Goal: Task Accomplishment & Management: Manage account settings

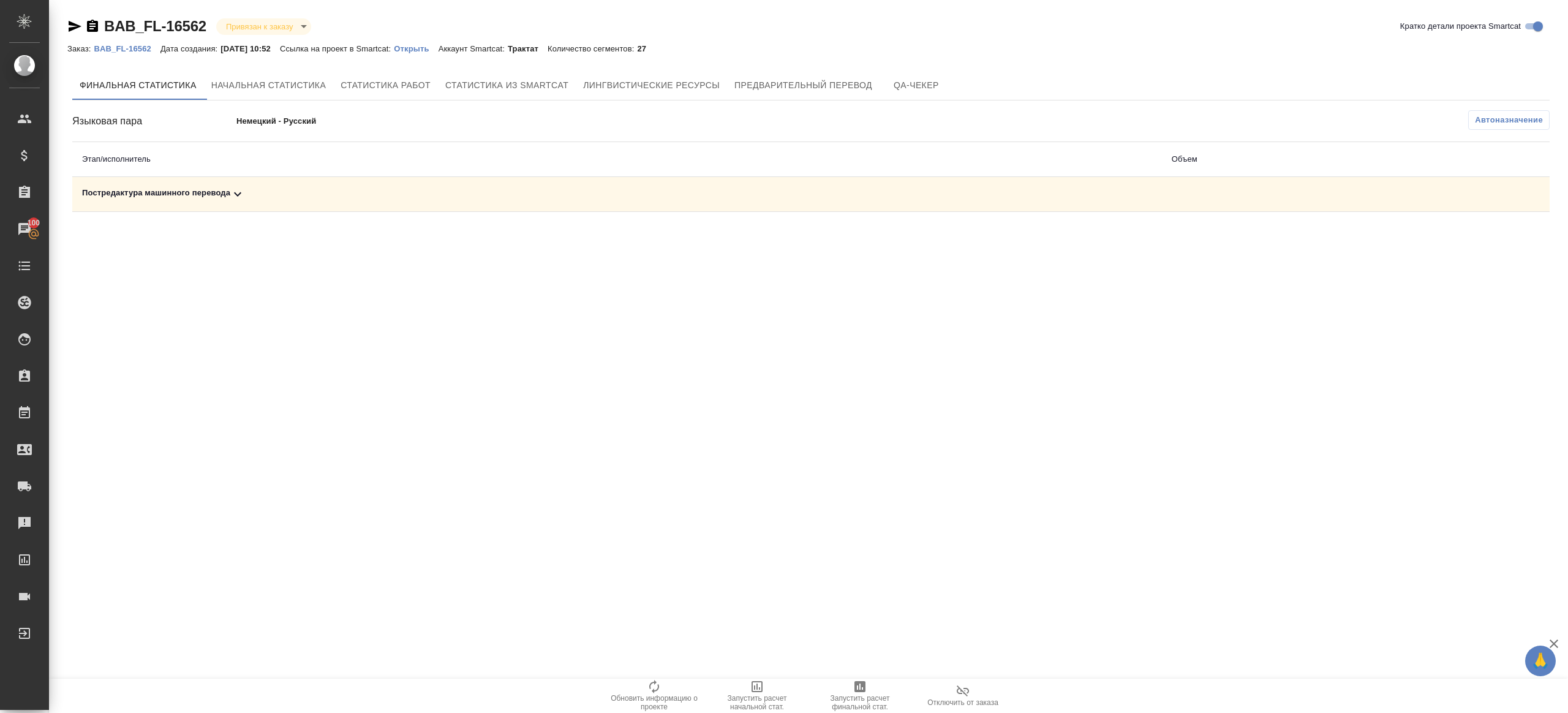
click at [240, 197] on icon at bounding box center [237, 194] width 15 height 15
click at [1175, 244] on button "button" at bounding box center [1496, 236] width 30 height 30
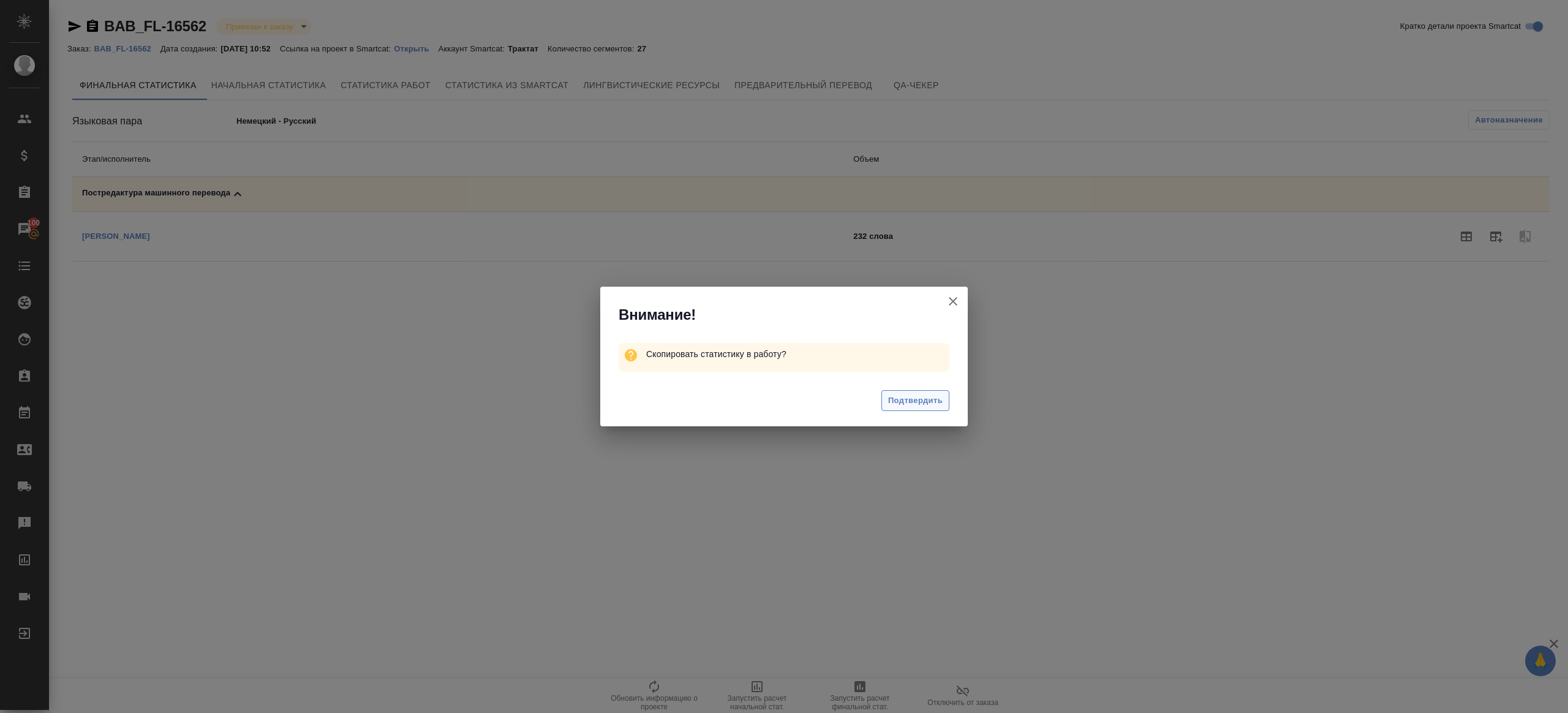
click at [940, 400] on span "Подтвердить" at bounding box center [915, 400] width 54 height 14
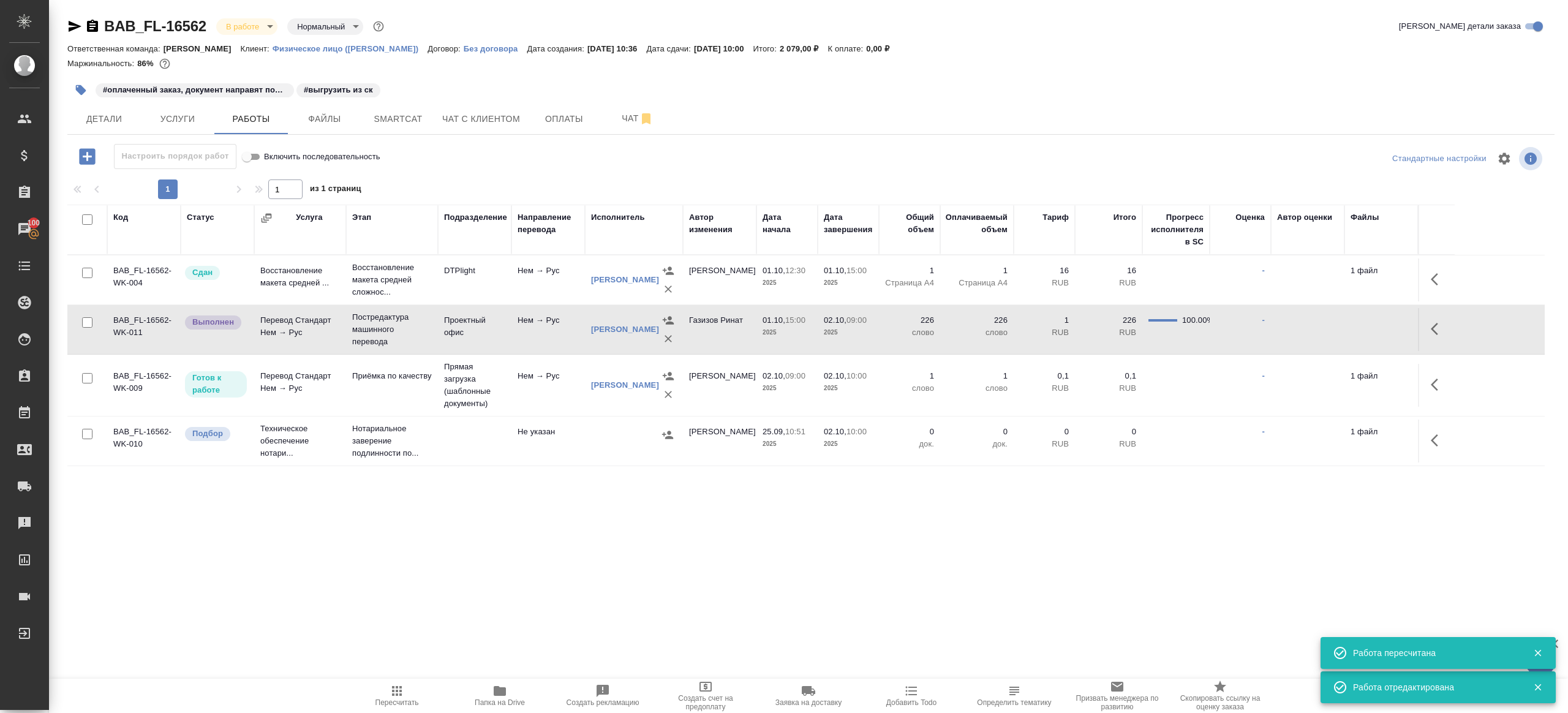
click at [365, 690] on span "Пересчитать" at bounding box center [397, 695] width 88 height 23
click at [1446, 336] on button "button" at bounding box center [1438, 329] width 30 height 30
click at [1346, 334] on icon "button" at bounding box center [1348, 329] width 11 height 11
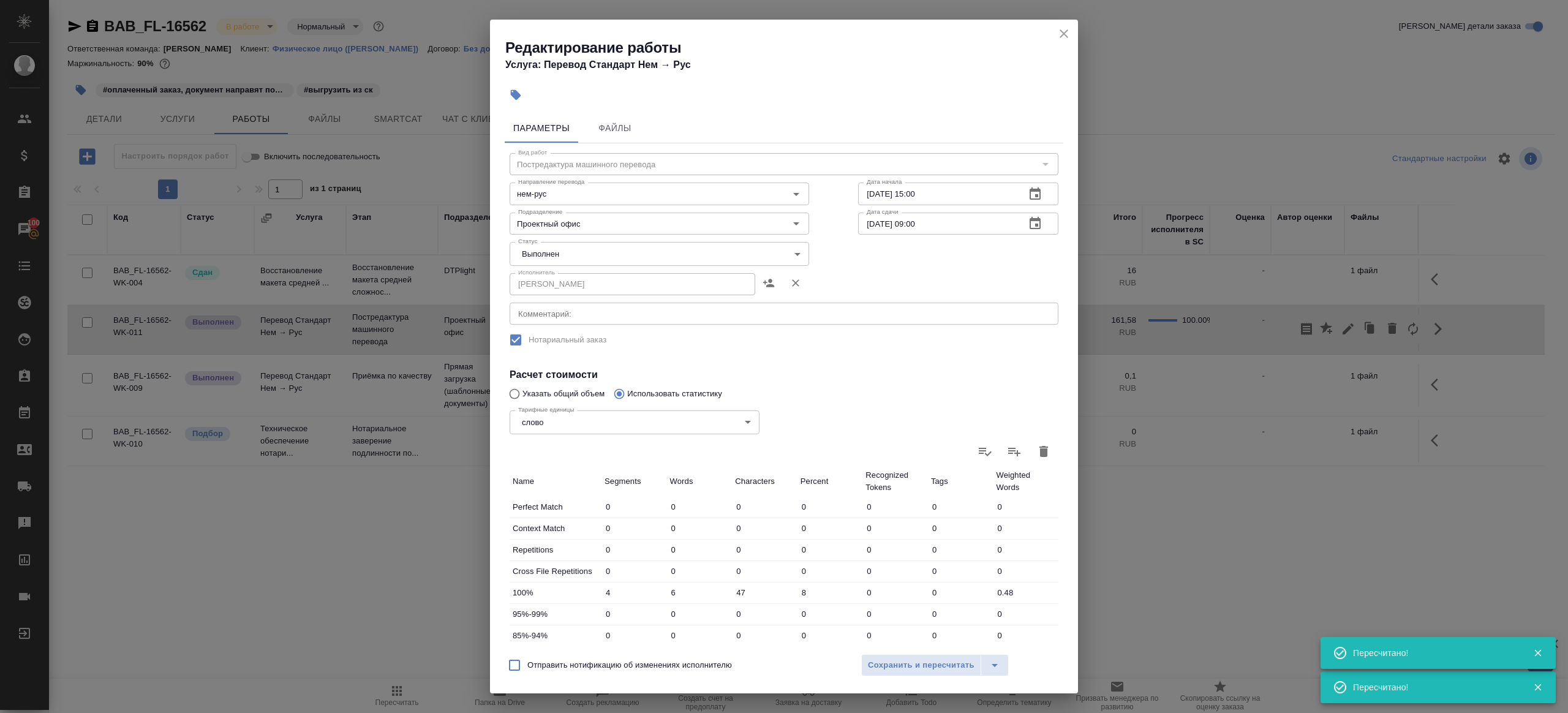
click at [603, 258] on body "🙏 .cls-1 fill:#fff; AWATERA Gazizov Rinat Клиенты Спецификации Заказы 100 Чаты …" at bounding box center [784, 356] width 1568 height 713
click at [575, 272] on li "Сдан" at bounding box center [656, 274] width 292 height 21
type input "closed"
click at [891, 657] on button "Сохранить и пересчитать" at bounding box center [921, 665] width 120 height 22
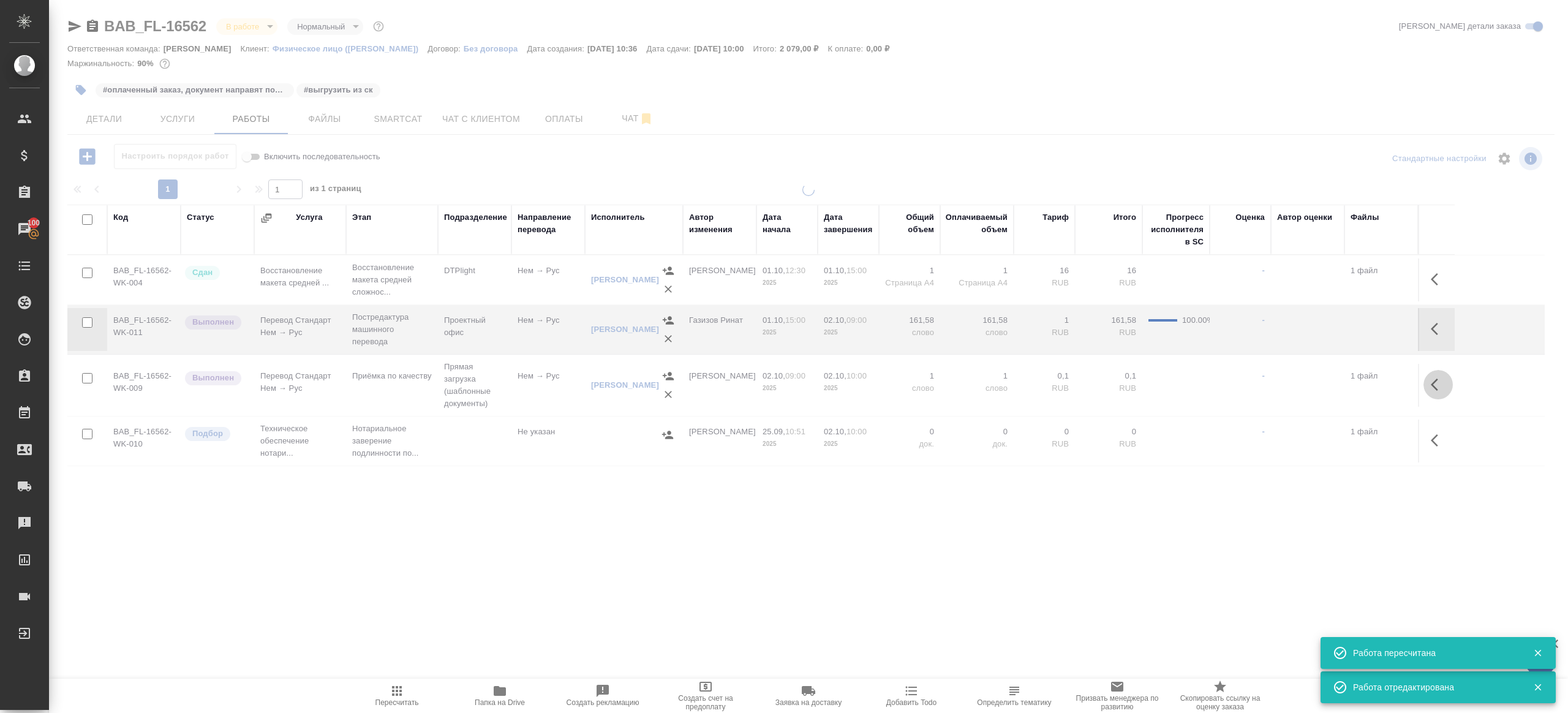
click at [1424, 393] on button "button" at bounding box center [1438, 385] width 30 height 30
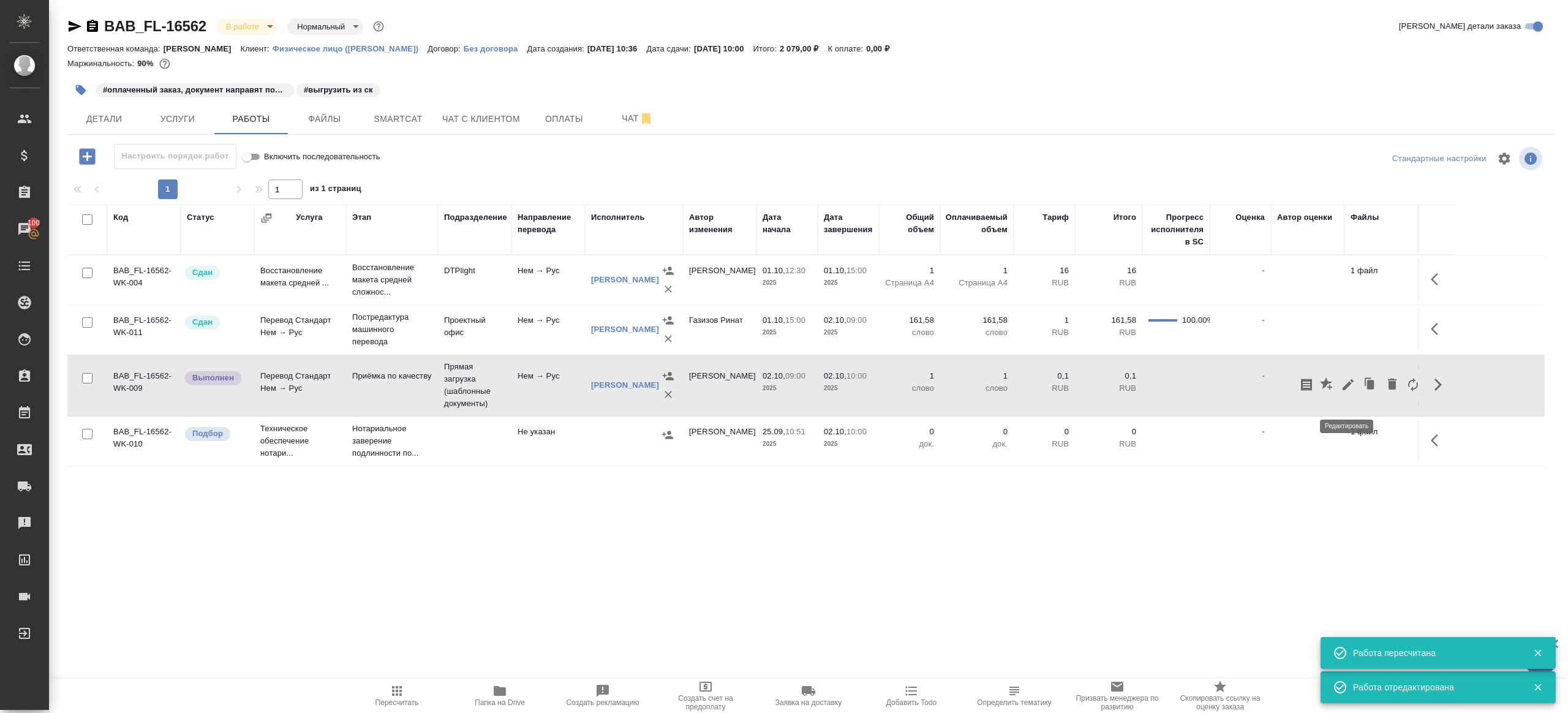
click at [1349, 390] on icon "button" at bounding box center [1348, 384] width 11 height 11
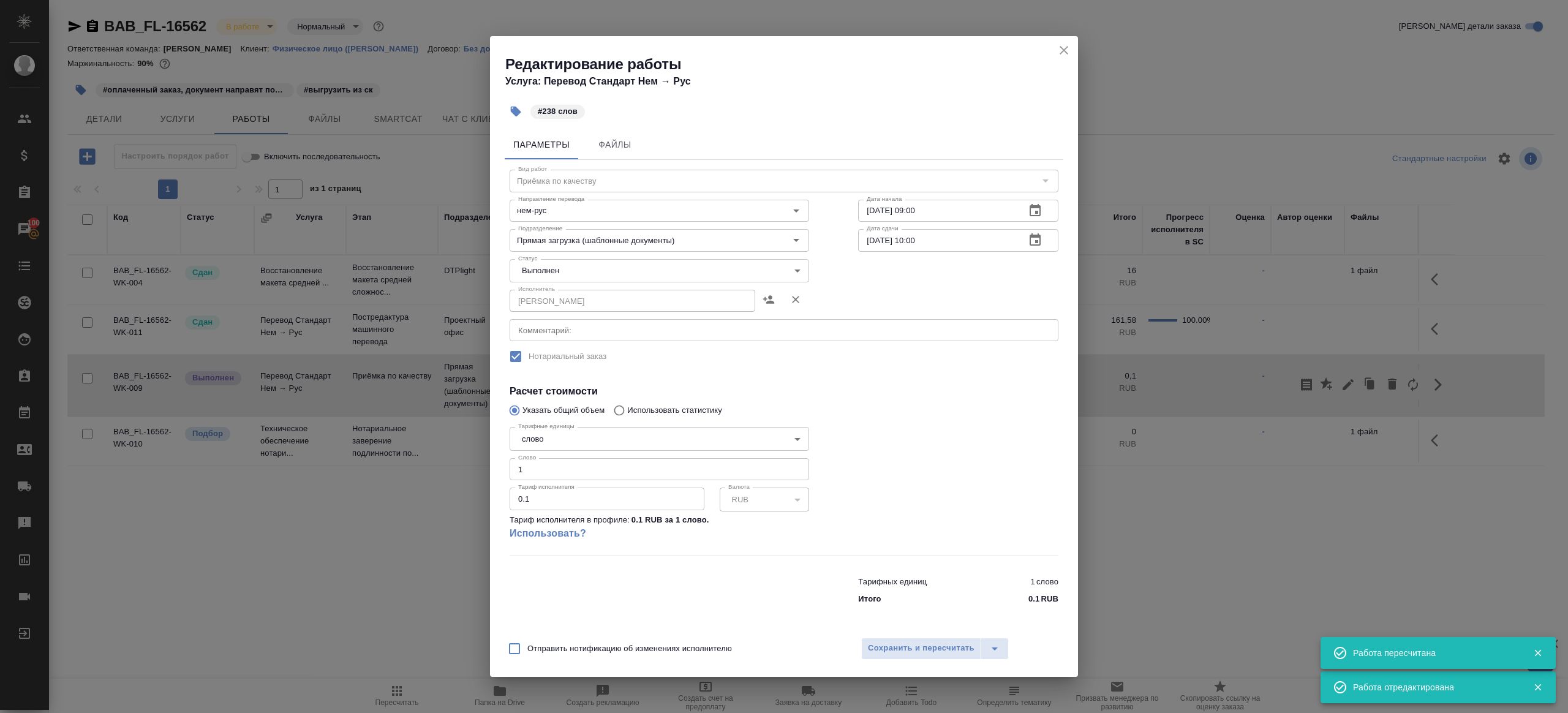
click at [559, 275] on body "🙏 .cls-1 fill:#fff; AWATERA Gazizov Rinat Клиенты Спецификации Заказы 100 Чаты …" at bounding box center [784, 356] width 1568 height 713
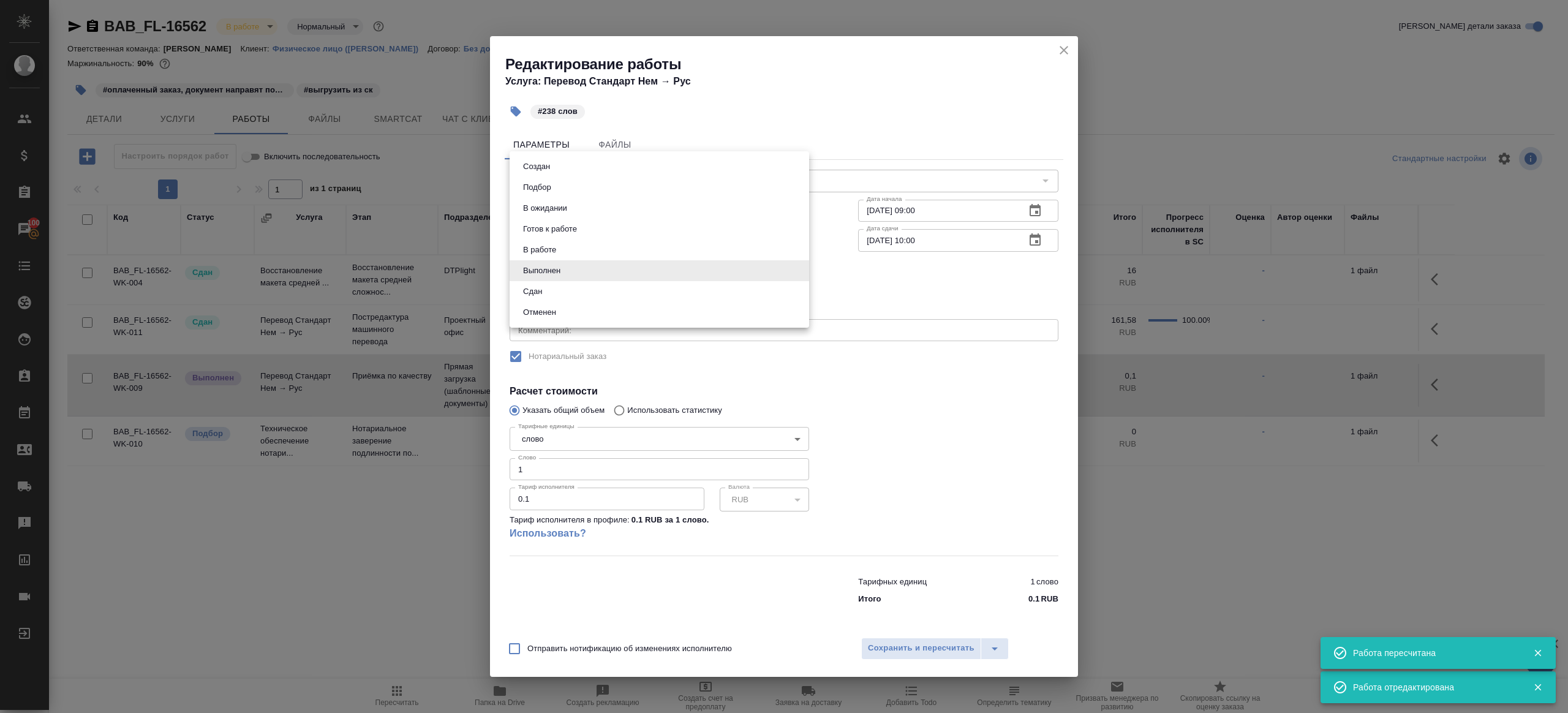
click at [547, 299] on li "Сдан" at bounding box center [659, 291] width 299 height 21
type input "closed"
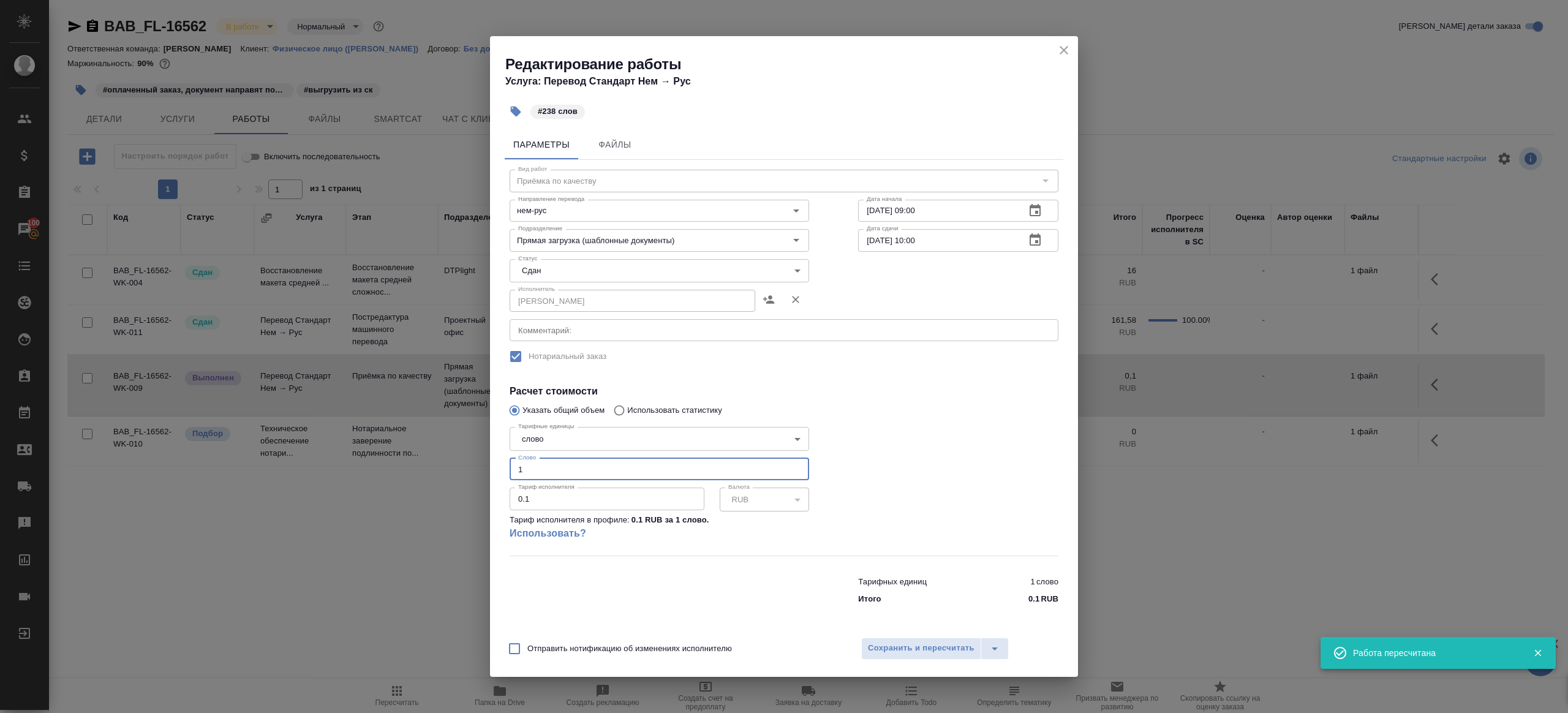
drag, startPoint x: 564, startPoint y: 469, endPoint x: 482, endPoint y: 458, distance: 82.7
click at [482, 458] on div "Редактирование работы Услуга: Перевод Стандарт Нем → Рус #238 слов Параметры Фа…" at bounding box center [784, 356] width 1568 height 713
type input "238"
click at [915, 645] on span "Сохранить и пересчитать" at bounding box center [921, 648] width 107 height 14
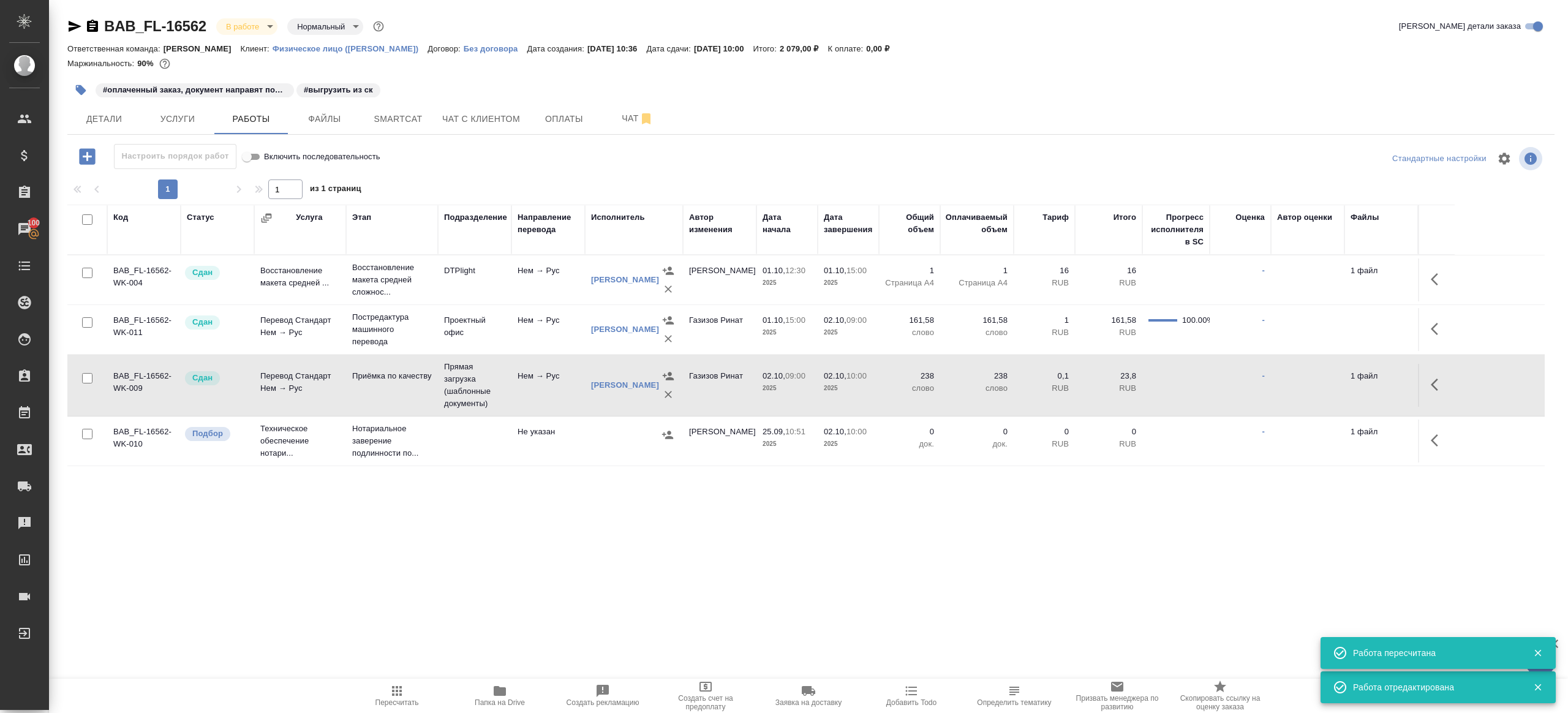
click at [405, 685] on span "Пересчитать" at bounding box center [397, 695] width 88 height 23
click at [443, 620] on div ".cls-1 fill:#fff; AWATERA Gazizov Rinat Клиенты Спецификации Заказы 100 Чаты To…" at bounding box center [784, 356] width 1568 height 713
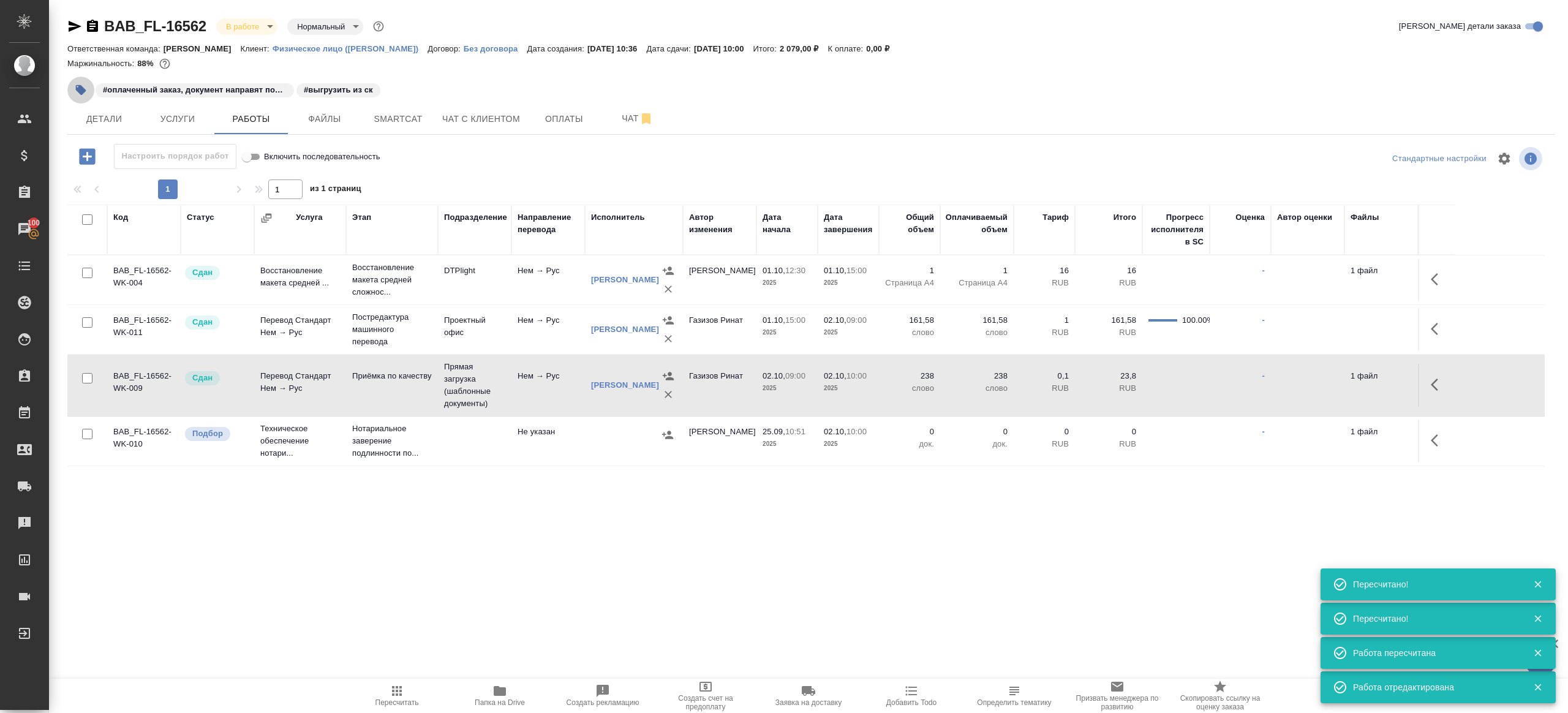
click at [80, 85] on icon "button" at bounding box center [81, 89] width 10 height 10
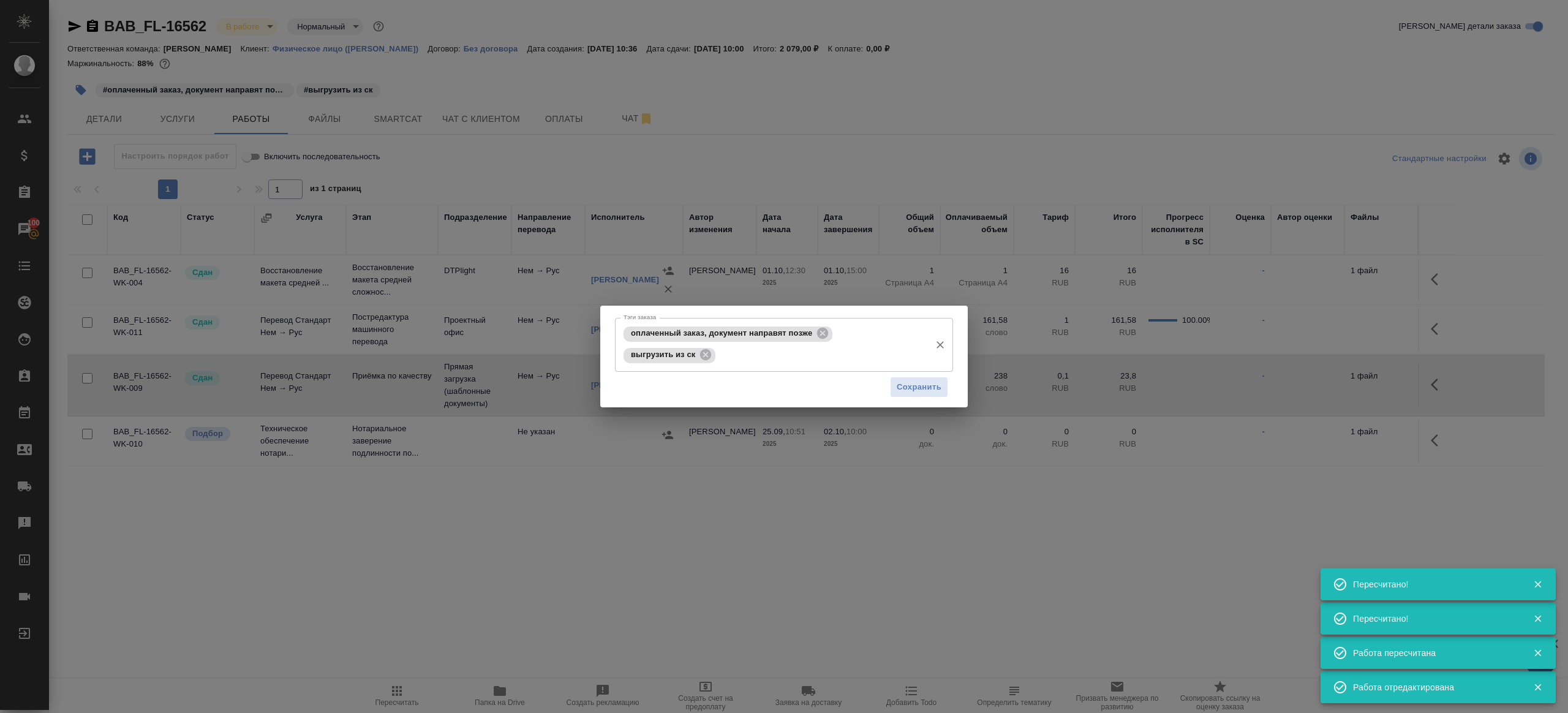
click at [705, 352] on icon at bounding box center [705, 355] width 11 height 11
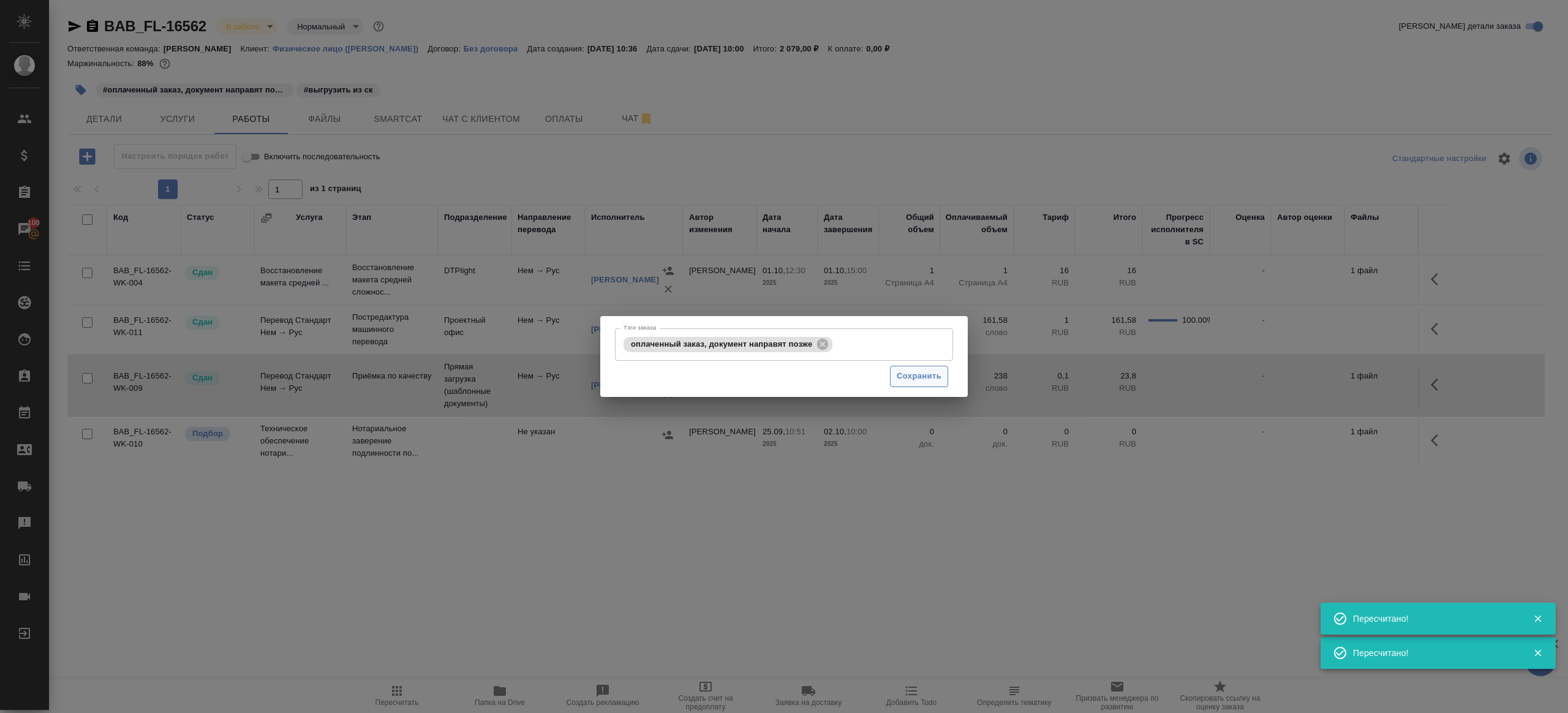
click at [928, 379] on span "Сохранить" at bounding box center [919, 376] width 44 height 14
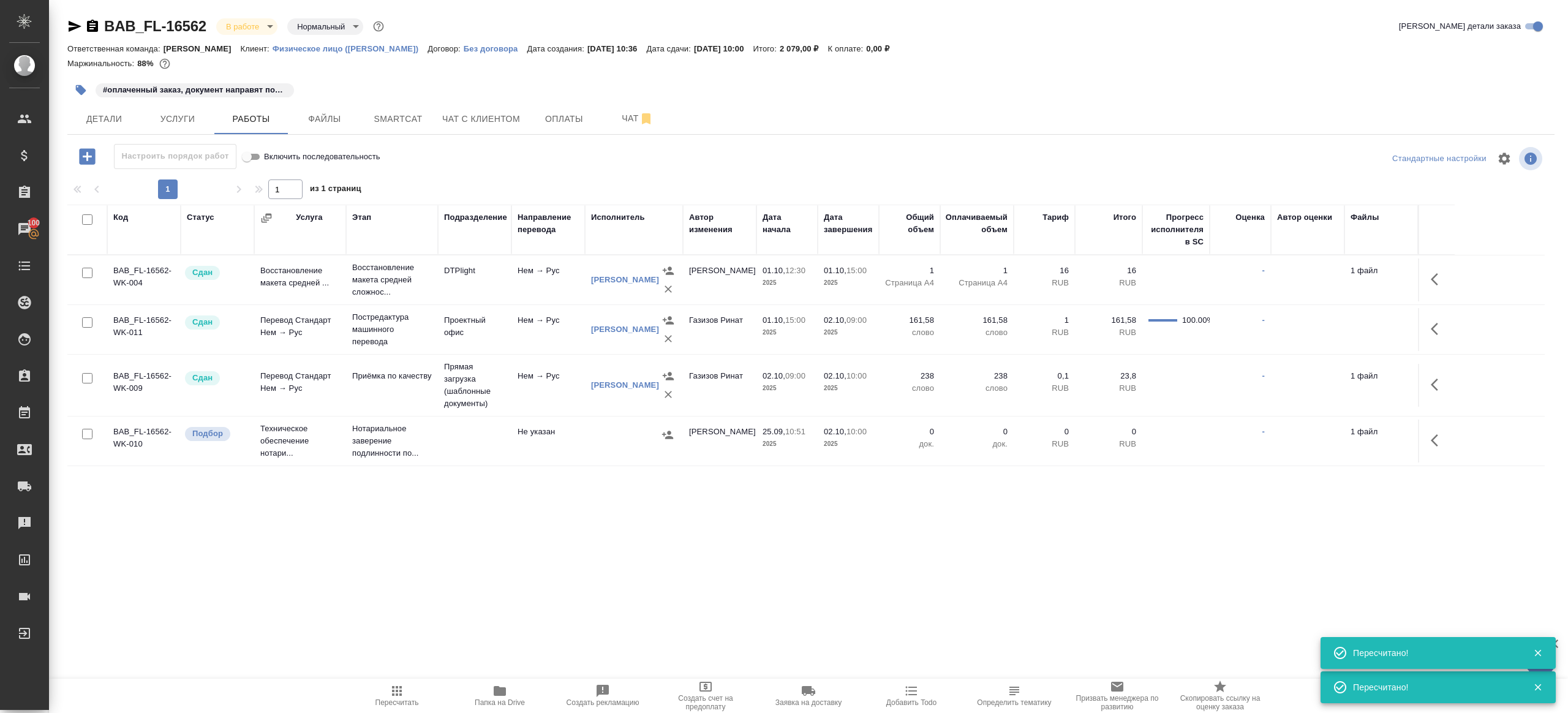
click at [256, 32] on body "🙏 .cls-1 fill:#fff; AWATERA Gazizov Rinat Клиенты Спецификации Заказы 100 Чаты …" at bounding box center [784, 356] width 1568 height 713
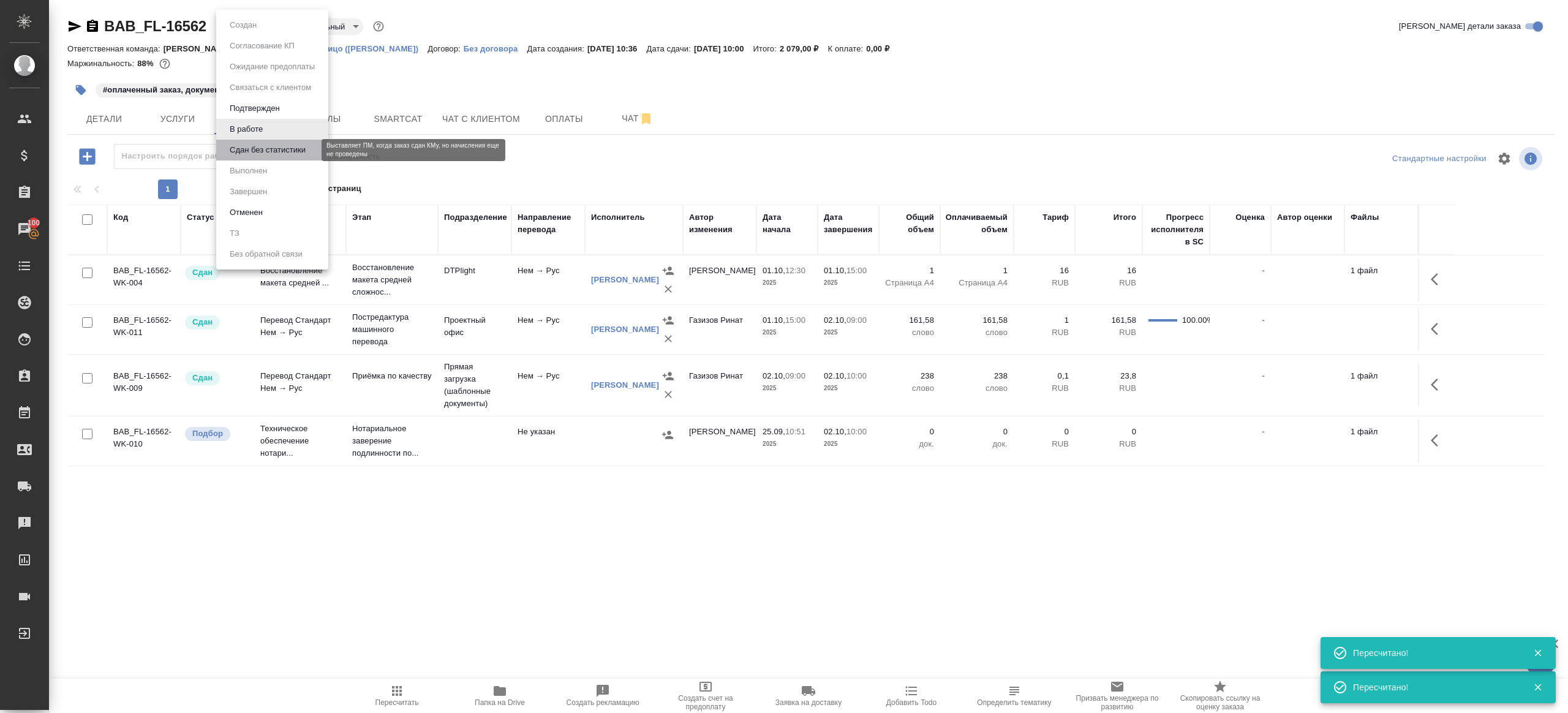
click at [281, 152] on button "Сдан без статистики" at bounding box center [268, 149] width 83 height 13
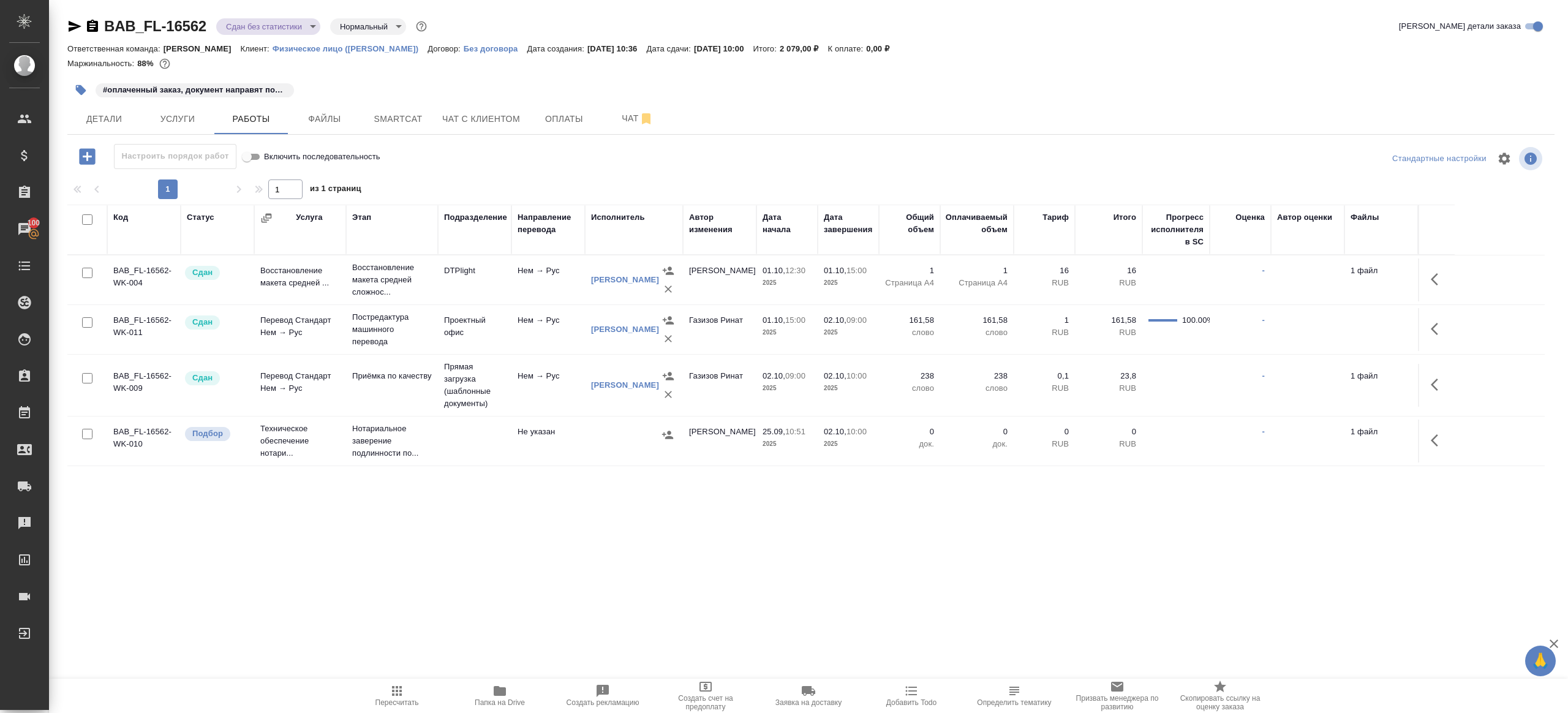
click at [264, 33] on body "🙏 .cls-1 fill:#fff; AWATERA Gazizov Rinat Клиенты Спецификации Заказы 100 Чаты …" at bounding box center [784, 356] width 1568 height 713
click at [278, 165] on li "Выполнен" at bounding box center [272, 170] width 112 height 21
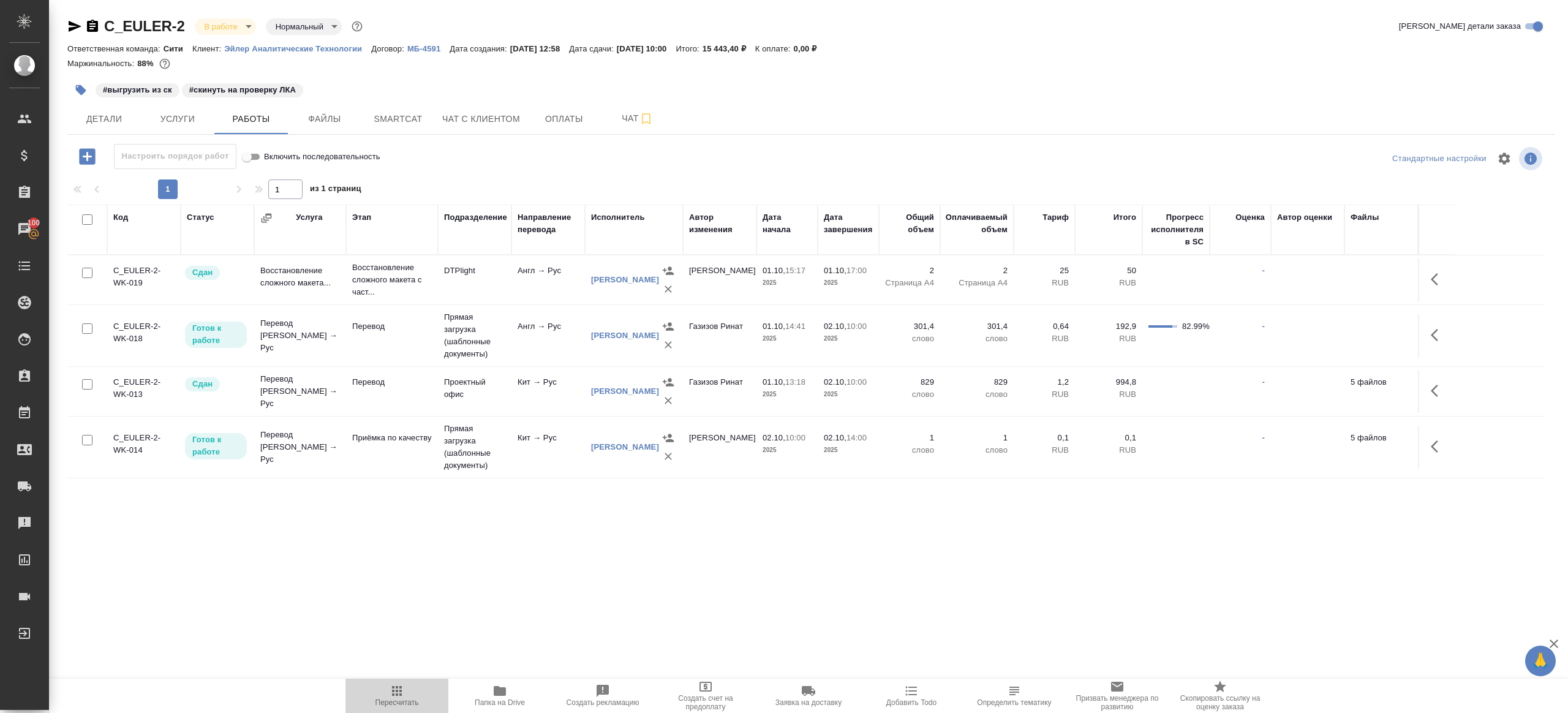
click at [397, 692] on icon "button" at bounding box center [397, 690] width 15 height 15
click at [460, 644] on div ".cls-1 fill:#fff; AWATERA Gazizov Rinat Клиенты Спецификации Заказы 100 Чаты To…" at bounding box center [784, 356] width 1568 height 713
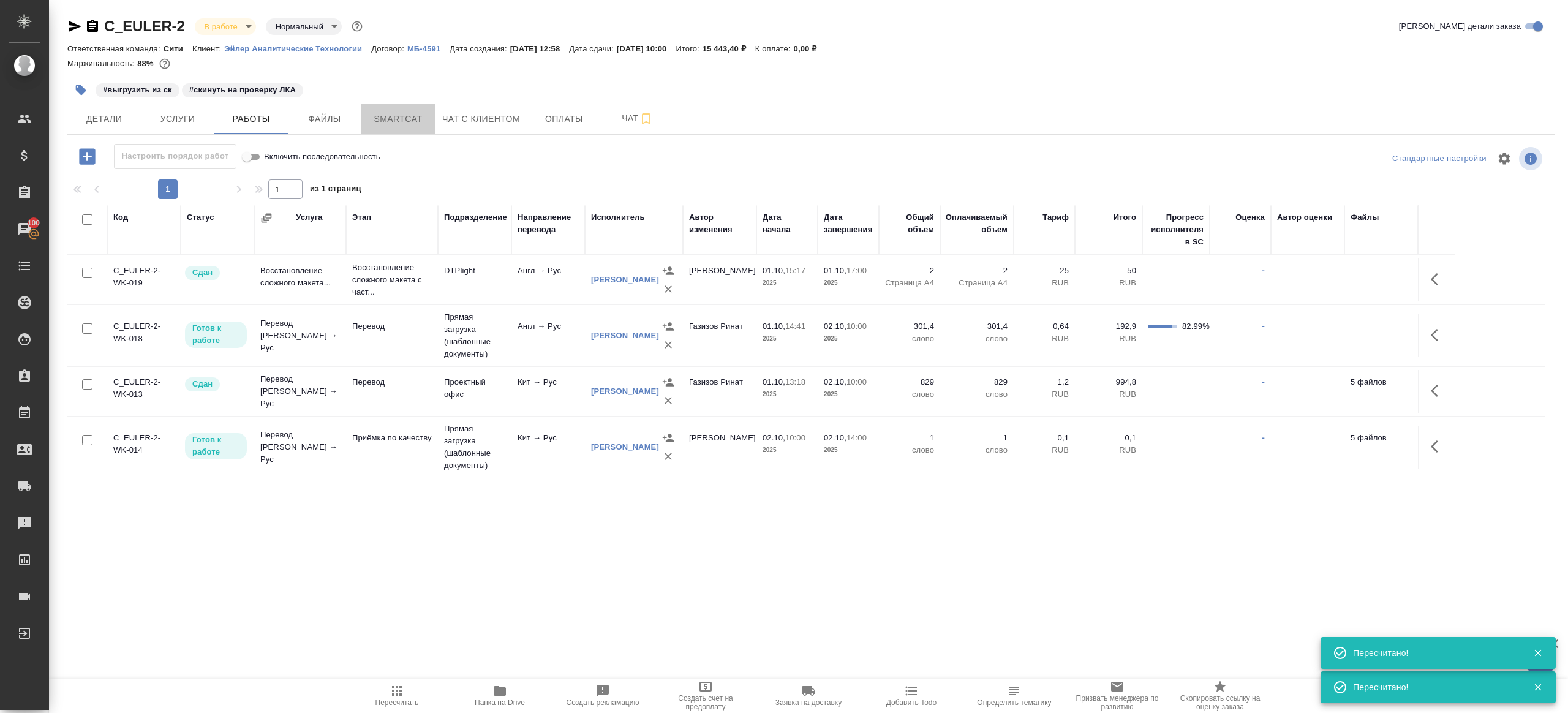
click at [399, 121] on span "Smartcat" at bounding box center [398, 119] width 59 height 16
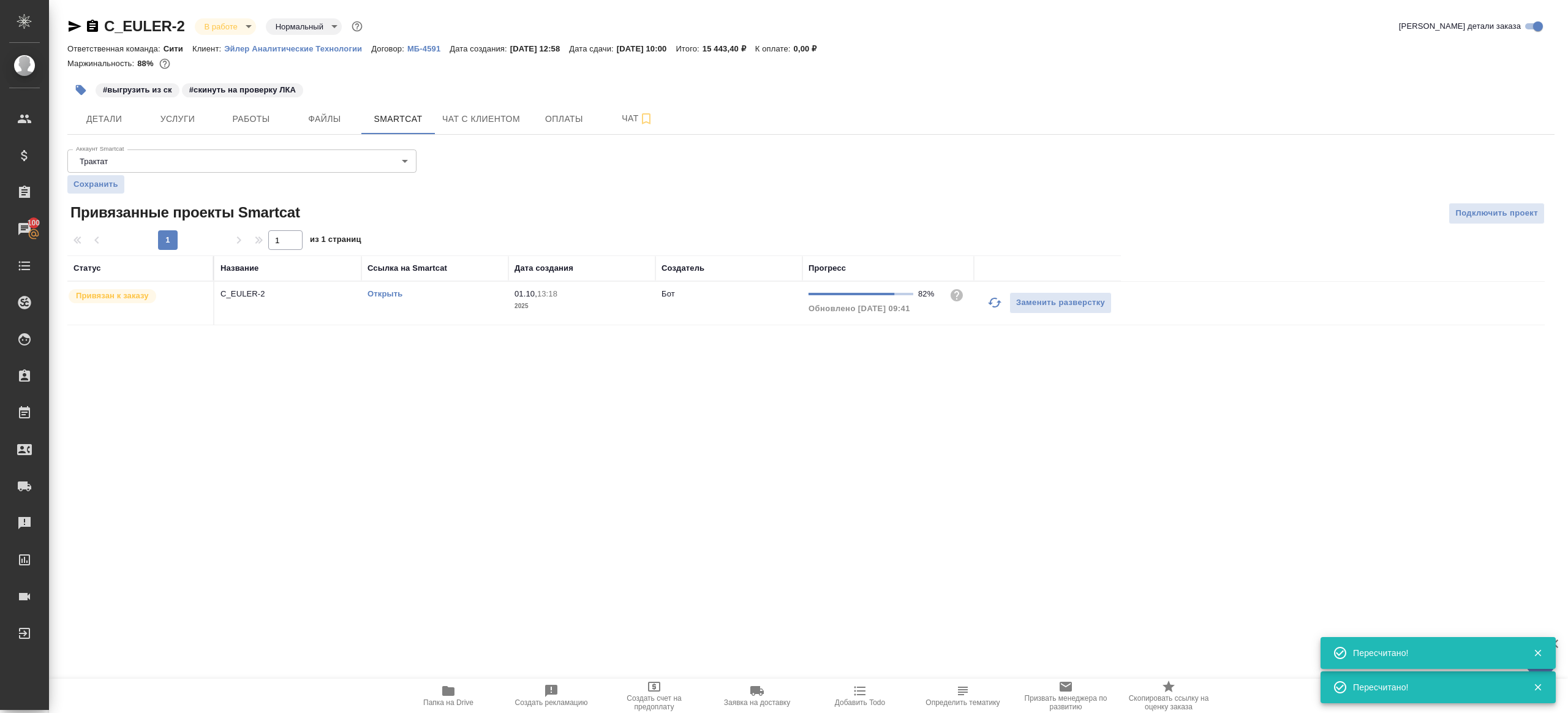
click at [394, 292] on link "Открыть" at bounding box center [385, 294] width 35 height 9
click at [988, 313] on button "button" at bounding box center [995, 302] width 30 height 30
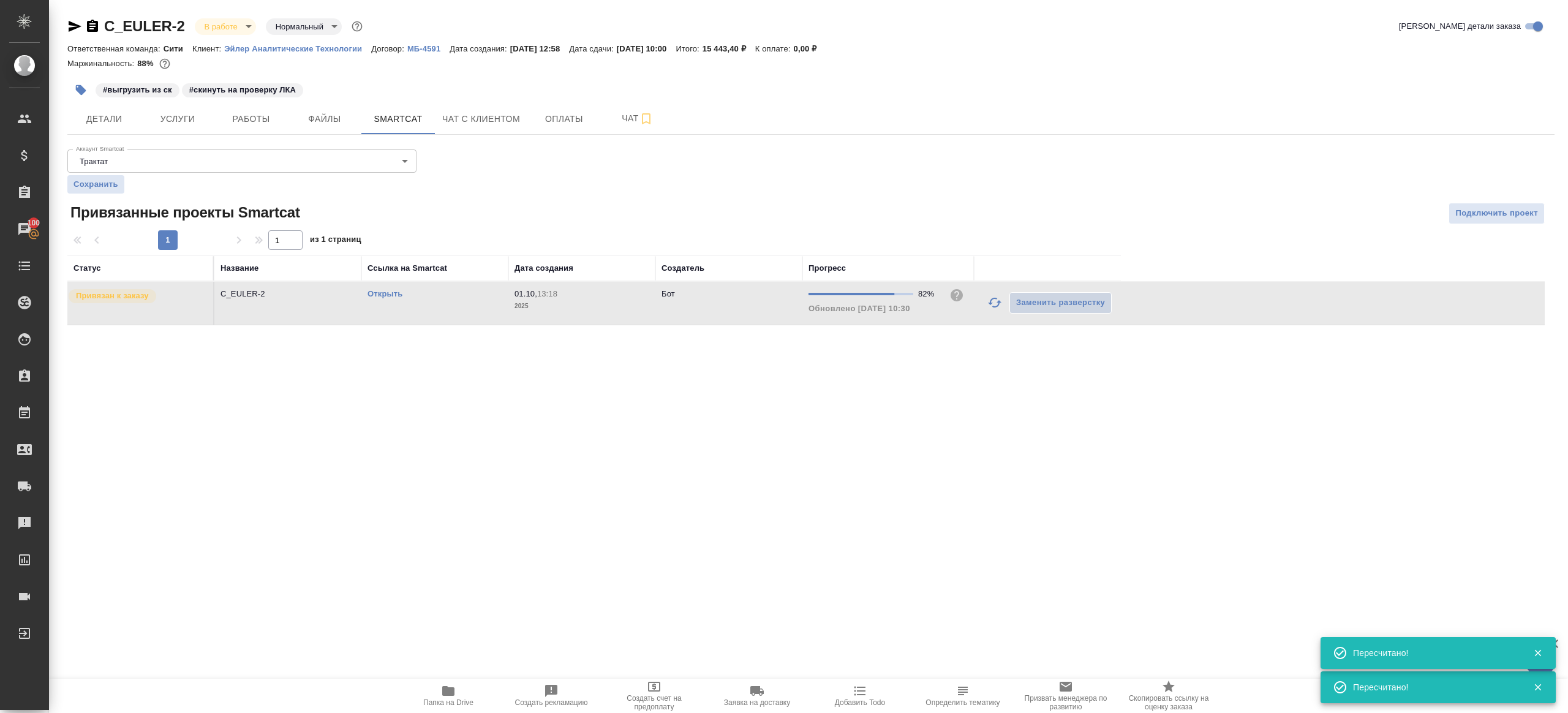
click at [713, 526] on div ".cls-1 fill:#fff; AWATERA Gazizov Rinat Клиенты Спецификации Заказы 100 Чаты To…" at bounding box center [784, 356] width 1568 height 713
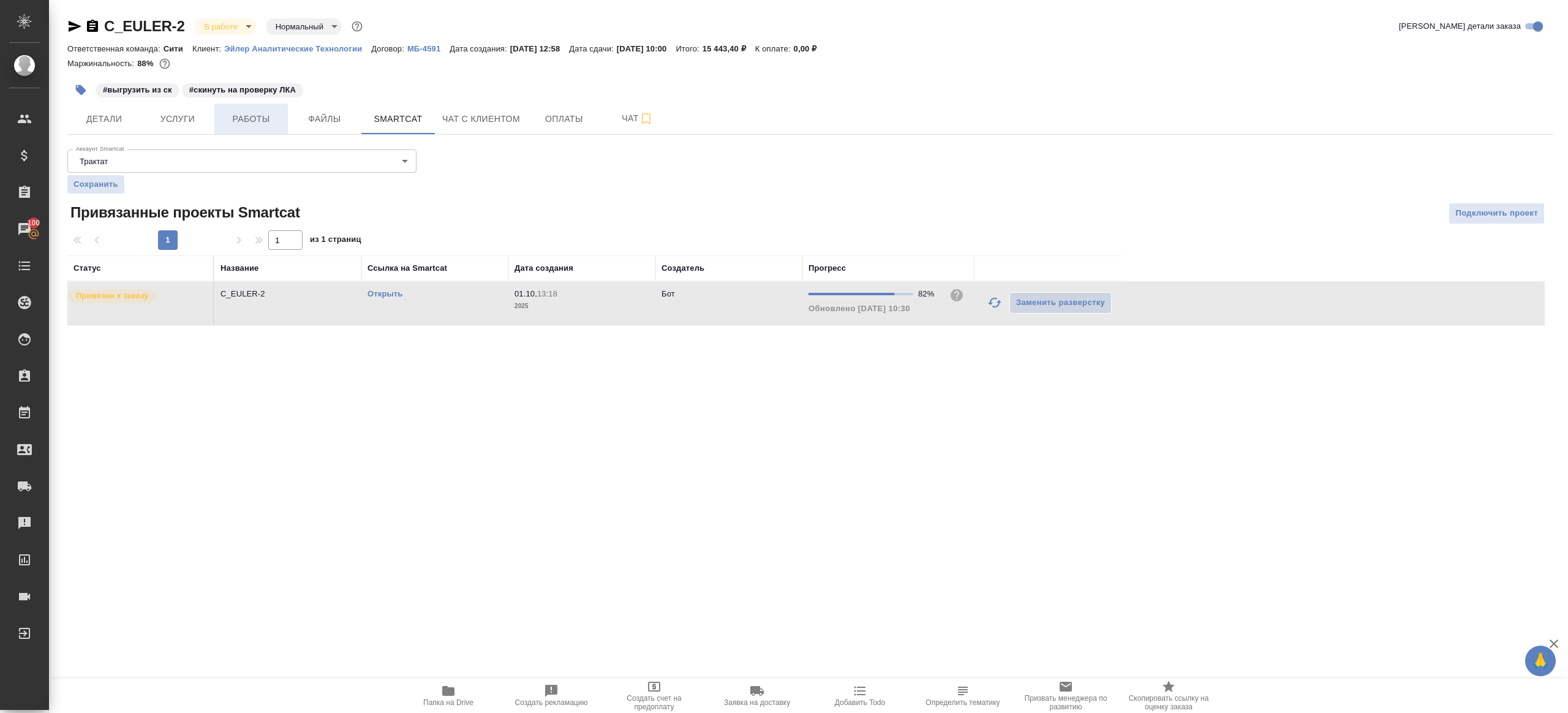
click at [243, 111] on span "Работы" at bounding box center [251, 119] width 59 height 16
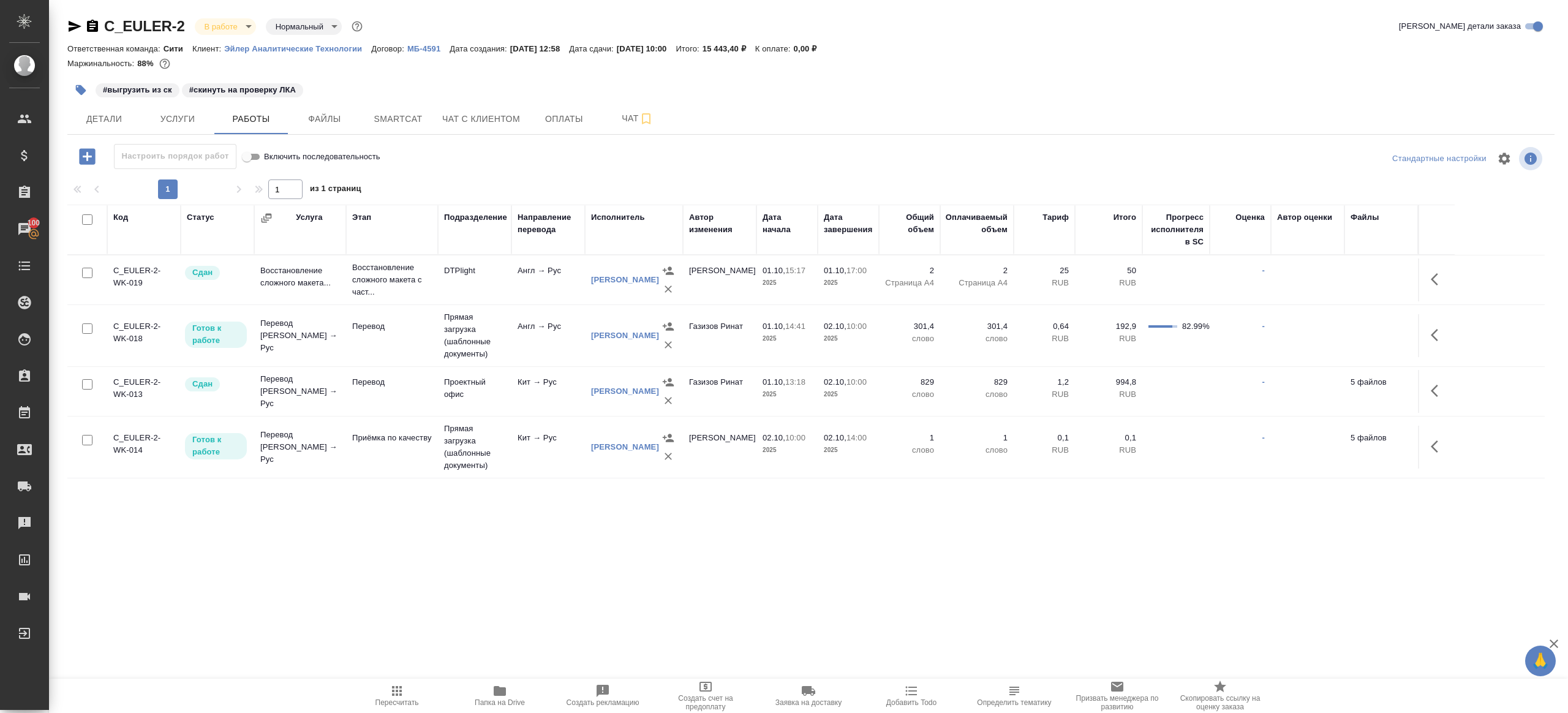
click at [502, 690] on icon "button" at bounding box center [500, 690] width 12 height 10
click at [385, 685] on span "Пересчитать" at bounding box center [397, 695] width 88 height 23
click at [497, 531] on div ".cls-1 fill:#fff; AWATERA Gazizov Rinat Клиенты Спецификации Заказы 100 Чаты To…" at bounding box center [784, 356] width 1568 height 713
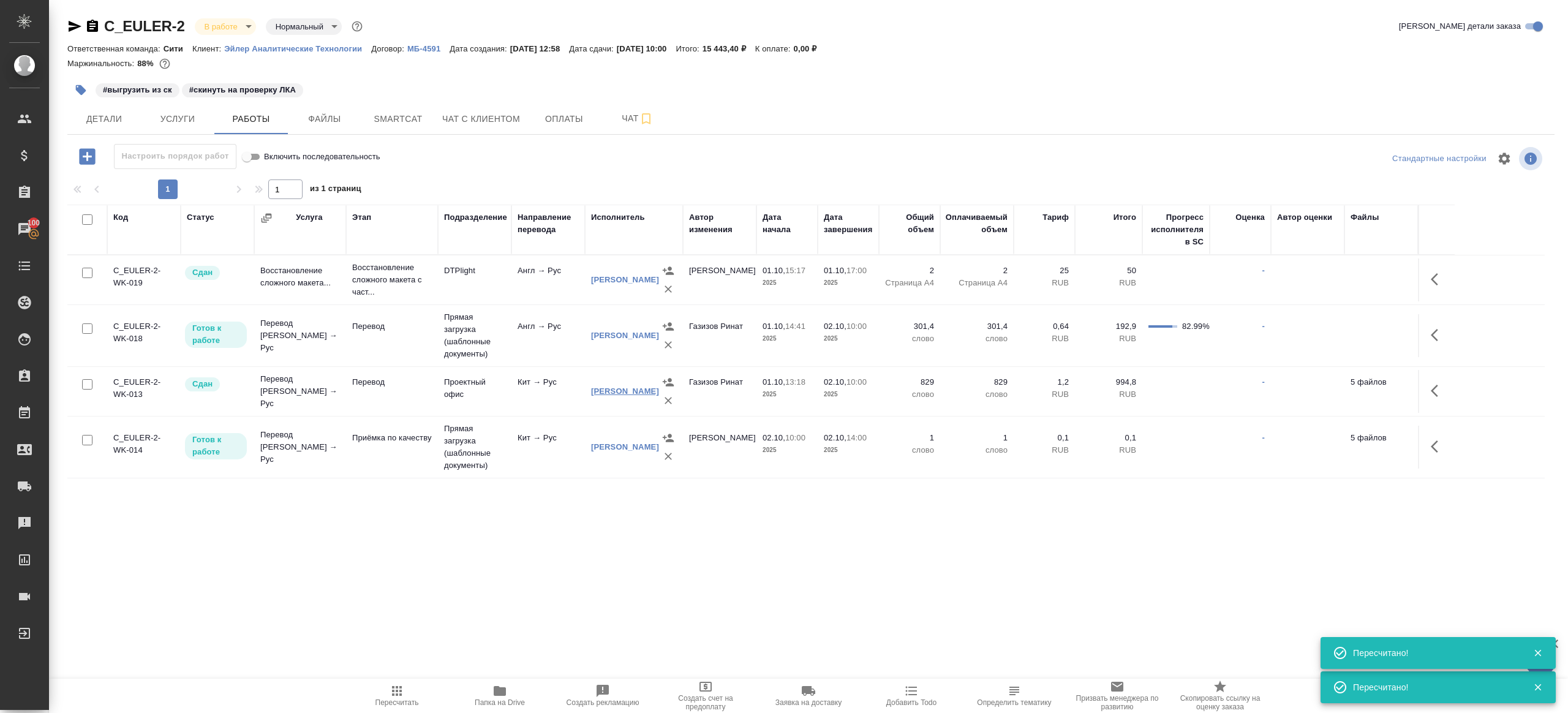
scroll to position [96, 0]
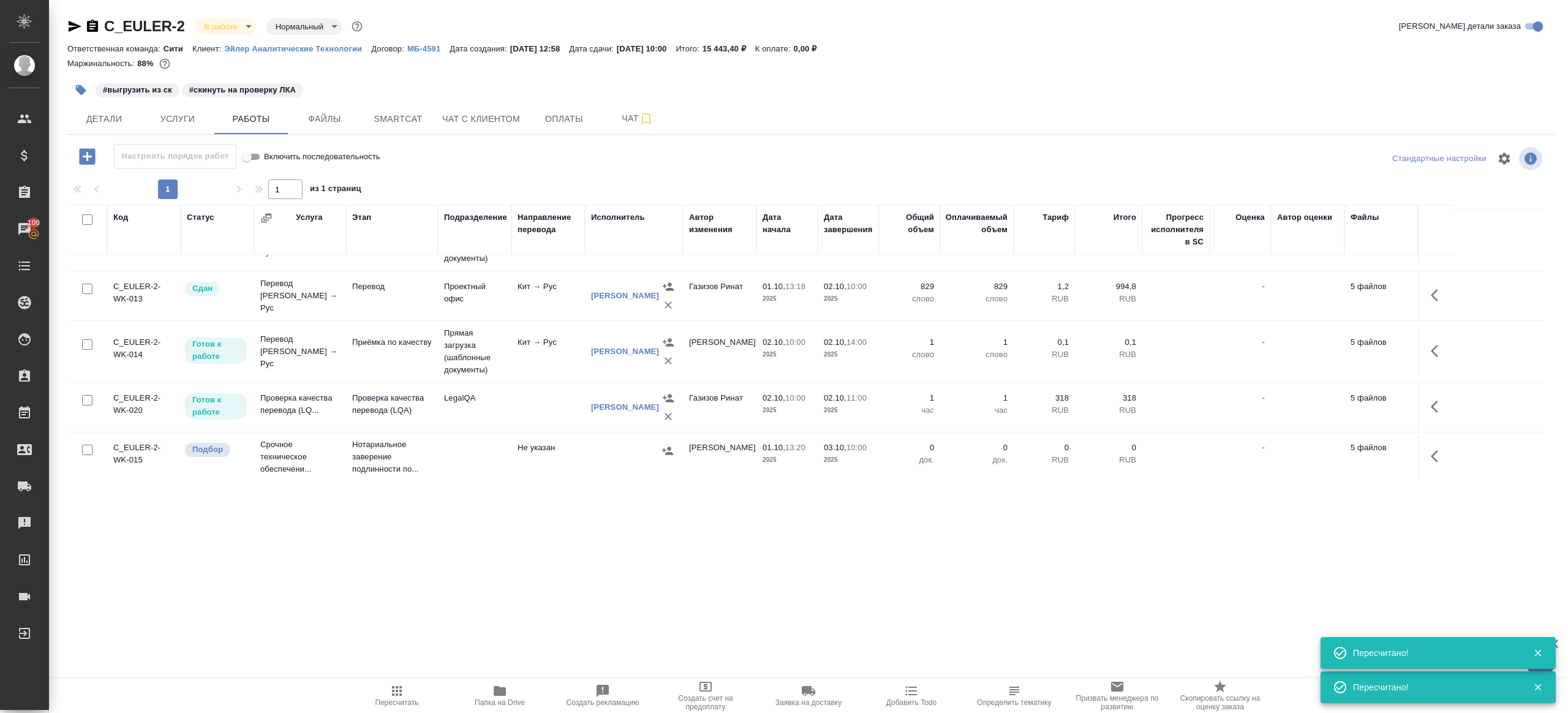
click at [381, 696] on span "Пересчитать" at bounding box center [397, 695] width 88 height 23
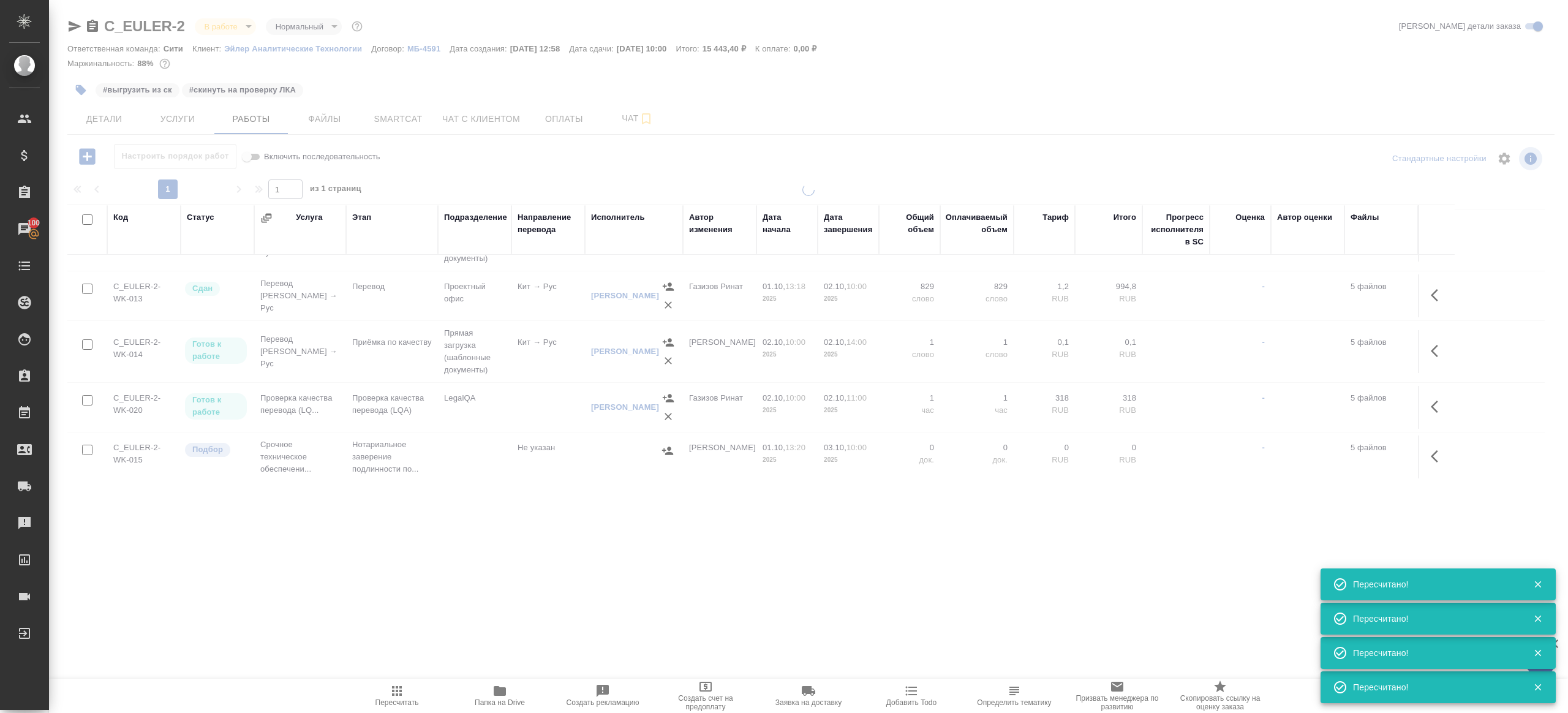
scroll to position [0, 0]
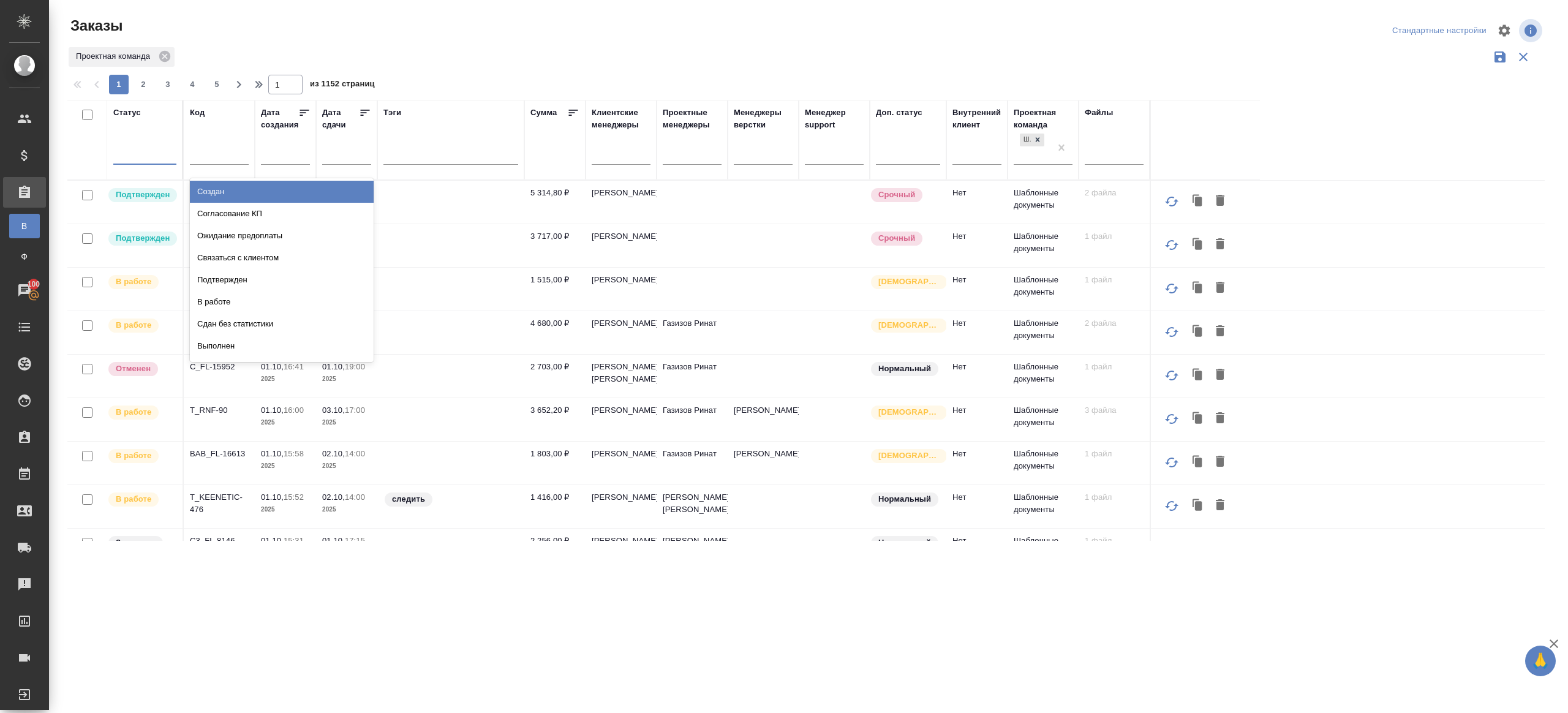
click at [127, 147] on div at bounding box center [145, 152] width 63 height 18
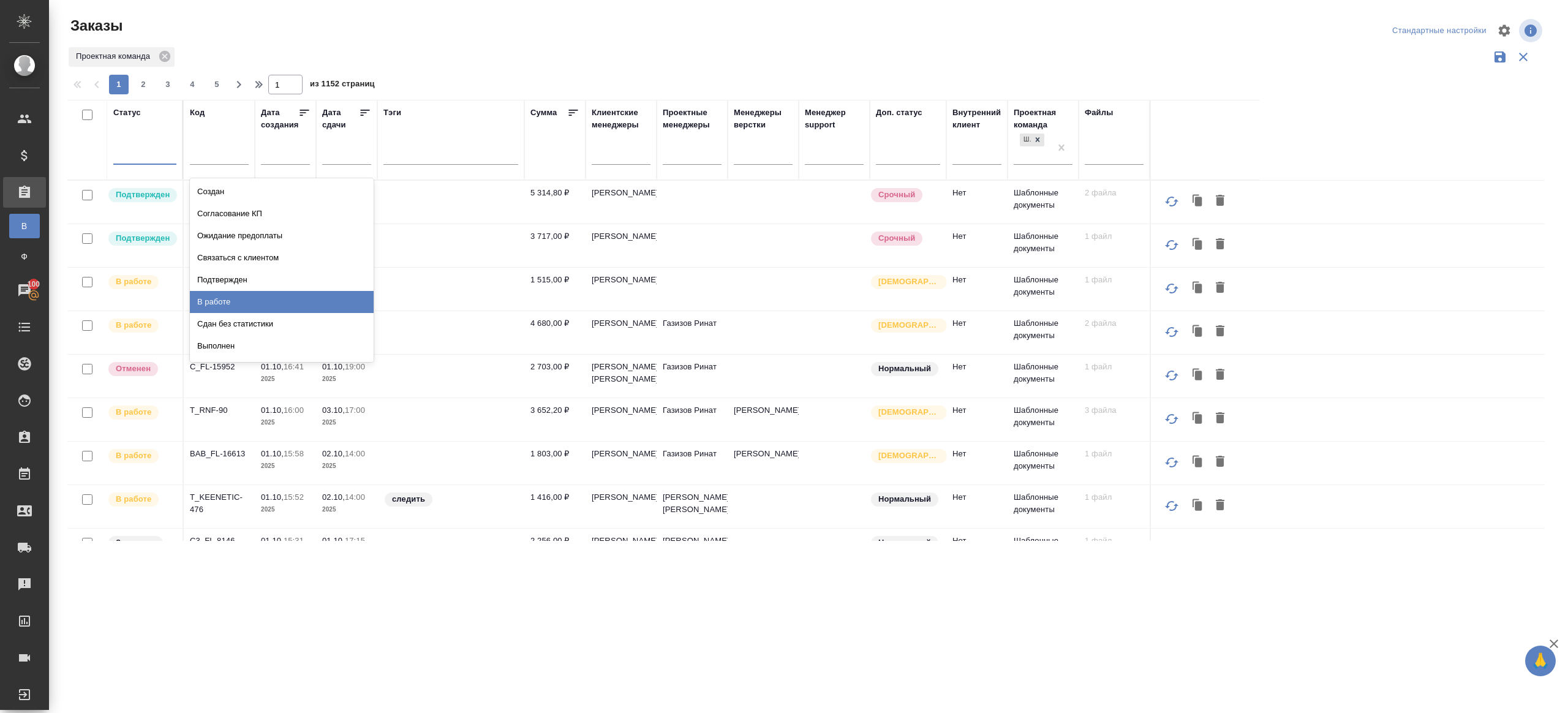
click at [240, 284] on div "Подтвержден" at bounding box center [282, 280] width 184 height 22
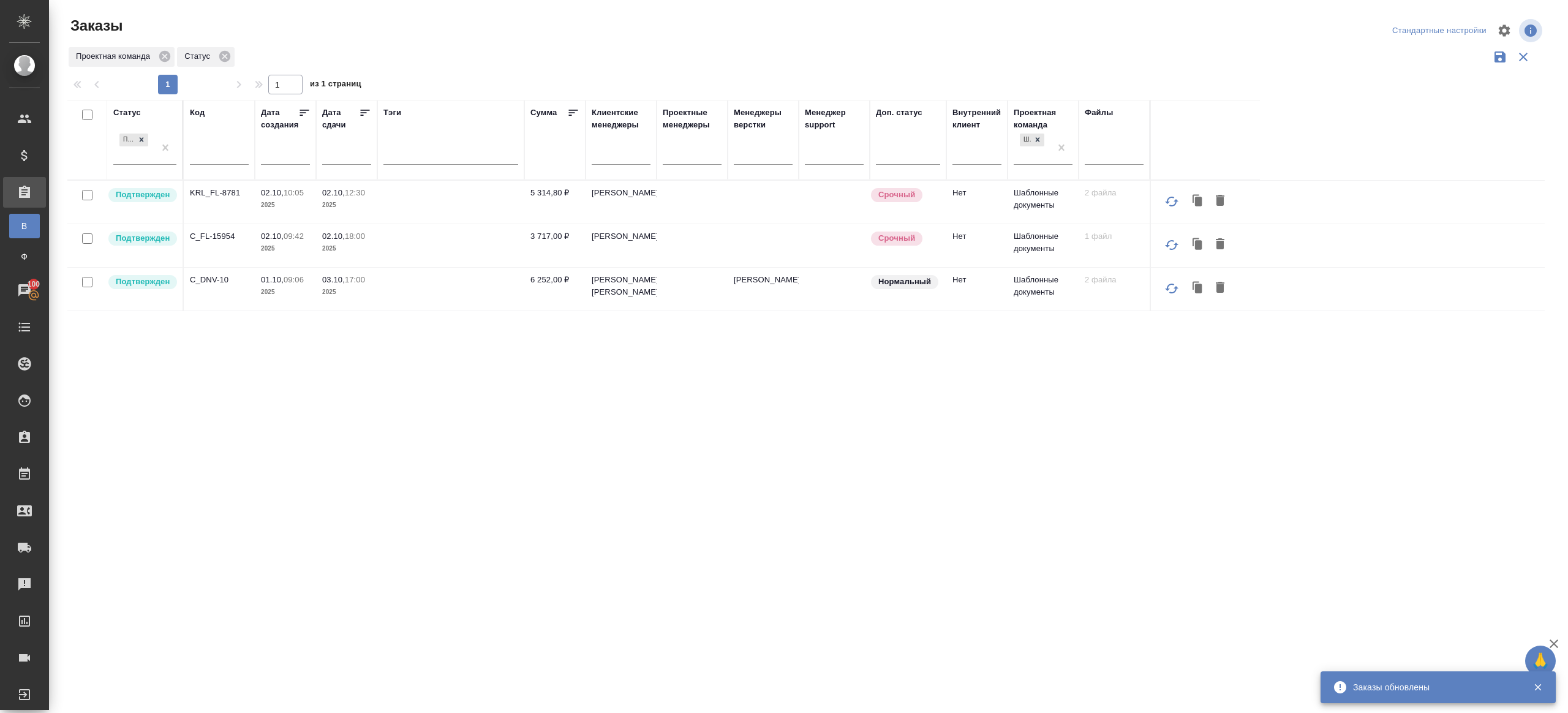
click at [701, 491] on div "Статус Подтвержден Код Дата создания Дата сдачи Тэги Сумма Клиентские менеджеры…" at bounding box center [806, 320] width 1477 height 441
click at [789, 37] on div at bounding box center [810, 30] width 495 height 30
click at [226, 187] on p "KRL_FL-8781" at bounding box center [219, 193] width 59 height 12
click at [213, 236] on p "C_FL-15954" at bounding box center [219, 236] width 59 height 12
click at [206, 283] on p "C_DNV-10" at bounding box center [219, 280] width 59 height 12
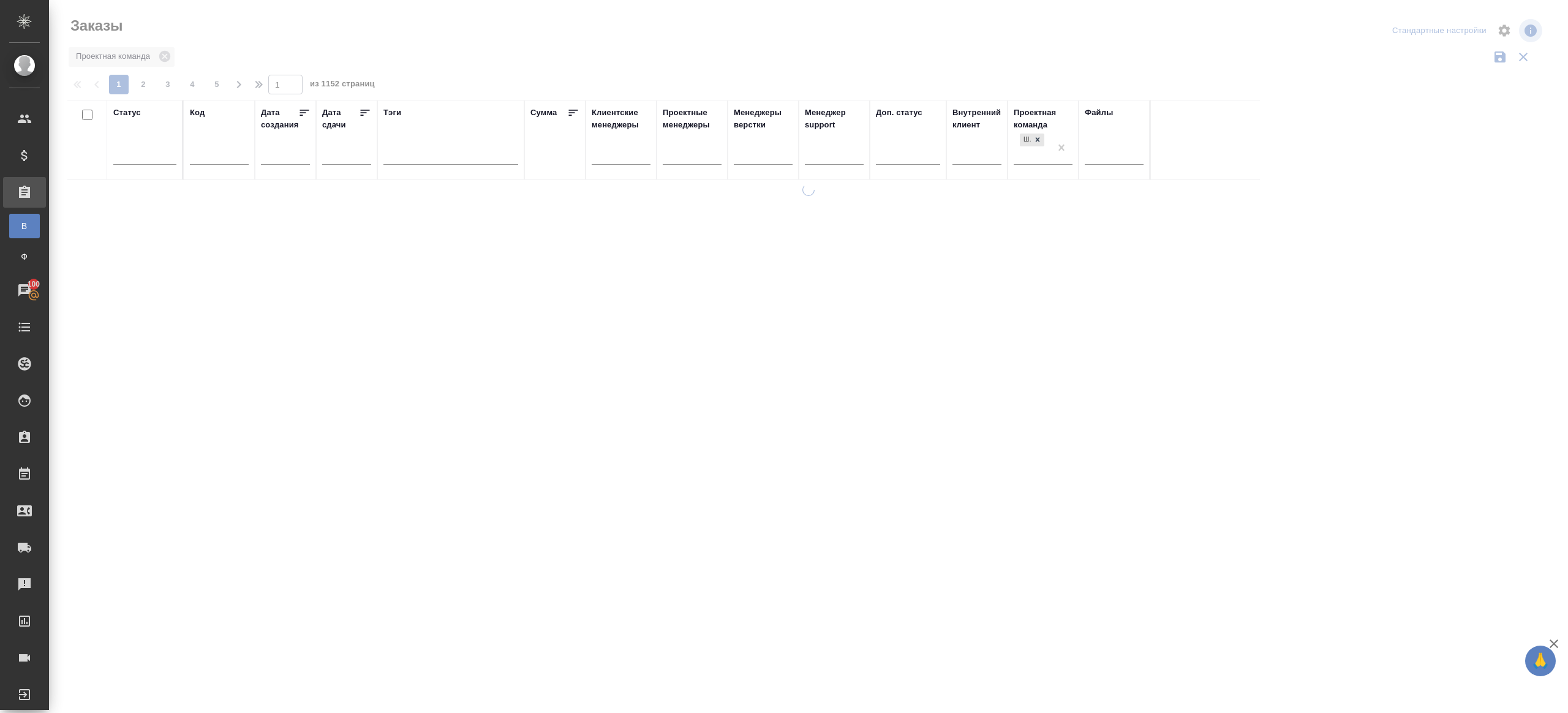
click at [468, 47] on div at bounding box center [808, 274] width 1519 height 547
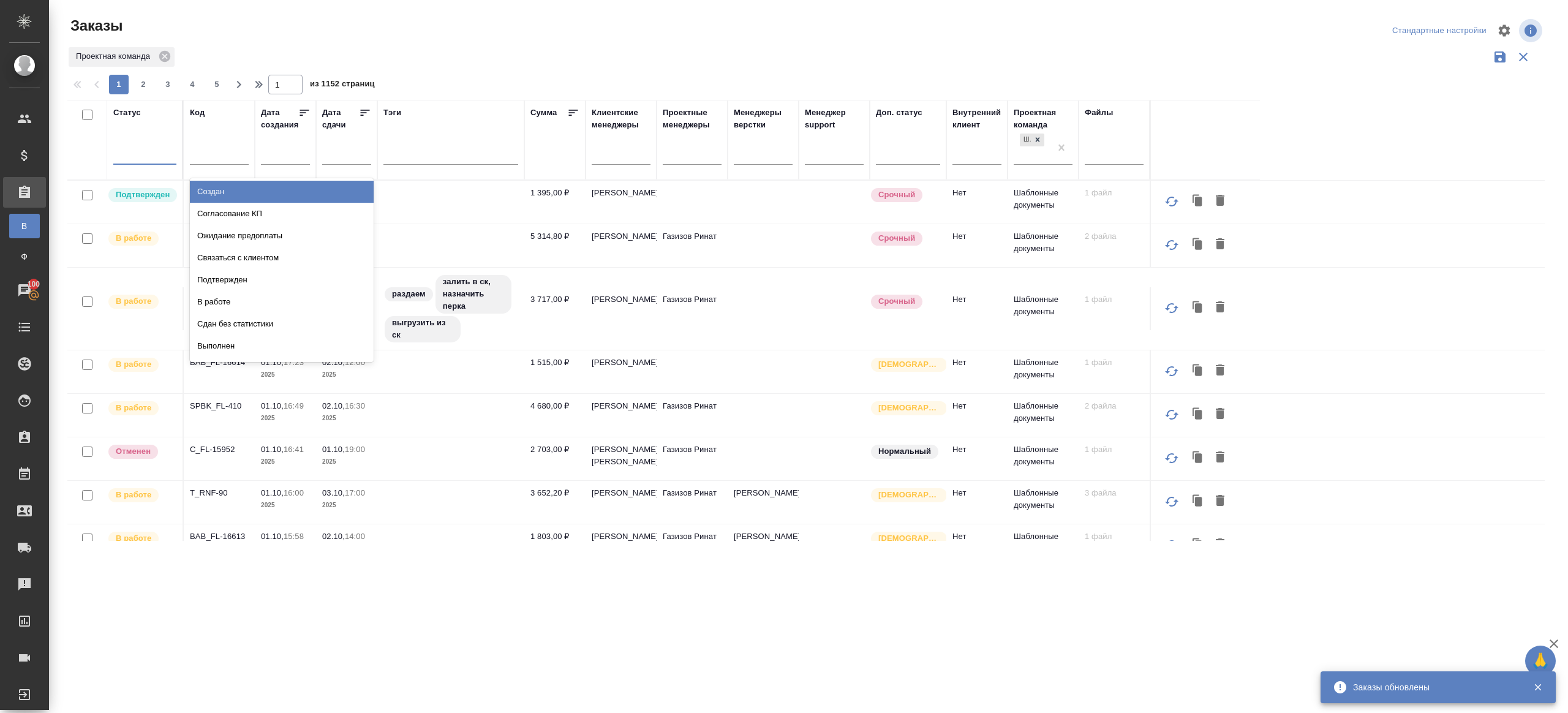
click at [123, 149] on div at bounding box center [145, 152] width 63 height 18
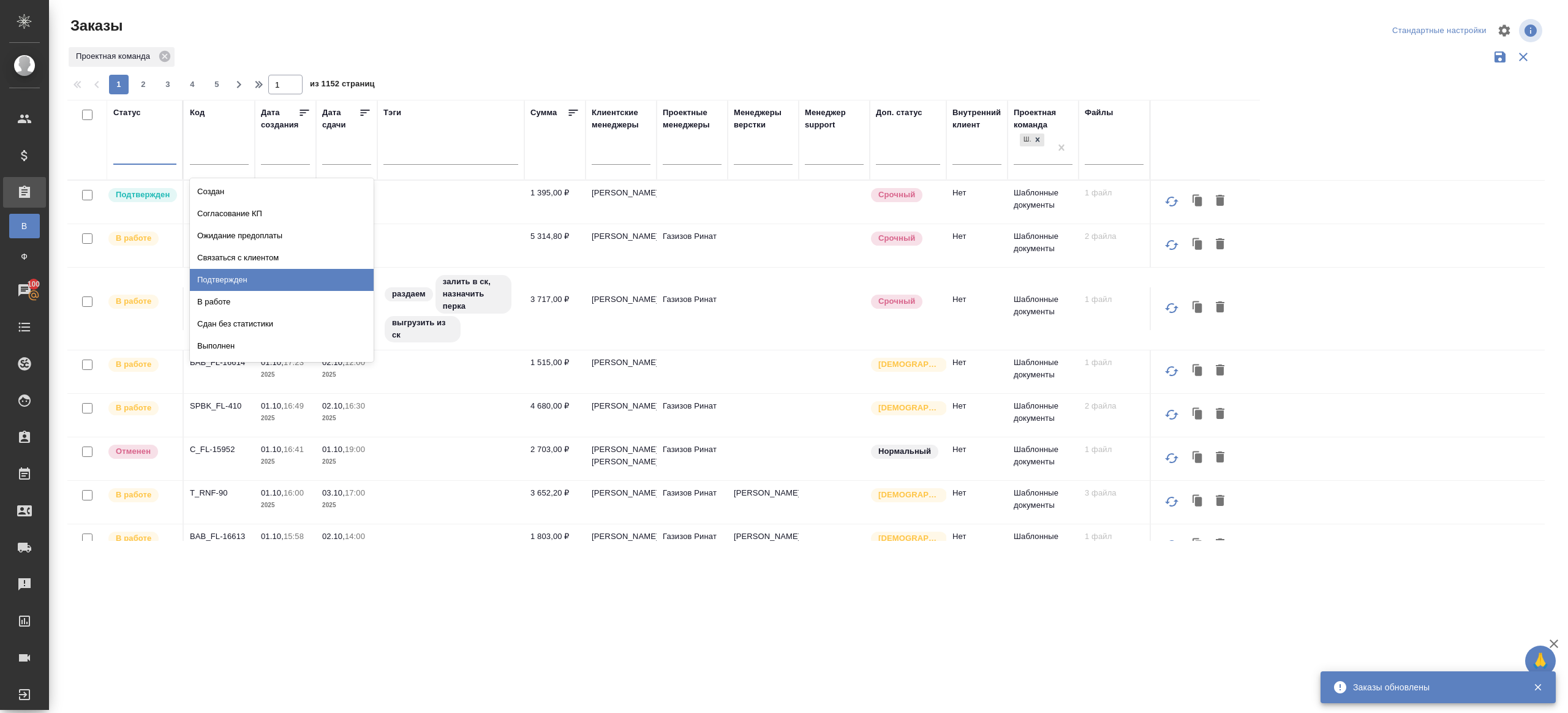
click at [234, 285] on div "Подтвержден" at bounding box center [282, 280] width 184 height 22
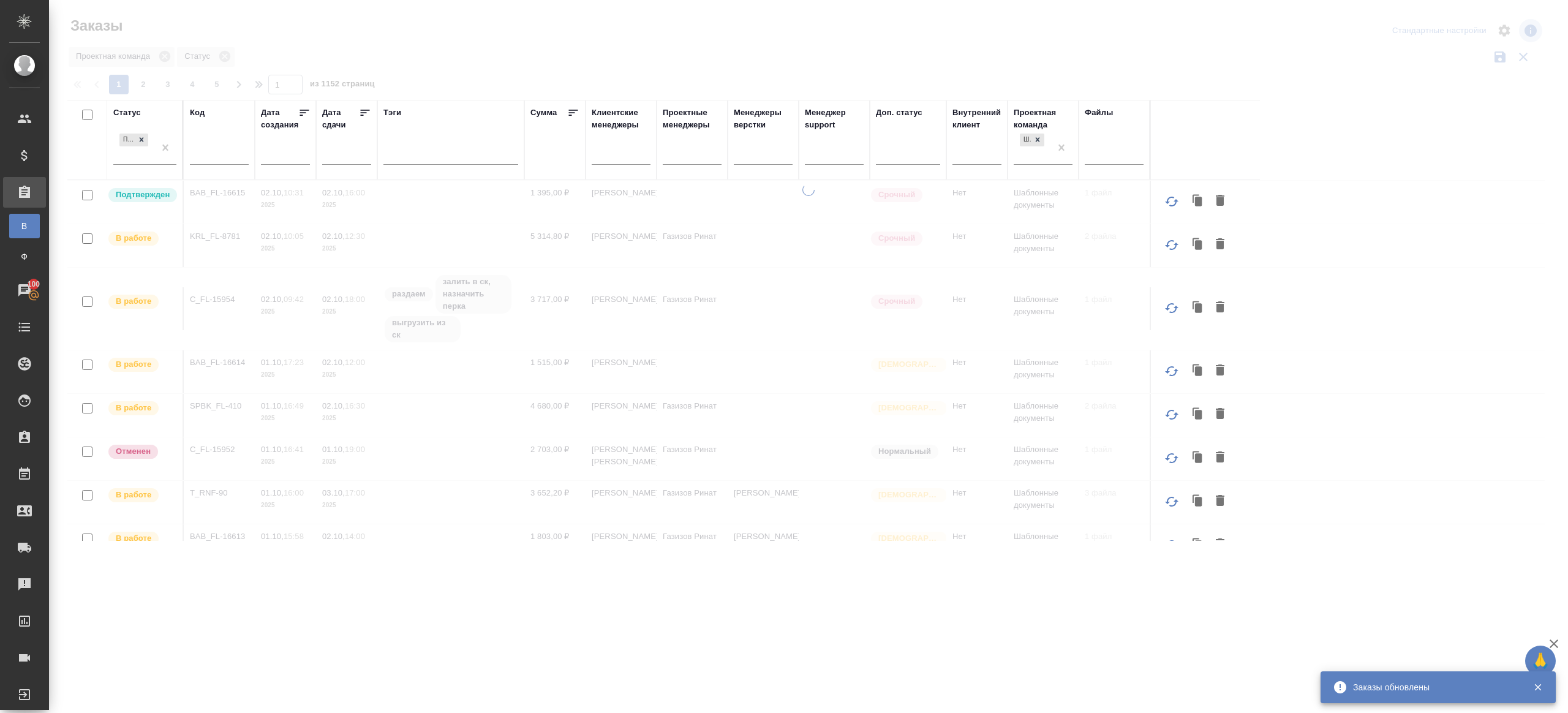
click at [857, 63] on div at bounding box center [808, 274] width 1519 height 547
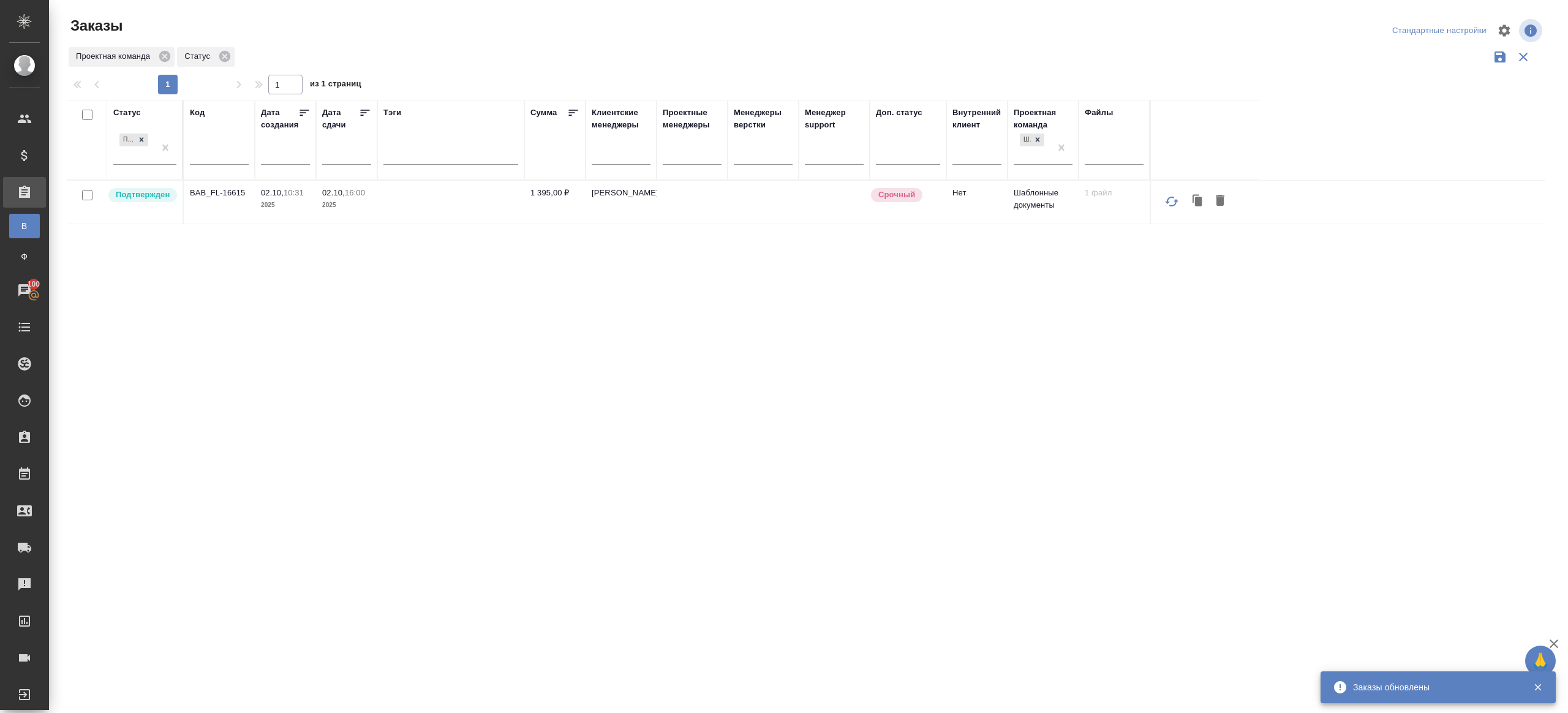
click at [224, 189] on p "BAB_FL-16615" at bounding box center [219, 193] width 59 height 12
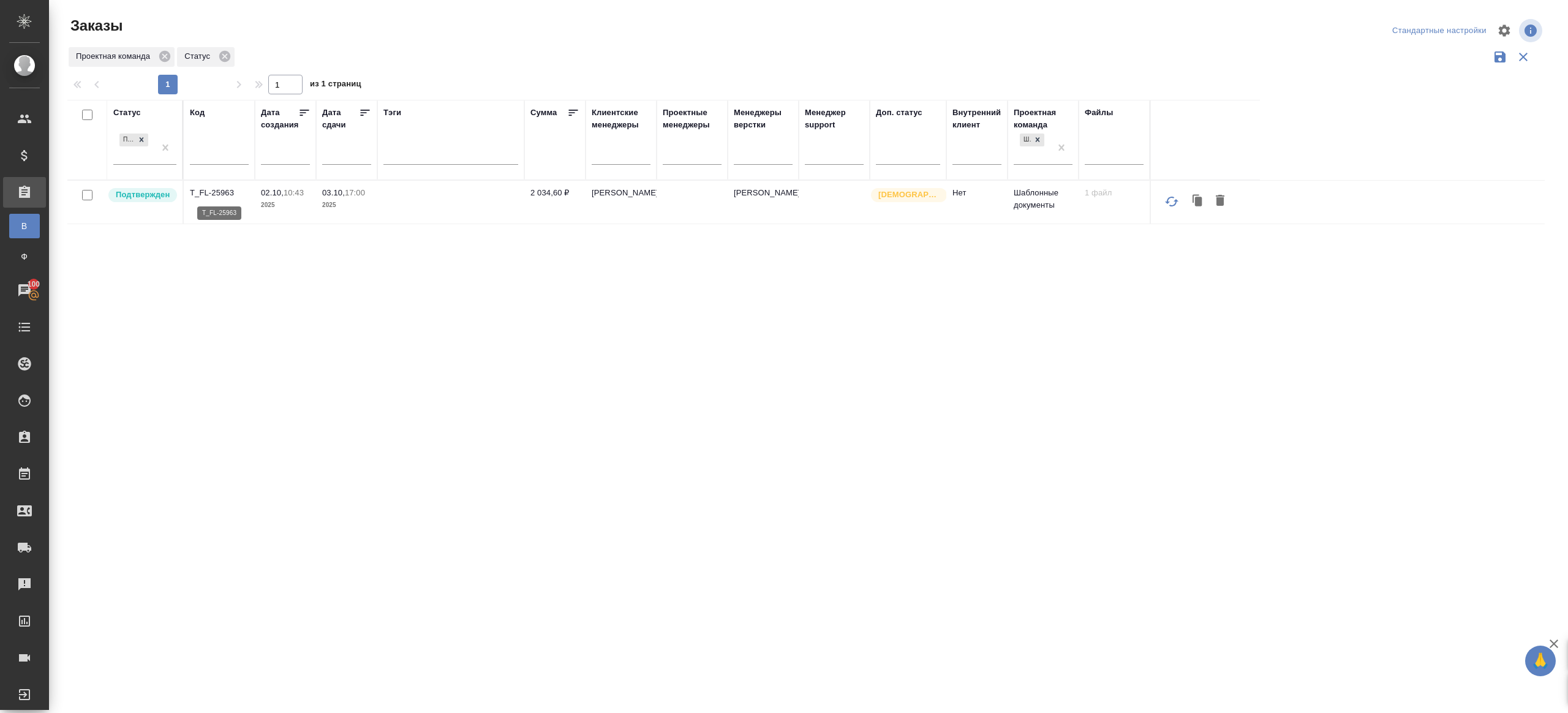
click at [212, 194] on p "T_FL-25963" at bounding box center [219, 193] width 59 height 12
click at [497, 398] on div "Статус Подтвержден Код Дата создания Дата сдачи Тэги Сумма Клиентские менеджеры…" at bounding box center [806, 320] width 1477 height 441
click at [219, 202] on p "V_FL-977" at bounding box center [219, 196] width 59 height 12
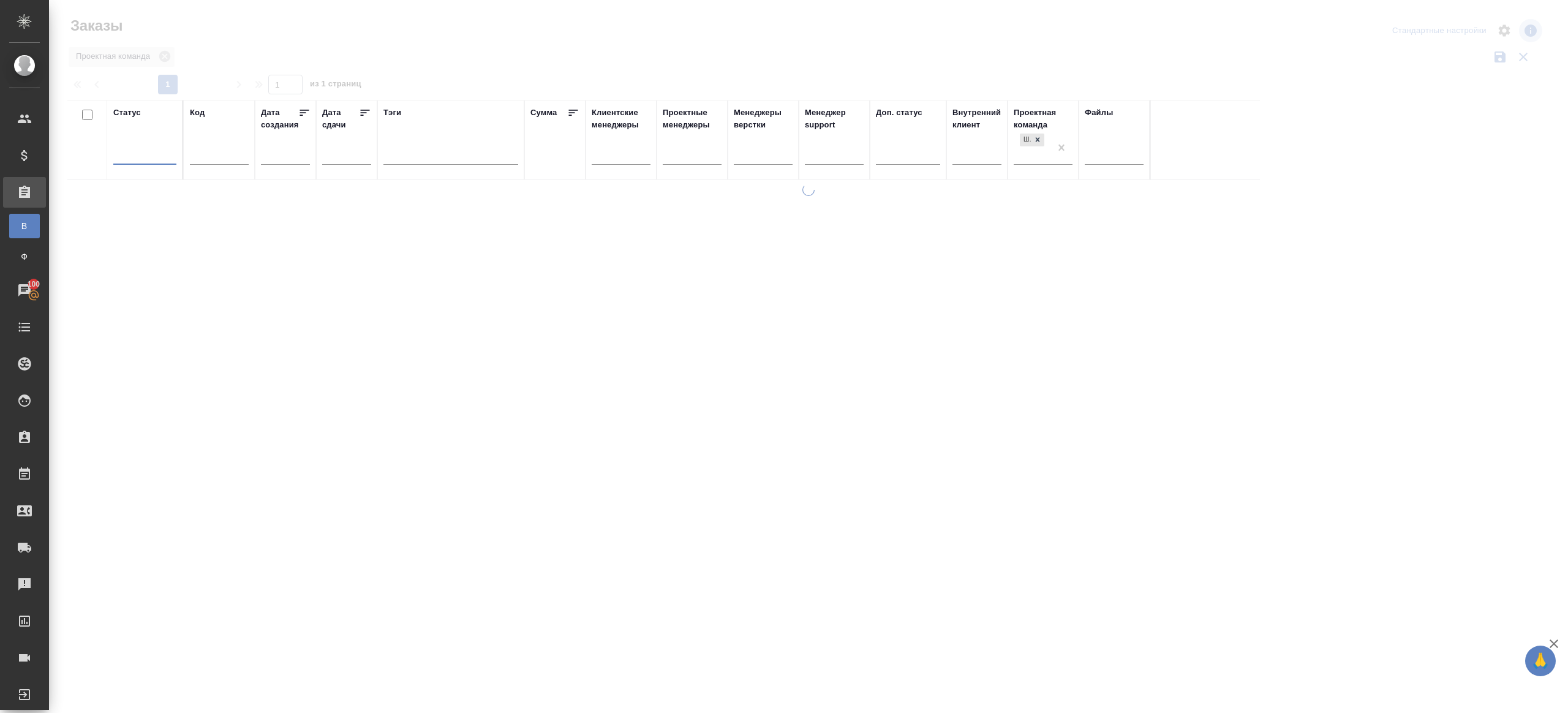
click at [555, 44] on div "Заказы" at bounding box center [315, 30] width 495 height 30
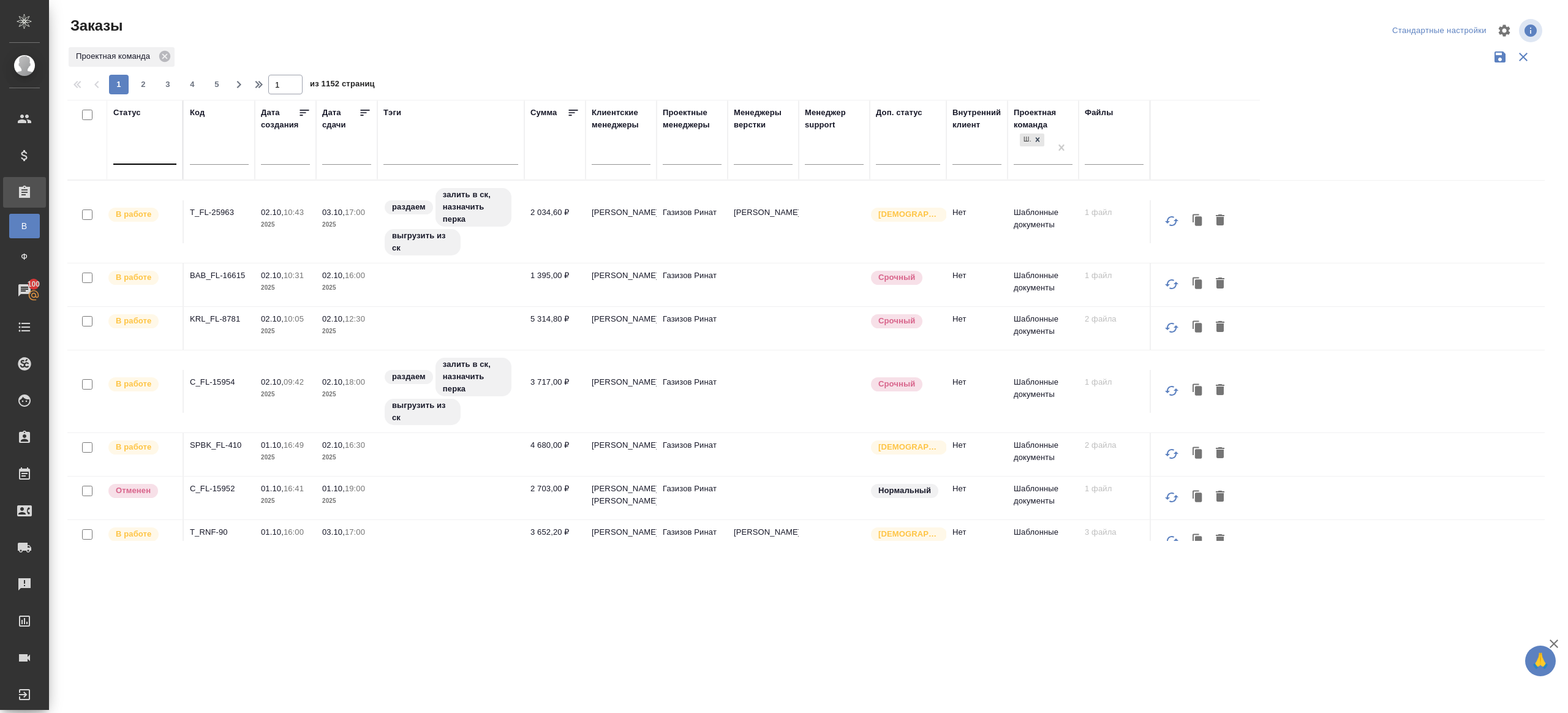
click at [157, 156] on div at bounding box center [145, 152] width 63 height 18
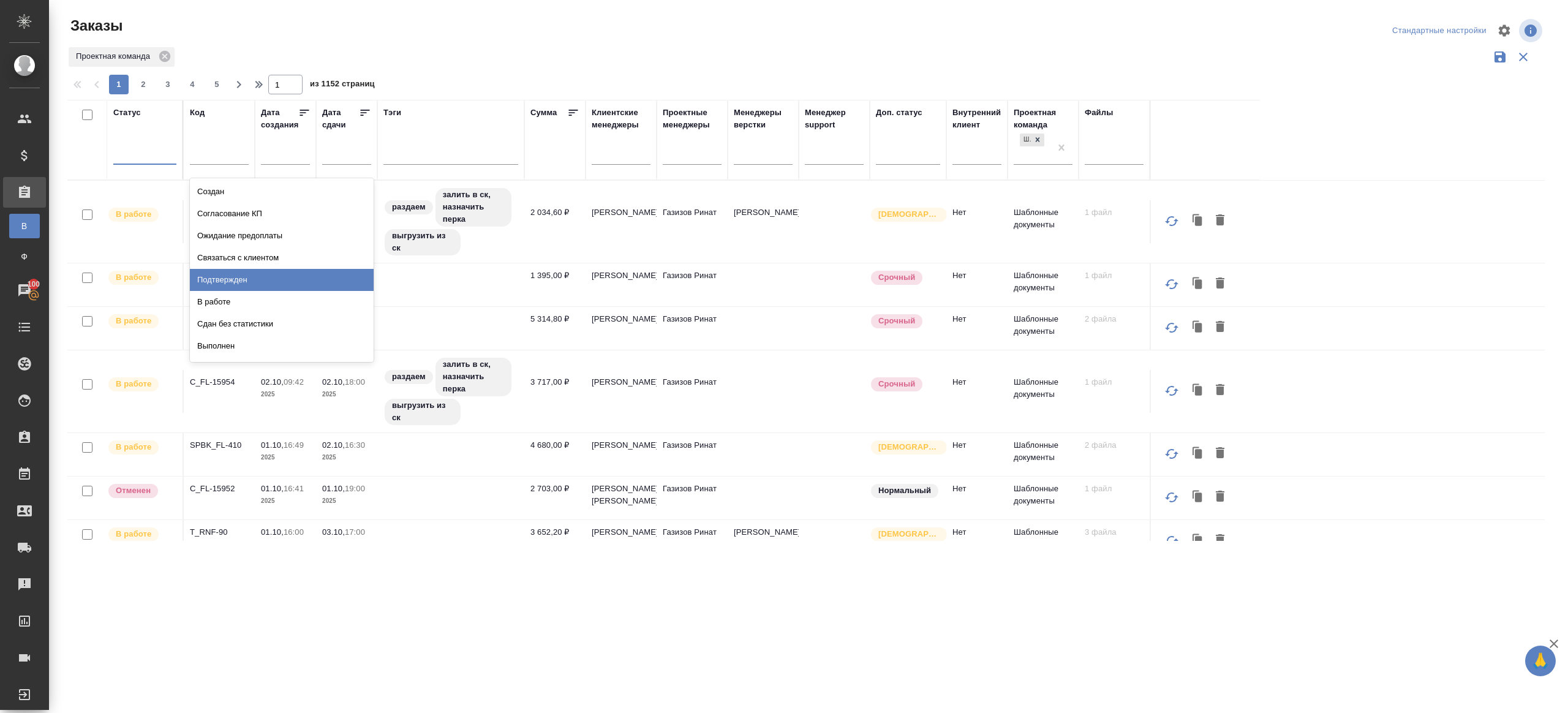
click at [240, 280] on div "Подтвержден" at bounding box center [282, 280] width 184 height 22
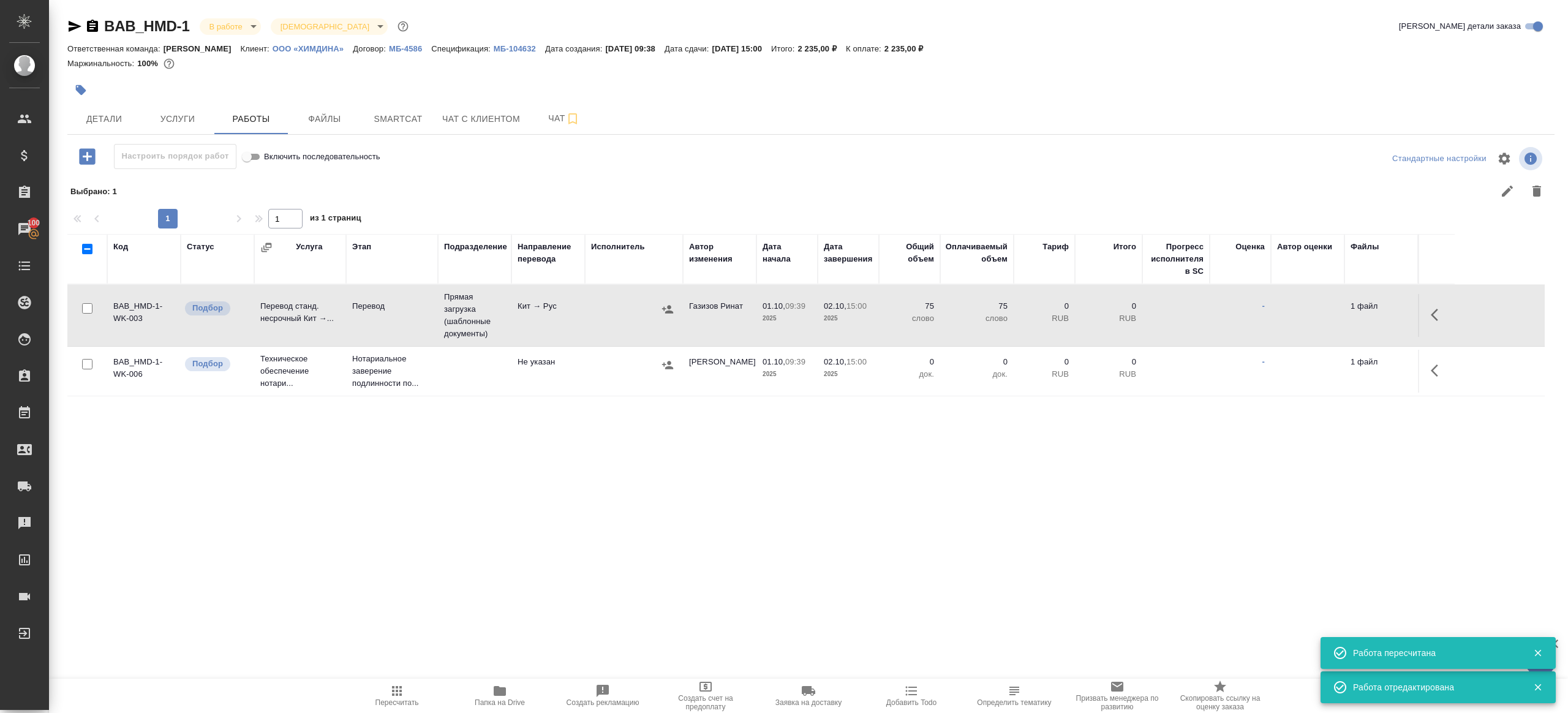
click at [411, 694] on span "Пересчитать" at bounding box center [397, 695] width 88 height 23
click at [411, 693] on span "Пересчитать" at bounding box center [397, 695] width 88 height 23
click at [541, 620] on div ".cls-1 fill:#fff; AWATERA [PERSON_NAME] Клиенты Спецификации Заказы 100 Чаты To…" at bounding box center [784, 356] width 1568 height 713
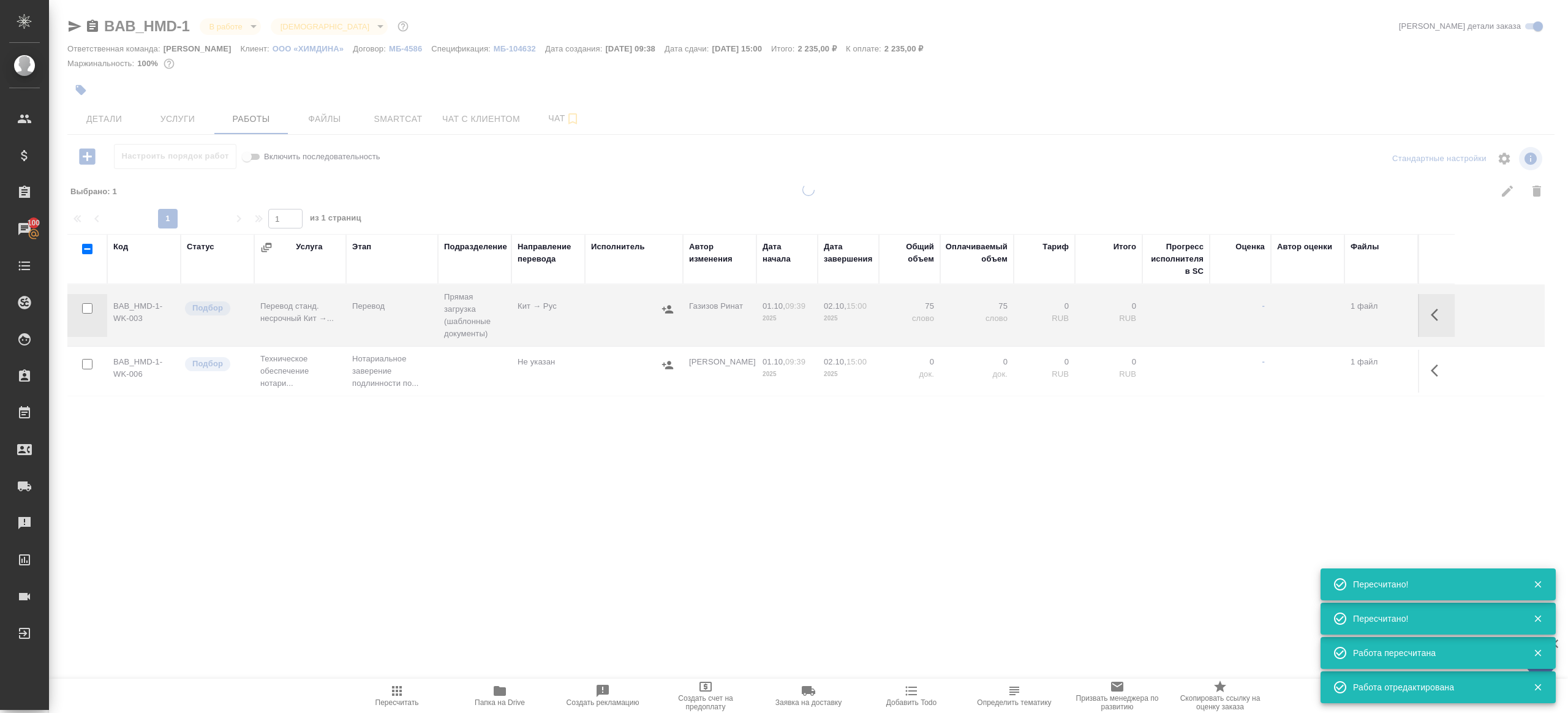
type input "completed"
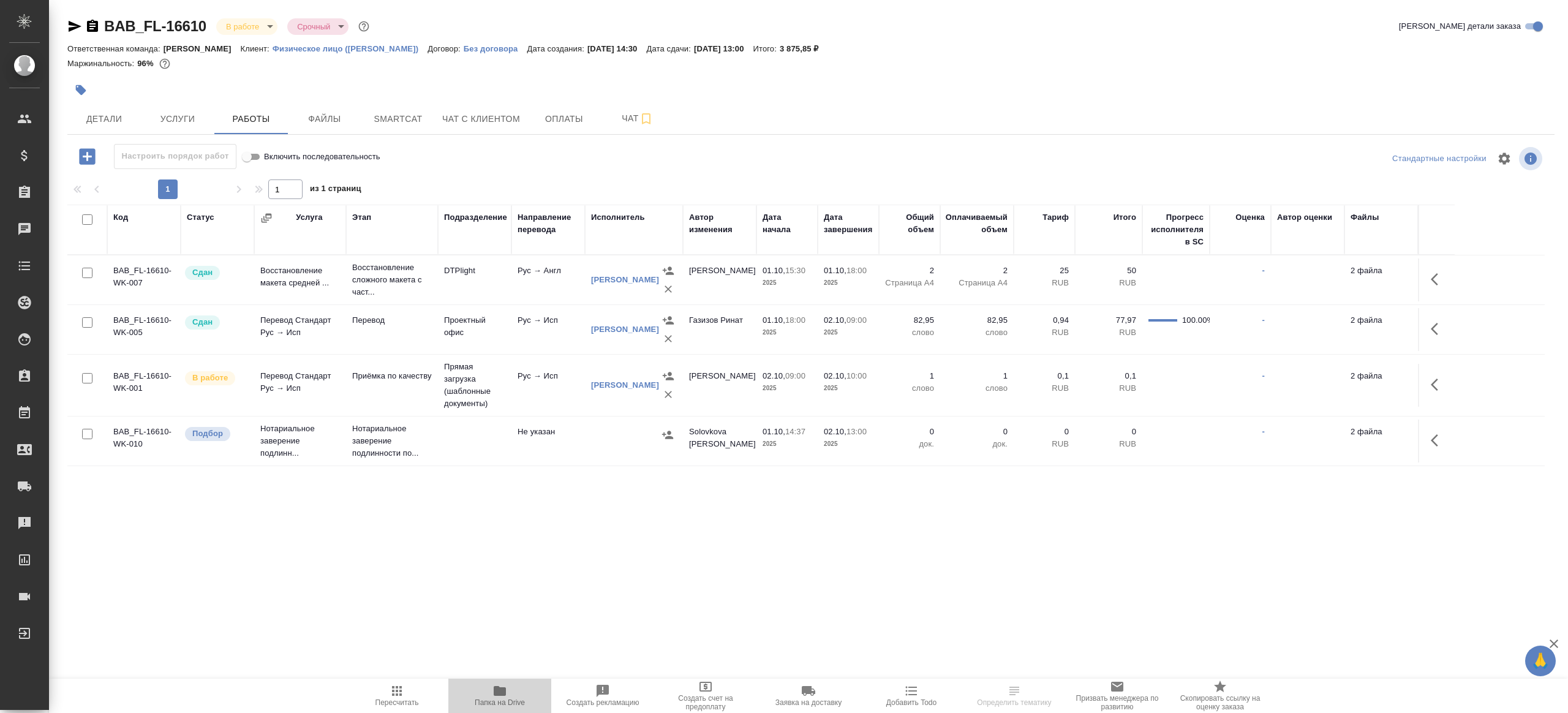
click at [497, 699] on span "Папка на Drive" at bounding box center [499, 702] width 51 height 9
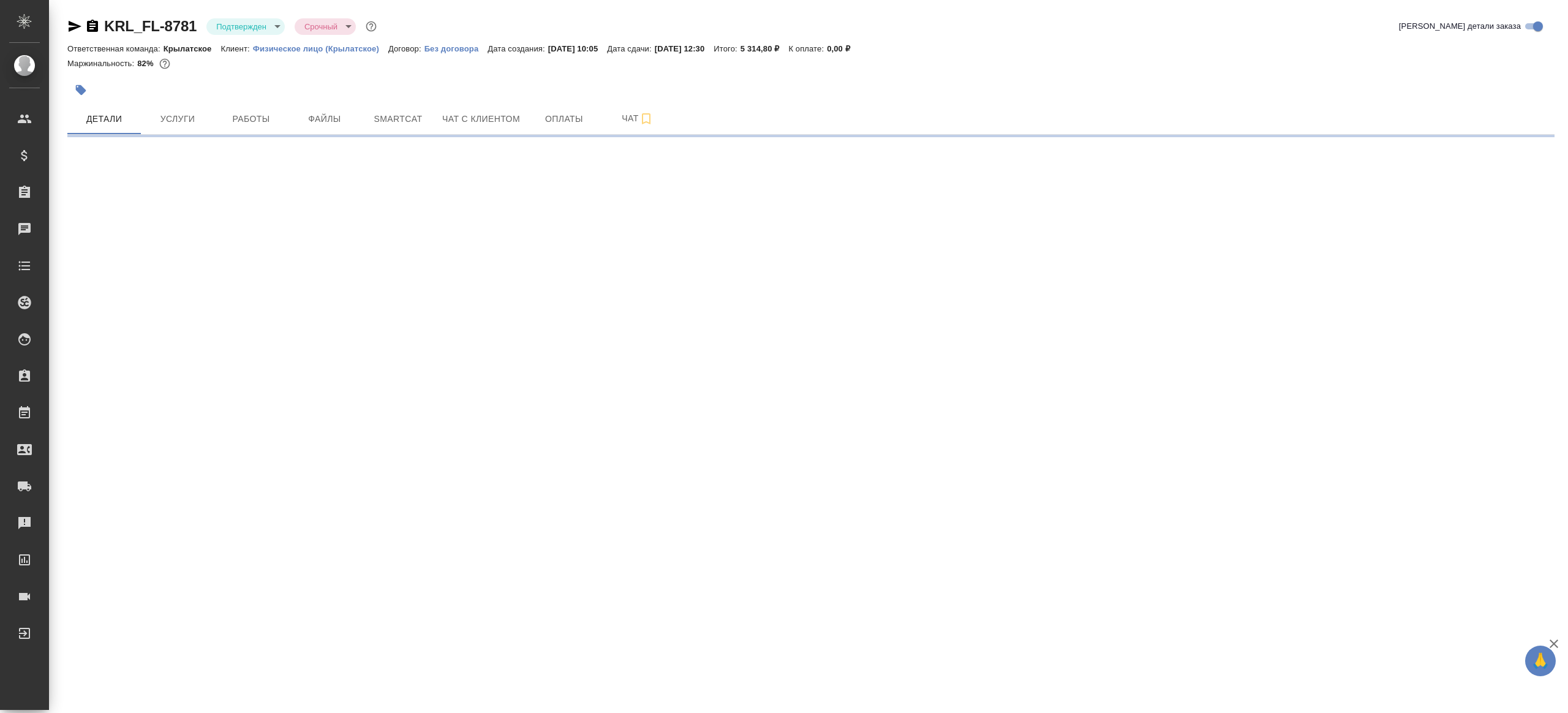
click at [232, 22] on body "🙏 .cls-1 fill:#fff; AWATERA [PERSON_NAME] Клиенты Спецификации Заказы Чаты Todo…" at bounding box center [784, 356] width 1568 height 713
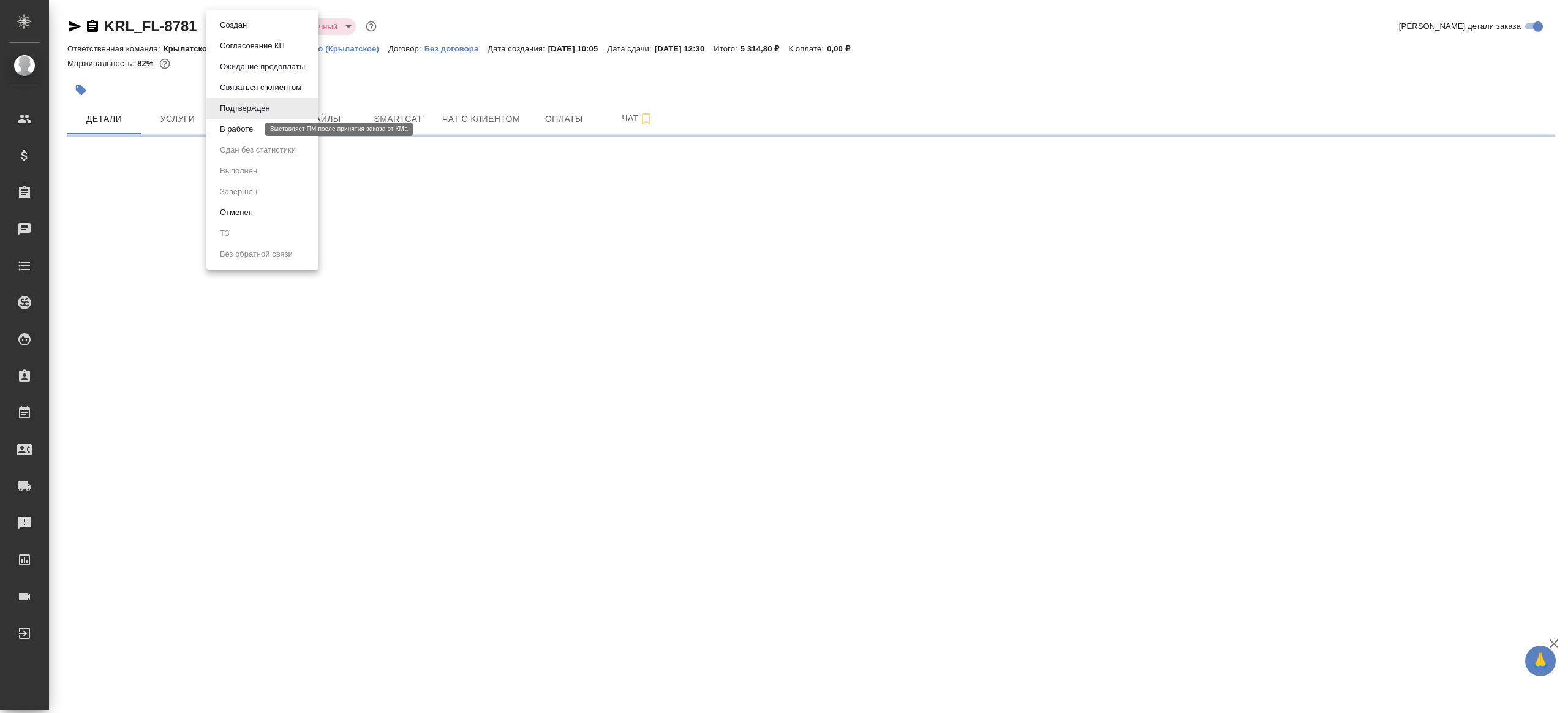
click at [257, 134] on button "В работе" at bounding box center [236, 129] width 40 height 13
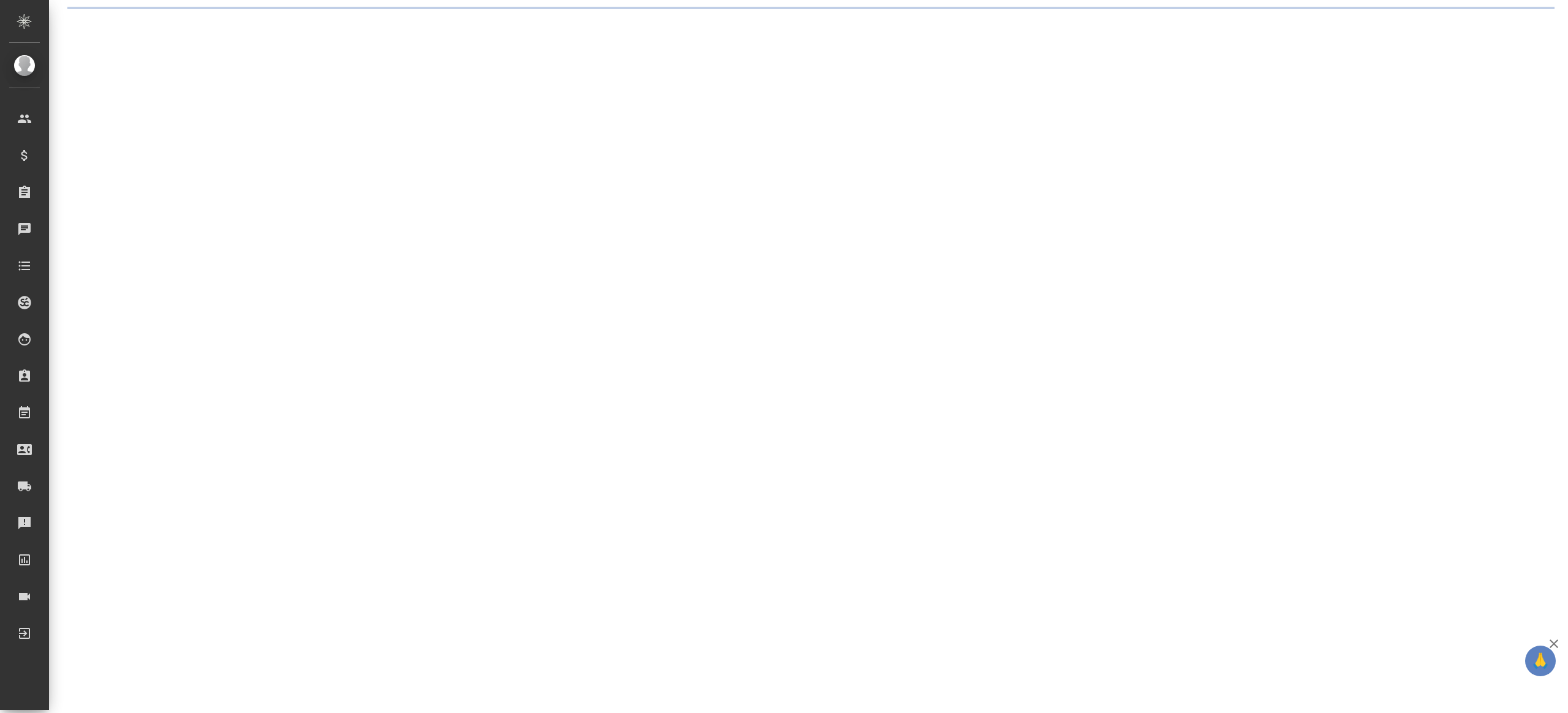
select select "RU"
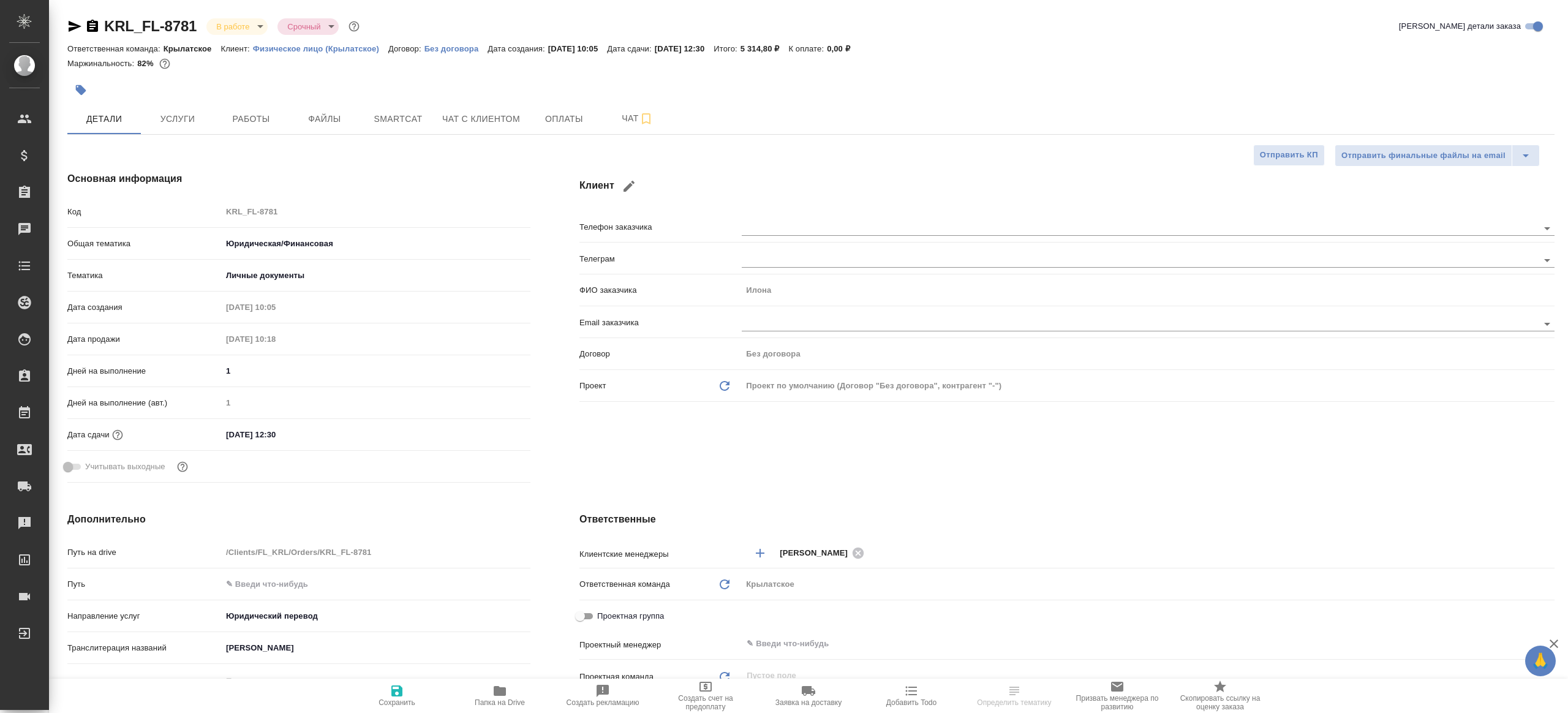
type textarea "x"
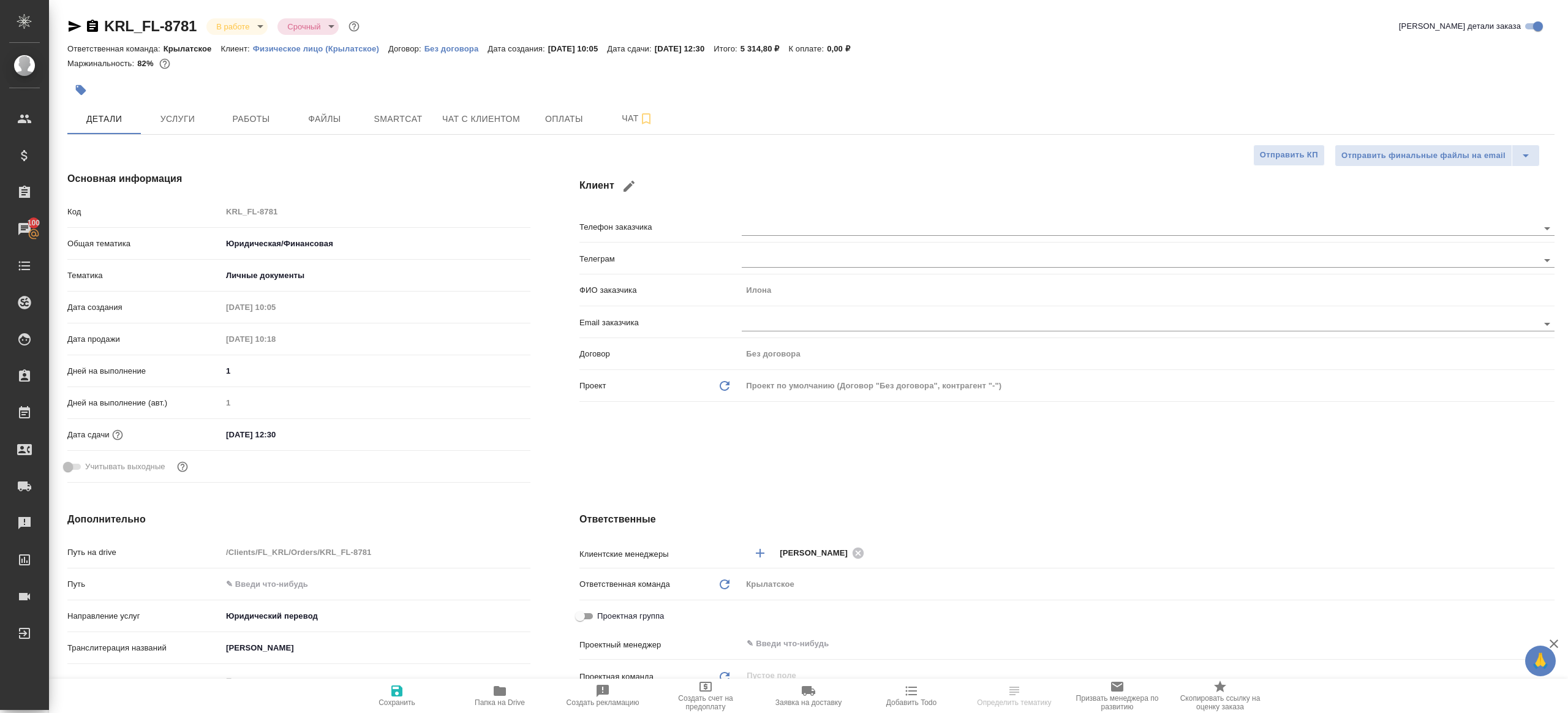
type textarea "x"
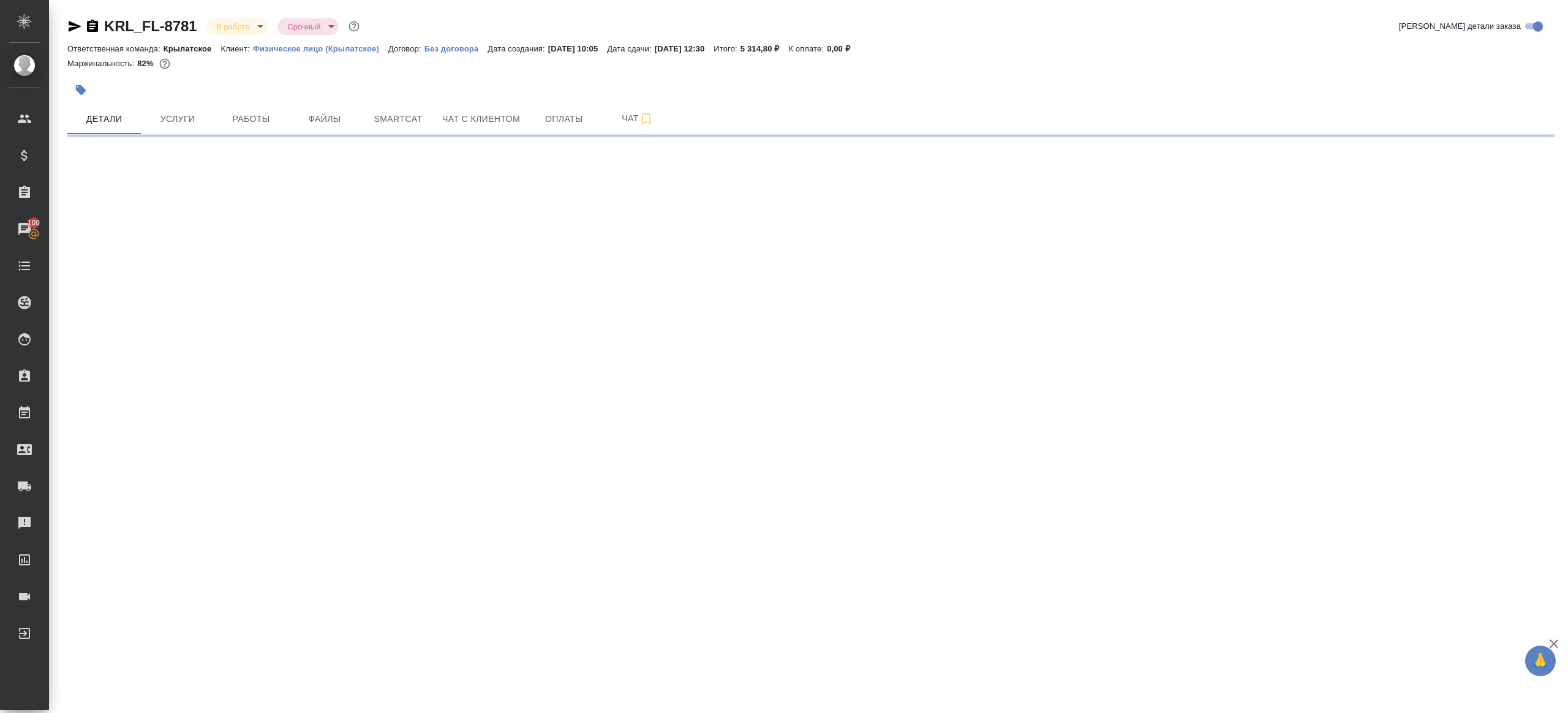
select select "RU"
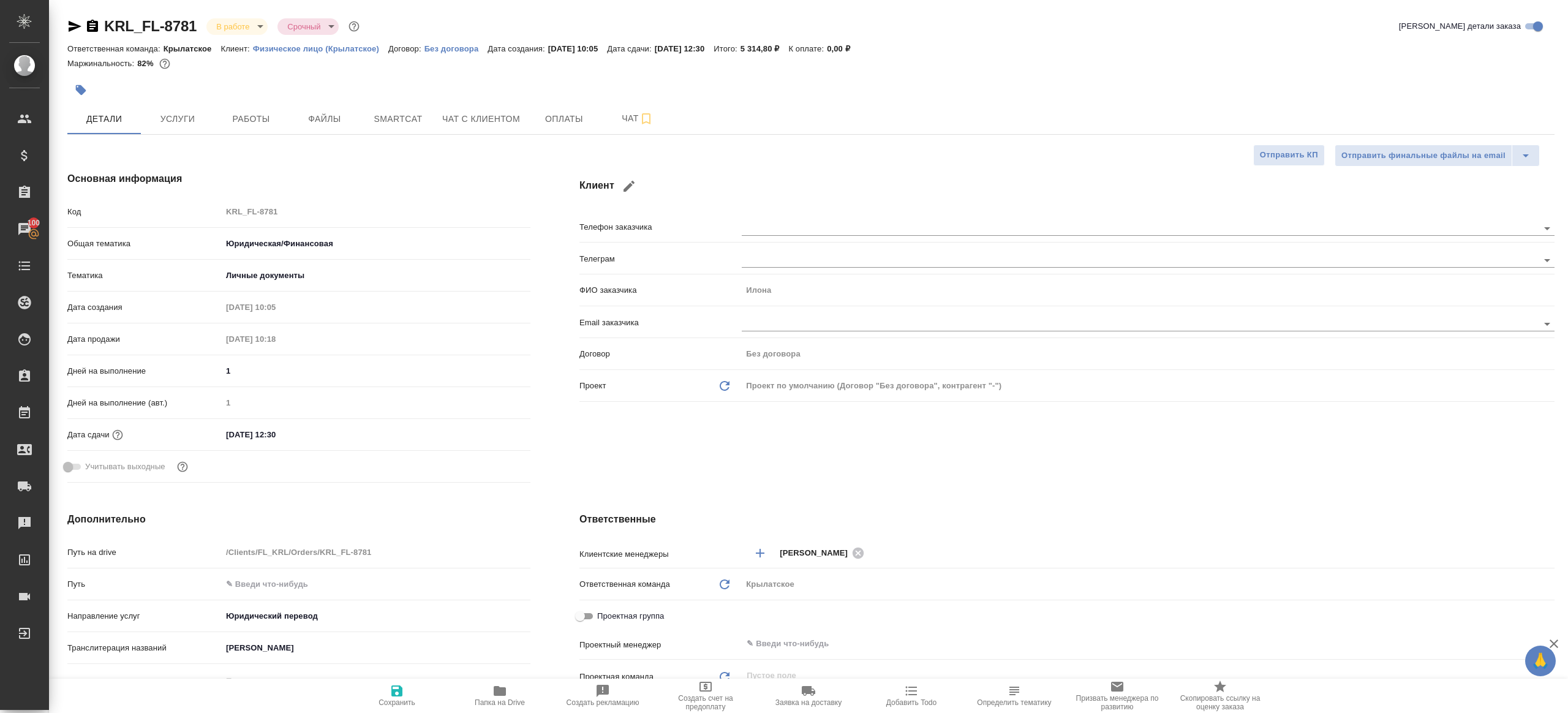
type textarea "x"
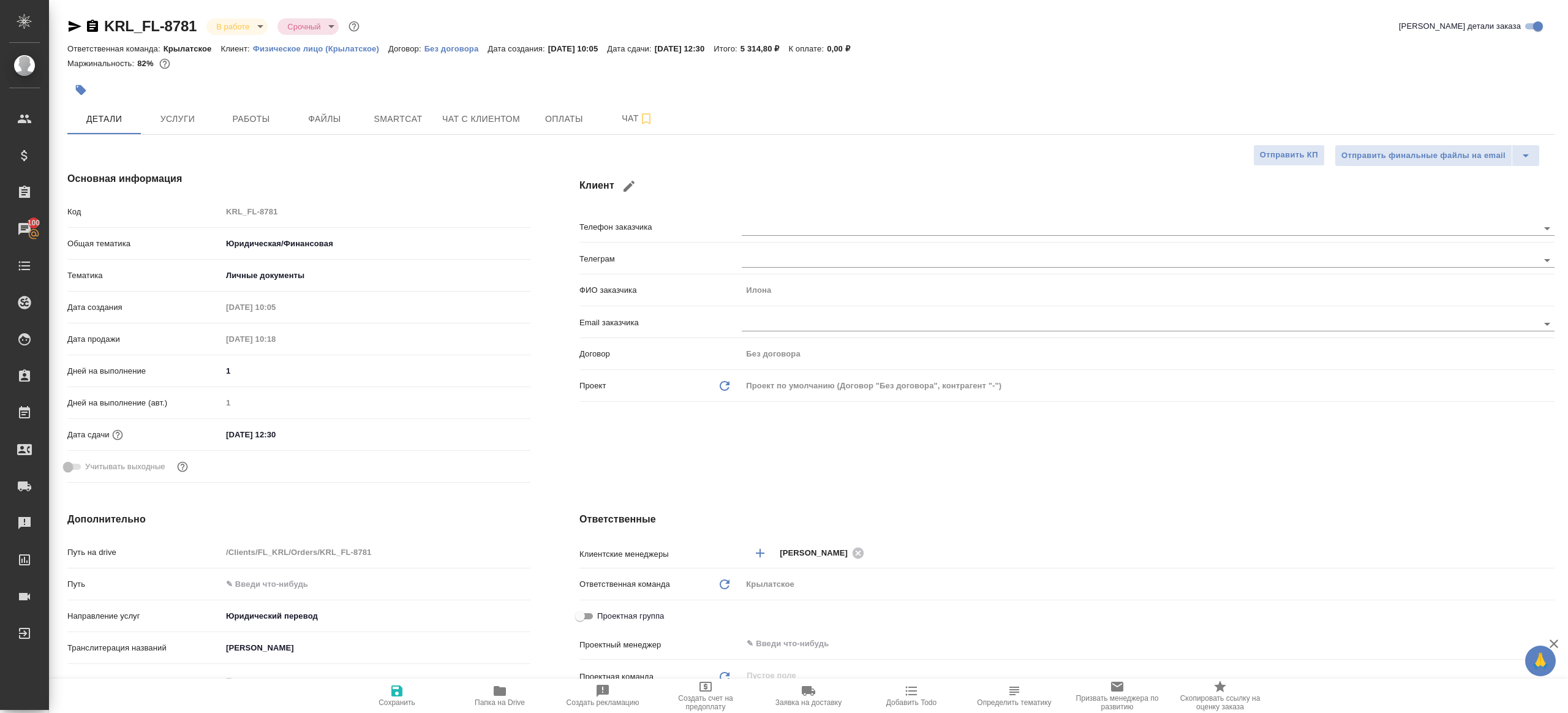
type textarea "x"
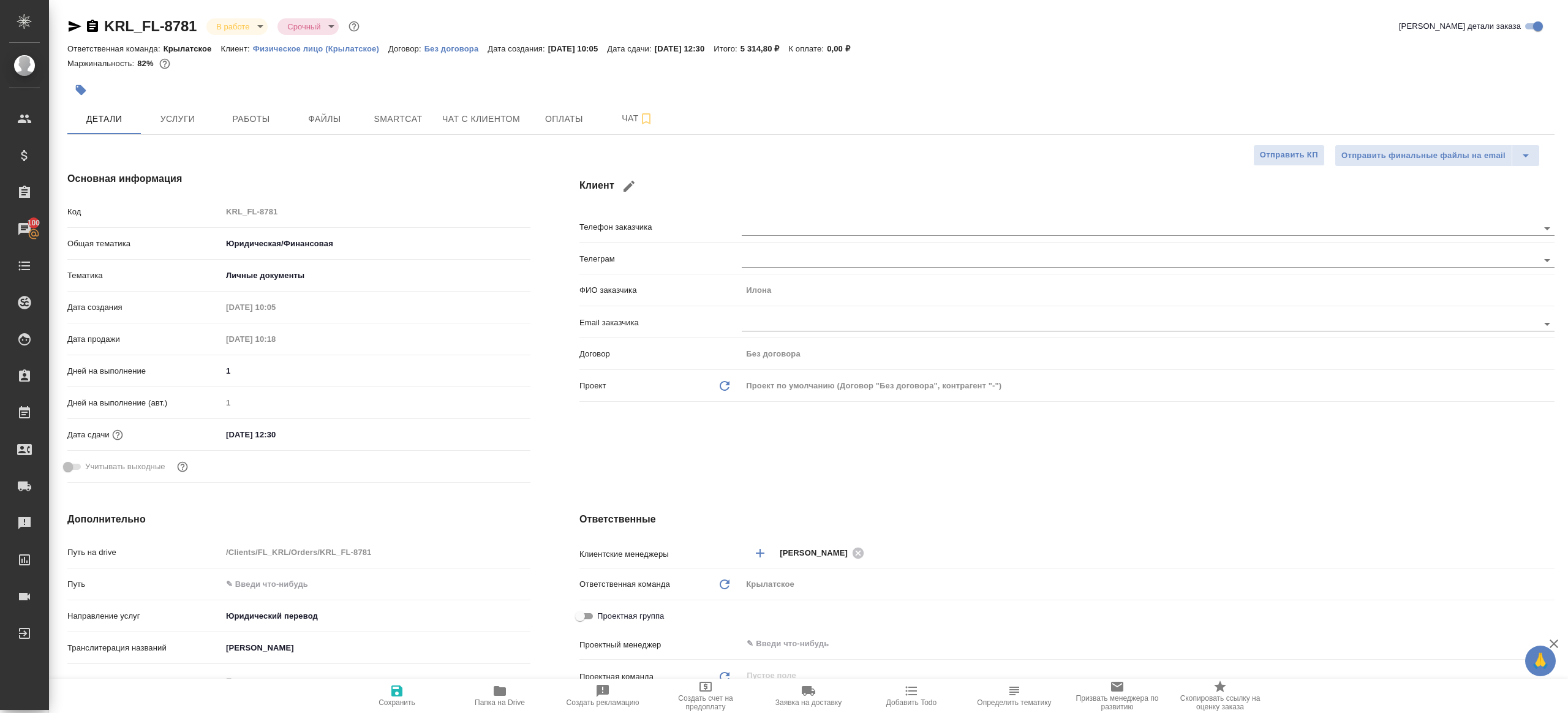
type textarea "x"
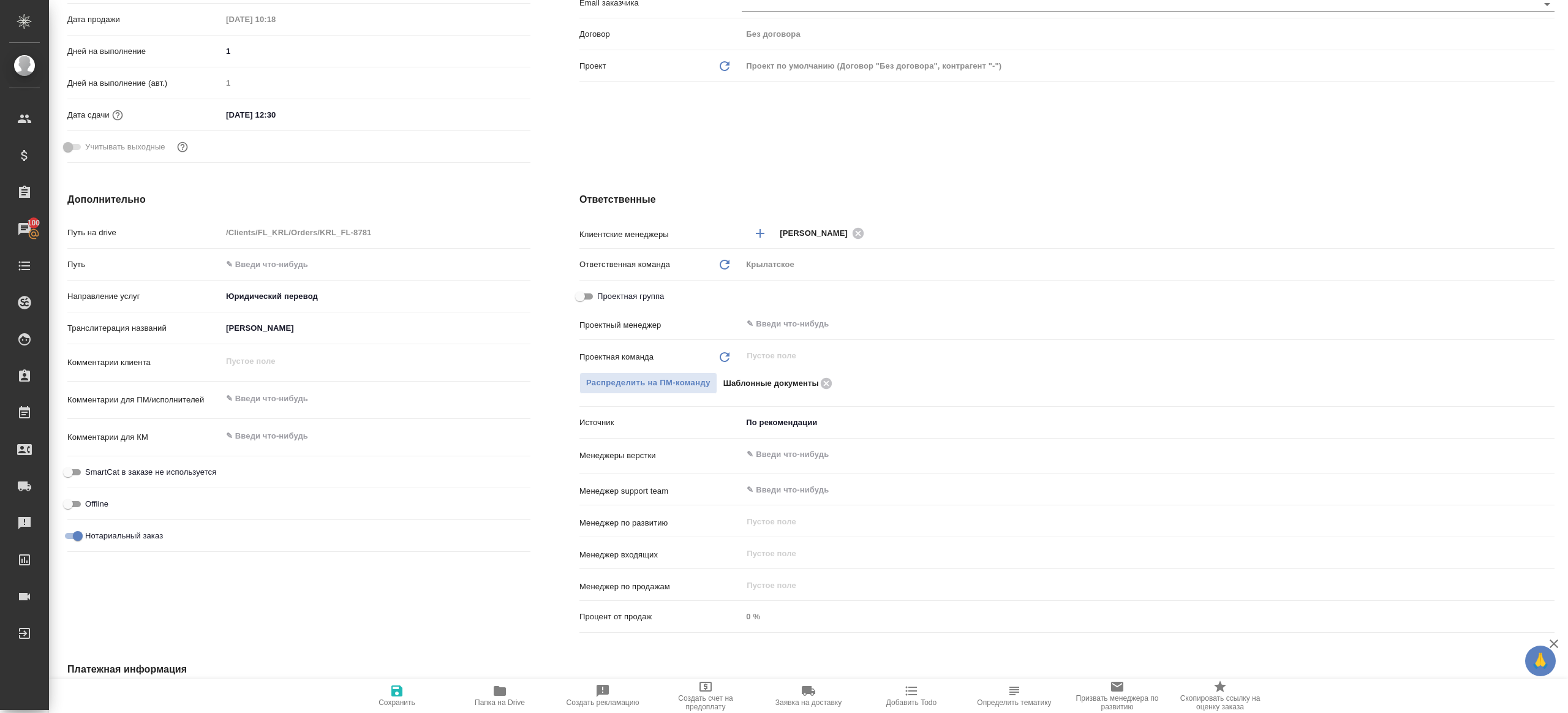
scroll to position [309, 0]
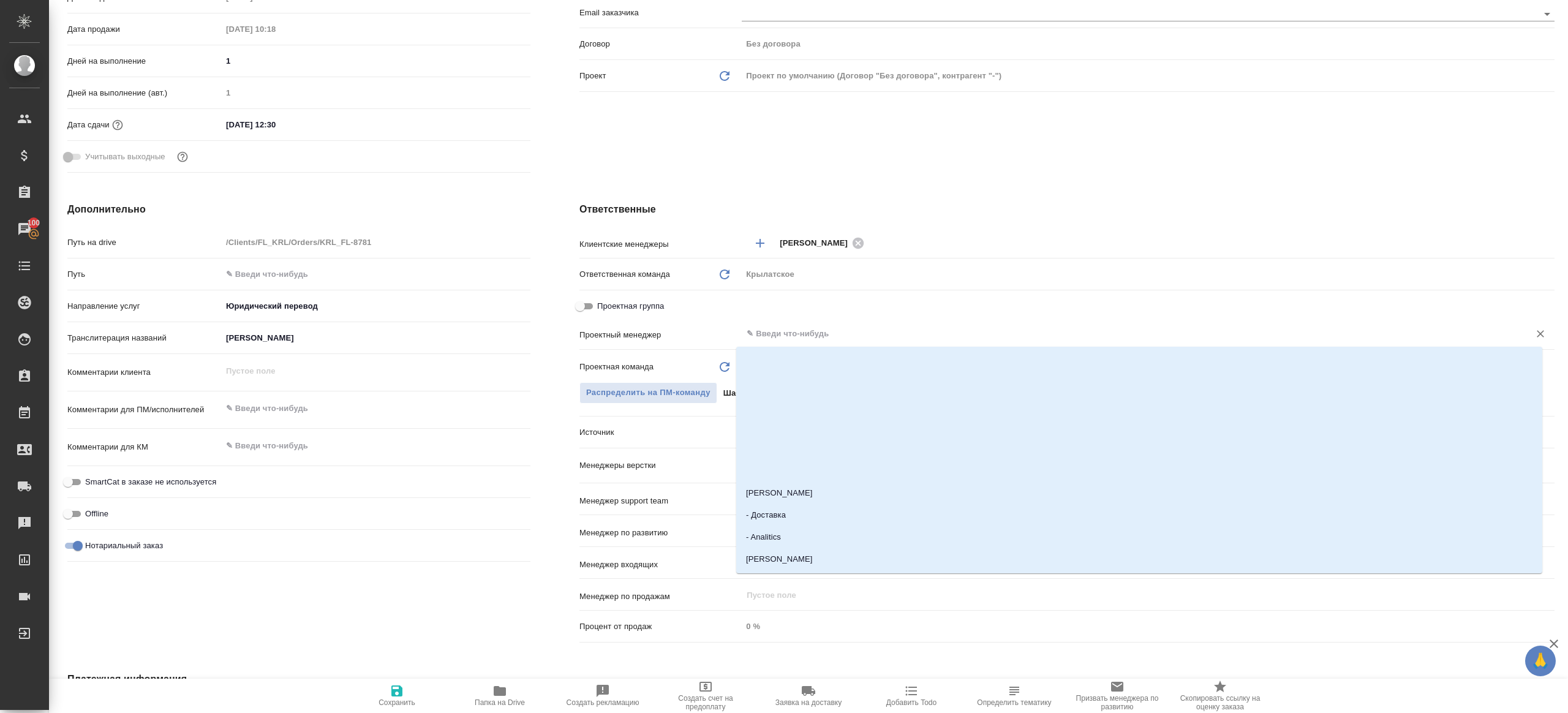
click at [796, 330] on input "text" at bounding box center [1127, 334] width 765 height 15
type input "ринат"
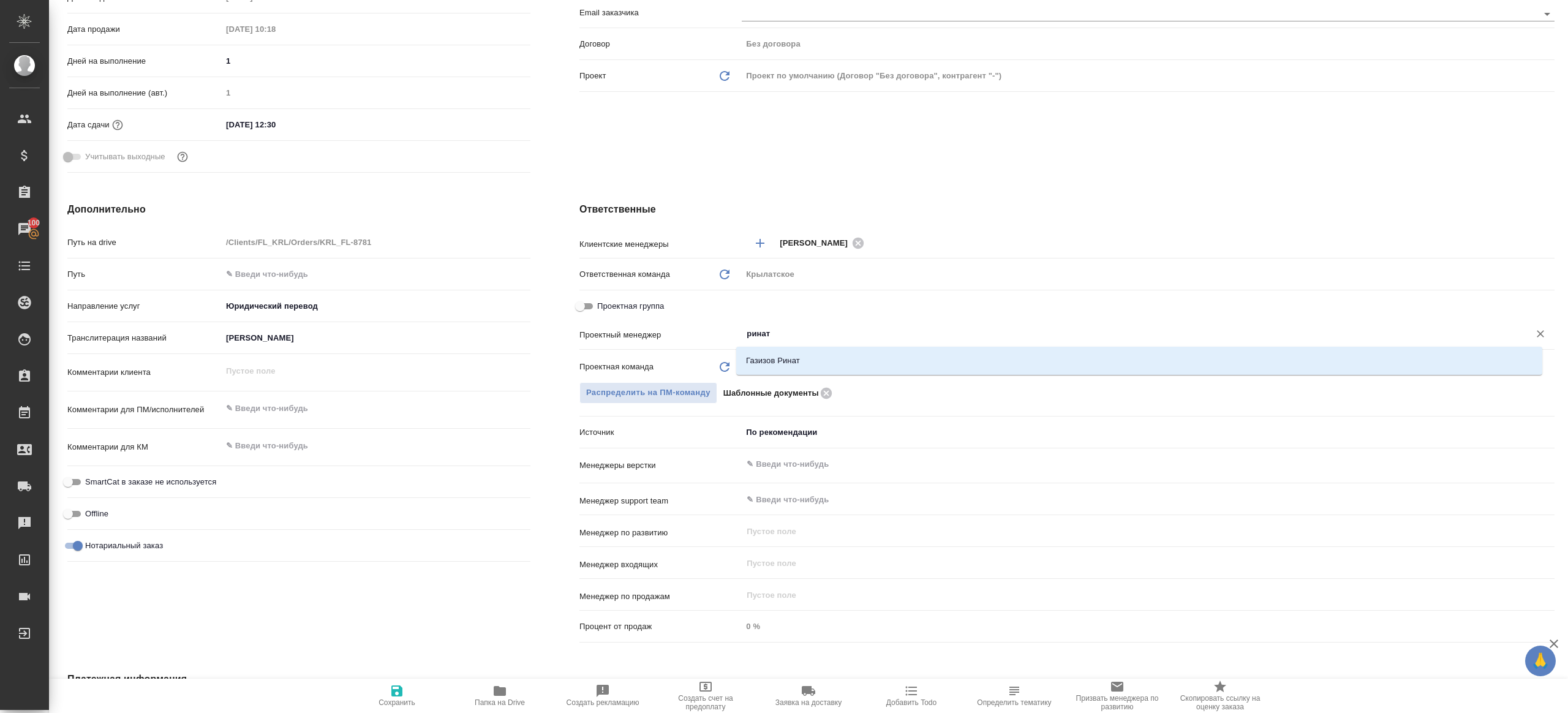
click at [803, 373] on ul "Газизов Ринат" at bounding box center [1139, 370] width 806 height 22
click at [808, 353] on li "Газизов Ринат" at bounding box center [1139, 361] width 806 height 22
type textarea "x"
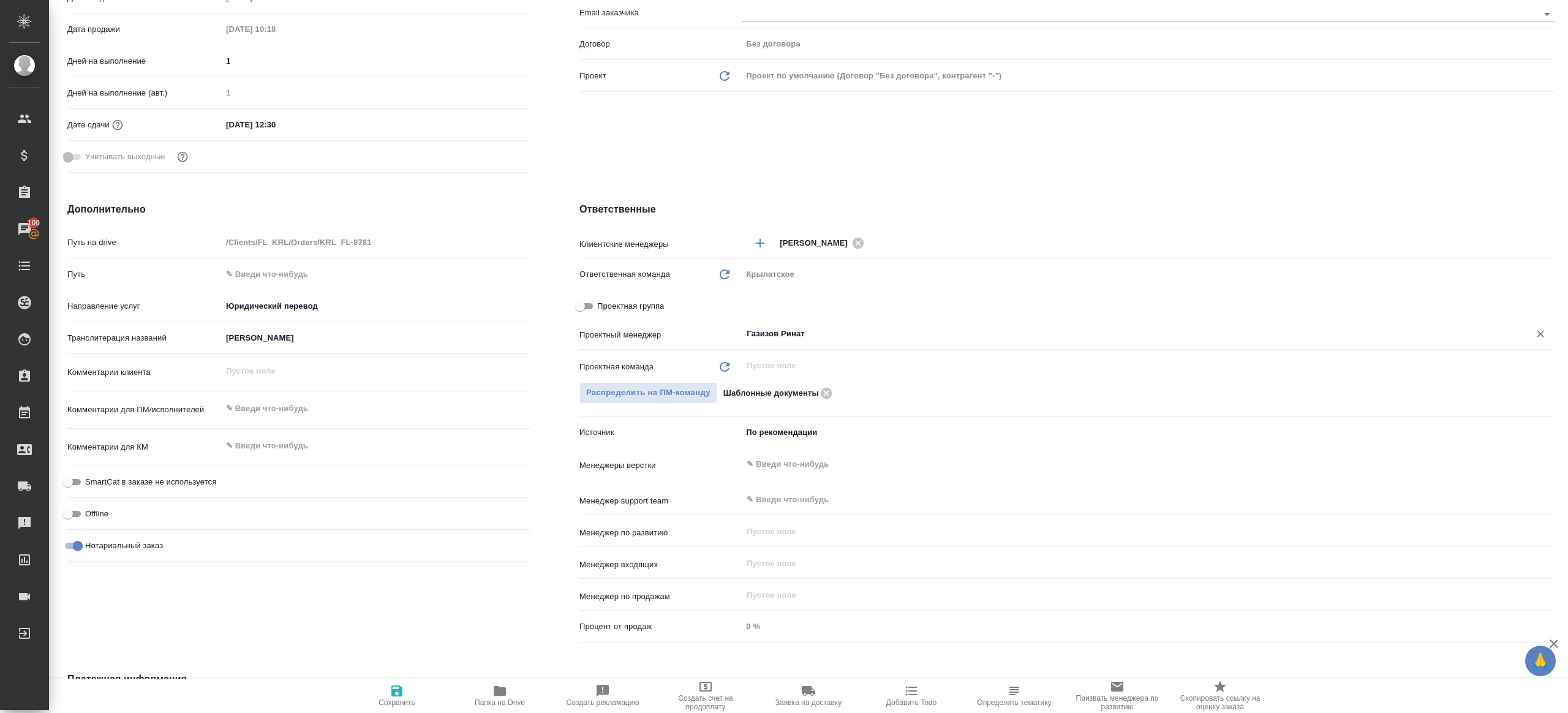
type input "Газизов Ринат"
click at [380, 703] on span "Сохранить" at bounding box center [397, 702] width 37 height 9
type textarea "x"
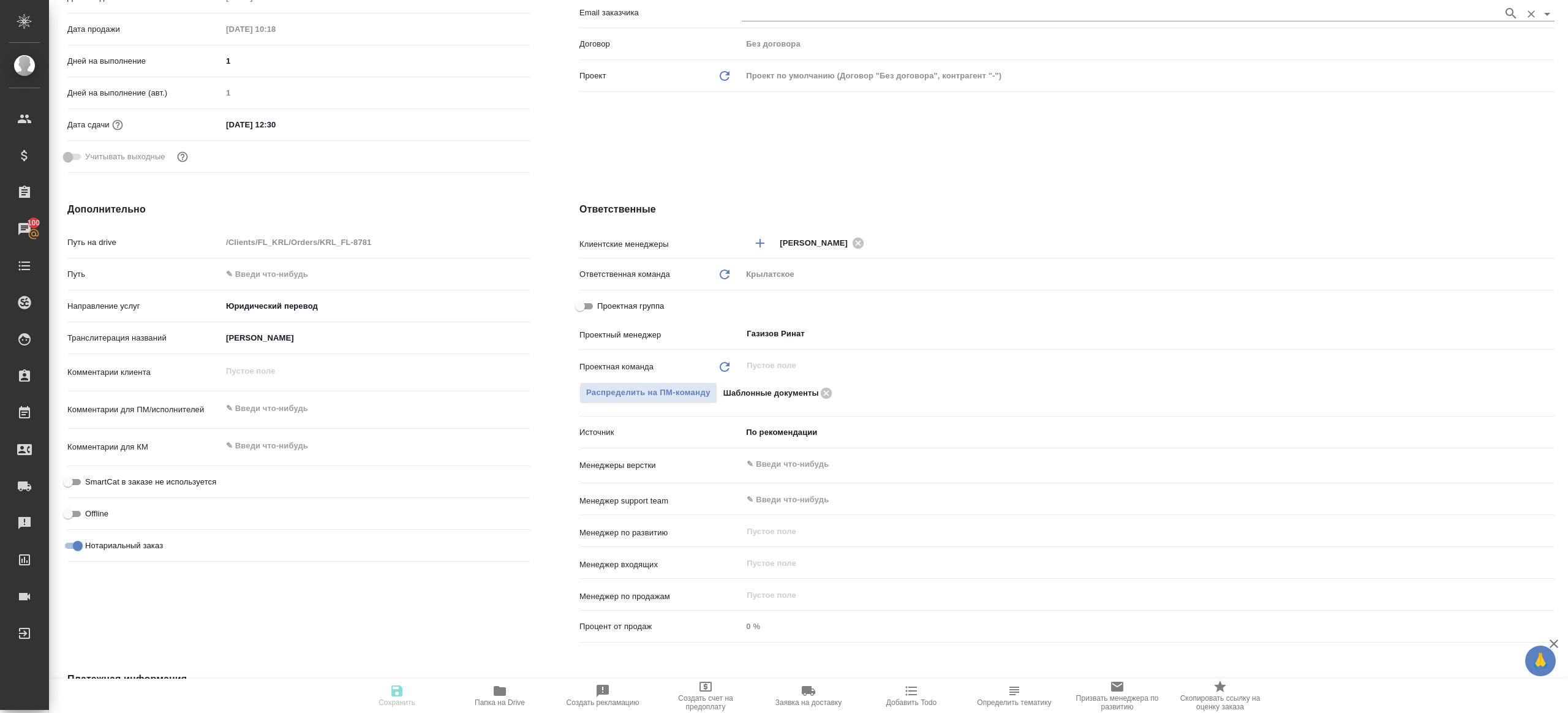
type textarea "x"
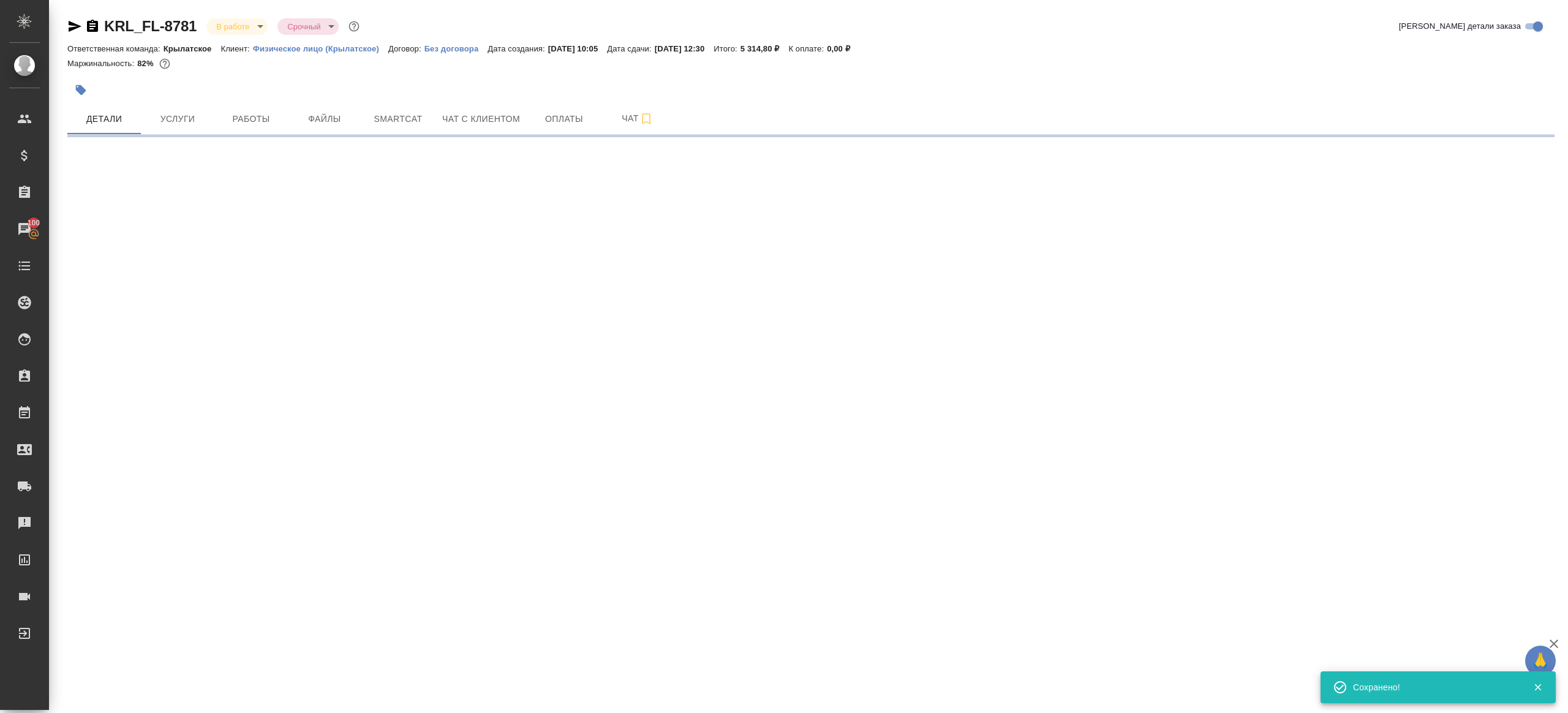
select select "RU"
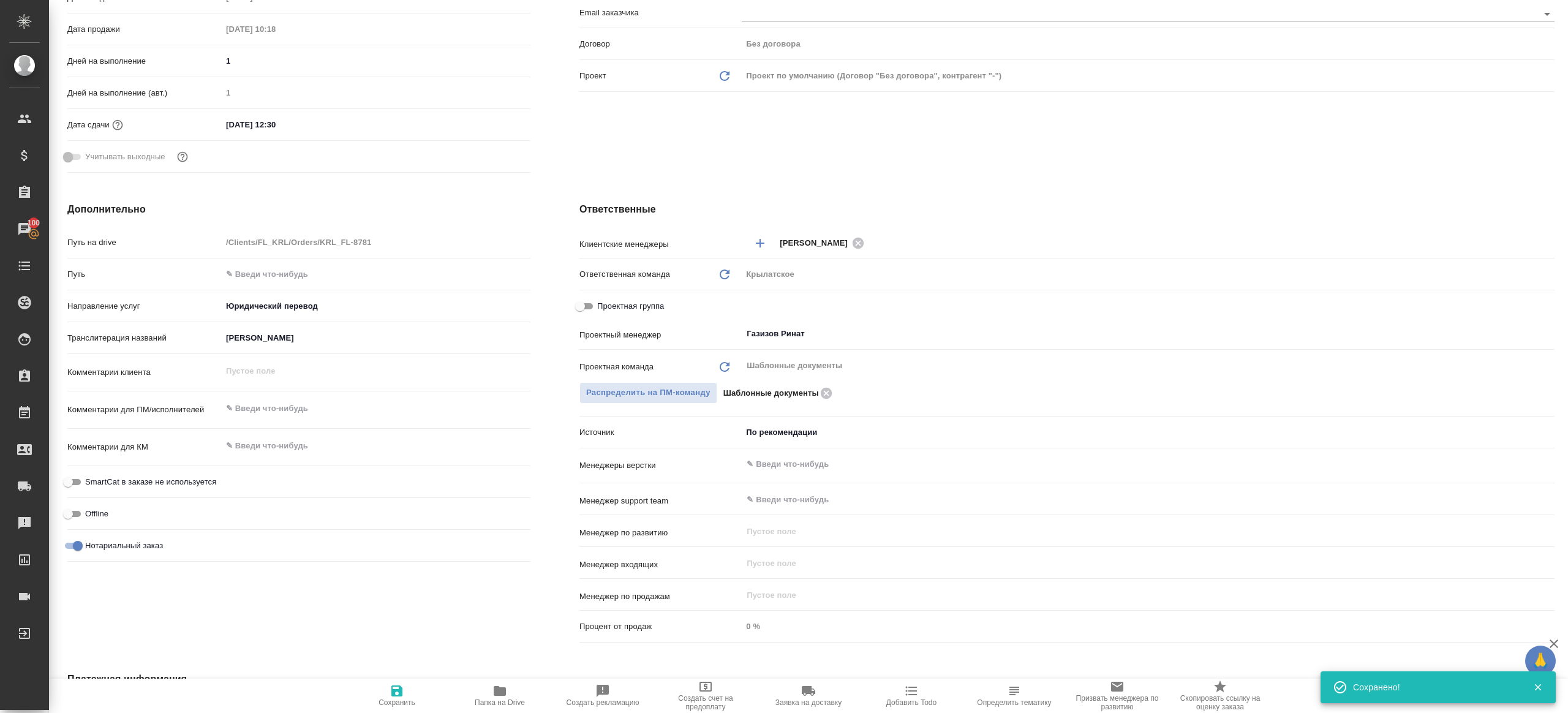
type textarea "x"
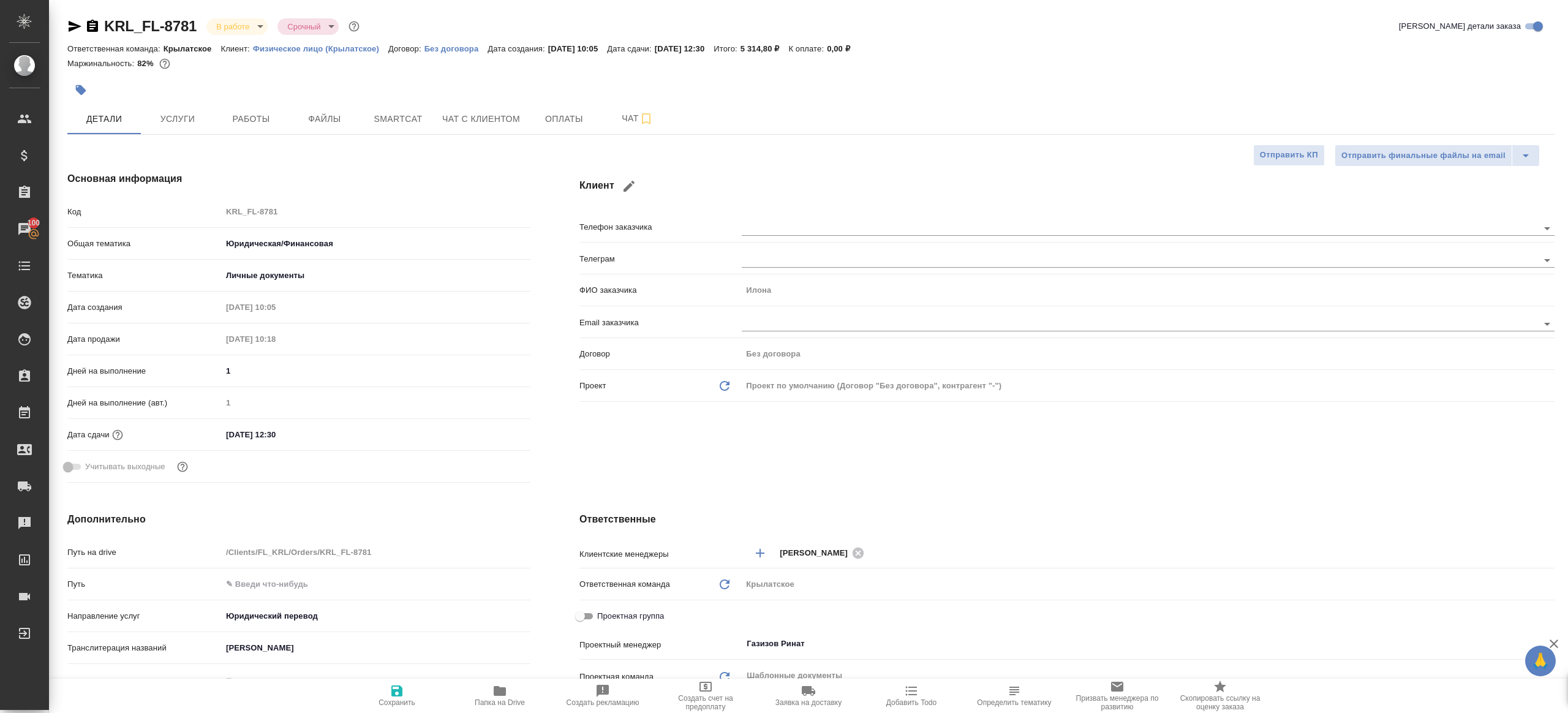
type textarea "x"
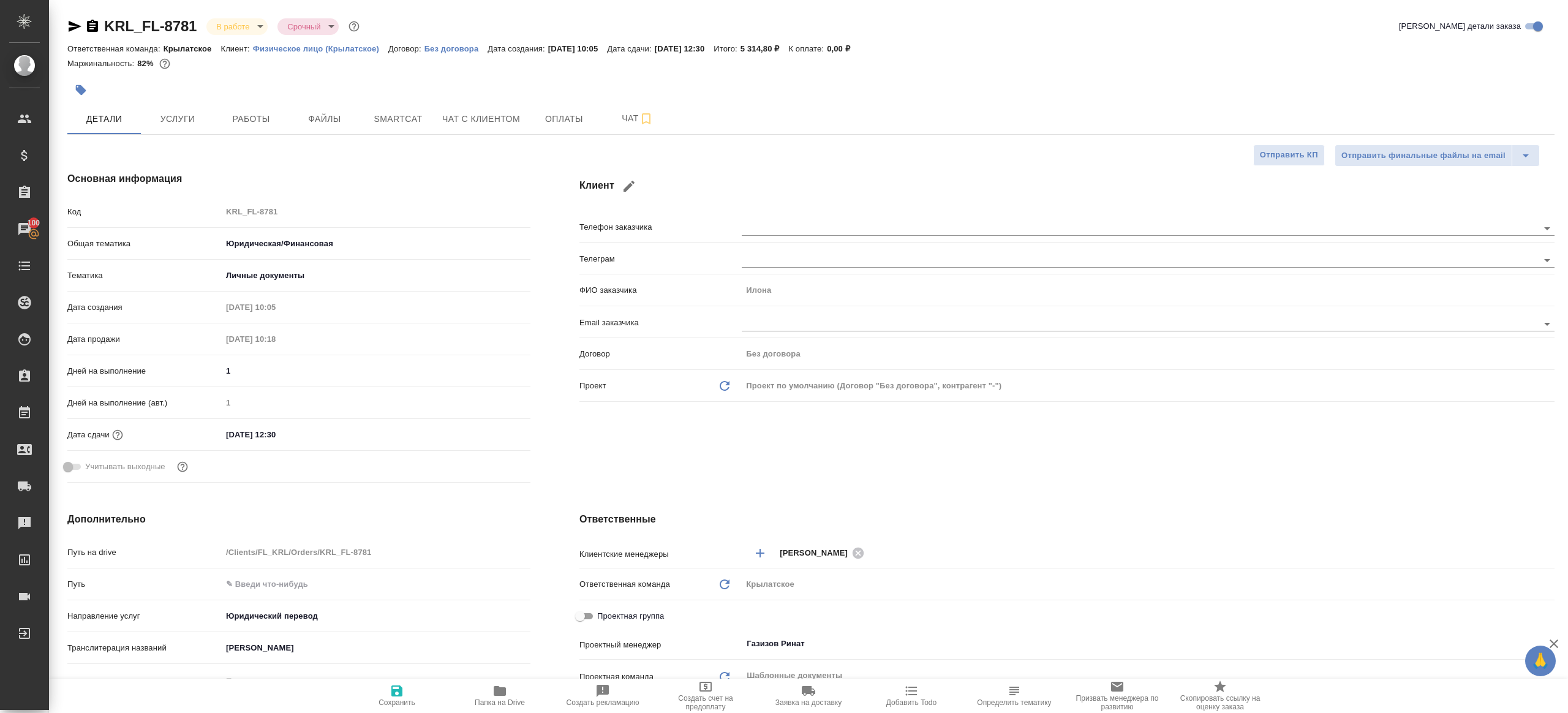
type textarea "x"
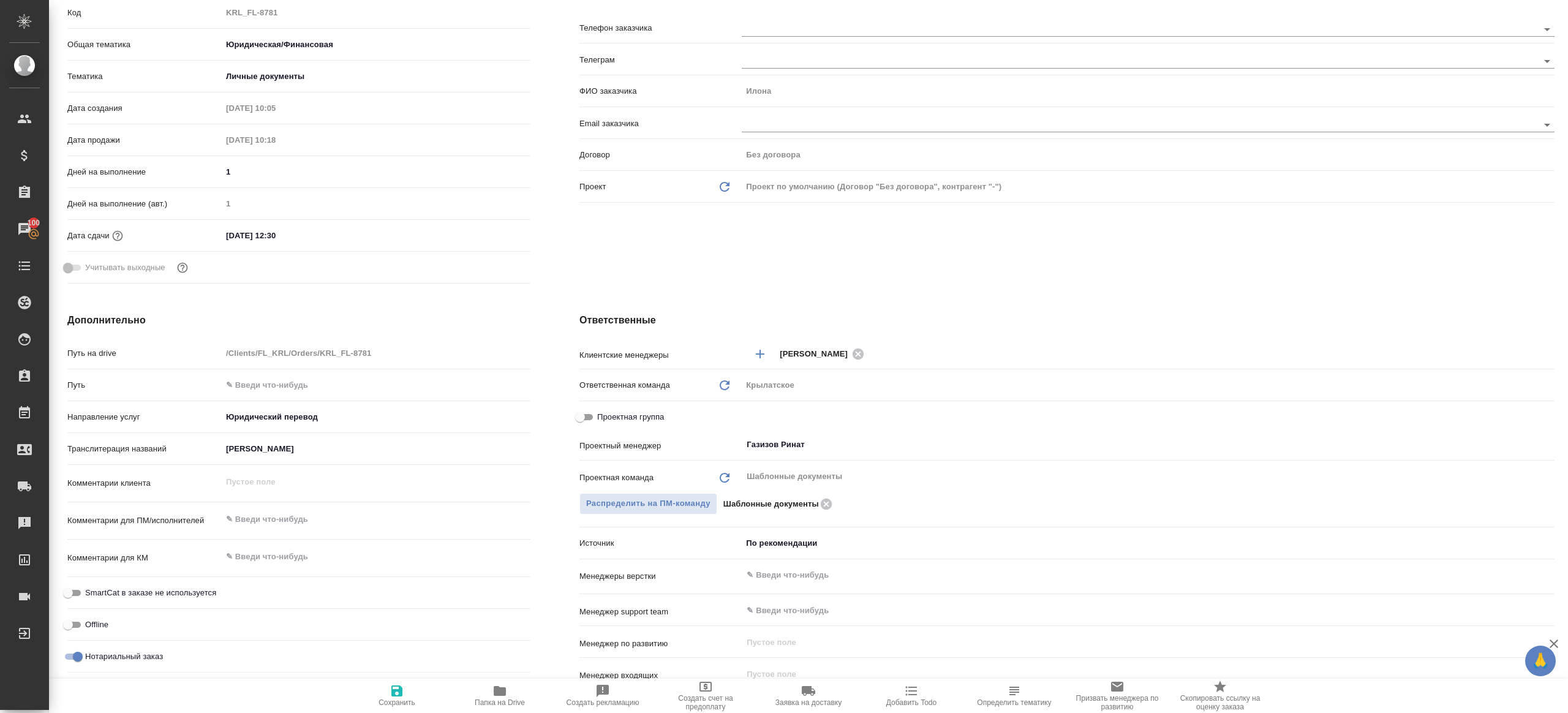
click at [503, 695] on icon "button" at bounding box center [500, 690] width 12 height 10
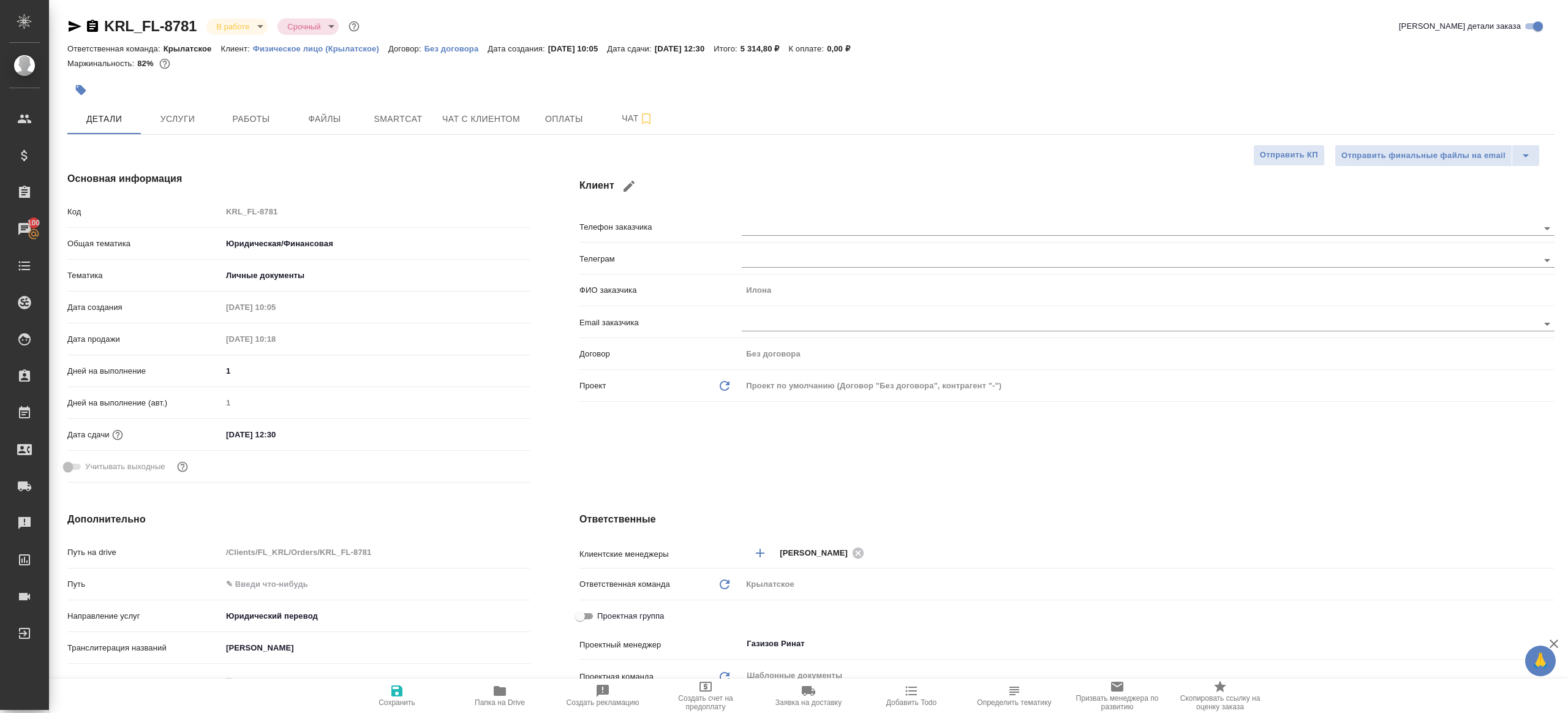
type textarea "x"
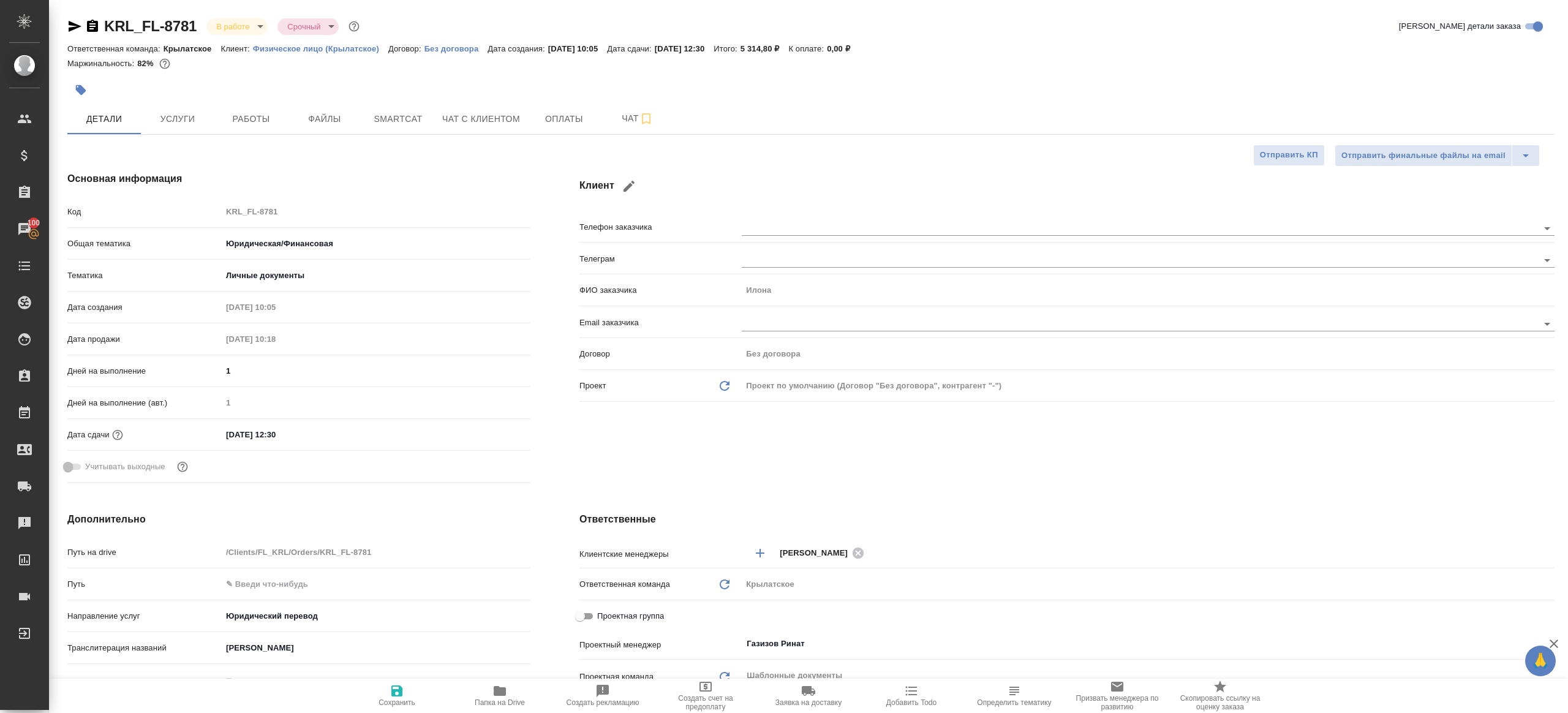
type textarea "x"
click at [236, 124] on span "Работы" at bounding box center [251, 119] width 59 height 16
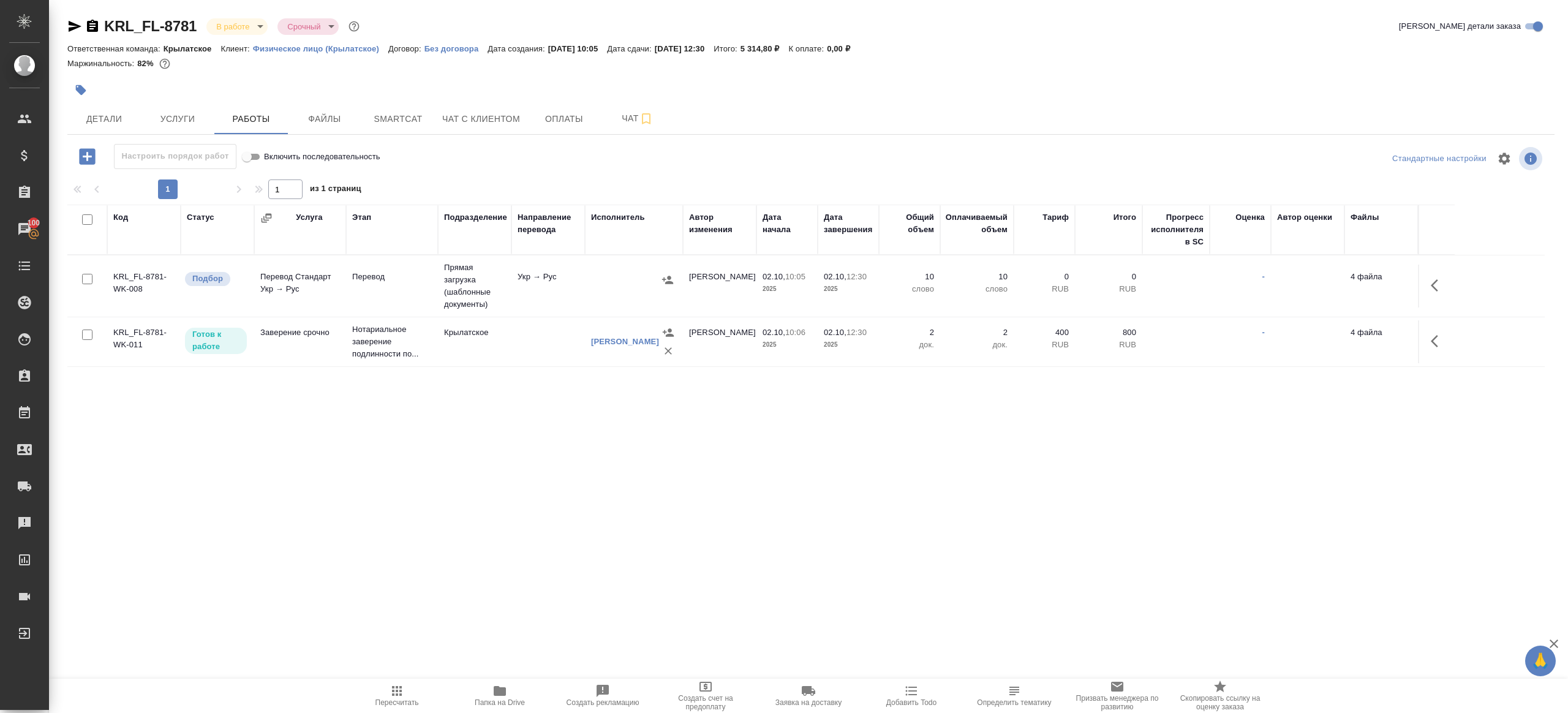
click at [611, 276] on div at bounding box center [634, 280] width 86 height 19
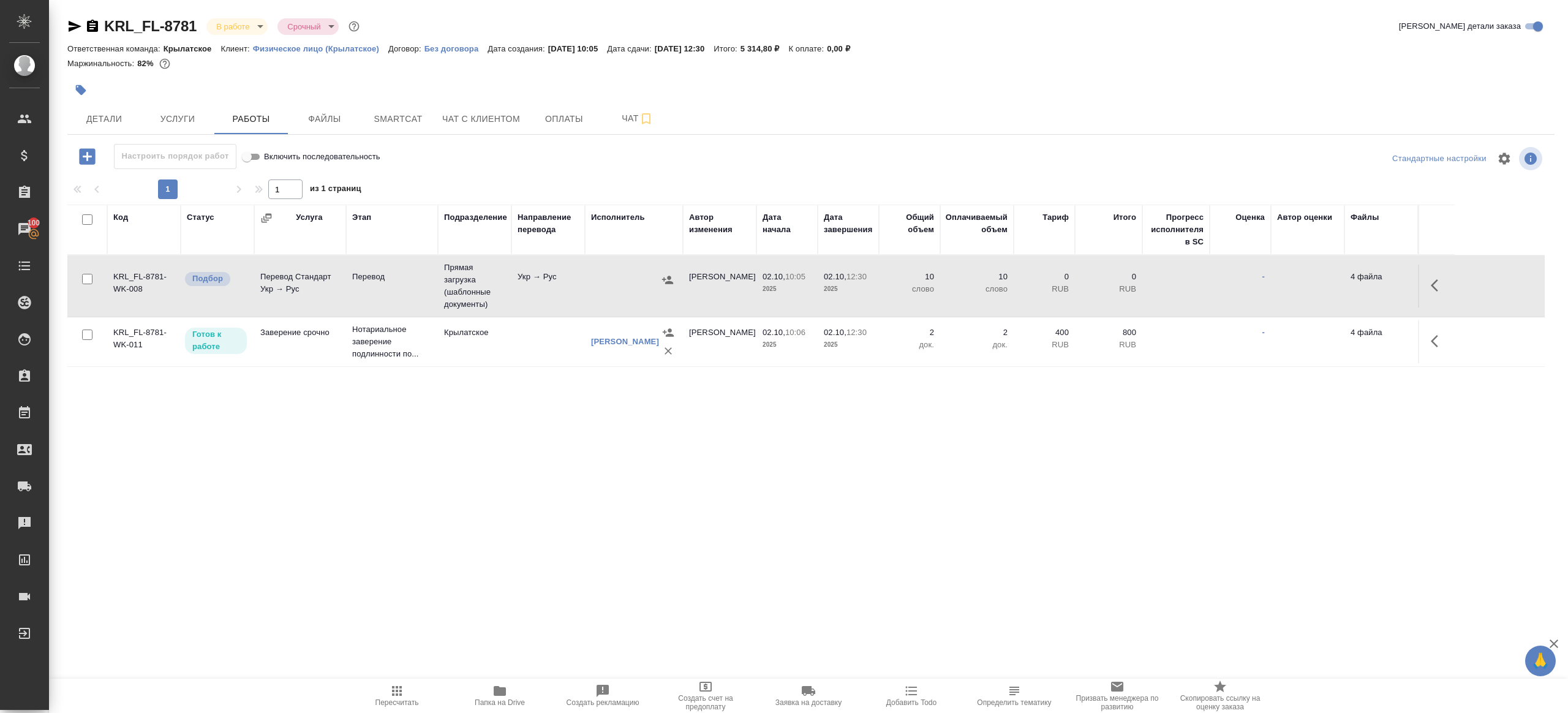
click at [611, 276] on div at bounding box center [634, 280] width 86 height 19
click at [397, 683] on icon "button" at bounding box center [397, 690] width 15 height 15
click at [394, 683] on icon "button" at bounding box center [397, 690] width 15 height 15
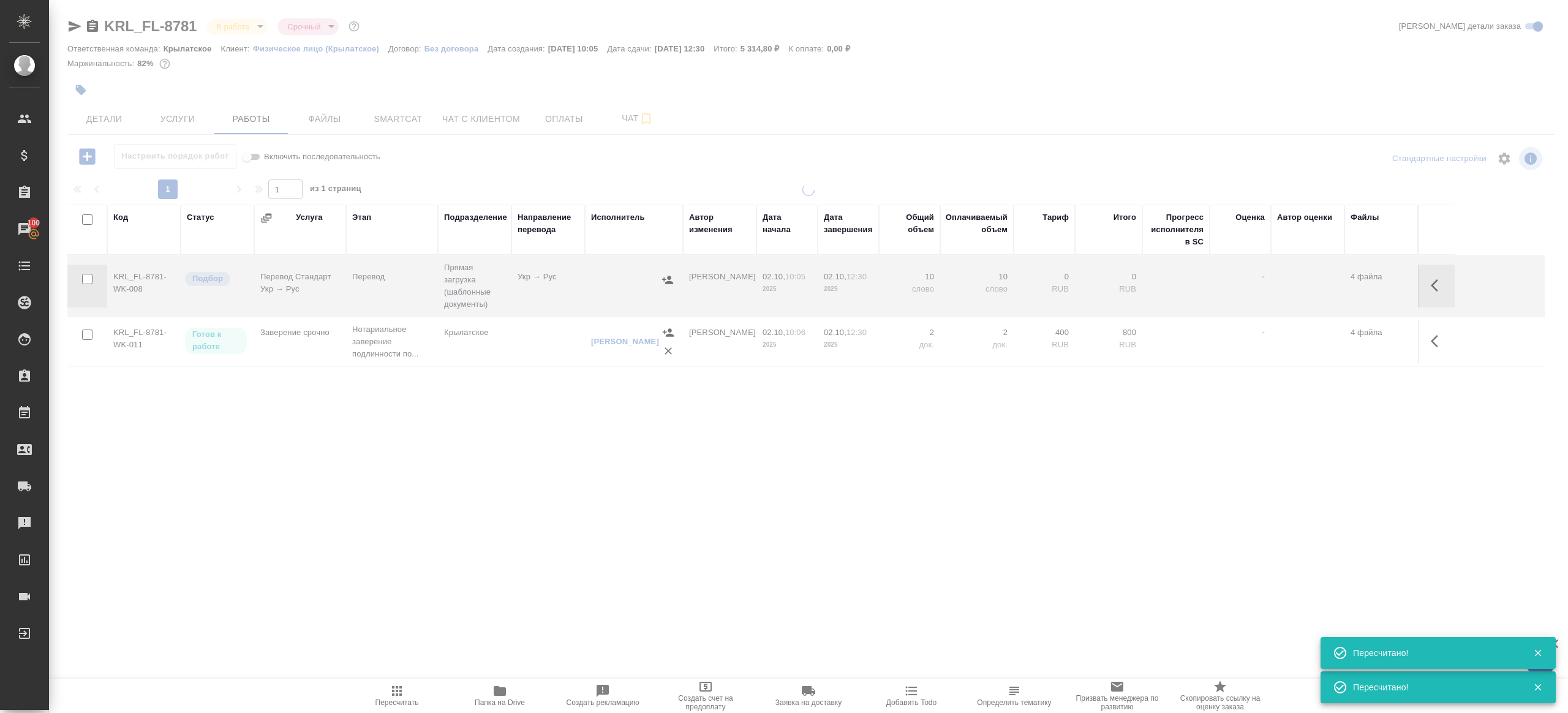
click at [545, 568] on div ".cls-1 fill:#fff; AWATERA [PERSON_NAME] Клиенты Спецификации Заказы 100 Чаты To…" at bounding box center [784, 356] width 1568 height 713
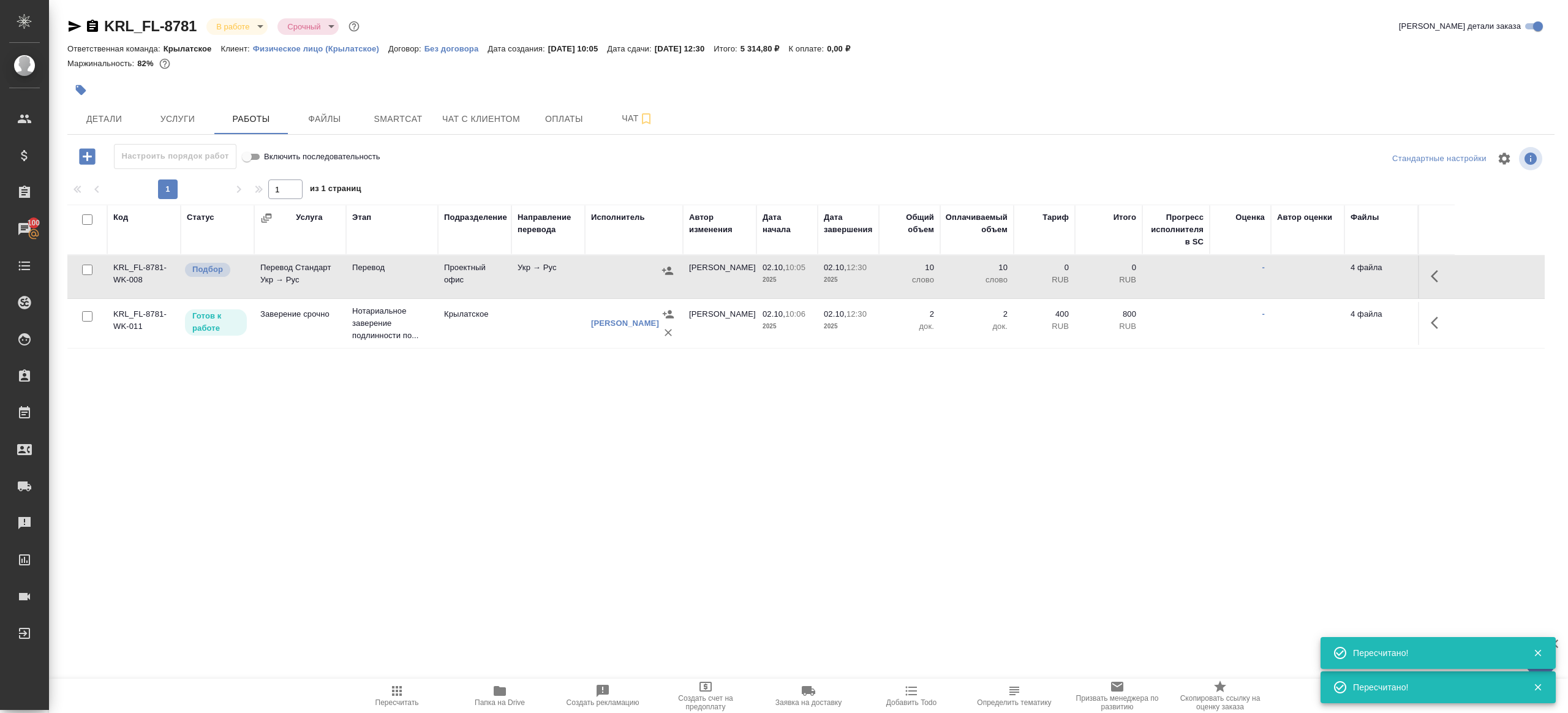
click at [586, 275] on td at bounding box center [634, 276] width 98 height 43
click at [395, 707] on button "Пересчитать" at bounding box center [397, 696] width 103 height 34
click at [579, 572] on div ".cls-1 fill:#fff; AWATERA [PERSON_NAME] Клиенты Спецификации Заказы 100 Чаты To…" at bounding box center [784, 356] width 1568 height 713
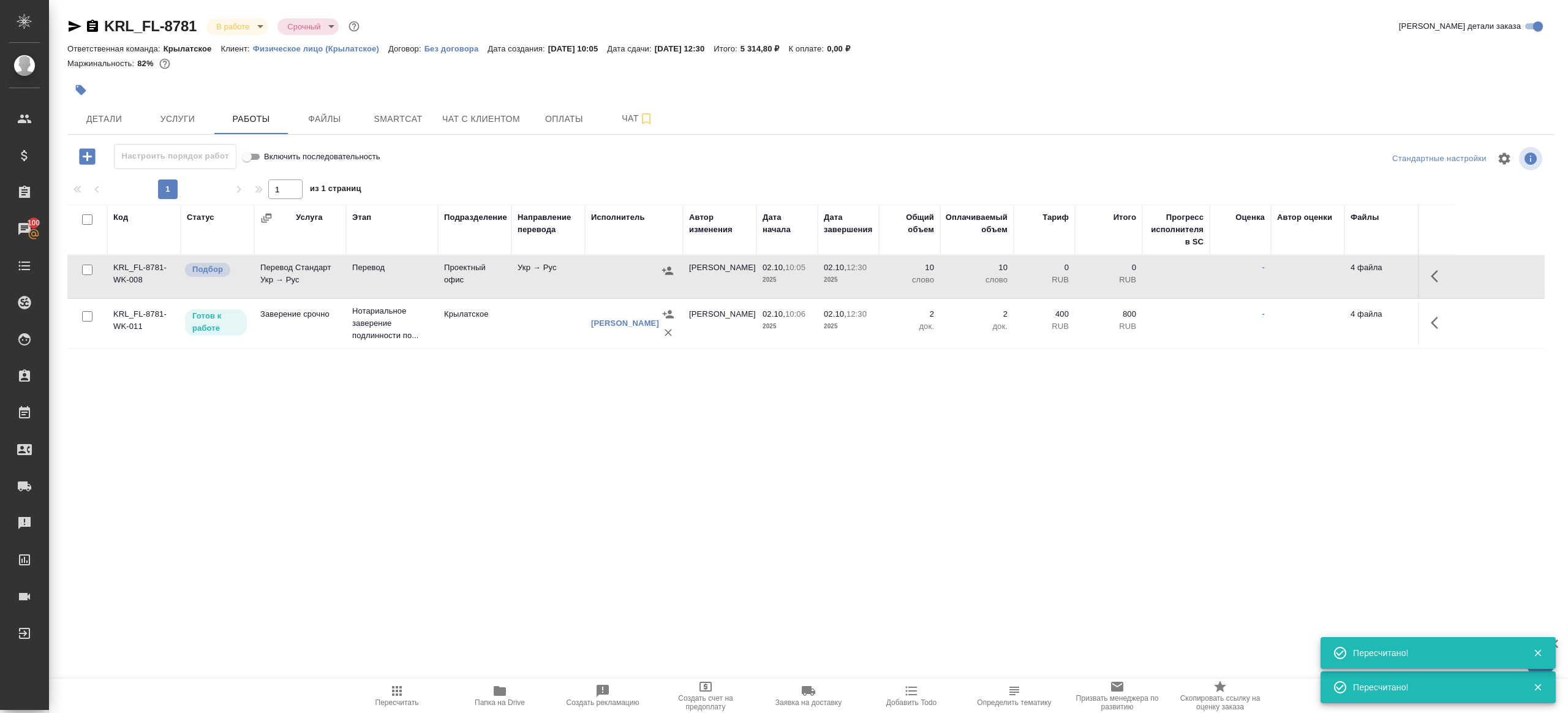
click at [402, 684] on icon "button" at bounding box center [397, 690] width 15 height 15
click at [402, 685] on icon "button" at bounding box center [397, 690] width 15 height 15
click at [493, 577] on div ".cls-1 fill:#fff; AWATERA [PERSON_NAME] Клиенты Спецификации Заказы 100 Чаты To…" at bounding box center [784, 356] width 1568 height 713
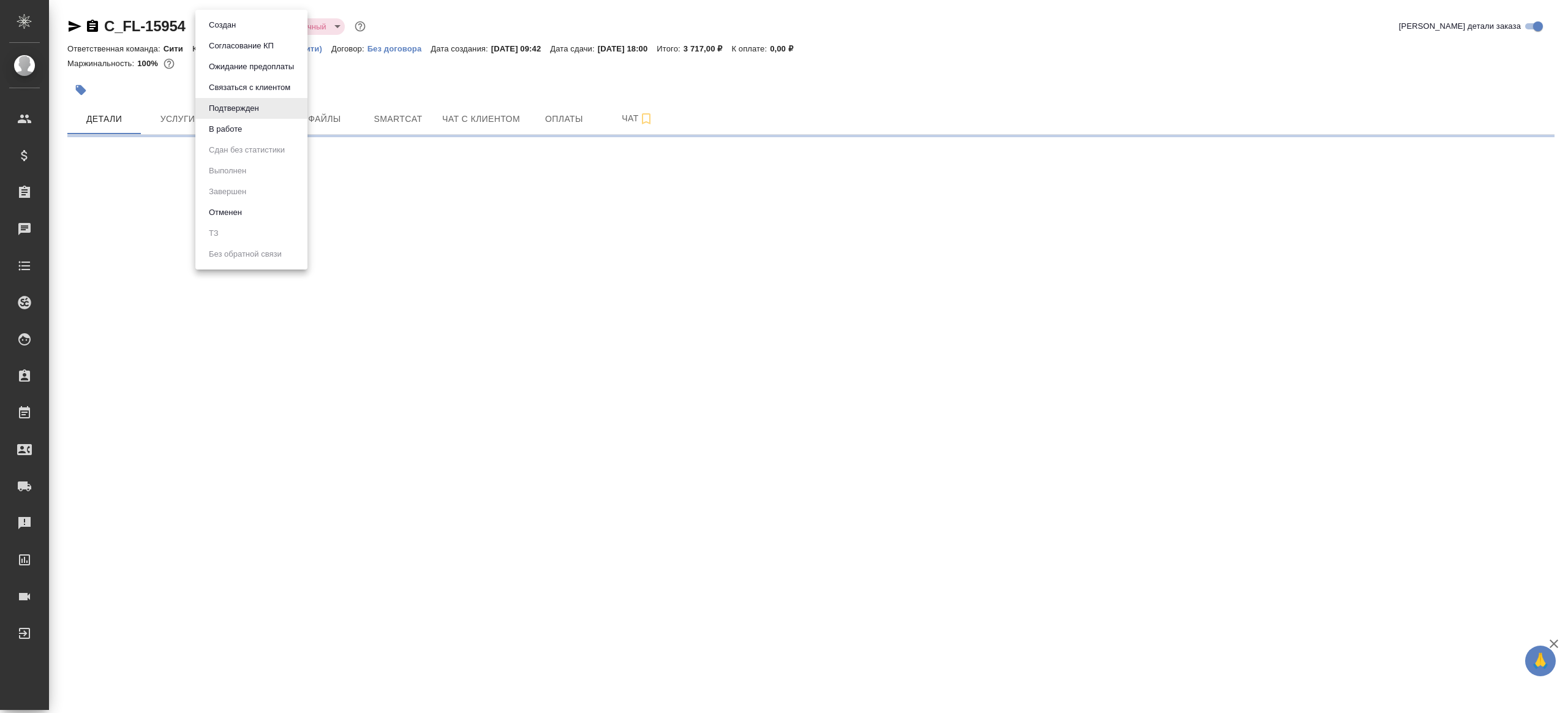
click at [247, 19] on body "🙏 .cls-1 fill:#fff; AWATERA [PERSON_NAME] Клиенты Спецификации Заказы Чаты Todo…" at bounding box center [784, 356] width 1568 height 713
select select "RU"
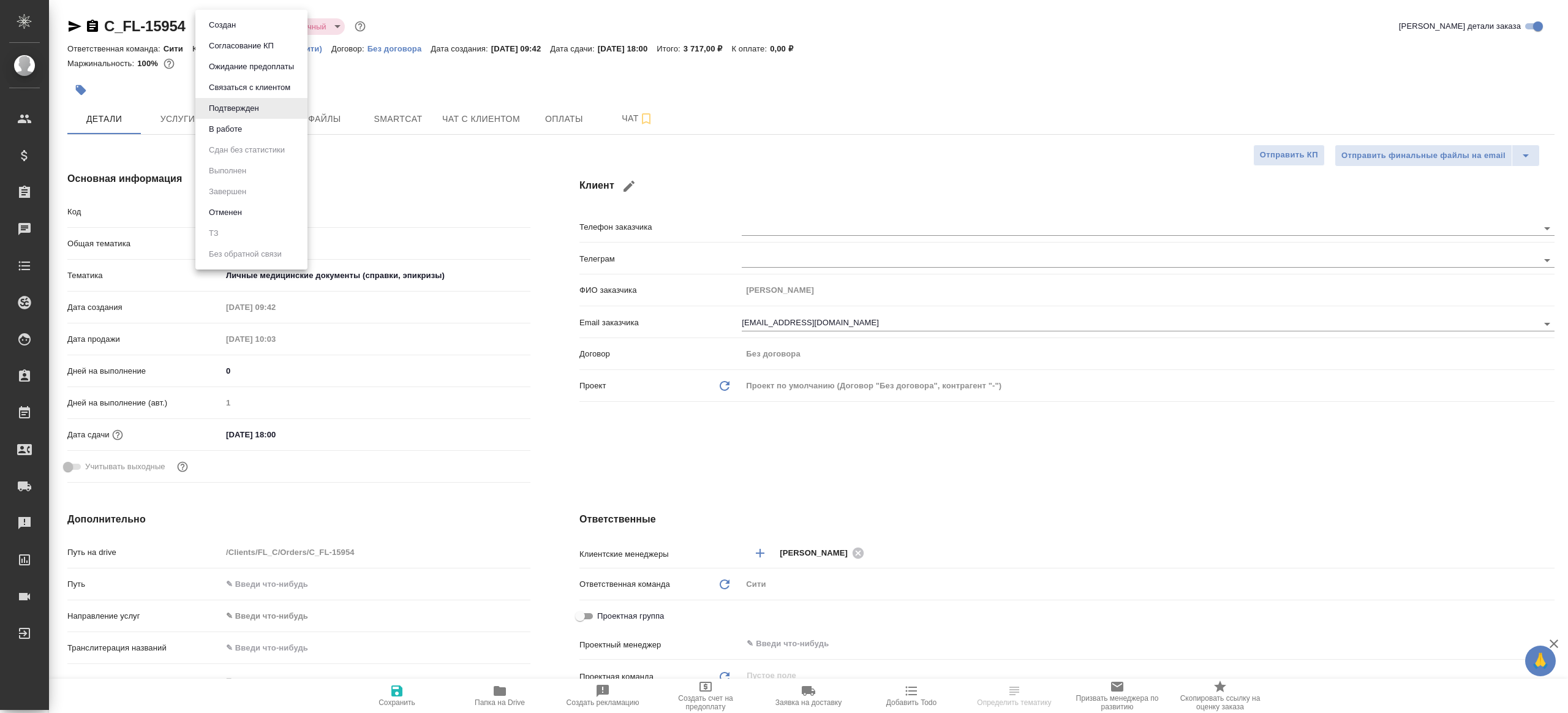
type textarea "x"
click at [226, 128] on button "В работе" at bounding box center [226, 129] width 40 height 13
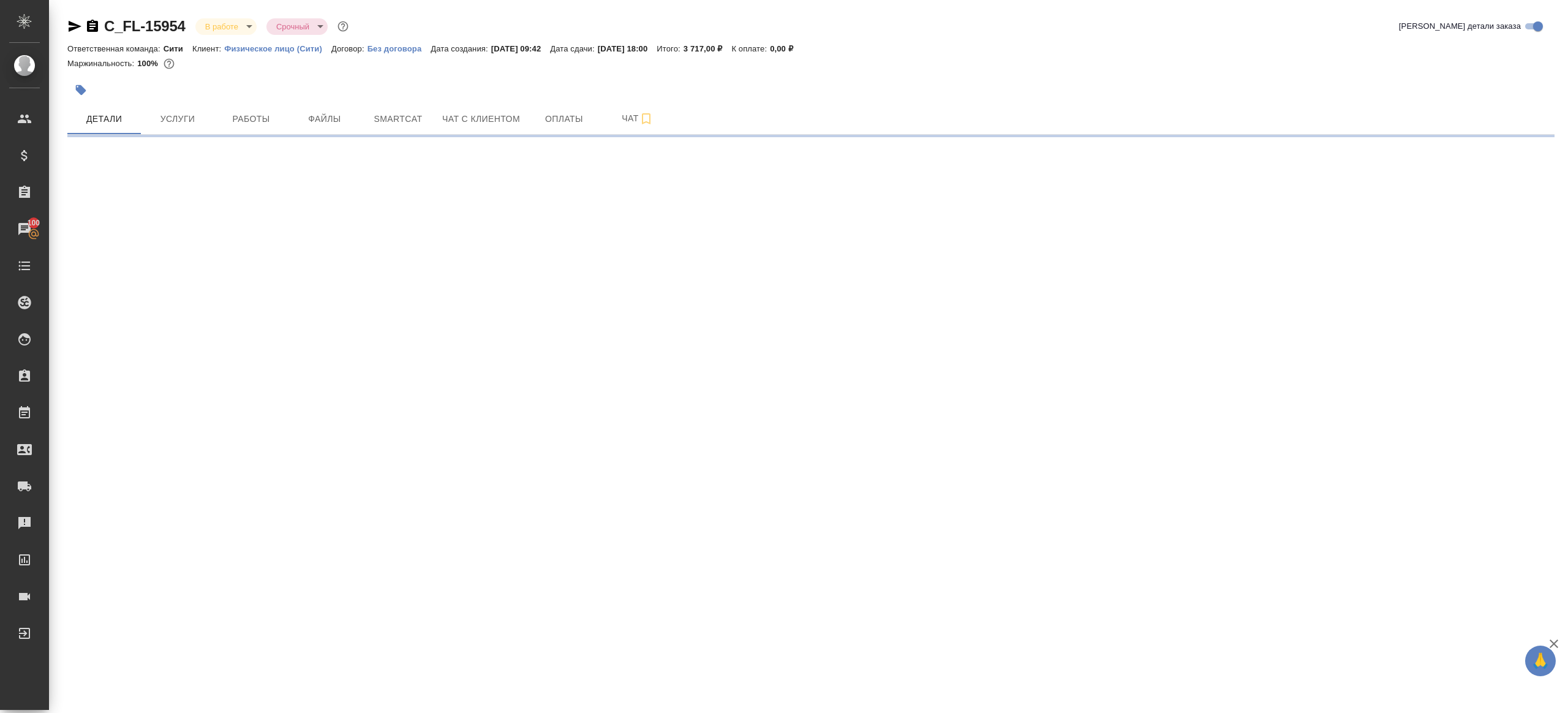
select select "RU"
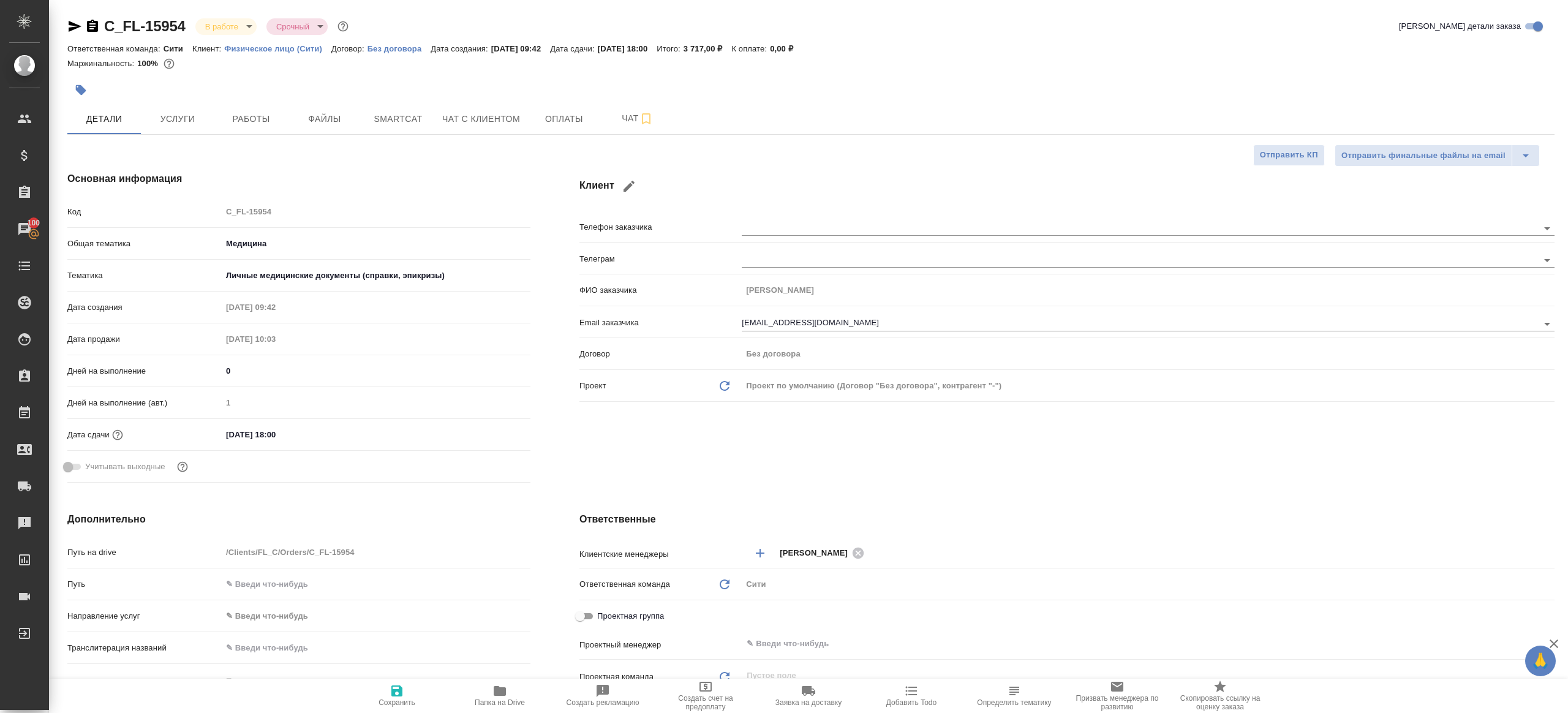
type textarea "x"
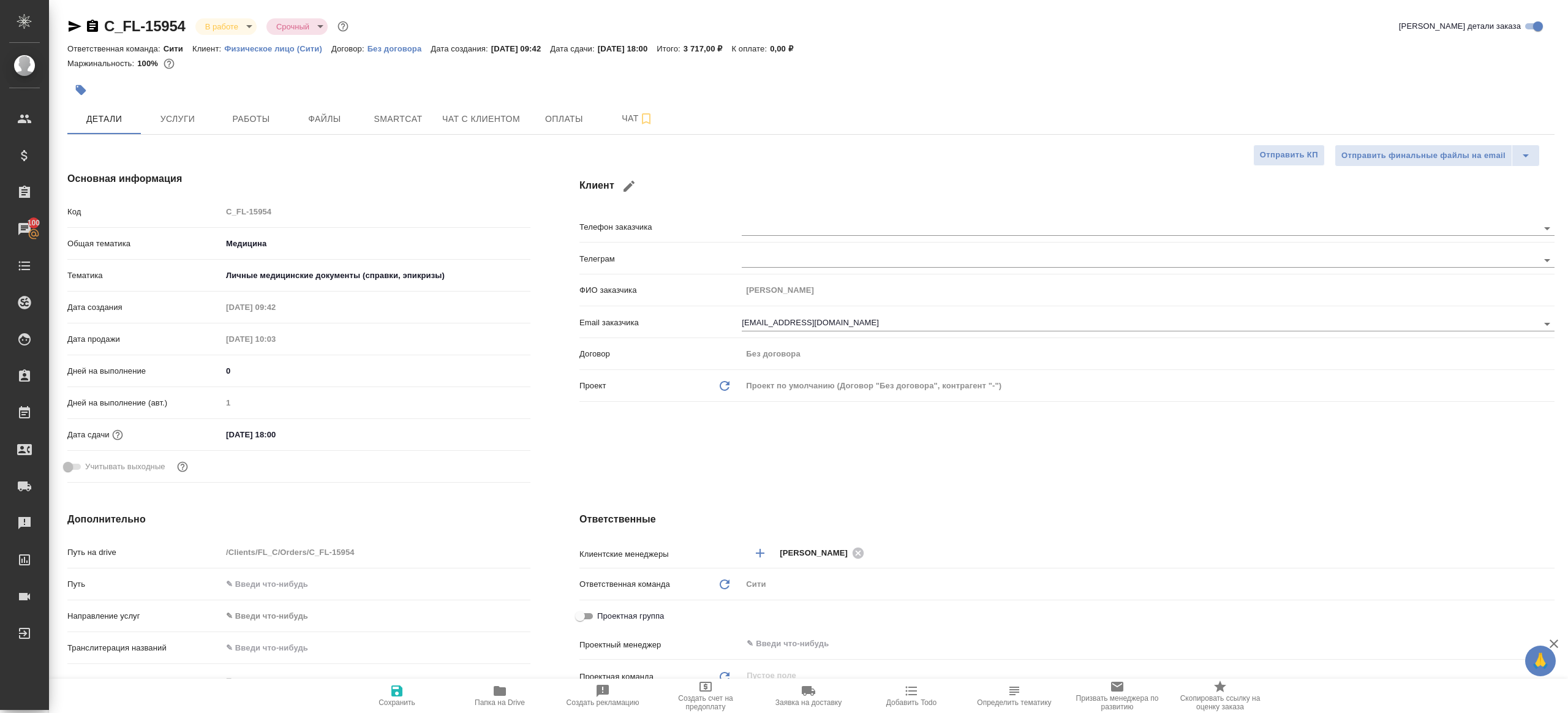
type textarea "x"
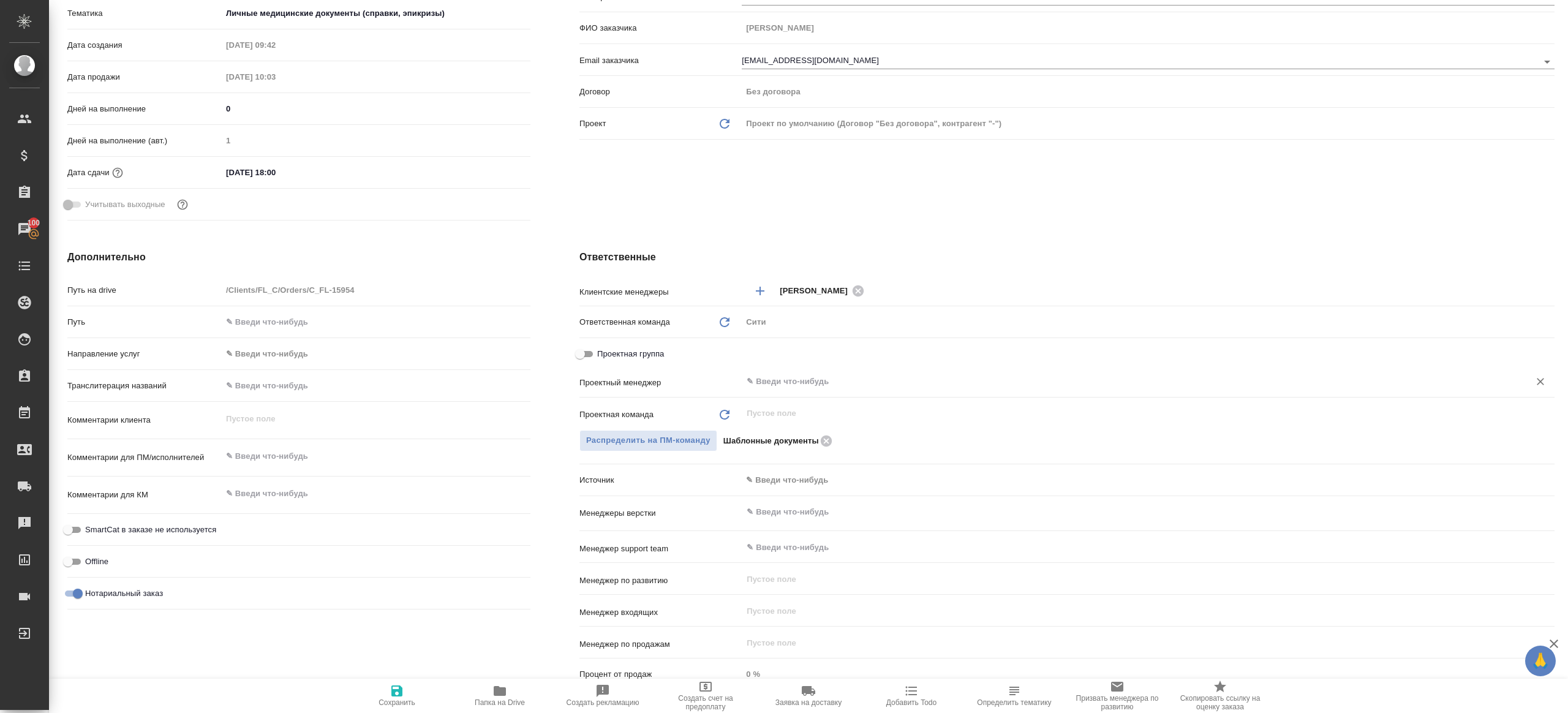
click at [840, 386] on input "text" at bounding box center [1127, 381] width 765 height 15
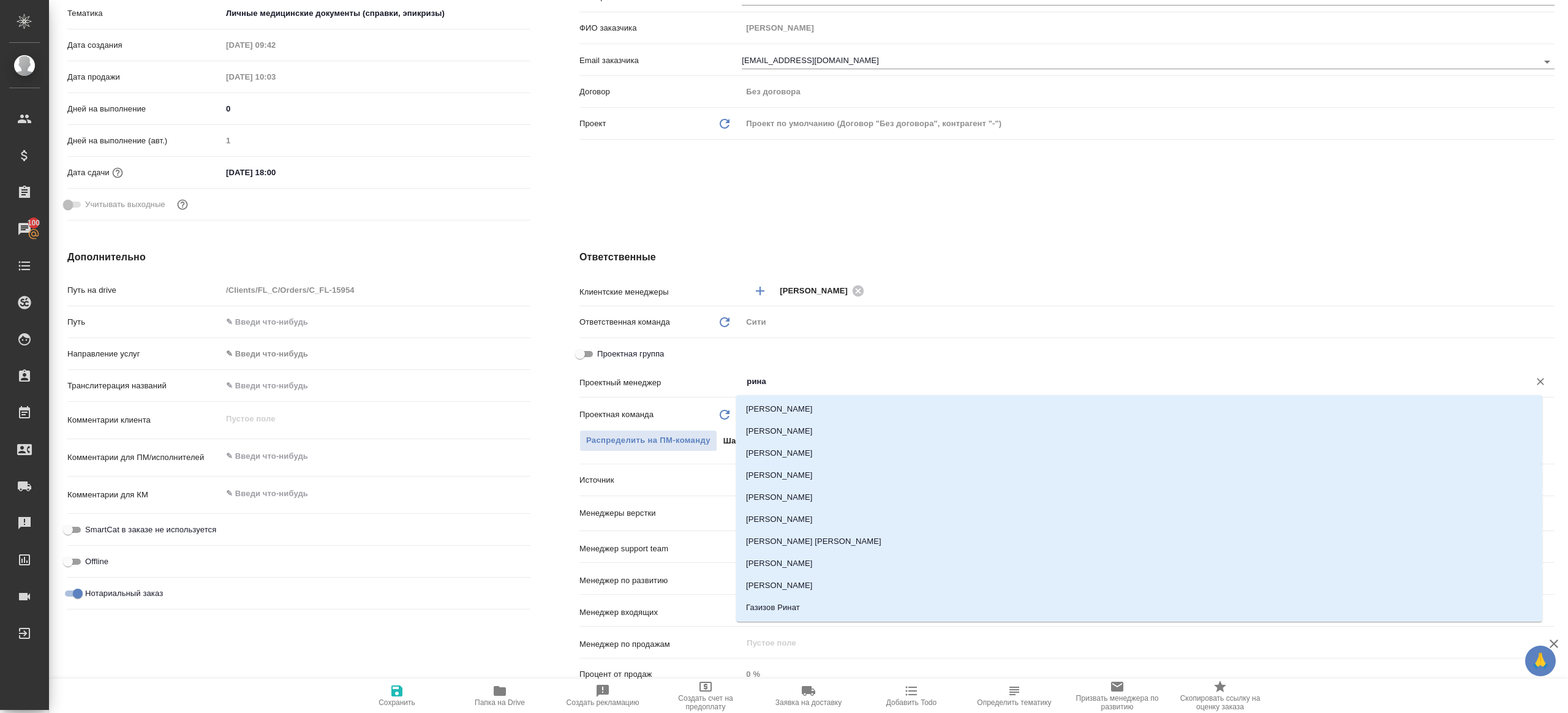
type input "ринат"
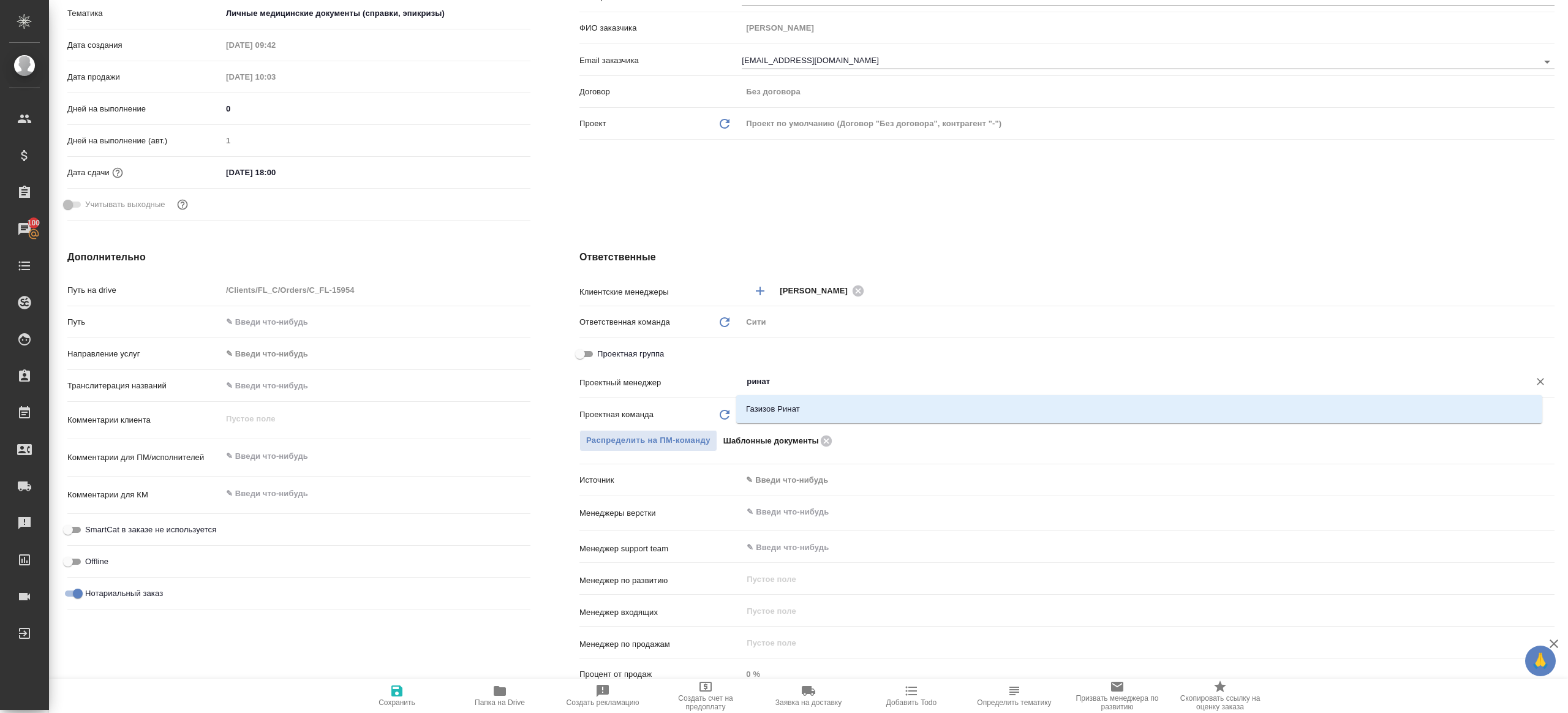
click at [820, 417] on li "Газизов Ринат" at bounding box center [1139, 409] width 806 height 22
type textarea "x"
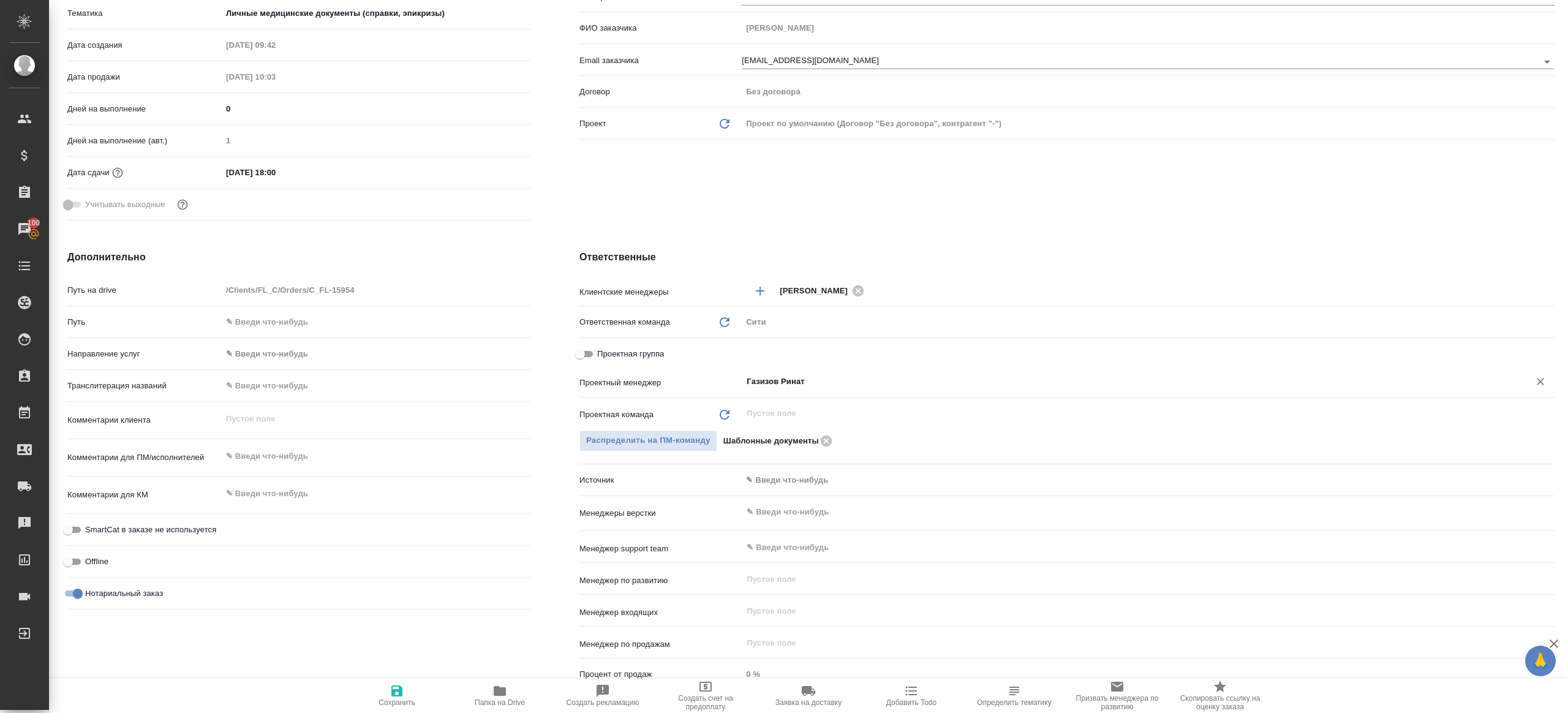
type input "Газизов Ринат"
click at [392, 684] on icon "button" at bounding box center [397, 690] width 15 height 15
type textarea "x"
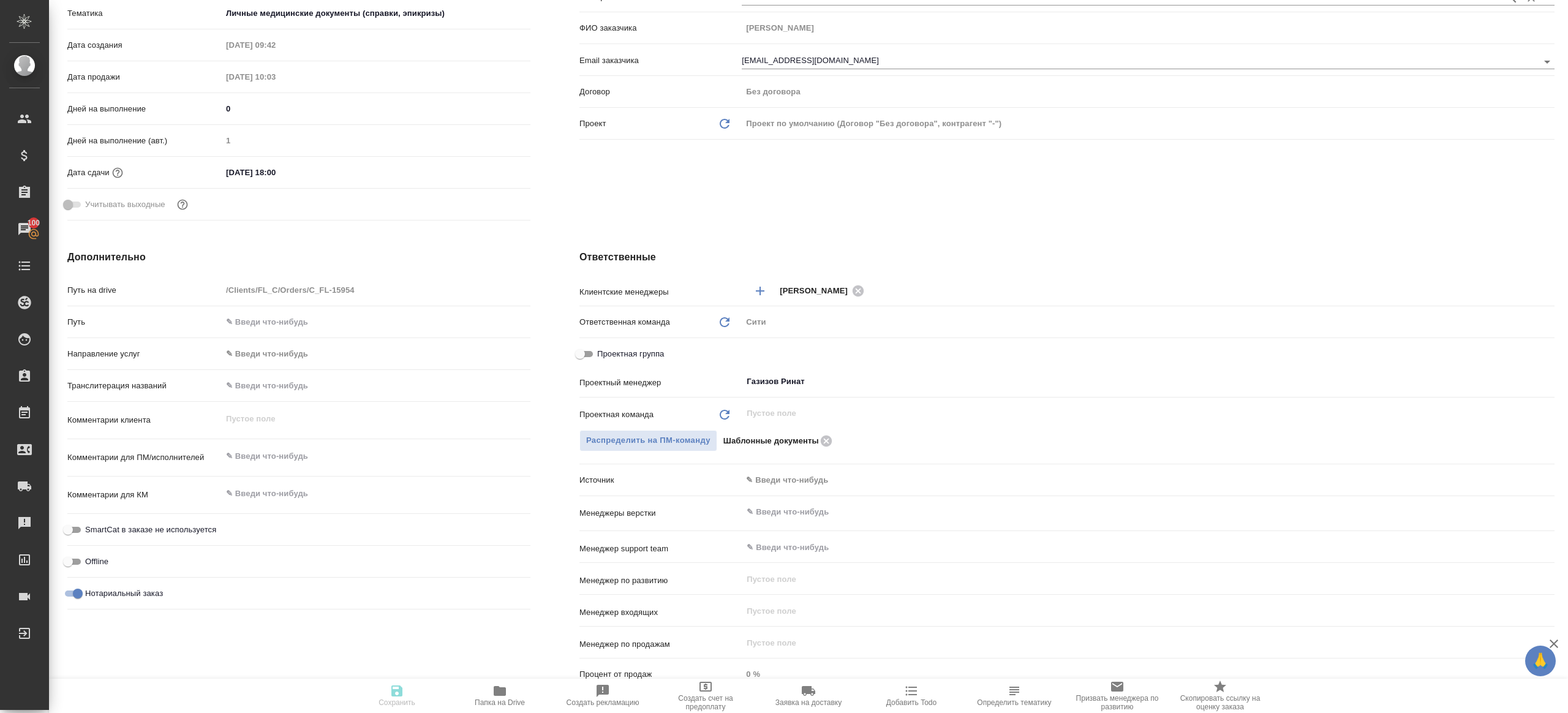
type textarea "x"
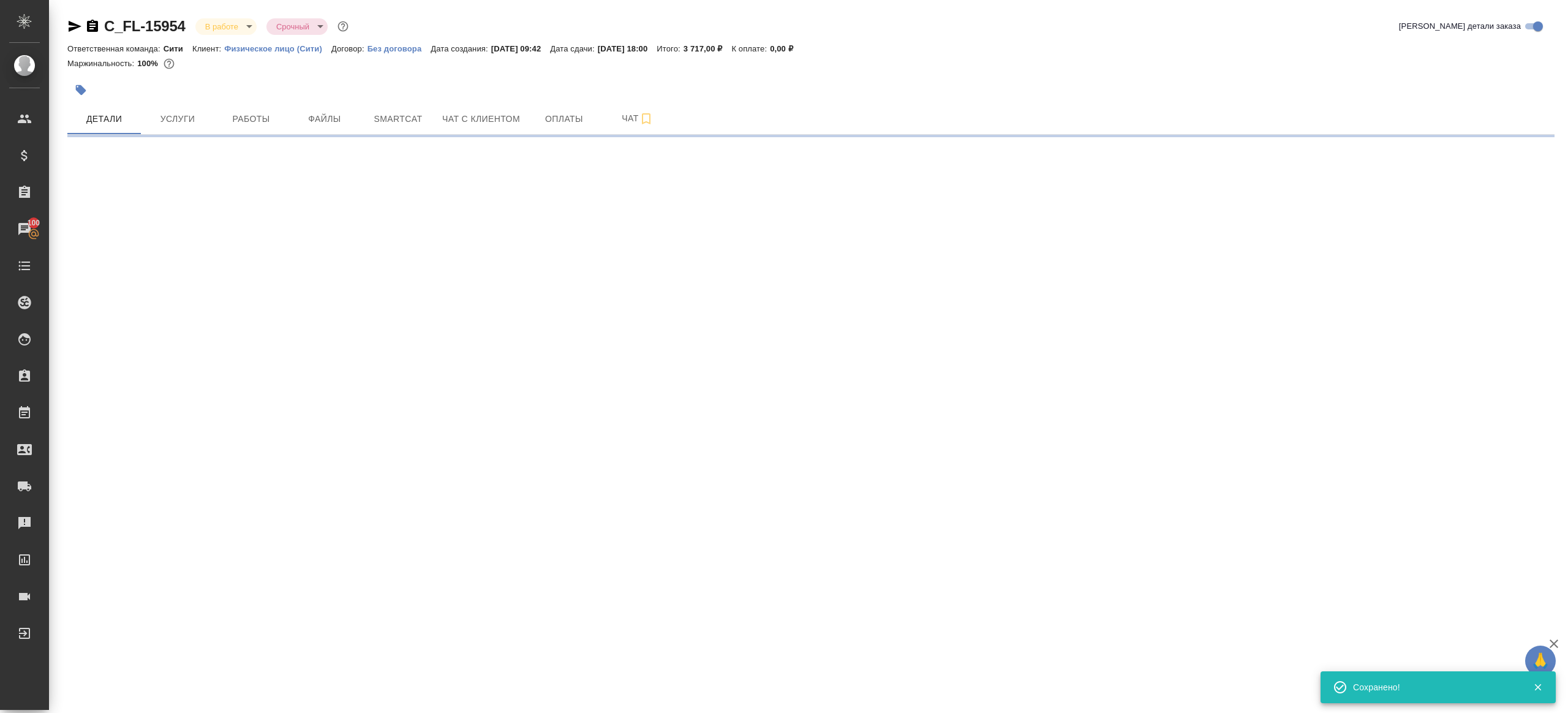
scroll to position [0, 0]
select select "RU"
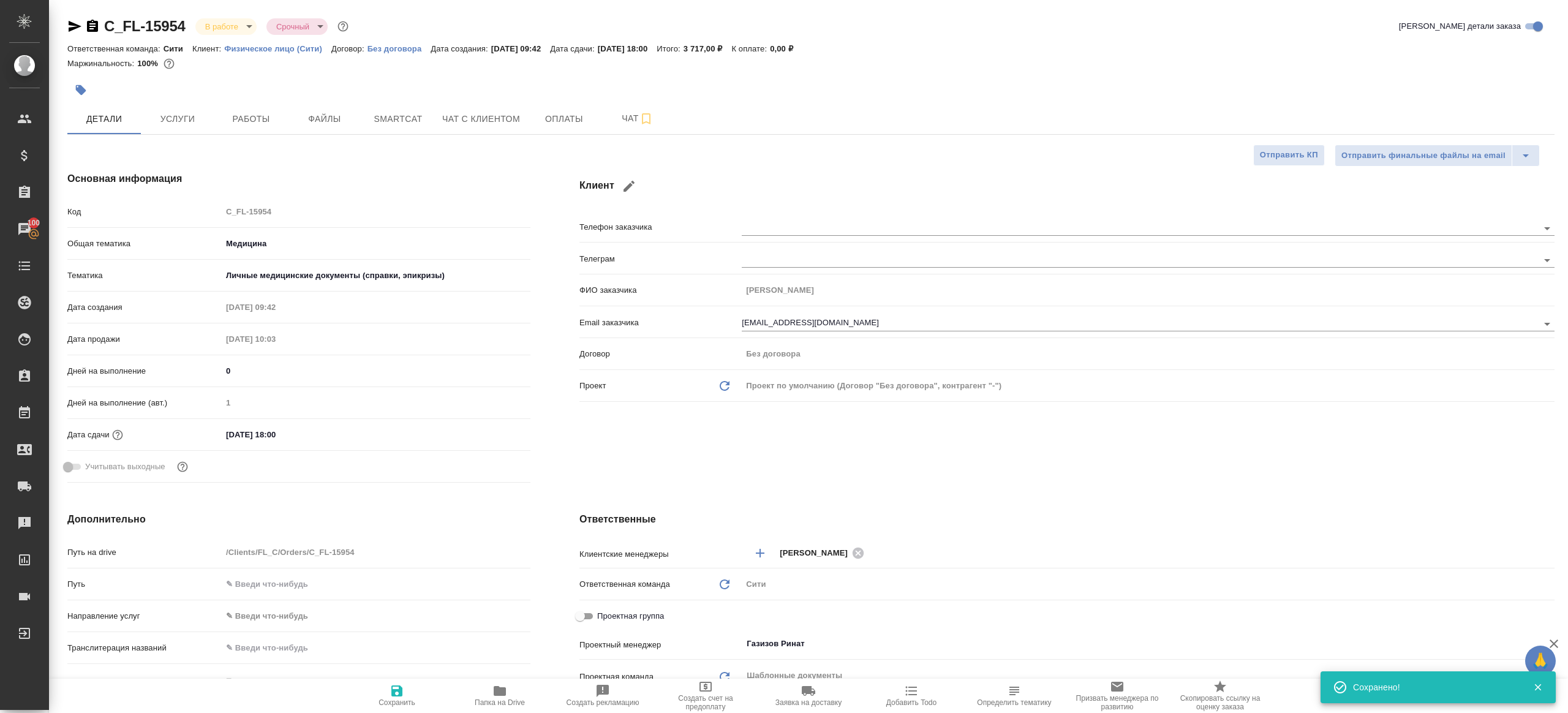
type textarea "x"
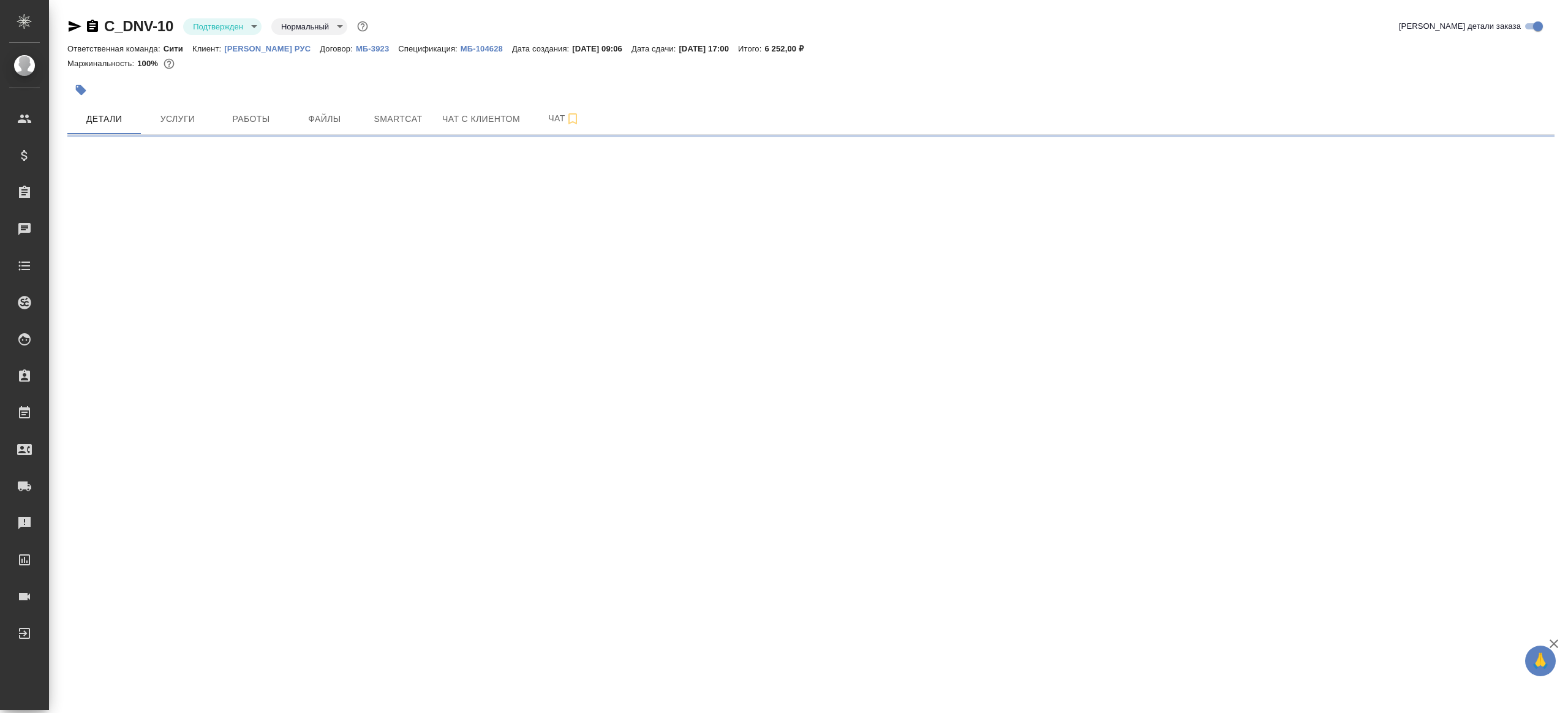
select select "RU"
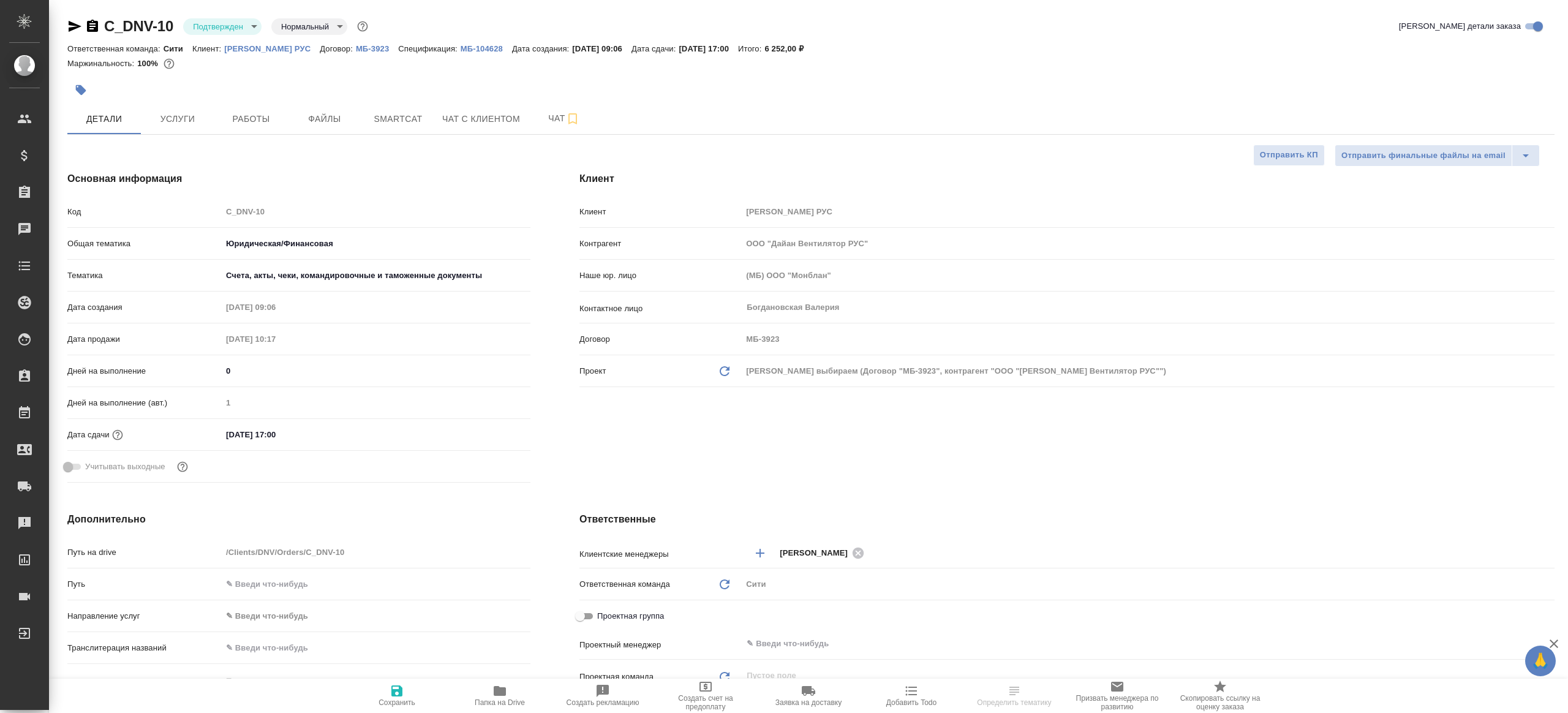
type textarea "x"
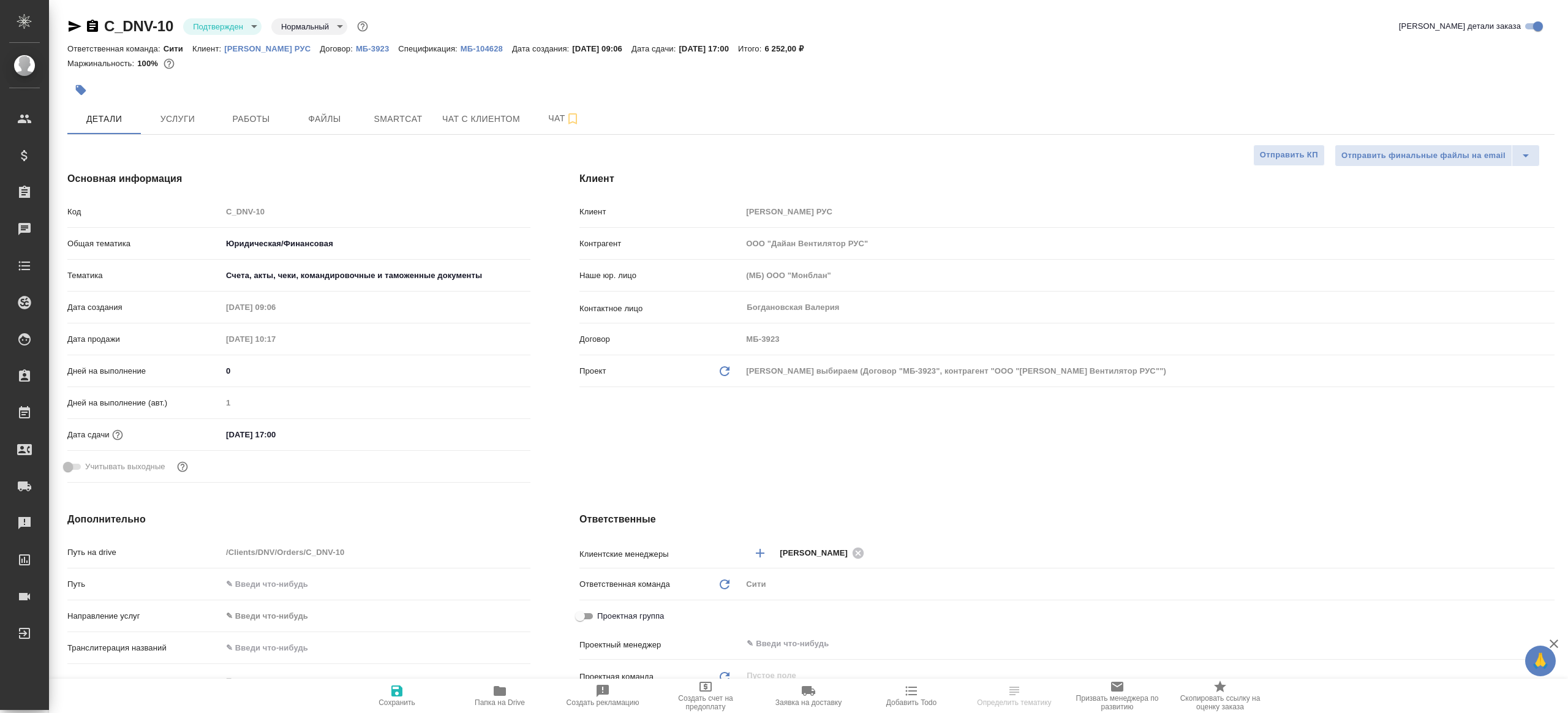
type textarea "x"
click at [230, 25] on body "🙏 .cls-1 fill:#fff; AWATERA Gazizov Rinat Клиенты Спецификации Заказы Чаты Todo…" at bounding box center [784, 356] width 1568 height 713
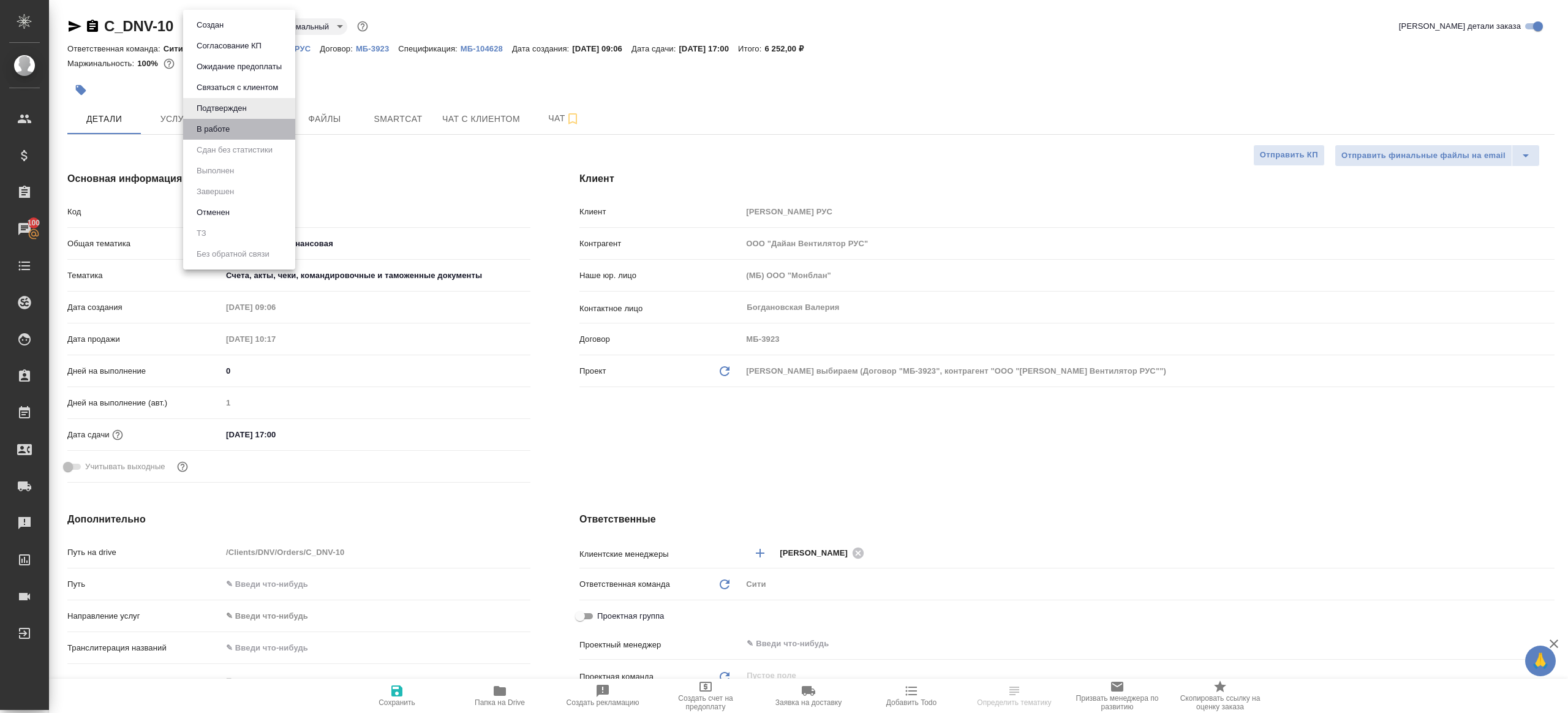
click at [235, 128] on li "В работе" at bounding box center [239, 129] width 112 height 21
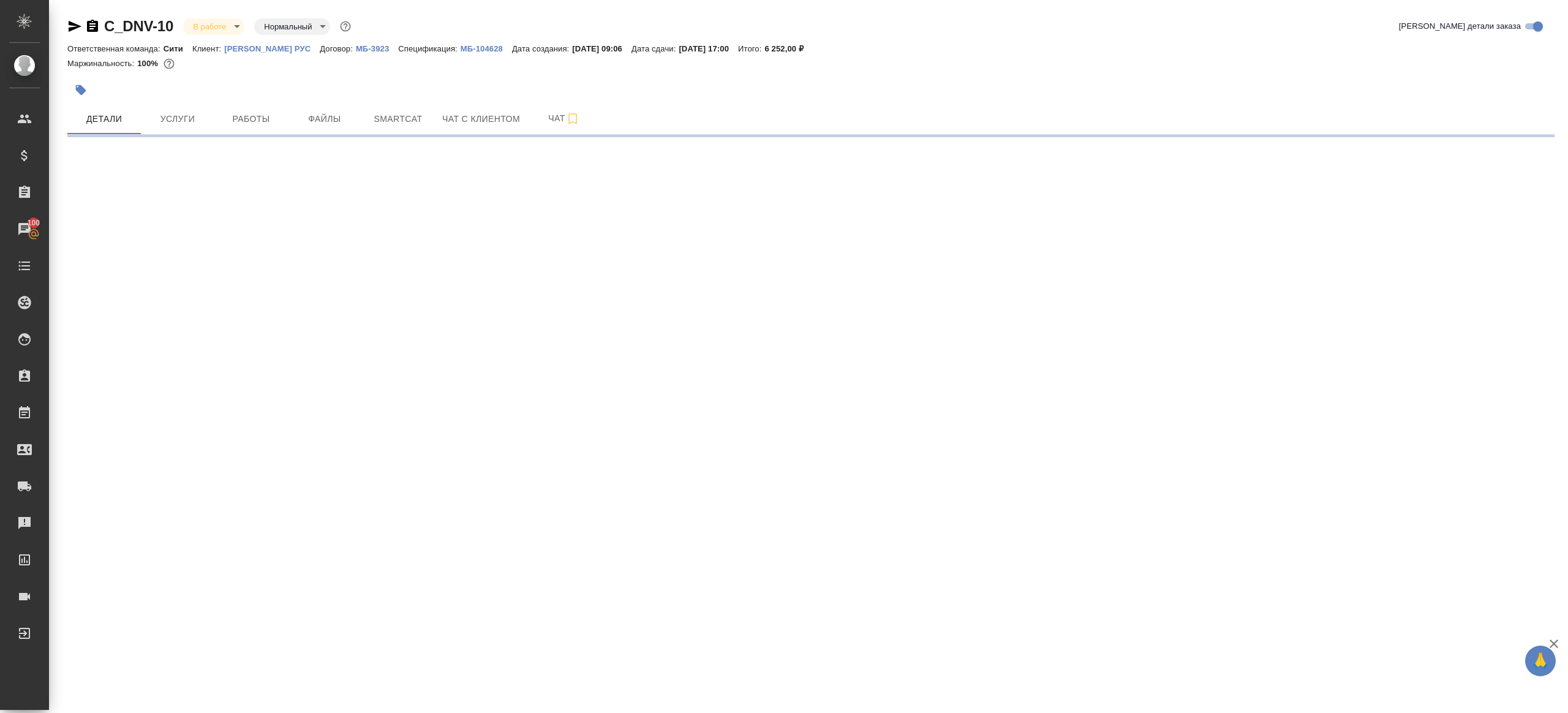
select select "RU"
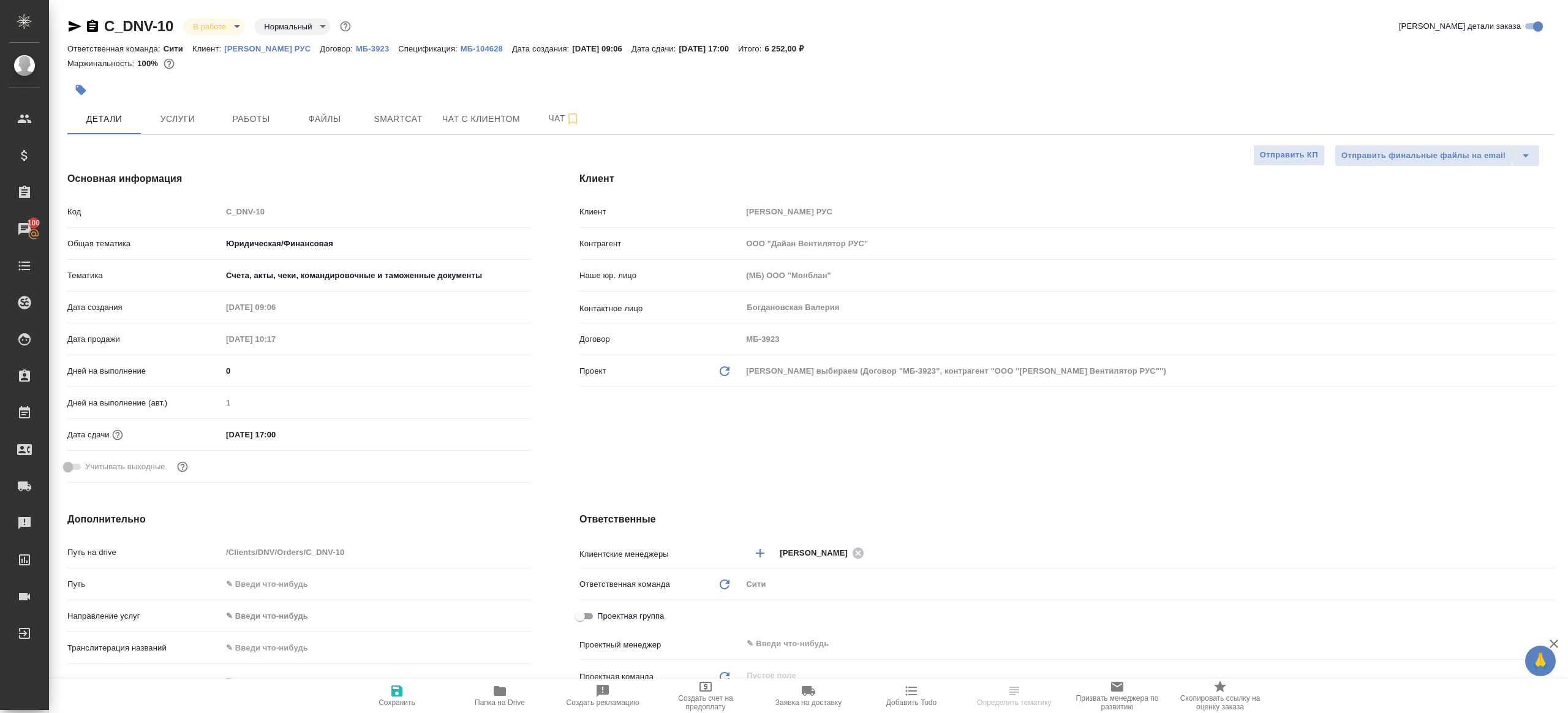
type textarea "x"
select select "RU"
type textarea "x"
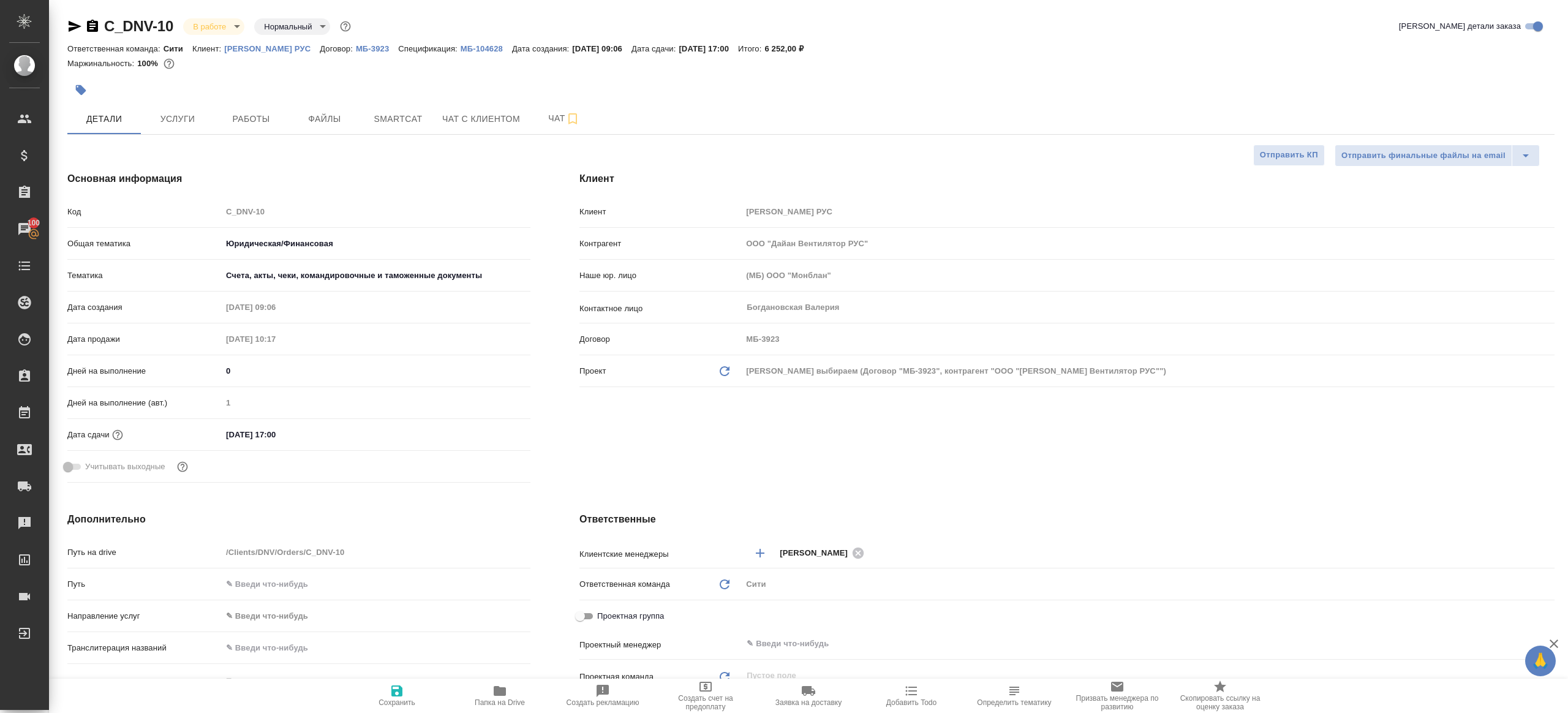
type textarea "x"
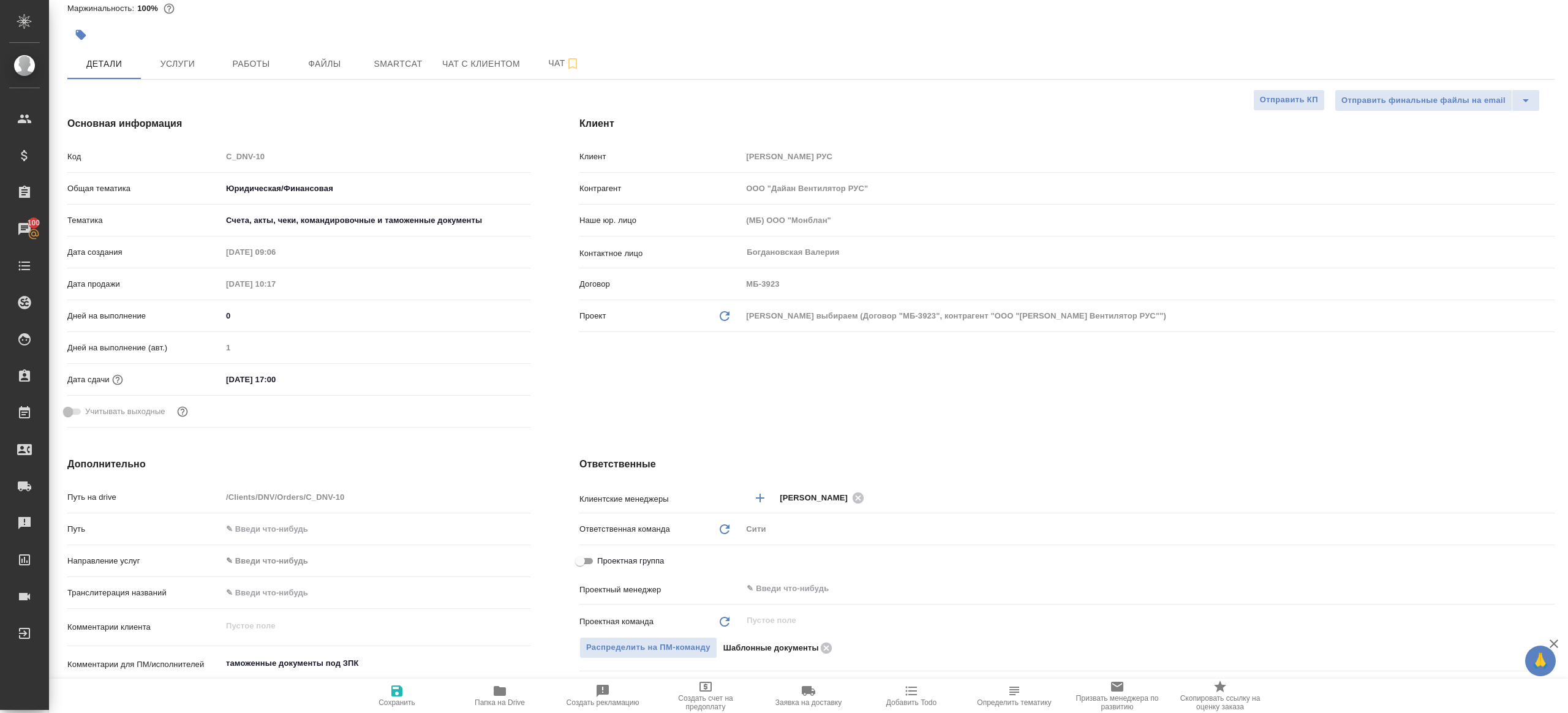
scroll to position [105, 0]
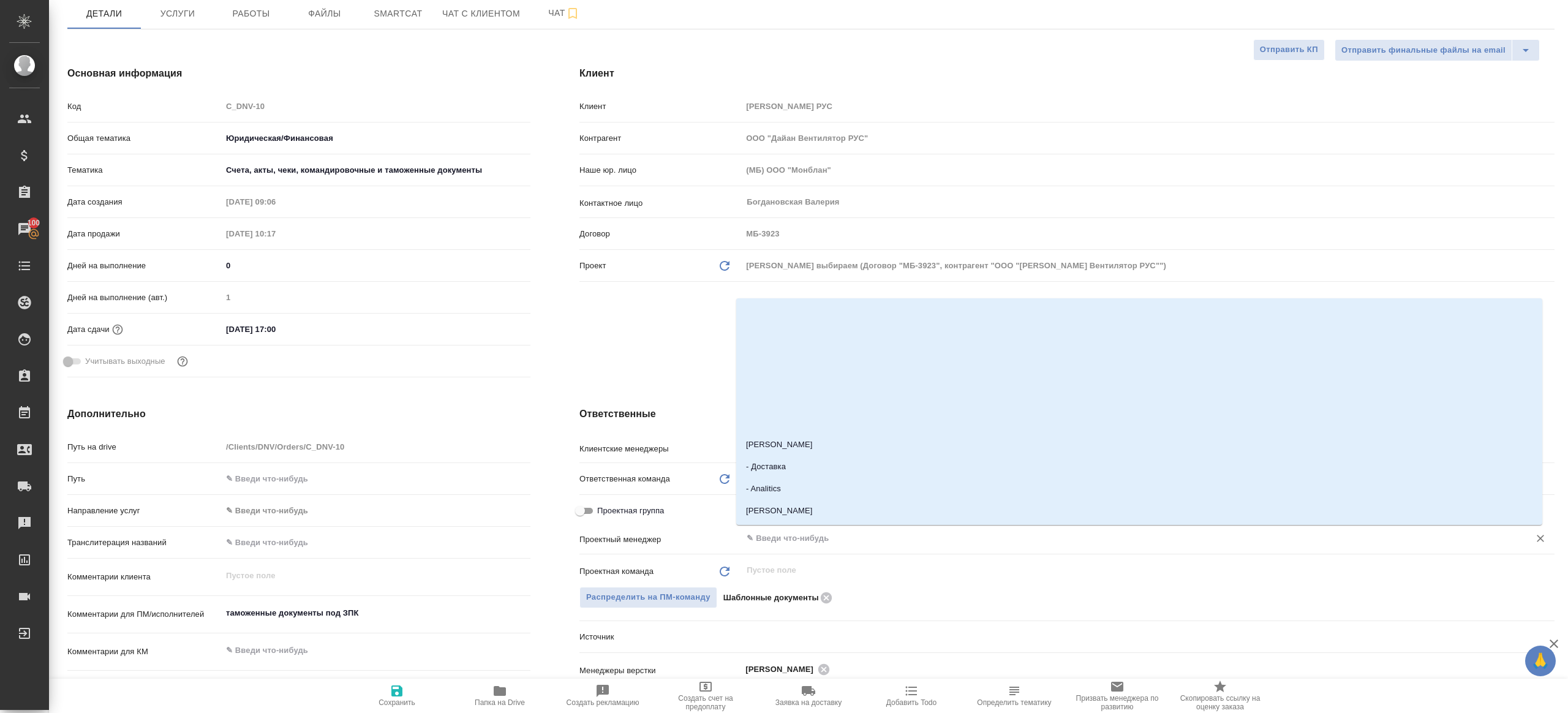
click at [785, 532] on input "text" at bounding box center [1127, 538] width 765 height 15
type input "ринат"
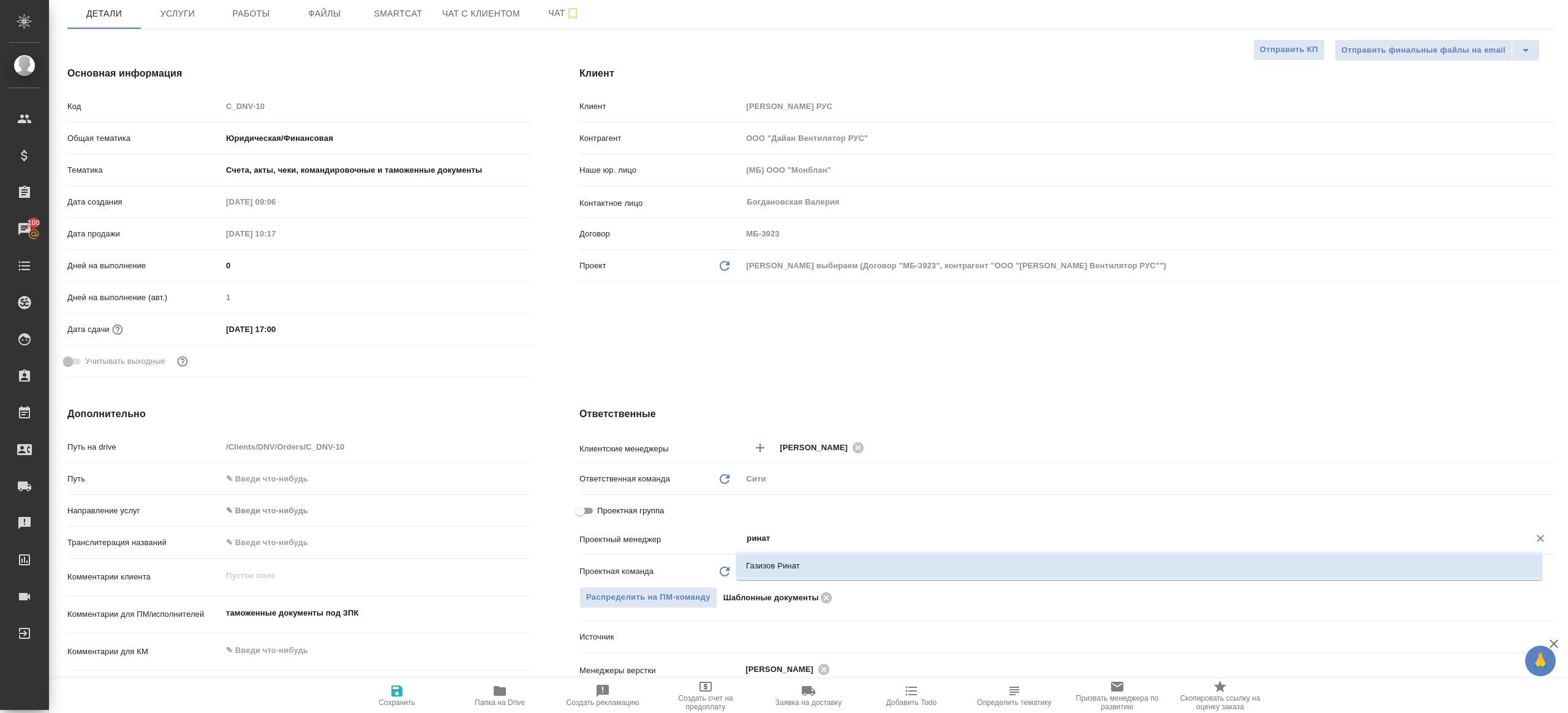
click at [782, 575] on li "Газизов Ринат" at bounding box center [1139, 565] width 806 height 22
type textarea "x"
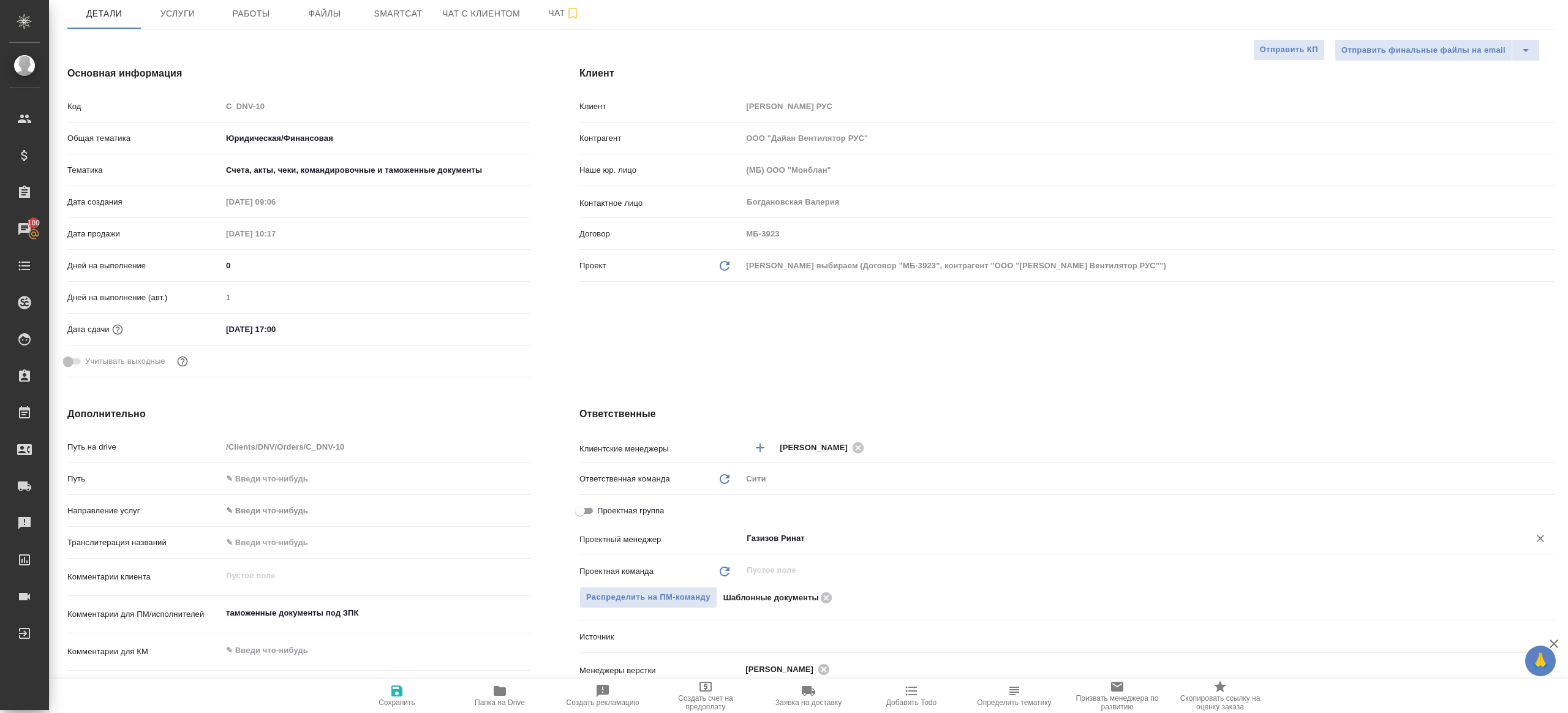
type input "Газизов Ринат"
click at [387, 698] on span "Сохранить" at bounding box center [397, 702] width 37 height 9
type textarea "x"
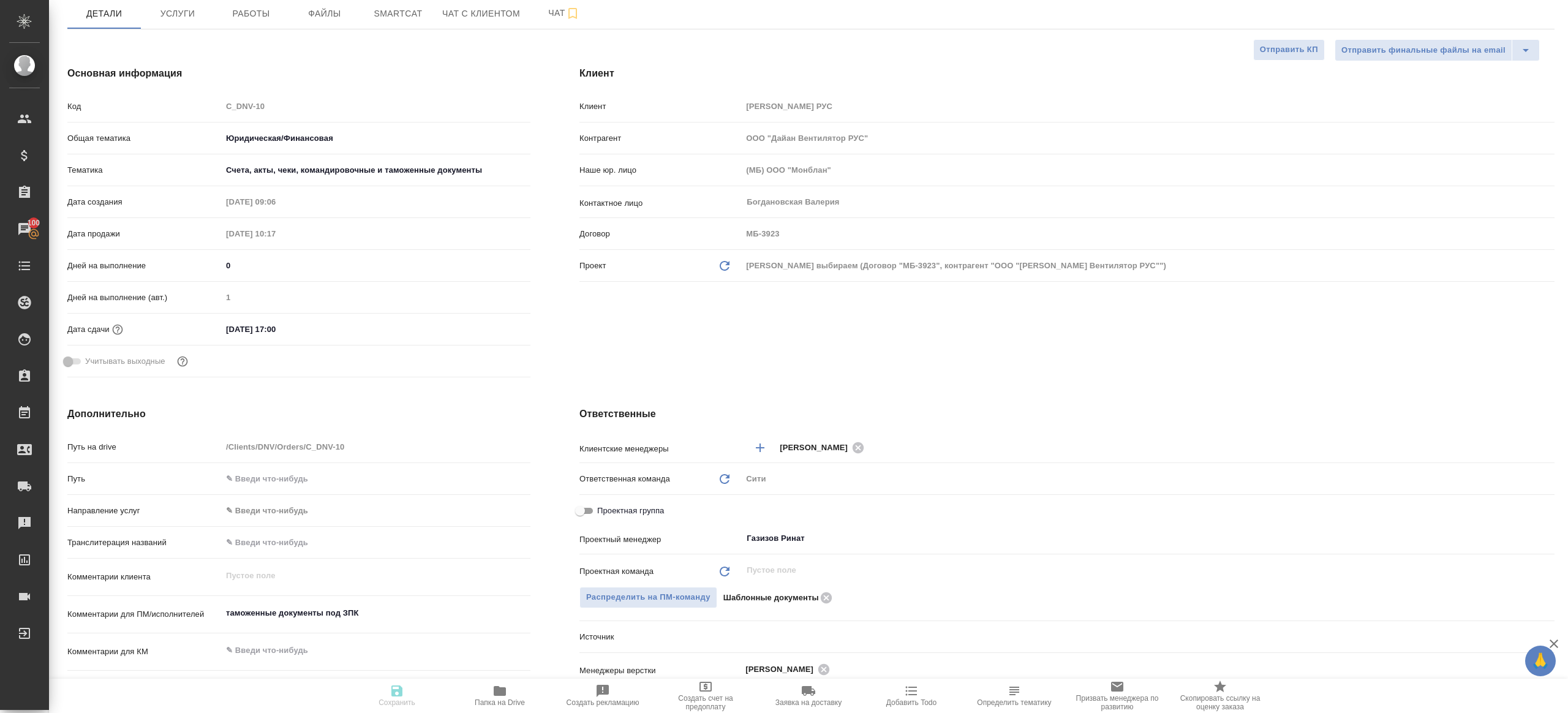
type textarea "x"
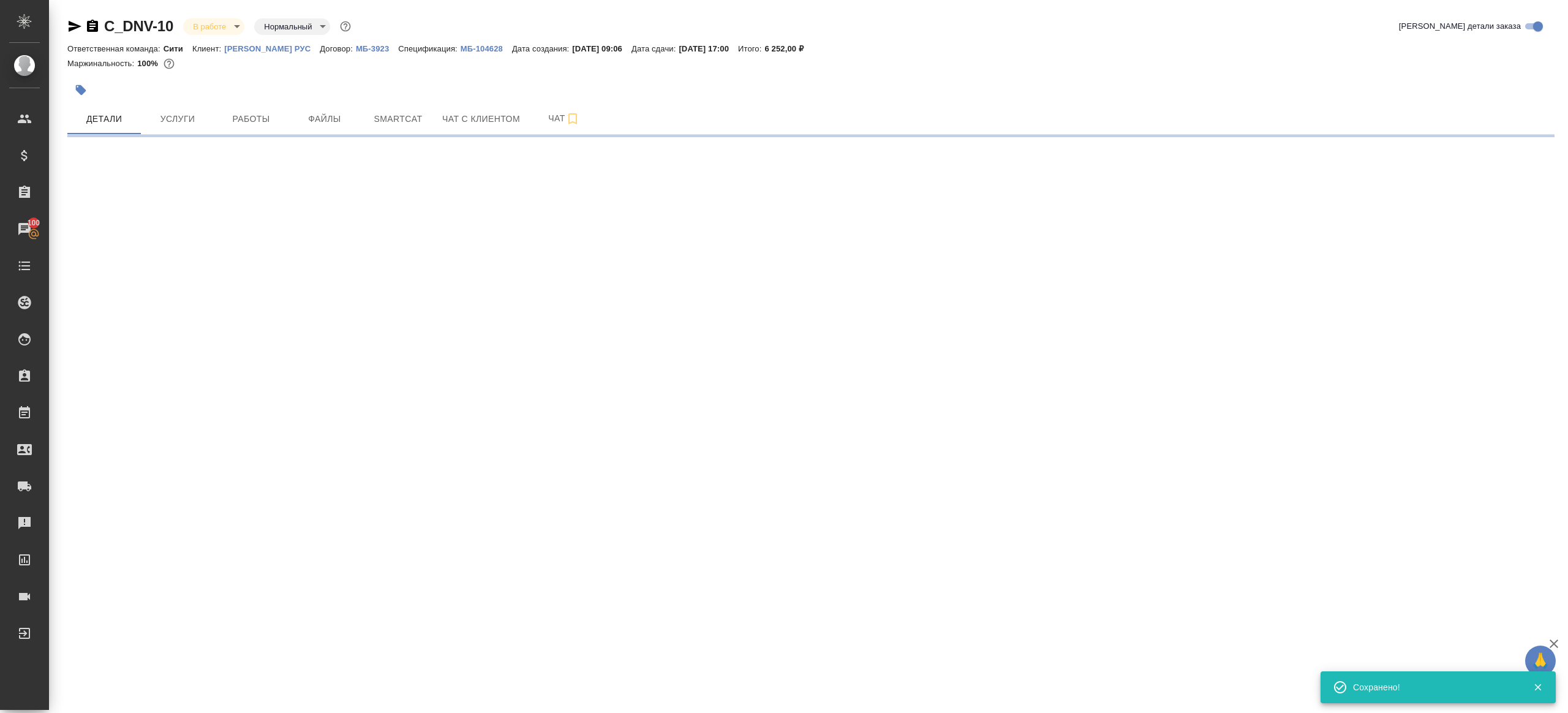
select select "RU"
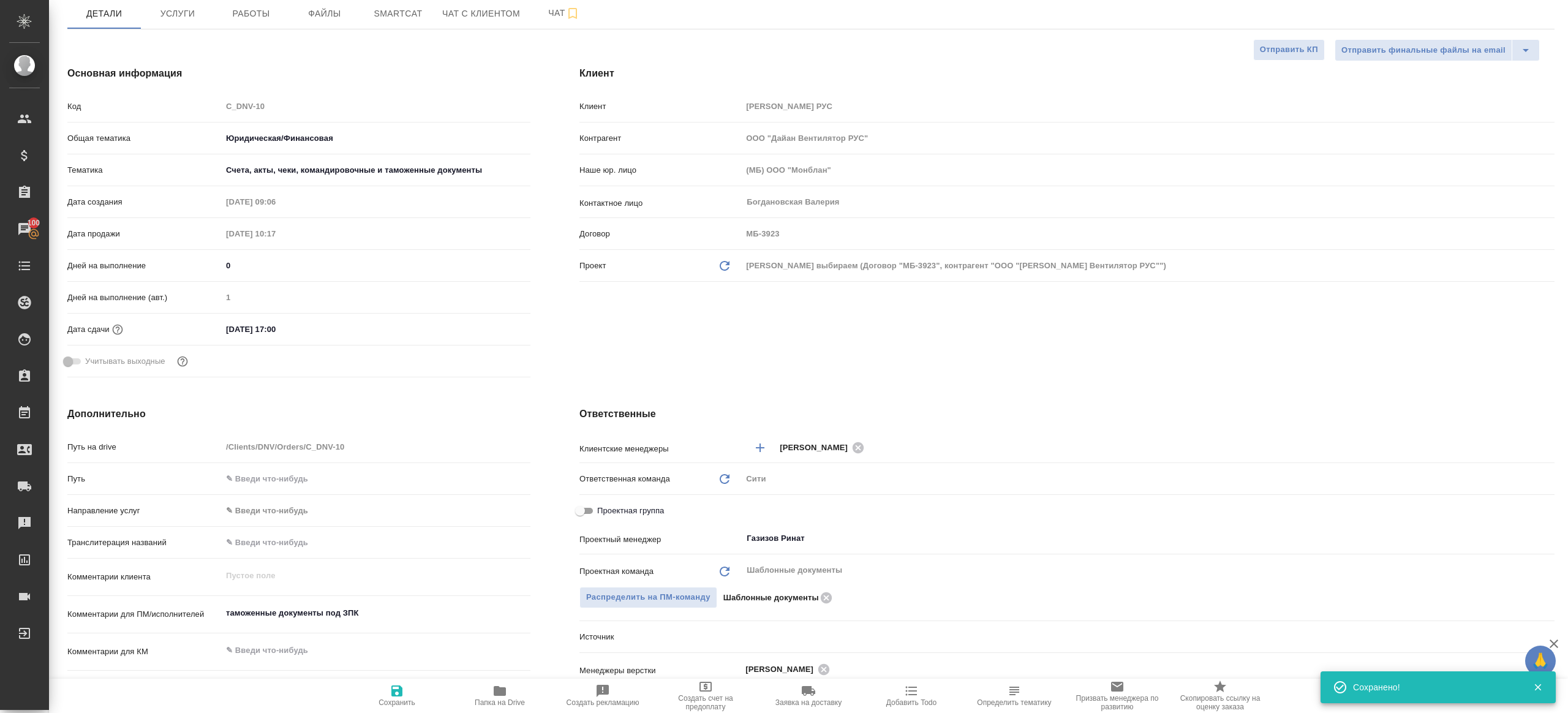
type textarea "x"
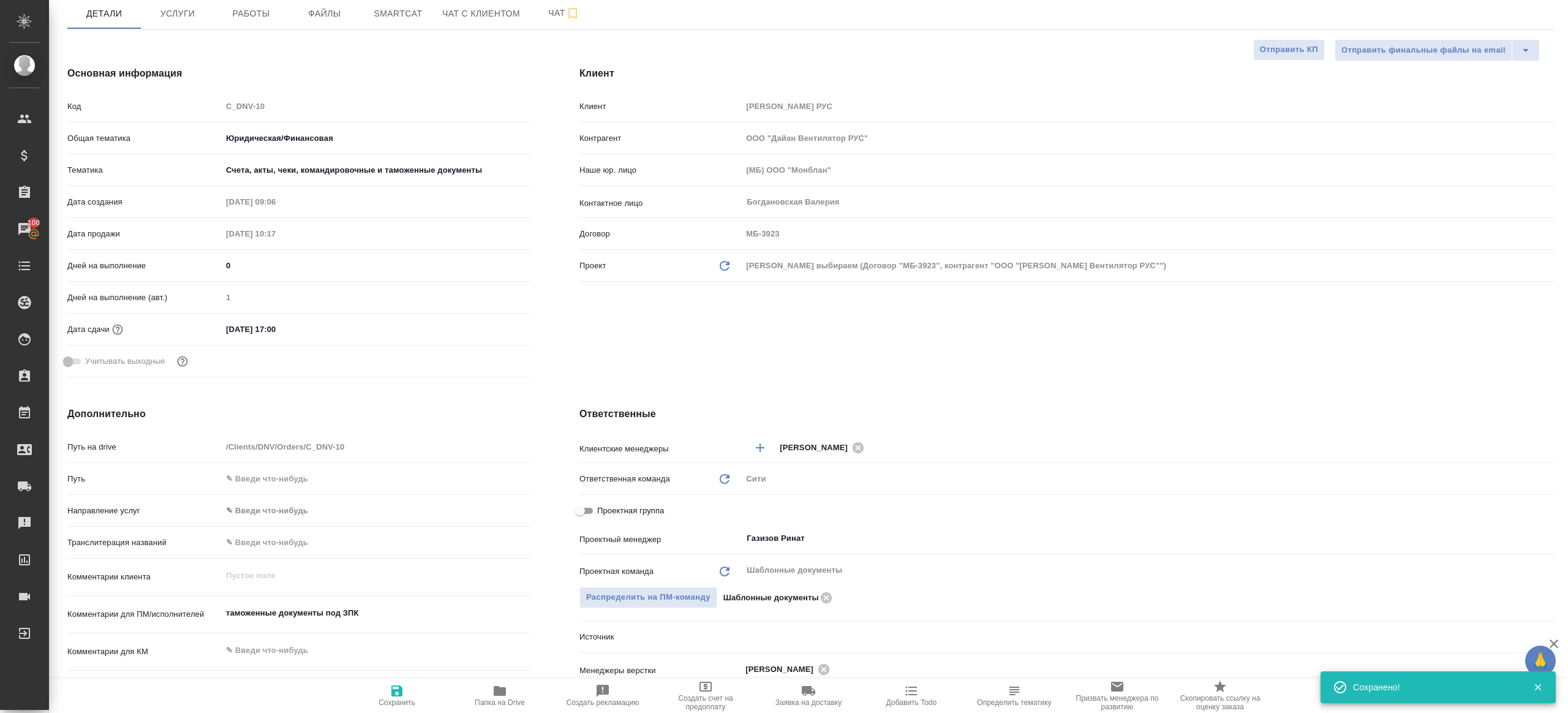
type textarea "x"
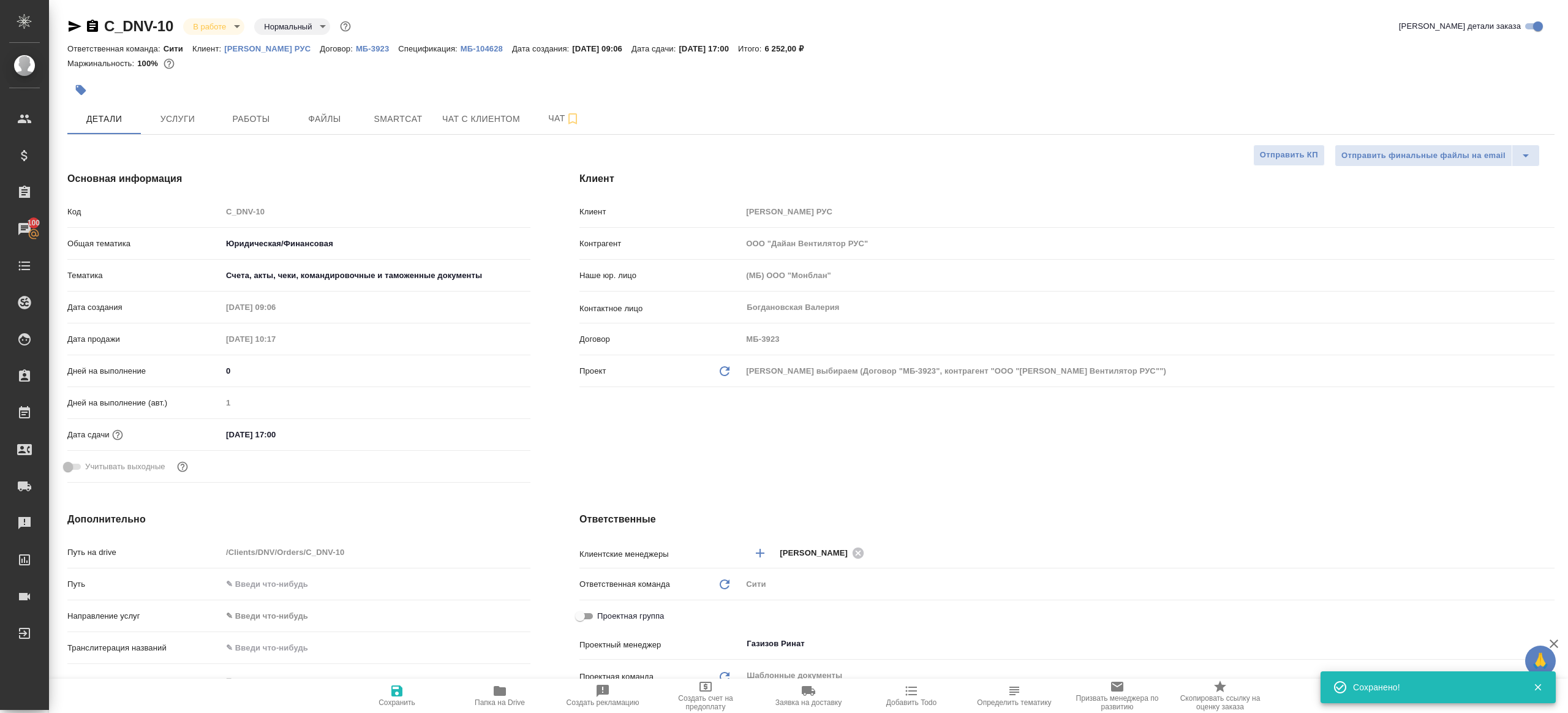
scroll to position [218, 0]
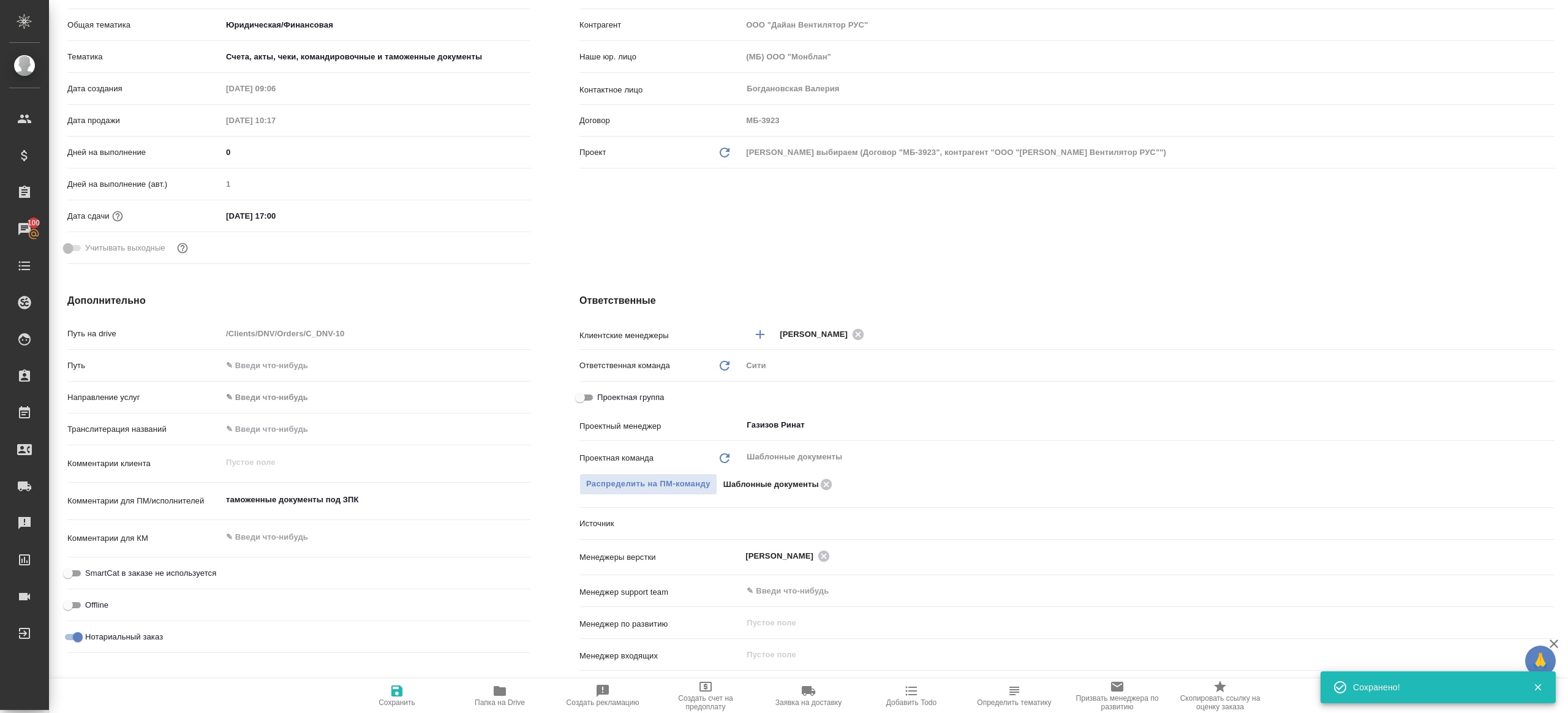
click at [508, 690] on span "Папка на Drive" at bounding box center [499, 695] width 88 height 23
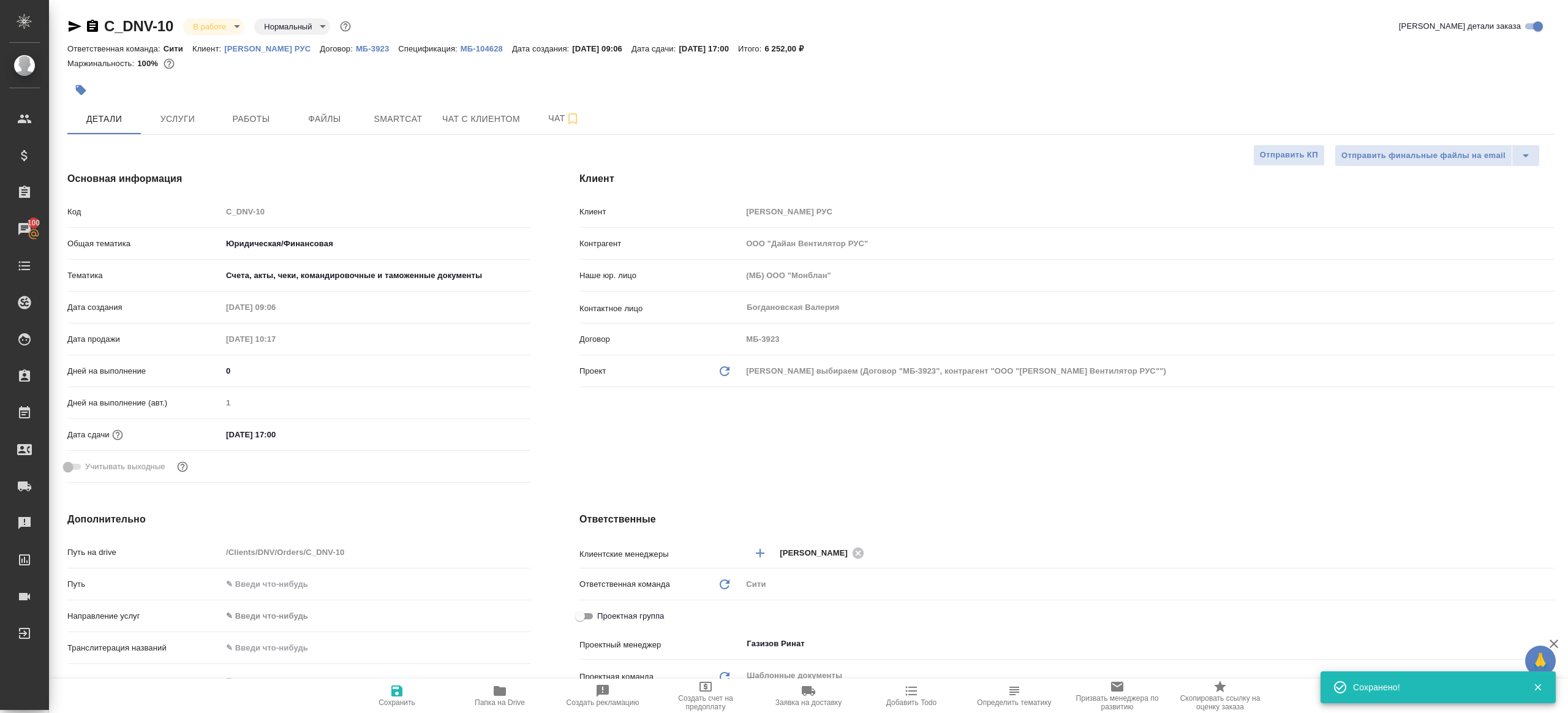
type textarea "x"
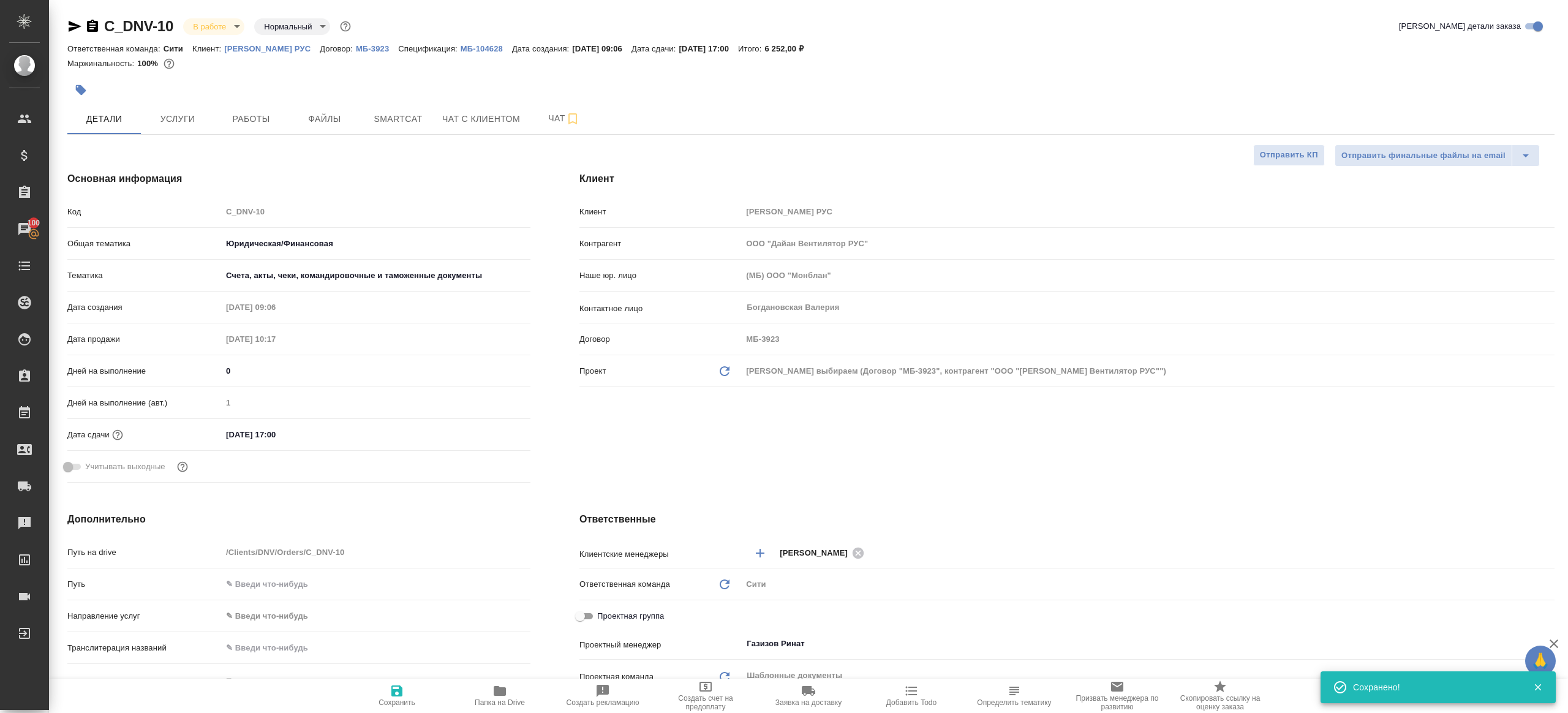
type textarea "x"
click at [230, 130] on button "Работы" at bounding box center [251, 118] width 74 height 30
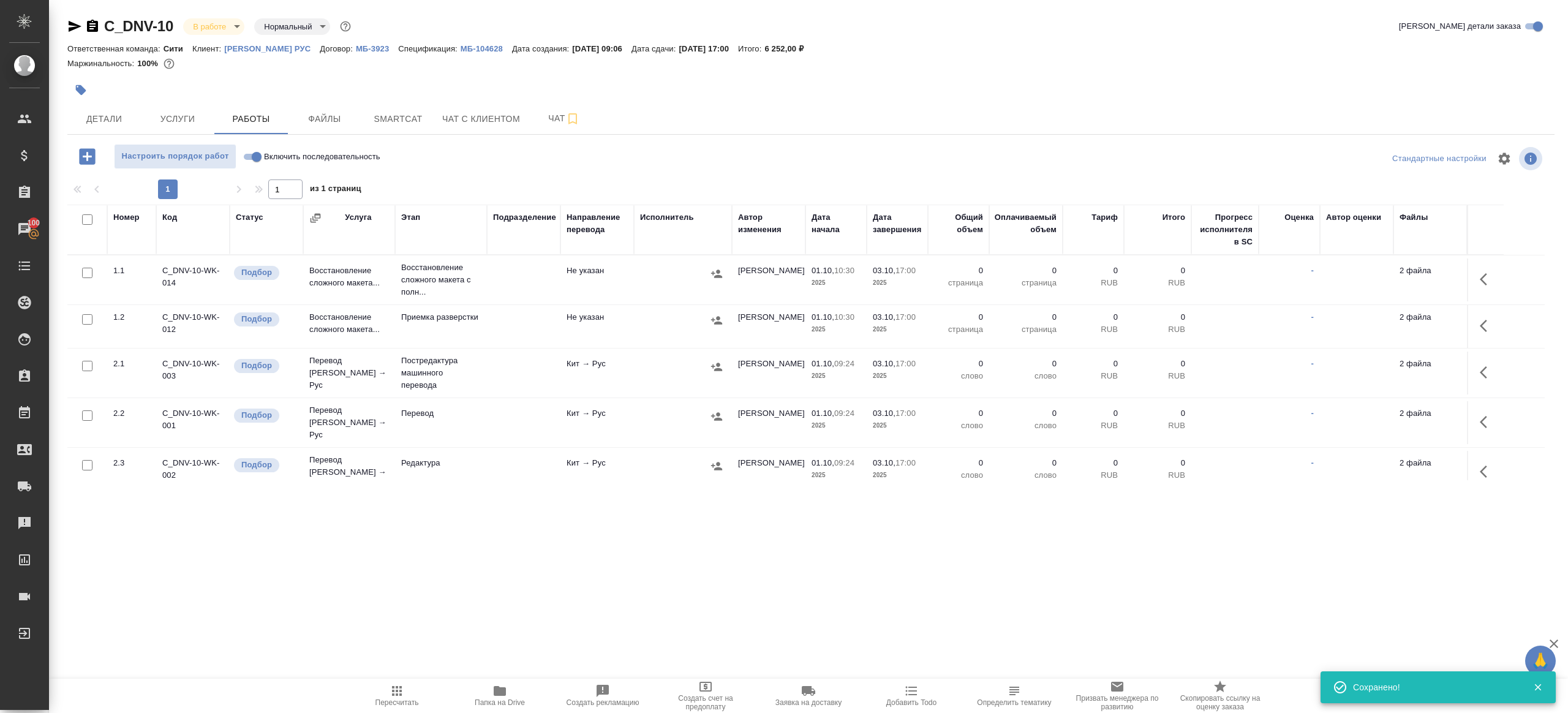
click at [537, 174] on div at bounding box center [811, 177] width 1487 height 6
click at [249, 160] on input "Включить последовательность" at bounding box center [257, 156] width 44 height 15
checkbox input "true"
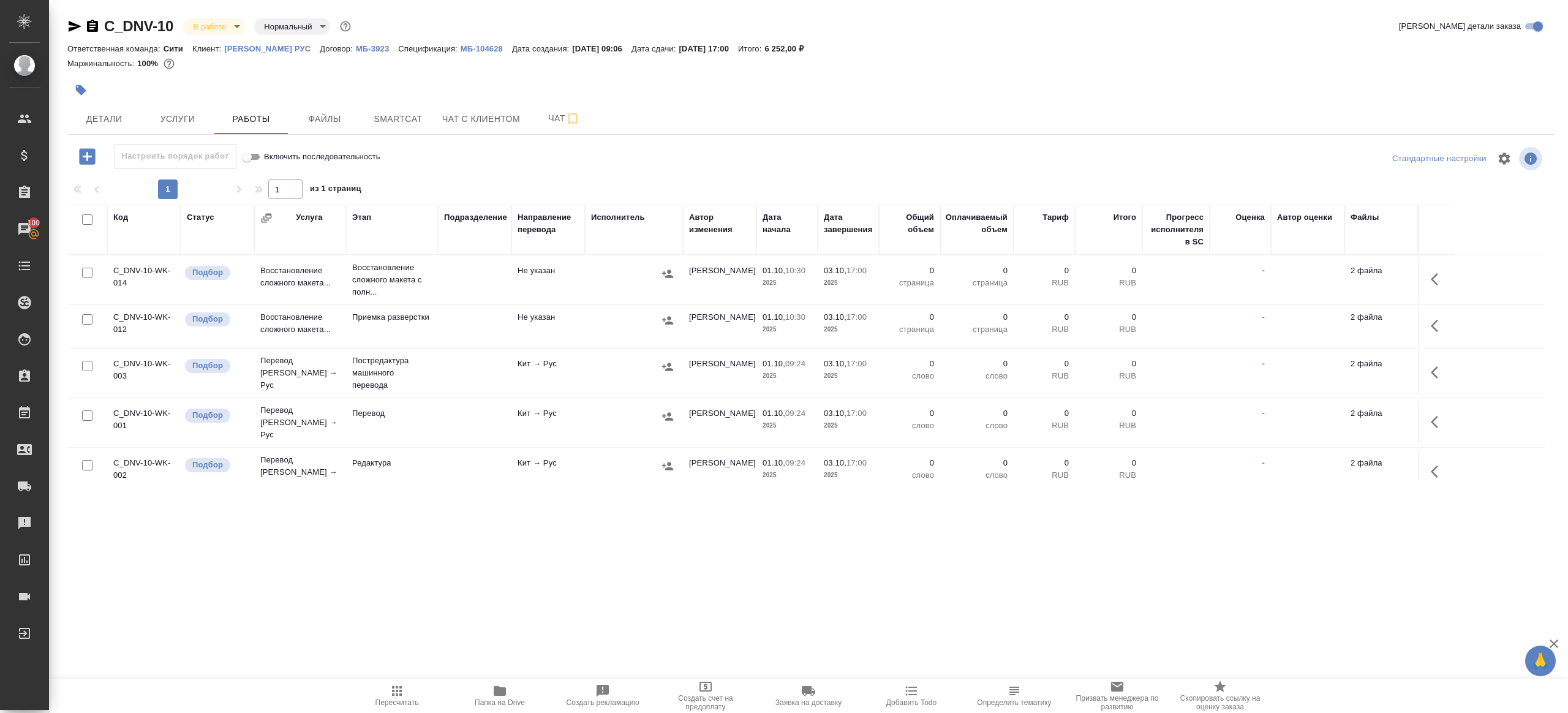
click at [90, 218] on input "checkbox" at bounding box center [87, 219] width 10 height 10
checkbox input "true"
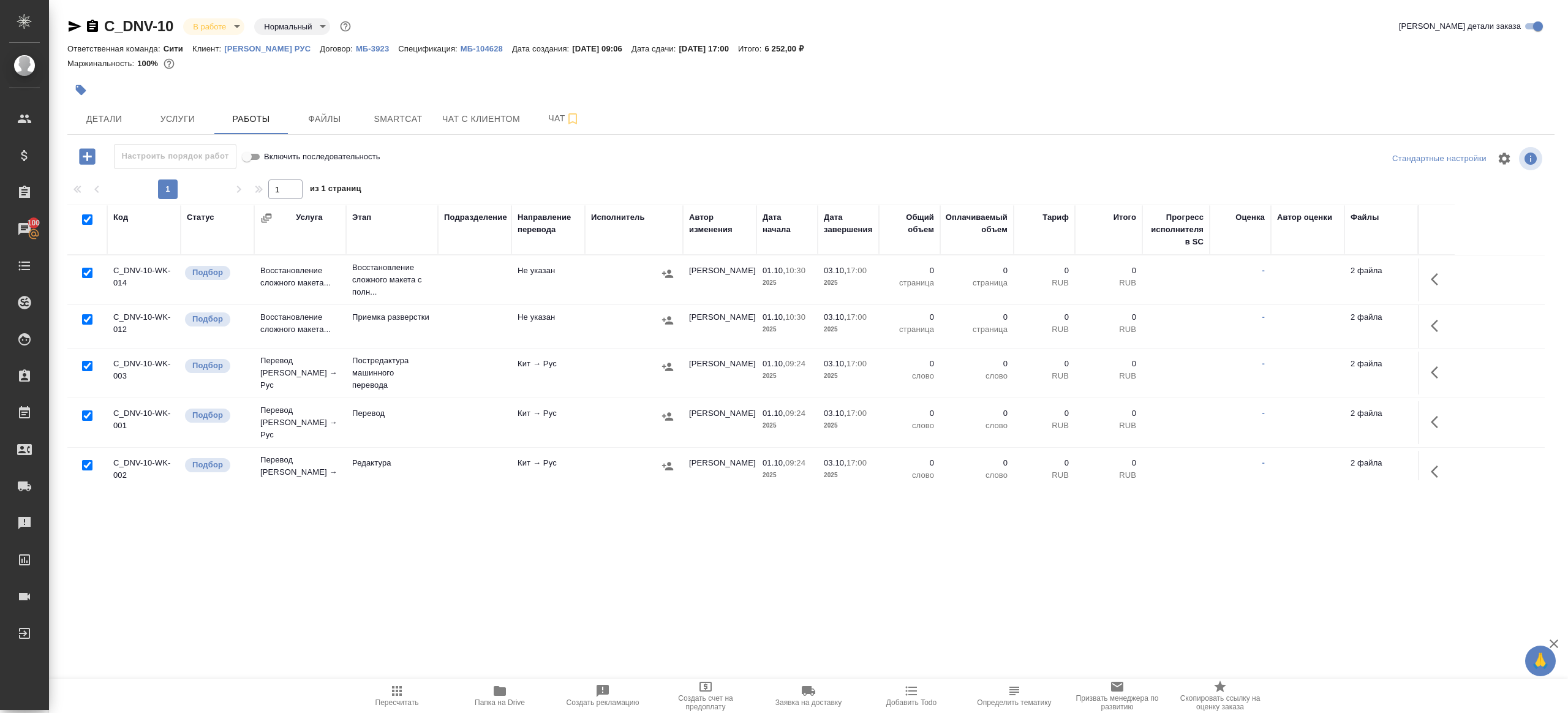
checkbox input "true"
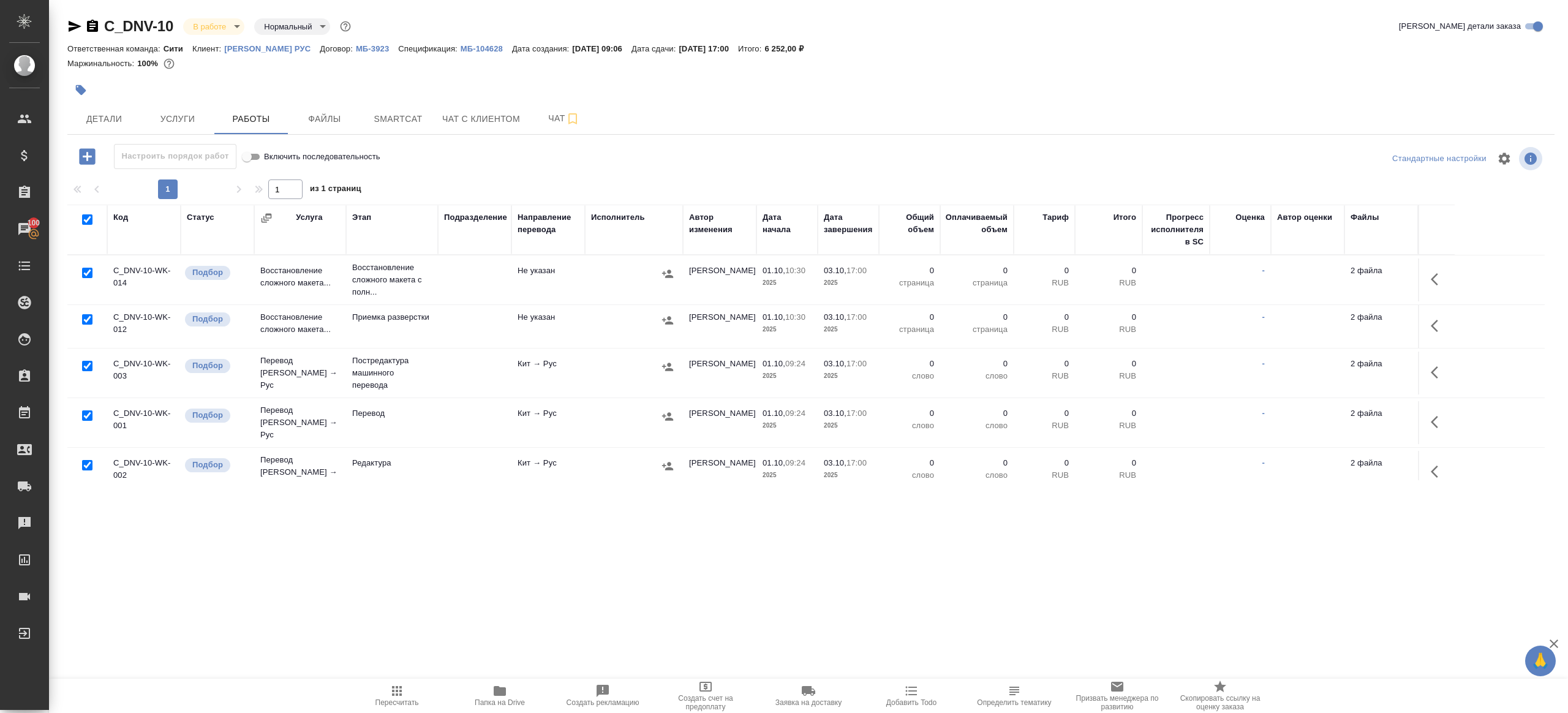
checkbox input "true"
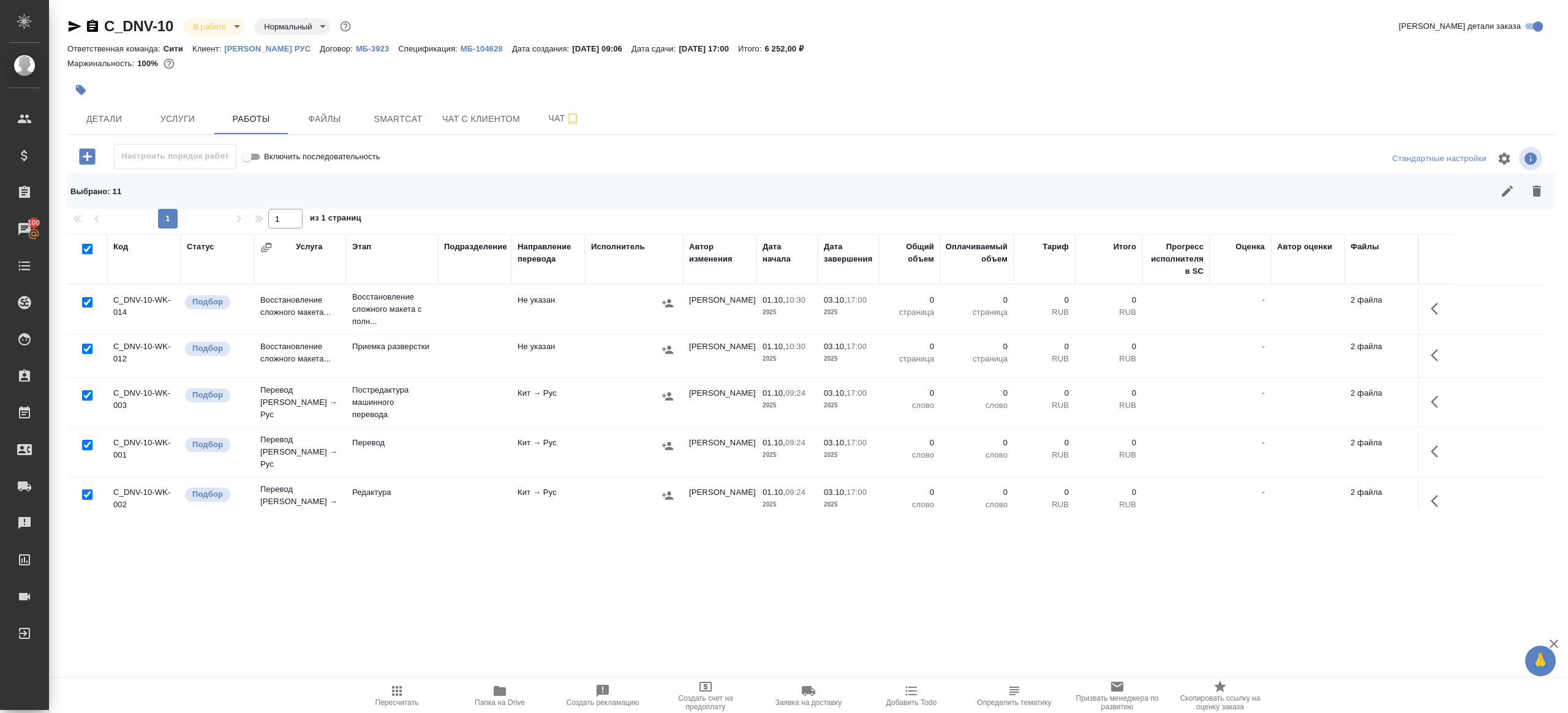
click at [87, 441] on input "checkbox" at bounding box center [87, 444] width 10 height 10
checkbox input "false"
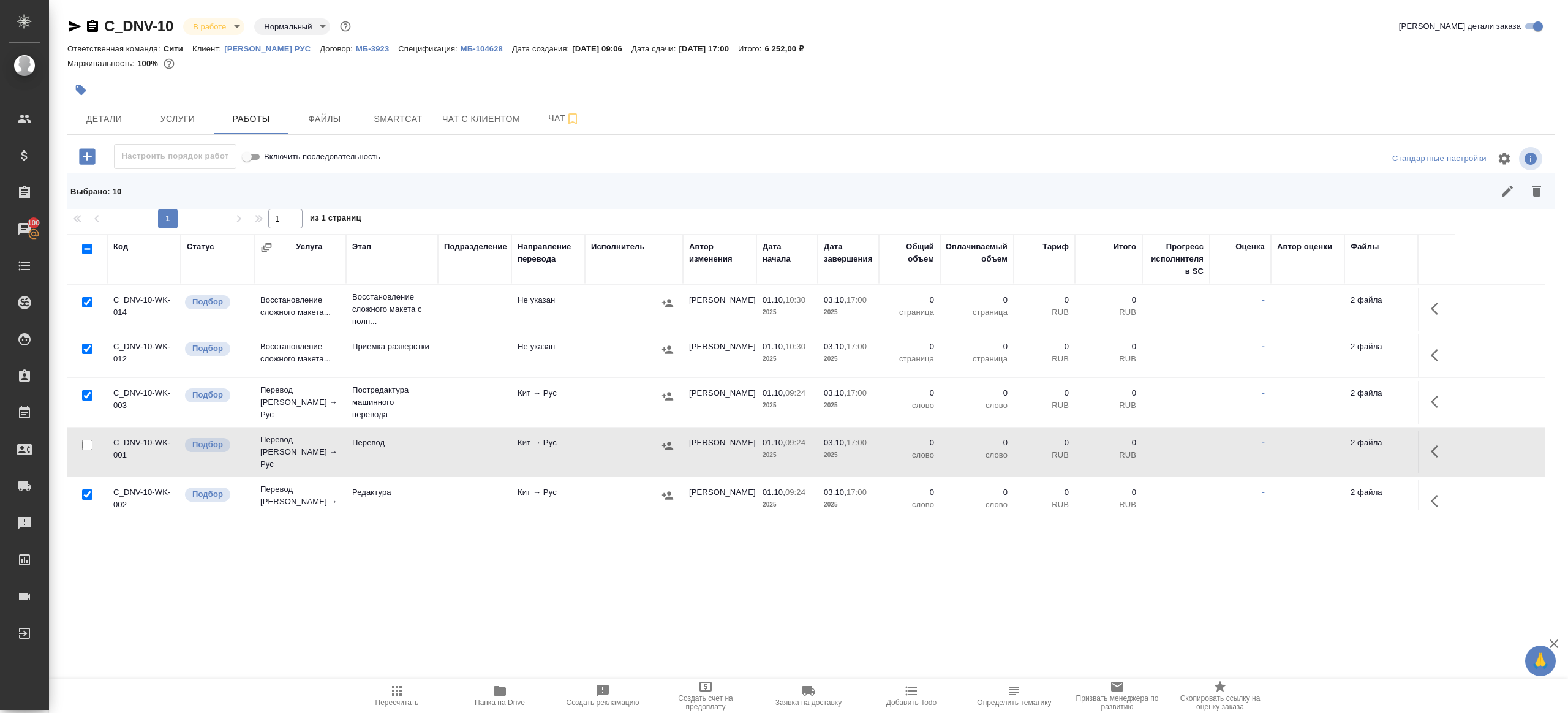
scroll to position [263, 0]
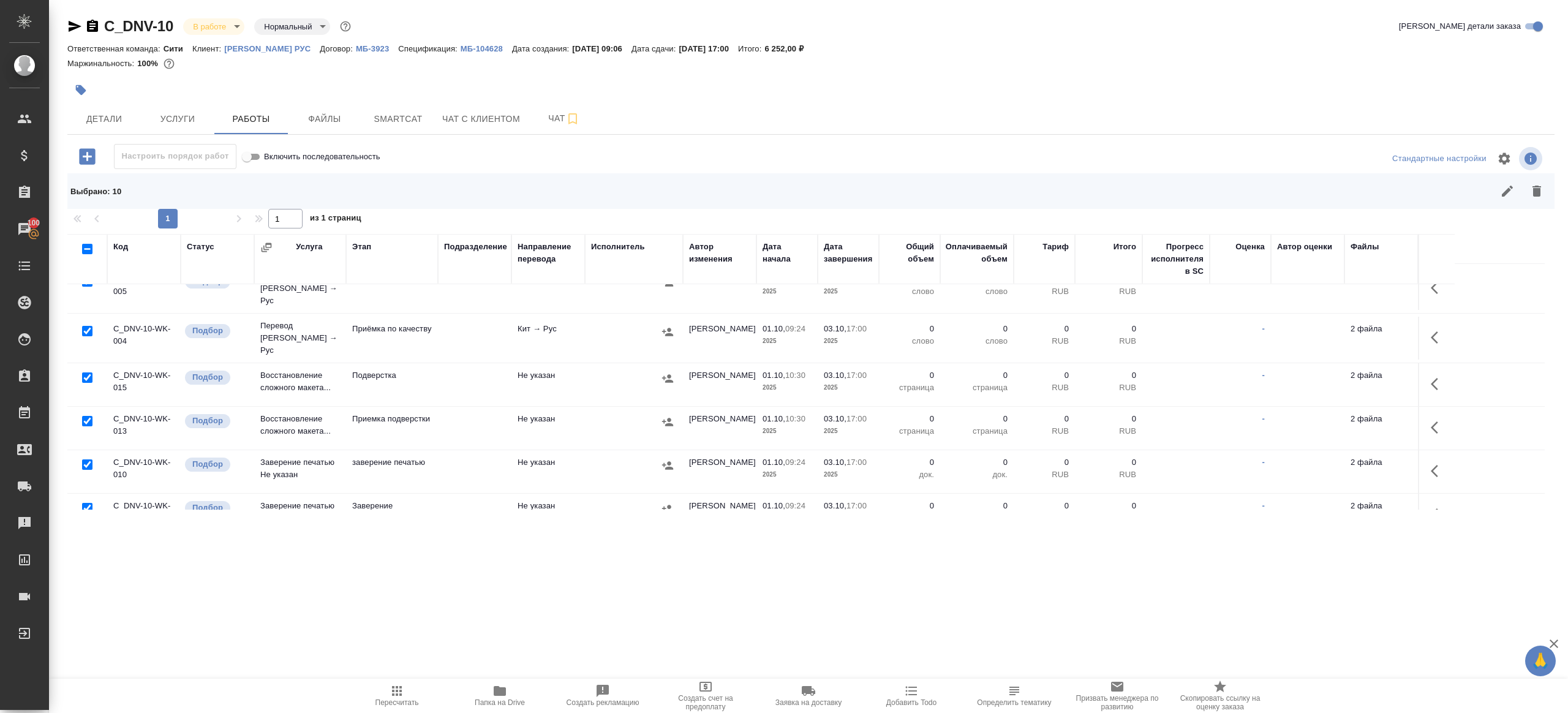
click at [92, 326] on input "checkbox" at bounding box center [87, 330] width 10 height 10
checkbox input "false"
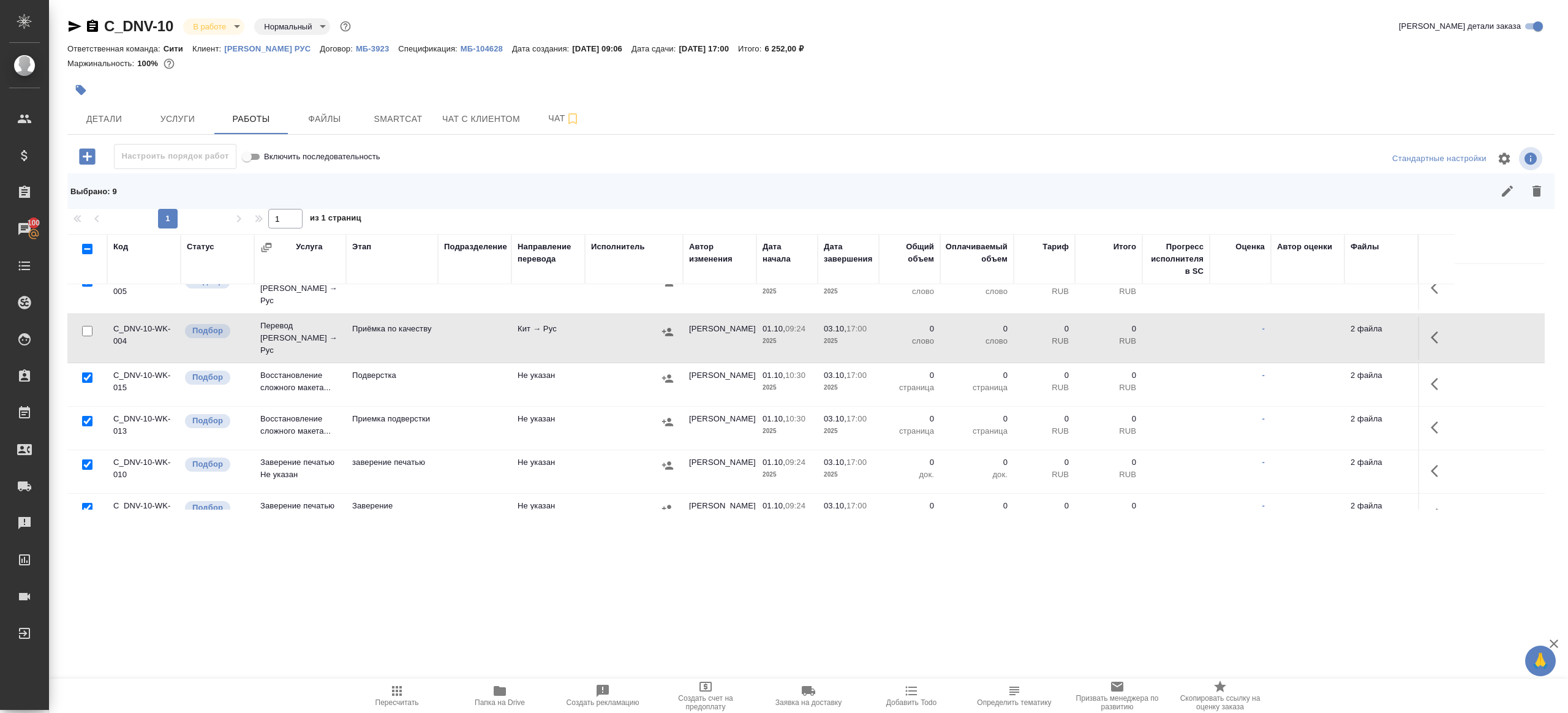
click at [87, 460] on input "checkbox" at bounding box center [87, 464] width 10 height 10
checkbox input "false"
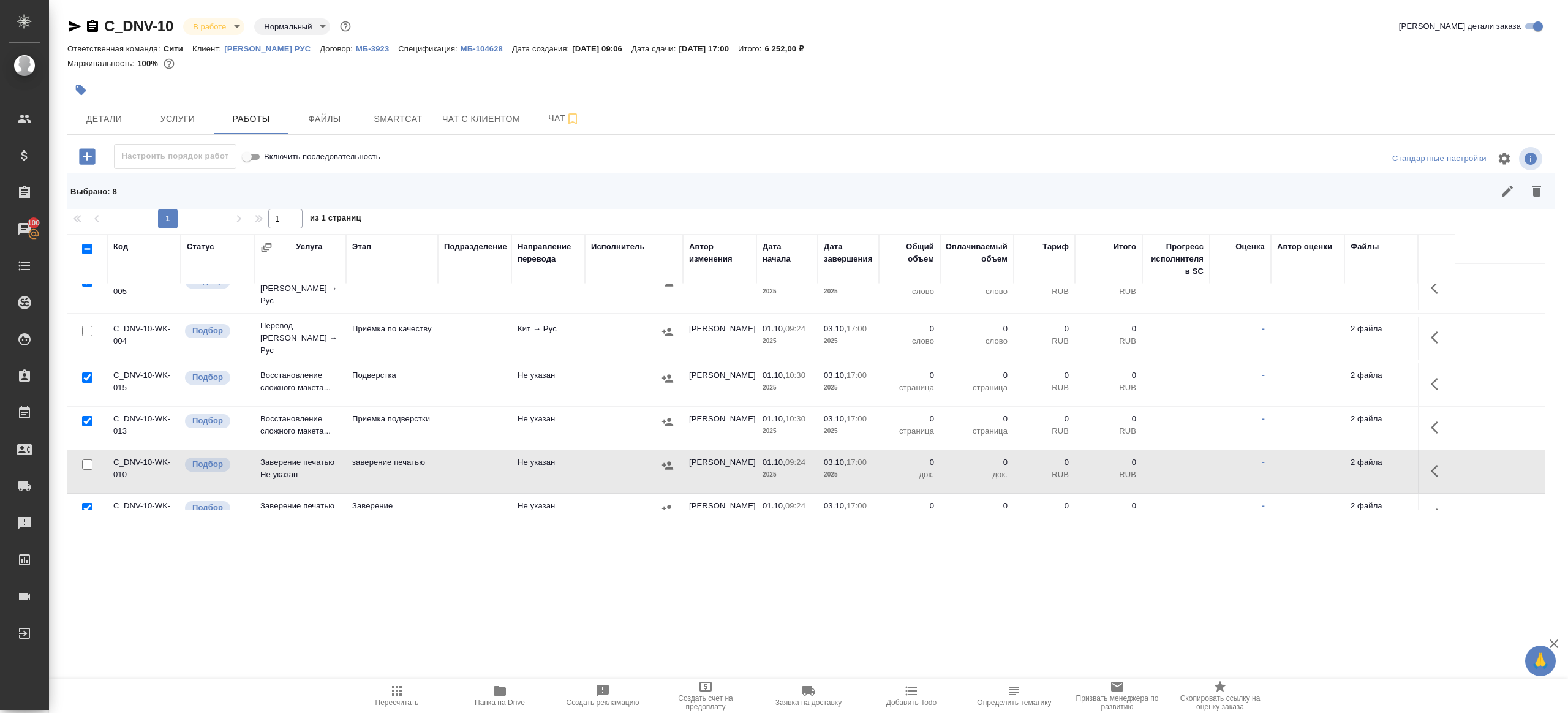
click at [86, 503] on input "checkbox" at bounding box center [87, 508] width 10 height 10
checkbox input "false"
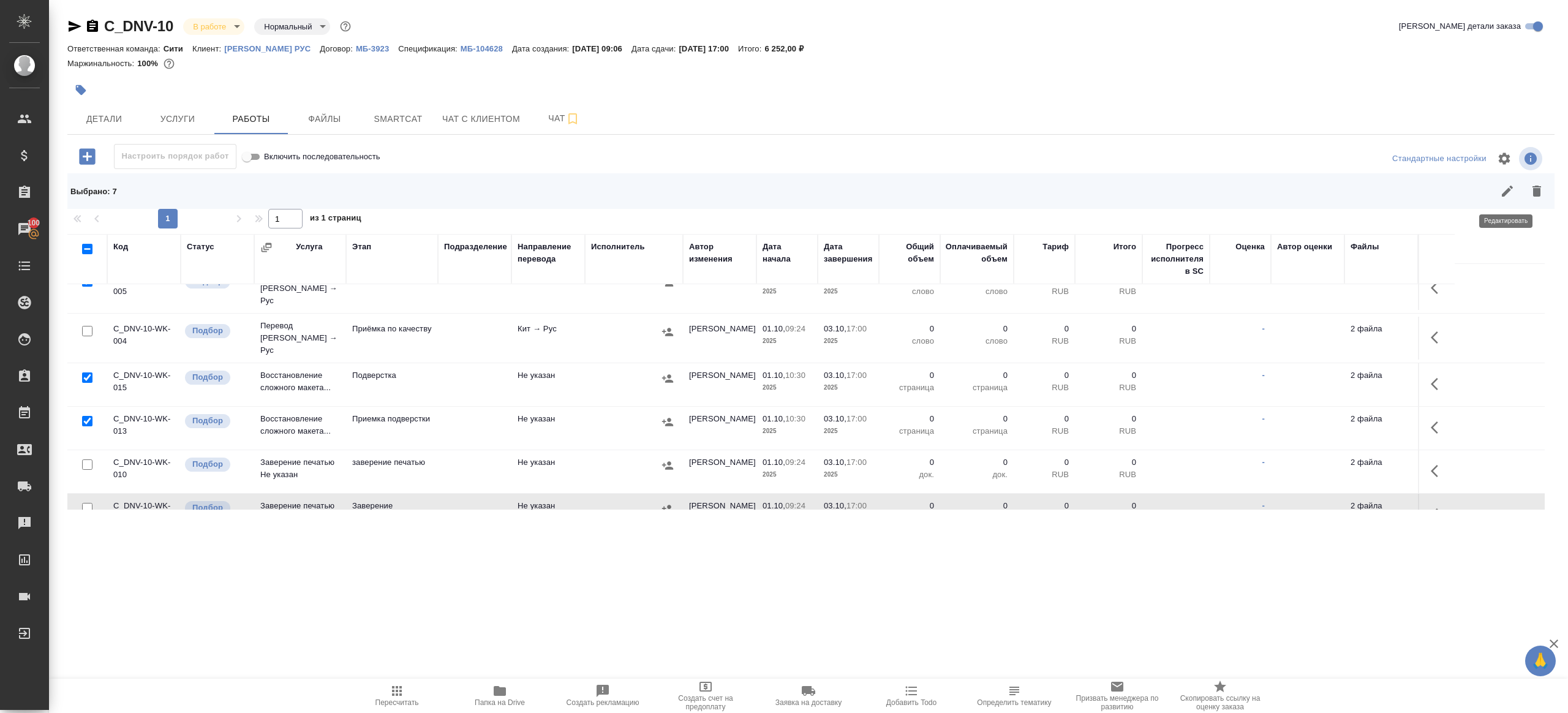
click at [1535, 192] on icon "button" at bounding box center [1536, 191] width 9 height 11
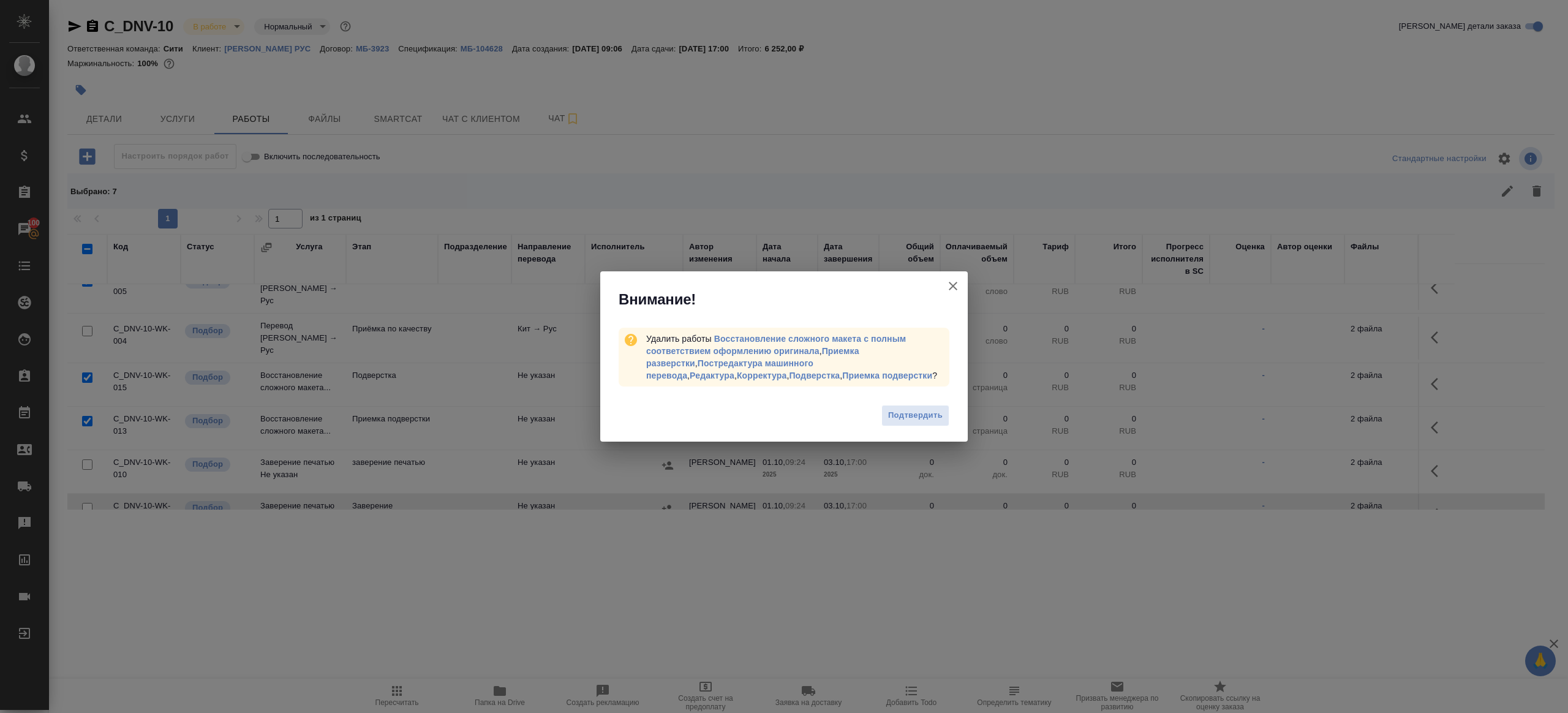
click at [941, 420] on span "Подтвердить" at bounding box center [915, 415] width 54 height 14
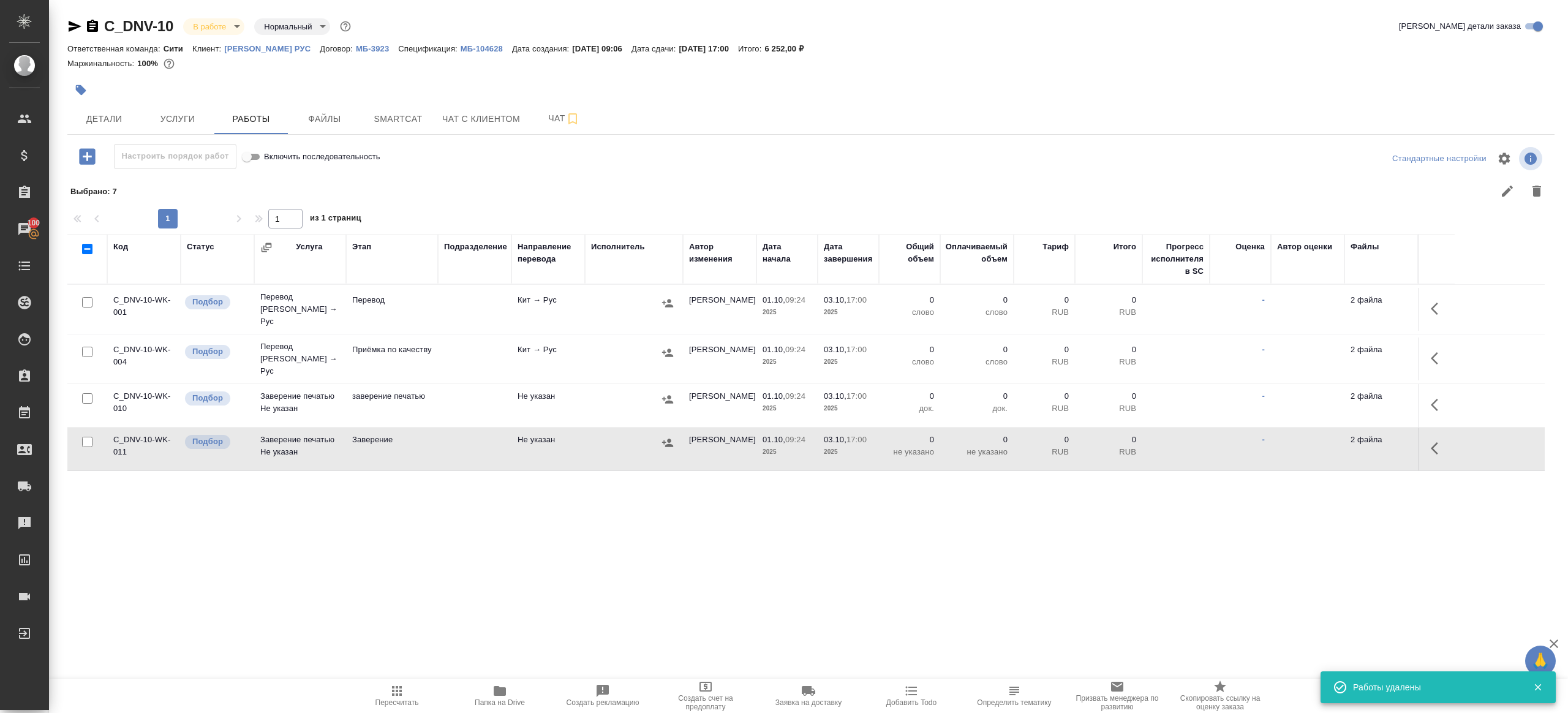
scroll to position [0, 0]
click at [1431, 309] on icon "button" at bounding box center [1438, 308] width 15 height 15
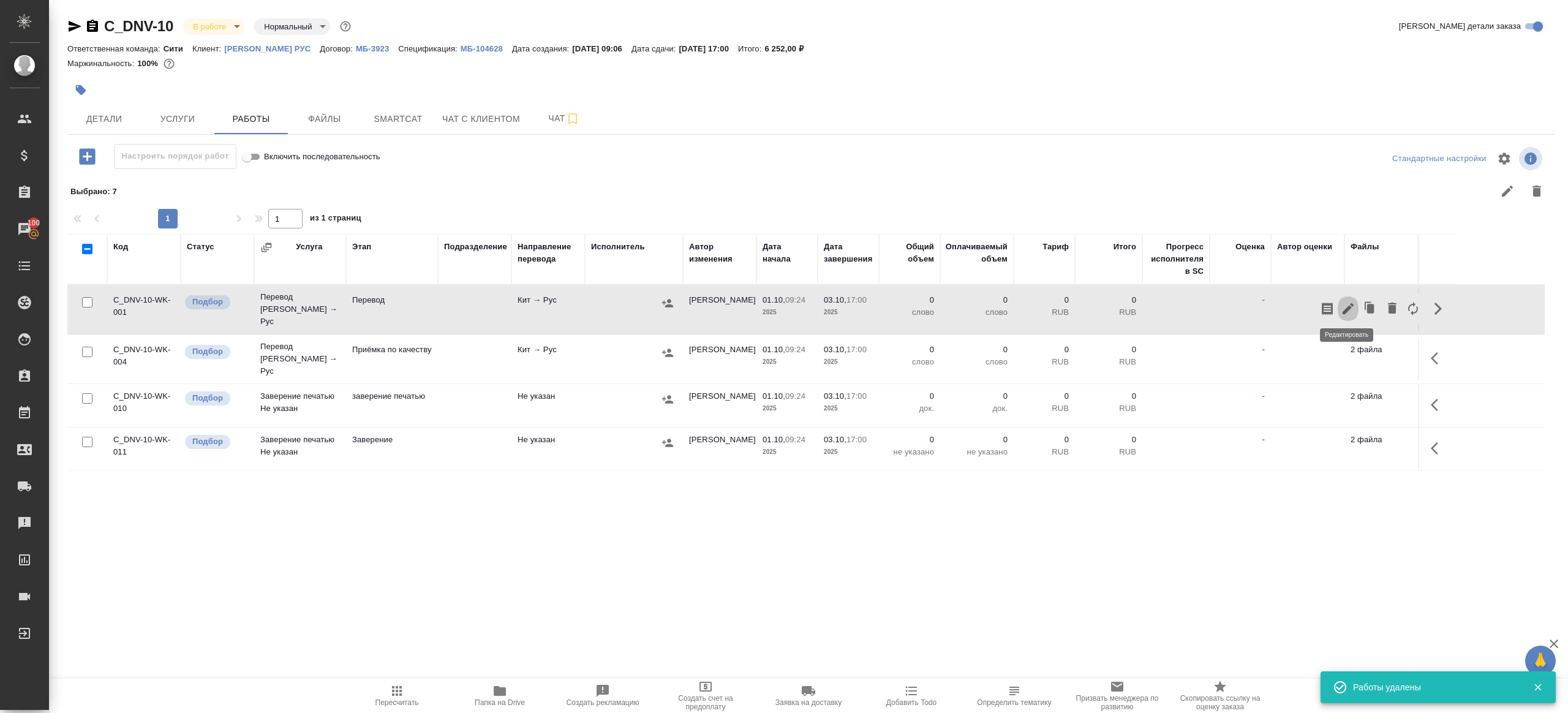
click at [1343, 301] on icon "button" at bounding box center [1348, 308] width 15 height 15
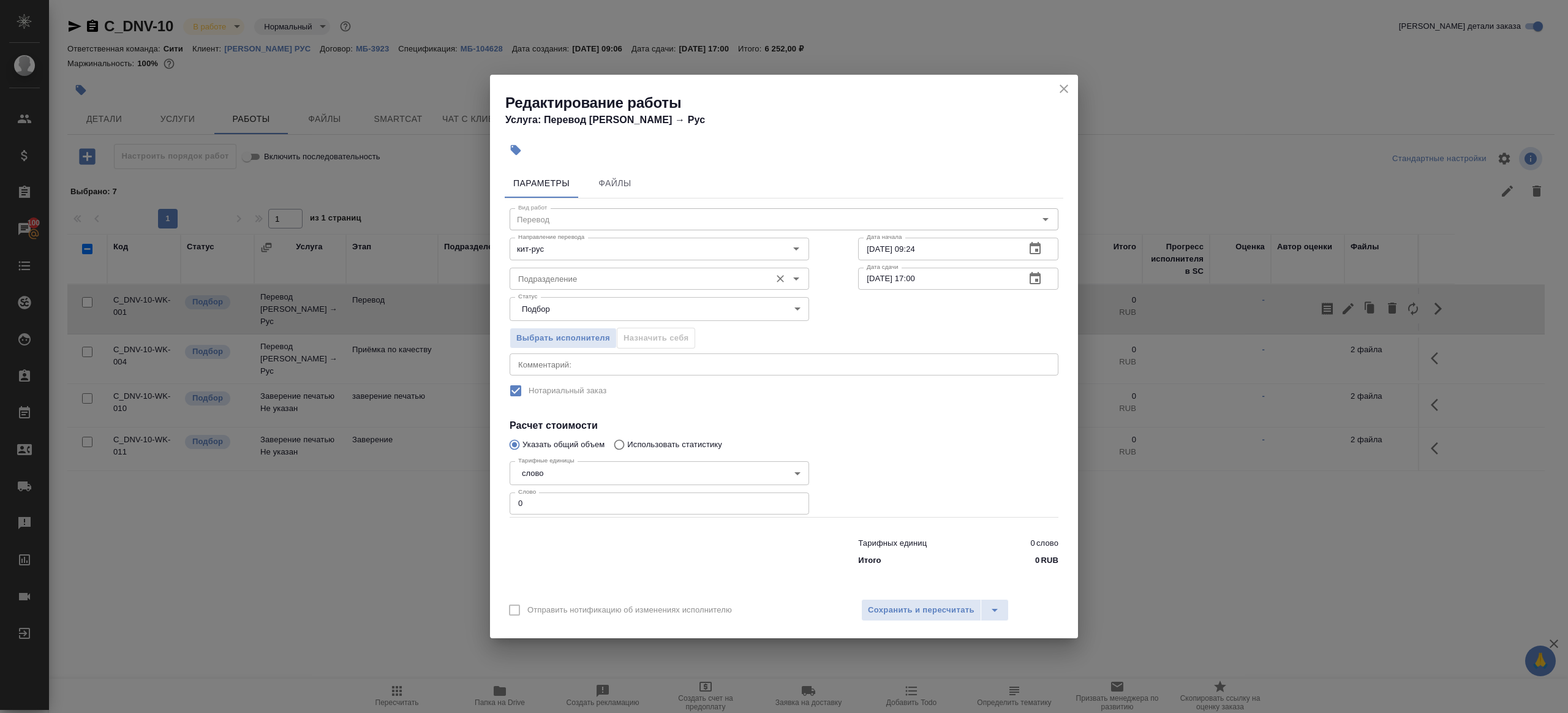
click at [635, 272] on input "Подразделение" at bounding box center [639, 278] width 251 height 15
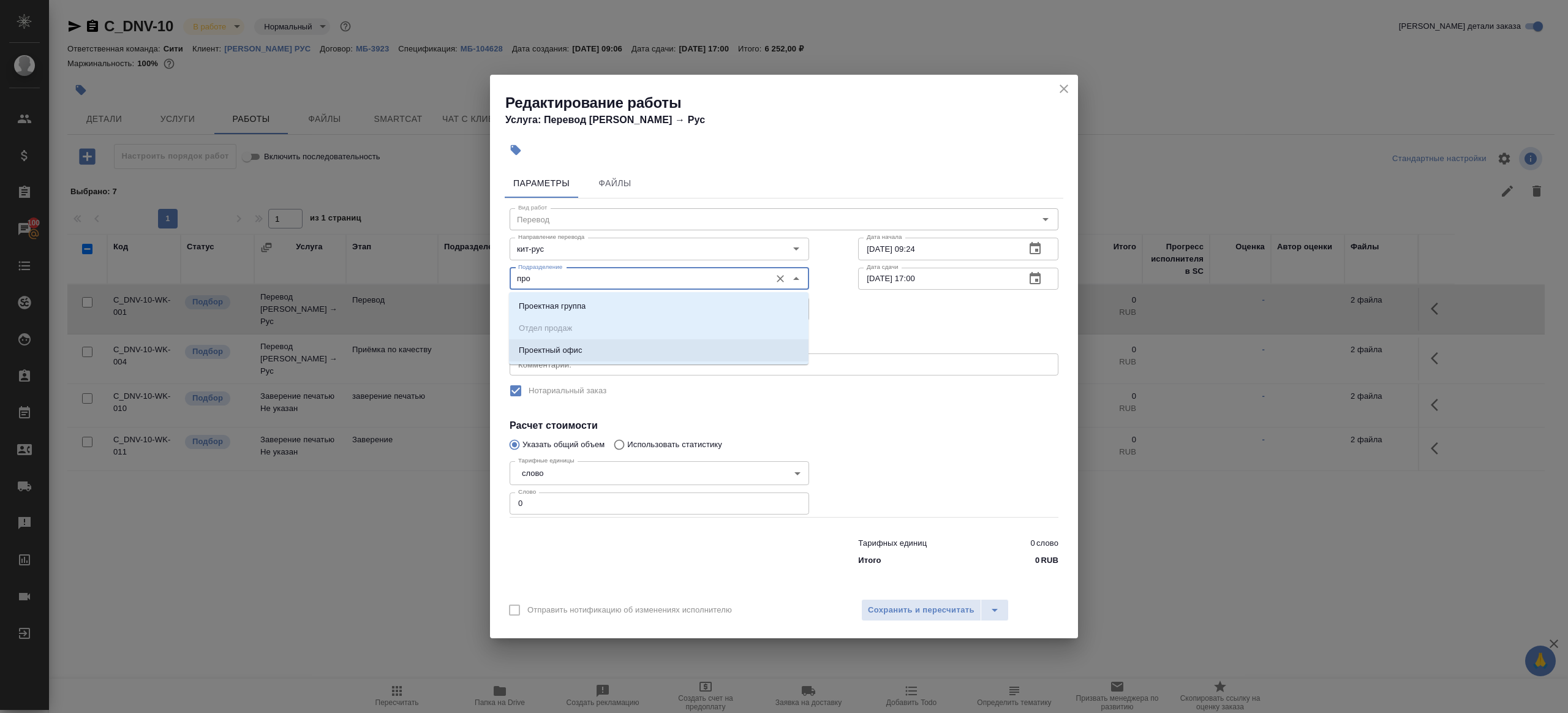
click at [635, 348] on li "Проектный офис" at bounding box center [658, 350] width 299 height 22
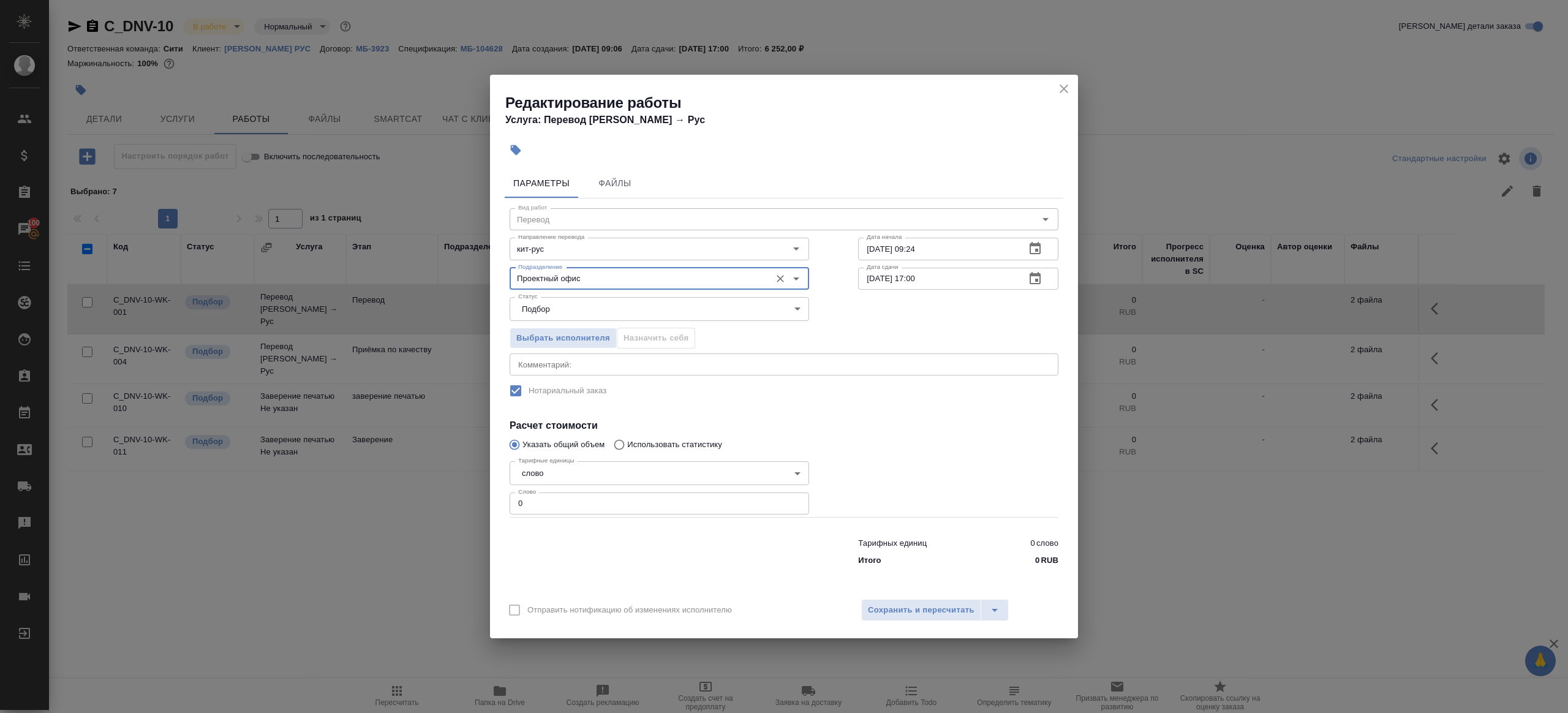
type input "Проектный офис"
drag, startPoint x: 555, startPoint y: 511, endPoint x: 436, endPoint y: 493, distance: 120.4
click at [436, 493] on div "Редактирование работы Услуга: Перевод Стандарт Кит → Рус Параметры Файлы Вид ра…" at bounding box center [784, 356] width 1568 height 713
type input "400"
click at [918, 277] on input "03.10.2025 17:00" at bounding box center [936, 278] width 157 height 22
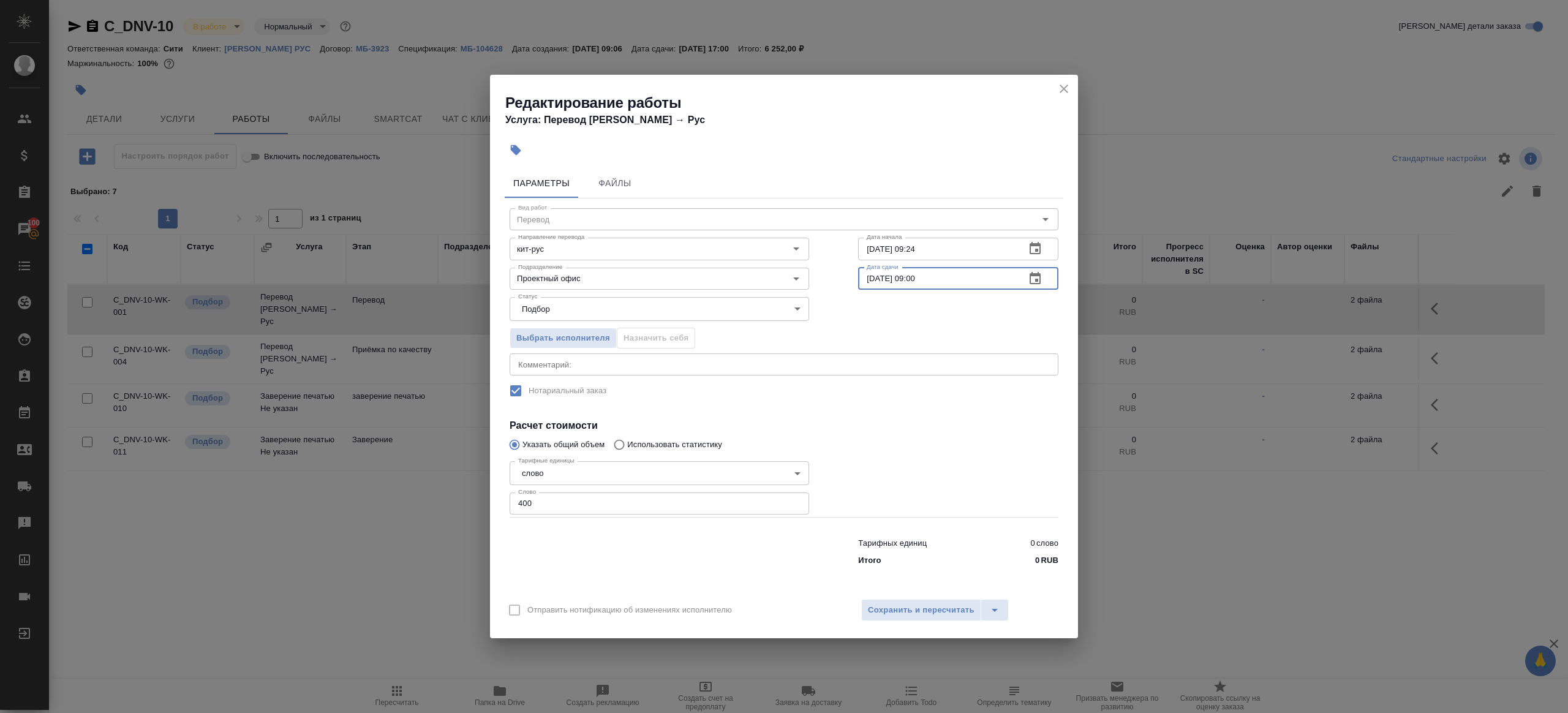
type input "03.10.2025 09:00"
click at [973, 585] on div "Параметры Файлы Вид работ Перевод Вид работ Направление перевода кит-рус Направ…" at bounding box center [784, 377] width 588 height 428
click at [957, 614] on span "Сохранить и пересчитать" at bounding box center [921, 610] width 107 height 14
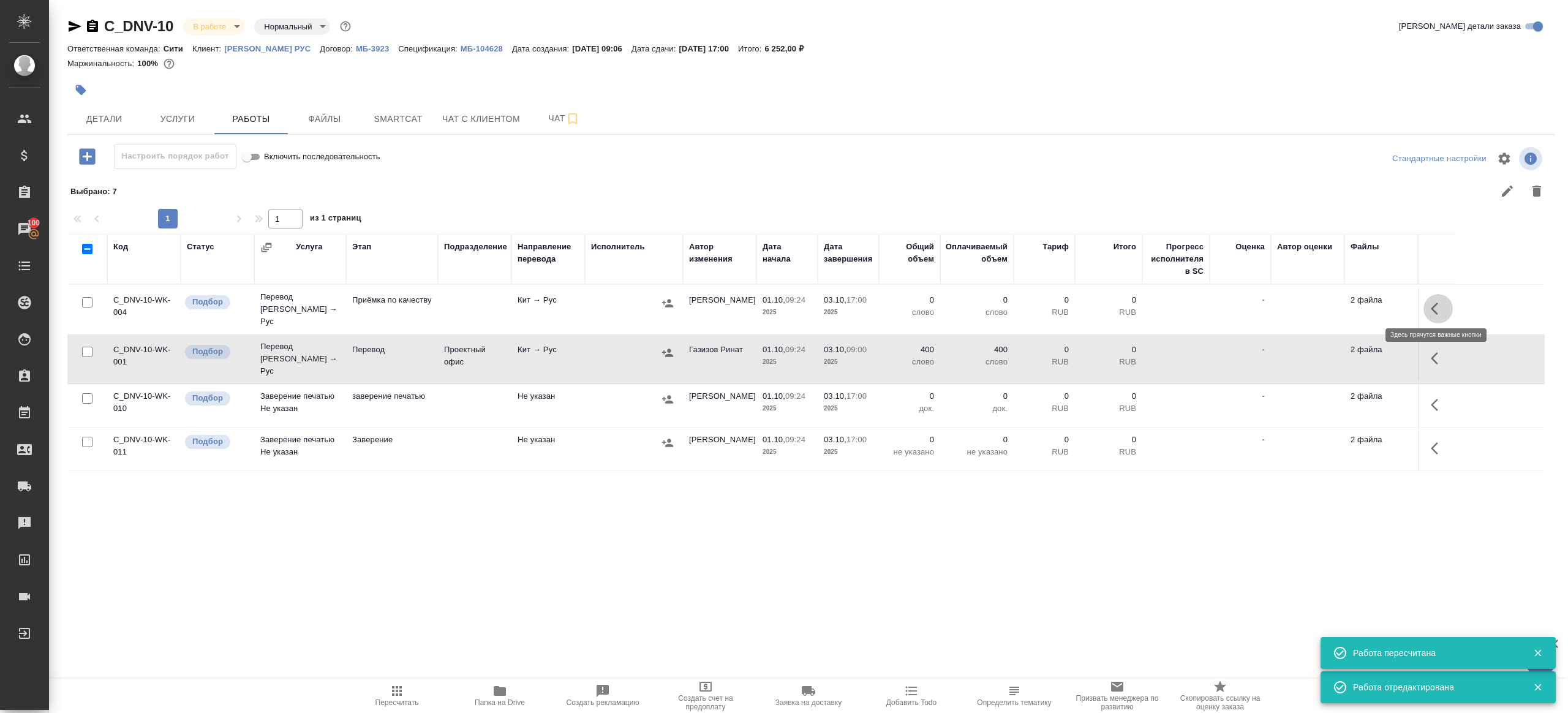
click at [1444, 309] on icon "button" at bounding box center [1438, 308] width 15 height 15
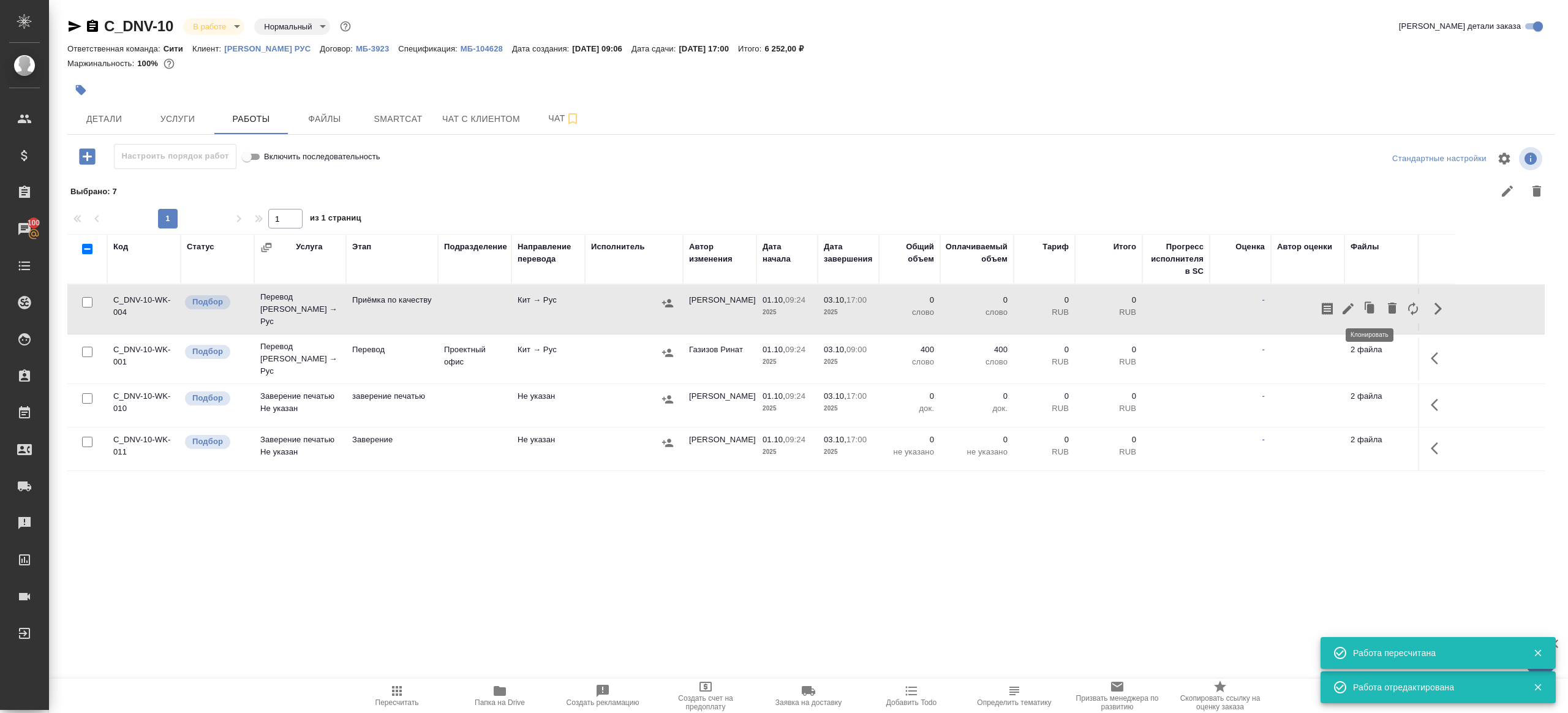
click at [1359, 307] on button "button" at bounding box center [1370, 309] width 23 height 30
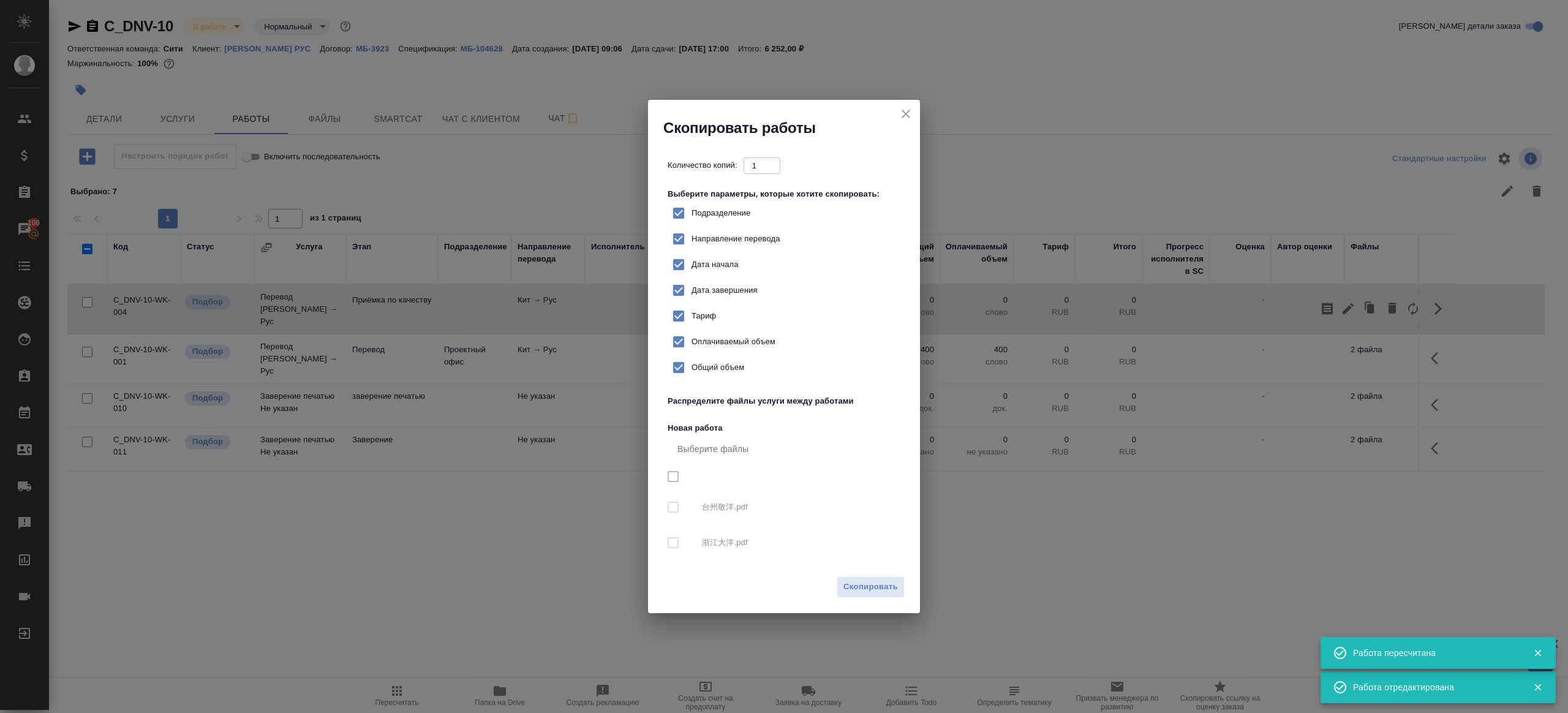
checkbox input "true"
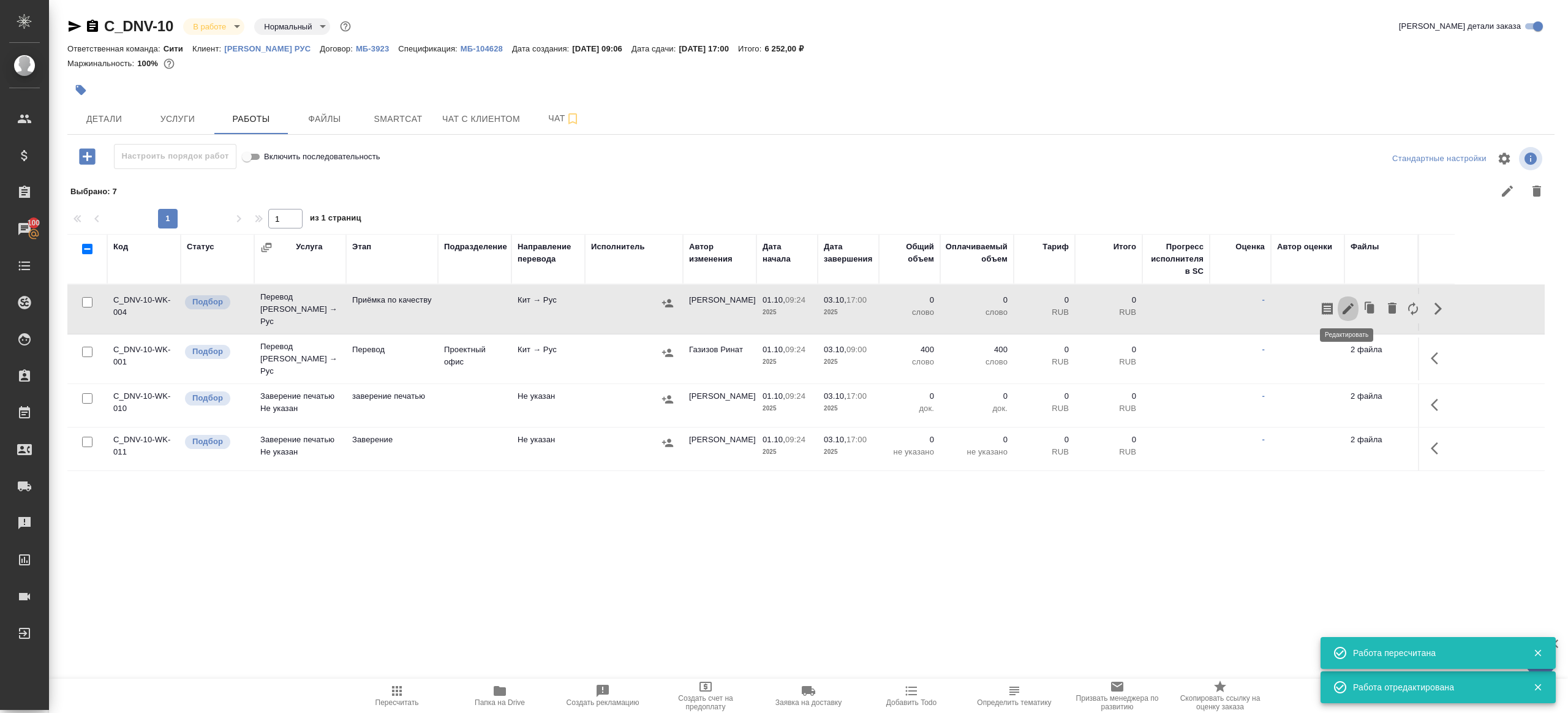
click at [1341, 301] on icon "button" at bounding box center [1348, 308] width 15 height 15
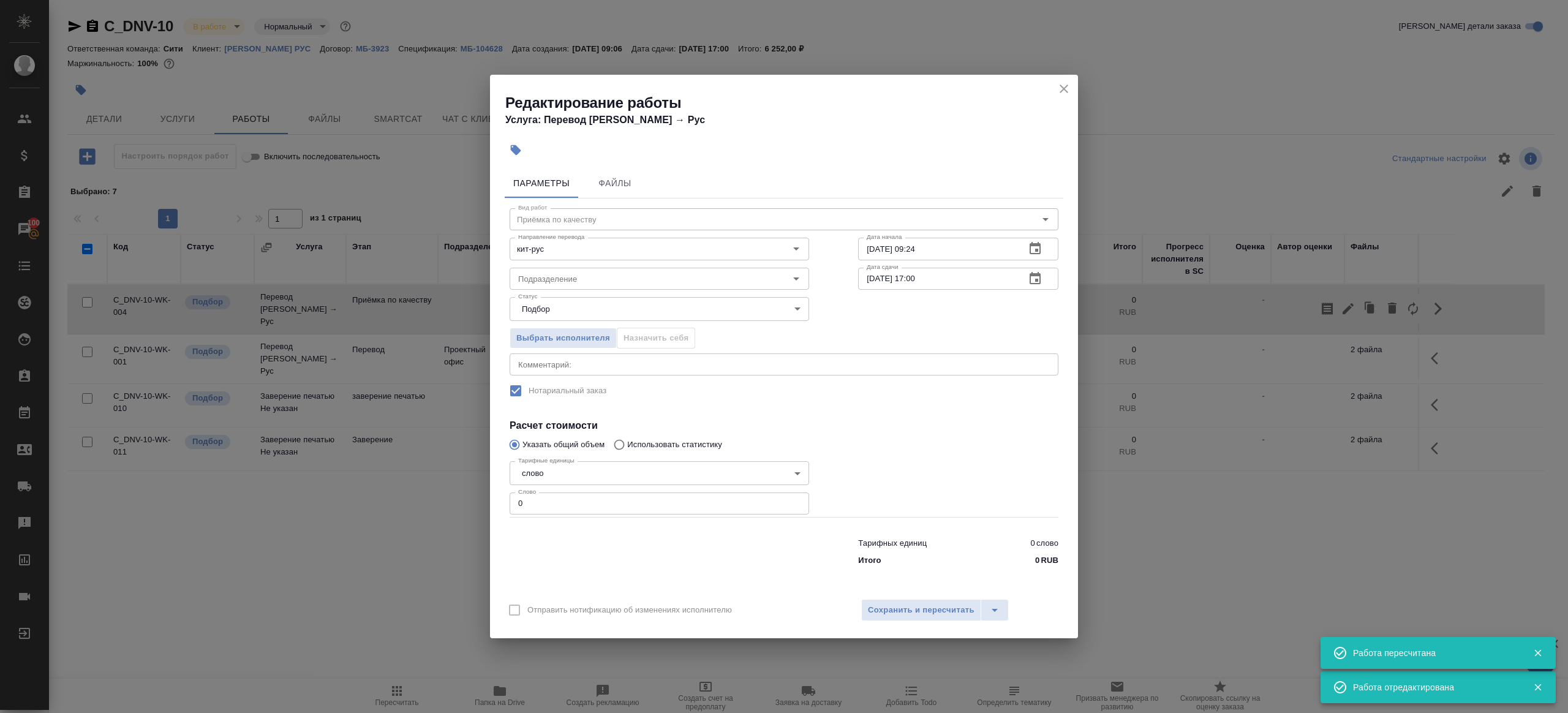
click at [560, 292] on div "Статус Подбор recruiting Статус" at bounding box center [660, 307] width 348 height 79
click at [562, 284] on input "Подразделение" at bounding box center [639, 278] width 251 height 15
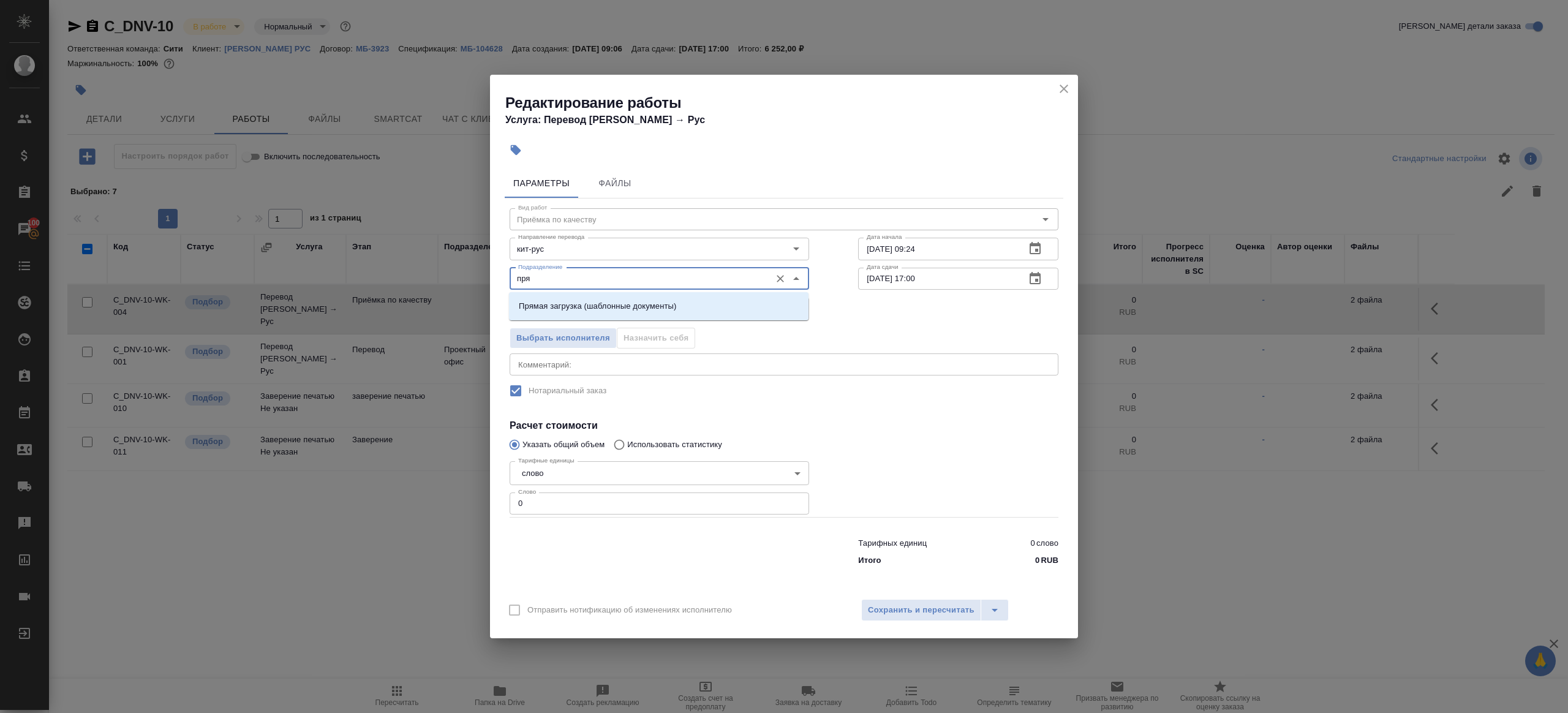
click at [564, 299] on li "Прямая загрузка (шаблонные документы)" at bounding box center [658, 306] width 299 height 22
type input "Прямая загрузка (шаблонные документы)"
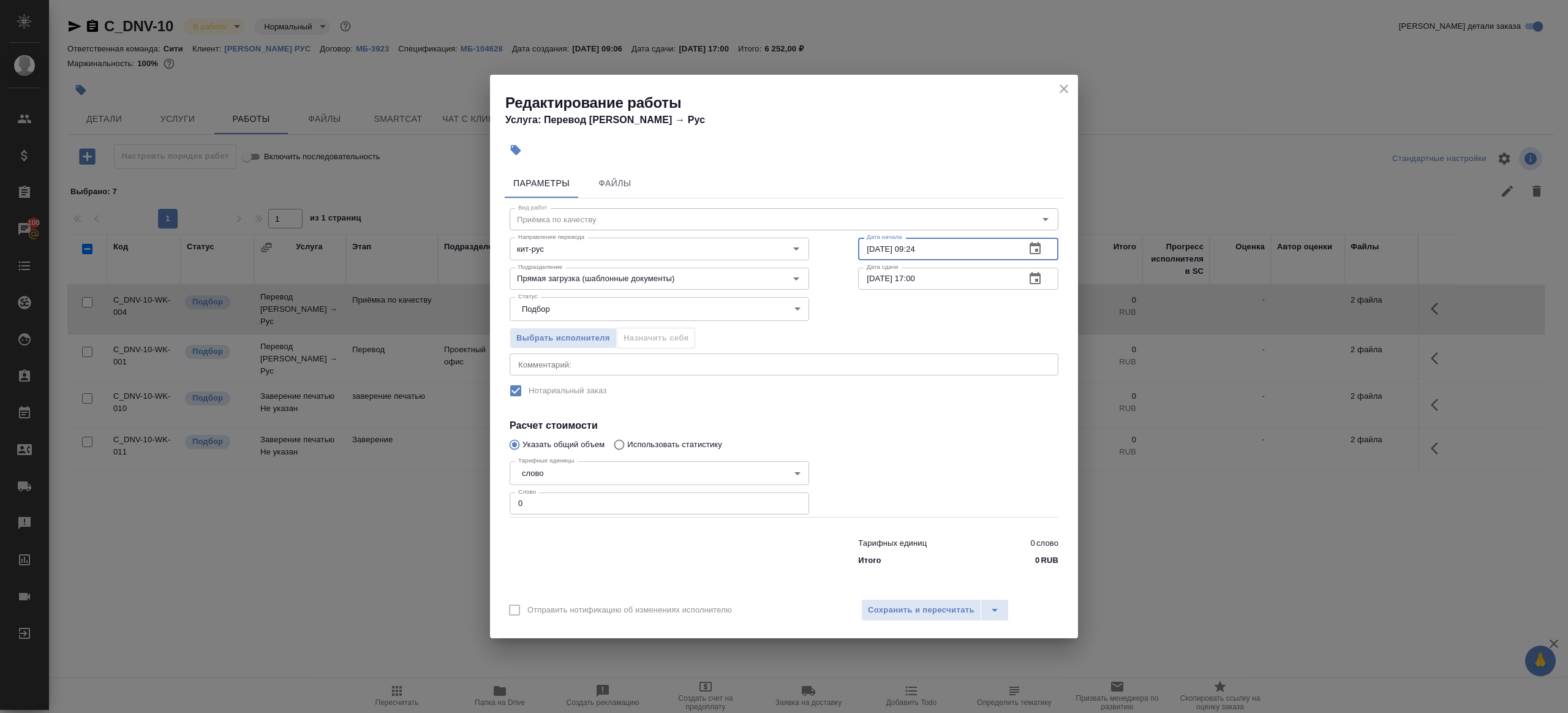
click at [978, 252] on input "01.10.2025 09:24" at bounding box center [936, 249] width 157 height 22
paste input "3.10.2025 09:00"
type input "03.10.2025 09:00"
click at [961, 281] on input "03.10.2025 17:00" at bounding box center [936, 278] width 157 height 22
paste input "09"
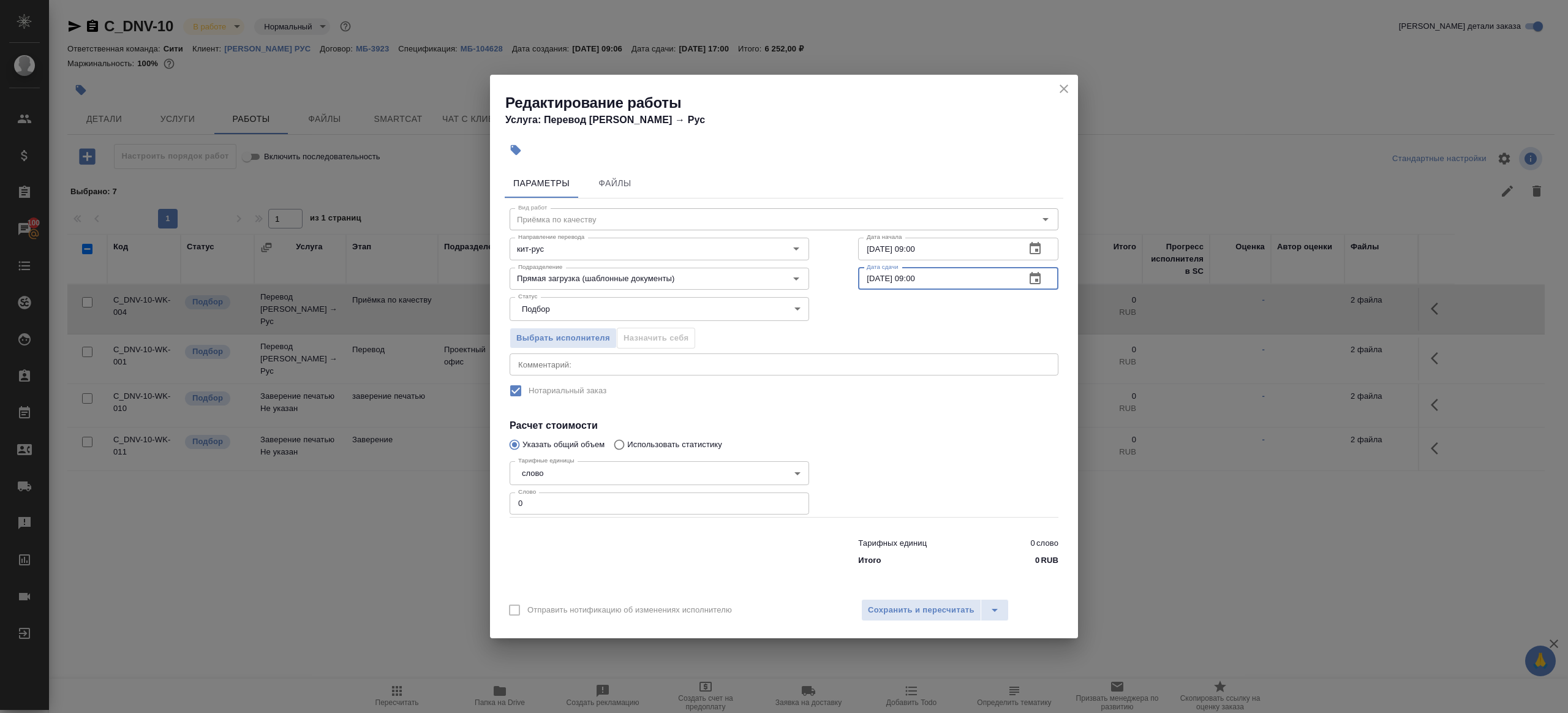
drag, startPoint x: 919, startPoint y: 278, endPoint x: 933, endPoint y: 393, distance: 115.8
click at [919, 278] on input "03.10.2025 09:00" at bounding box center [936, 278] width 157 height 22
type input "[DATE] 10:00"
click at [758, 496] on input "0" at bounding box center [659, 503] width 299 height 22
type input "1"
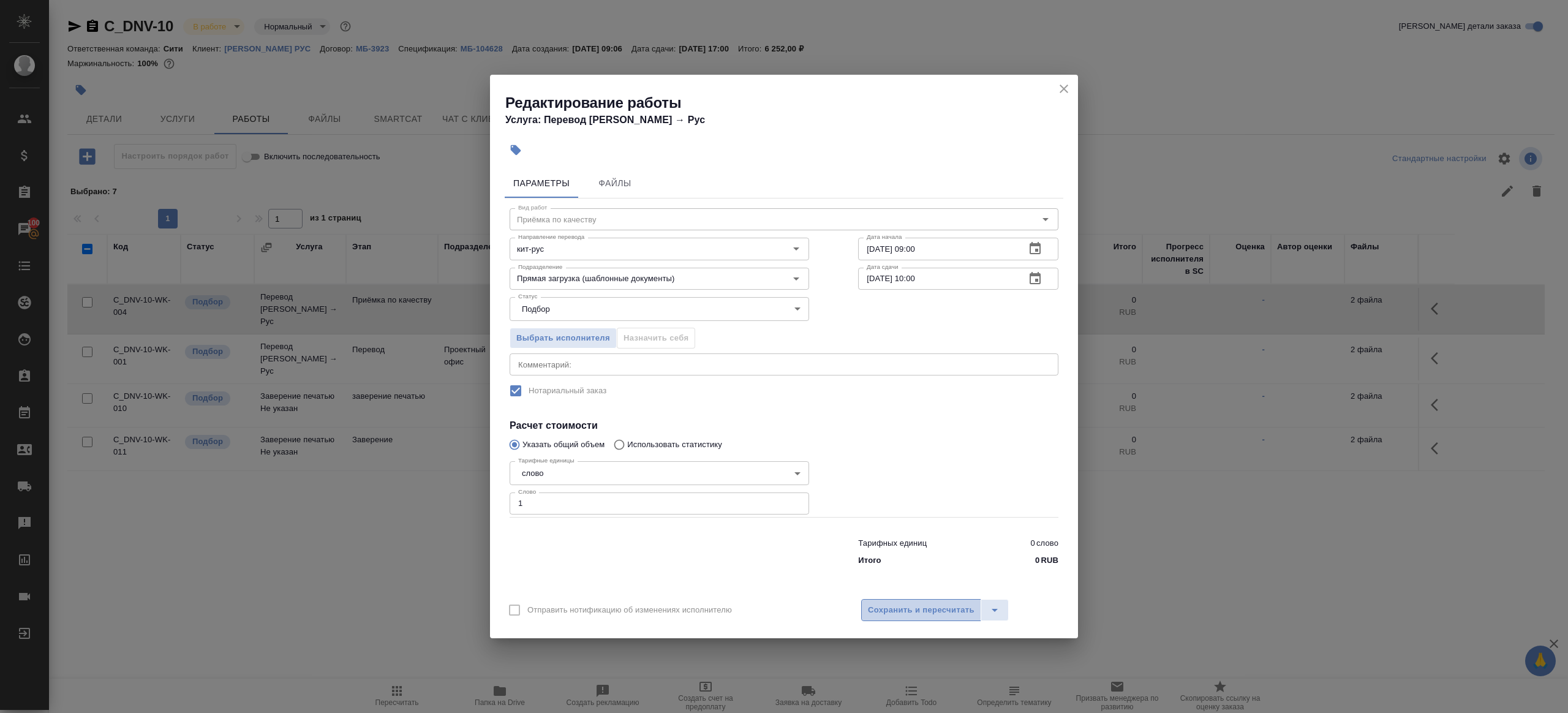
click at [936, 609] on span "Сохранить и пересчитать" at bounding box center [921, 610] width 107 height 14
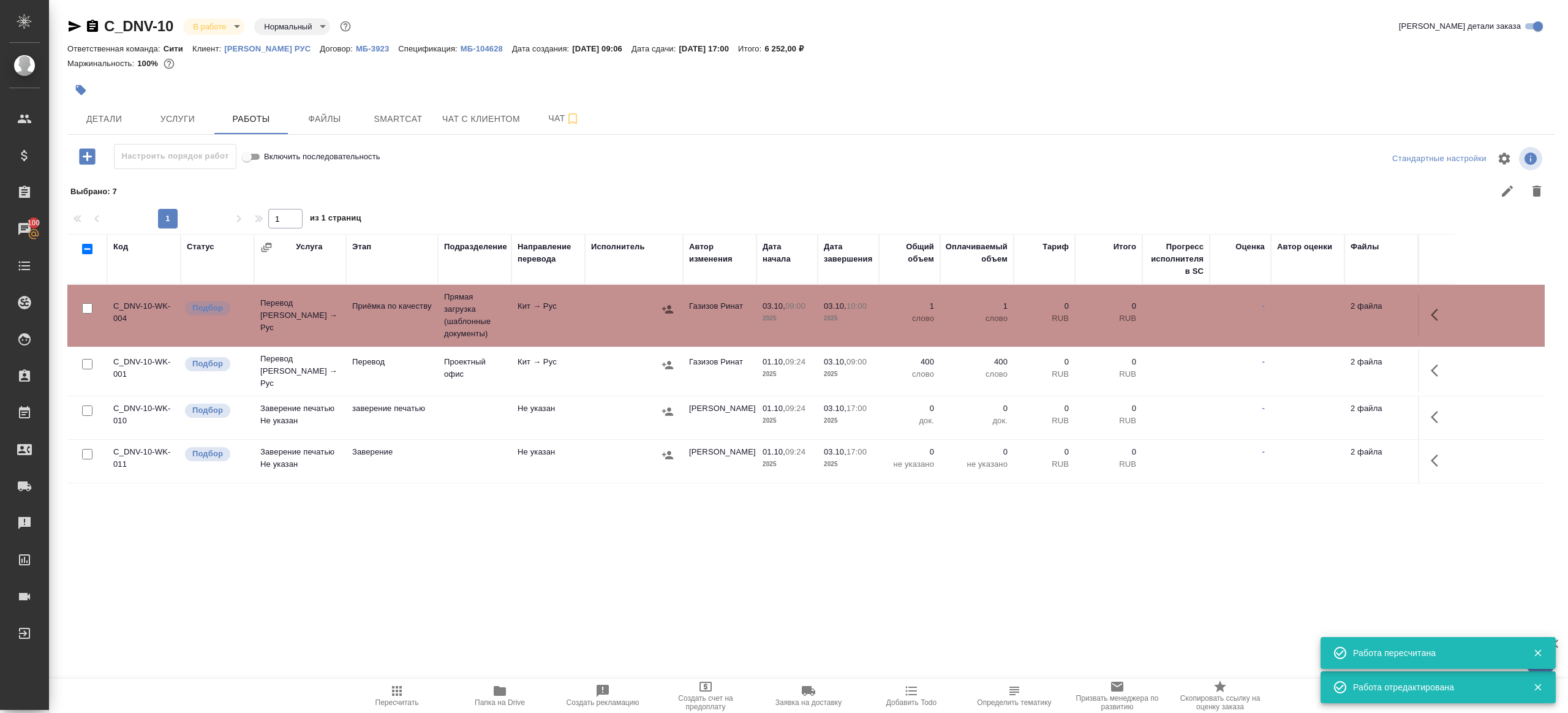
click at [656, 362] on div at bounding box center [634, 365] width 86 height 19
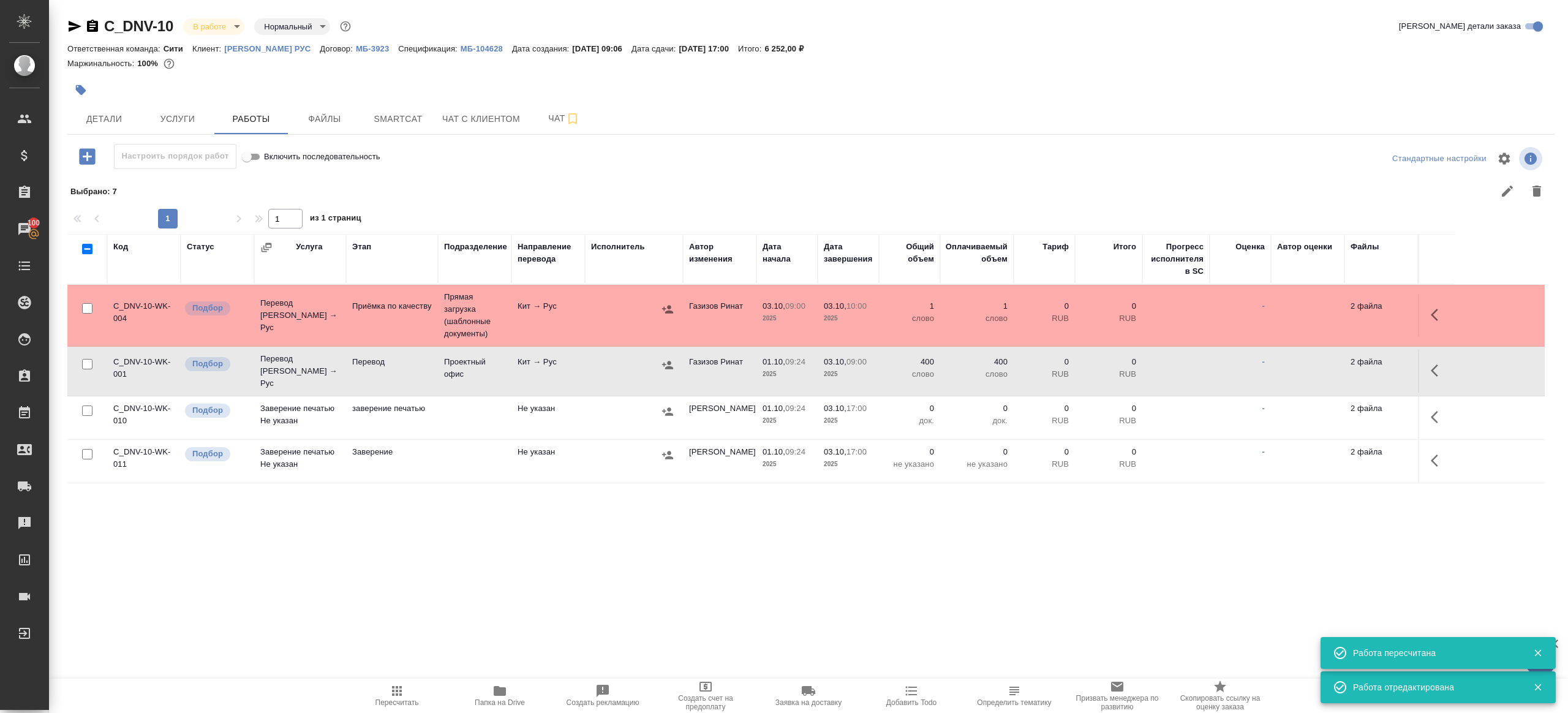
click at [663, 361] on icon "button" at bounding box center [667, 365] width 11 height 8
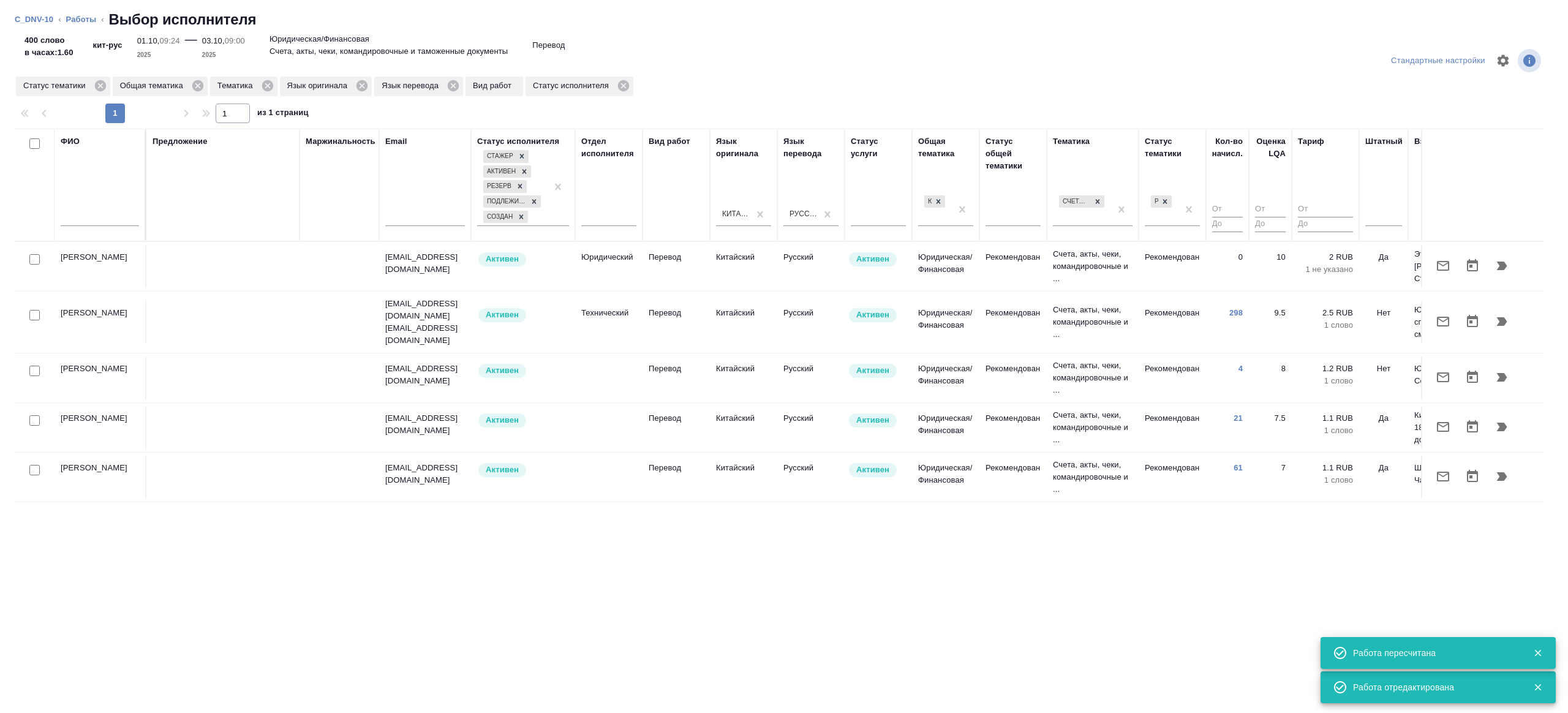
click at [77, 222] on input "text" at bounding box center [100, 218] width 79 height 16
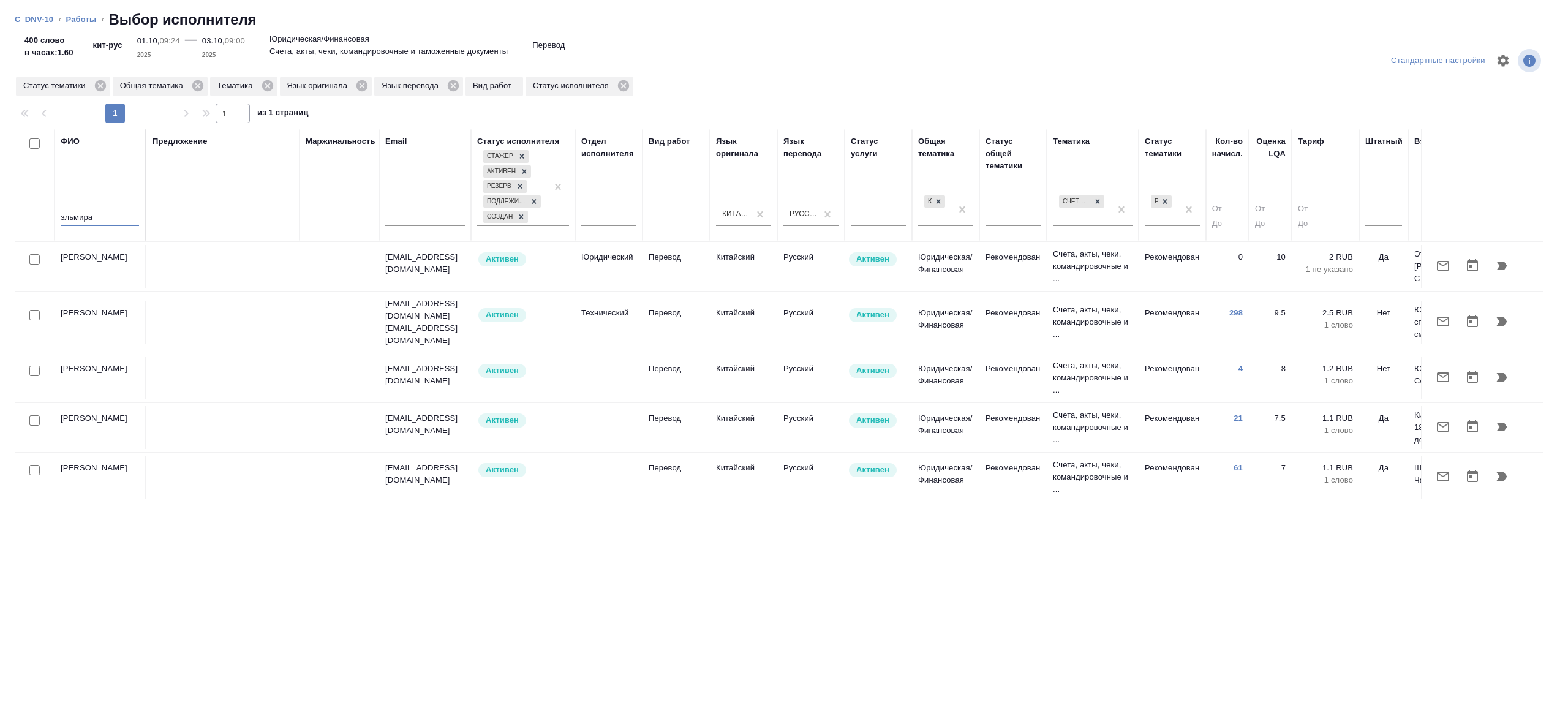
type input "эльмира"
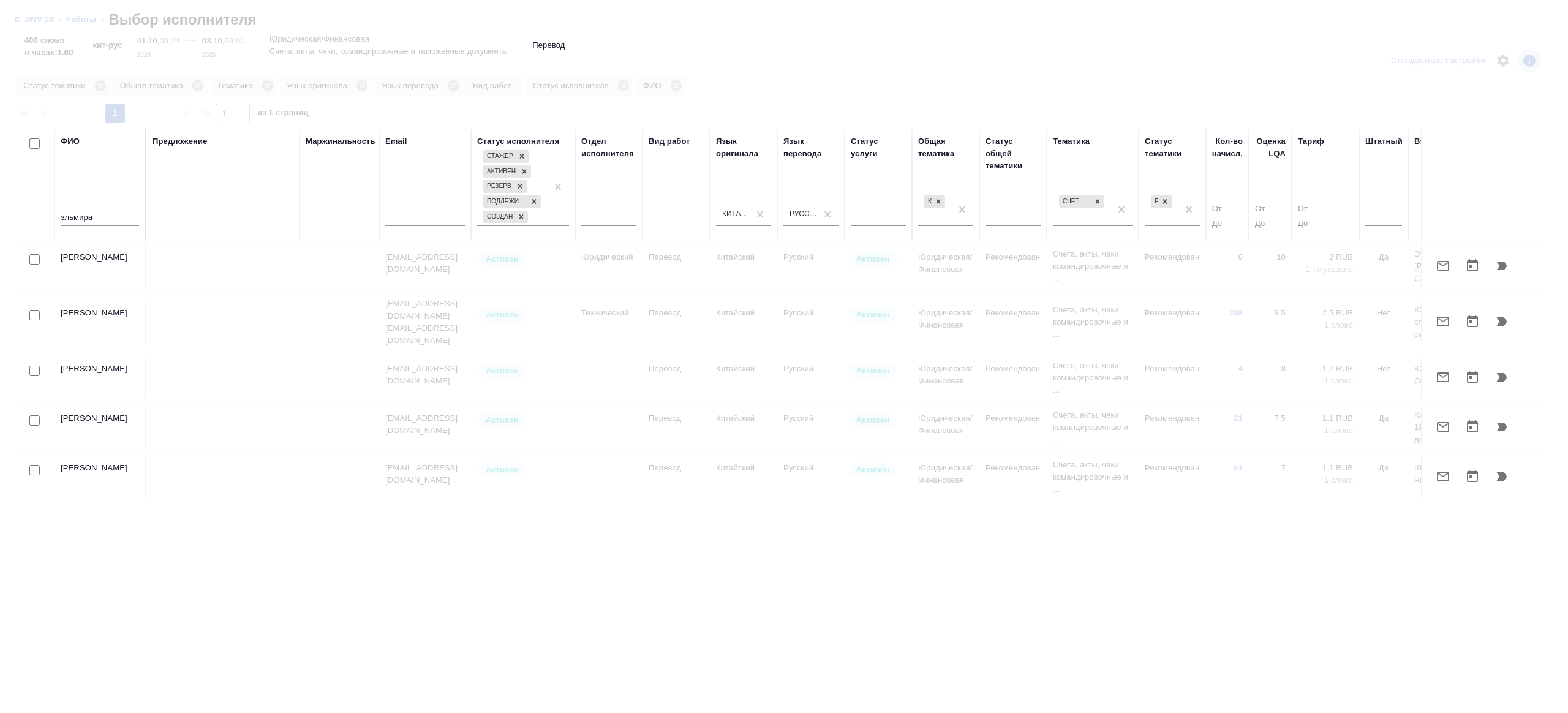
drag, startPoint x: 172, startPoint y: 216, endPoint x: 178, endPoint y: 218, distance: 6.3
click at [172, 216] on div "Предложение" at bounding box center [222, 185] width 141 height 100
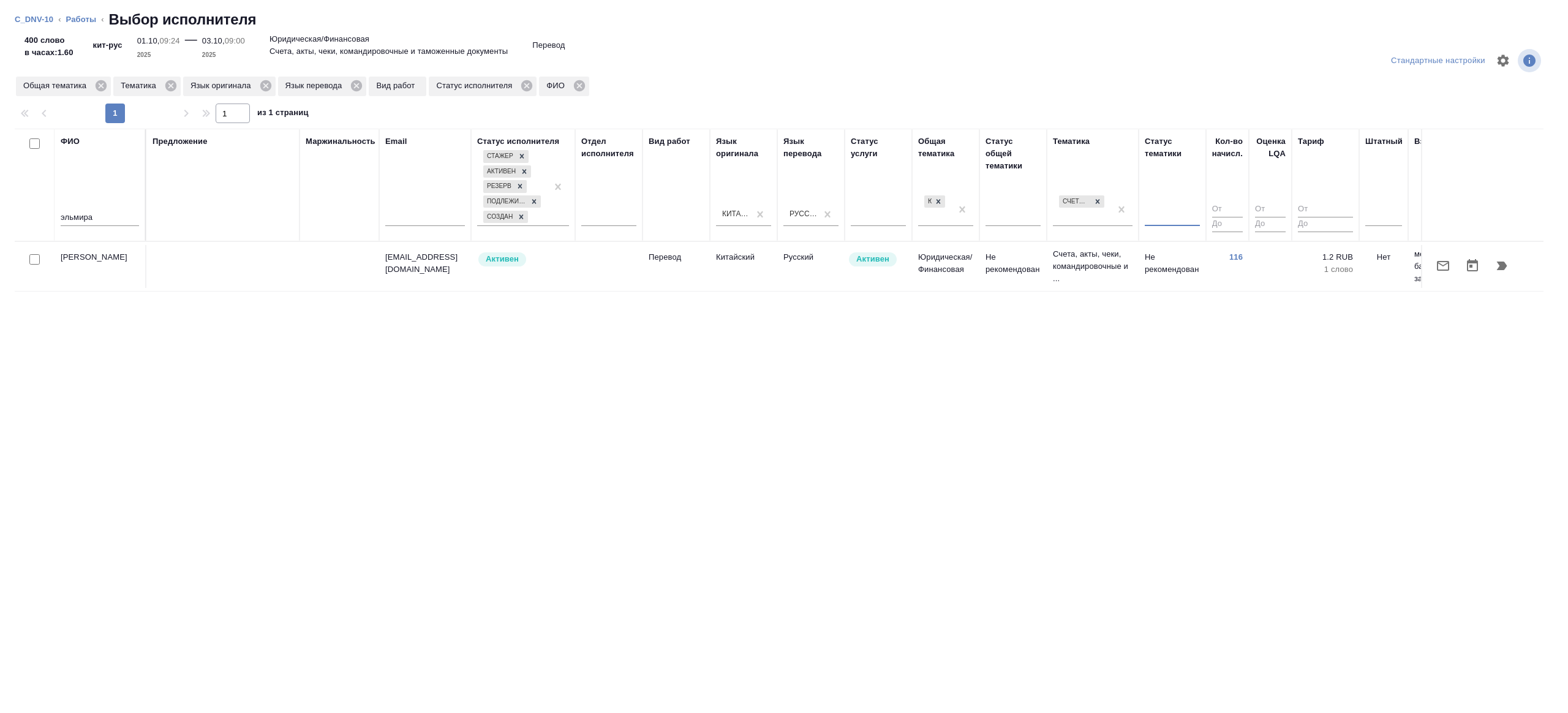
click at [1255, 268] on td at bounding box center [1270, 266] width 43 height 43
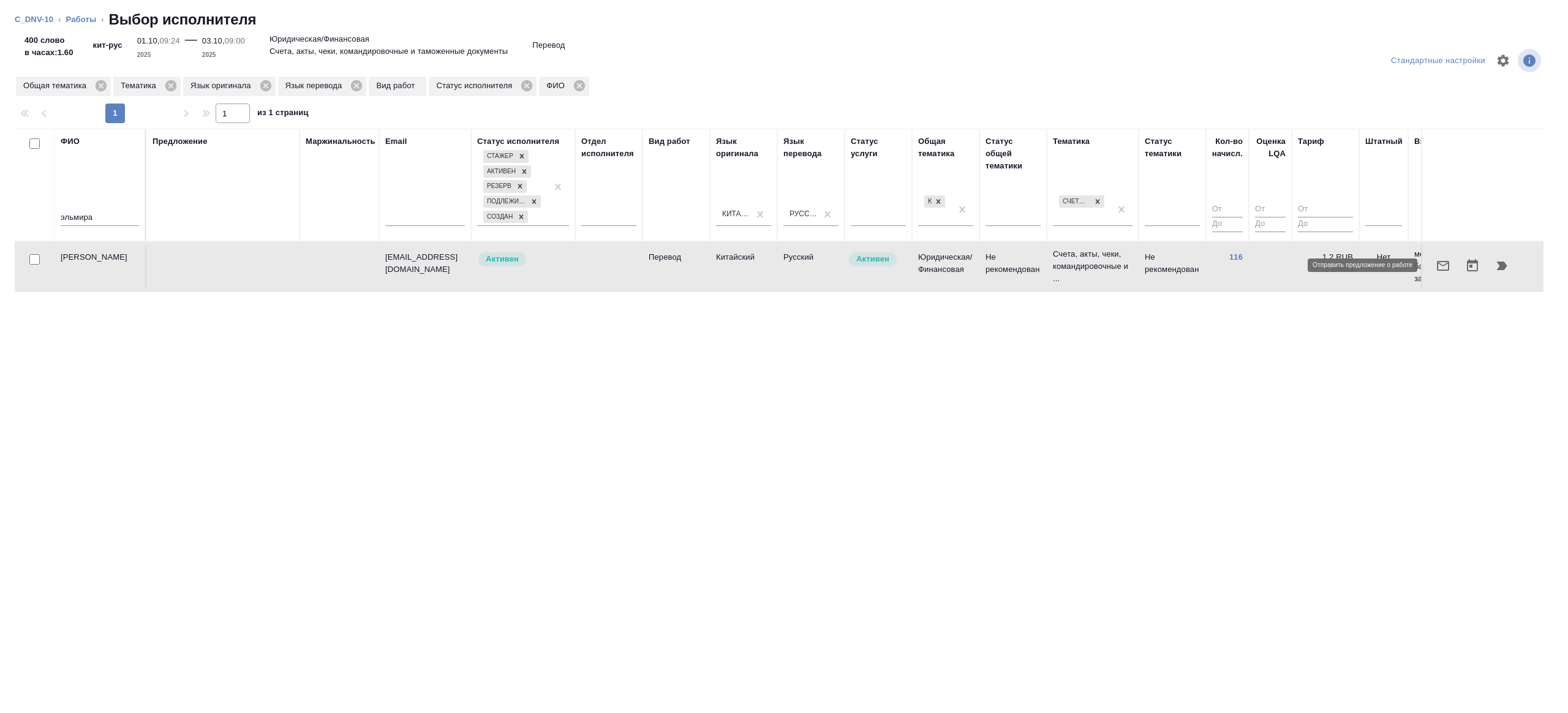
click at [1448, 262] on icon "button" at bounding box center [1444, 265] width 12 height 10
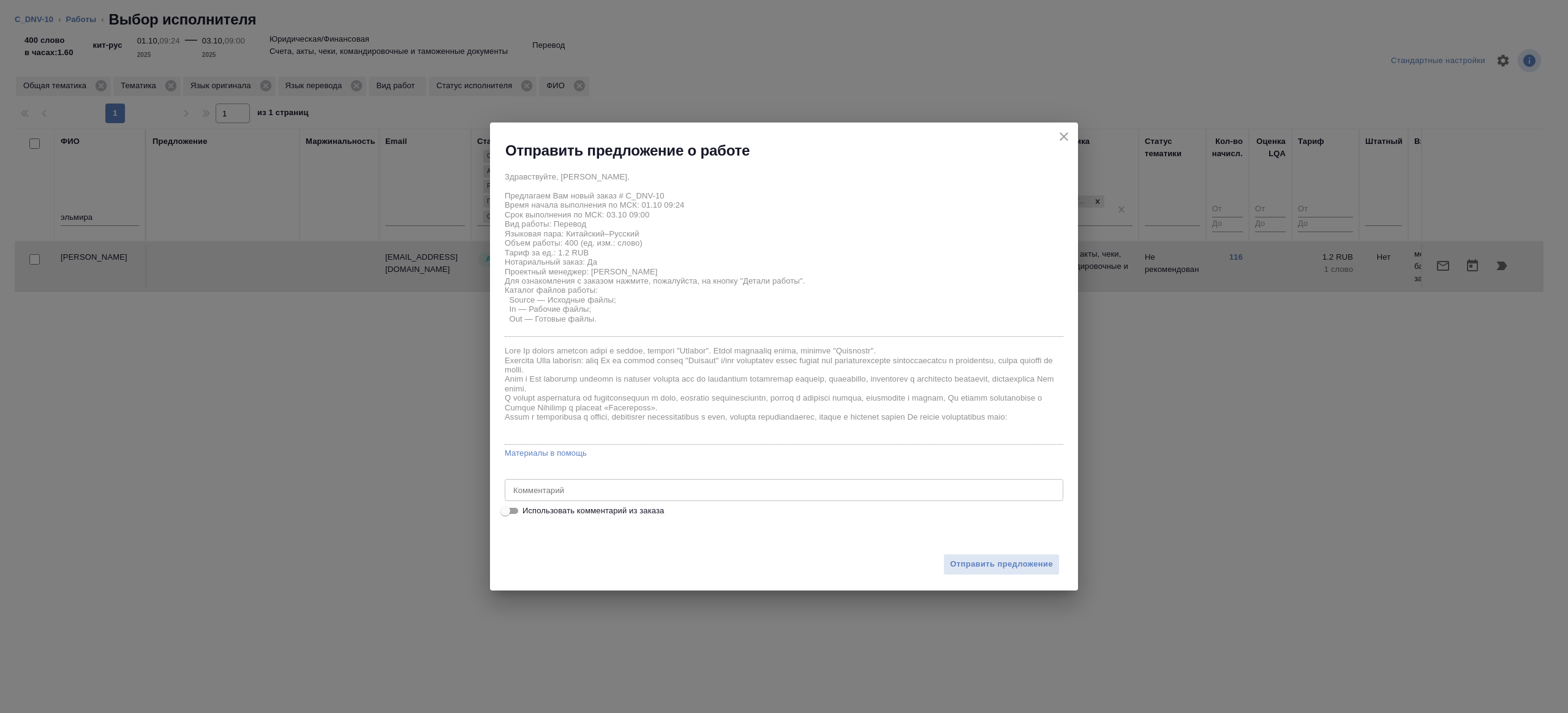
click at [523, 510] on span "Использовать комментарий из заказа" at bounding box center [593, 511] width 142 height 12
click at [523, 510] on input "Использовать комментарий из заказа" at bounding box center [505, 510] width 44 height 15
checkbox input "true"
type textarea "таможенные документы под ЗПК"
click at [513, 511] on input "Использовать комментарий из заказа" at bounding box center [515, 510] width 44 height 15
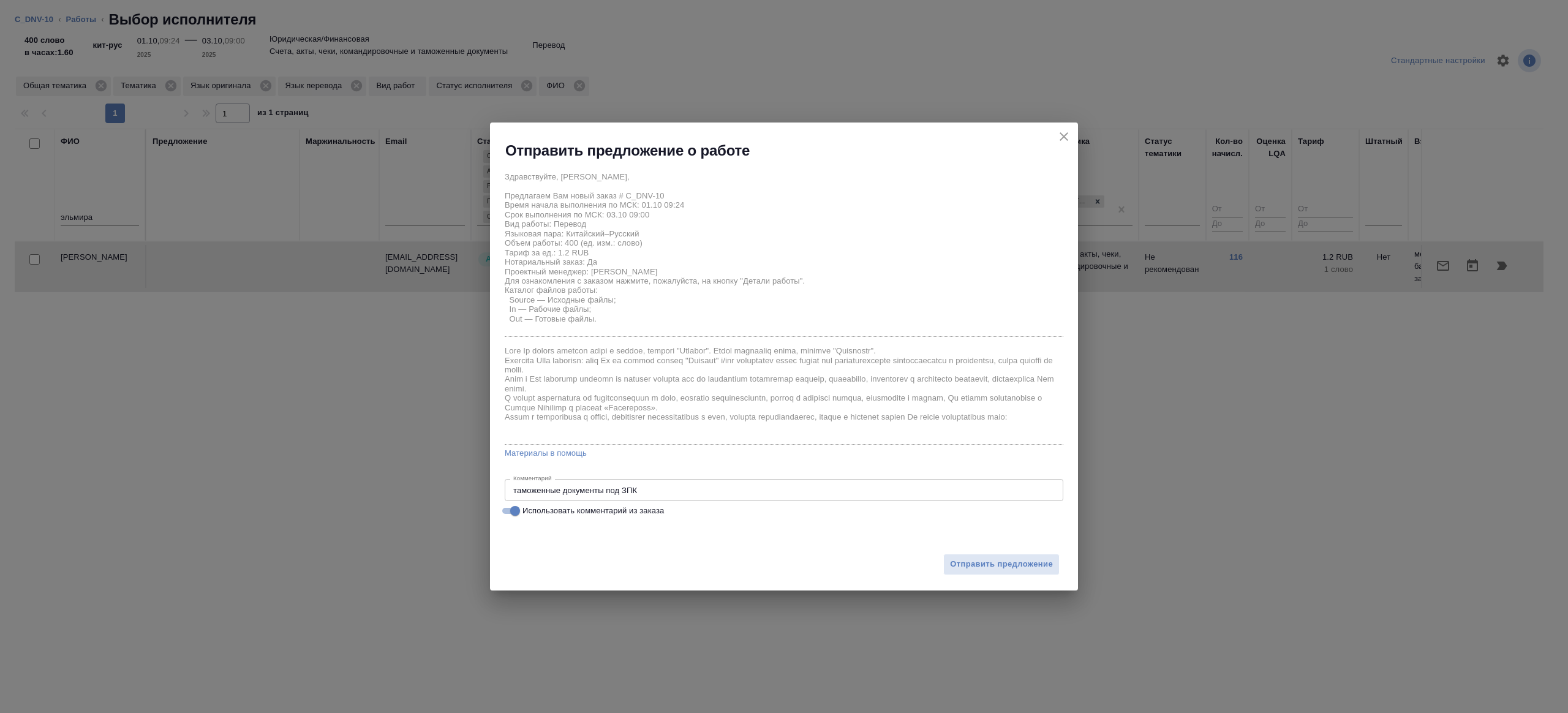
checkbox input "false"
click at [590, 491] on textarea at bounding box center [784, 491] width 541 height 9
type textarea "шаблон в помощь приложил"
click at [974, 545] on div "Отправить предложение" at bounding box center [784, 557] width 588 height 68
click at [986, 563] on span "Отправить предложение" at bounding box center [1001, 564] width 103 height 14
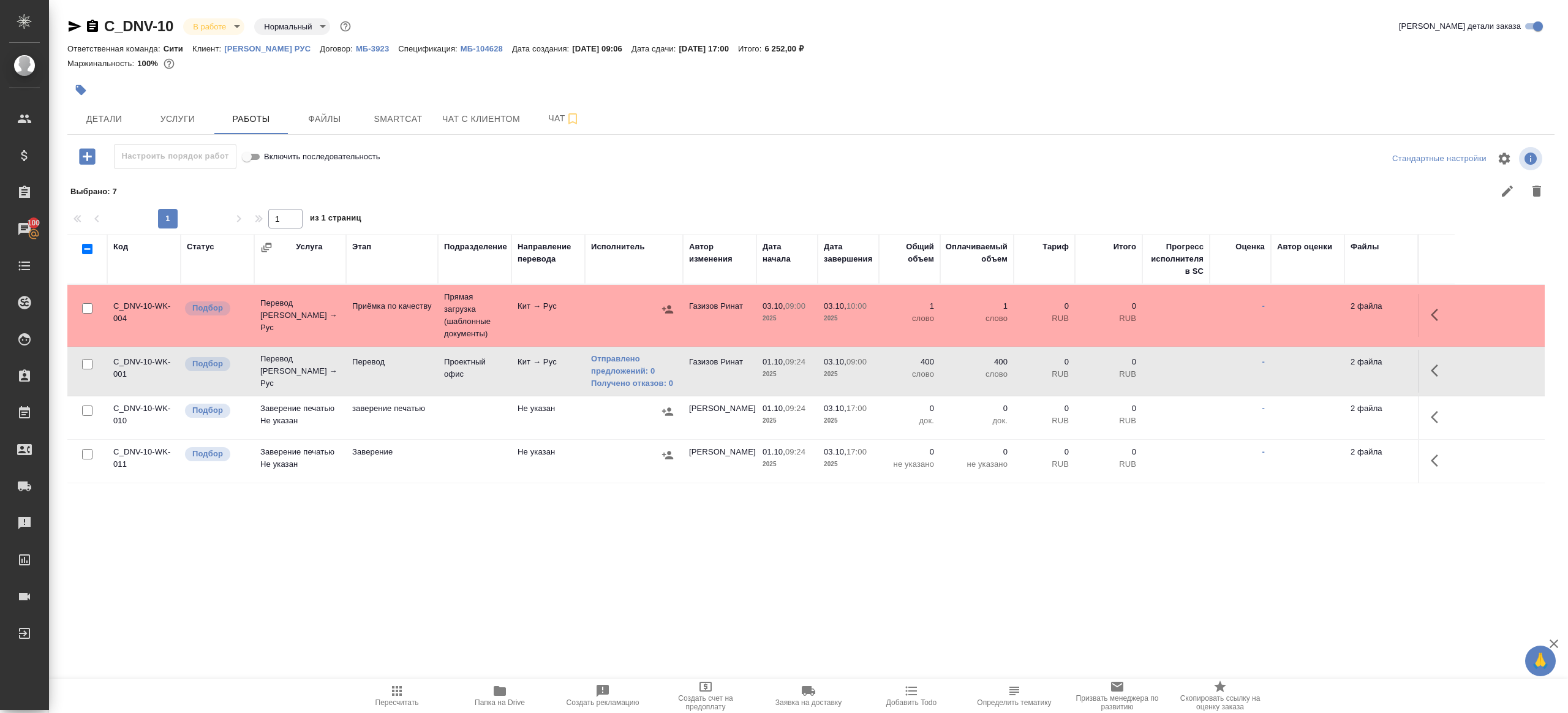
click at [391, 690] on icon "button" at bounding box center [397, 690] width 15 height 15
click at [570, 618] on div ".cls-1 fill:#fff; AWATERA Gazizov Rinat Клиенты Спецификации Заказы 100 Чаты To…" at bounding box center [784, 356] width 1568 height 713
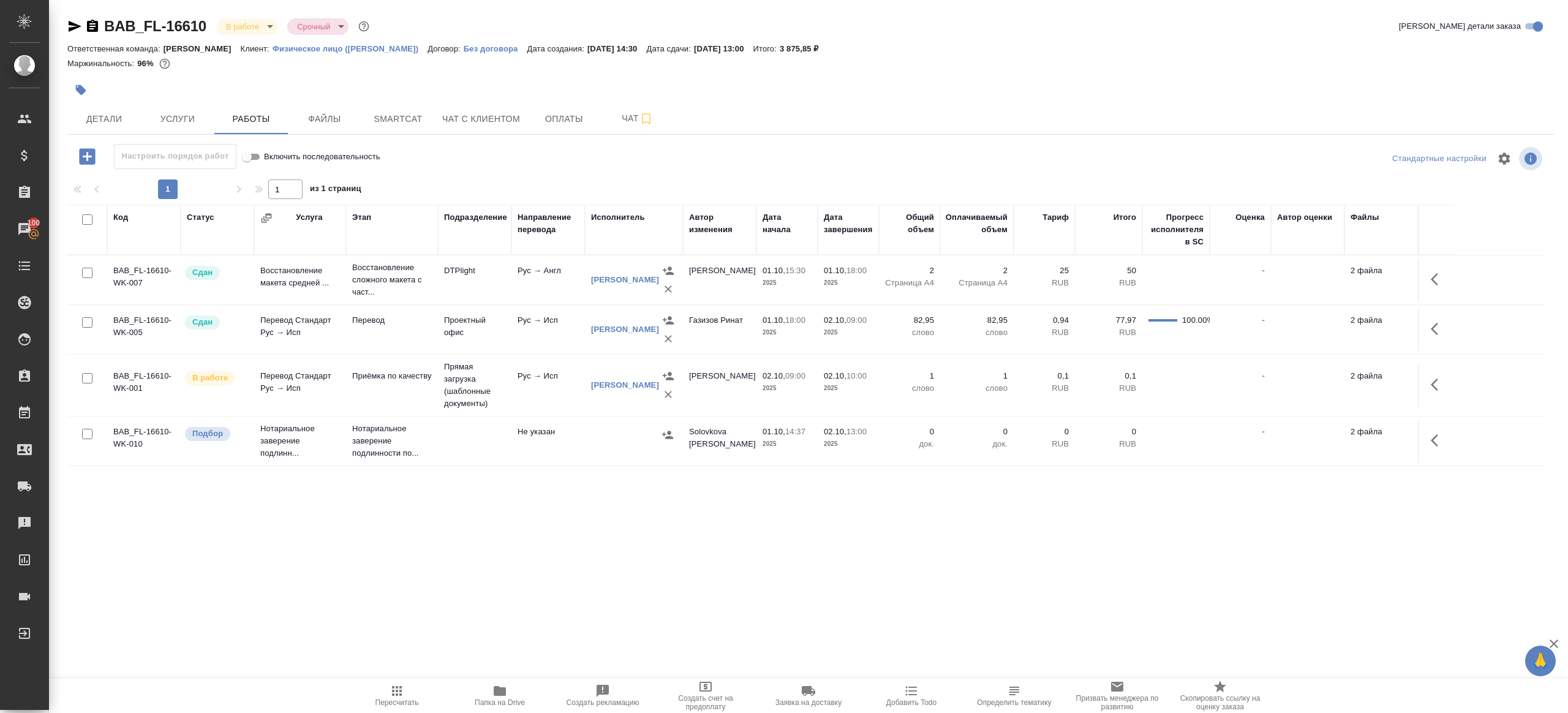
click at [527, 281] on td "Рус → Англ" at bounding box center [548, 279] width 74 height 43
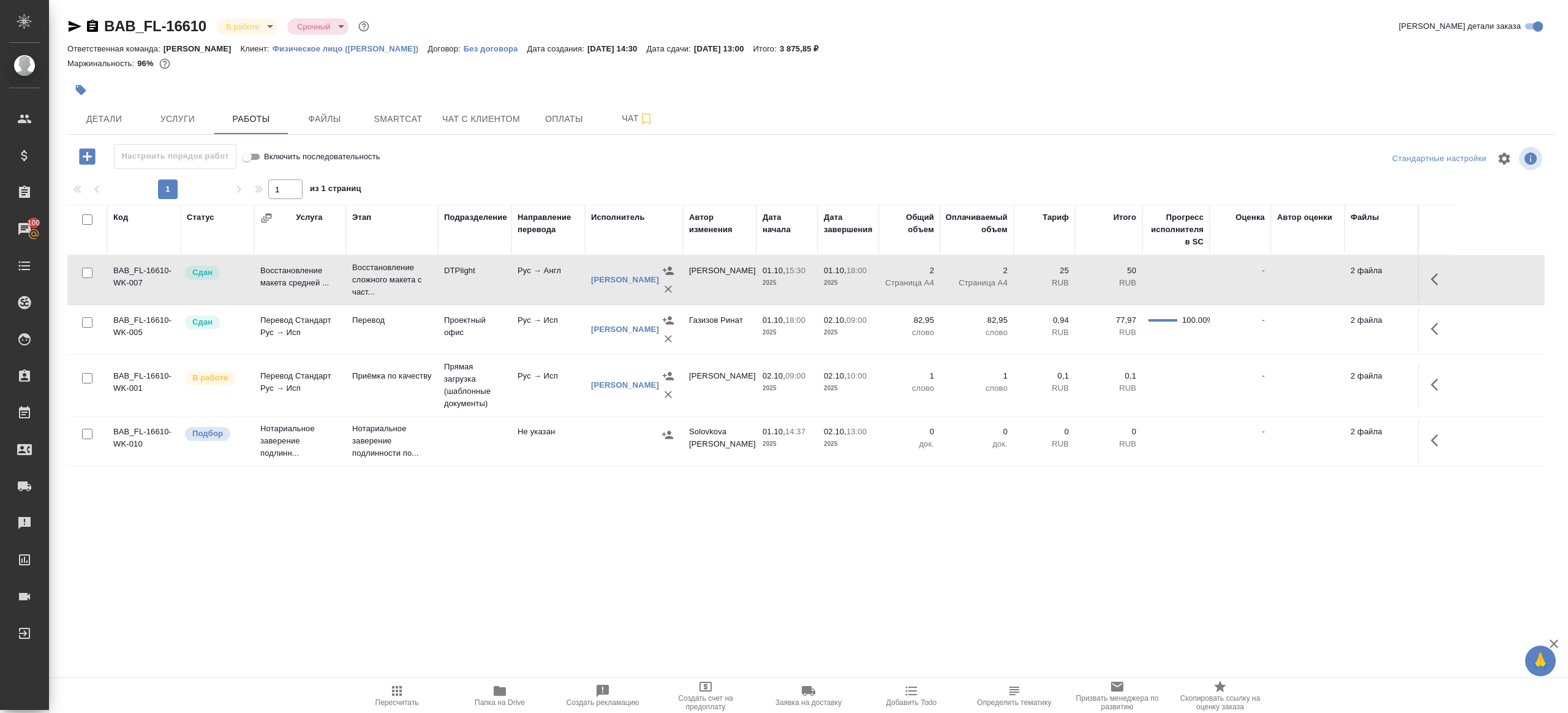
click at [527, 281] on td "Рус → Англ" at bounding box center [548, 279] width 74 height 43
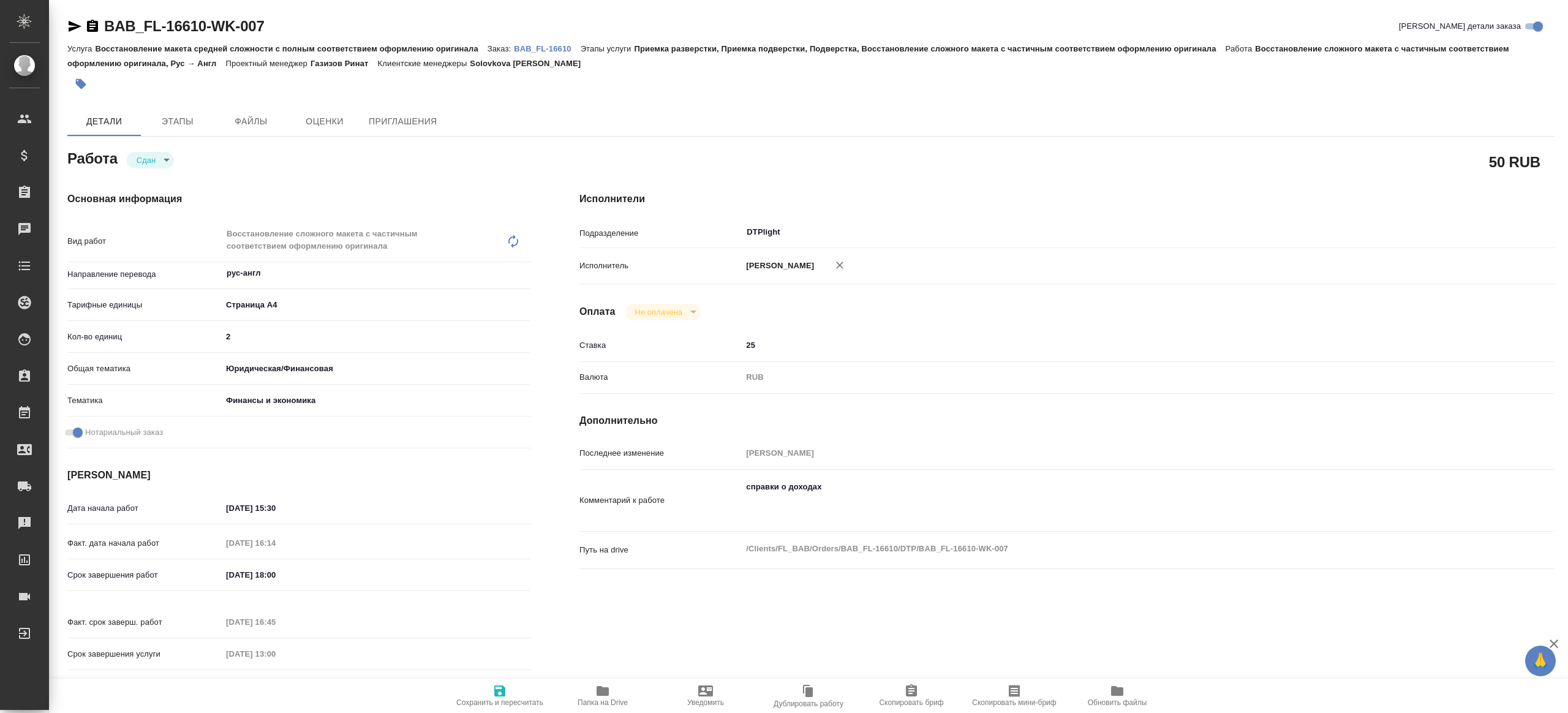
type textarea "x"
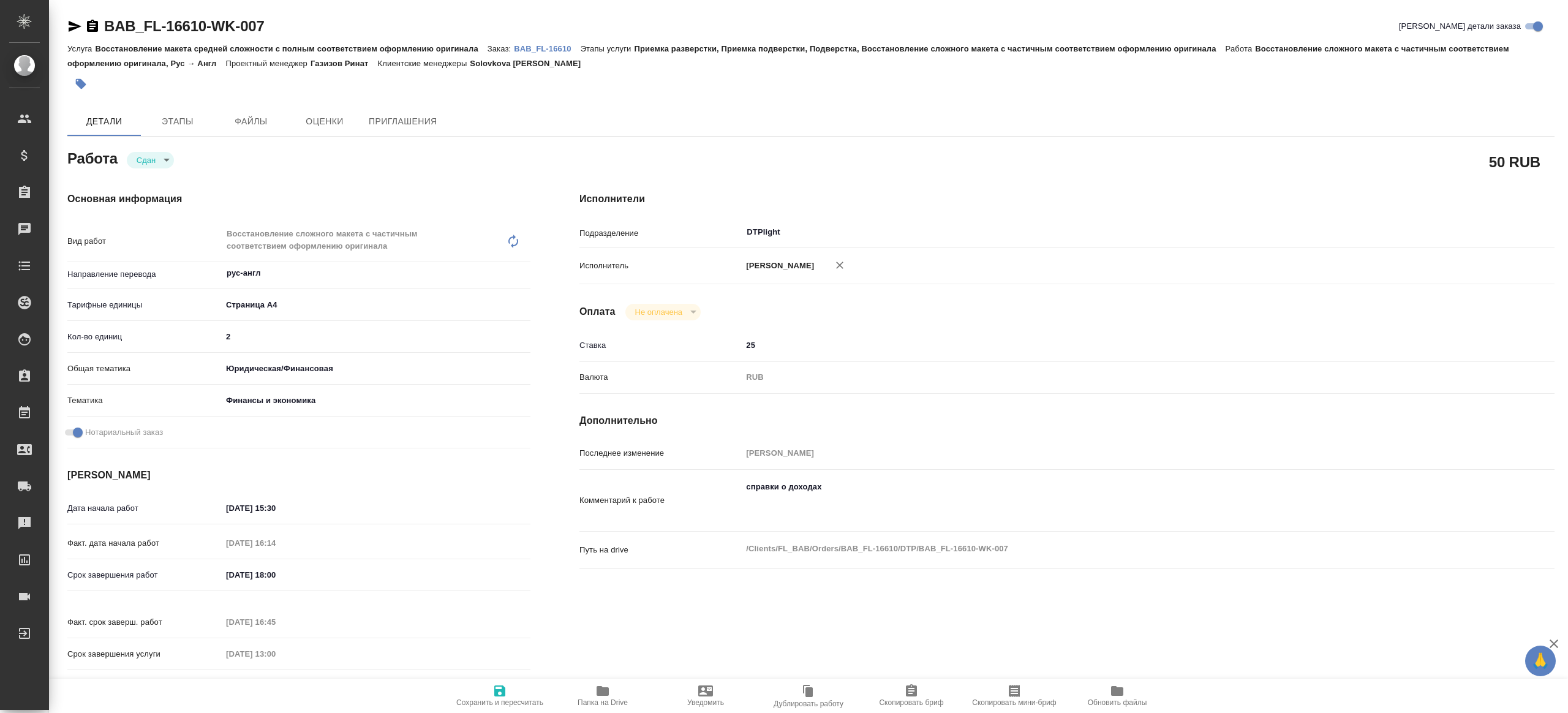
type textarea "x"
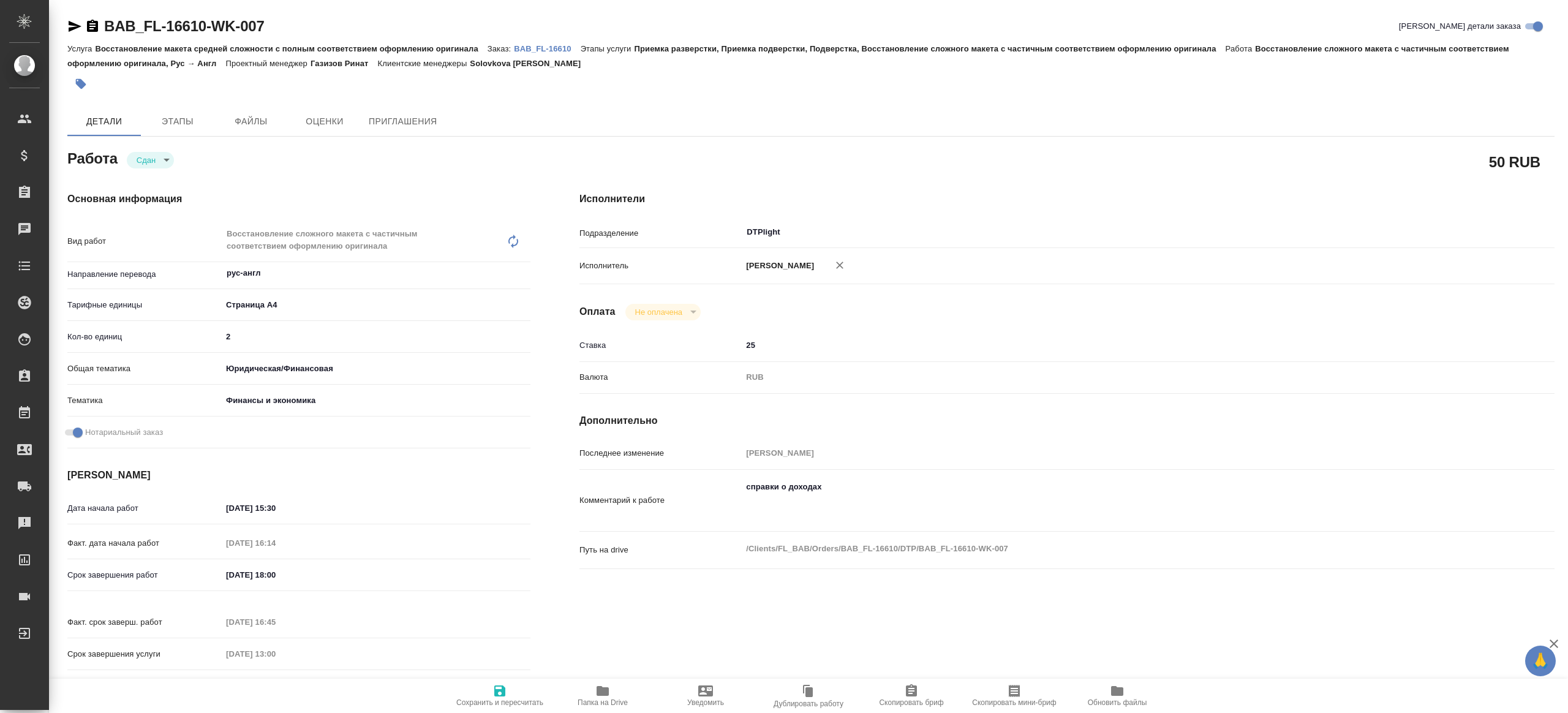
type textarea "x"
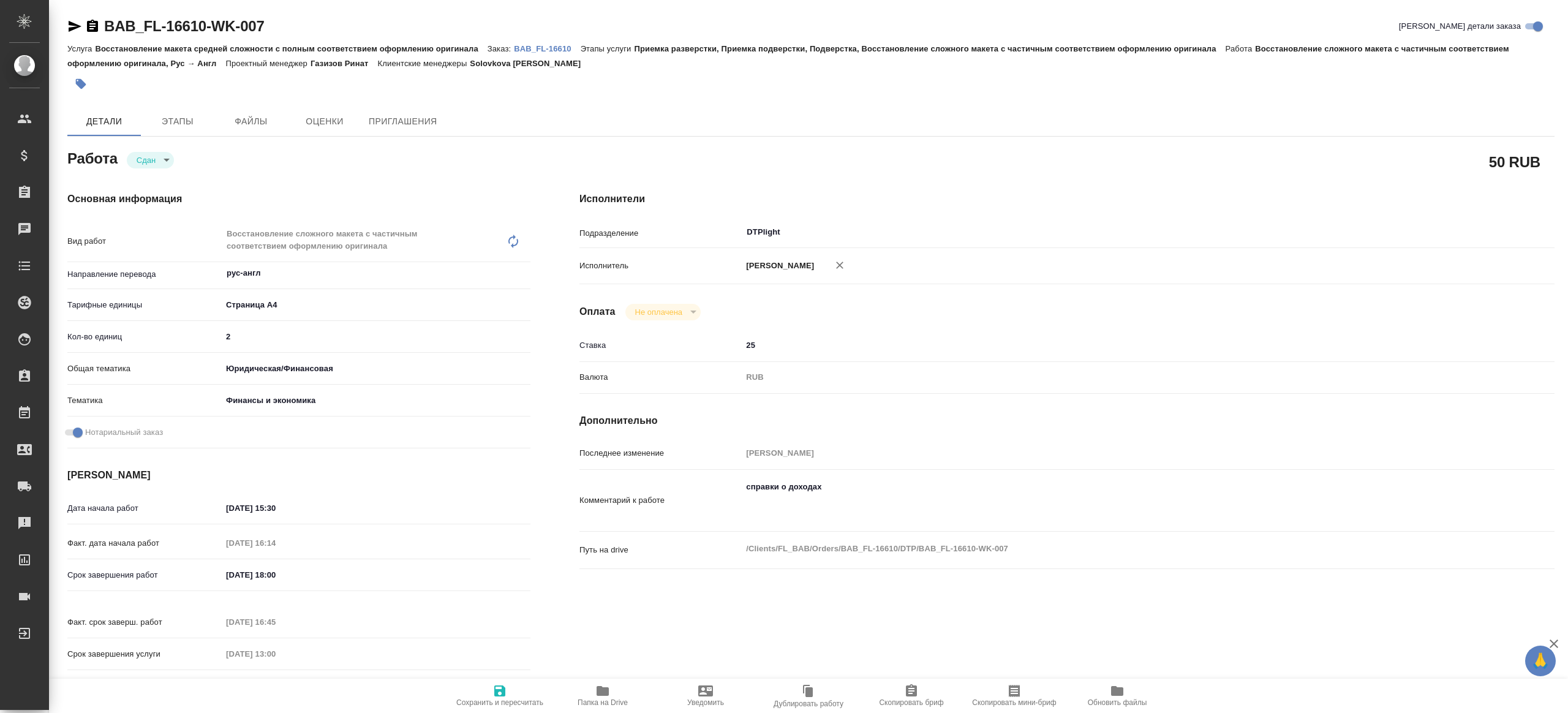
type textarea "x"
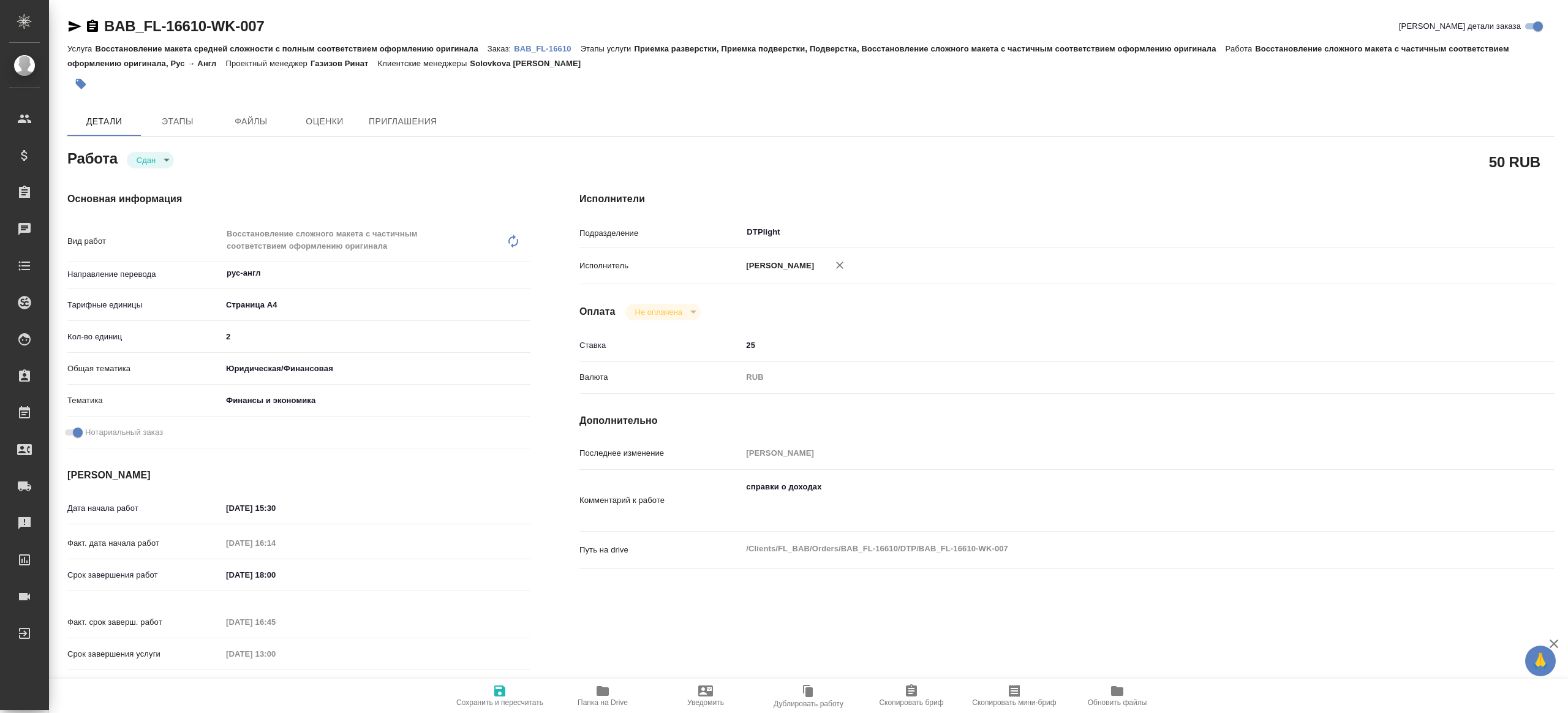
type textarea "x"
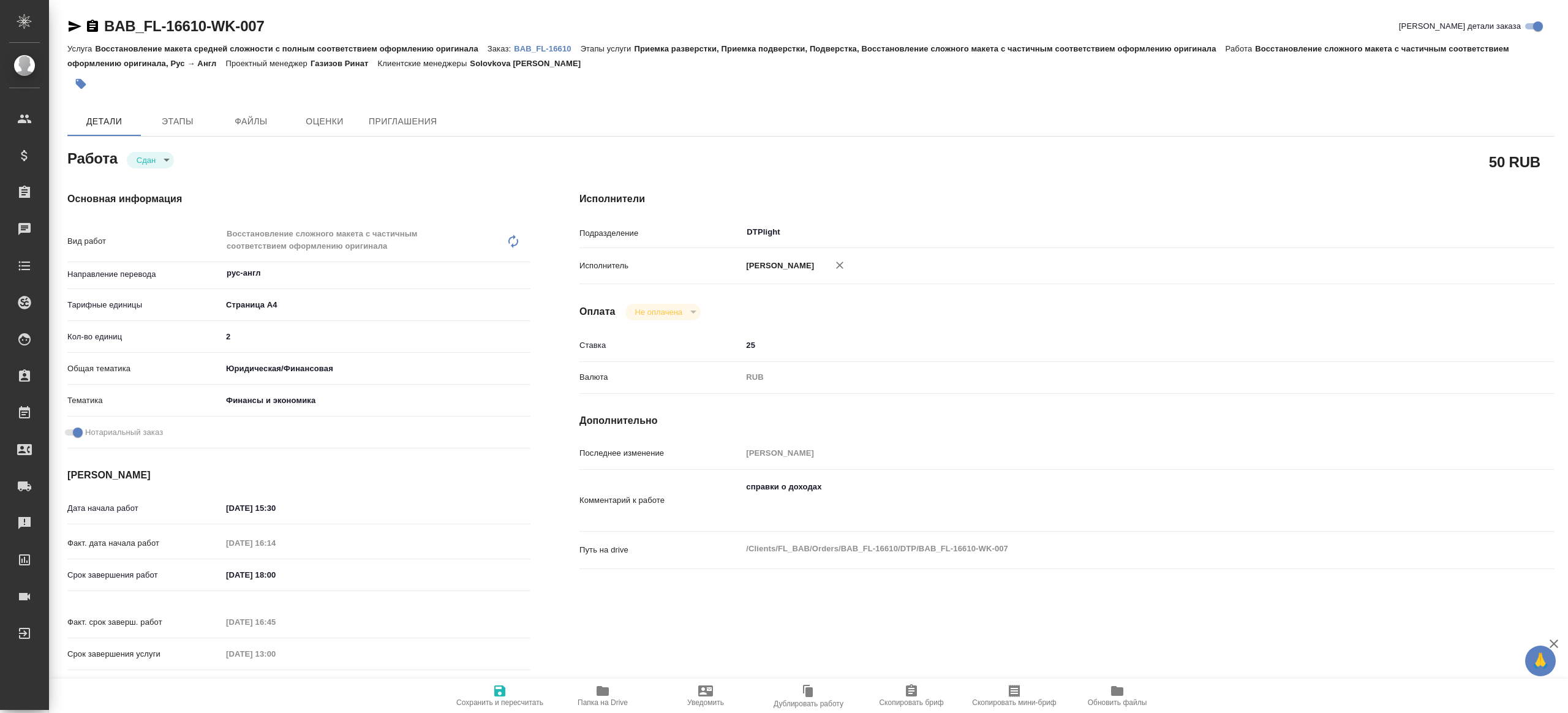
type textarea "x"
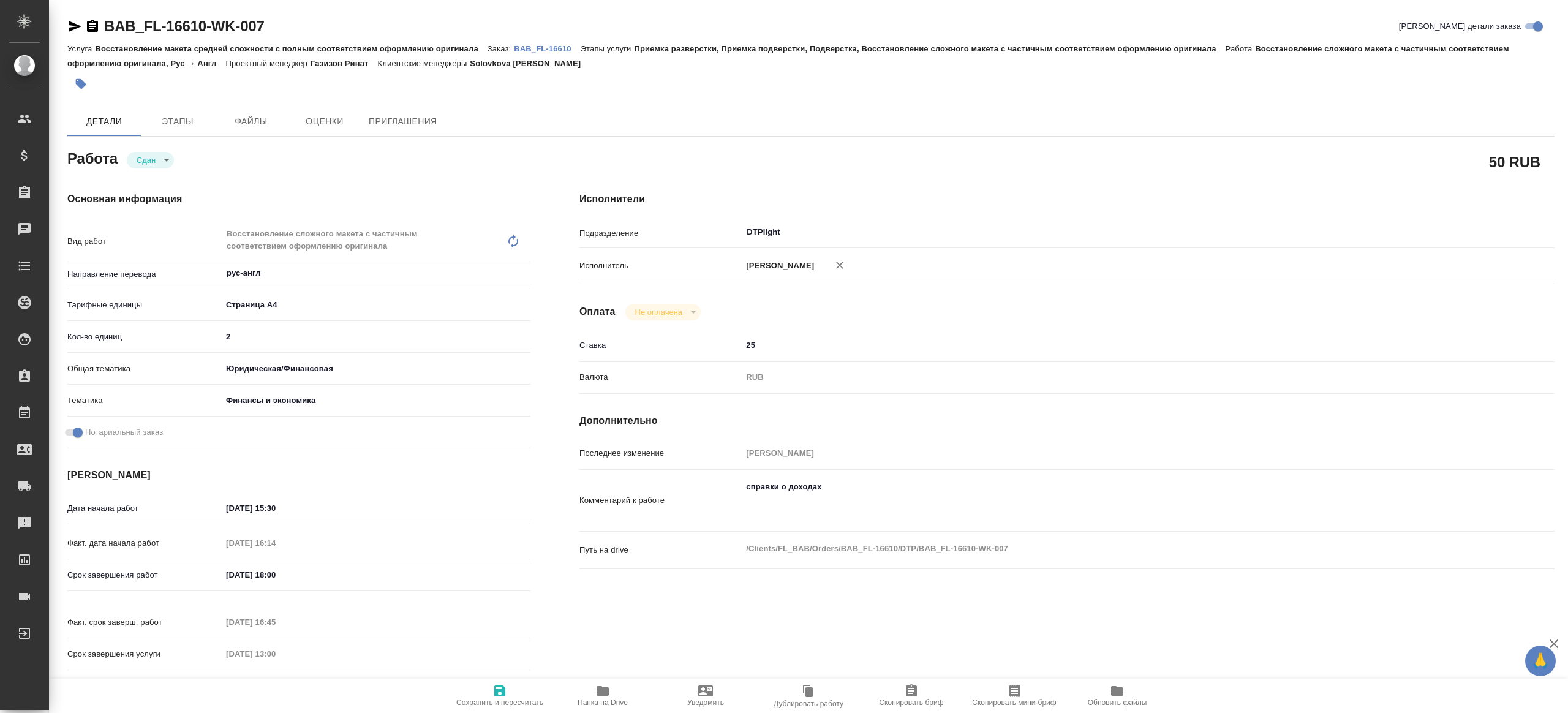
type textarea "x"
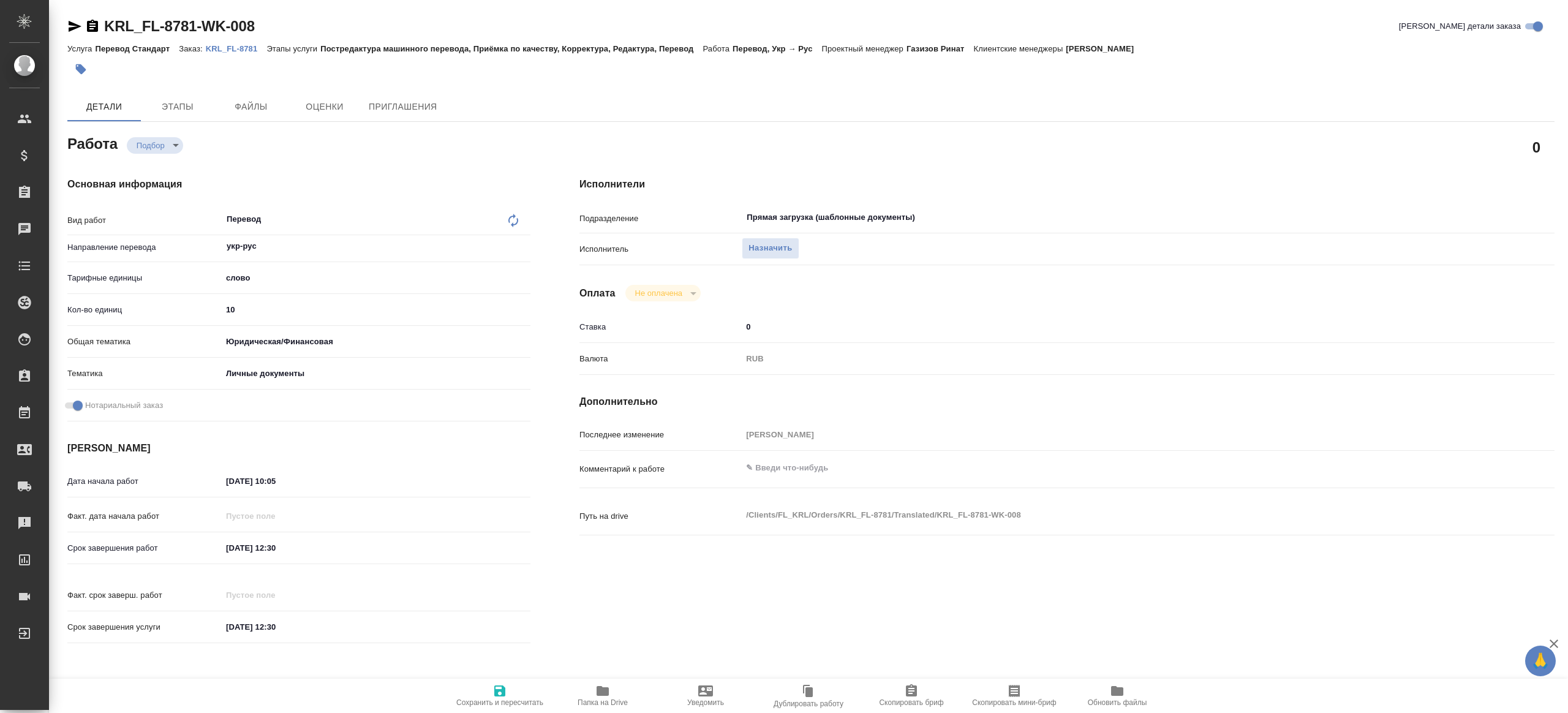
type textarea "x"
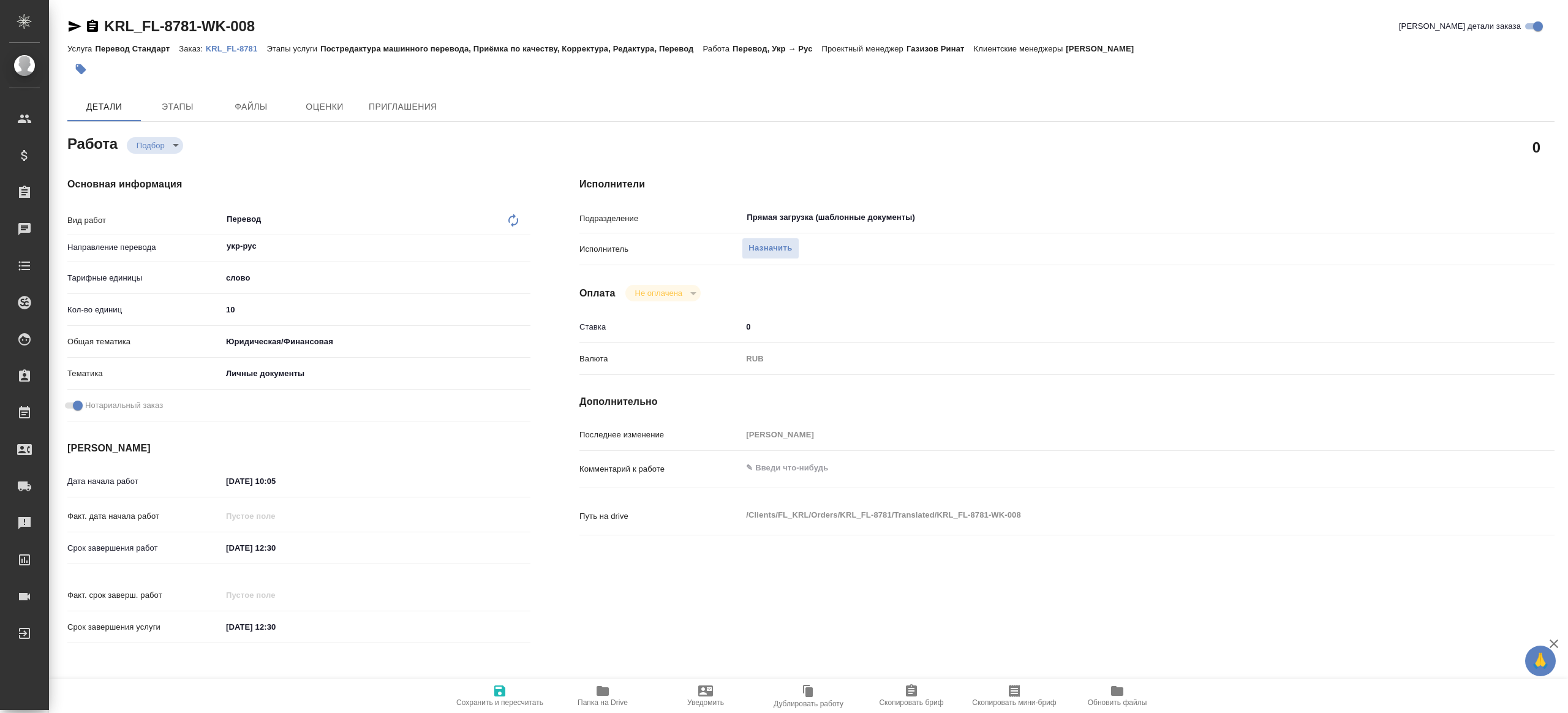
type textarea "x"
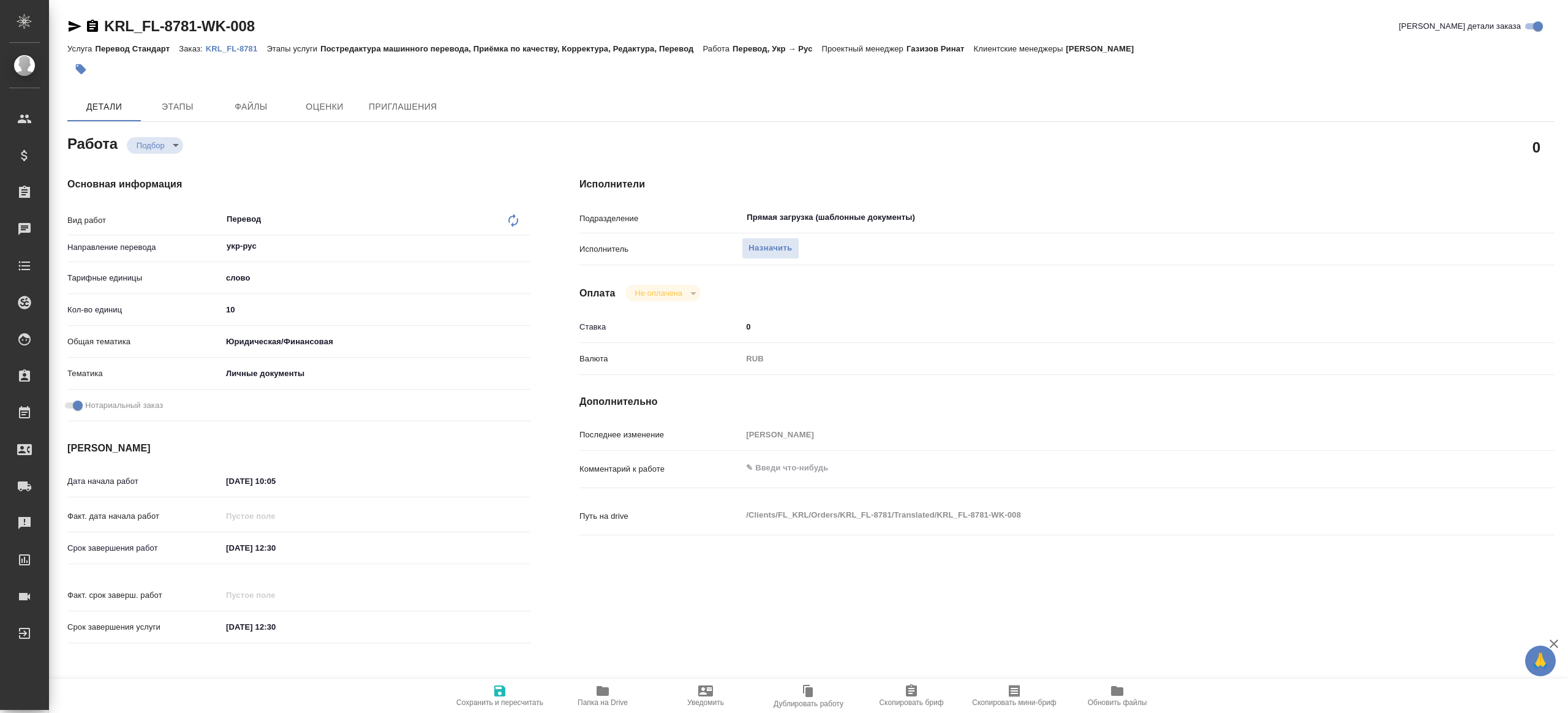
type textarea "x"
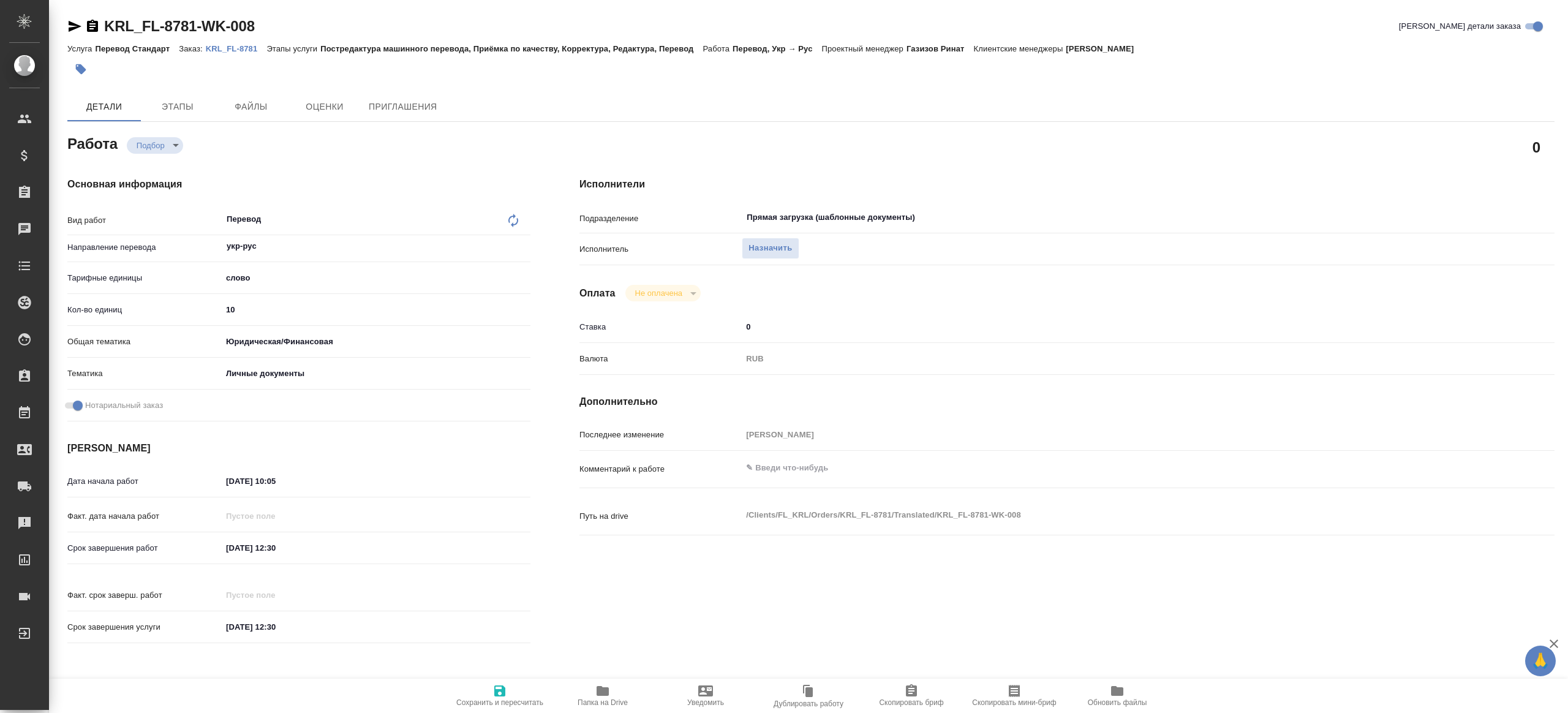
type textarea "x"
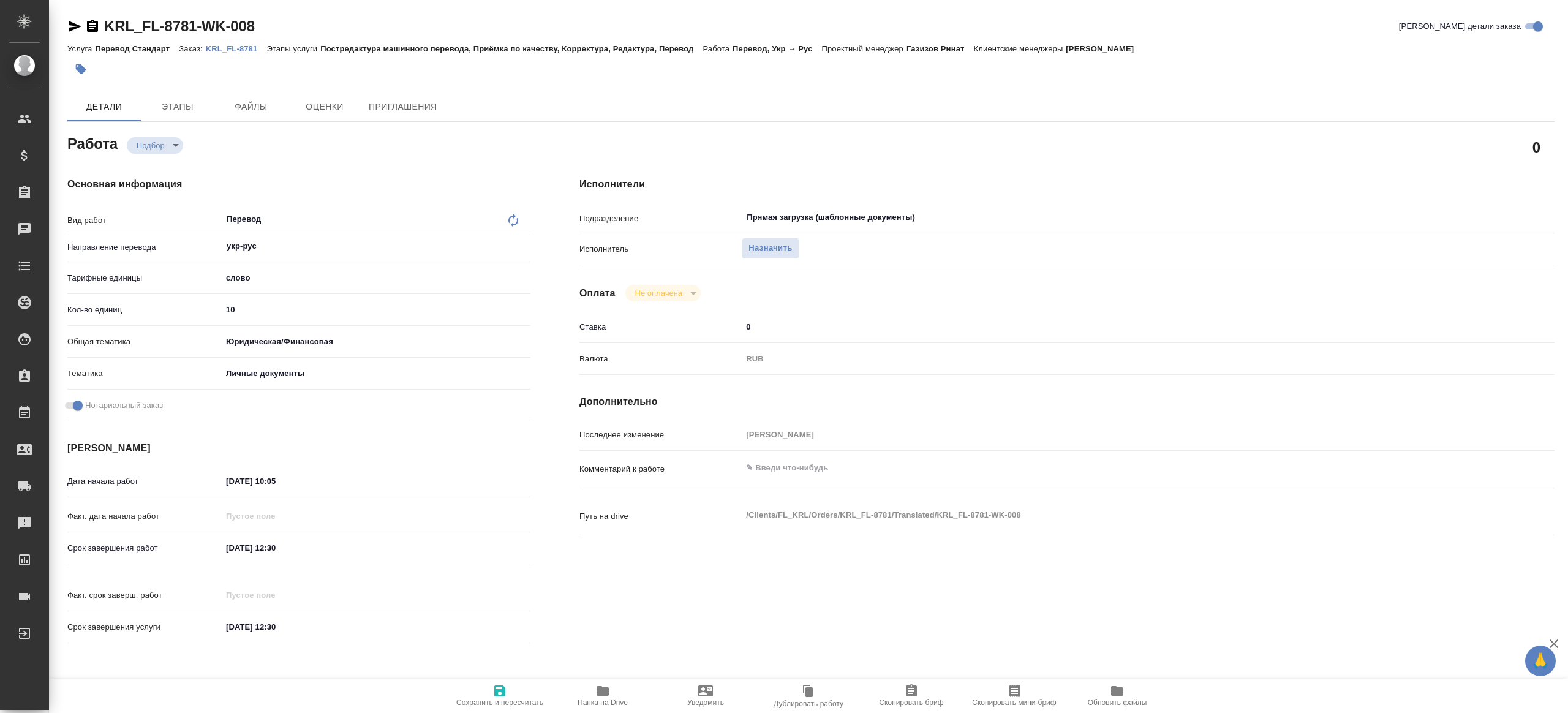
type textarea "x"
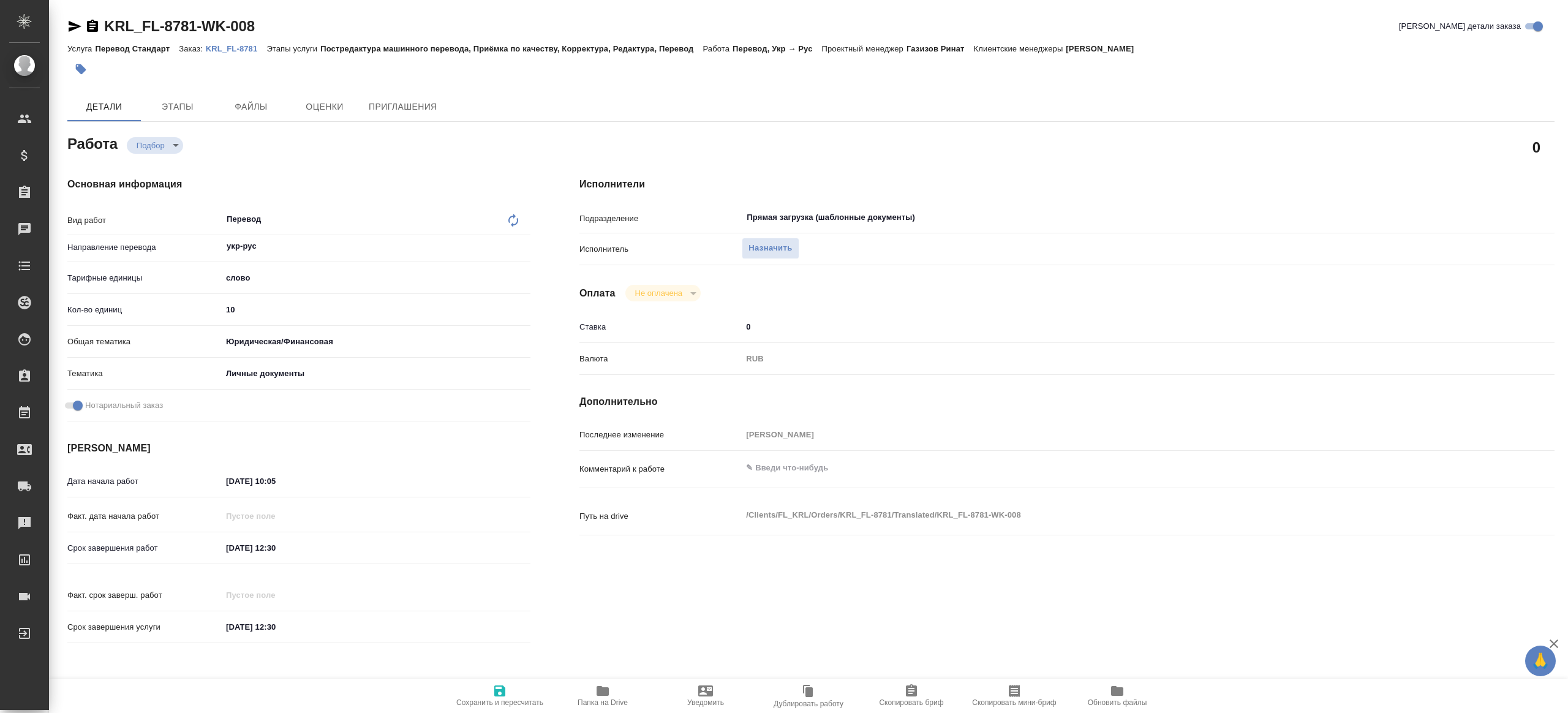
click at [751, 65] on div at bounding box center [563, 69] width 992 height 27
type textarea "x"
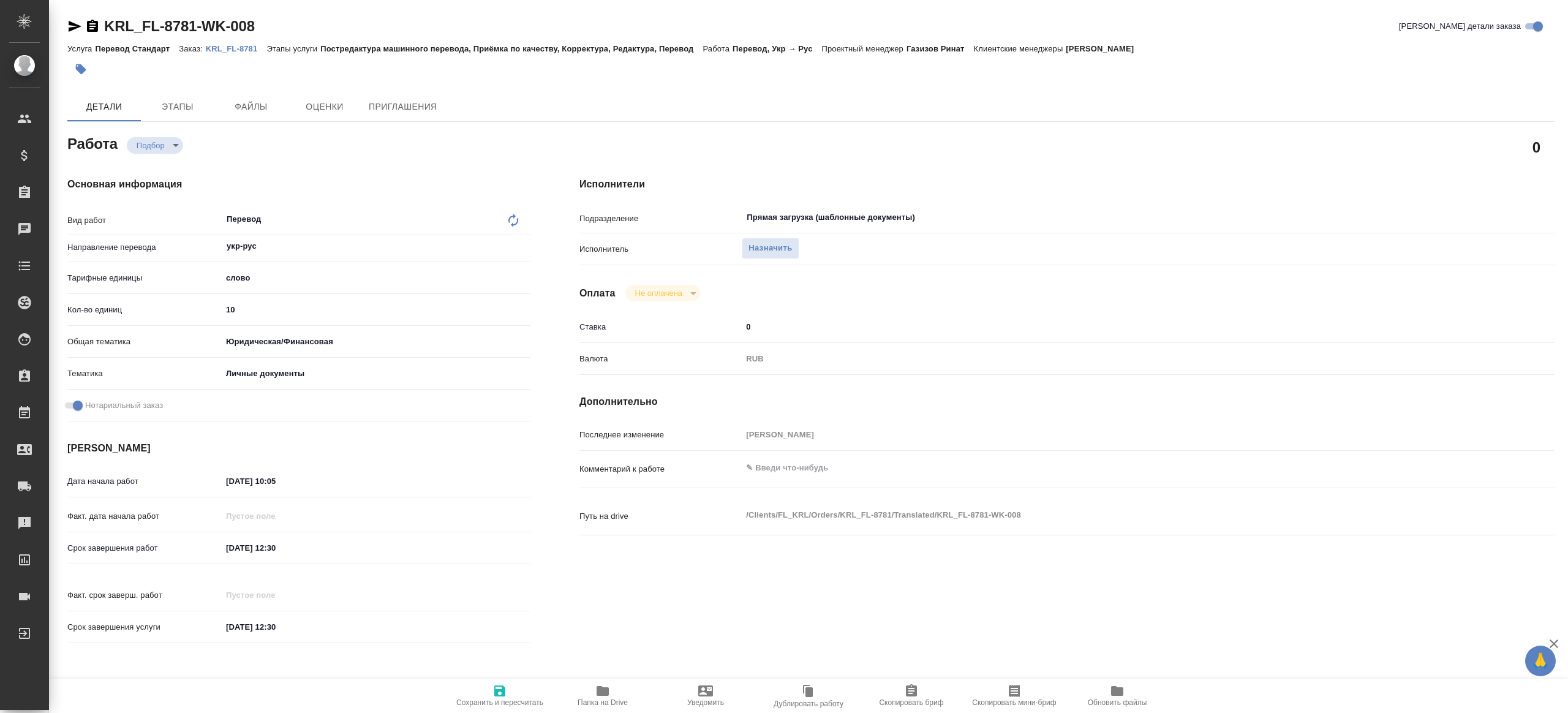
type textarea "x"
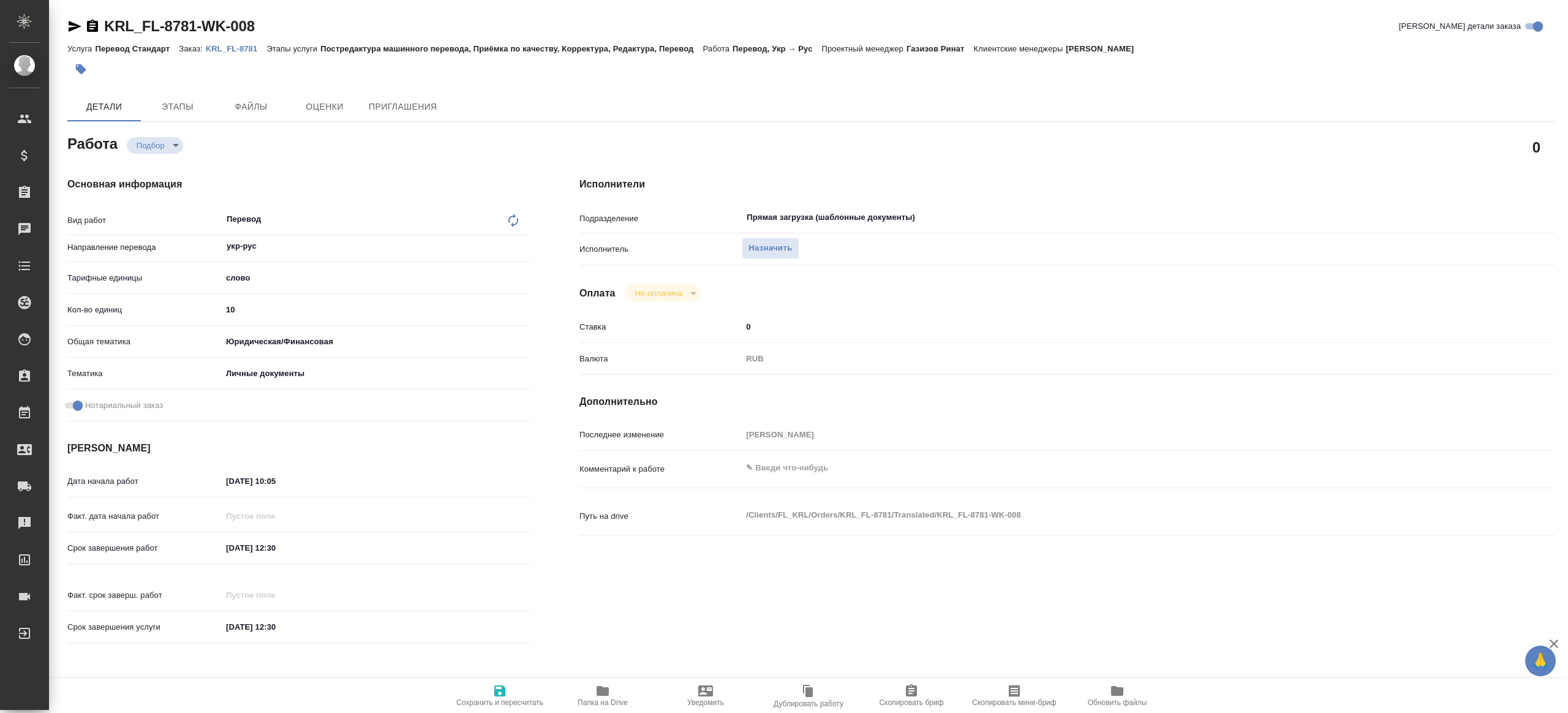
type textarea "x"
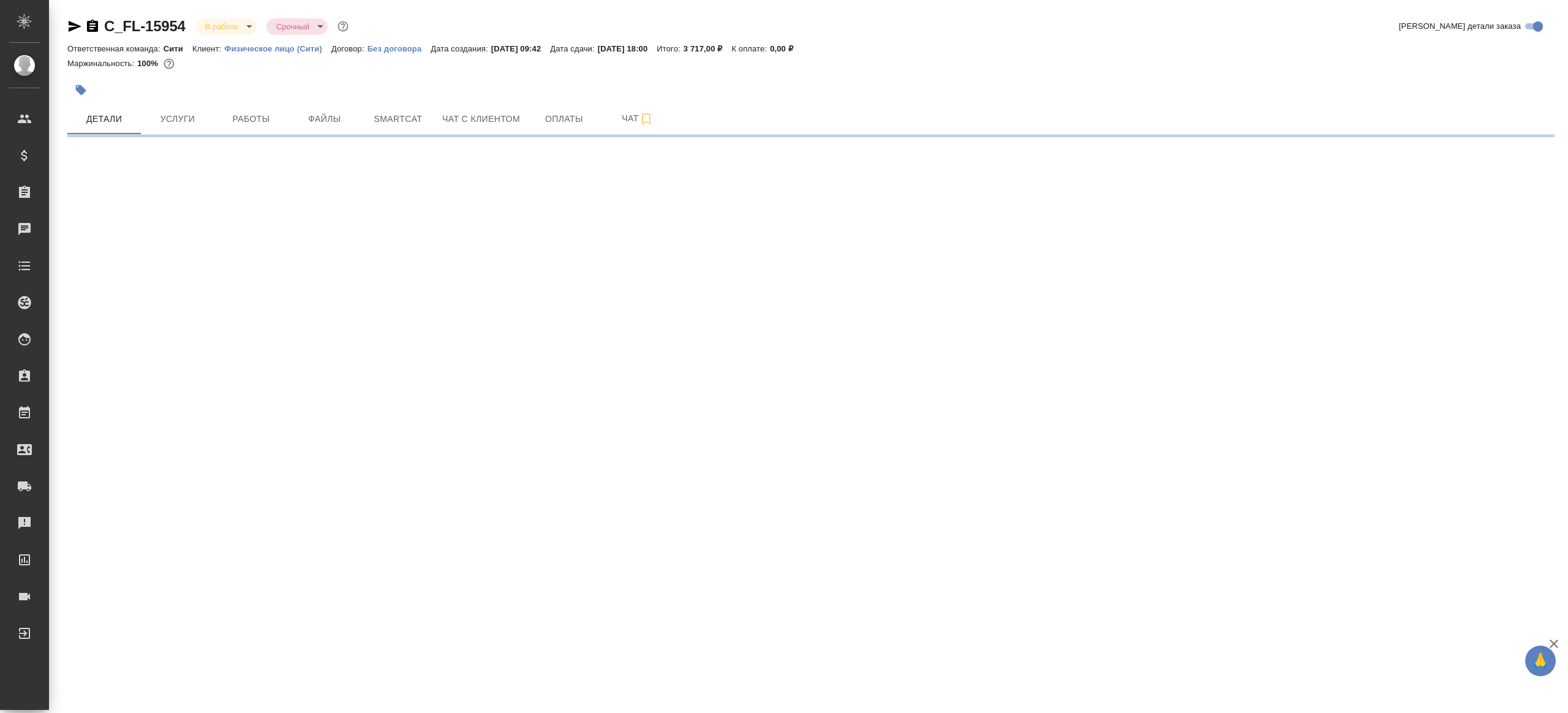
select select "RU"
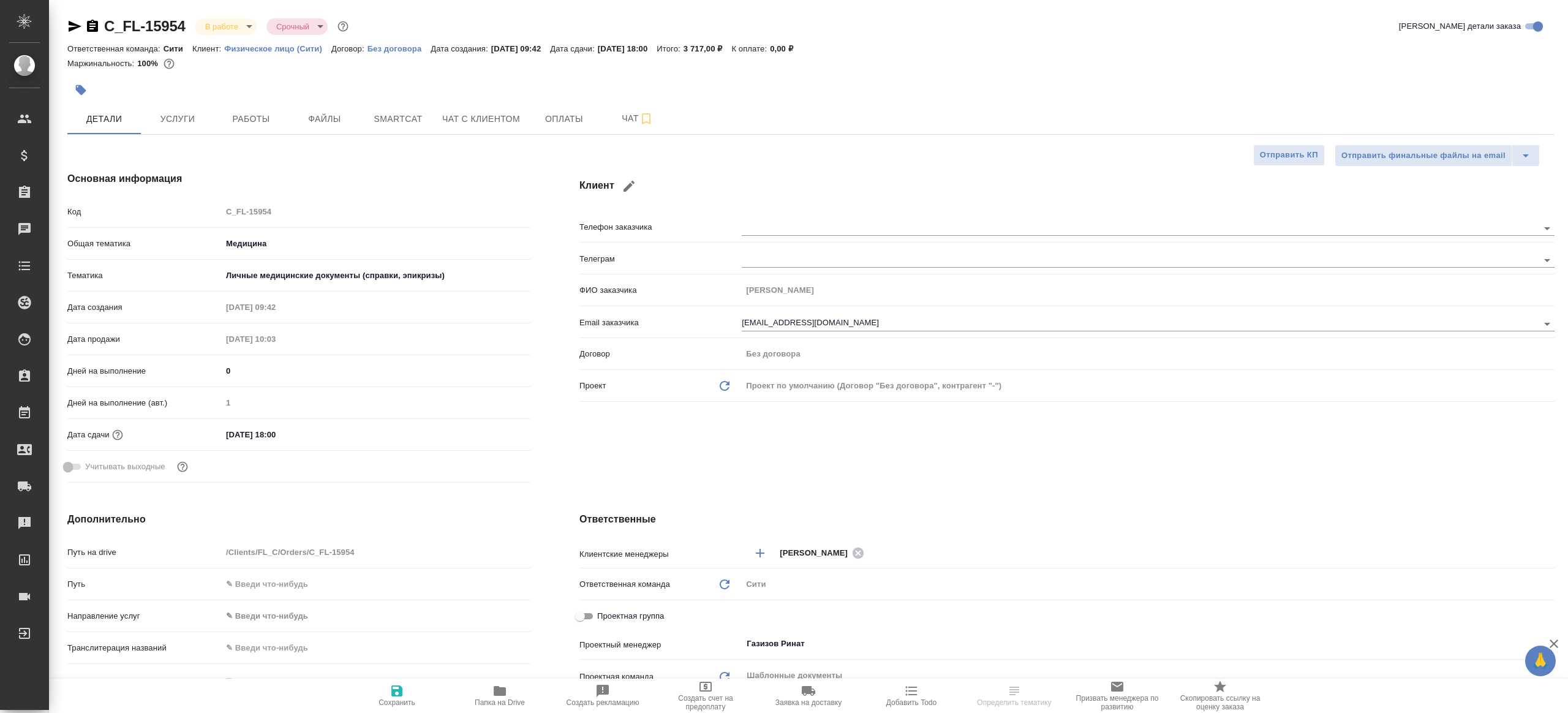
type textarea "x"
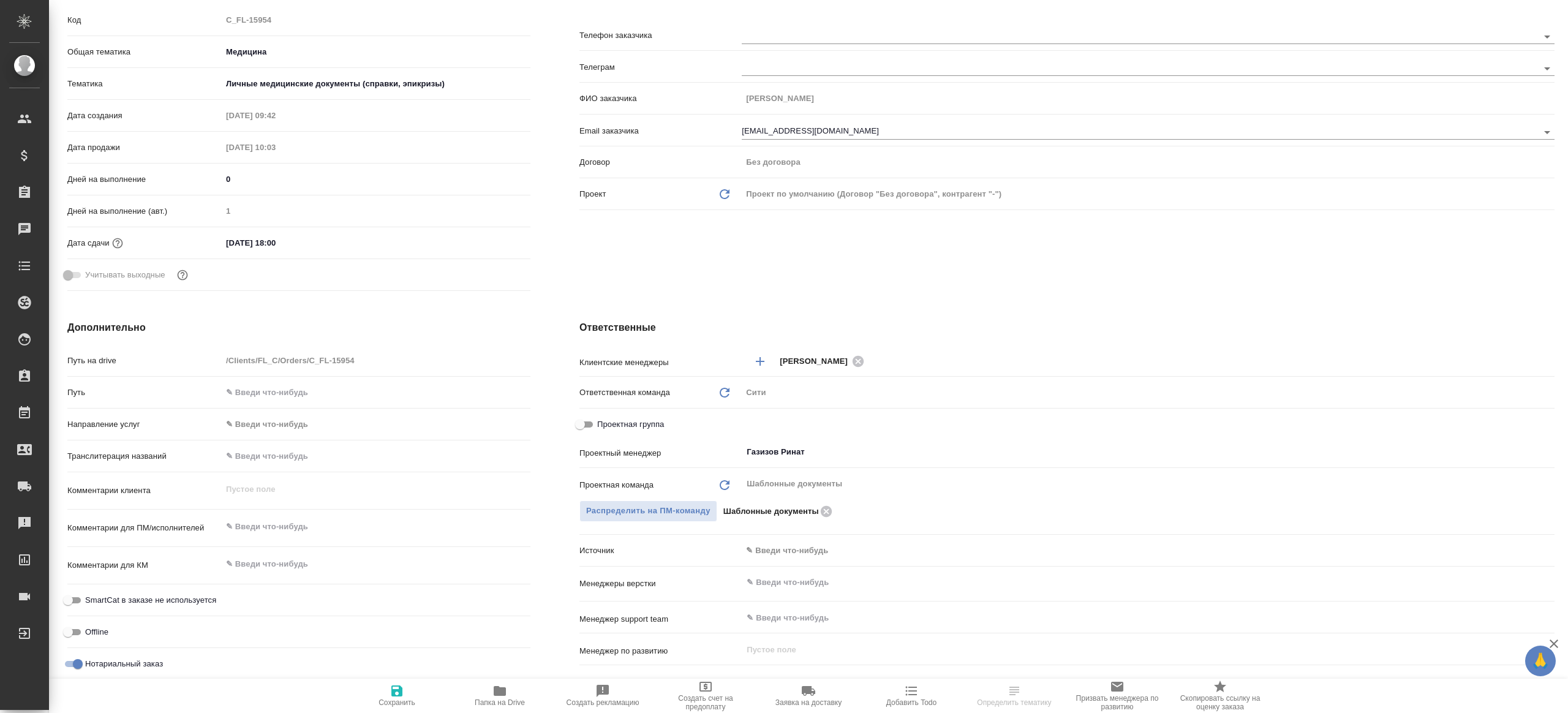
scroll to position [202, 0]
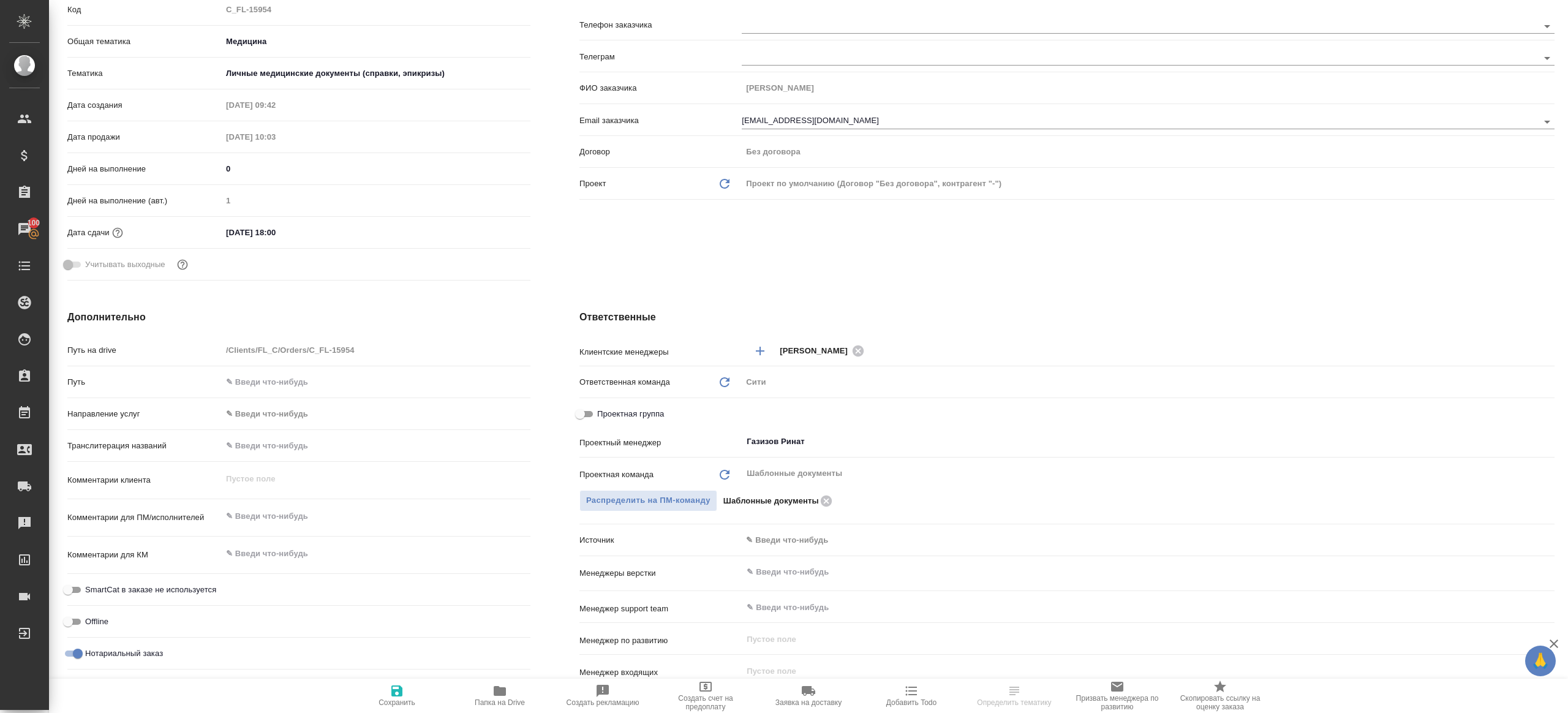
click at [510, 697] on span "Папка на Drive" at bounding box center [499, 695] width 88 height 23
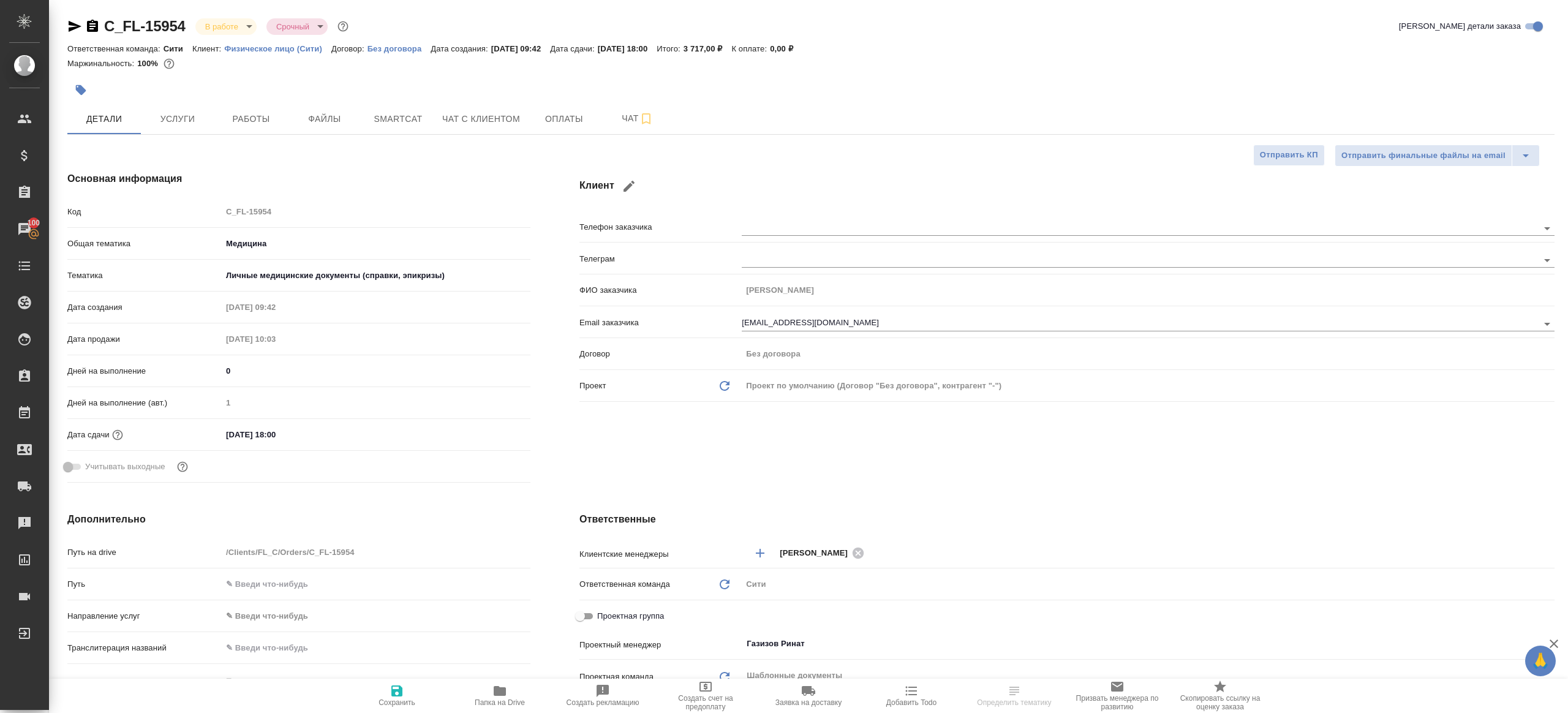
type textarea "x"
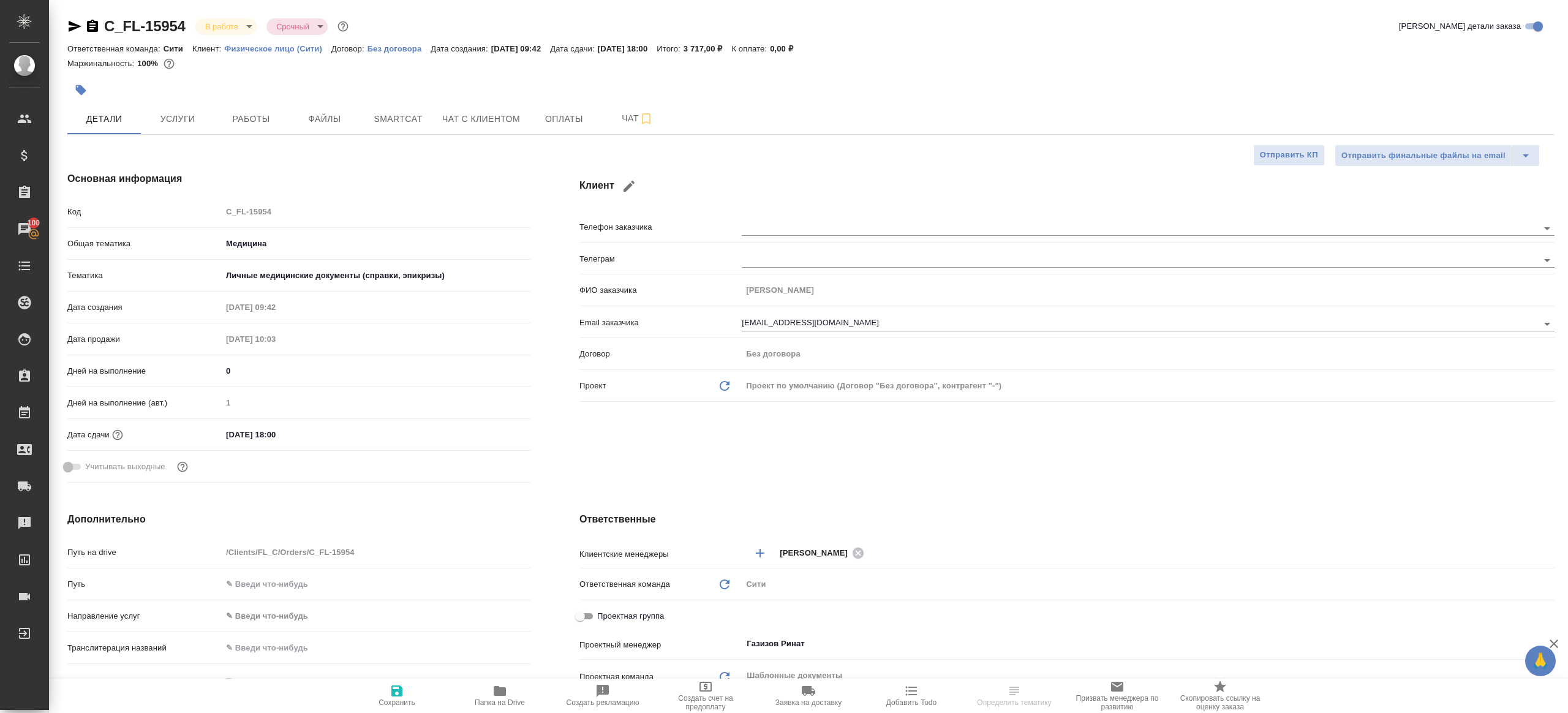
type textarea "x"
click at [238, 121] on span "Работы" at bounding box center [251, 119] width 59 height 16
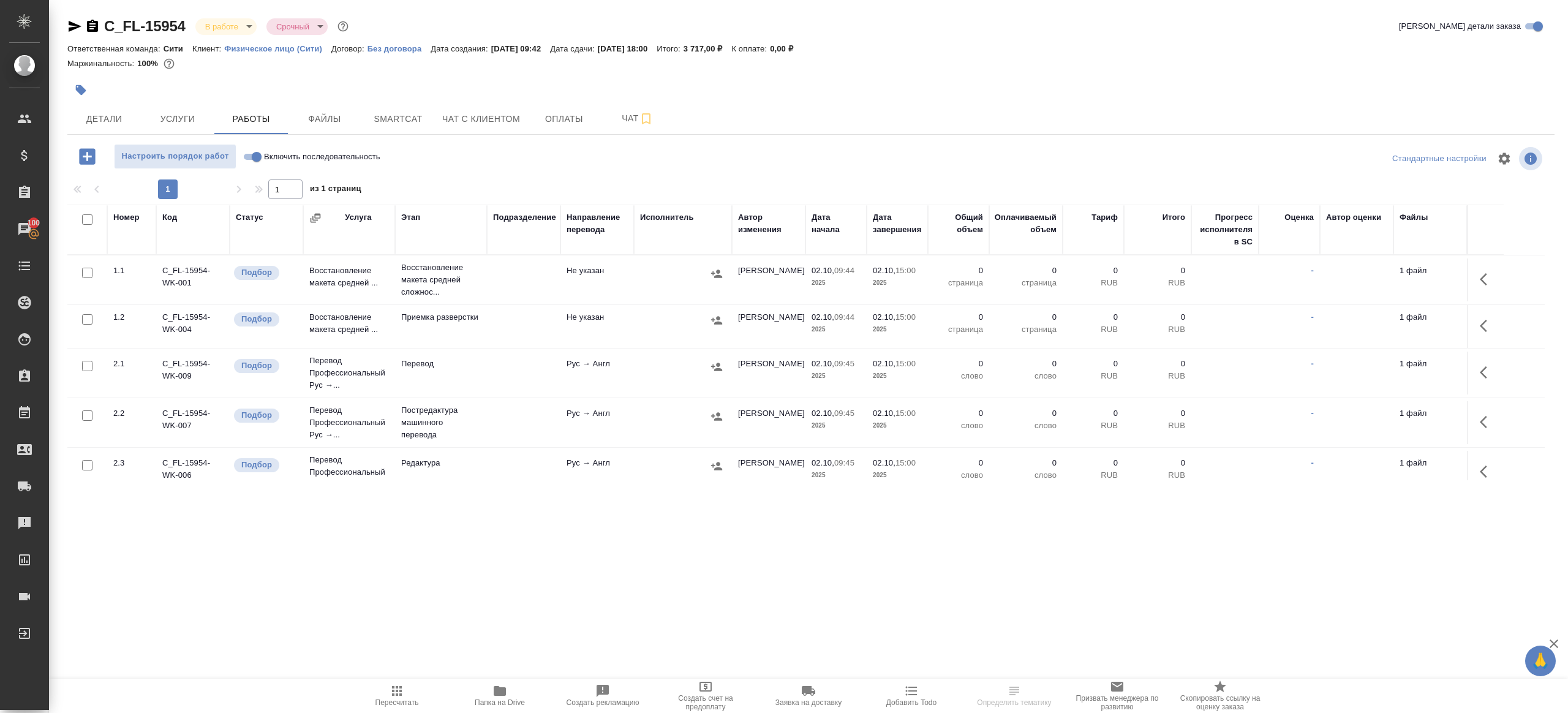
click at [481, 157] on div "Настроить порядок работ Включить последовательность" at bounding box center [315, 156] width 495 height 25
click at [254, 153] on input "Включить последовательность" at bounding box center [257, 156] width 44 height 15
checkbox input "true"
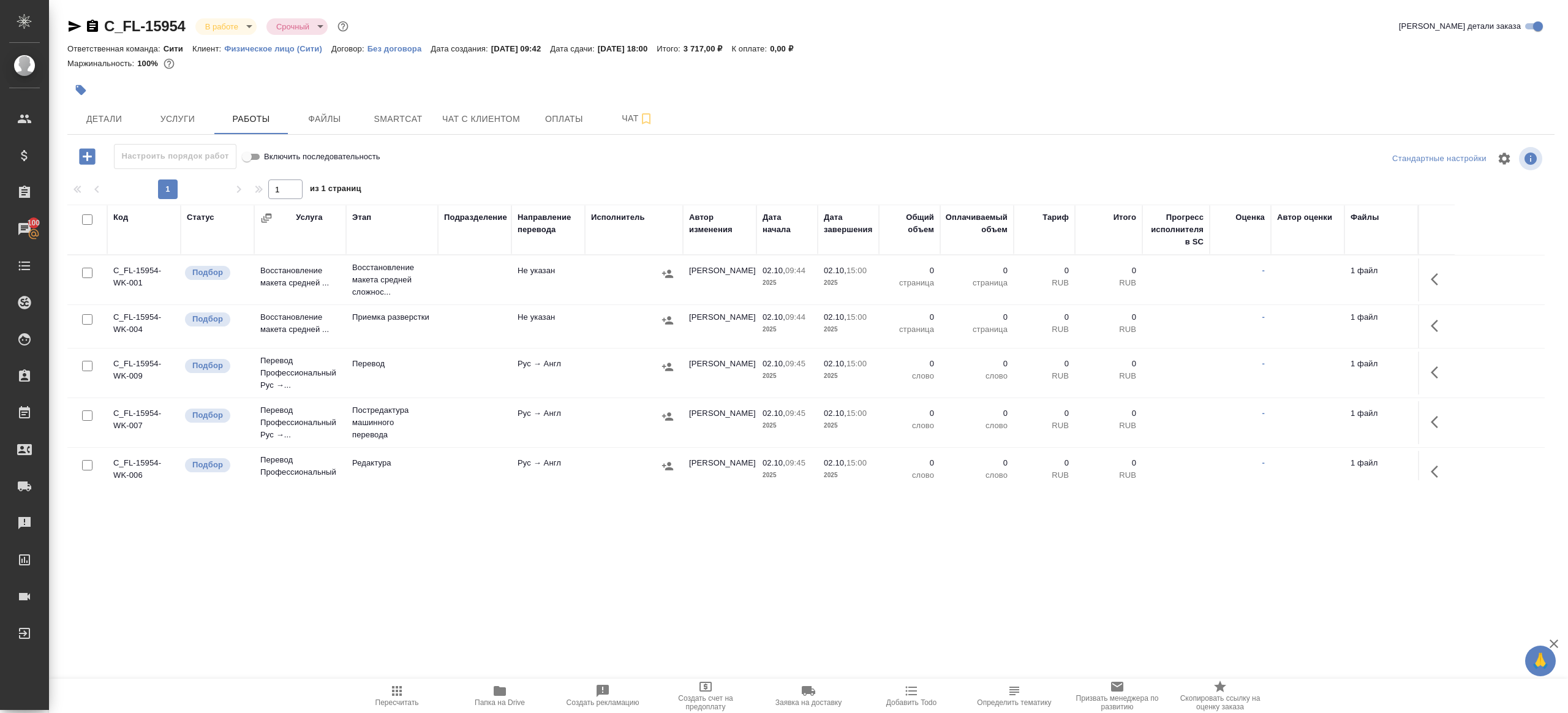
drag, startPoint x: 86, startPoint y: 215, endPoint x: 89, endPoint y: 264, distance: 49.1
click at [86, 215] on input "checkbox" at bounding box center [87, 219] width 10 height 10
checkbox input "true"
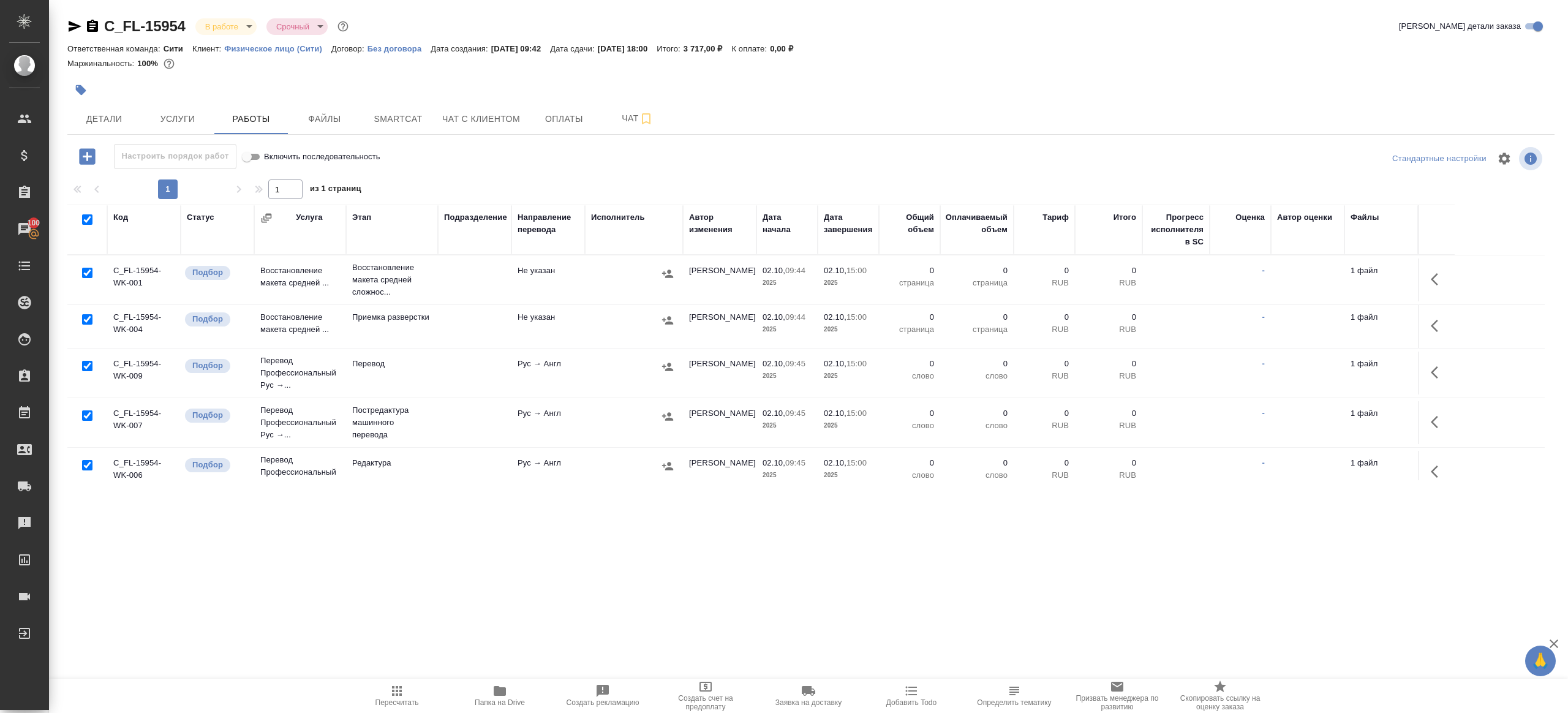
checkbox input "true"
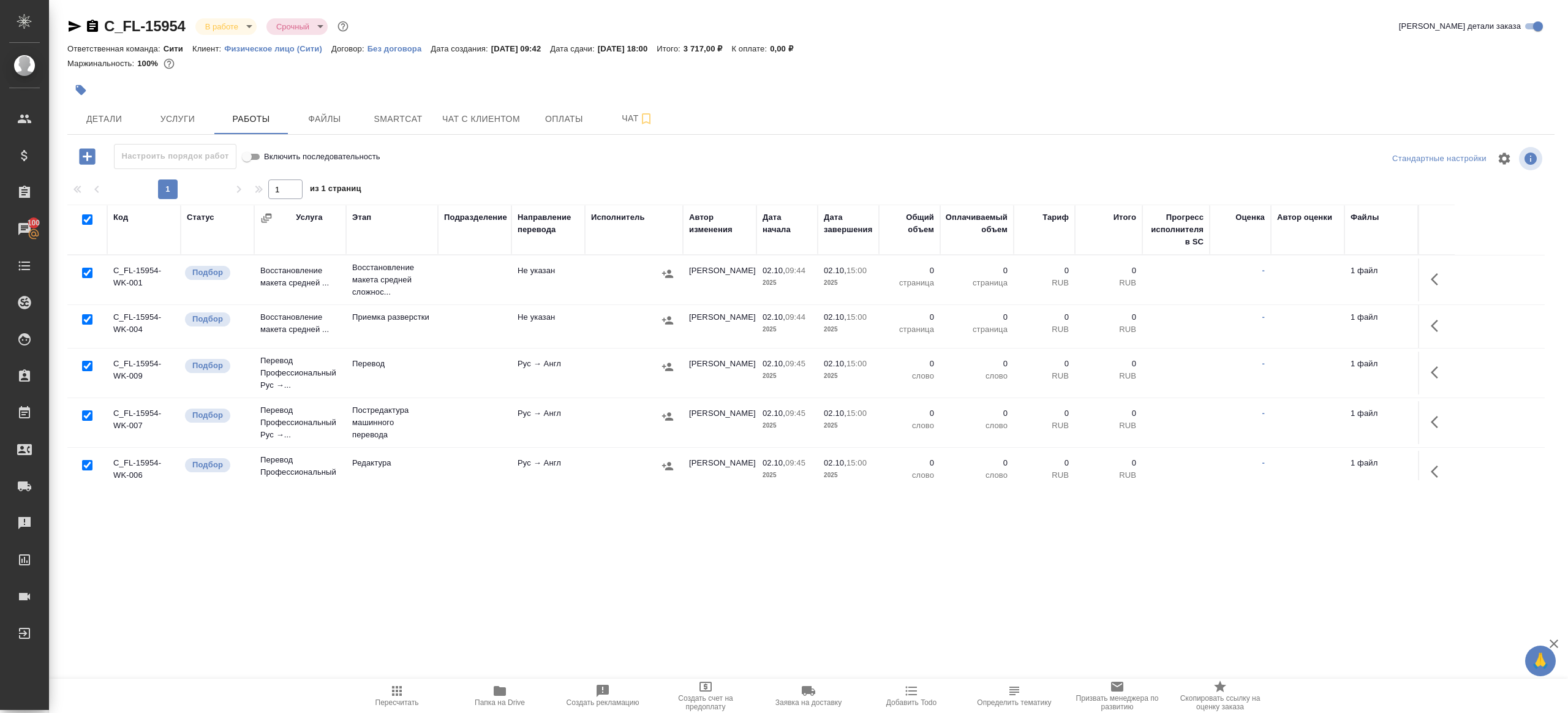
checkbox input "true"
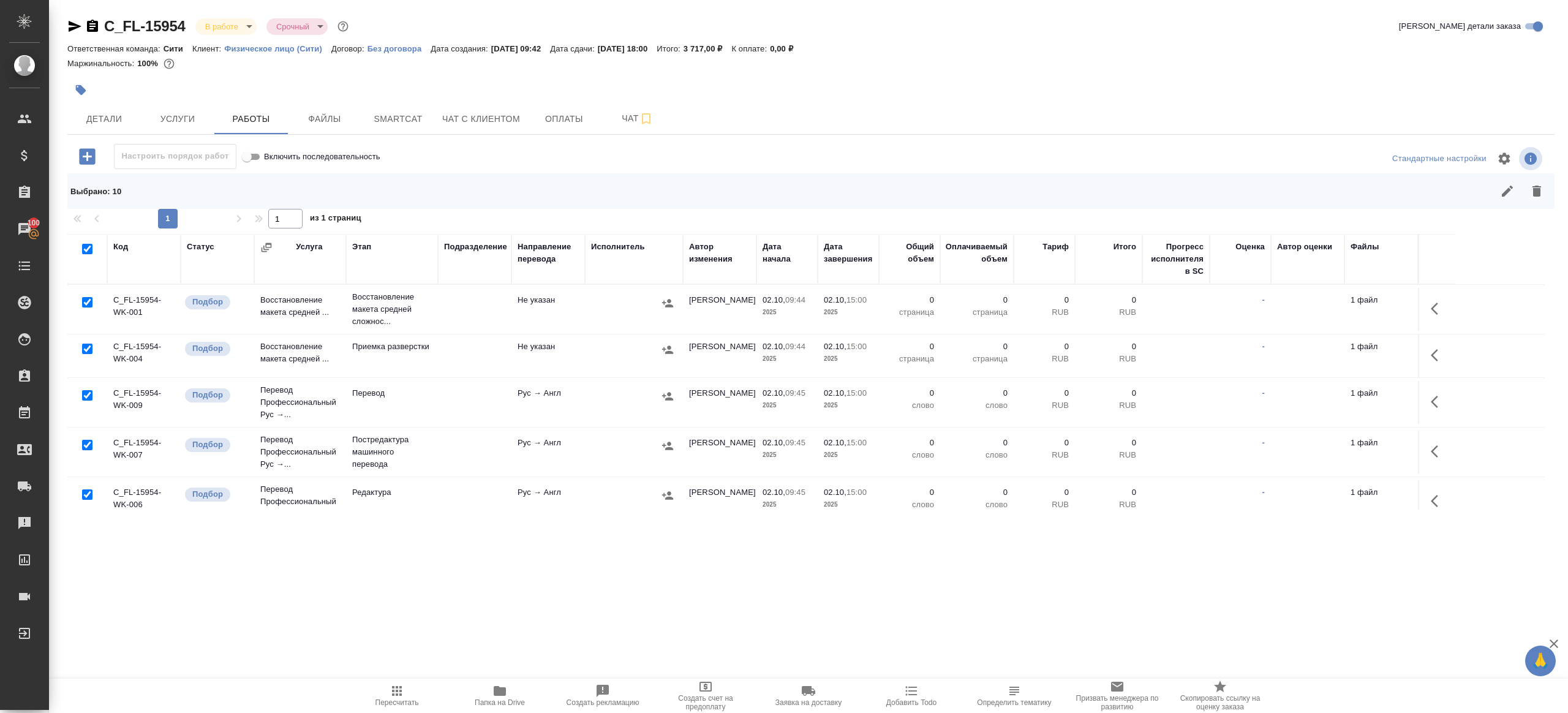
click at [84, 301] on input "checkbox" at bounding box center [87, 302] width 10 height 10
checkbox input "false"
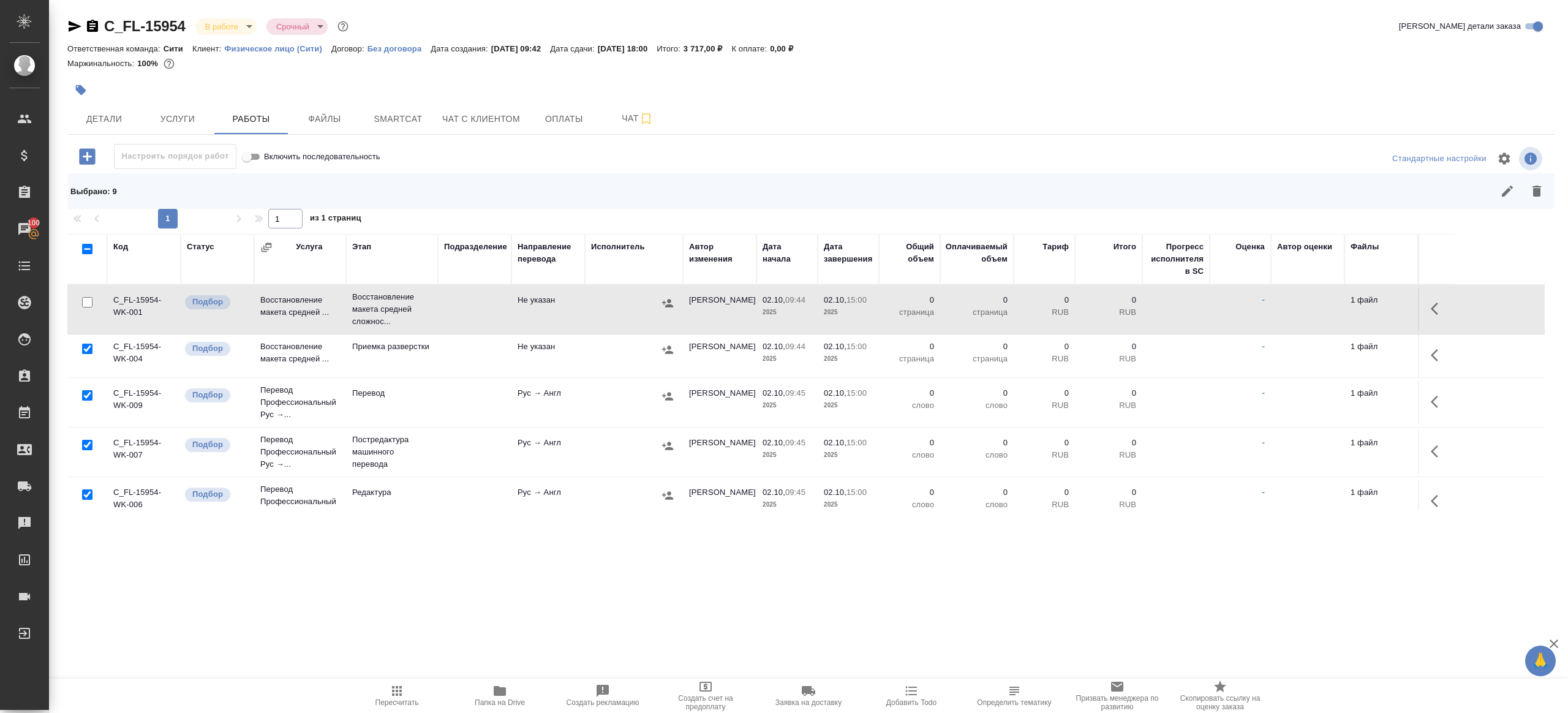
click at [82, 447] on input "checkbox" at bounding box center [87, 444] width 10 height 10
checkbox input "false"
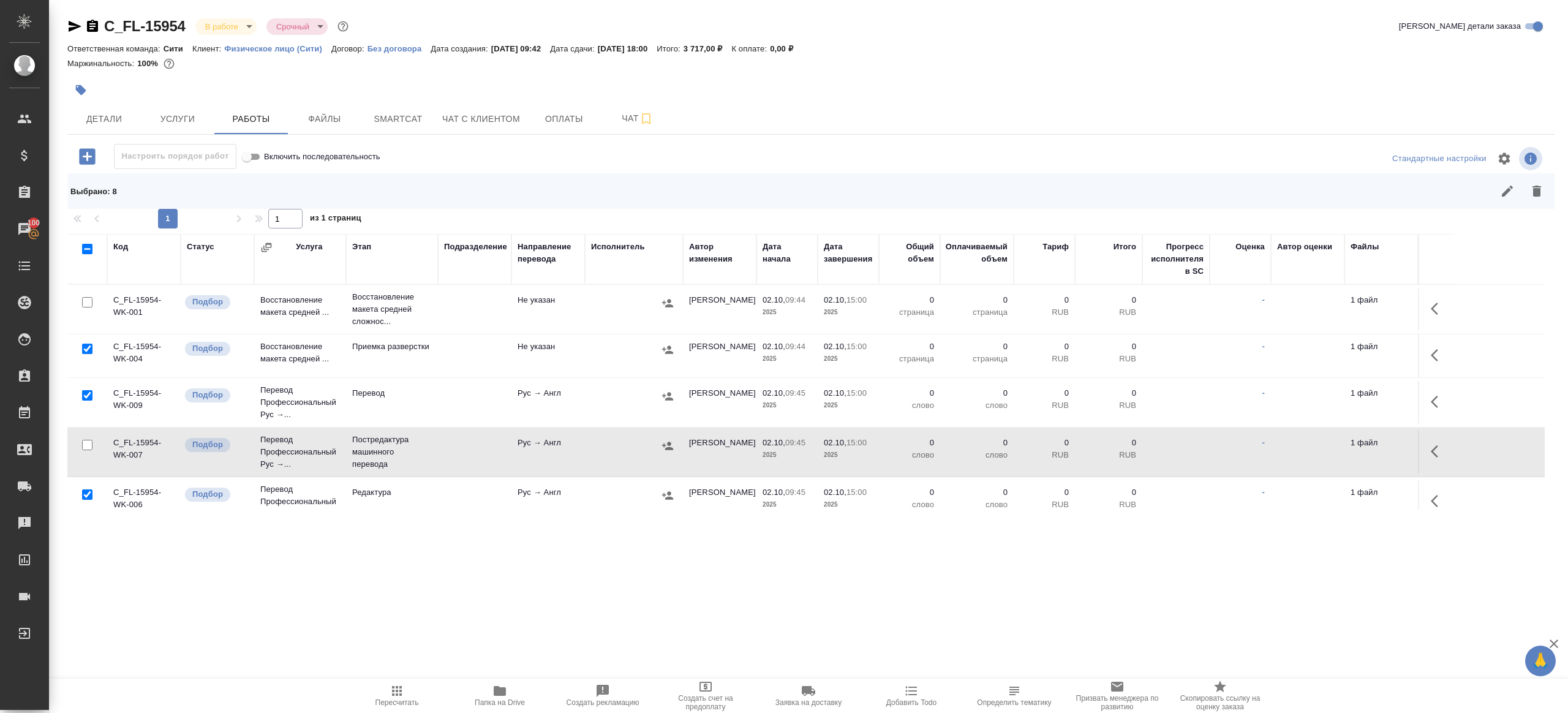
scroll to position [186, 0]
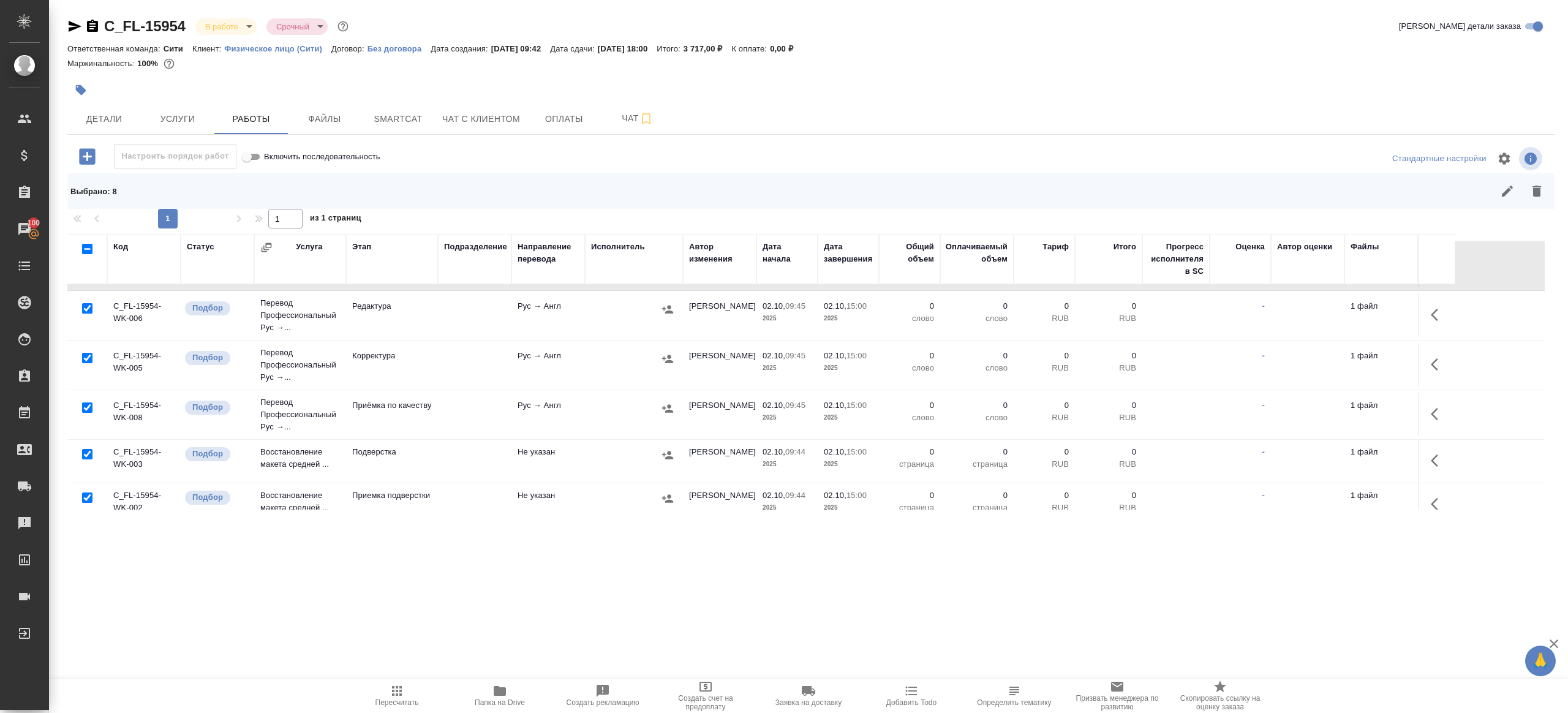
click at [91, 407] on input "checkbox" at bounding box center [87, 407] width 10 height 10
checkbox input "false"
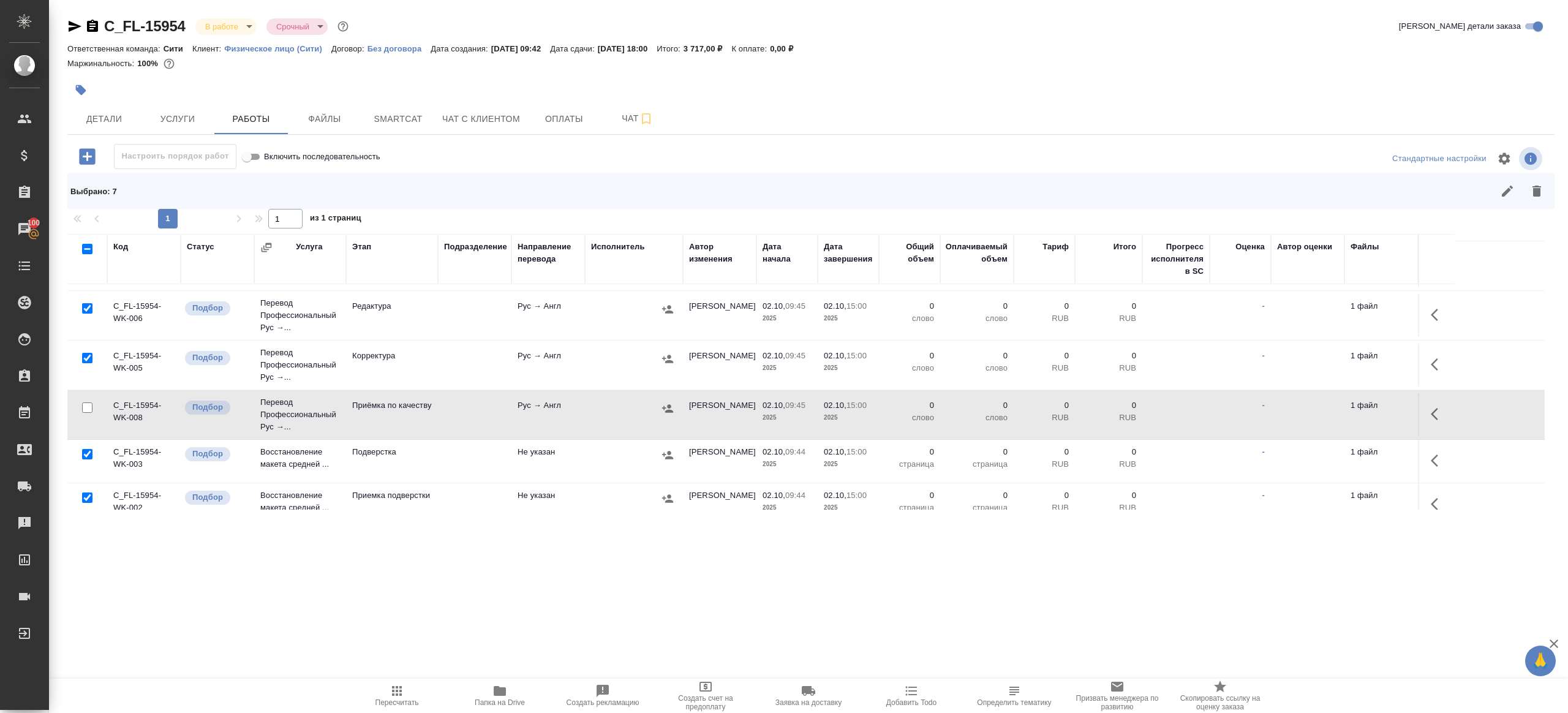
scroll to position [250, 0]
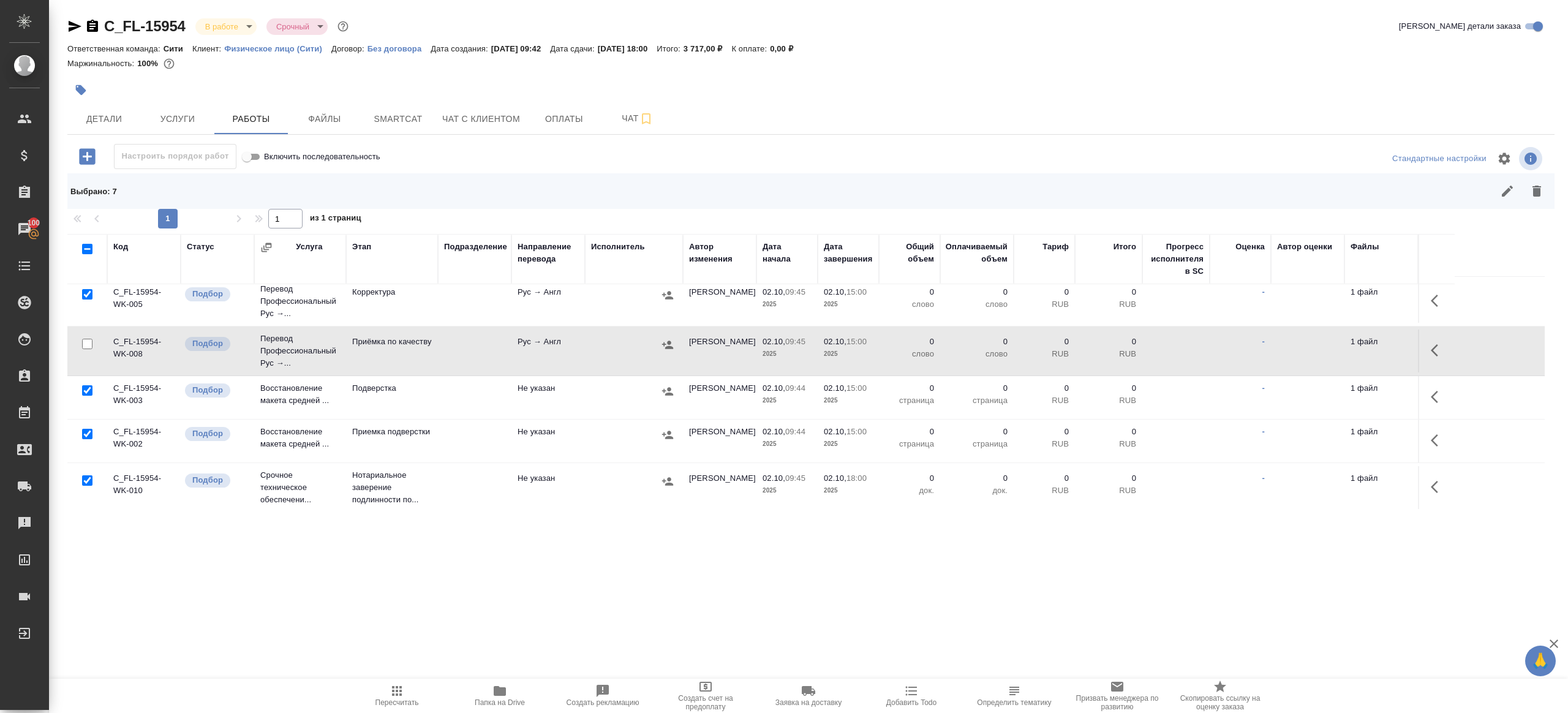
click at [86, 478] on input "checkbox" at bounding box center [87, 480] width 10 height 10
checkbox input "false"
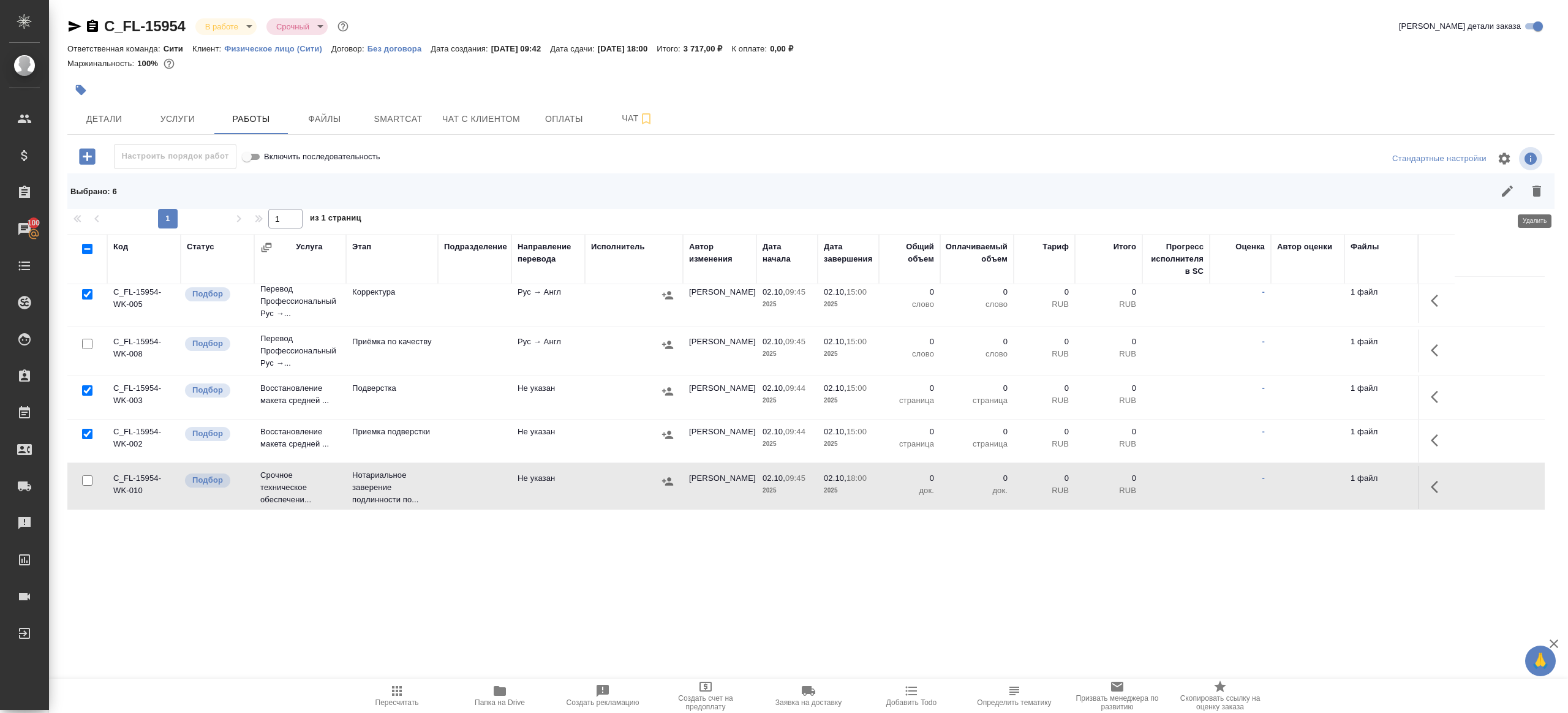
click at [1535, 191] on icon "button" at bounding box center [1536, 191] width 9 height 11
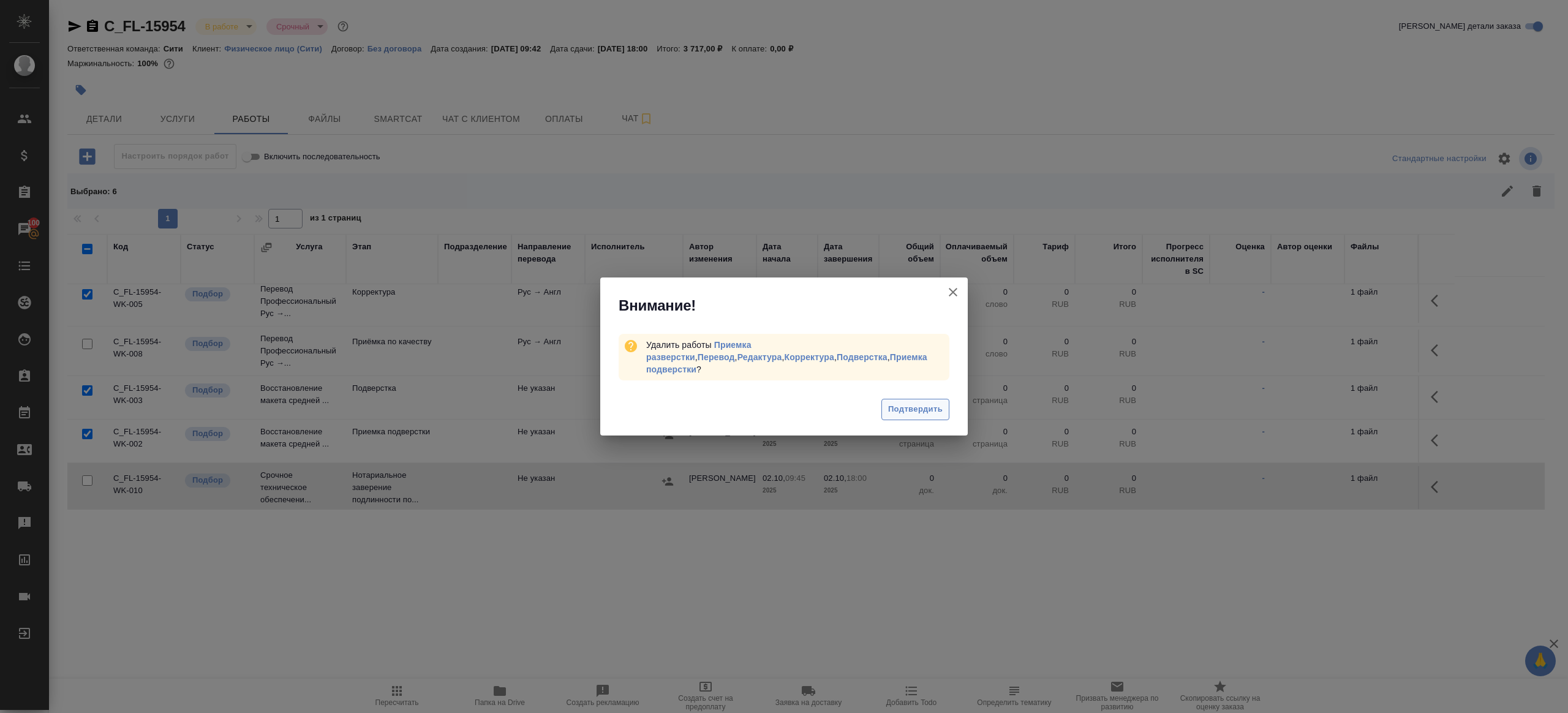
click at [919, 403] on span "Подтвердить" at bounding box center [915, 409] width 54 height 14
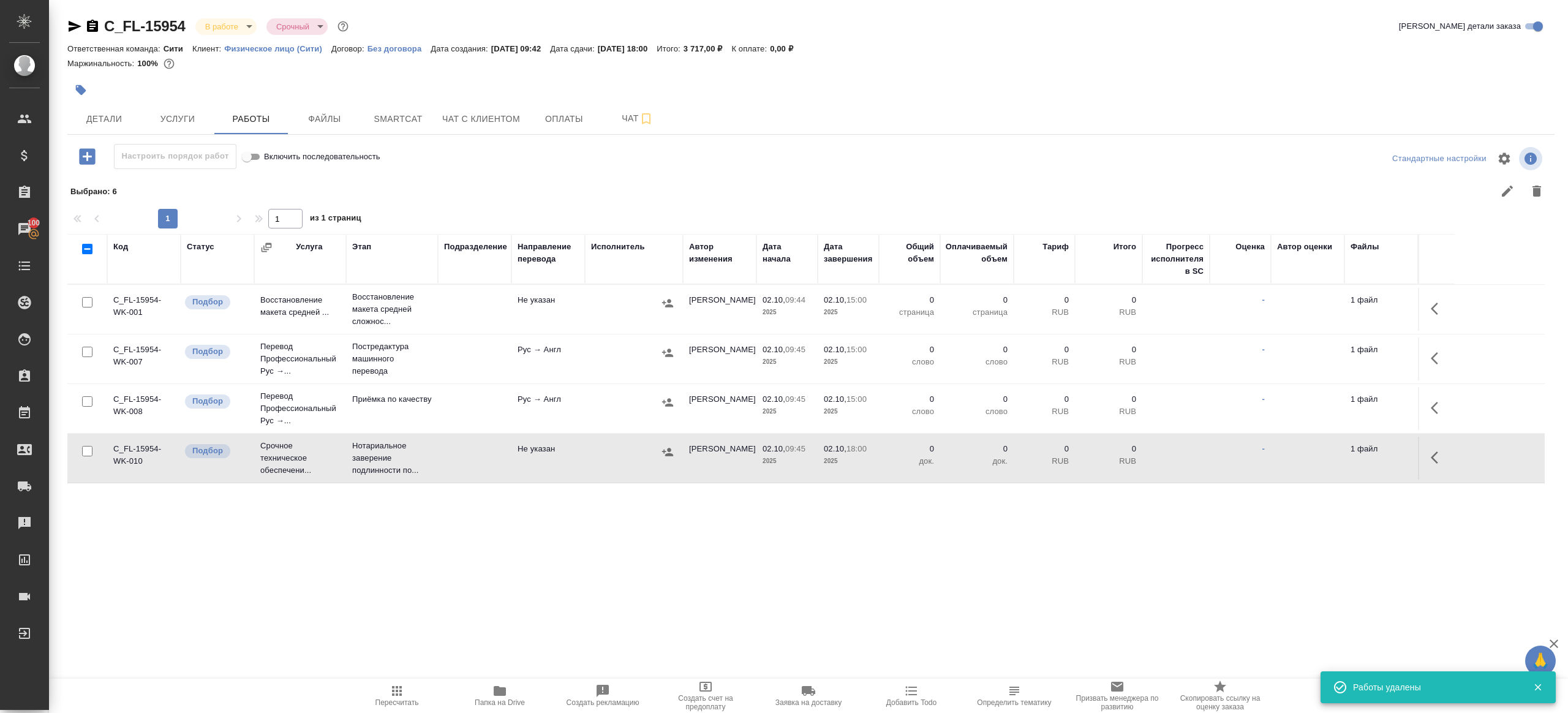
scroll to position [0, 0]
click at [1440, 309] on icon "button" at bounding box center [1438, 308] width 15 height 15
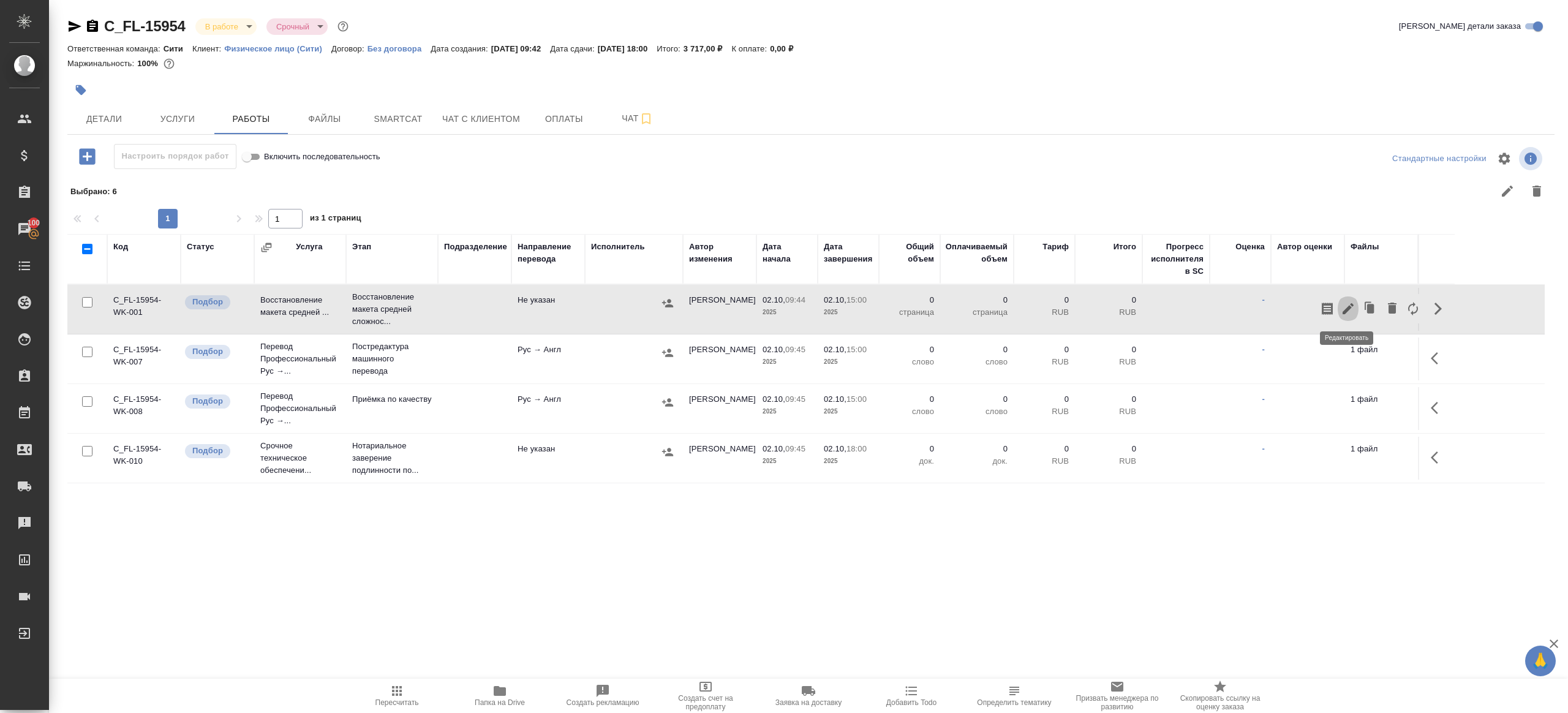
click at [1351, 298] on button "button" at bounding box center [1348, 309] width 21 height 30
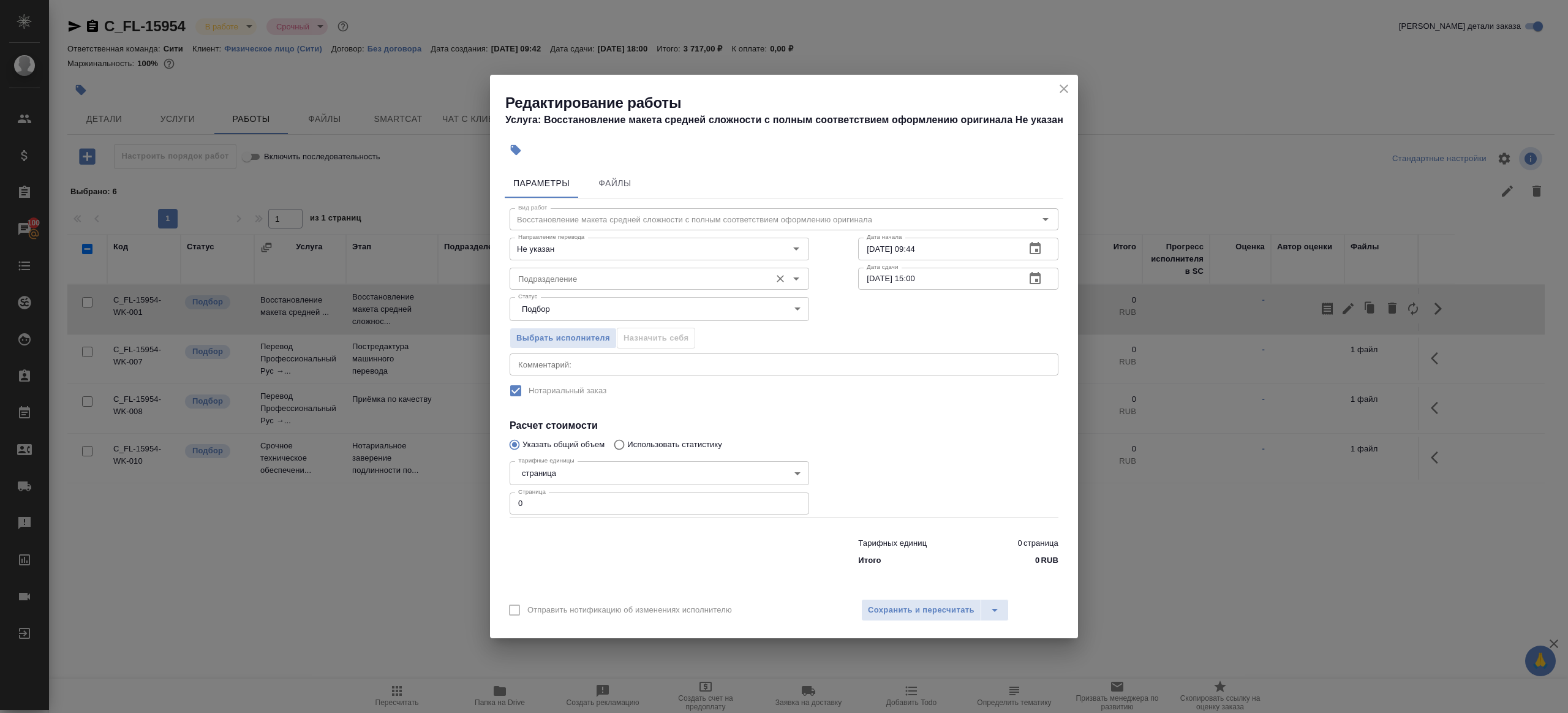
click at [573, 278] on input "Подразделение" at bounding box center [639, 278] width 251 height 15
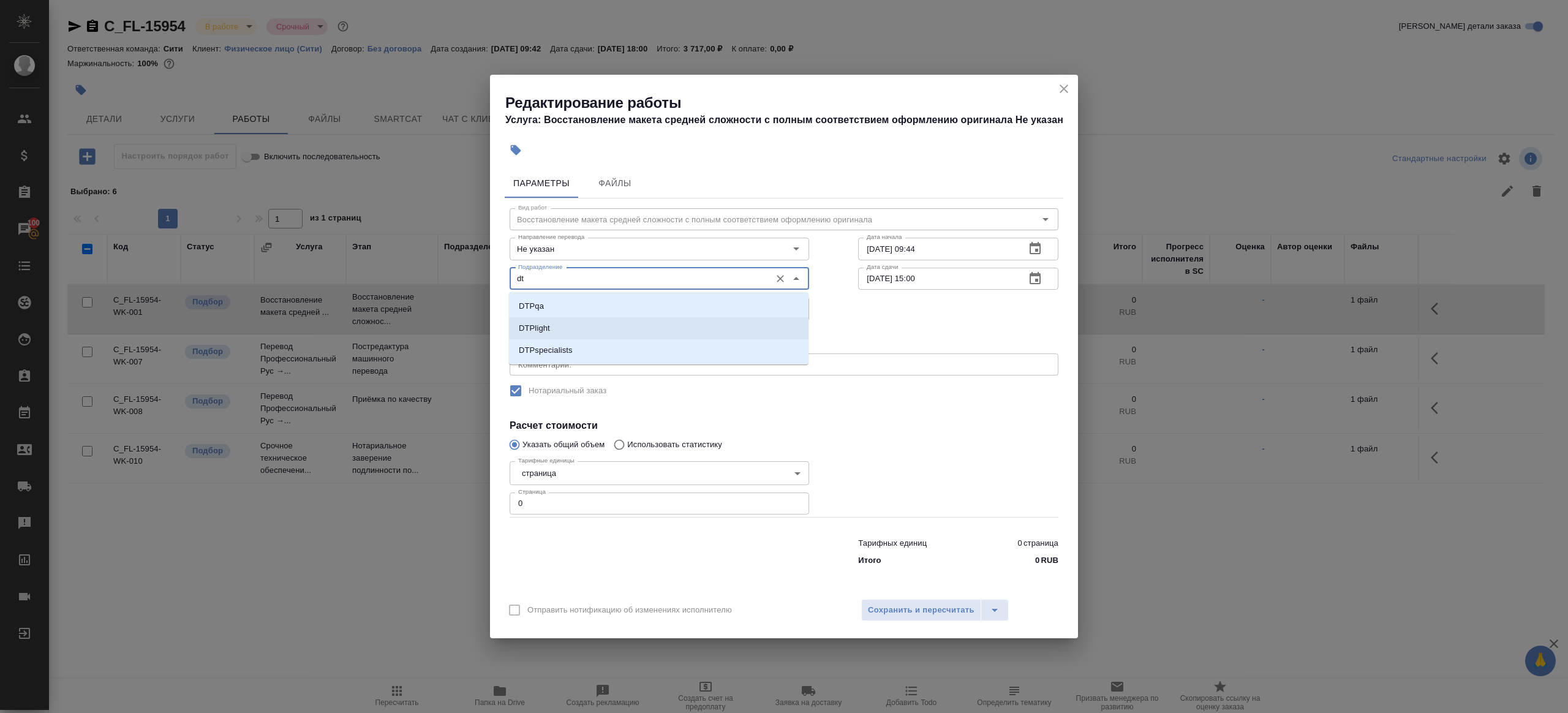
click at [573, 327] on li "DTPlight" at bounding box center [658, 328] width 299 height 22
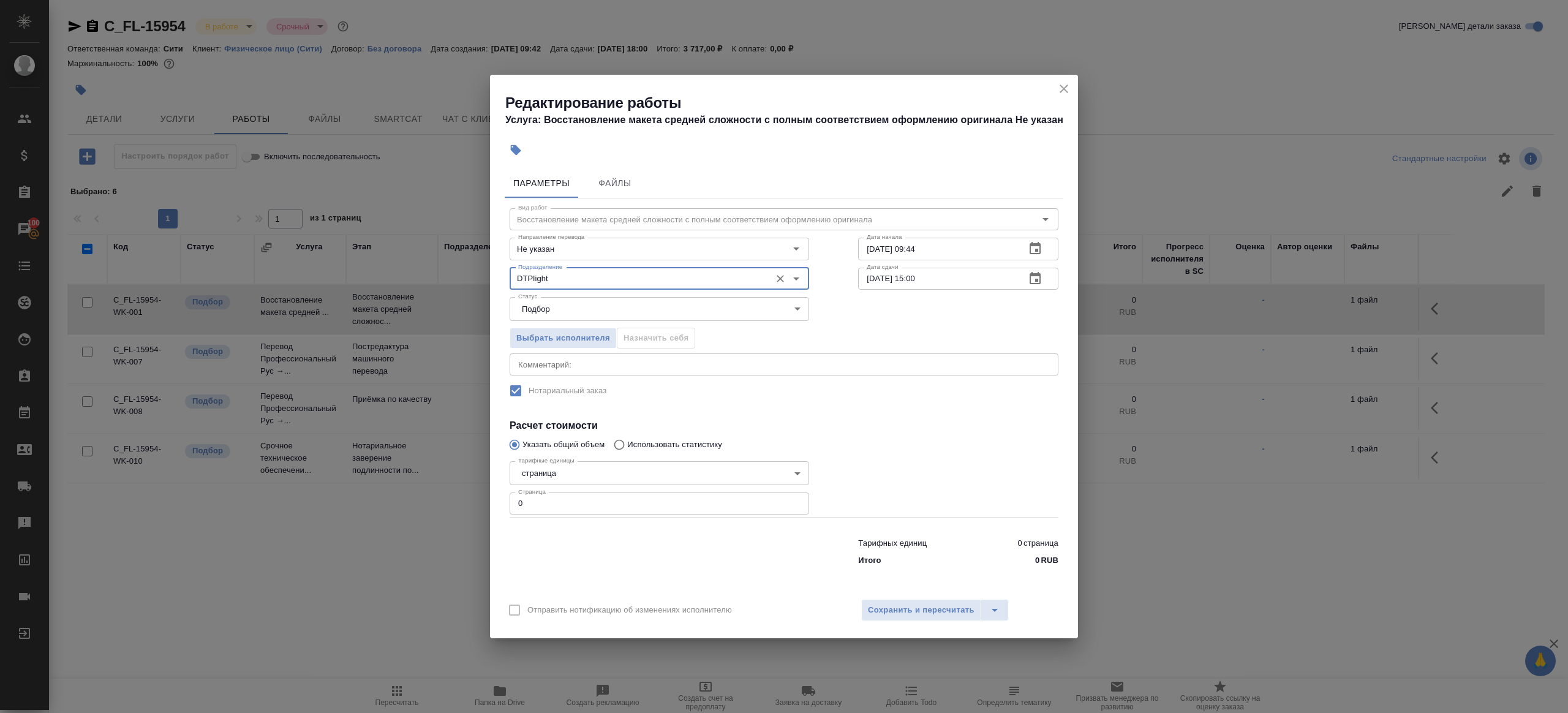
type input "DTPlight"
drag, startPoint x: 551, startPoint y: 512, endPoint x: 463, endPoint y: 503, distance: 88.5
click at [462, 503] on div "Редактирование работы Услуга: Восстановление макета средней сложности с полным …" at bounding box center [784, 356] width 1568 height 713
type input "1"
click at [620, 562] on div at bounding box center [660, 549] width 348 height 49
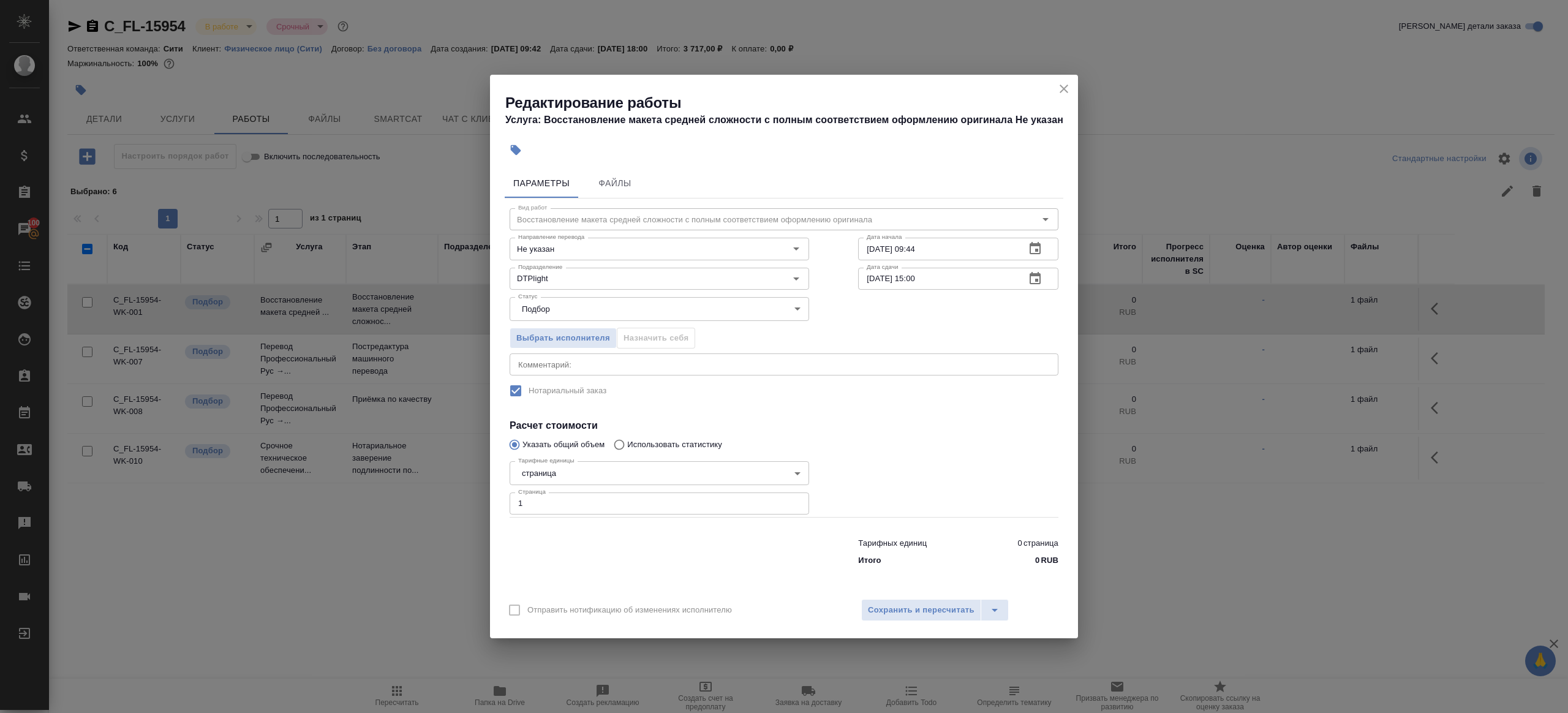
click at [948, 244] on input "02.10.2025 09:44" at bounding box center [936, 249] width 157 height 22
click at [956, 285] on input "[DATE] 15:00" at bounding box center [936, 278] width 157 height 22
click at [919, 276] on input "[DATE] 15:00" at bounding box center [936, 278] width 157 height 22
type input "02.10.2025 12:00"
click at [922, 532] on div "Тарифных единиц 0 страница Итого 0 RUB" at bounding box center [958, 549] width 201 height 34
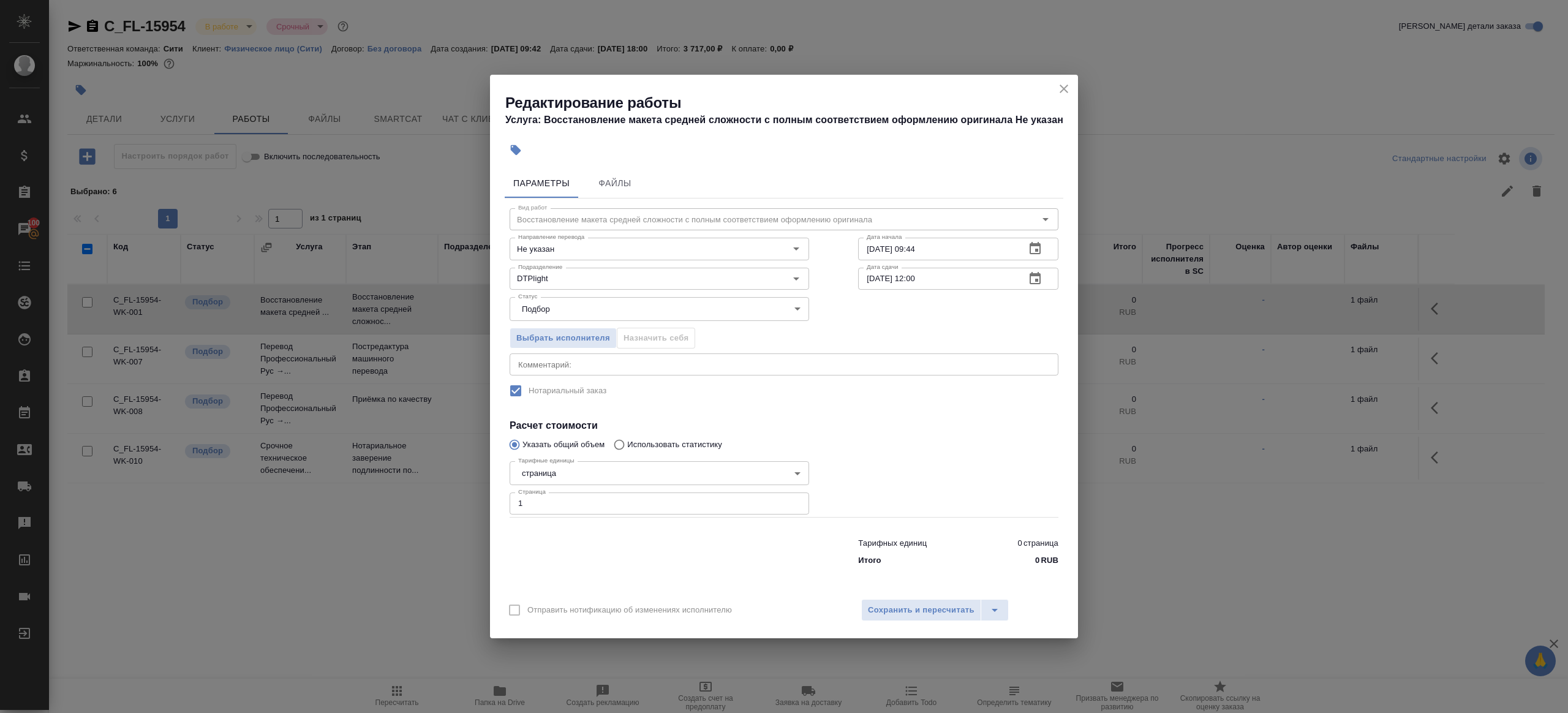
click at [905, 595] on div "Отправить нотификацию об изменениях исполнителю Сохранить и пересчитать" at bounding box center [784, 614] width 588 height 47
click at [909, 606] on span "Сохранить и пересчитать" at bounding box center [921, 610] width 107 height 14
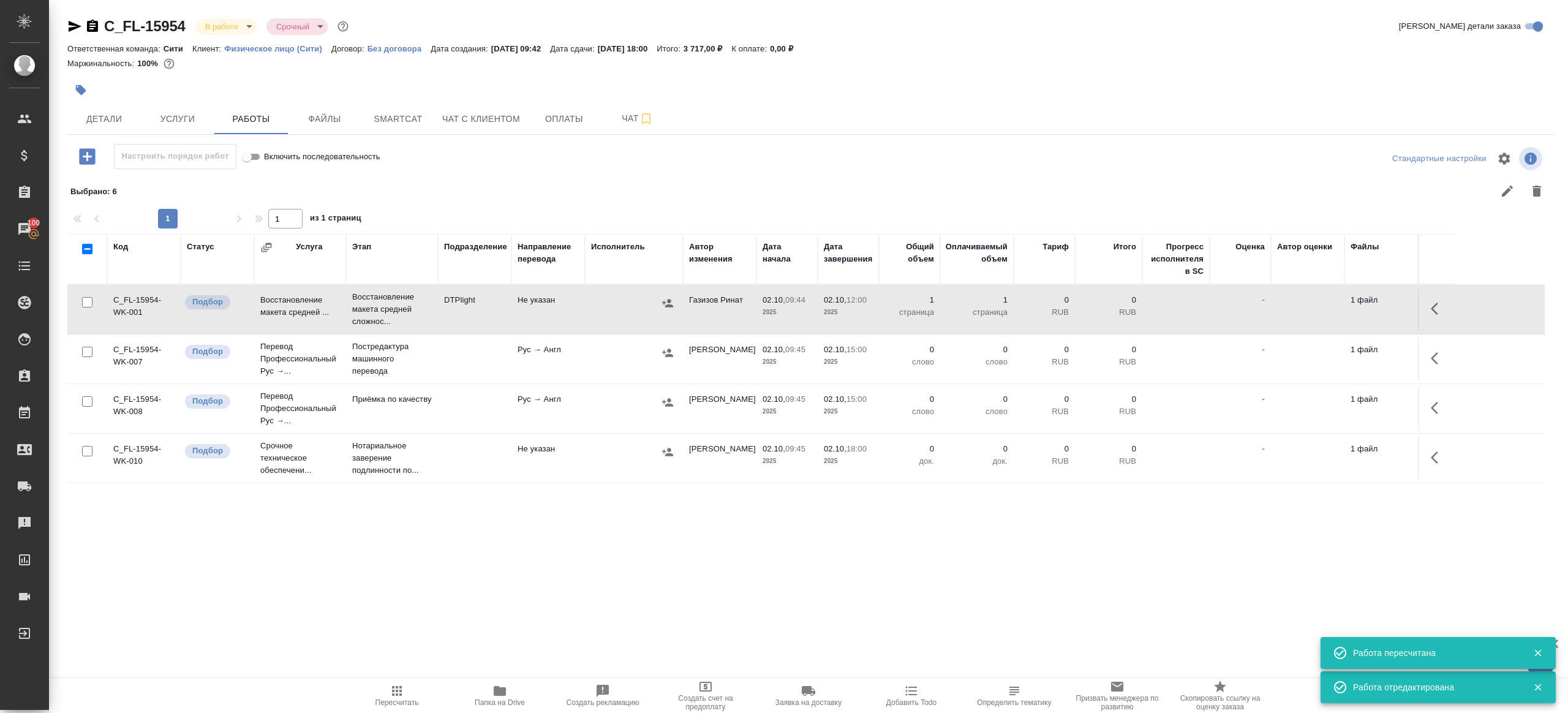
click at [1434, 359] on icon "button" at bounding box center [1434, 358] width 7 height 12
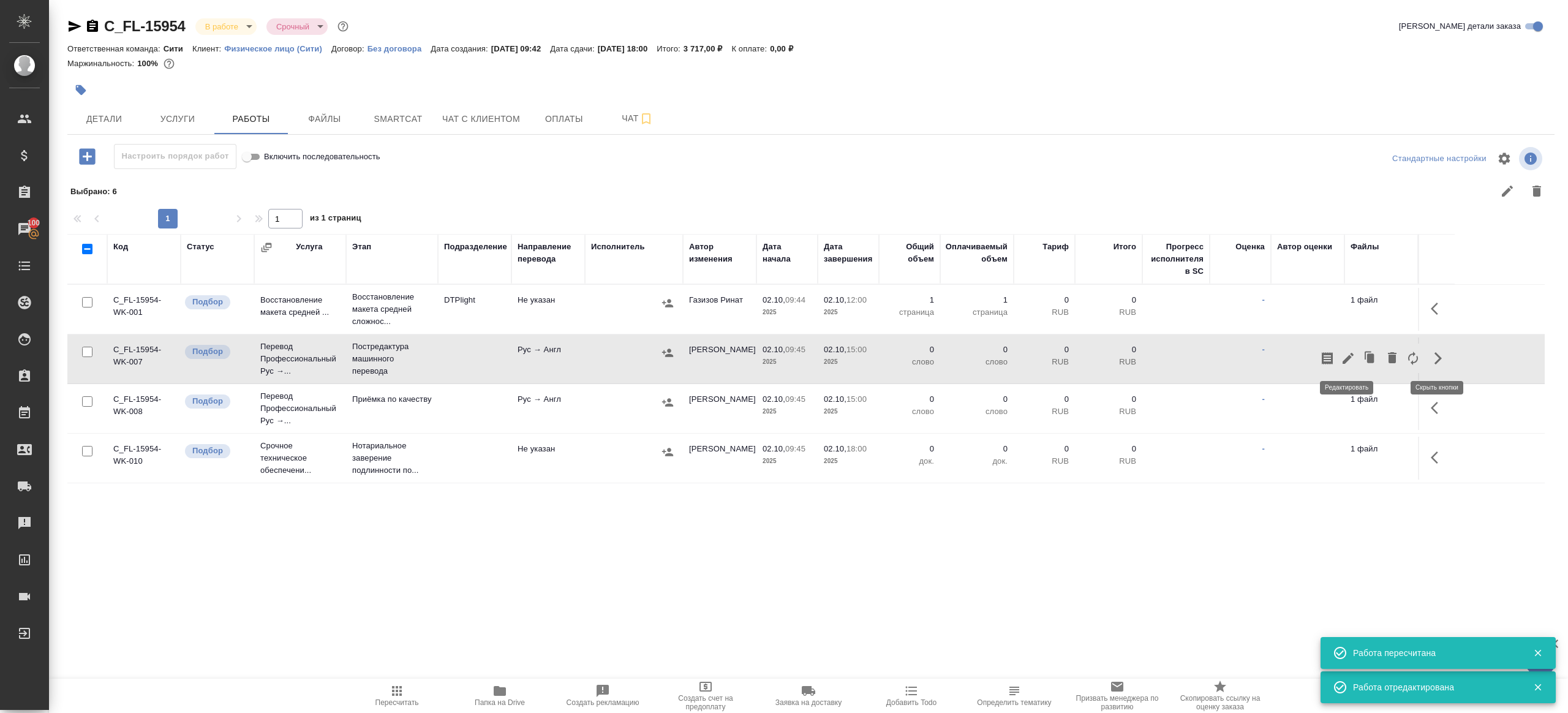
click at [1344, 360] on icon "button" at bounding box center [1348, 358] width 11 height 11
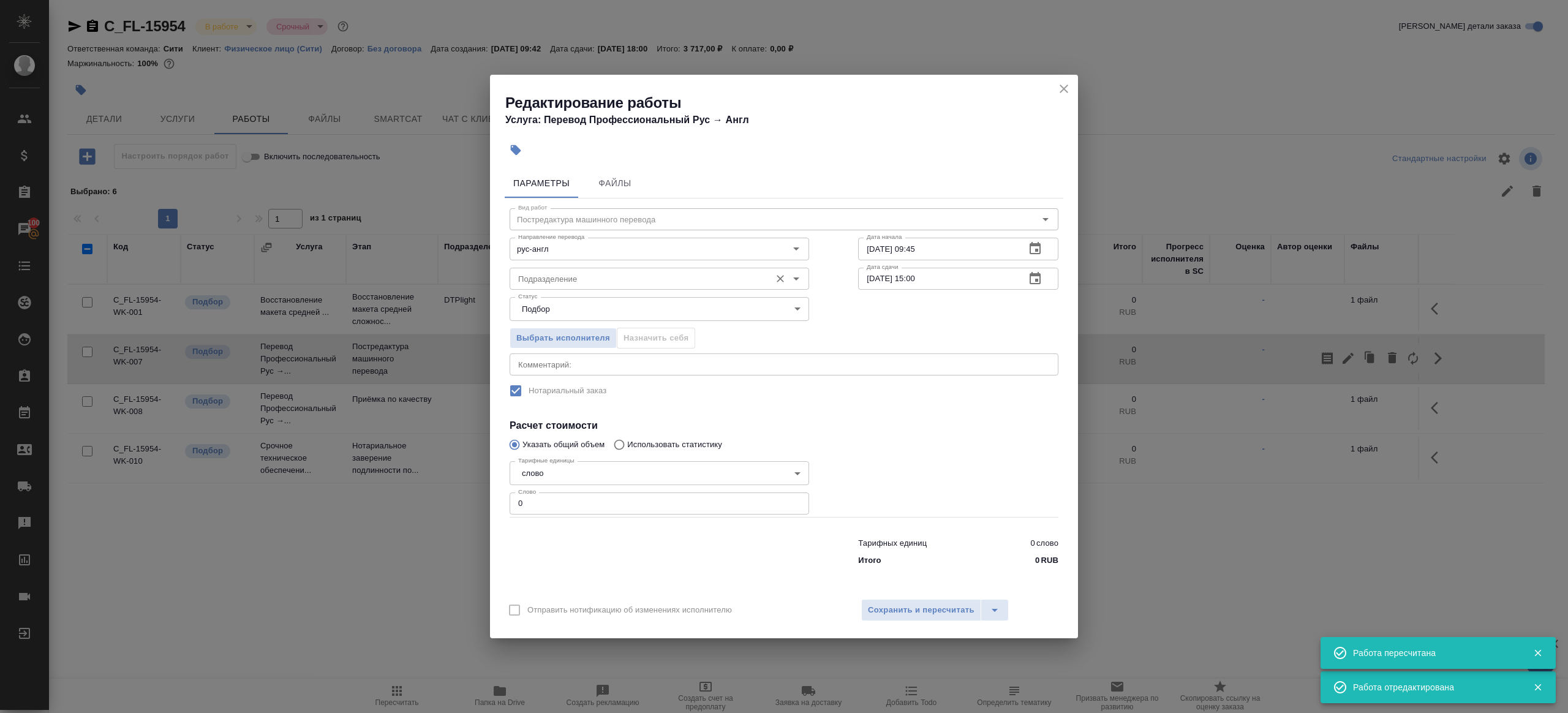
click at [618, 284] on input "Подразделение" at bounding box center [639, 278] width 251 height 15
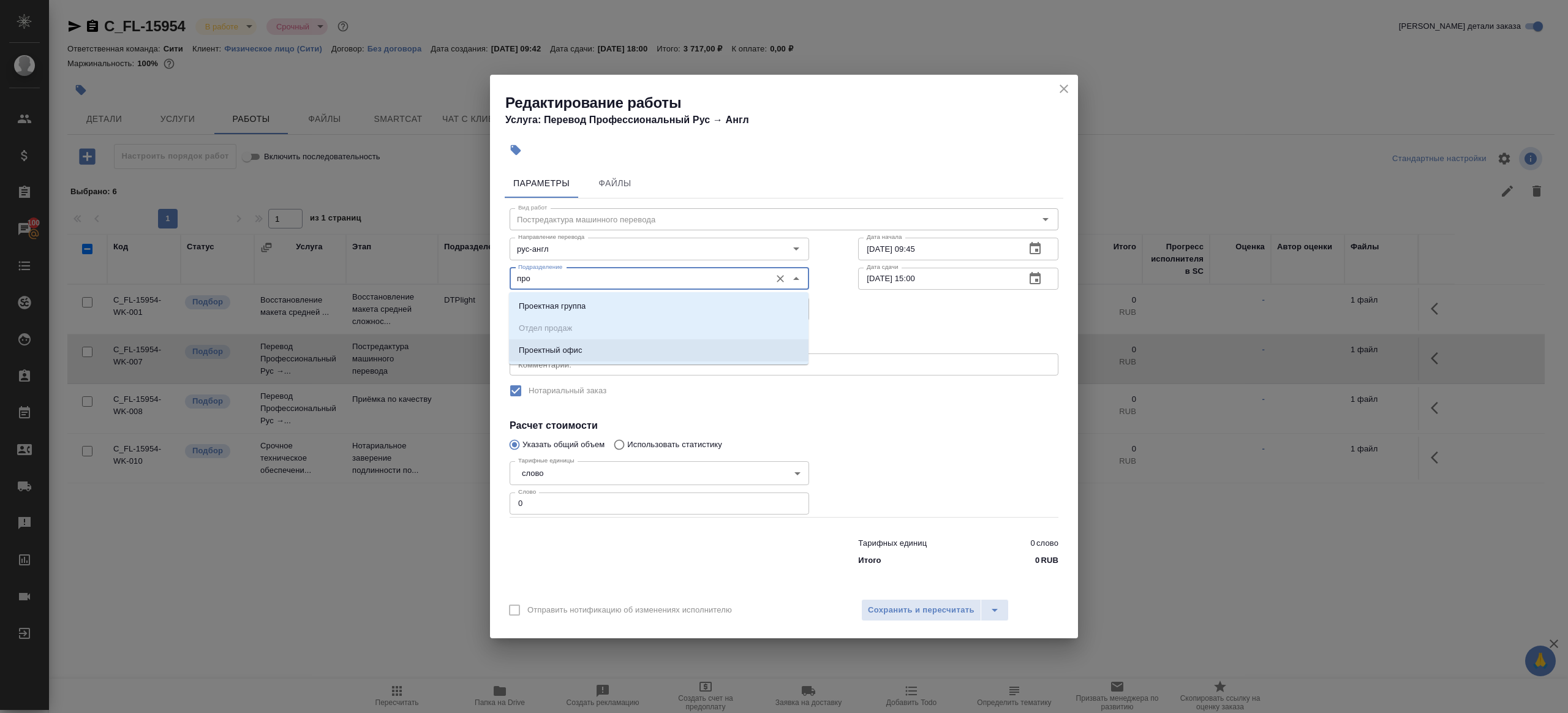
click at [638, 358] on li "Проектный офис" at bounding box center [658, 350] width 299 height 22
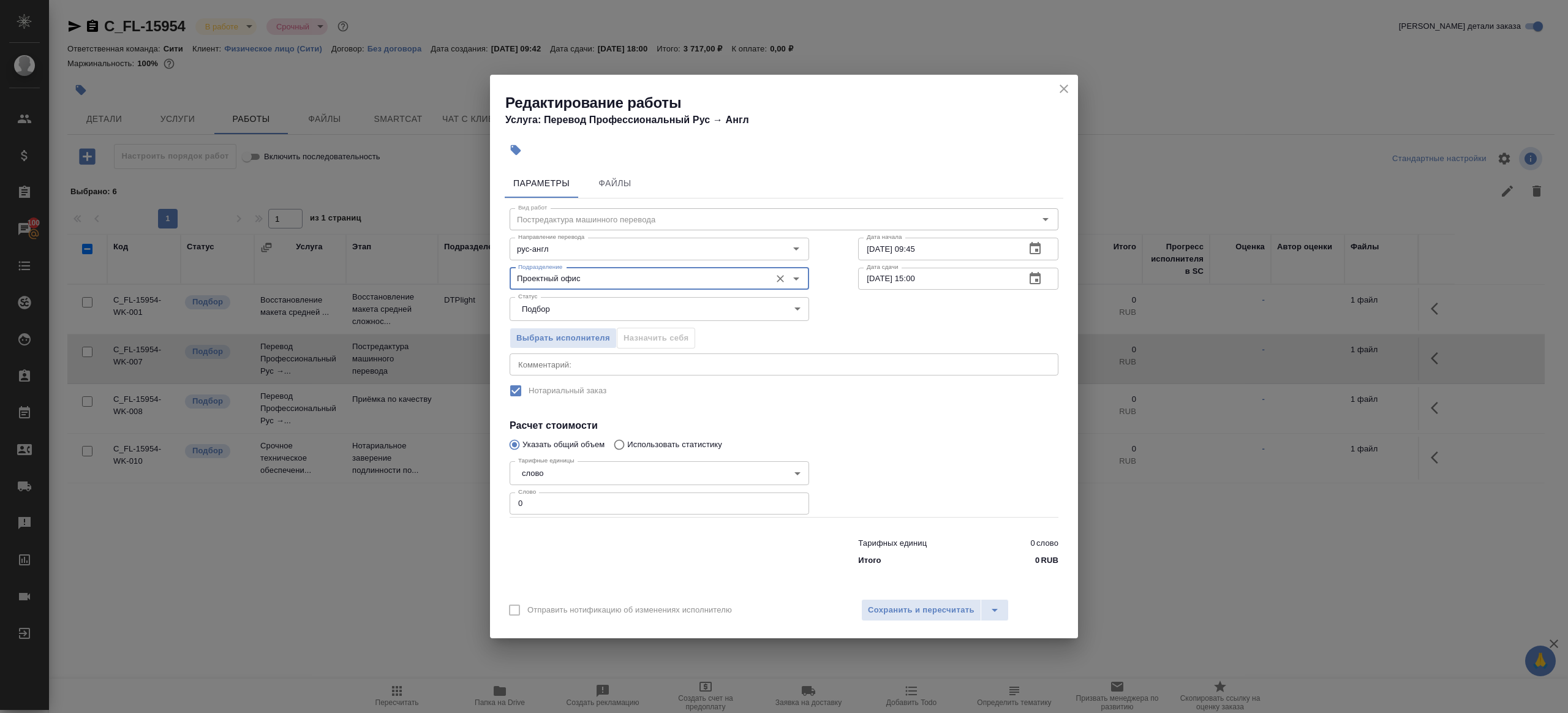
type input "Проектный офис"
click at [558, 500] on input "0" at bounding box center [659, 503] width 299 height 22
type input "1"
click at [572, 566] on div at bounding box center [660, 549] width 348 height 49
click at [944, 248] on input "02.10.2025 09:45" at bounding box center [936, 249] width 157 height 22
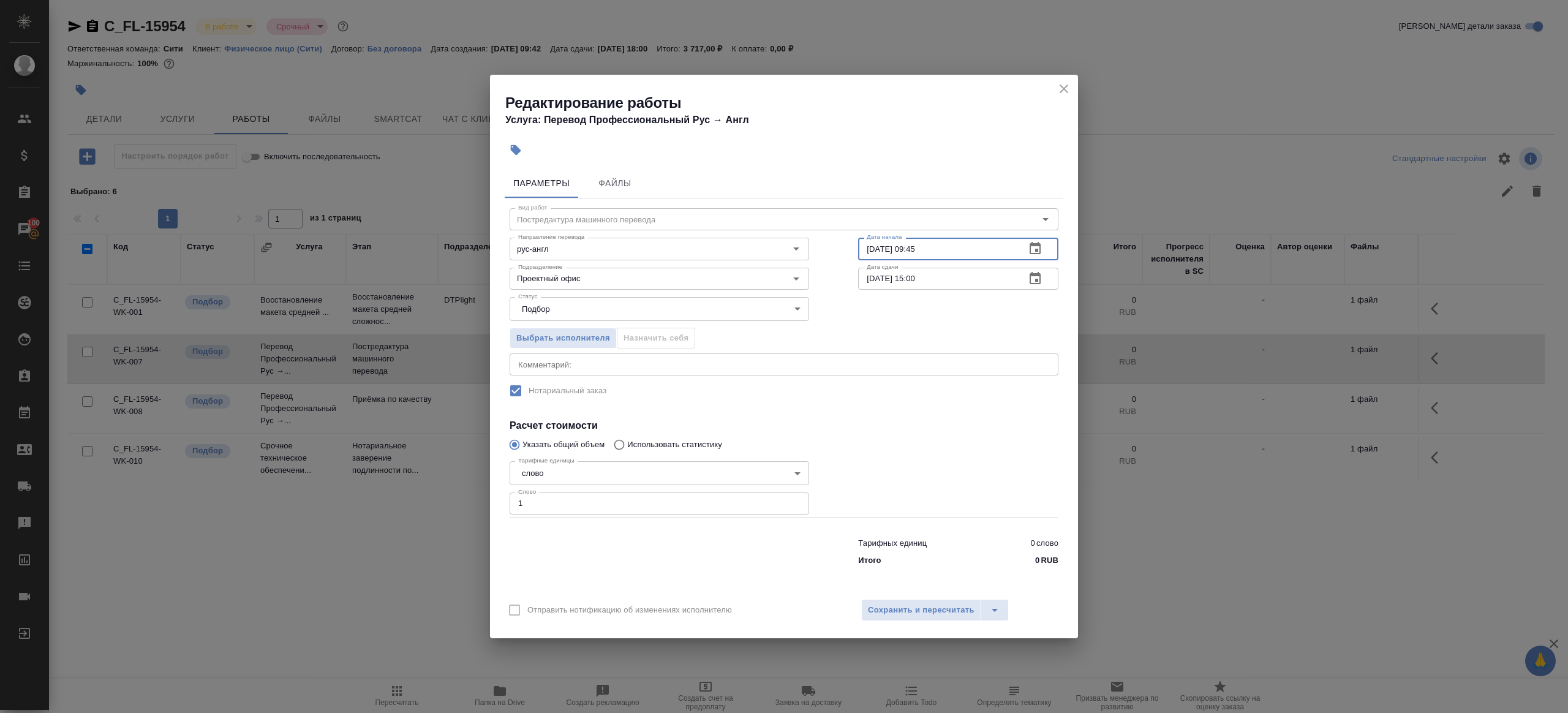
paste input "12:00"
type input "02.10.2025 12:00"
click at [918, 278] on input "[DATE] 15:00" at bounding box center [936, 278] width 157 height 22
type input "02.10.2025 14:00"
click at [929, 464] on div at bounding box center [958, 486] width 250 height 110
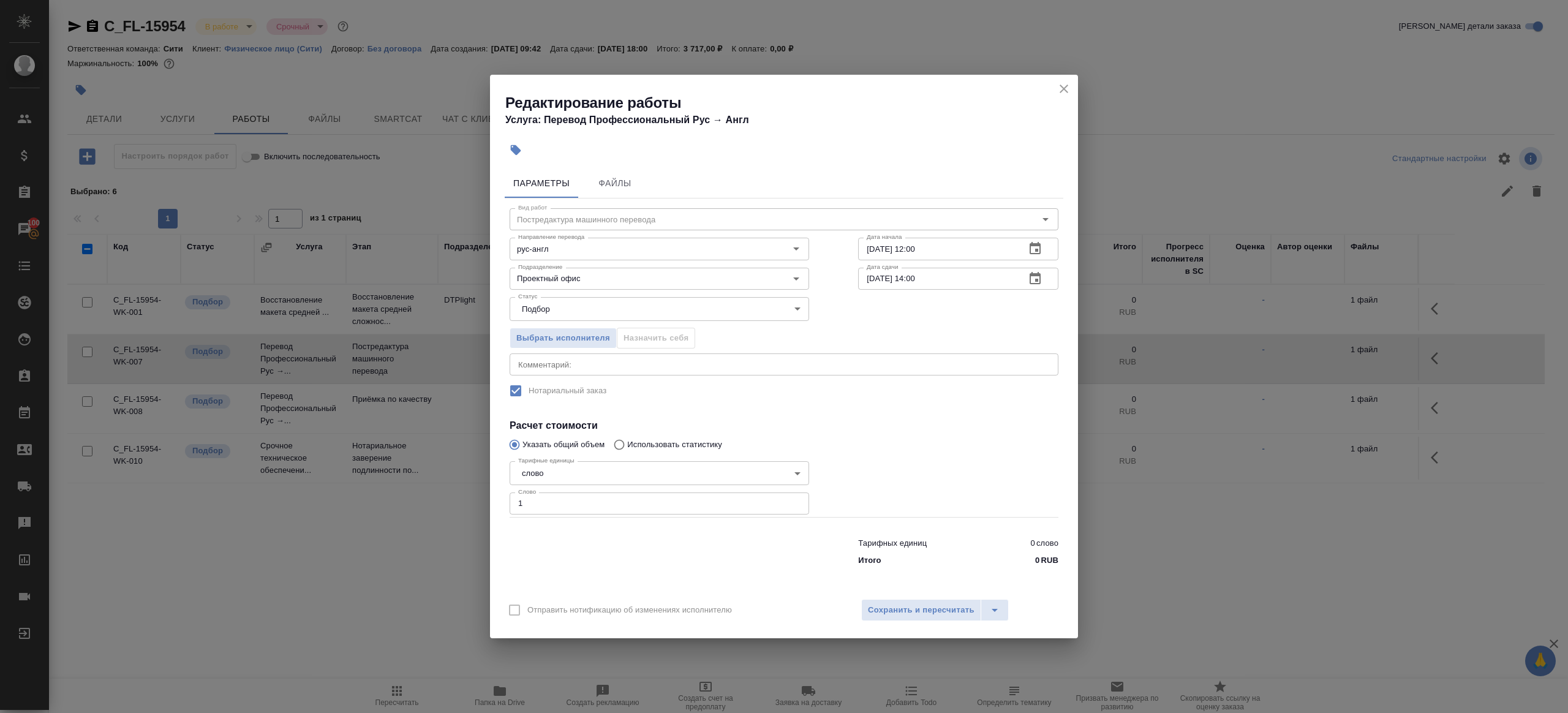
click at [905, 624] on div "Отправить нотификацию об изменениях исполнителю Сохранить и пересчитать" at bounding box center [784, 614] width 588 height 47
click at [907, 621] on div "Отправить нотификацию об изменениях исполнителю Сохранить и пересчитать" at bounding box center [784, 614] width 588 height 47
click at [908, 618] on button "Сохранить и пересчитать" at bounding box center [921, 610] width 120 height 22
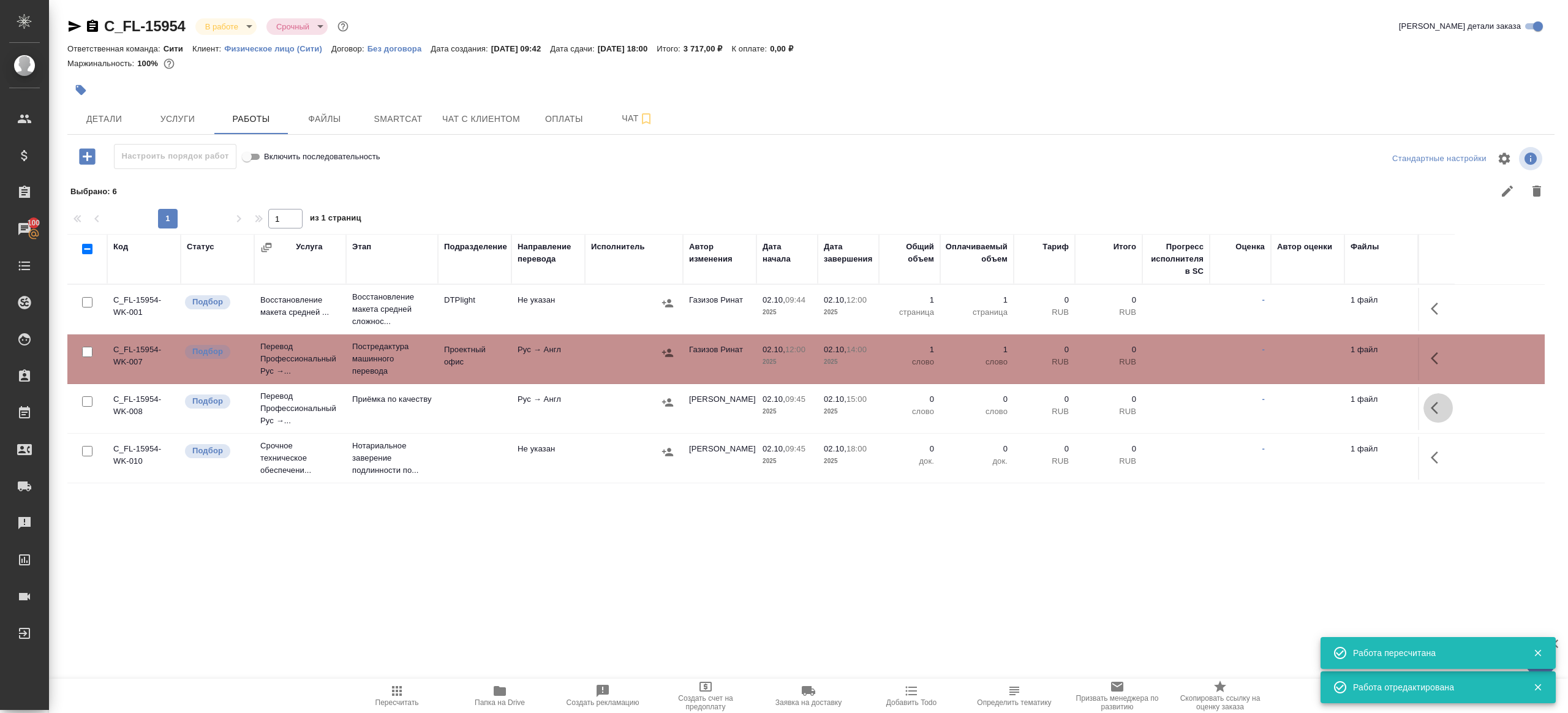
click at [1436, 406] on icon "button" at bounding box center [1438, 407] width 15 height 15
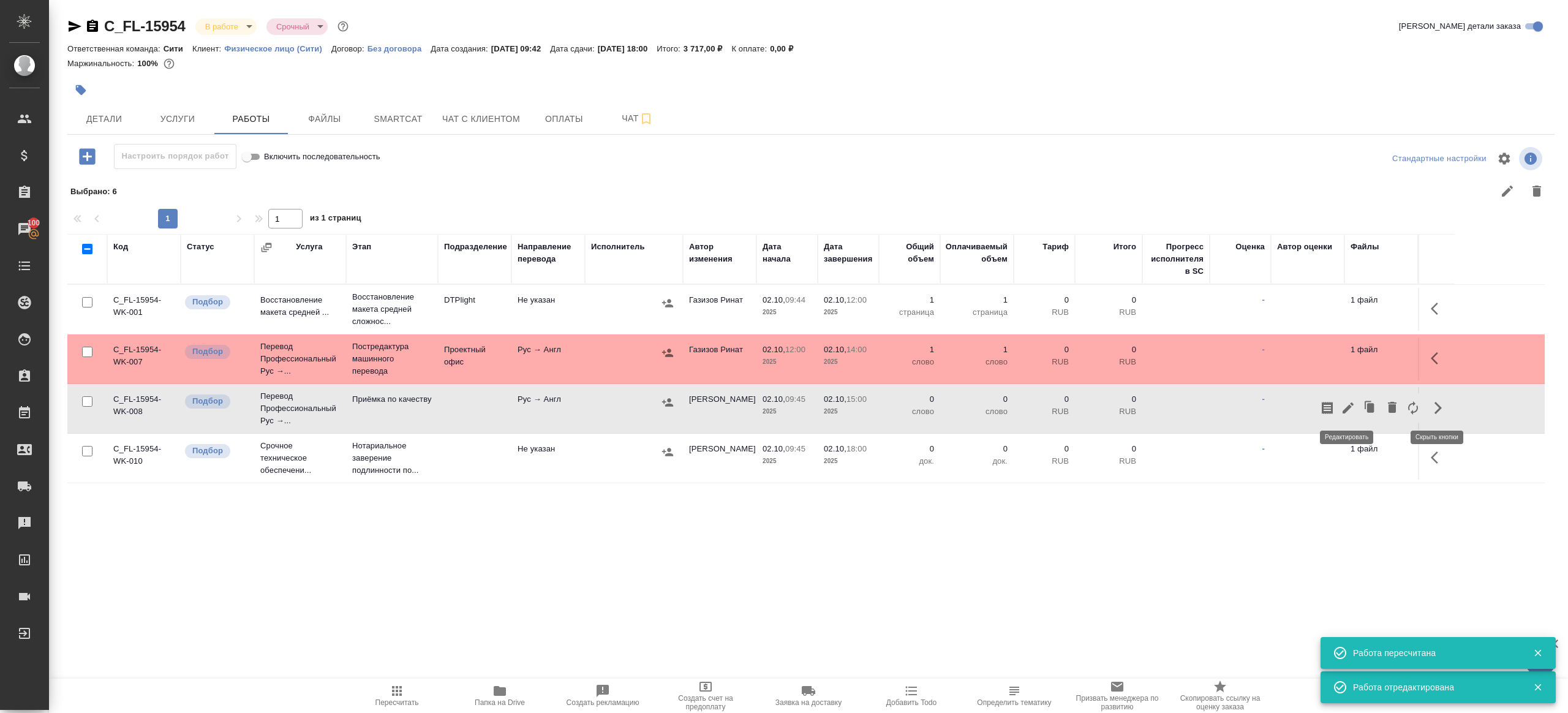
click at [1348, 407] on icon "button" at bounding box center [1348, 407] width 11 height 11
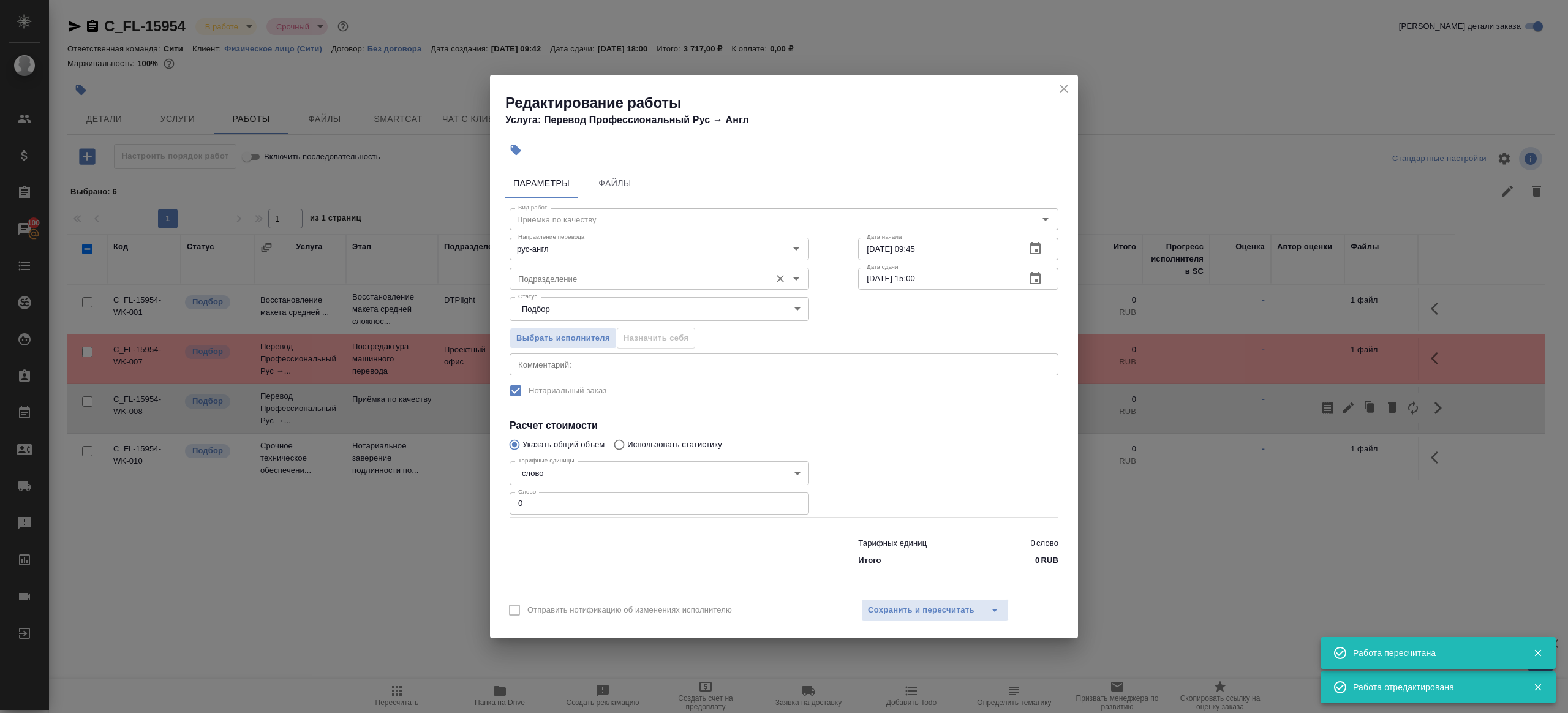
click at [653, 267] on div "Подразделение Подразделение" at bounding box center [659, 278] width 299 height 30
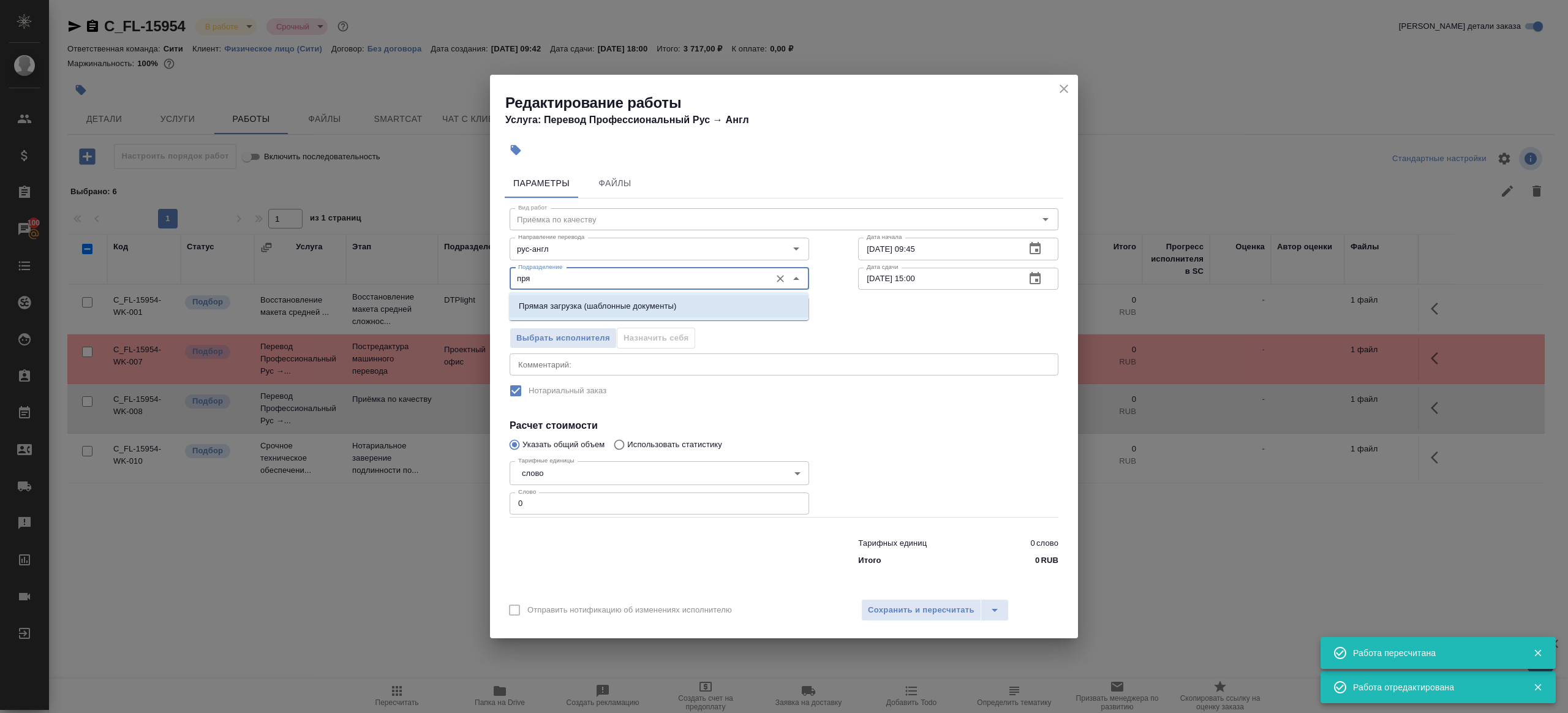
click at [691, 296] on li "Прямая загрузка (шаблонные документы)" at bounding box center [658, 306] width 299 height 22
type input "Прямая загрузка (шаблонные документы)"
click at [933, 252] on input "02.10.2025 09:45" at bounding box center [936, 249] width 157 height 22
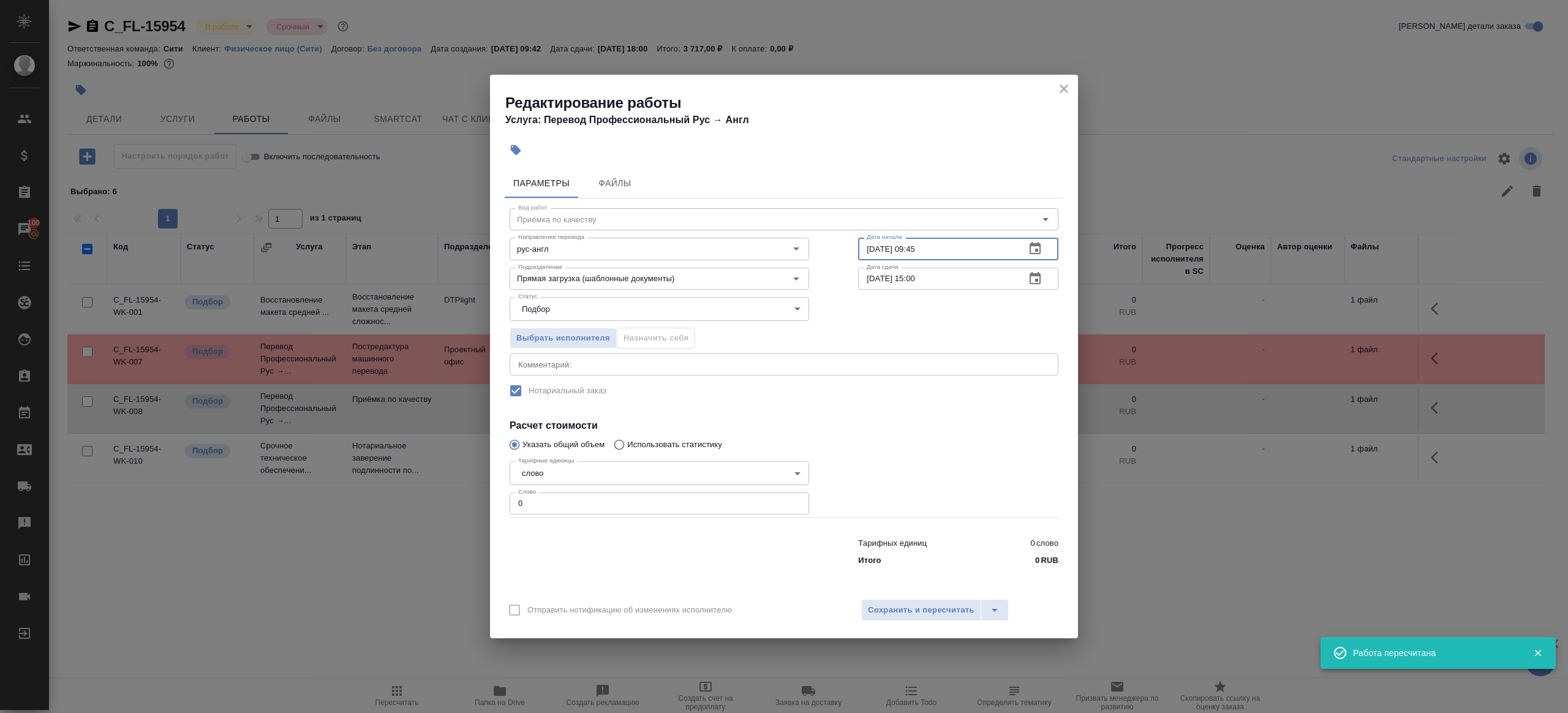
paste input "14:00"
type input "02.10.2025 14:00"
click at [607, 495] on input "0" at bounding box center [659, 503] width 299 height 22
type input "1"
drag, startPoint x: 633, startPoint y: 536, endPoint x: 695, endPoint y: 554, distance: 64.6
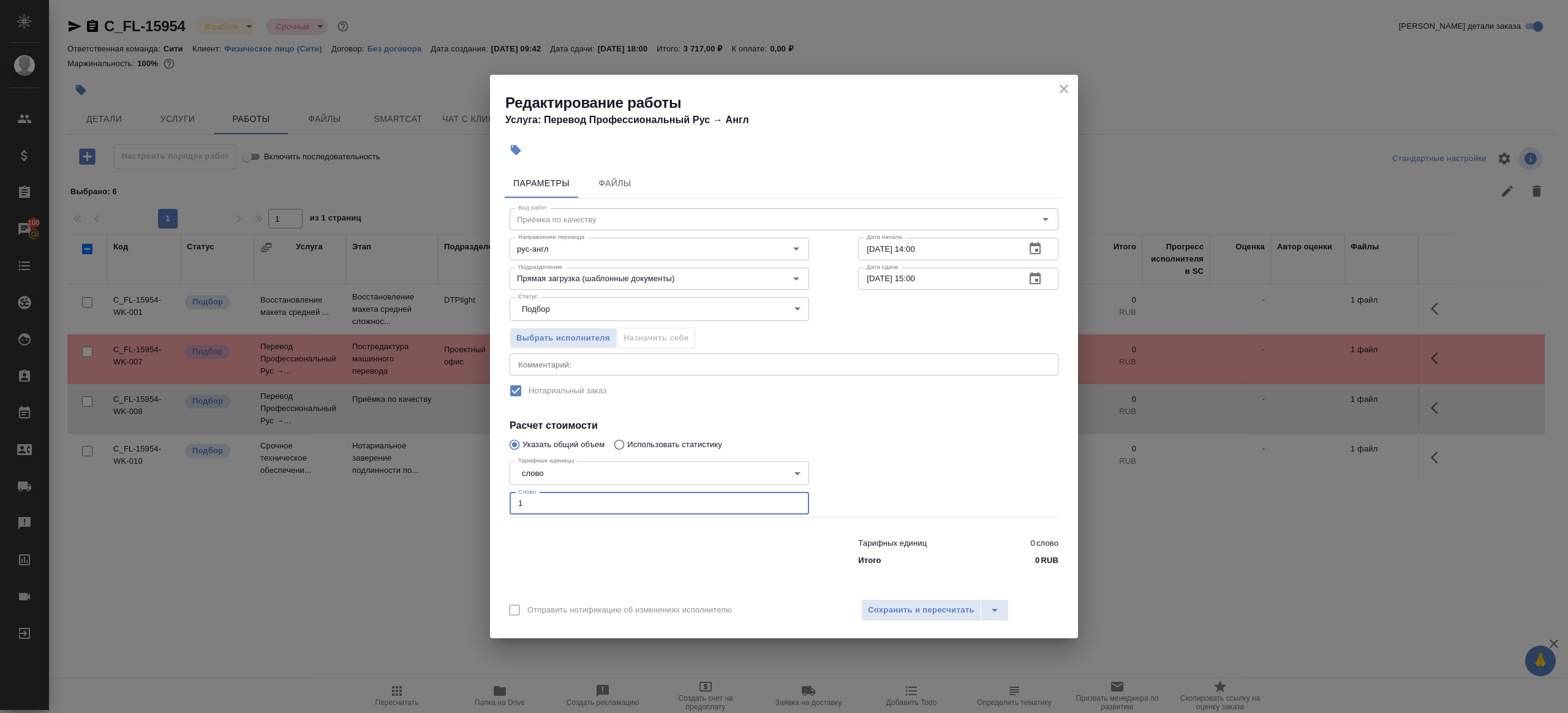
click at [633, 536] on div at bounding box center [660, 549] width 348 height 49
click at [918, 610] on span "Сохранить и пересчитать" at bounding box center [921, 610] width 107 height 14
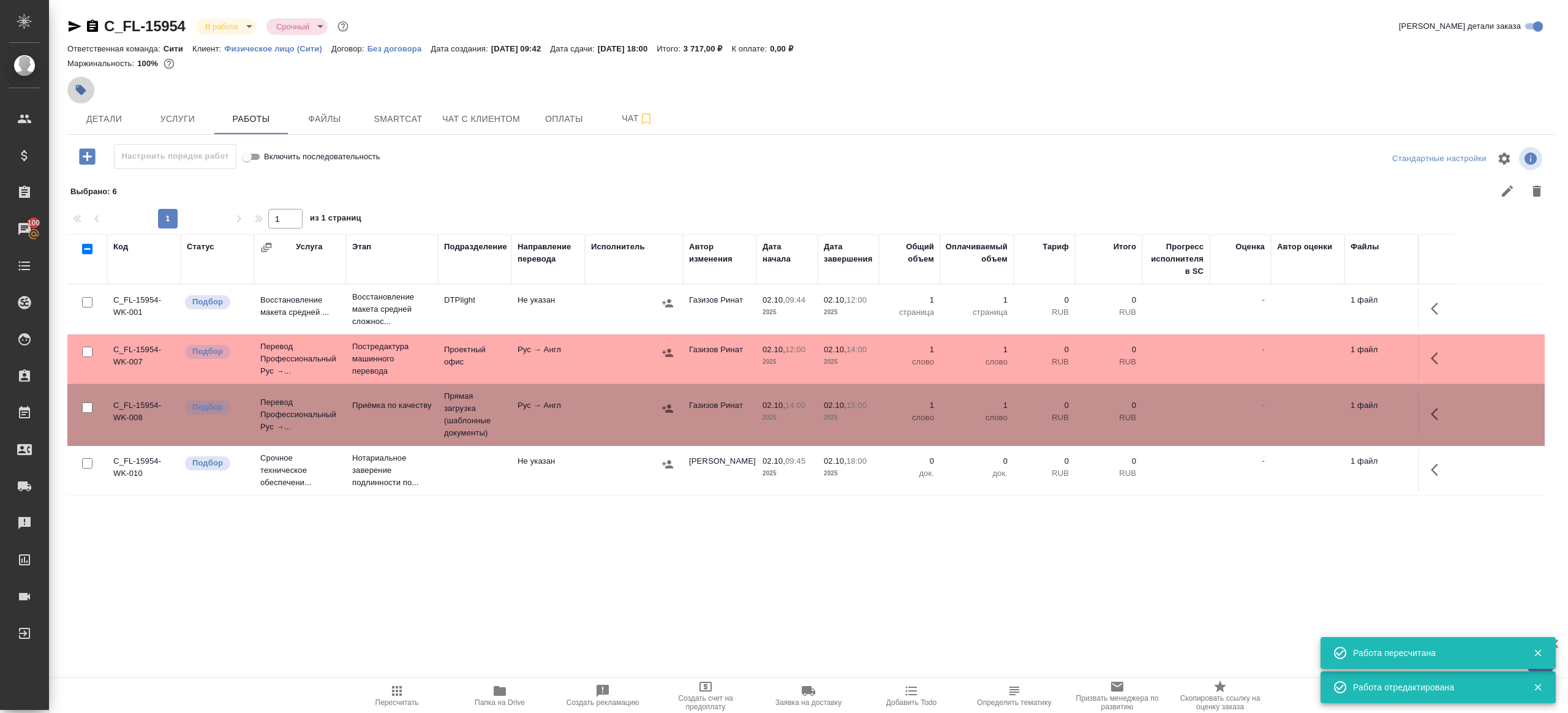
click at [85, 87] on icon "button" at bounding box center [81, 90] width 12 height 12
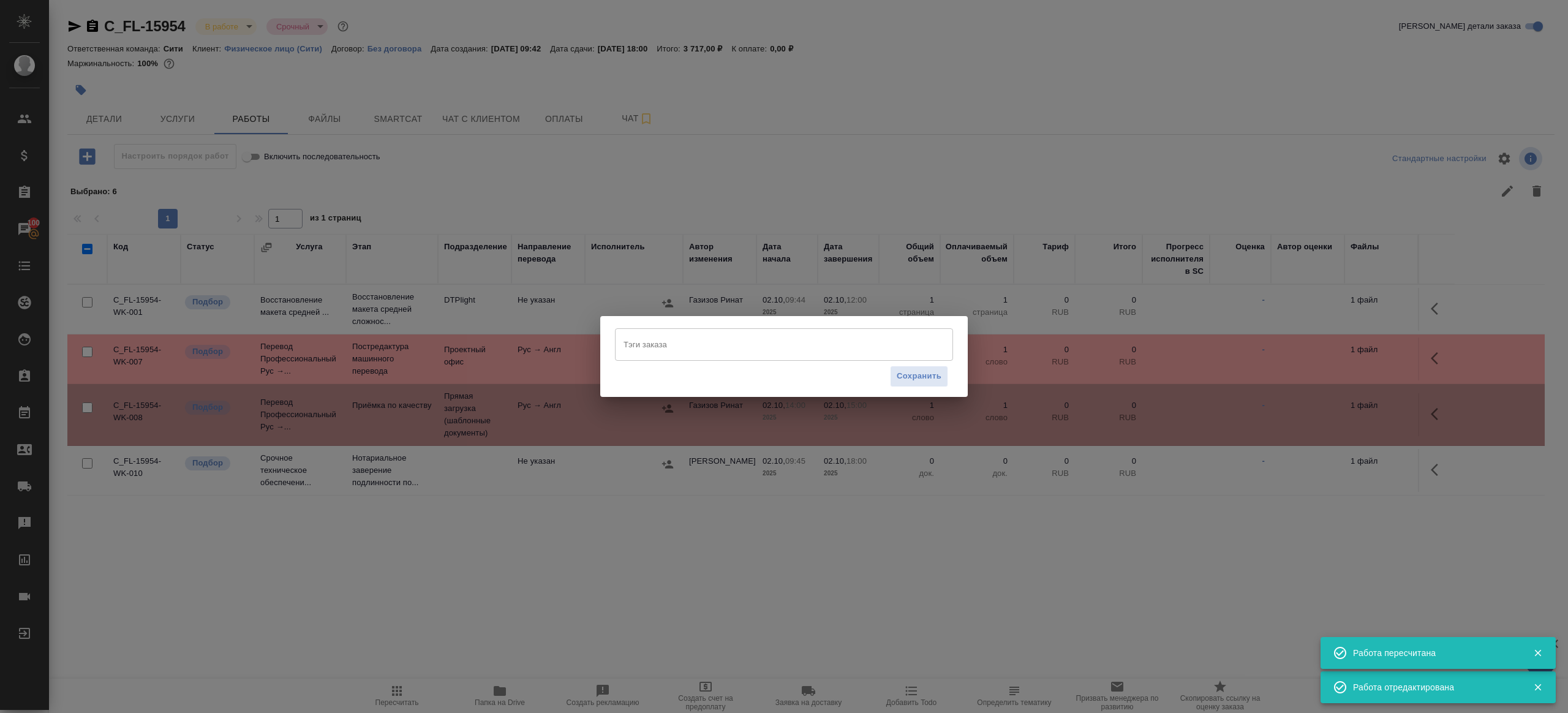
click at [669, 364] on div "Сохранить" at bounding box center [784, 376] width 338 height 31
click at [674, 357] on div "Тэги заказа" at bounding box center [784, 344] width 338 height 32
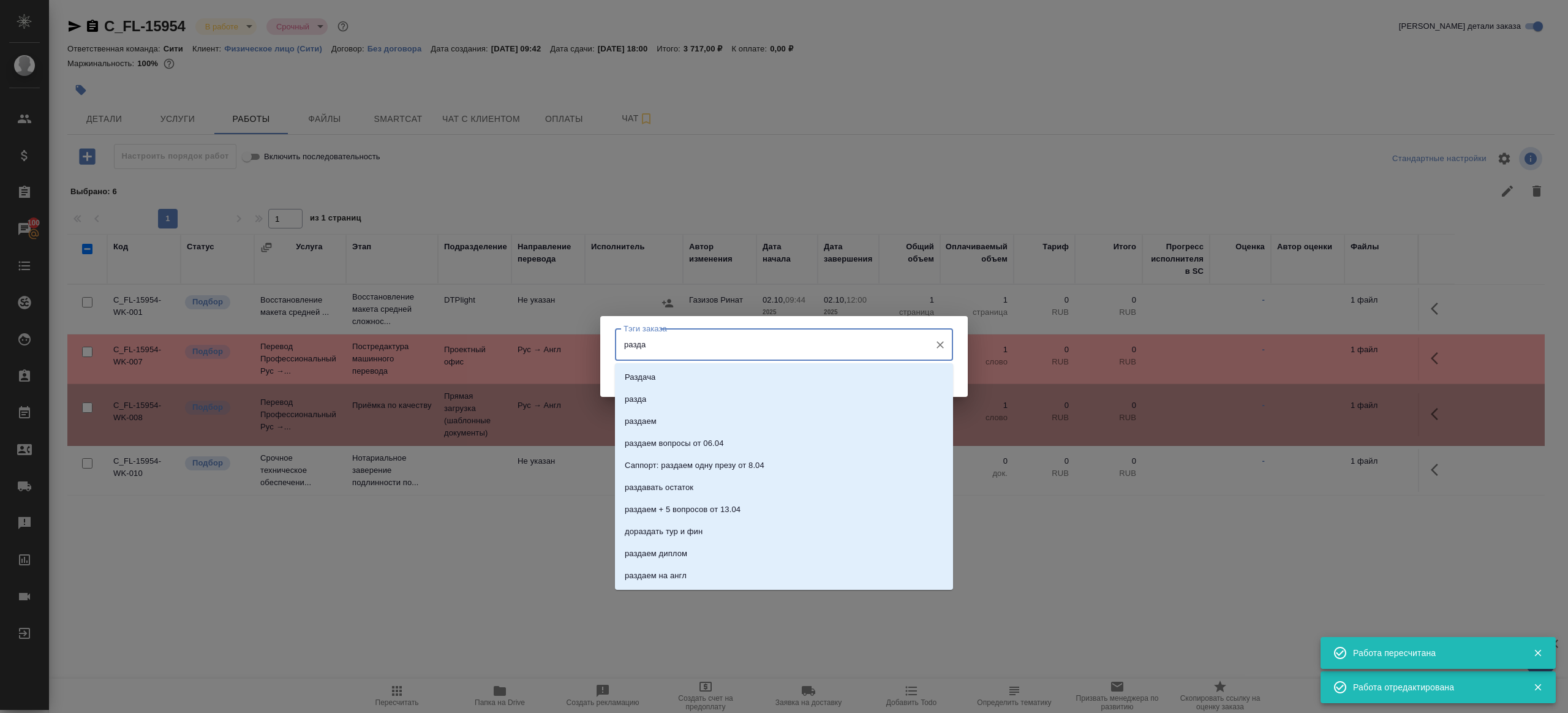
type input "раздае"
click at [673, 369] on li "раздаем" at bounding box center [784, 377] width 338 height 22
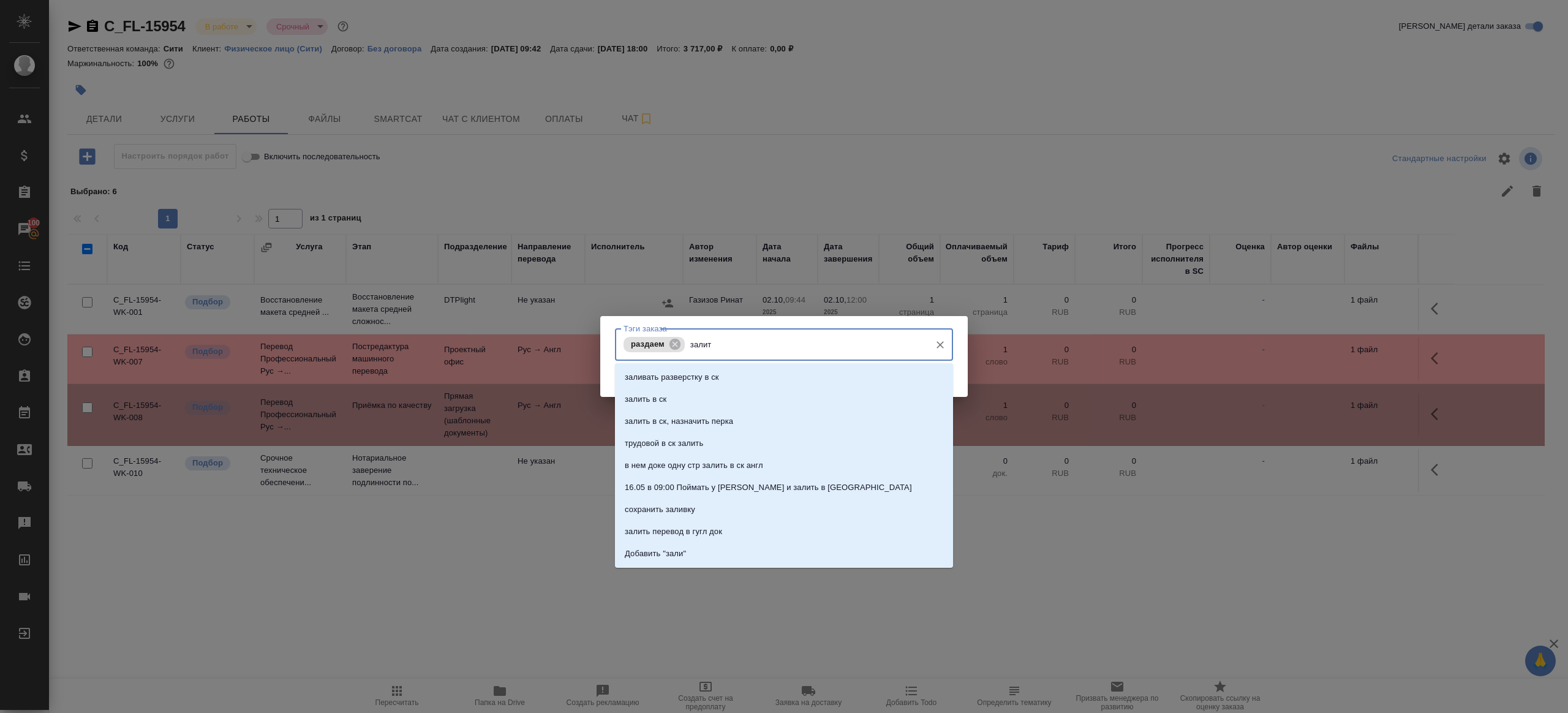
type input "залить"
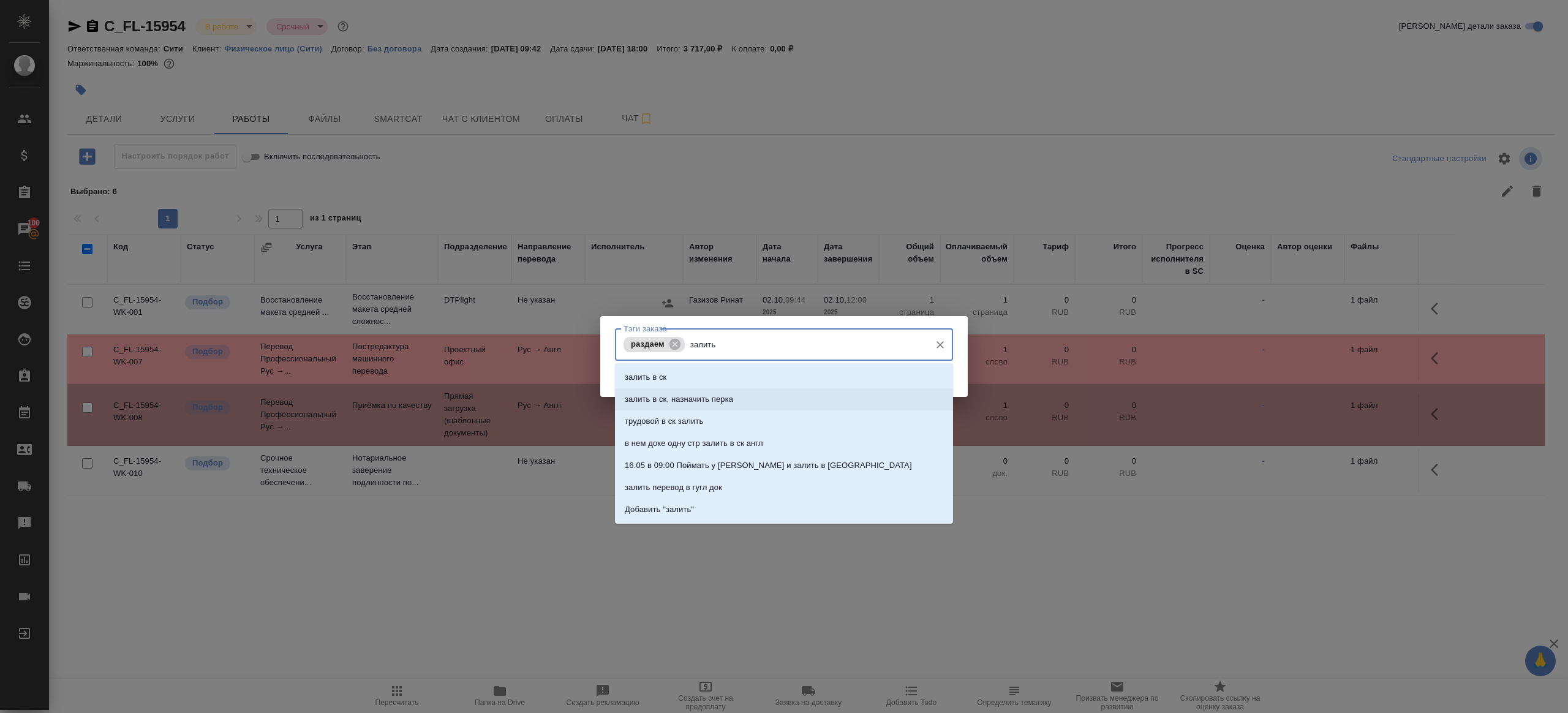
click at [673, 392] on li "залить в ск, назначить перка" at bounding box center [784, 399] width 338 height 22
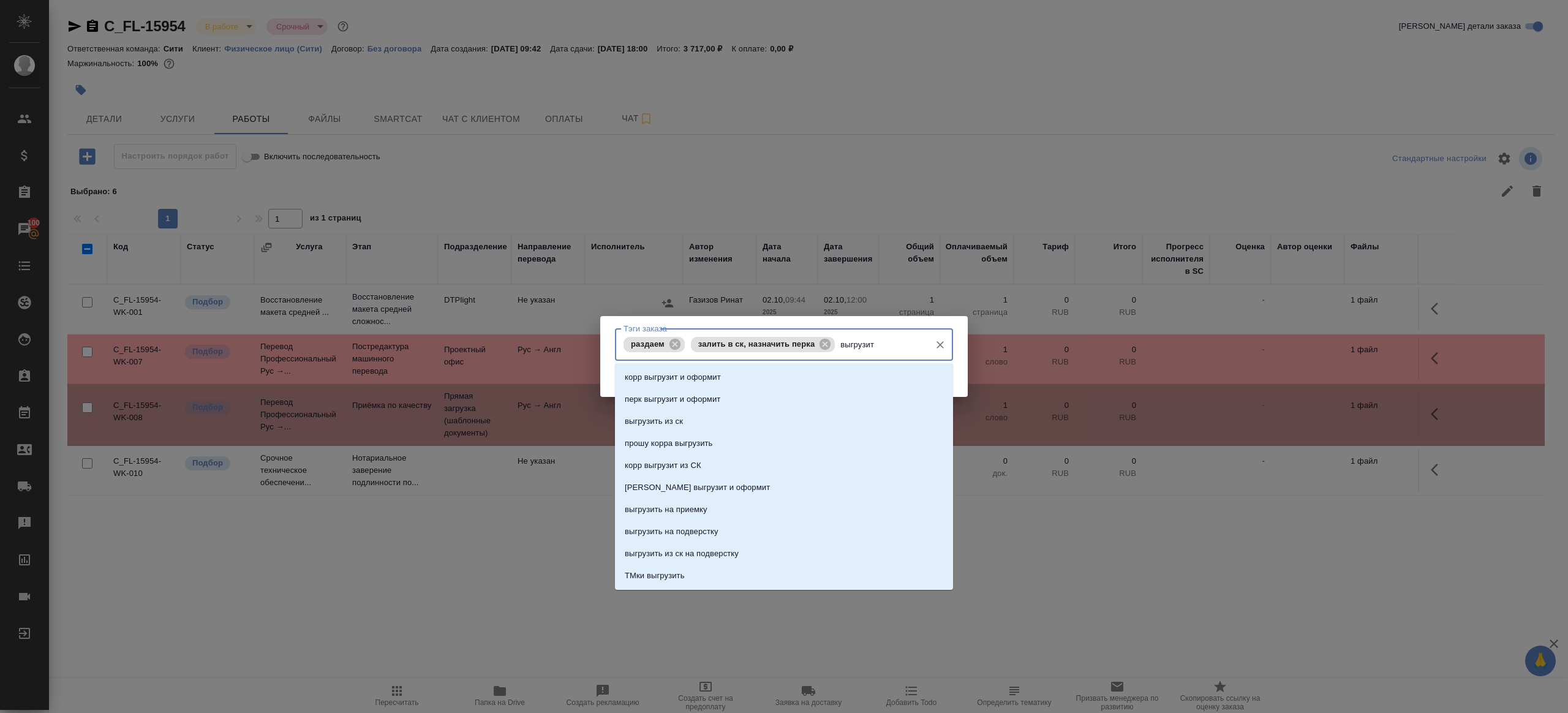
type input "выгрузить"
click at [697, 385] on li "выгрузить из ск" at bounding box center [784, 377] width 338 height 22
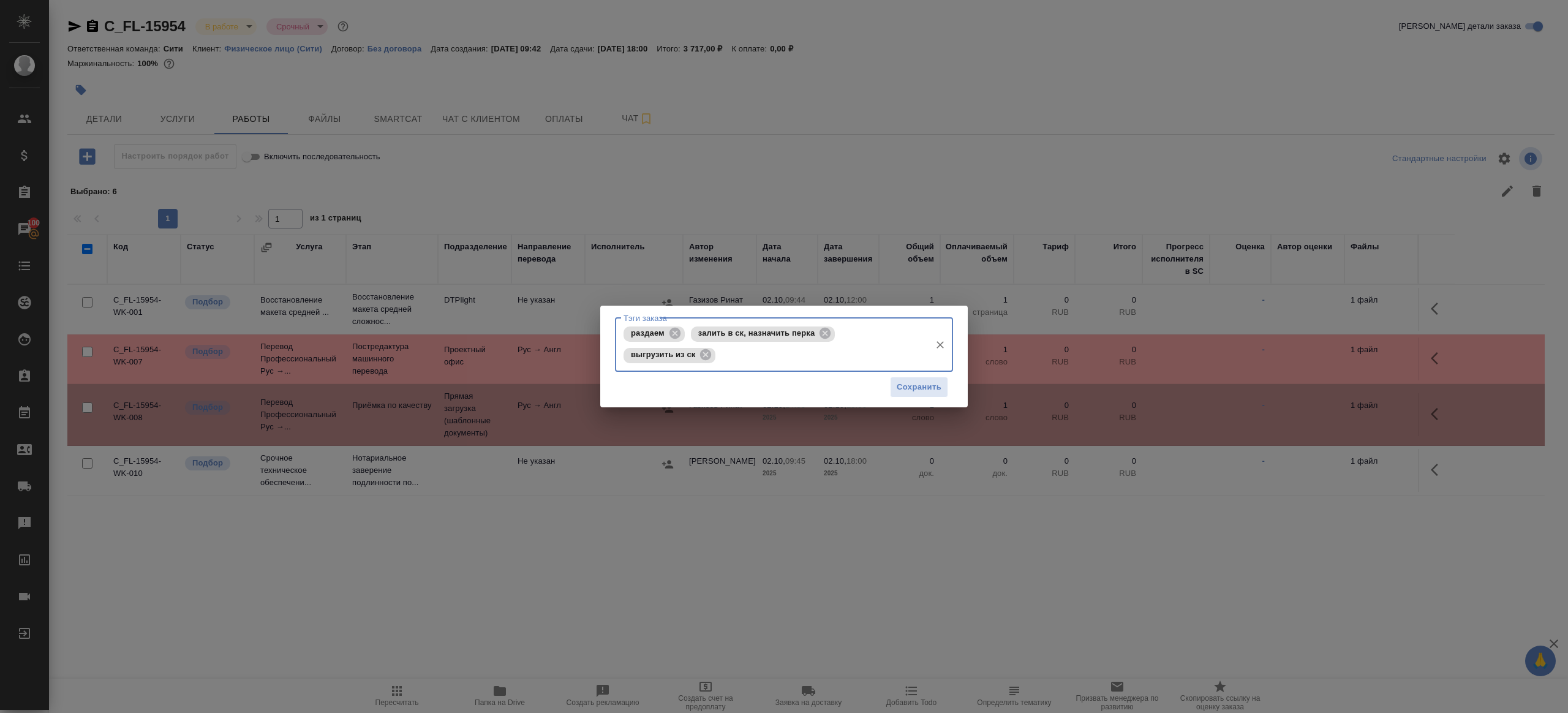
click at [887, 385] on div "Сохранить" at bounding box center [784, 387] width 338 height 31
click at [911, 387] on span "Сохранить" at bounding box center [919, 387] width 44 height 14
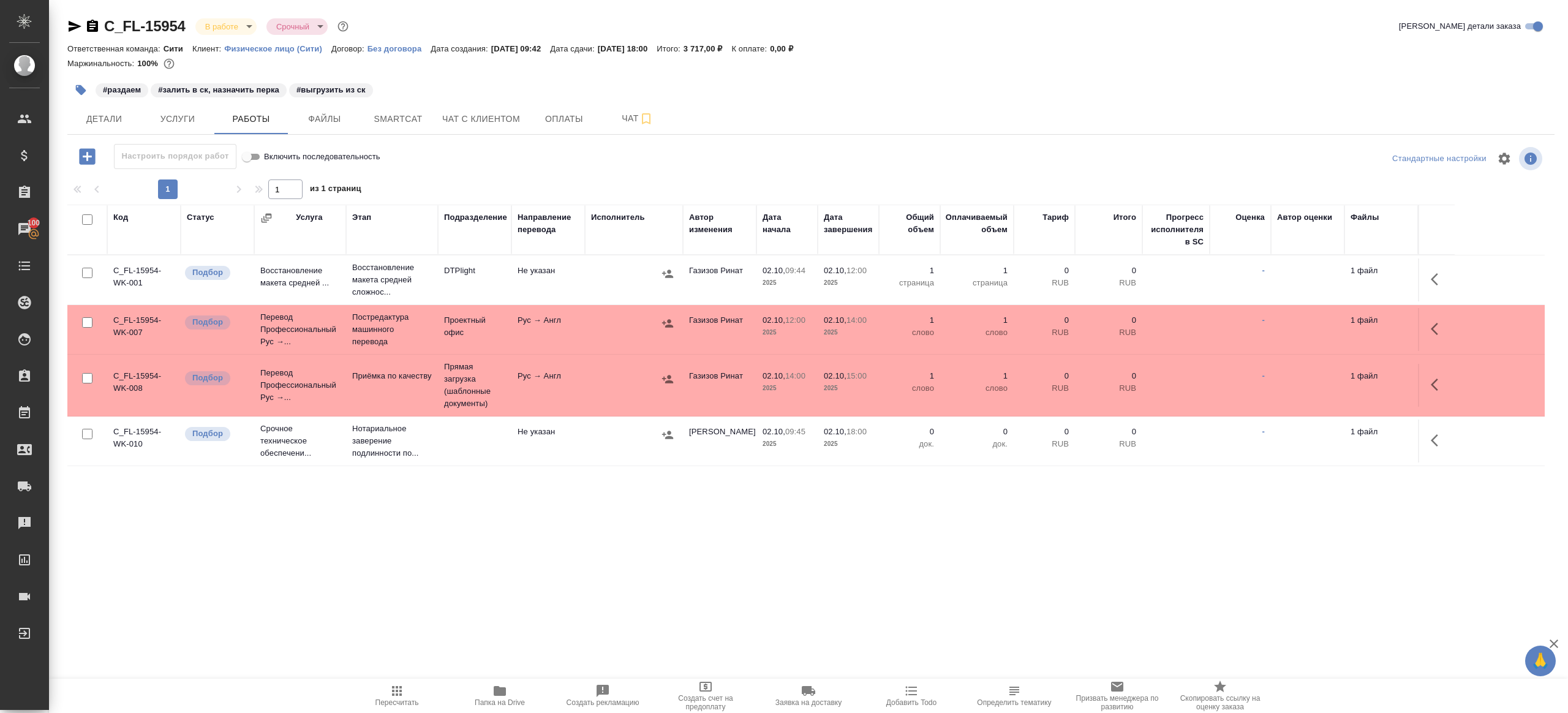
click at [407, 682] on button "Пересчитать" at bounding box center [397, 696] width 103 height 34
click at [515, 584] on div ".cls-1 fill:#fff; AWATERA Gazizov Rinat Клиенты Спецификации Заказы 100 Чаты To…" at bounding box center [784, 356] width 1568 height 713
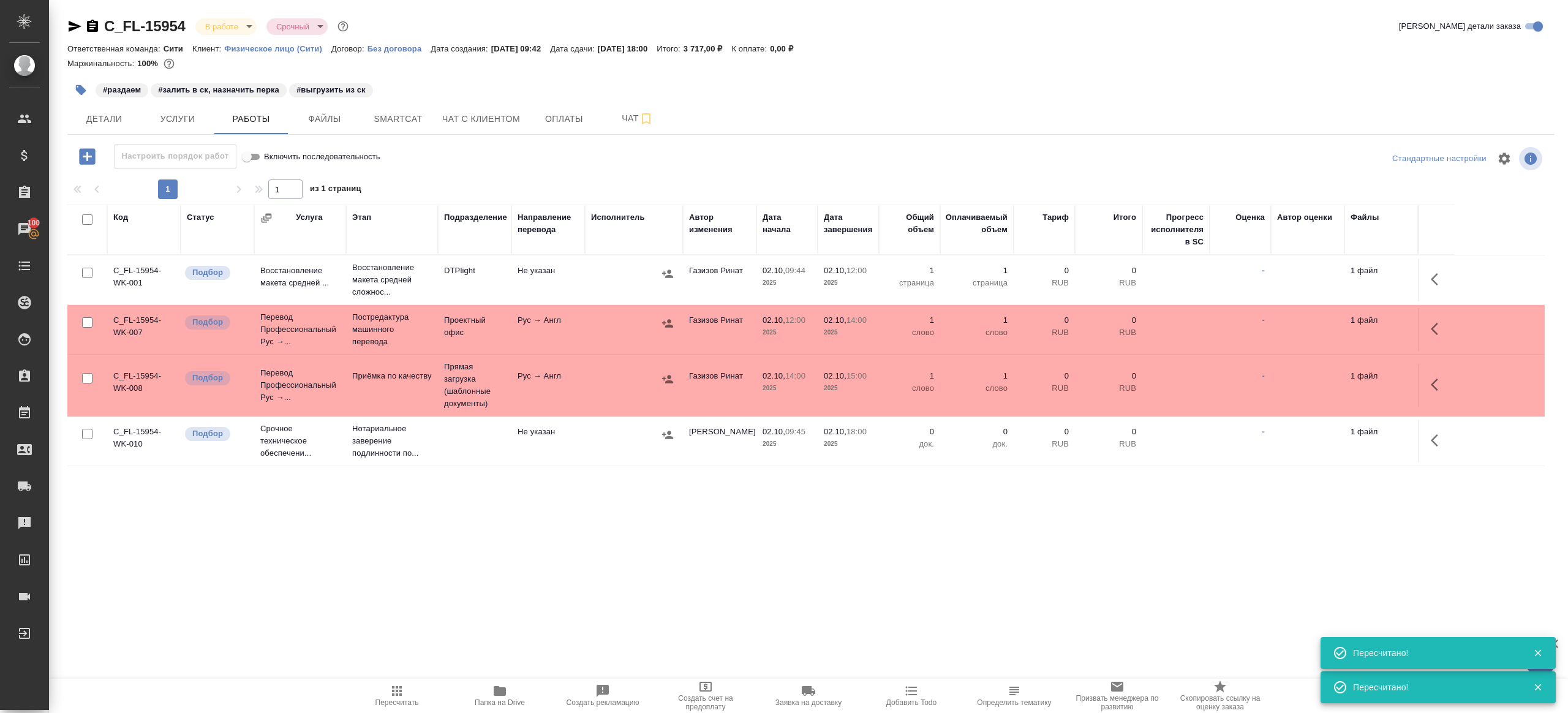
click at [391, 698] on span "Пересчитать" at bounding box center [397, 702] width 44 height 9
click at [398, 696] on icon "button" at bounding box center [397, 690] width 15 height 15
drag, startPoint x: 398, startPoint y: 696, endPoint x: 496, endPoint y: 509, distance: 211.1
click at [398, 697] on icon "button" at bounding box center [397, 690] width 15 height 15
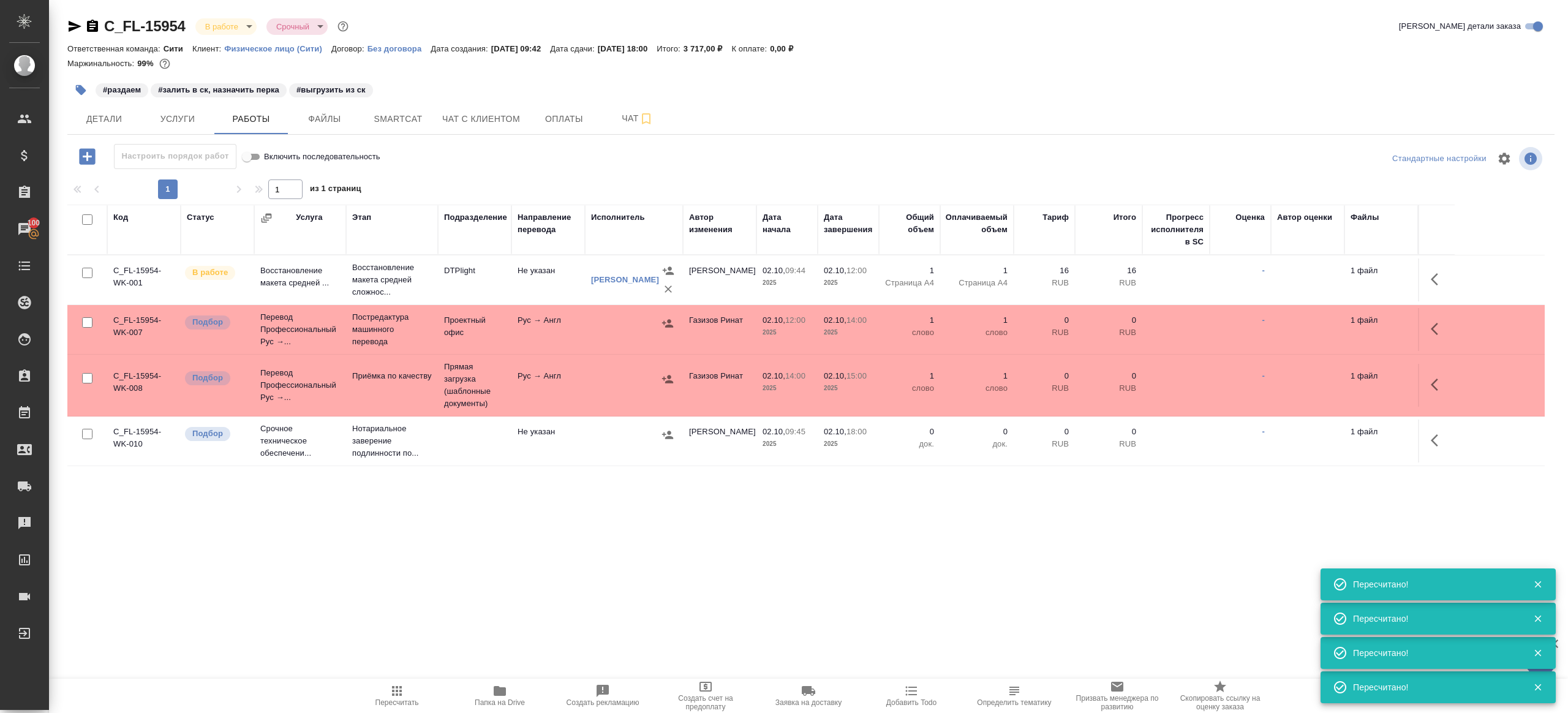
click at [393, 684] on icon "button" at bounding box center [397, 690] width 15 height 15
click at [495, 603] on div ".cls-1 fill:#fff; AWATERA Gazizov Rinat Клиенты Спецификации Заказы 100 Чаты To…" at bounding box center [784, 356] width 1568 height 713
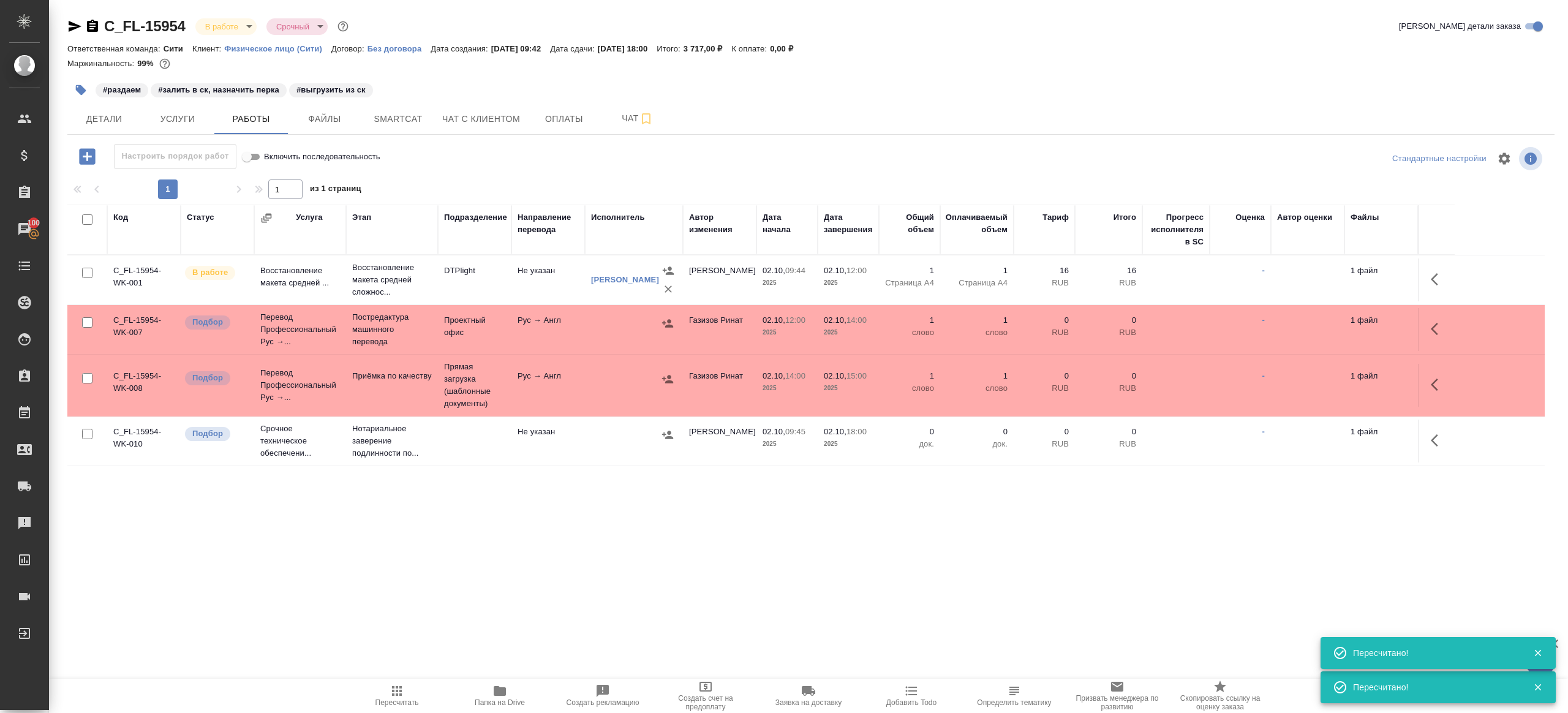
click at [408, 692] on span "Пересчитать" at bounding box center [397, 695] width 88 height 23
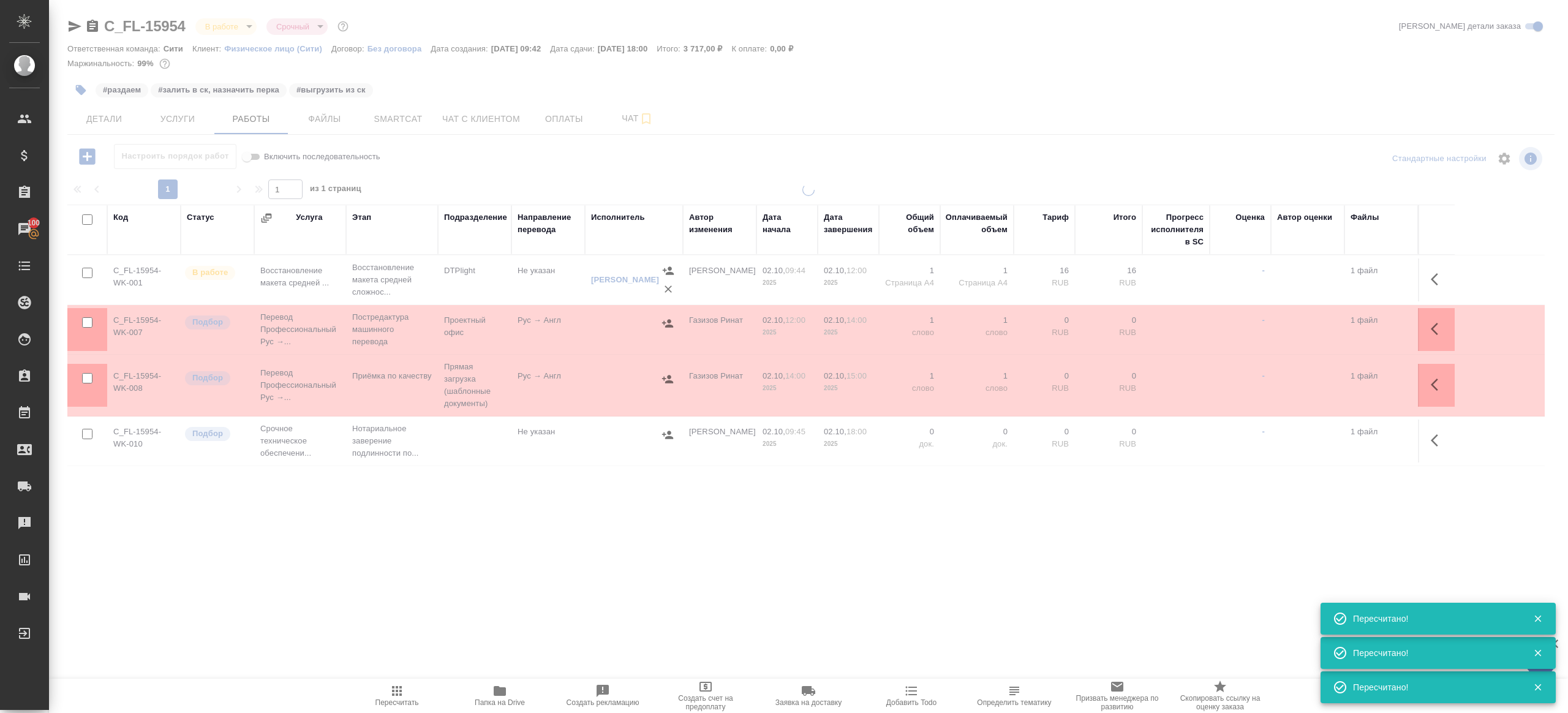
click at [551, 583] on div ".cls-1 fill:#fff; AWATERA Gazizov Rinat Клиенты Спецификации Заказы 100 Чаты To…" at bounding box center [784, 356] width 1568 height 713
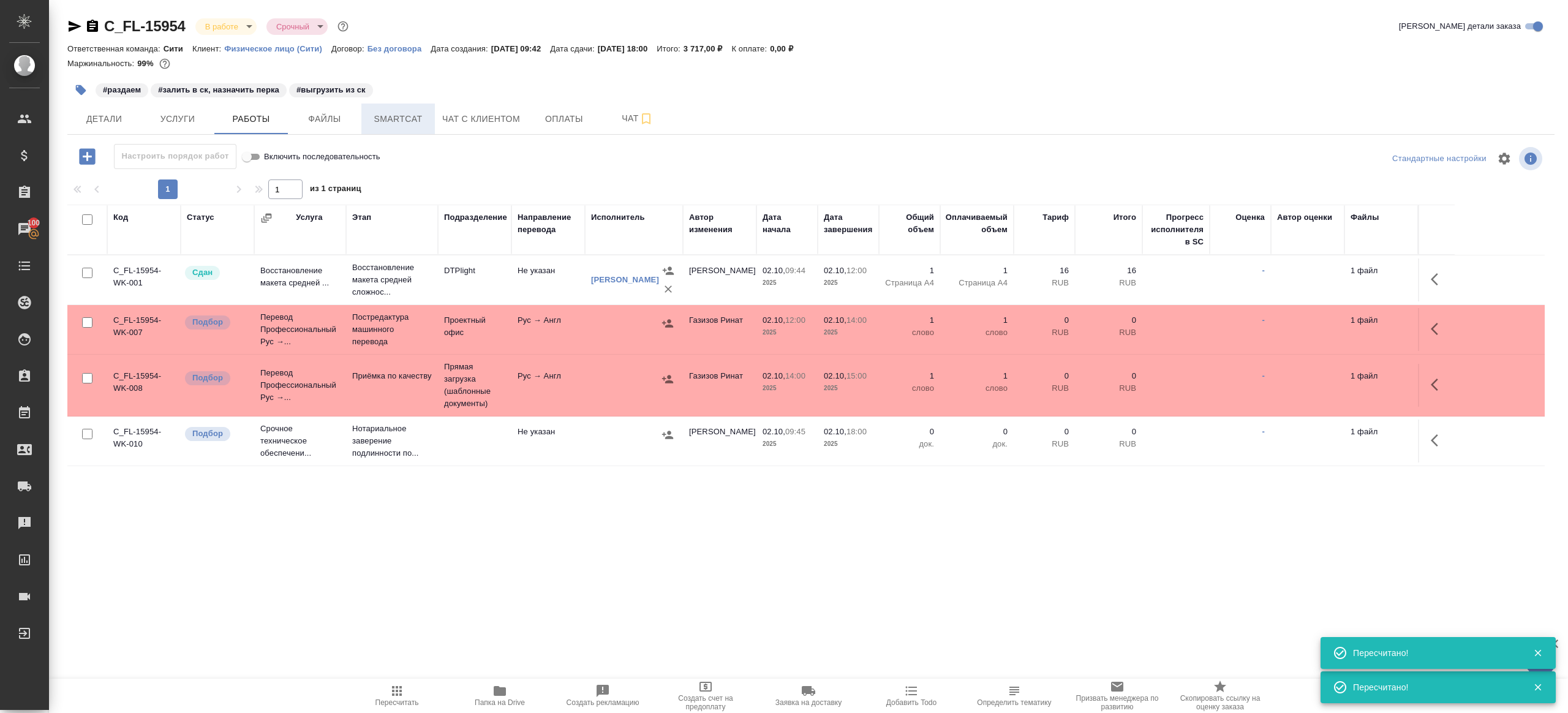
click at [402, 121] on span "Smartcat" at bounding box center [398, 119] width 59 height 16
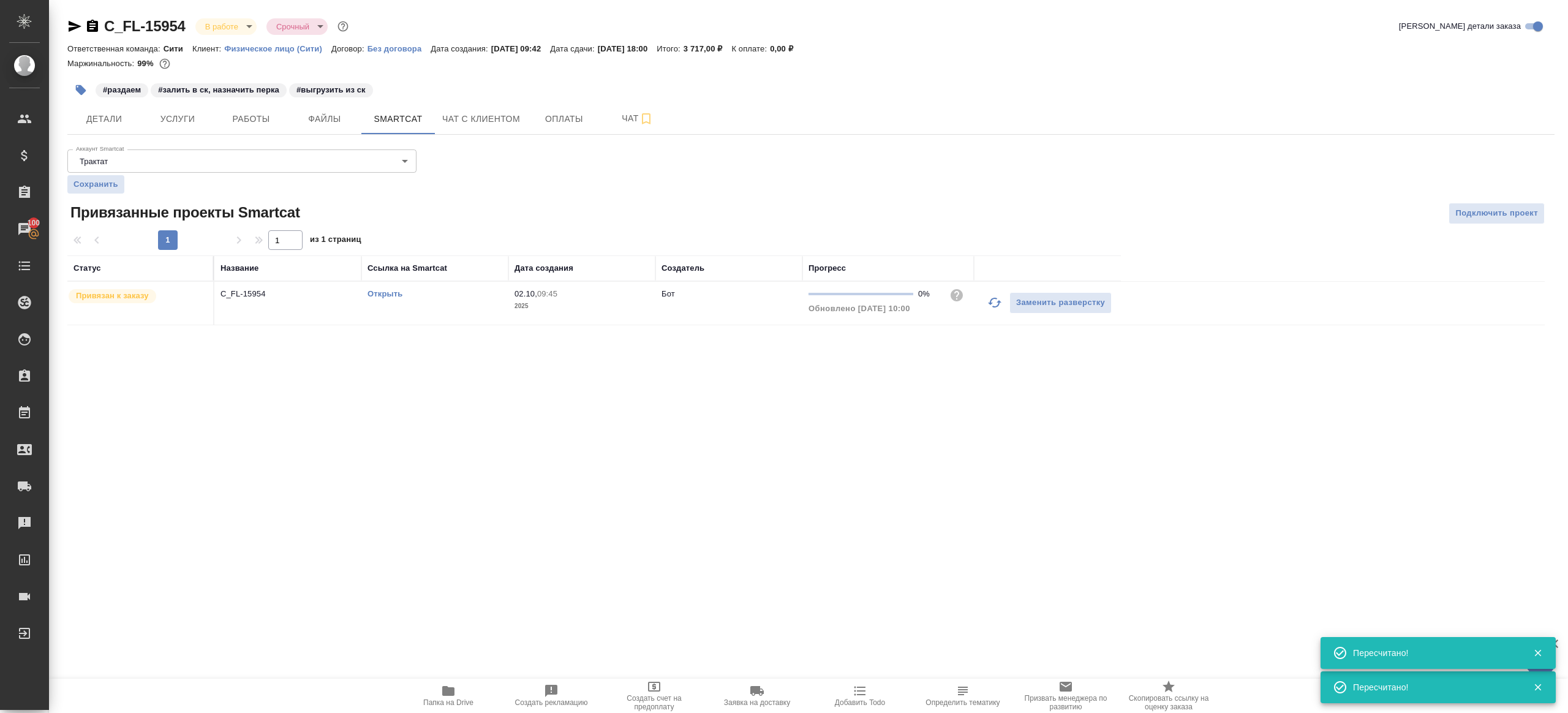
click at [387, 290] on link "Открыть" at bounding box center [385, 294] width 35 height 9
click at [630, 115] on span "Чат" at bounding box center [638, 119] width 59 height 16
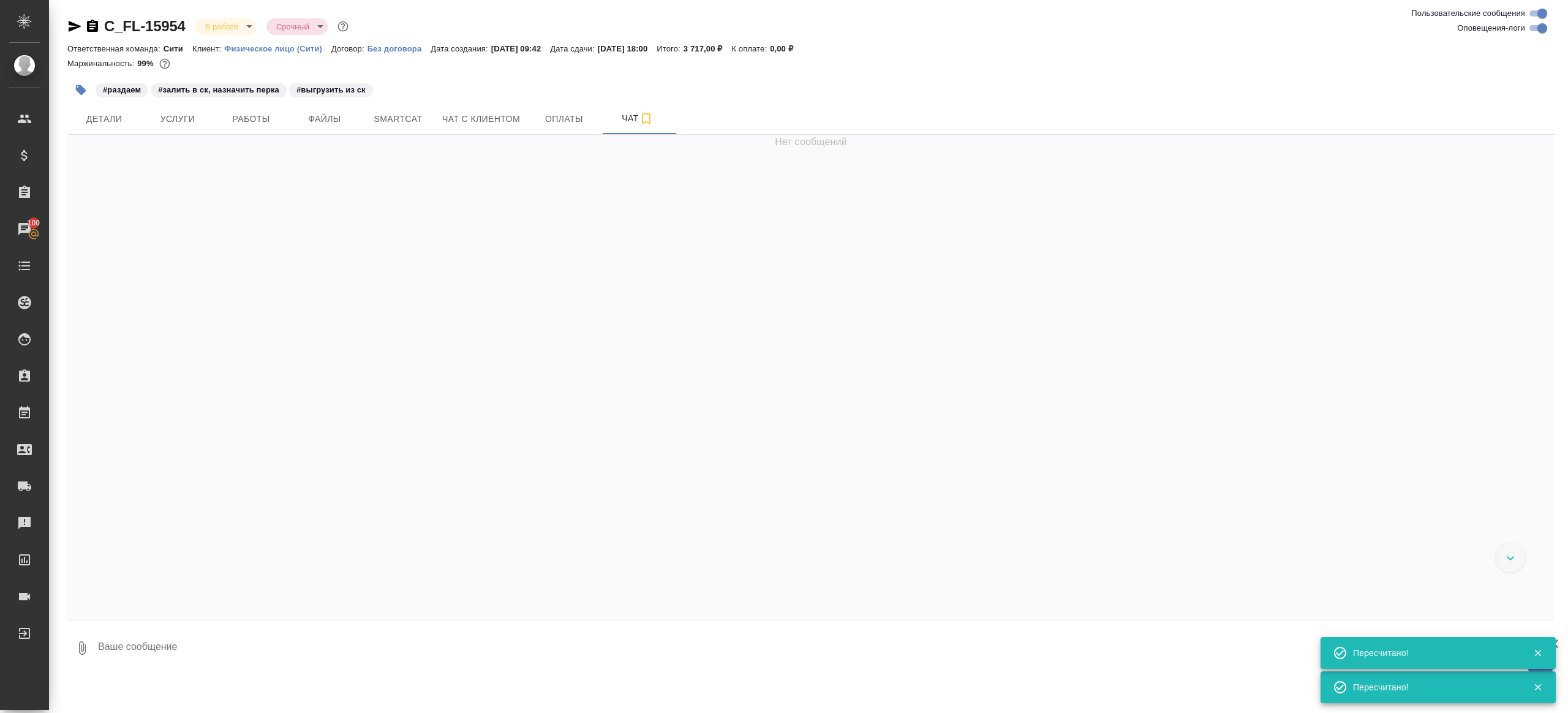
scroll to position [1837, 0]
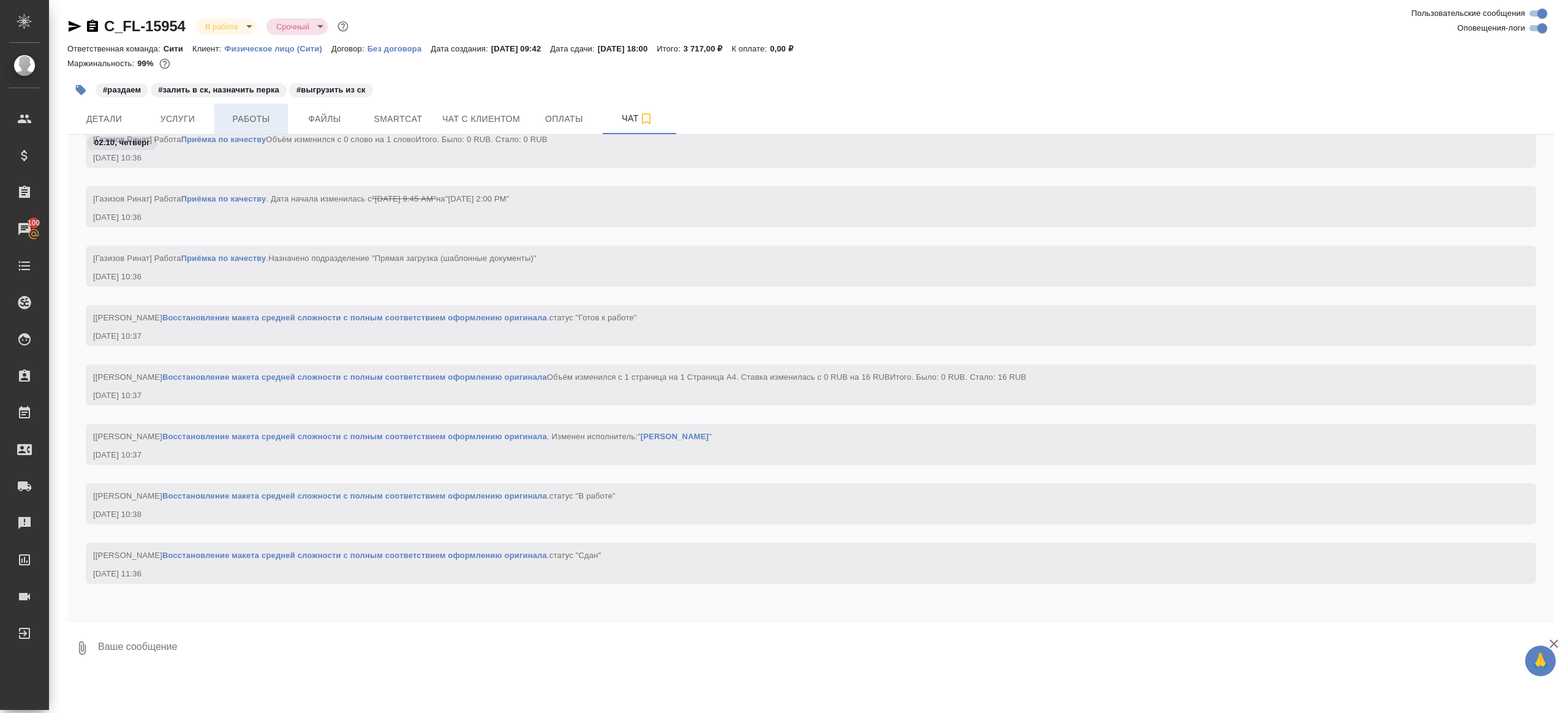
click at [254, 126] on button "Работы" at bounding box center [251, 118] width 74 height 30
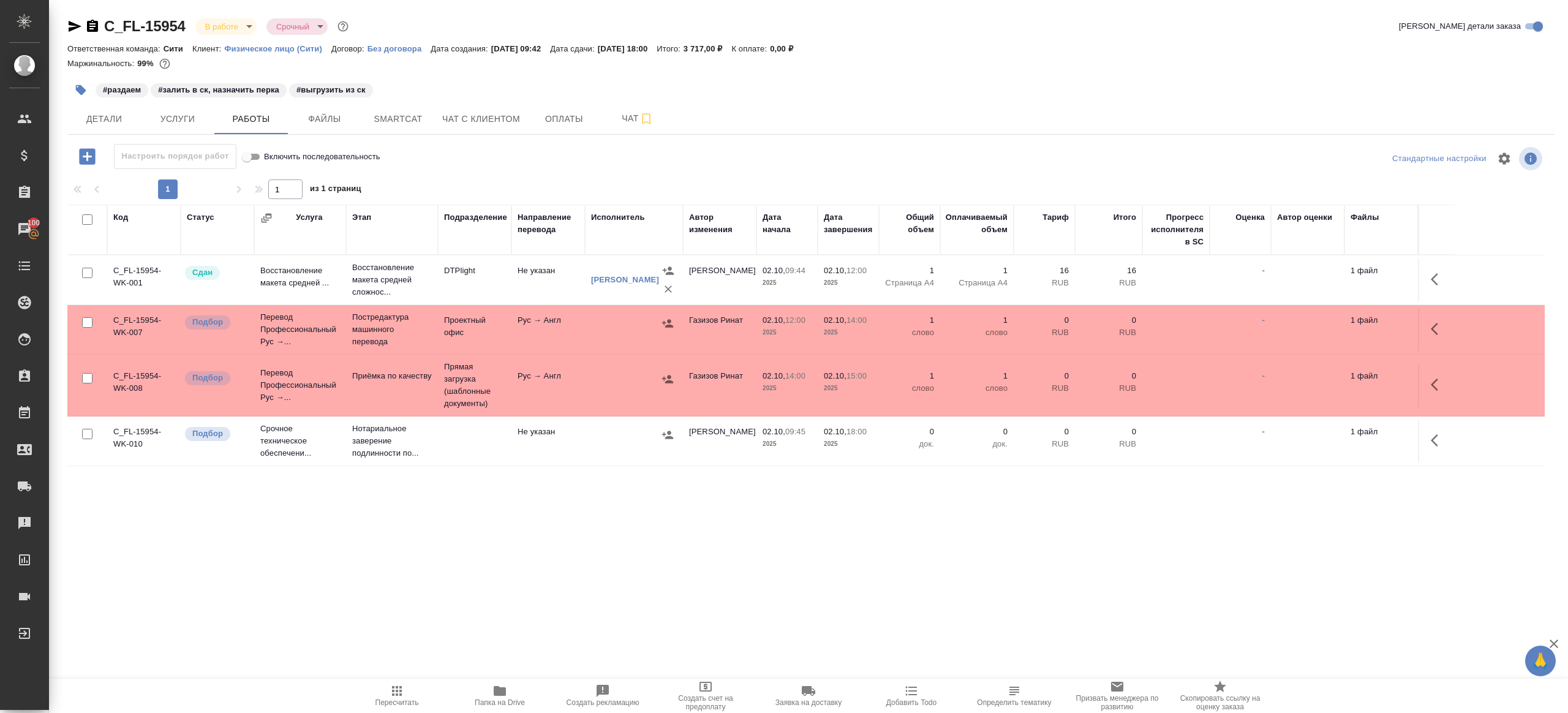
click at [482, 676] on div ".cls-1 fill:#fff; AWATERA Gazizov Rinat Клиенты Спецификации Заказы 100 Чаты To…" at bounding box center [784, 356] width 1568 height 713
click at [493, 684] on icon "button" at bounding box center [499, 690] width 15 height 15
click at [190, 118] on span "Услуги" at bounding box center [178, 119] width 59 height 16
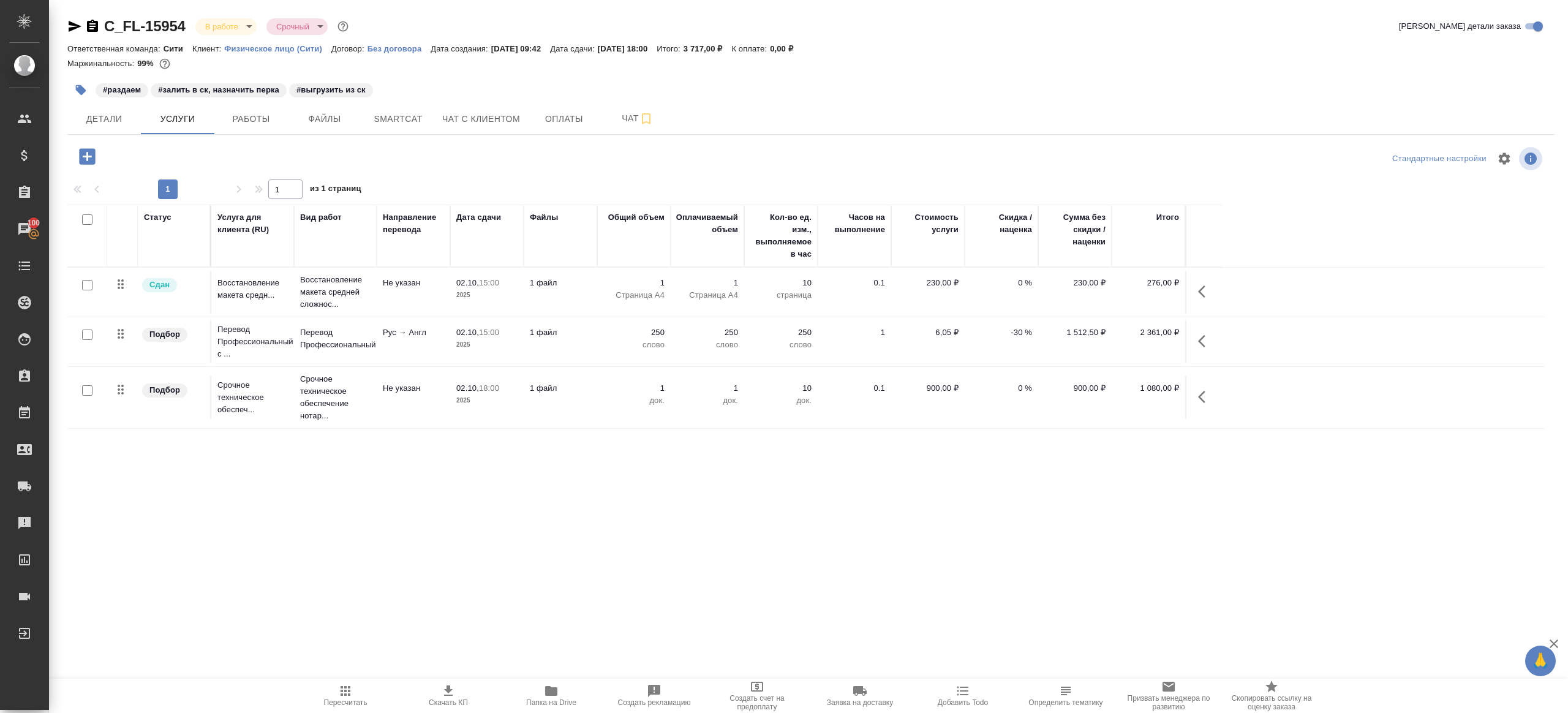
click at [1214, 329] on button "button" at bounding box center [1206, 341] width 30 height 30
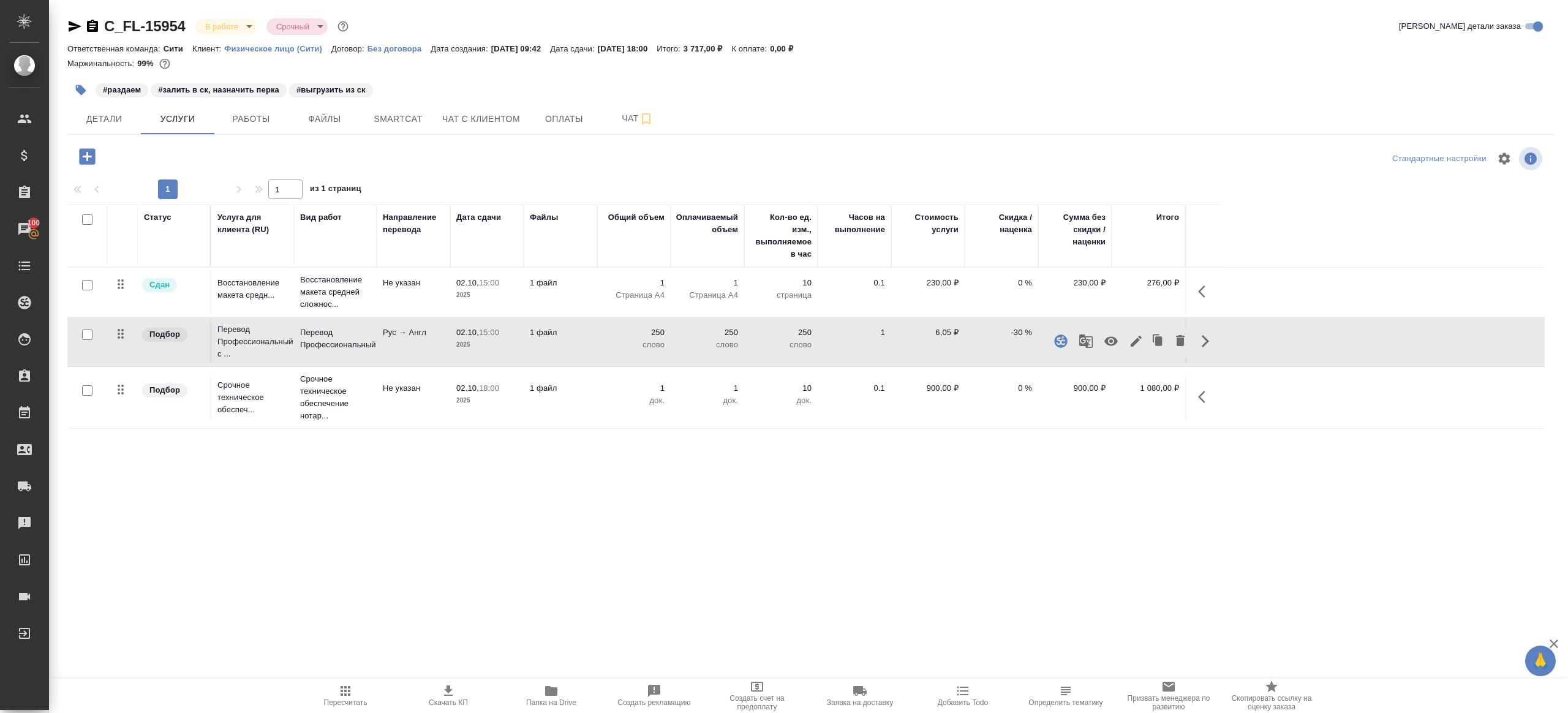
click at [1104, 338] on icon "button" at bounding box center [1111, 341] width 15 height 15
click at [1108, 341] on icon "button" at bounding box center [1111, 341] width 13 height 12
click at [1089, 341] on icon "button" at bounding box center [1086, 341] width 15 height 15
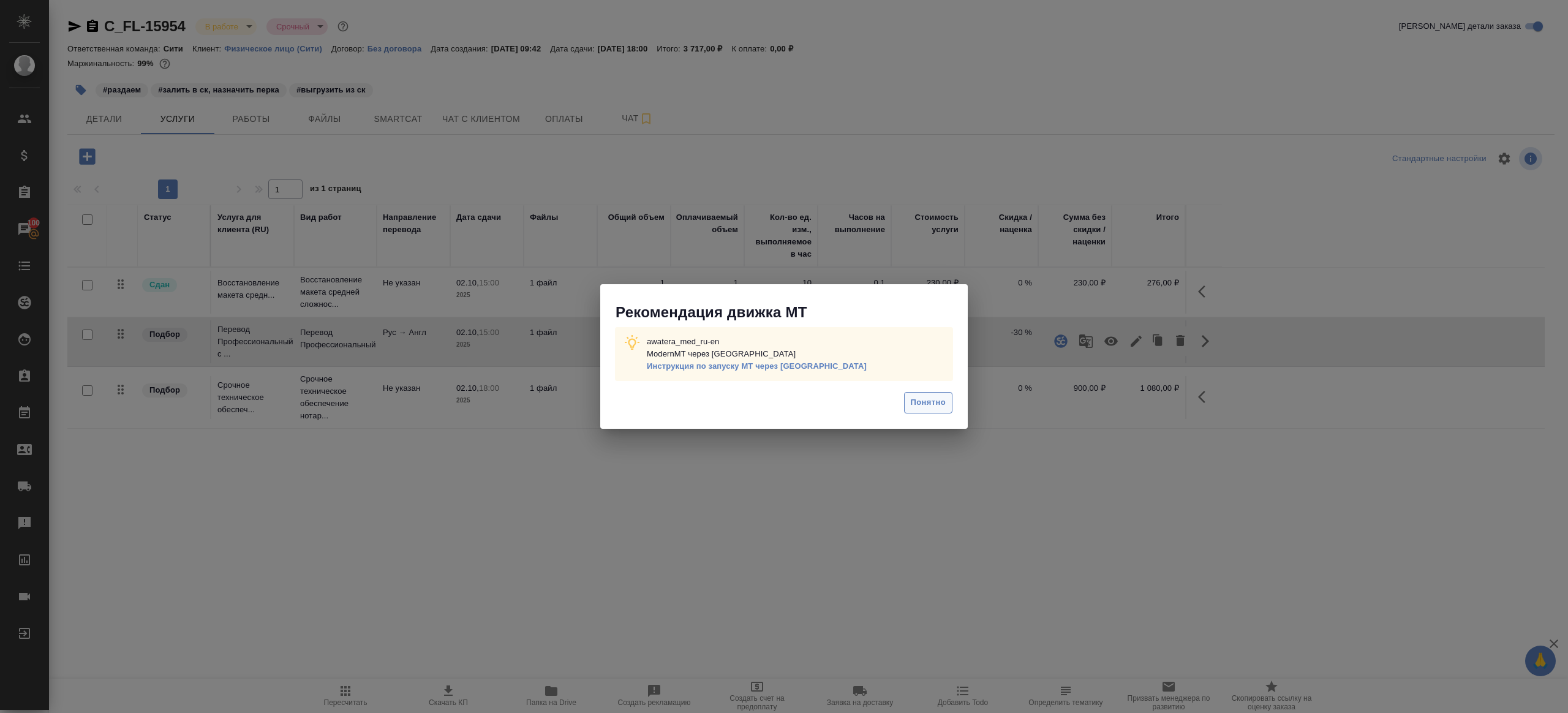
click at [923, 409] on span "Понятно" at bounding box center [928, 403] width 35 height 14
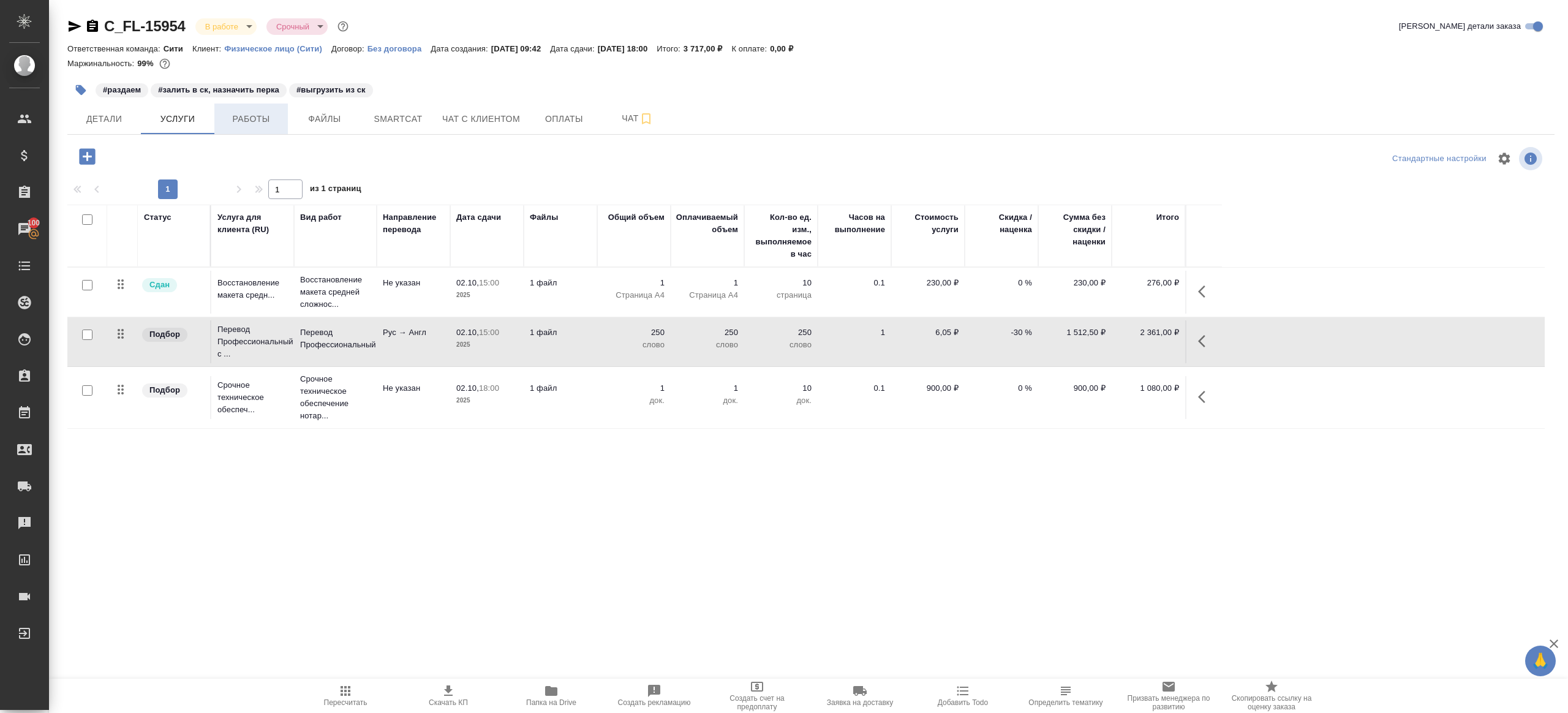
click at [260, 114] on span "Работы" at bounding box center [251, 119] width 59 height 16
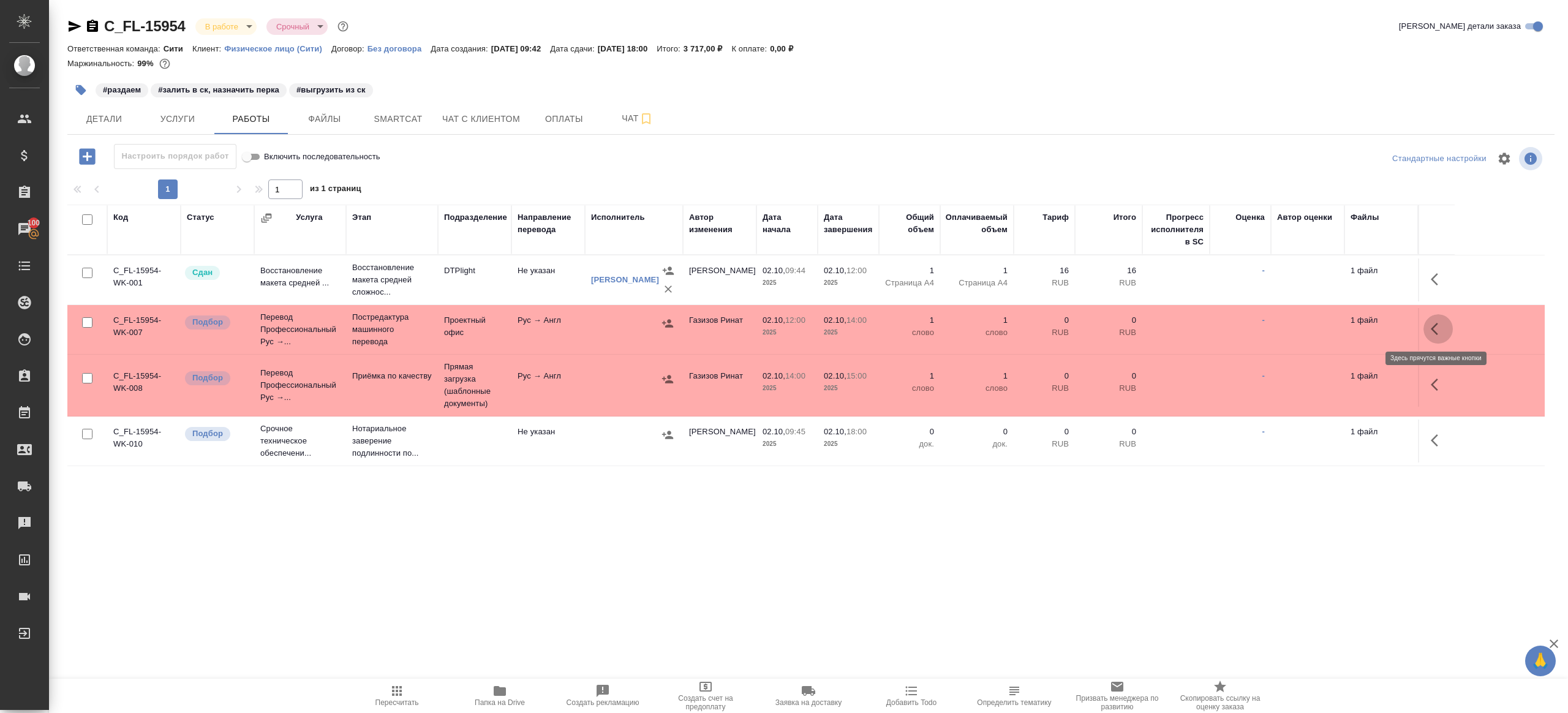
click at [1428, 328] on button "button" at bounding box center [1438, 329] width 30 height 30
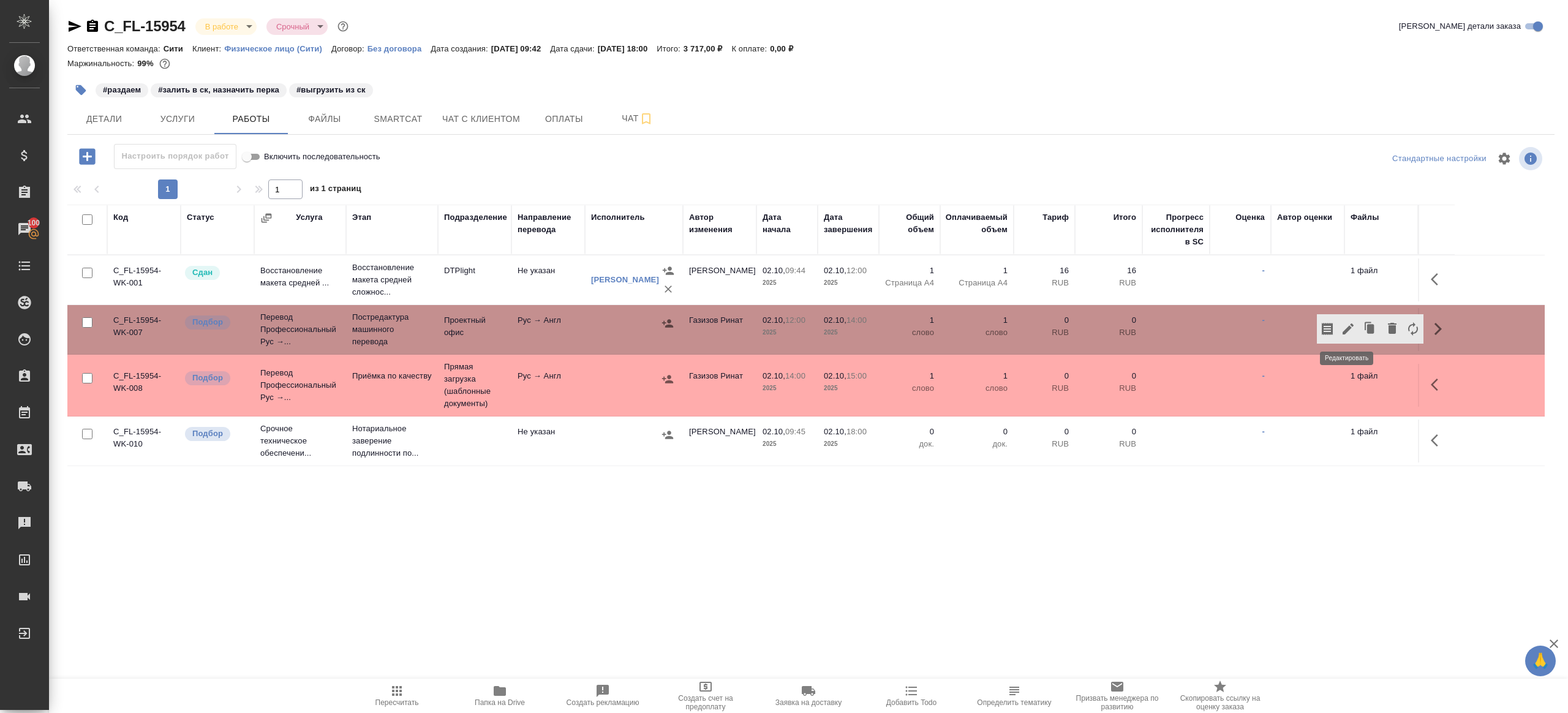
click at [1348, 330] on icon "button" at bounding box center [1348, 328] width 15 height 15
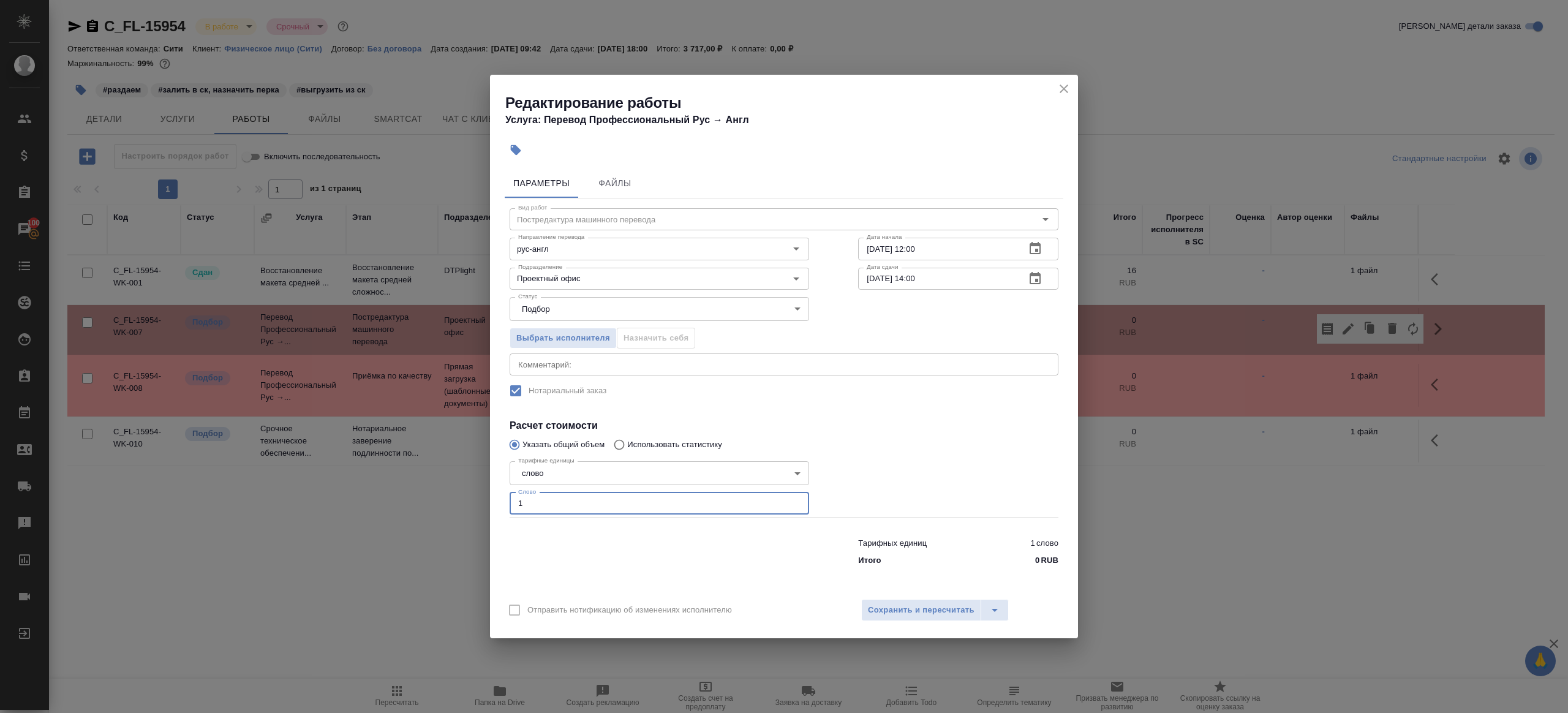
click at [642, 496] on input "1" at bounding box center [659, 503] width 299 height 22
paste input "228"
paste input "number"
type input "228"
click at [907, 494] on div at bounding box center [958, 486] width 250 height 110
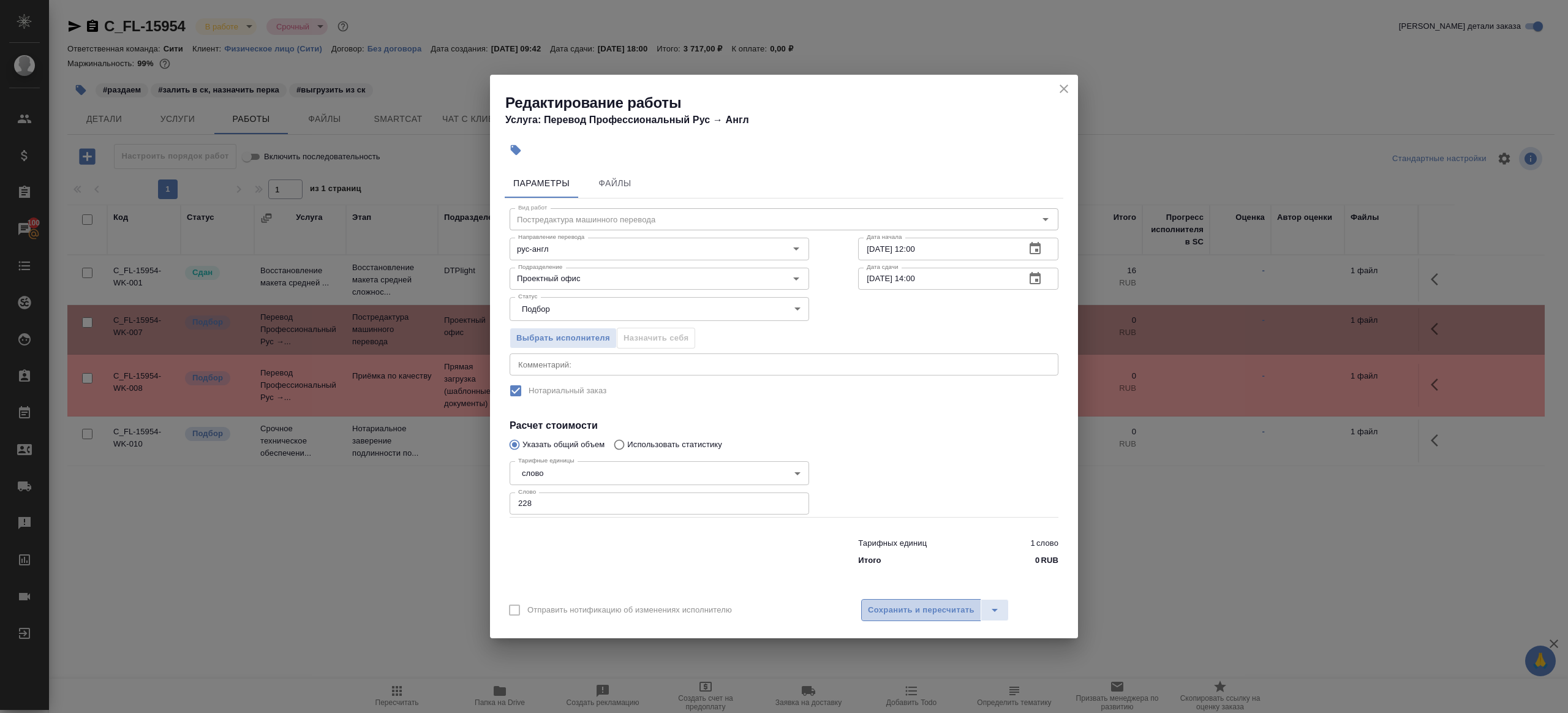
click at [908, 609] on span "Сохранить и пересчитать" at bounding box center [921, 610] width 107 height 14
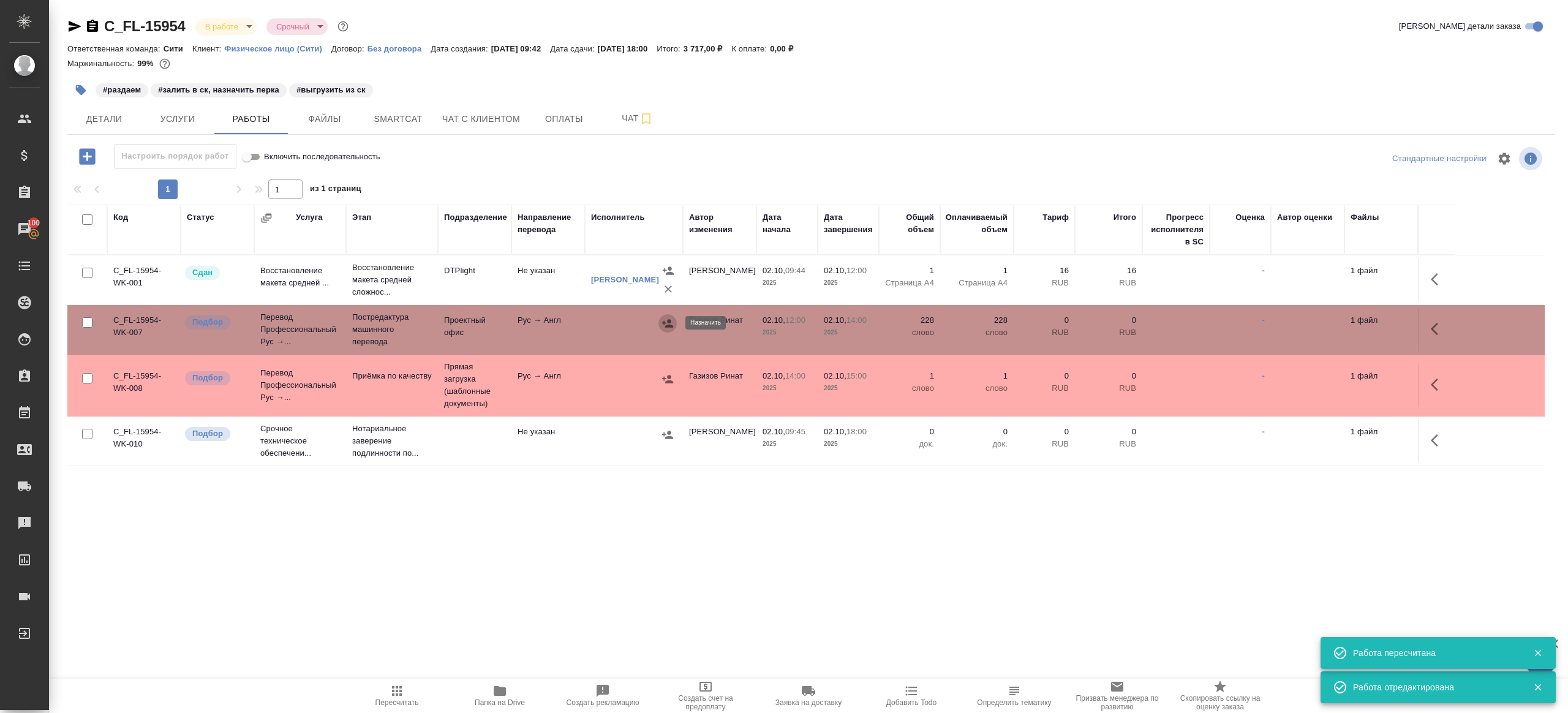
click at [671, 318] on icon "button" at bounding box center [668, 323] width 12 height 12
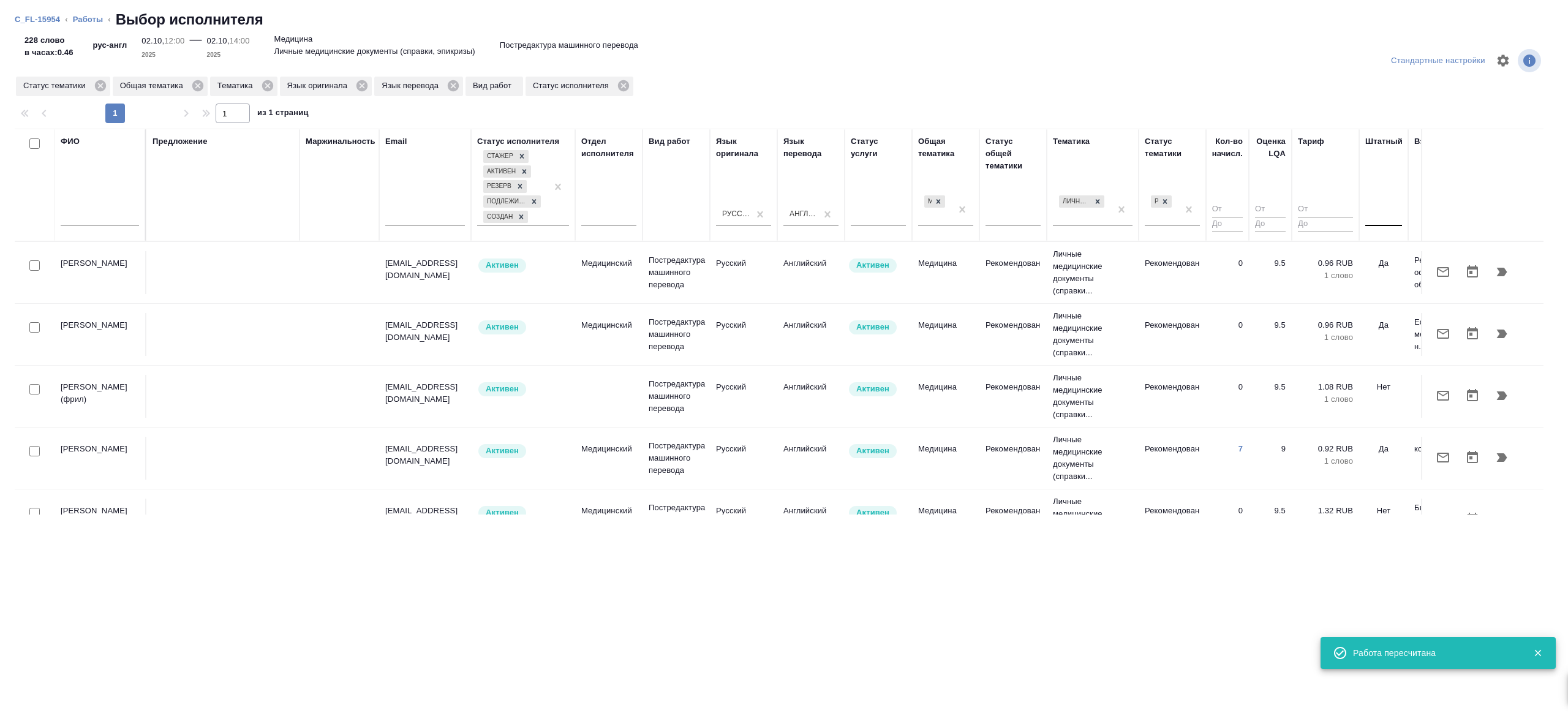
click at [1398, 209] on div at bounding box center [1383, 214] width 37 height 18
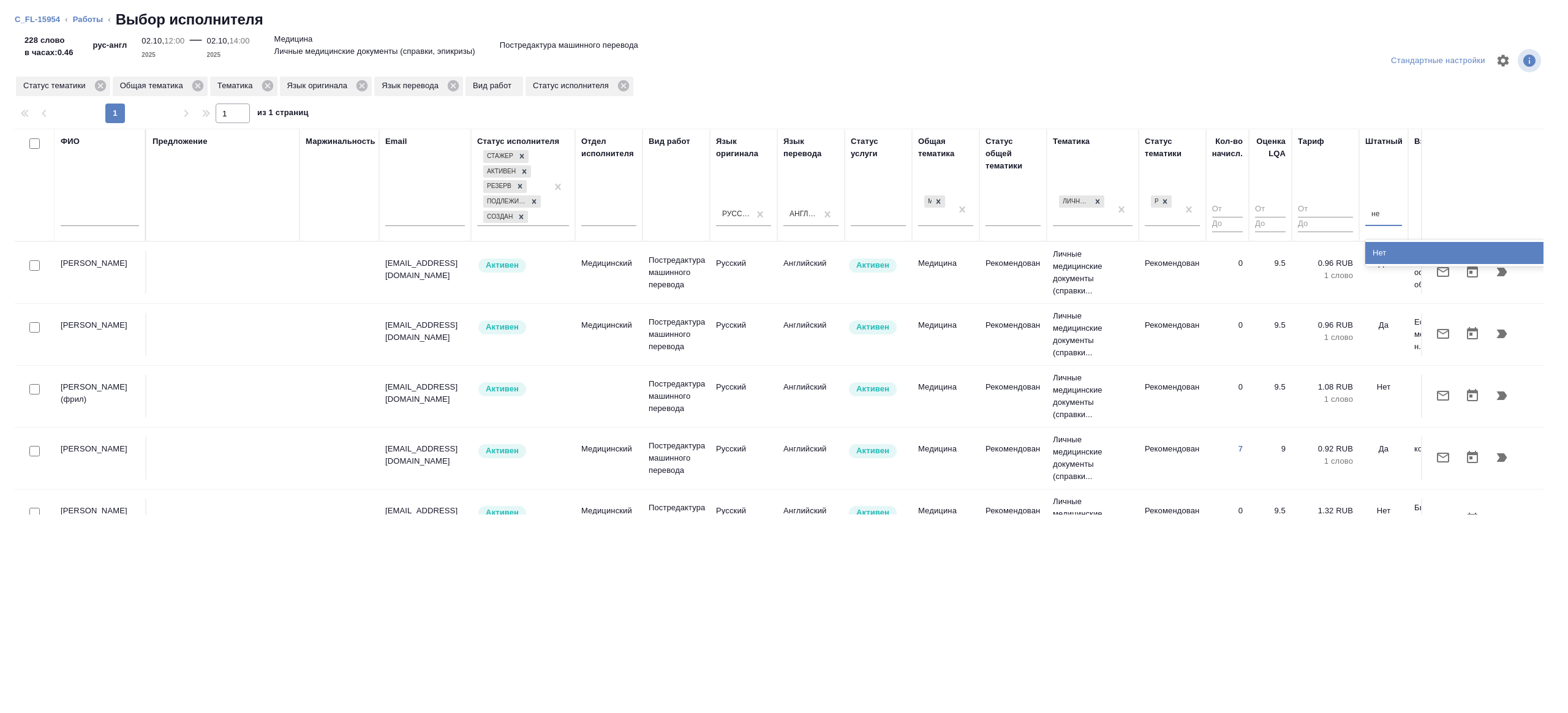
type input "нет"
click at [1383, 258] on div "Нет" at bounding box center [1457, 253] width 184 height 22
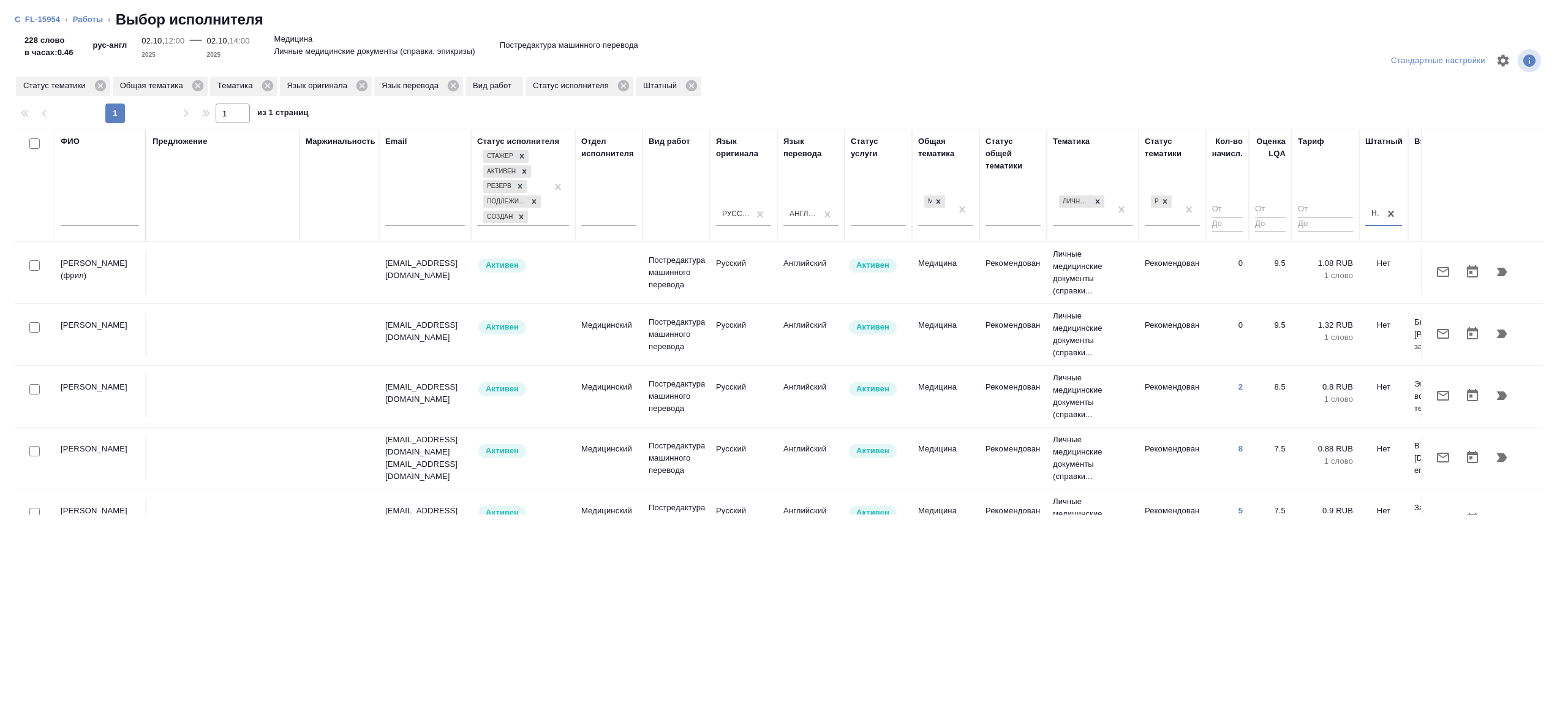
scroll to position [170, 0]
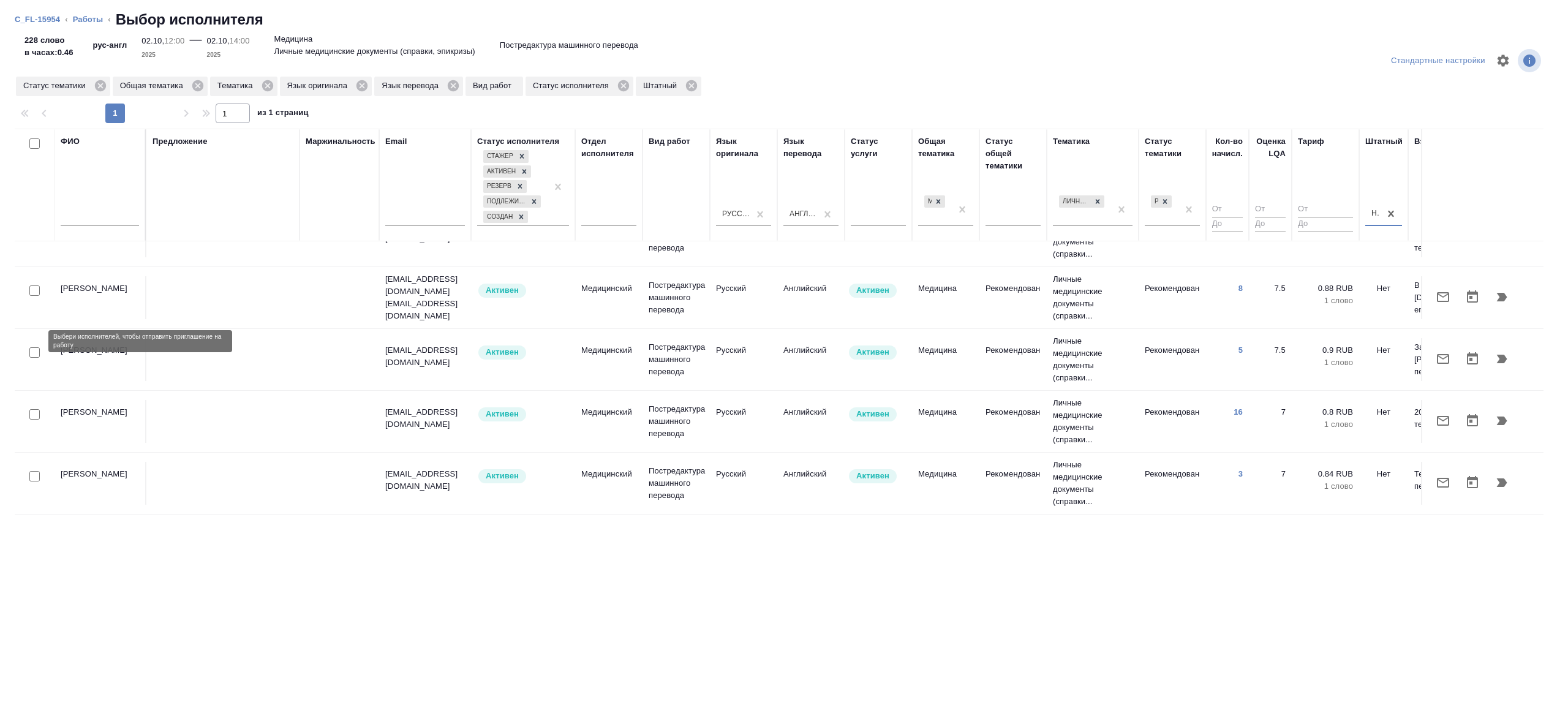
click at [32, 348] on input "checkbox" at bounding box center [34, 352] width 10 height 10
checkbox input "true"
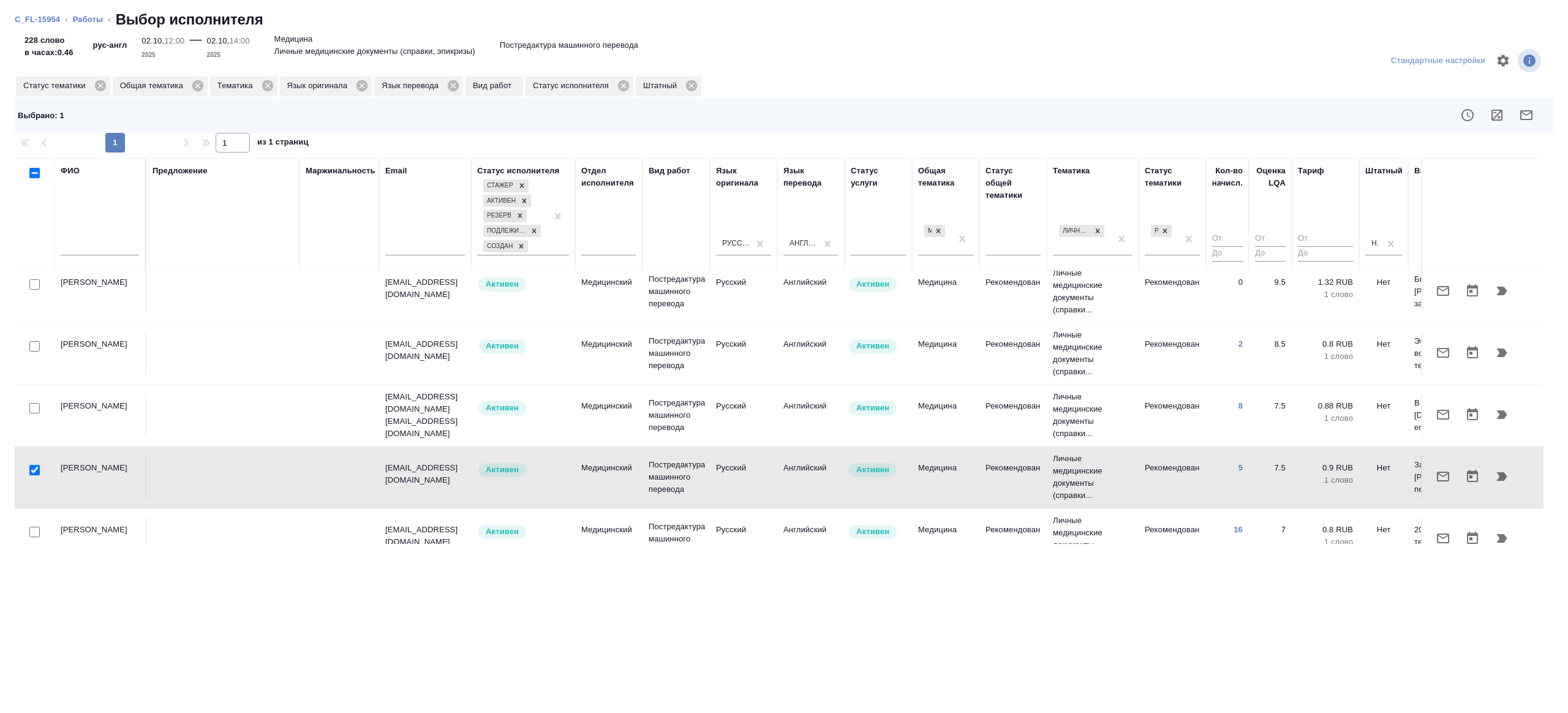
scroll to position [62, 0]
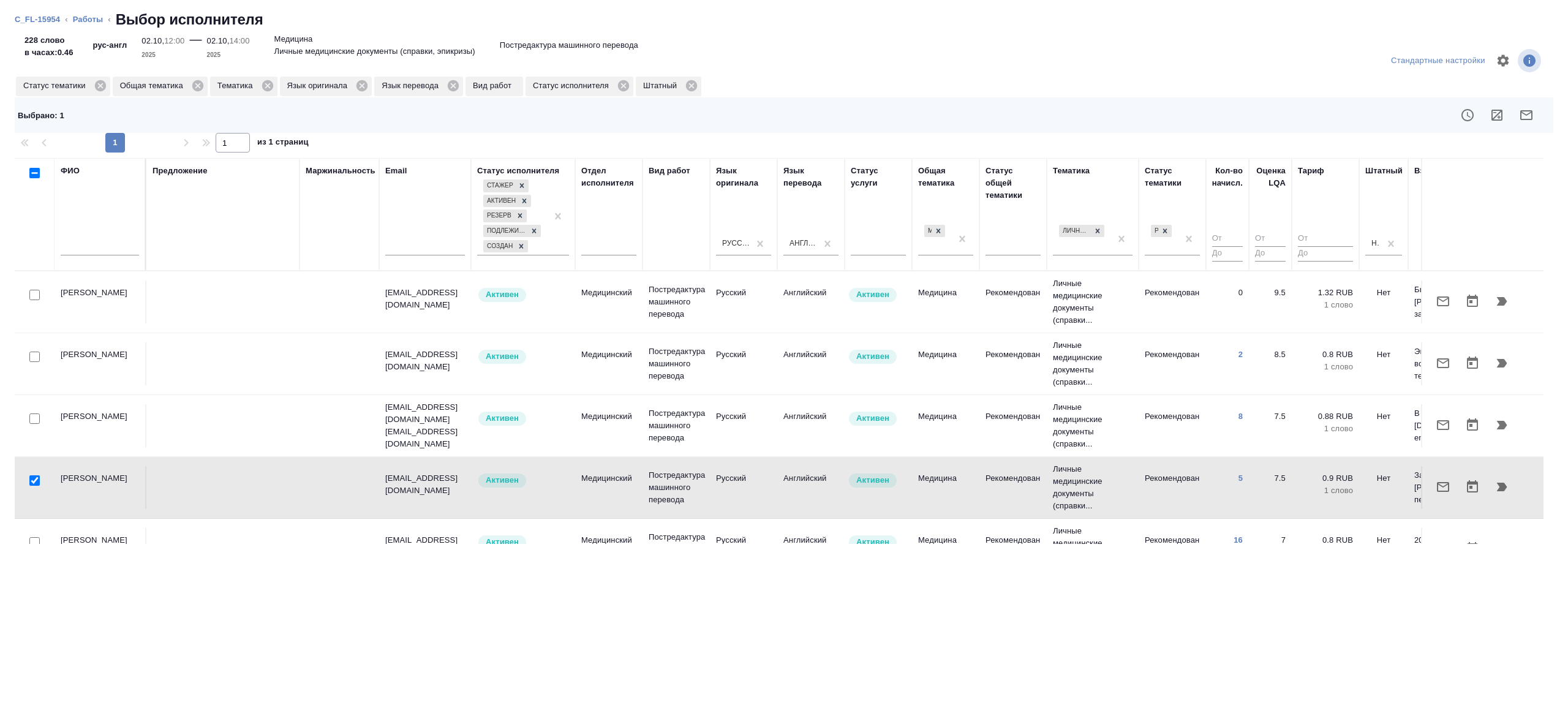
click at [37, 418] on input "checkbox" at bounding box center [34, 418] width 10 height 10
checkbox input "true"
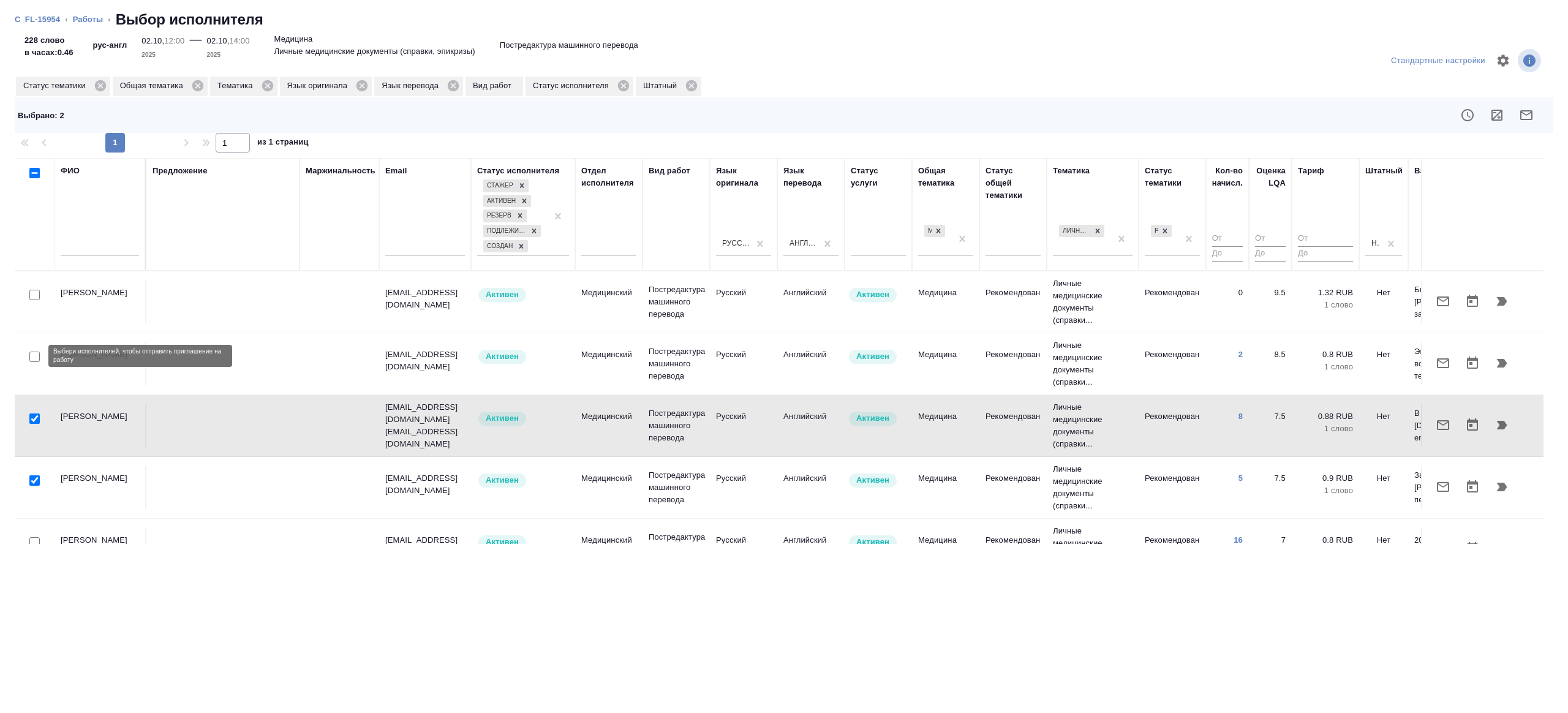
click at [33, 352] on input "checkbox" at bounding box center [34, 356] width 10 height 10
checkbox input "true"
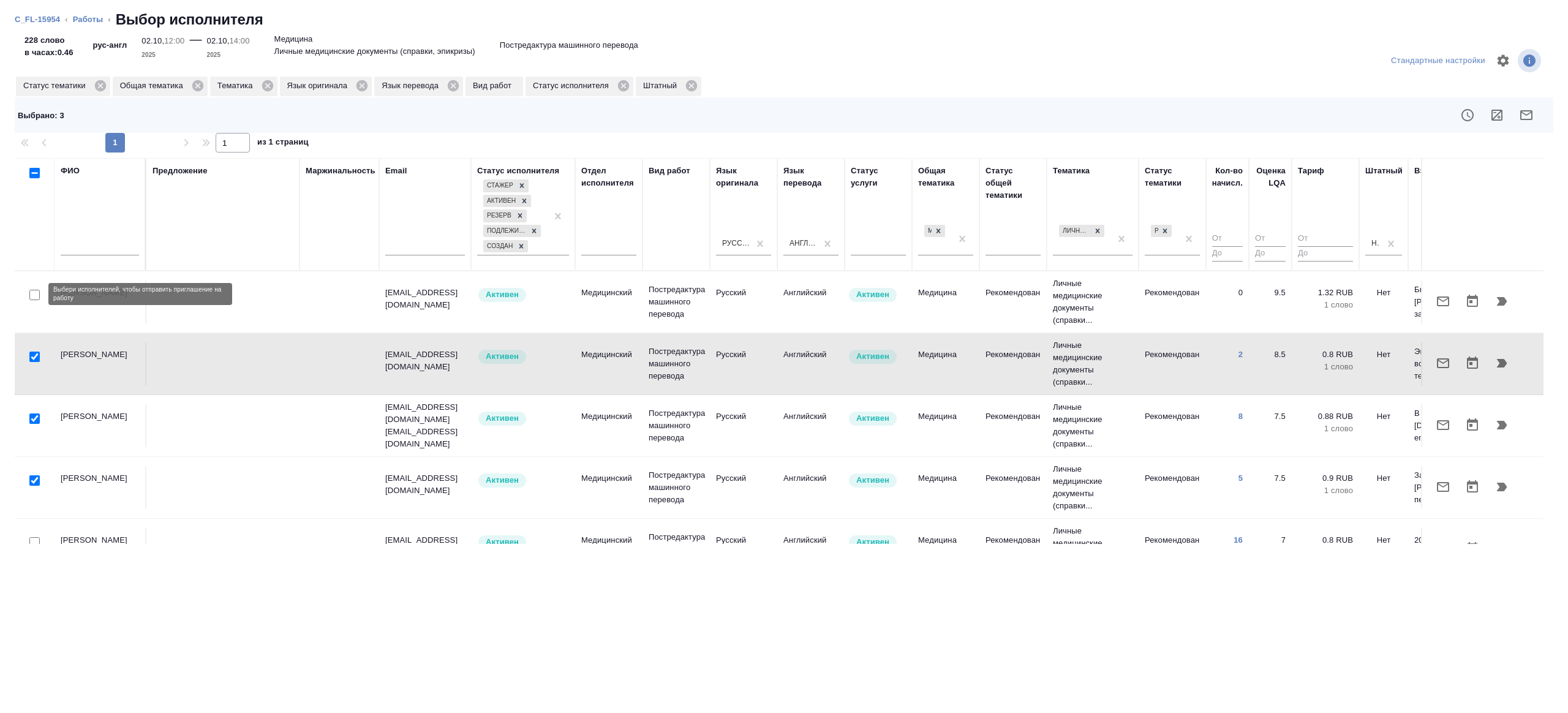
click at [36, 289] on input "checkbox" at bounding box center [34, 294] width 10 height 10
checkbox input "true"
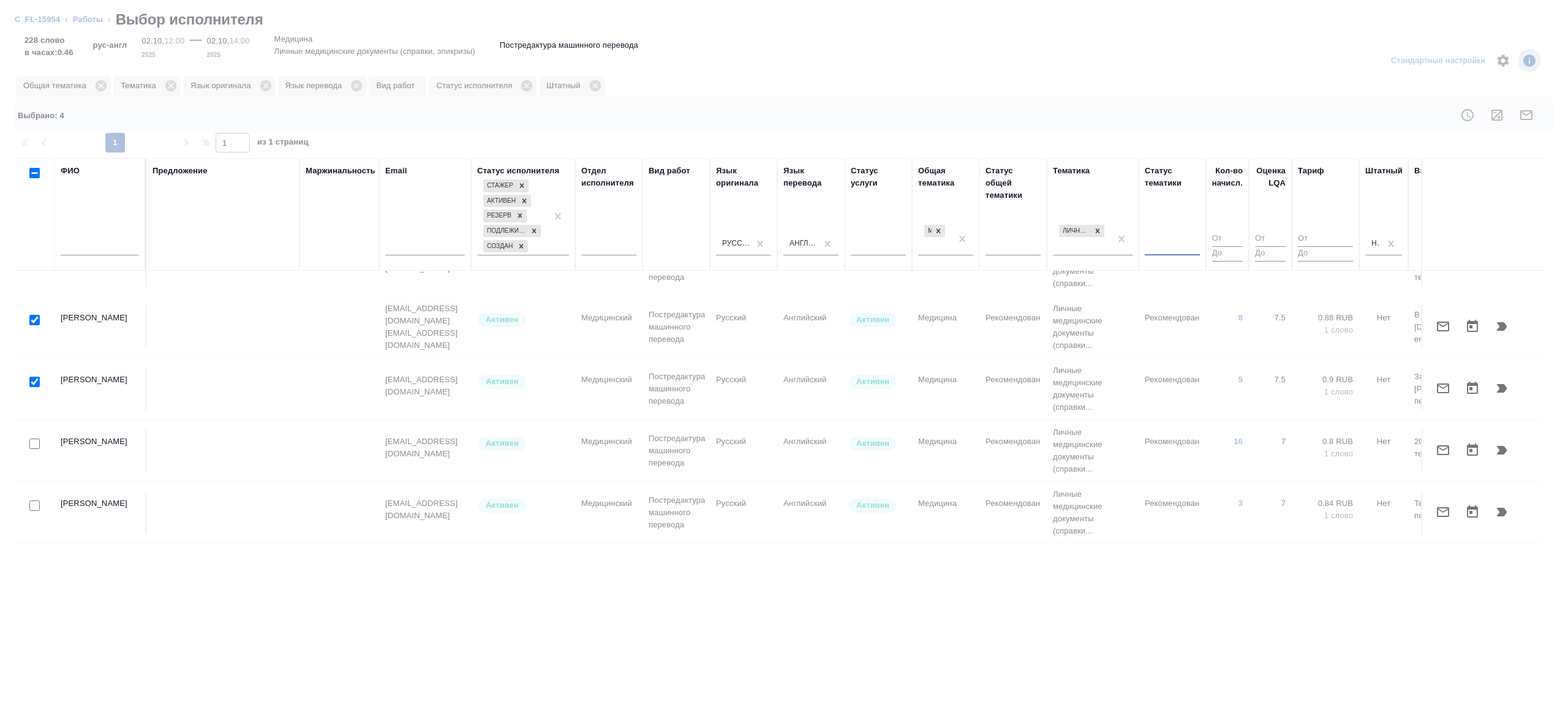
click at [1224, 240] on input "number" at bounding box center [1227, 239] width 30 height 16
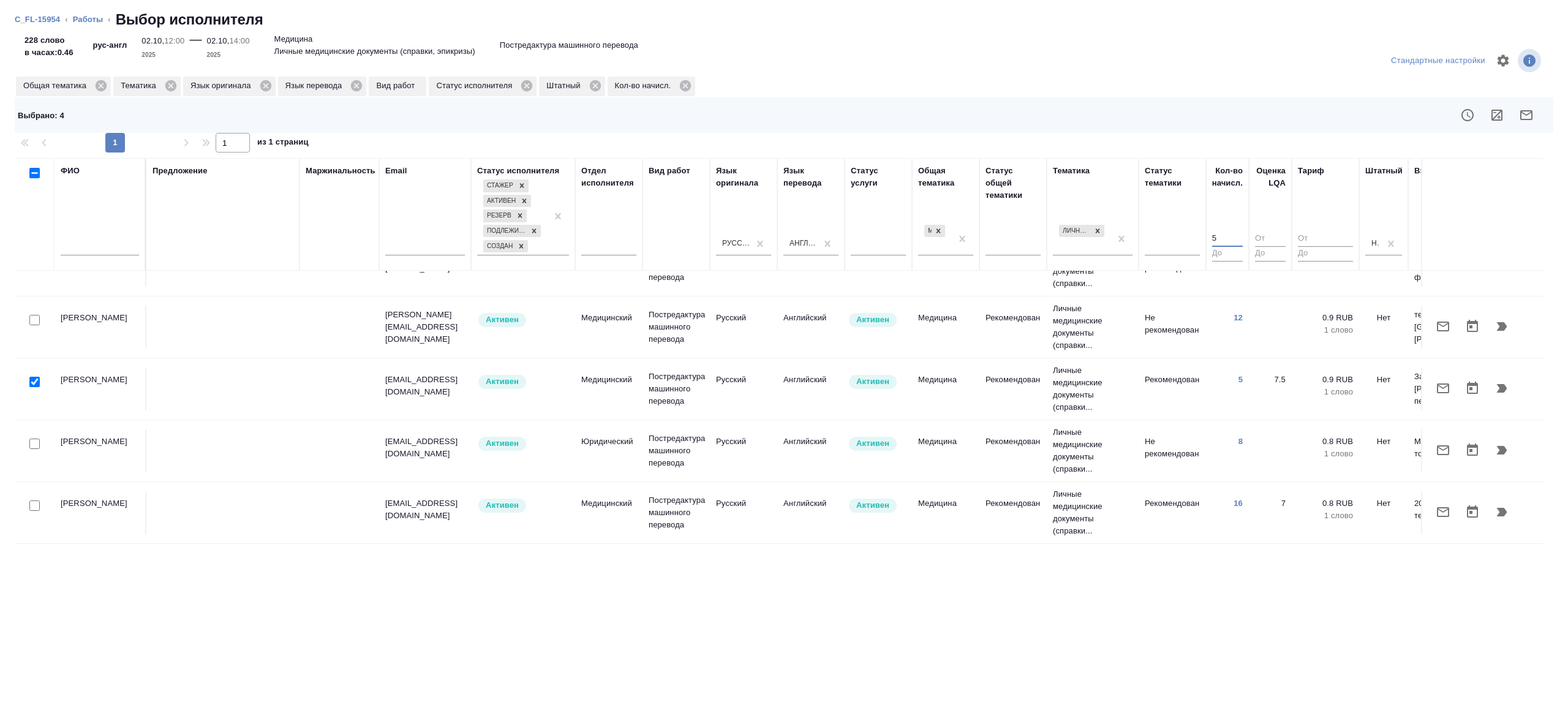
scroll to position [109, 0]
type input "5"
click at [37, 315] on input "checkbox" at bounding box center [34, 320] width 10 height 10
checkbox input "true"
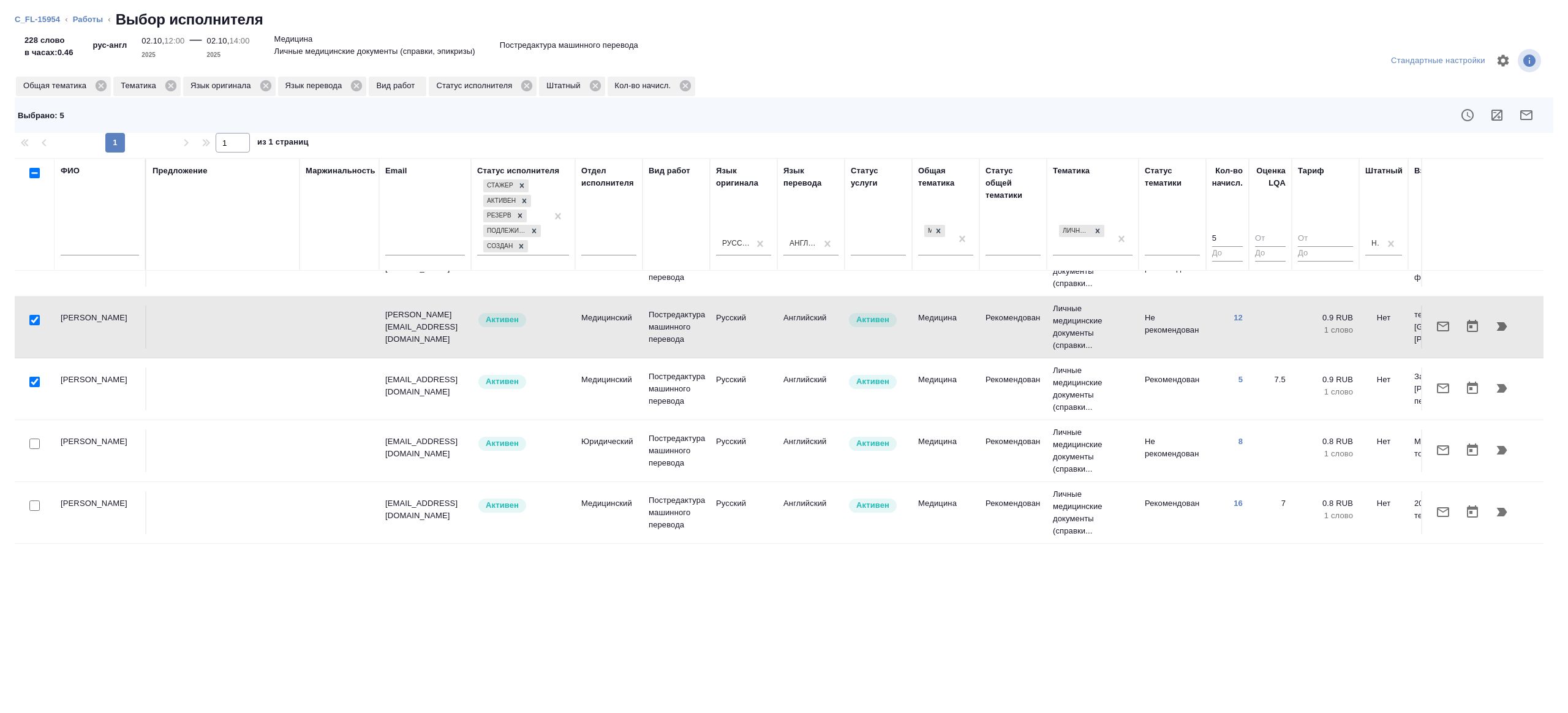
scroll to position [0, 0]
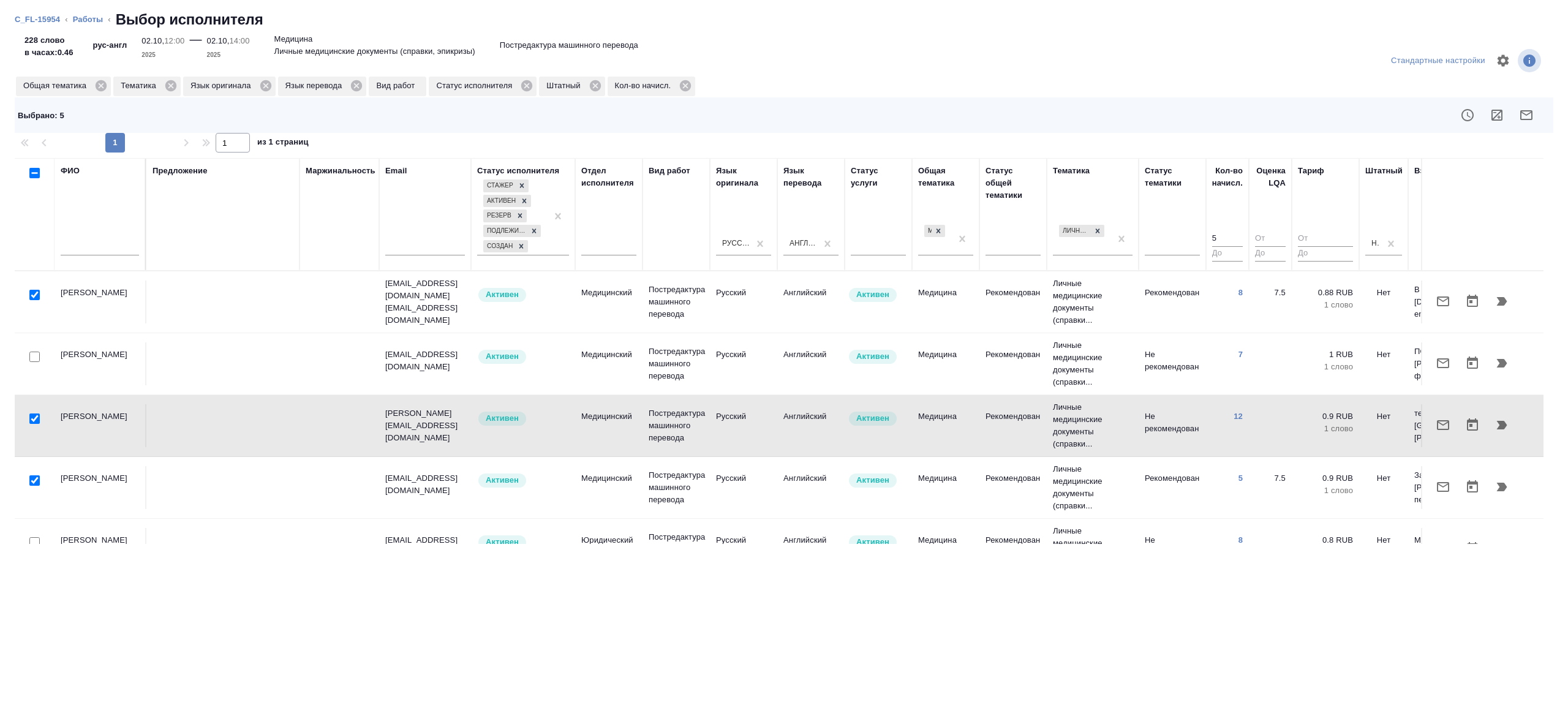
drag, startPoint x: 33, startPoint y: 356, endPoint x: 145, endPoint y: 348, distance: 112.3
click at [33, 356] on input "checkbox" at bounding box center [34, 356] width 10 height 10
checkbox input "true"
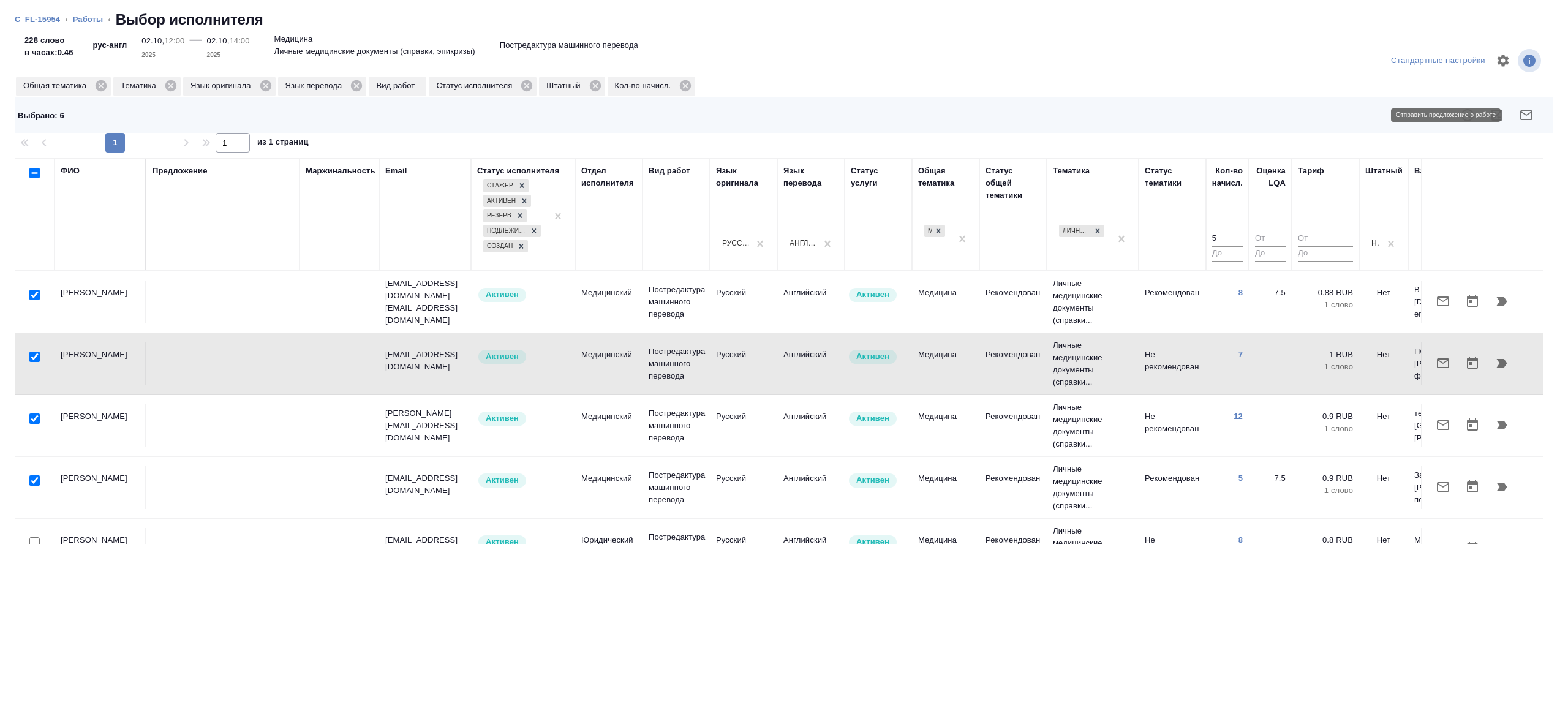
click at [1529, 123] on button "button" at bounding box center [1527, 115] width 30 height 30
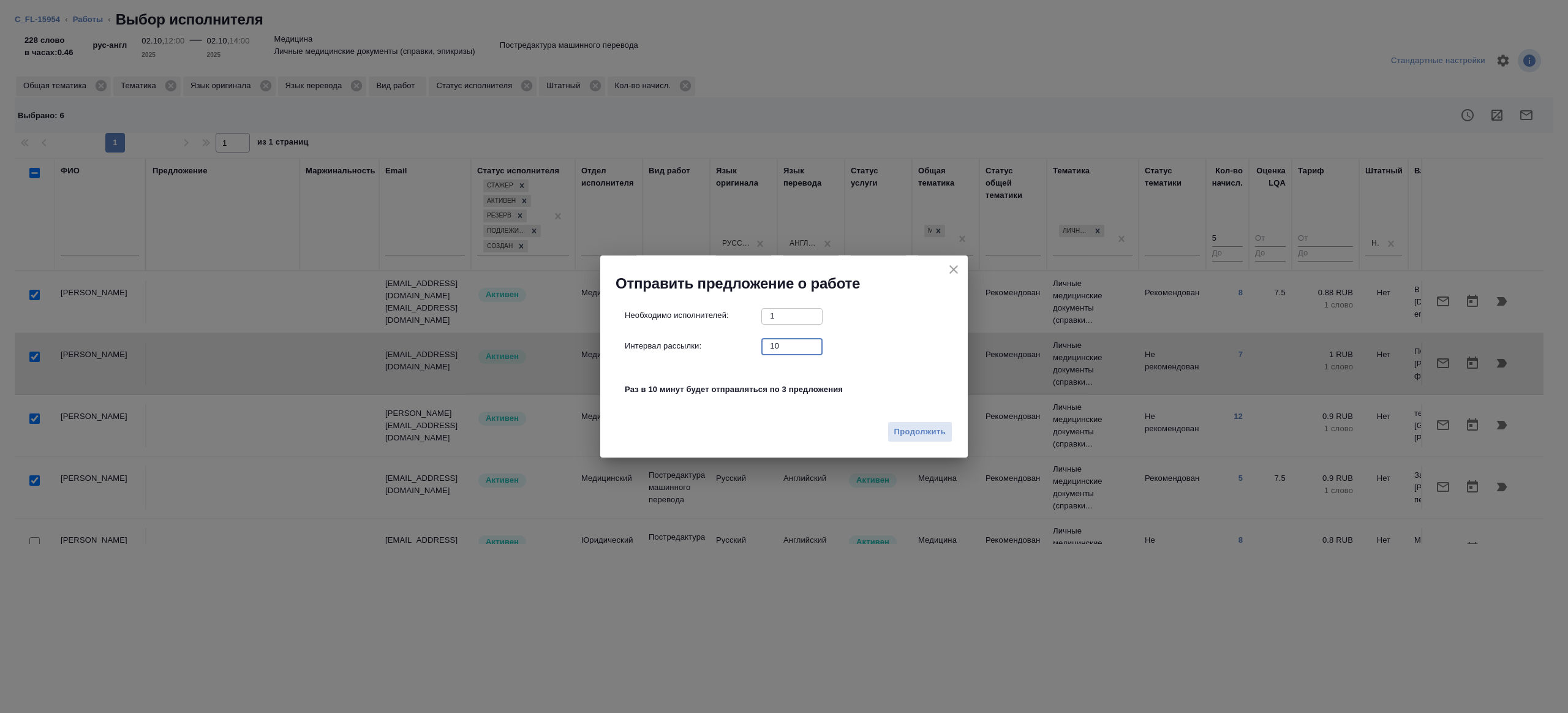
drag, startPoint x: 795, startPoint y: 348, endPoint x: 716, endPoint y: 344, distance: 79.1
click at [716, 344] on div "Интервал рассылки: 10 ​" at bounding box center [789, 346] width 328 height 16
type input "1"
click at [899, 428] on span "Продолжить" at bounding box center [920, 432] width 51 height 14
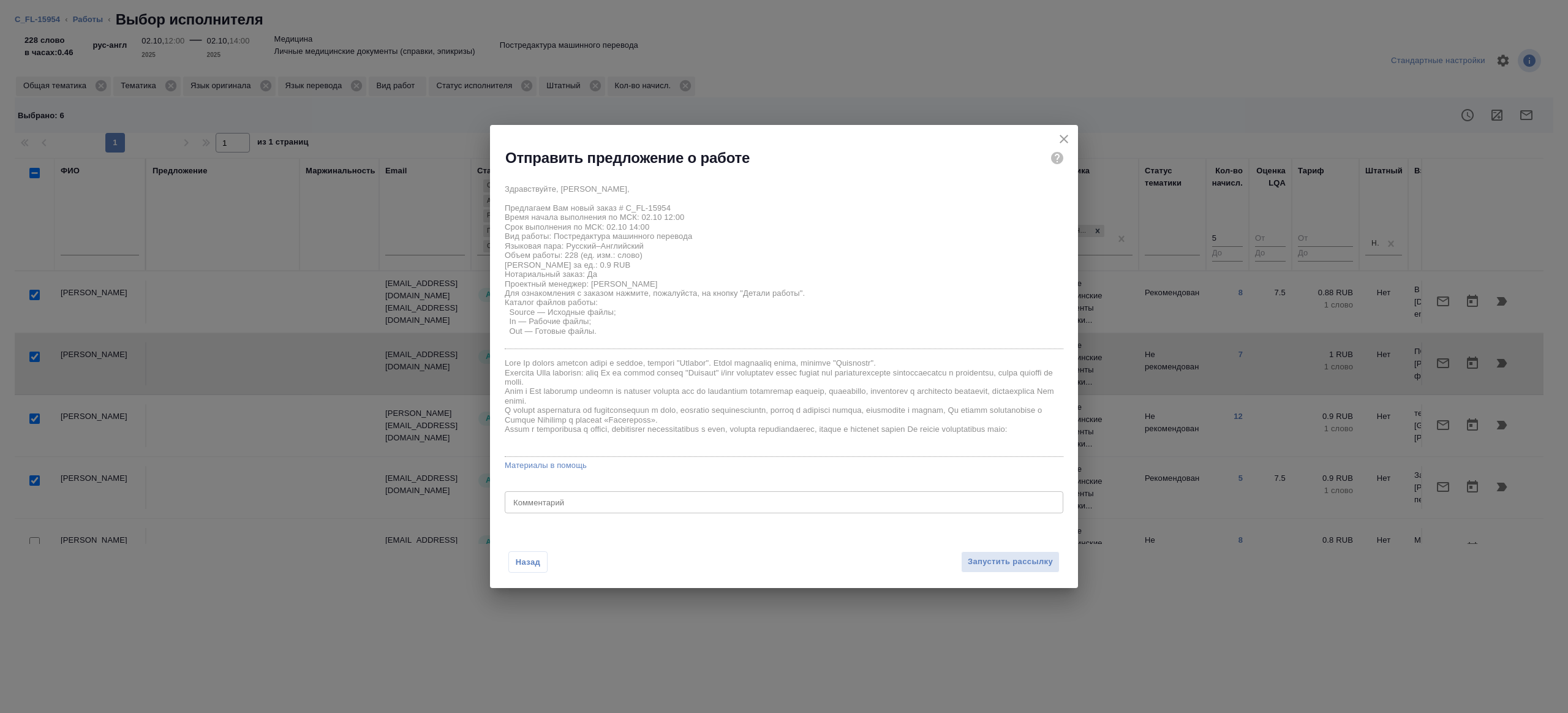
click at [629, 516] on div "Здравствуйте, Надежда, Предлагаем Вам новый заказ # C_FL-15954 Время начала вып…" at bounding box center [784, 346] width 588 height 348
click at [633, 510] on div "x Комментарий" at bounding box center [784, 502] width 558 height 22
type textarea "будет в смарткате"
click at [1016, 552] on button "Запустить рассылку" at bounding box center [1010, 562] width 99 height 22
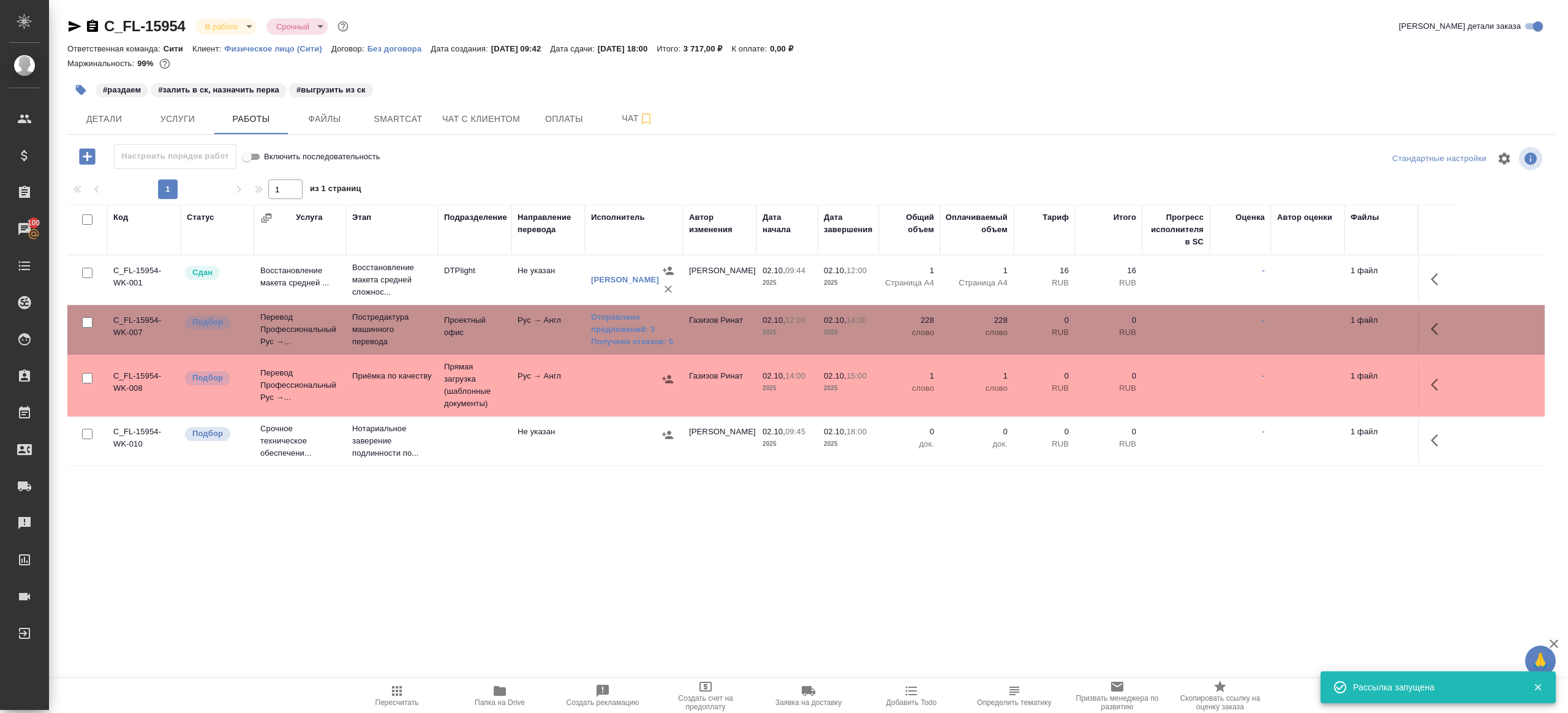
click at [388, 694] on span "Пересчитать" at bounding box center [397, 695] width 88 height 23
click at [513, 610] on div ".cls-1 fill:#fff; AWATERA Gazizov Rinat Клиенты Спецификации Заказы 100 Чаты To…" at bounding box center [784, 356] width 1568 height 713
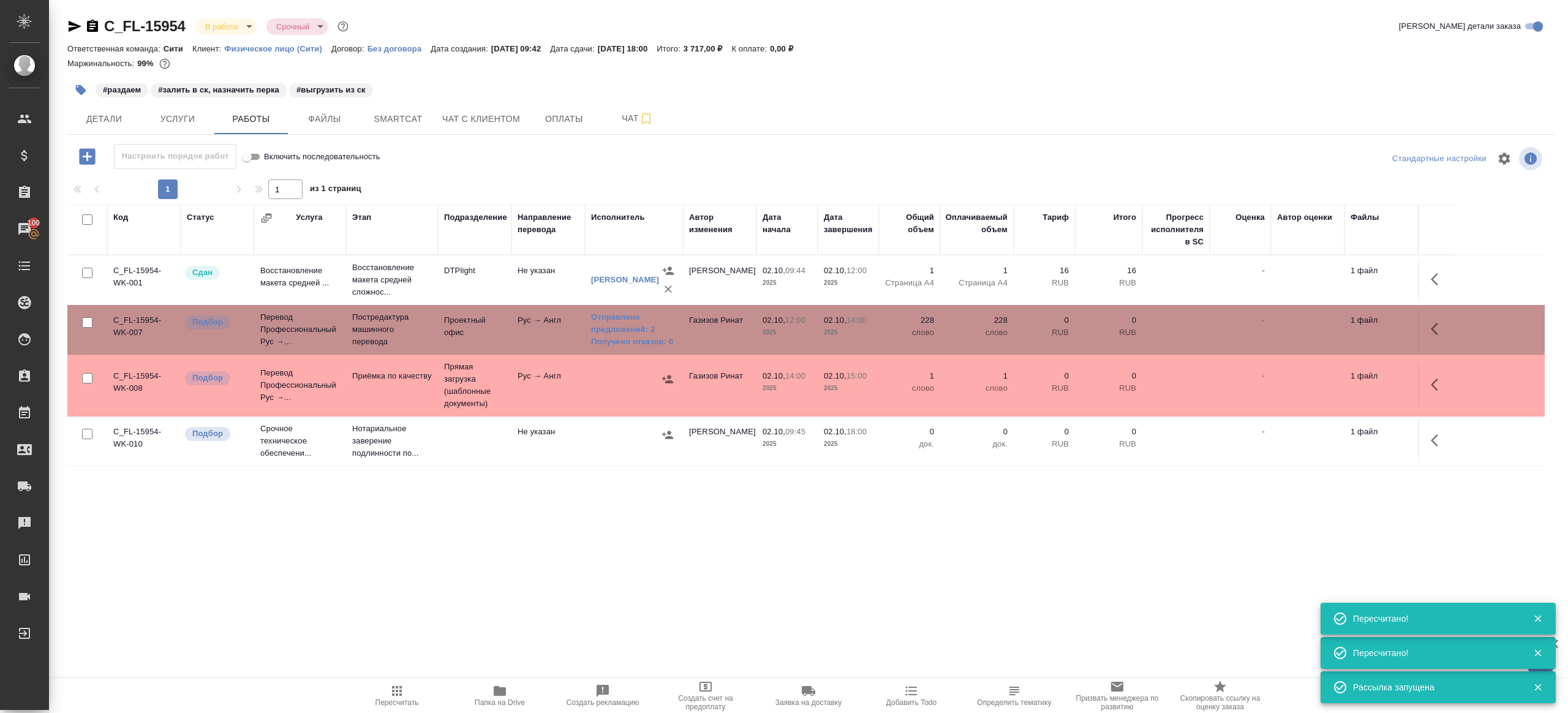
click at [407, 696] on span "Пересчитать" at bounding box center [397, 695] width 88 height 23
click at [532, 606] on div ".cls-1 fill:#fff; AWATERA Gazizov Rinat Клиенты Спецификации Заказы 100 Чаты To…" at bounding box center [784, 356] width 1568 height 713
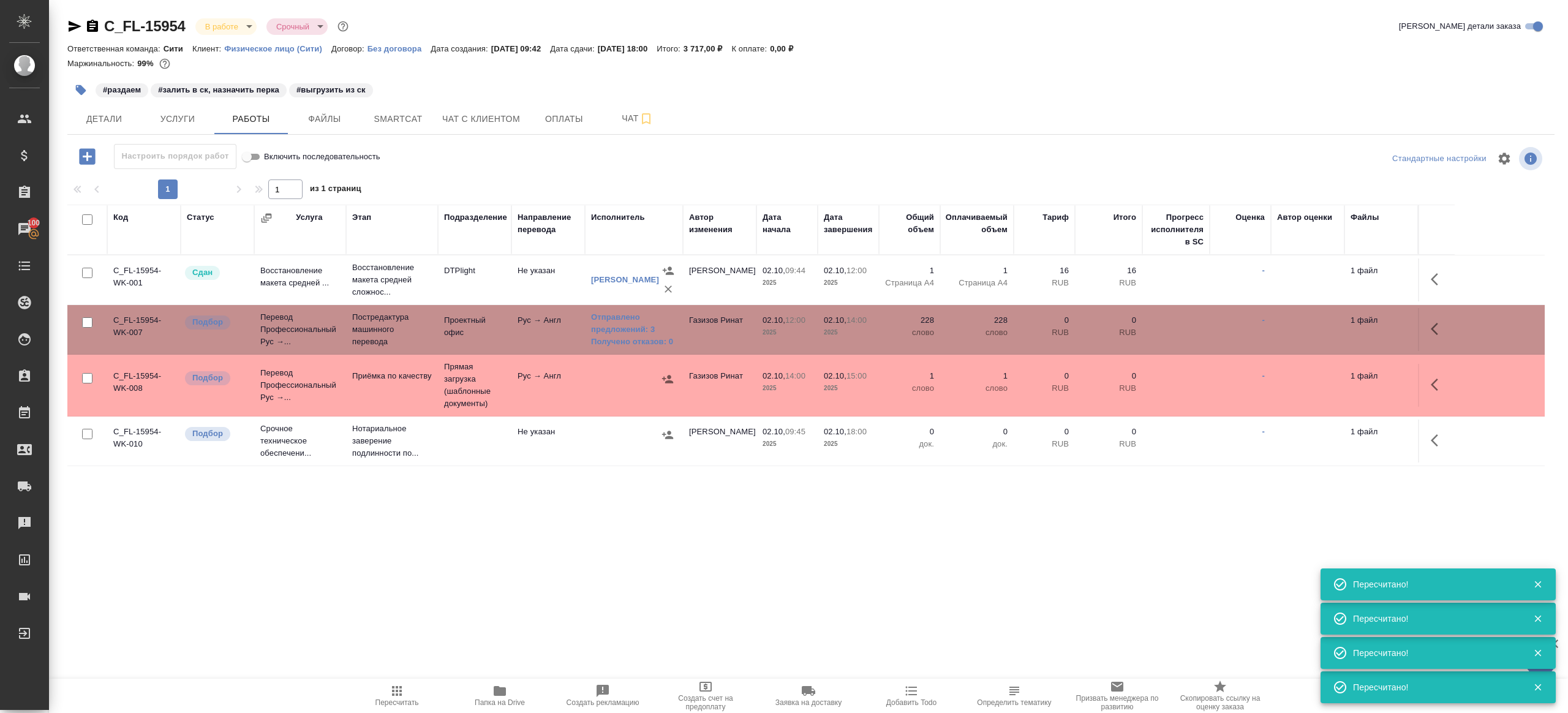
click at [406, 691] on span "Пересчитать" at bounding box center [397, 695] width 88 height 23
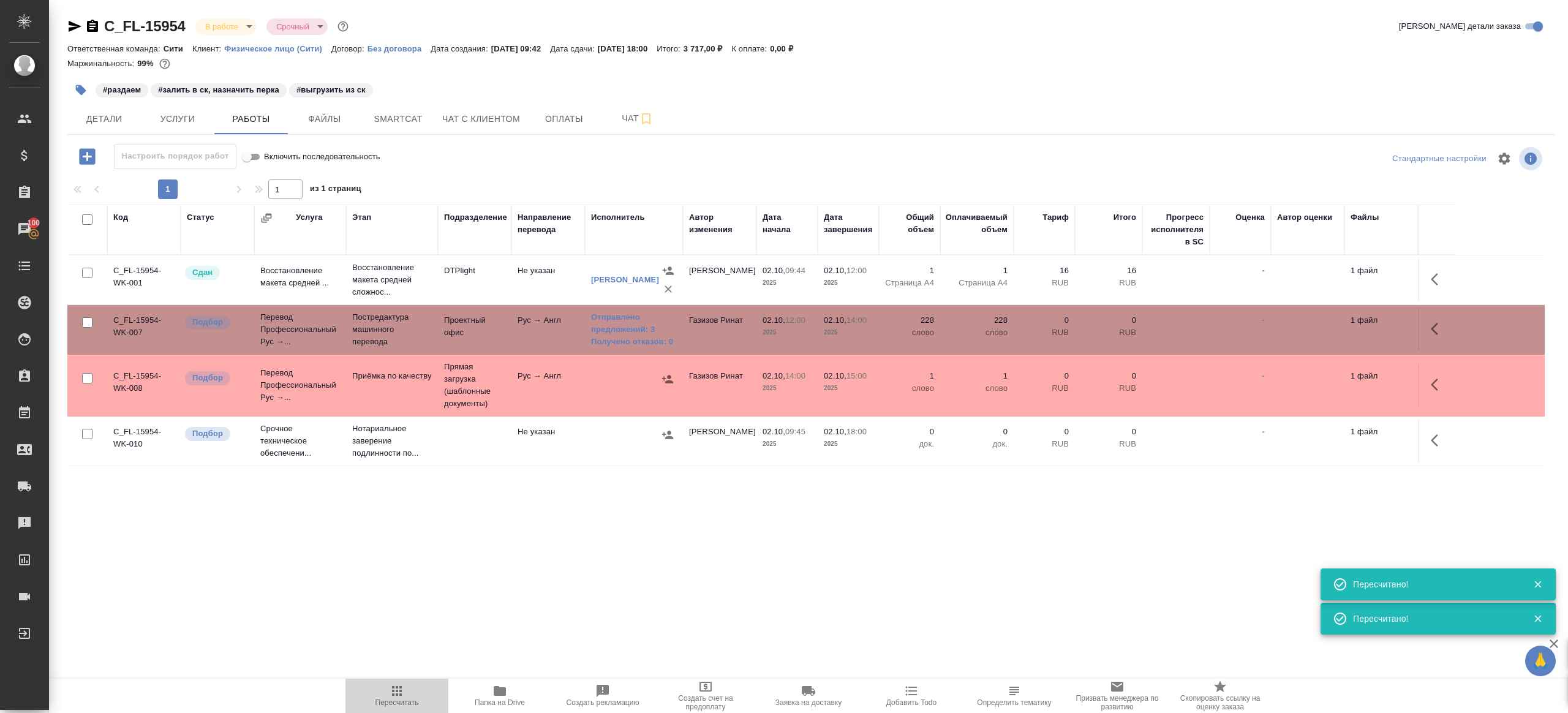
click at [406, 691] on span "Пересчитать" at bounding box center [397, 695] width 88 height 23
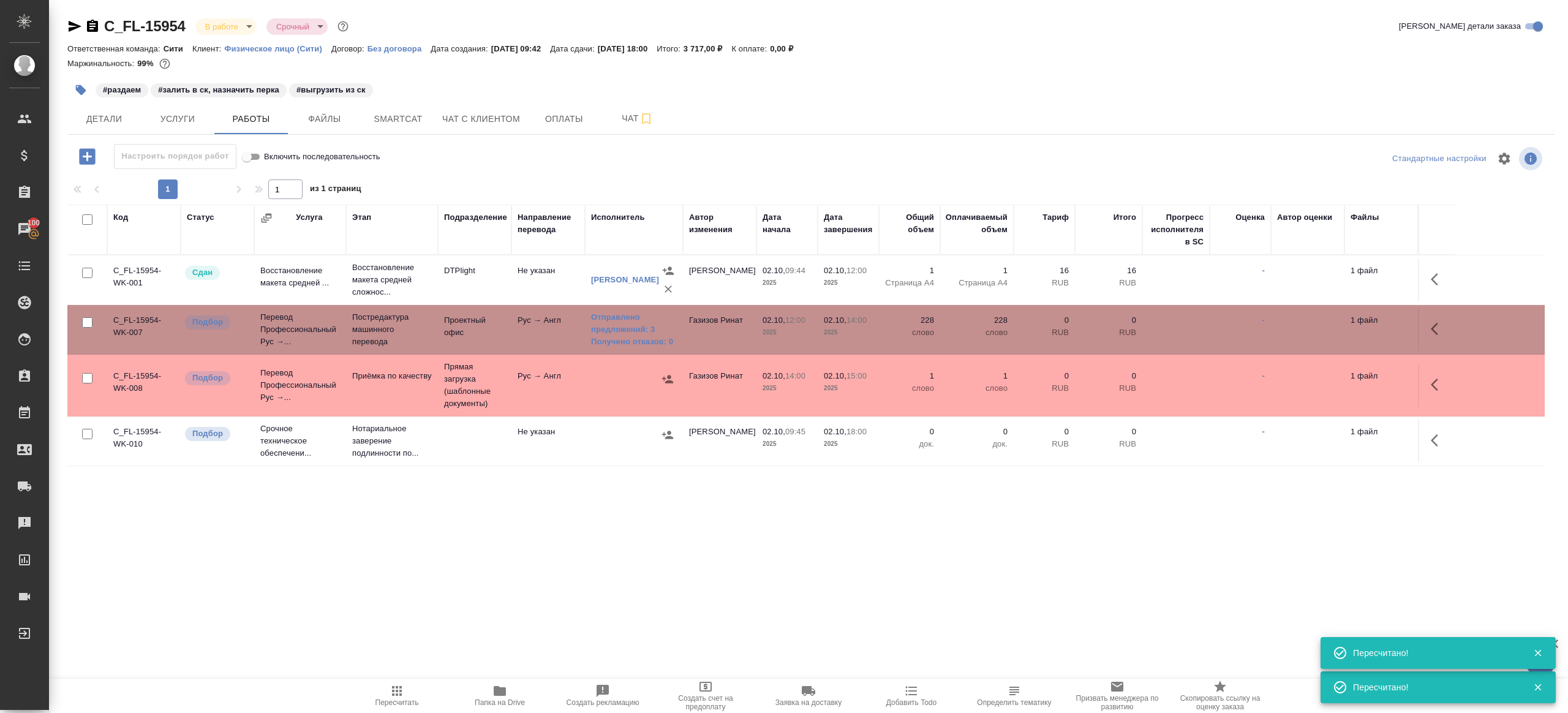
click at [506, 621] on div ".cls-1 fill:#fff; AWATERA Gazizov Rinat Клиенты Спецификации Заказы 100 Чаты To…" at bounding box center [784, 356] width 1568 height 713
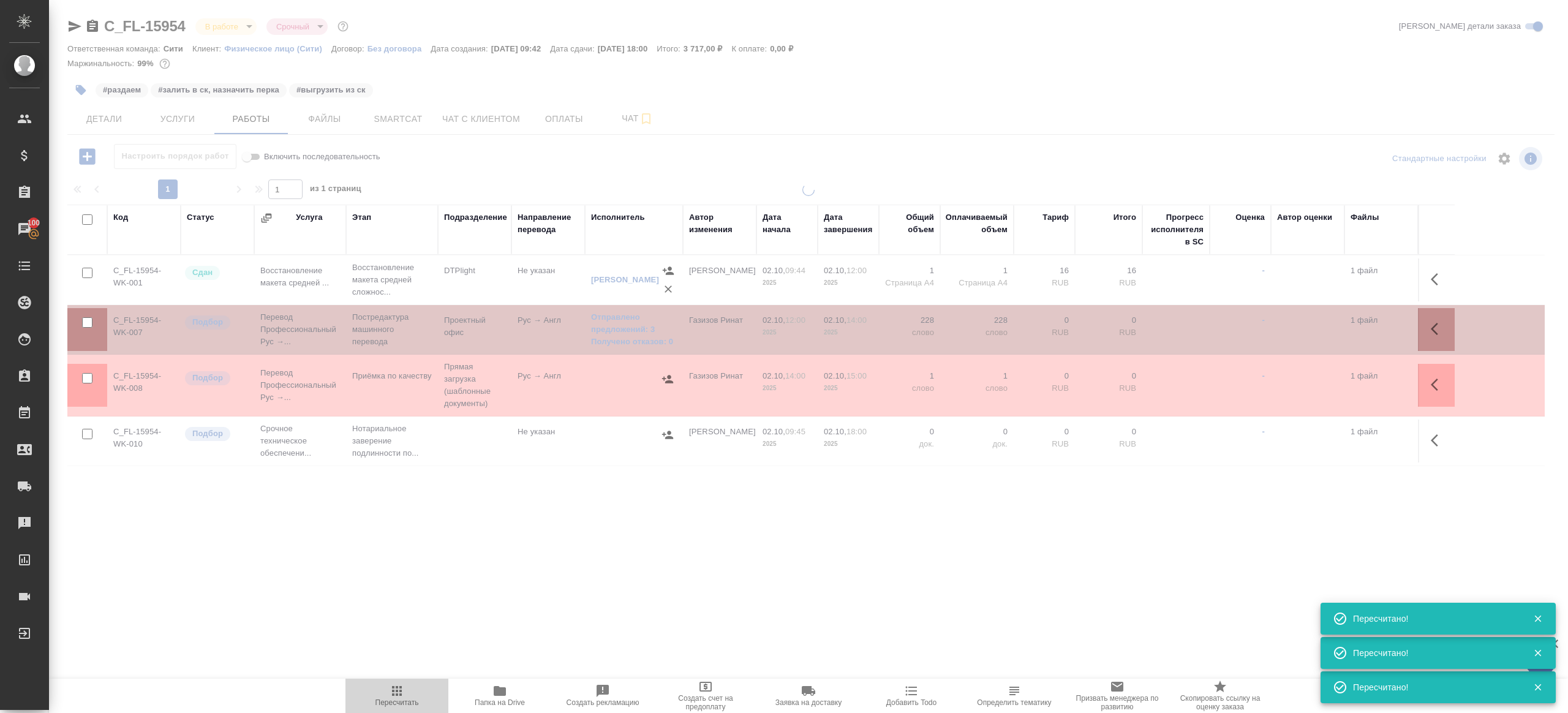
click at [395, 704] on span "Пересчитать" at bounding box center [397, 702] width 44 height 9
click at [396, 701] on span "Пересчитать" at bounding box center [397, 702] width 44 height 9
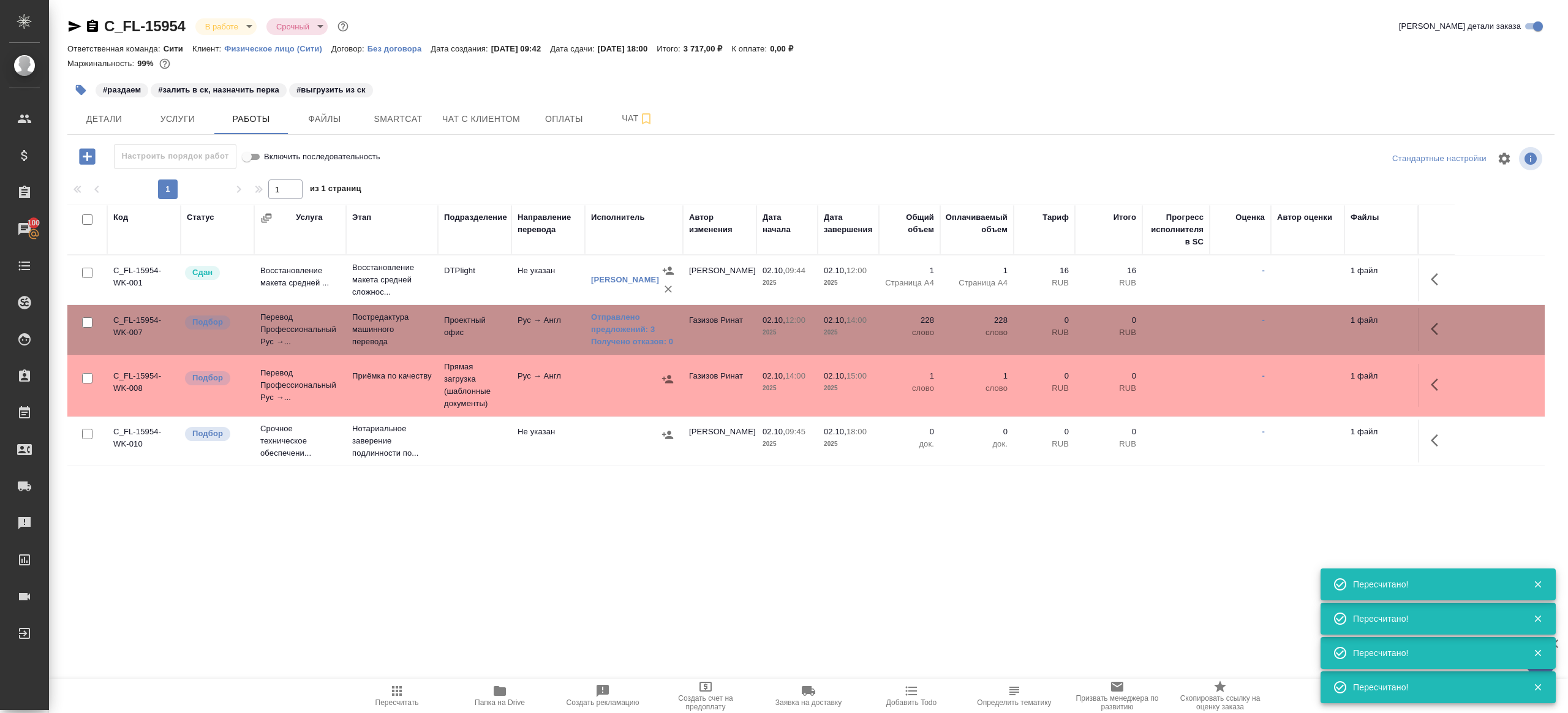
click at [396, 701] on span "Пересчитать" at bounding box center [397, 702] width 44 height 9
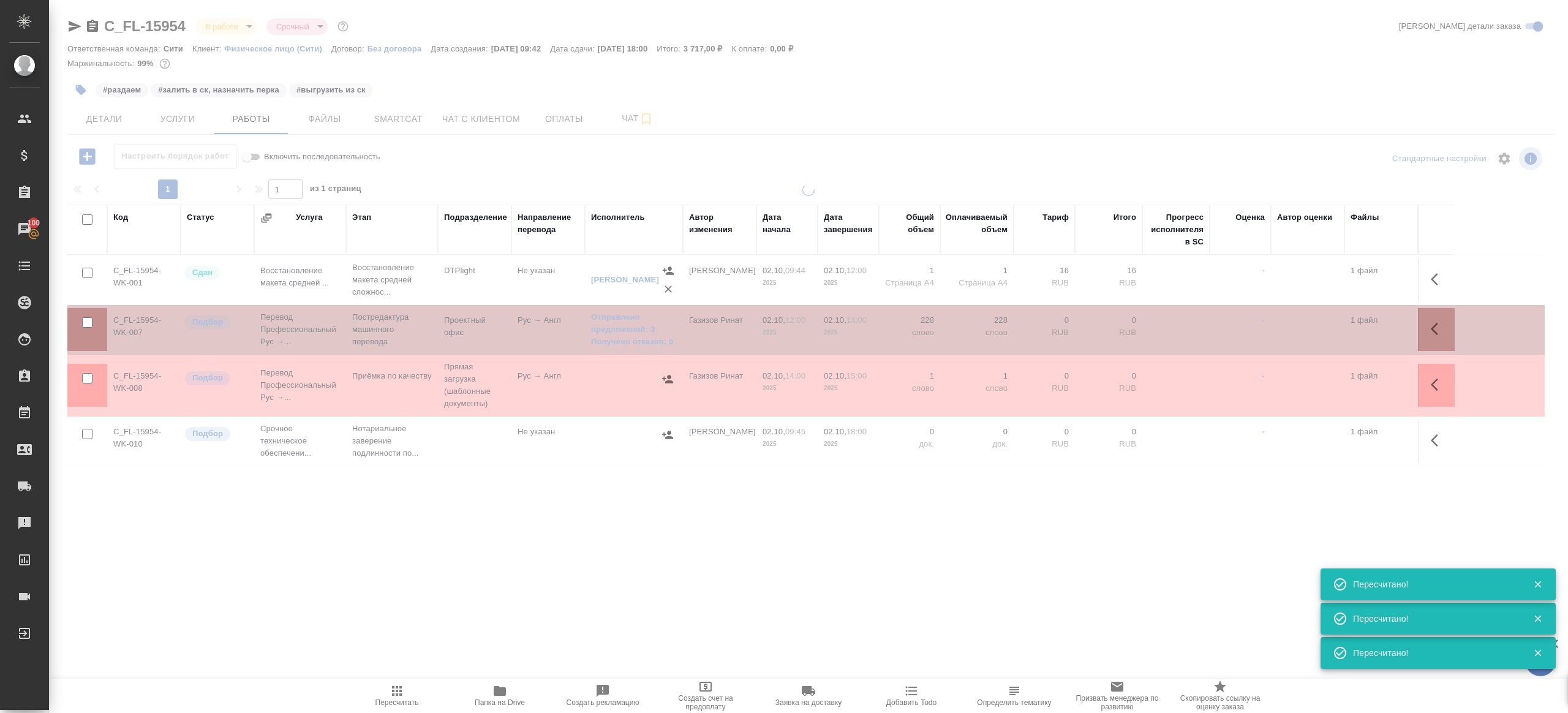
click at [497, 606] on div ".cls-1 fill:#fff; AWATERA Gazizov Rinat Клиенты Спецификации Заказы 100 Чаты To…" at bounding box center [784, 356] width 1568 height 713
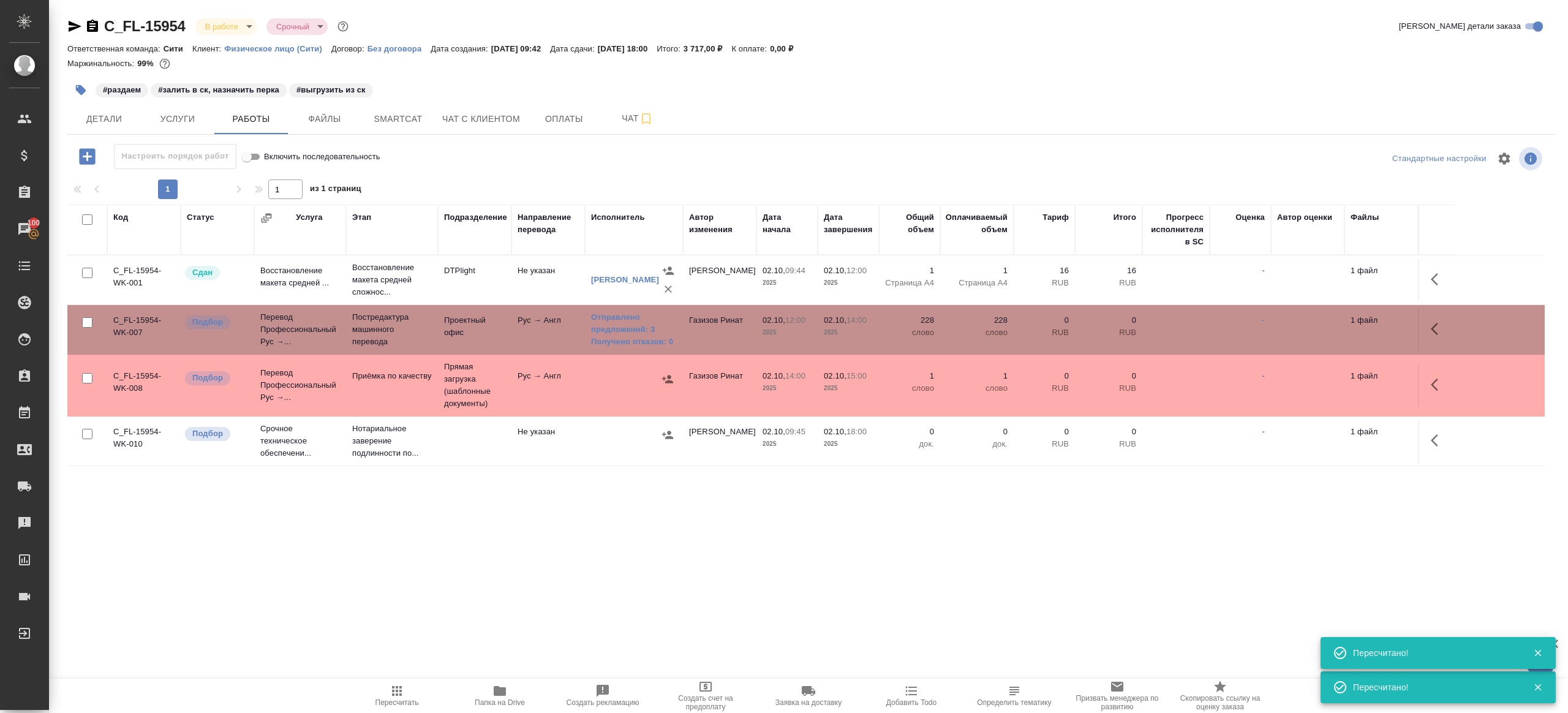
click at [397, 696] on icon "button" at bounding box center [397, 690] width 15 height 15
click at [455, 623] on div ".cls-1 fill:#fff; AWATERA Gazizov Rinat Клиенты Спецификации Заказы 100 Чаты To…" at bounding box center [784, 356] width 1568 height 713
click at [397, 683] on icon "button" at bounding box center [397, 690] width 15 height 15
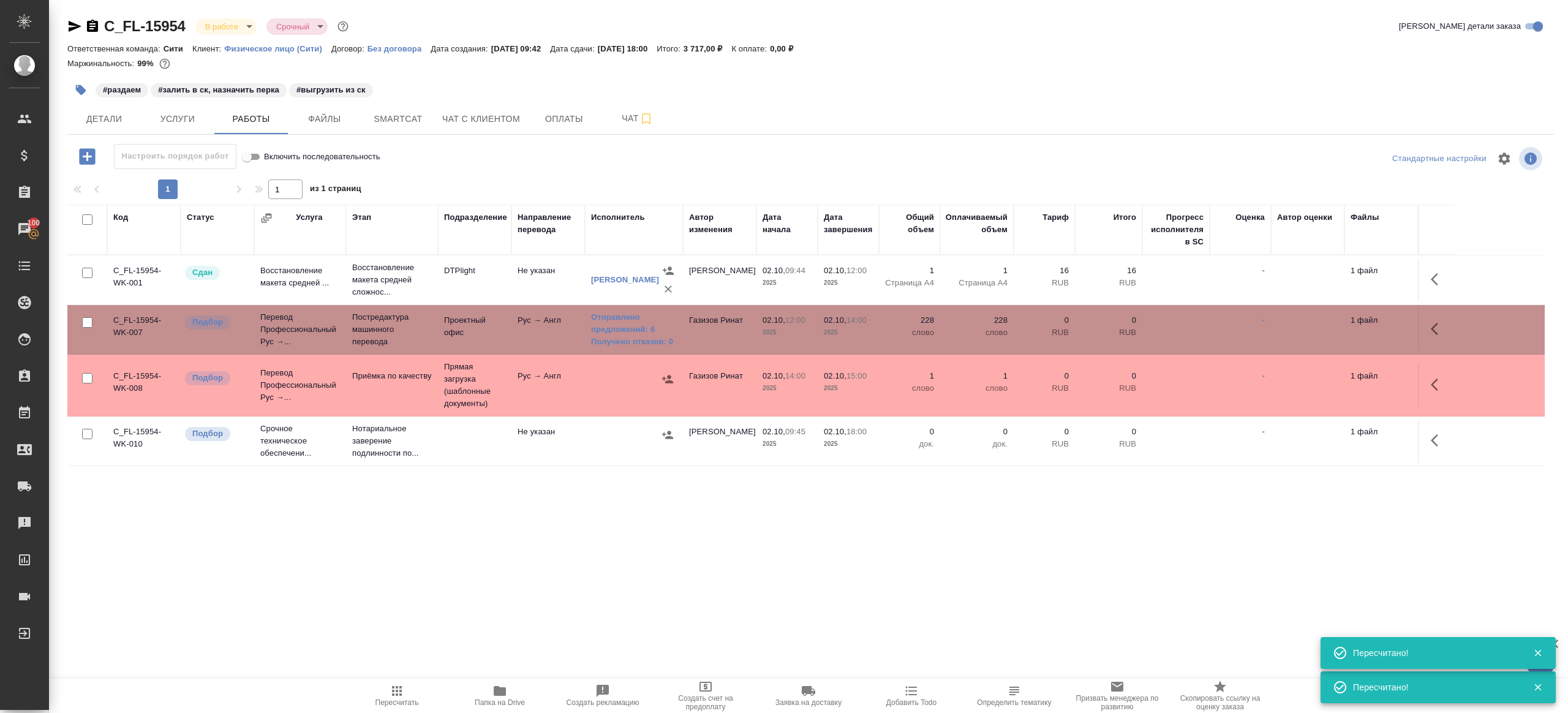
click at [446, 561] on div ".cls-1 fill:#fff; AWATERA Gazizov Rinat Клиенты Спецификации Заказы 100 Чаты To…" at bounding box center [784, 356] width 1568 height 713
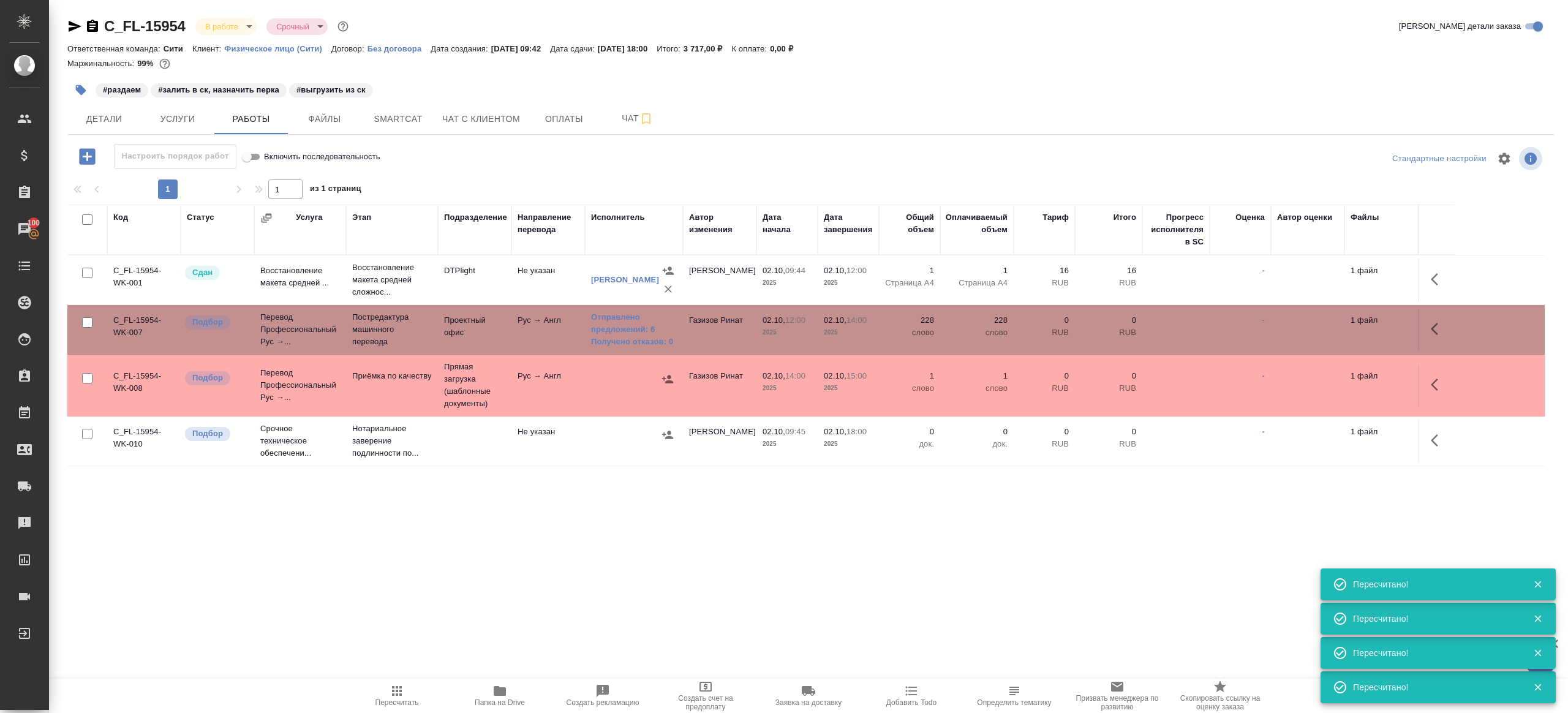
click at [407, 700] on span "Пересчитать" at bounding box center [397, 702] width 44 height 9
click at [443, 618] on div ".cls-1 fill:#fff; AWATERA Gazizov Rinat Клиенты Спецификации Заказы 100 Чаты To…" at bounding box center [784, 356] width 1568 height 713
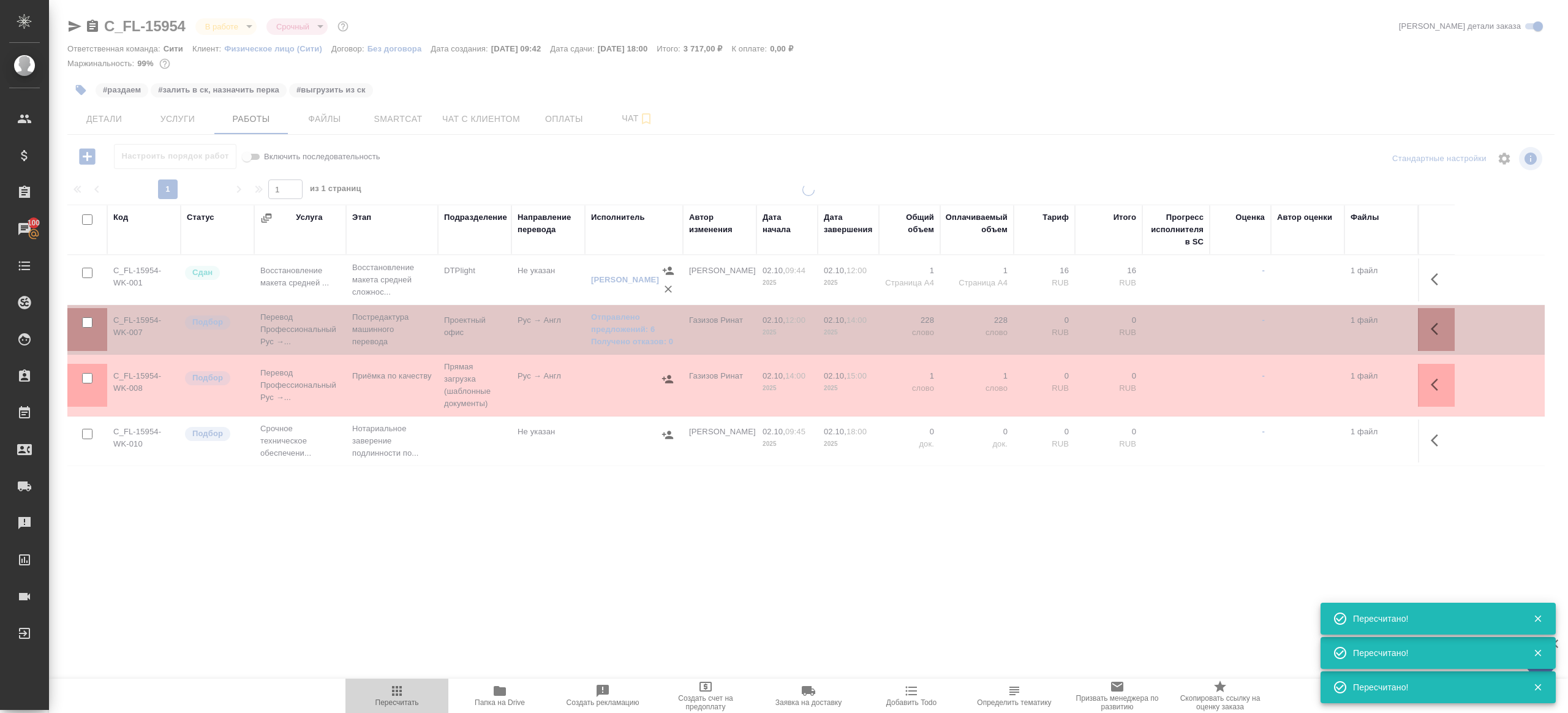
click at [402, 696] on icon "button" at bounding box center [397, 690] width 15 height 15
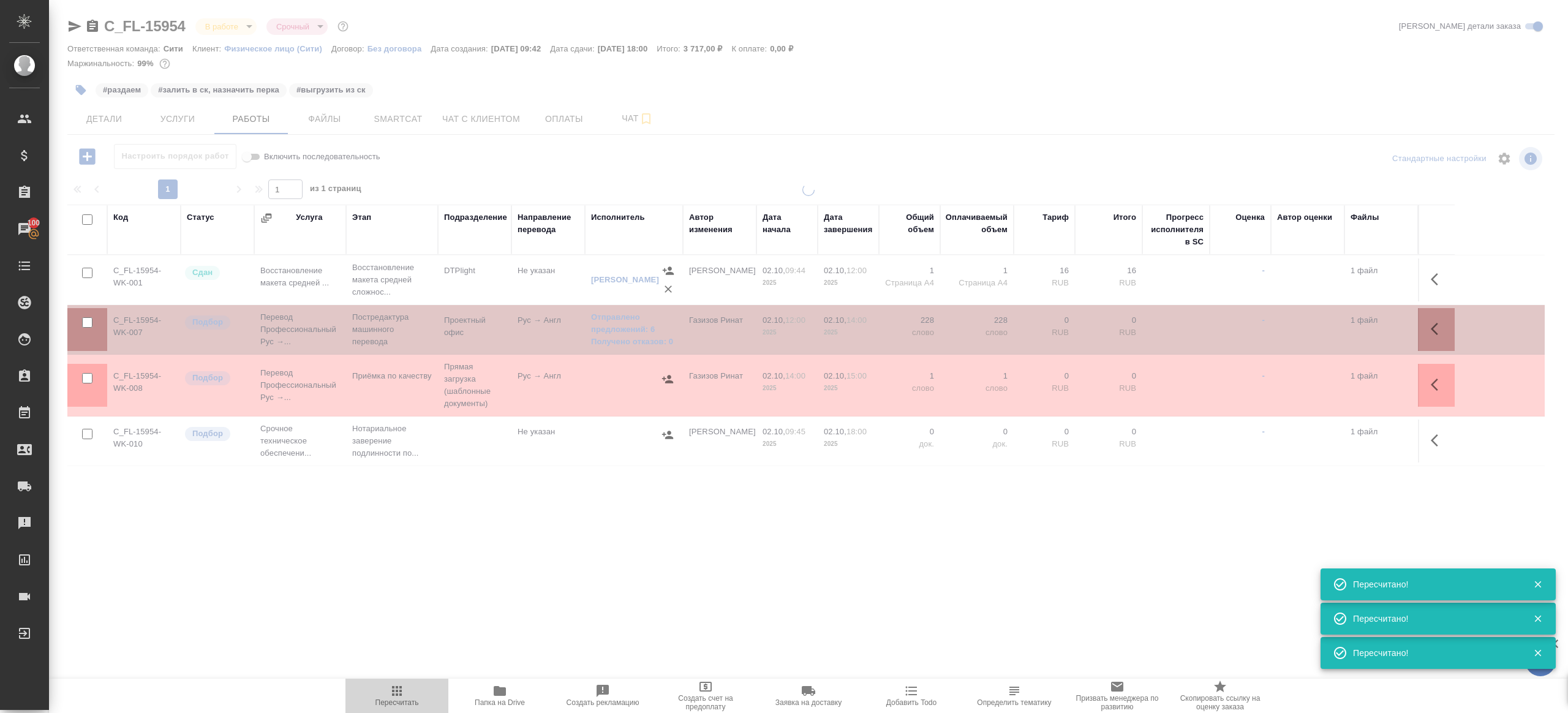
click at [402, 696] on icon "button" at bounding box center [397, 690] width 15 height 15
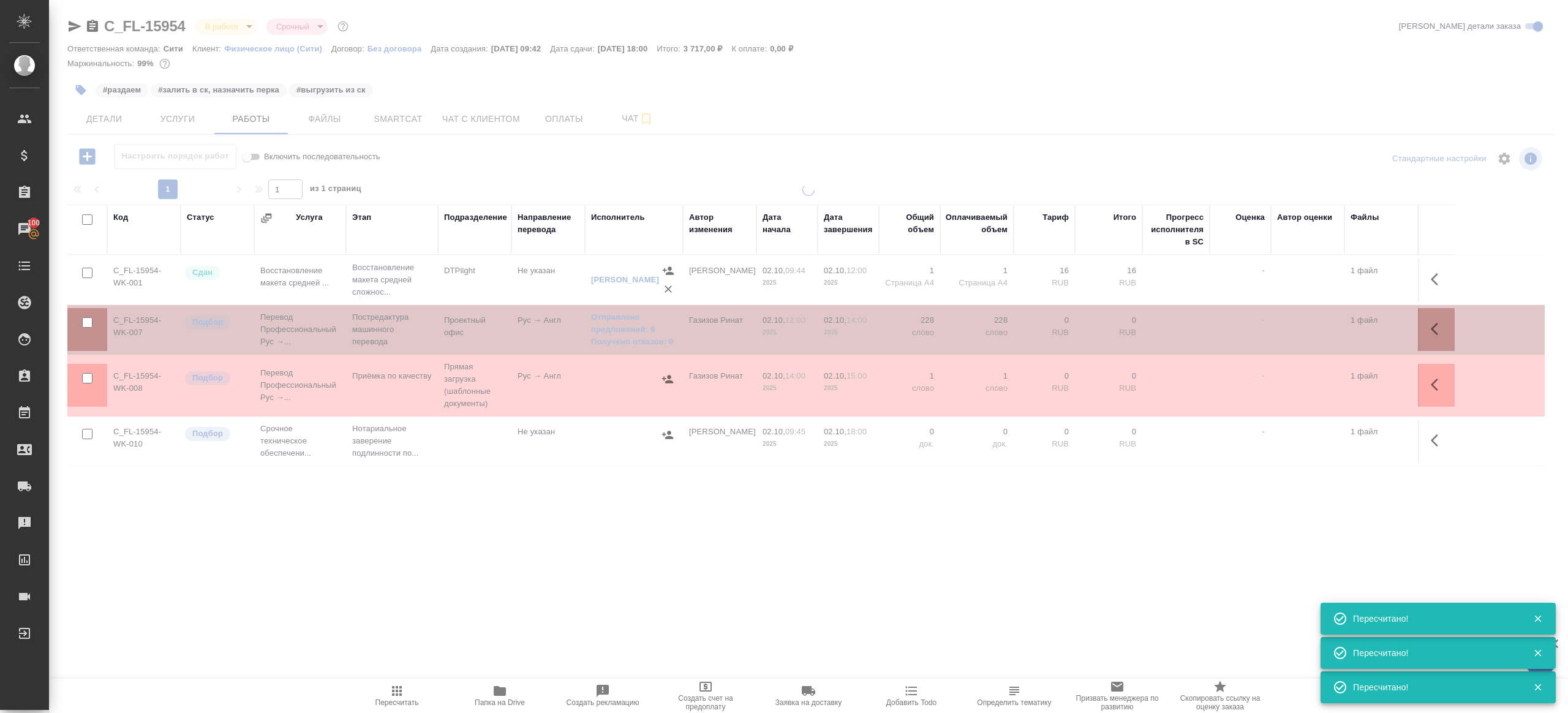
click at [525, 606] on div ".cls-1 fill:#fff; AWATERA Gazizov Rinat Клиенты Спецификации Заказы 100 Чаты To…" at bounding box center [784, 356] width 1568 height 713
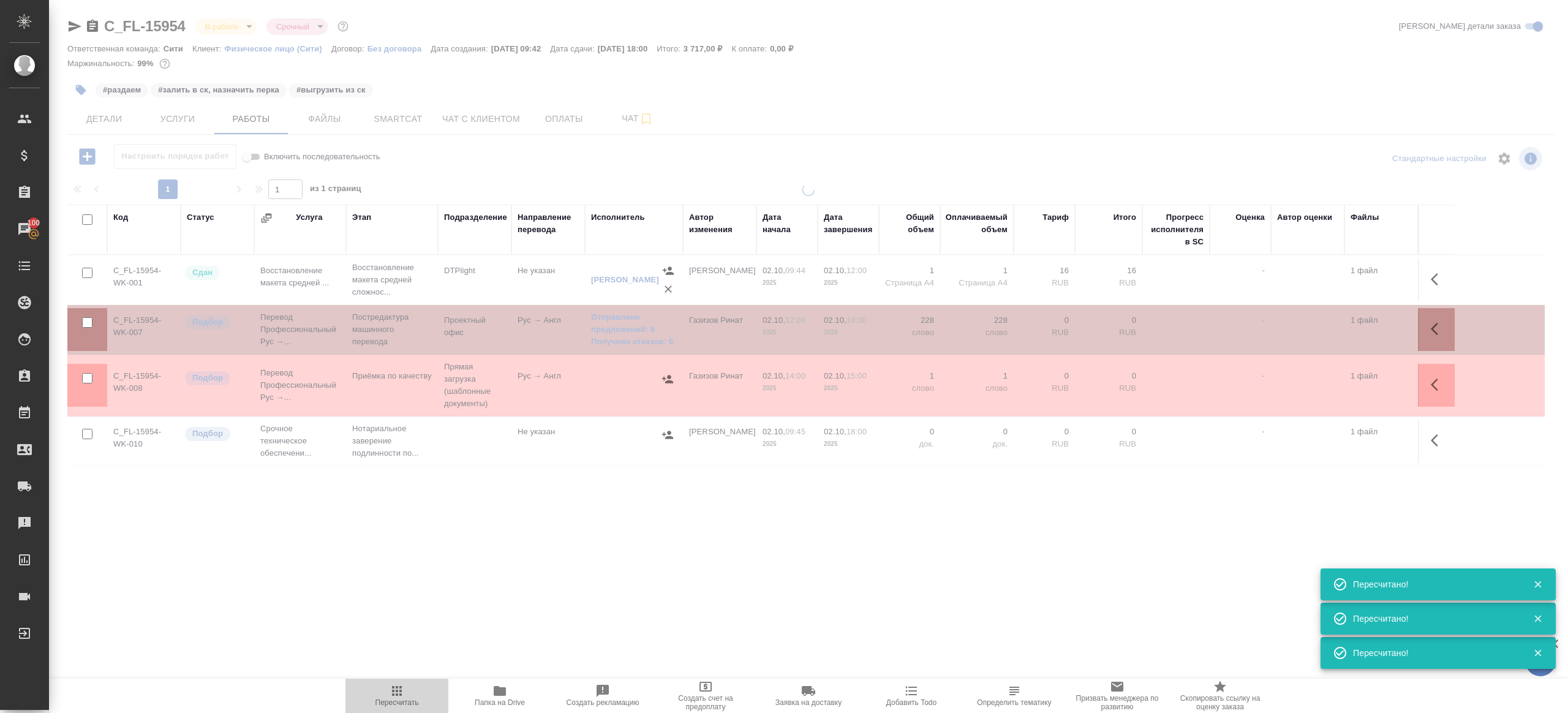
click at [404, 696] on span "Пересчитать" at bounding box center [397, 695] width 88 height 23
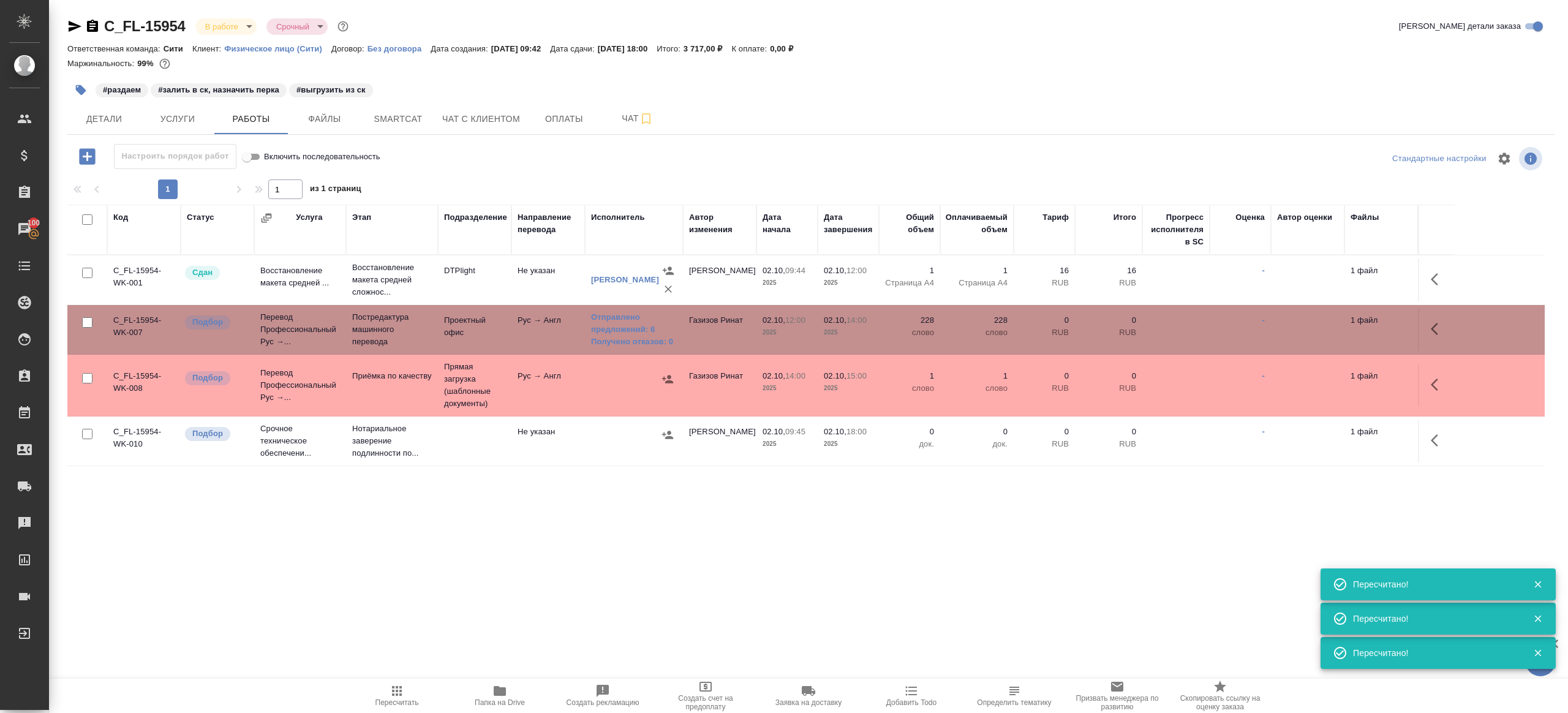
click at [493, 612] on div ".cls-1 fill:#fff; AWATERA Gazizov Rinat Клиенты Спецификации Заказы 100 Чаты To…" at bounding box center [784, 356] width 1568 height 713
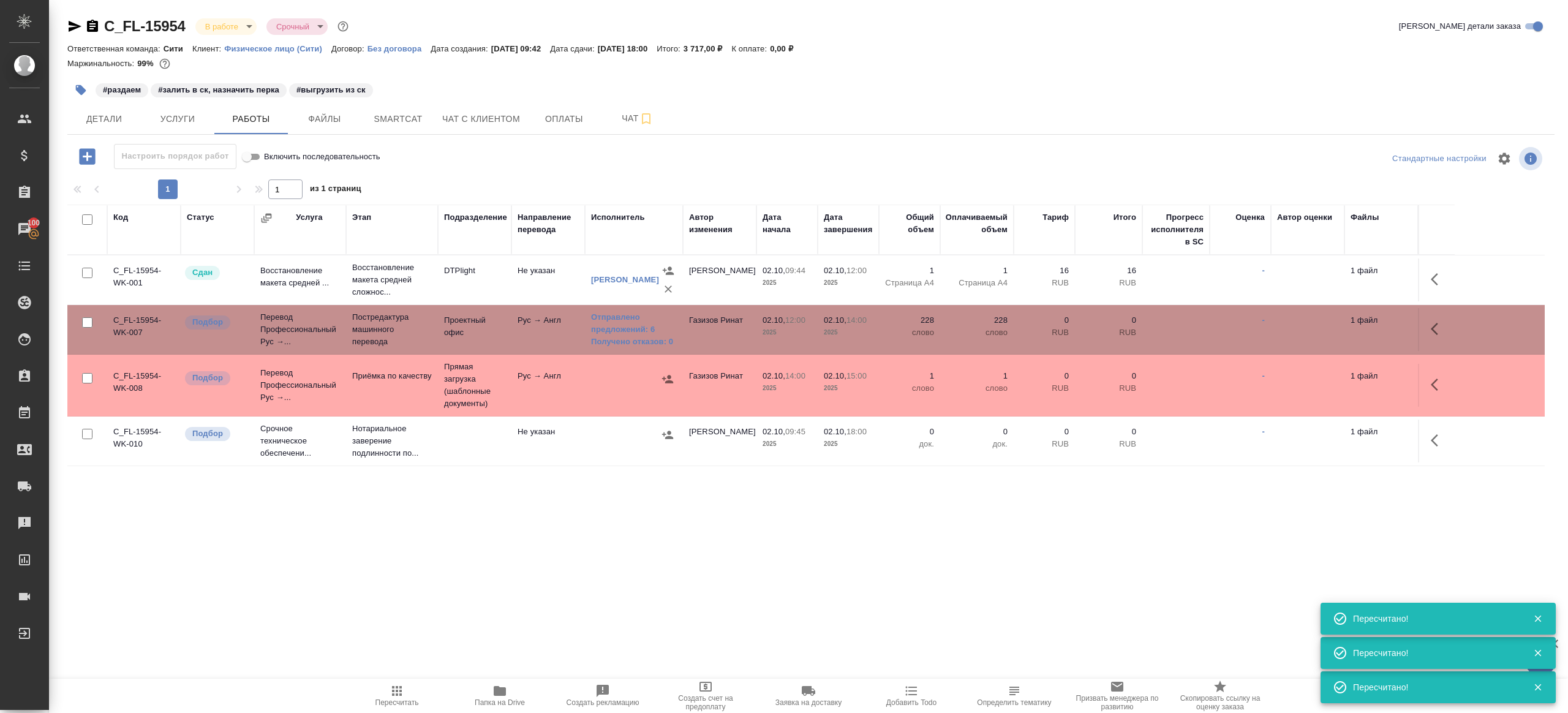
click at [404, 695] on span "Пересчитать" at bounding box center [397, 695] width 88 height 23
drag, startPoint x: 404, startPoint y: 695, endPoint x: 468, endPoint y: 615, distance: 102.4
click at [405, 691] on span "Пересчитать" at bounding box center [397, 695] width 88 height 23
click at [507, 593] on div ".cls-1 fill:#fff; AWATERA Gazizov Rinat Клиенты Спецификации Заказы 100 Чаты To…" at bounding box center [784, 356] width 1568 height 713
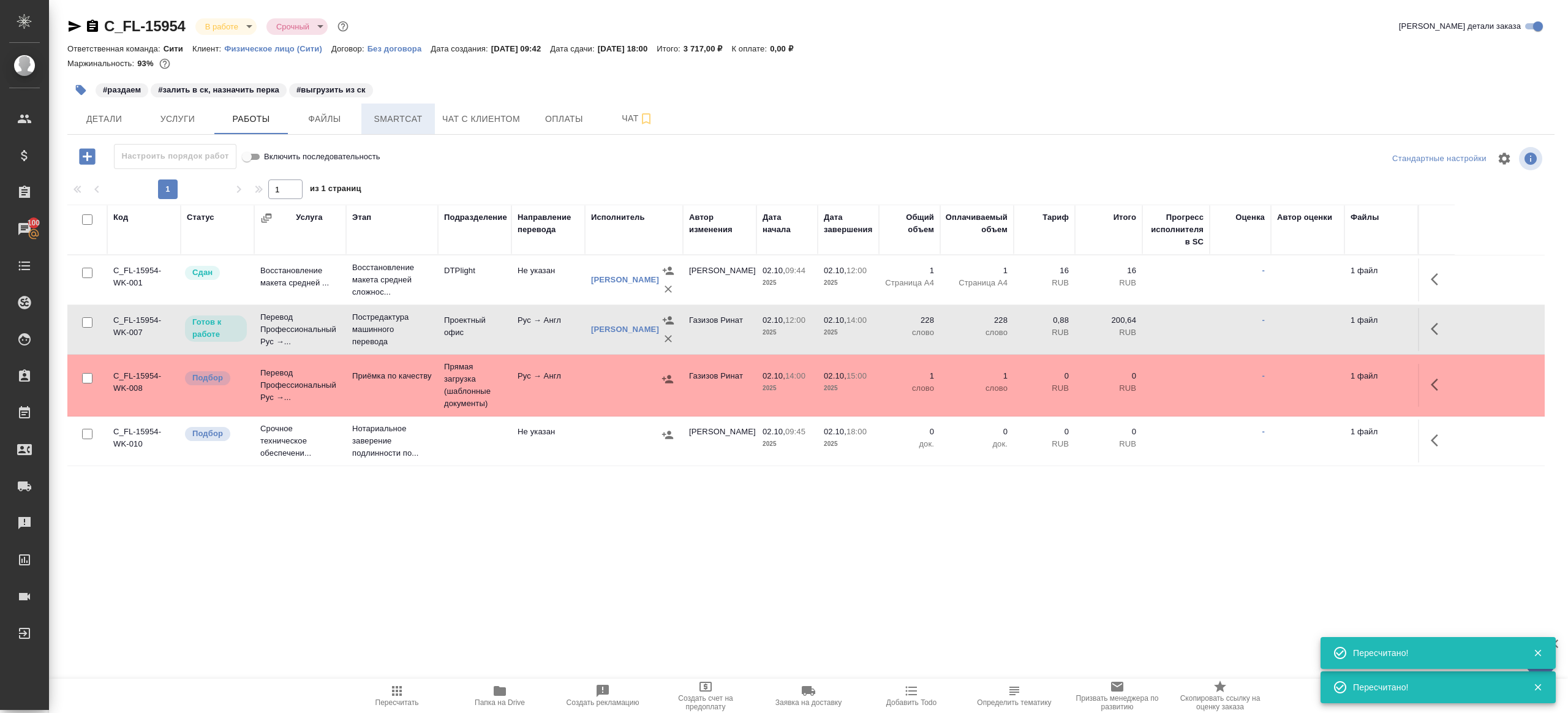
click at [402, 121] on span "Smartcat" at bounding box center [398, 119] width 59 height 16
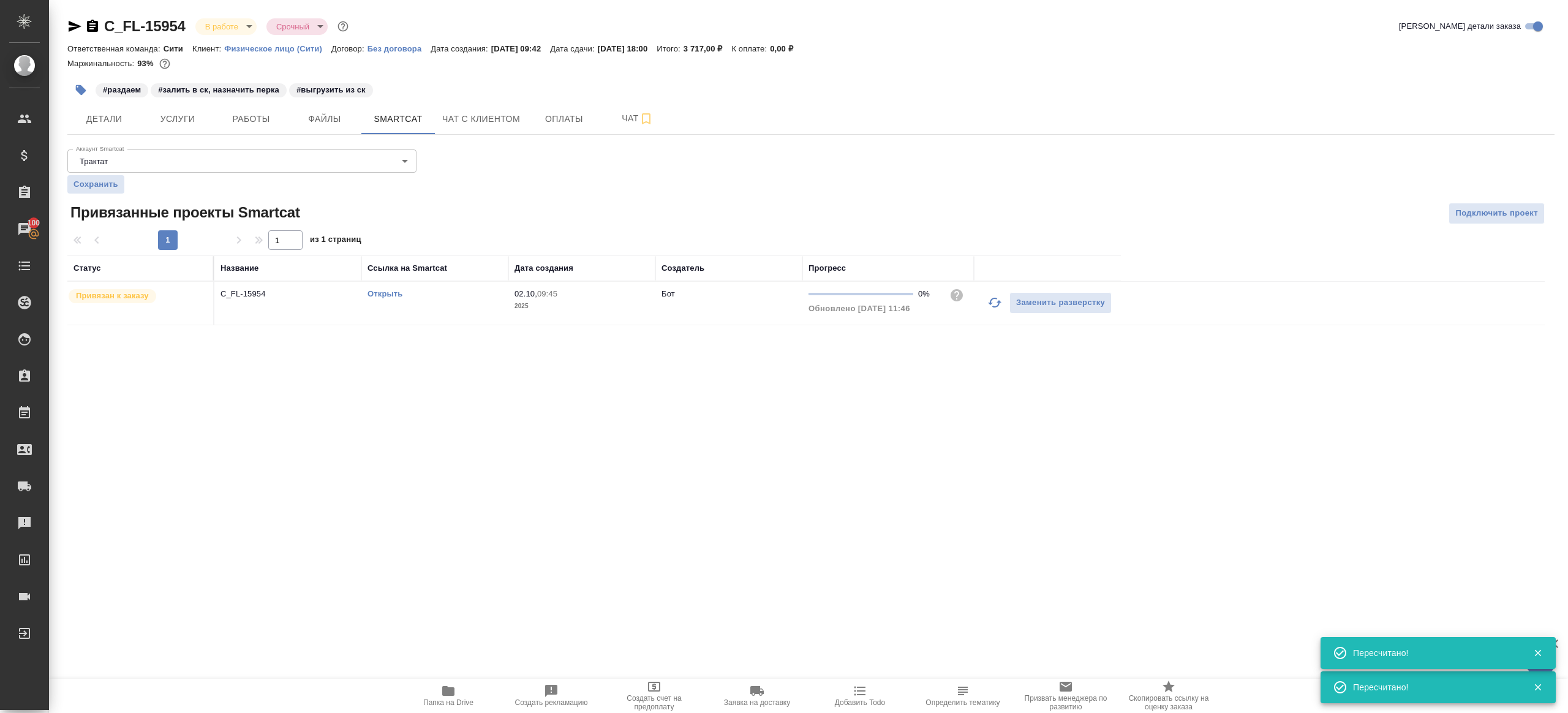
click at [394, 292] on link "Открыть" at bounding box center [385, 294] width 35 height 9
click at [235, 116] on span "Работы" at bounding box center [251, 119] width 59 height 16
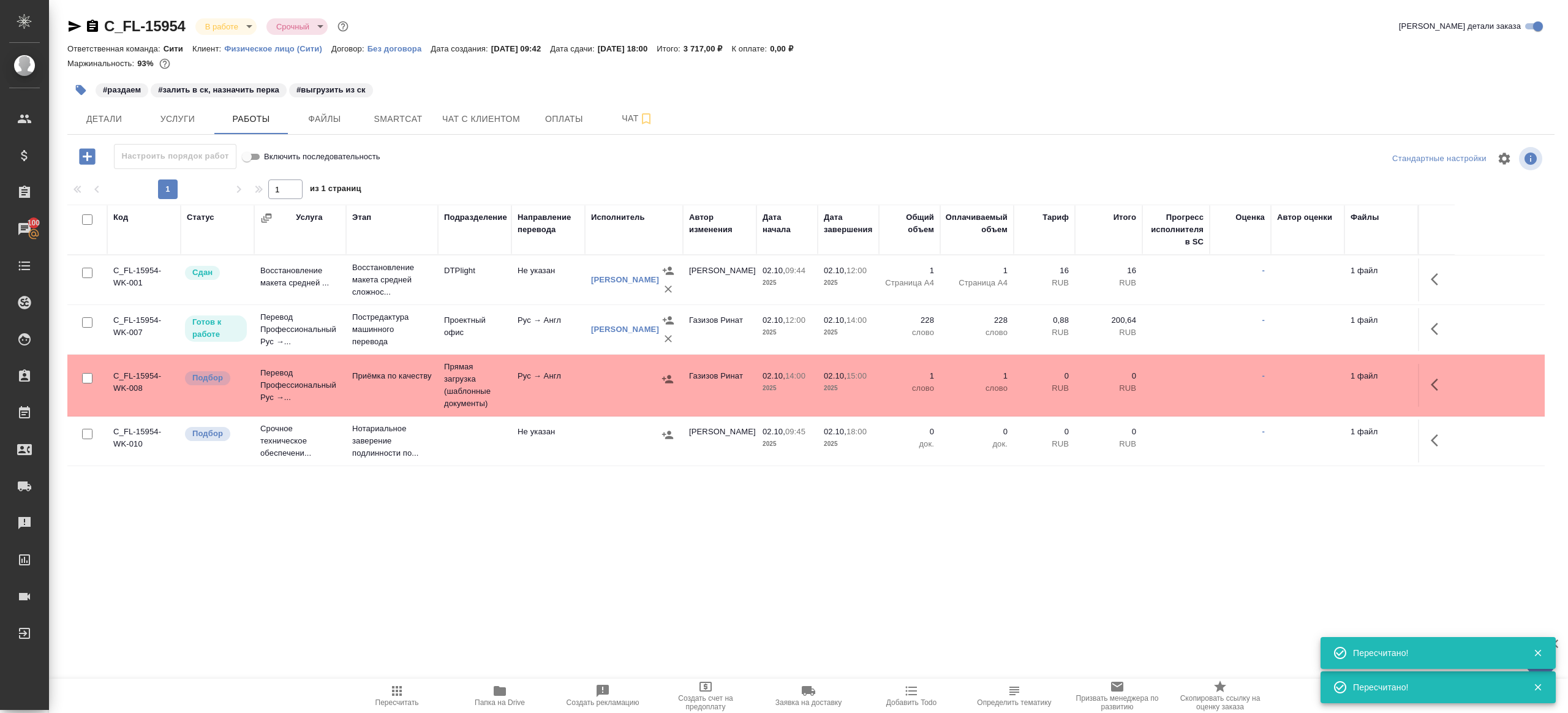
click at [426, 691] on span "Пересчитать" at bounding box center [397, 695] width 88 height 23
click at [530, 595] on div ".cls-1 fill:#fff; AWATERA Gazizov Rinat Клиенты Спецификации Заказы 100 Чаты To…" at bounding box center [784, 356] width 1568 height 713
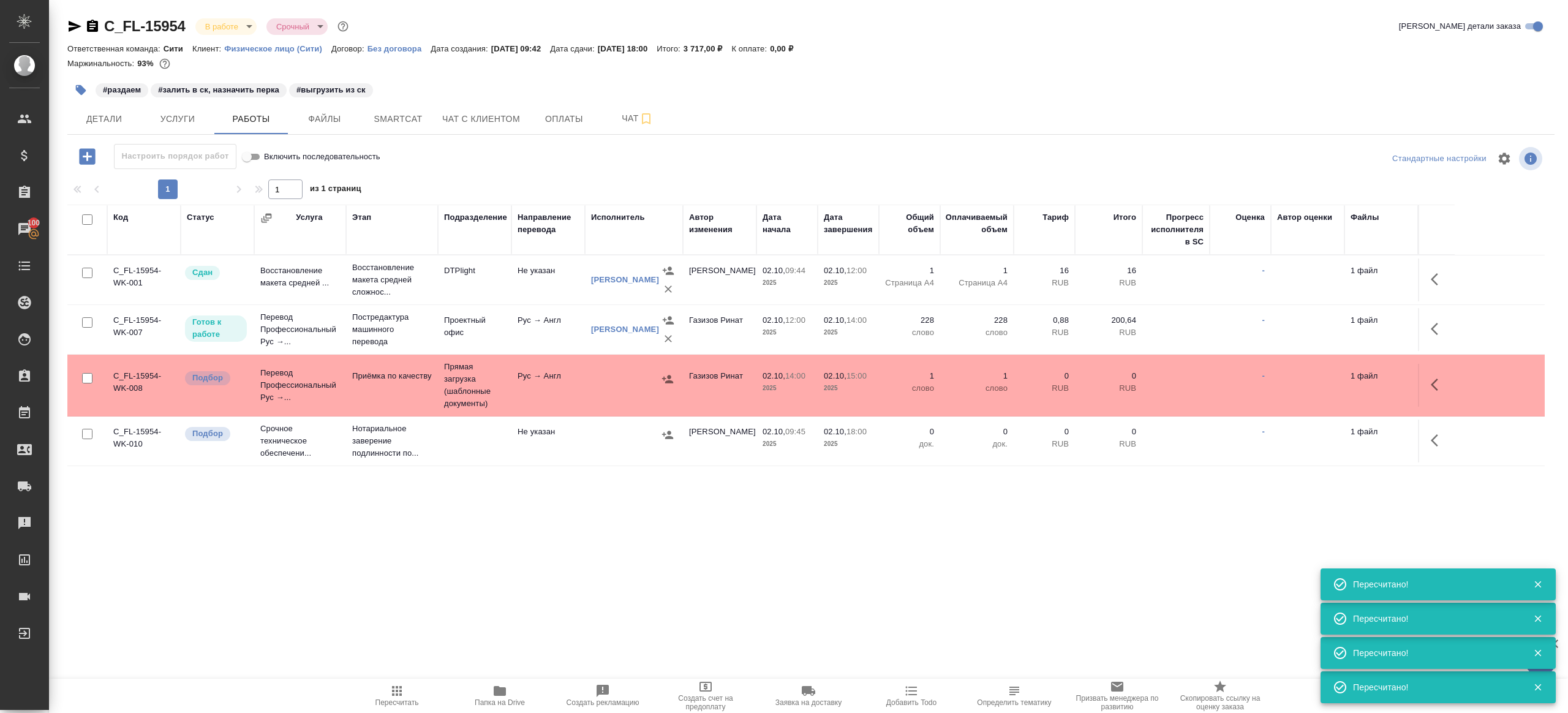
click at [83, 96] on button "button" at bounding box center [81, 89] width 27 height 27
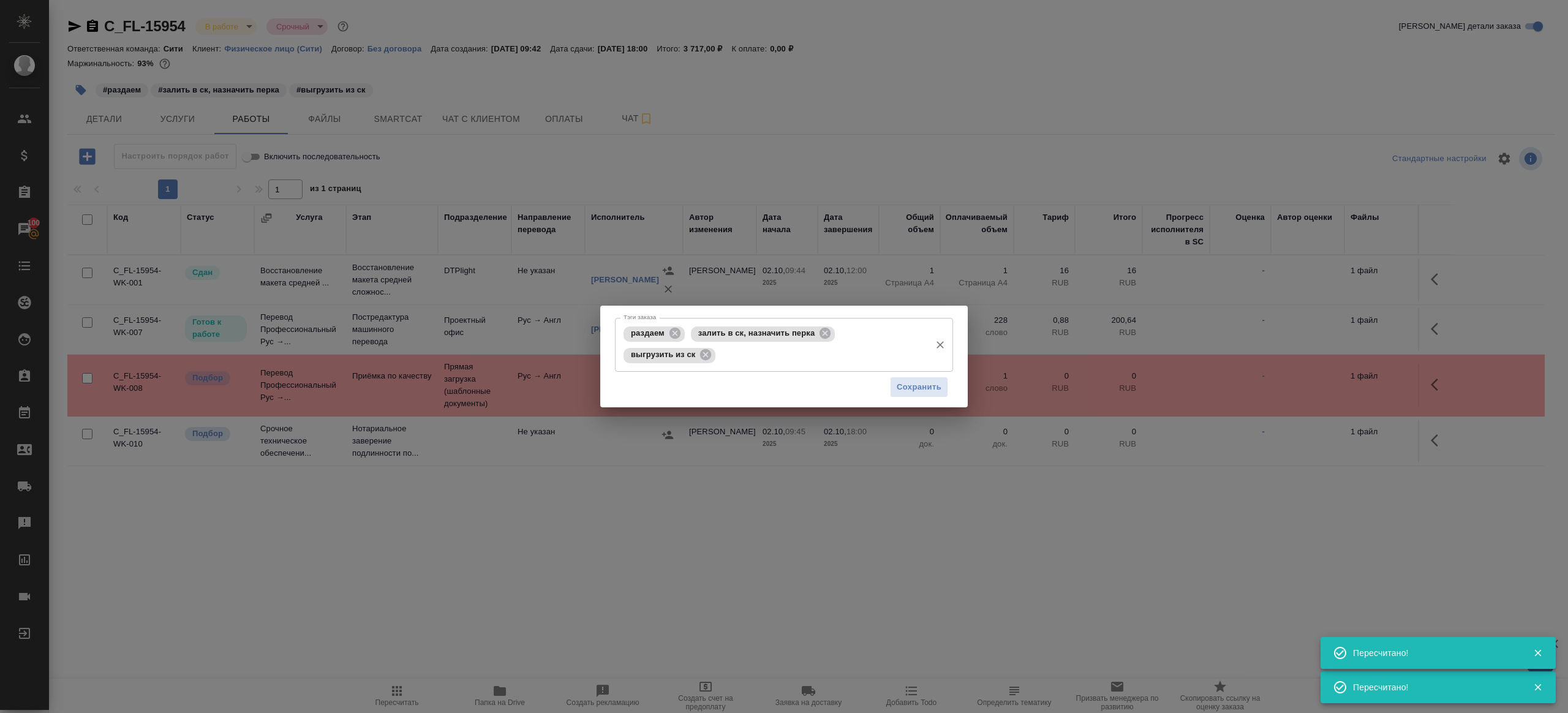
click at [672, 333] on icon at bounding box center [675, 333] width 11 height 11
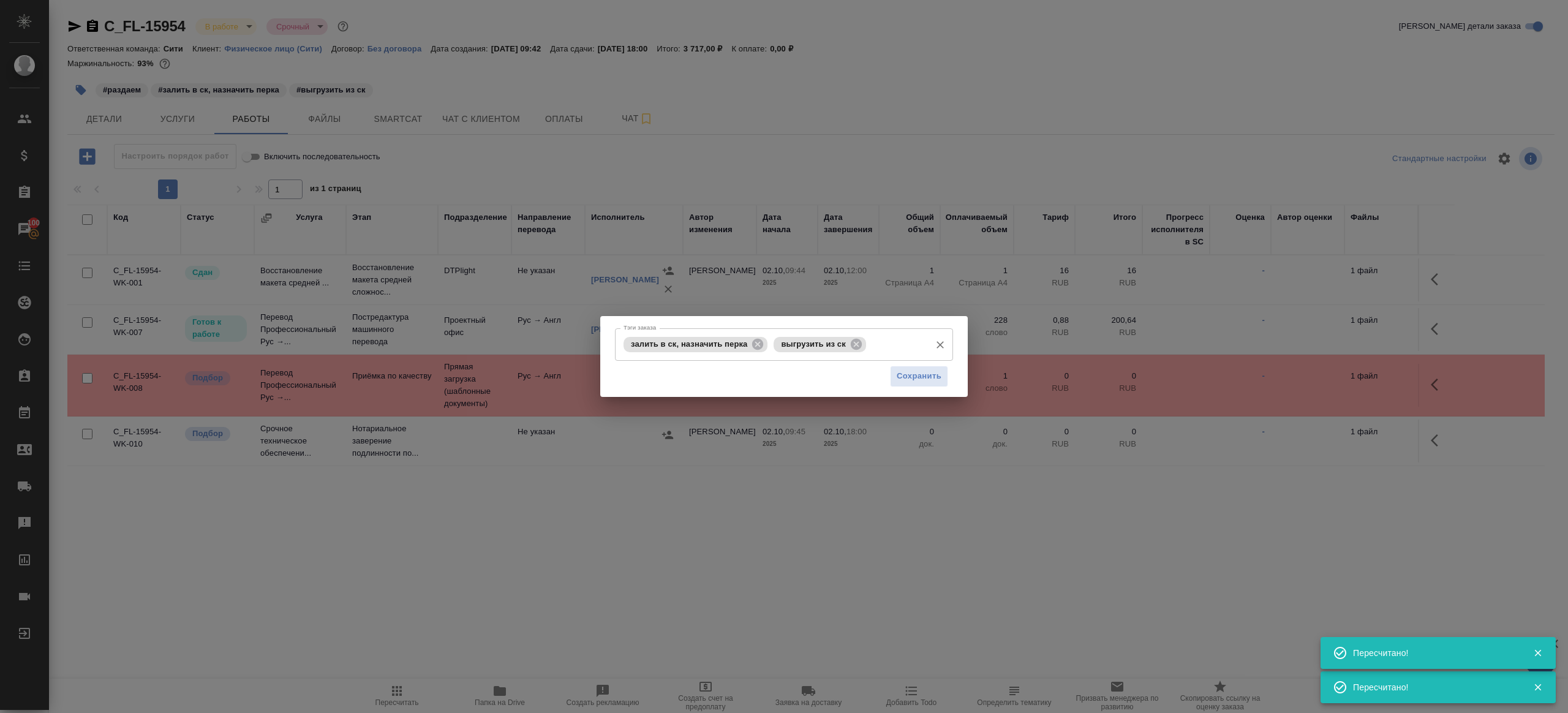
drag, startPoint x: 755, startPoint y: 348, endPoint x: 764, endPoint y: 351, distance: 9.5
click at [755, 348] on icon at bounding box center [757, 344] width 13 height 13
click at [880, 365] on div "Сохранить" at bounding box center [784, 376] width 338 height 31
click at [894, 371] on button "Сохранить" at bounding box center [919, 376] width 58 height 22
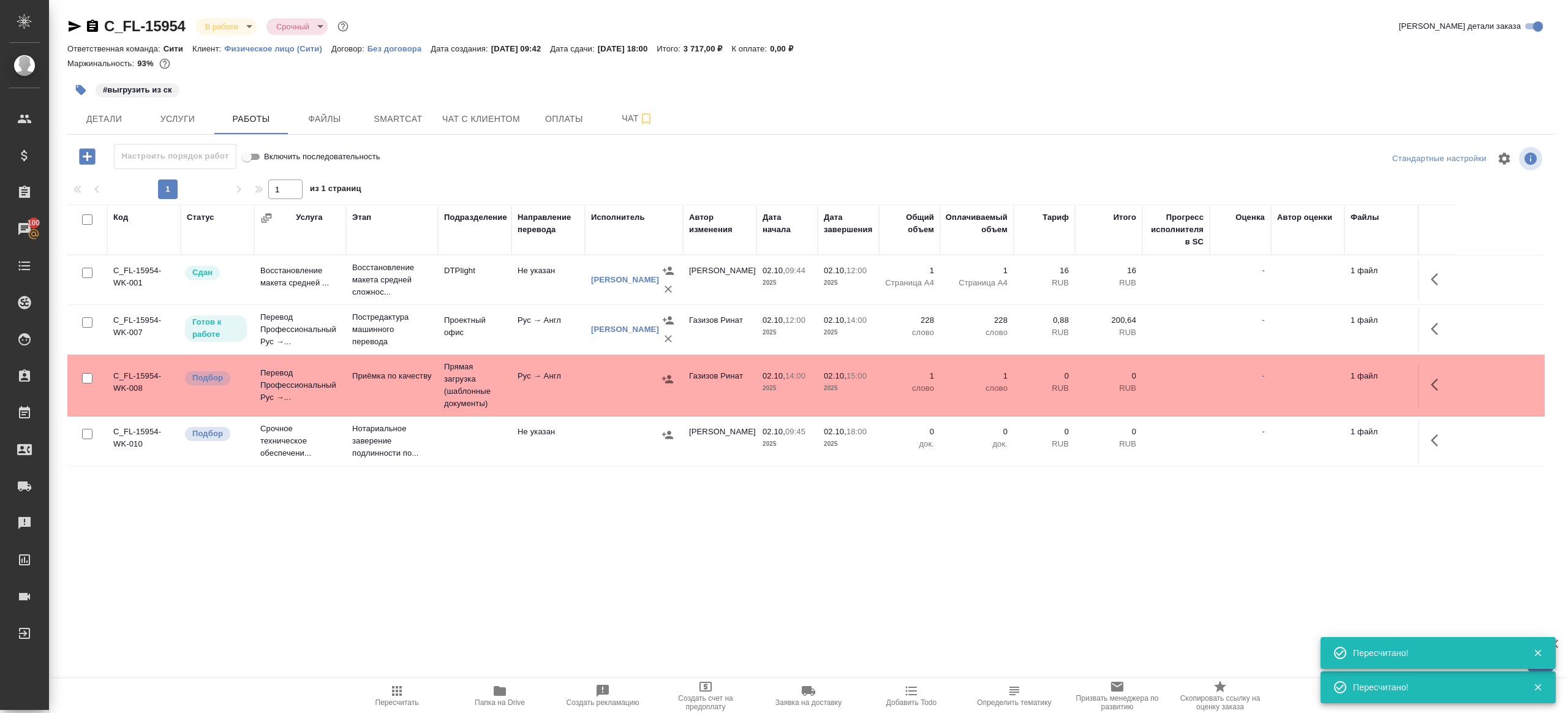
click at [544, 386] on td "Рус → Англ" at bounding box center [548, 385] width 74 height 43
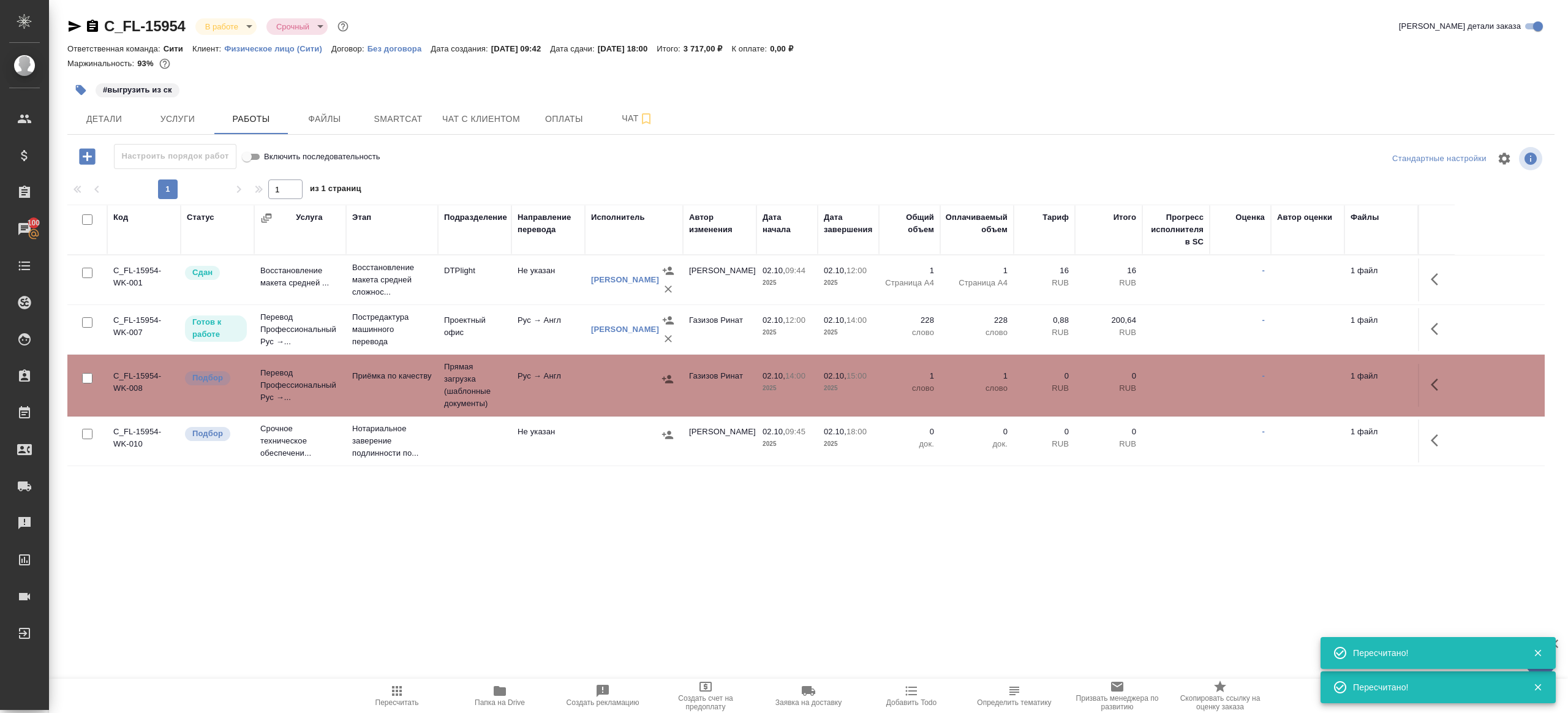
click at [544, 386] on td "Рус → Англ" at bounding box center [548, 385] width 74 height 43
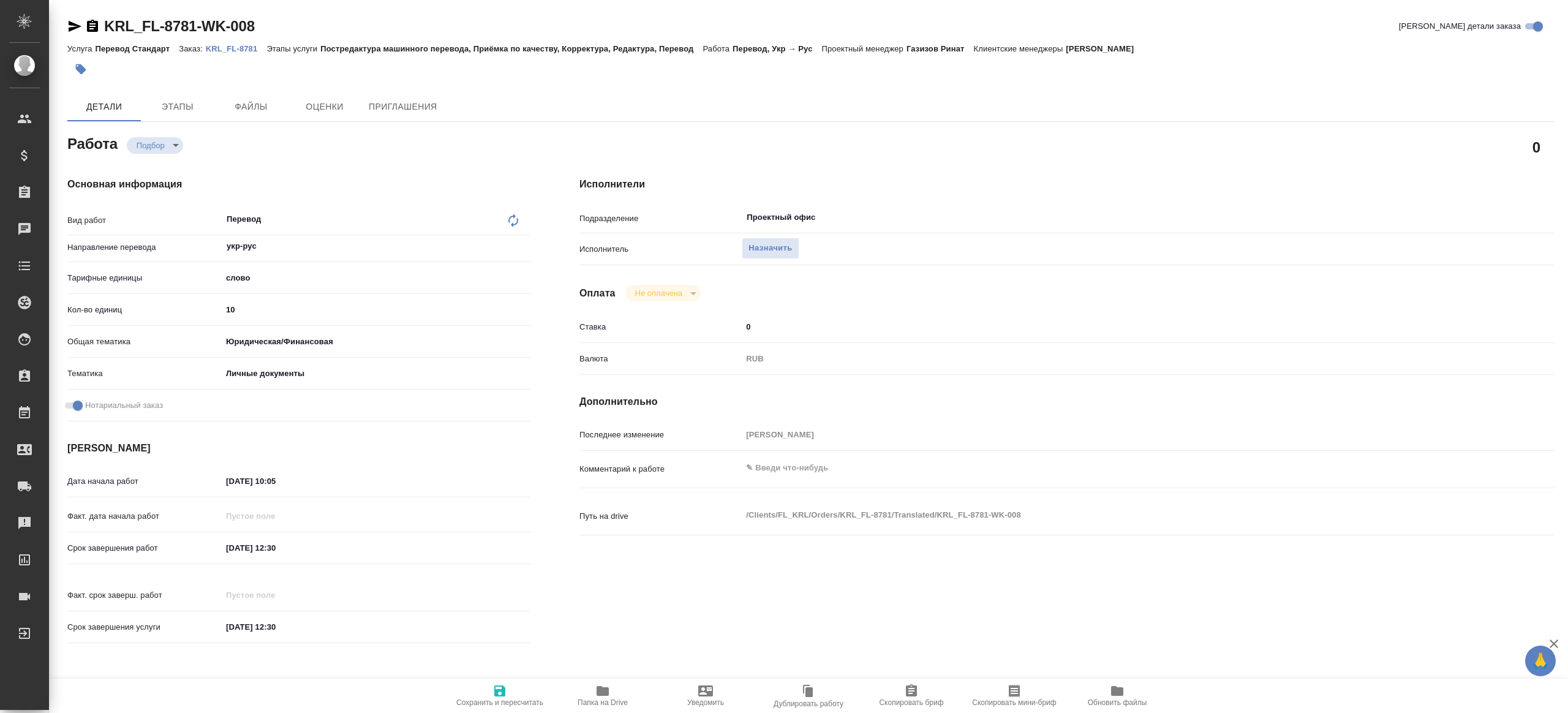
type textarea "x"
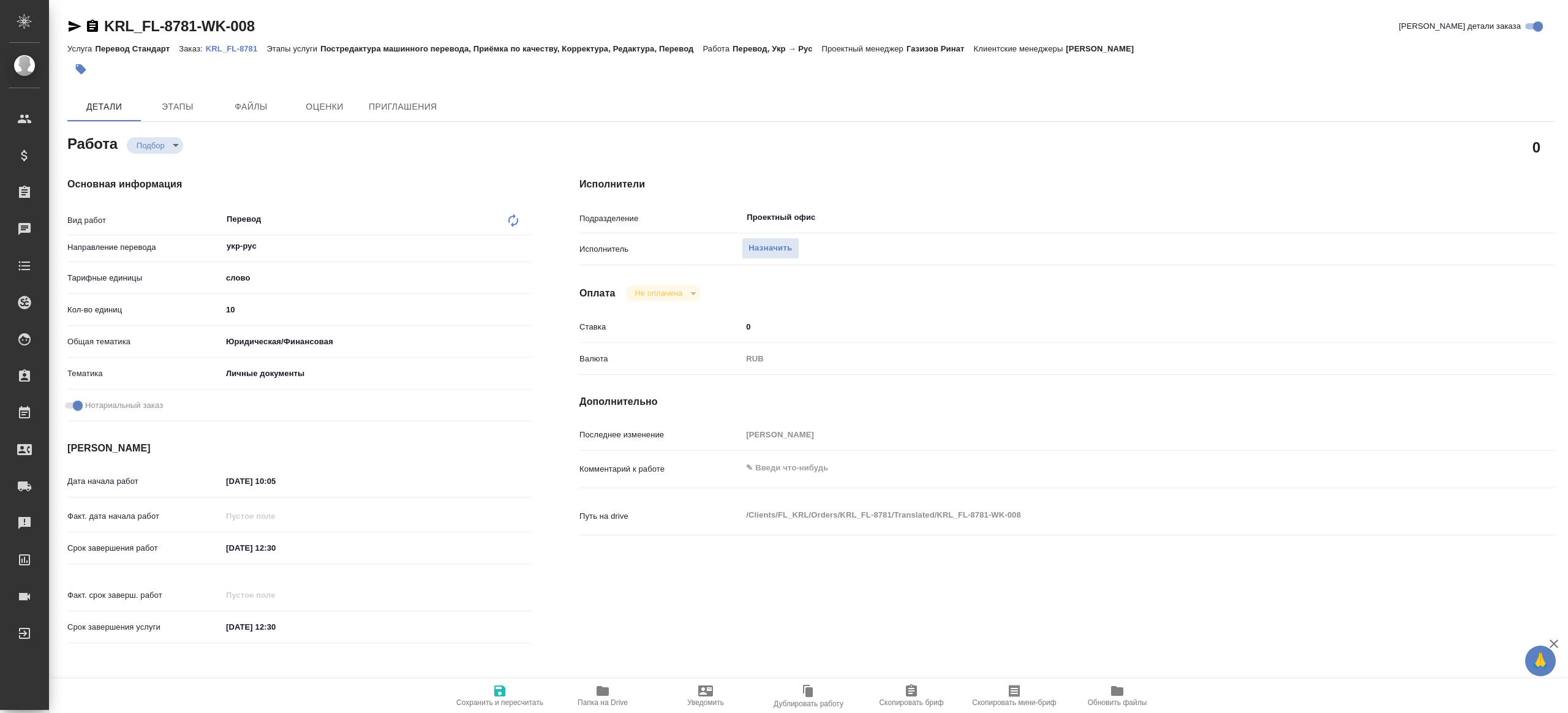
type textarea "x"
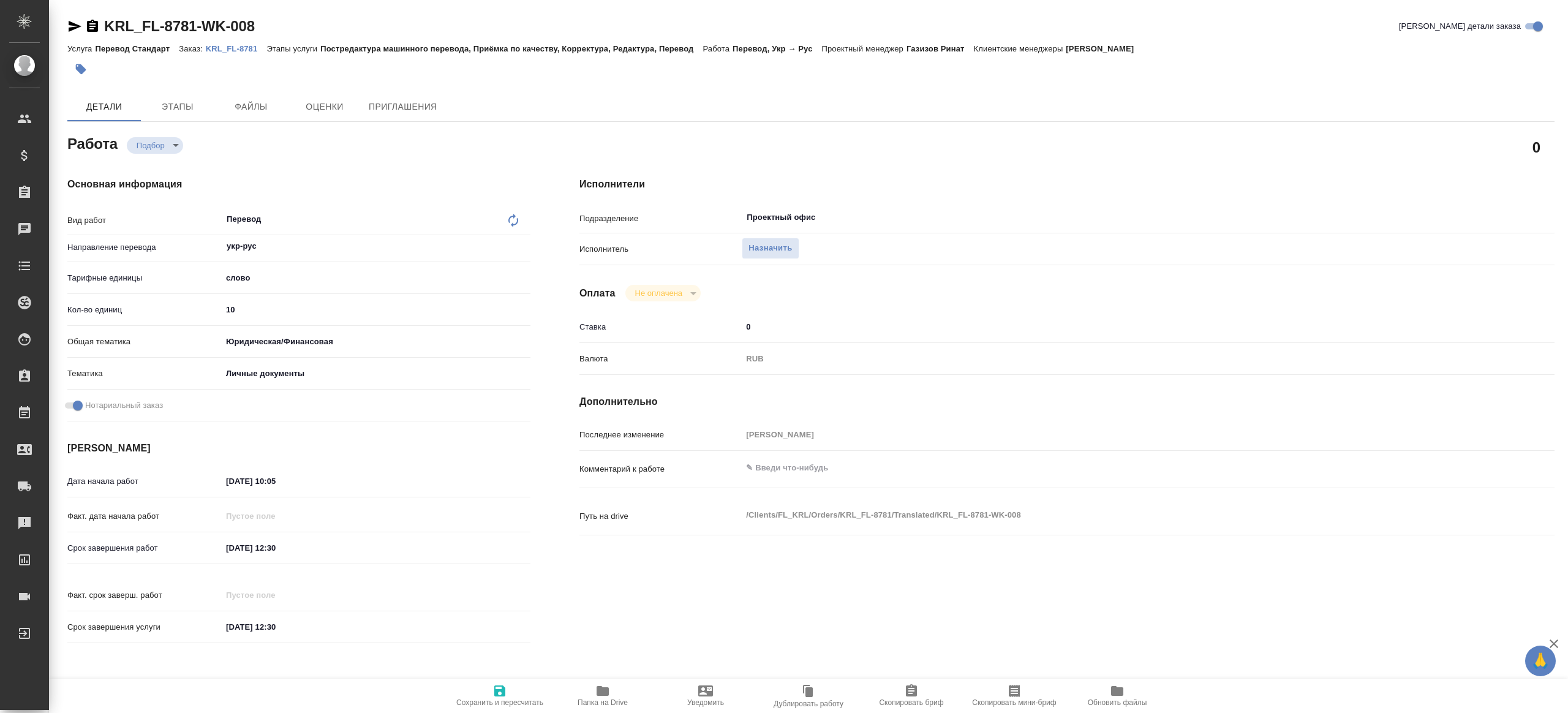
type textarea "x"
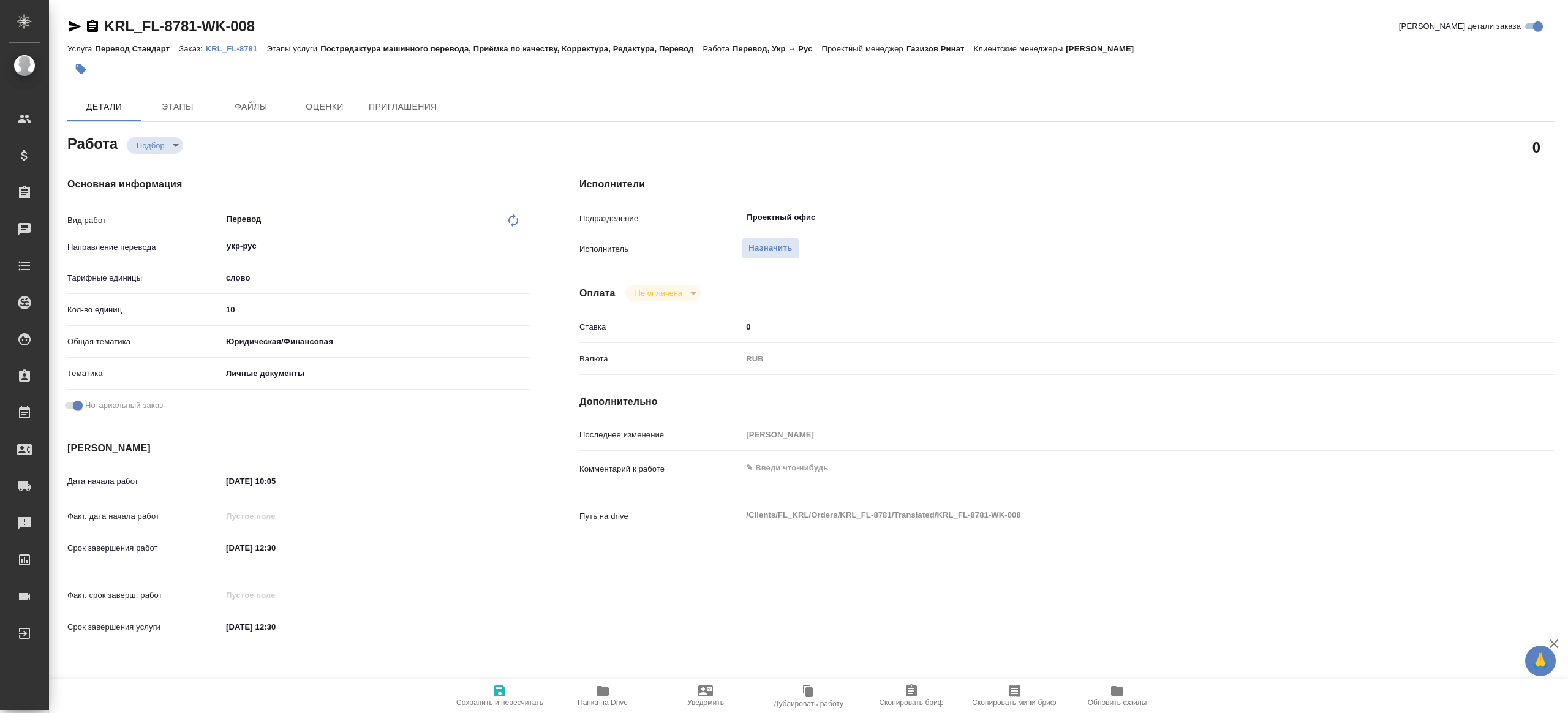
type textarea "x"
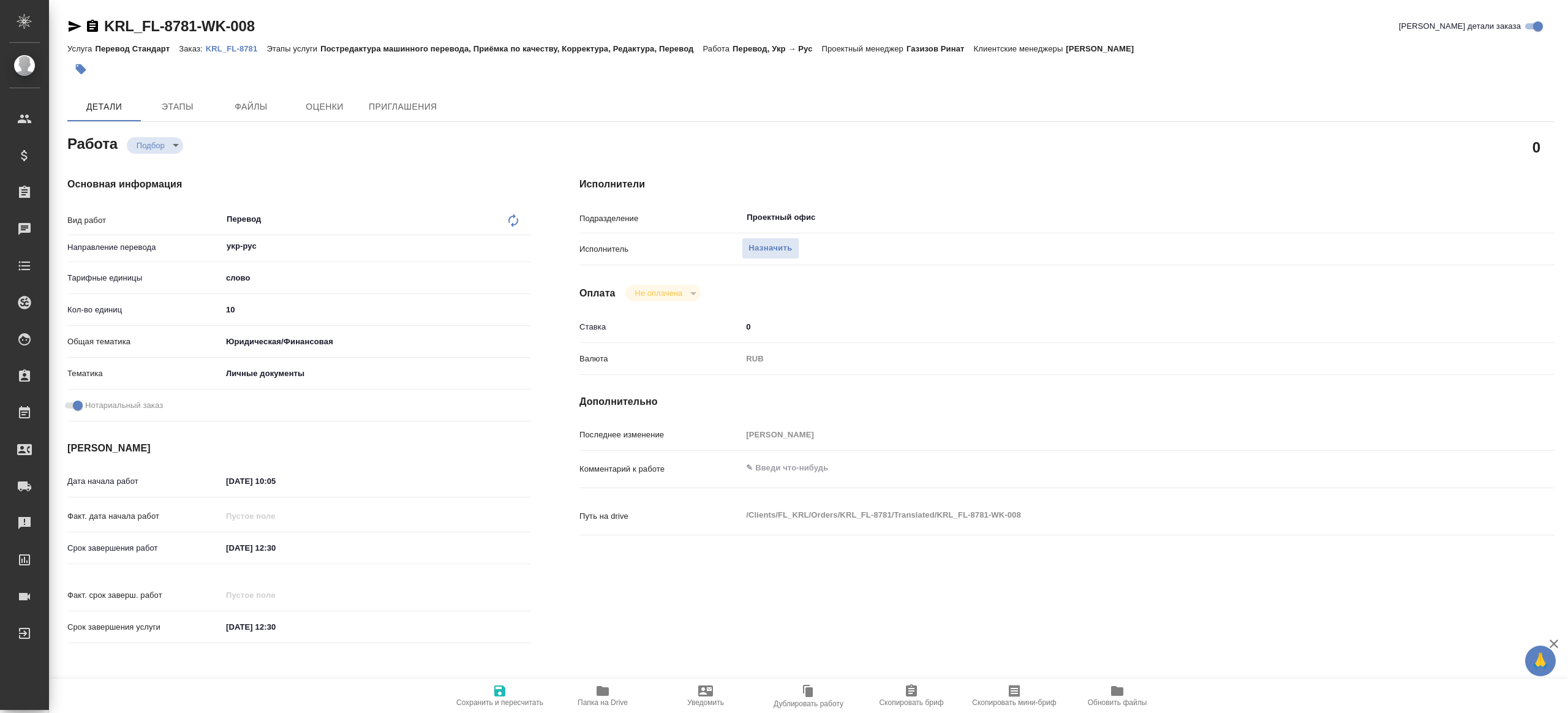
type textarea "x"
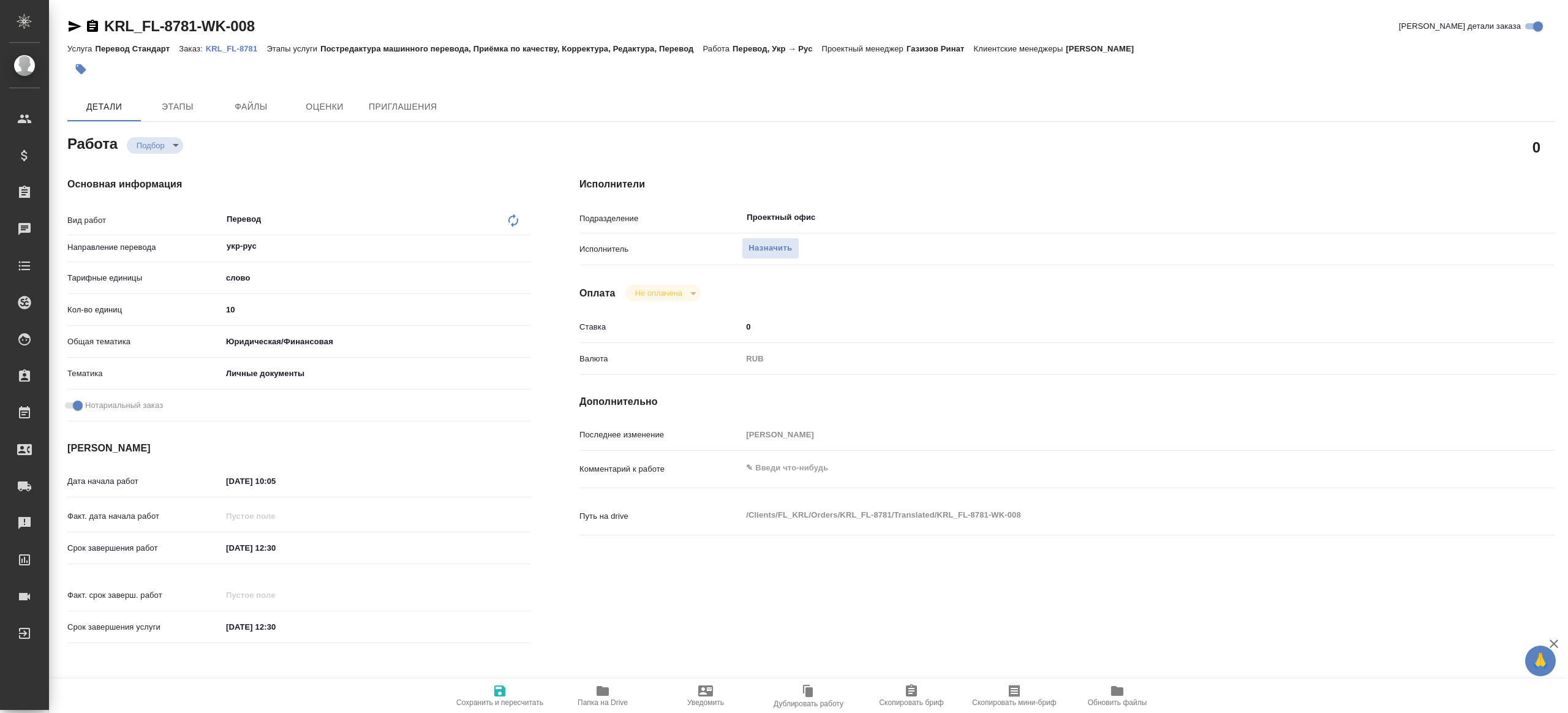
type textarea "x"
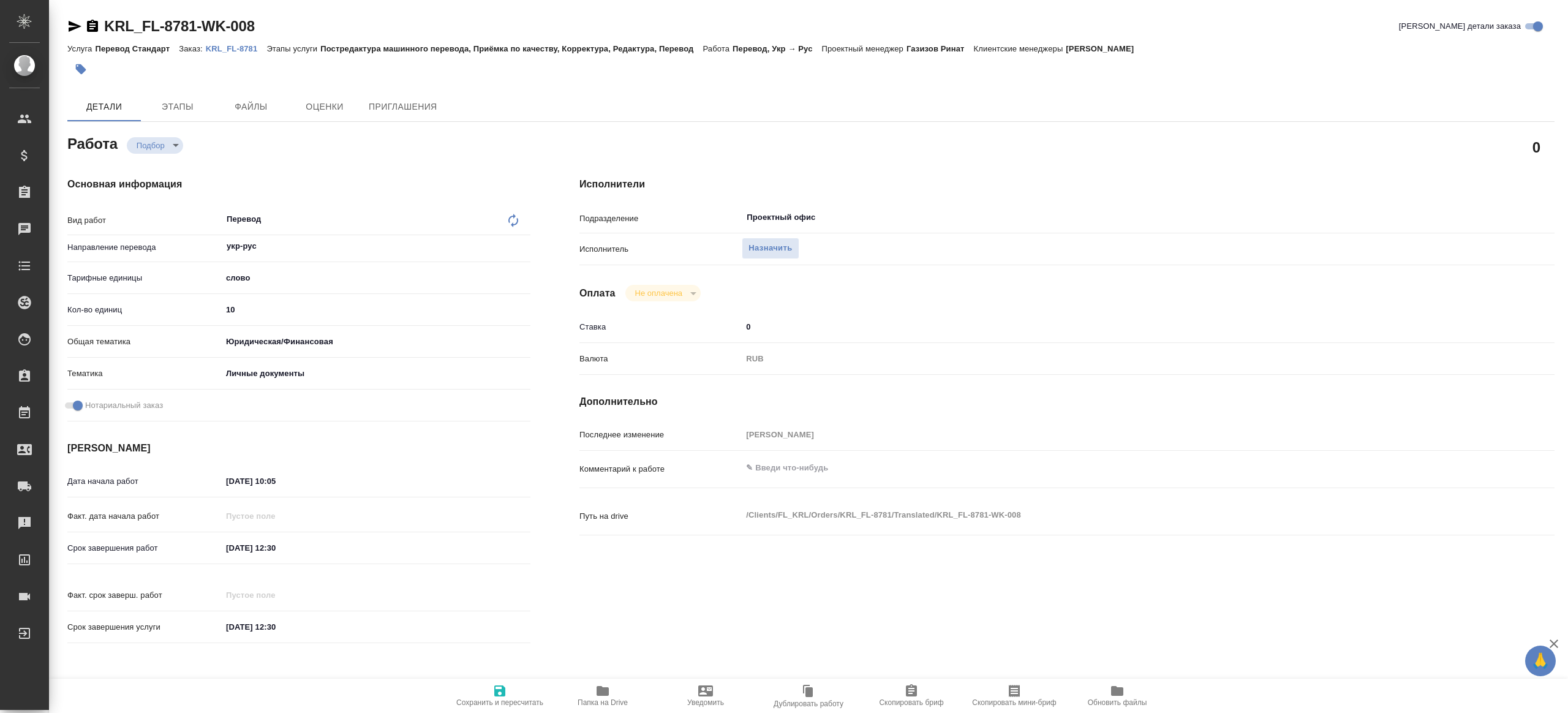
type textarea "x"
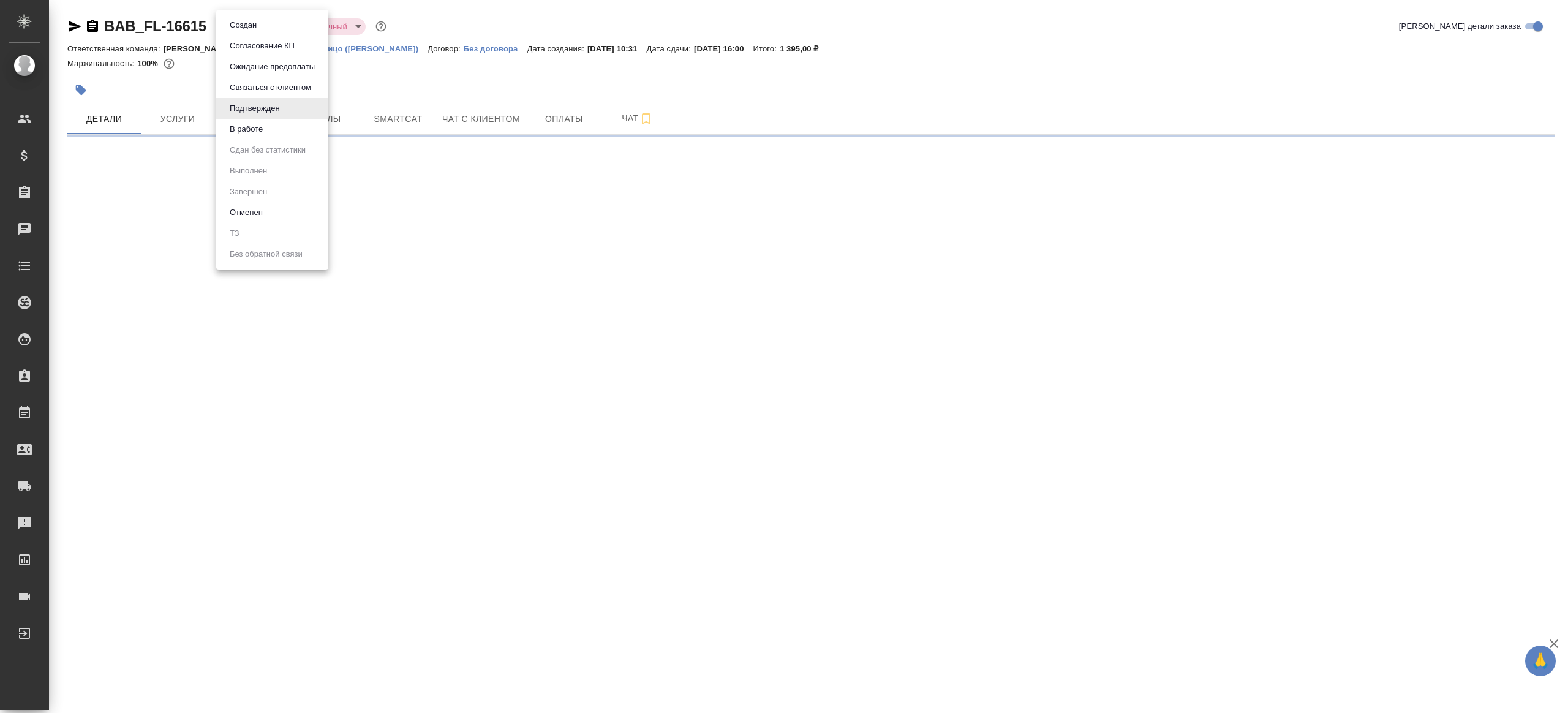
click at [254, 29] on body "🙏 .cls-1 fill:#fff; AWATERA [PERSON_NAME] Клиенты Спецификации Заказы Чаты Todo…" at bounding box center [784, 356] width 1568 height 713
click at [301, 136] on li "В работе" at bounding box center [272, 129] width 112 height 21
select select "RU"
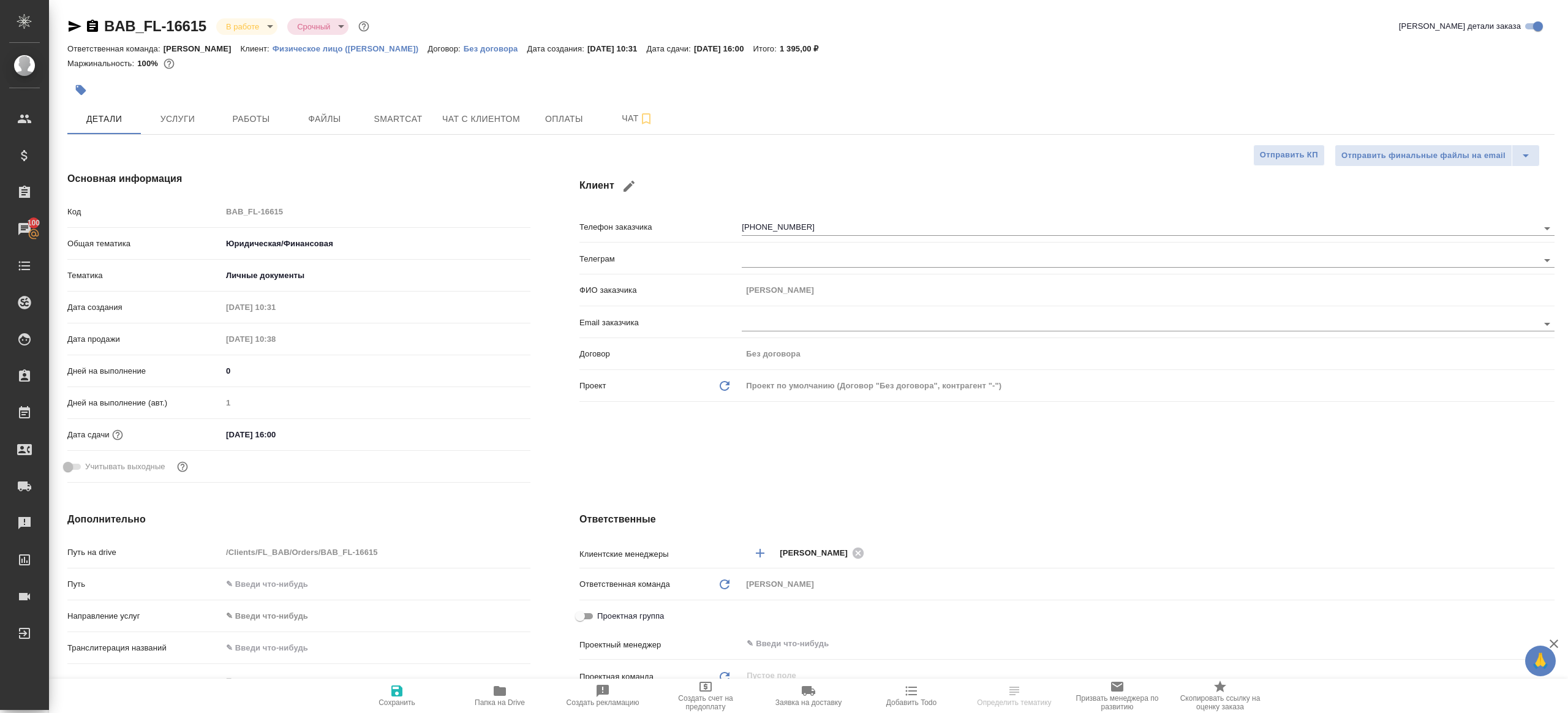
type textarea "x"
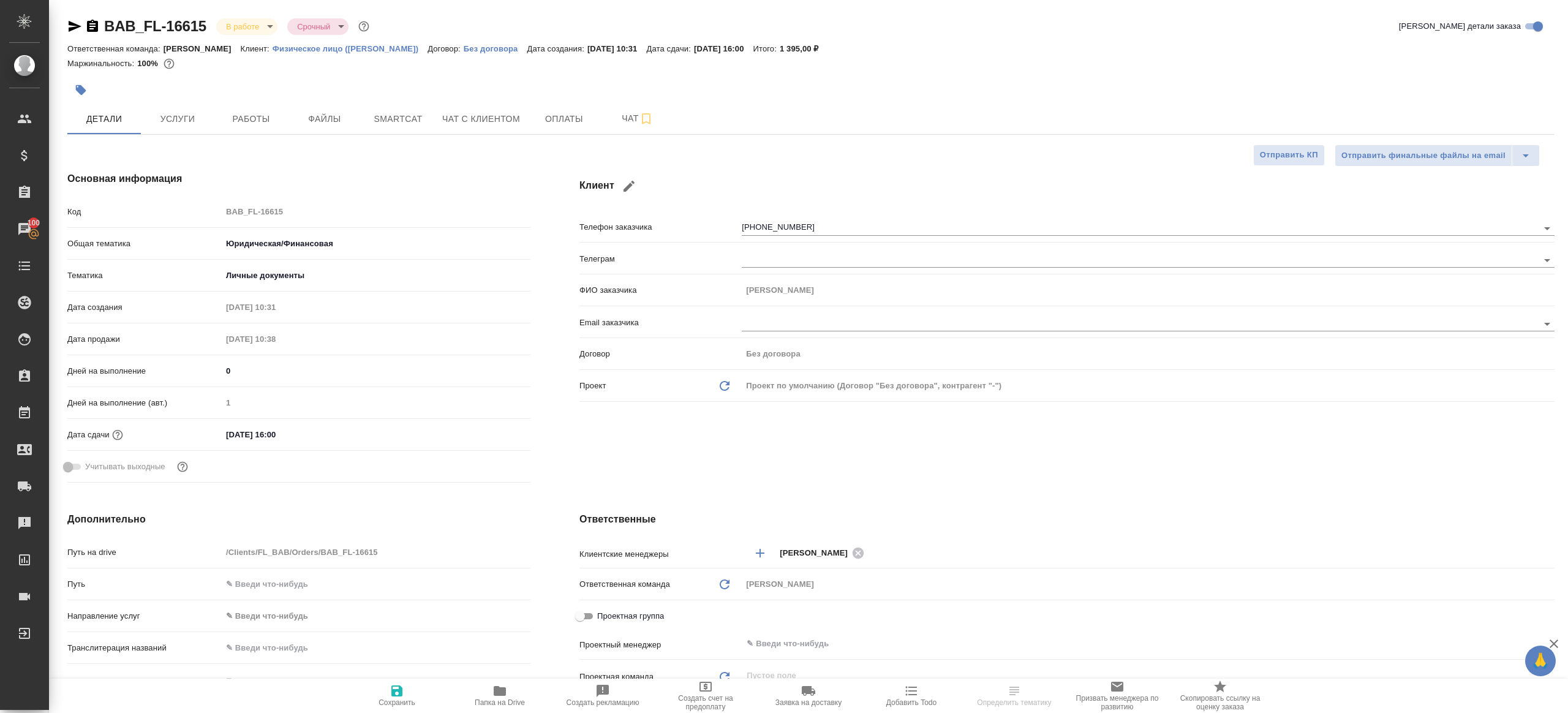
type textarea "x"
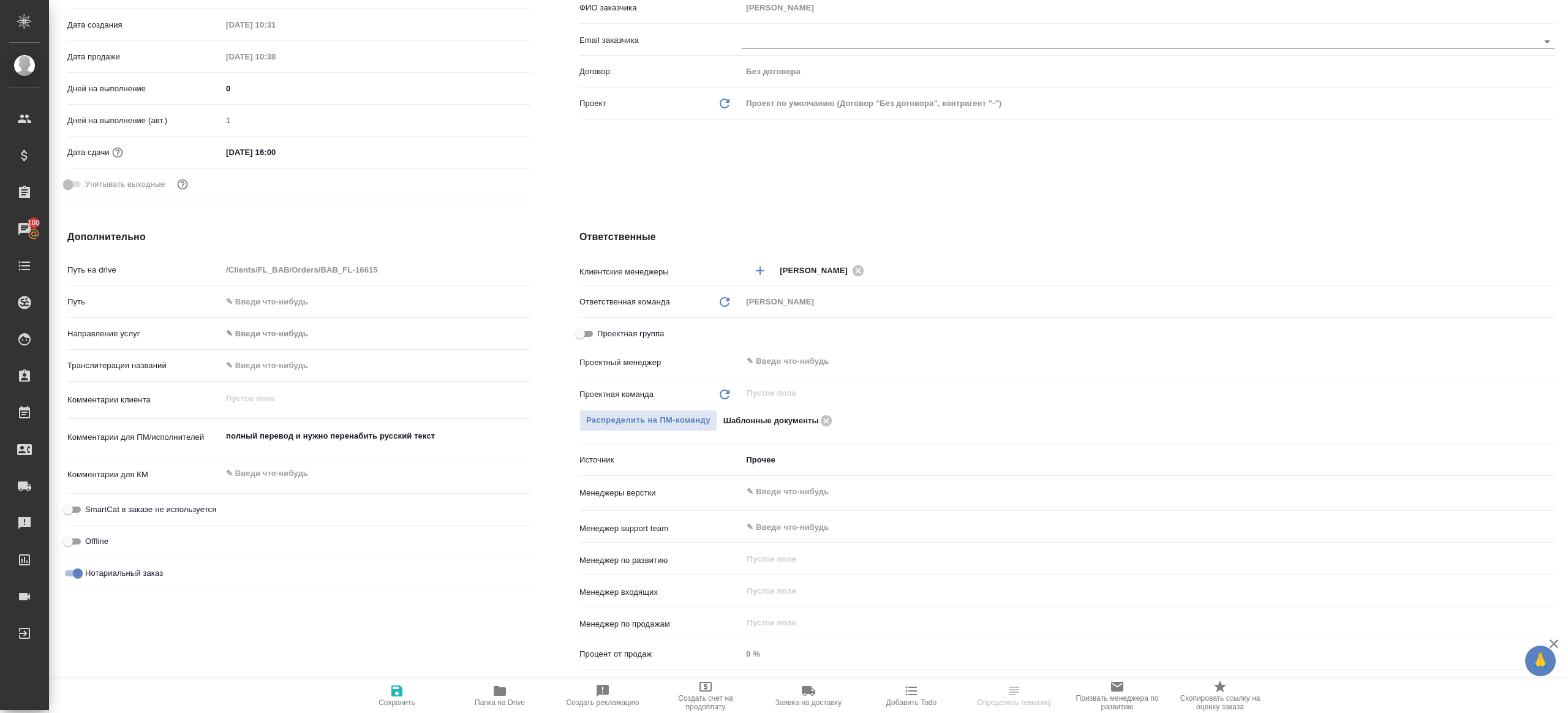
click at [805, 348] on div "Проектная группа" at bounding box center [1067, 336] width 975 height 27
click at [804, 350] on div "​" at bounding box center [1148, 361] width 813 height 22
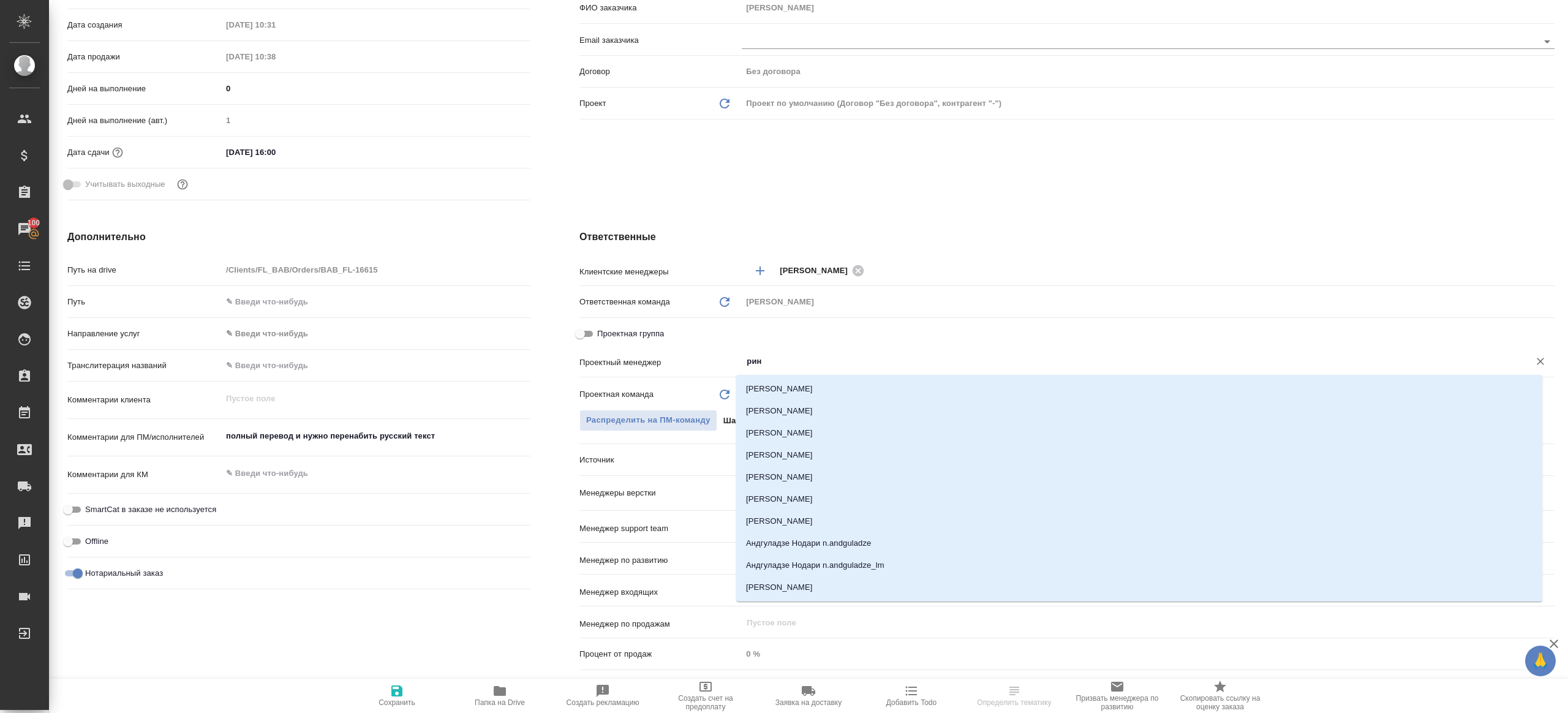
type input "рина"
type textarea "x"
type input "ринат"
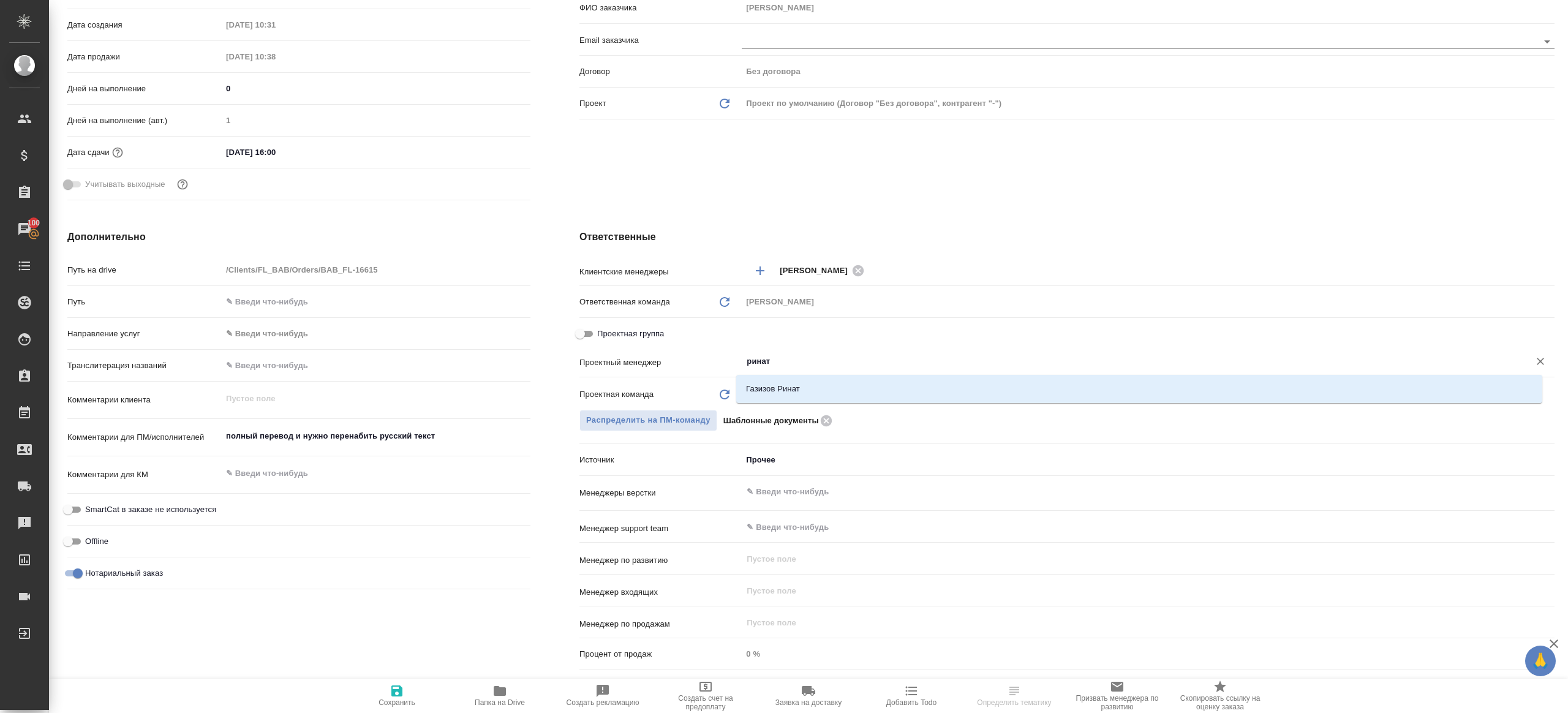
type textarea "x"
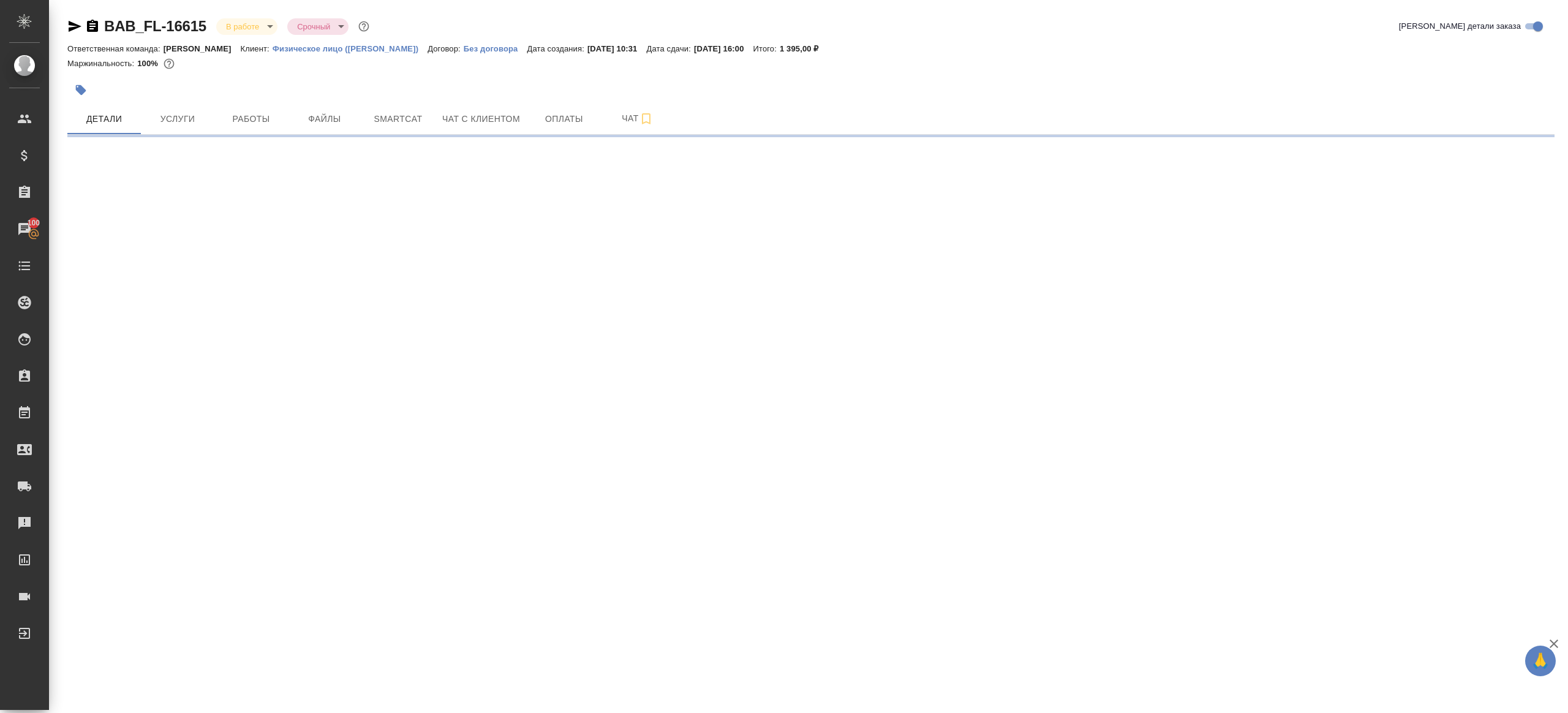
scroll to position [0, 0]
select select "RU"
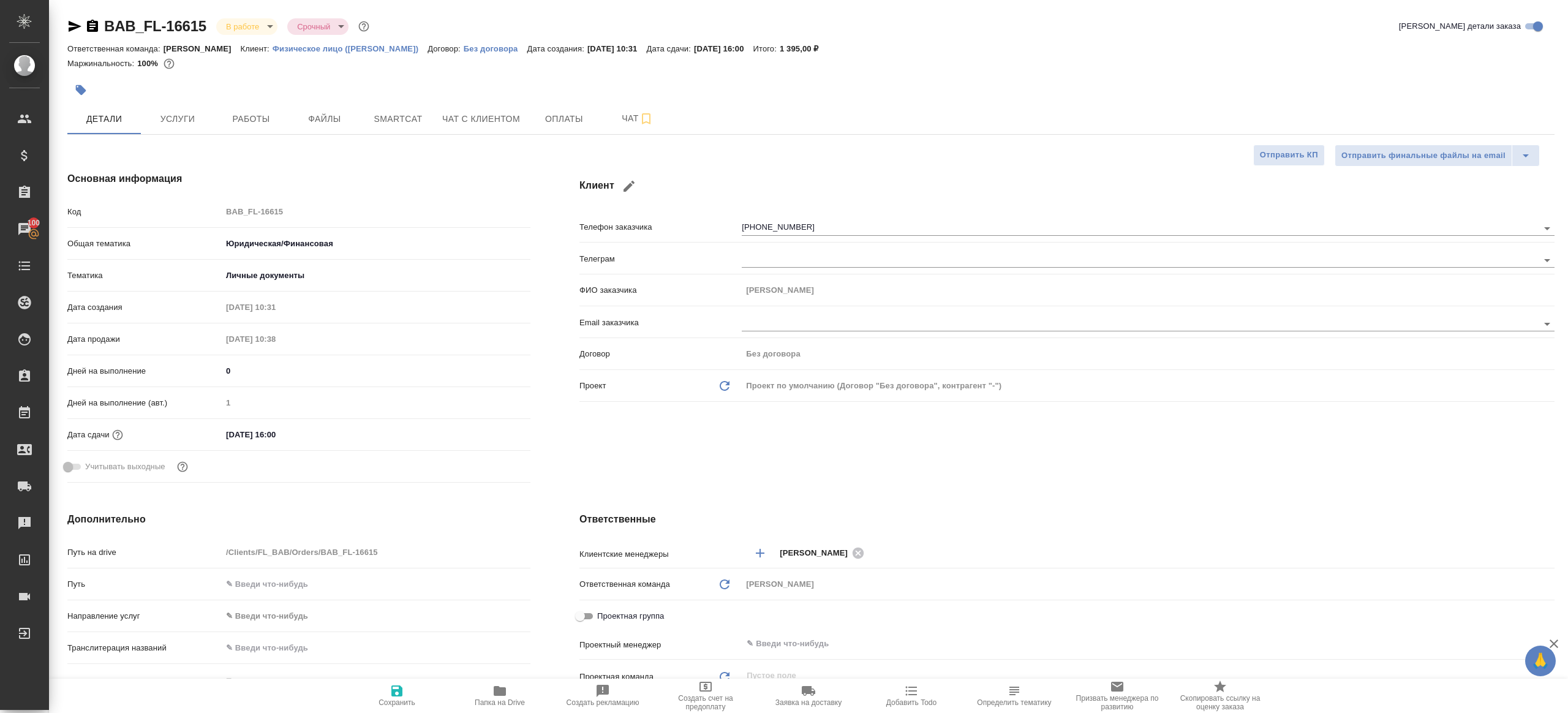
type textarea "x"
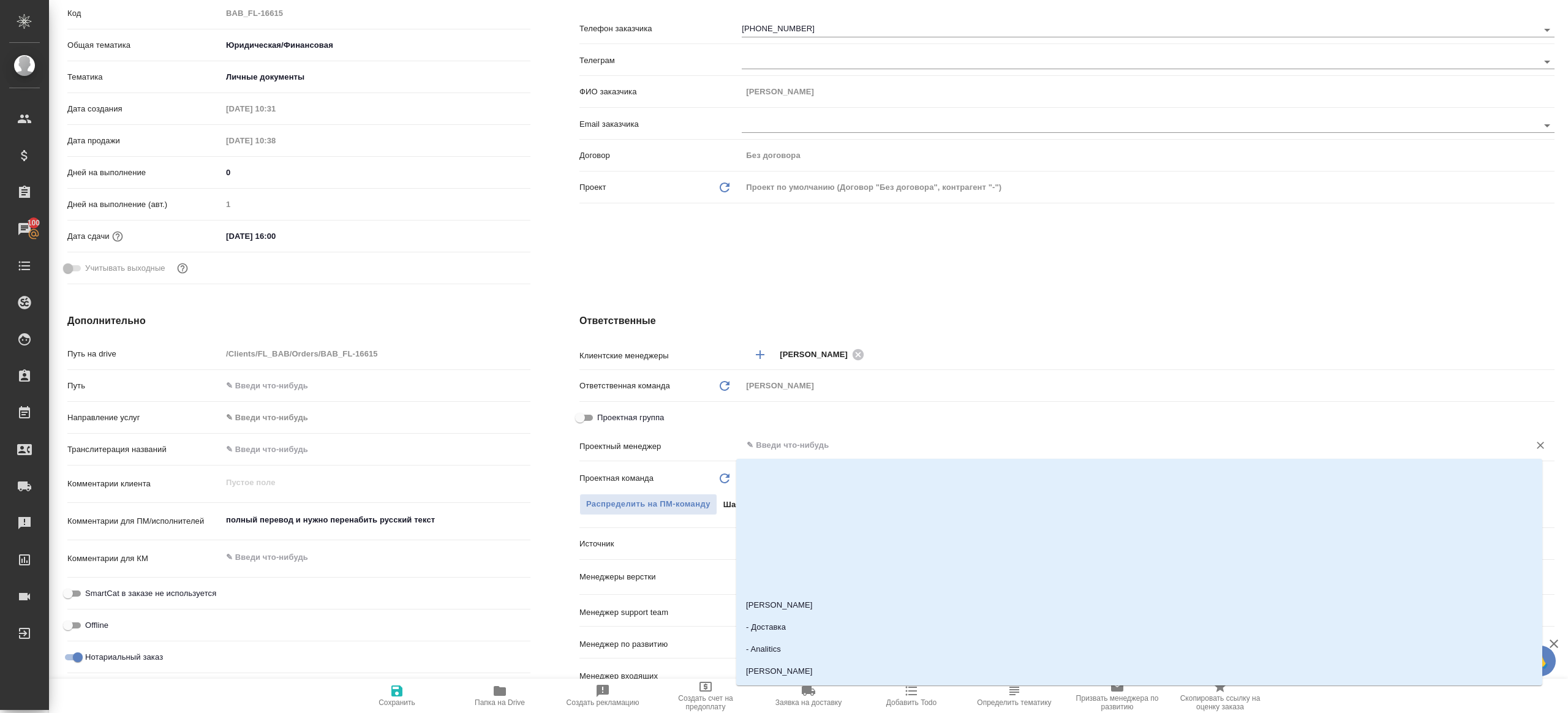
click at [826, 441] on input "text" at bounding box center [1127, 445] width 765 height 15
type input "ринат"
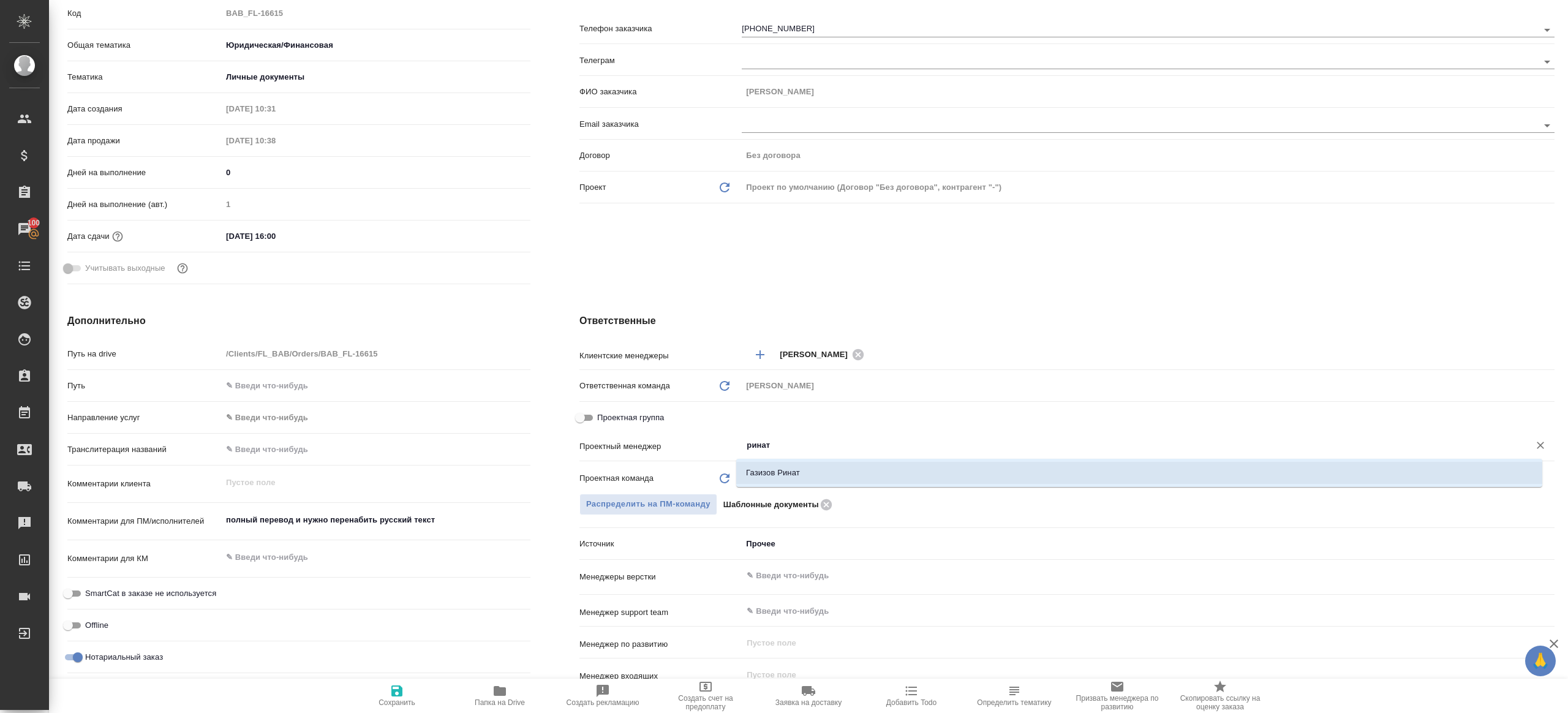
click at [813, 462] on li "Газизов Ринат" at bounding box center [1139, 473] width 806 height 22
type textarea "x"
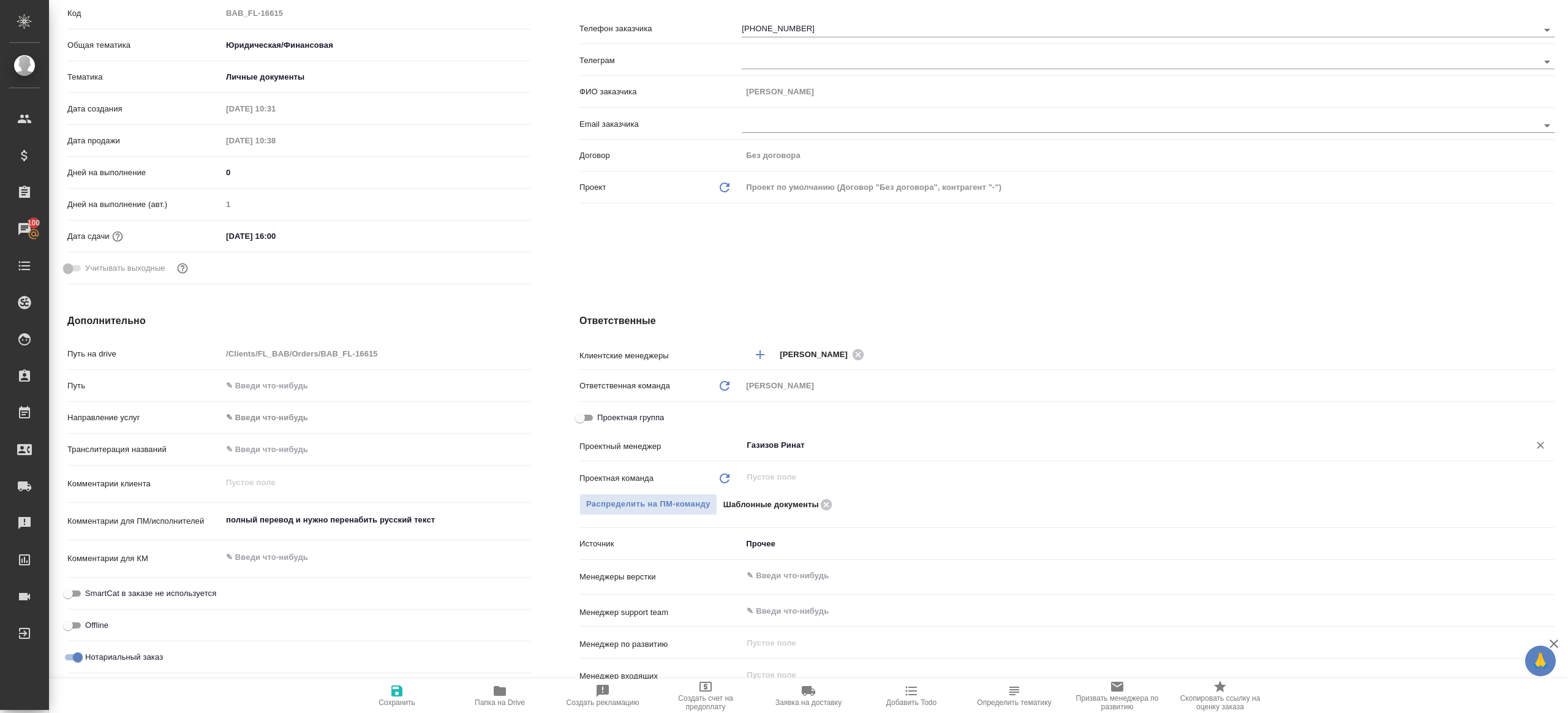
type input "Газизов Ринат"
click at [407, 693] on span "Сохранить" at bounding box center [397, 695] width 88 height 23
type textarea "x"
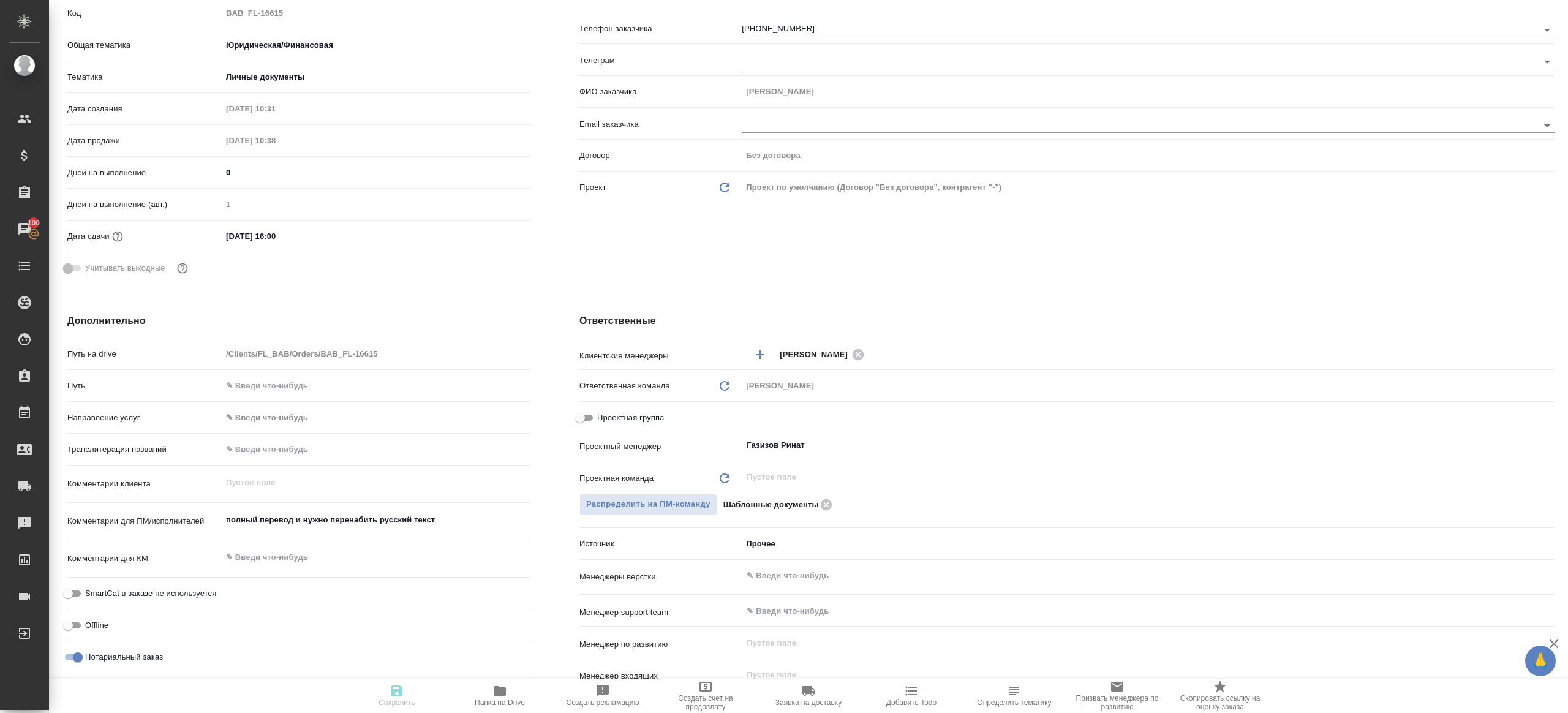
type textarea "x"
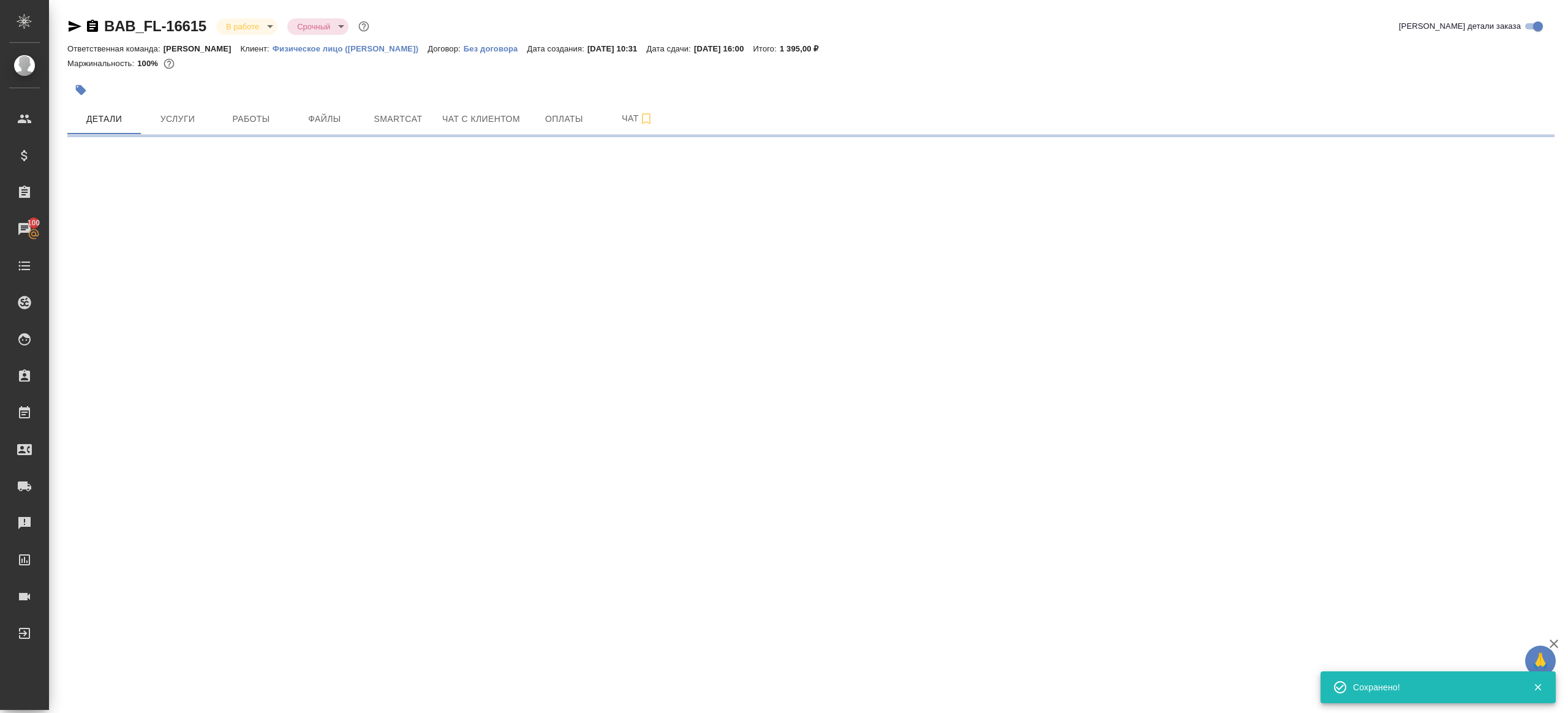
scroll to position [0, 0]
select select "RU"
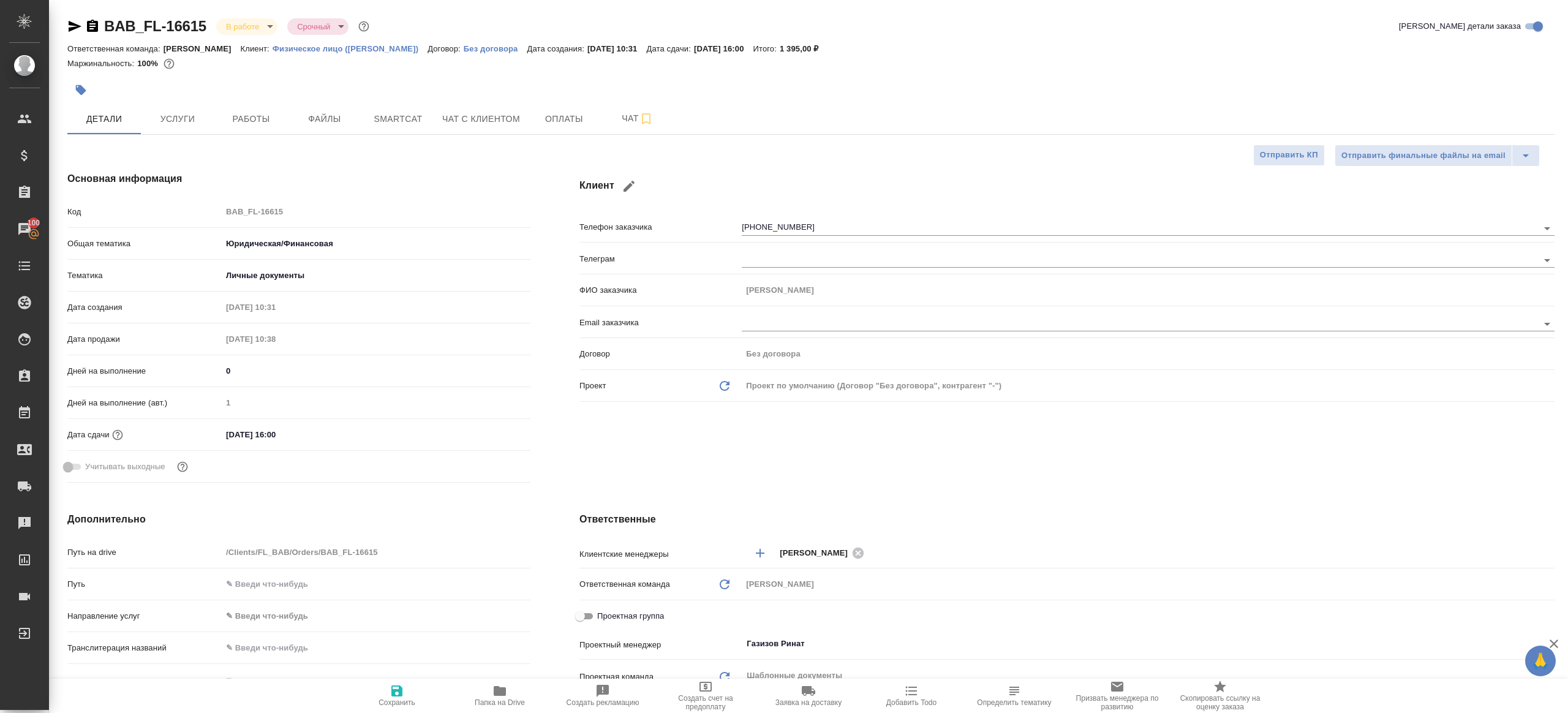
type textarea "x"
click at [497, 694] on icon "button" at bounding box center [500, 690] width 12 height 10
type textarea "x"
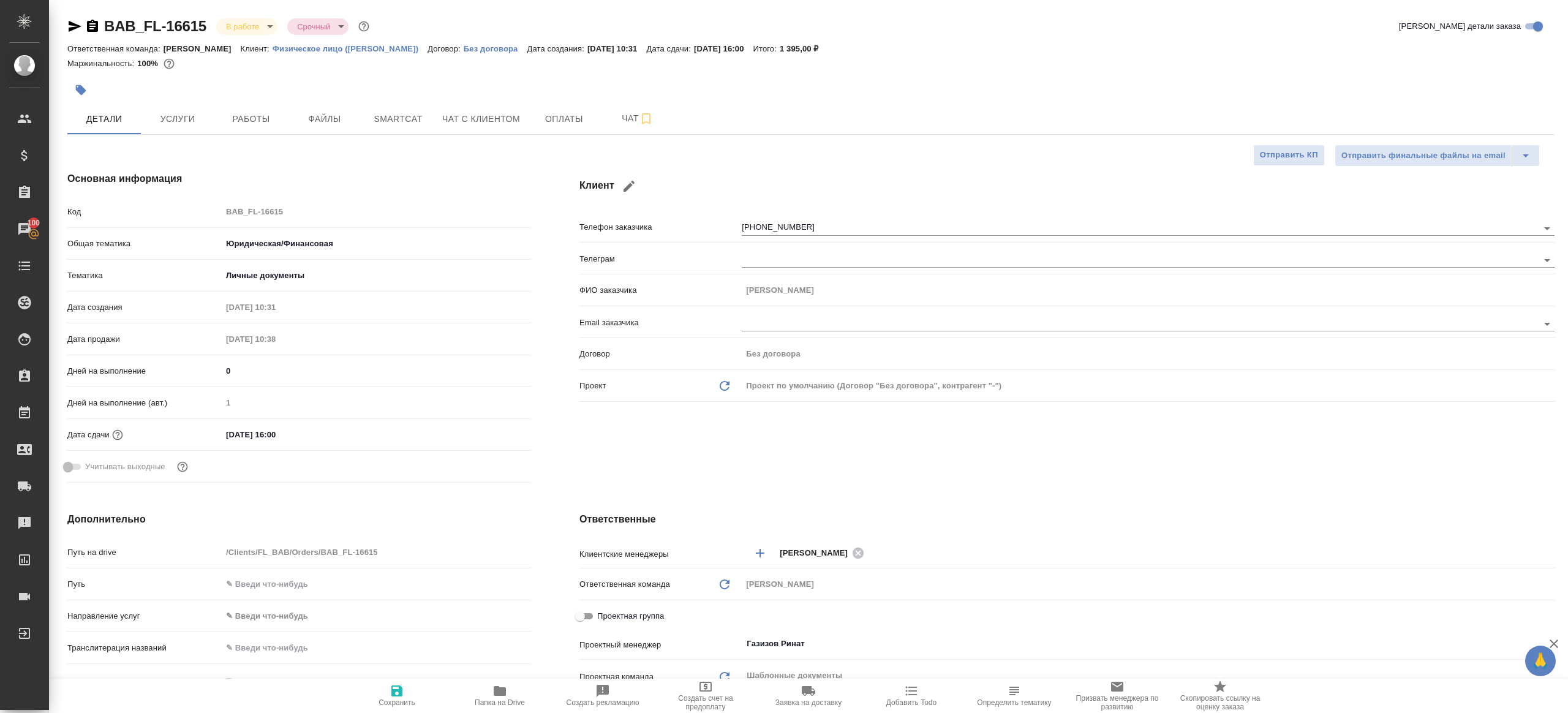
type textarea "x"
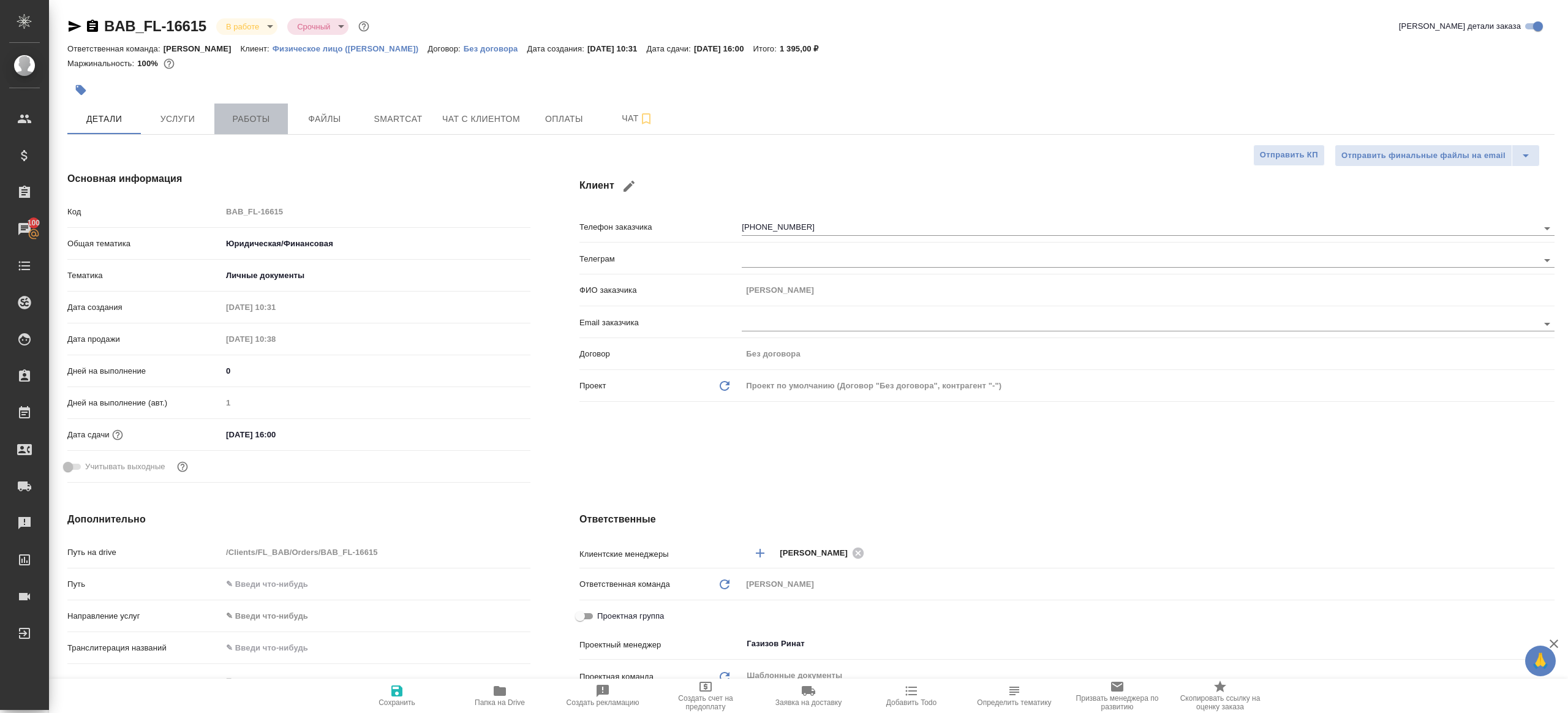
click at [281, 109] on button "Работы" at bounding box center [251, 118] width 74 height 30
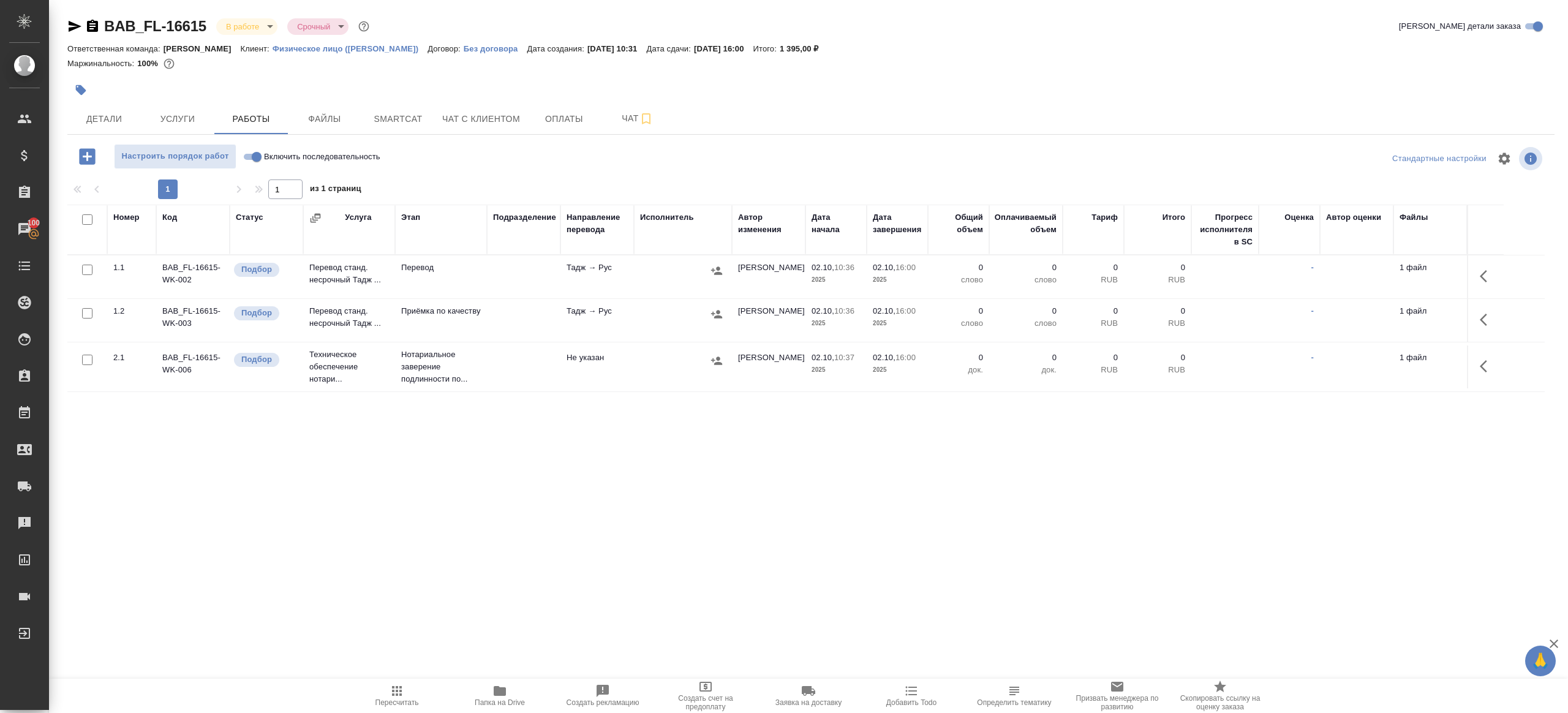
click at [482, 173] on div "Настроить порядок работ Включить последовательность" at bounding box center [315, 159] width 495 height 30
click at [1481, 281] on icon "button" at bounding box center [1487, 276] width 15 height 15
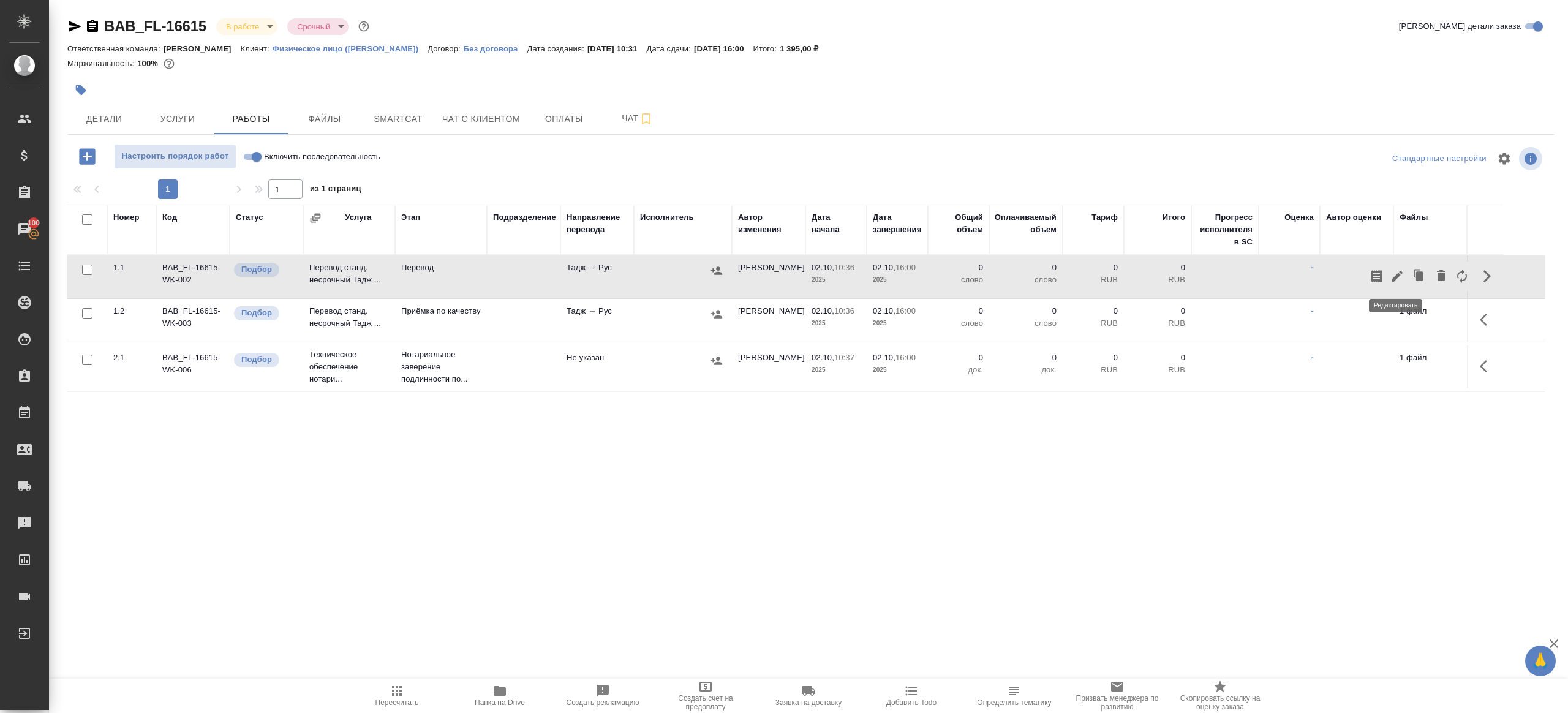
click at [1400, 269] on icon "button" at bounding box center [1397, 276] width 15 height 15
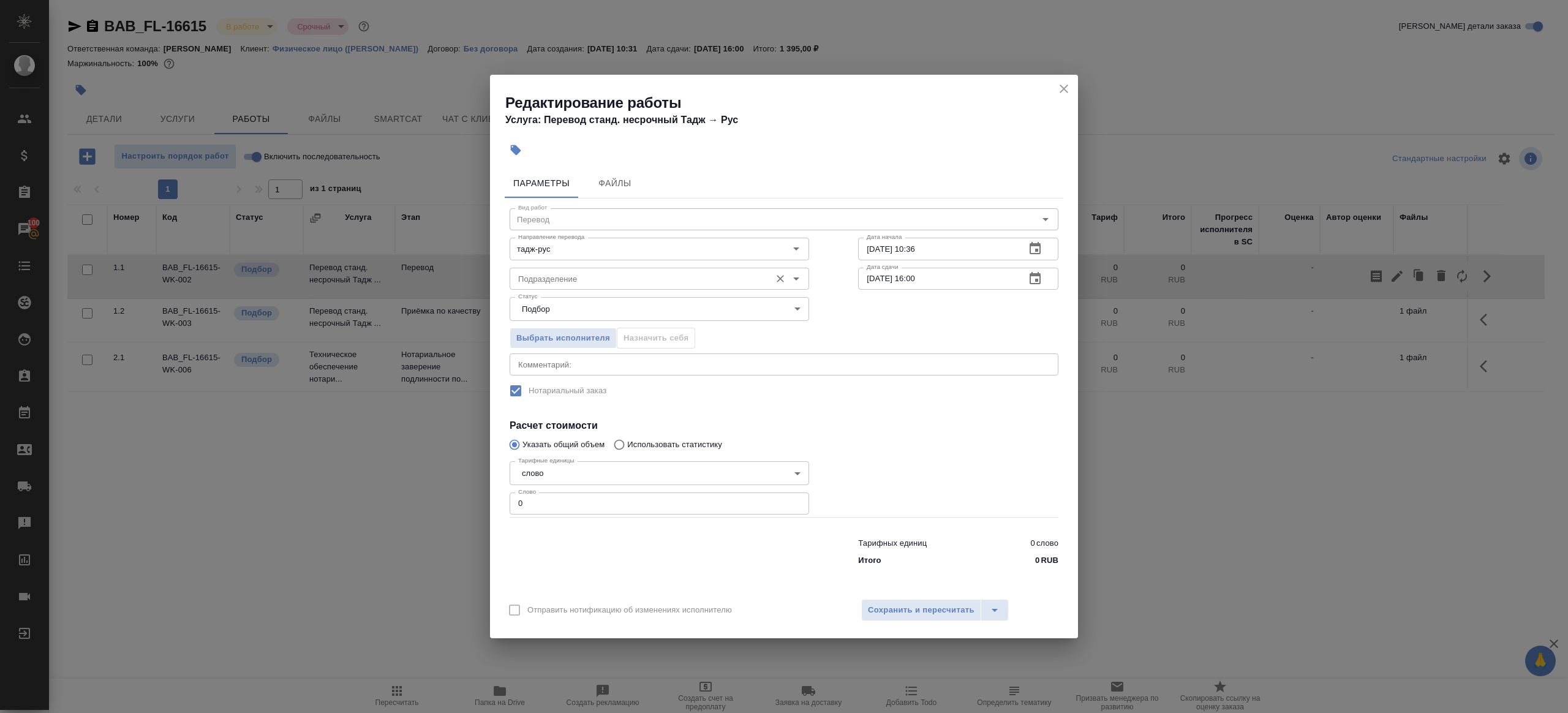
click at [541, 279] on input "Подразделение" at bounding box center [639, 278] width 251 height 15
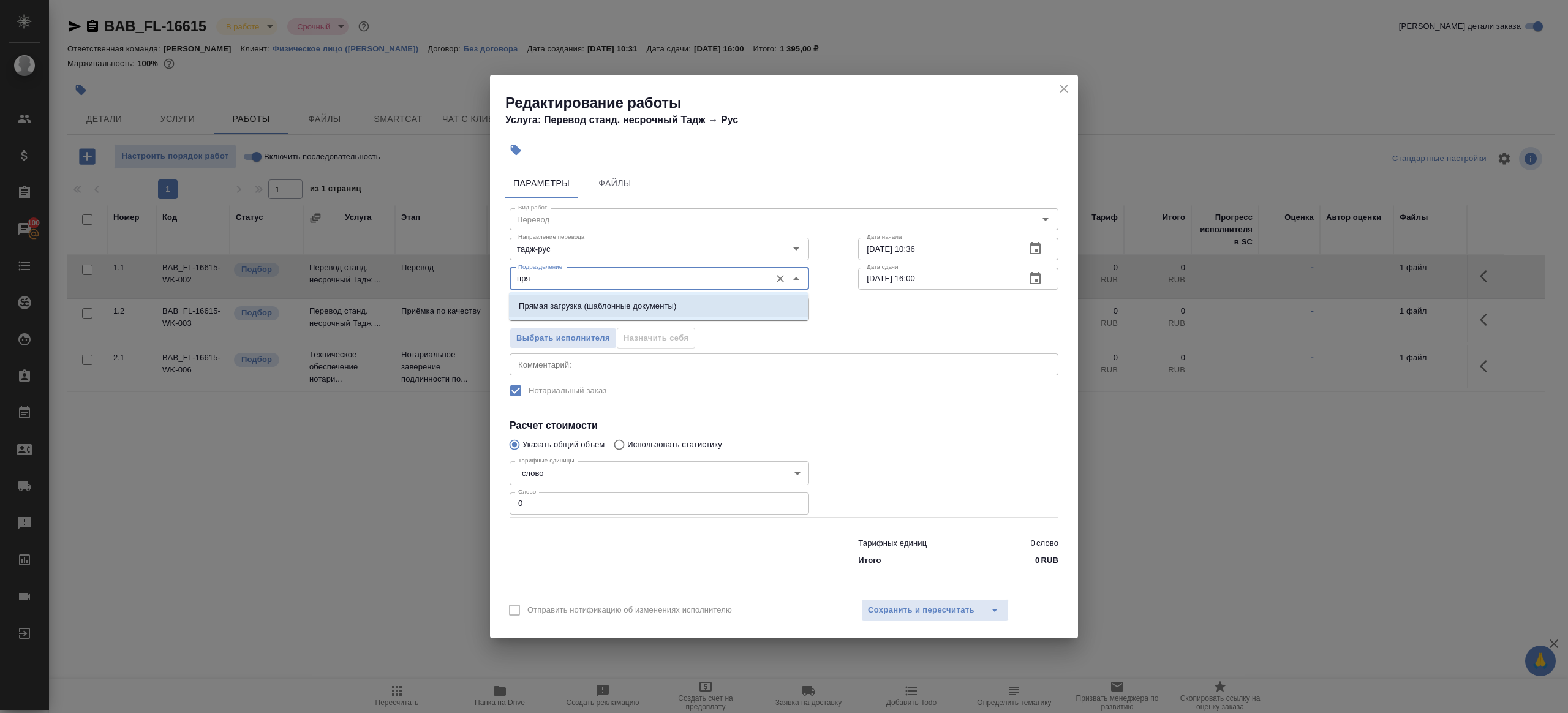
click at [558, 301] on p "Прямая загрузка (шаблонные документы)" at bounding box center [597, 306] width 157 height 12
type input "Прямая загрузка (шаблонные документы)"
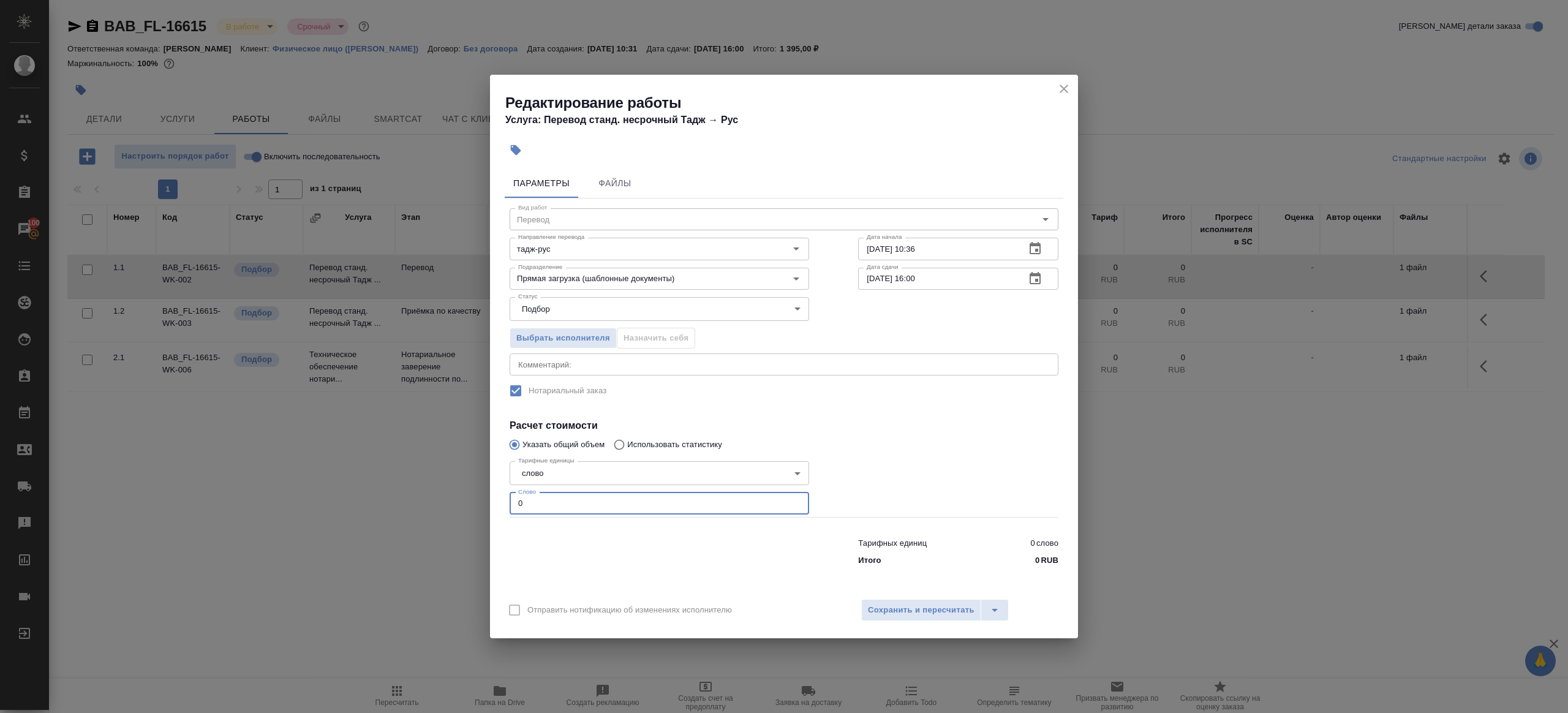
drag, startPoint x: 543, startPoint y: 505, endPoint x: 468, endPoint y: 497, distance: 75.4
click at [469, 497] on div "Редактирование работы Услуга: Перевод станд. несрочный Тадж → [PERSON_NAME] Фай…" at bounding box center [784, 356] width 1568 height 713
type input "100"
click at [919, 275] on input "[DATE] 16:00" at bounding box center [936, 278] width 157 height 22
type input "[DATE] 15:00"
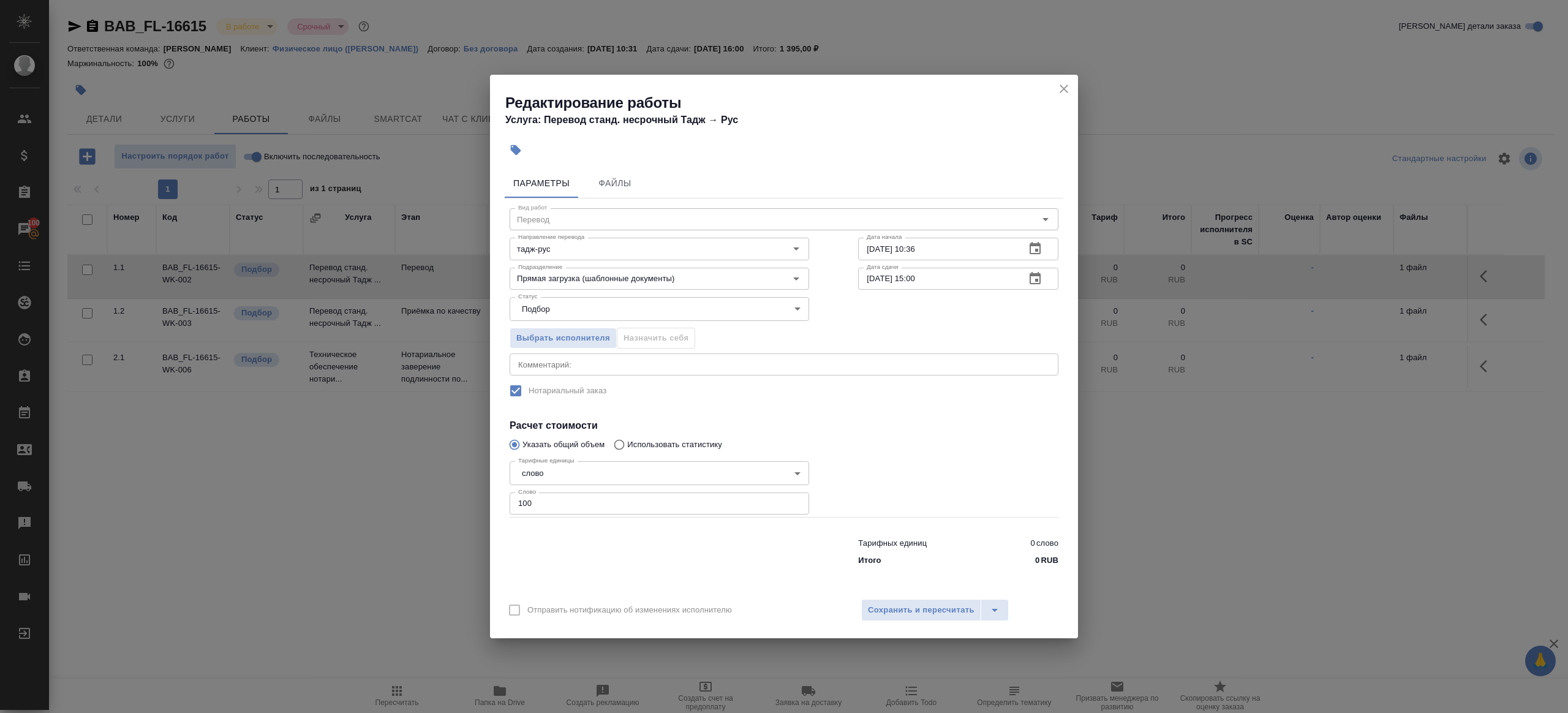
click at [951, 486] on div at bounding box center [958, 486] width 250 height 110
click at [933, 596] on div "Отправить нотификацию об изменениях исполнителю Сохранить и пересчитать" at bounding box center [784, 614] width 588 height 47
click at [932, 602] on button "Сохранить и пересчитать" at bounding box center [921, 610] width 120 height 22
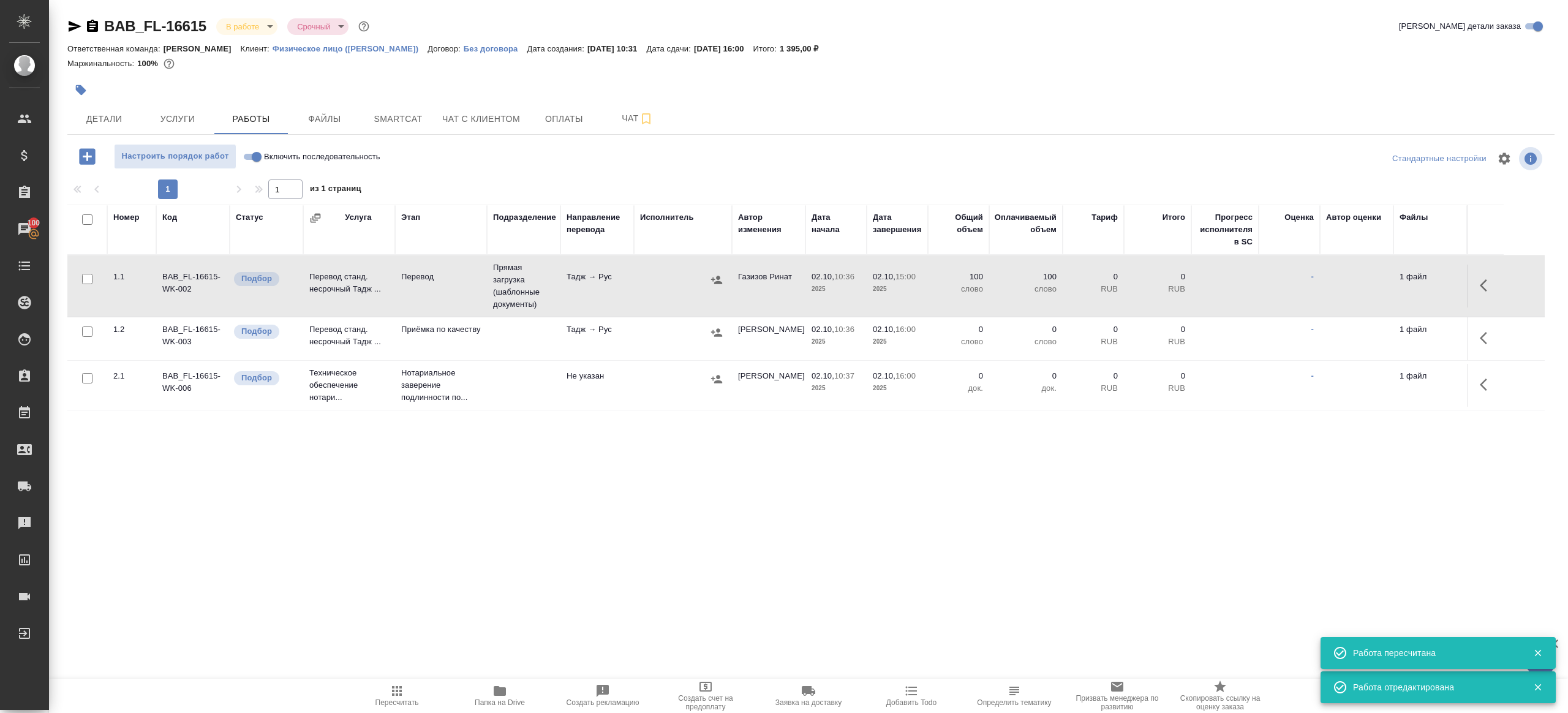
click at [1483, 333] on icon "button" at bounding box center [1487, 337] width 15 height 15
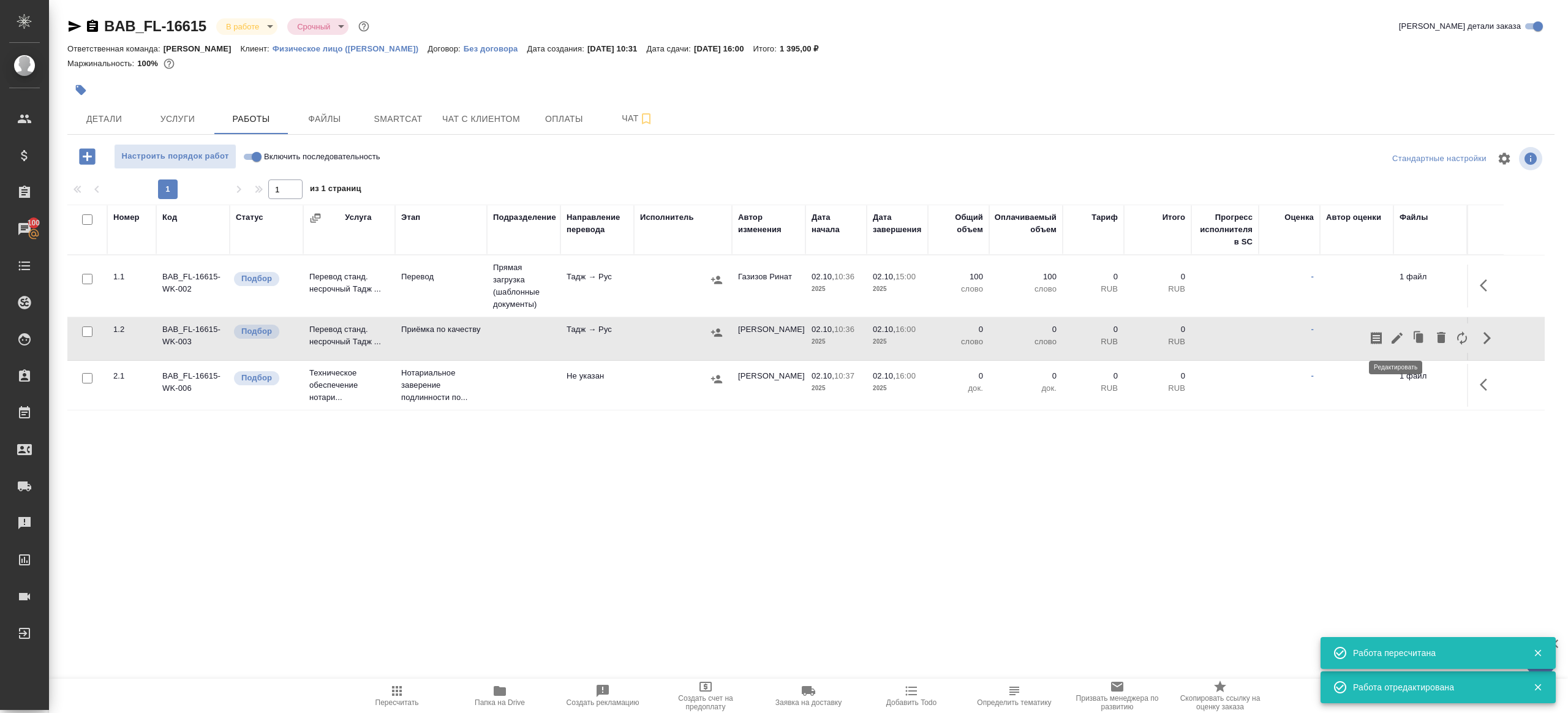
click at [1399, 335] on icon "button" at bounding box center [1397, 337] width 15 height 15
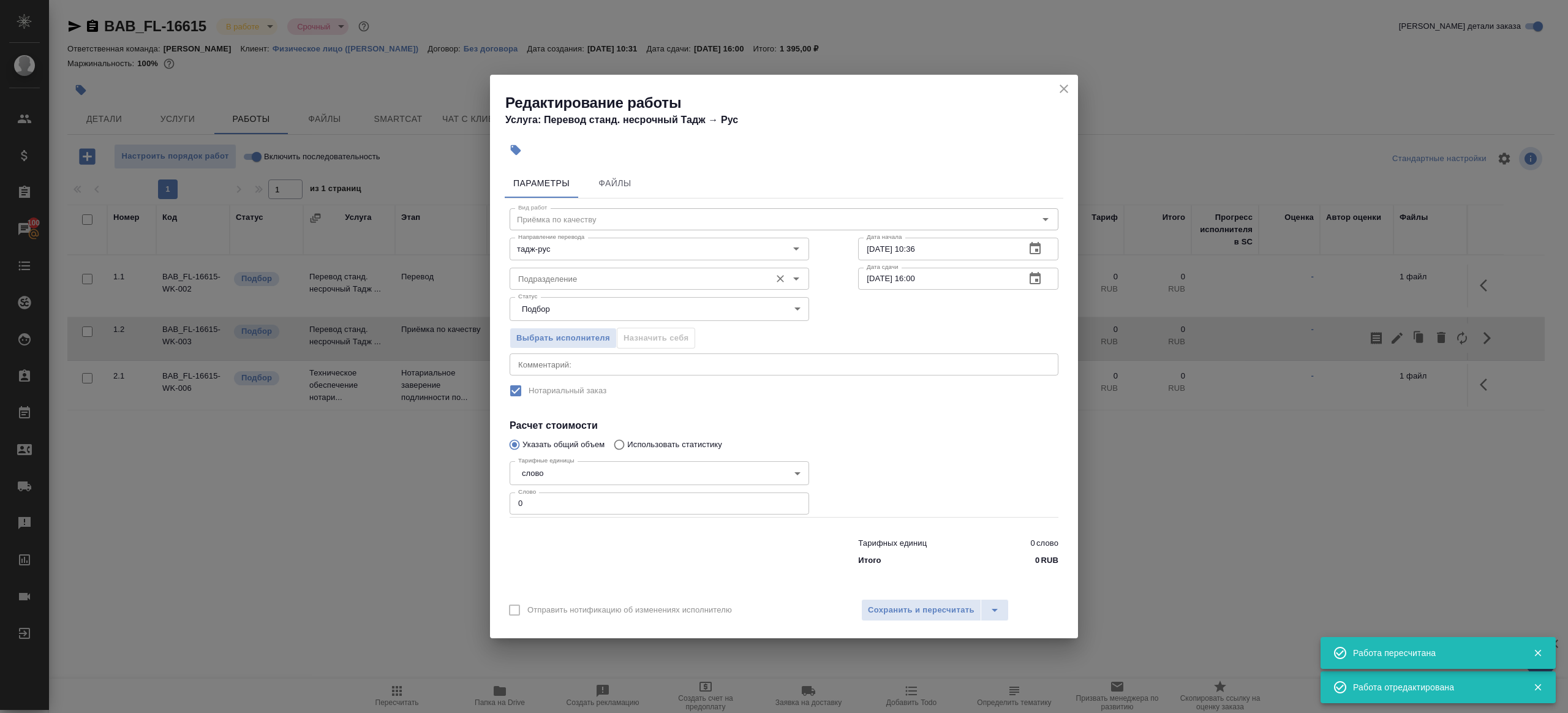
click at [582, 283] on input "Подразделение" at bounding box center [639, 278] width 251 height 15
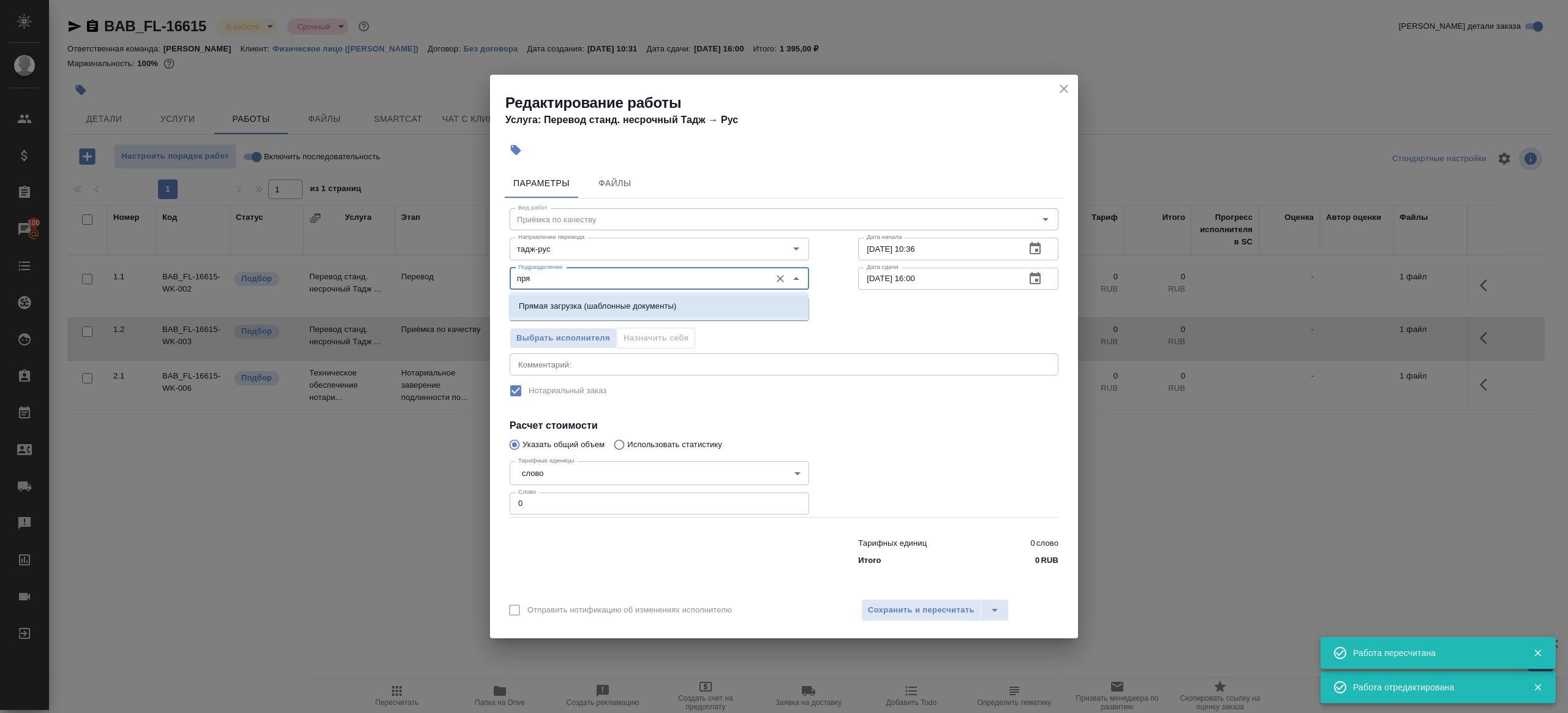
click at [583, 302] on p "Прямая загрузка (шаблонные документы)" at bounding box center [597, 306] width 157 height 12
type input "Прямая загрузка (шаблонные документы)"
click at [989, 258] on input "[DATE] 10:36" at bounding box center [936, 249] width 157 height 22
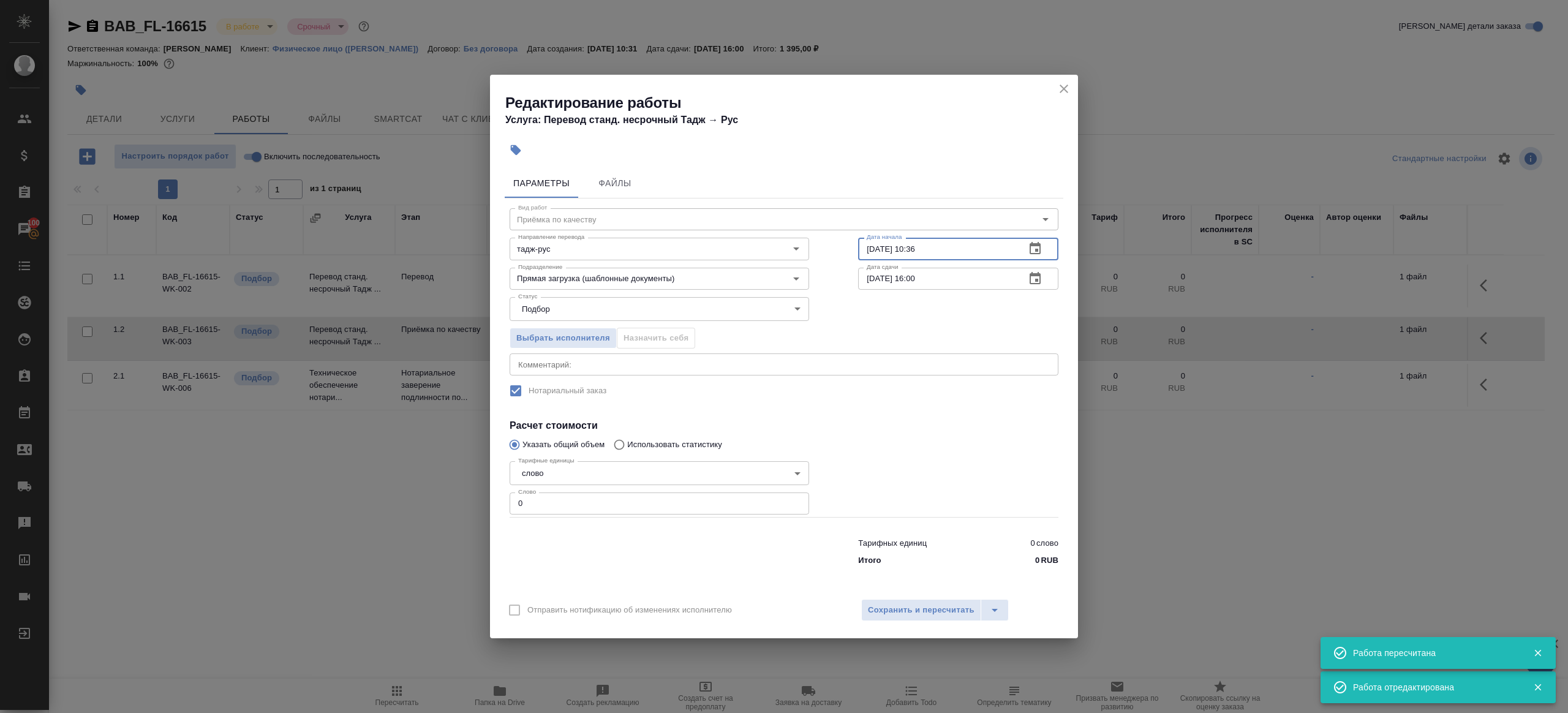
paste input "5:00"
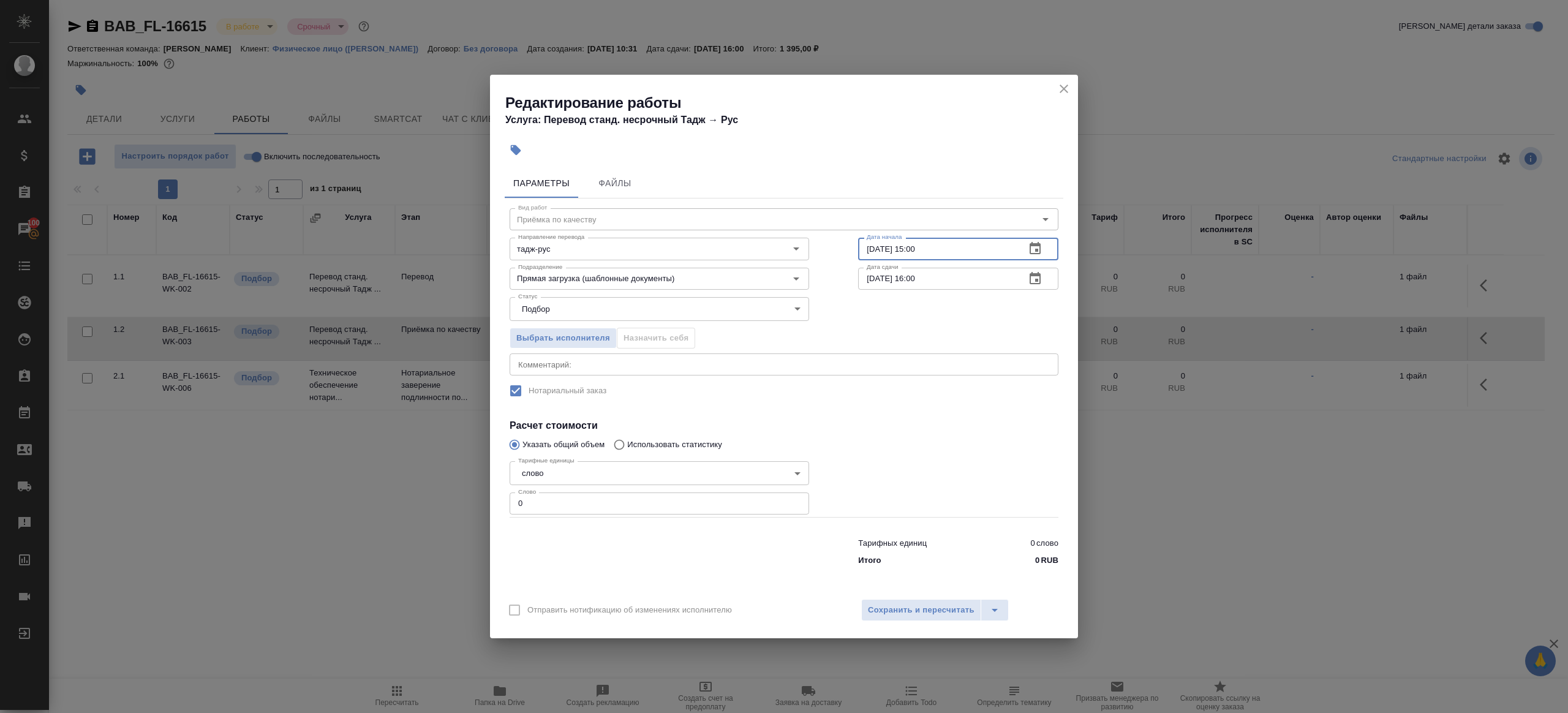
type input "[DATE] 15:00"
click at [684, 511] on input "0" at bounding box center [659, 503] width 299 height 22
type input "1"
click at [901, 480] on div at bounding box center [958, 486] width 250 height 110
click at [927, 600] on button "Сохранить и пересчитать" at bounding box center [921, 610] width 120 height 22
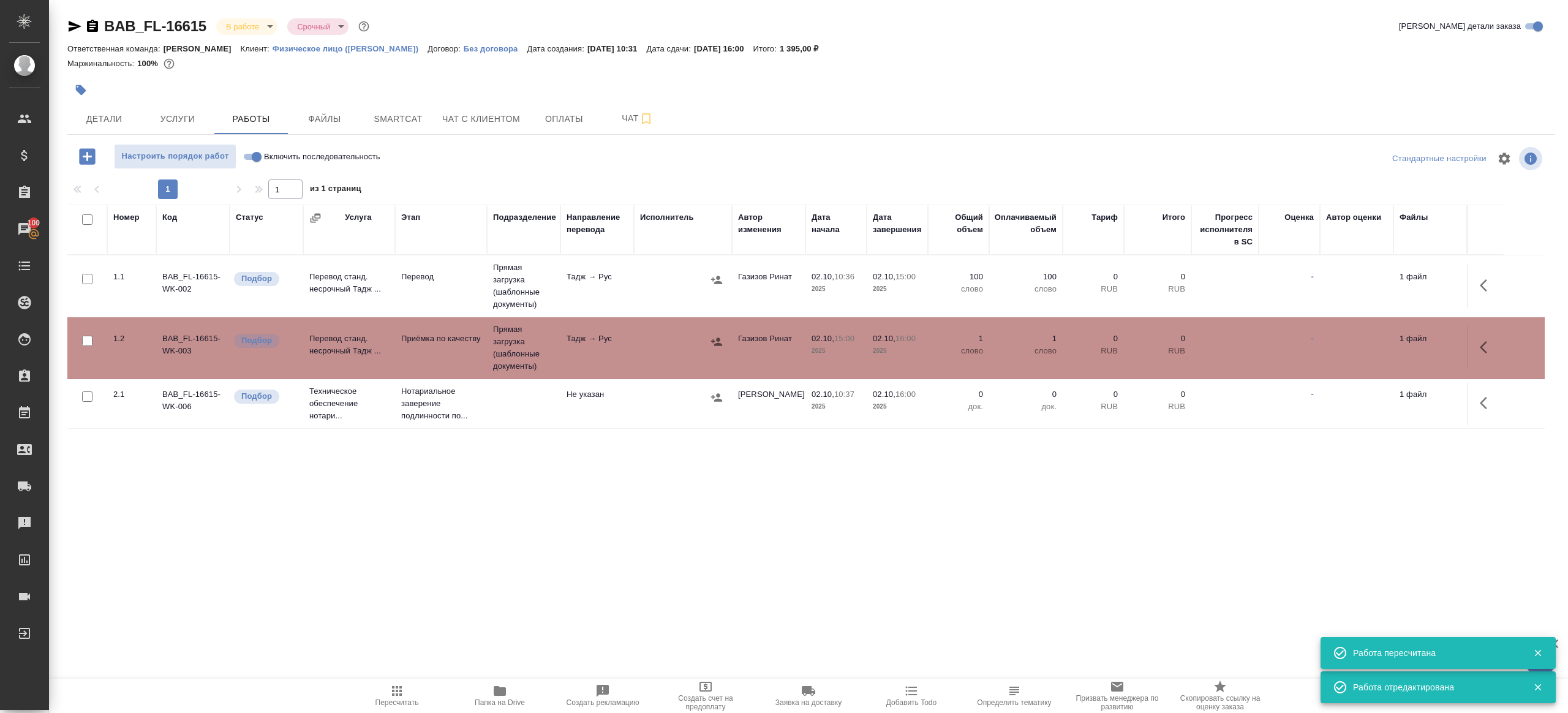
click at [244, 157] on input "Включить последовательность" at bounding box center [257, 156] width 44 height 15
checkbox input "true"
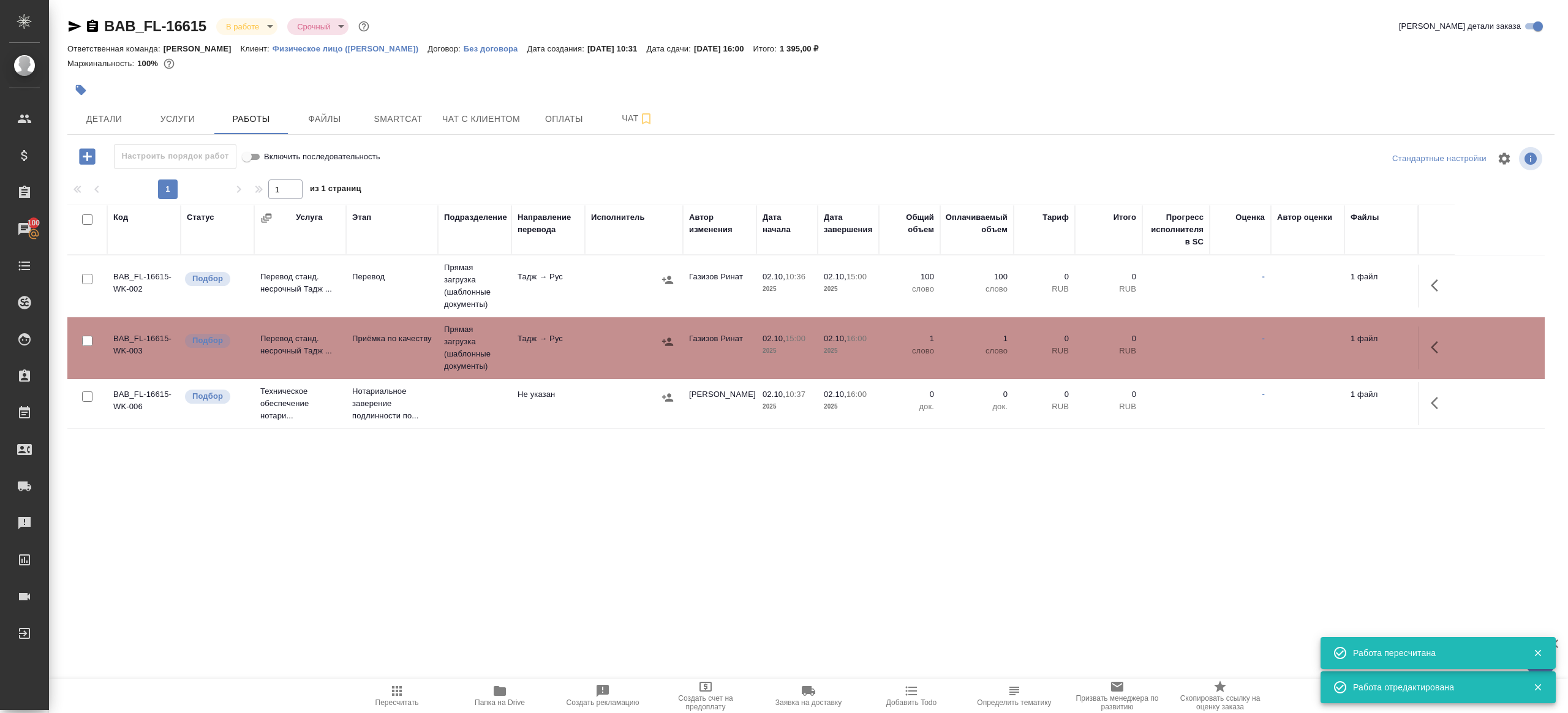
click at [558, 267] on td "Тадж → Рус" at bounding box center [548, 285] width 74 height 43
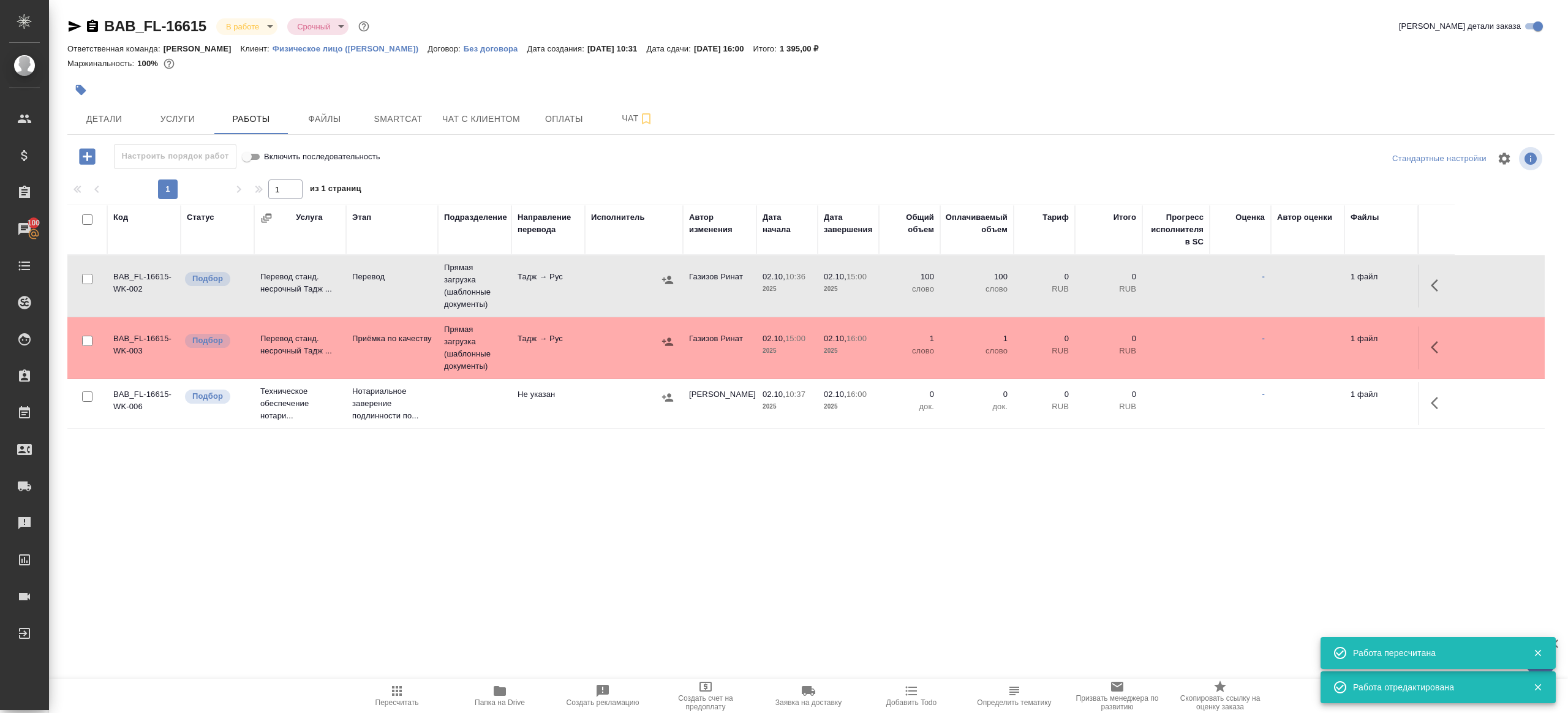
click at [558, 267] on td "Тадж → Рус" at bounding box center [548, 285] width 74 height 43
click at [461, 304] on td "Прямая загрузка (шаблонные документы)" at bounding box center [474, 285] width 74 height 61
click at [771, 353] on p "2025" at bounding box center [786, 351] width 49 height 12
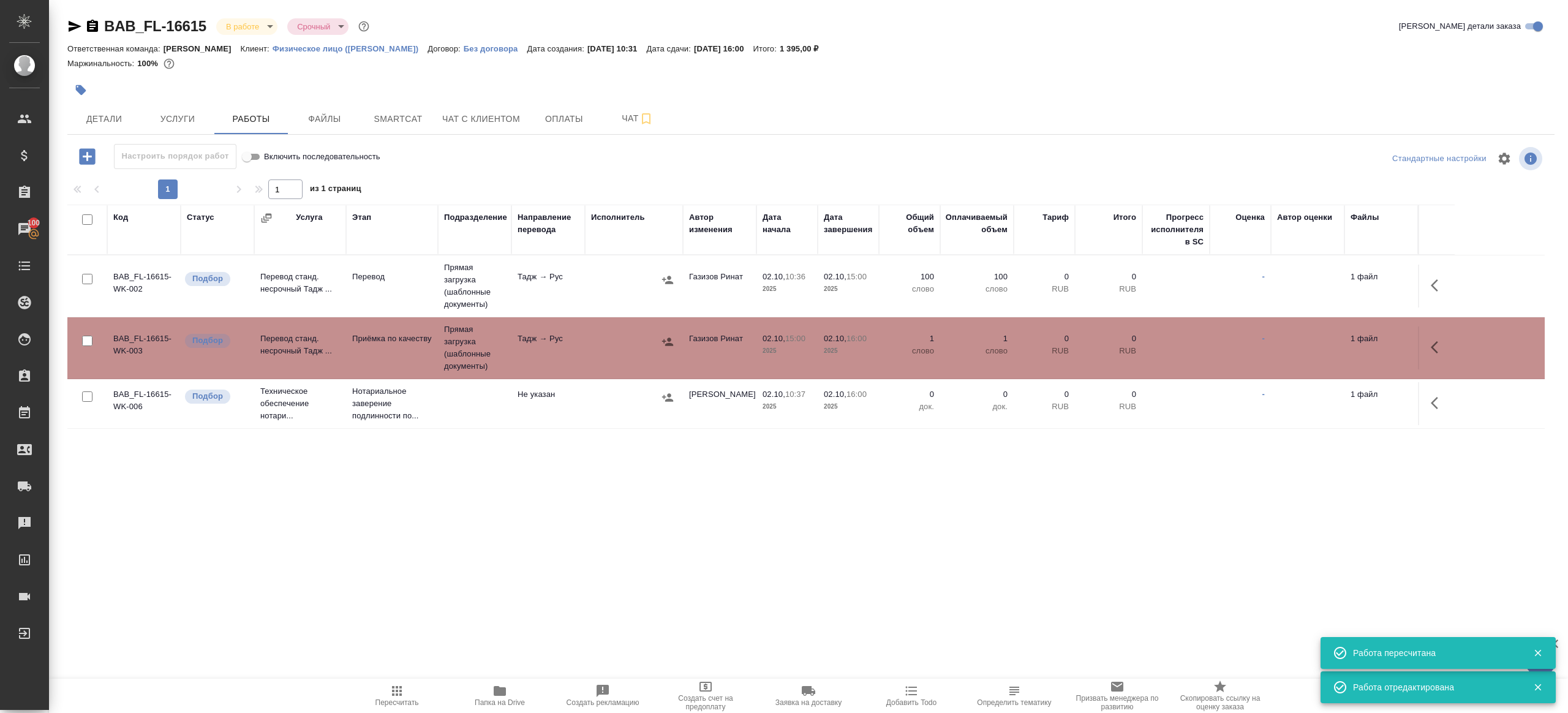
click at [771, 353] on p "2025" at bounding box center [786, 351] width 49 height 12
click at [405, 691] on span "Пересчитать" at bounding box center [397, 695] width 88 height 23
click at [535, 591] on div ".cls-1 fill:#fff; AWATERA Gazizov Rinat Клиенты Спецификации Заказы 100 Чаты To…" at bounding box center [784, 356] width 1568 height 713
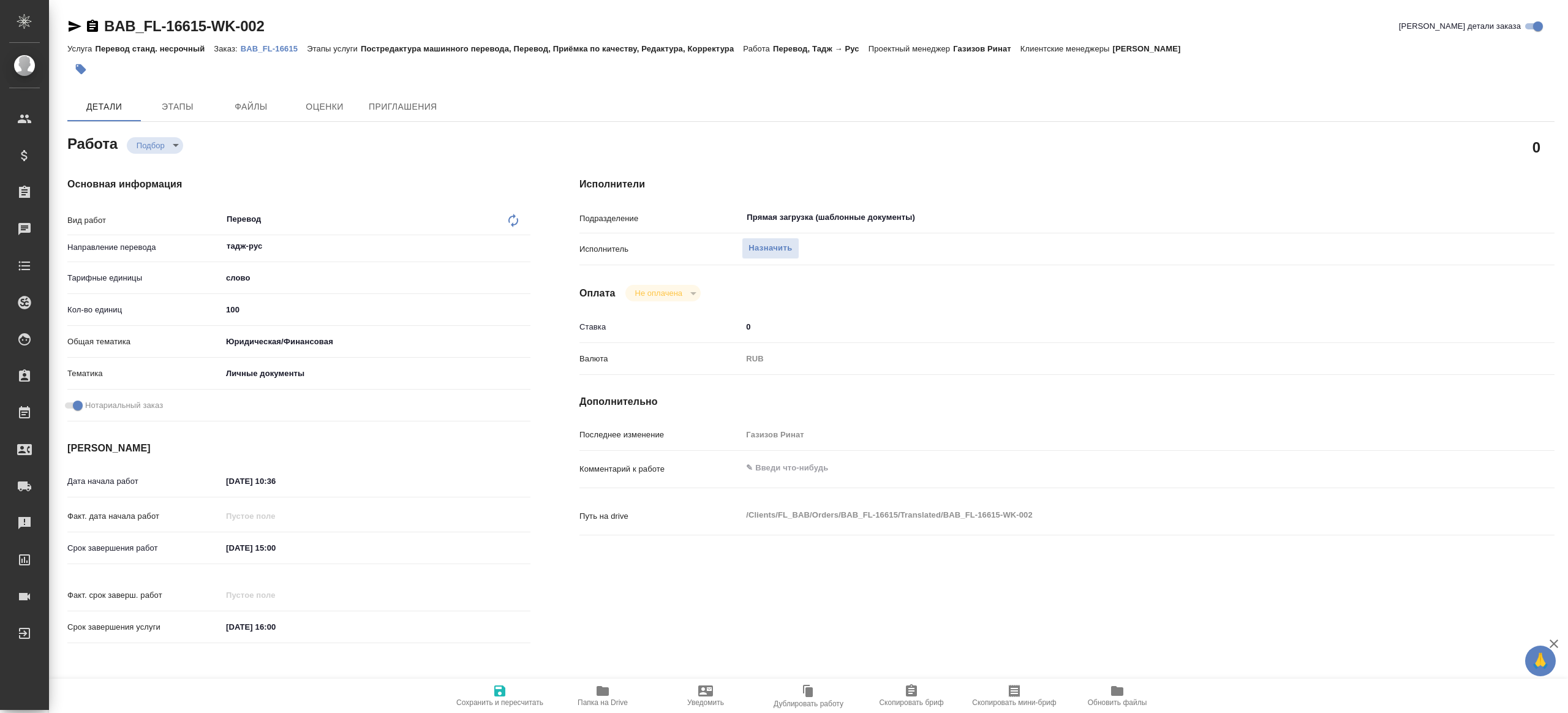
type textarea "x"
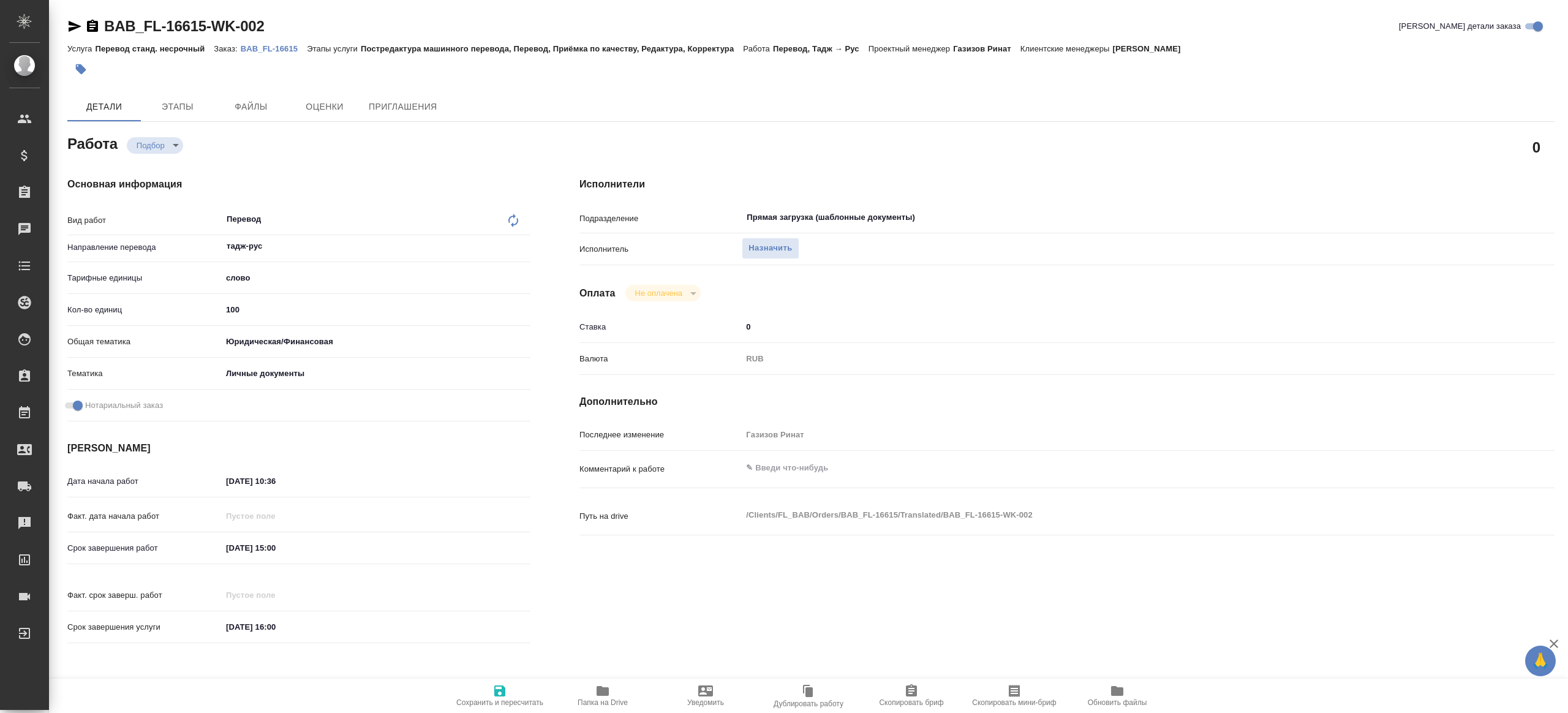
type textarea "x"
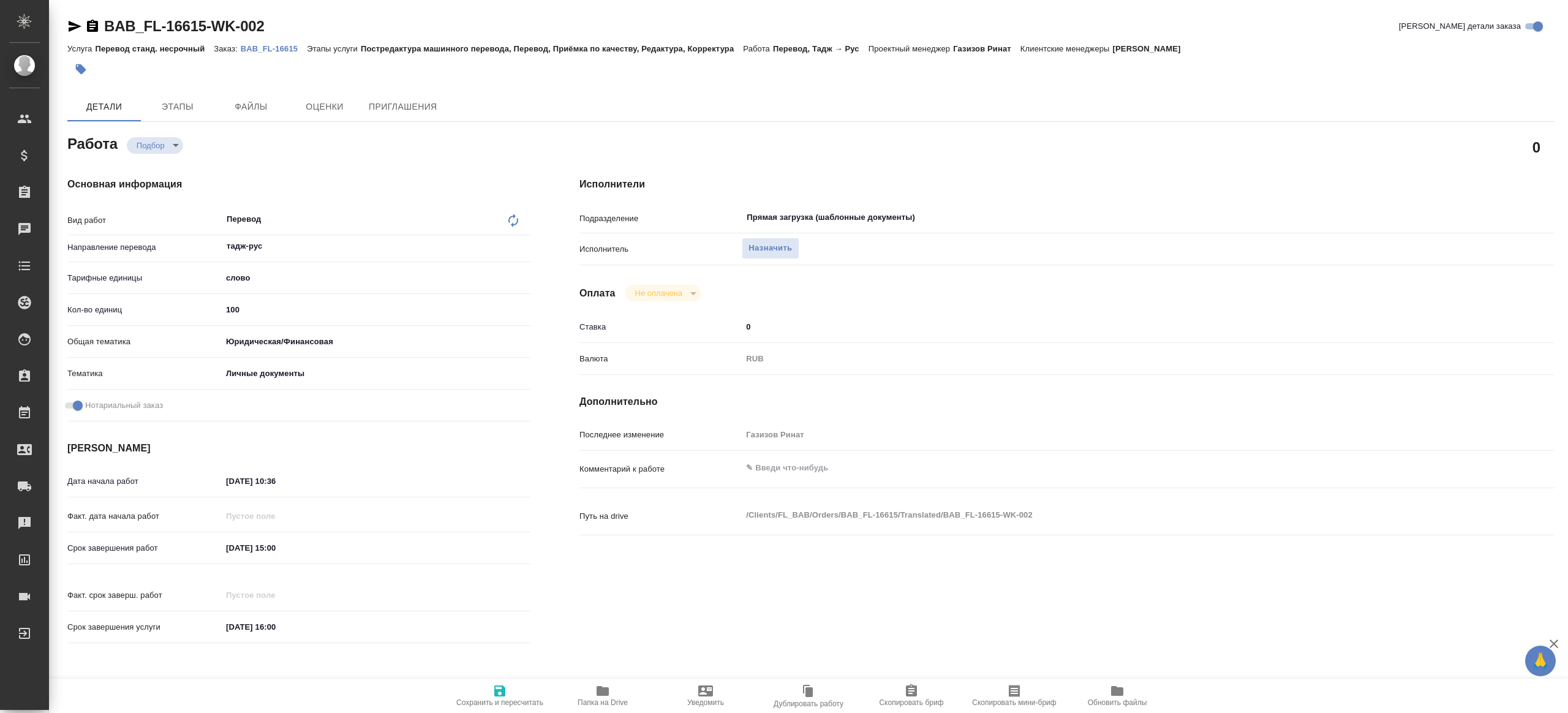
type textarea "x"
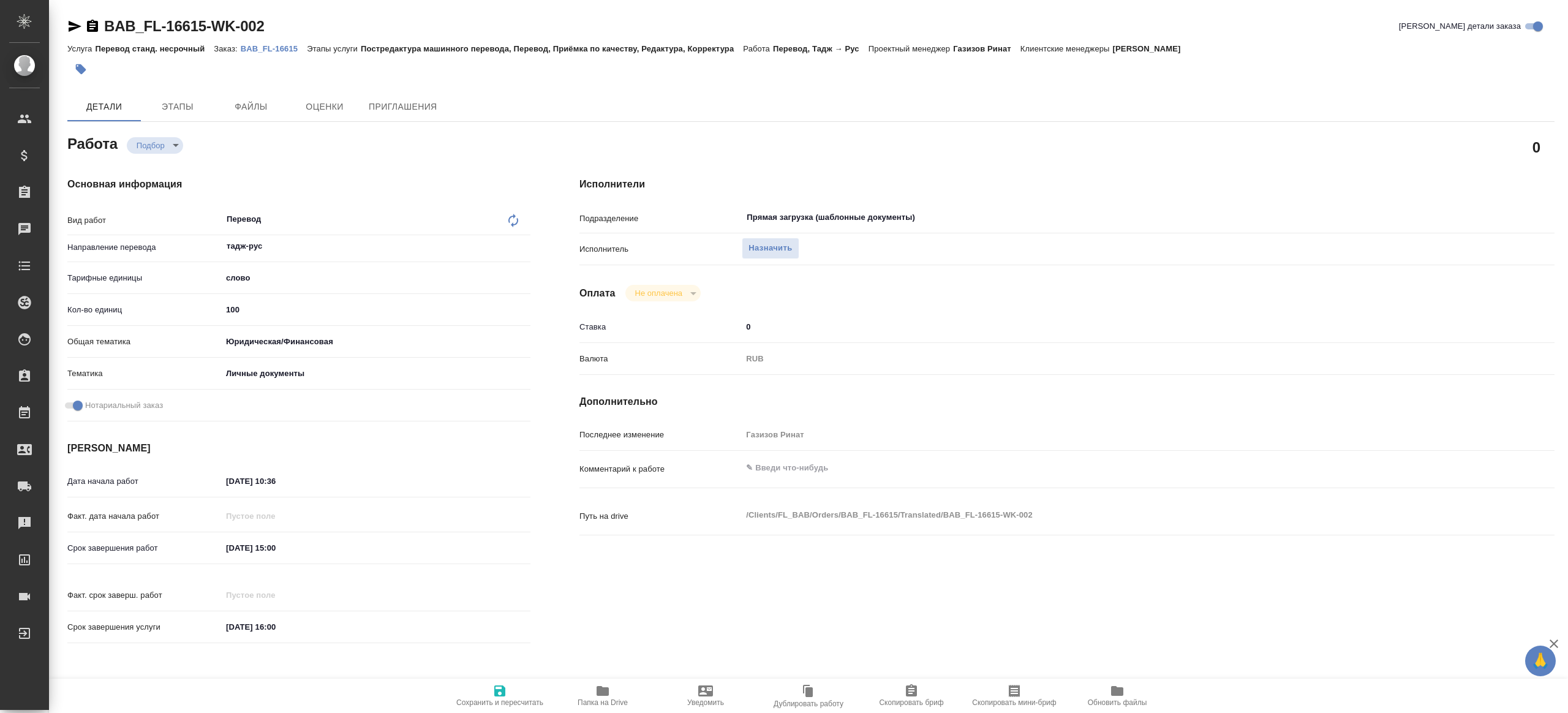
type textarea "x"
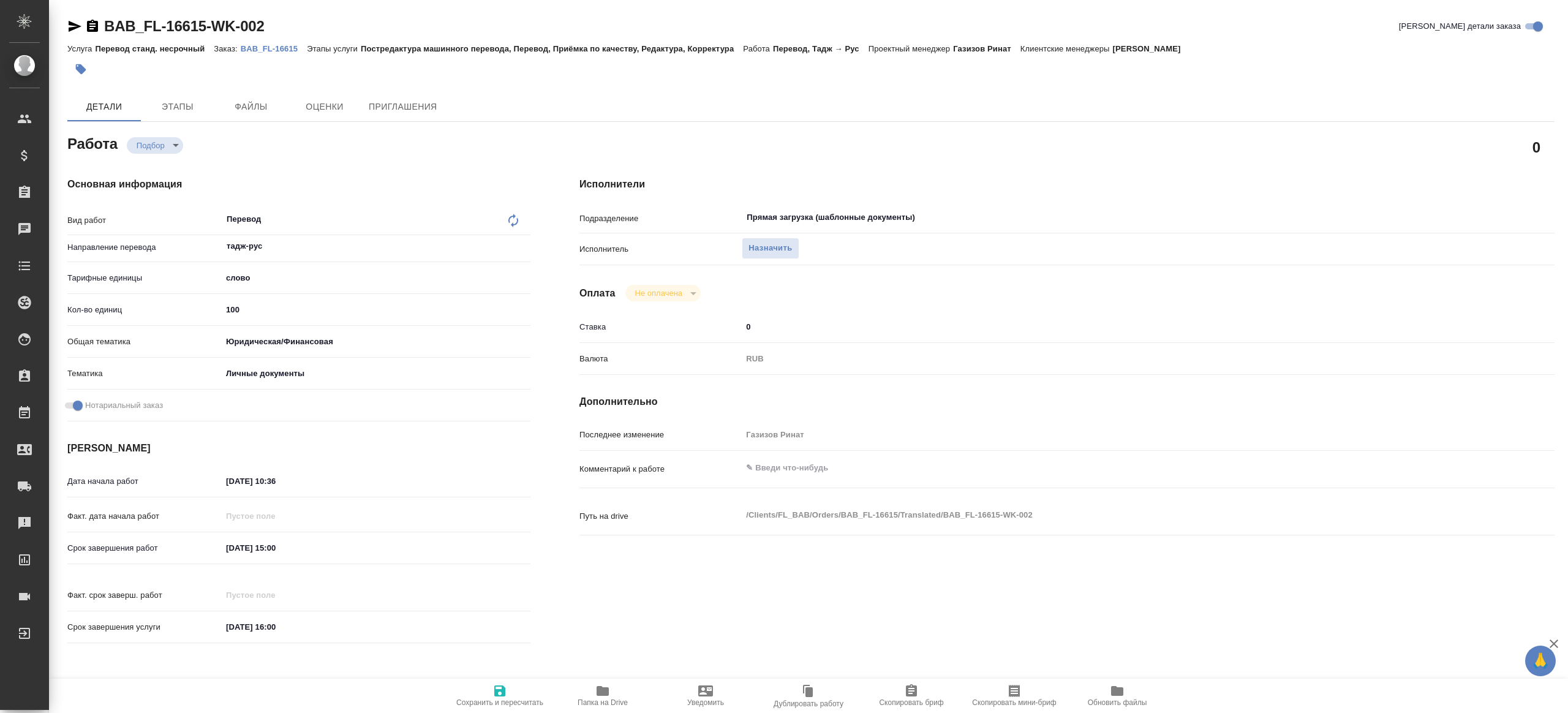
type textarea "x"
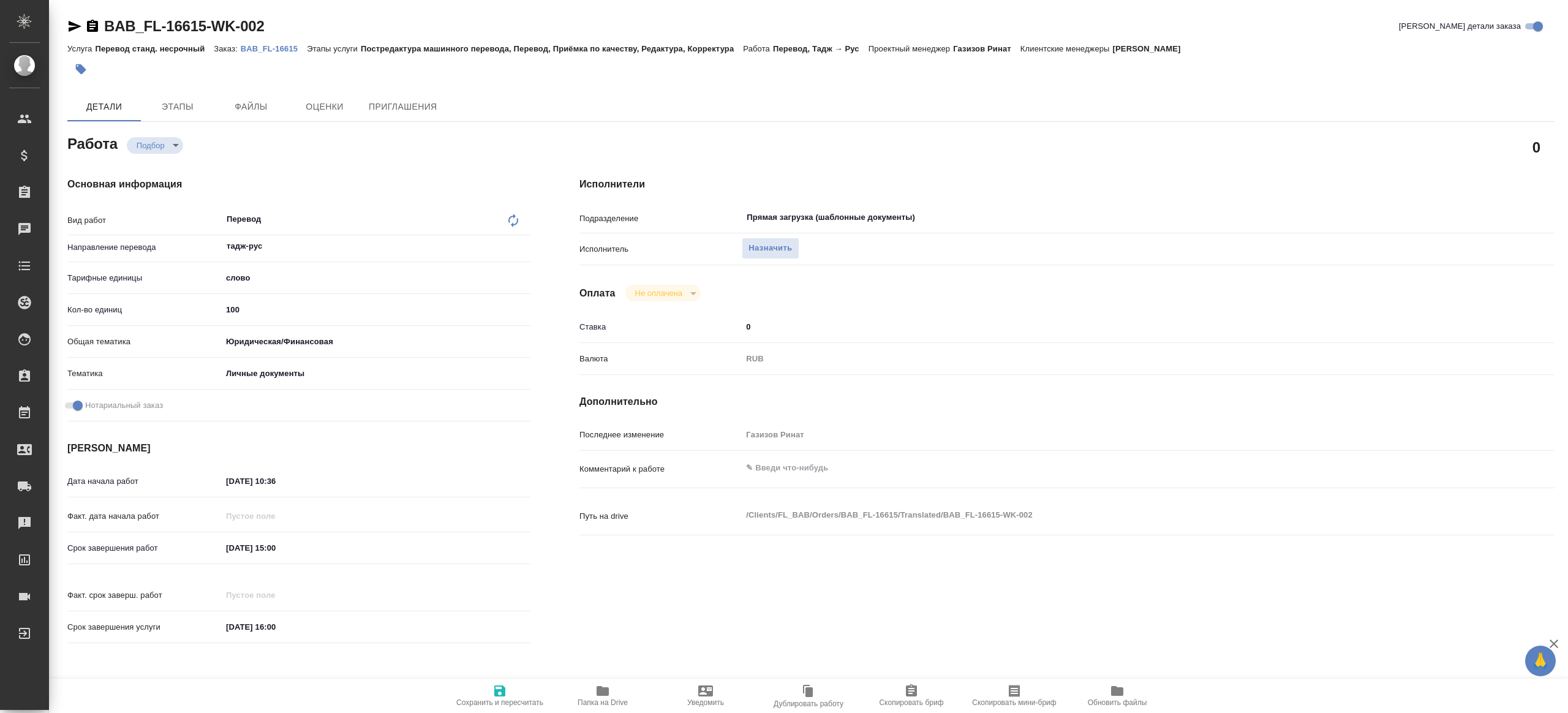
type textarea "x"
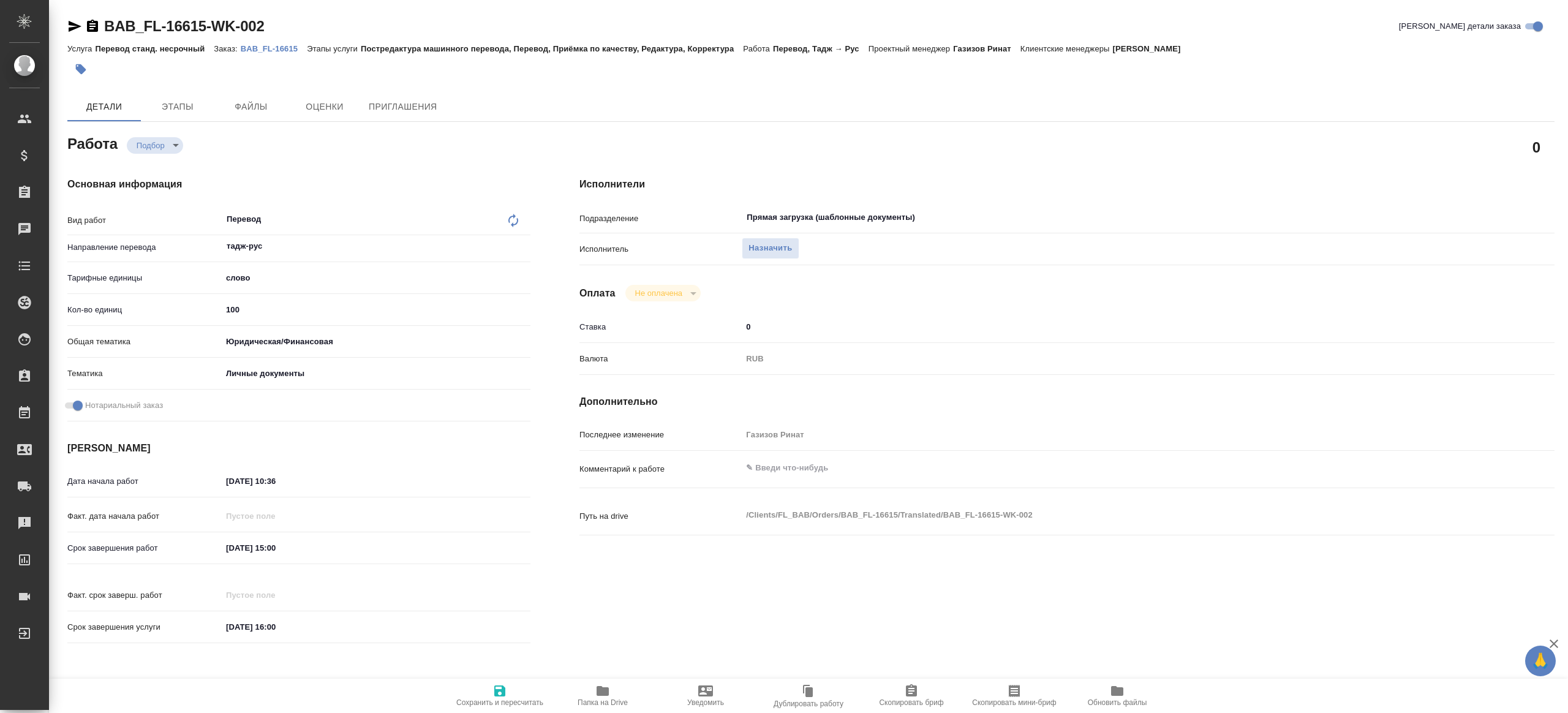
type textarea "x"
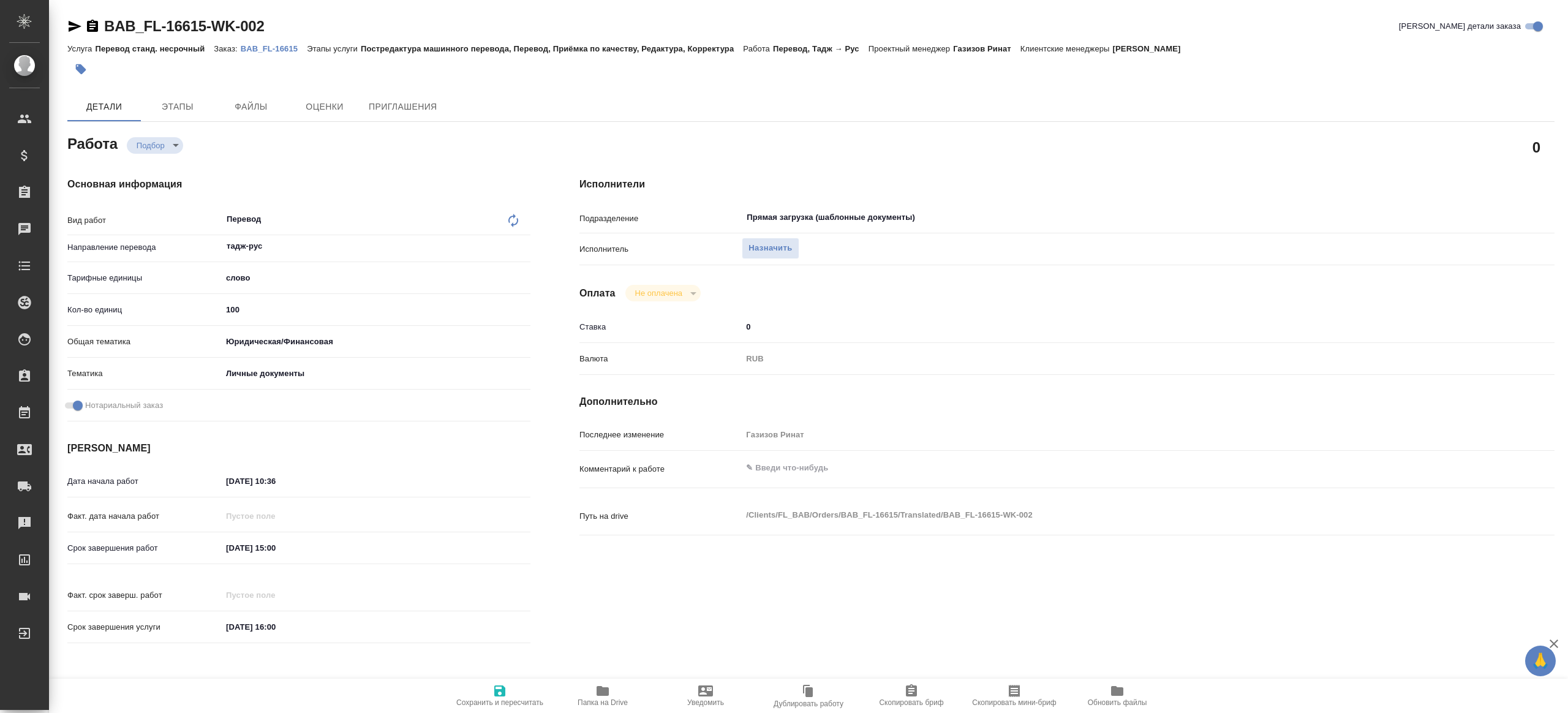
type textarea "x"
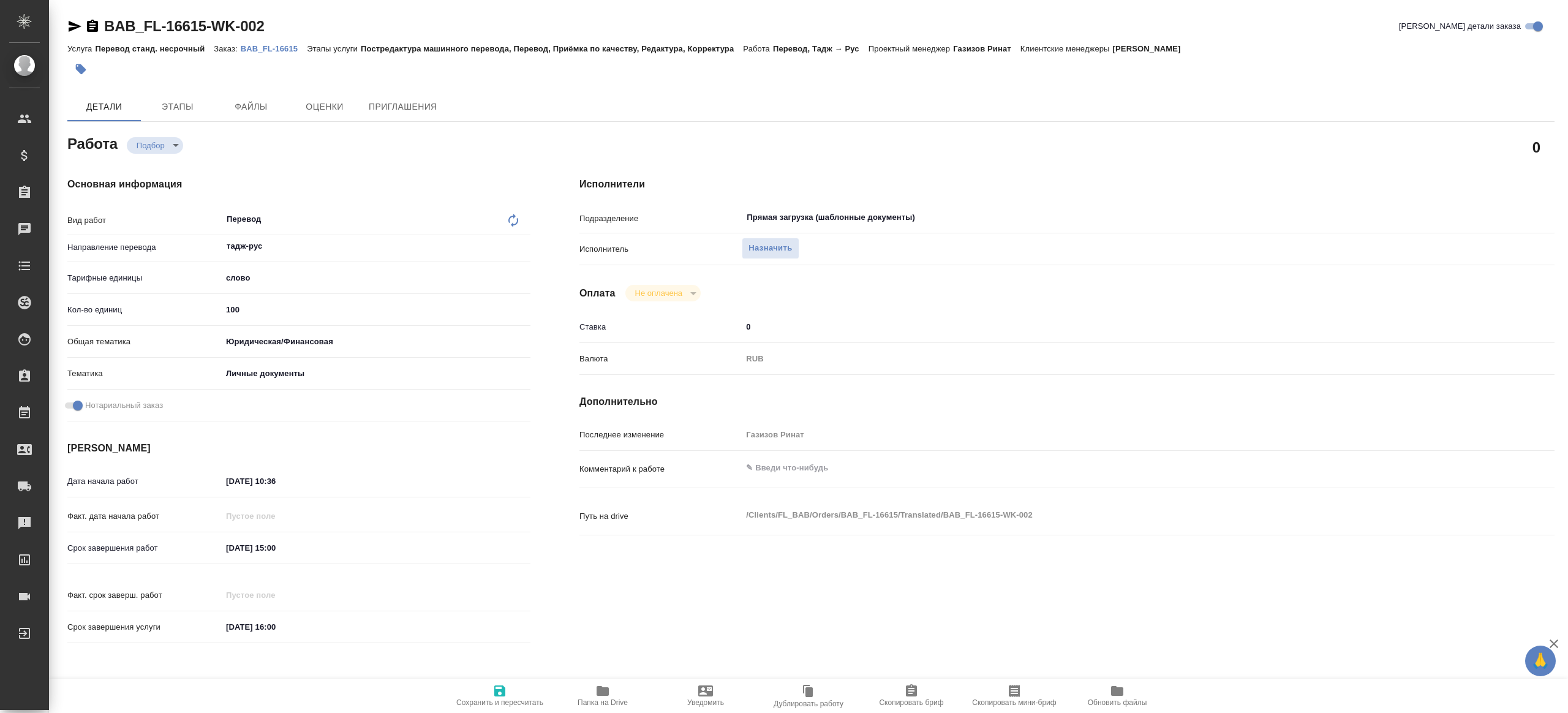
type textarea "x"
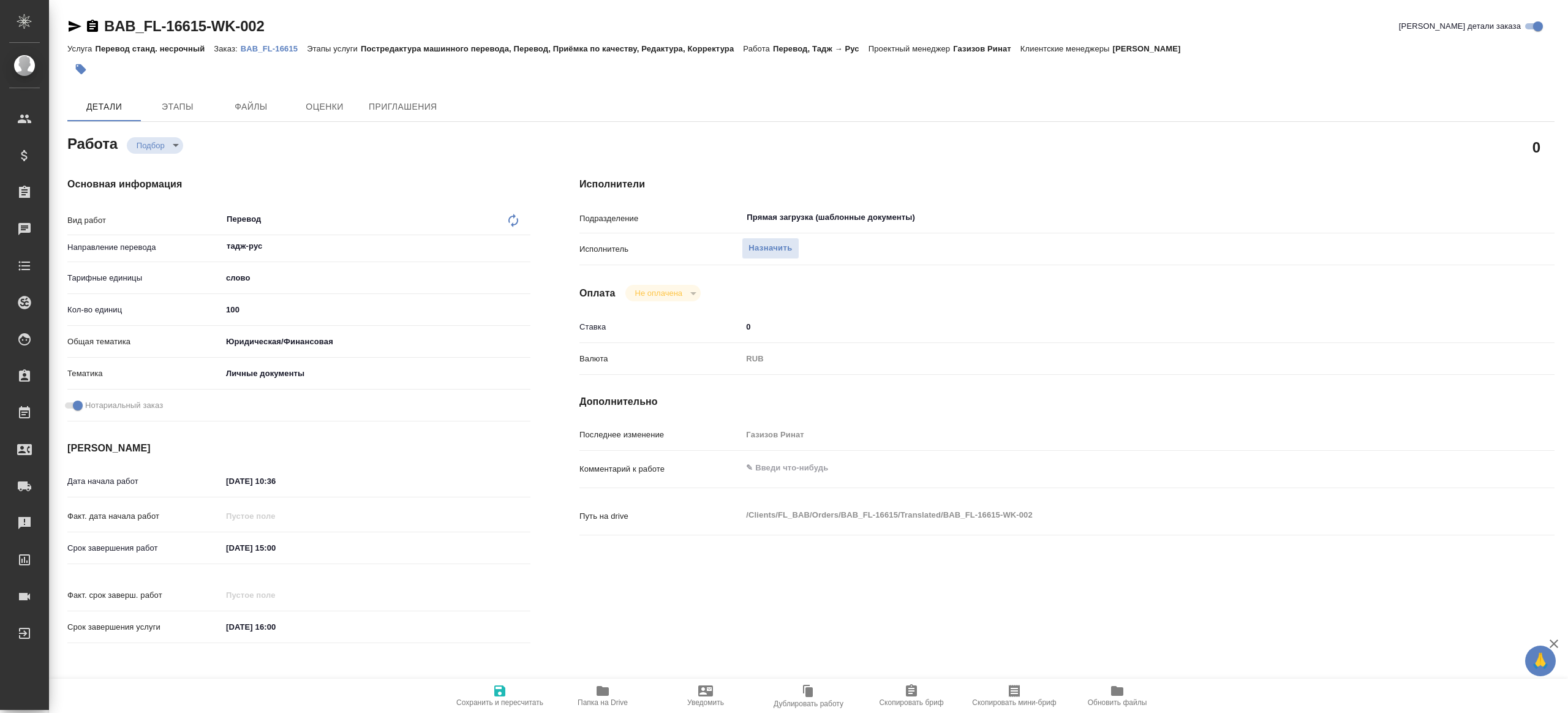
type textarea "x"
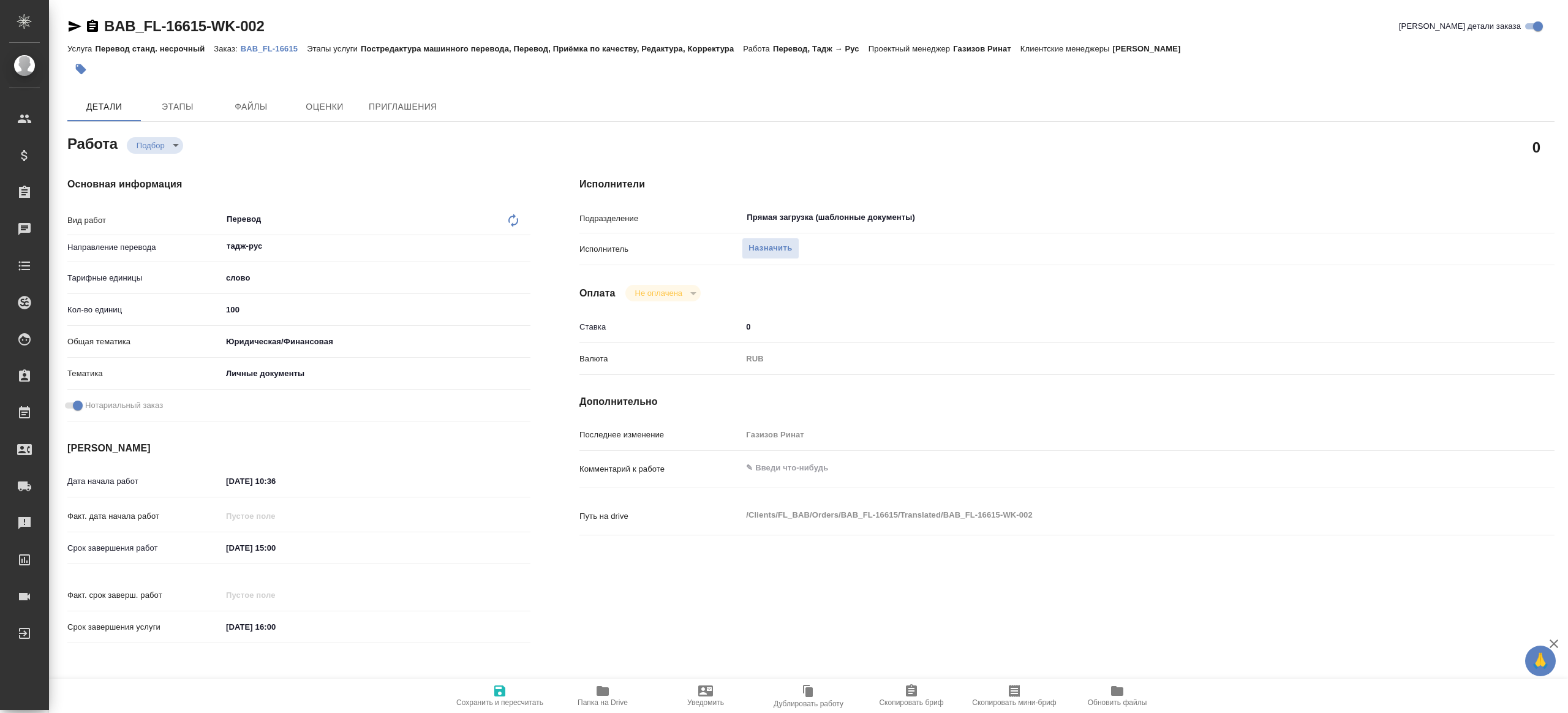
type textarea "x"
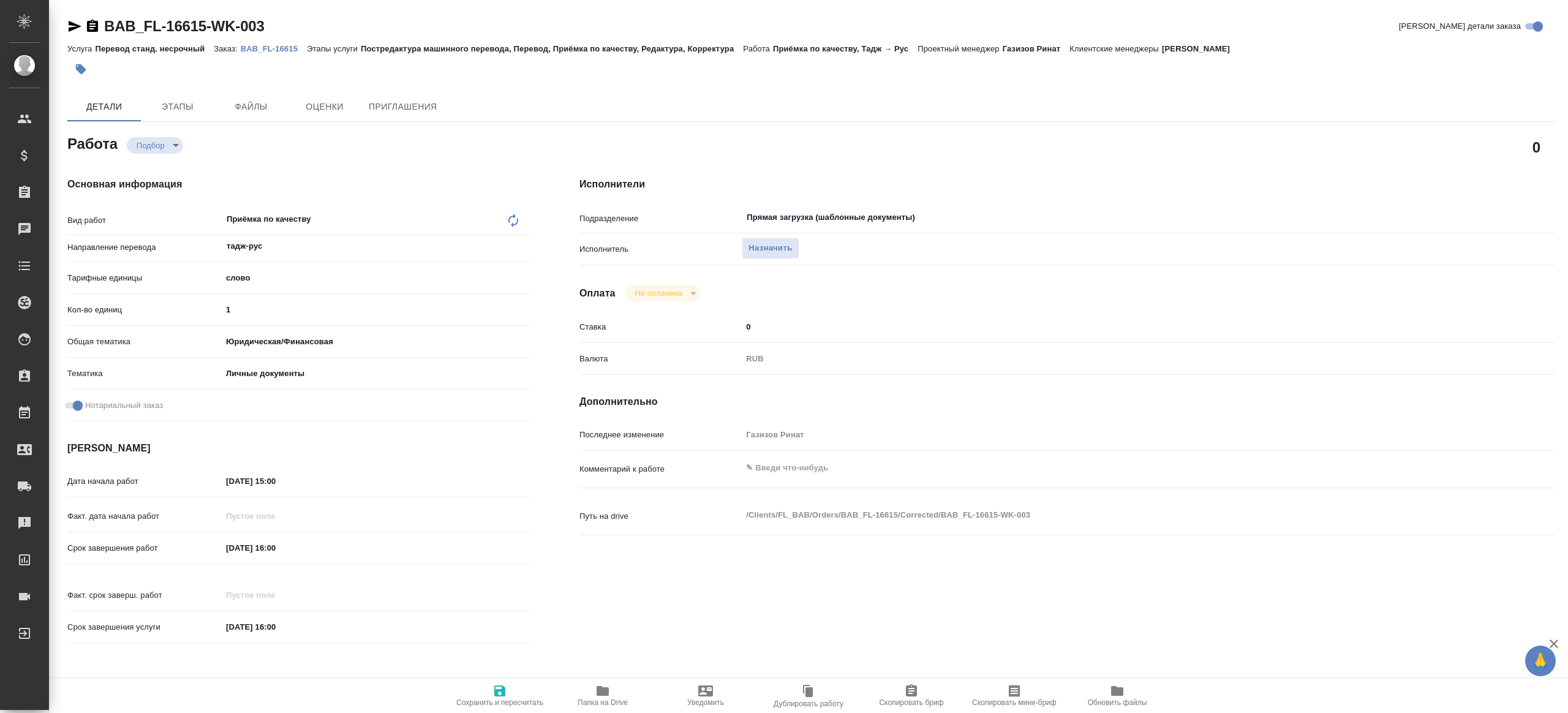
type textarea "x"
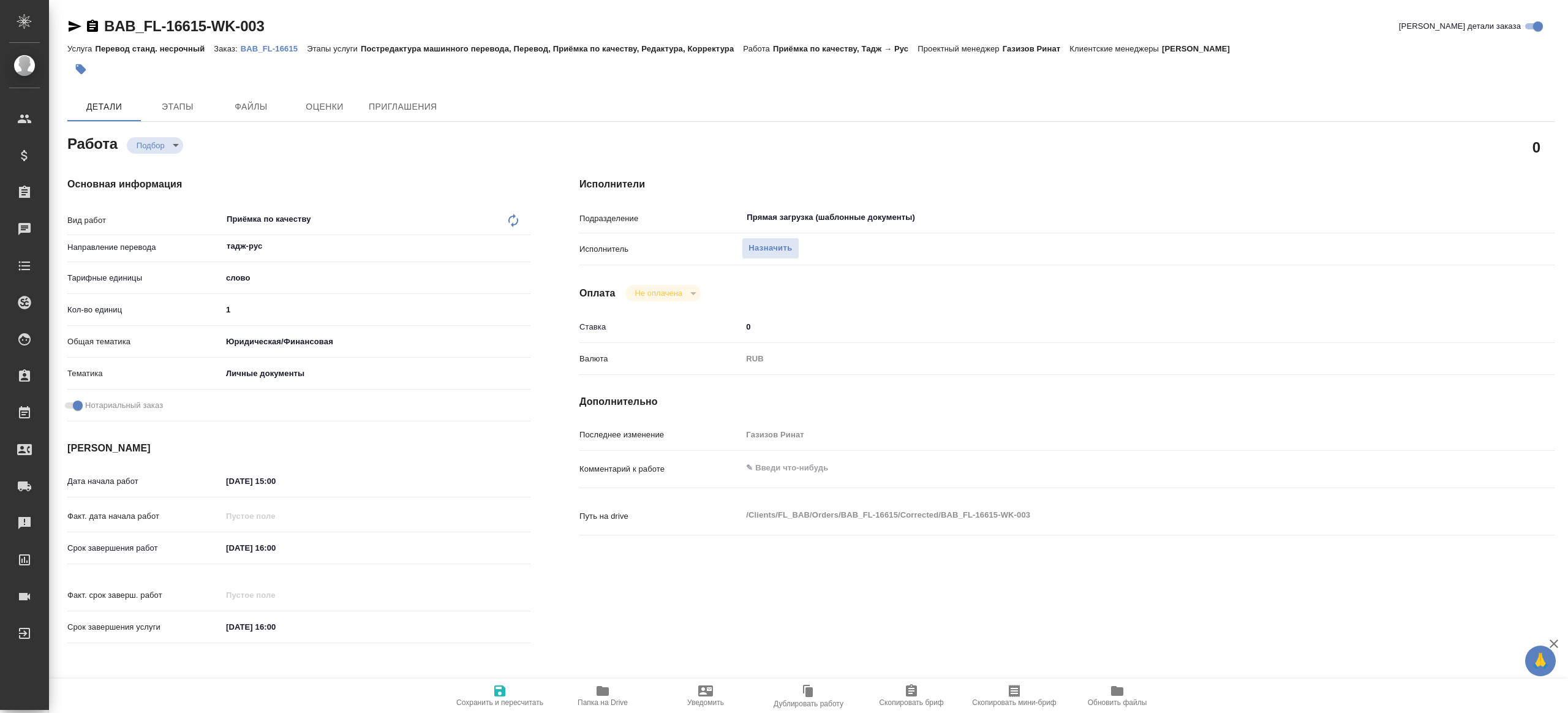
type textarea "x"
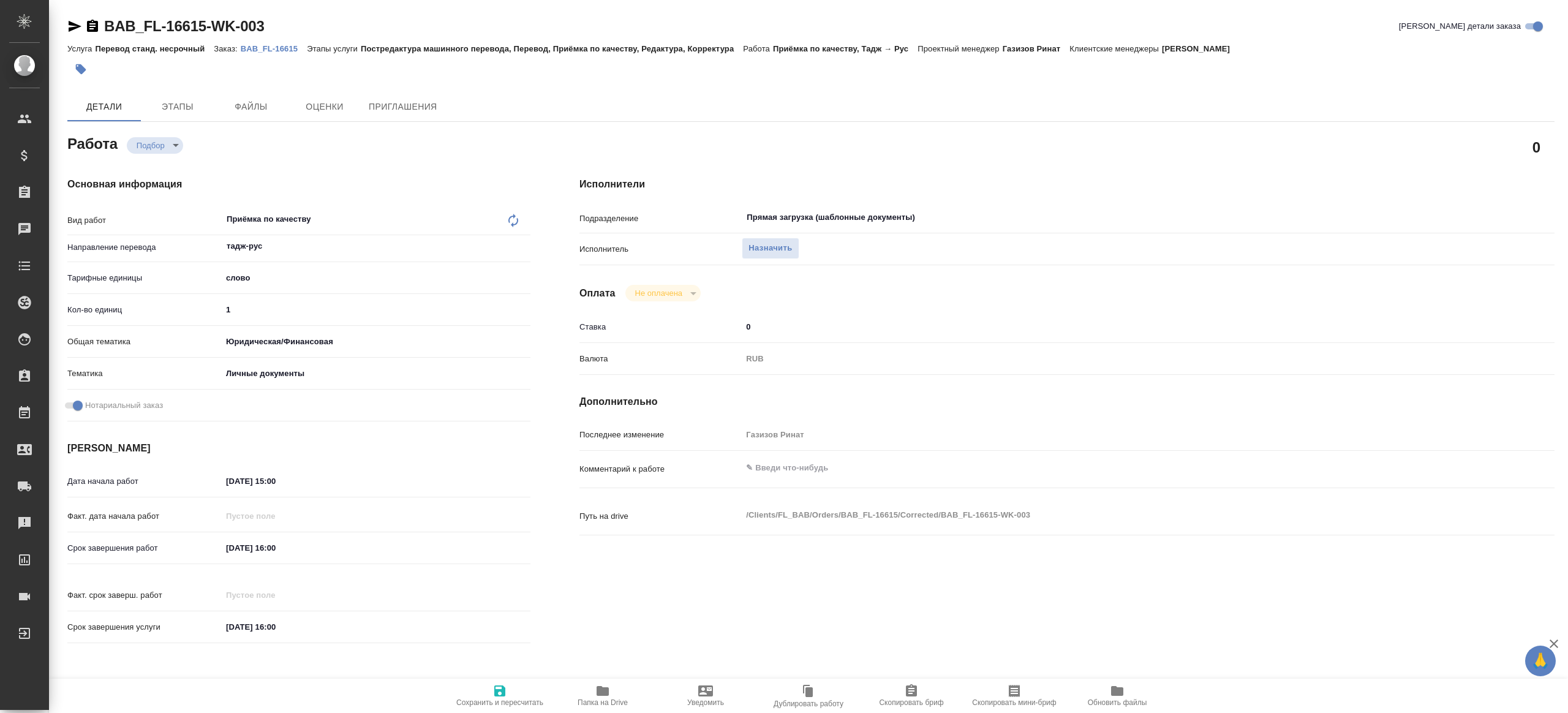
type textarea "x"
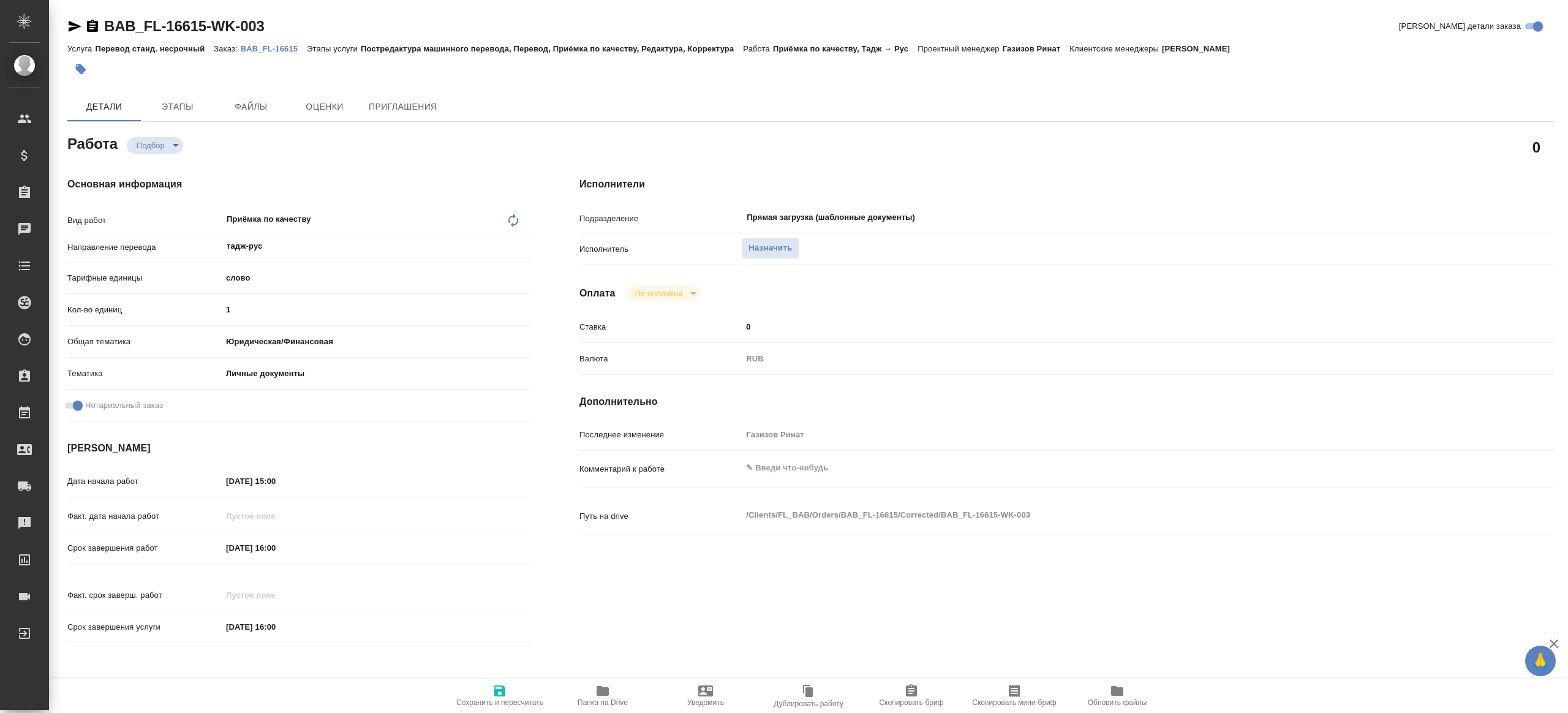
type textarea "x"
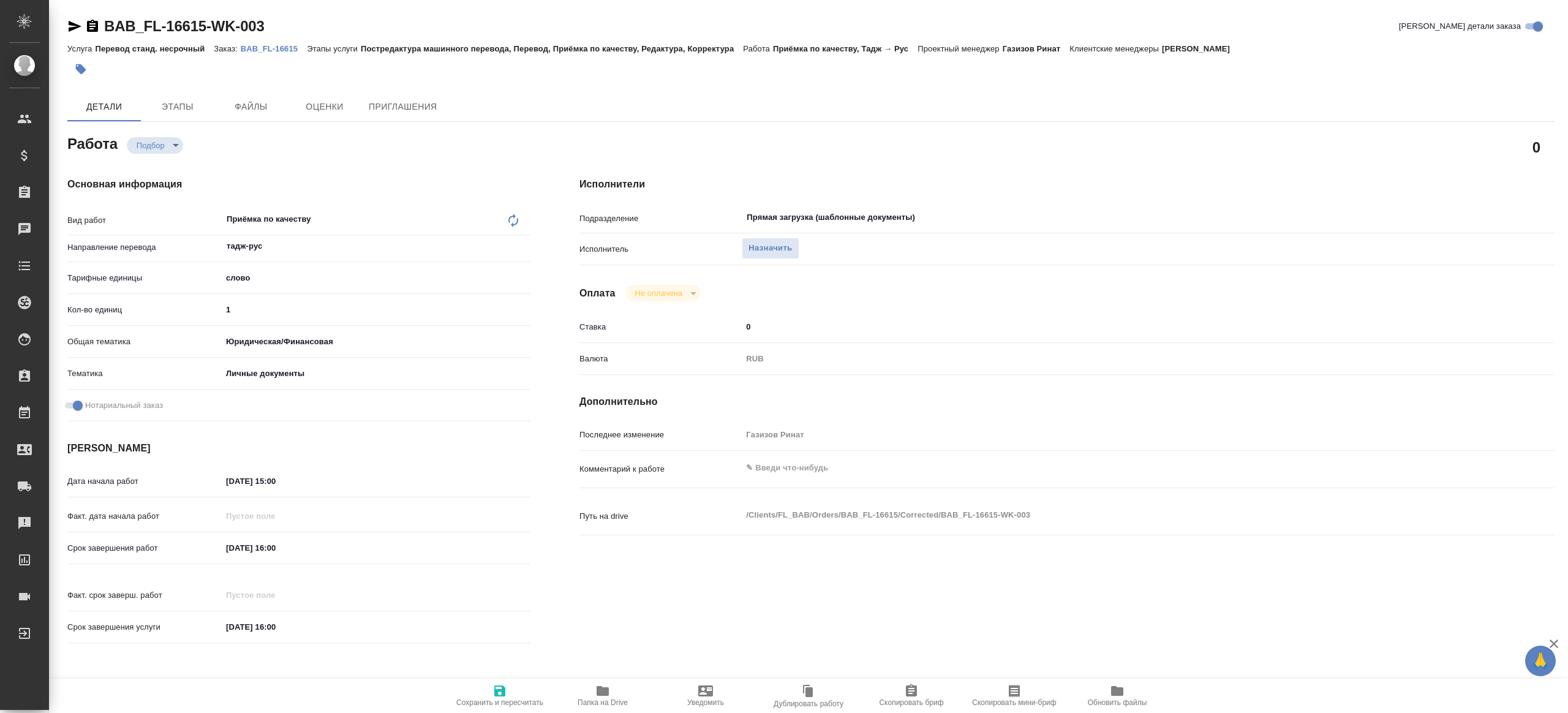
type textarea "x"
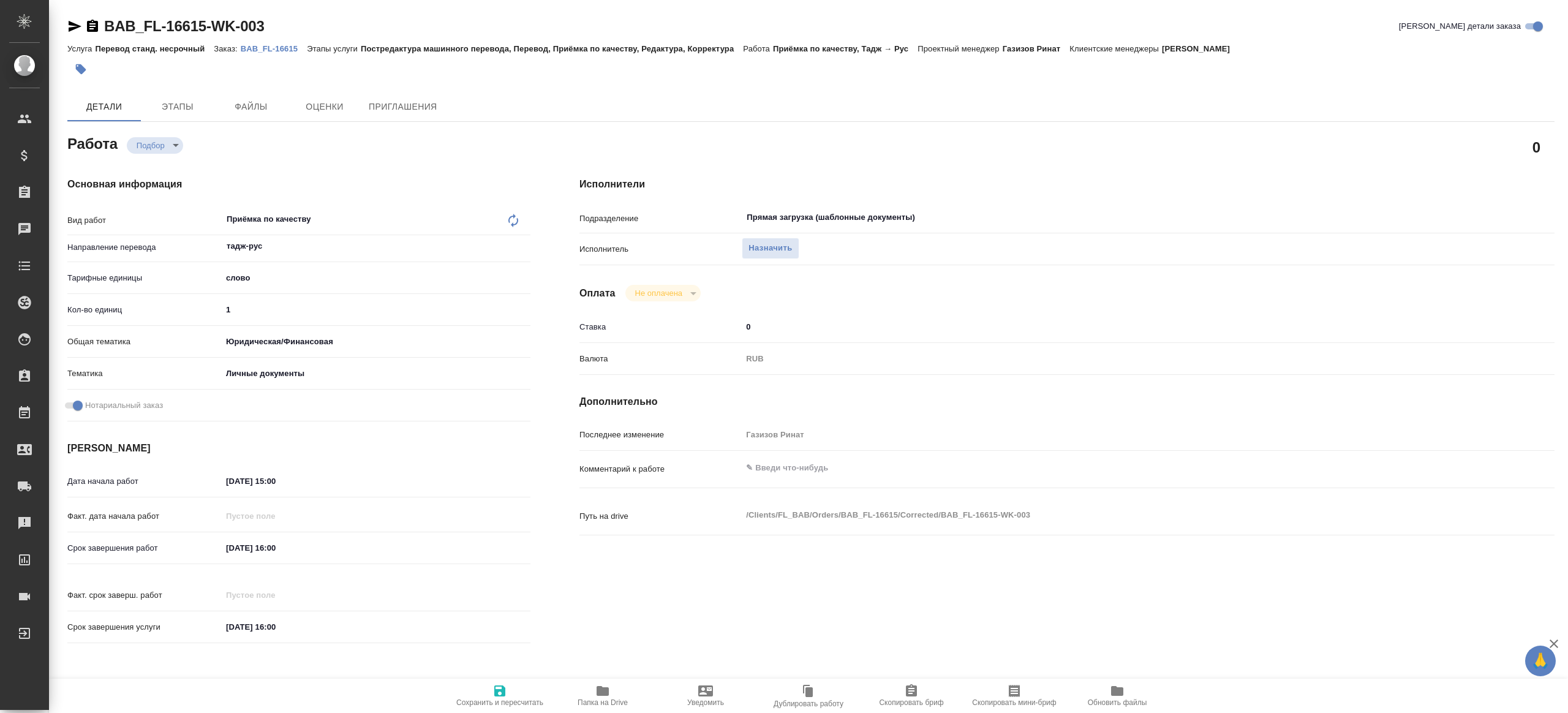
type textarea "x"
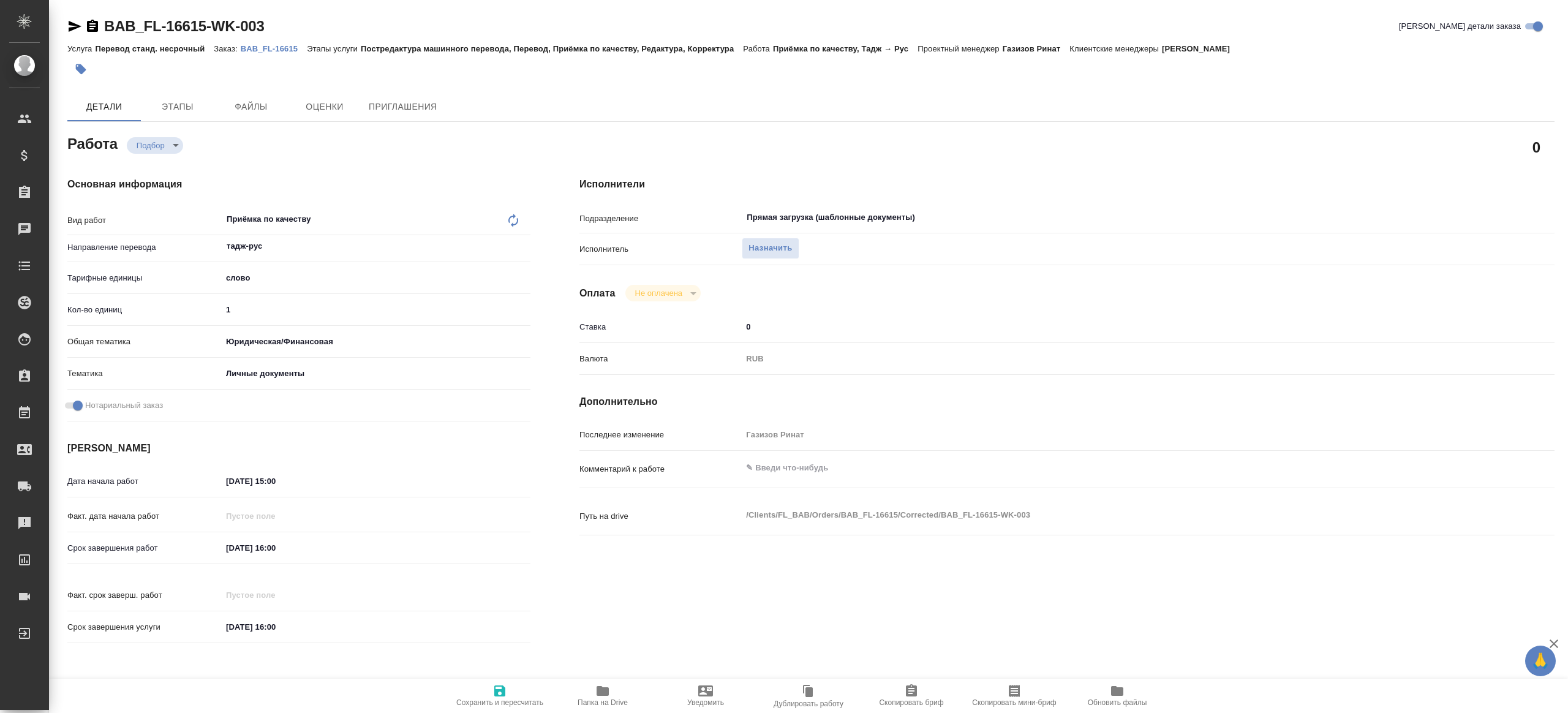
type textarea "x"
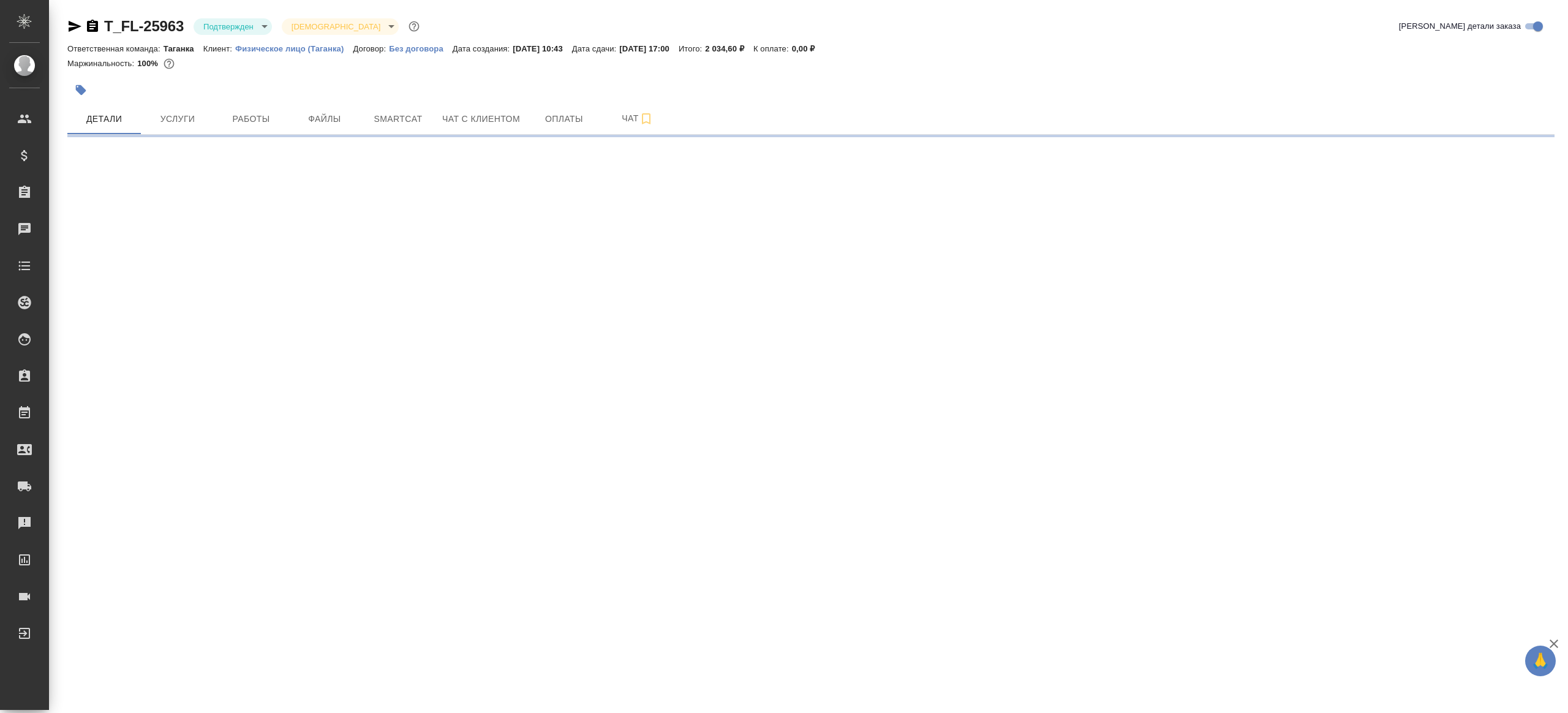
click at [242, 14] on div "T_FL-25963 Подтвержден confirmed Святая троица holyTrinity Кратко детали заказа…" at bounding box center [810, 72] width 1500 height 144
click at [243, 28] on body "🙏 .cls-1 fill:#fff; AWATERA [PERSON_NAME] Клиенты Спецификации Заказы Чаты Todo…" at bounding box center [784, 356] width 1568 height 713
click at [258, 127] on li "В работе" at bounding box center [250, 129] width 112 height 21
select select "RU"
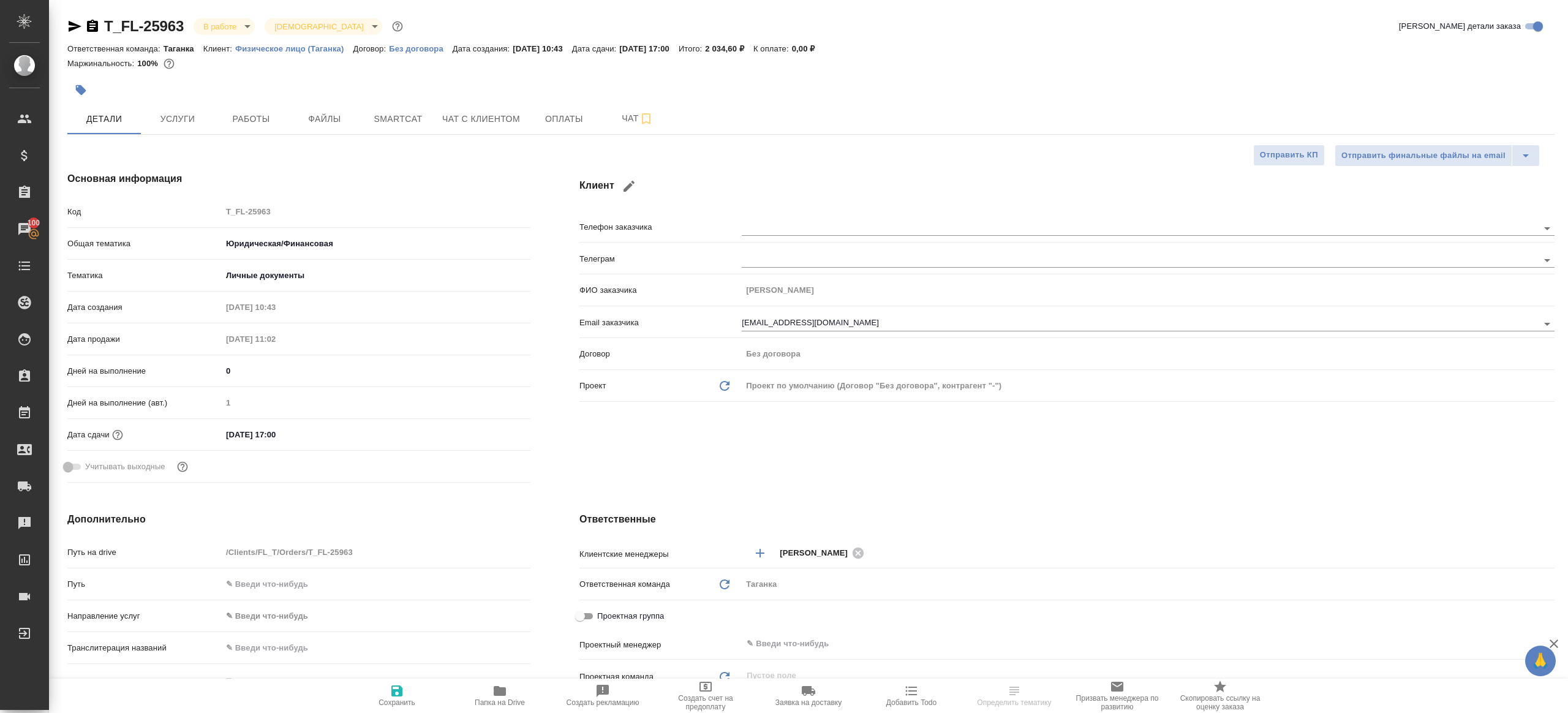
type textarea "x"
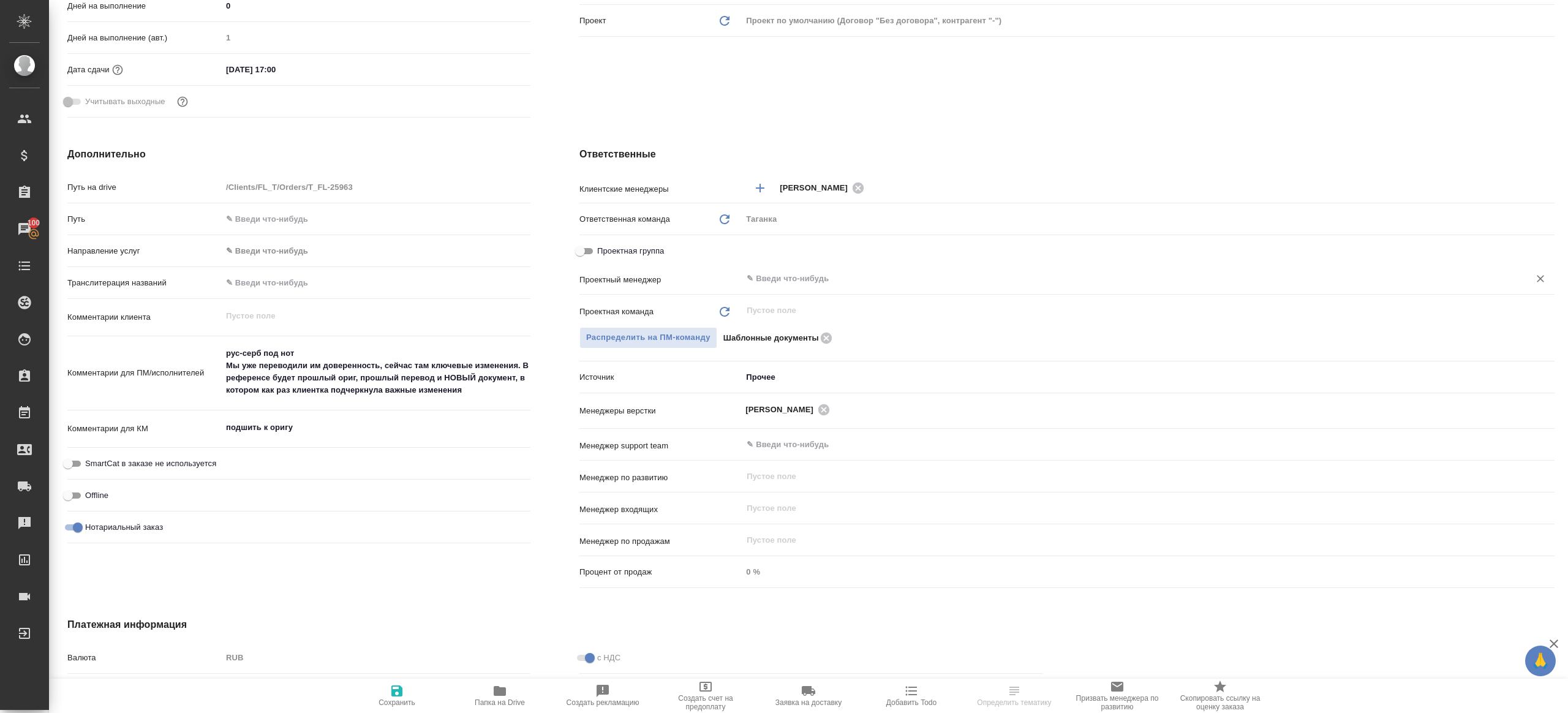
click at [791, 286] on div "​" at bounding box center [1148, 278] width 813 height 22
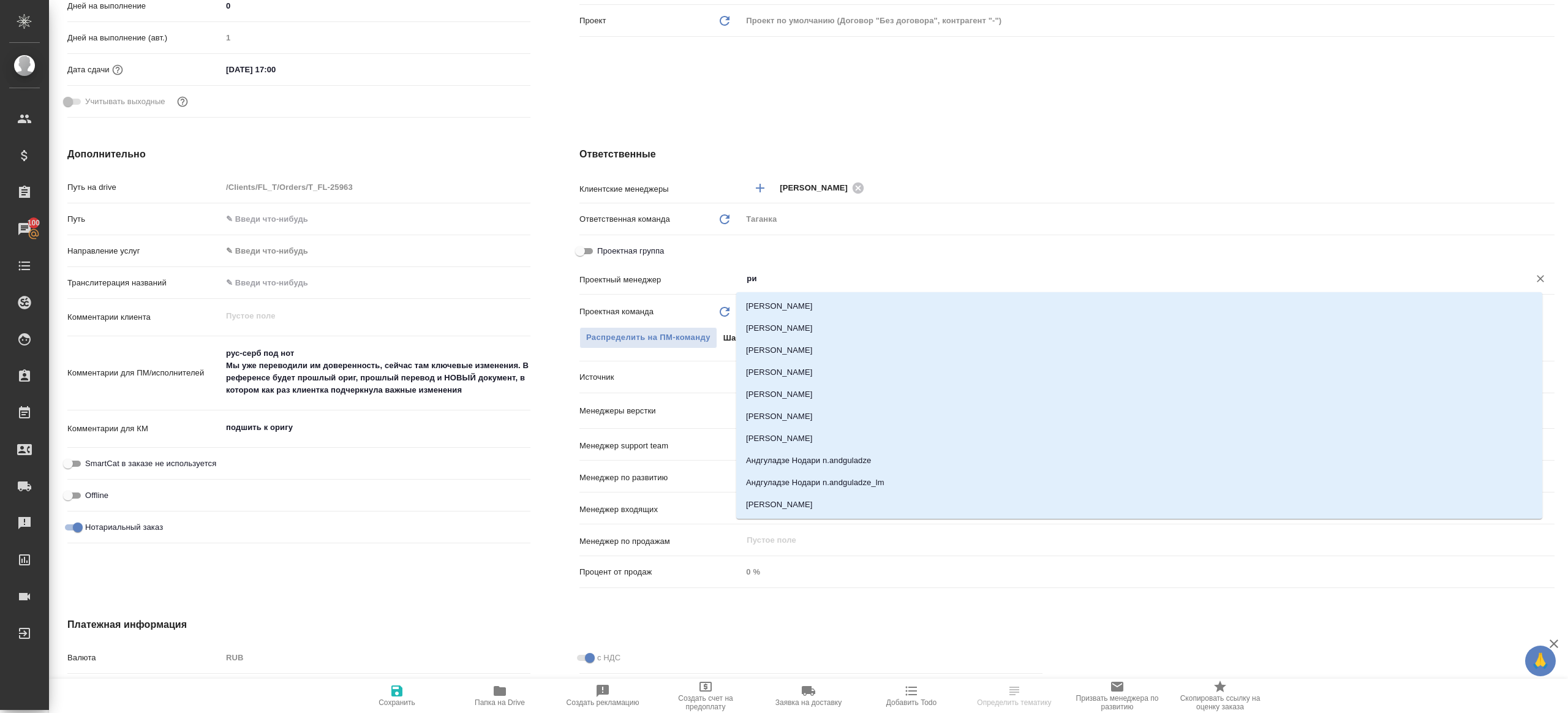
type input "риа"
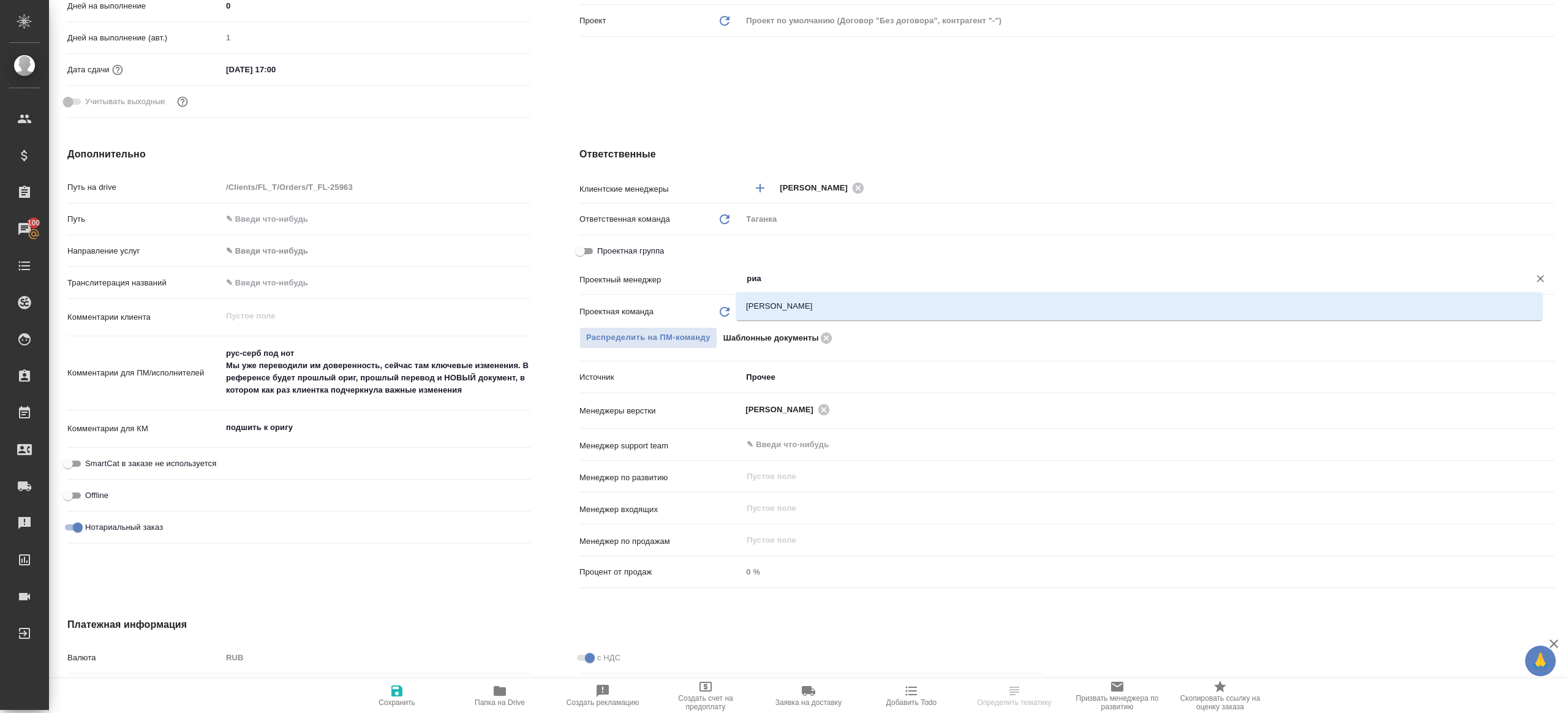
type textarea "x"
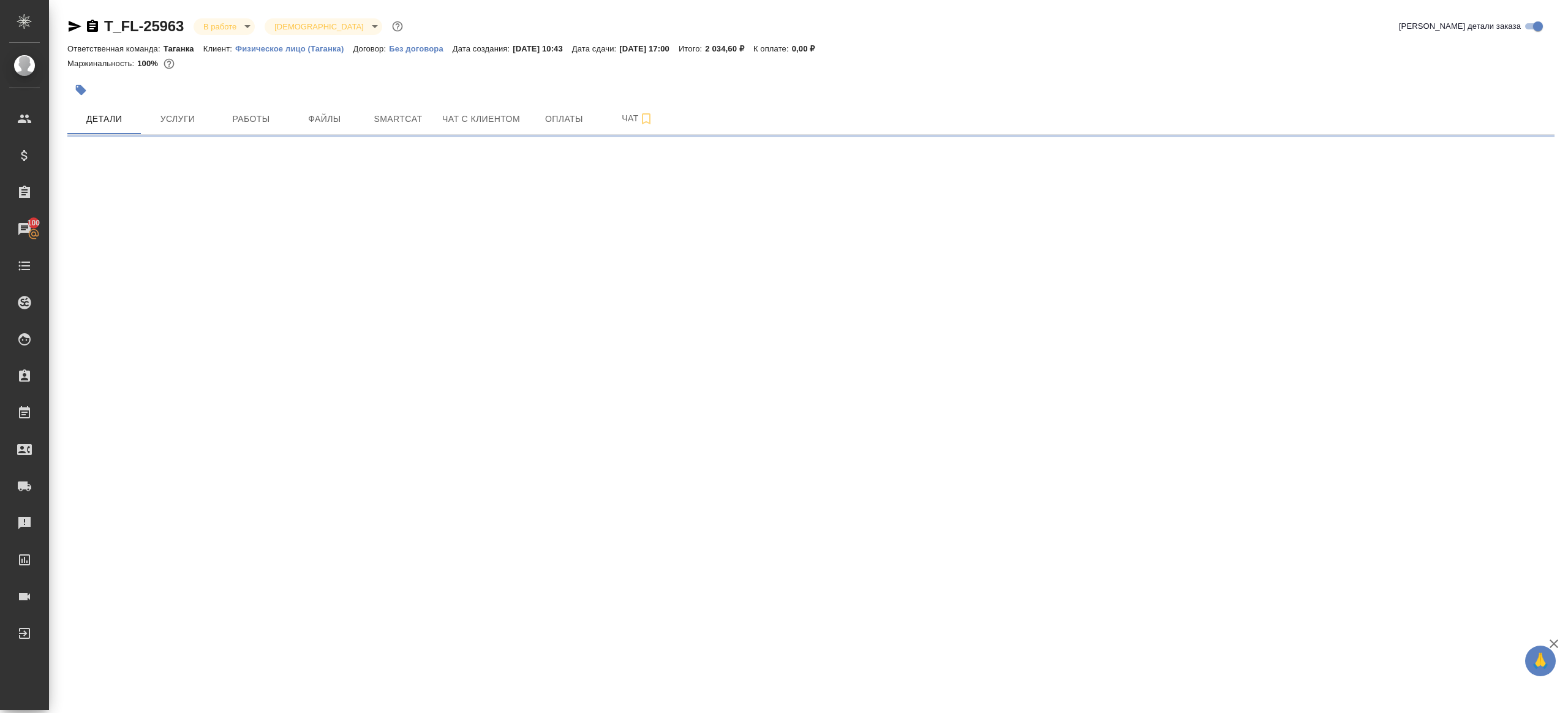
scroll to position [0, 0]
select select "RU"
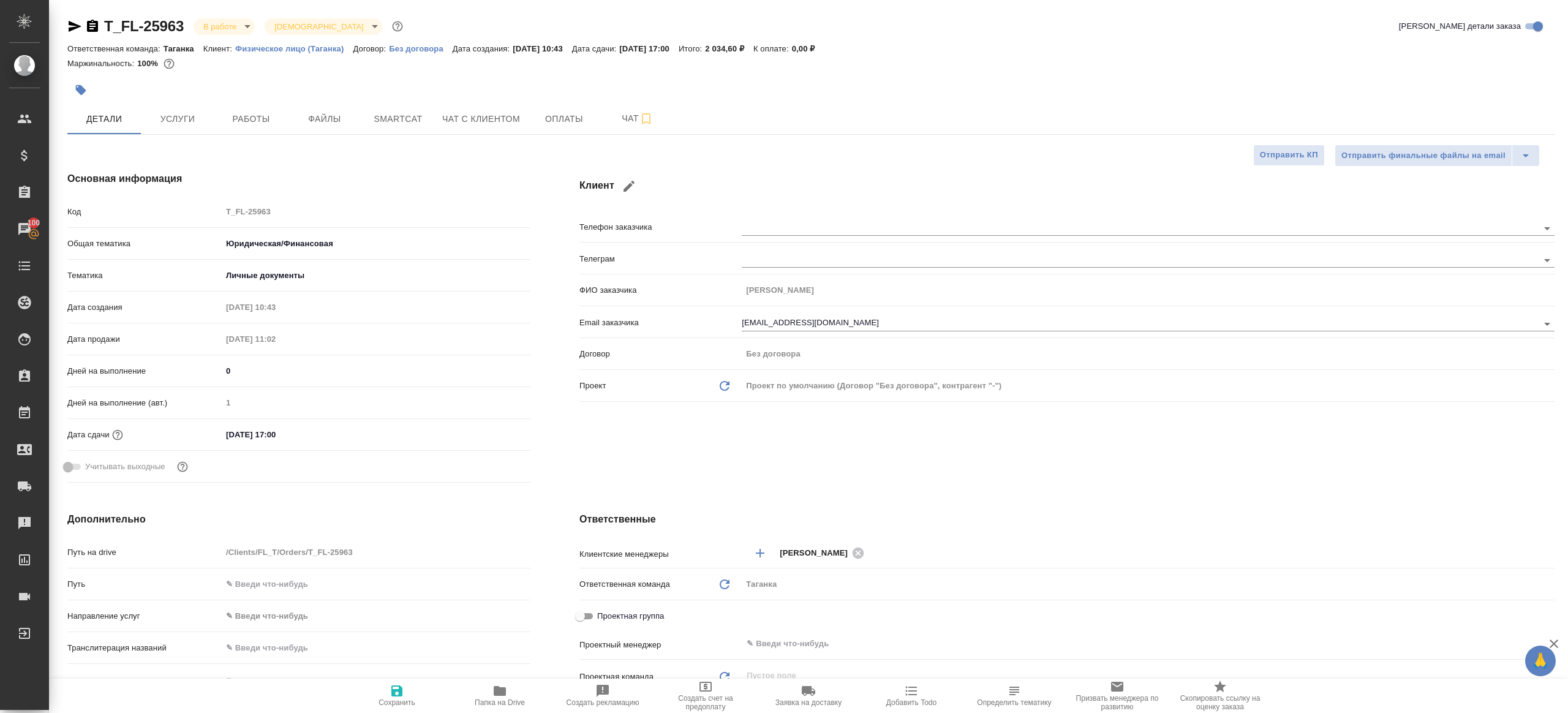
type textarea "x"
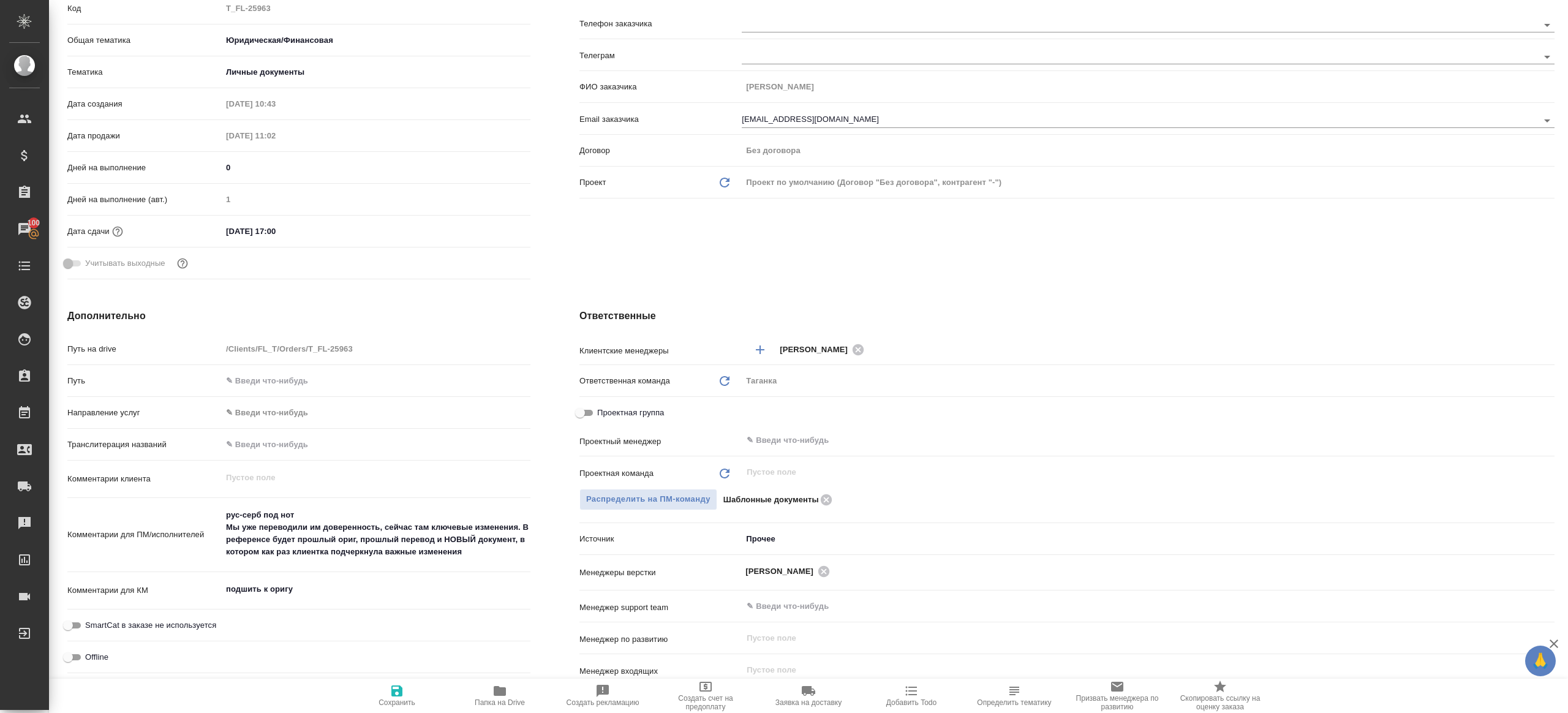
scroll to position [370, 0]
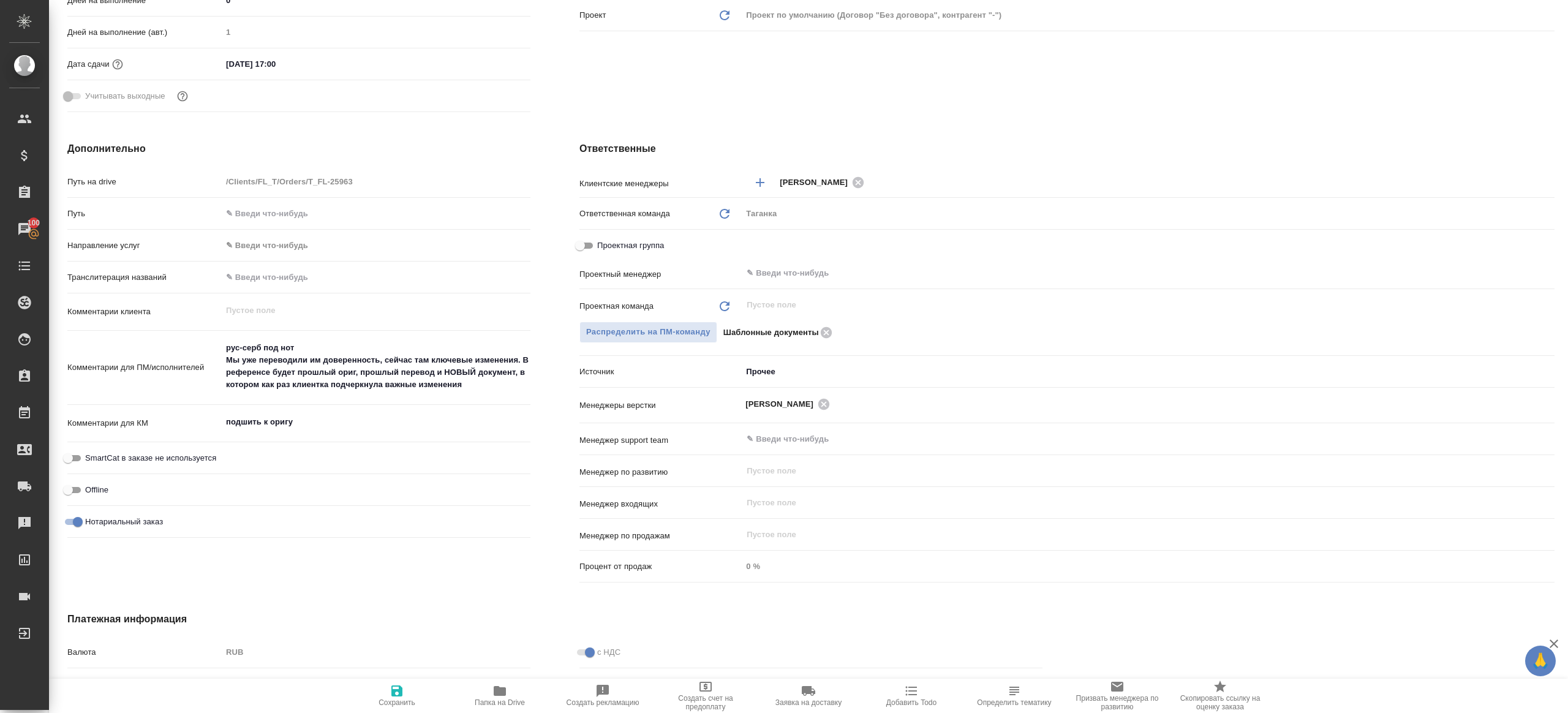
click at [781, 255] on div "Проектная группа" at bounding box center [1067, 246] width 975 height 22
click at [785, 276] on input "text" at bounding box center [1127, 273] width 765 height 15
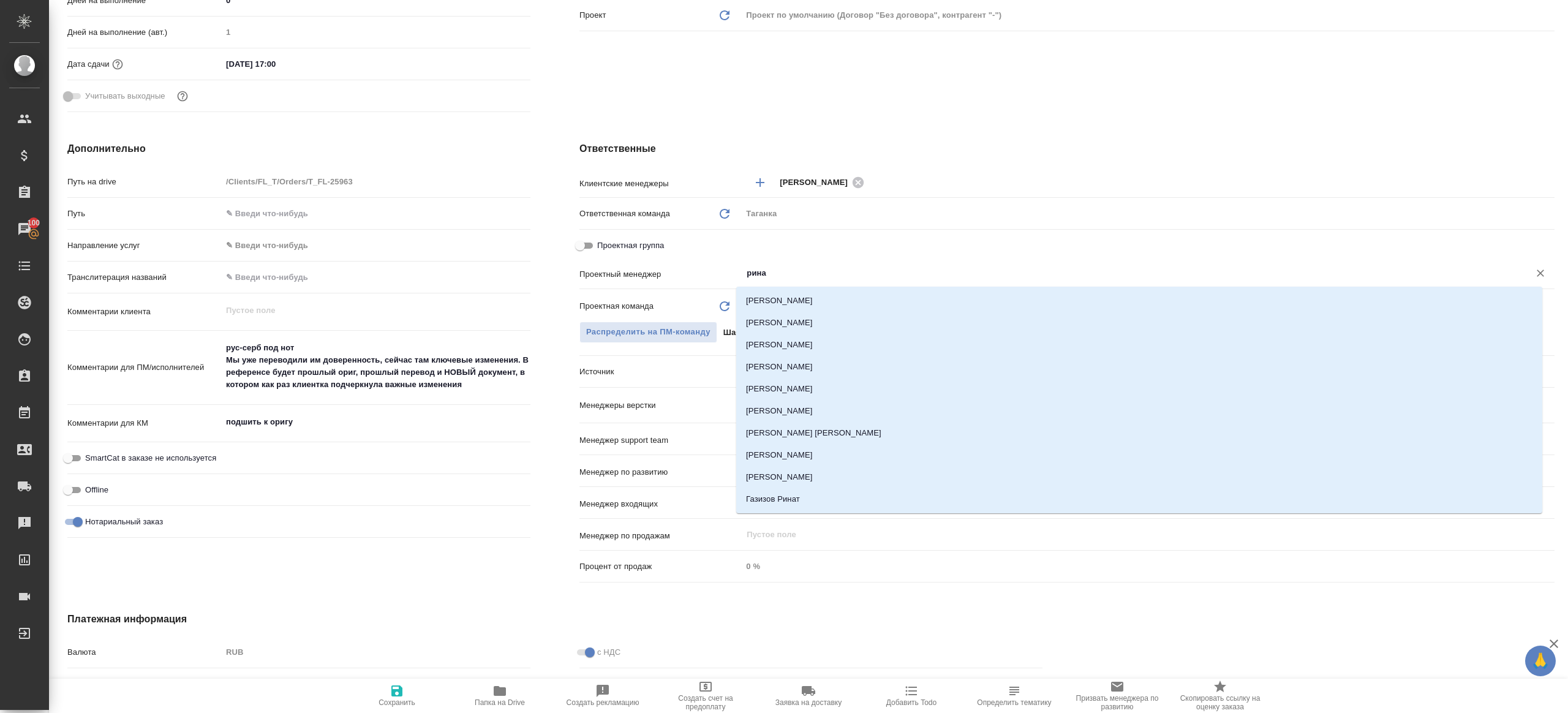
type input "ринат"
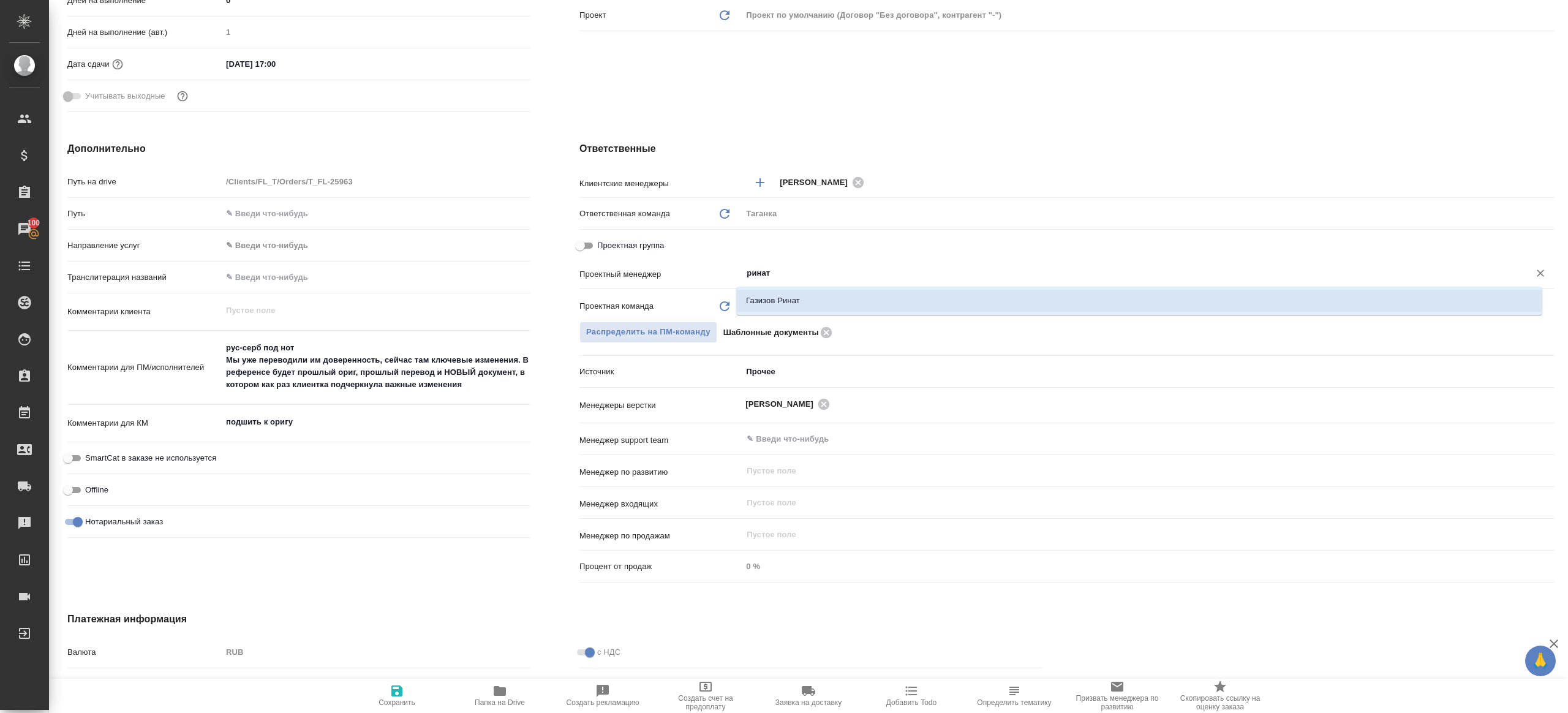
click at [789, 301] on li "Газизов Ринат" at bounding box center [1139, 300] width 806 height 22
type textarea "x"
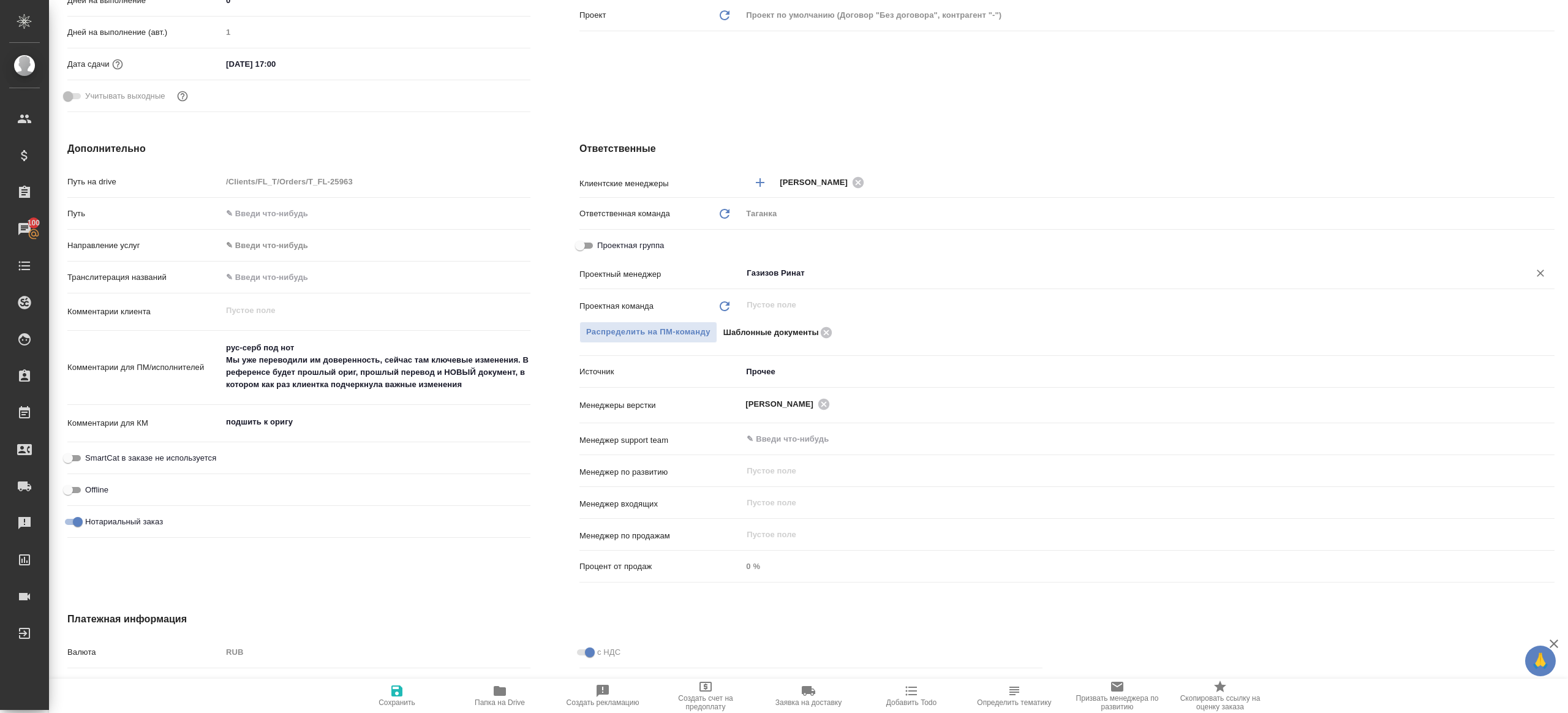
type input "Газизов Ринат"
click at [414, 684] on span "Сохранить" at bounding box center [397, 695] width 88 height 23
type textarea "x"
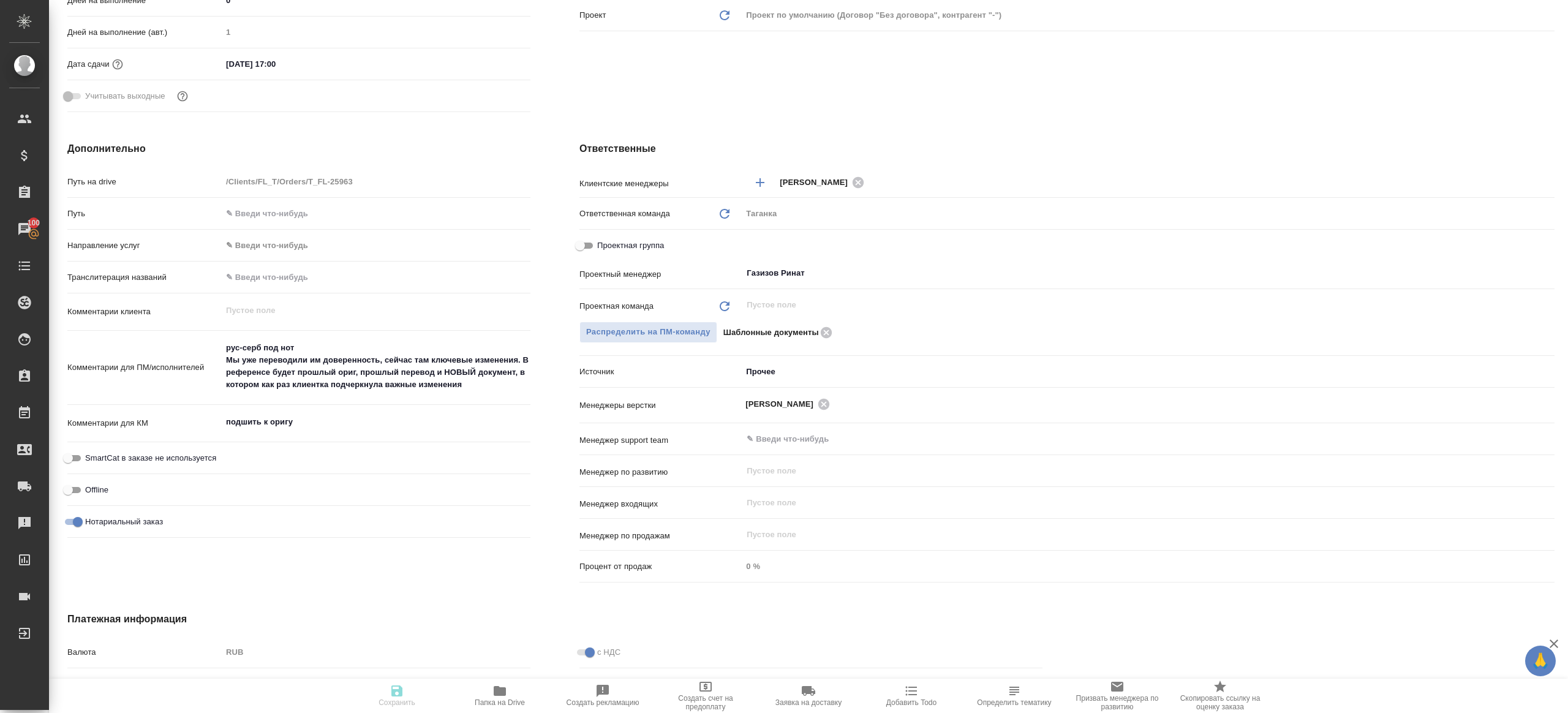
type textarea "x"
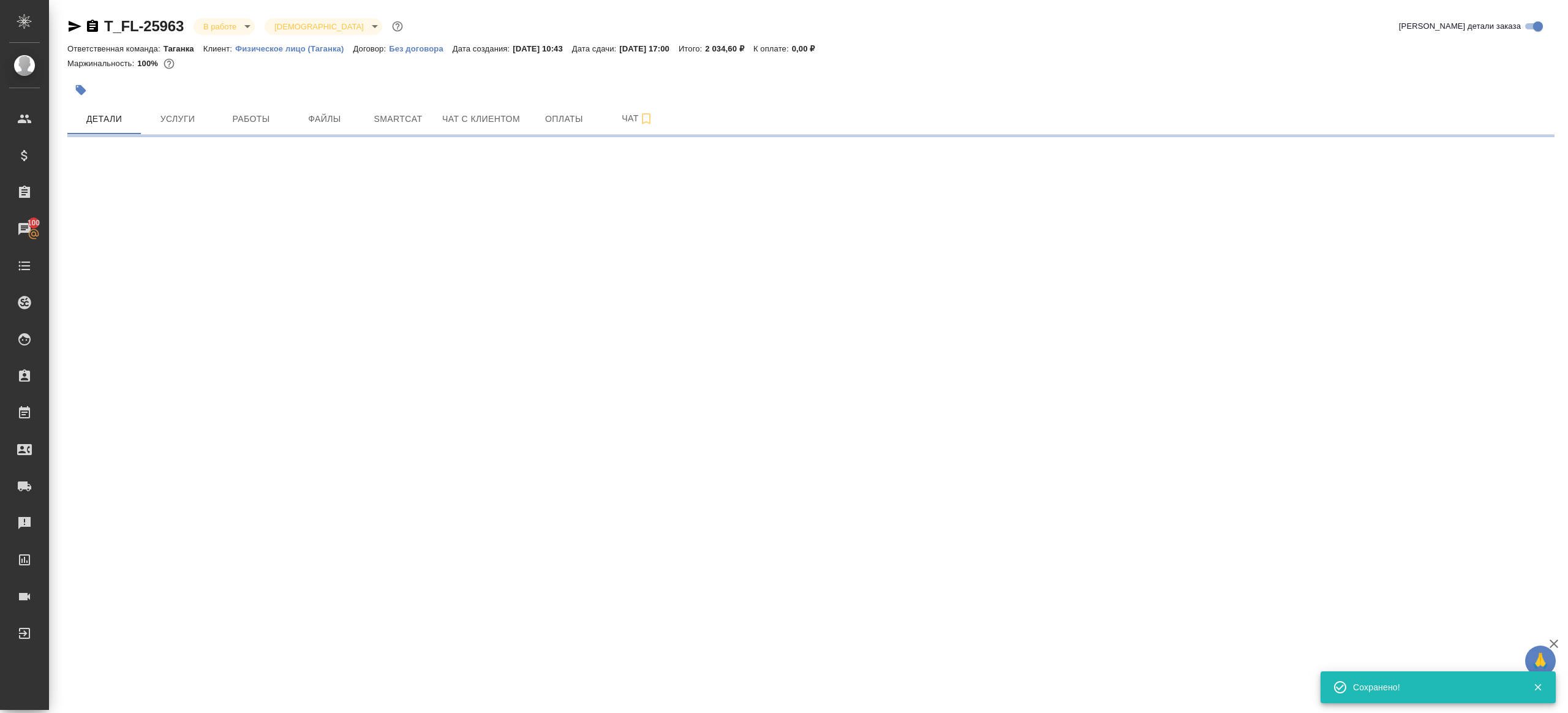
scroll to position [0, 0]
select select "RU"
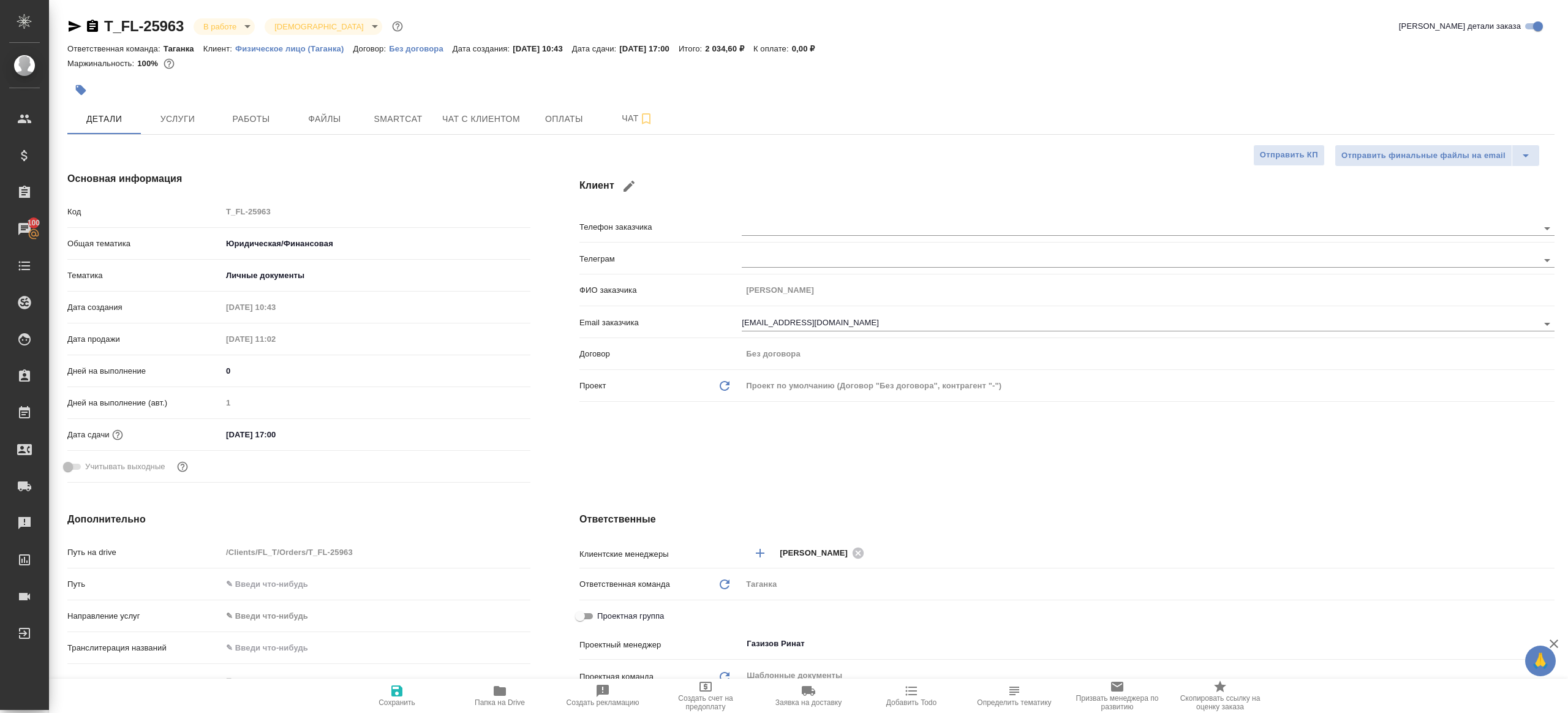
type textarea "x"
click at [478, 701] on span "Папка на Drive" at bounding box center [499, 702] width 51 height 9
type textarea "x"
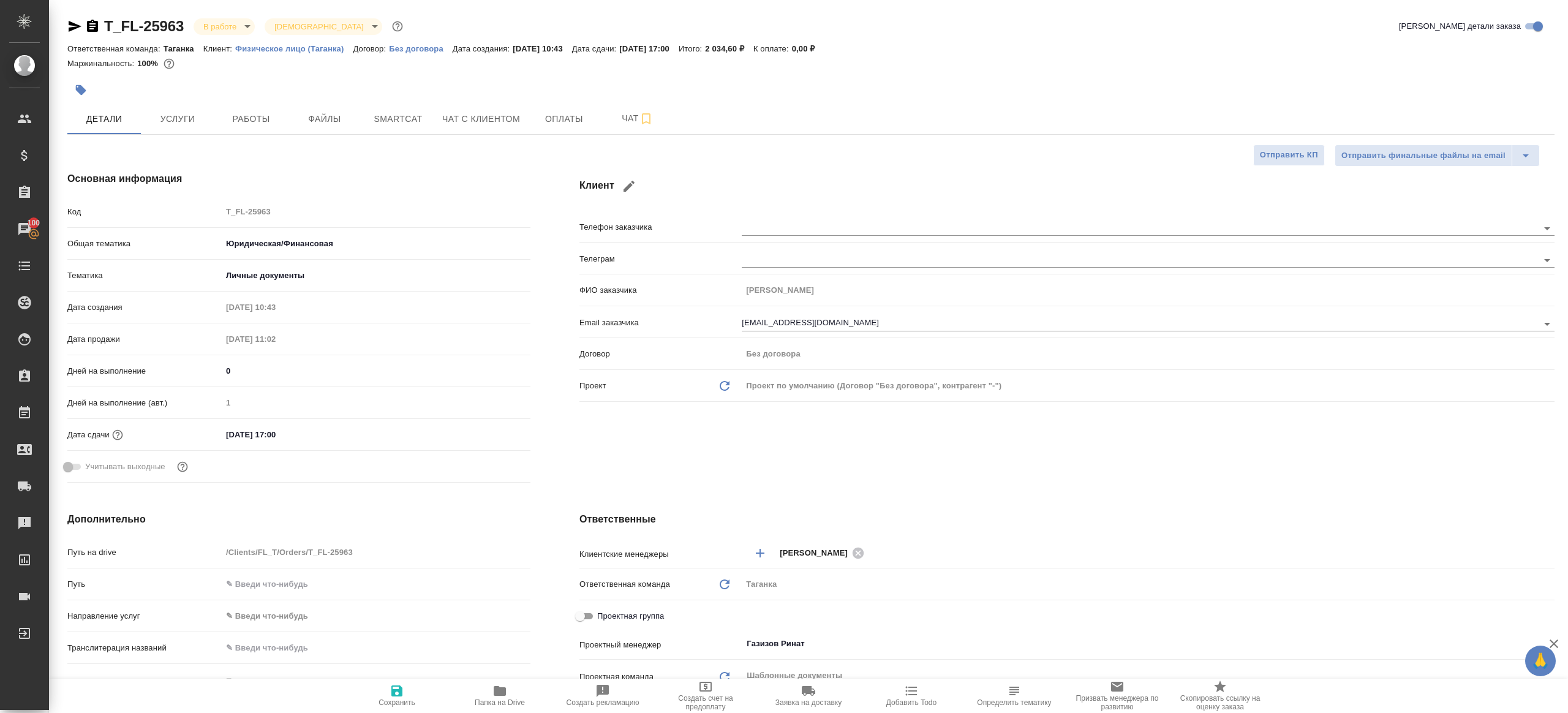
type textarea "x"
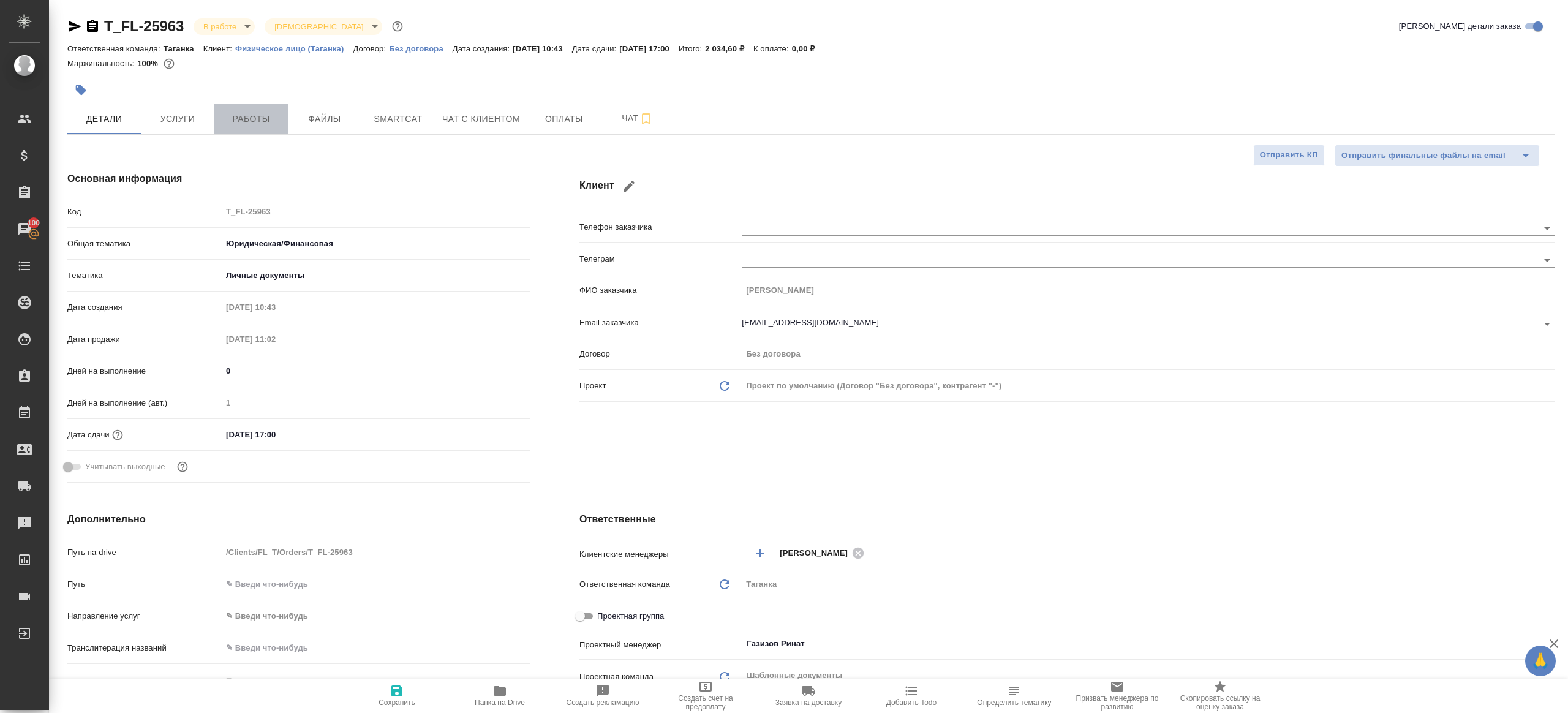
click at [225, 125] on span "Работы" at bounding box center [251, 119] width 59 height 16
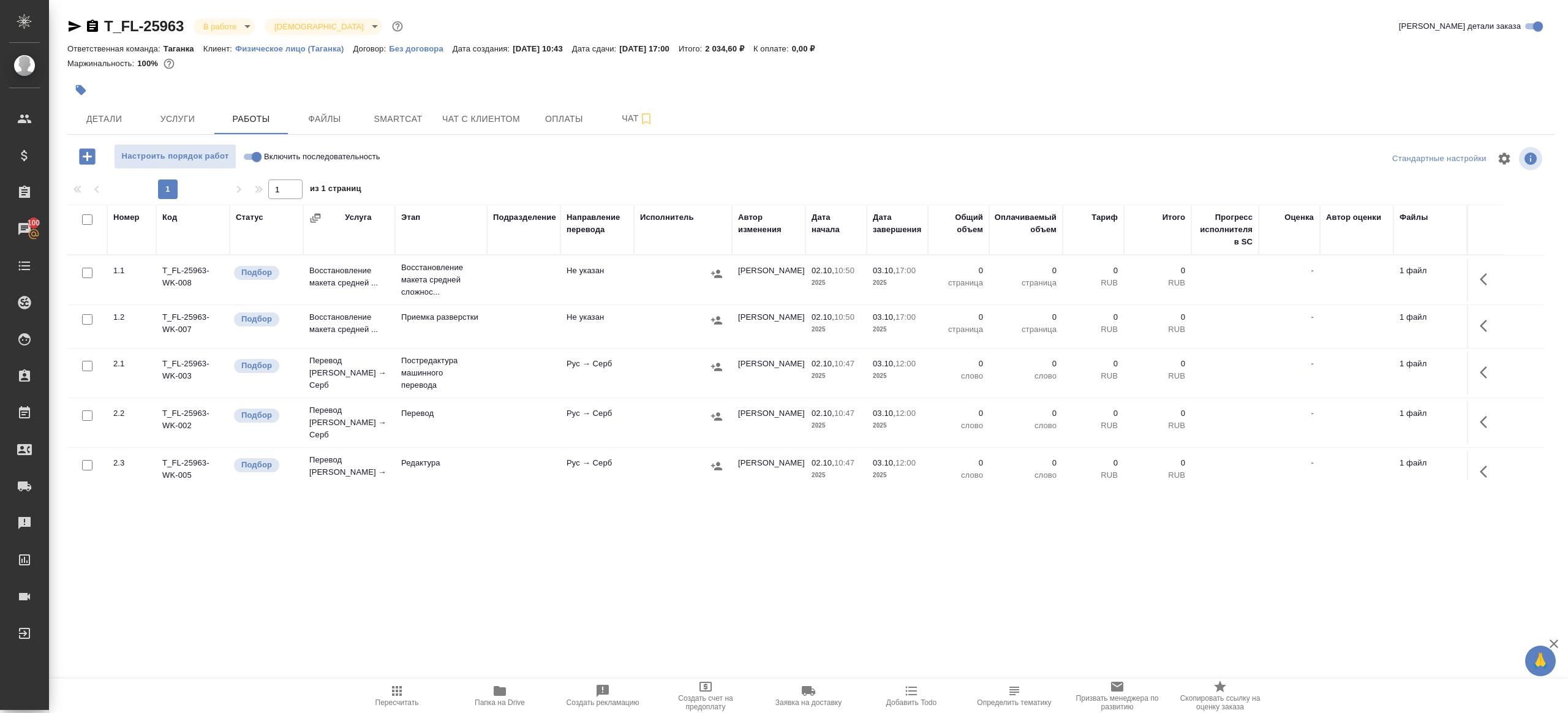
click at [242, 159] on input "Включить последовательность" at bounding box center [257, 156] width 44 height 15
checkbox input "true"
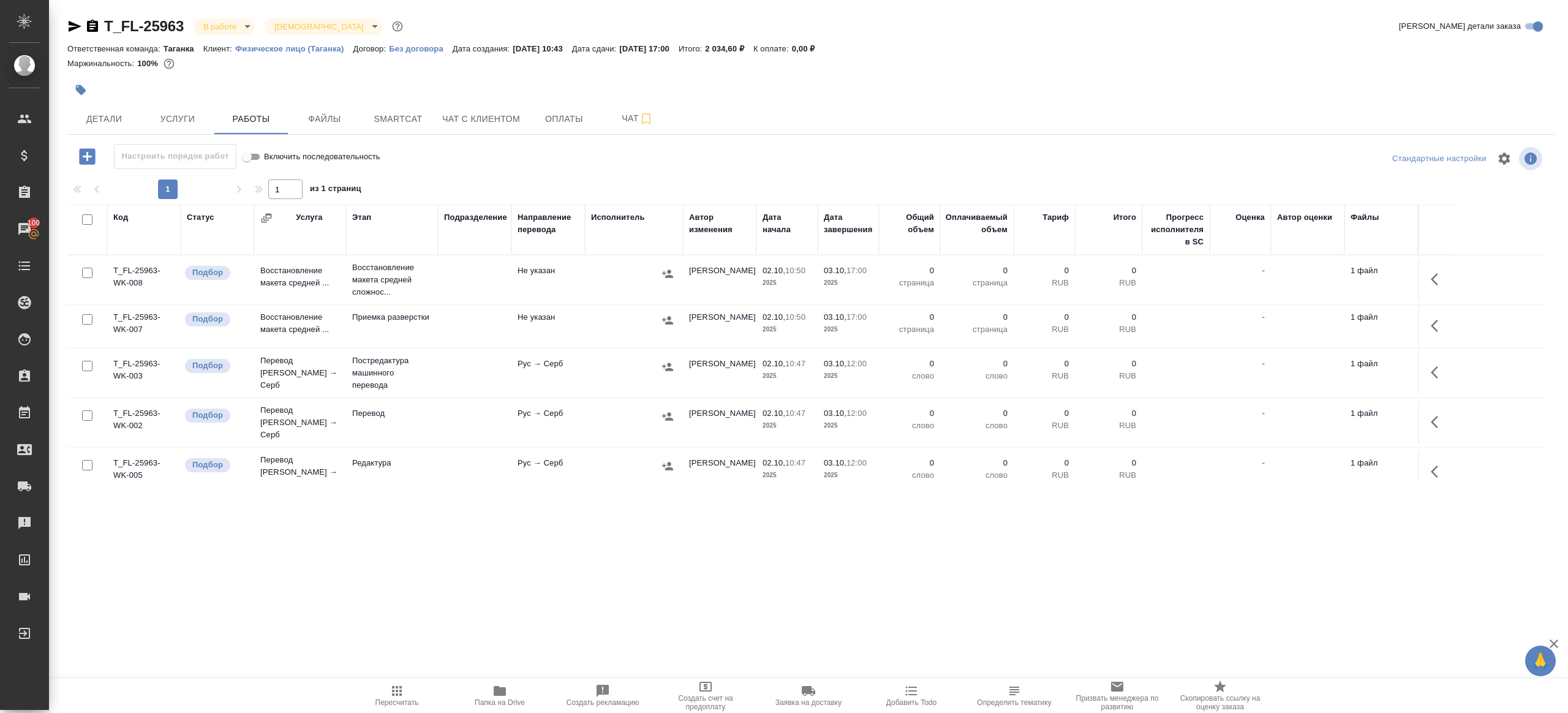
click at [88, 221] on input "checkbox" at bounding box center [87, 219] width 10 height 10
checkbox input "true"
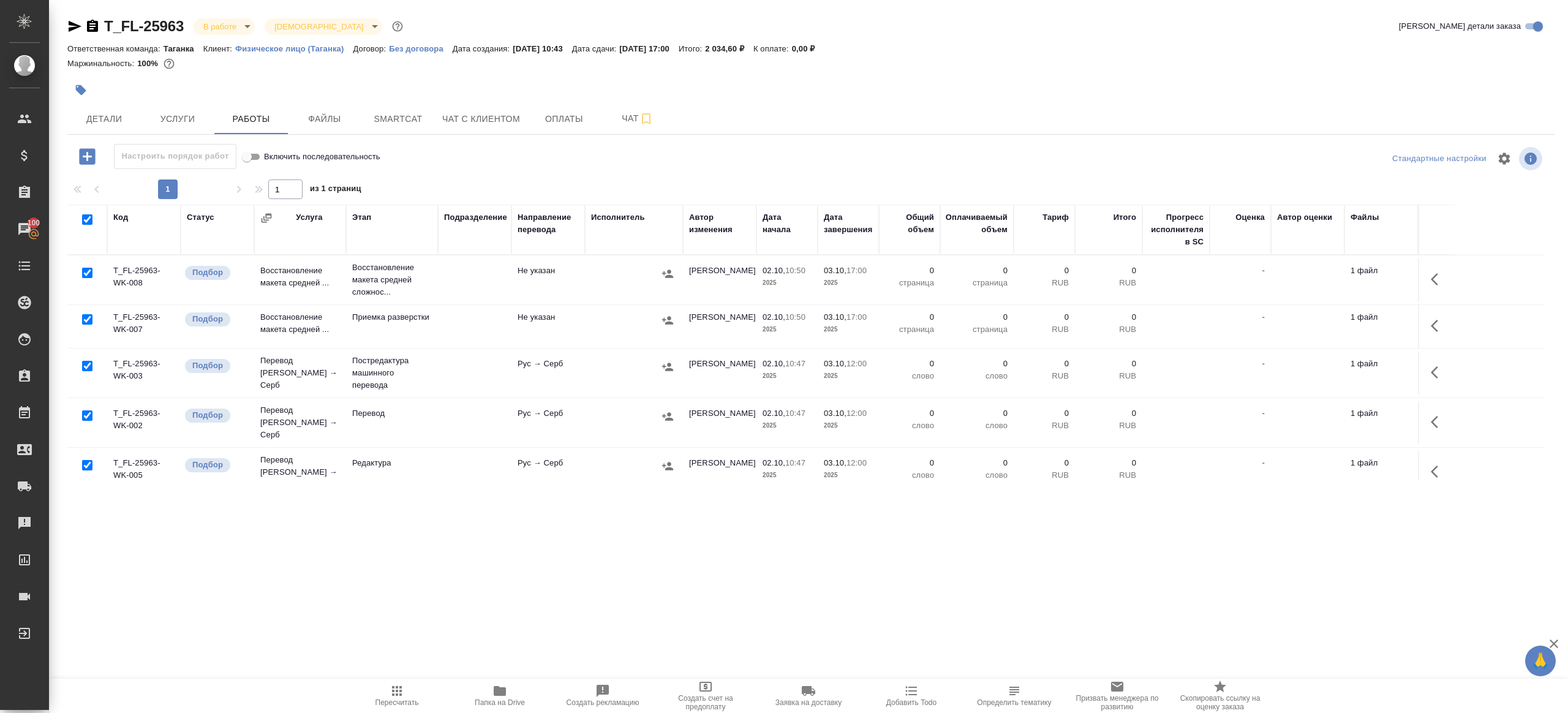
checkbox input "true"
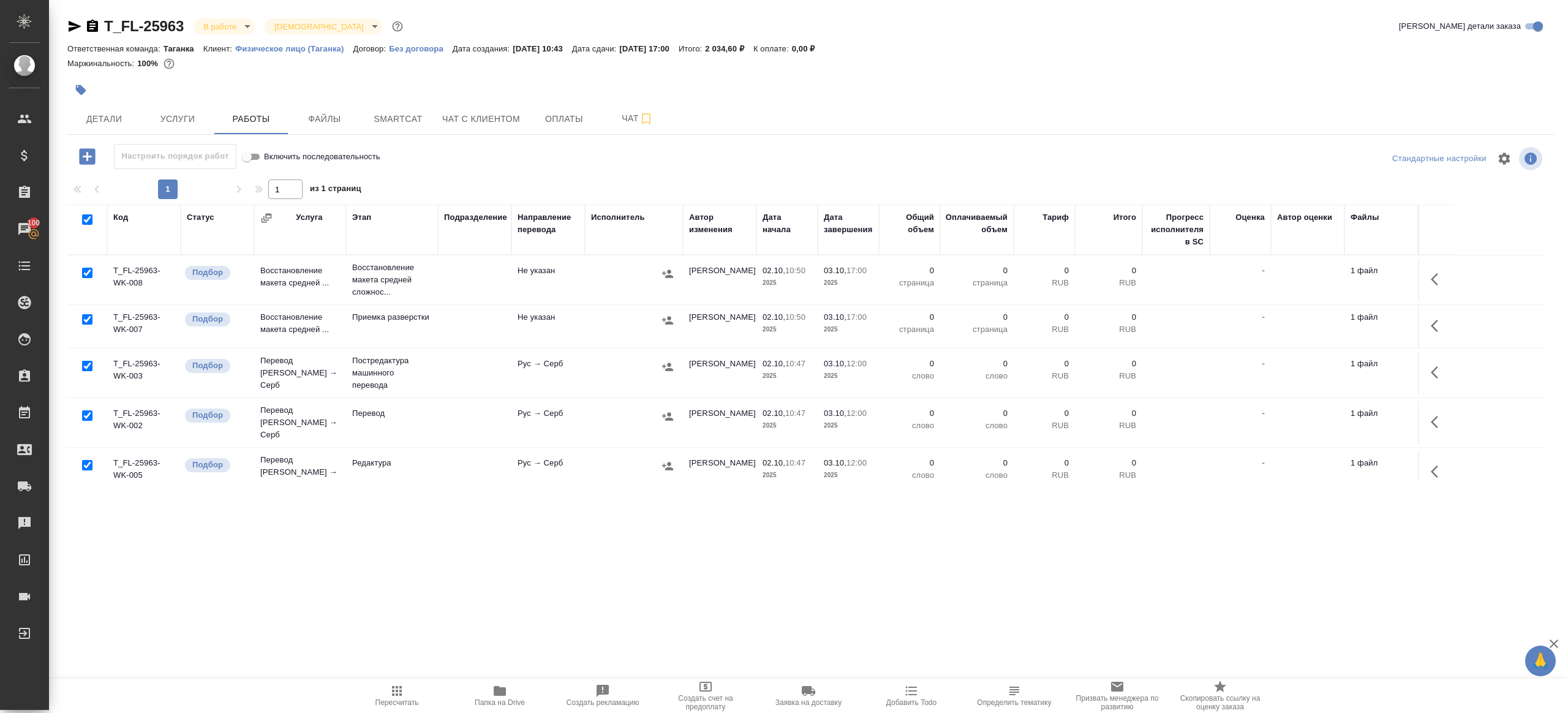
checkbox input "true"
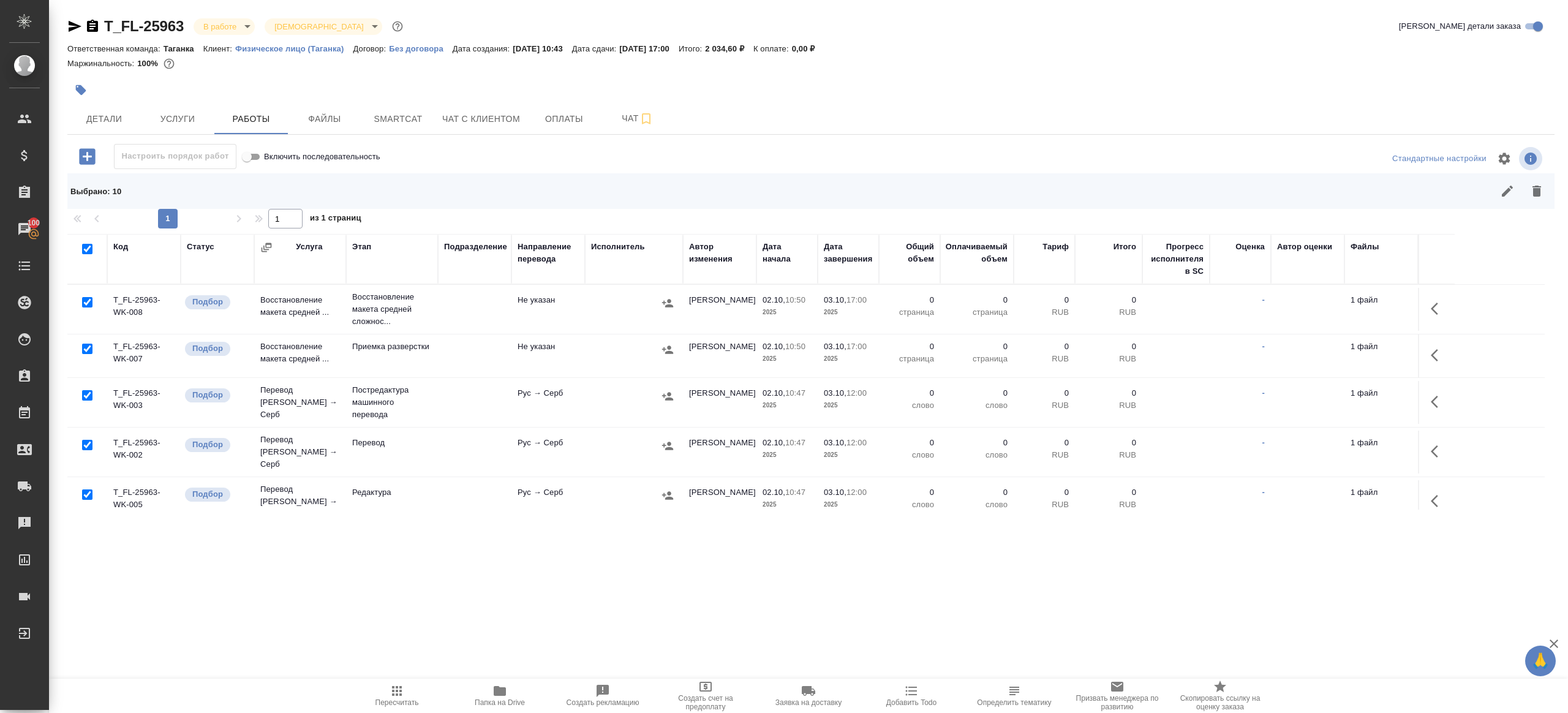
click at [87, 301] on input "checkbox" at bounding box center [87, 302] width 10 height 10
checkbox input "false"
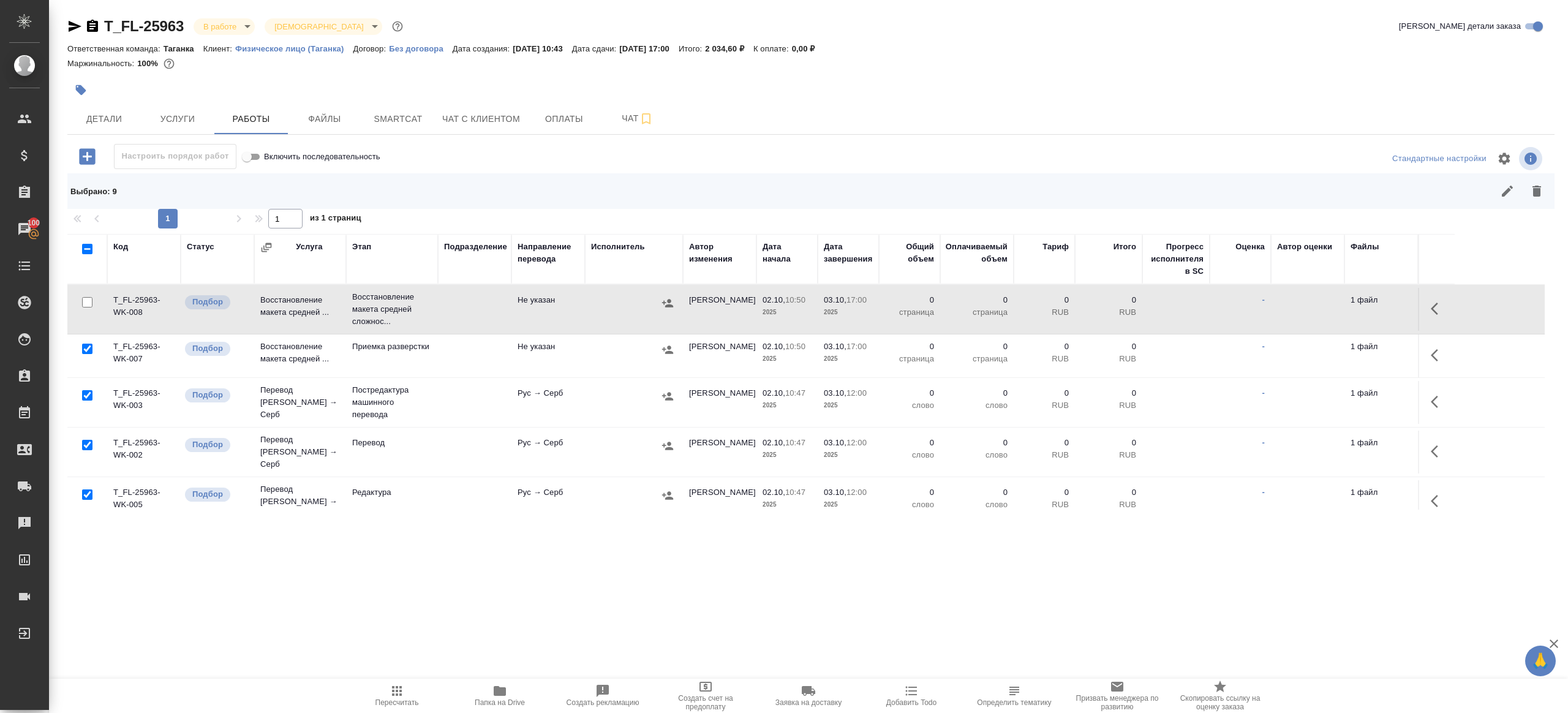
click at [82, 441] on input "checkbox" at bounding box center [87, 444] width 10 height 10
checkbox input "false"
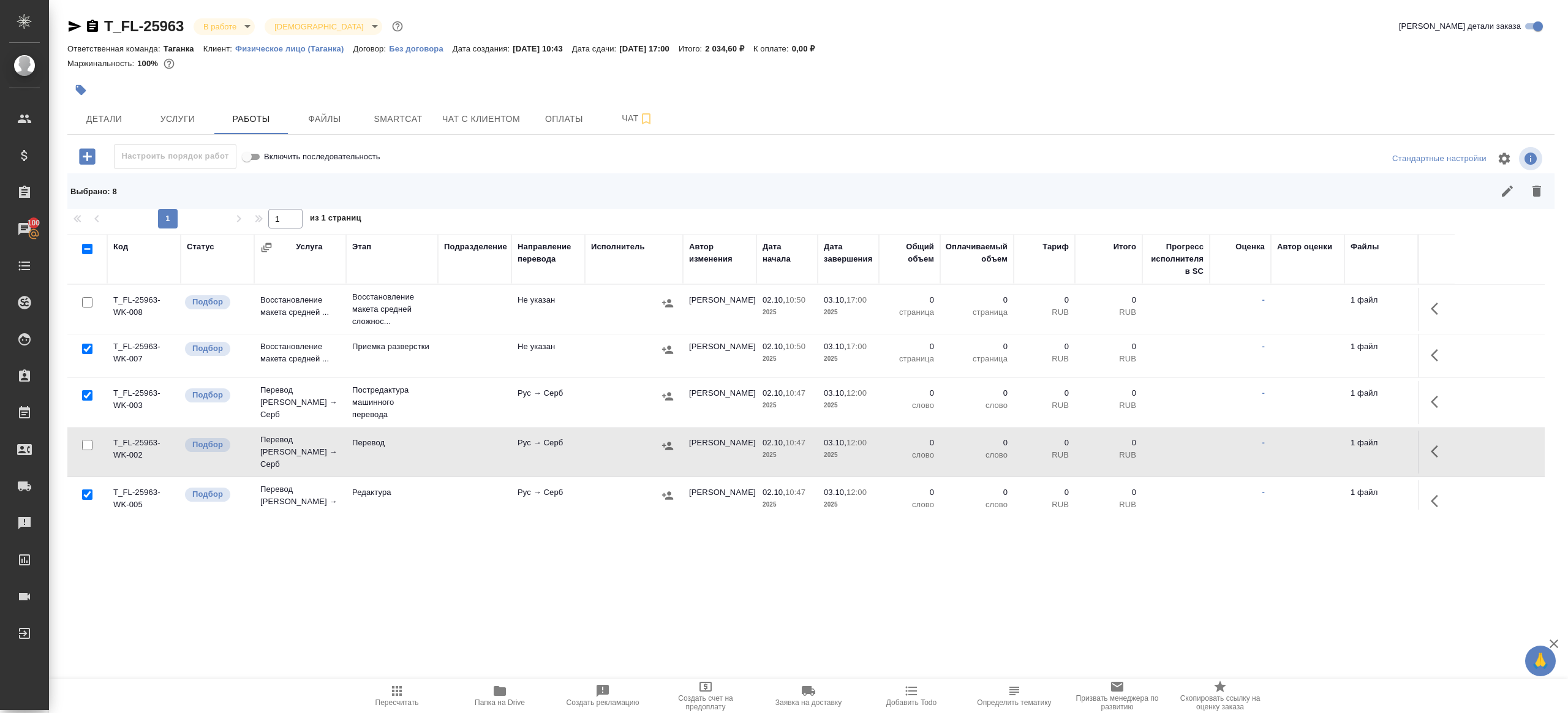
scroll to position [198, 0]
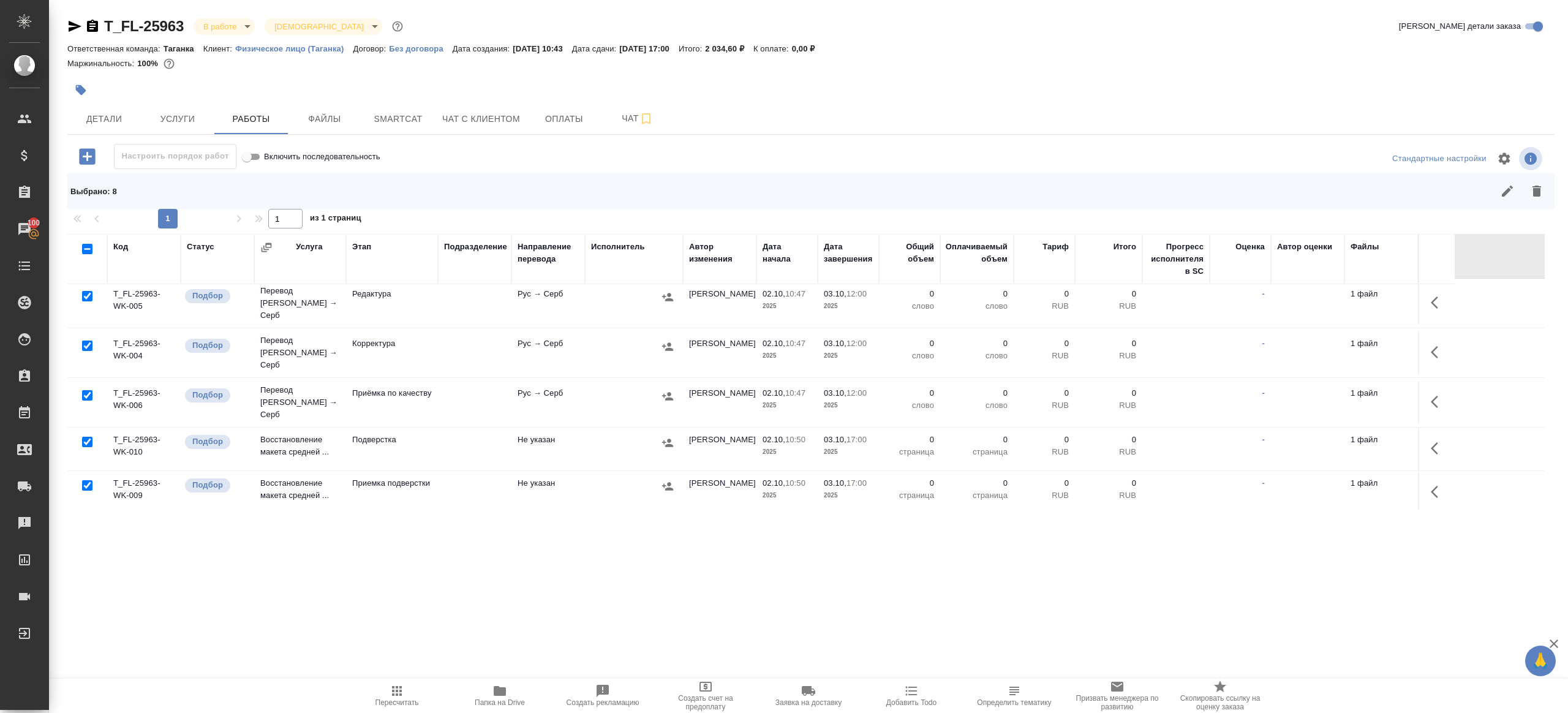
click at [85, 390] on input "checkbox" at bounding box center [87, 395] width 10 height 10
checkbox input "false"
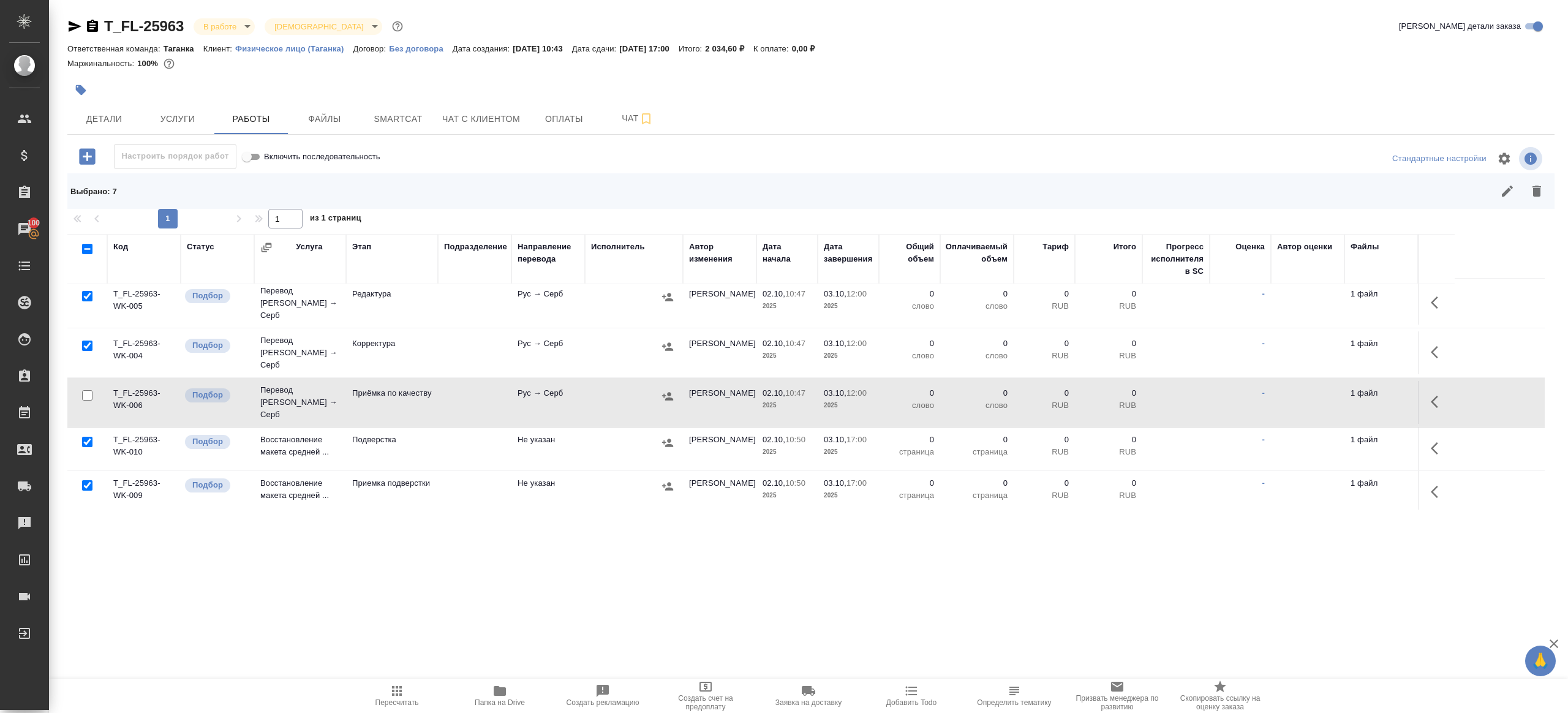
scroll to position [225, 0]
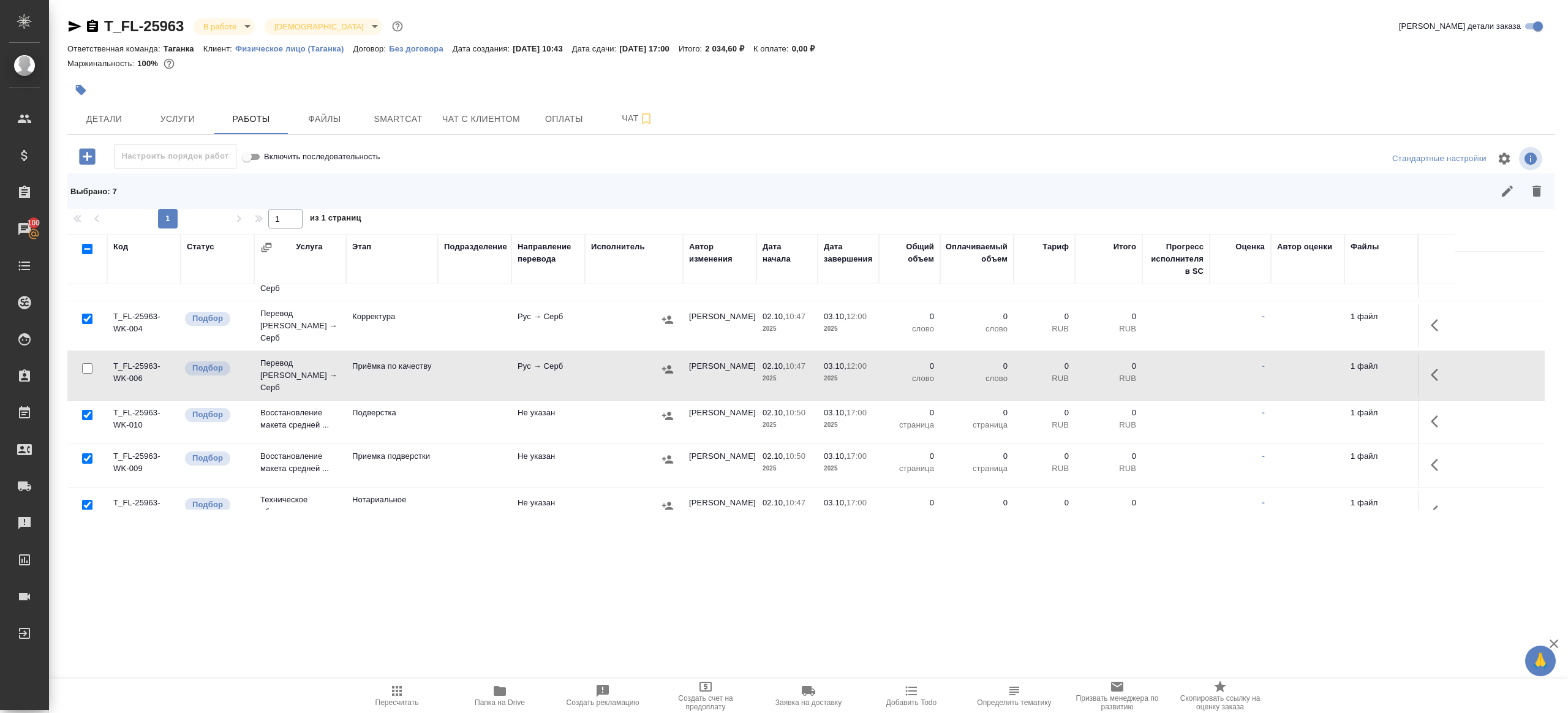
click at [88, 500] on input "checkbox" at bounding box center [87, 505] width 10 height 10
checkbox input "false"
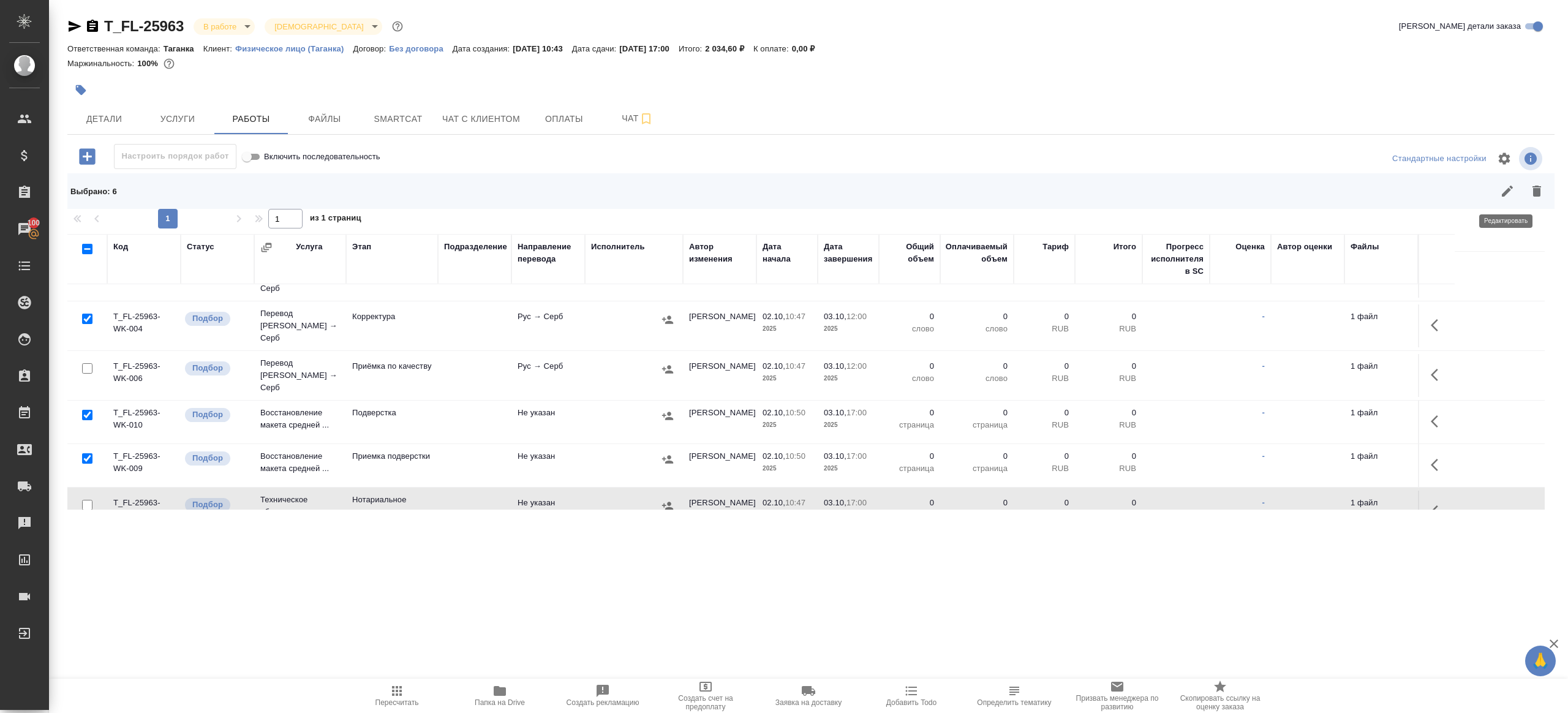
click at [1535, 187] on icon "button" at bounding box center [1536, 191] width 9 height 11
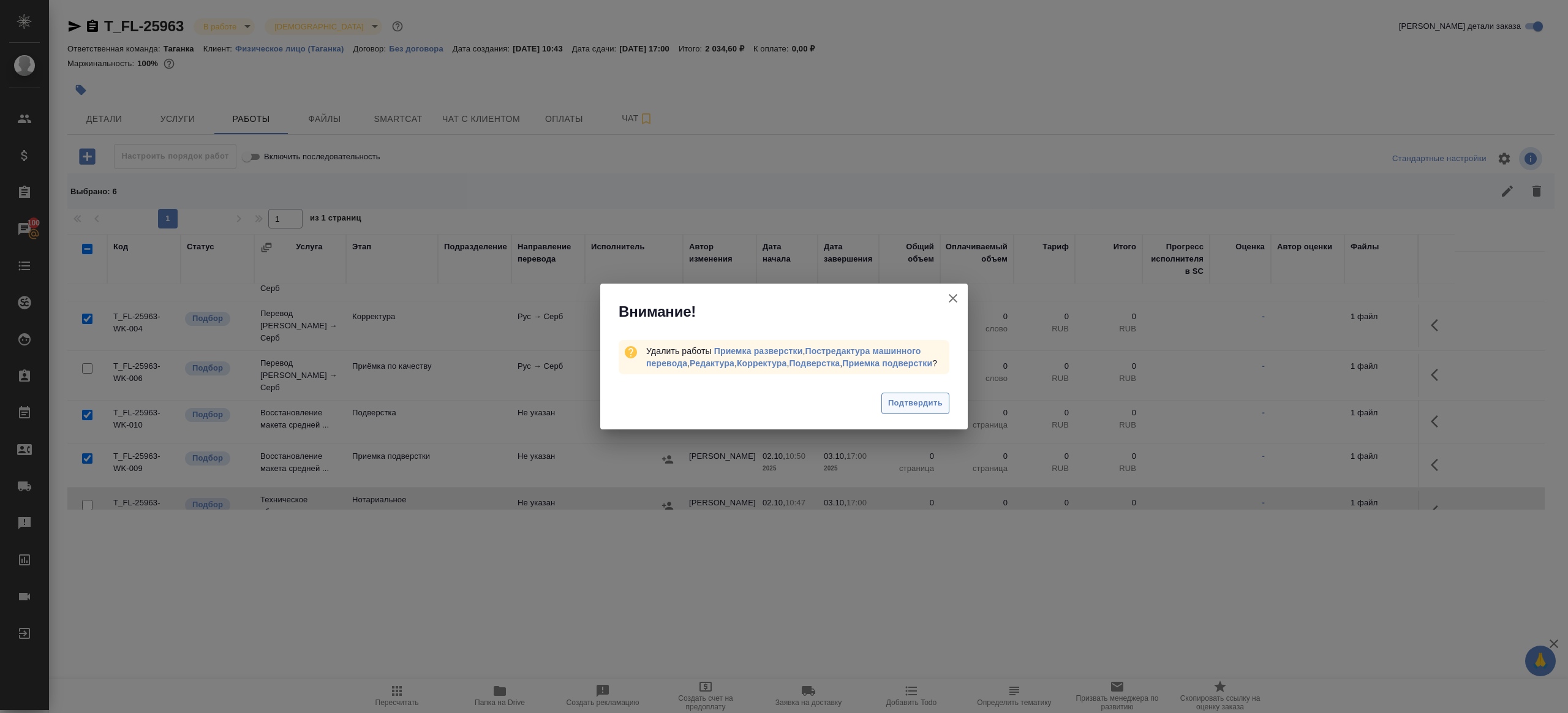
click at [915, 407] on span "Подтвердить" at bounding box center [915, 404] width 54 height 14
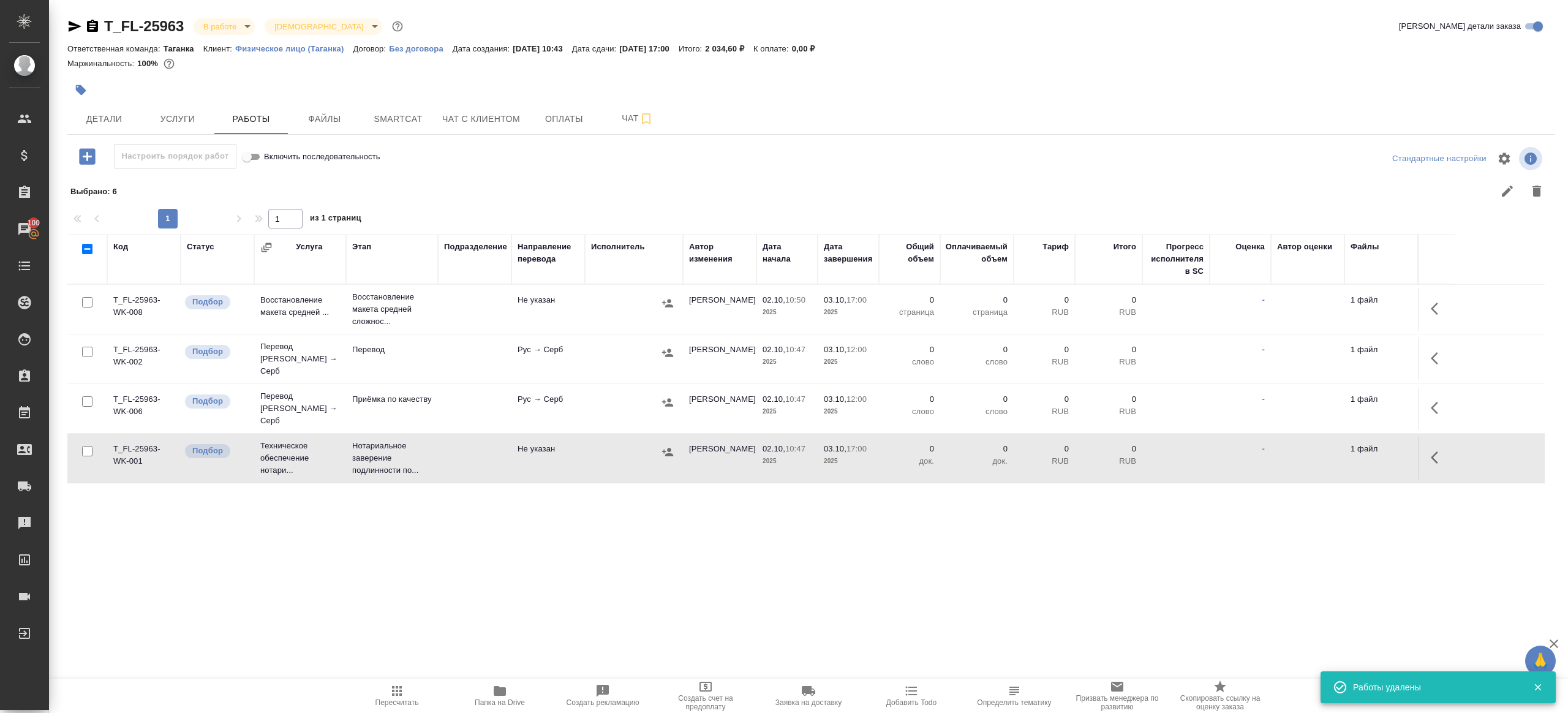
scroll to position [0, 0]
click at [1446, 306] on button "button" at bounding box center [1438, 309] width 30 height 30
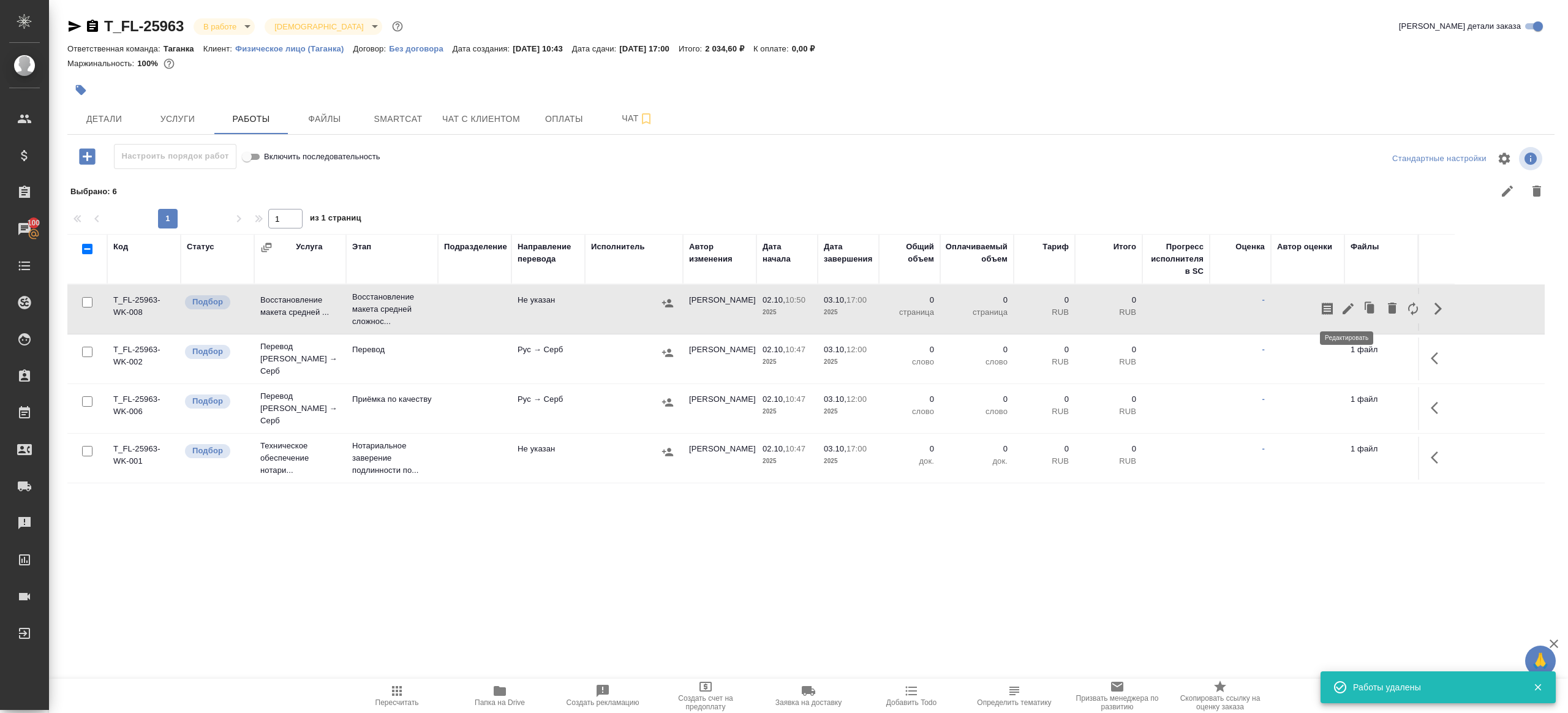
click at [1348, 306] on icon "button" at bounding box center [1348, 309] width 11 height 11
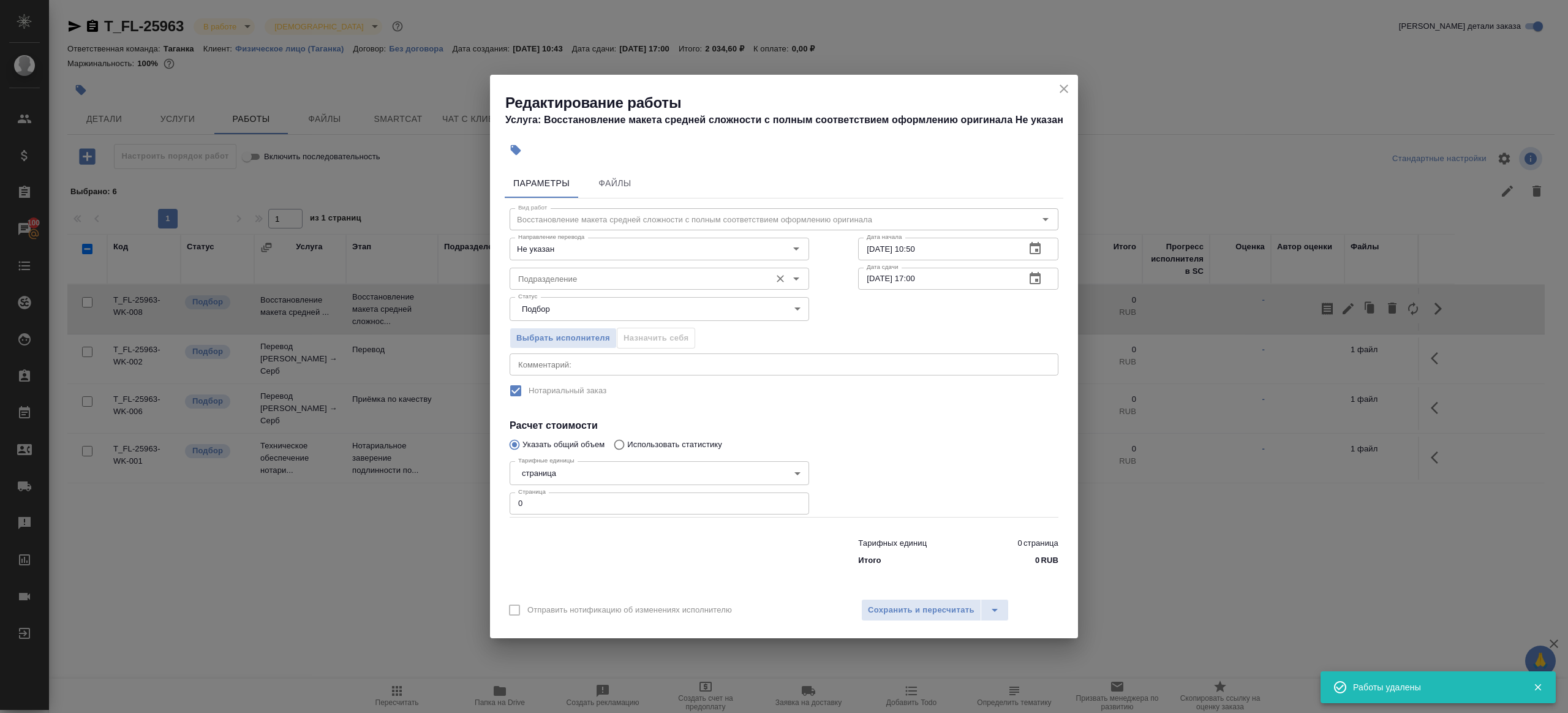
click at [629, 287] on div "Подразделение" at bounding box center [659, 278] width 299 height 22
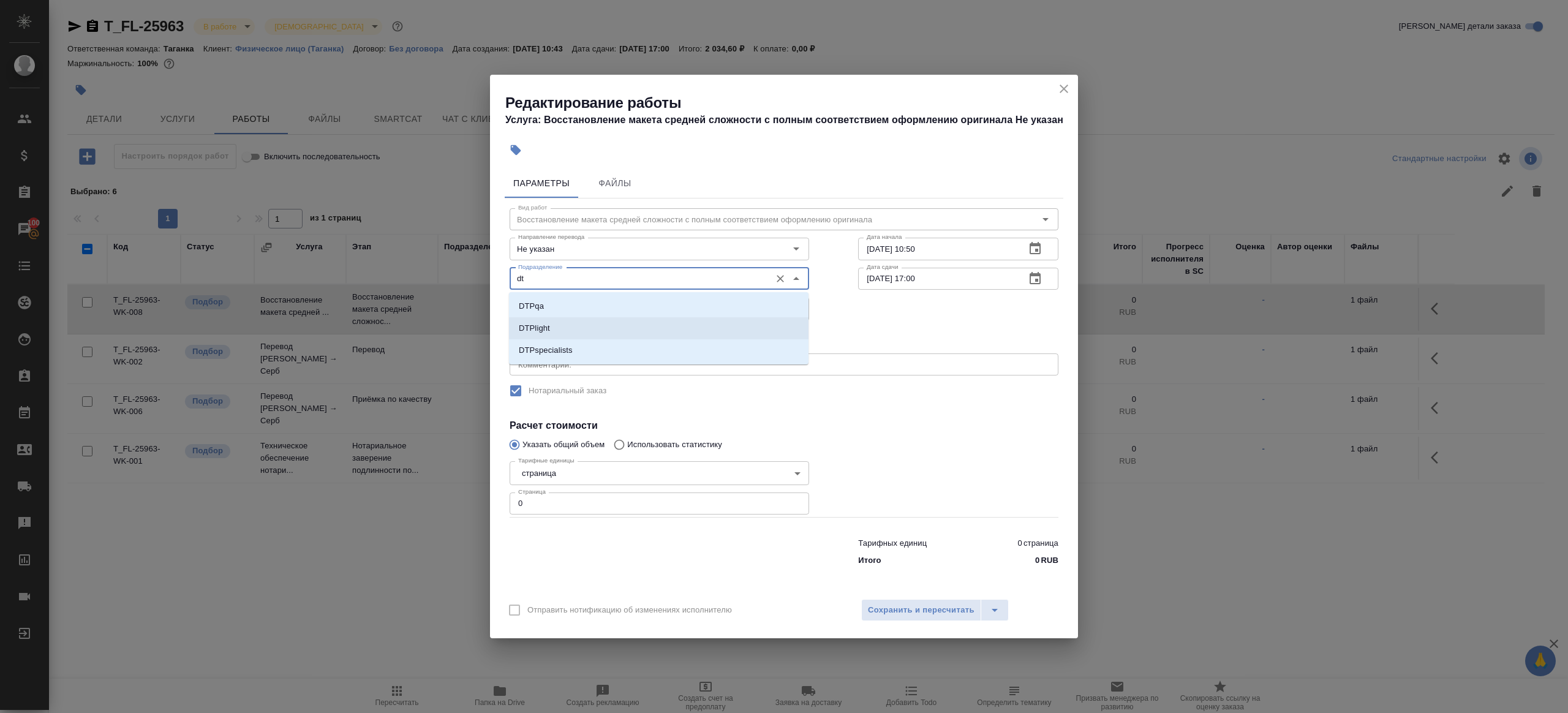
click at [590, 326] on li "DTPlight" at bounding box center [658, 328] width 299 height 22
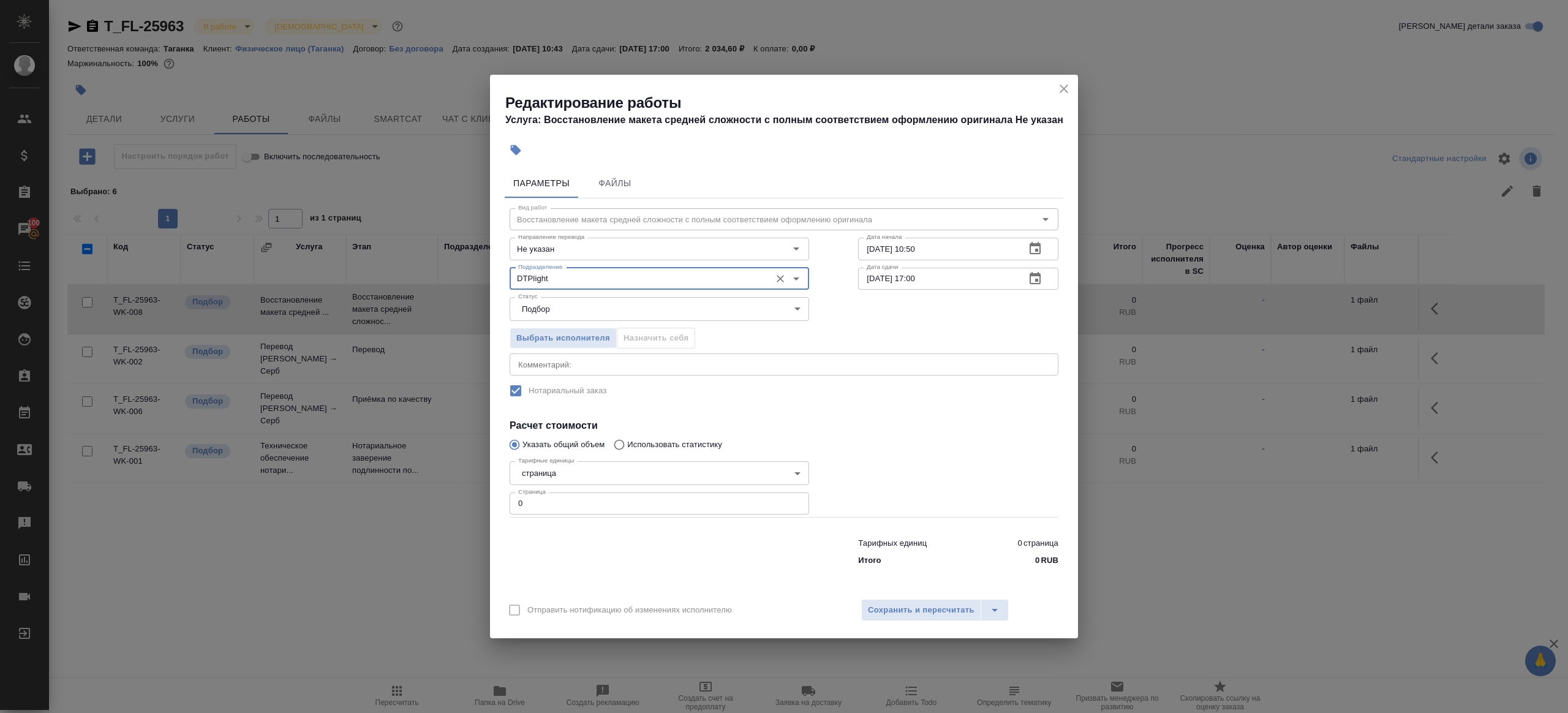
type input "DTPlight"
drag, startPoint x: 534, startPoint y: 514, endPoint x: 421, endPoint y: 501, distance: 113.7
click at [421, 501] on div "Редактирование работы Услуга: Восстановление макета средней сложности с полным …" at bounding box center [784, 356] width 1568 height 713
type input "2"
click at [539, 535] on div at bounding box center [660, 549] width 348 height 49
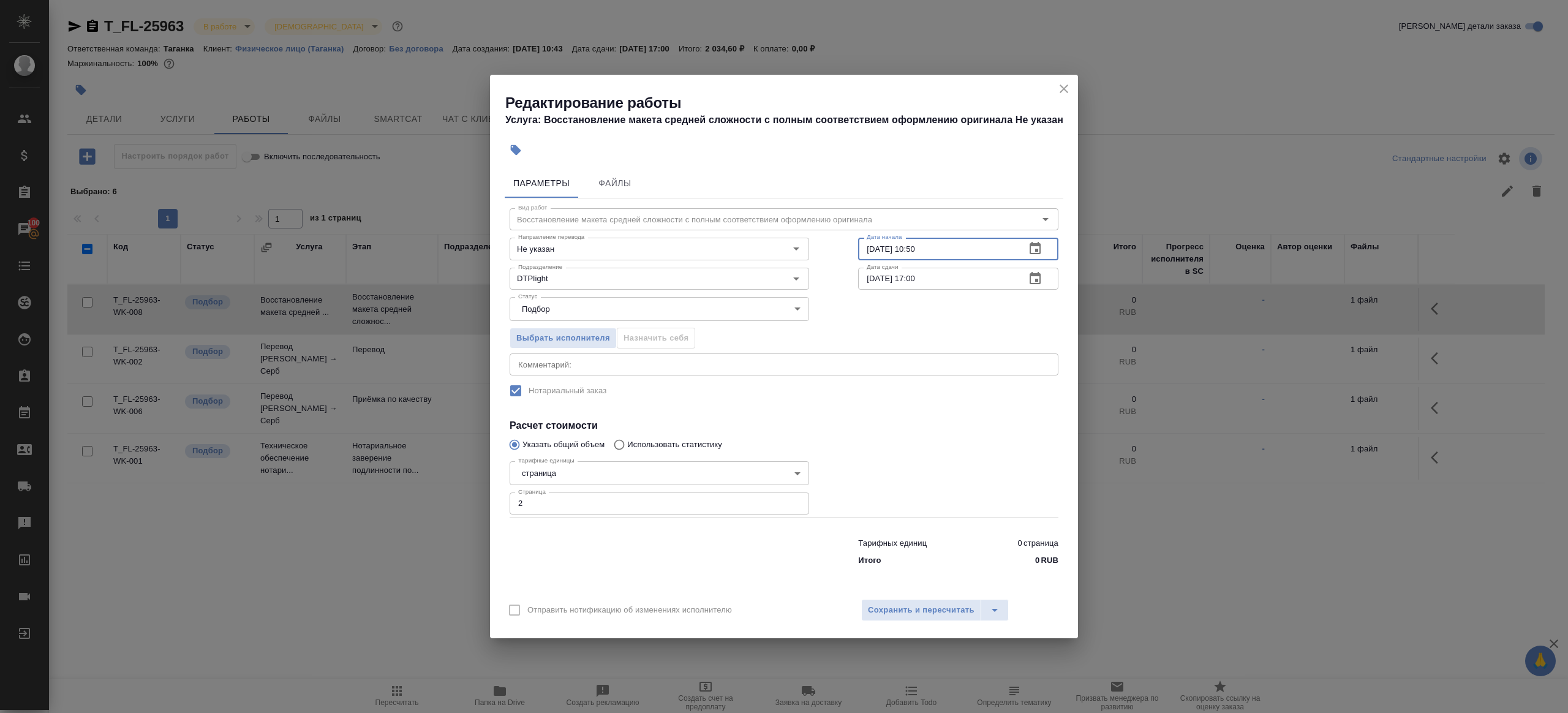
click at [1003, 240] on input "02.10.2025 10:50" at bounding box center [936, 249] width 157 height 22
click at [996, 251] on input "02.10.2025 10:50" at bounding box center [936, 249] width 157 height 22
drag, startPoint x: 915, startPoint y: 246, endPoint x: 1031, endPoint y: 252, distance: 116.2
click at [1031, 252] on div "02.10.2025 10:50 Дата начала" at bounding box center [958, 249] width 201 height 22
type input "02.10.2025 11:10"
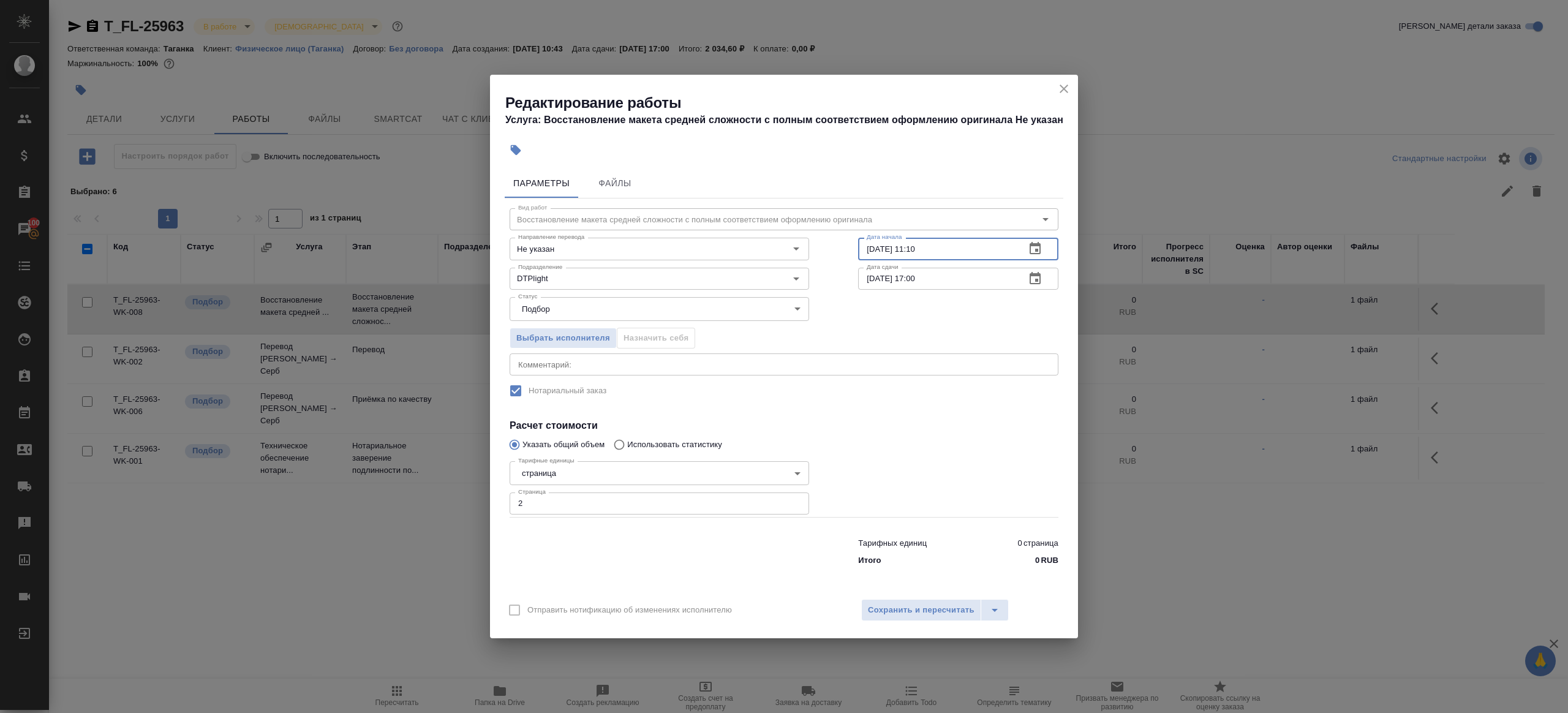
click at [1000, 274] on input "03.10.2025 17:00" at bounding box center [936, 278] width 157 height 22
paste input "2.10.2025 11:1"
drag, startPoint x: 915, startPoint y: 281, endPoint x: 1044, endPoint y: 275, distance: 129.1
click at [1044, 275] on div "02.10.2025 11:10 Дата сдачи" at bounding box center [958, 278] width 201 height 22
type input "02.10.2025 13:00"
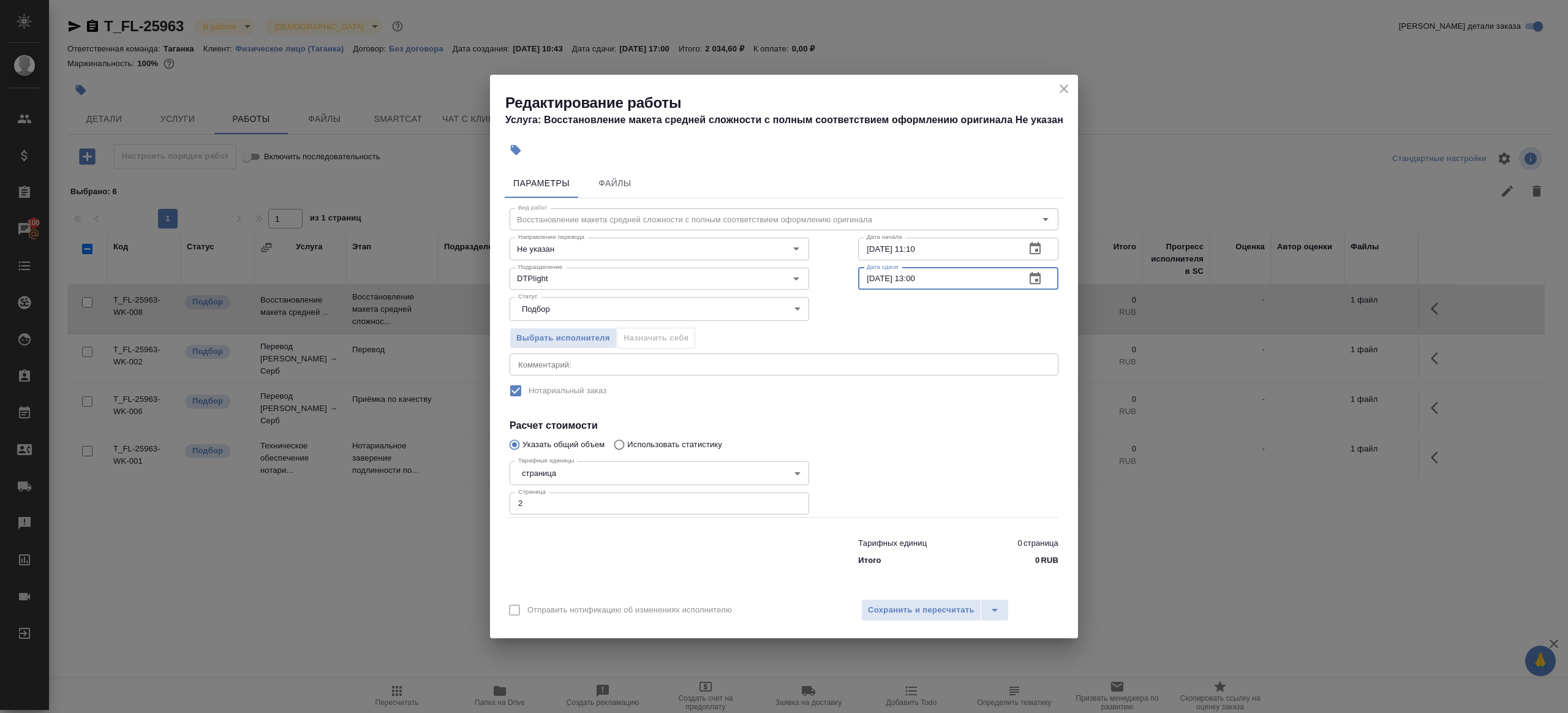
click at [985, 425] on h4 "Расчет стоимости" at bounding box center [784, 425] width 549 height 15
click at [912, 612] on span "Сохранить и пересчитать" at bounding box center [921, 610] width 107 height 14
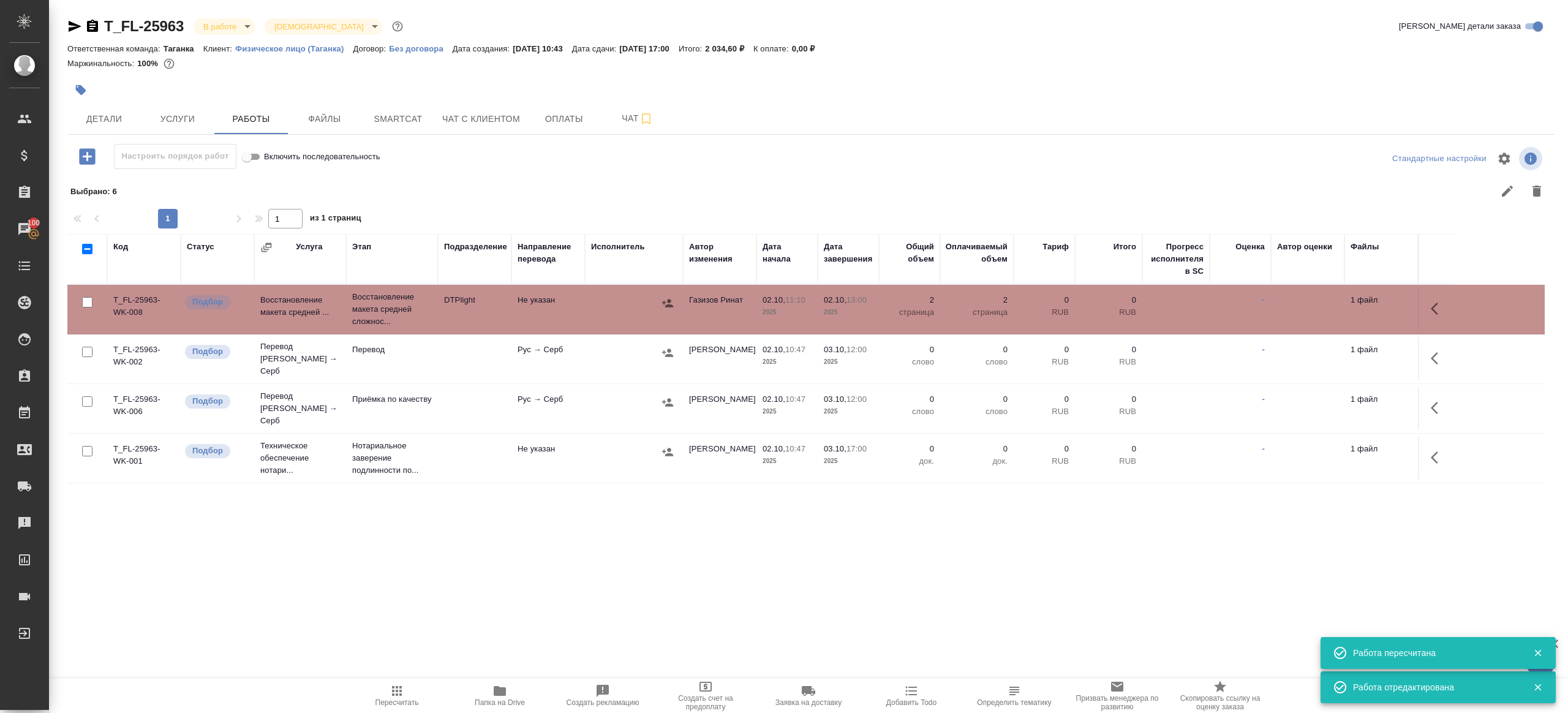
click at [1437, 351] on icon "button" at bounding box center [1438, 358] width 15 height 15
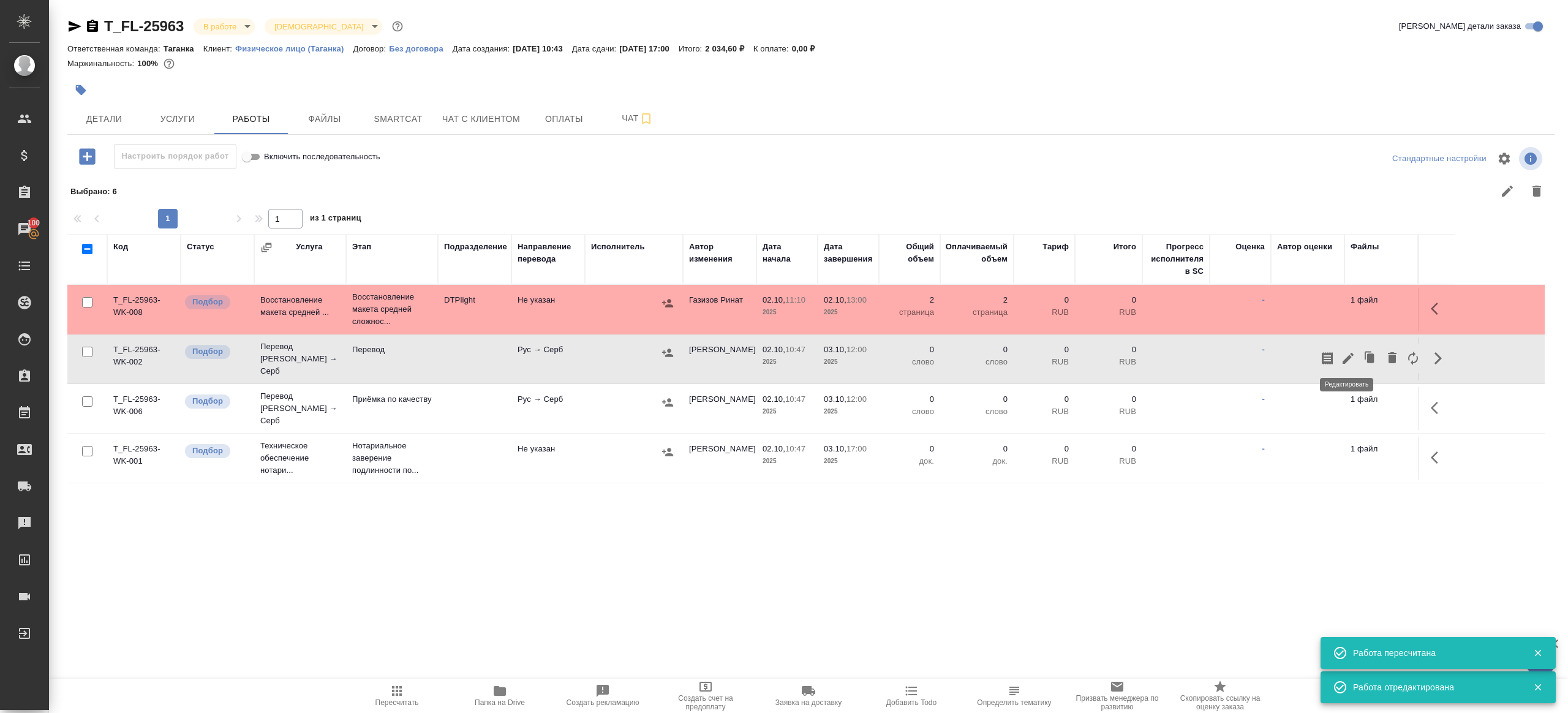
click at [1342, 356] on icon "button" at bounding box center [1348, 358] width 15 height 15
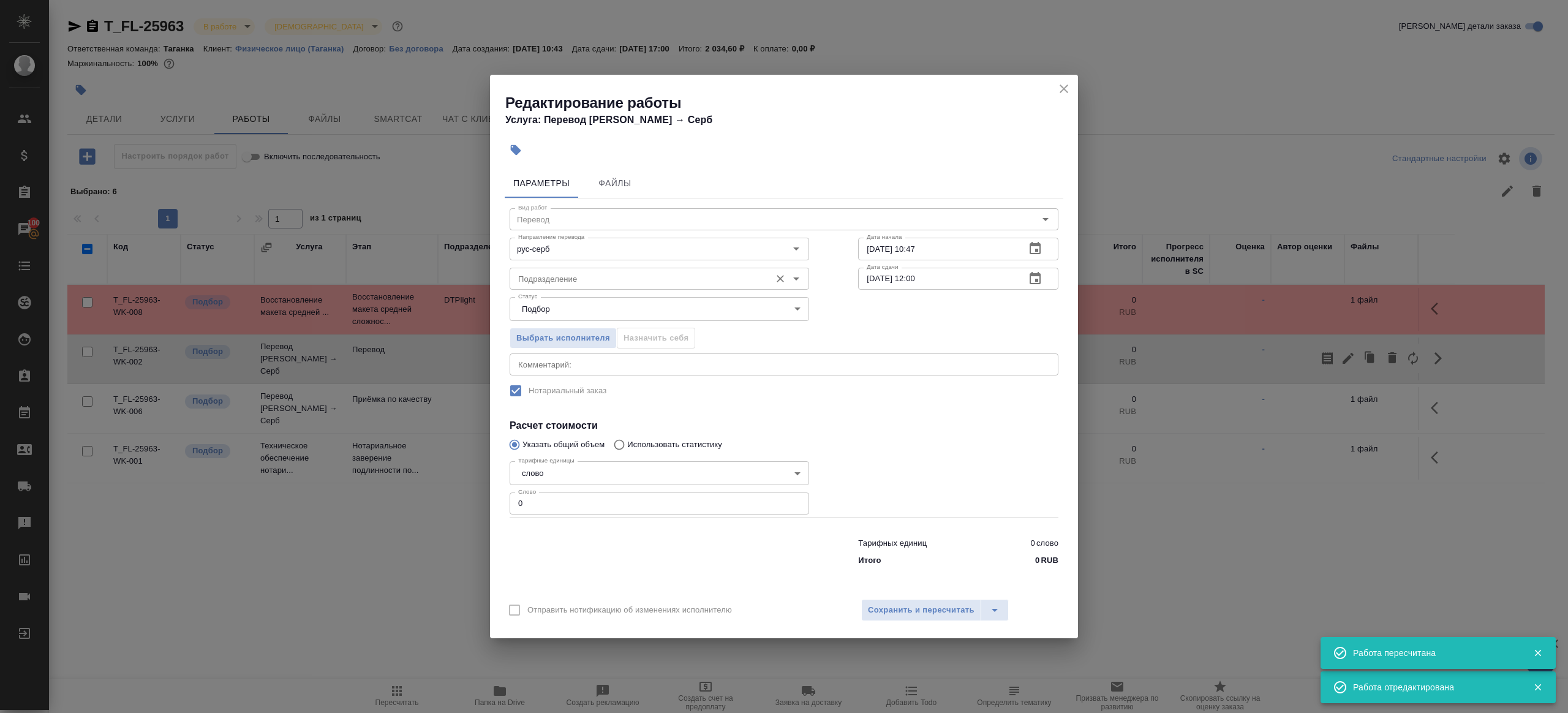
click at [572, 287] on div "Подразделение" at bounding box center [659, 278] width 299 height 22
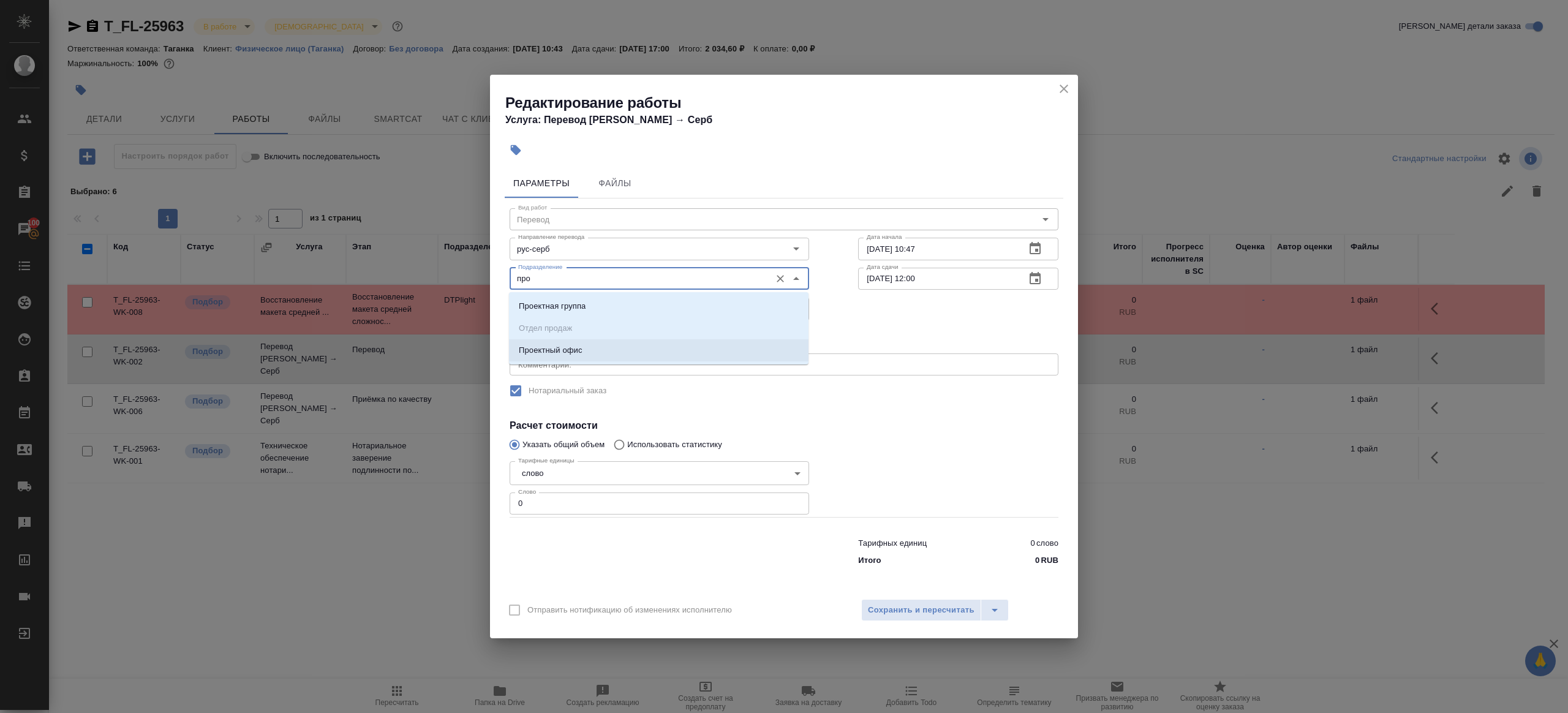
drag, startPoint x: 558, startPoint y: 348, endPoint x: 562, endPoint y: 406, distance: 58.1
click at [558, 348] on p "Проектный офис" at bounding box center [551, 351] width 64 height 12
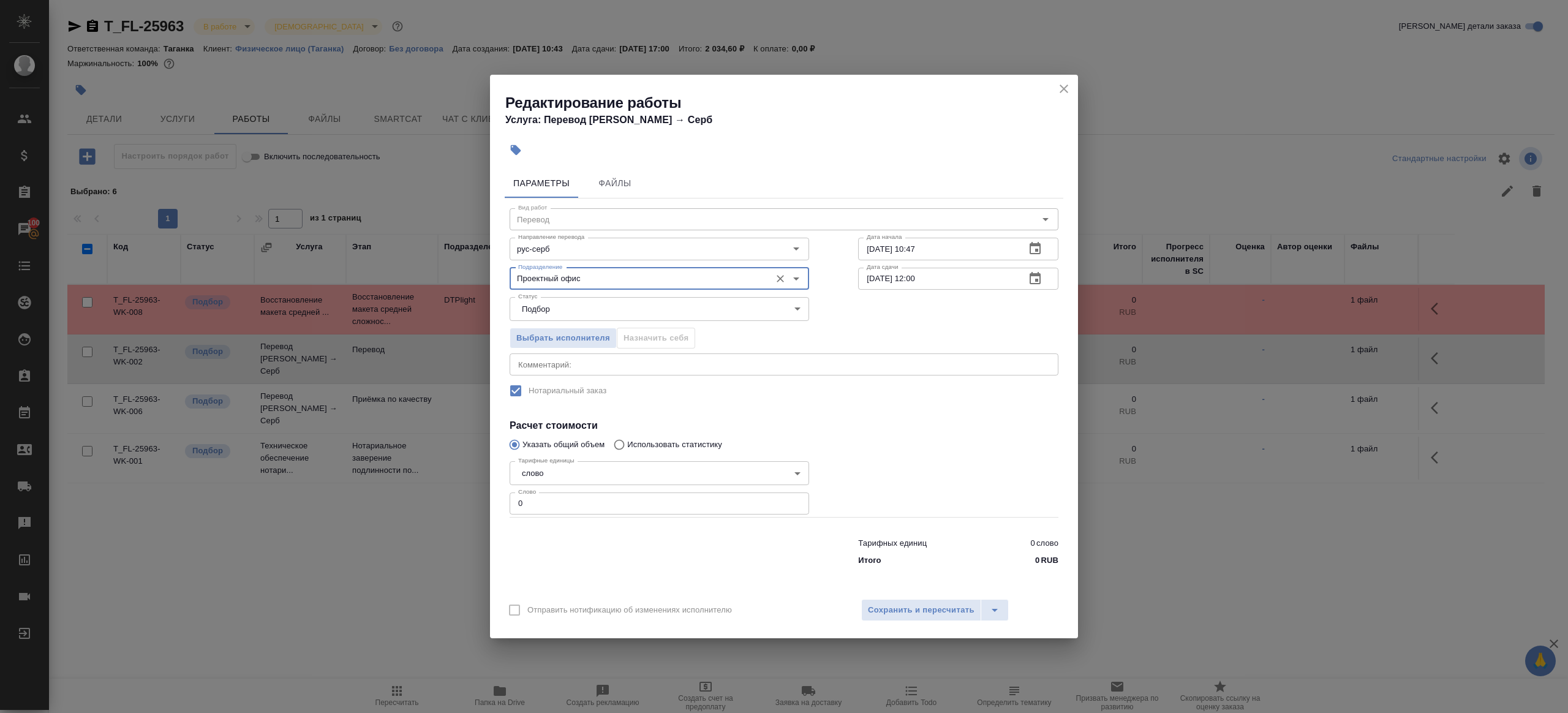
type input "Проектный офис"
click at [541, 511] on input "0" at bounding box center [659, 503] width 299 height 22
type input "1"
click at [567, 527] on div at bounding box center [660, 549] width 348 height 49
click at [929, 250] on input "02.10.2025 10:47" at bounding box center [936, 249] width 157 height 22
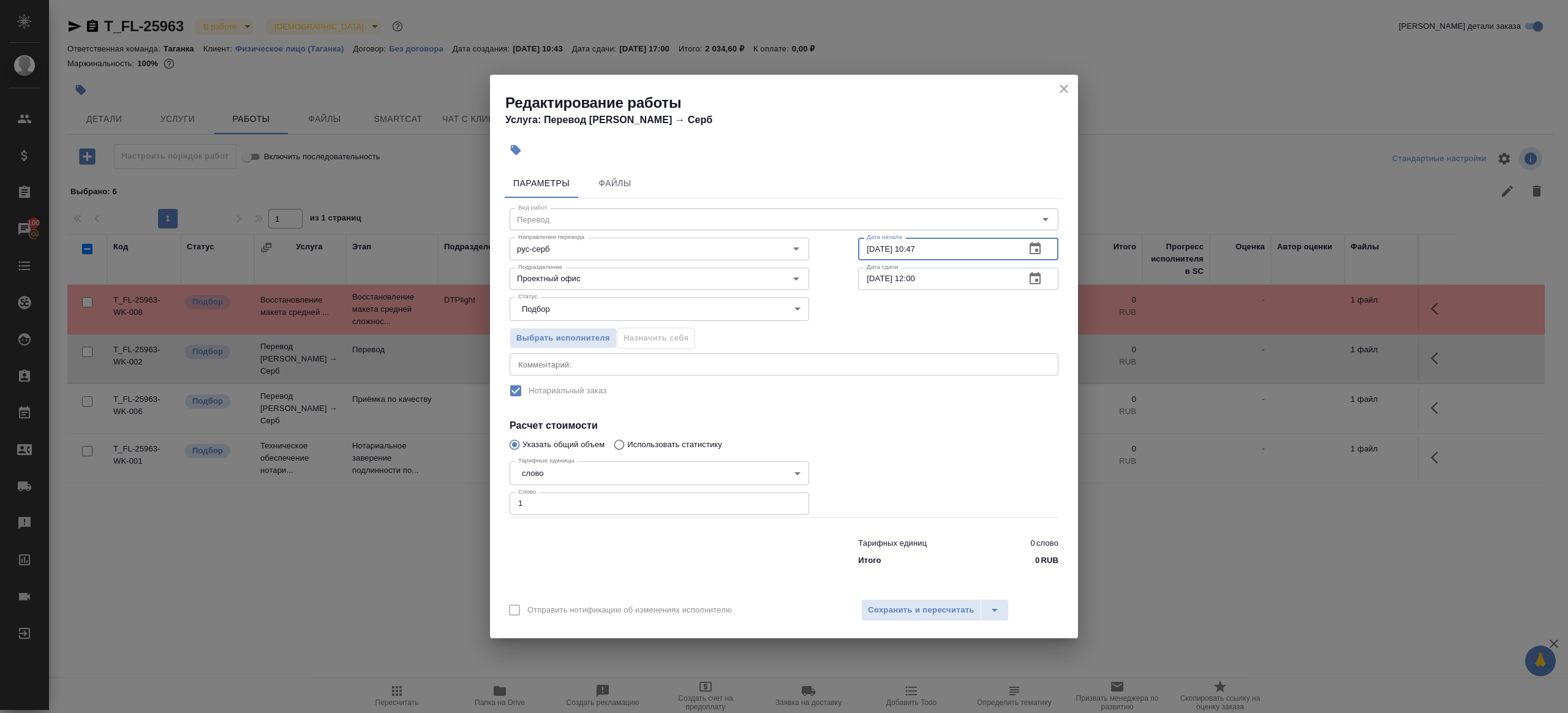
paste input "3:00"
type input "02.10.2025 13:00"
click at [918, 275] on input "[DATE] 12:00" at bounding box center [936, 278] width 157 height 22
type input "03.10.2025 09:00"
click at [945, 492] on div at bounding box center [958, 486] width 250 height 110
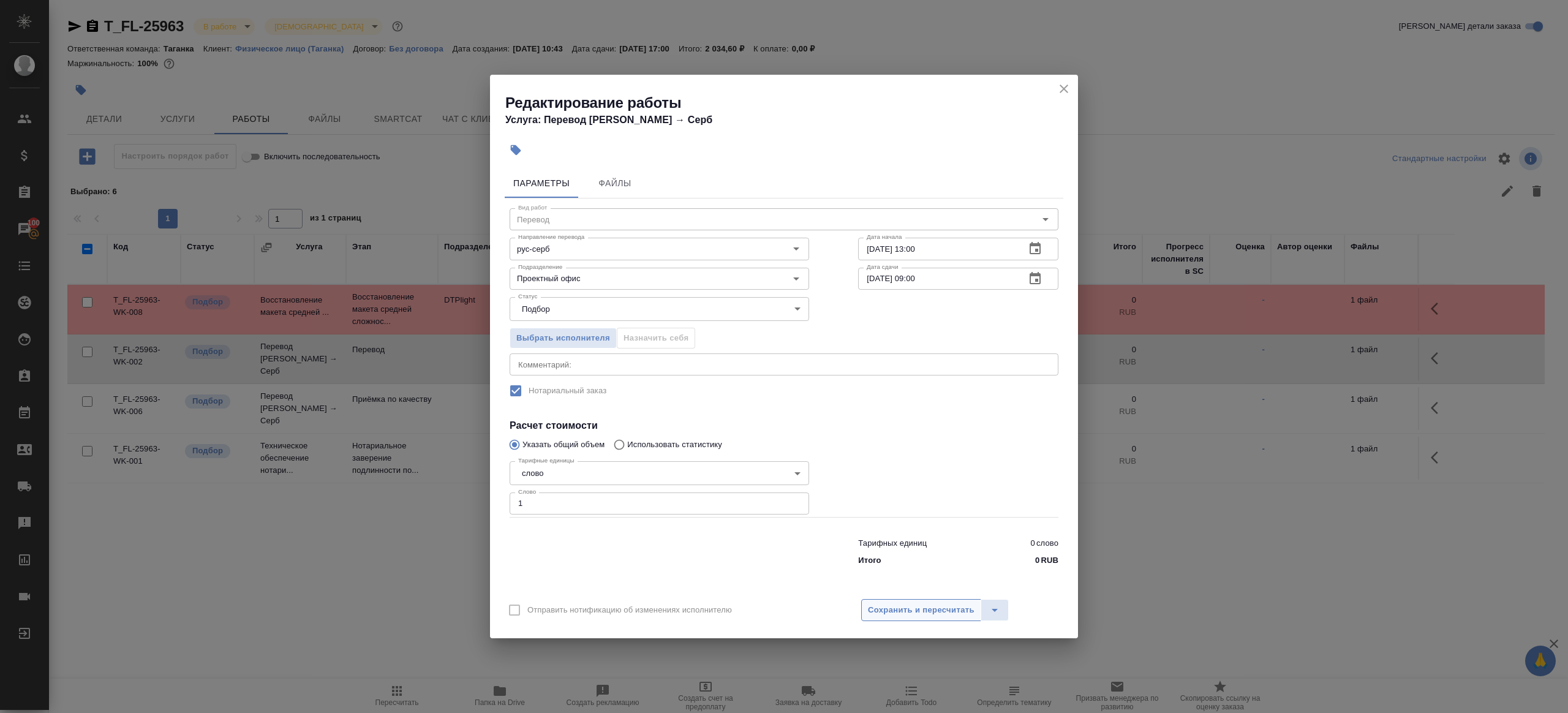
click at [926, 610] on span "Сохранить и пересчитать" at bounding box center [921, 610] width 107 height 14
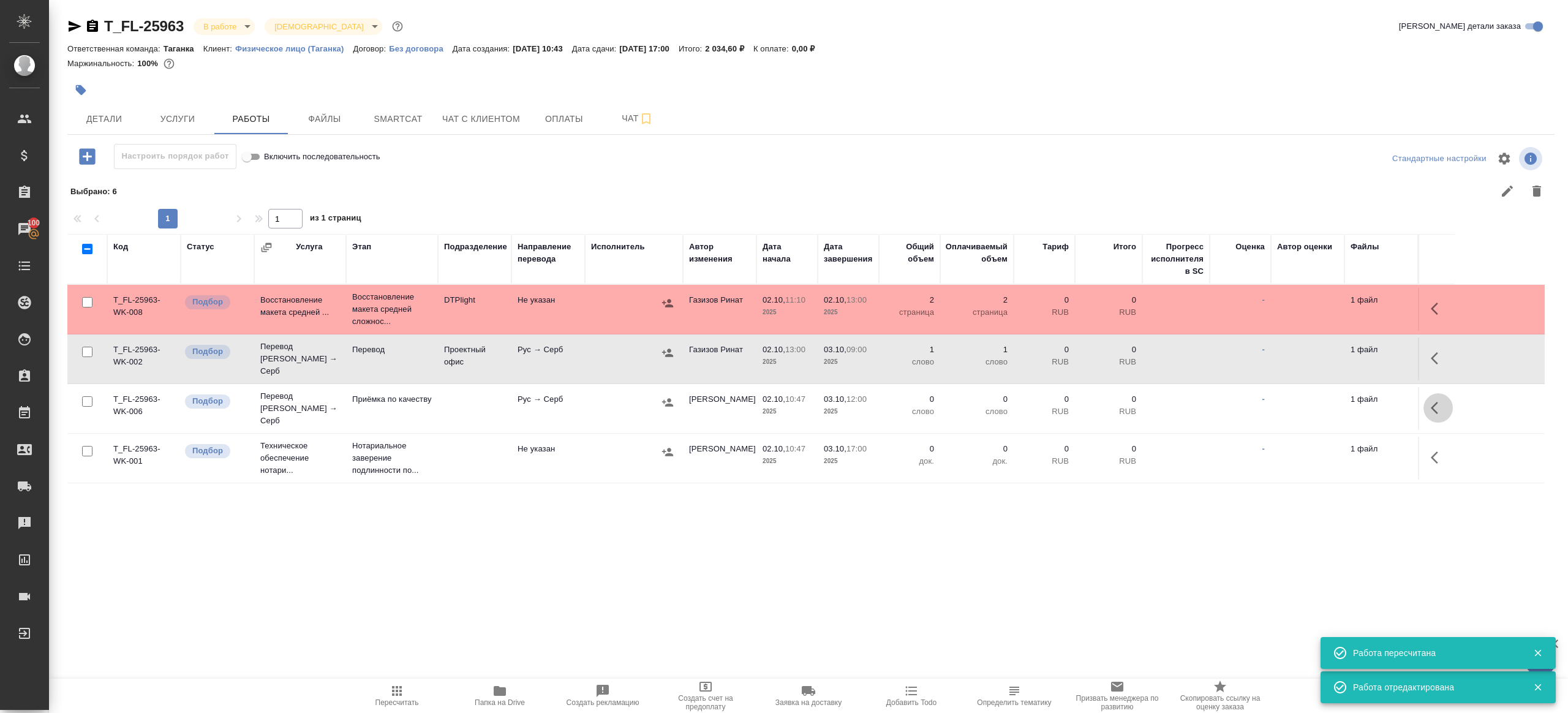
click at [1434, 402] on icon "button" at bounding box center [1434, 408] width 7 height 12
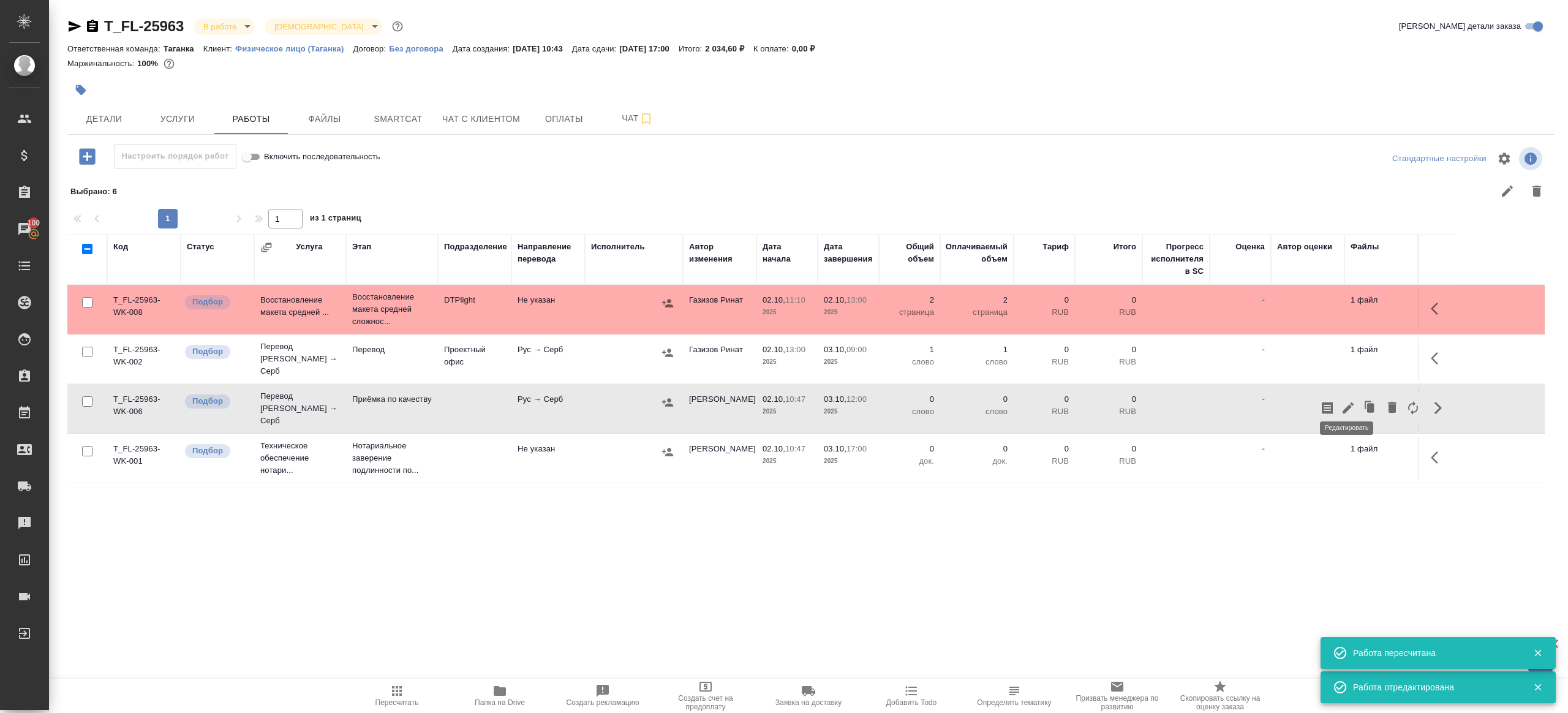
click at [1346, 400] on icon "button" at bounding box center [1348, 407] width 15 height 15
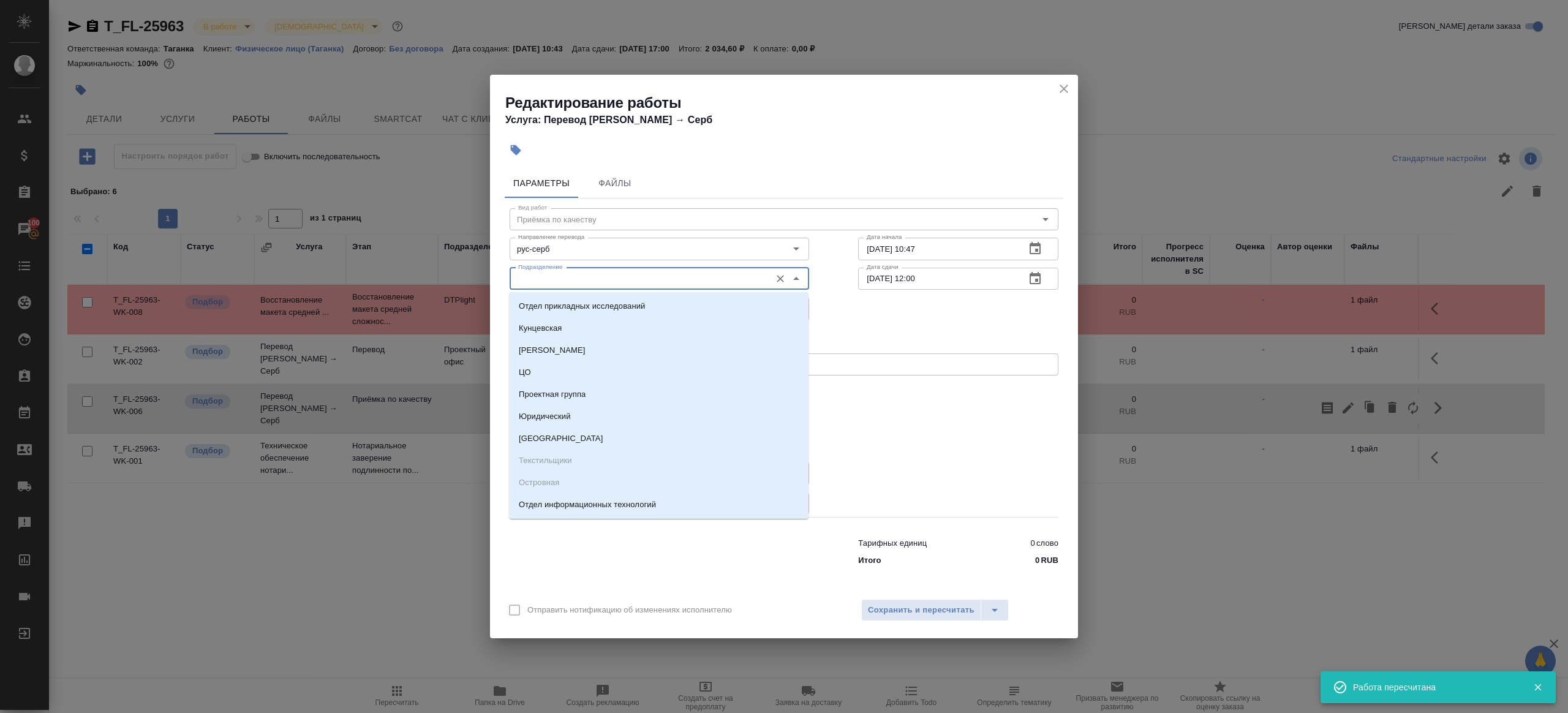
click at [578, 271] on input "Подразделение" at bounding box center [639, 278] width 251 height 15
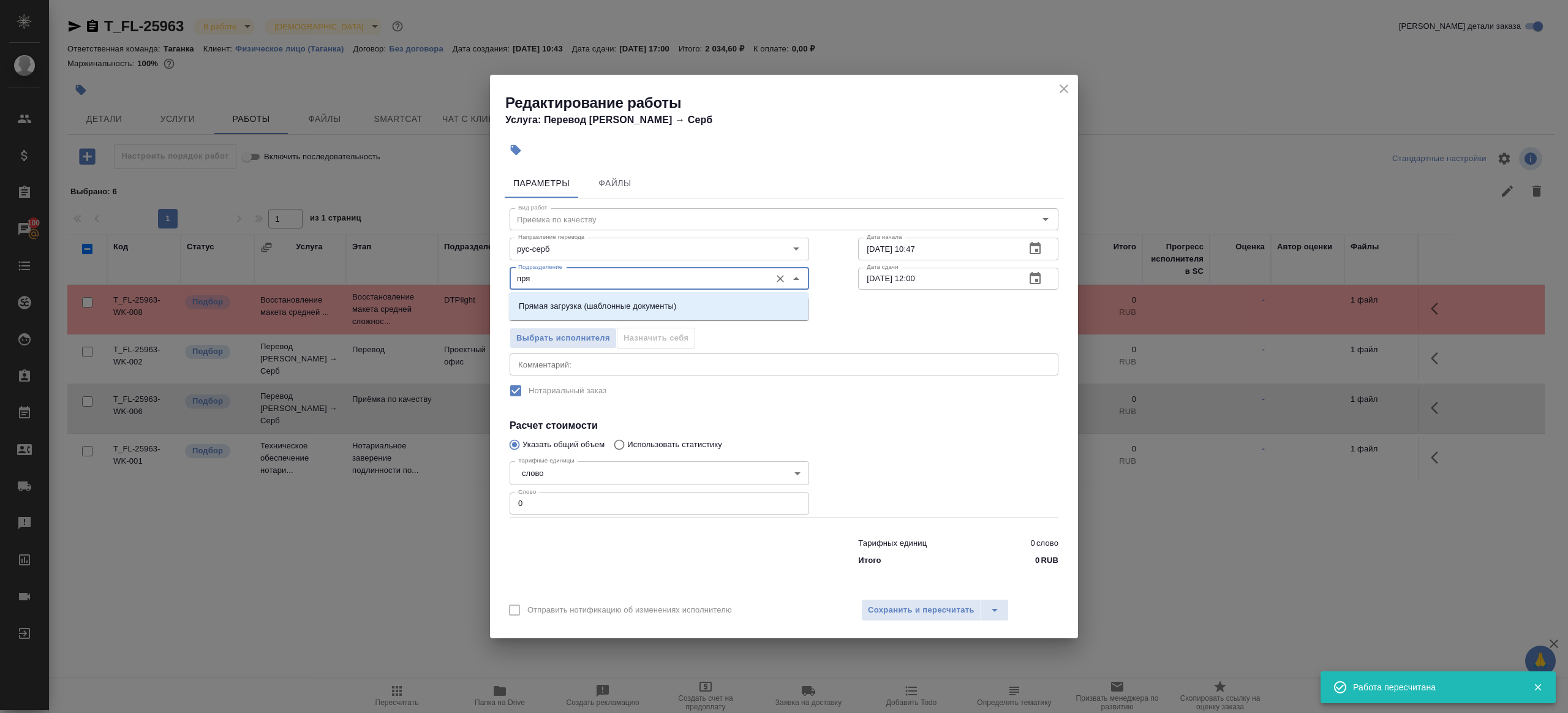
click at [585, 314] on li "Прямая загрузка (шаблонные документы)" at bounding box center [658, 306] width 299 height 22
type input "Прямая загрузка (шаблонные документы)"
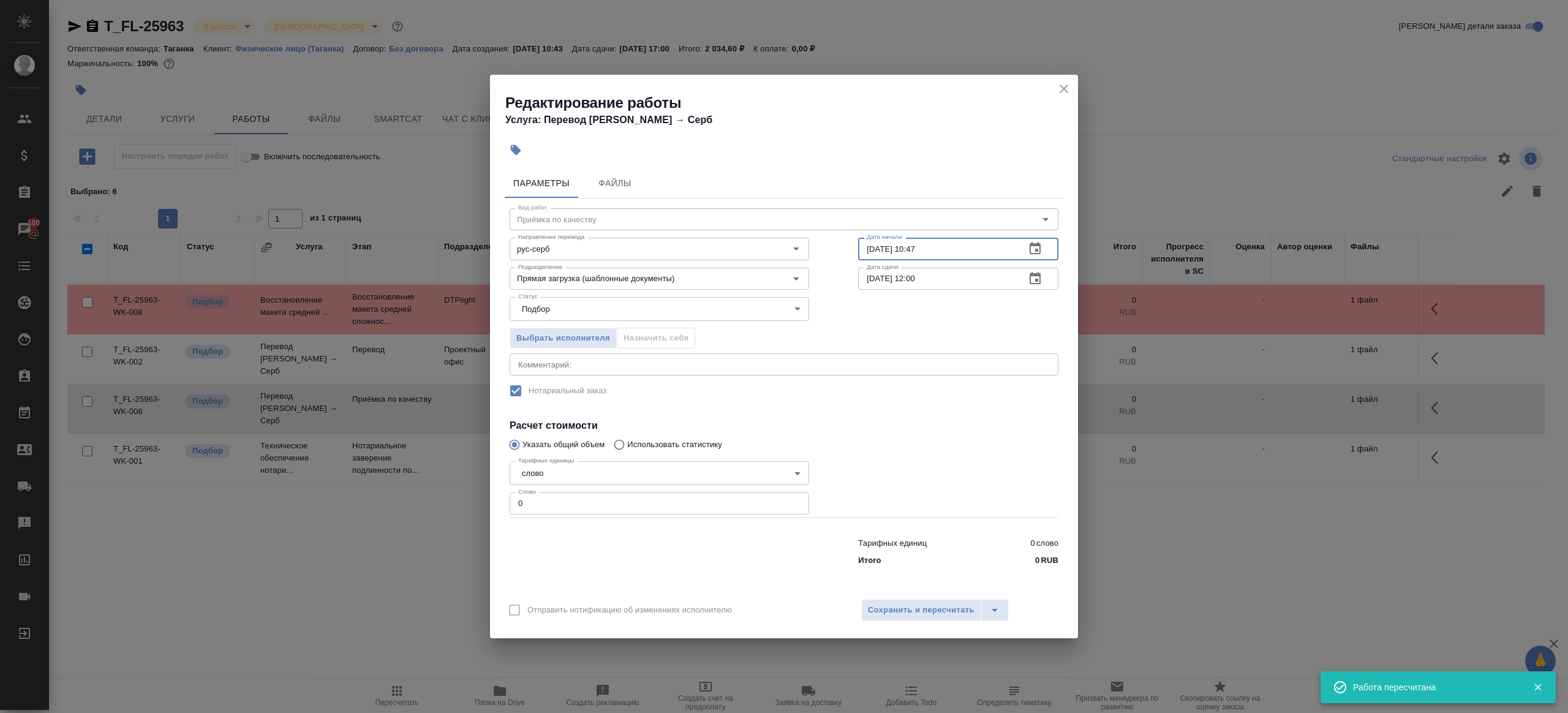
click at [947, 260] on input "02.10.2025 10:47" at bounding box center [936, 249] width 157 height 22
paste input "3.10.2025 09:00"
type input "03.10.2025 09:00"
click at [943, 275] on input "[DATE] 12:00" at bounding box center [936, 278] width 157 height 22
click at [921, 277] on input "[DATE] 12:00" at bounding box center [936, 278] width 157 height 22
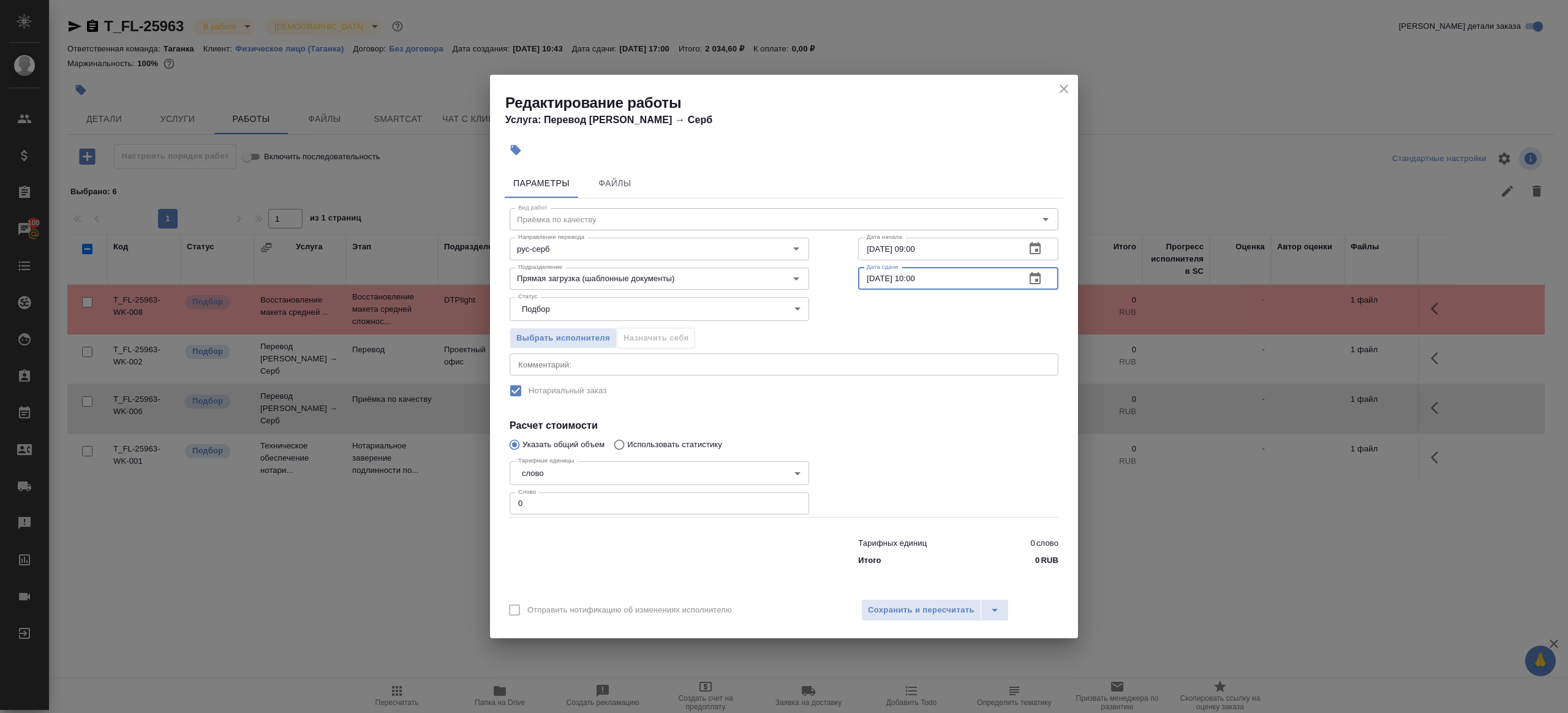
type input "[DATE] 10:00"
click at [679, 490] on div "Тарифные единицы слово 5a8b1489cc6b4906c91bfd90 Тарифные единицы Слово 0 Слово" at bounding box center [659, 487] width 299 height 61
click at [684, 501] on input "0" at bounding box center [659, 503] width 299 height 22
type input "1"
click at [914, 516] on div "Тарифных единиц 0 слово Итого 0 RUB" at bounding box center [958, 549] width 250 height 83
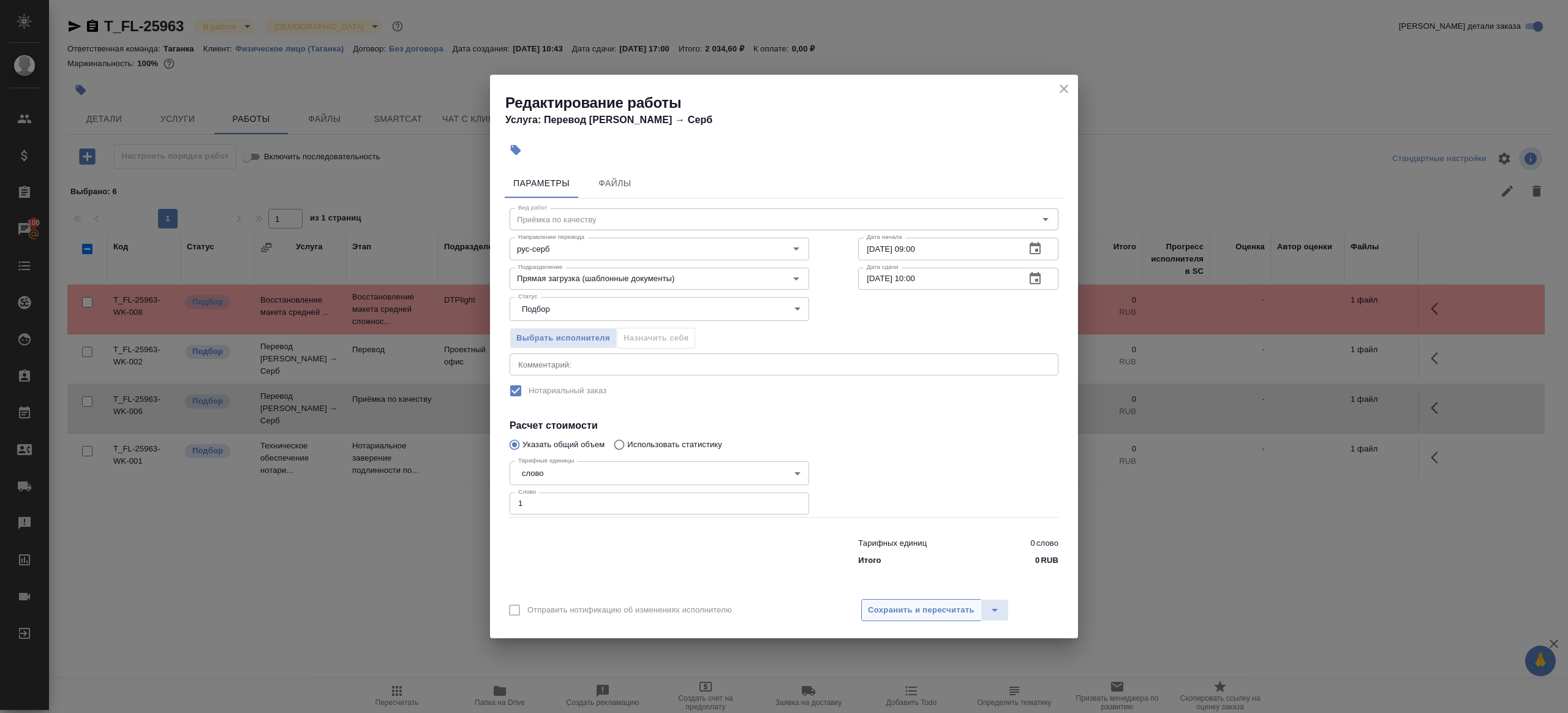
click at [938, 620] on button "Сохранить и пересчитать" at bounding box center [921, 610] width 120 height 22
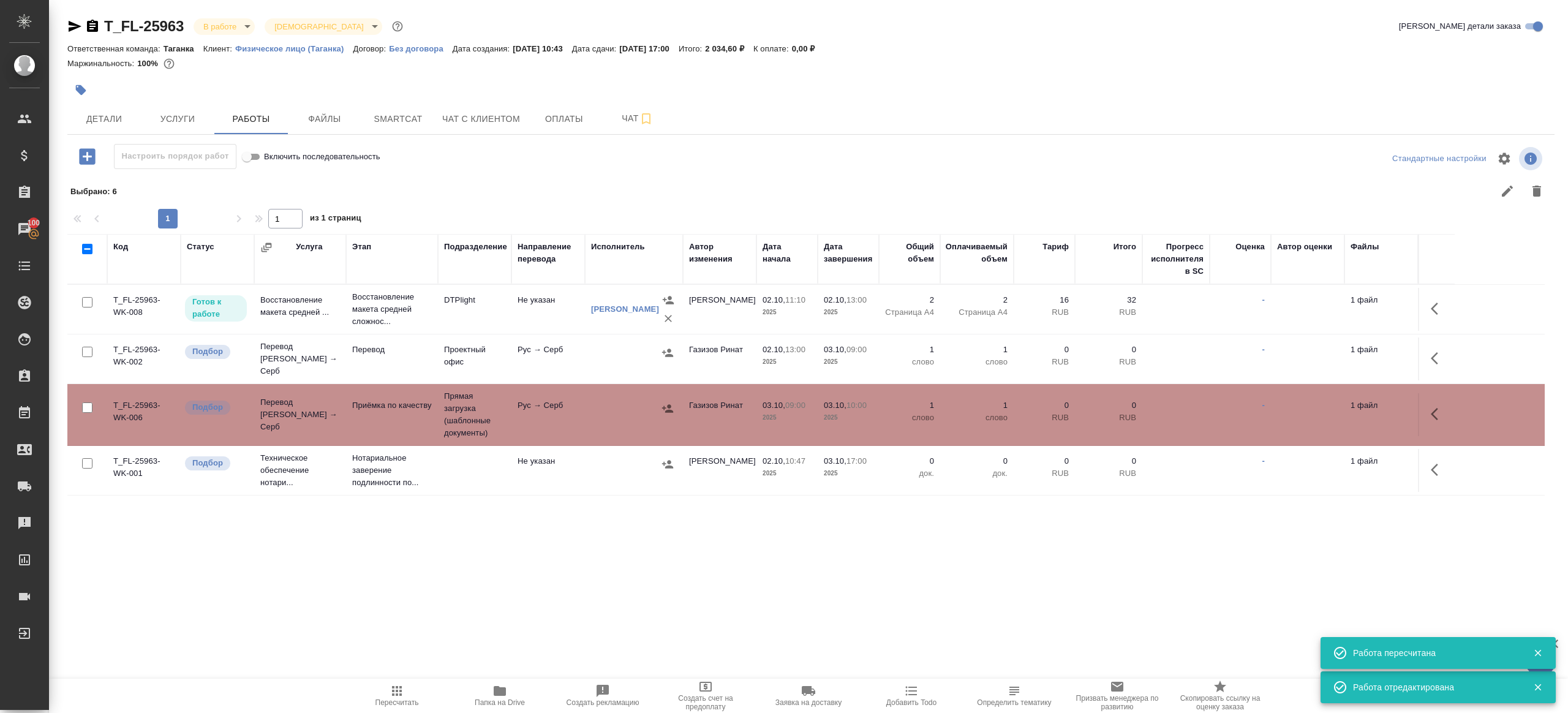
click at [386, 688] on span "Пересчитать" at bounding box center [397, 695] width 88 height 23
click at [474, 631] on div ".cls-1 fill:#fff; AWATERA Gazizov Rinat Клиенты Спецификации Заказы 100 Чаты To…" at bounding box center [784, 356] width 1568 height 713
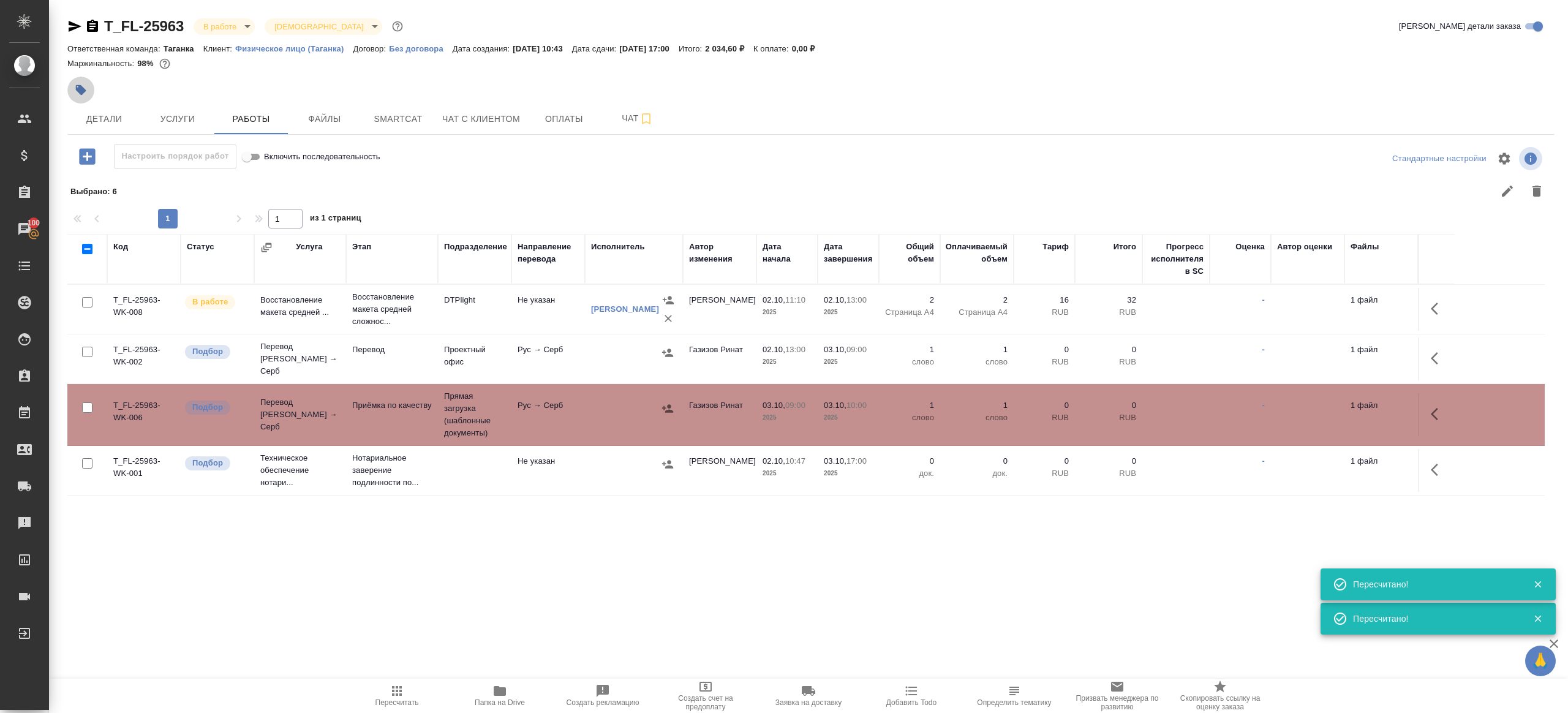
click at [79, 88] on icon "button" at bounding box center [81, 89] width 10 height 10
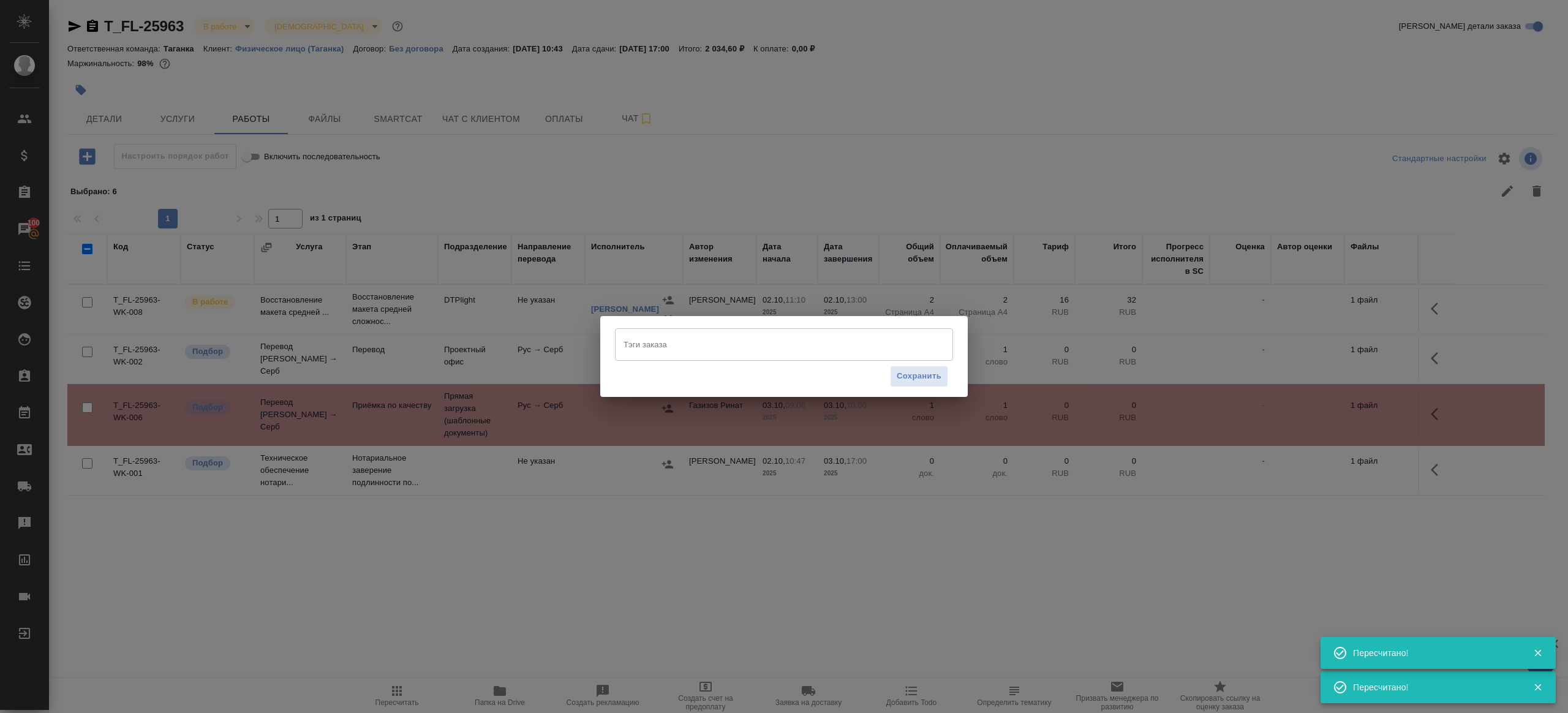
click at [693, 342] on input "Тэги заказа" at bounding box center [772, 344] width 304 height 21
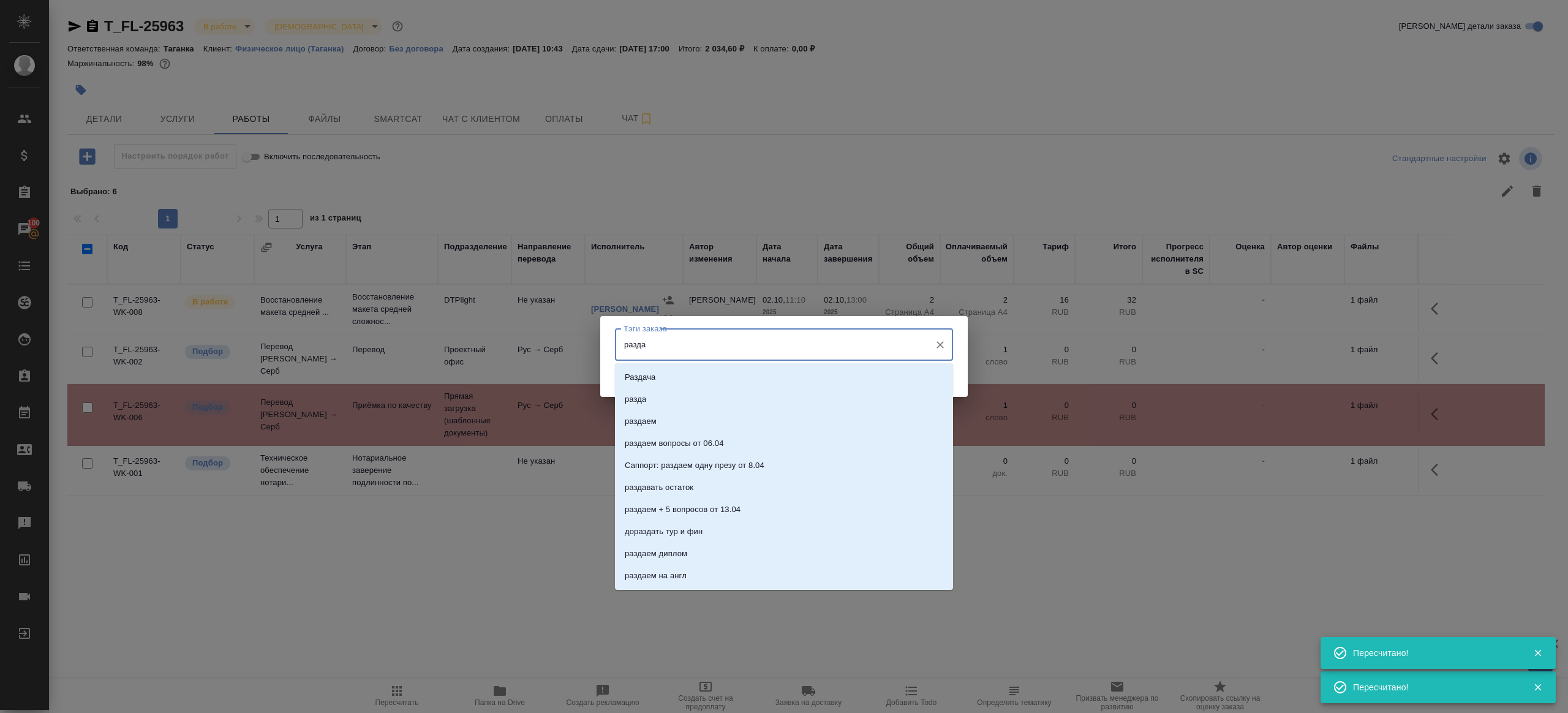
type input "раздае"
click at [702, 372] on li "раздаем" at bounding box center [784, 377] width 338 height 22
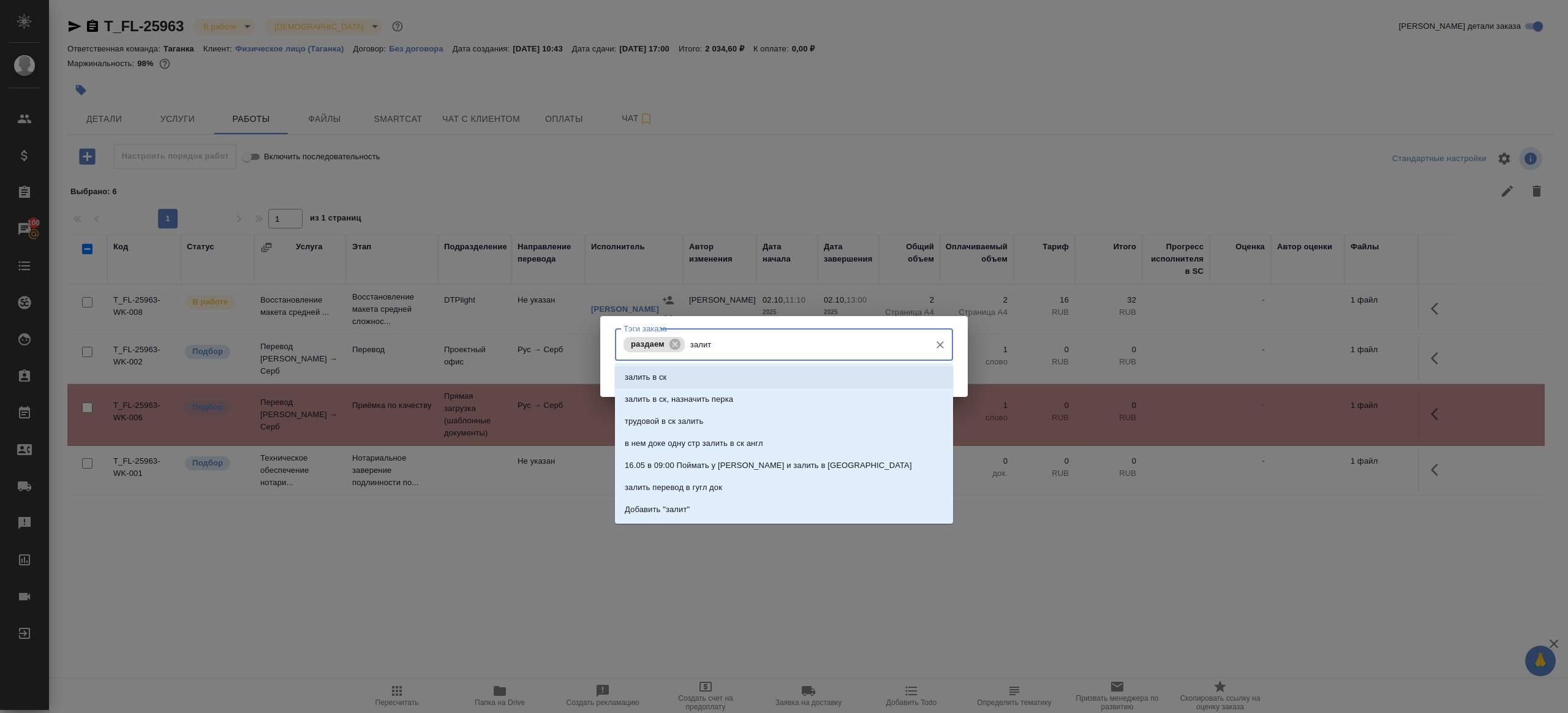
type input "залить"
click at [756, 393] on li "залить в ск, назначить перка" at bounding box center [784, 399] width 338 height 22
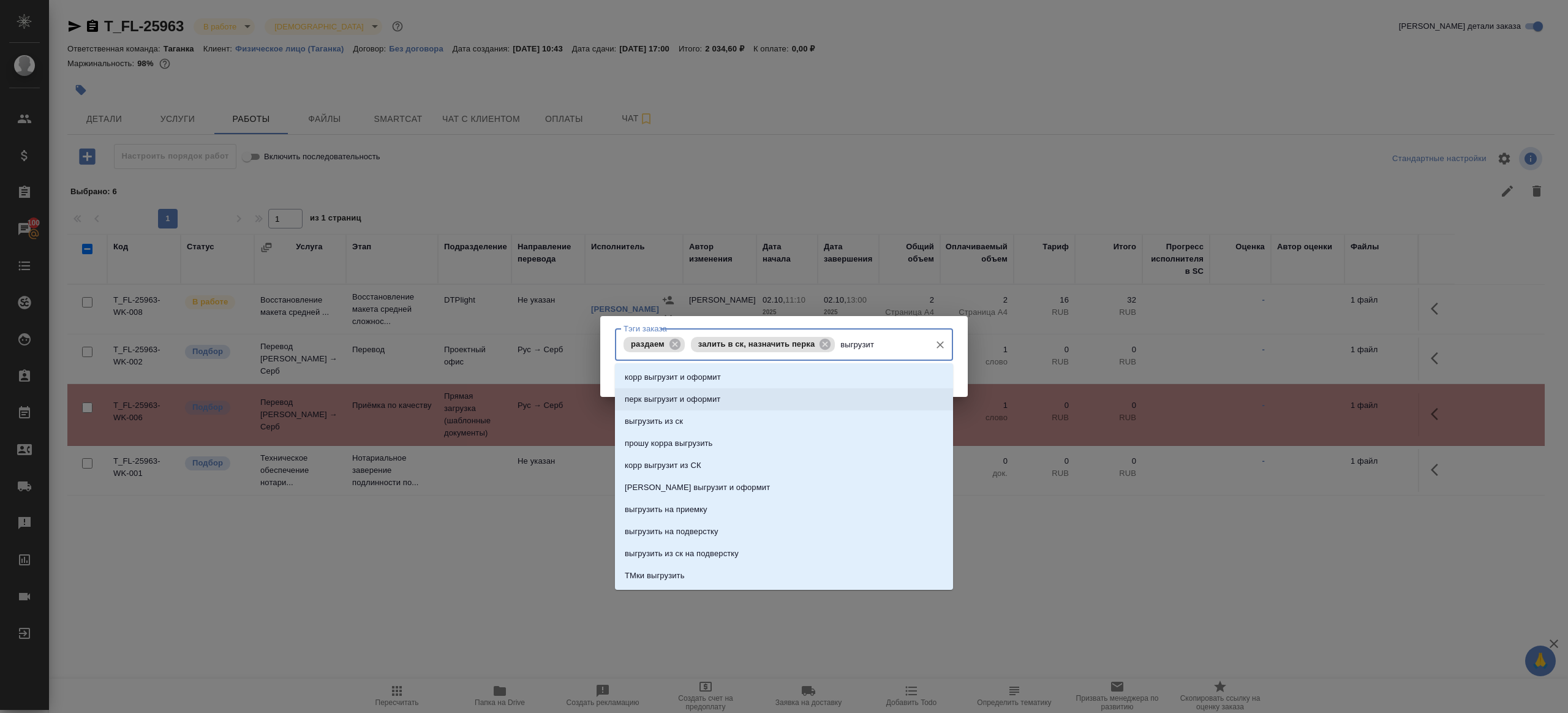
type input "выгрузить"
click at [750, 390] on li "прошу корра выгрузить" at bounding box center [784, 399] width 338 height 22
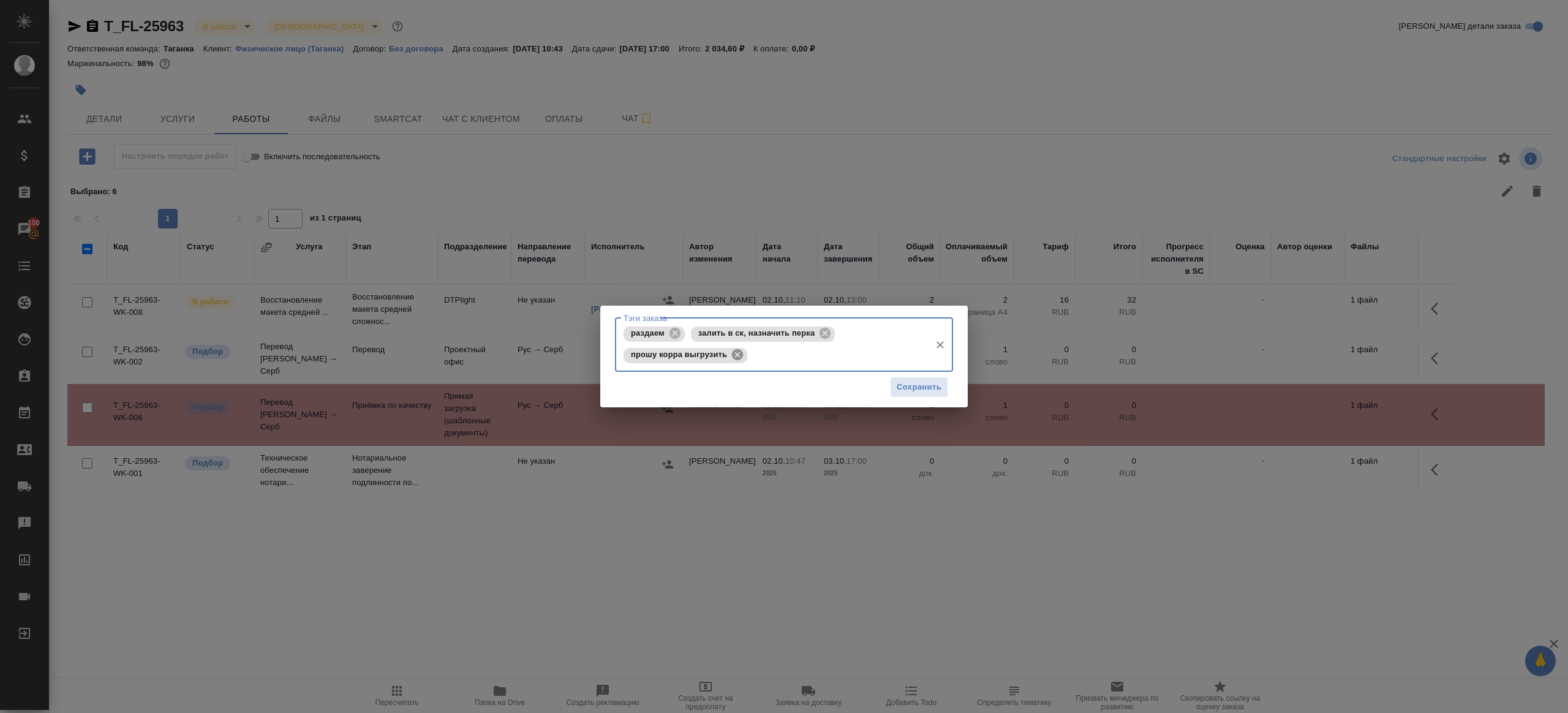
click at [737, 360] on icon at bounding box center [737, 354] width 13 height 13
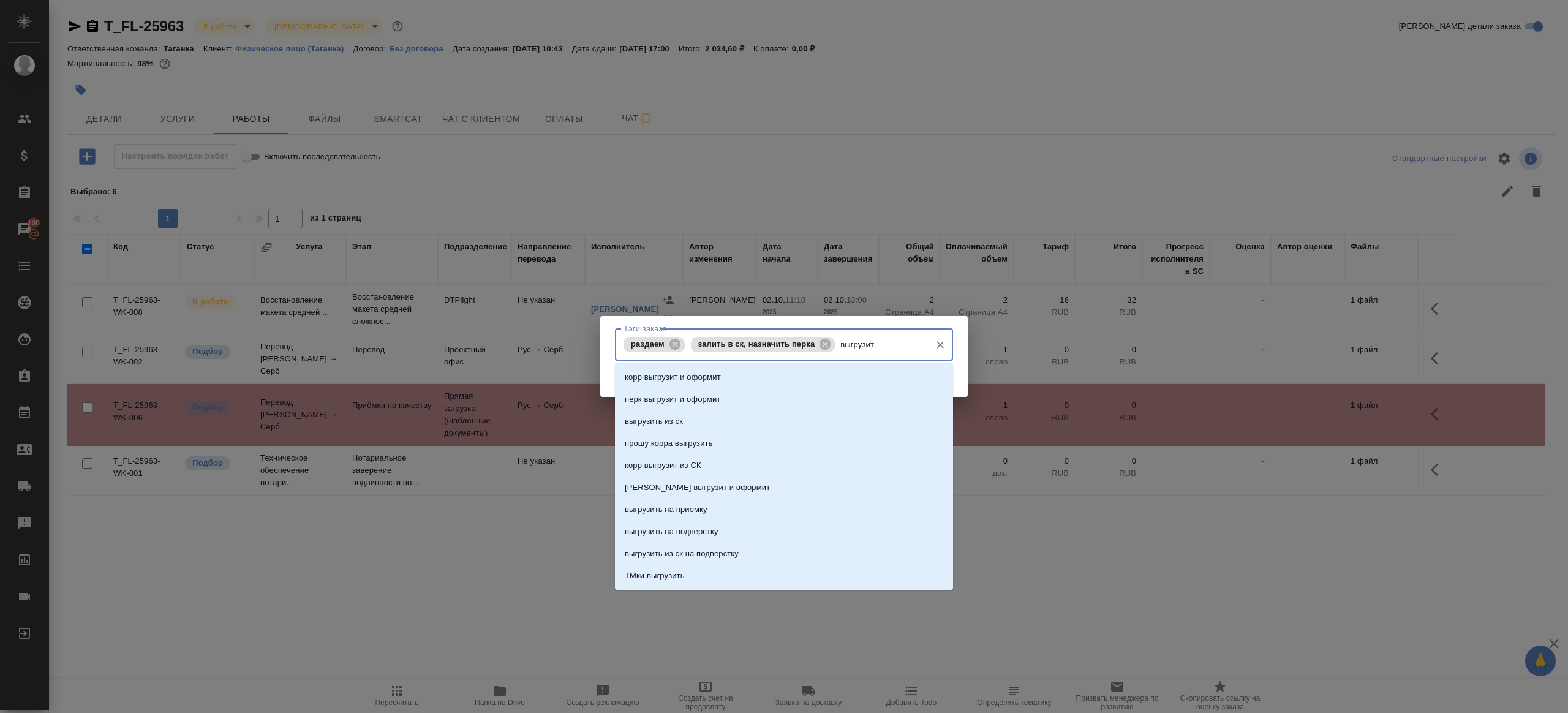
type input "выгрузить"
click at [817, 372] on li "выгрузить из ск" at bounding box center [784, 377] width 338 height 22
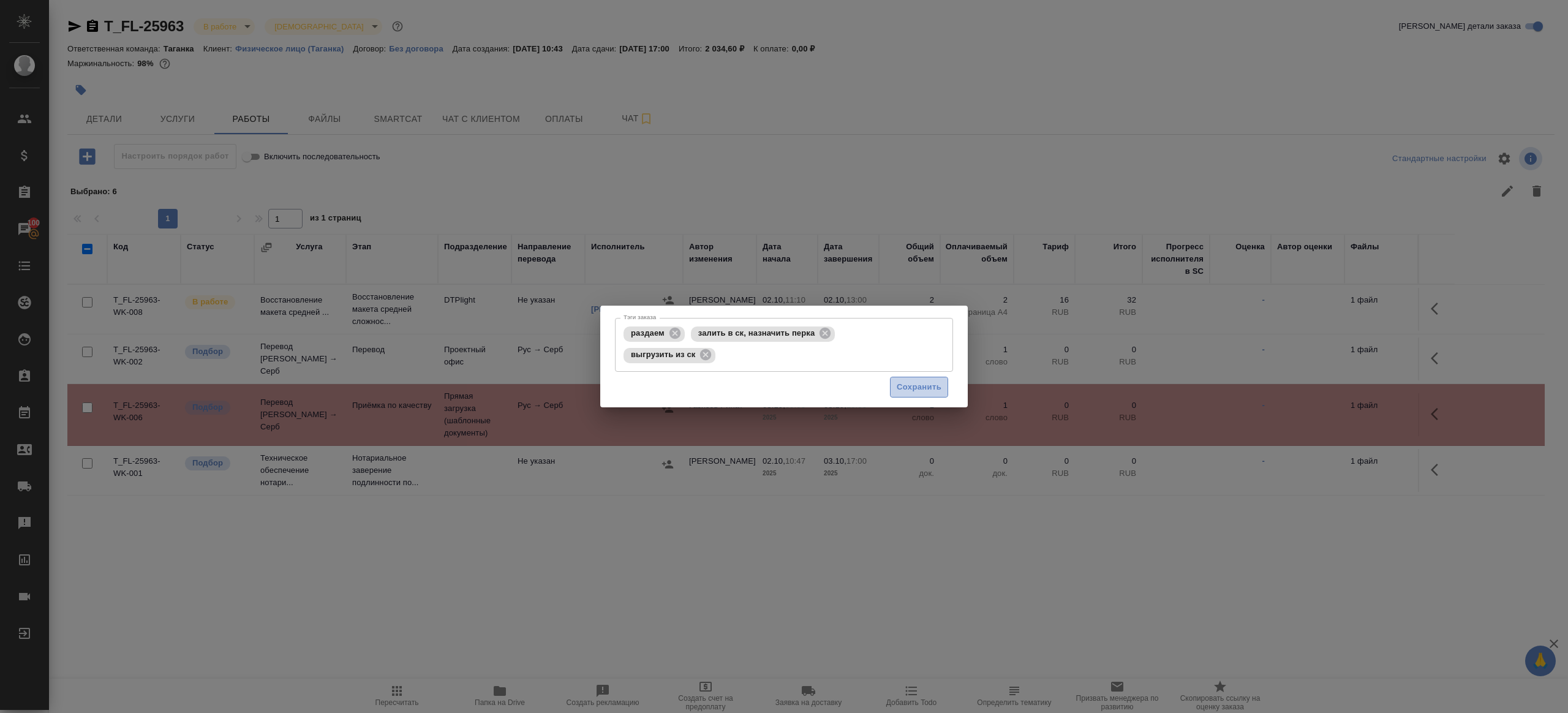
click at [936, 386] on span "Сохранить" at bounding box center [919, 387] width 44 height 14
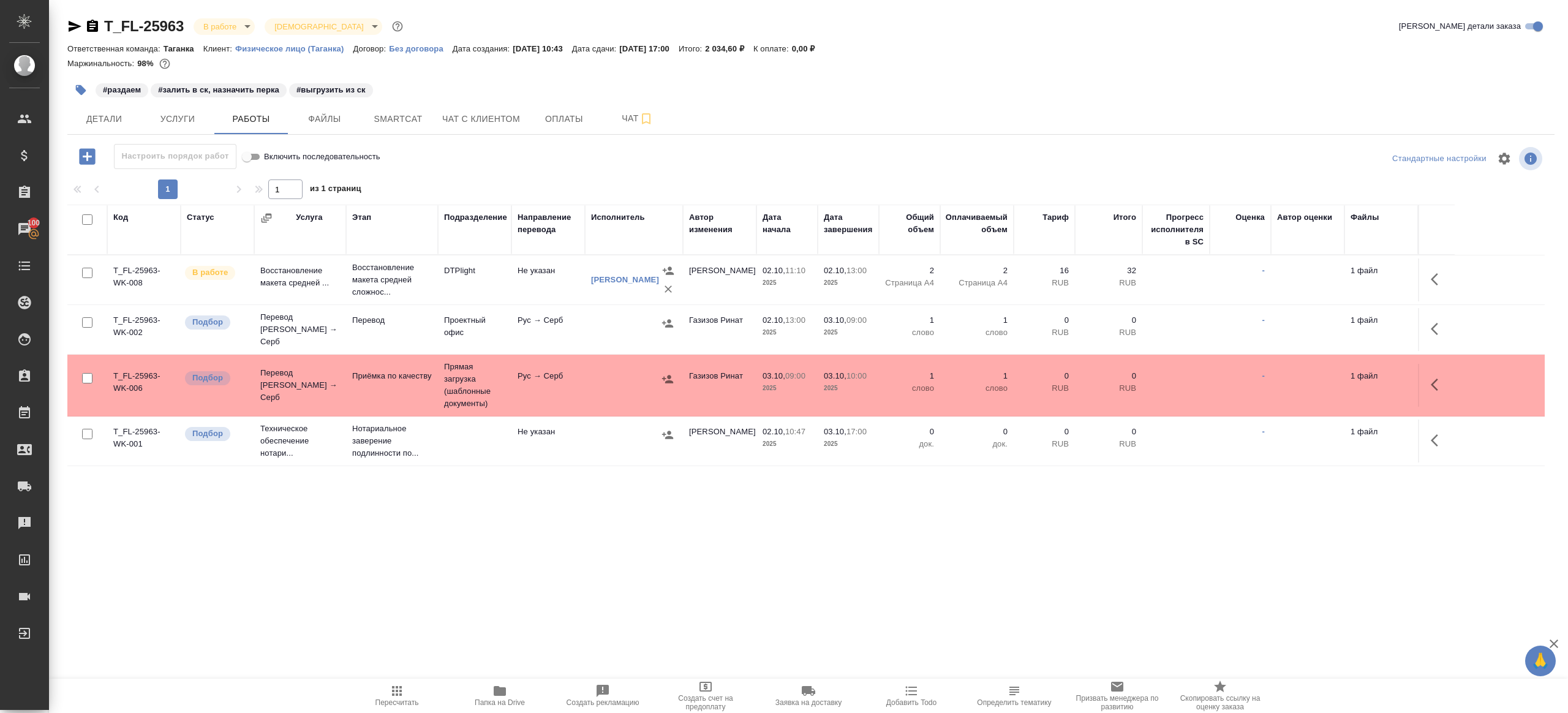
click at [409, 682] on button "Пересчитать" at bounding box center [397, 696] width 103 height 34
click at [519, 635] on div ".cls-1 fill:#fff; AWATERA Gazizov Rinat Клиенты Спецификации Заказы 100 Чаты To…" at bounding box center [784, 356] width 1568 height 713
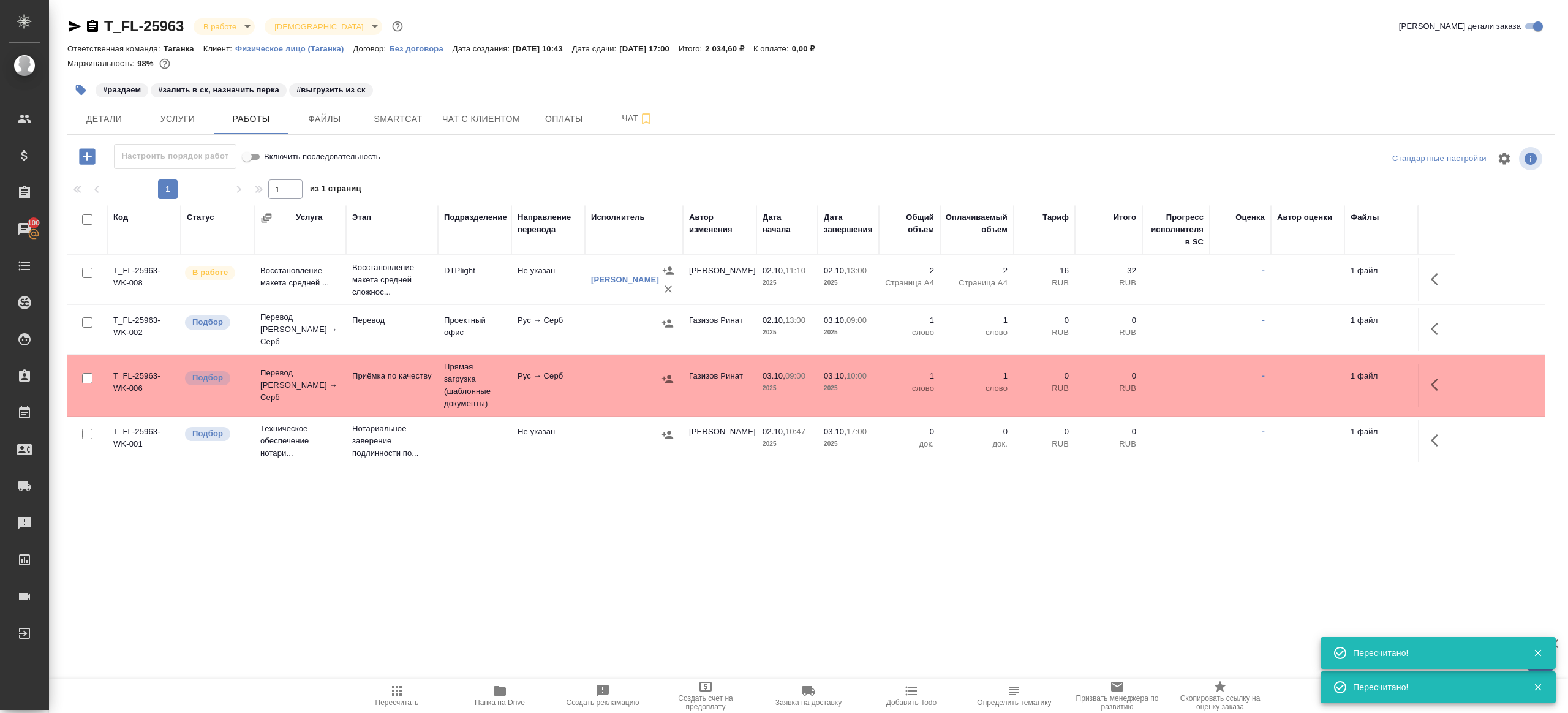
click at [404, 696] on span "Пересчитать" at bounding box center [397, 695] width 88 height 23
click at [527, 645] on div ".cls-1 fill:#fff; AWATERA Gazizov Rinat Клиенты Спецификации Заказы 100 Чаты To…" at bounding box center [784, 356] width 1568 height 713
click at [405, 702] on span "Пересчитать" at bounding box center [397, 702] width 44 height 9
drag, startPoint x: 405, startPoint y: 702, endPoint x: 410, endPoint y: 694, distance: 9.4
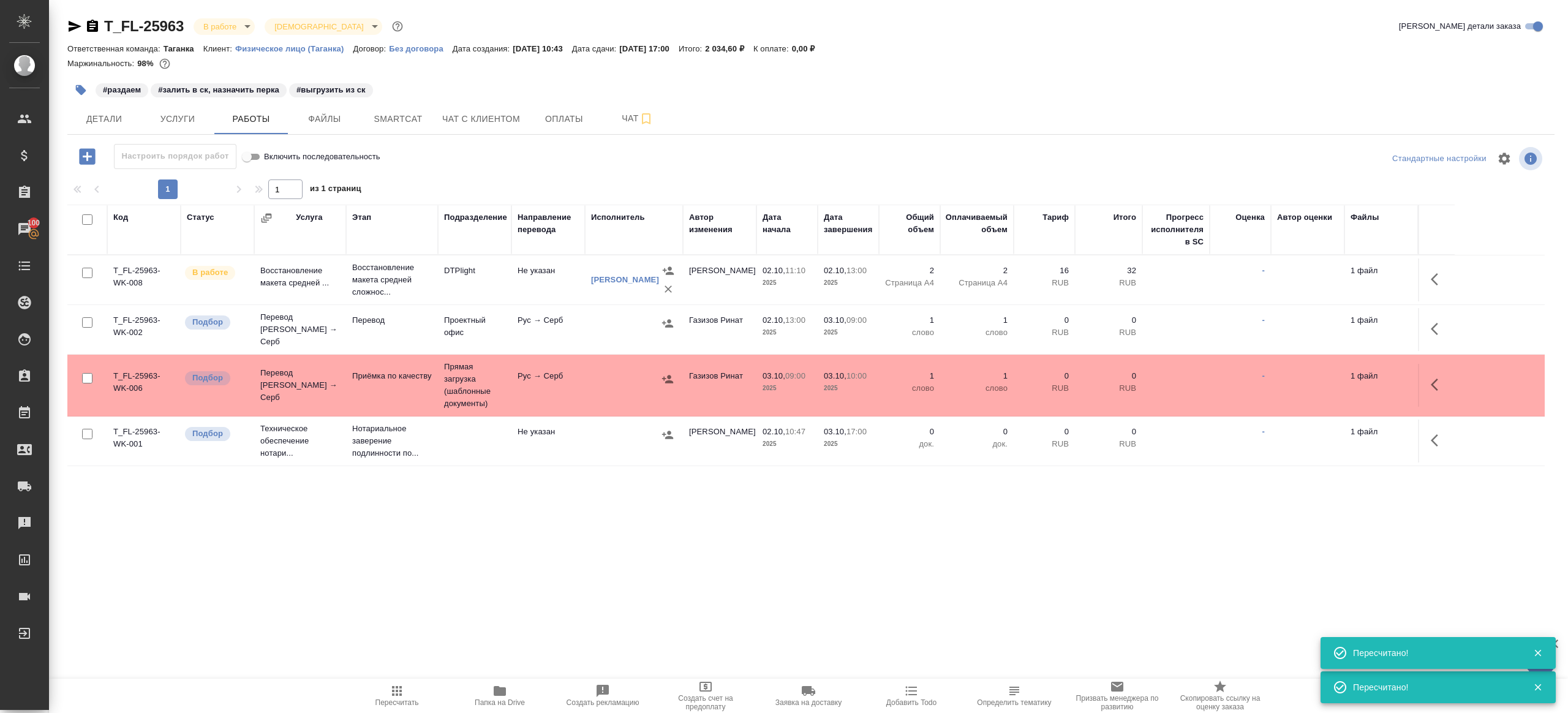
click at [405, 701] on span "Пересчитать" at bounding box center [397, 702] width 44 height 9
click at [524, 607] on div ".cls-1 fill:#fff; AWATERA Gazizov Rinat Клиенты Спецификации Заказы 100 Чаты To…" at bounding box center [784, 356] width 1568 height 713
click at [399, 117] on span "Smartcat" at bounding box center [398, 119] width 59 height 16
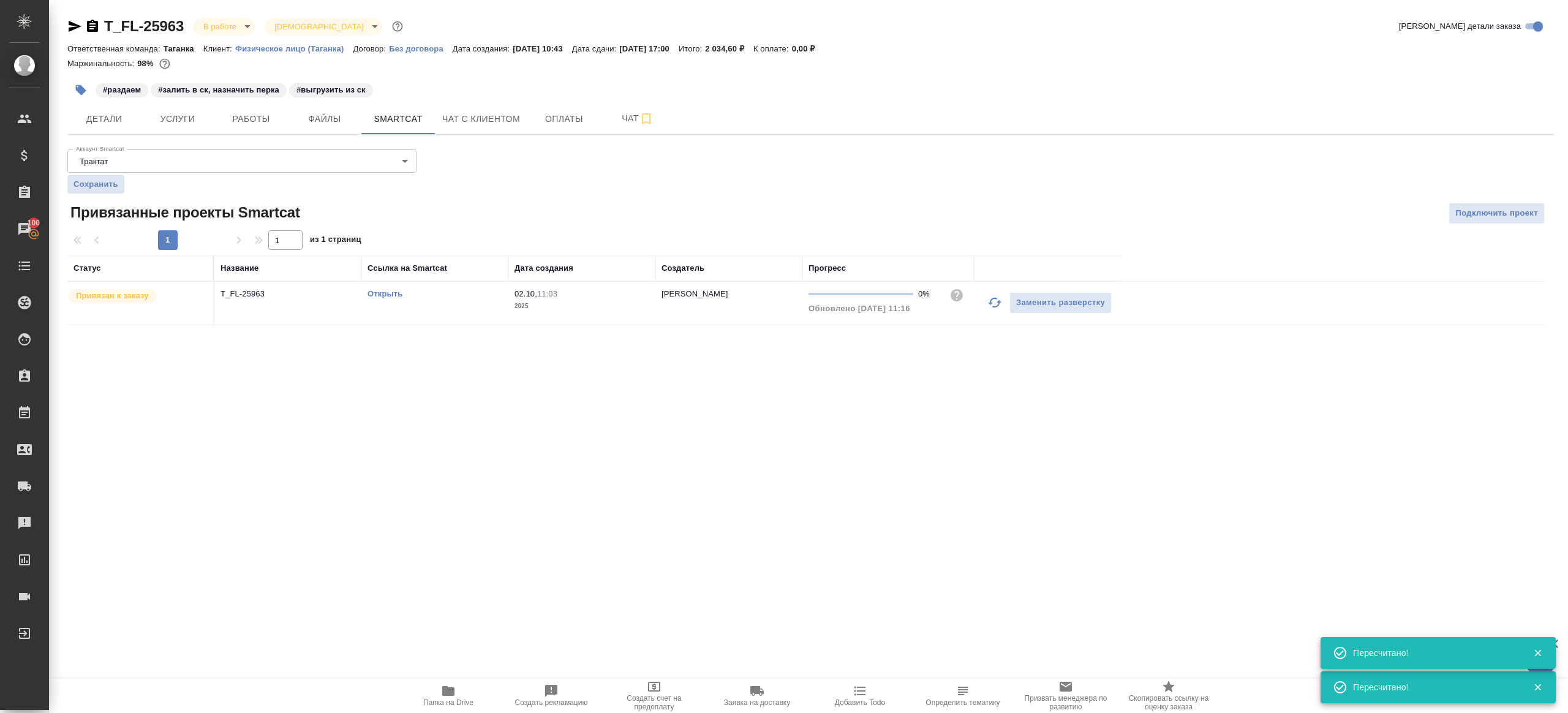
click at [387, 295] on link "Открыть" at bounding box center [385, 294] width 35 height 9
click at [233, 111] on span "Работы" at bounding box center [251, 119] width 59 height 16
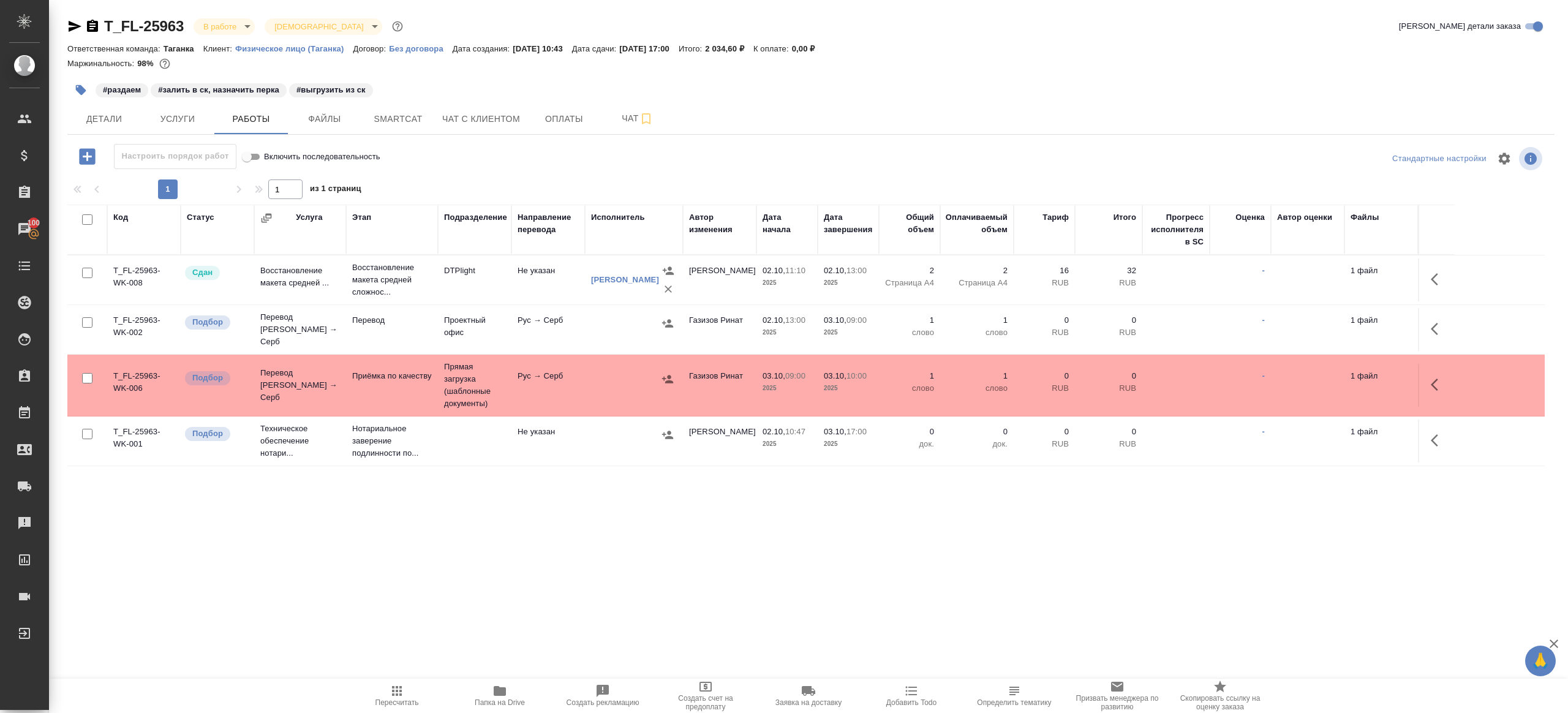
click at [500, 688] on icon "button" at bounding box center [500, 690] width 12 height 10
click at [601, 120] on button "Оплаты" at bounding box center [564, 118] width 74 height 30
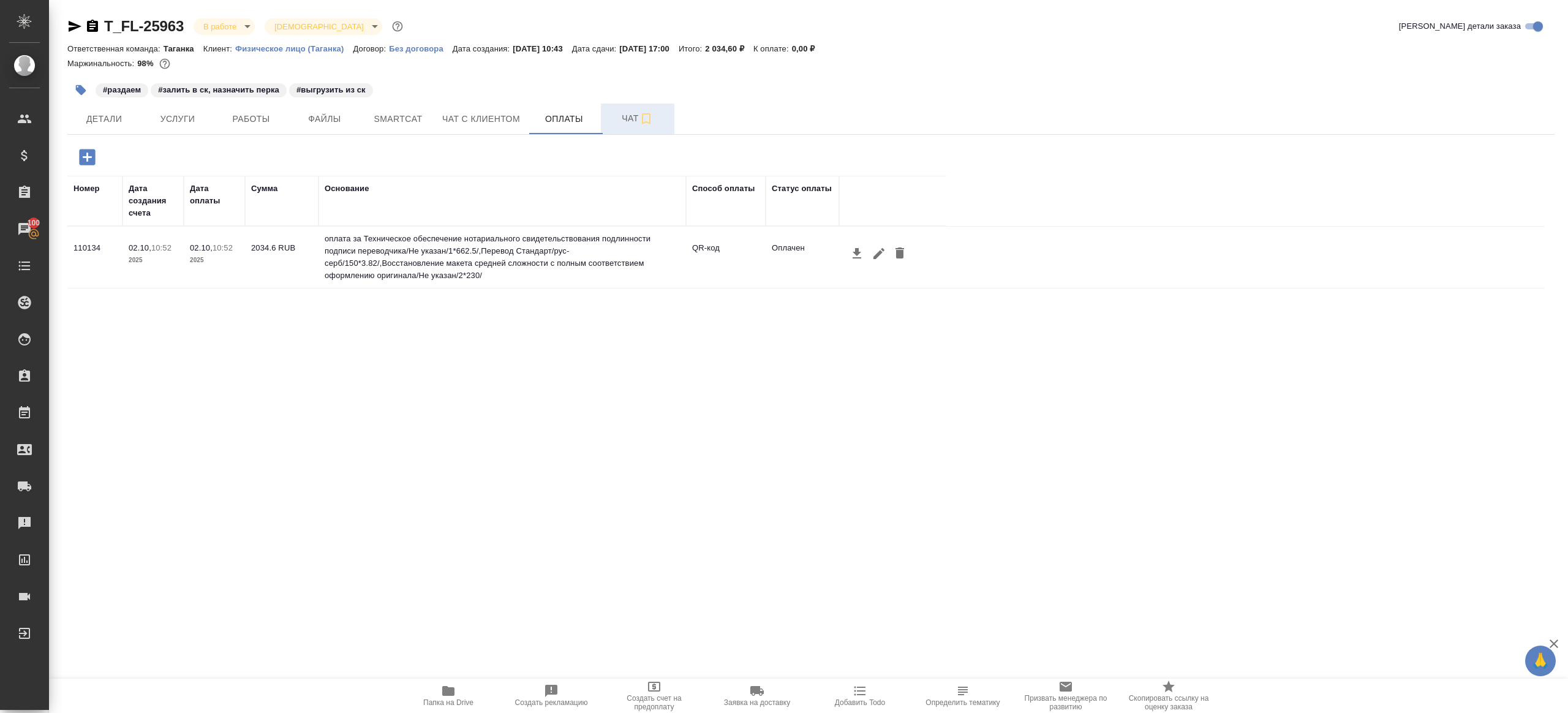
click at [635, 119] on span "Чат" at bounding box center [638, 119] width 59 height 16
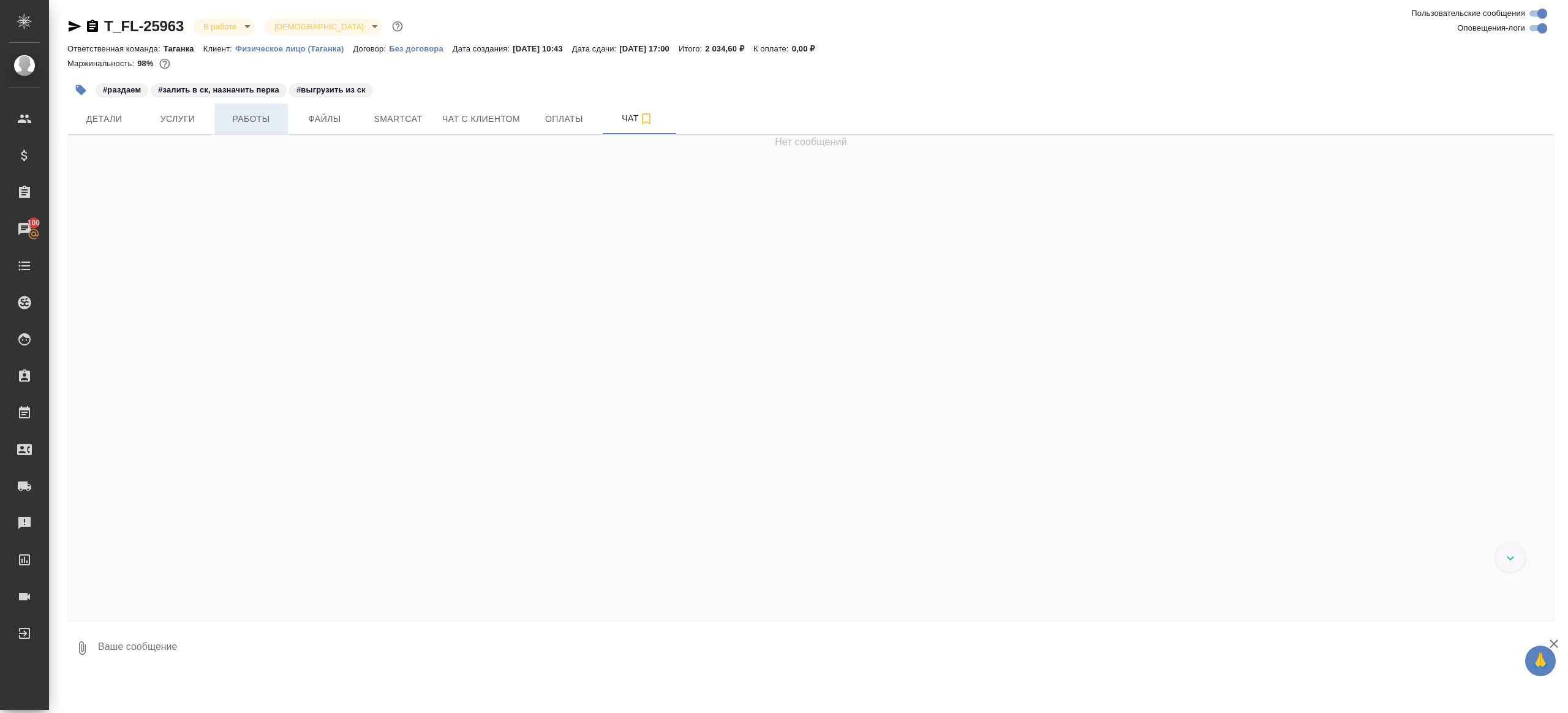
scroll to position [2494, 0]
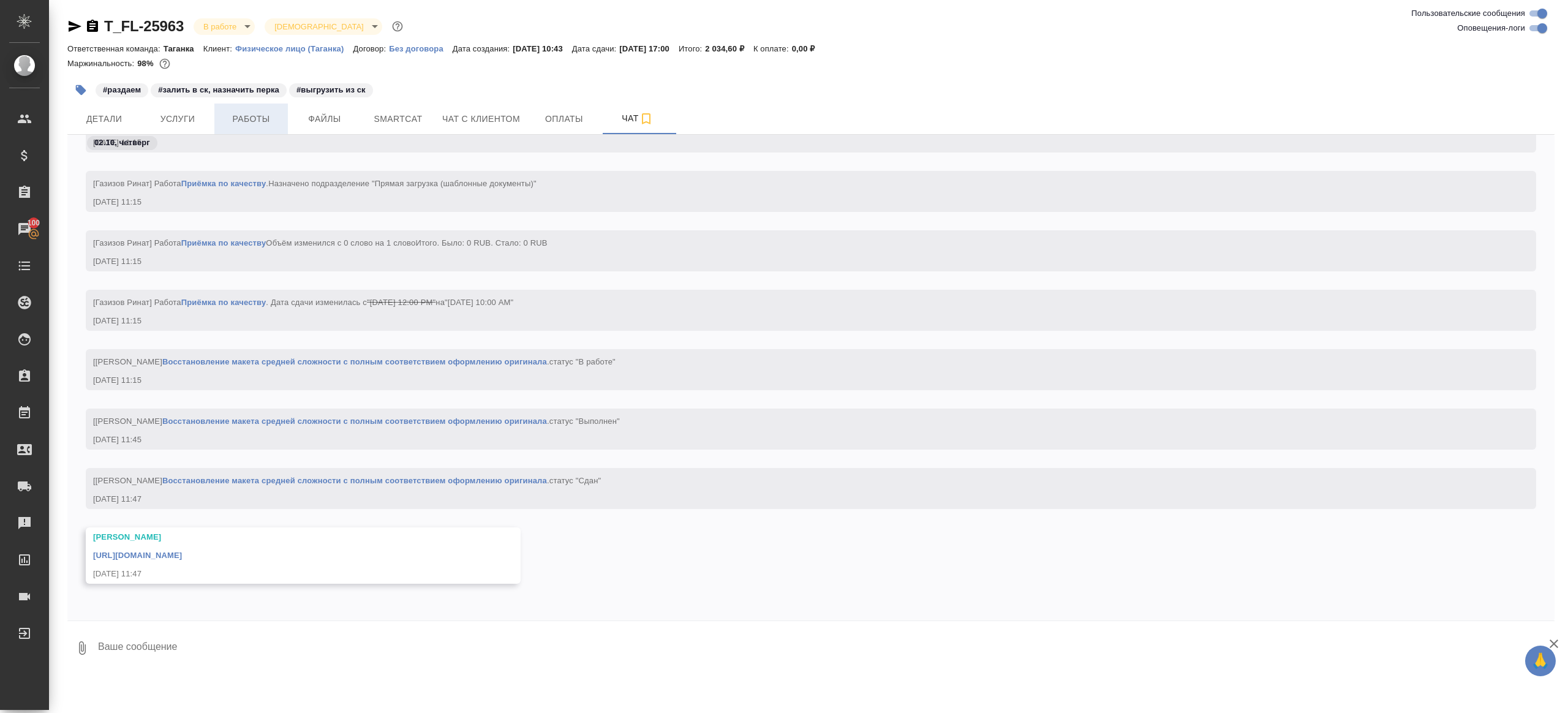
click at [244, 128] on button "Работы" at bounding box center [251, 118] width 74 height 30
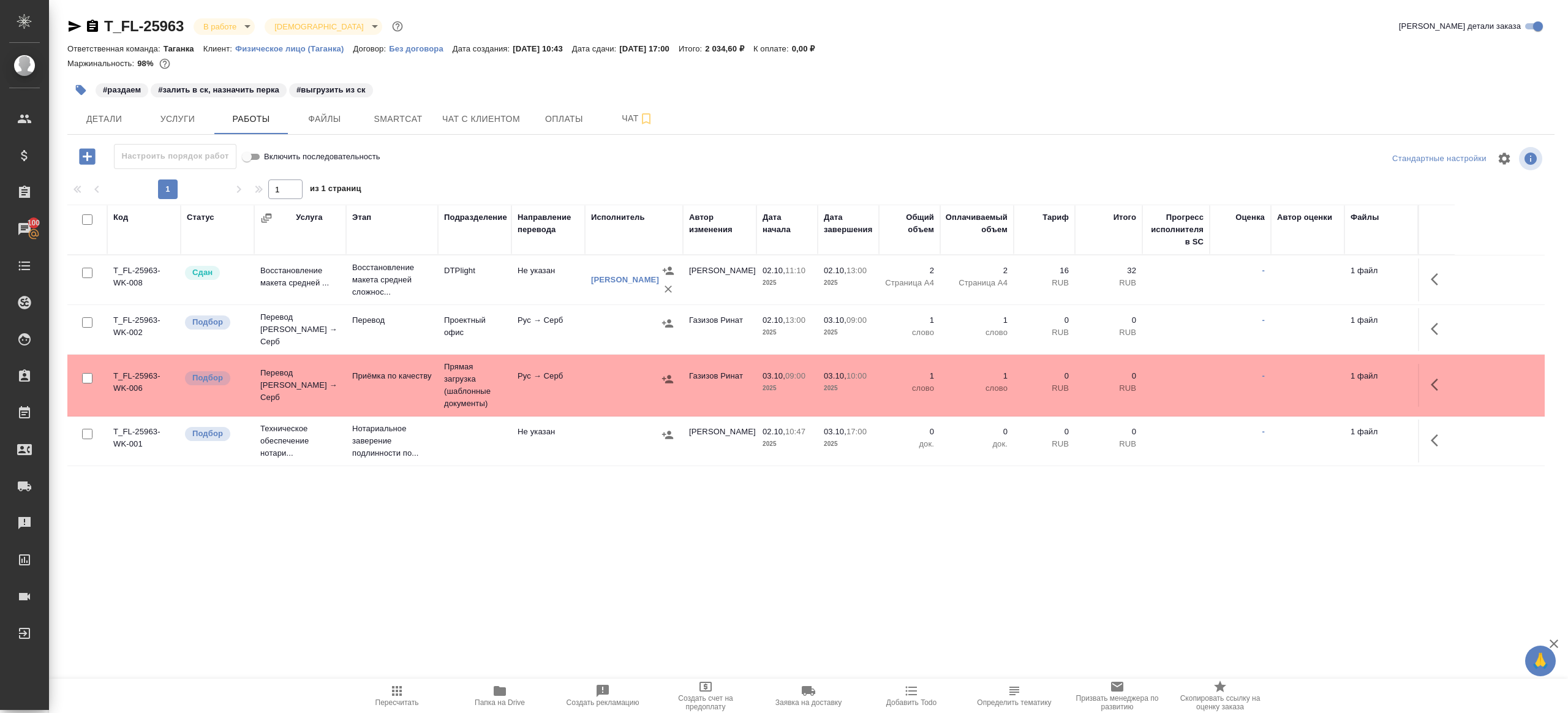
click at [1441, 321] on icon "button" at bounding box center [1438, 328] width 15 height 15
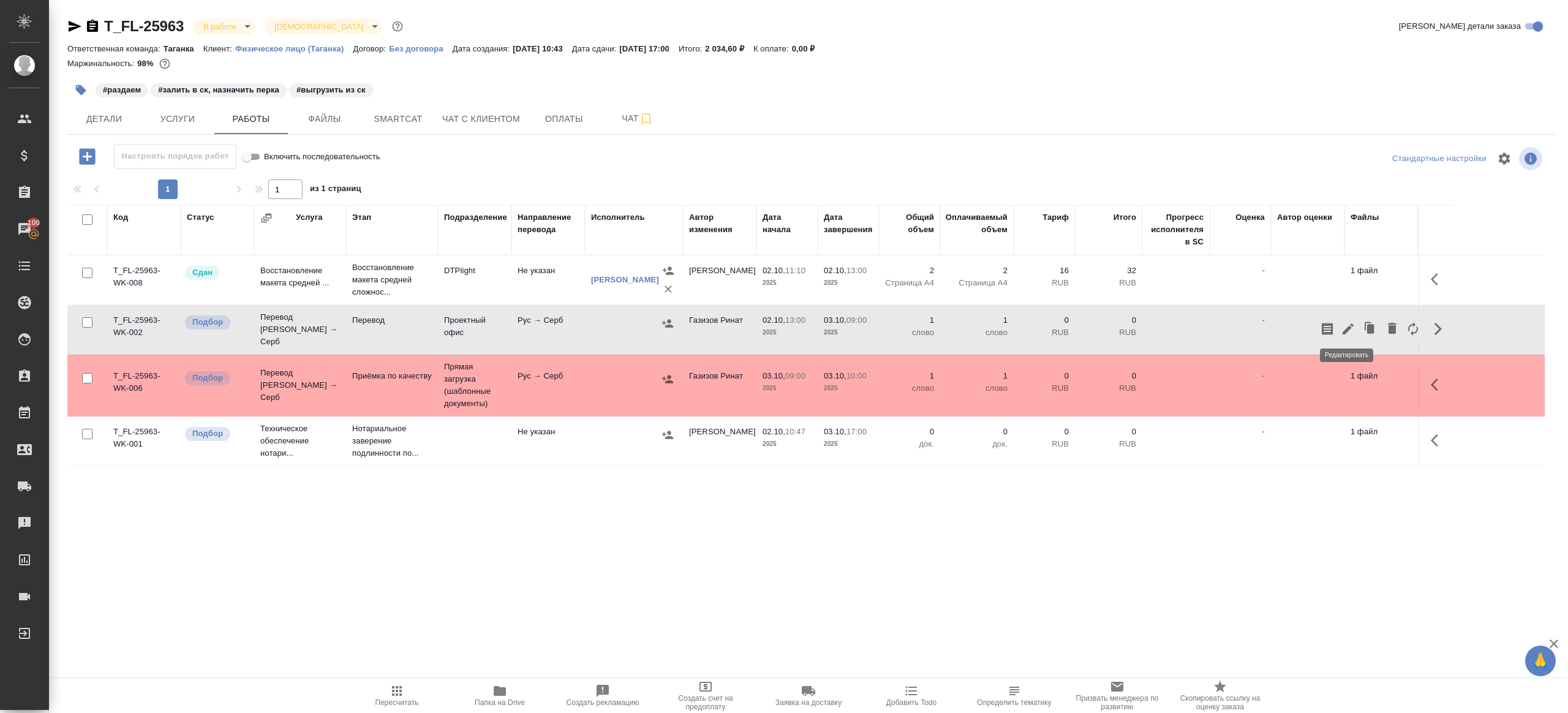
click at [1344, 321] on icon "button" at bounding box center [1348, 328] width 15 height 15
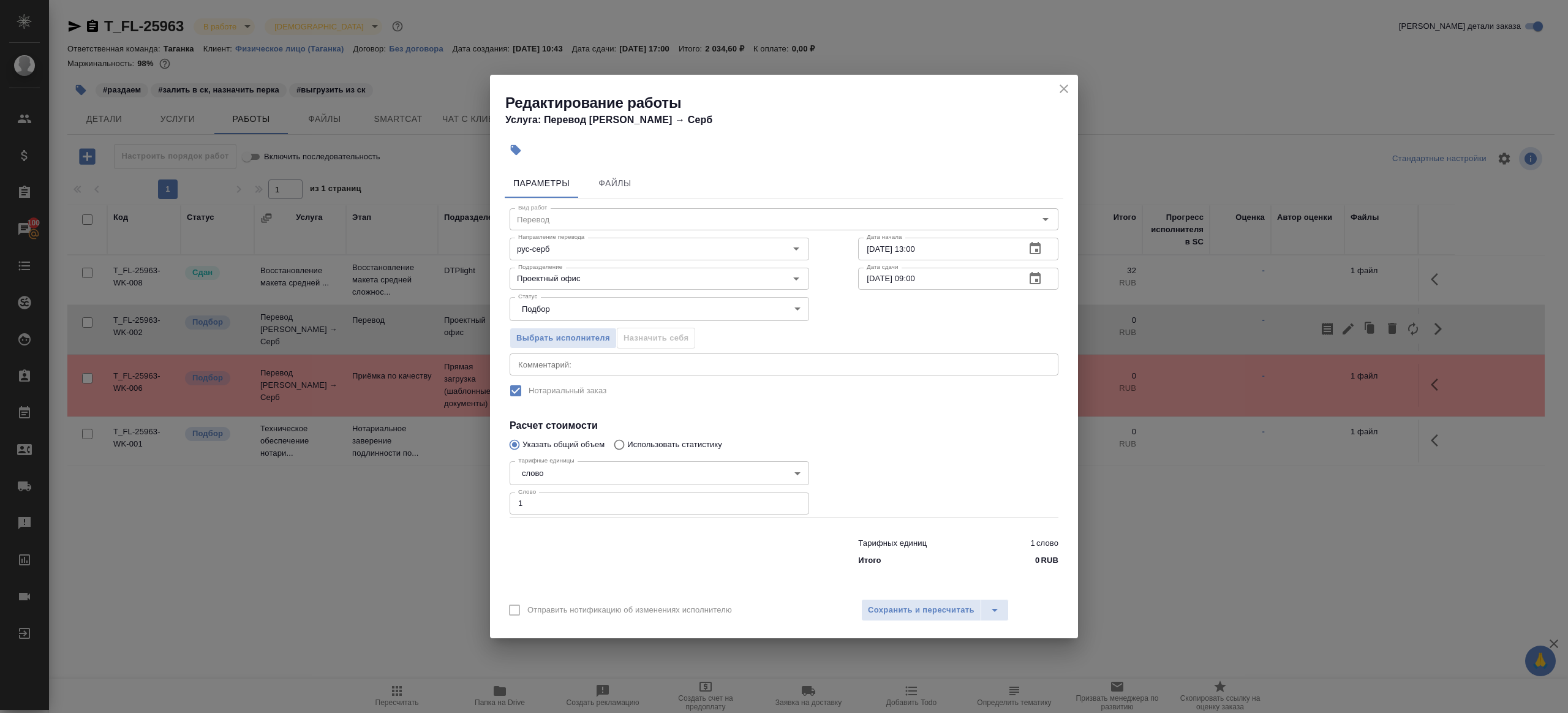
drag, startPoint x: 693, startPoint y: 502, endPoint x: 802, endPoint y: 497, distance: 109.1
click at [693, 502] on input "1" at bounding box center [659, 503] width 299 height 22
paste input "369.3"
type input "369.3"
click at [914, 469] on div at bounding box center [958, 486] width 250 height 110
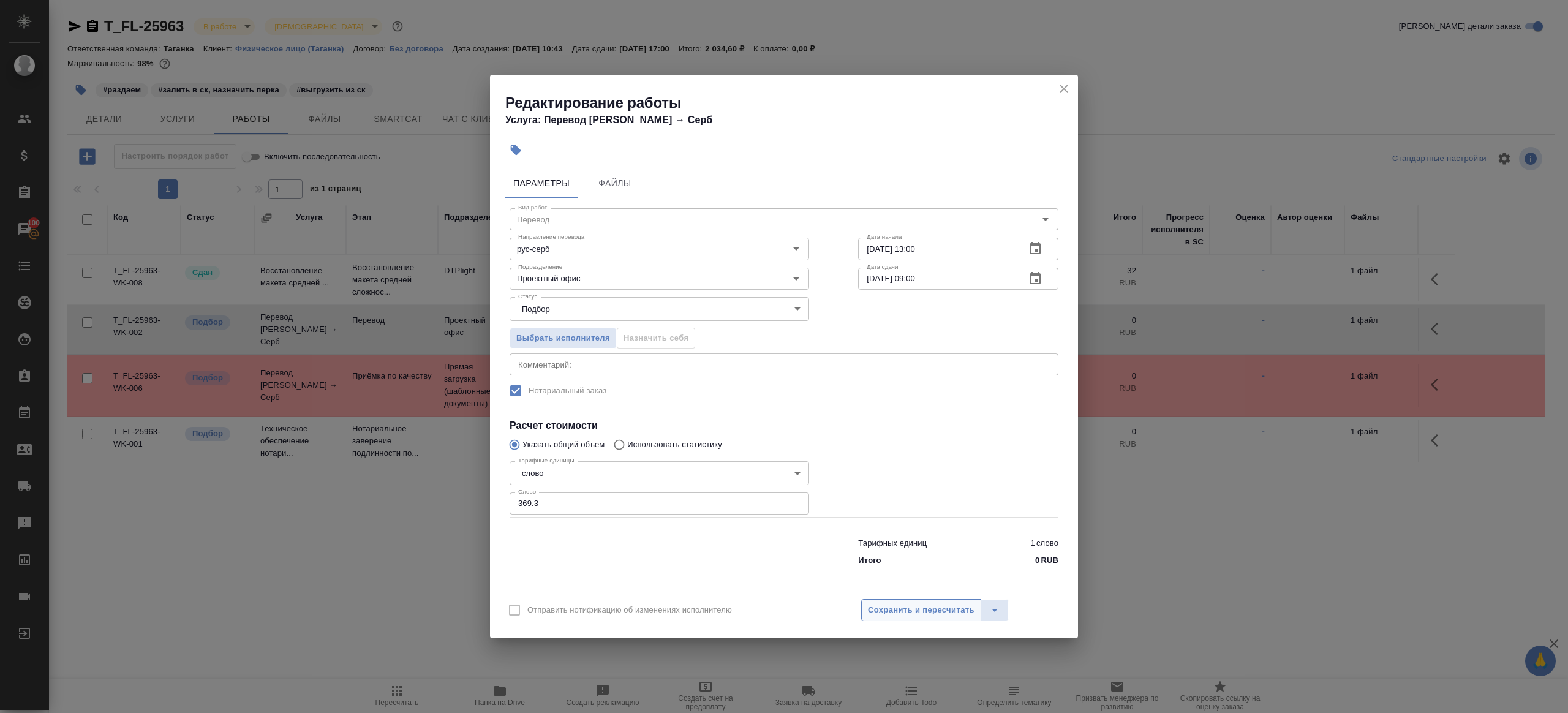
click at [919, 603] on span "Сохранить и пересчитать" at bounding box center [921, 610] width 107 height 14
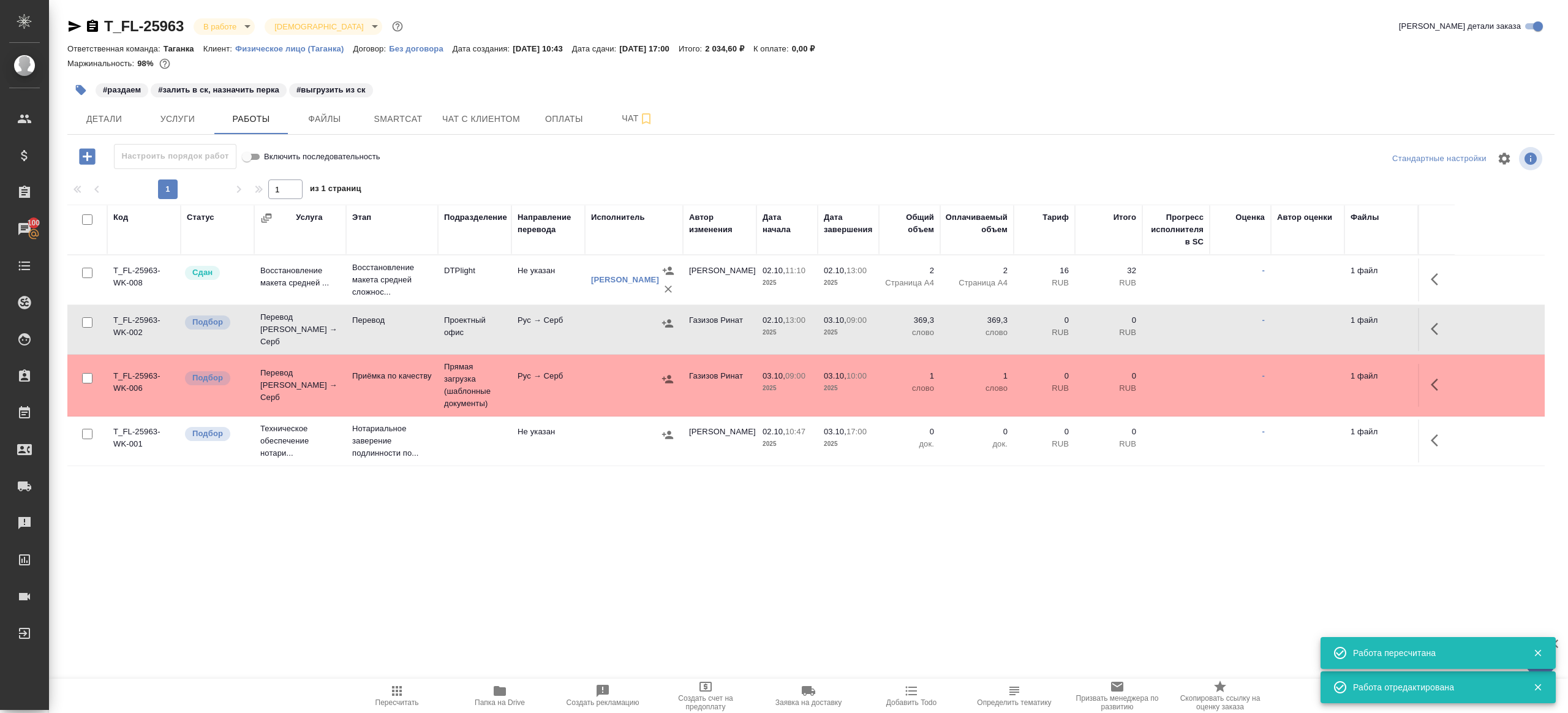
click at [658, 316] on div at bounding box center [634, 323] width 86 height 19
click at [661, 319] on button "button" at bounding box center [668, 323] width 19 height 19
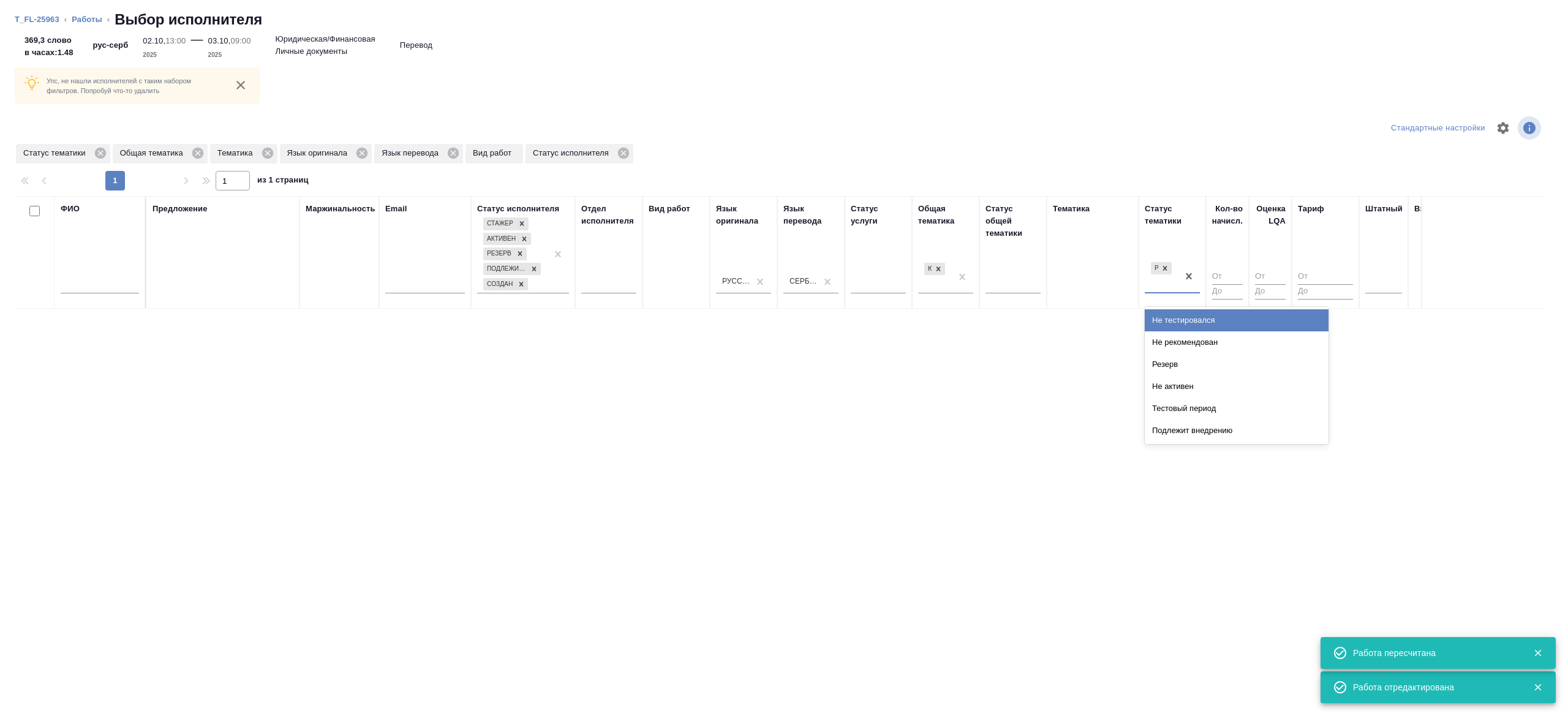
click at [1175, 270] on div "Рекомендован" at bounding box center [1161, 276] width 33 height 33
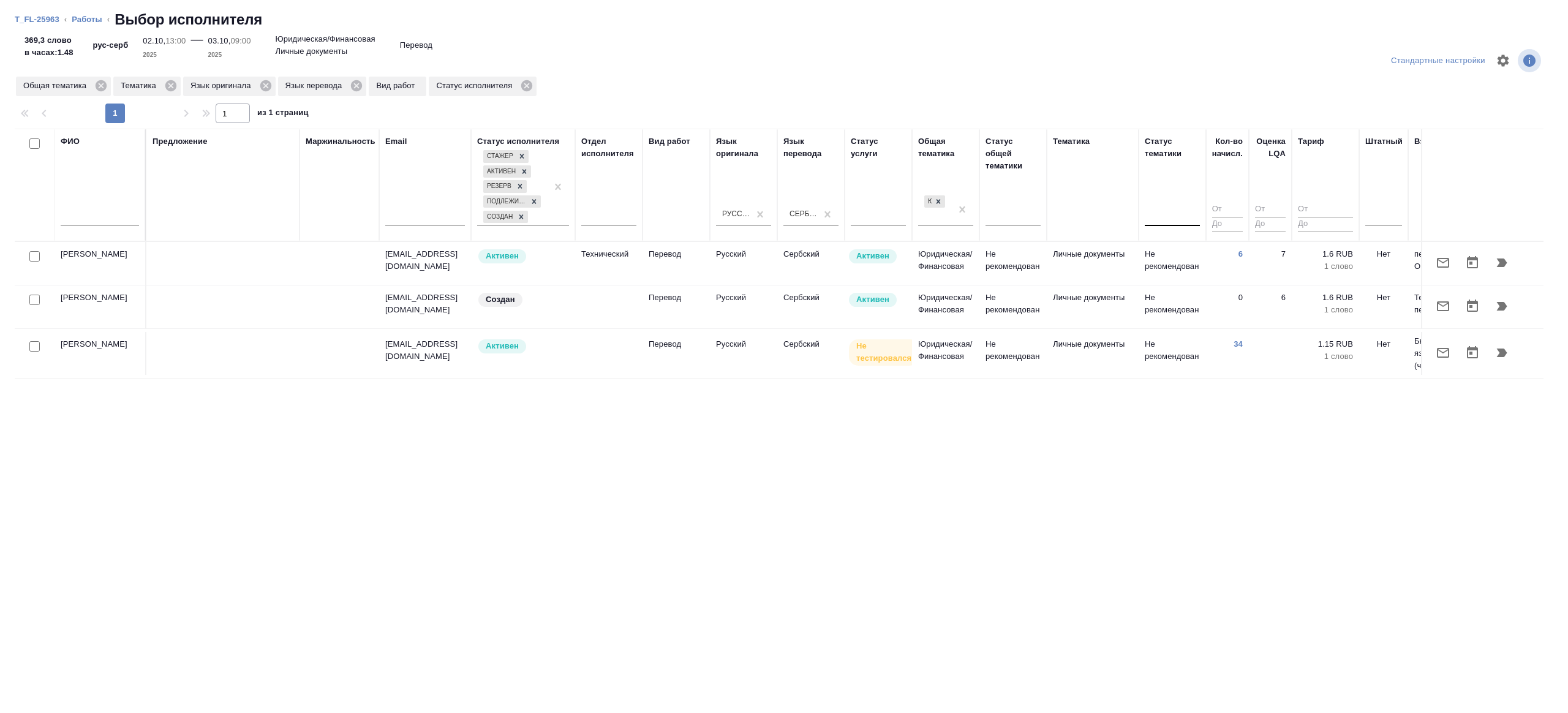
scroll to position [0, 250]
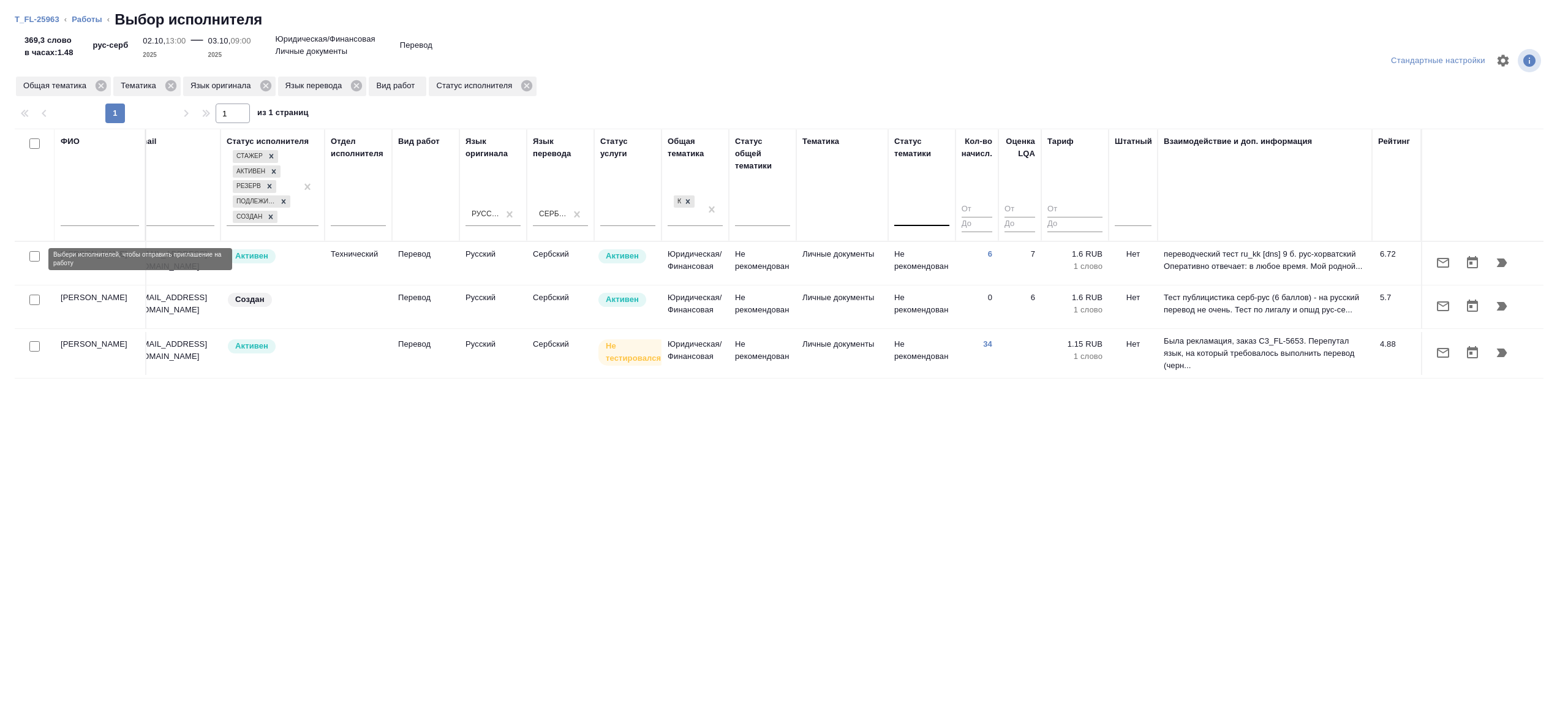
click at [36, 260] on input "checkbox" at bounding box center [34, 256] width 10 height 10
checkbox input "true"
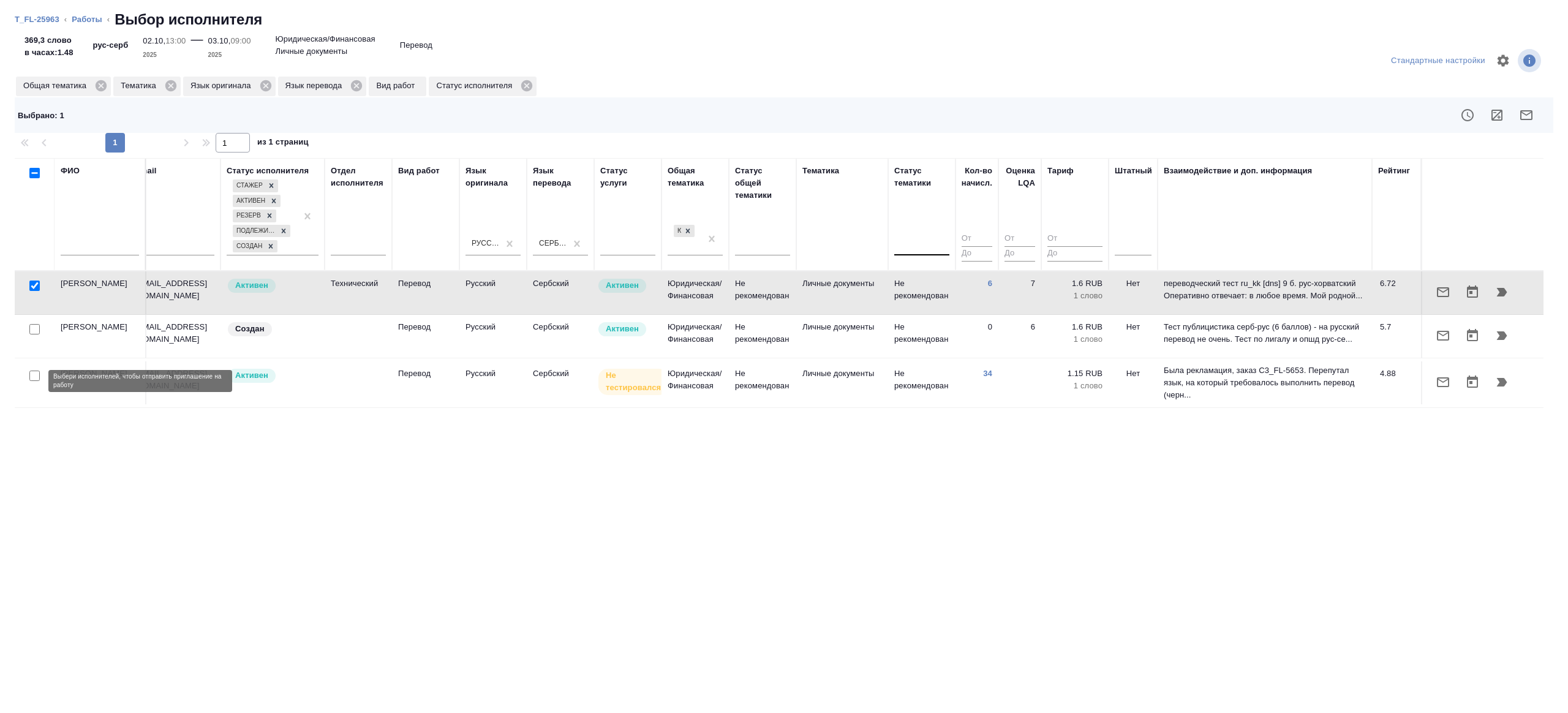
click at [34, 376] on input "checkbox" at bounding box center [34, 375] width 10 height 10
checkbox input "true"
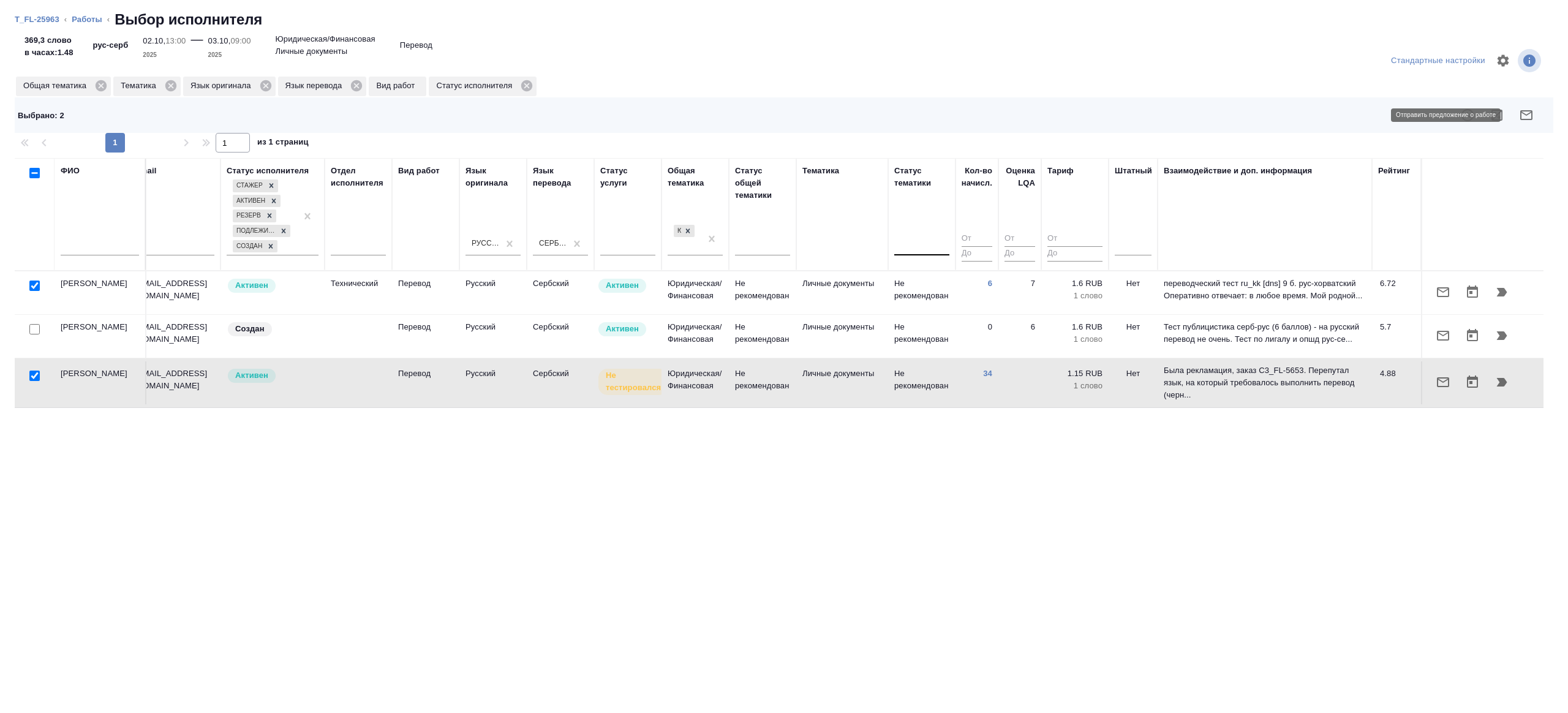
click at [1520, 109] on icon "button" at bounding box center [1526, 115] width 15 height 15
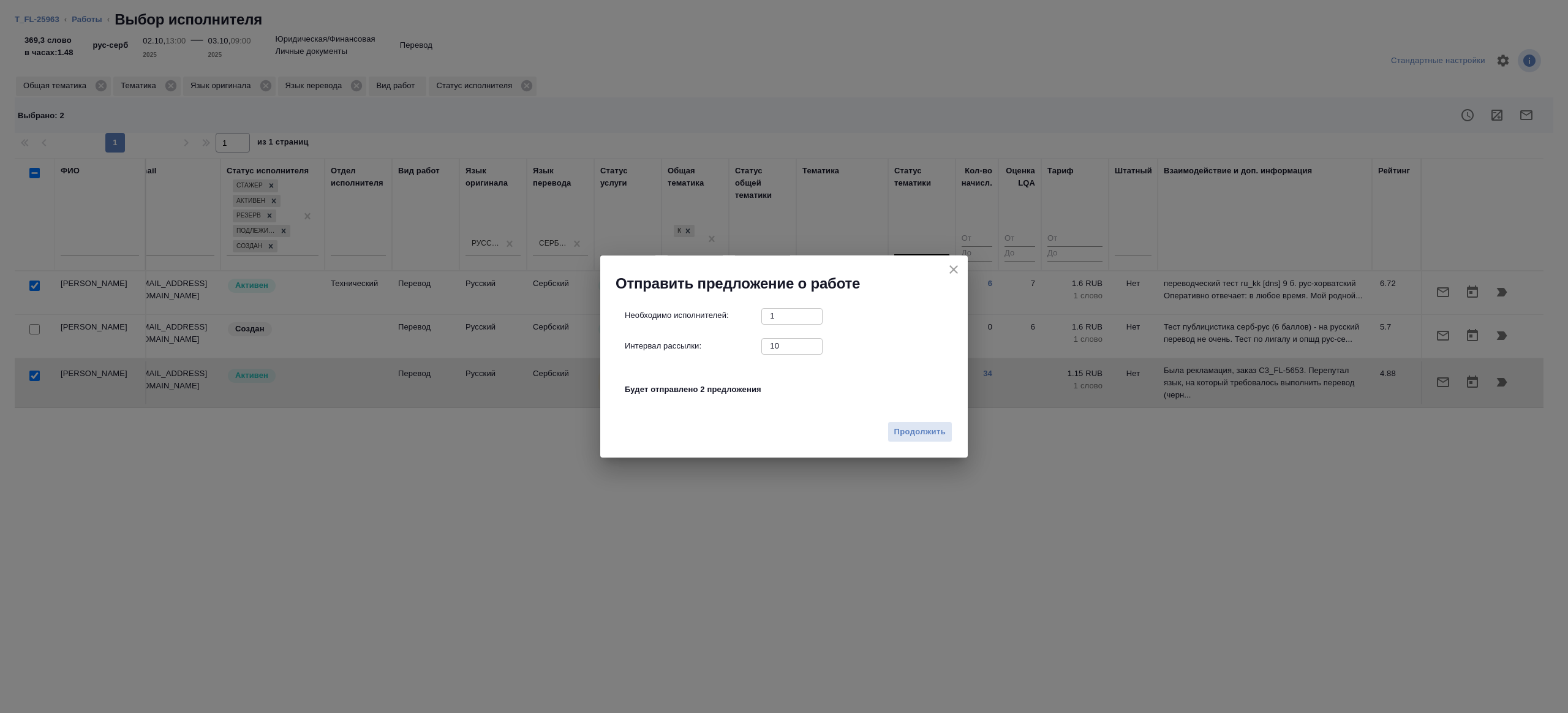
drag, startPoint x: 794, startPoint y: 351, endPoint x: 735, endPoint y: 341, distance: 59.8
click at [734, 340] on div "Интервал рассылки: 10 ​" at bounding box center [789, 346] width 328 height 16
click at [917, 418] on div "Продолжить" at bounding box center [784, 436] width 368 height 43
drag, startPoint x: 796, startPoint y: 348, endPoint x: 733, endPoint y: 344, distance: 63.1
click at [733, 344] on div "Интервал рассылки: 2 ​" at bounding box center [789, 346] width 328 height 16
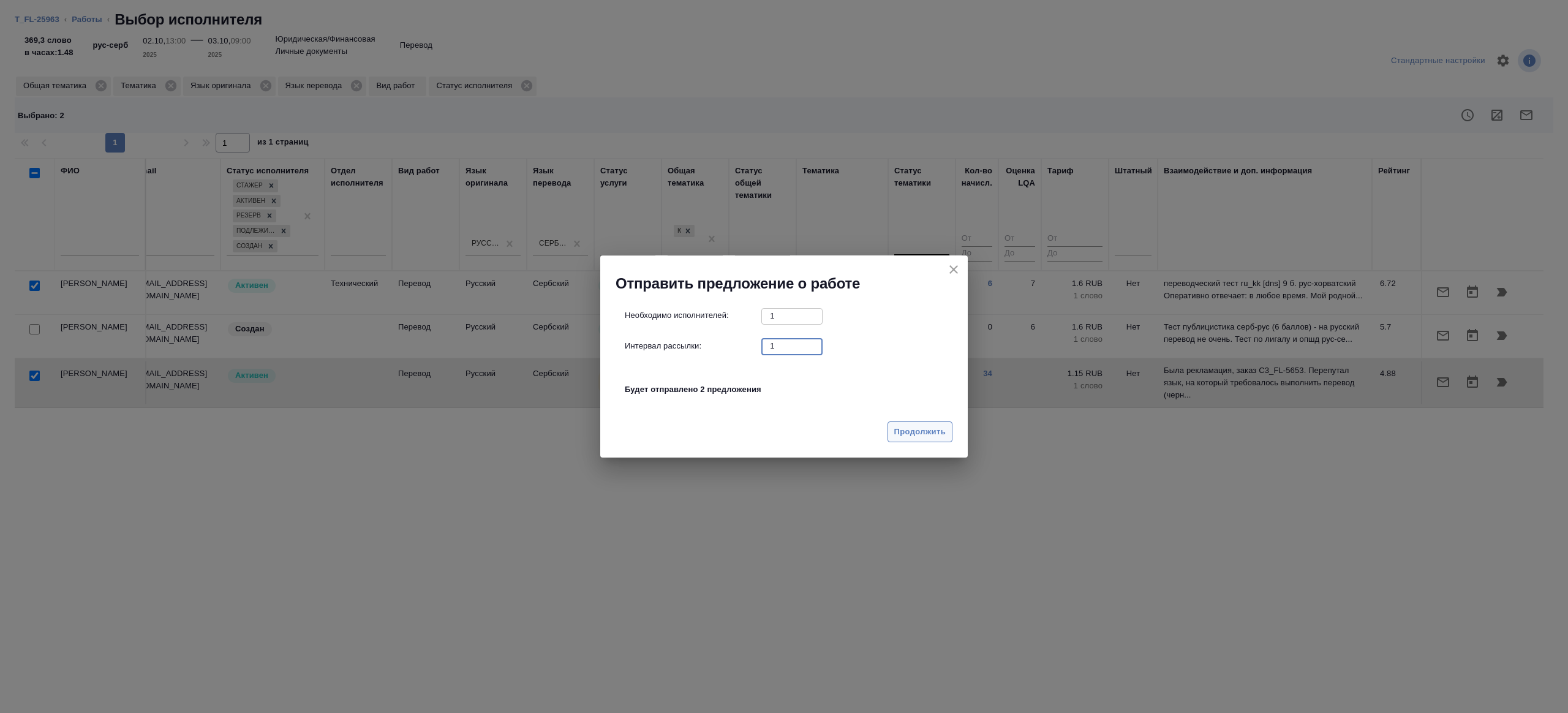
type input "1"
click at [927, 439] on button "Продолжить" at bounding box center [919, 432] width 65 height 22
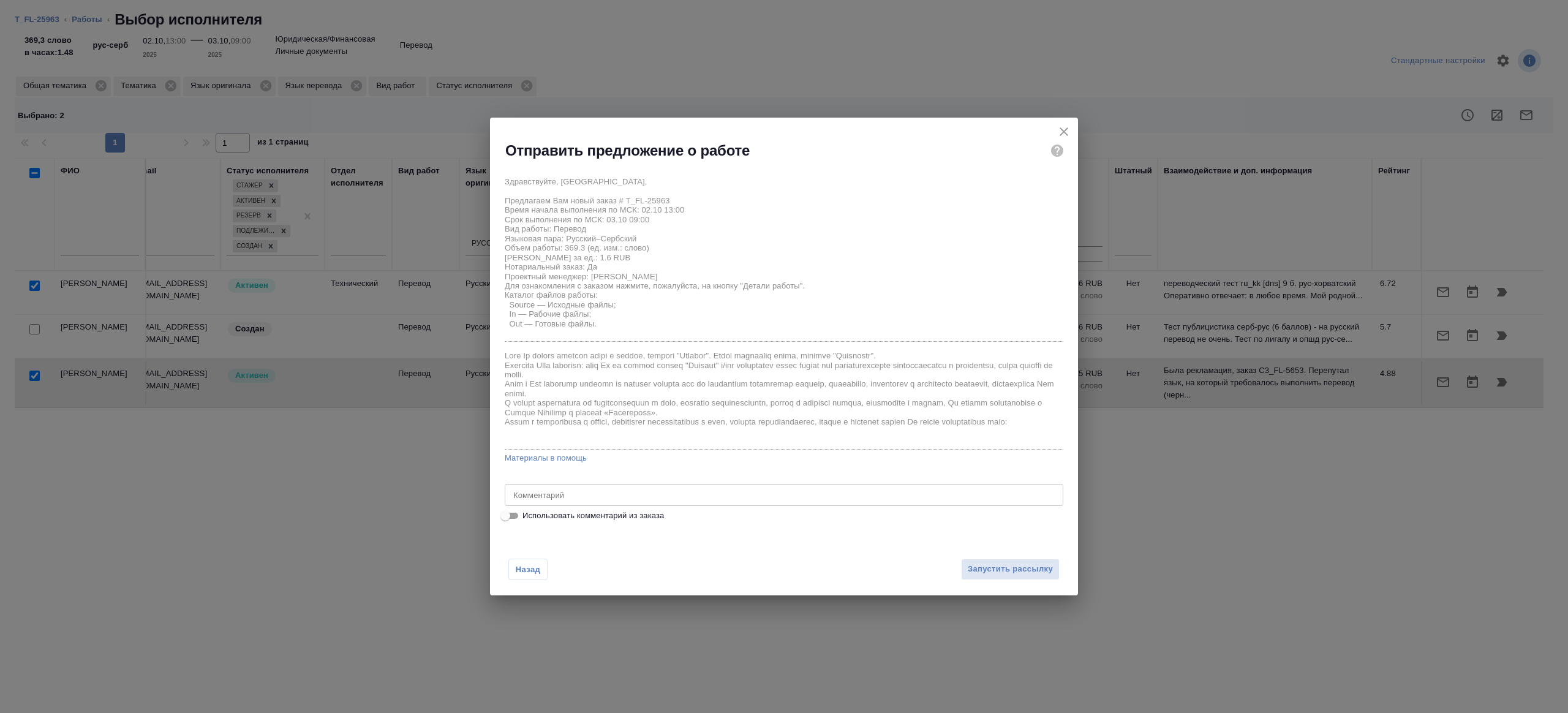
click at [513, 516] on input "Использовать комментарий из заказа" at bounding box center [505, 516] width 44 height 15
checkbox input "true"
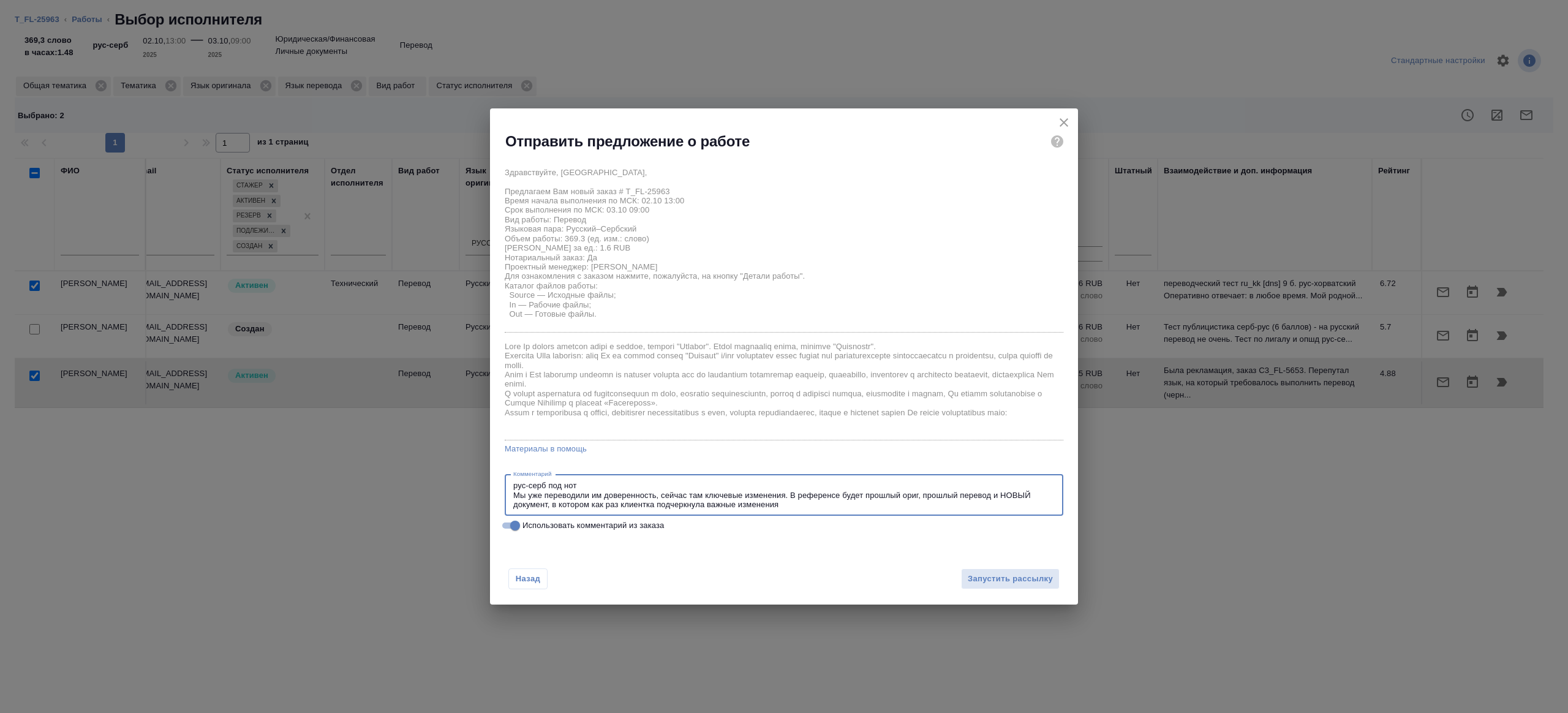
click at [831, 509] on textarea "рус-серб под нот Мы уже переводили им доверенность, сейчас там ключевые изменен…" at bounding box center [784, 495] width 541 height 28
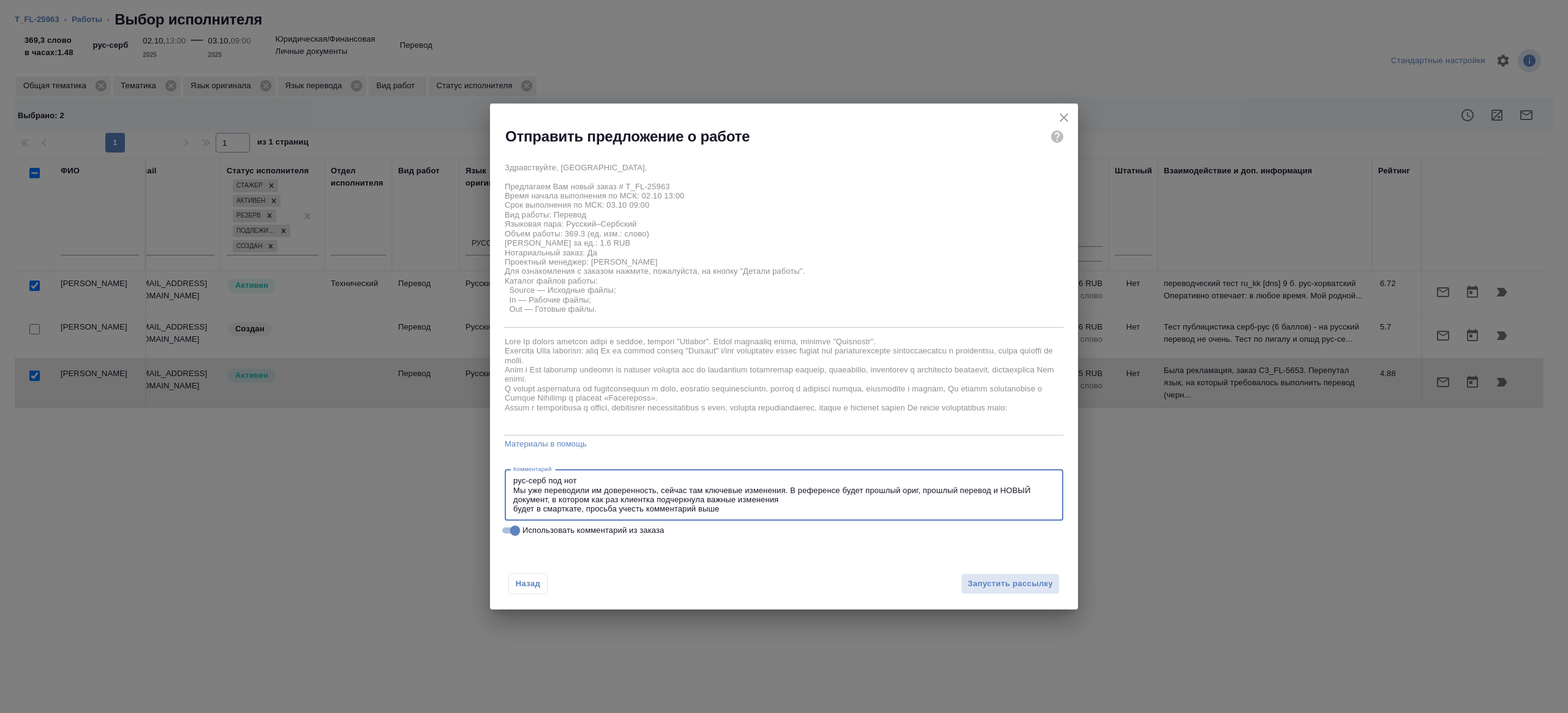
click at [775, 515] on div "рус-серб под нот Мы уже переводили им доверенность, сейчас там ключевые изменен…" at bounding box center [784, 495] width 558 height 51
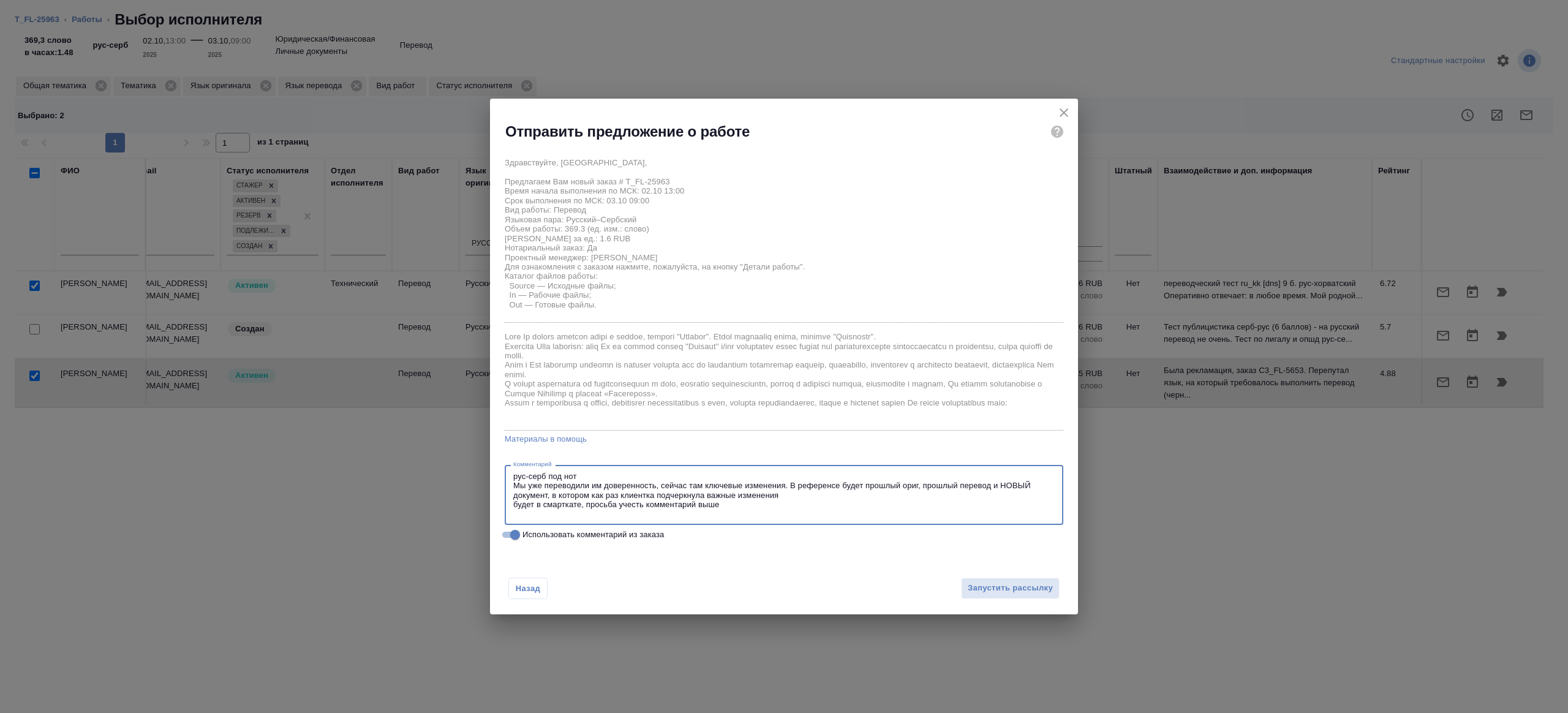
paste textarea "https://drive.awatera.com/s/Ai4XEE7wYFMz5KA"
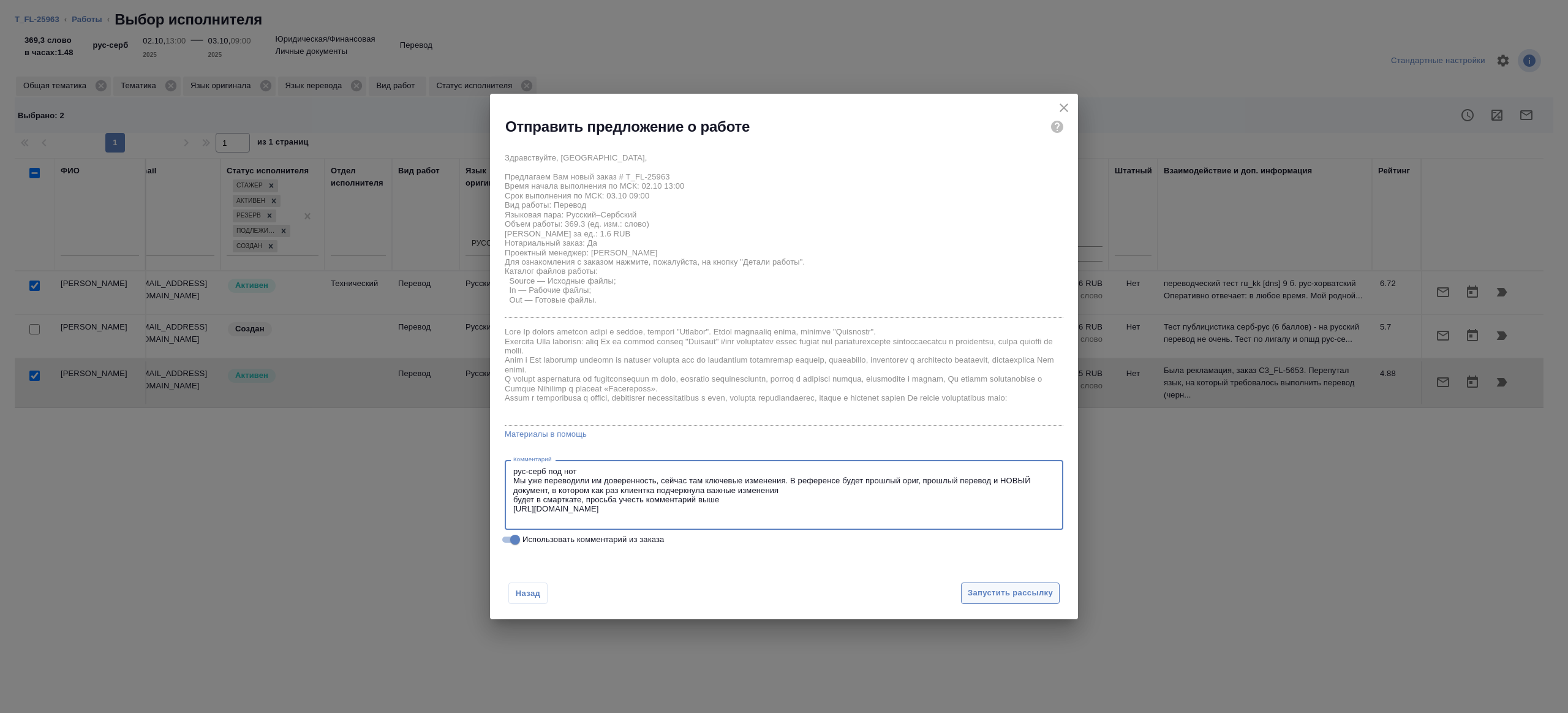
type textarea "рус-серб под нот Мы уже переводили им доверенность, сейчас там ключевые изменен…"
click at [1006, 596] on span "Запустить рассылку" at bounding box center [1010, 593] width 85 height 14
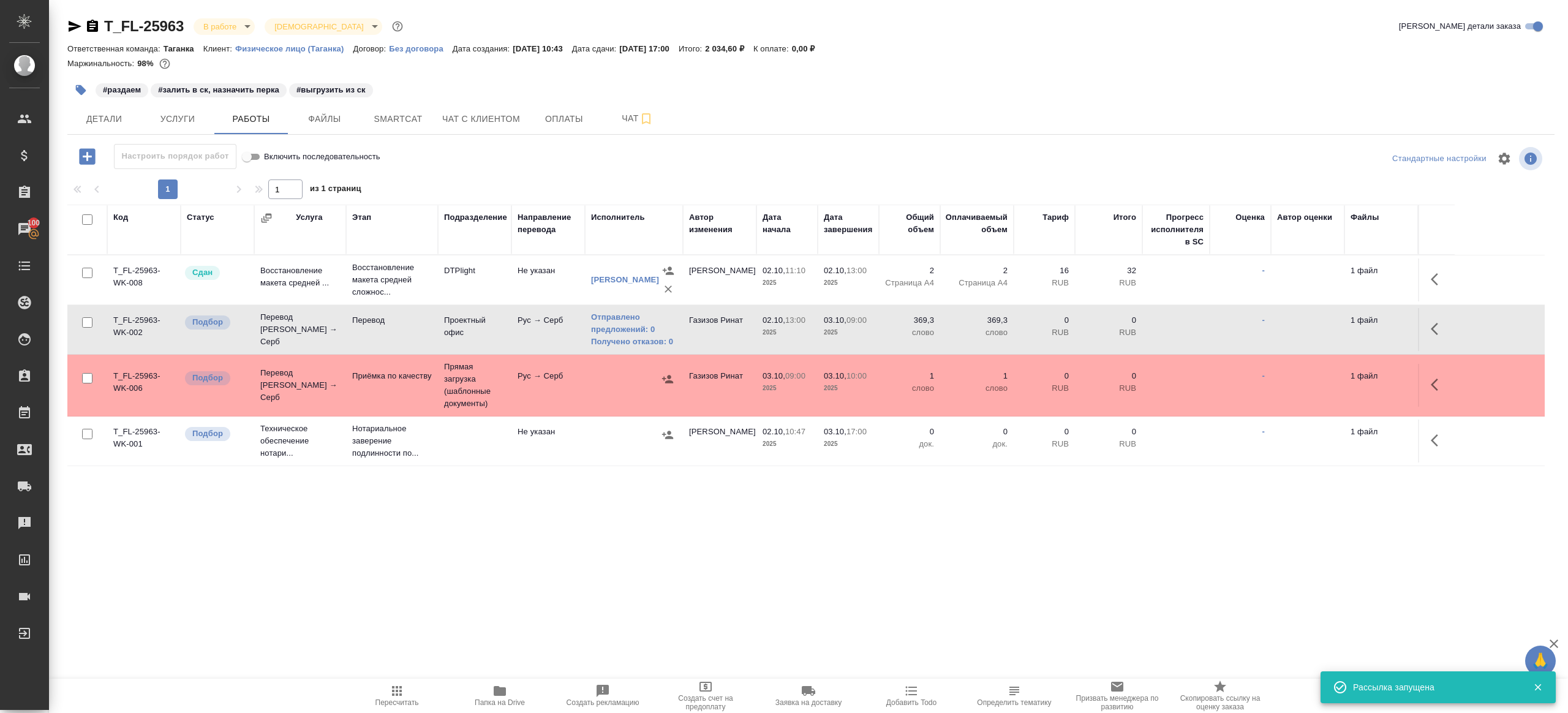
click at [411, 695] on span "Пересчитать" at bounding box center [397, 695] width 88 height 23
click at [515, 627] on div ".cls-1 fill:#fff; AWATERA Gazizov Rinat Клиенты Спецификации Заказы 100 Чаты To…" at bounding box center [784, 356] width 1568 height 713
click at [570, 392] on td "Рус → Серб" at bounding box center [548, 385] width 74 height 43
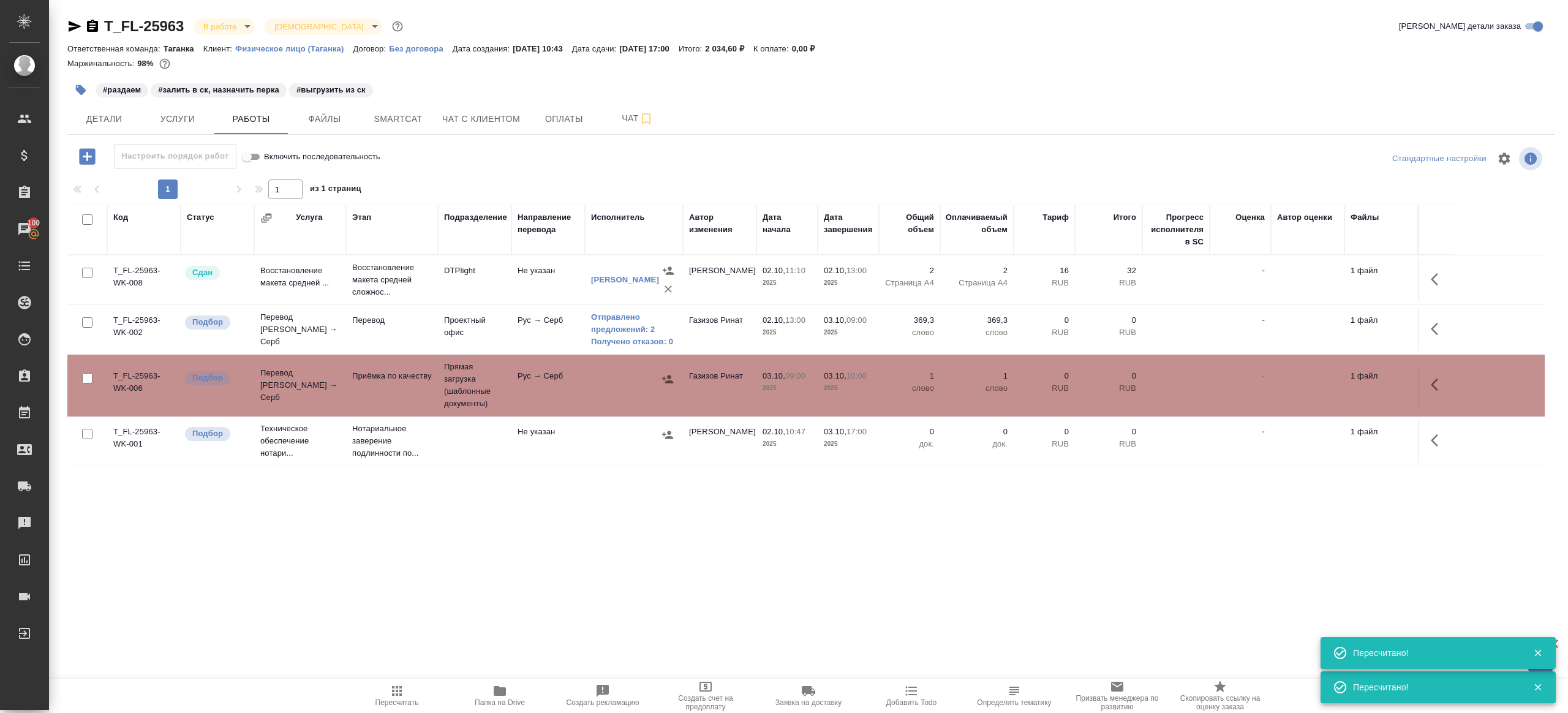
click at [570, 392] on td "Рус → Серб" at bounding box center [548, 385] width 74 height 43
click at [407, 698] on span "Пересчитать" at bounding box center [397, 702] width 44 height 9
drag, startPoint x: 407, startPoint y: 697, endPoint x: 486, endPoint y: 613, distance: 115.3
click at [408, 698] on span "Пересчитать" at bounding box center [397, 702] width 44 height 9
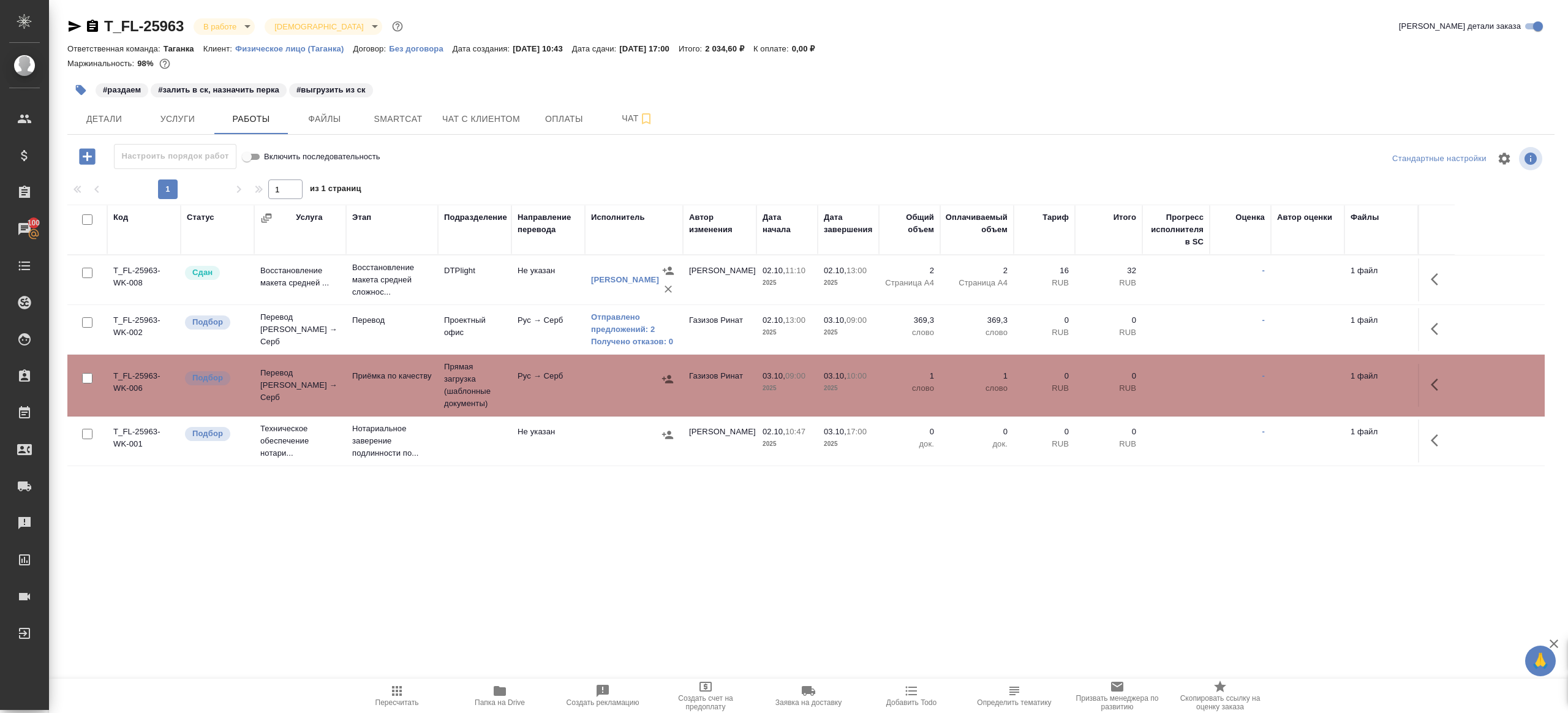
click at [488, 611] on div ".cls-1 fill:#fff; AWATERA Gazizov Rinat Клиенты Спецификации Заказы 100 Чаты To…" at bounding box center [784, 356] width 1568 height 713
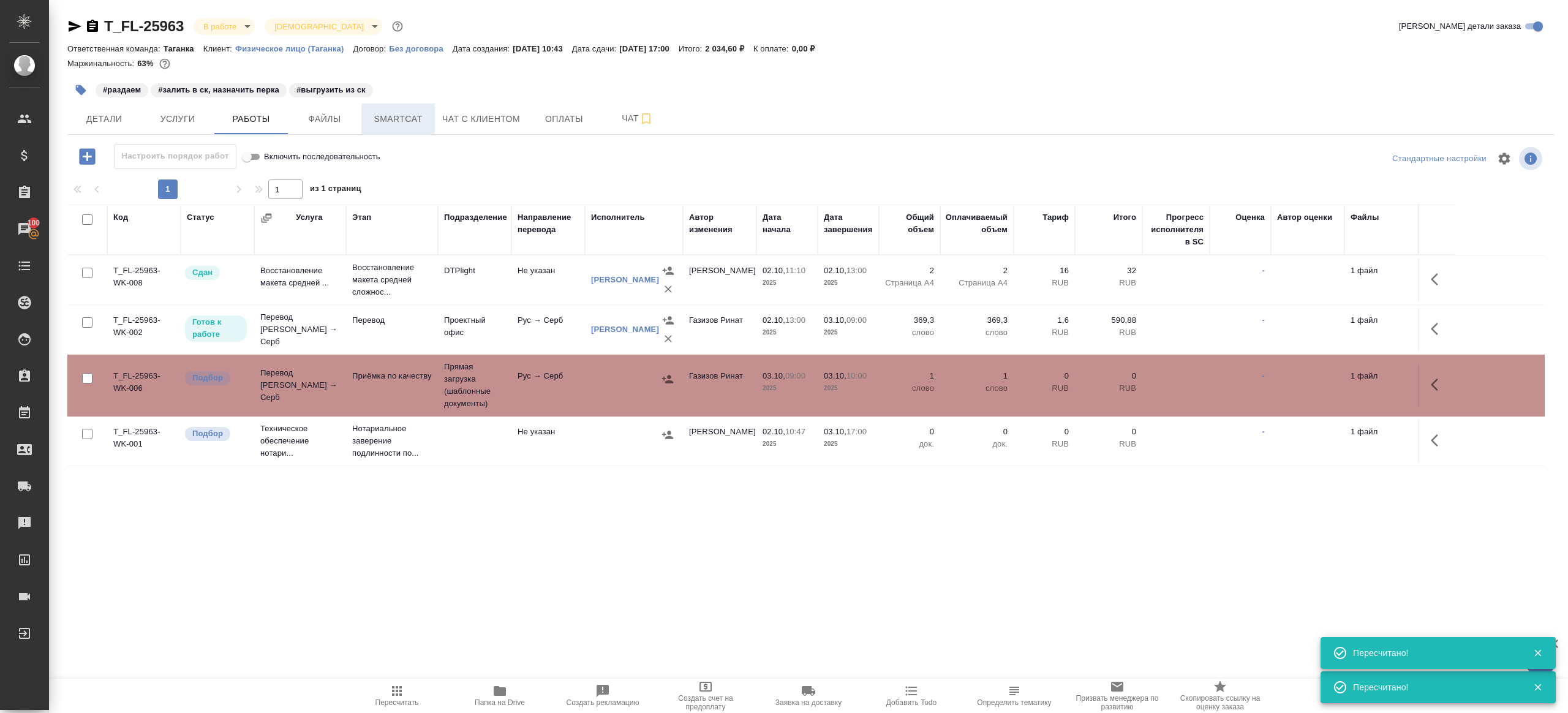
click at [418, 107] on button "Smartcat" at bounding box center [398, 118] width 74 height 30
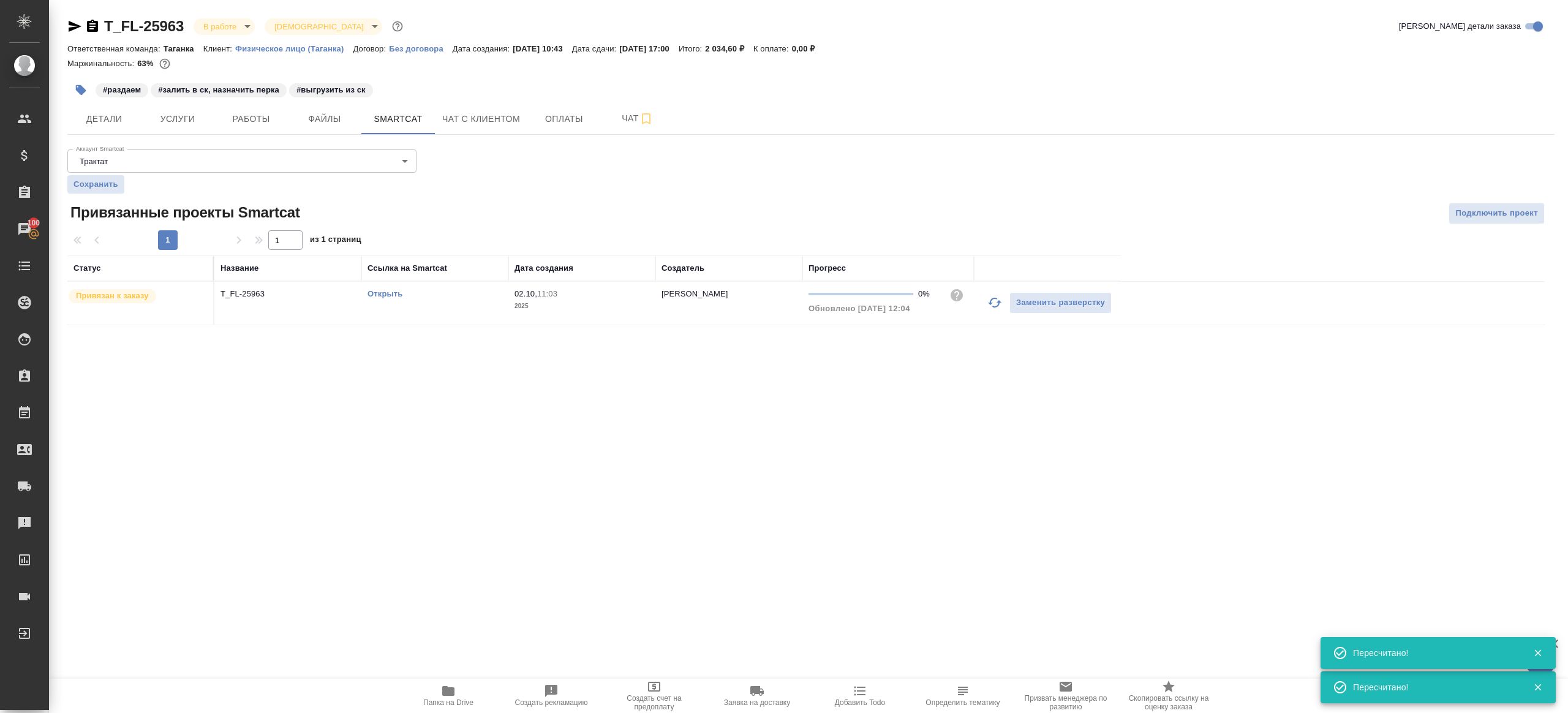
click at [387, 295] on link "Открыть" at bounding box center [385, 294] width 35 height 9
click at [247, 128] on button "Работы" at bounding box center [251, 118] width 74 height 30
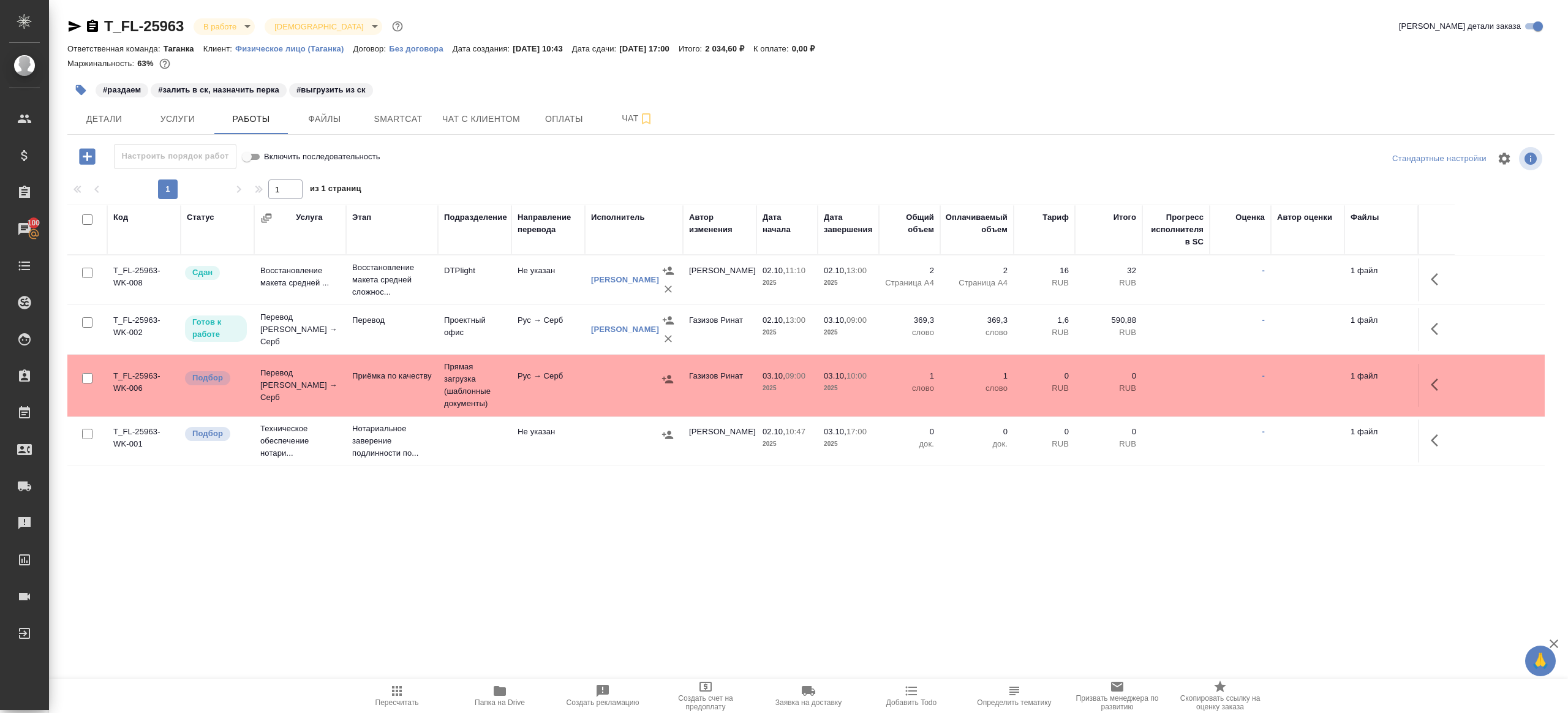
click at [75, 82] on button "button" at bounding box center [81, 89] width 27 height 27
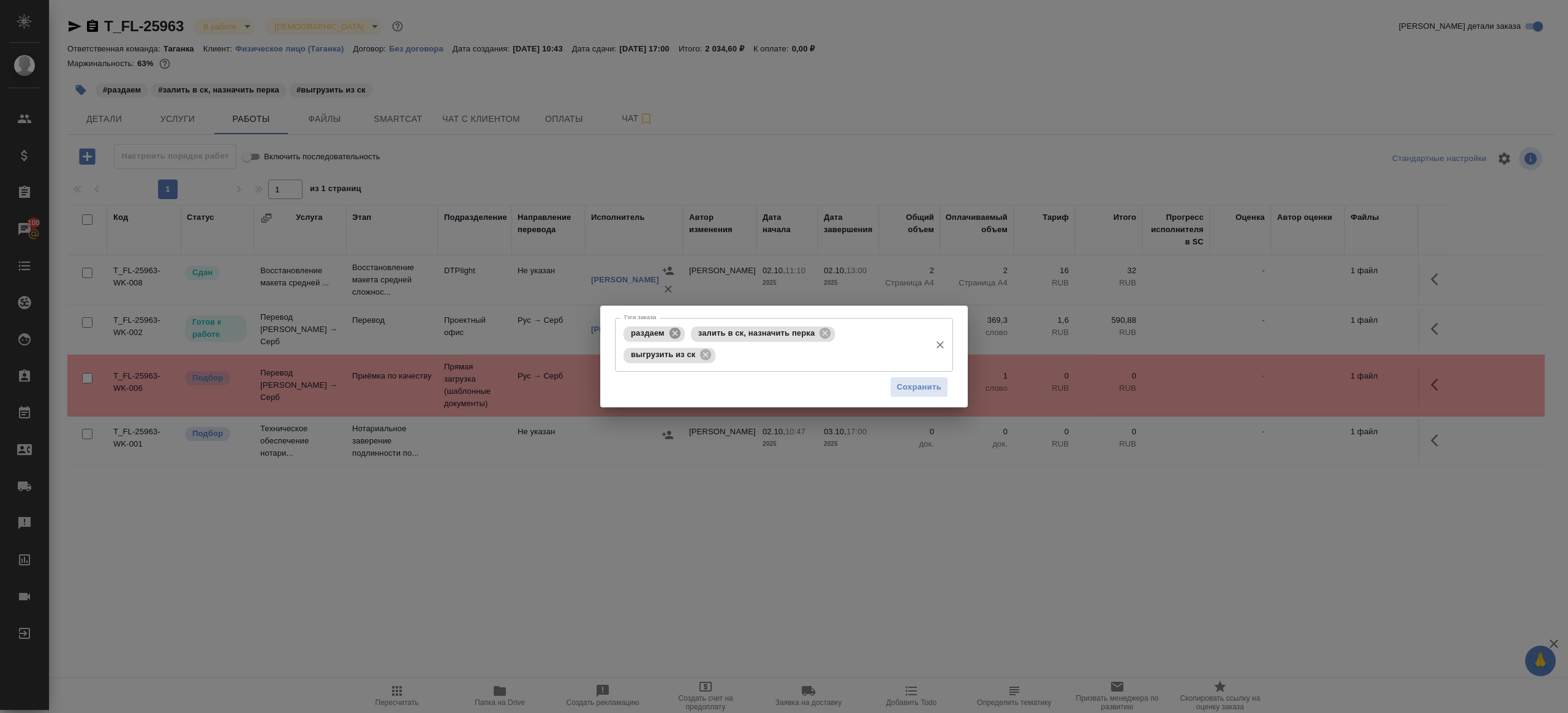
click at [668, 327] on icon at bounding box center [674, 333] width 13 height 13
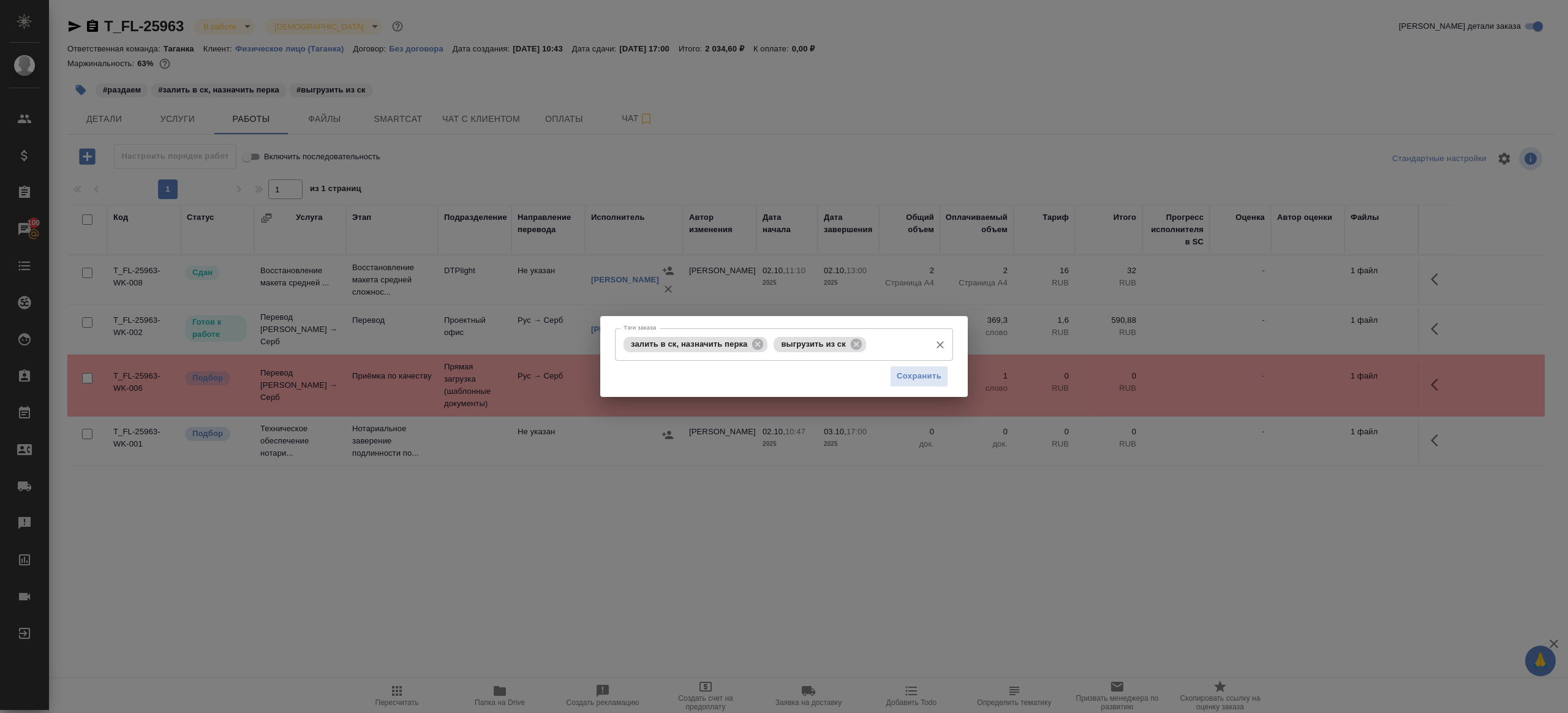
click at [751, 344] on span "залить в ск, назначить перка" at bounding box center [689, 344] width 131 height 9
click at [765, 348] on icon at bounding box center [757, 344] width 13 height 13
click at [894, 370] on button "Сохранить" at bounding box center [919, 376] width 58 height 22
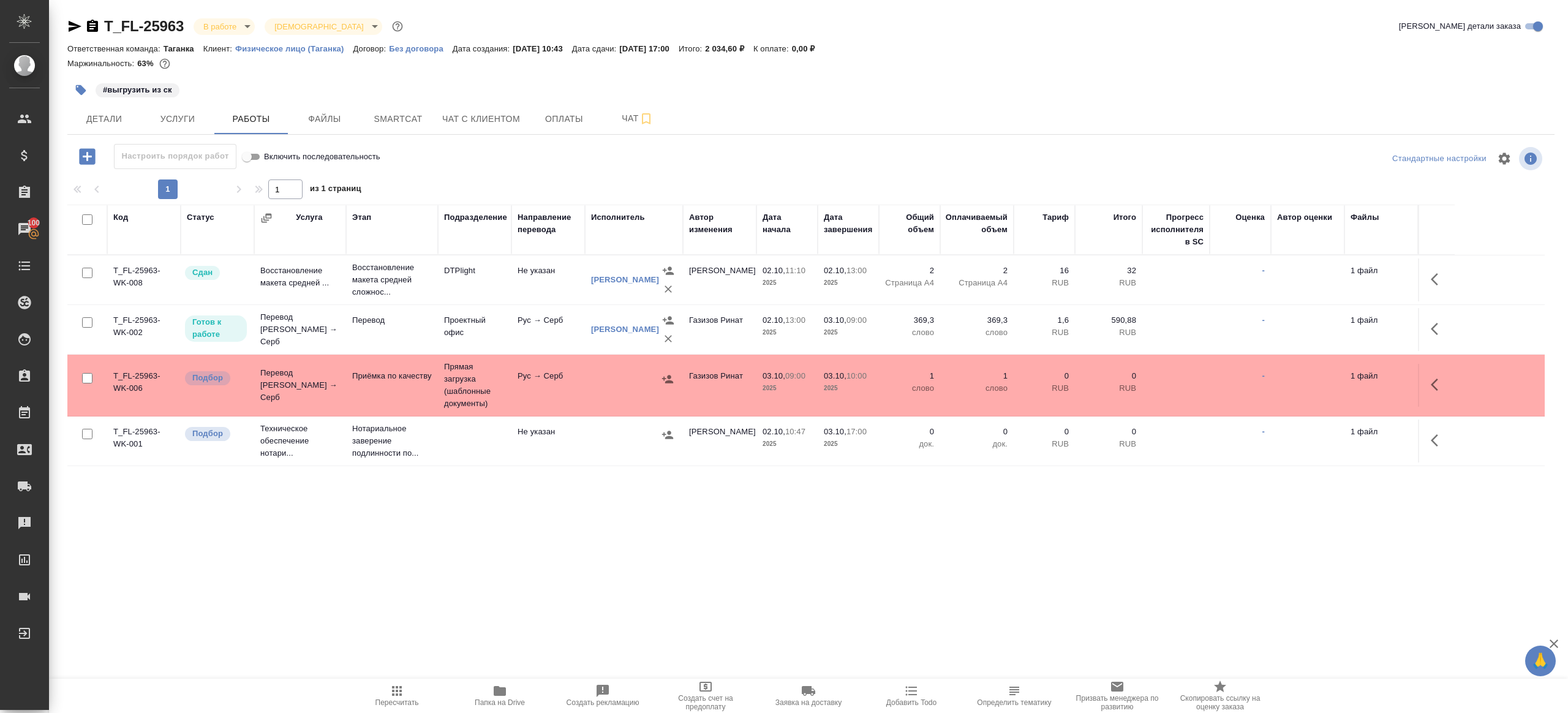
click at [394, 683] on icon "button" at bounding box center [397, 690] width 15 height 15
drag, startPoint x: 394, startPoint y: 683, endPoint x: 467, endPoint y: 602, distance: 109.0
click at [394, 682] on button "Пересчитать" at bounding box center [397, 696] width 103 height 34
click at [471, 599] on div ".cls-1 fill:#fff; AWATERA Gazizov Rinat Клиенты Спецификации Заказы 100 Чаты To…" at bounding box center [784, 356] width 1568 height 713
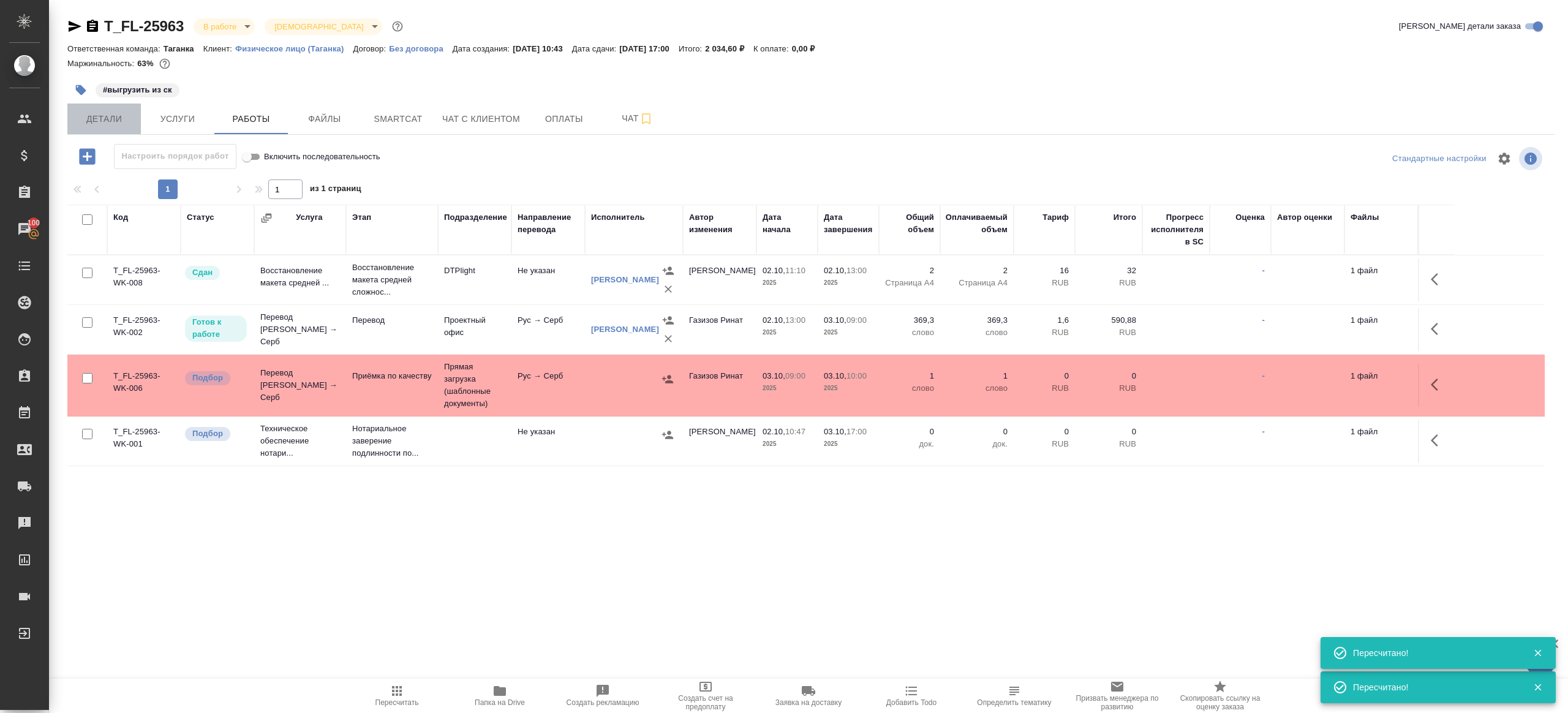
click at [129, 128] on button "Детали" at bounding box center [104, 118] width 74 height 30
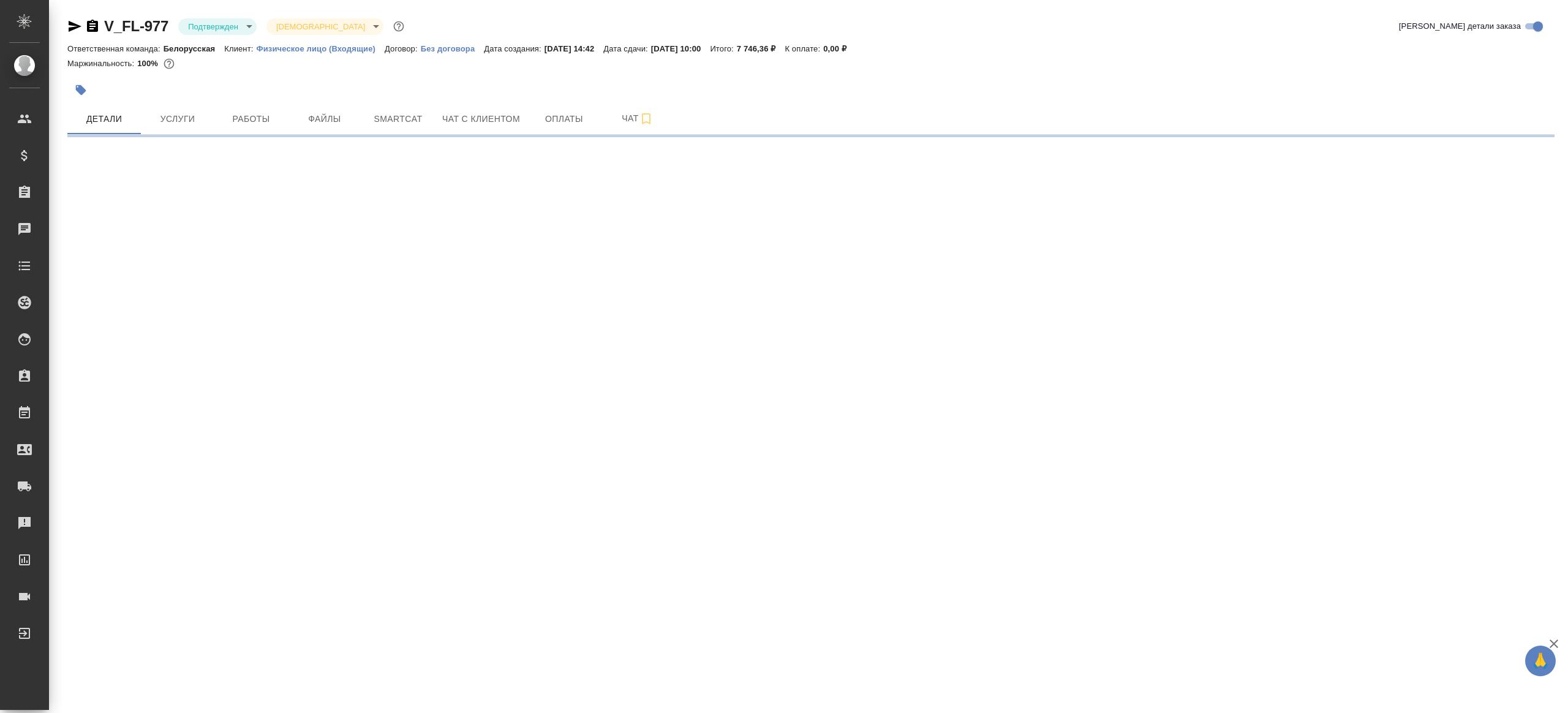
click at [234, 23] on body "🙏 .cls-1 fill:#fff; AWATERA [PERSON_NAME] Клиенты Спецификации Заказы Чаты Todo…" at bounding box center [784, 356] width 1568 height 713
click at [262, 139] on li "В работе" at bounding box center [234, 129] width 112 height 21
select select "RU"
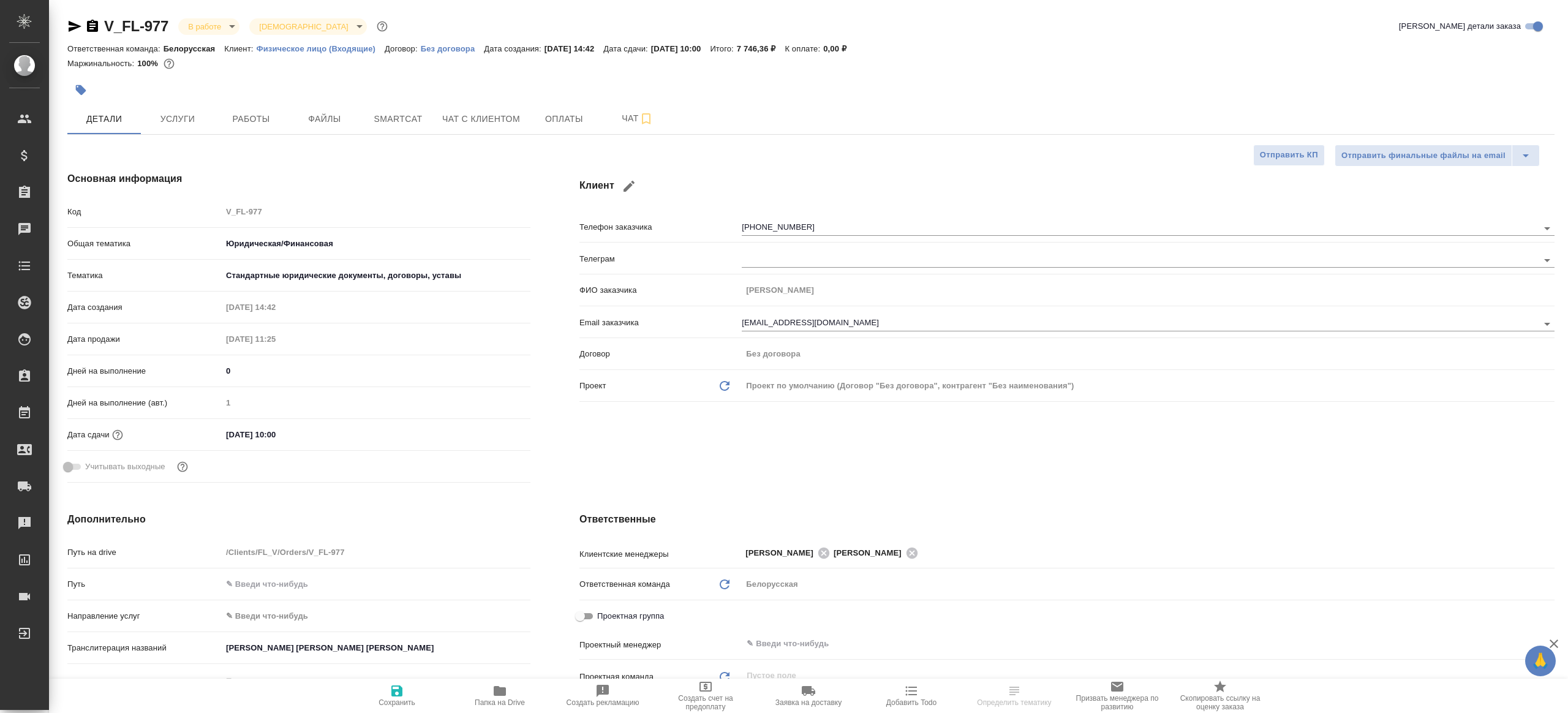
type textarea "x"
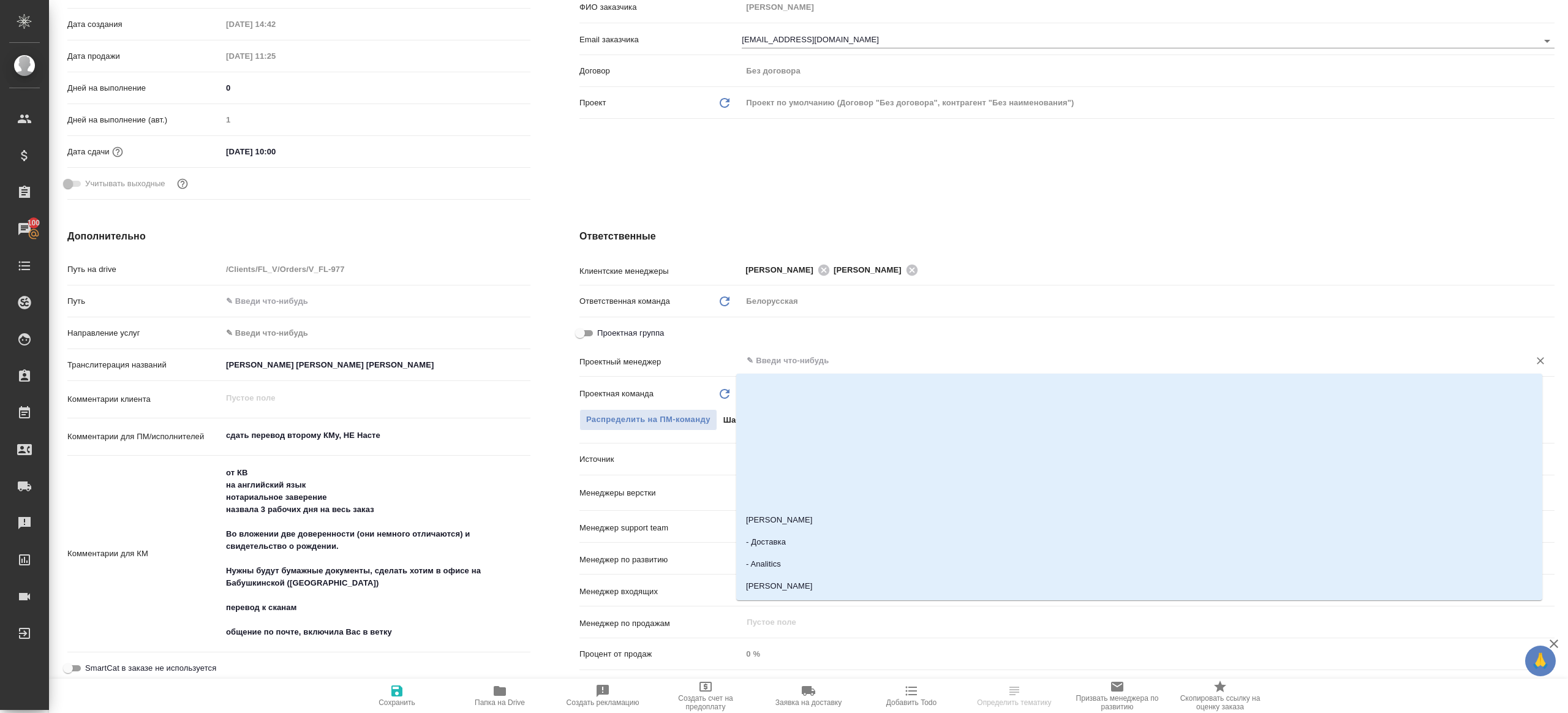
click at [814, 362] on input "text" at bounding box center [1127, 360] width 765 height 15
type input "ринат"
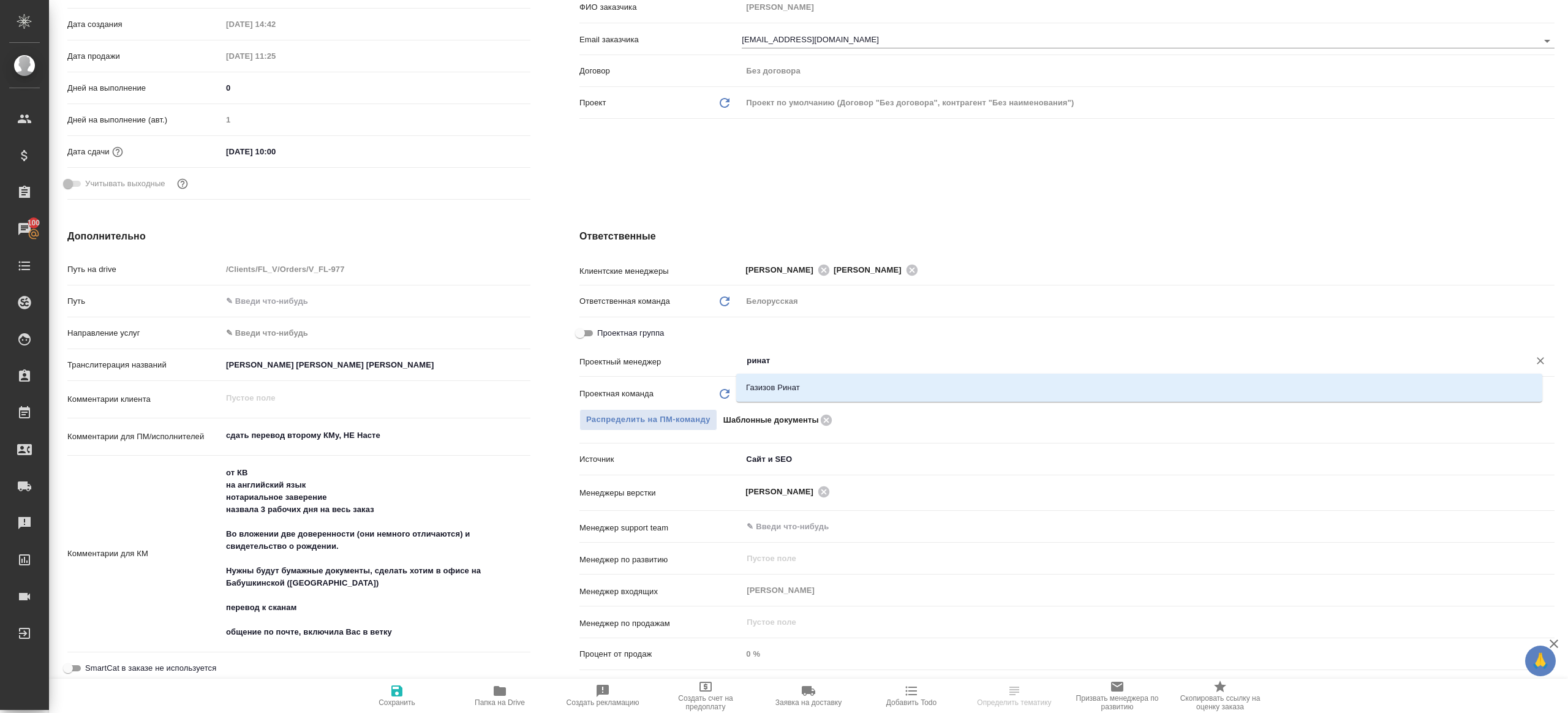
click at [814, 398] on li "Газизов Ринат" at bounding box center [1139, 387] width 806 height 22
type textarea "x"
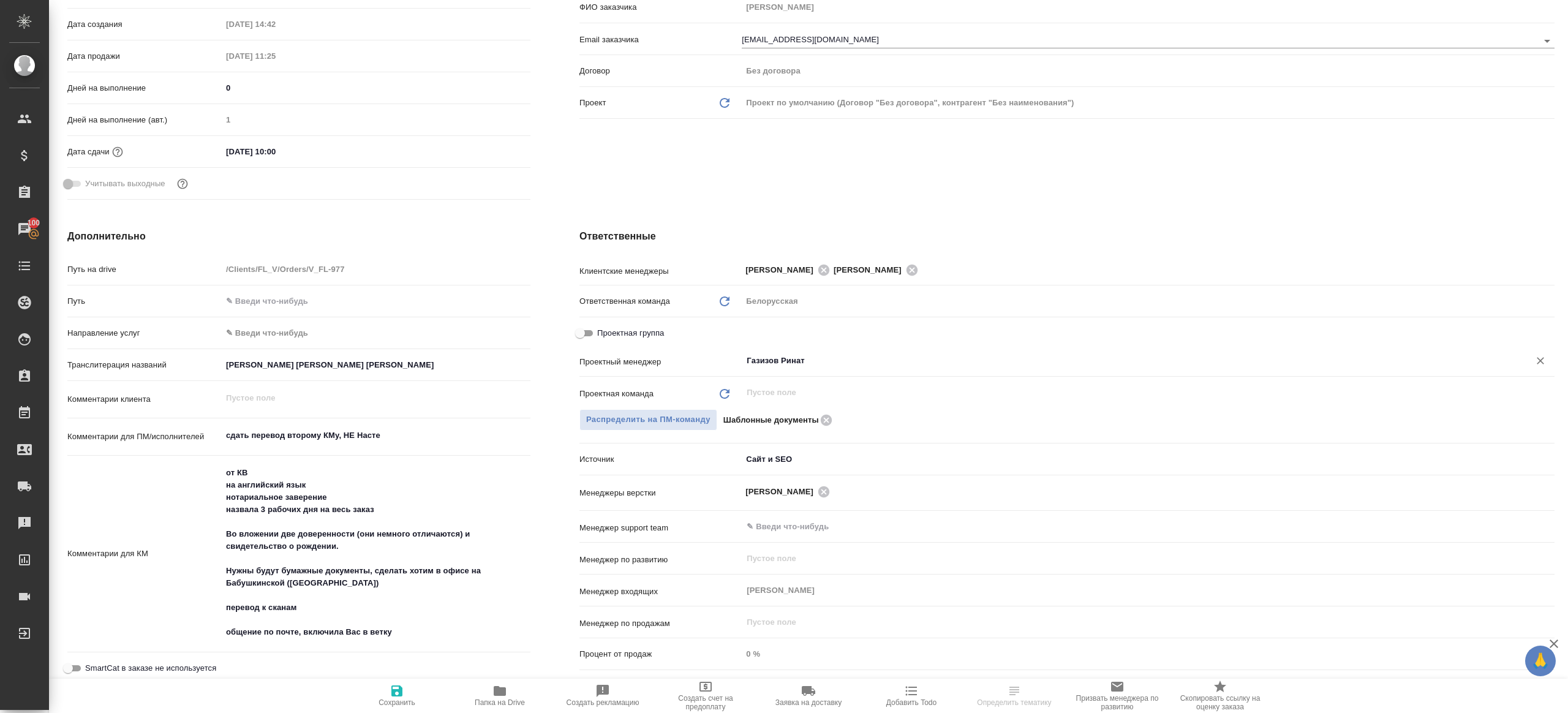
type input "Газизов Ринат"
click at [366, 693] on span "Сохранить" at bounding box center [397, 695] width 88 height 23
type textarea "x"
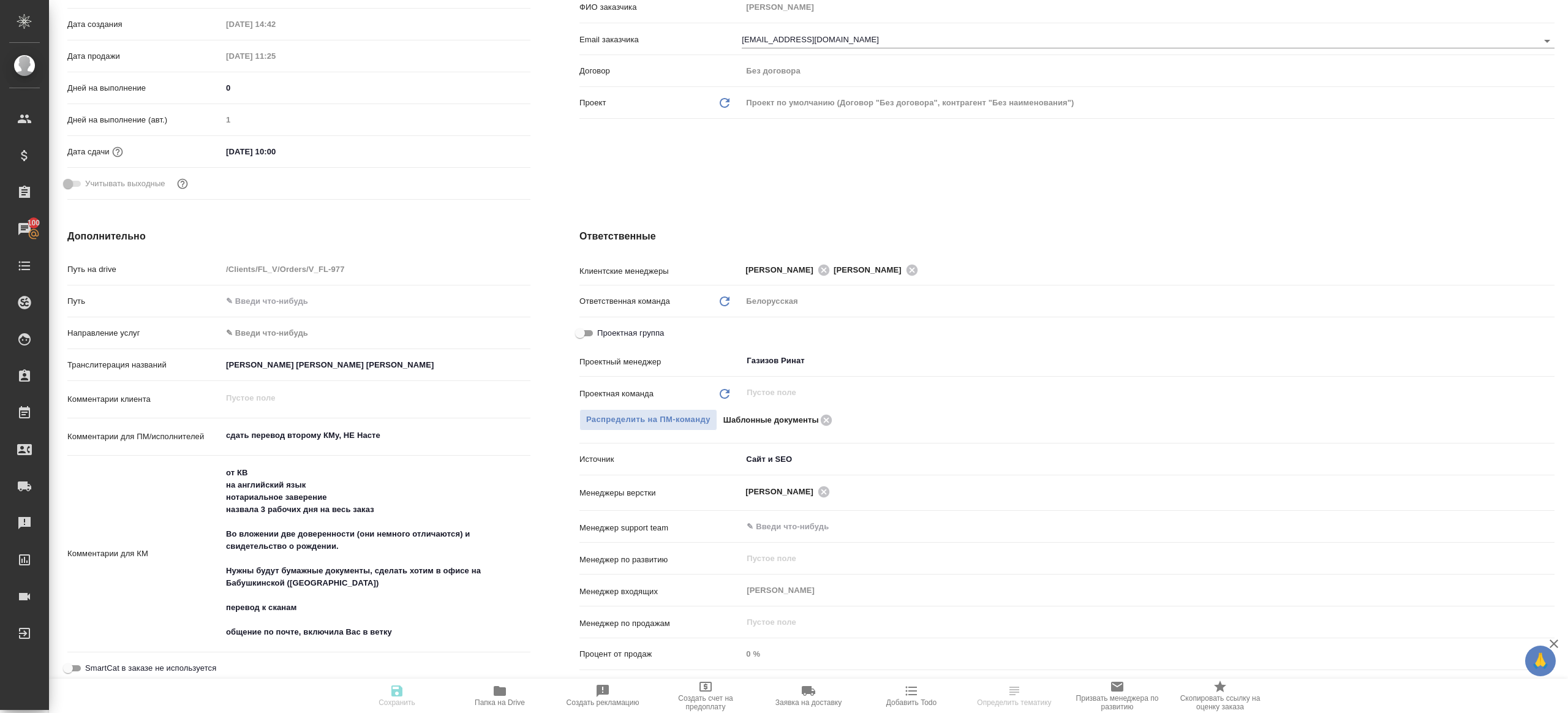
type textarea "x"
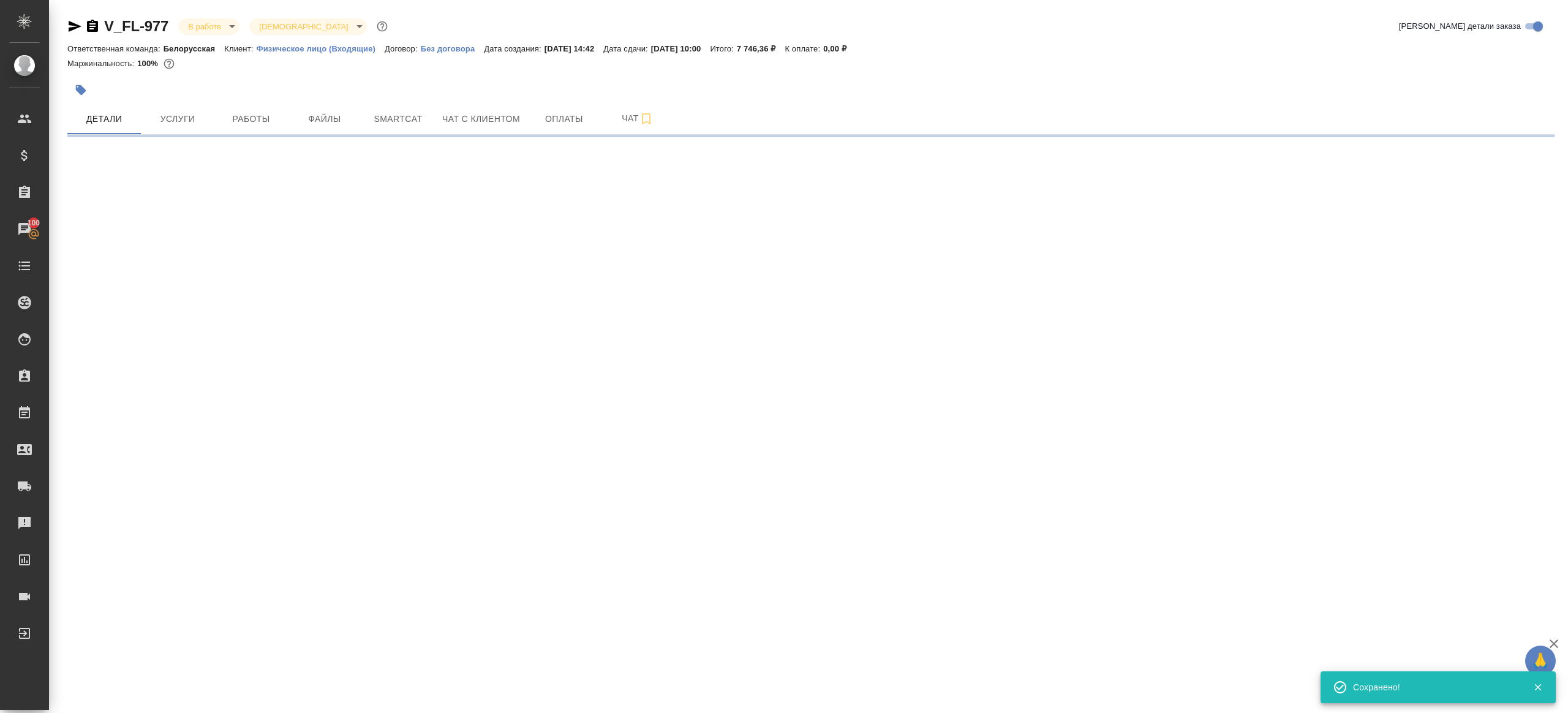
scroll to position [0, 0]
select select "RU"
click at [768, 22] on div "V_FL-977 В работе inProgress Святая троица holyTrinity Кратко детали заказа" at bounding box center [811, 26] width 1487 height 19
select select "RU"
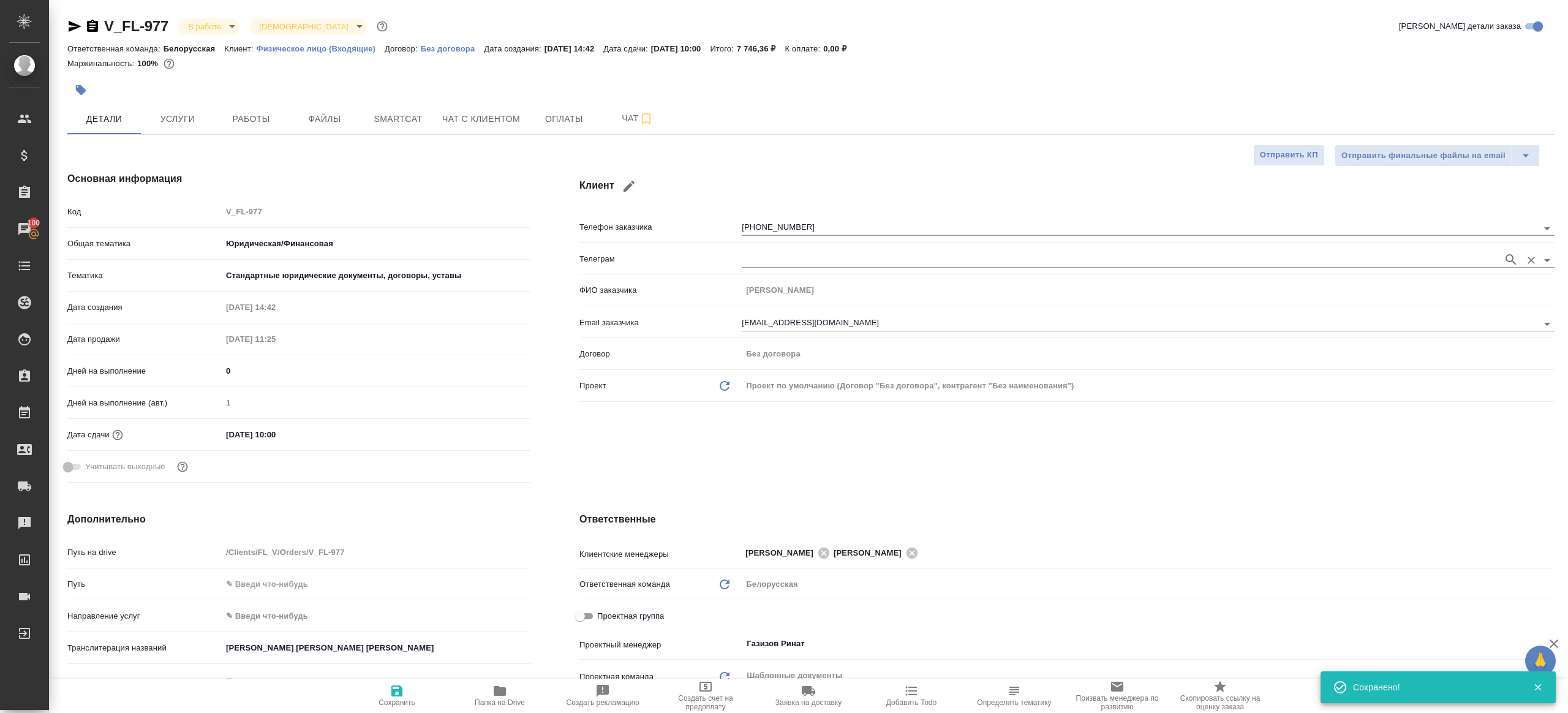
type textarea "x"
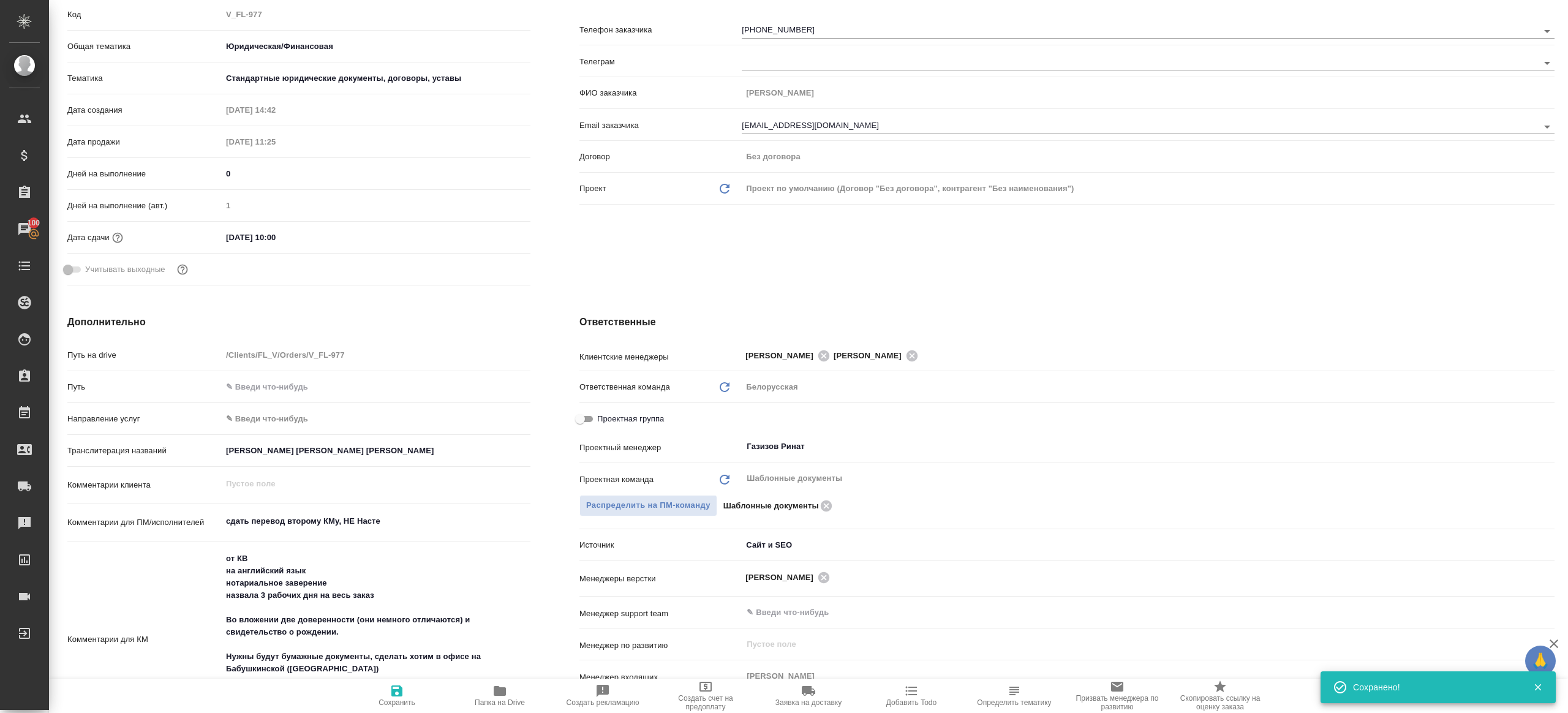
click at [504, 693] on icon "button" at bounding box center [500, 690] width 12 height 10
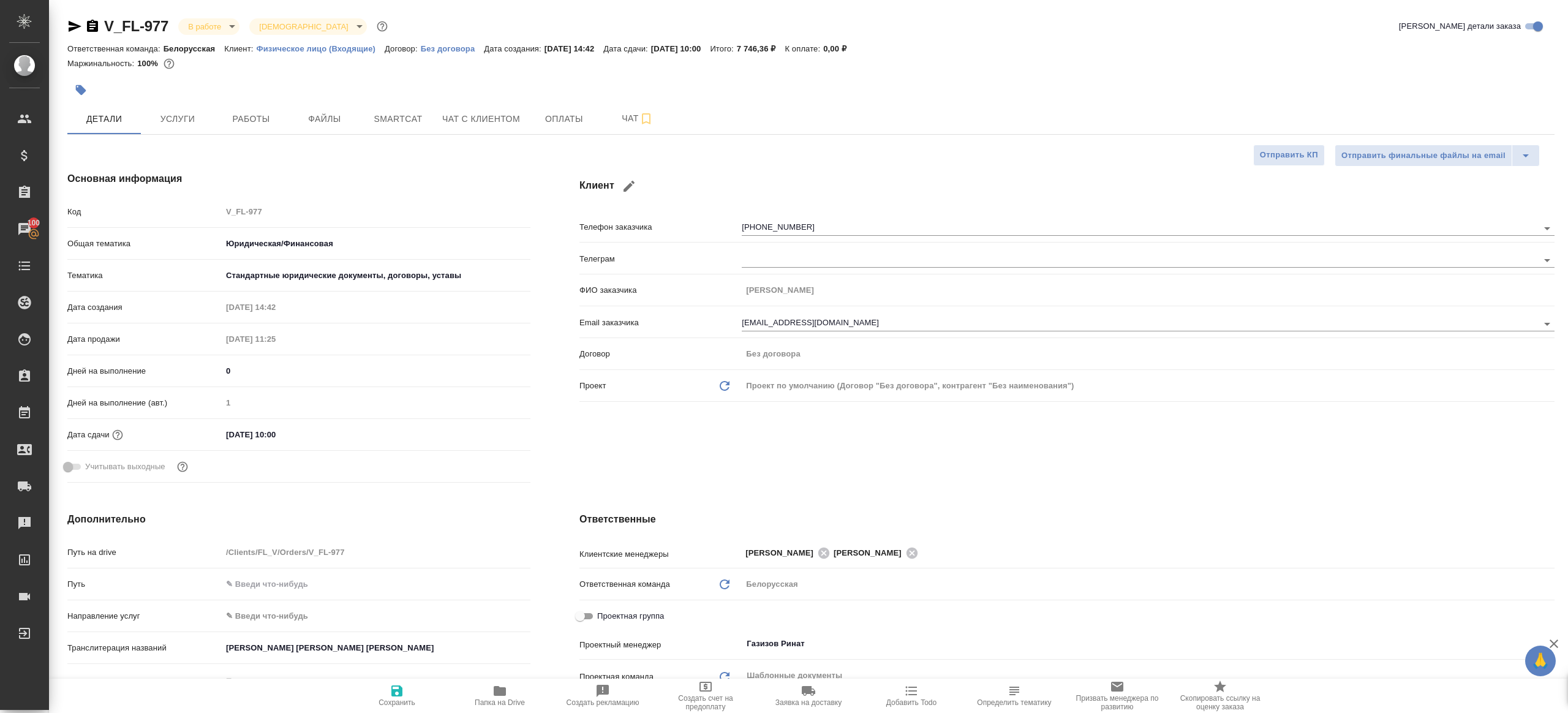
type textarea "x"
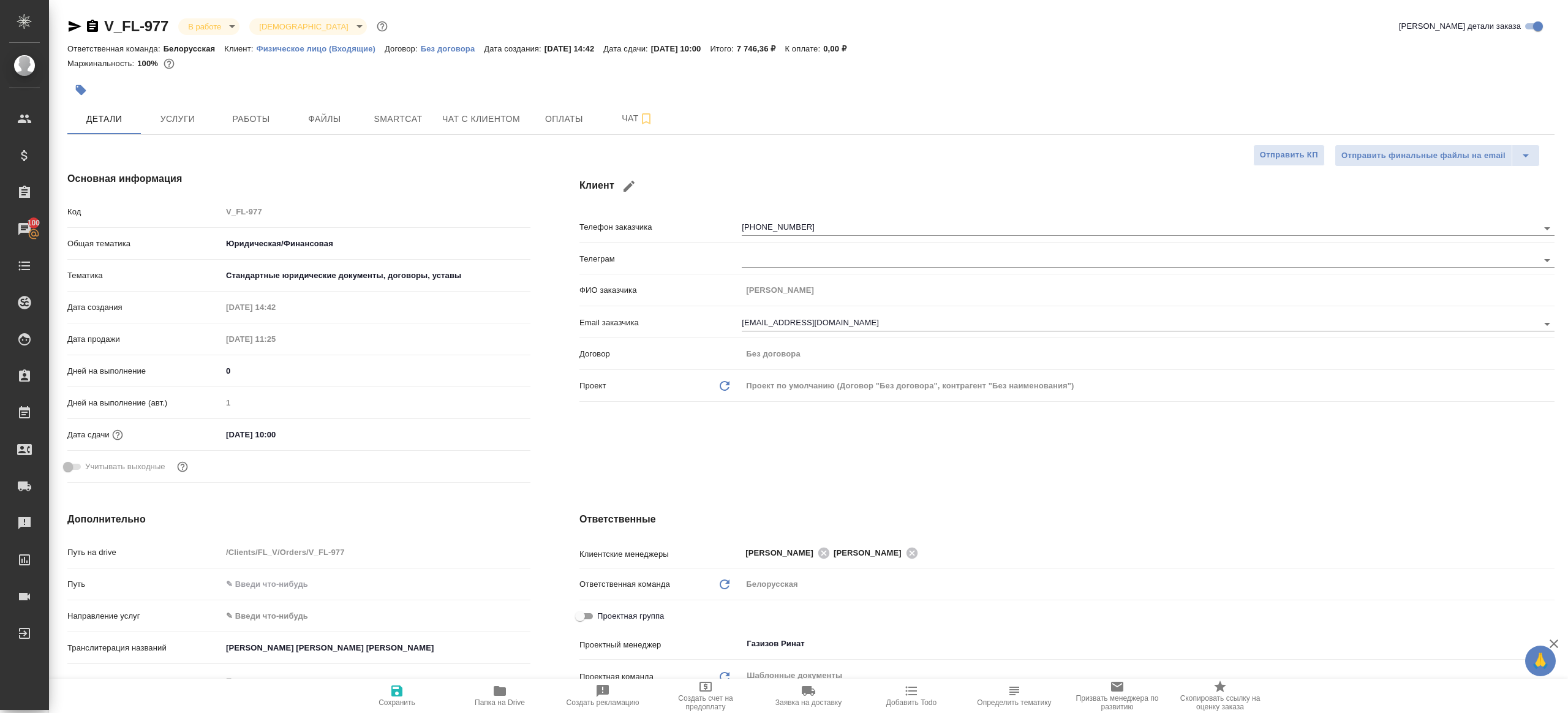
type textarea "x"
click at [261, 103] on div at bounding box center [563, 89] width 992 height 27
click at [257, 118] on span "Работы" at bounding box center [251, 119] width 59 height 16
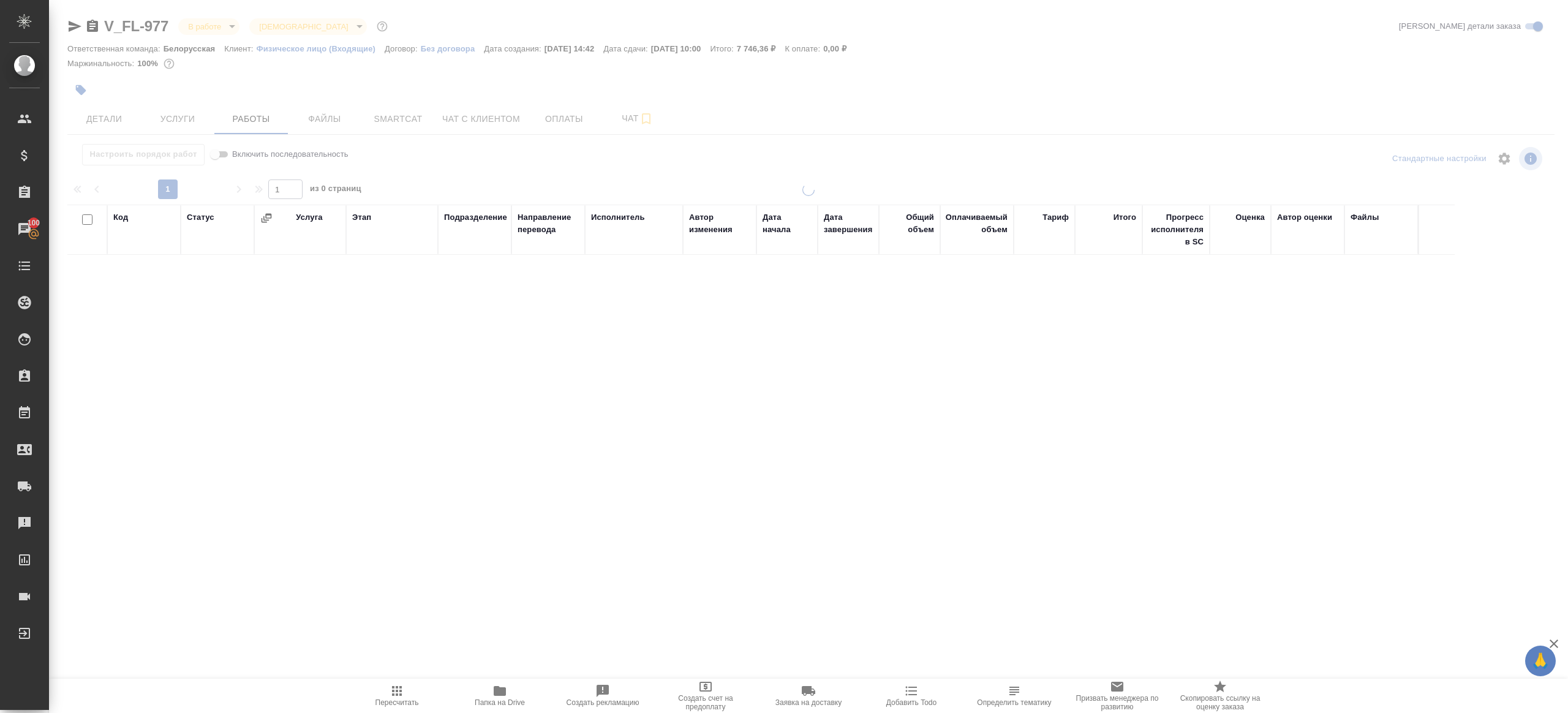
click at [520, 173] on div "Настроить порядок работ Включить последовательность" at bounding box center [315, 159] width 495 height 30
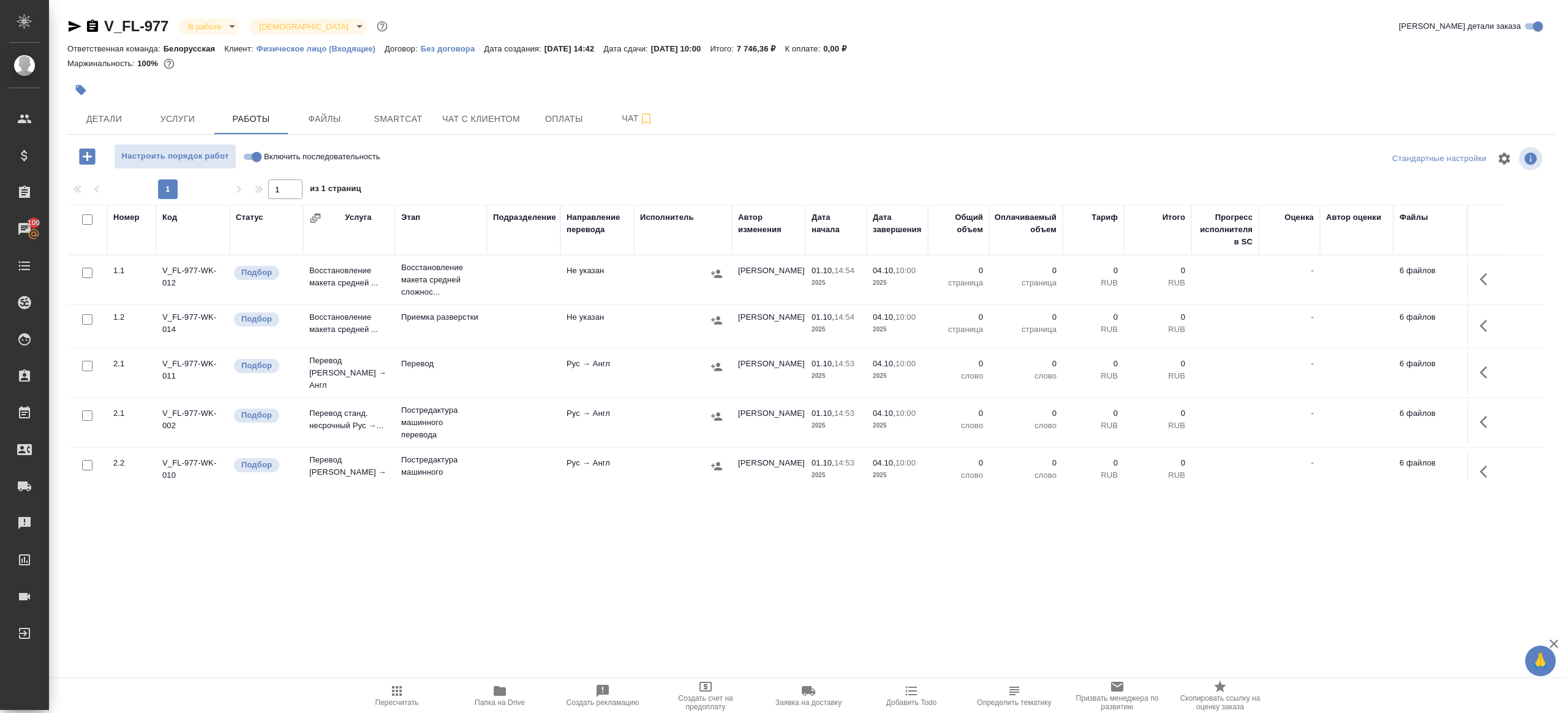
click at [250, 157] on input "Включить последовательность" at bounding box center [257, 156] width 44 height 15
checkbox input "true"
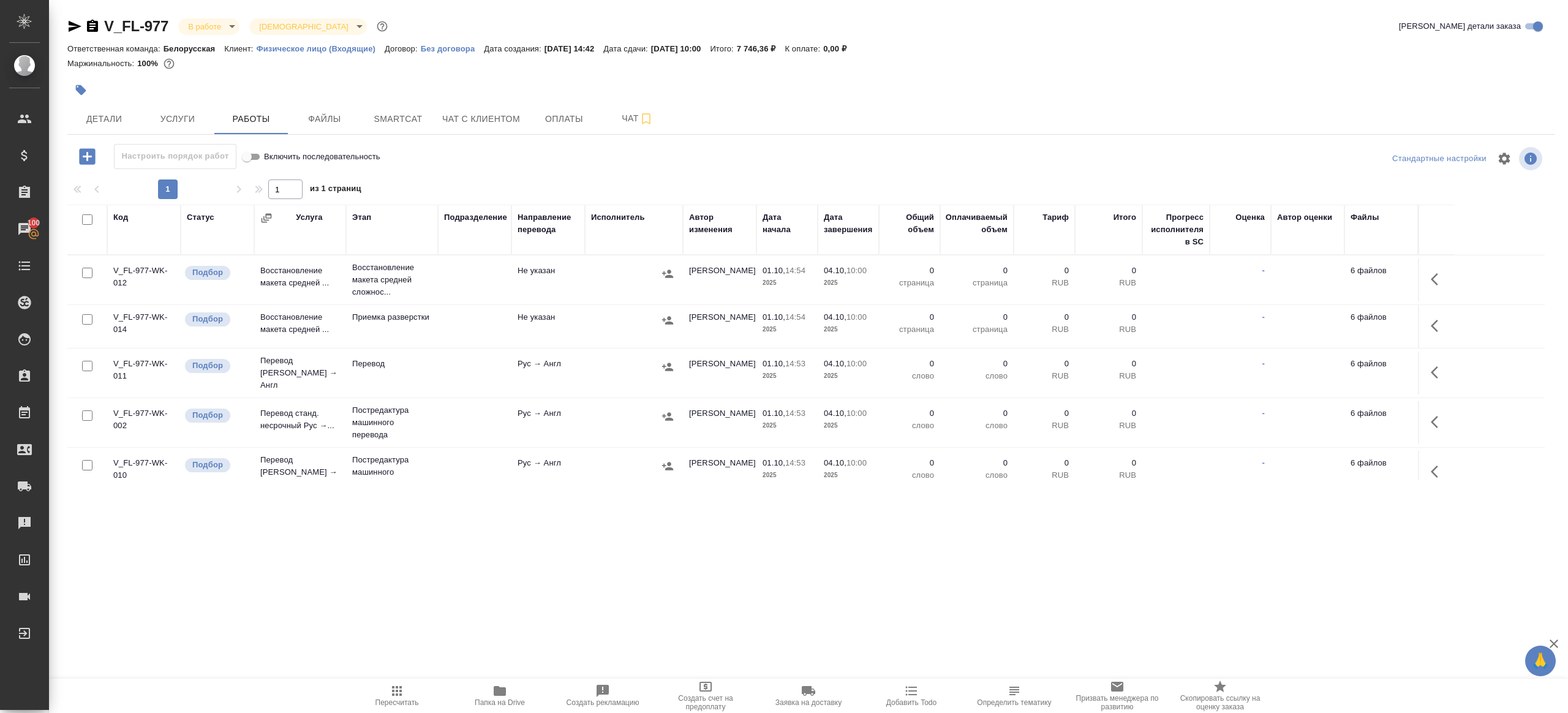
click at [86, 218] on input "checkbox" at bounding box center [87, 219] width 10 height 10
checkbox input "true"
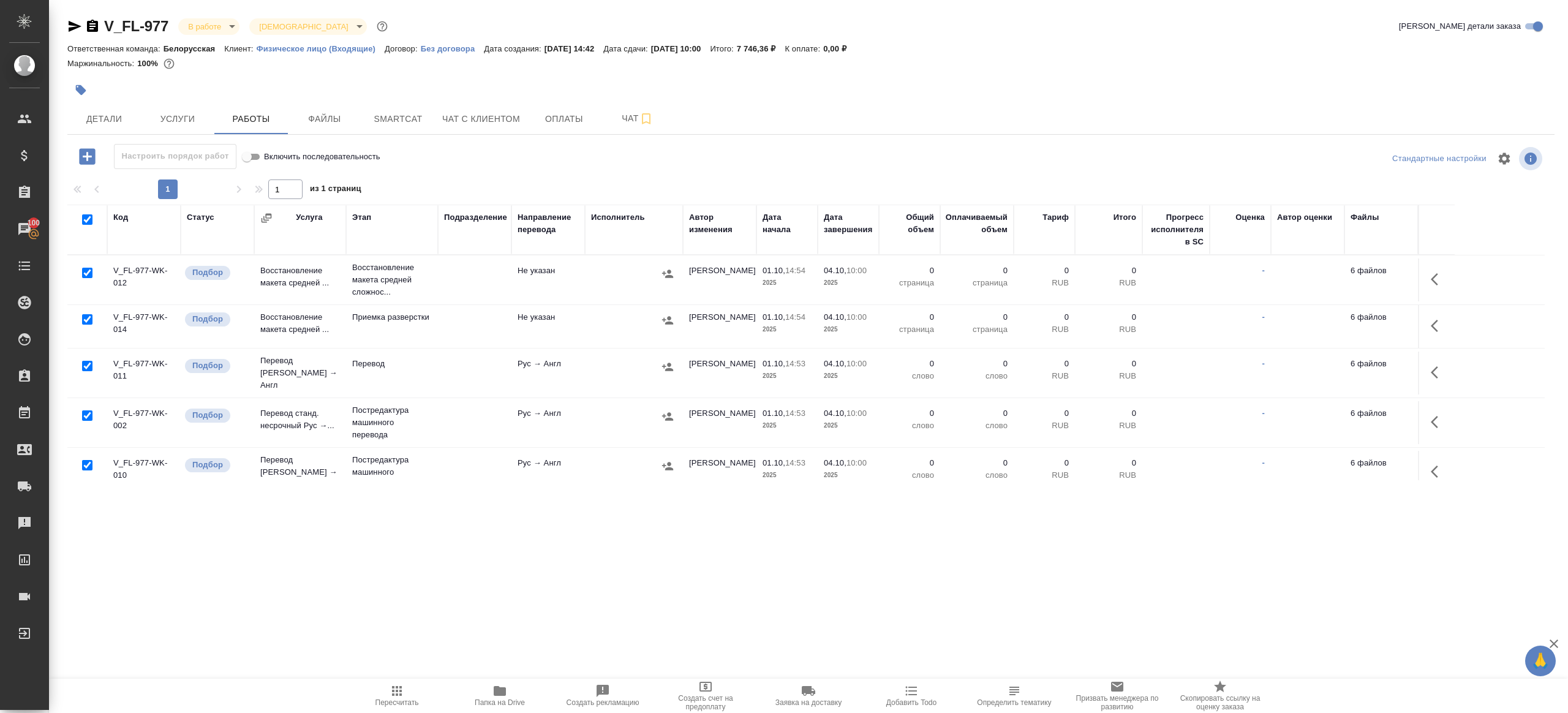
checkbox input "true"
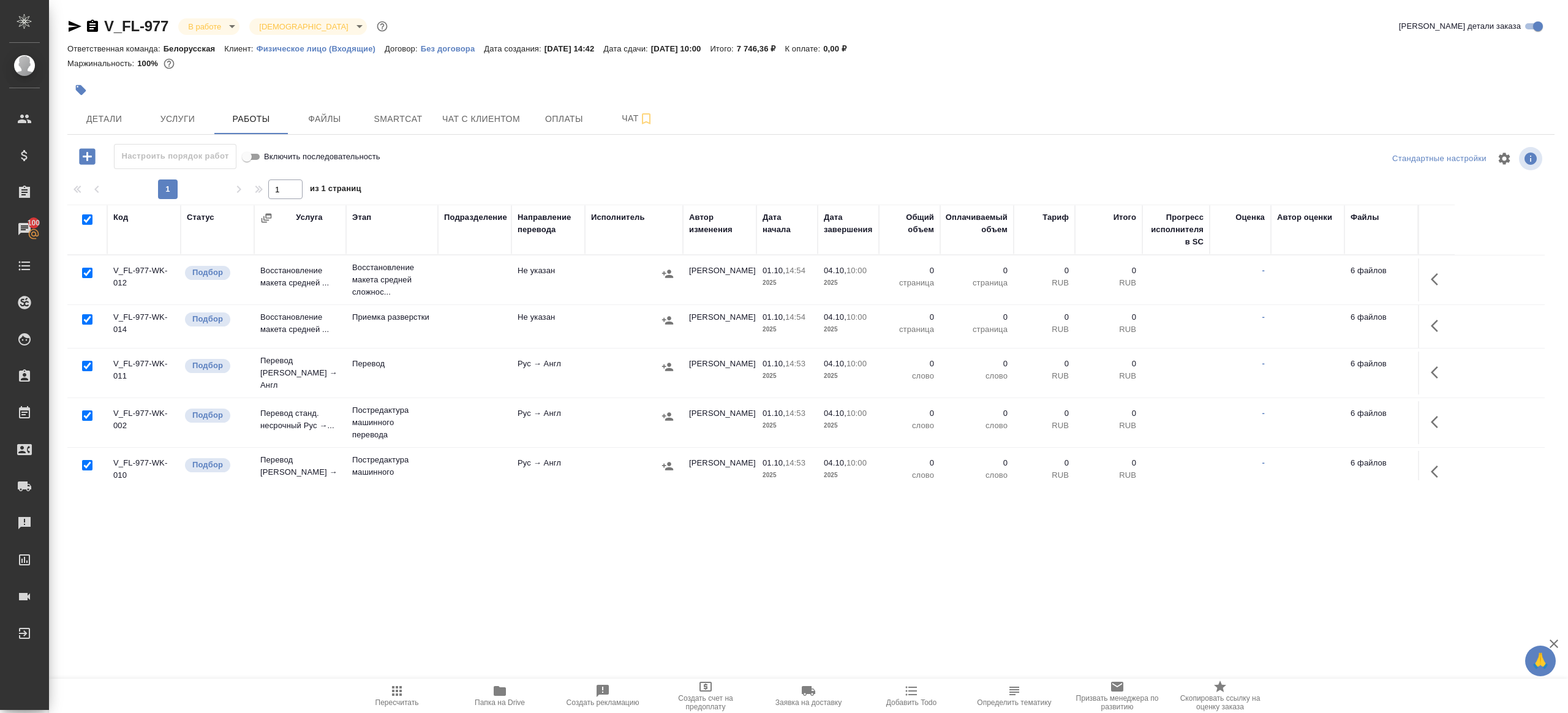
checkbox input "true"
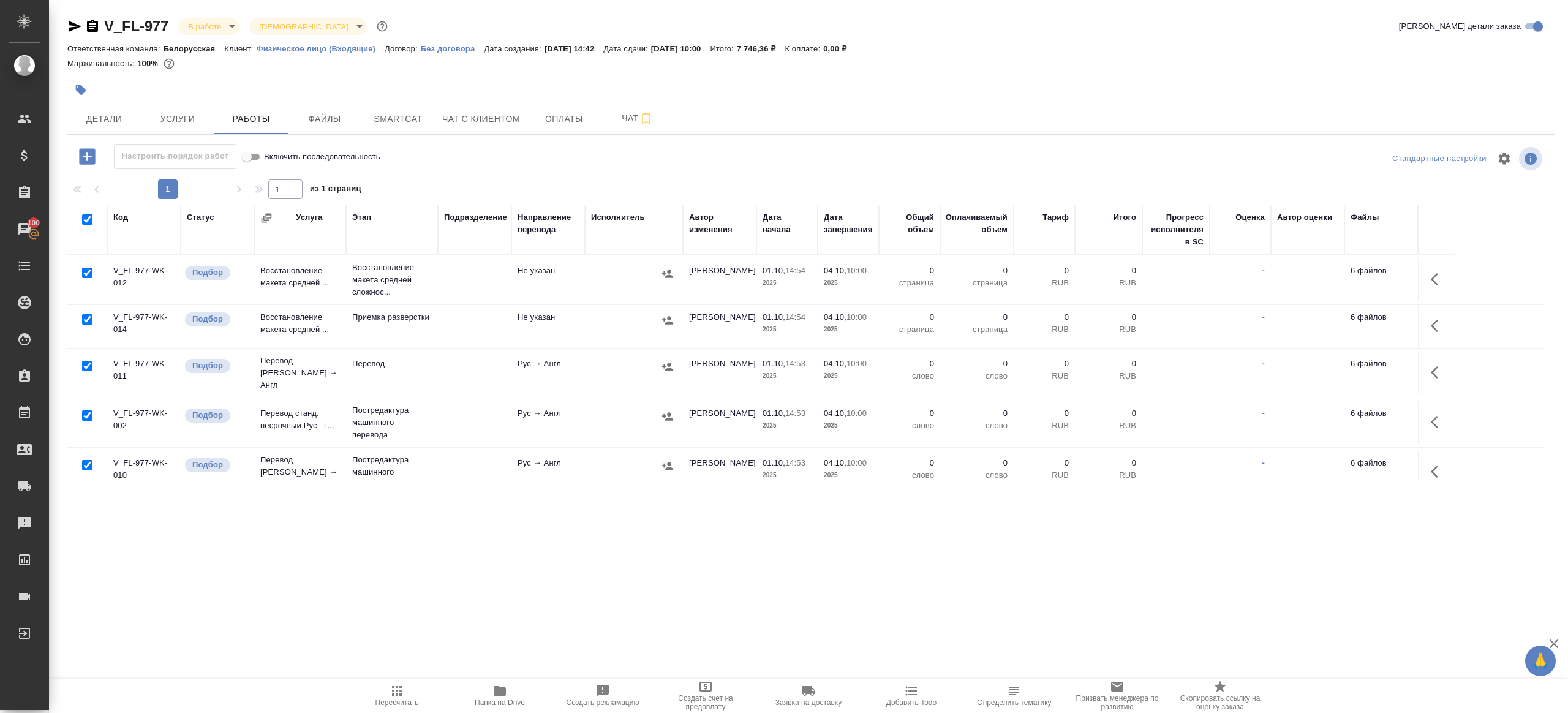
checkbox input "true"
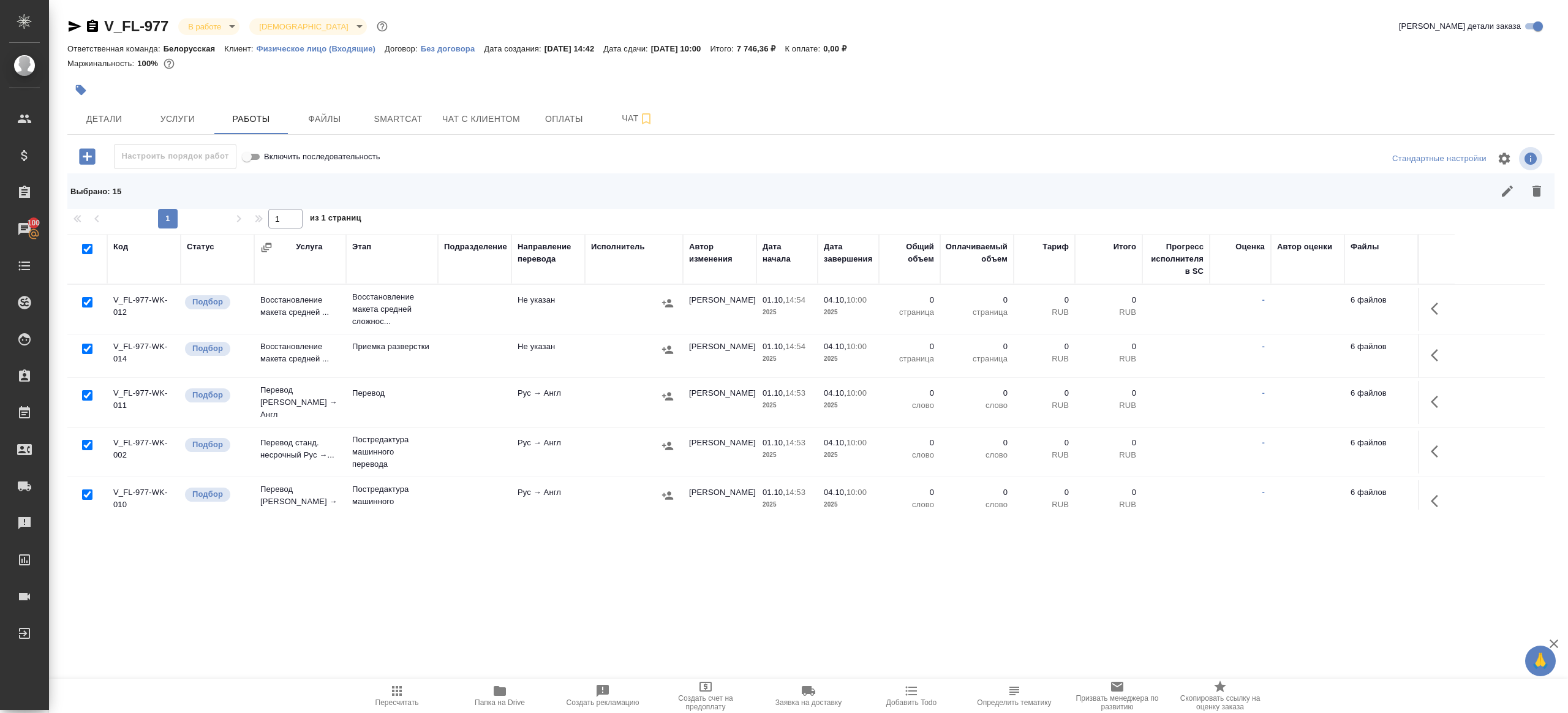
click at [85, 299] on input "checkbox" at bounding box center [87, 302] width 10 height 10
checkbox input "false"
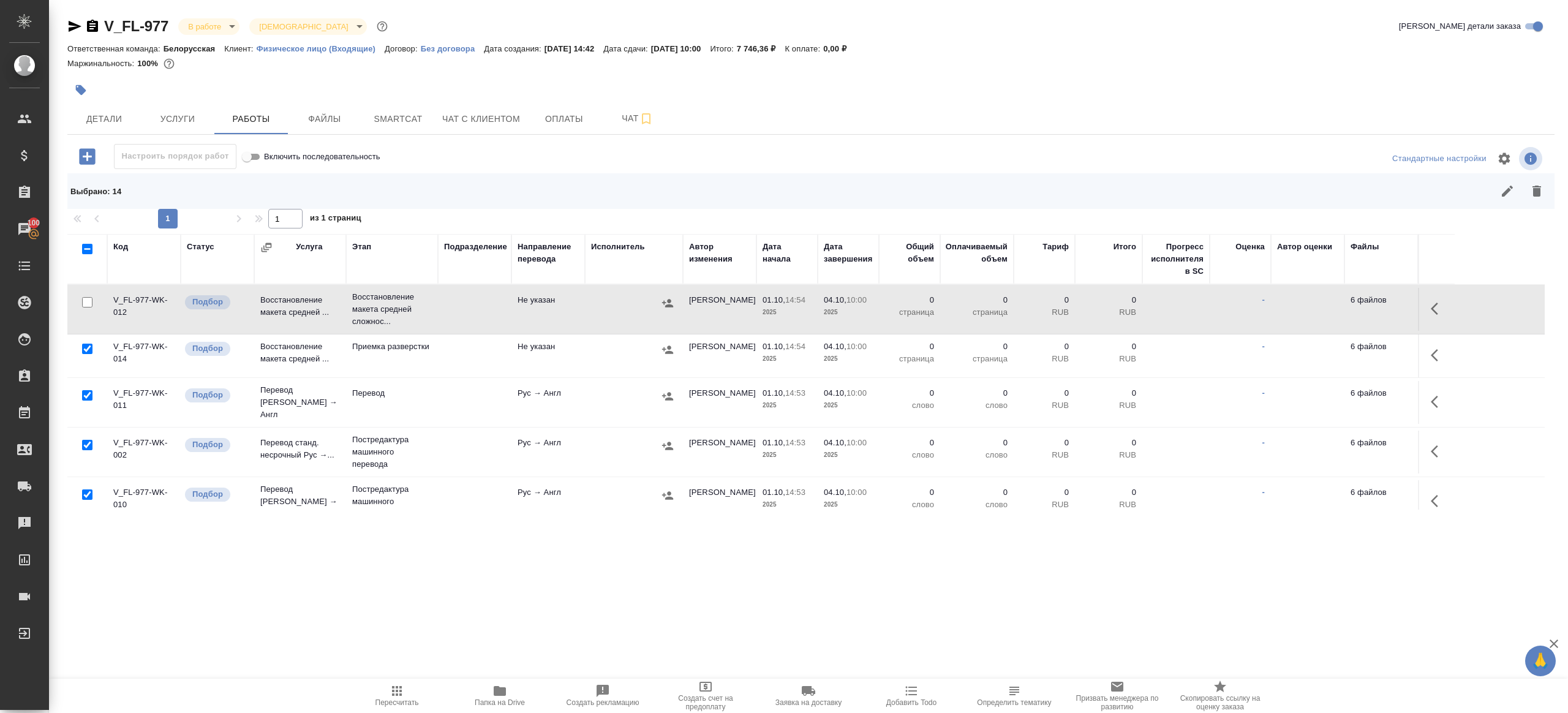
click at [84, 393] on input "checkbox" at bounding box center [87, 395] width 10 height 10
checkbox input "false"
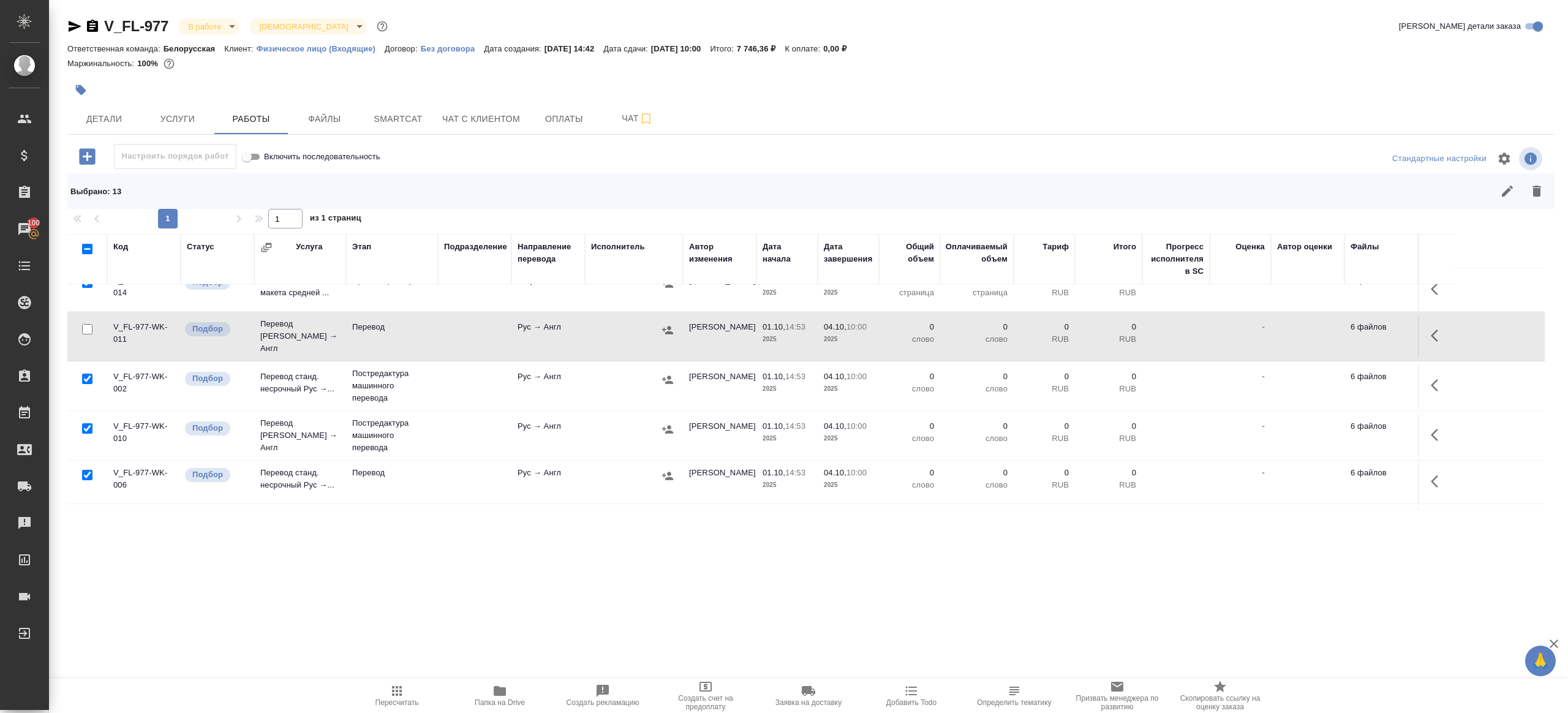
scroll to position [126, 0]
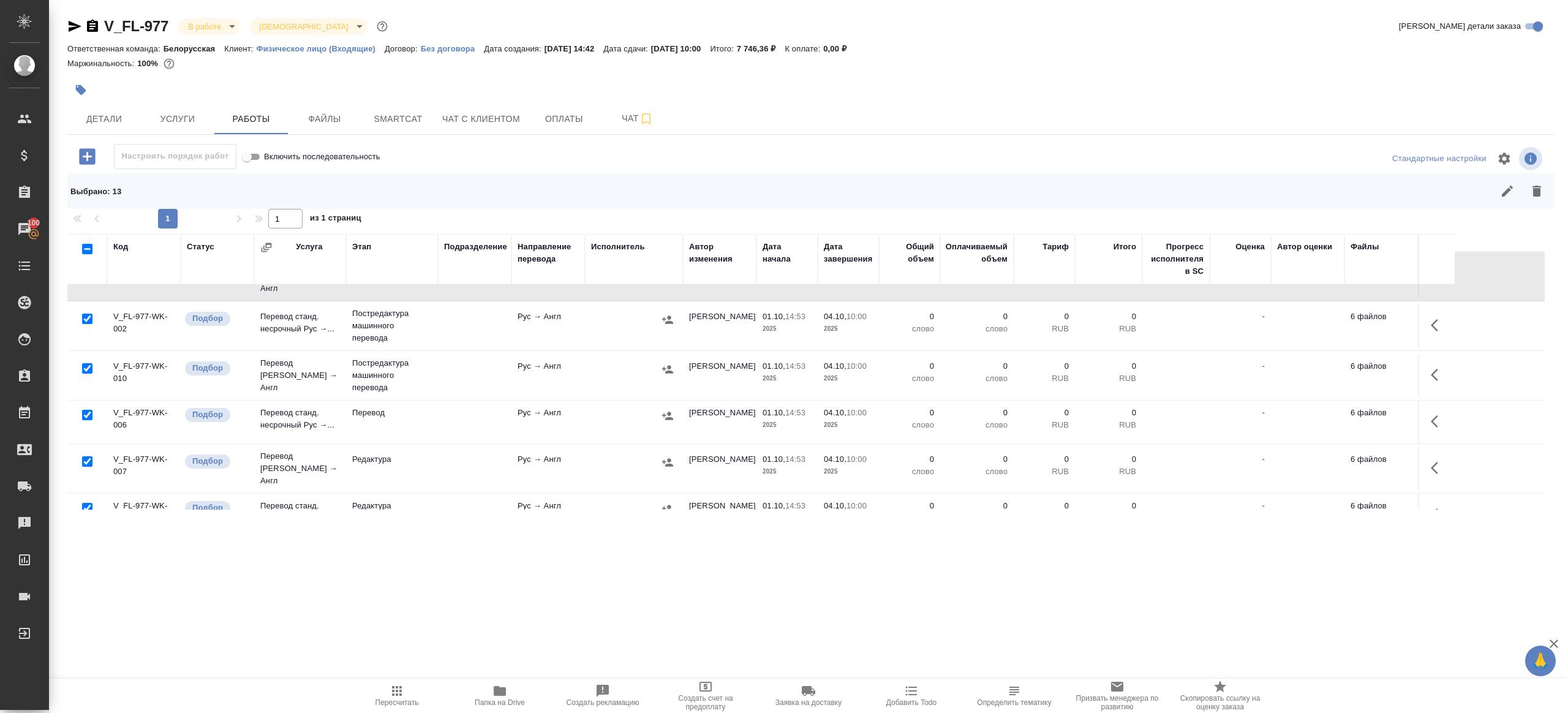
click at [86, 410] on input "checkbox" at bounding box center [87, 414] width 10 height 10
checkbox input "false"
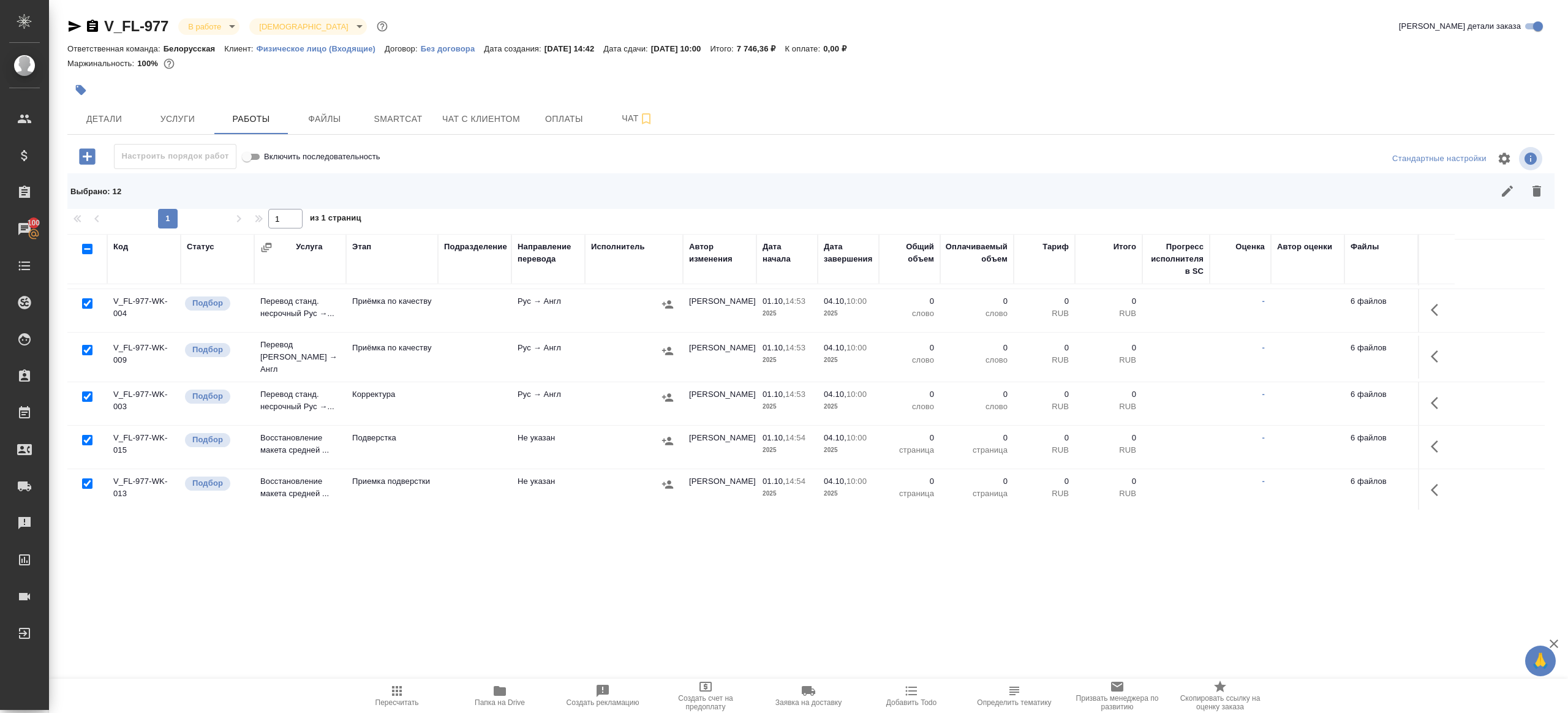
scroll to position [448, 0]
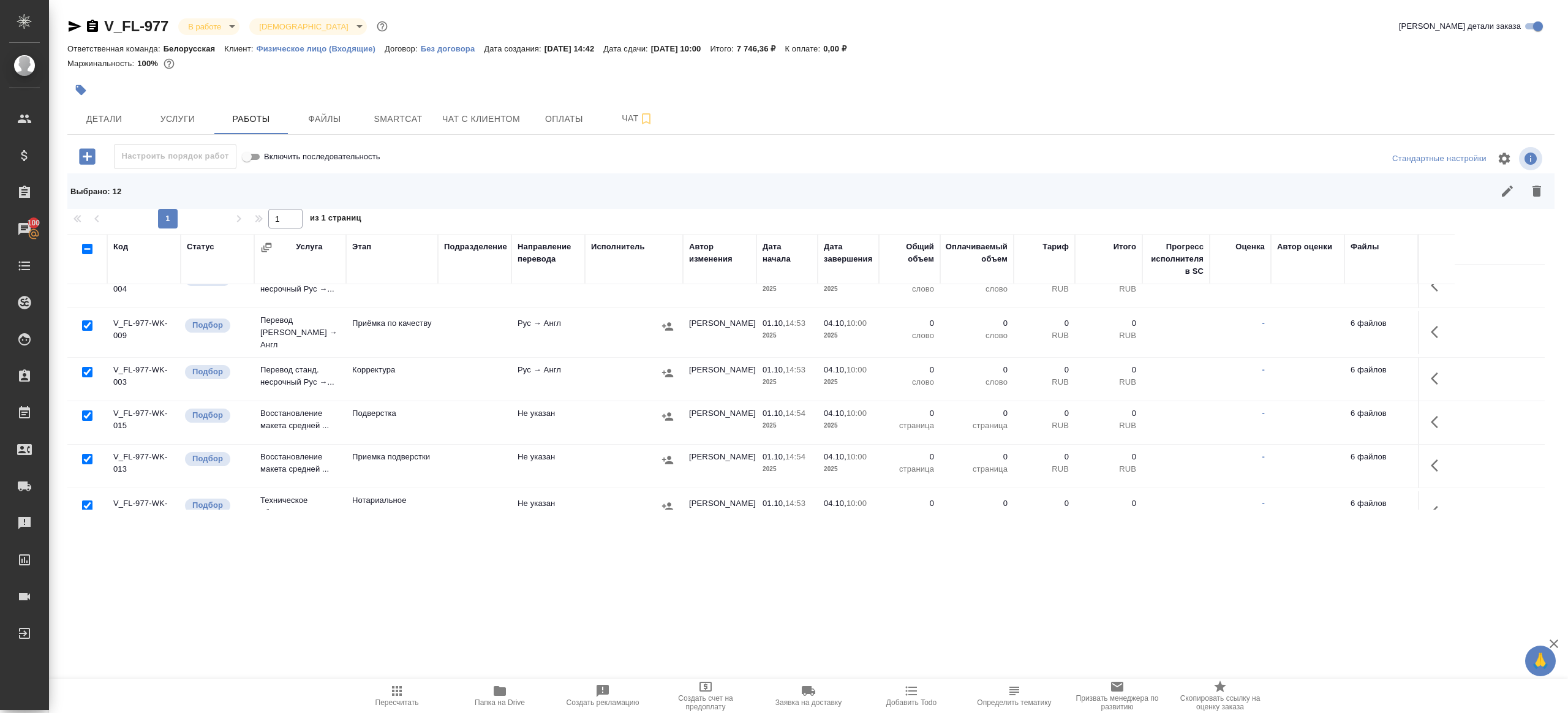
click at [85, 320] on input "checkbox" at bounding box center [87, 325] width 10 height 10
checkbox input "false"
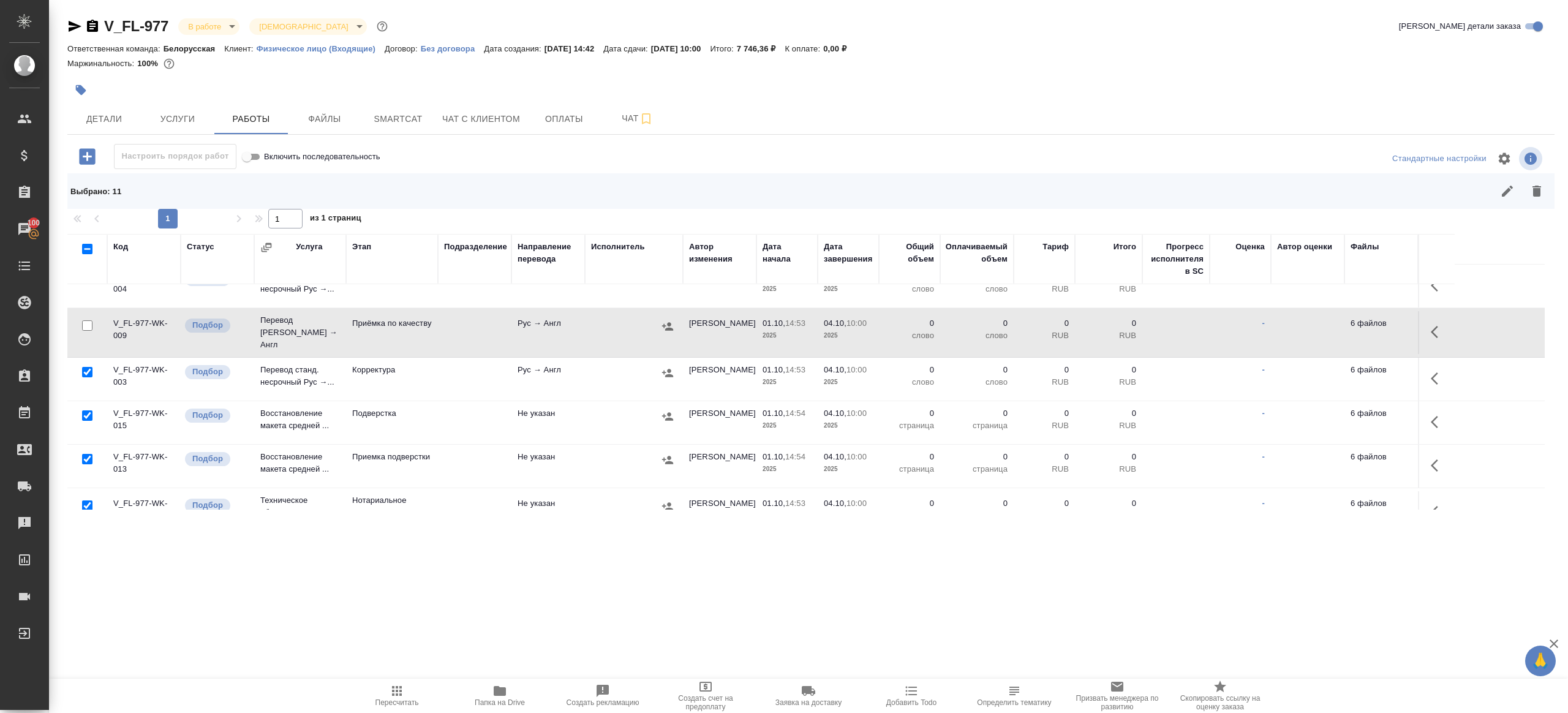
click at [83, 454] on input "checkbox" at bounding box center [87, 459] width 10 height 10
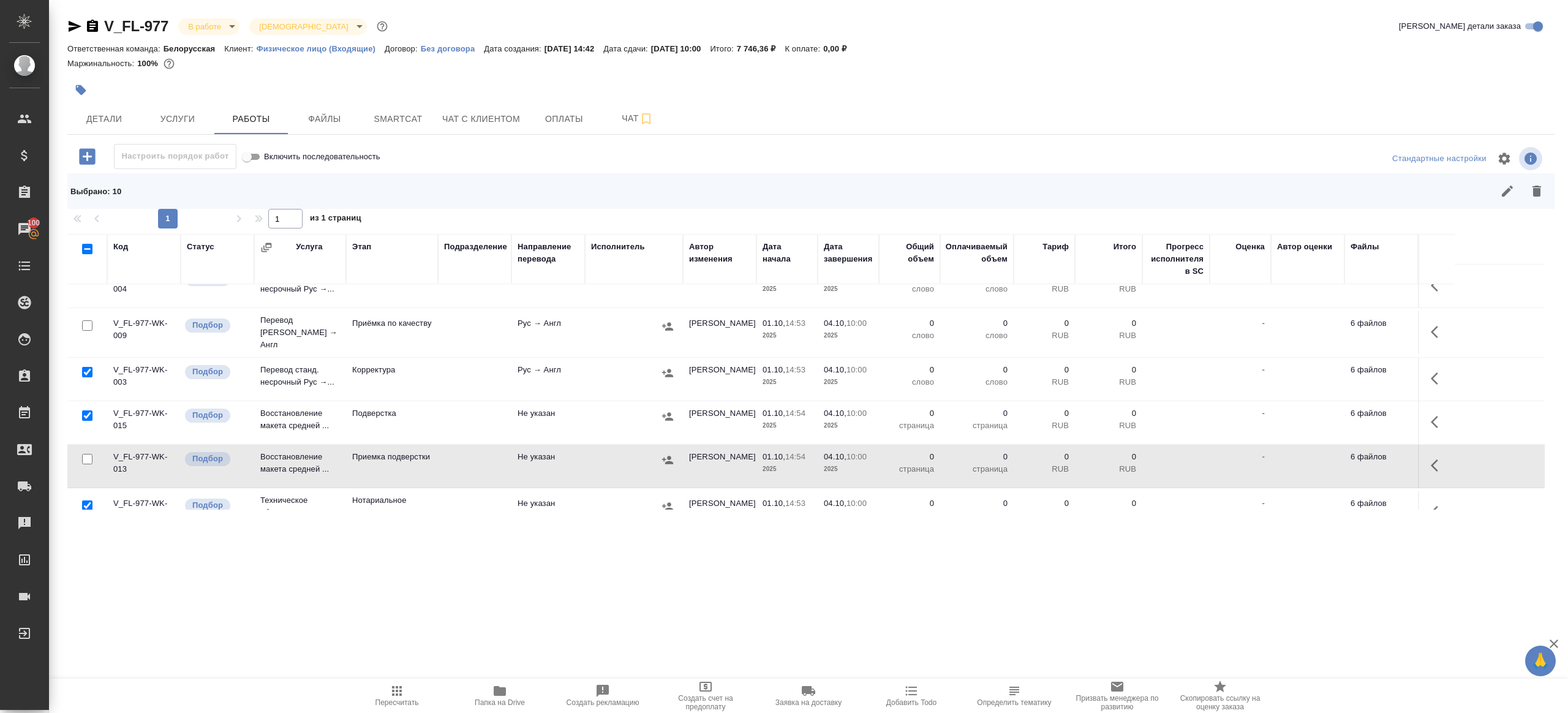
click at [86, 454] on input "checkbox" at bounding box center [87, 459] width 10 height 10
checkbox input "true"
click at [87, 500] on input "checkbox" at bounding box center [87, 505] width 10 height 10
checkbox input "false"
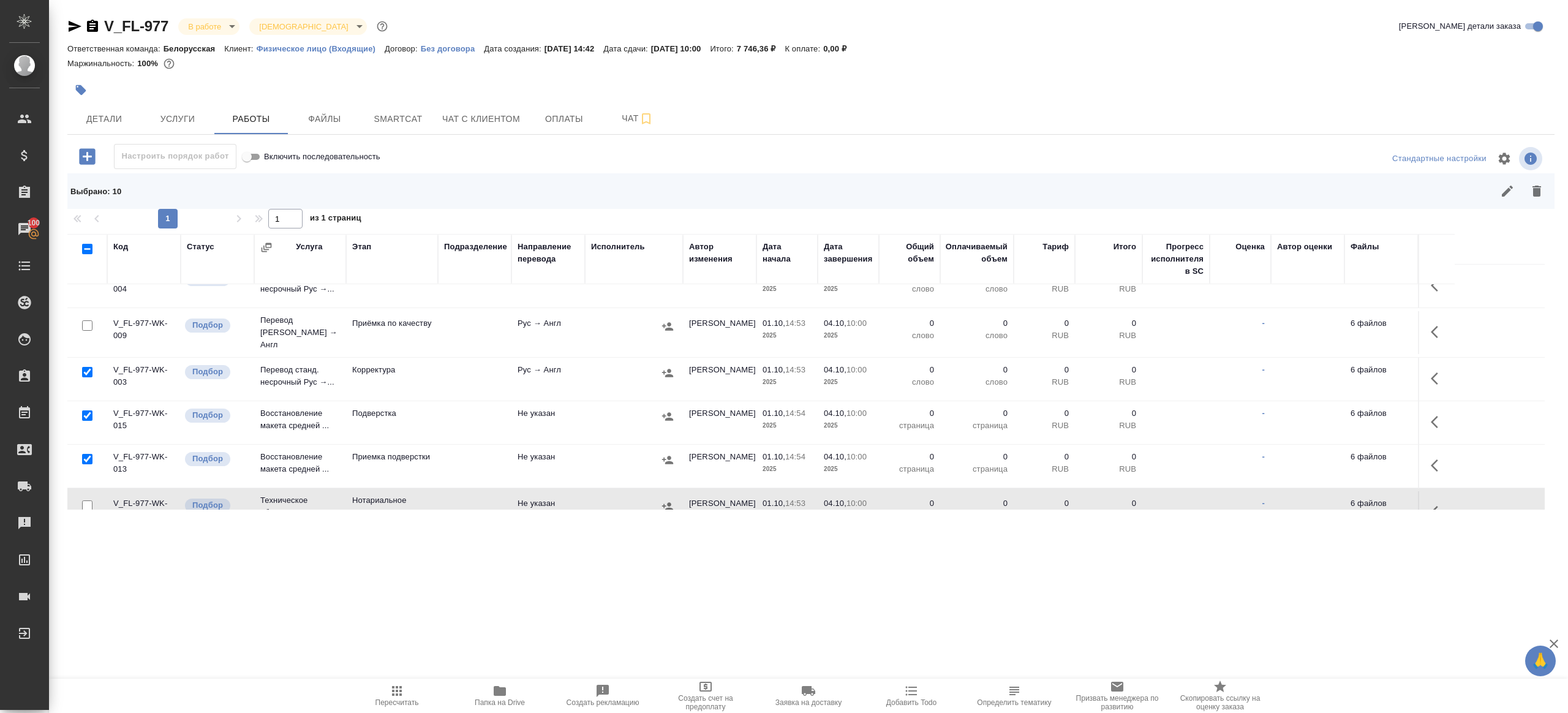
scroll to position [0, 0]
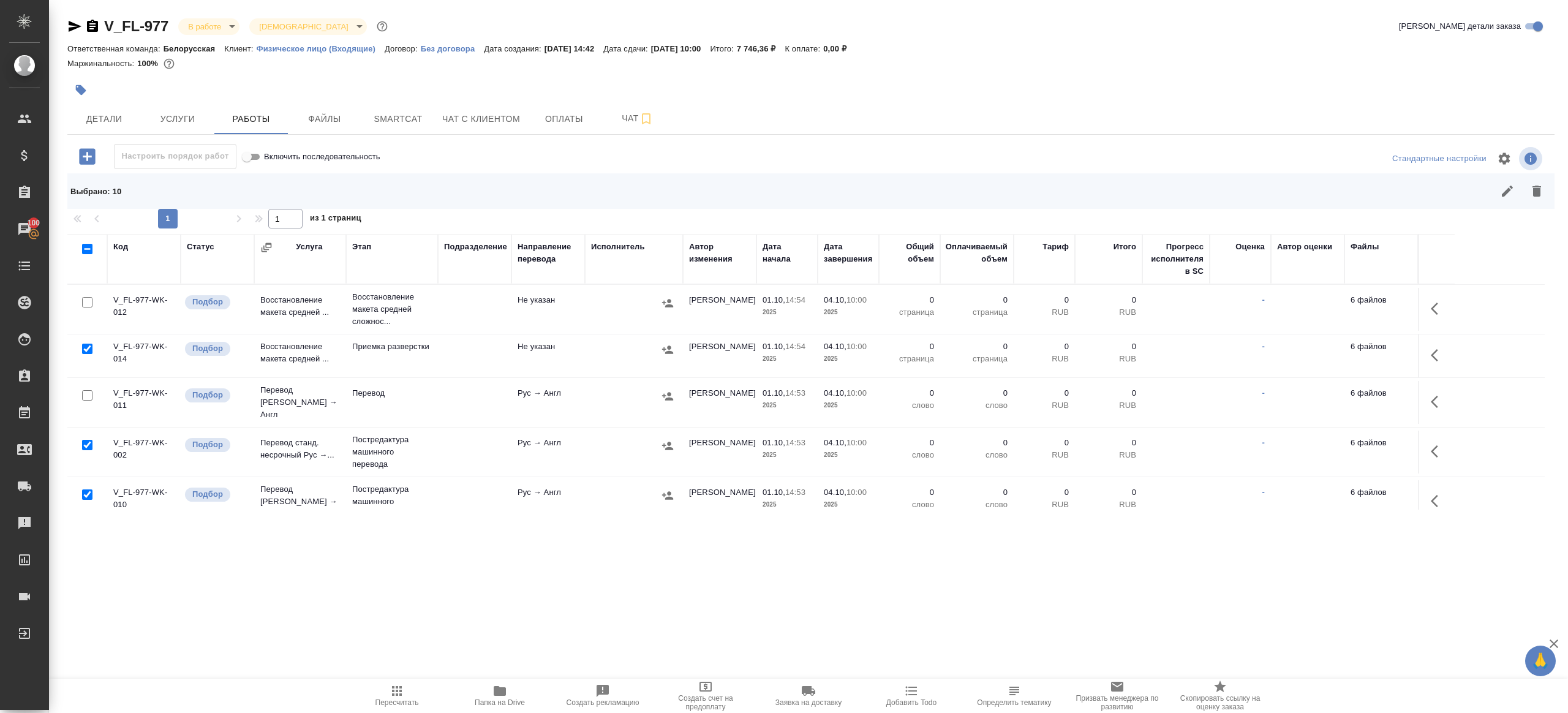
click at [1534, 184] on icon "button" at bounding box center [1536, 190] width 15 height 15
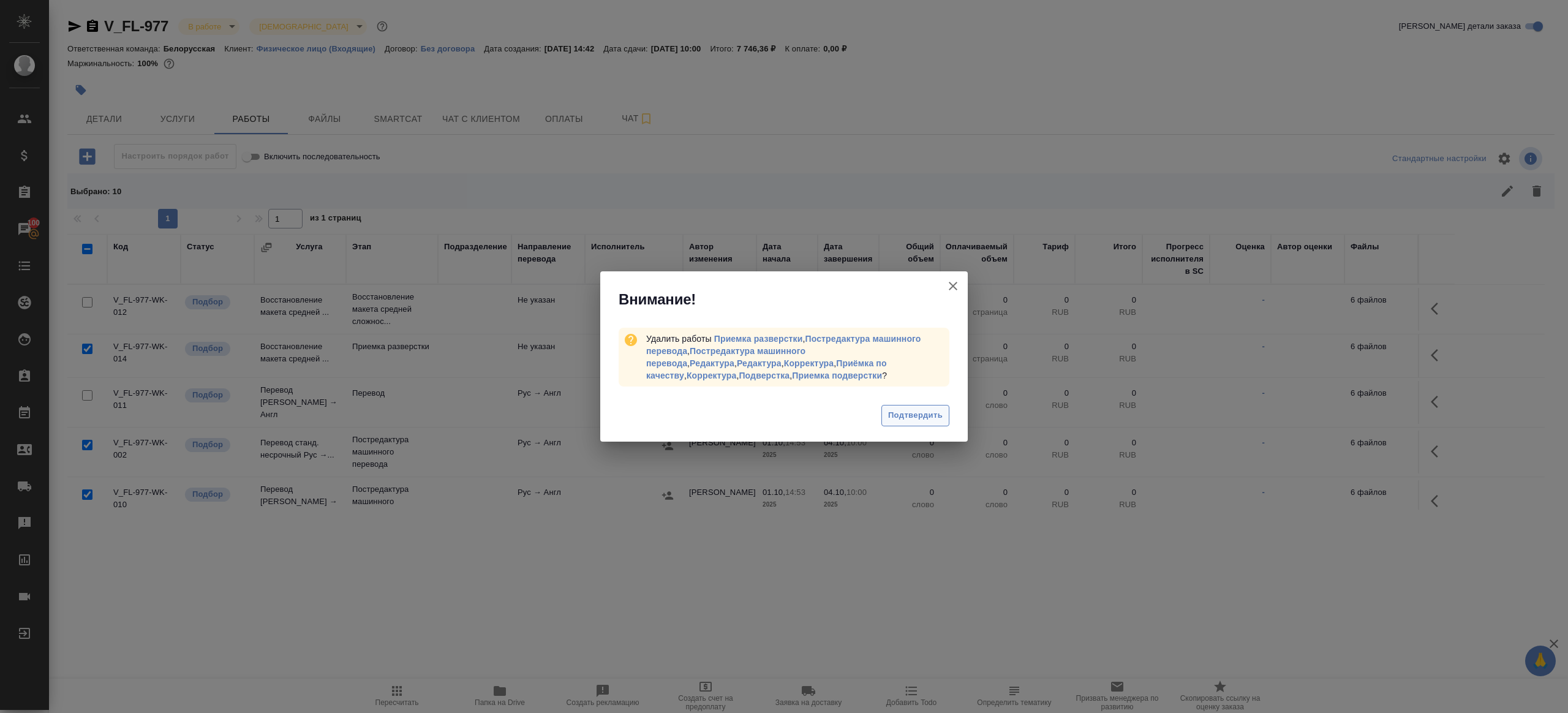
click at [911, 419] on span "Подтвердить" at bounding box center [915, 415] width 54 height 14
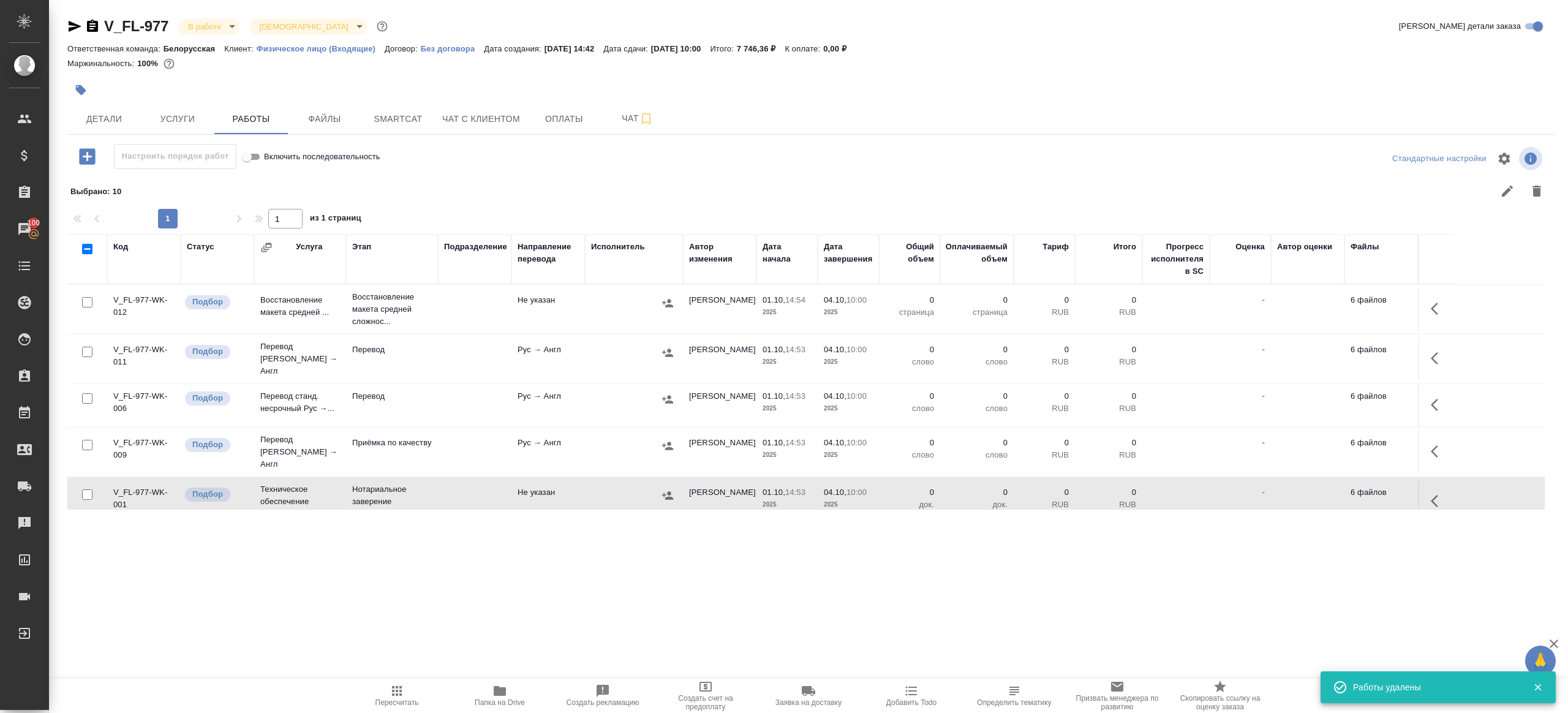
click at [1444, 316] on button "button" at bounding box center [1438, 309] width 30 height 30
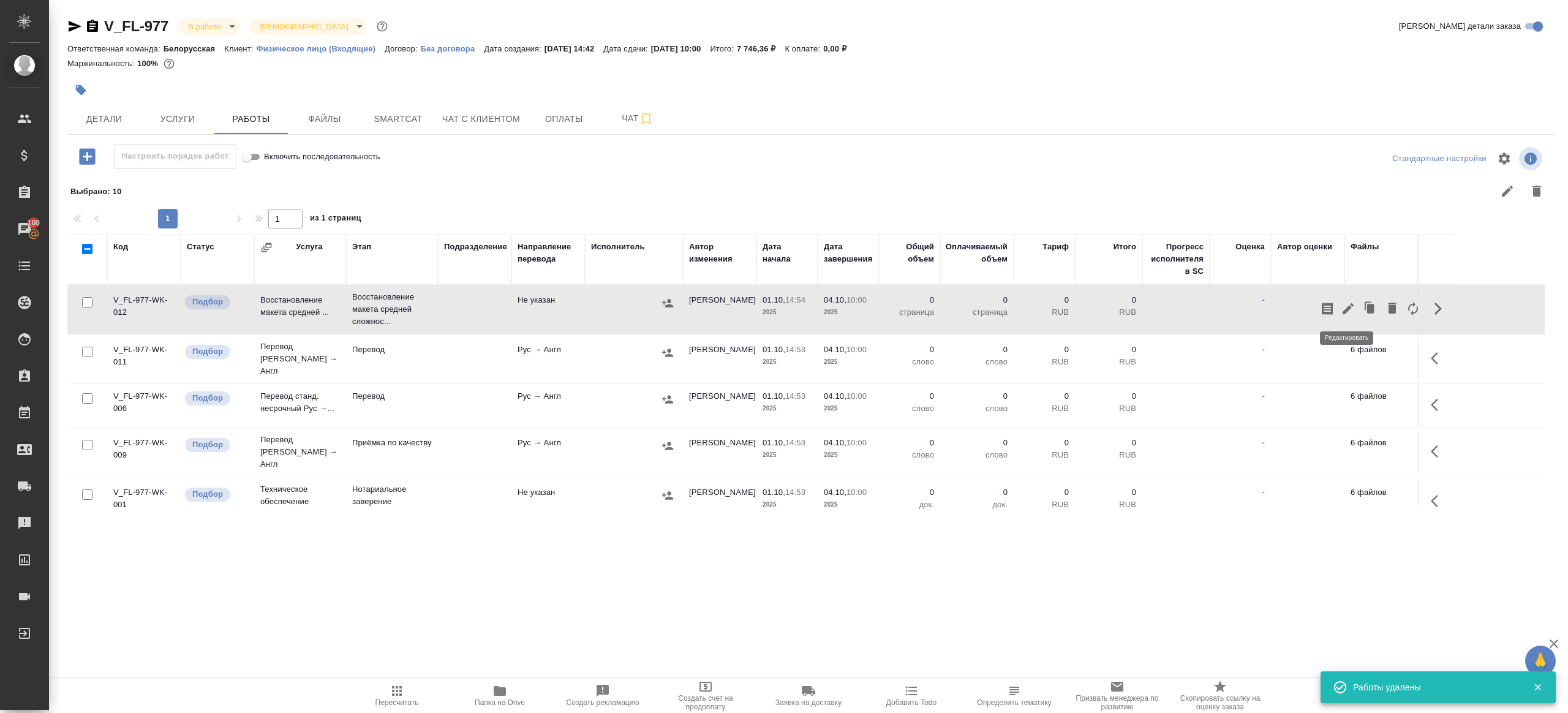
click at [1356, 304] on button "button" at bounding box center [1348, 309] width 21 height 30
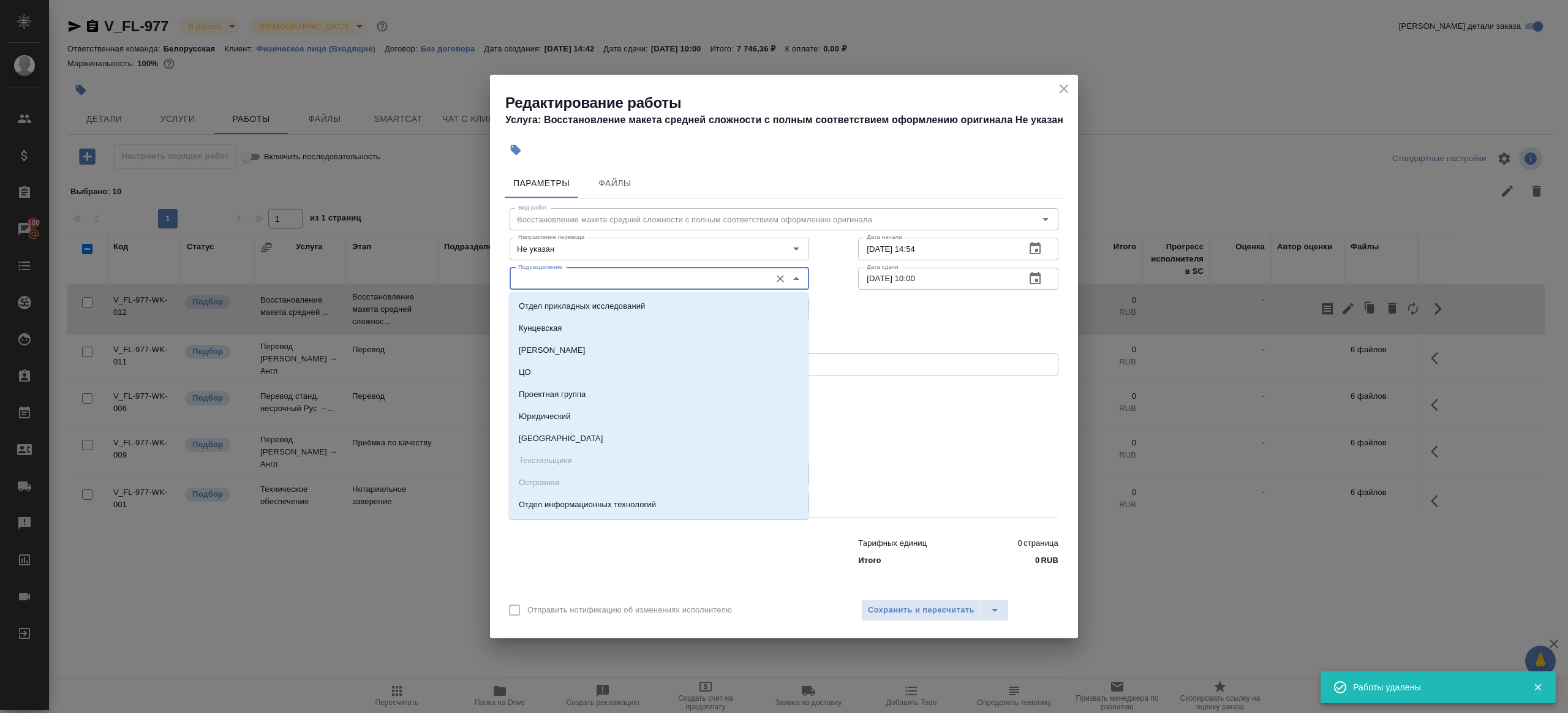
click at [591, 273] on input "Подразделение" at bounding box center [639, 278] width 251 height 15
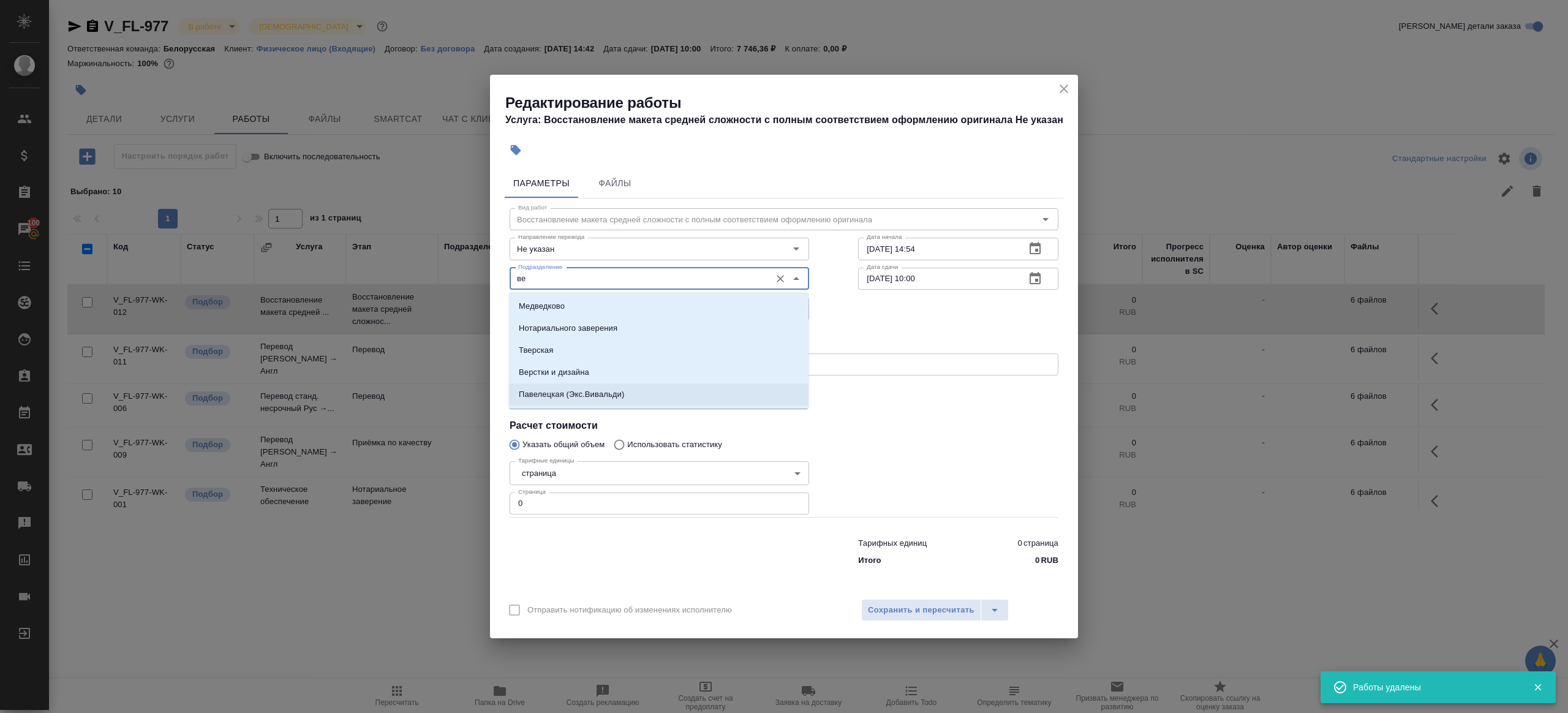
click at [575, 387] on li "Павелецкая (Экс.Вивальди)" at bounding box center [658, 394] width 299 height 22
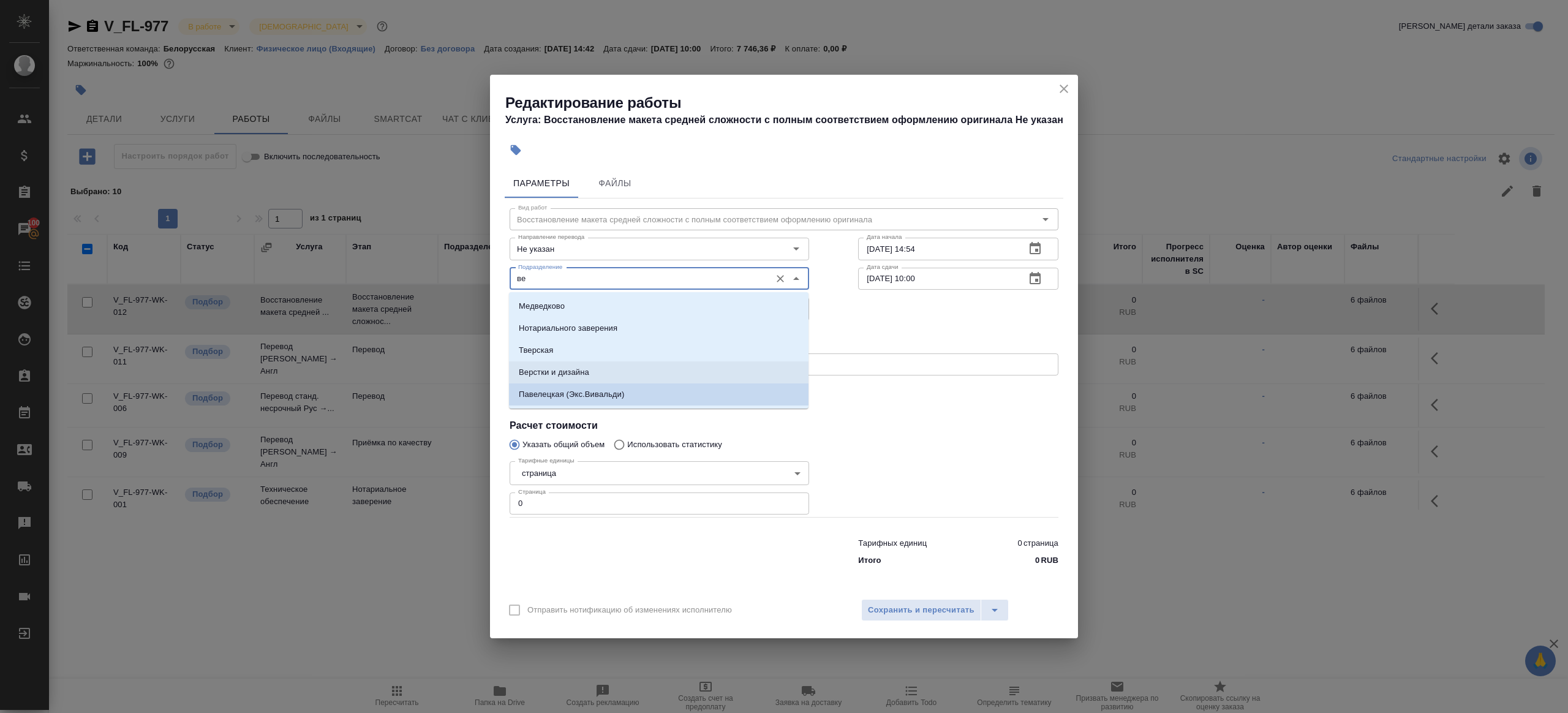
click at [590, 376] on p "Верстки и дизайна" at bounding box center [554, 372] width 71 height 12
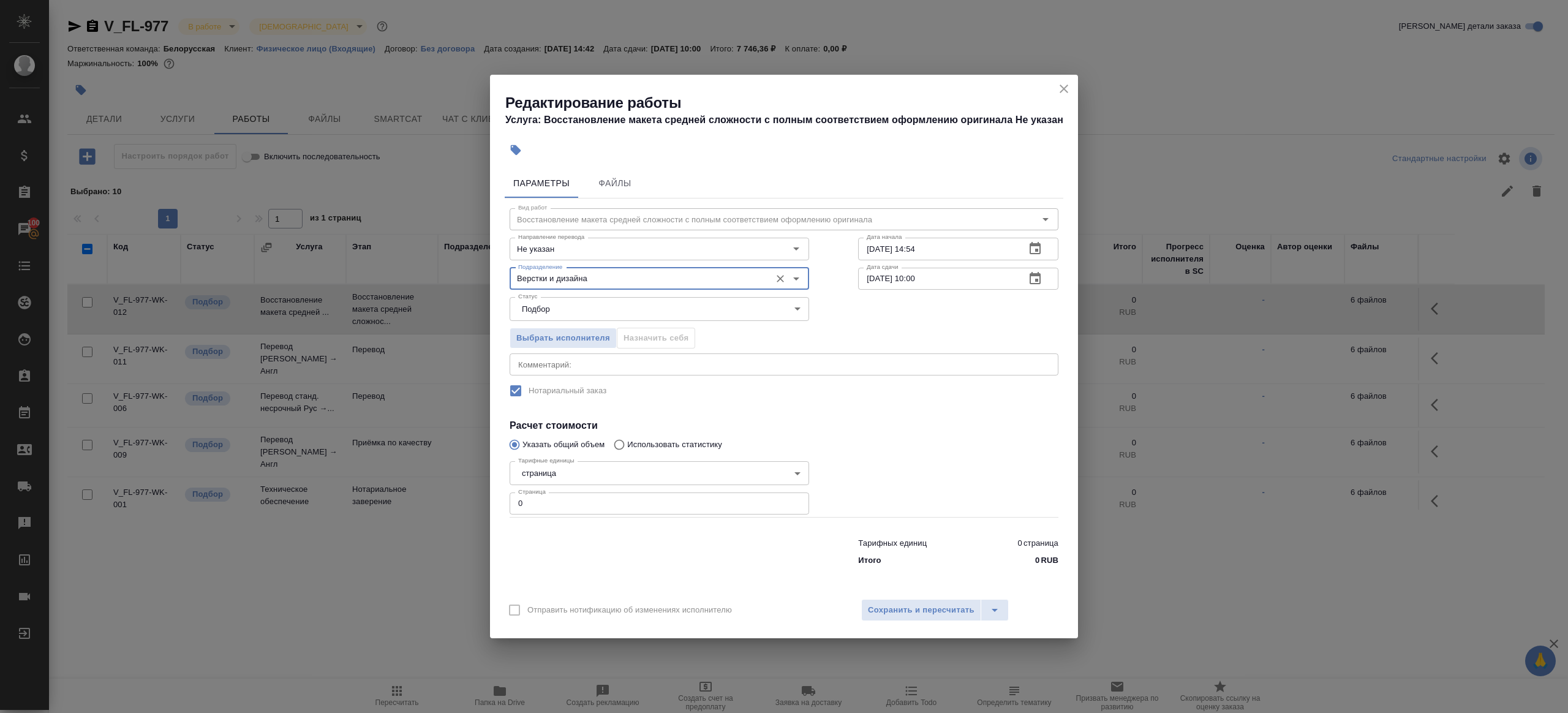
type input "Верстки и дизайна"
drag, startPoint x: 489, startPoint y: 505, endPoint x: 467, endPoint y: 502, distance: 22.2
click at [467, 502] on div "Редактирование работы Услуга: Восстановление макета средней сложности с полным …" at bounding box center [784, 356] width 1568 height 713
type input "4"
click at [888, 441] on div at bounding box center [958, 486] width 250 height 110
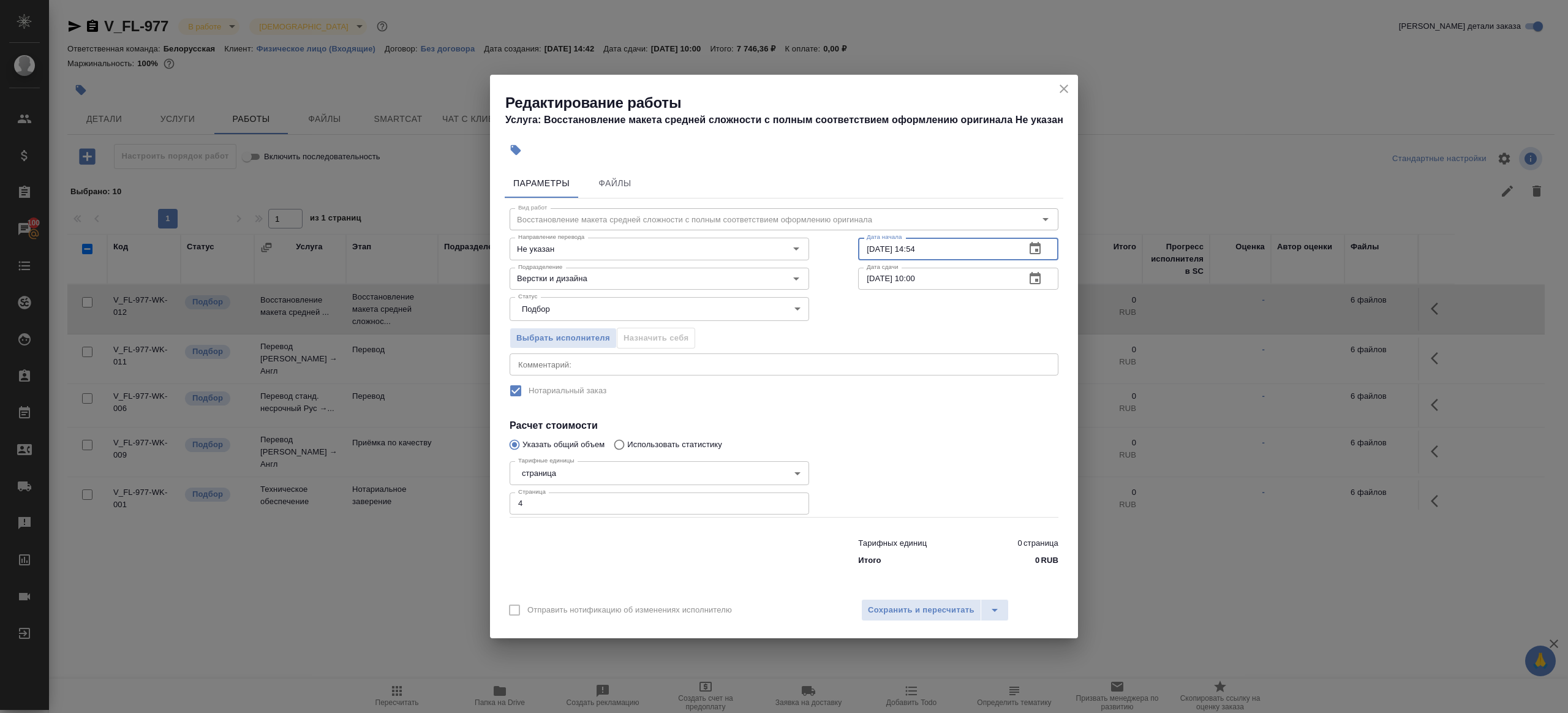
drag, startPoint x: 924, startPoint y: 247, endPoint x: 950, endPoint y: 273, distance: 36.8
click at [924, 247] on input "[DATE] 14:54" at bounding box center [936, 249] width 157 height 22
click at [873, 249] on input "[DATE] 14:54" at bounding box center [936, 249] width 157 height 22
drag, startPoint x: 912, startPoint y: 246, endPoint x: 989, endPoint y: 244, distance: 77.0
click at [989, 244] on input "[DATE] 14:54" at bounding box center [936, 249] width 157 height 22
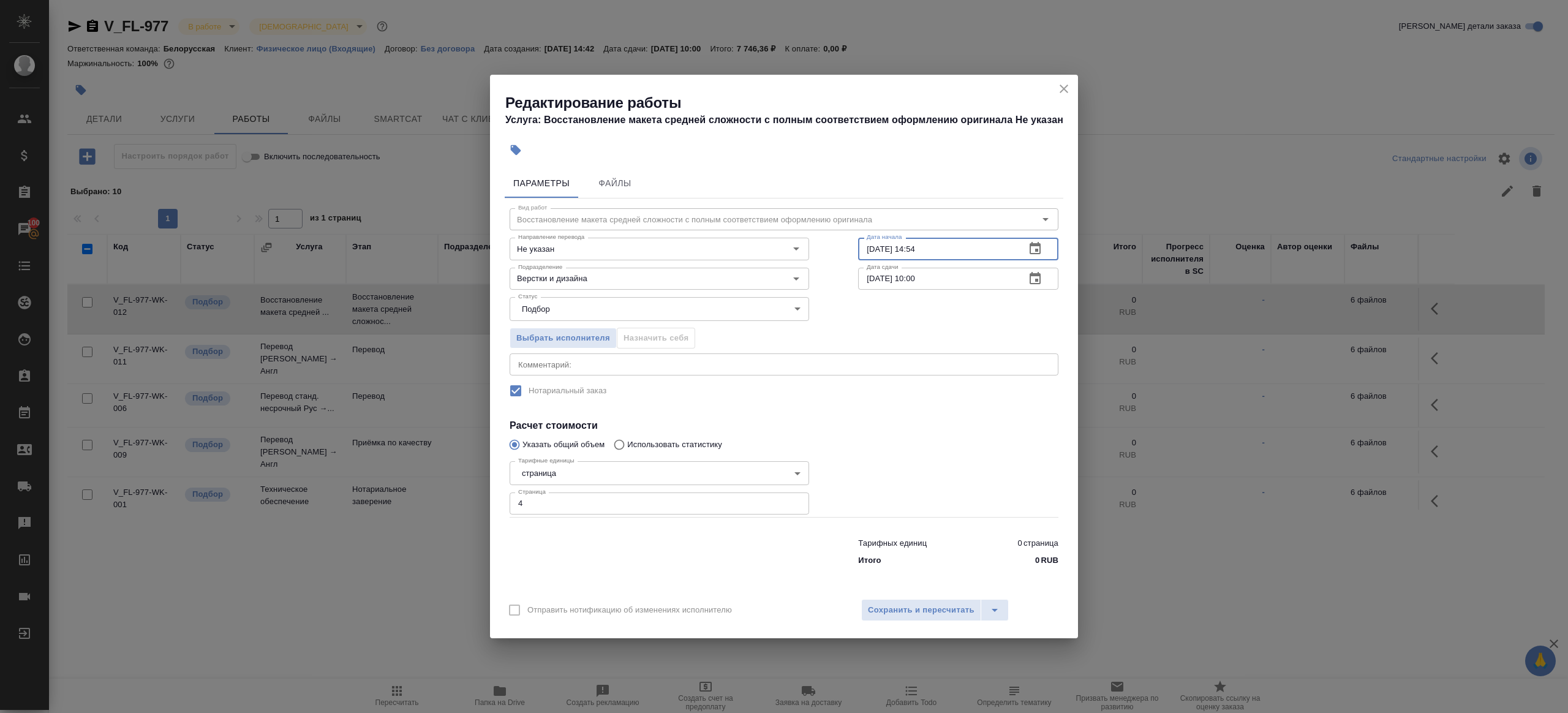
click at [960, 252] on input "[DATE] 14:54" at bounding box center [936, 249] width 157 height 22
drag, startPoint x: 915, startPoint y: 250, endPoint x: 971, endPoint y: 250, distance: 56.0
click at [971, 250] on input "[DATE] 14:54" at bounding box center [936, 249] width 157 height 22
type input "[DATE] 11:30"
click at [957, 276] on input "[DATE] 10:00" at bounding box center [936, 278] width 157 height 22
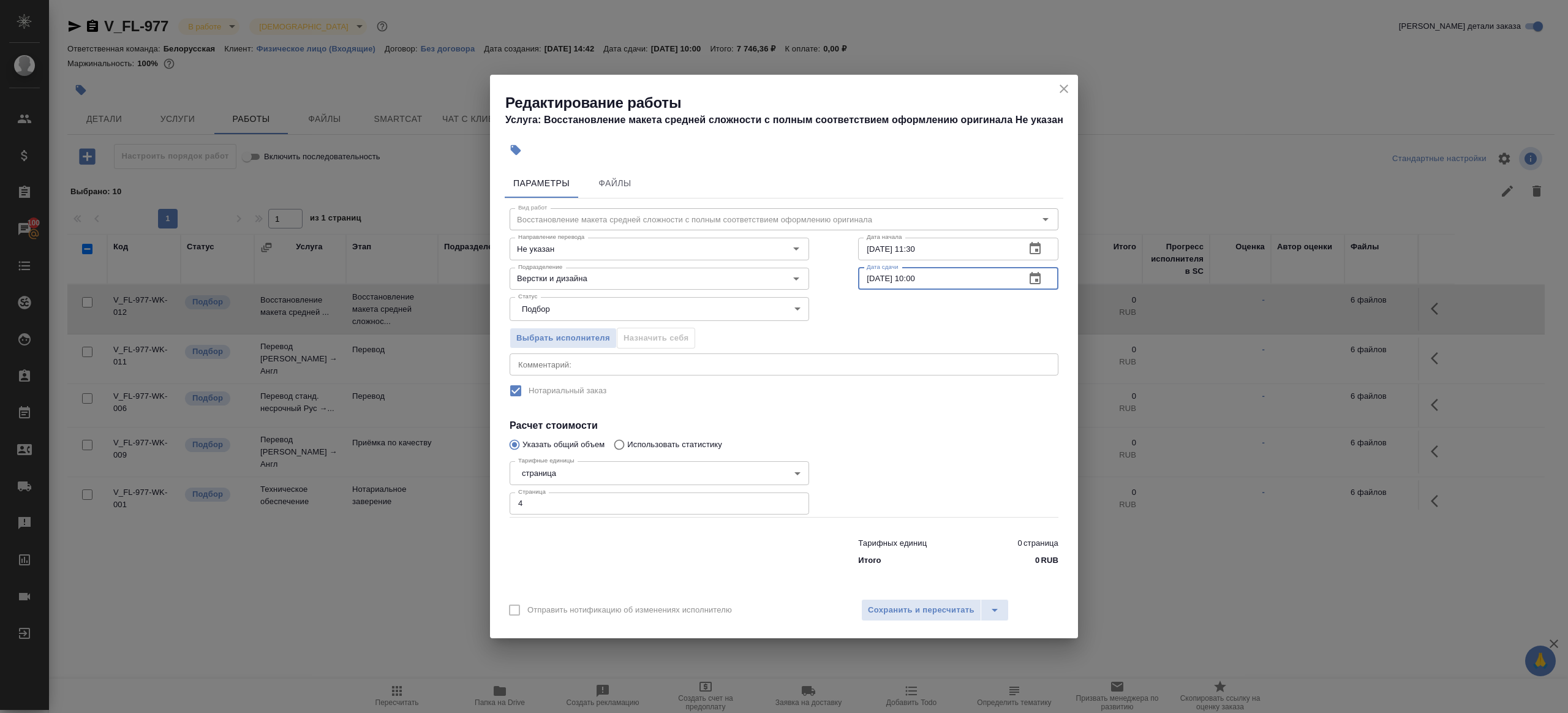
paste input "[DATE] 11:3"
drag, startPoint x: 915, startPoint y: 278, endPoint x: 984, endPoint y: 275, distance: 69.1
click at [984, 275] on input "[DATE] 11:30" at bounding box center [936, 278] width 157 height 22
type input "[DATE] 15:00"
click at [939, 440] on div at bounding box center [958, 486] width 250 height 110
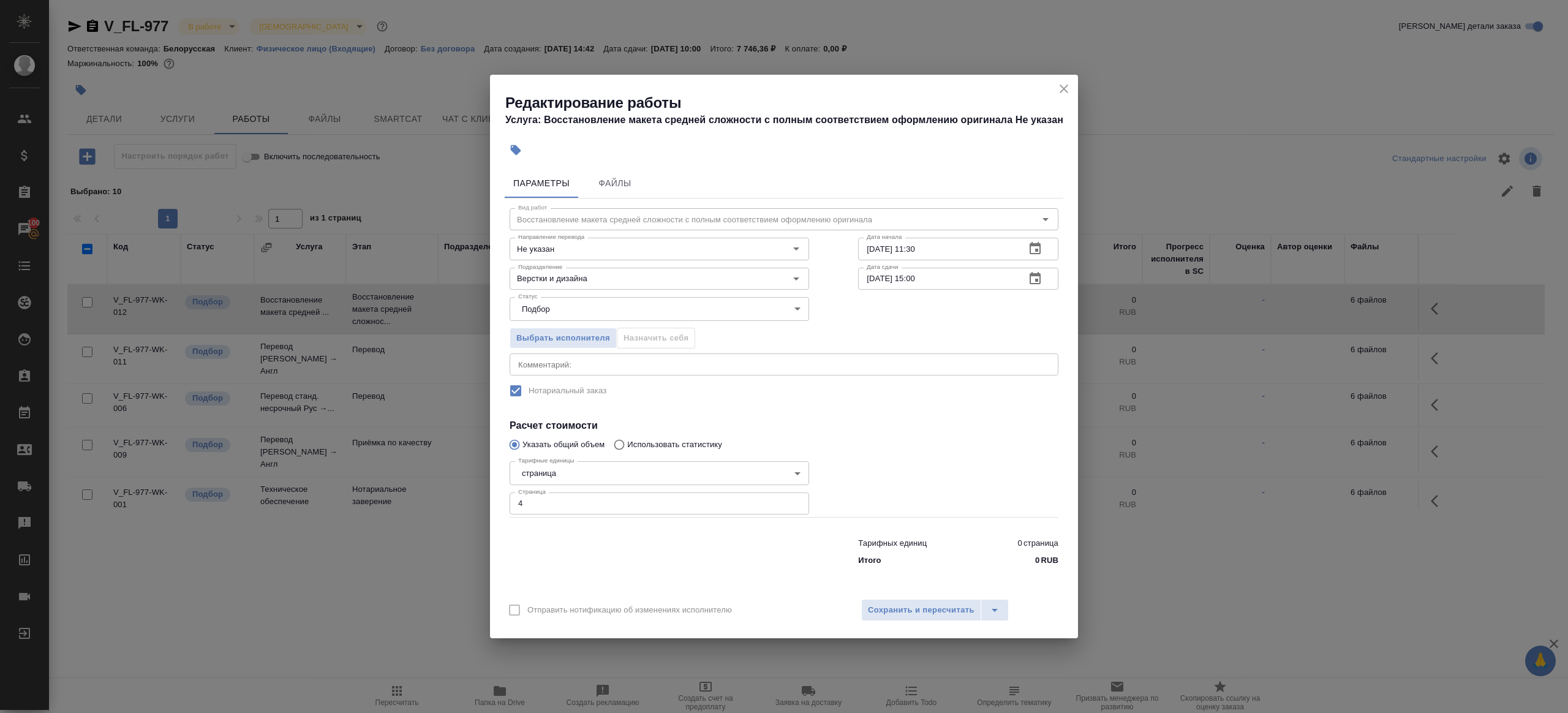
click at [907, 592] on div "Отправить нотификацию об изменениях исполнителю Сохранить и пересчитать" at bounding box center [784, 614] width 588 height 47
click at [903, 607] on span "Сохранить и пересчитать" at bounding box center [921, 610] width 107 height 14
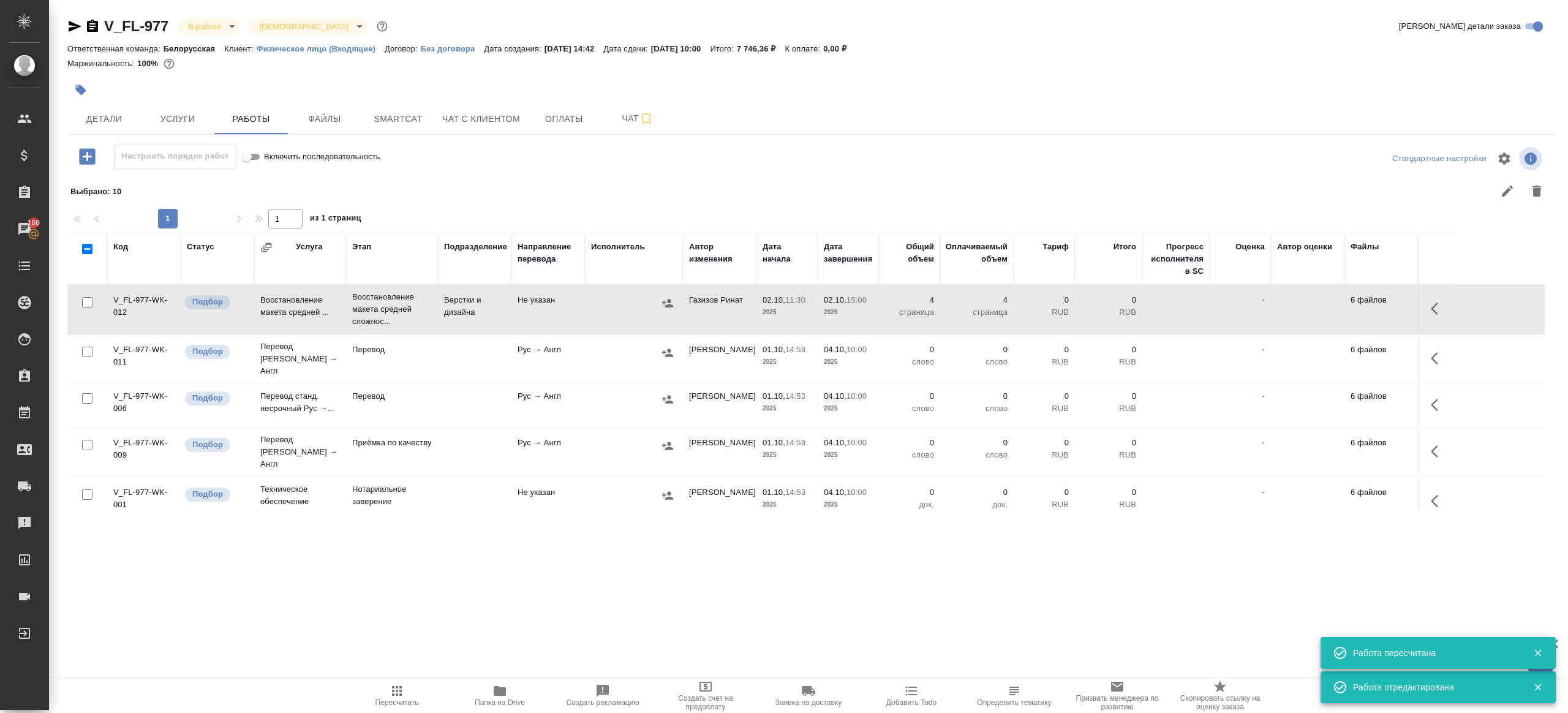
click at [1432, 351] on icon "button" at bounding box center [1438, 358] width 15 height 15
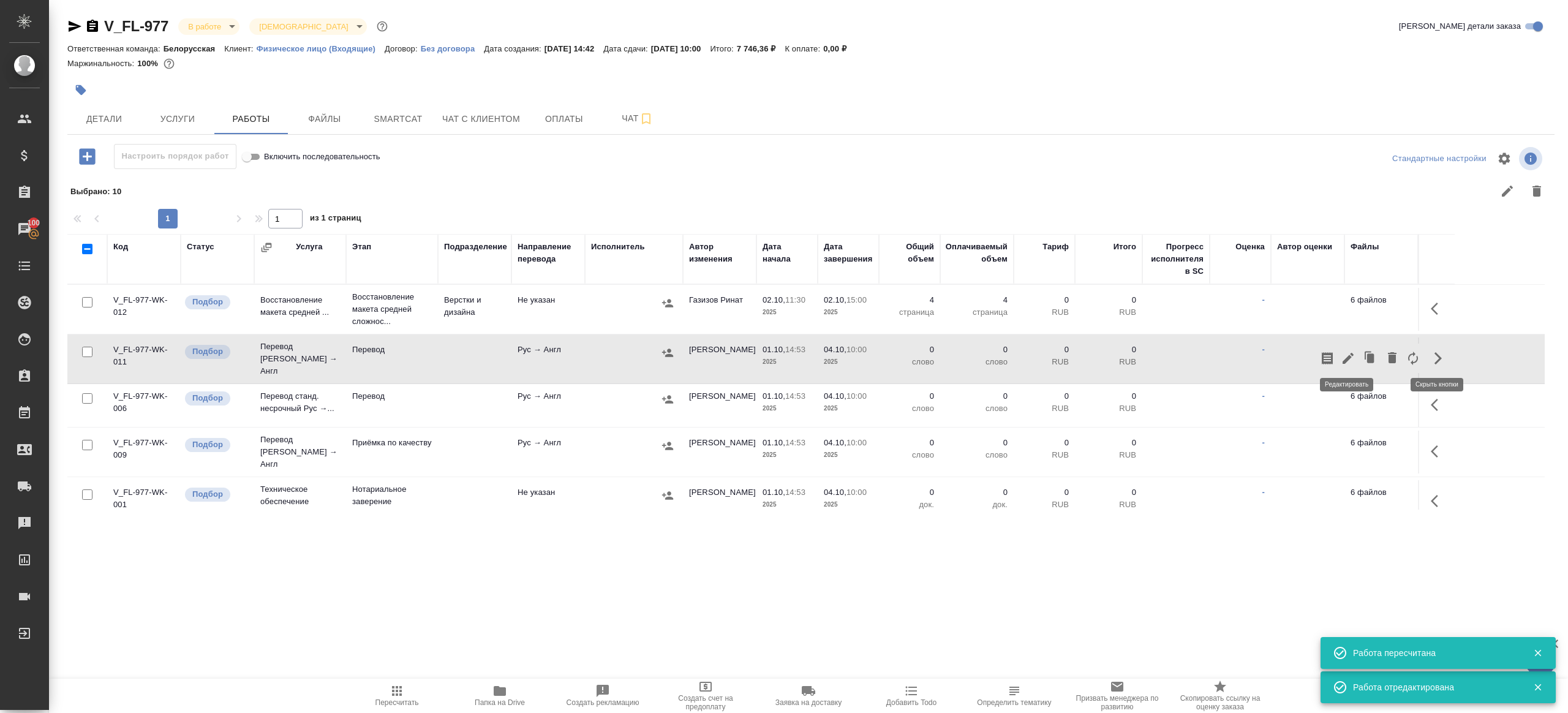
click at [1353, 351] on icon "button" at bounding box center [1348, 358] width 15 height 15
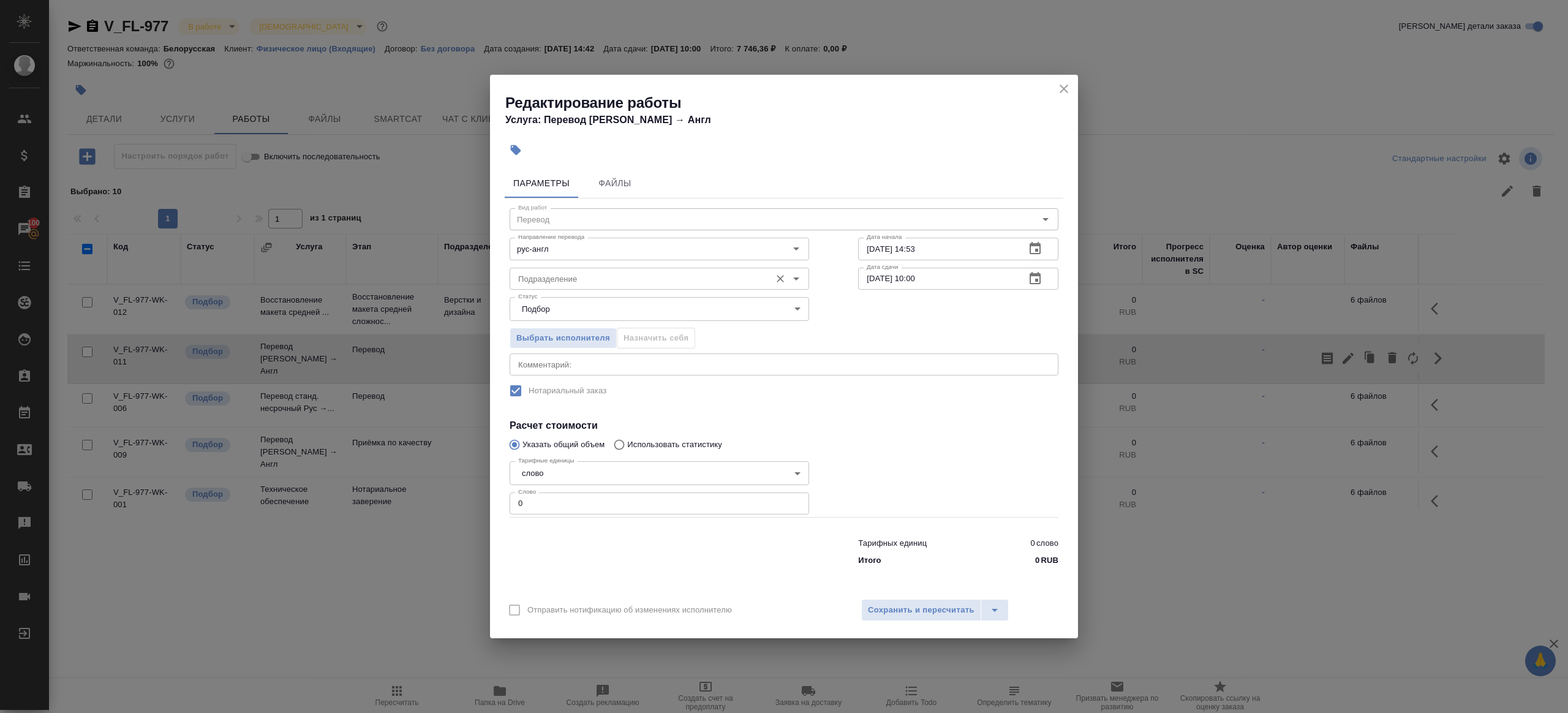
click at [546, 272] on input "Подразделение" at bounding box center [639, 278] width 251 height 15
click at [586, 284] on input "пряма" at bounding box center [639, 278] width 251 height 15
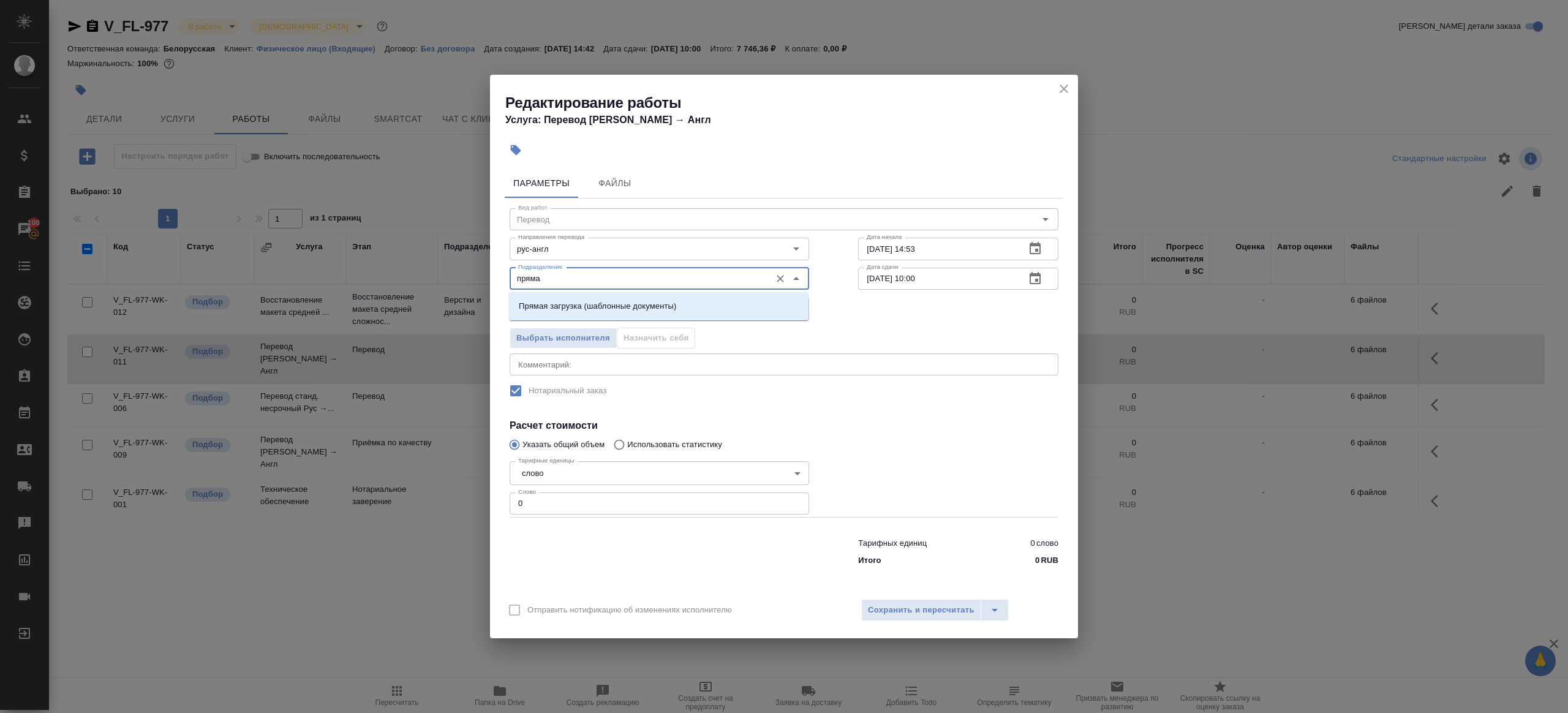
click at [587, 281] on input "пряма" at bounding box center [639, 278] width 251 height 15
click at [586, 309] on p "Прямая загрузка (шаблонные документы)" at bounding box center [597, 306] width 157 height 12
type input "Прямая загрузка (шаблонные документы)"
click at [555, 504] on input "0" at bounding box center [659, 503] width 299 height 22
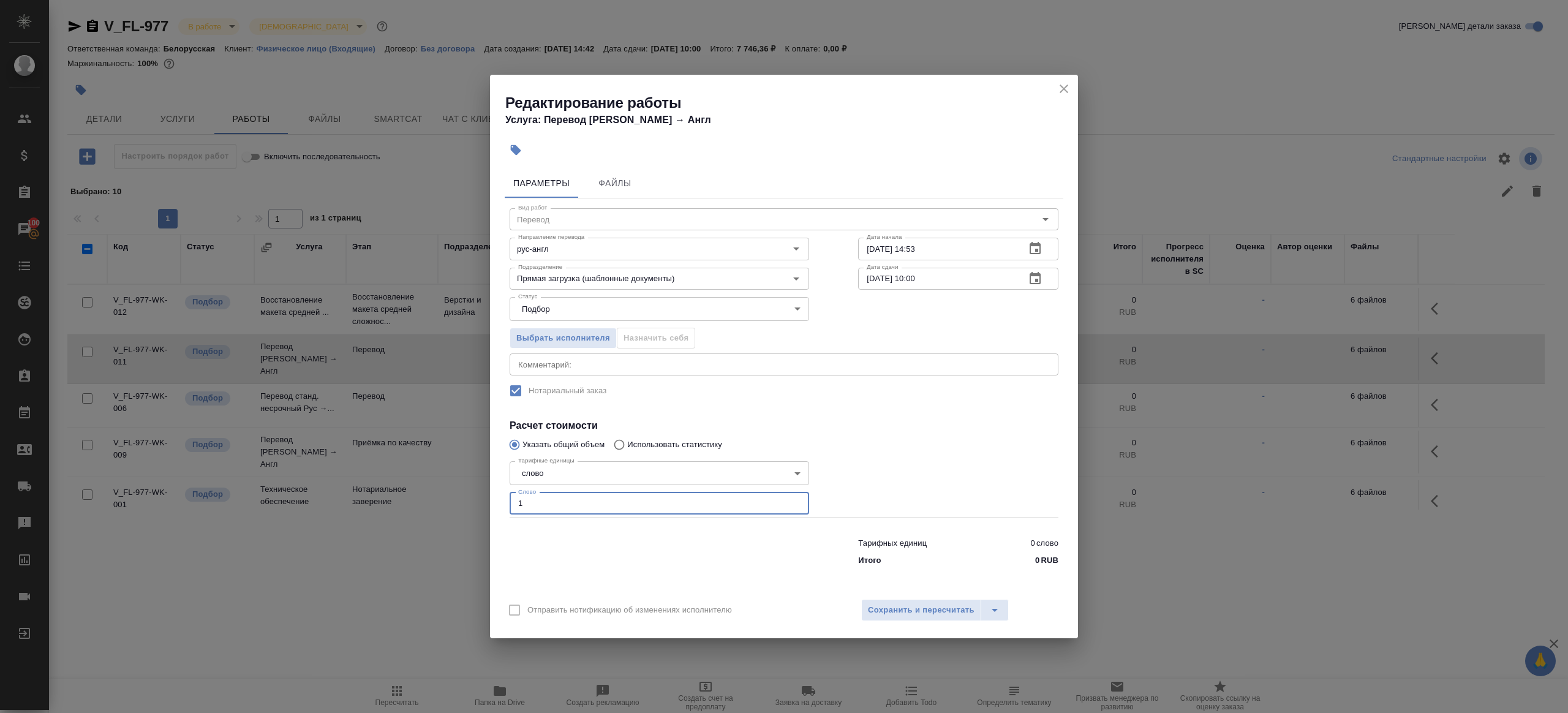
type input "1"
click at [570, 559] on div at bounding box center [660, 549] width 348 height 49
click at [943, 253] on input "01.10.2025 14:53" at bounding box center [936, 249] width 157 height 22
paste input "2.10.2025 15:00"
type input "[DATE] 15:00"
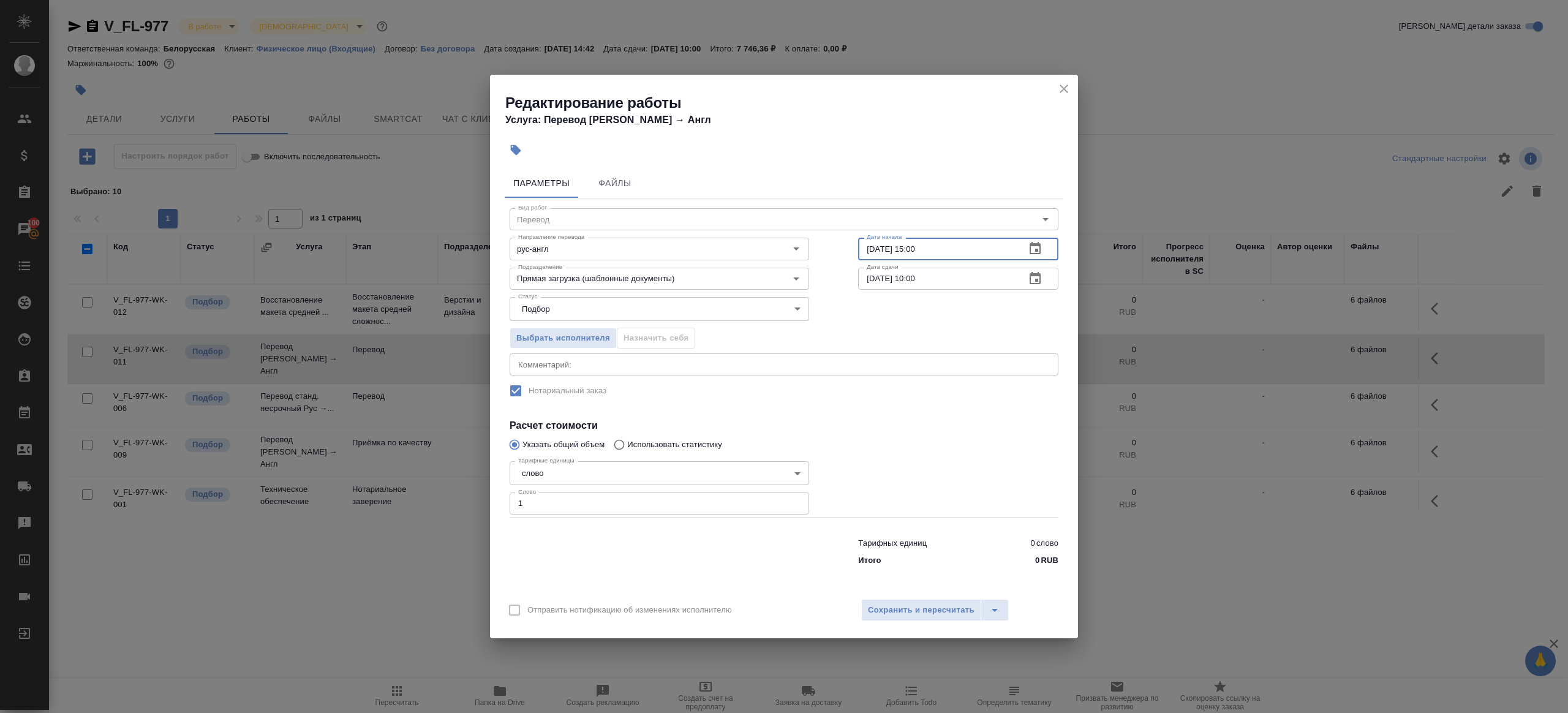
click at [875, 276] on input "04.10.2025 10:00" at bounding box center [936, 278] width 157 height 22
type input "[DATE] 10:00"
click at [929, 463] on div at bounding box center [958, 486] width 250 height 110
click at [930, 607] on span "Сохранить и пересчитать" at bounding box center [921, 610] width 107 height 14
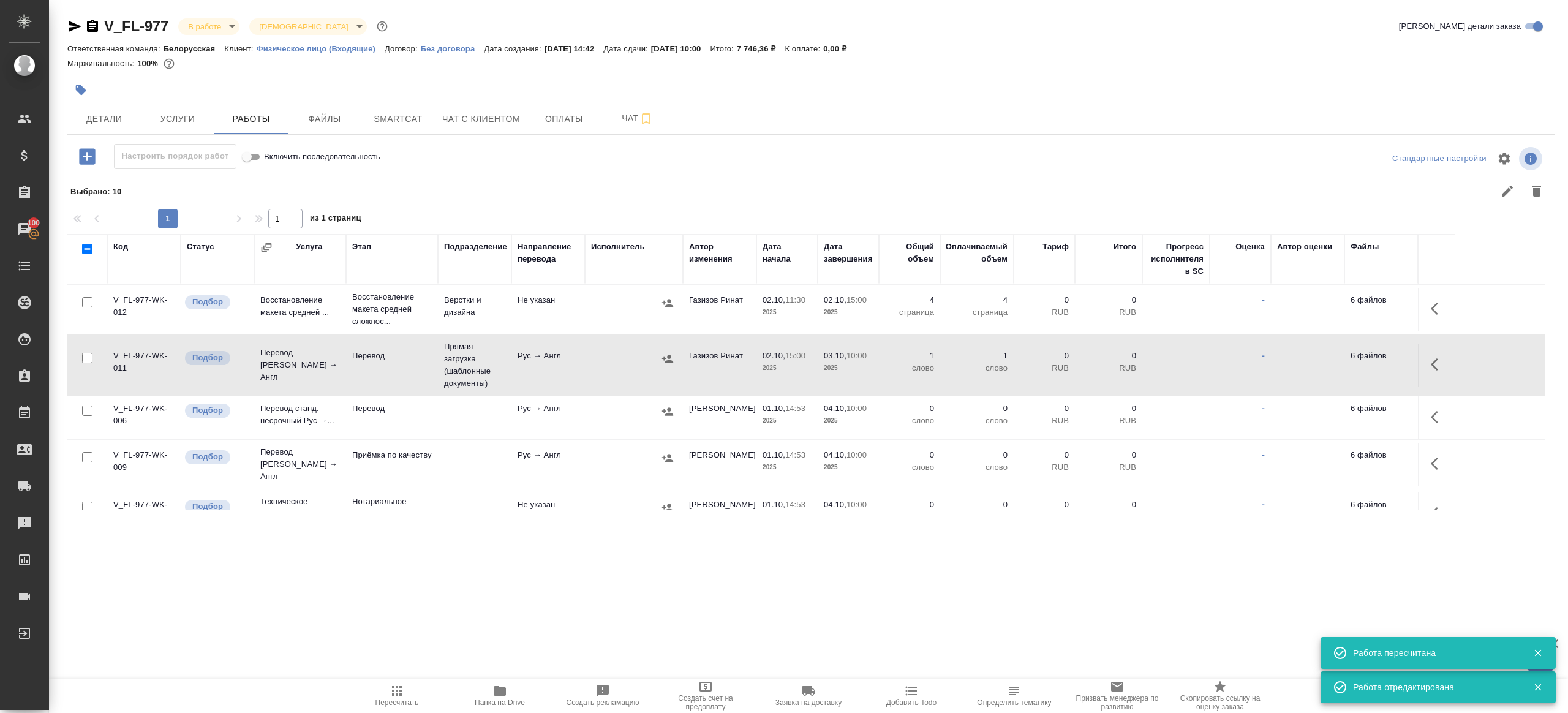
click at [1434, 402] on button "button" at bounding box center [1438, 417] width 30 height 30
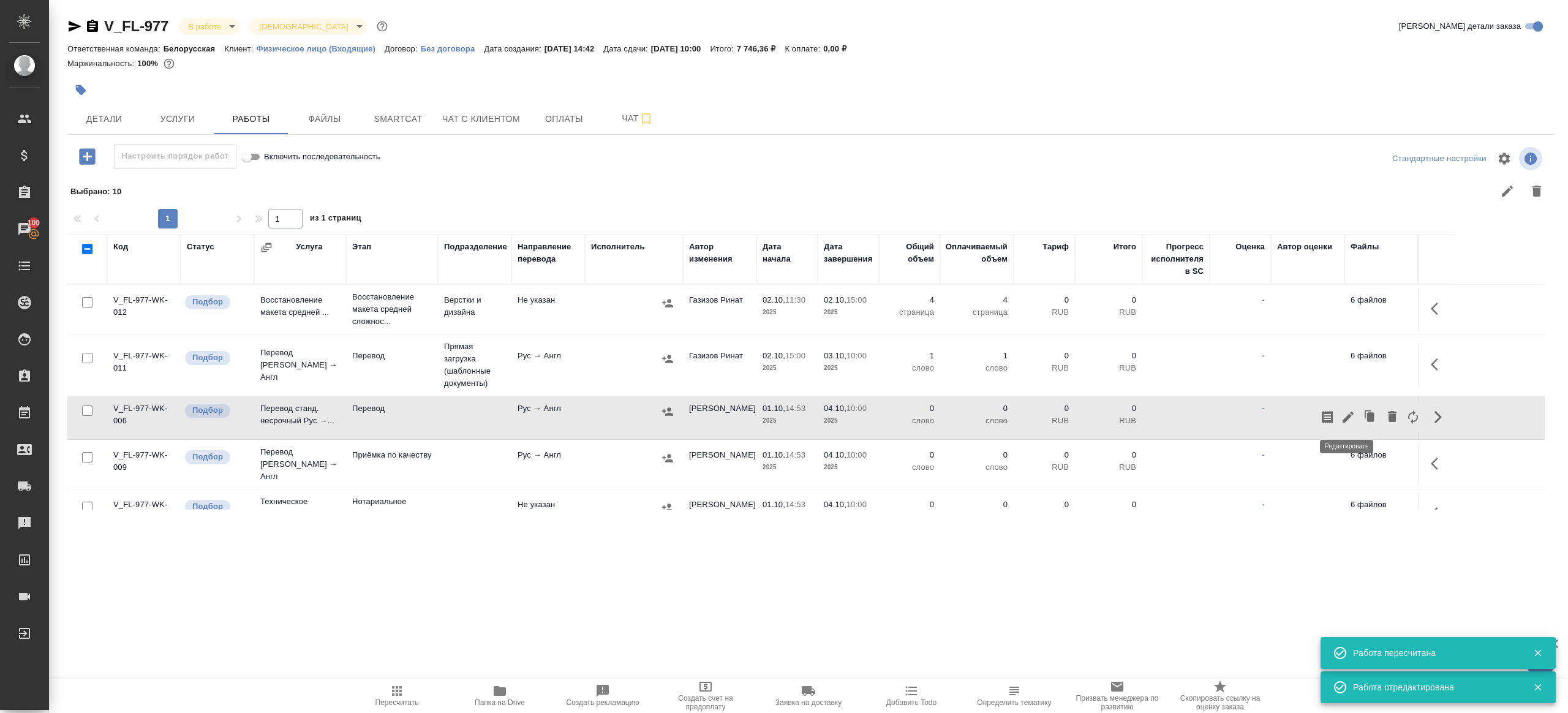
click at [1343, 416] on icon "button" at bounding box center [1348, 417] width 15 height 15
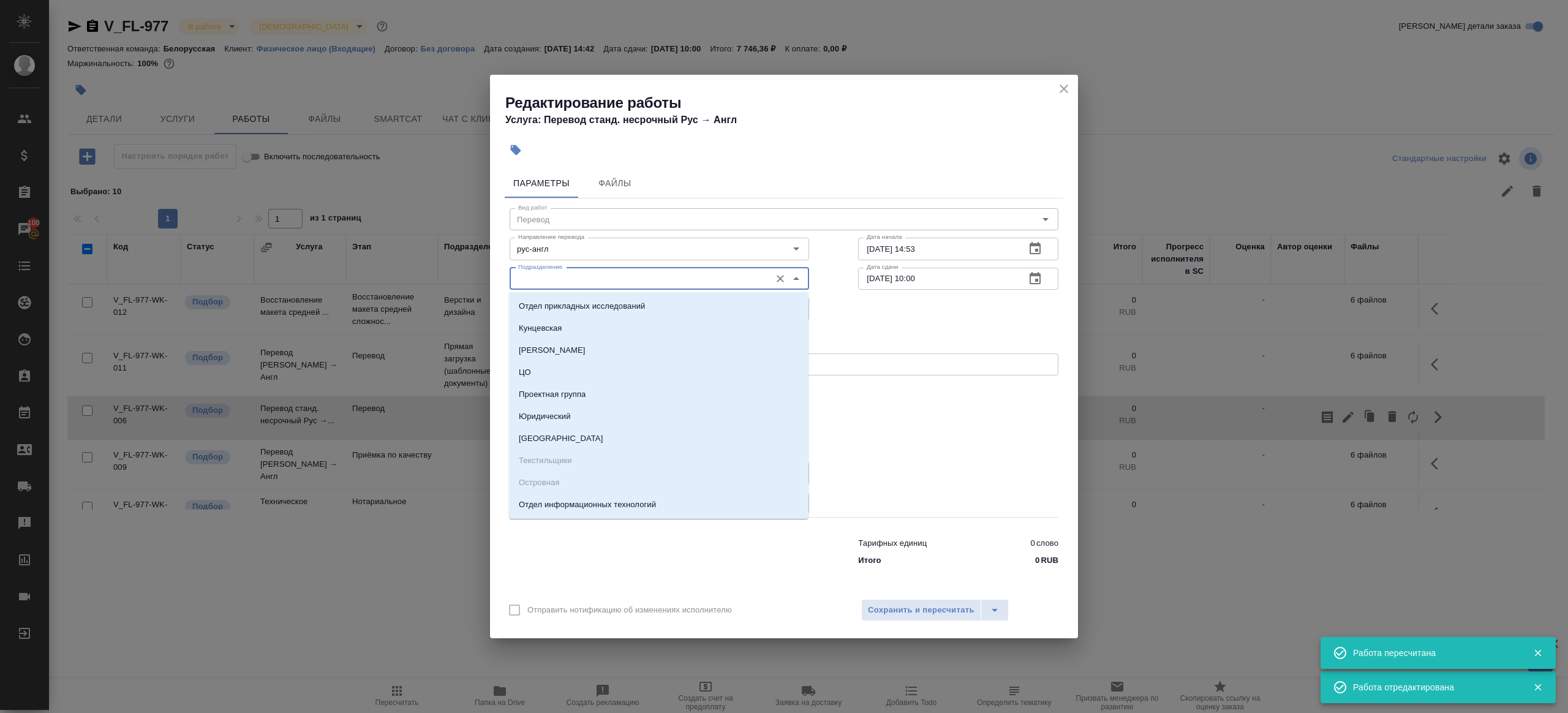
click at [590, 274] on input "Подразделение" at bounding box center [639, 278] width 251 height 15
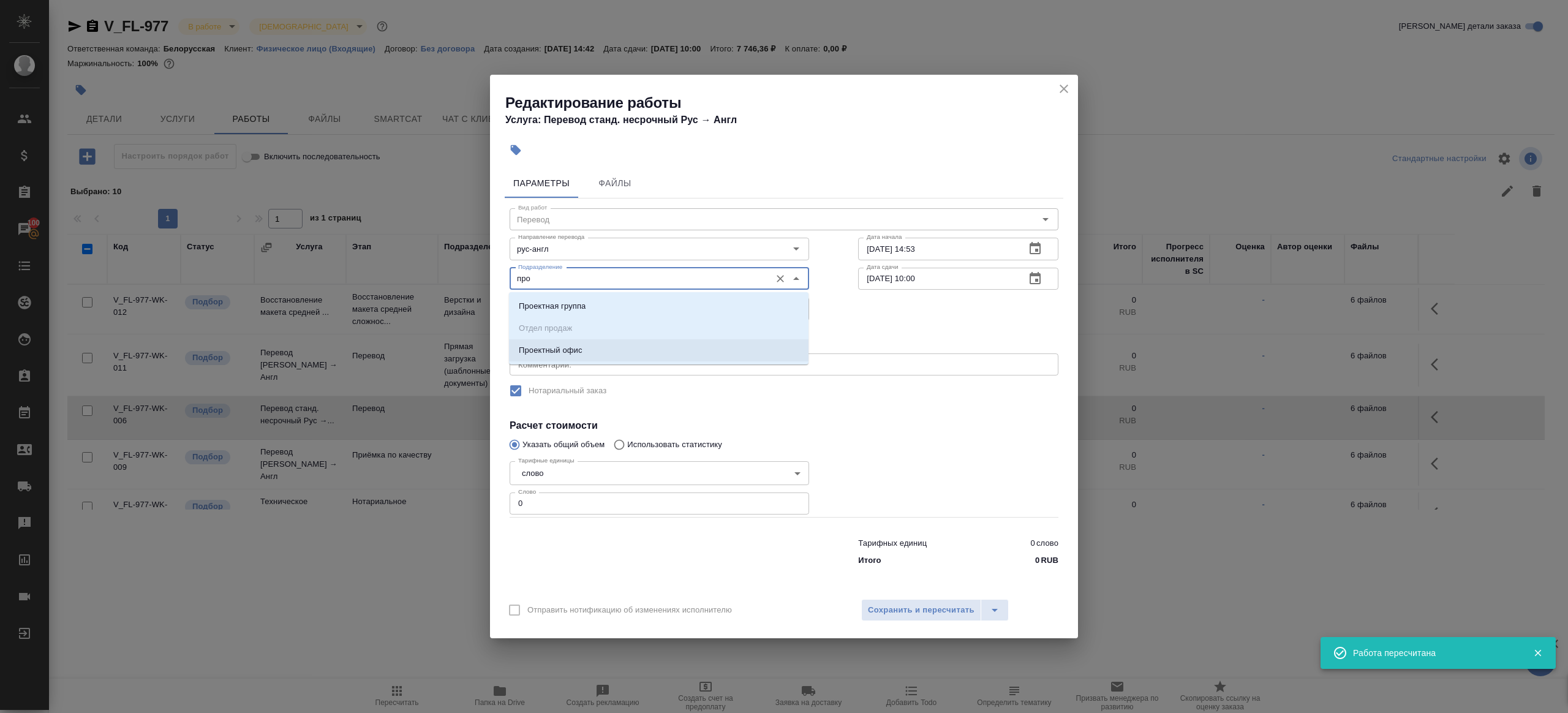
click at [627, 354] on li "Проектный офис" at bounding box center [658, 350] width 299 height 22
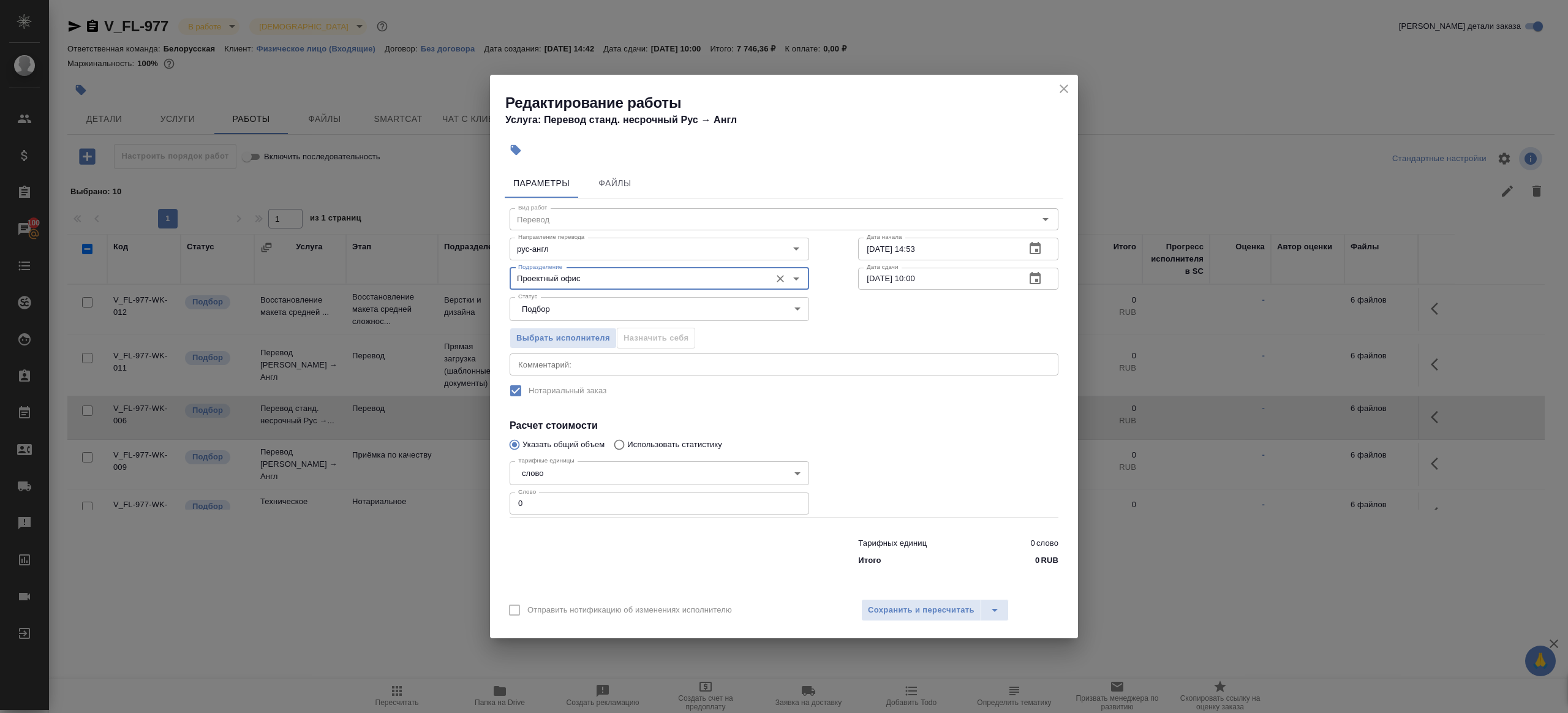
type input "Проектный офис"
click at [617, 516] on div "Тарифных единиц 0 слово Итого 0 RUB" at bounding box center [784, 549] width 598 height 83
click at [620, 511] on input "0" at bounding box center [659, 503] width 299 height 22
type input "1"
click at [635, 529] on div at bounding box center [660, 549] width 348 height 49
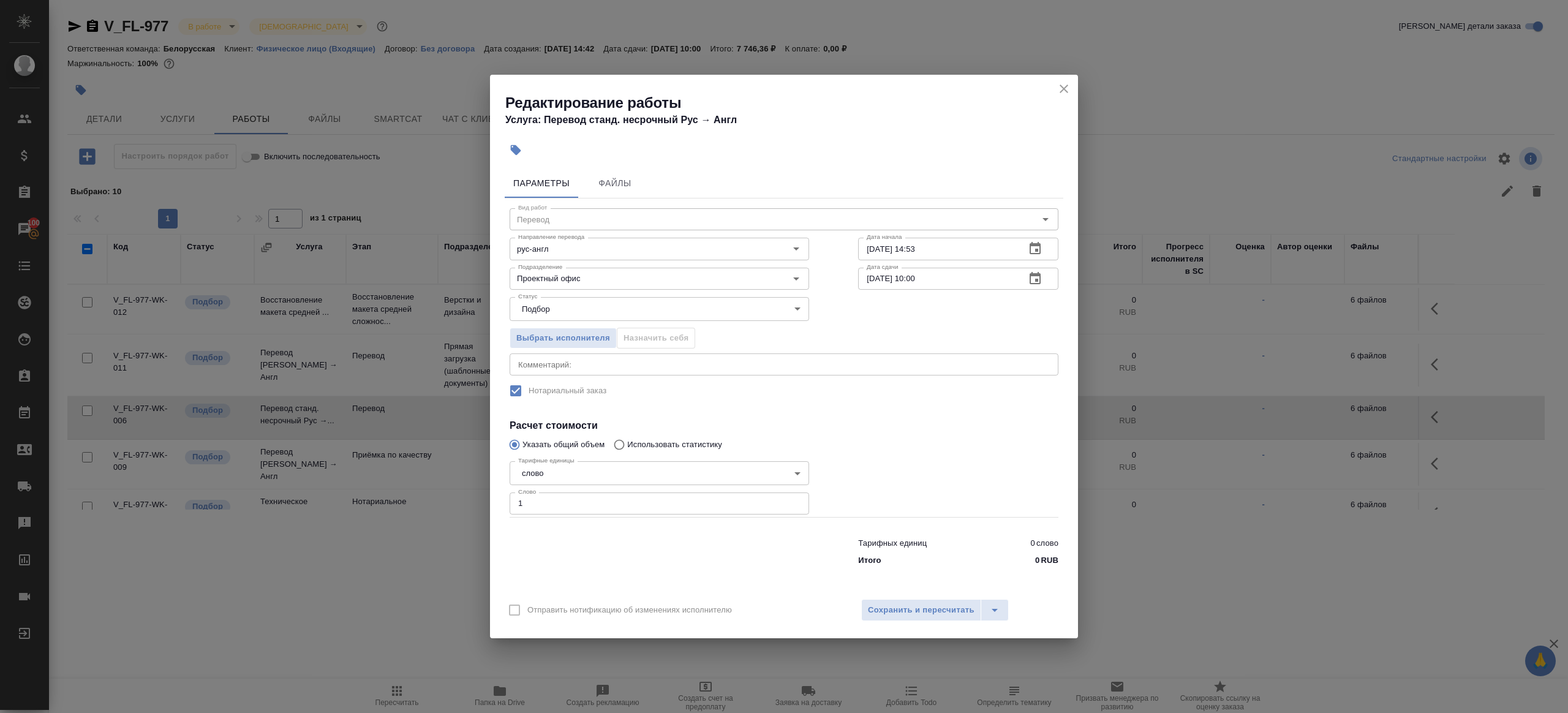
click at [910, 281] on input "04.10.2025 10:00" at bounding box center [936, 278] width 157 height 22
paste input "3"
type input "03.10.2025 10:00"
click at [943, 442] on div at bounding box center [958, 486] width 250 height 110
click at [938, 592] on div "Отправить нотификацию об изменениях исполнителю Сохранить и пересчитать" at bounding box center [784, 614] width 588 height 47
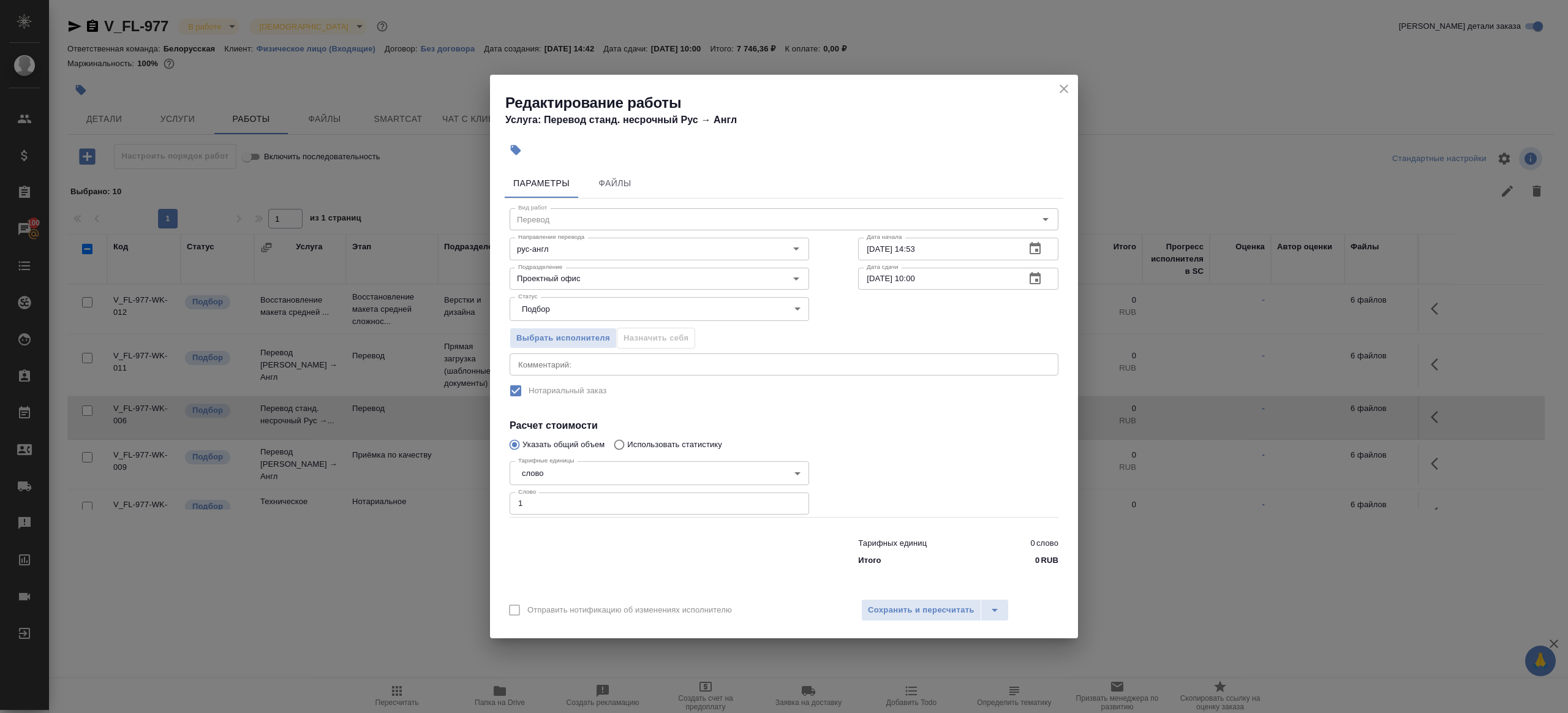
click at [938, 598] on div "Отправить нотификацию об изменениях исполнителю Сохранить и пересчитать" at bounding box center [784, 614] width 588 height 47
click at [918, 617] on span "Сохранить и пересчитать" at bounding box center [921, 610] width 107 height 14
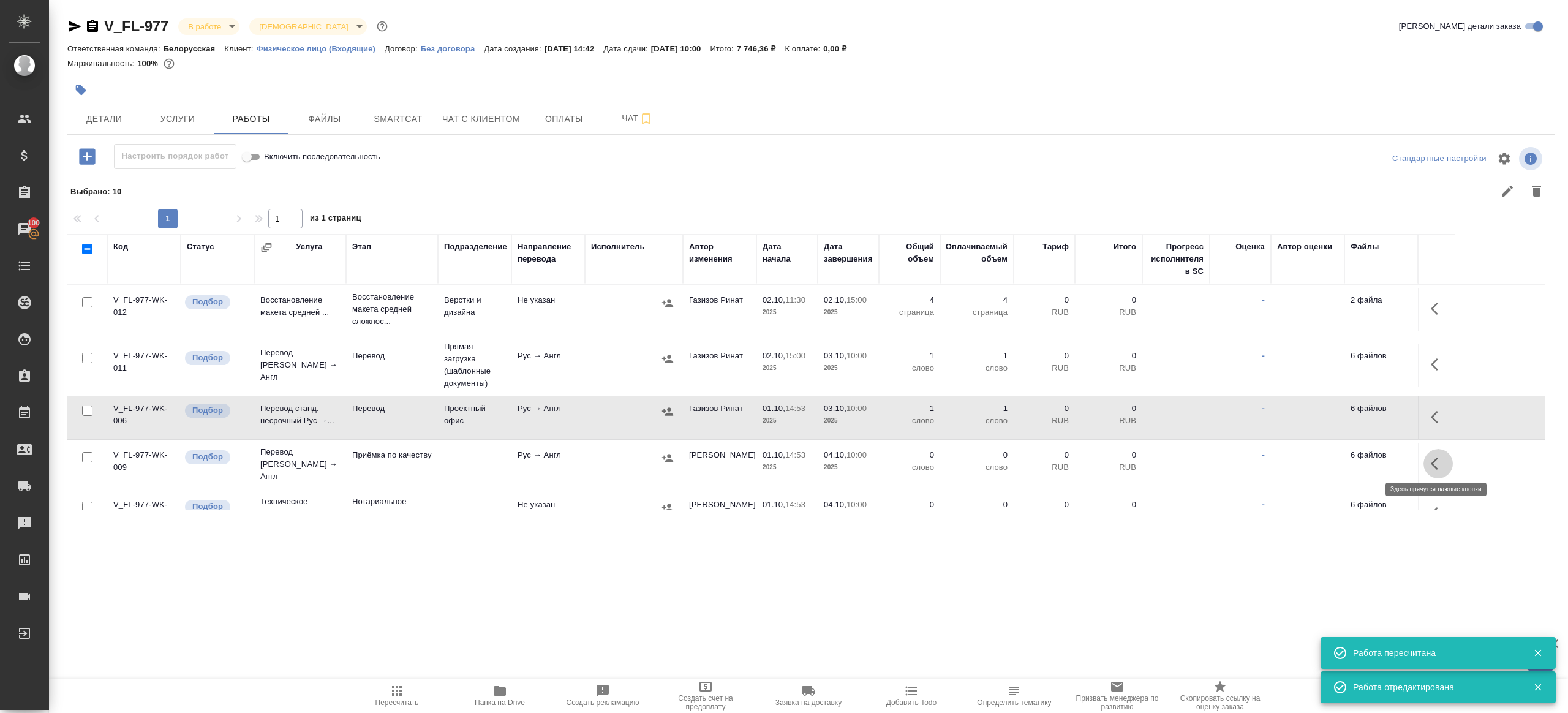
click at [1431, 459] on icon "button" at bounding box center [1438, 463] width 15 height 15
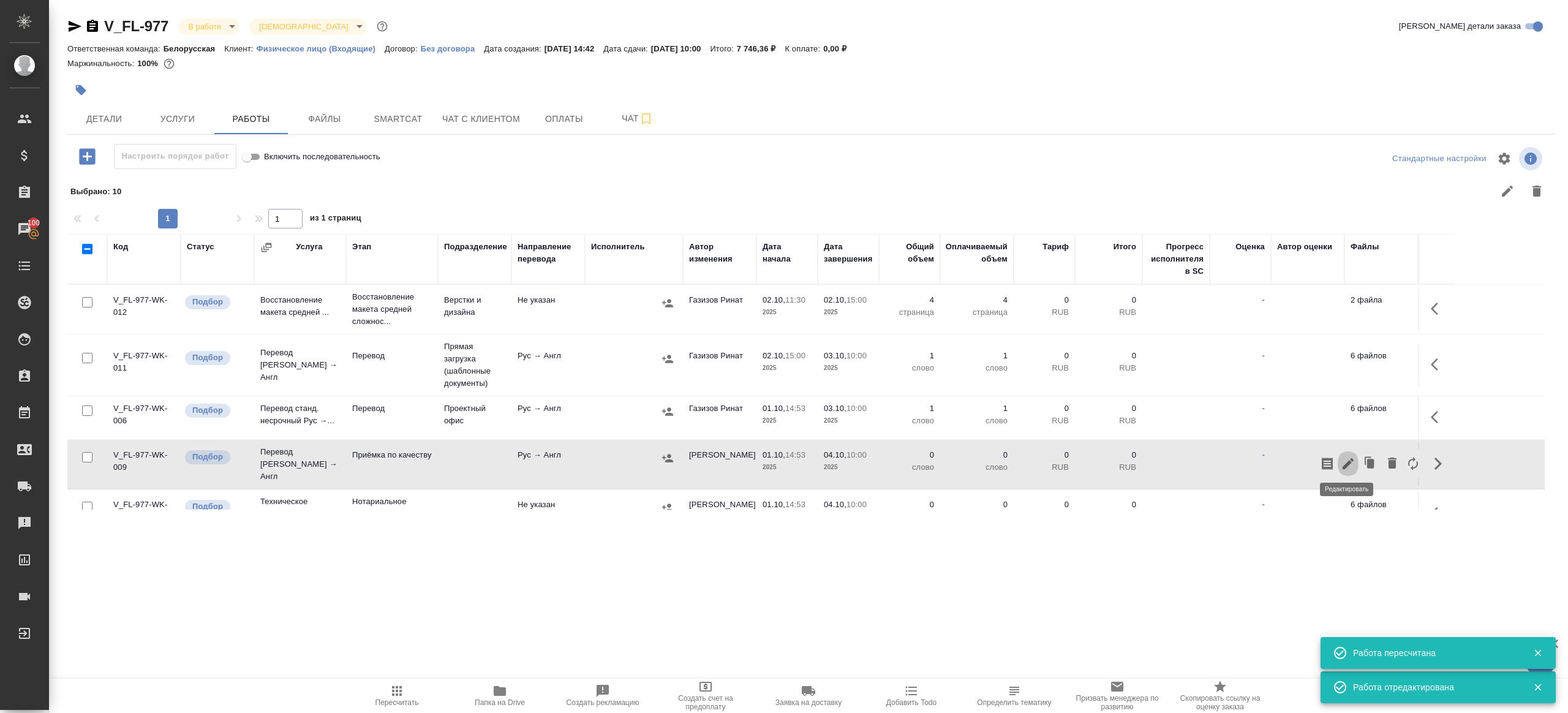
click at [1346, 458] on icon "button" at bounding box center [1348, 463] width 11 height 11
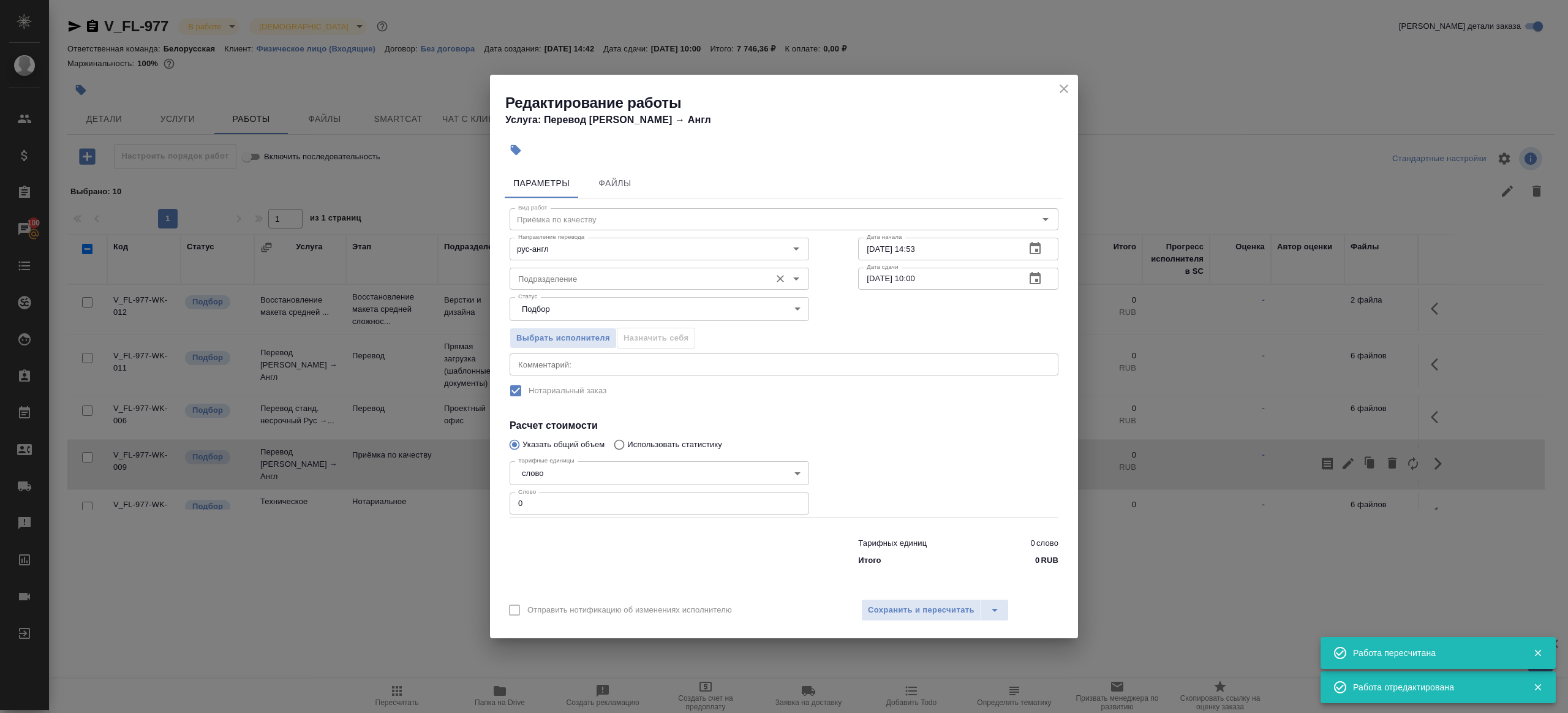
click at [537, 278] on input "Подразделение" at bounding box center [639, 278] width 251 height 15
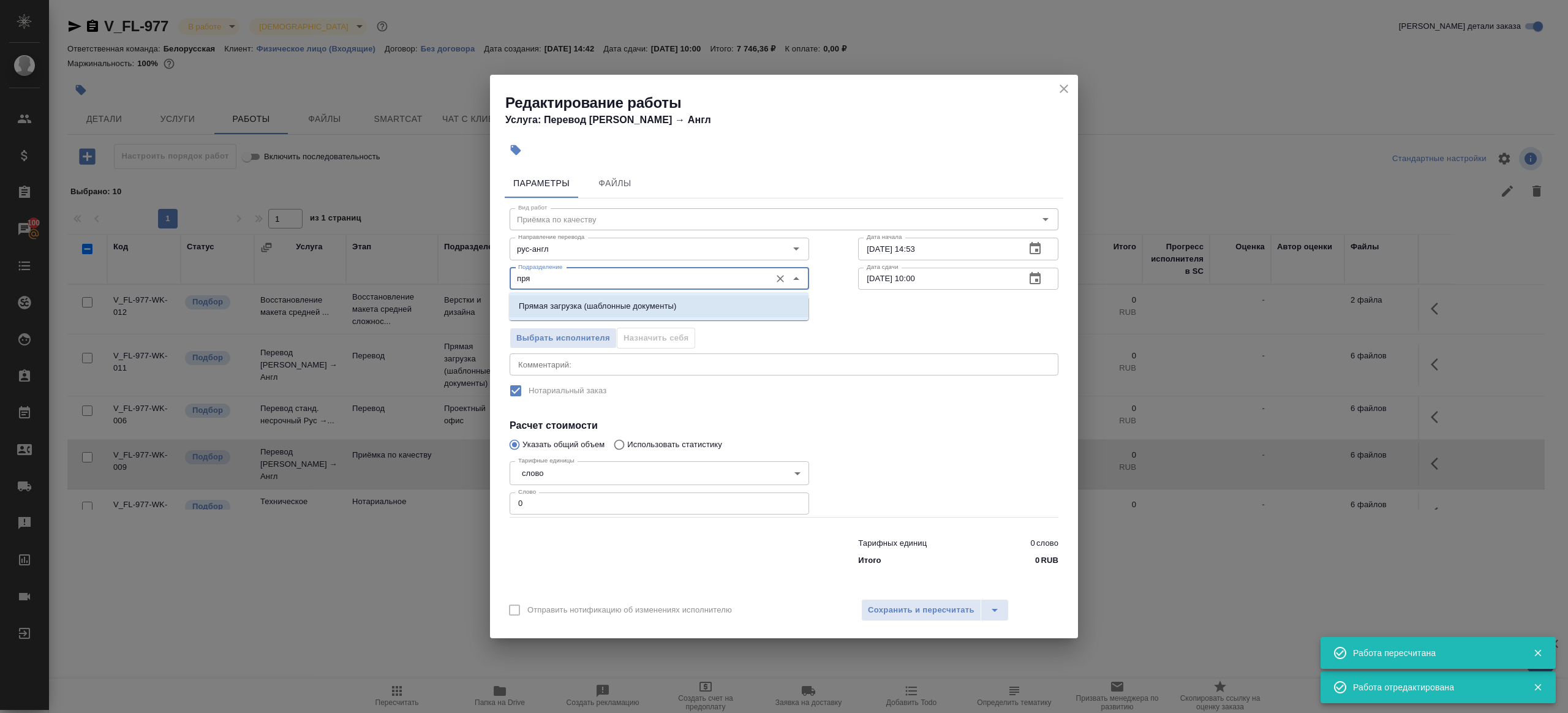
click at [552, 302] on p "Прямая загрузка (шаблонные документы)" at bounding box center [597, 306] width 157 height 12
type input "Прямая загрузка (шаблонные документы)"
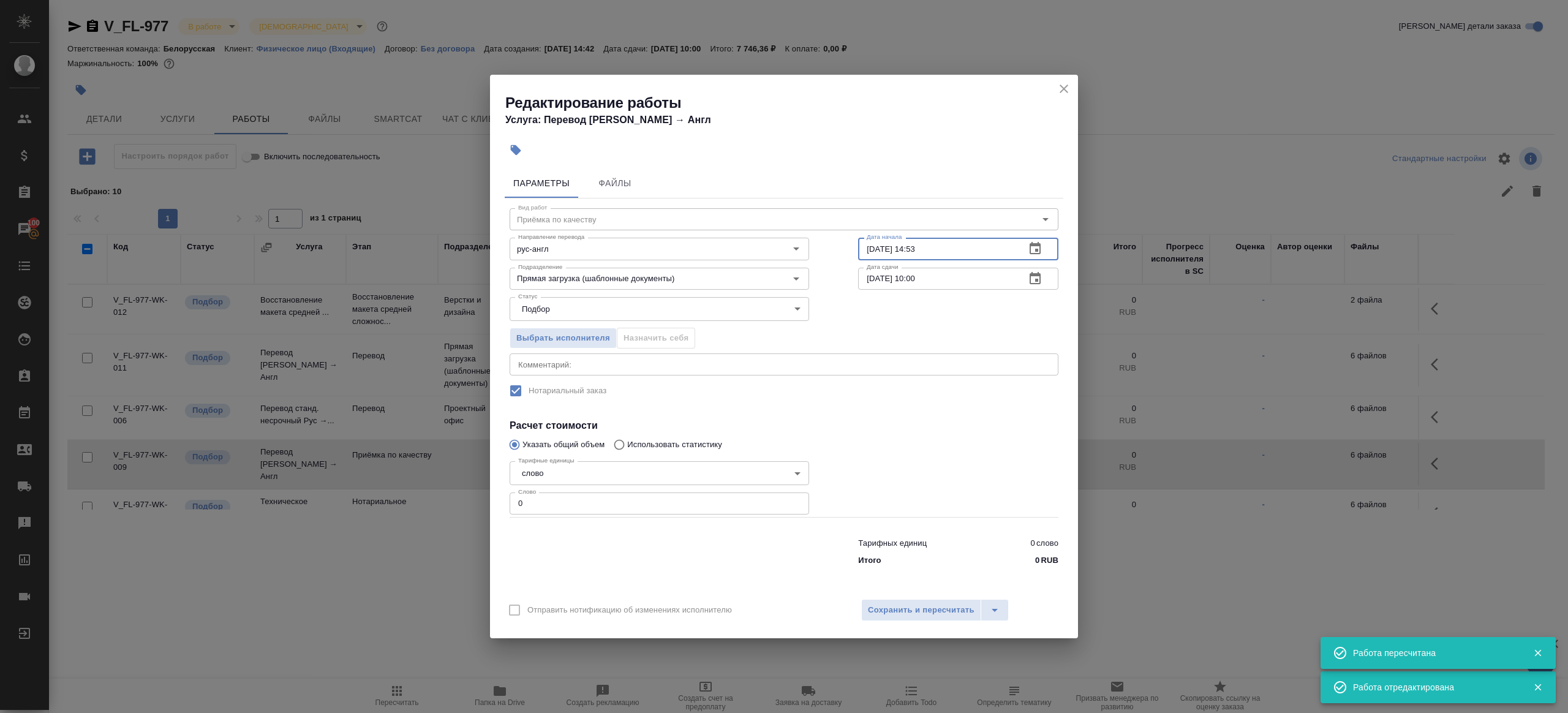
click at [958, 250] on input "01.10.2025 14:53" at bounding box center [936, 249] width 157 height 22
paste input "3.10.2025 10:00"
type input "03.10.2025 10:00"
click at [953, 281] on input "04.10.2025 10:00" at bounding box center [936, 278] width 157 height 22
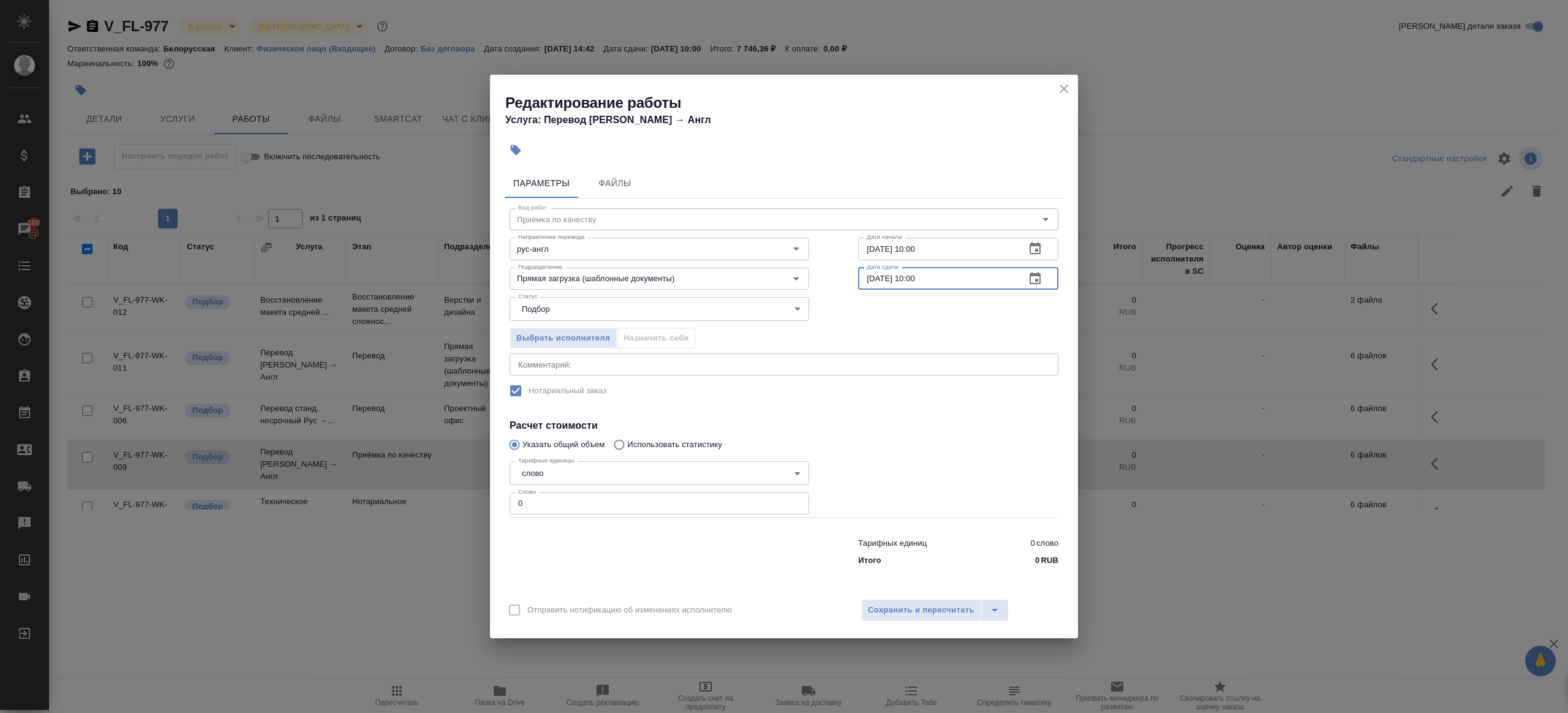
paste input "3"
click at [917, 277] on input "03.10.2025 10:00" at bounding box center [936, 278] width 157 height 22
type input "03.10.2025 12:00"
click at [772, 488] on div "Тарифные единицы слово 5a8b1489cc6b4906c91bfd90 Тарифные единицы Слово 0 Слово" at bounding box center [659, 487] width 299 height 61
type input "1"
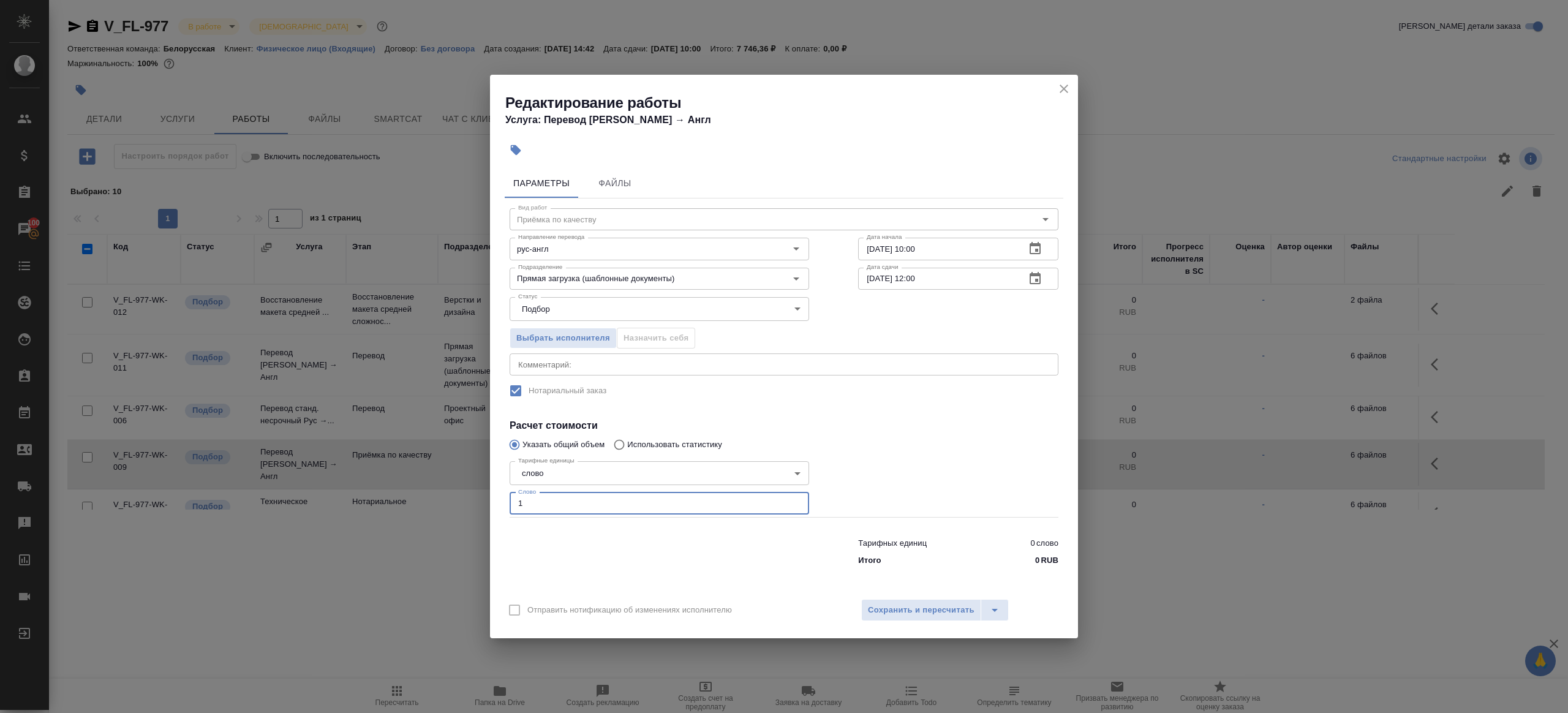
click at [929, 499] on div at bounding box center [958, 486] width 250 height 110
click at [931, 613] on span "Сохранить и пересчитать" at bounding box center [921, 610] width 107 height 14
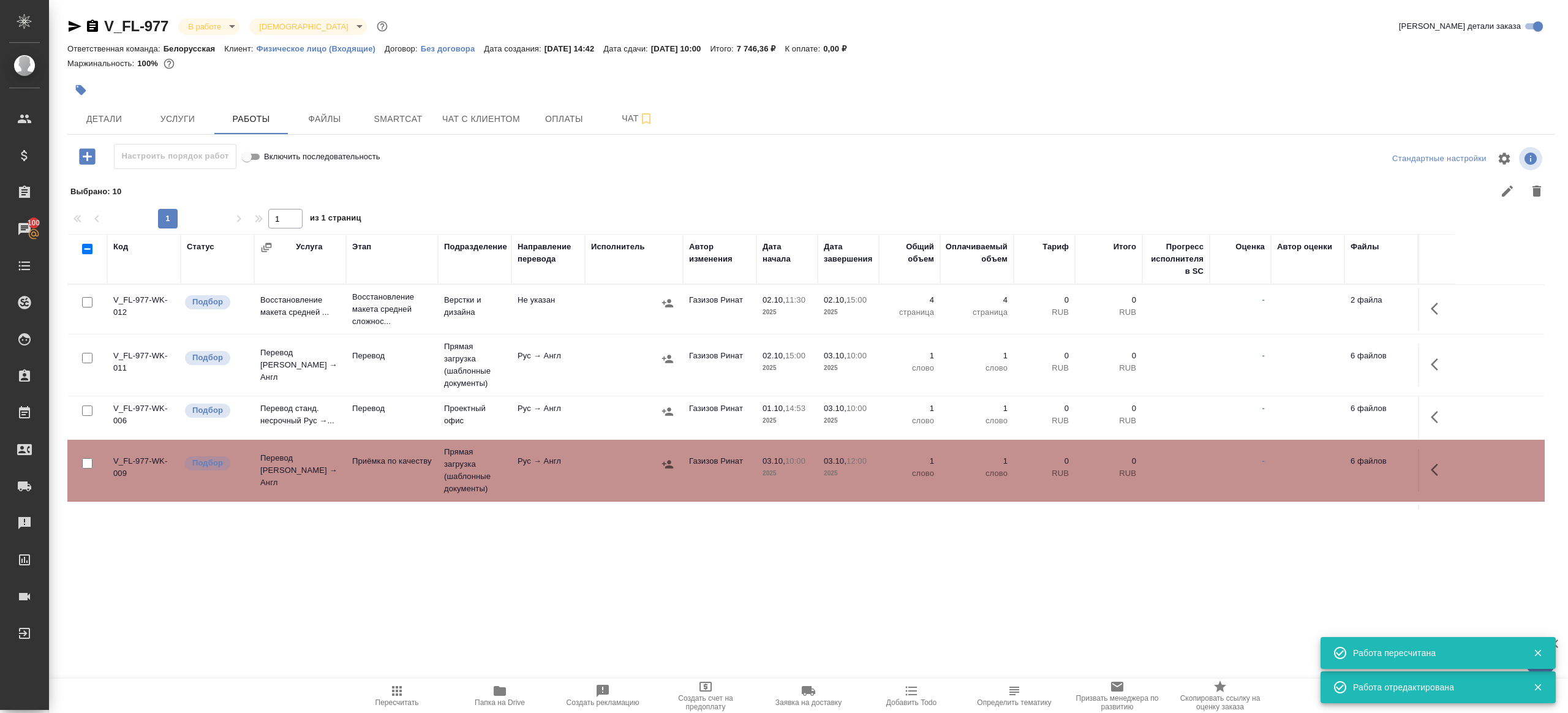
click at [399, 695] on icon "button" at bounding box center [397, 690] width 15 height 15
drag, startPoint x: 397, startPoint y: 694, endPoint x: 405, endPoint y: 692, distance: 8.2
click at [398, 694] on icon "button" at bounding box center [397, 690] width 15 height 15
click at [572, 652] on div ".cls-1 fill:#fff; AWATERA Gazizov Rinat Клиенты Спецификации Заказы 100 Чаты To…" at bounding box center [784, 356] width 1568 height 713
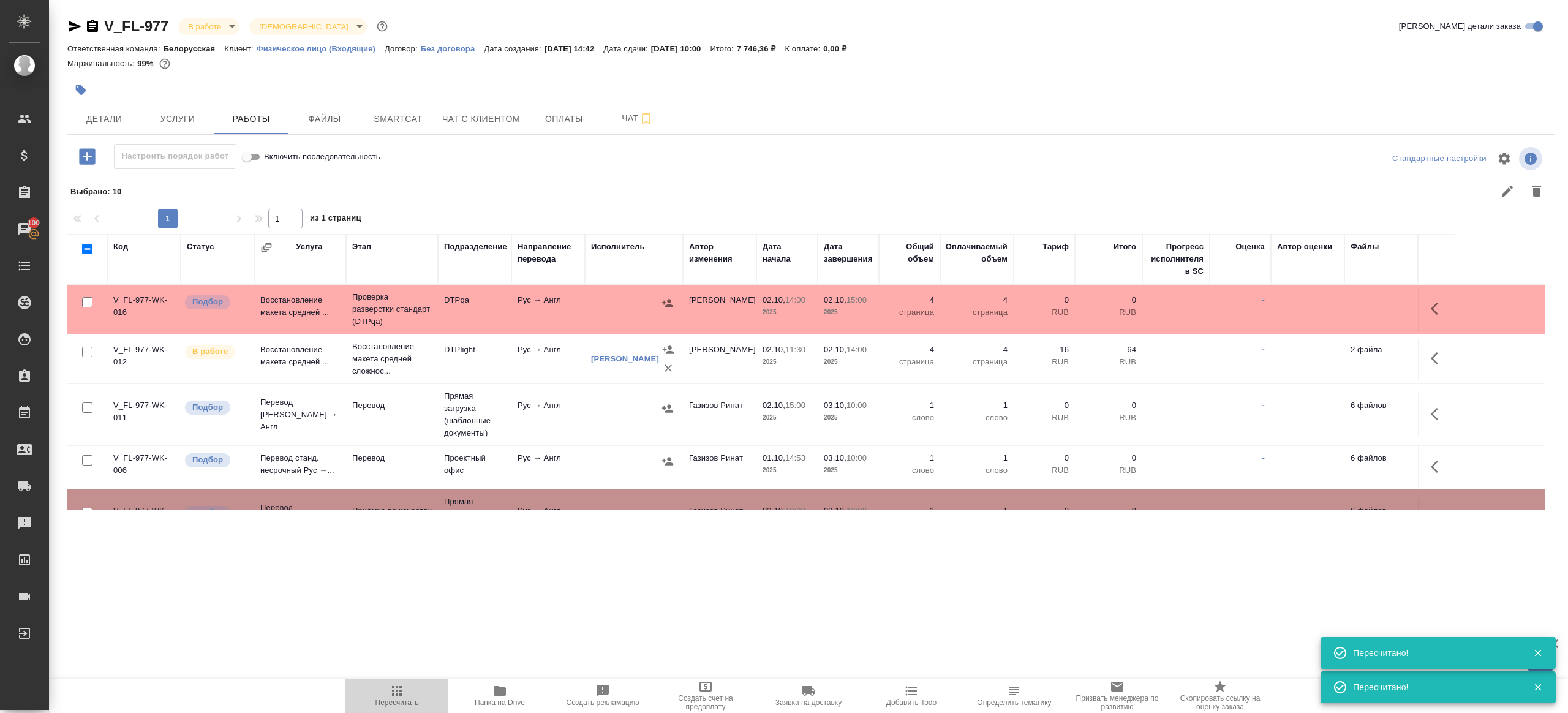
click at [390, 700] on span "Пересчитать" at bounding box center [397, 702] width 44 height 9
drag, startPoint x: 390, startPoint y: 700, endPoint x: 453, endPoint y: 647, distance: 82.3
click at [390, 700] on span "Пересчитать" at bounding box center [397, 702] width 44 height 9
click at [549, 603] on div ".cls-1 fill:#fff; AWATERA Gazizov Rinat Клиенты Спецификации Заказы 100 Чаты To…" at bounding box center [784, 356] width 1568 height 713
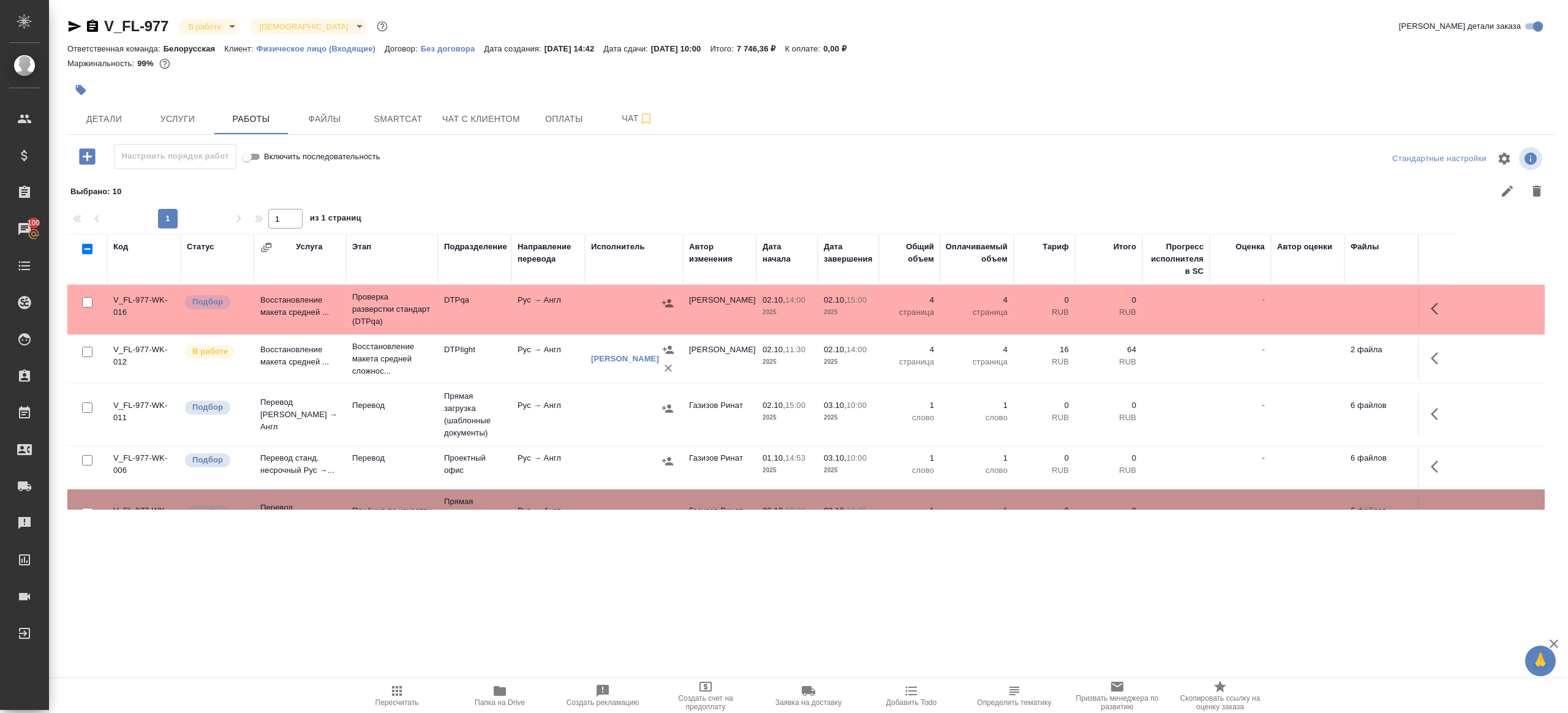
click at [406, 684] on span "Пересчитать" at bounding box center [397, 695] width 88 height 23
click at [540, 610] on div ".cls-1 fill:#fff; AWATERA Gazizov Rinat Клиенты Спецификации Заказы 100 Чаты To…" at bounding box center [784, 356] width 1568 height 713
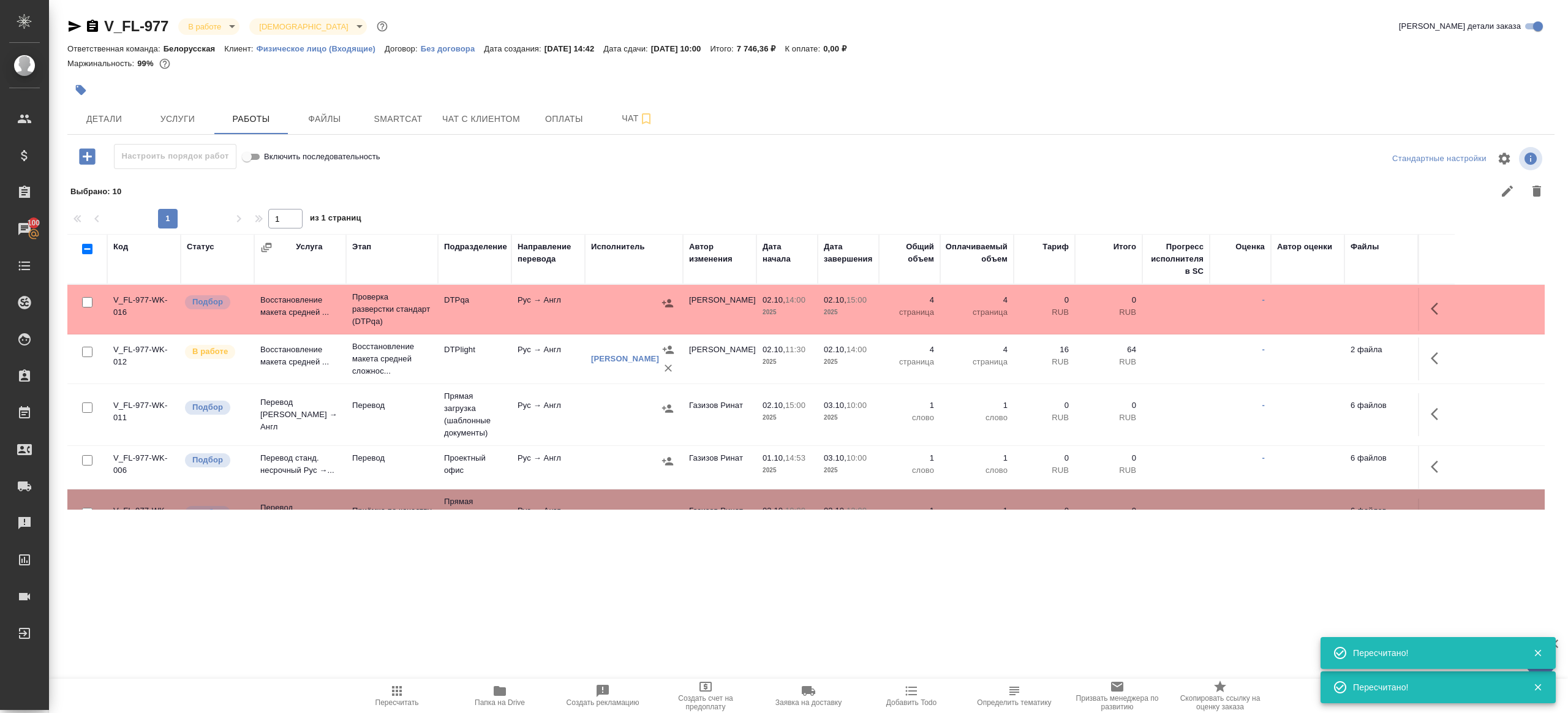
click at [601, 408] on div at bounding box center [634, 408] width 86 height 19
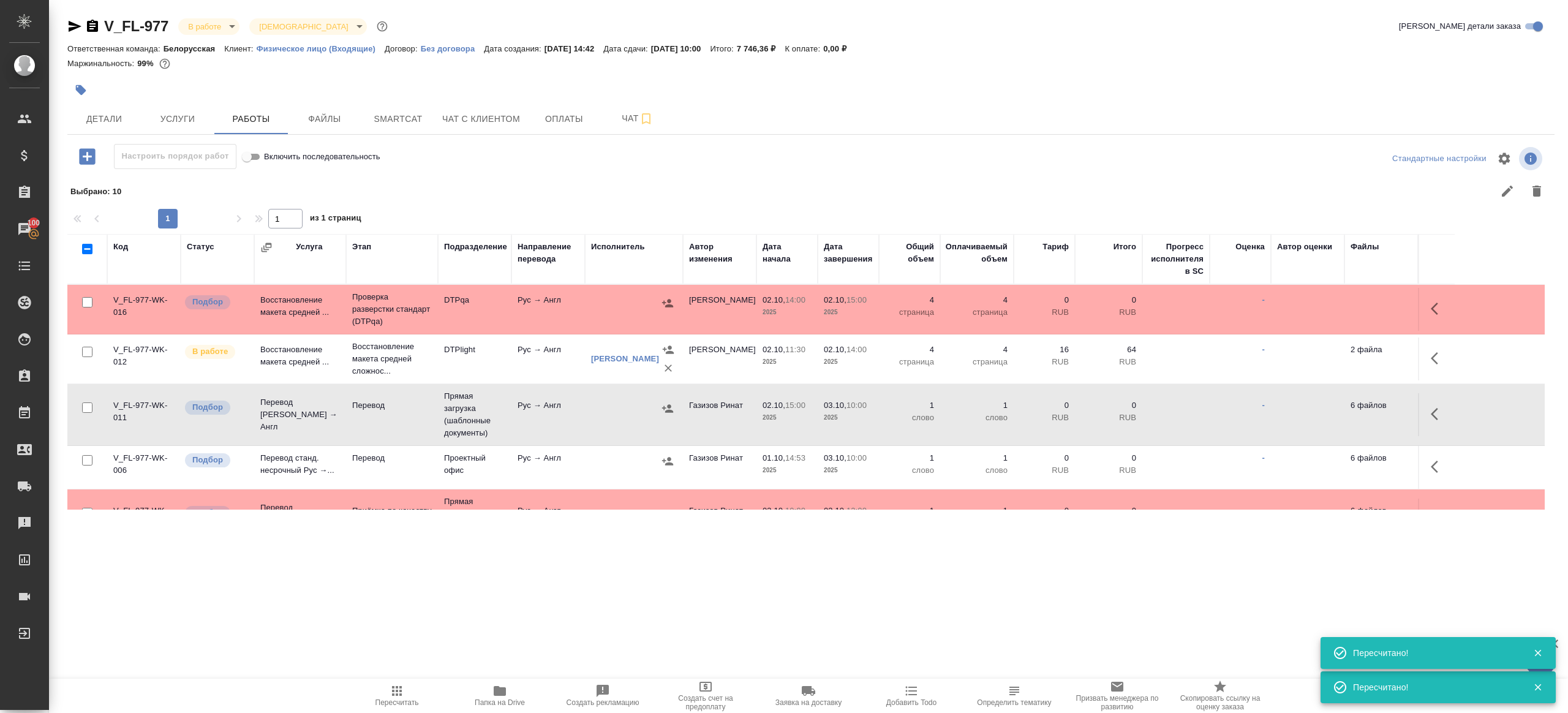
click at [601, 408] on div at bounding box center [634, 408] width 86 height 19
click at [516, 476] on td "Рус → Англ" at bounding box center [548, 467] width 74 height 43
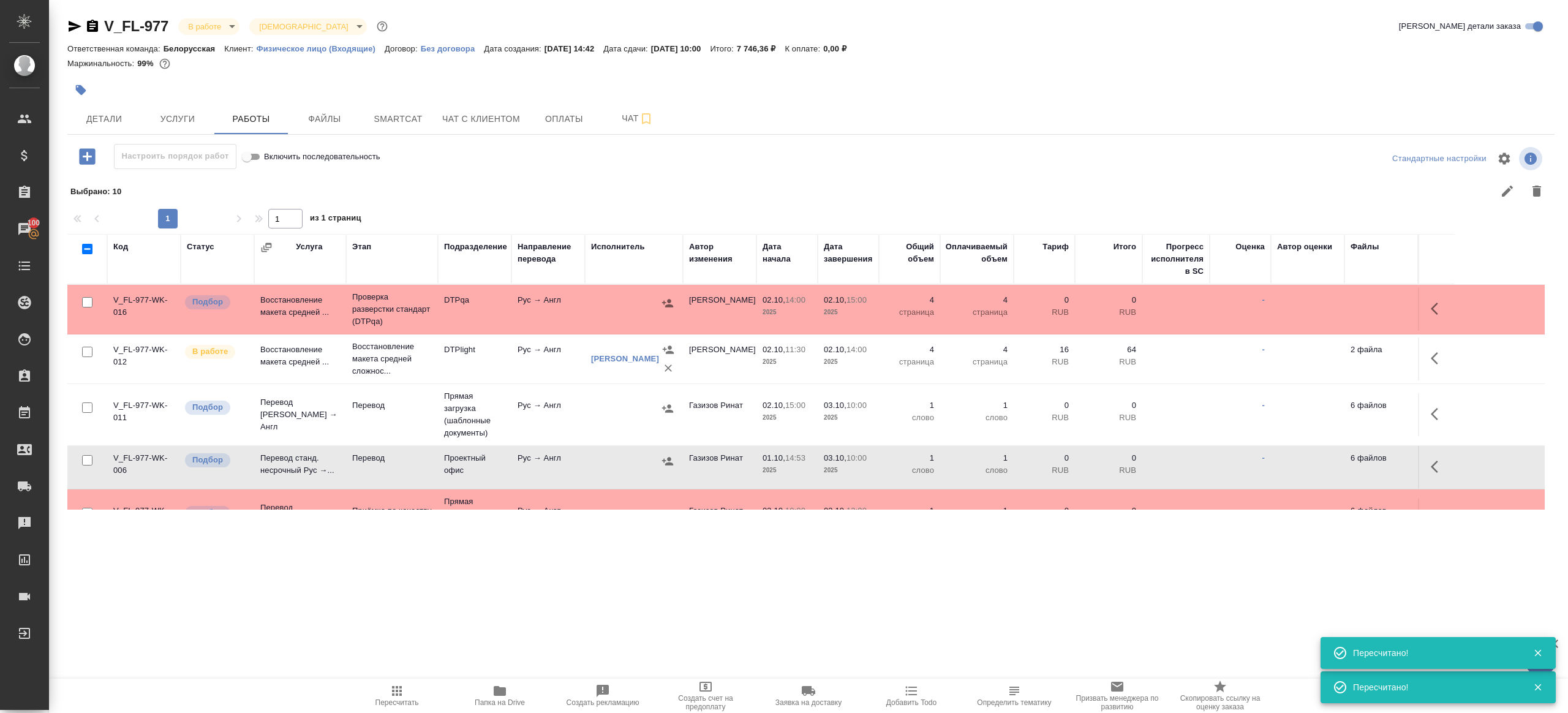
click at [516, 476] on td "Рус → Англ" at bounding box center [548, 467] width 74 height 43
click at [393, 697] on icon "button" at bounding box center [397, 690] width 15 height 15
drag, startPoint x: 391, startPoint y: 697, endPoint x: 307, endPoint y: 708, distance: 84.7
click at [390, 698] on span "Пересчитать" at bounding box center [397, 695] width 88 height 23
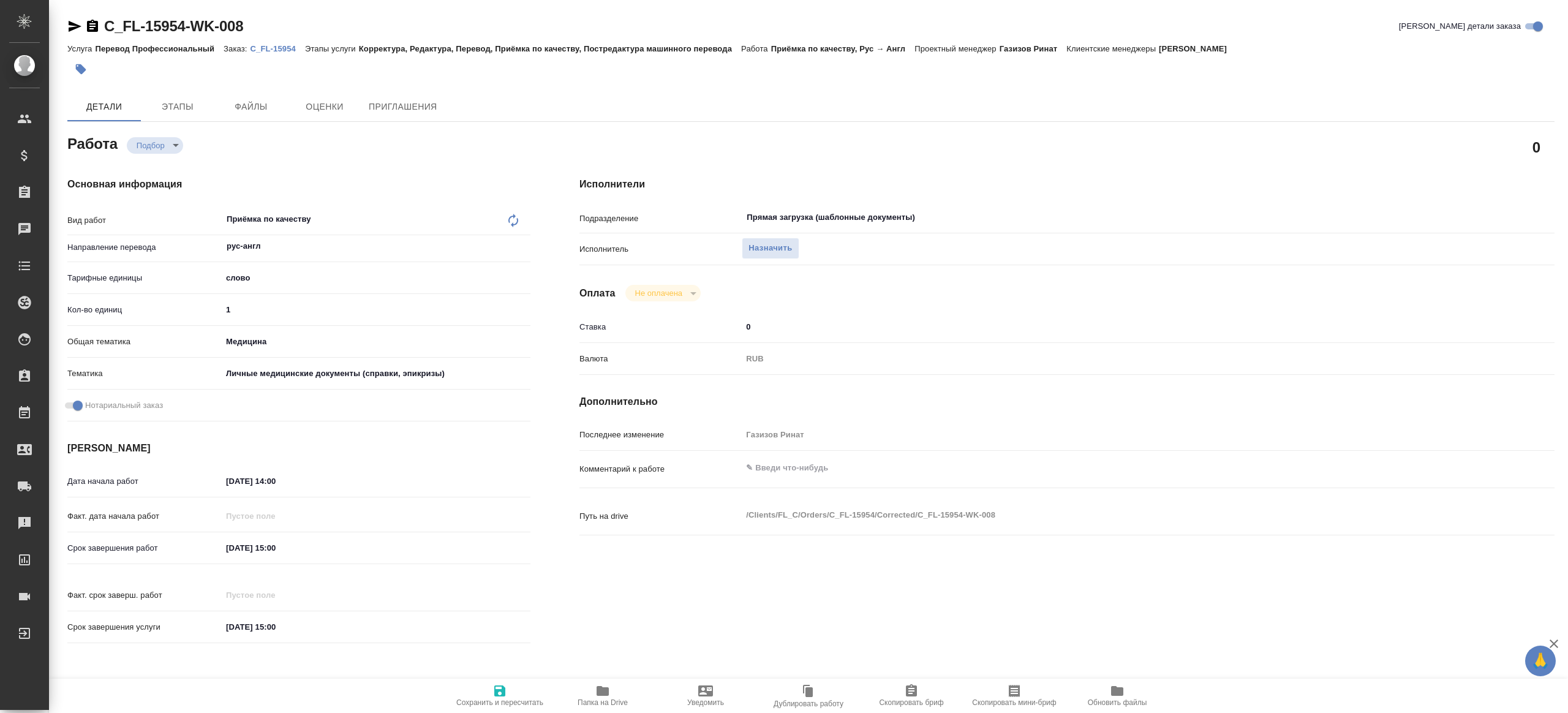
type textarea "x"
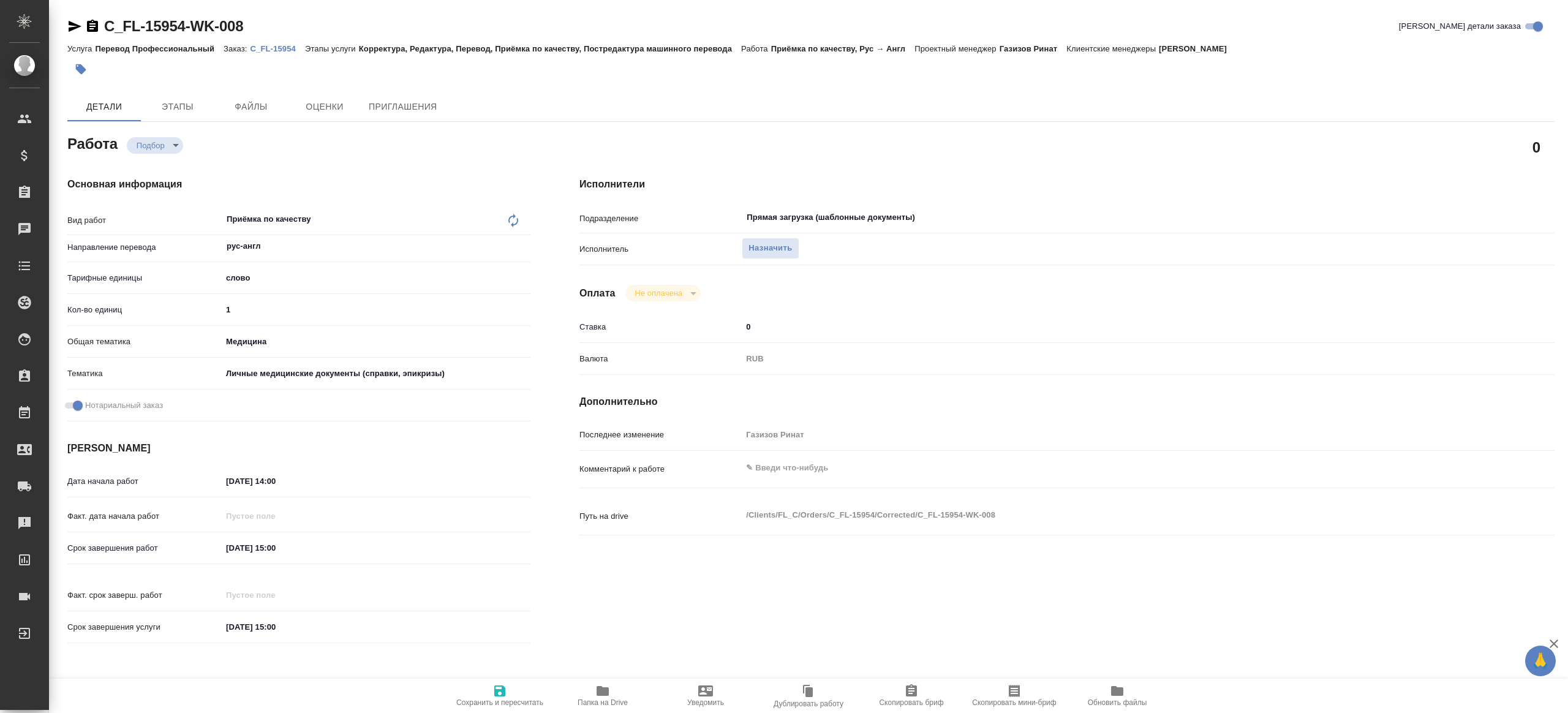
type textarea "x"
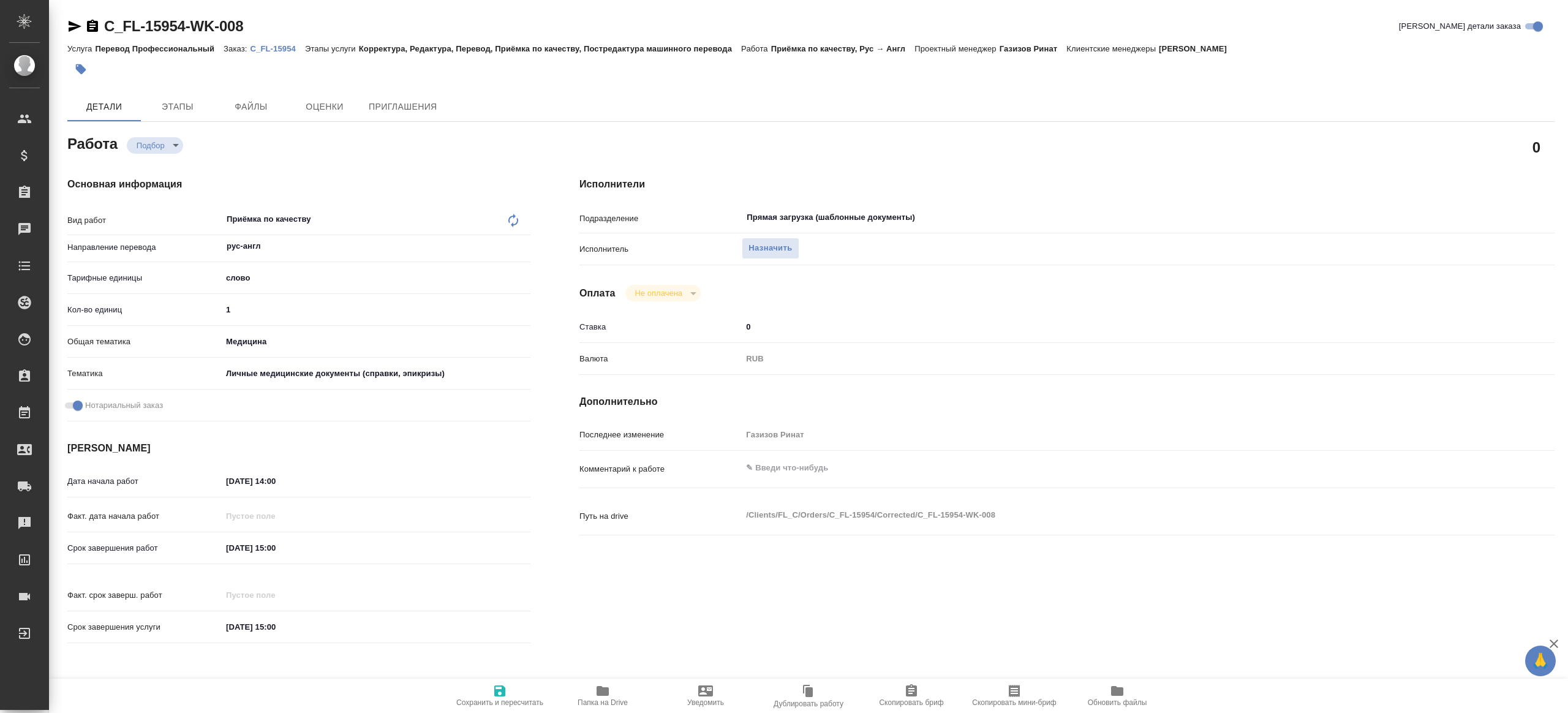
type textarea "x"
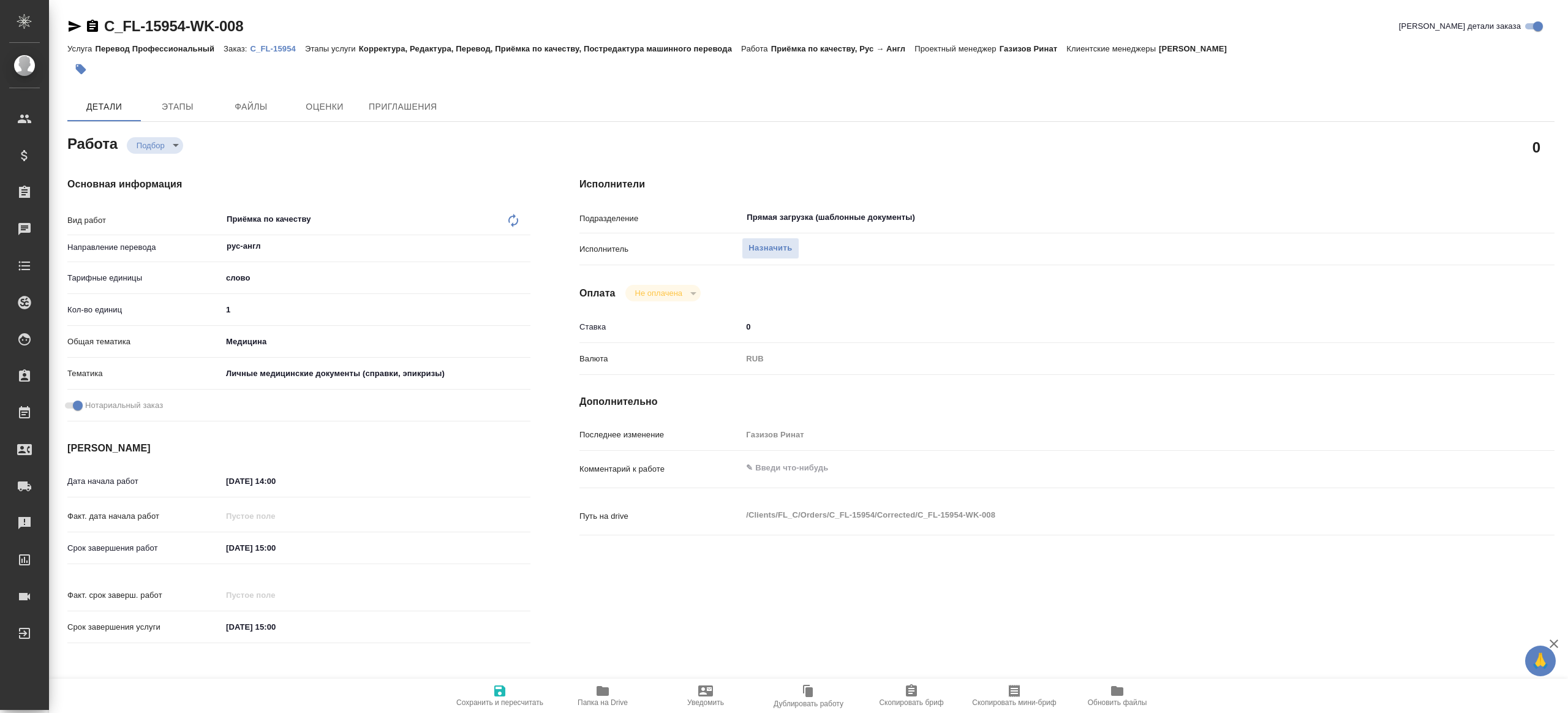
type textarea "x"
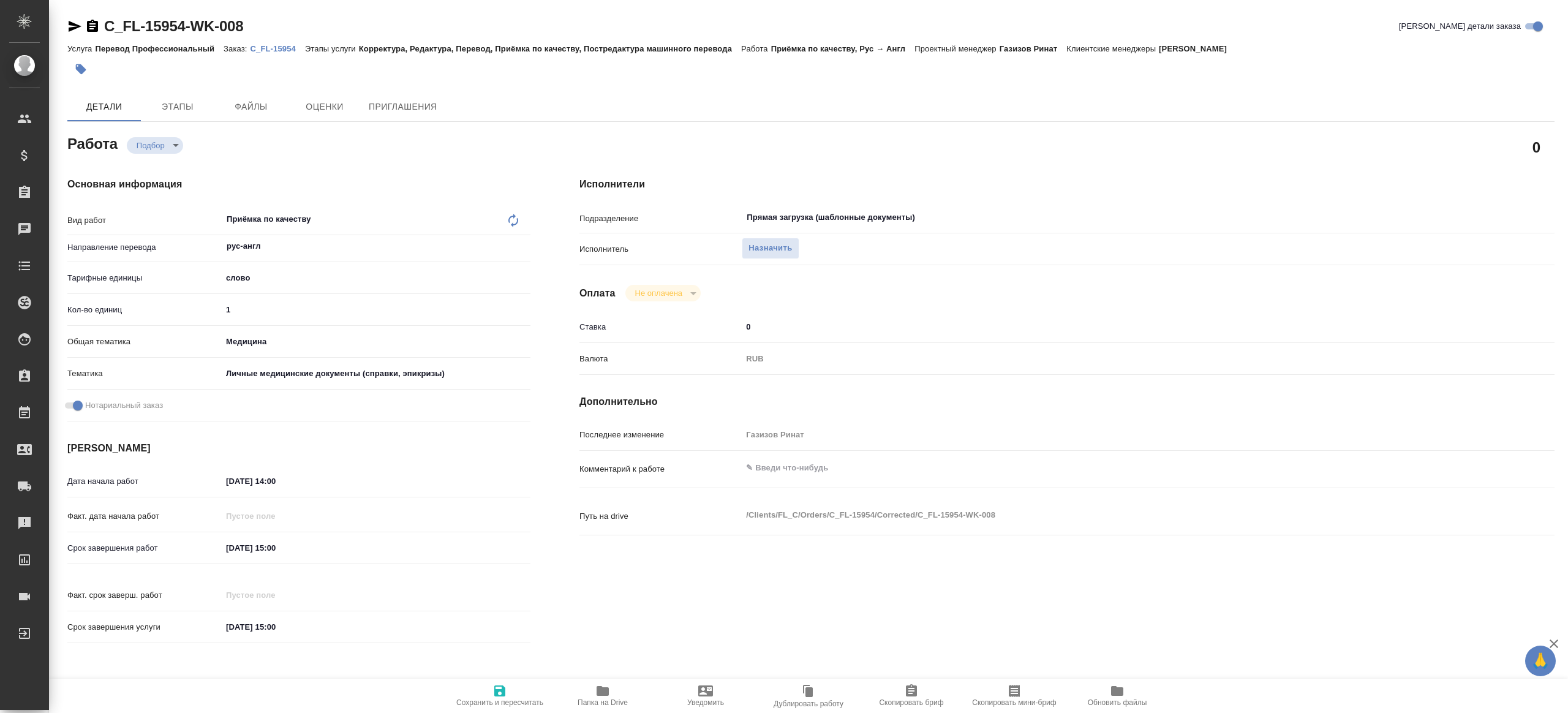
type textarea "x"
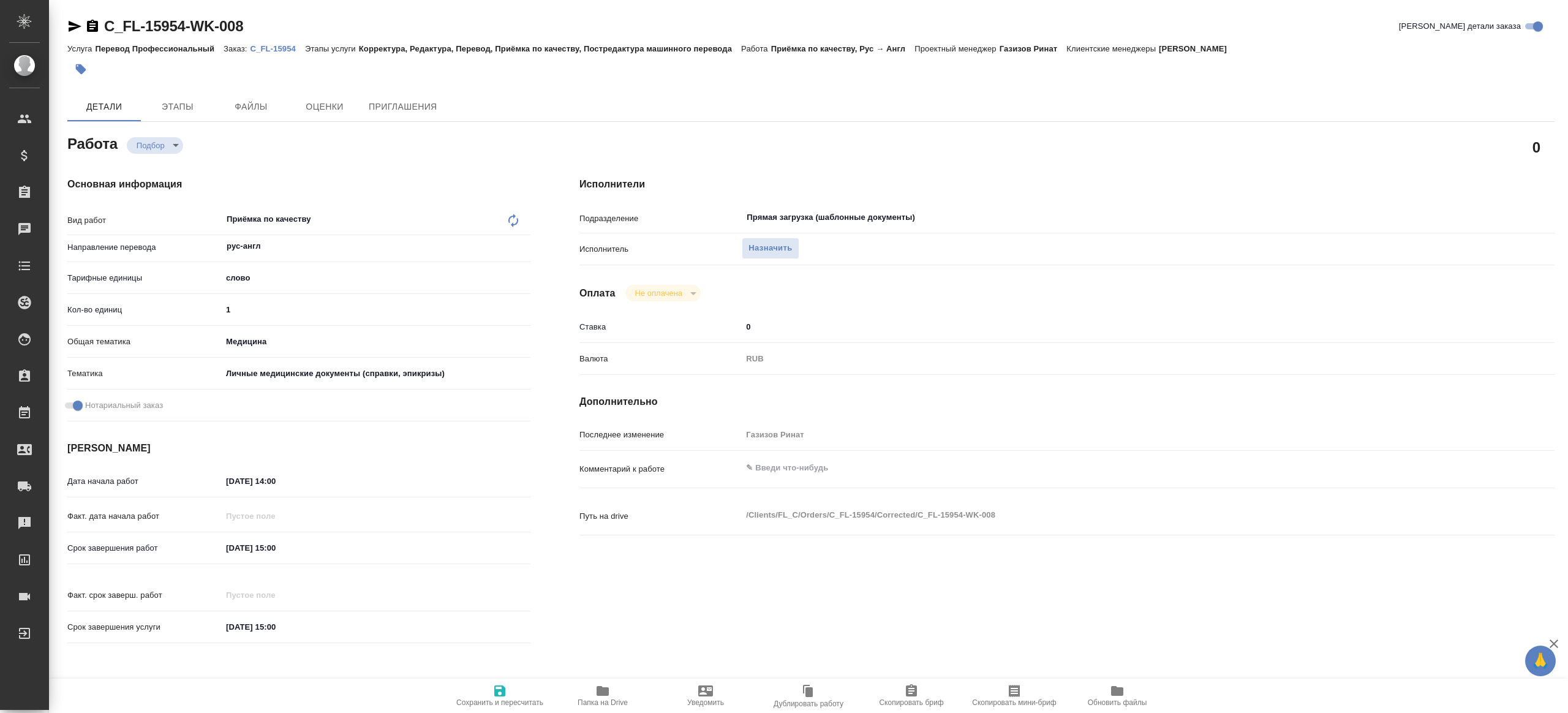
type textarea "x"
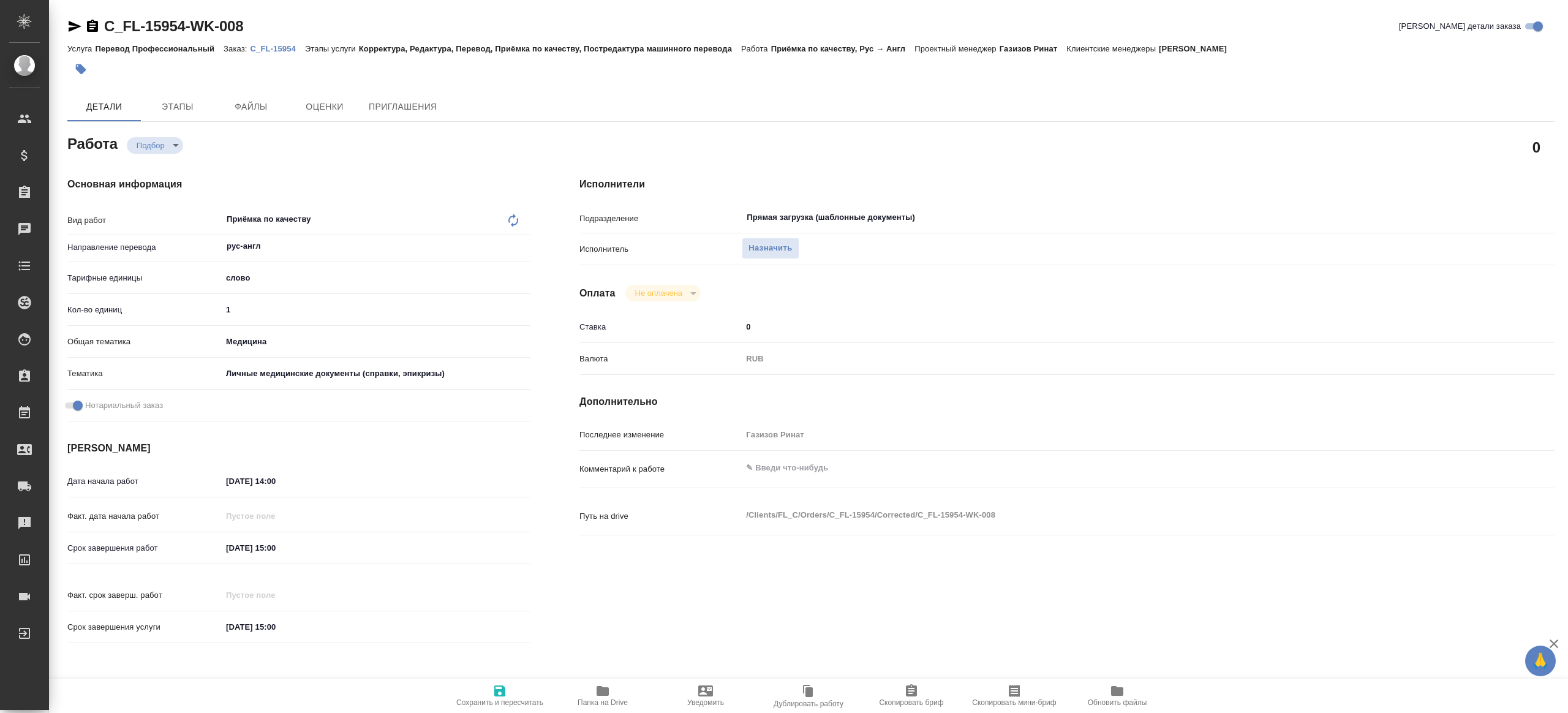
type textarea "x"
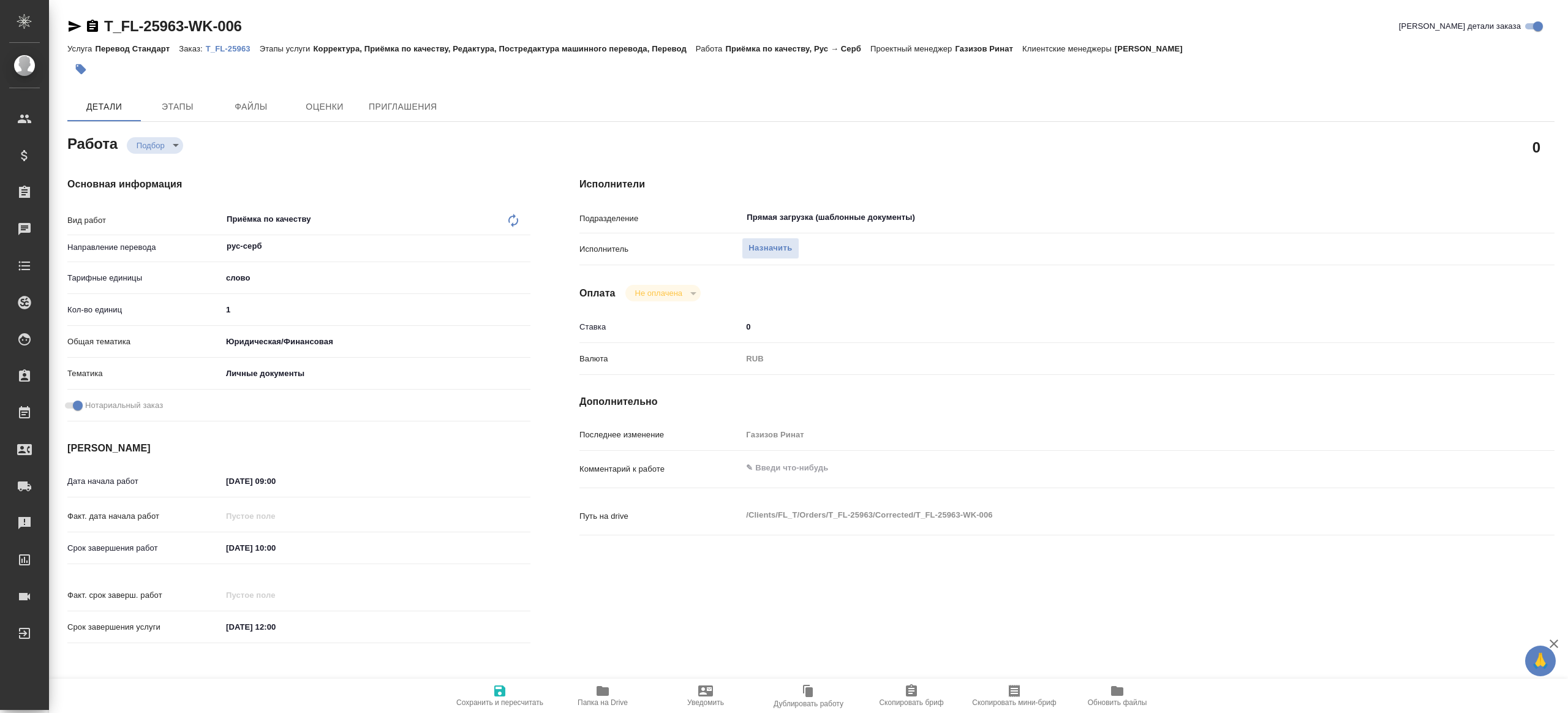
type textarea "x"
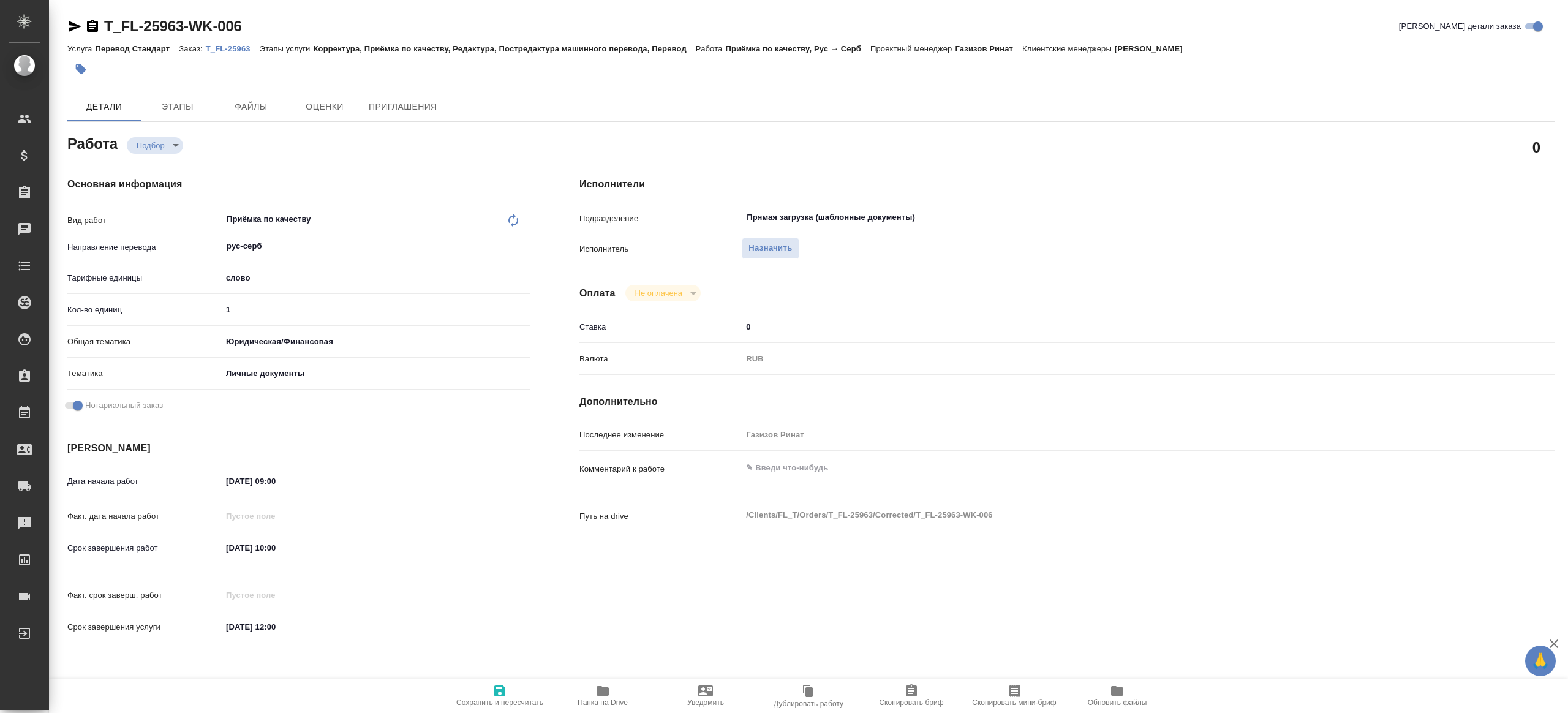
type textarea "x"
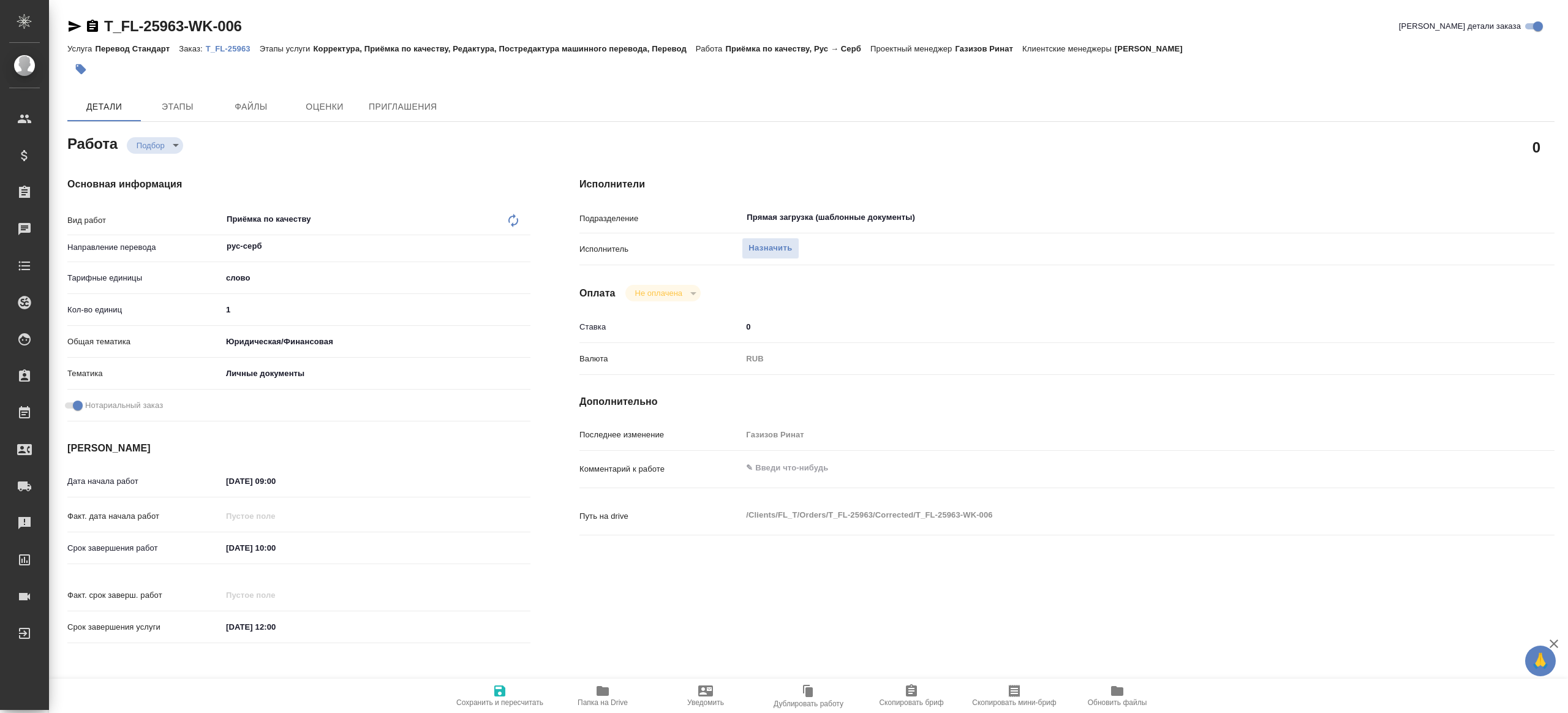
type textarea "x"
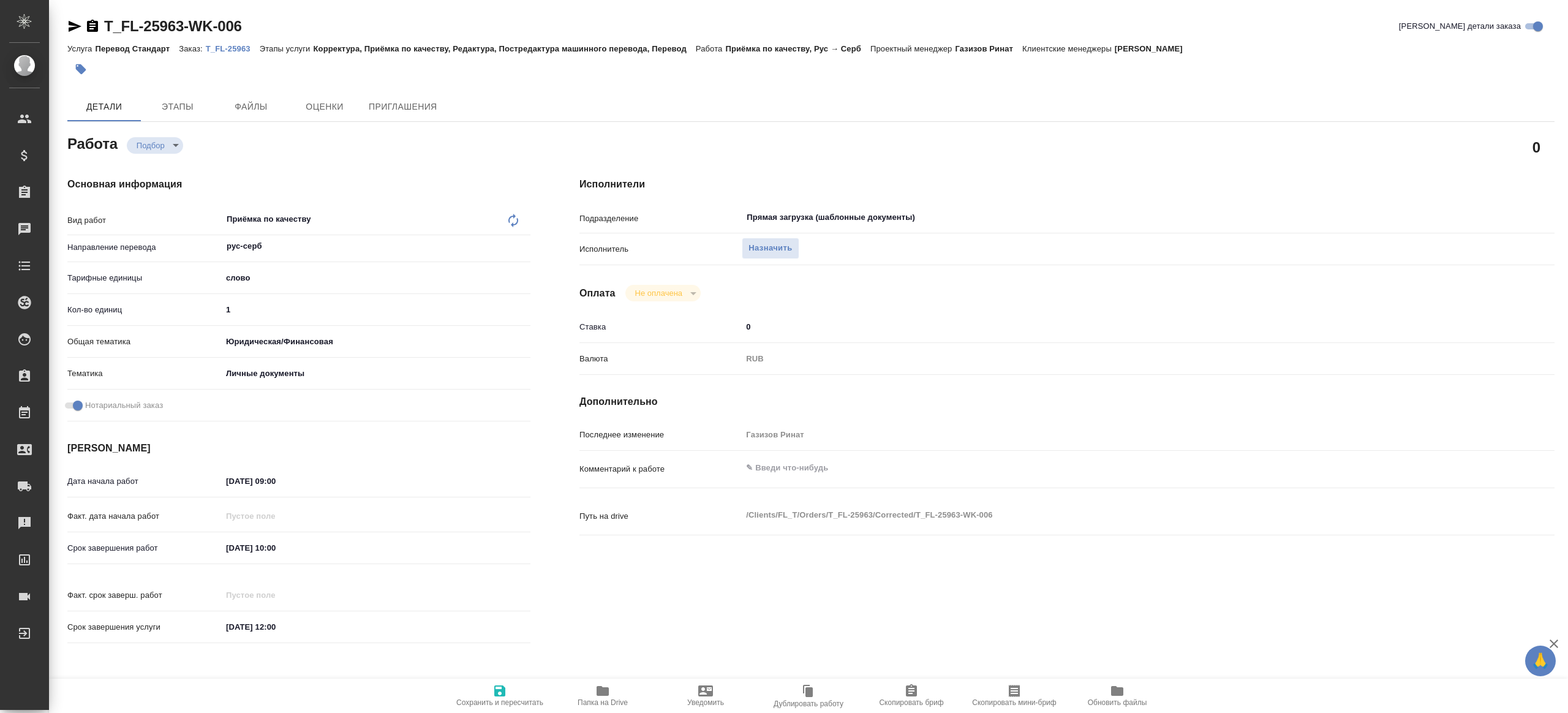
type textarea "x"
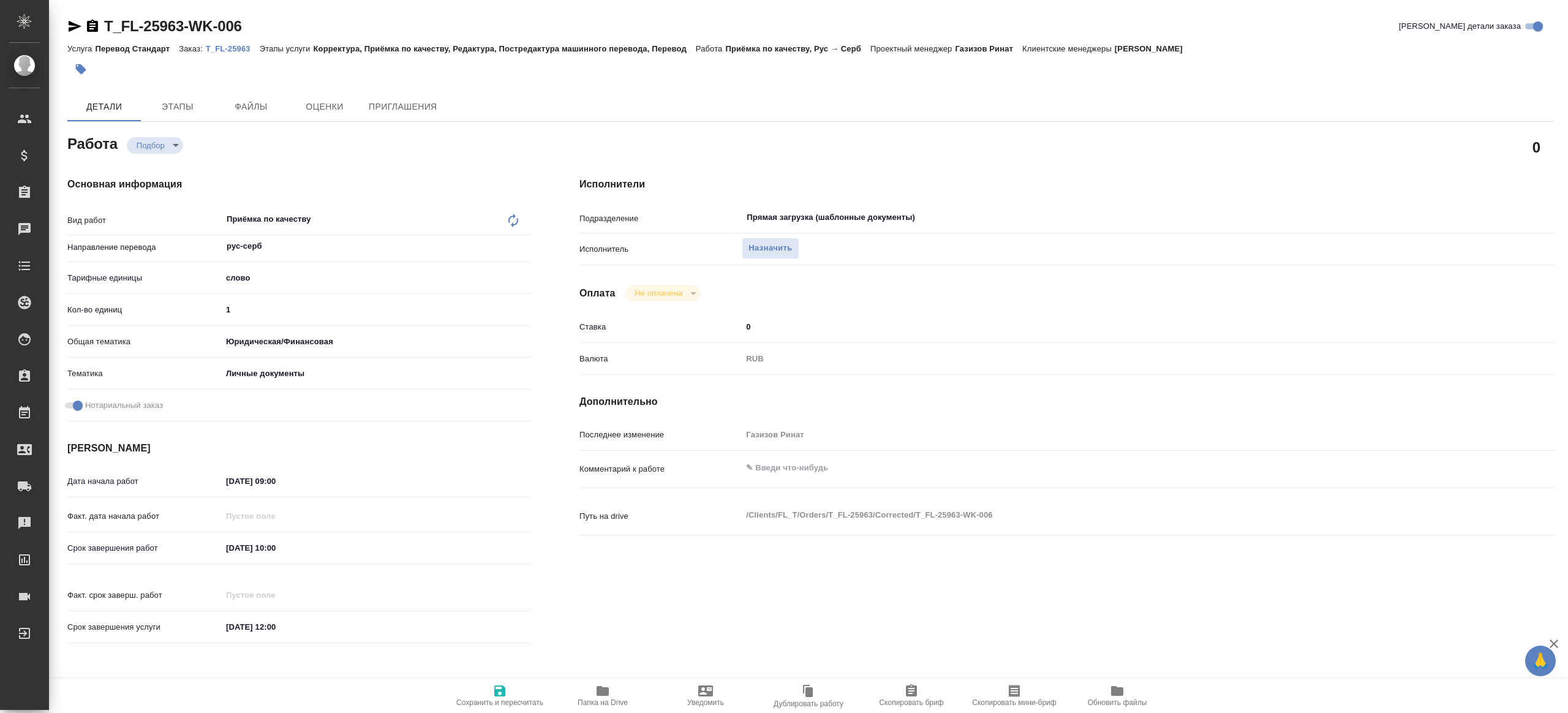
type textarea "x"
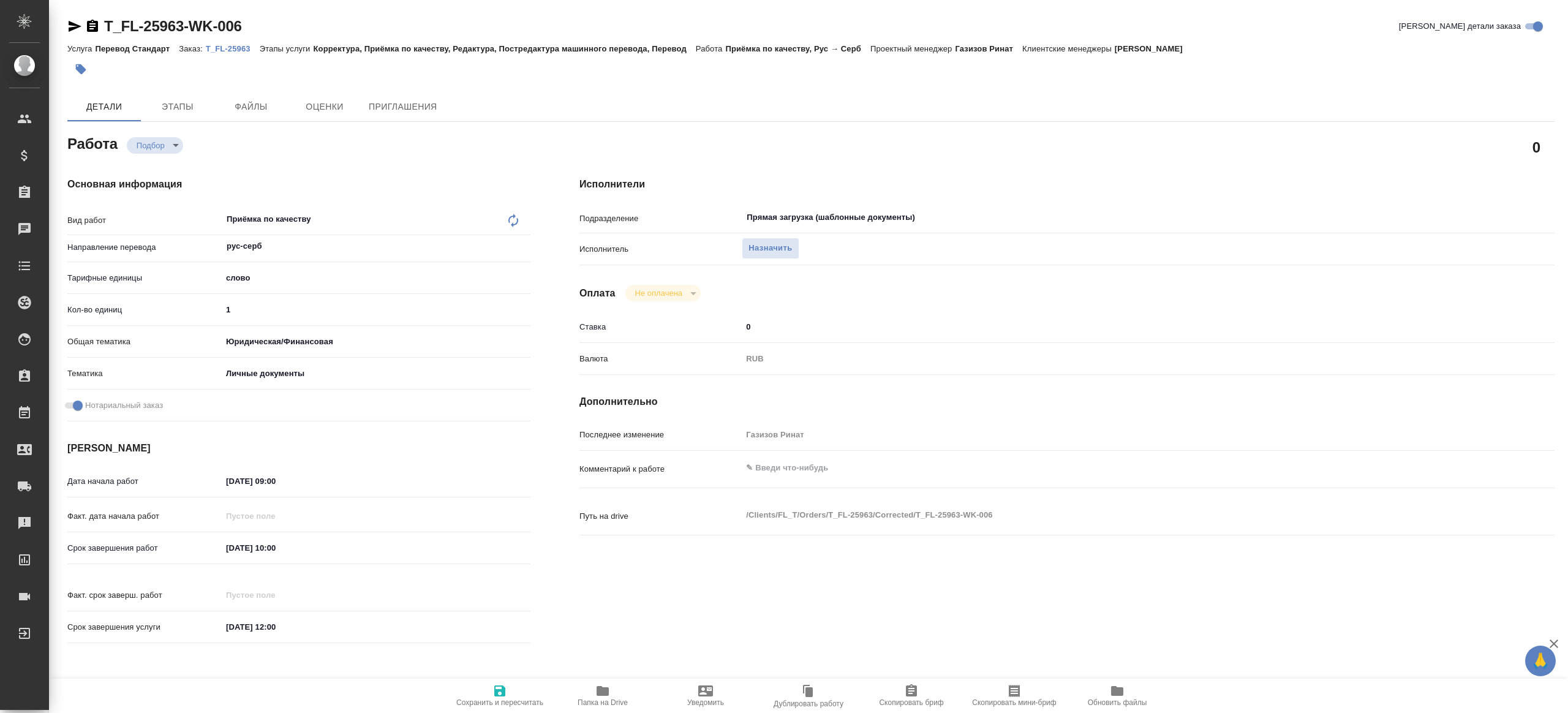
type textarea "x"
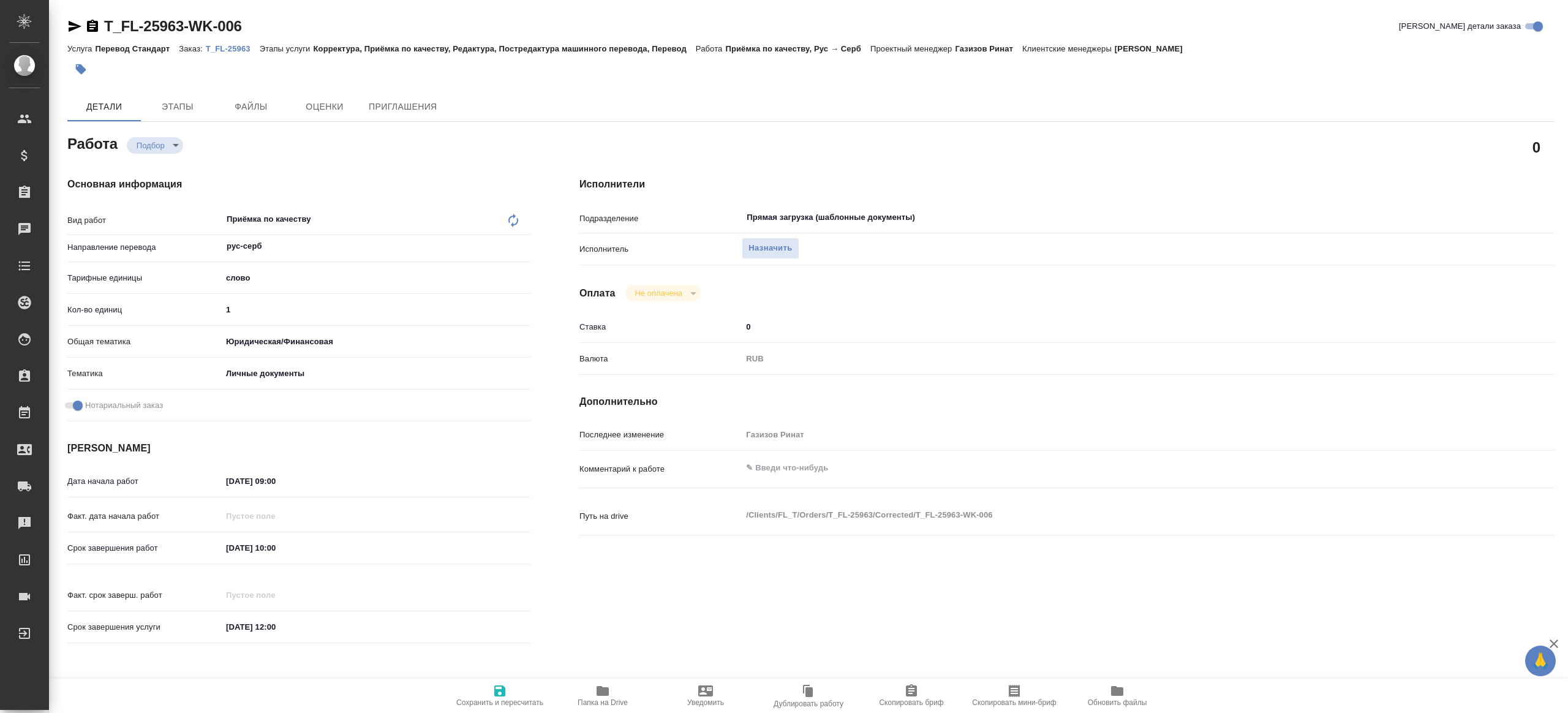
type textarea "x"
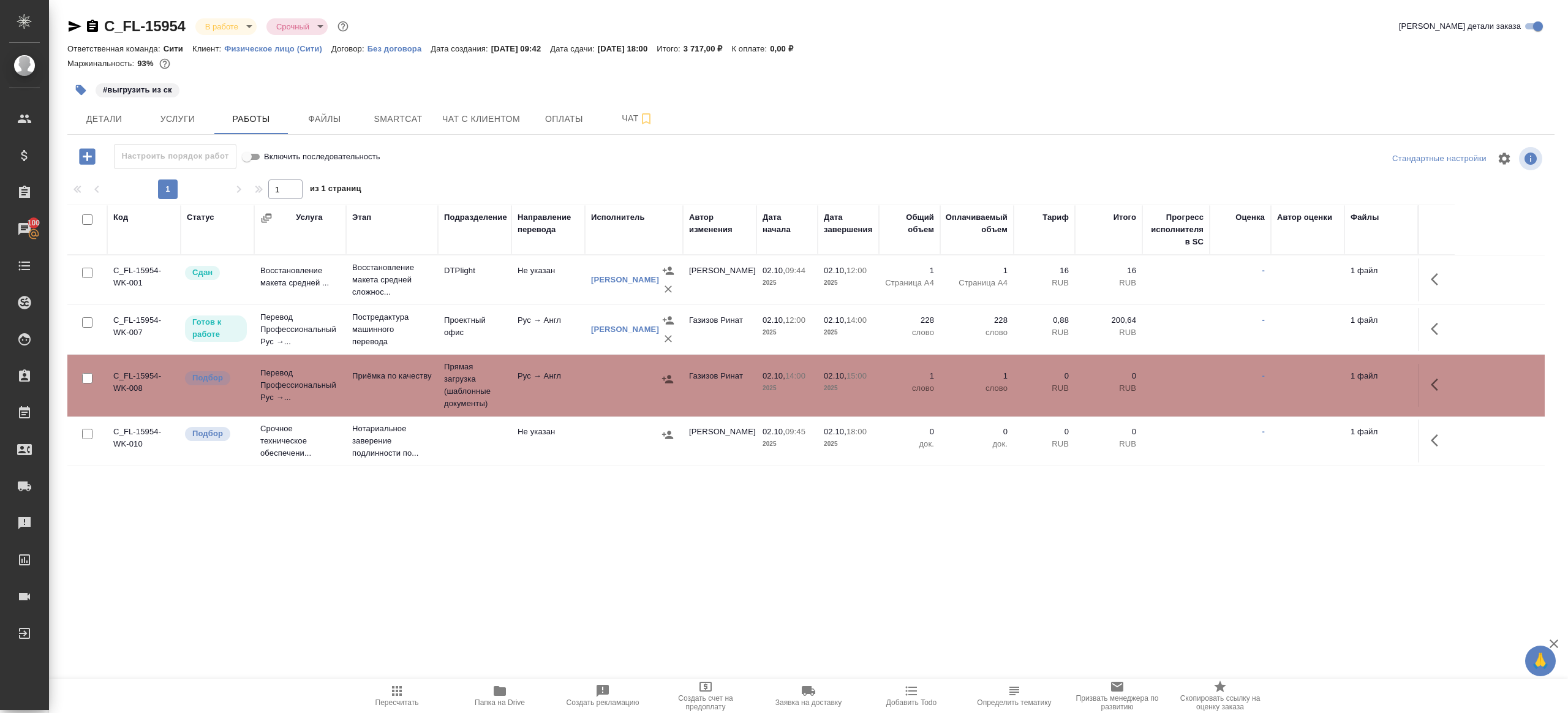
click at [393, 691] on icon "button" at bounding box center [397, 690] width 10 height 10
drag, startPoint x: 393, startPoint y: 691, endPoint x: 483, endPoint y: 599, distance: 128.7
click at [393, 691] on icon "button" at bounding box center [397, 690] width 10 height 10
click at [485, 598] on div ".cls-1 fill:#fff; AWATERA Gazizov Rinat Клиенты Спецификации Заказы 100 Чаты To…" at bounding box center [784, 356] width 1568 height 713
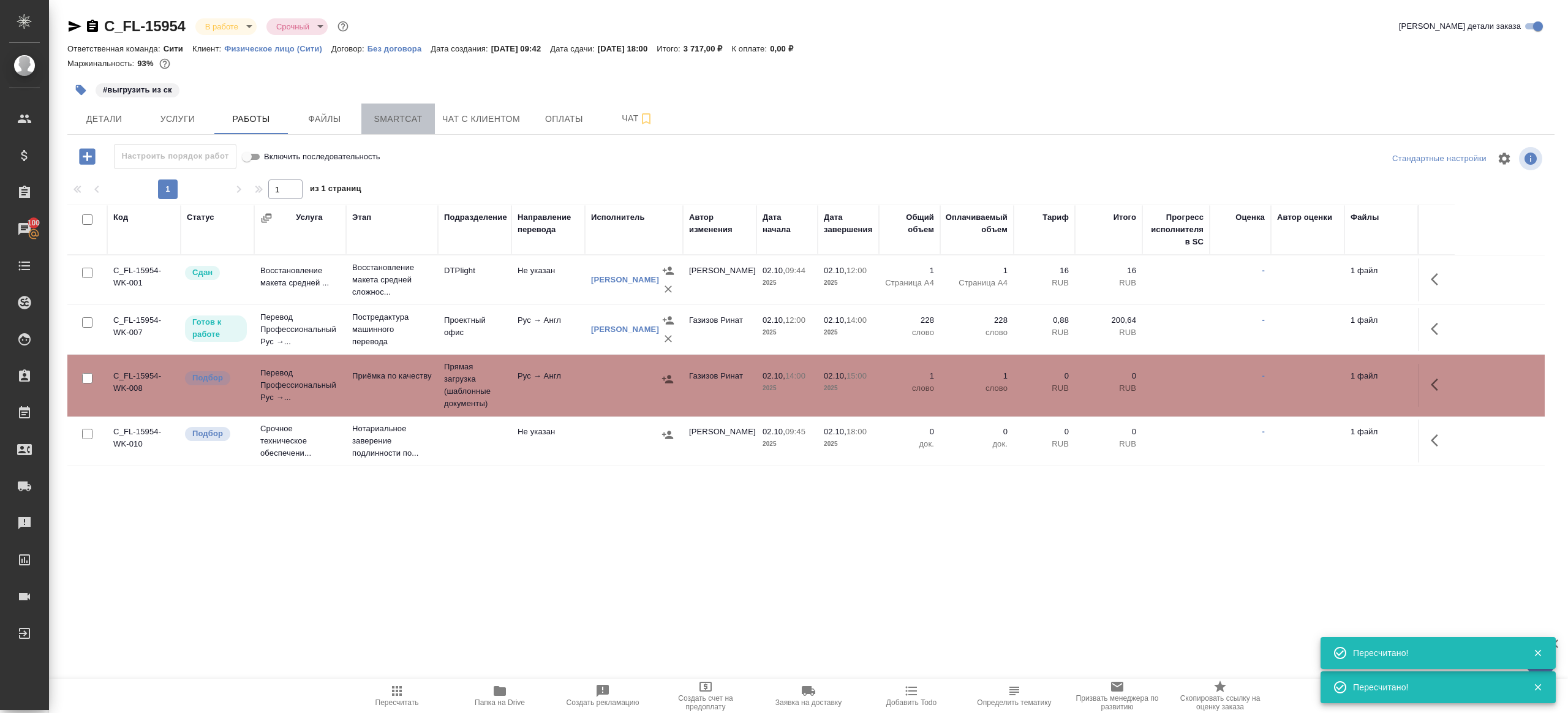
click at [423, 103] on button "Smartcat" at bounding box center [398, 118] width 74 height 30
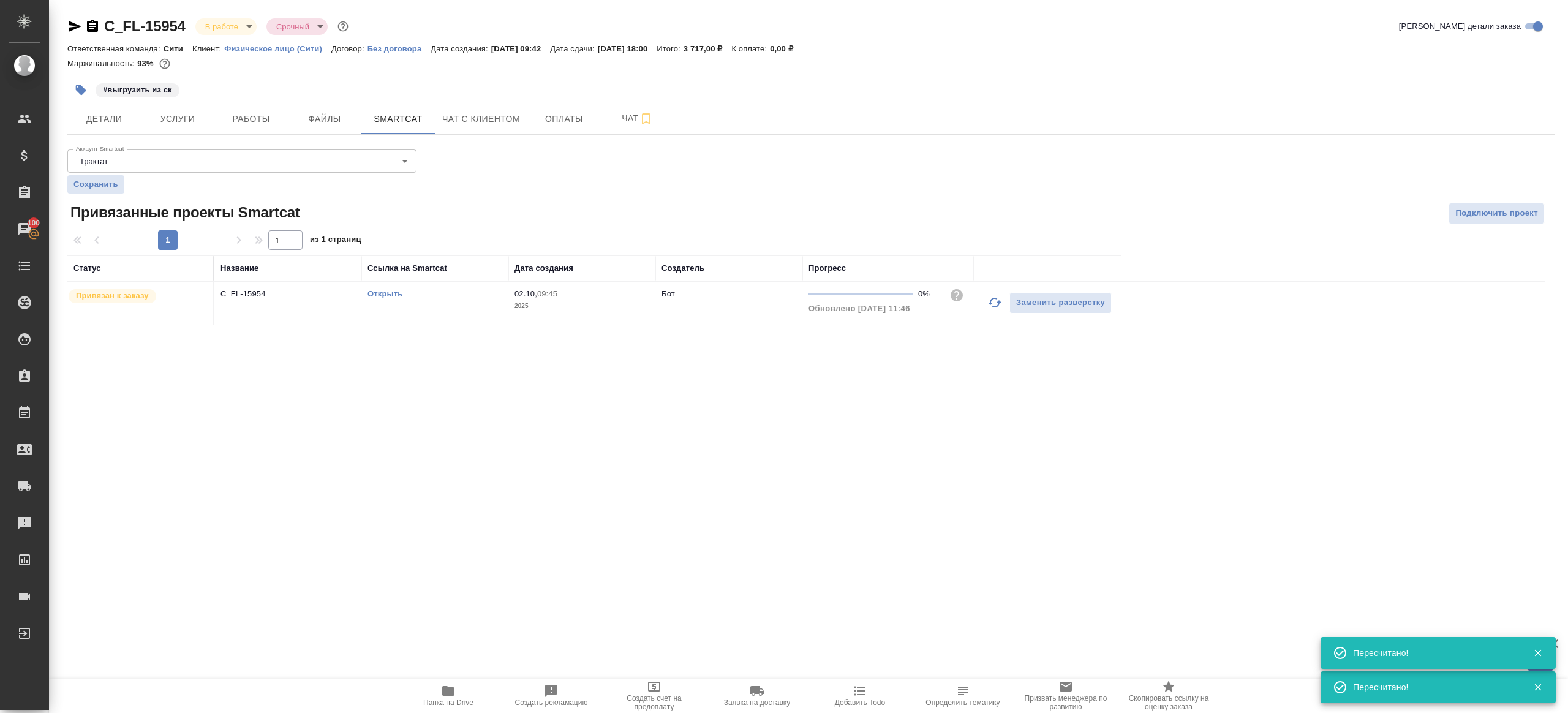
click at [998, 304] on icon "button" at bounding box center [994, 302] width 13 height 10
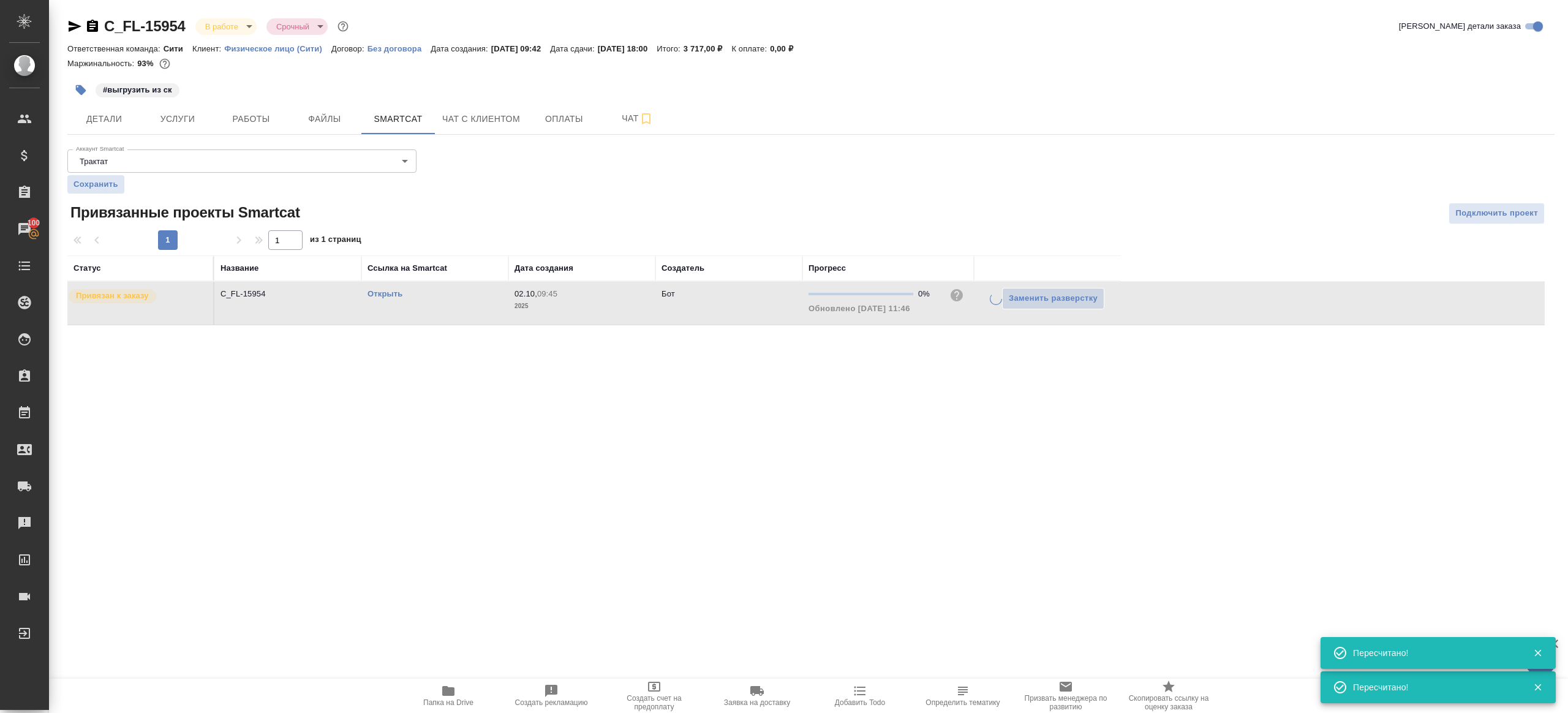
click at [901, 399] on div ".cls-1 fill:#fff; AWATERA Gazizov Rinat Клиенты Спецификации Заказы 100 Чаты To…" at bounding box center [784, 356] width 1568 height 713
click at [388, 294] on link "Открыть" at bounding box center [385, 294] width 35 height 9
click at [1000, 299] on icon "button" at bounding box center [994, 302] width 15 height 15
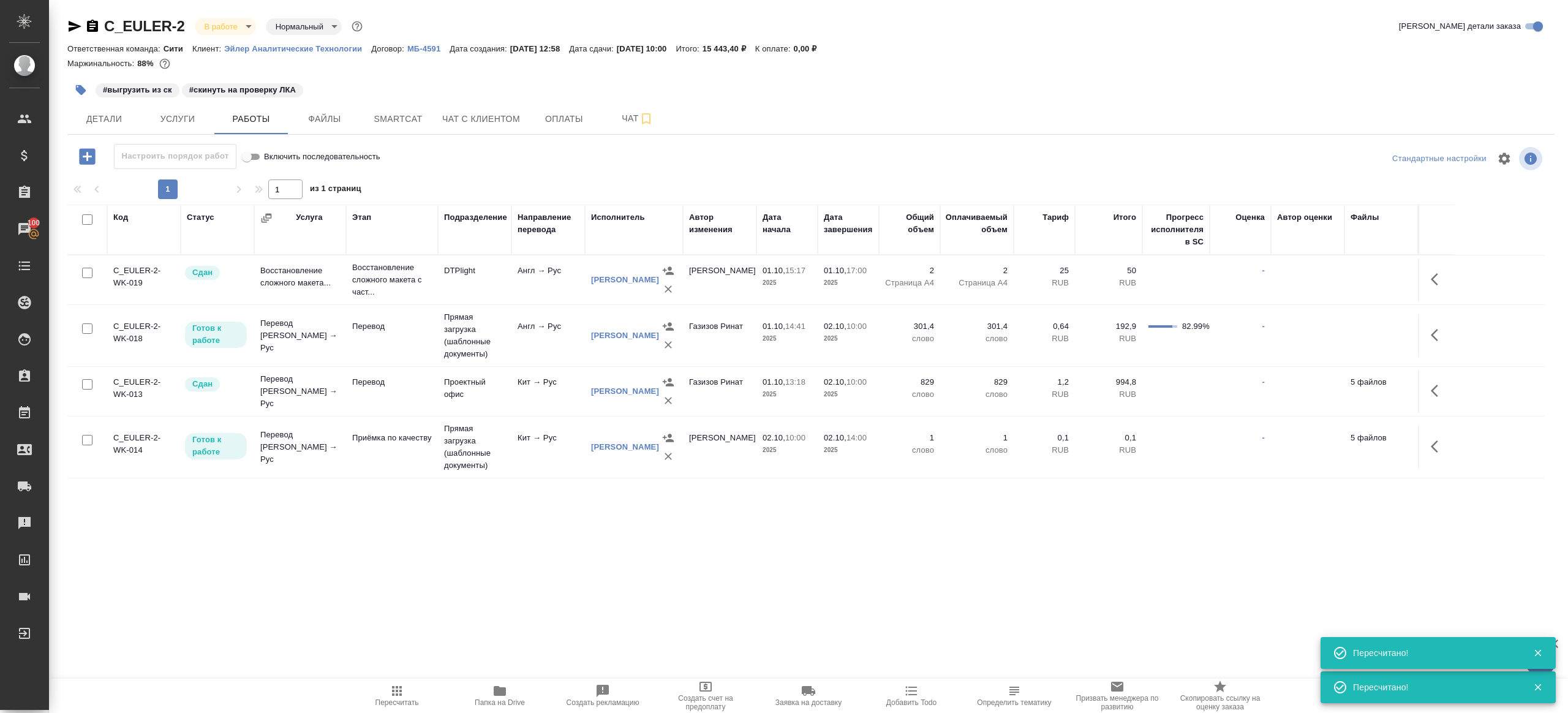
click at [401, 701] on span "Пересчитать" at bounding box center [397, 702] width 44 height 9
click at [501, 602] on div ".cls-1 fill:#fff; AWATERA [PERSON_NAME] Клиенты Спецификации Заказы 100 Чаты To…" at bounding box center [784, 356] width 1568 height 713
click at [399, 127] on button "Smartcat" at bounding box center [398, 118] width 74 height 30
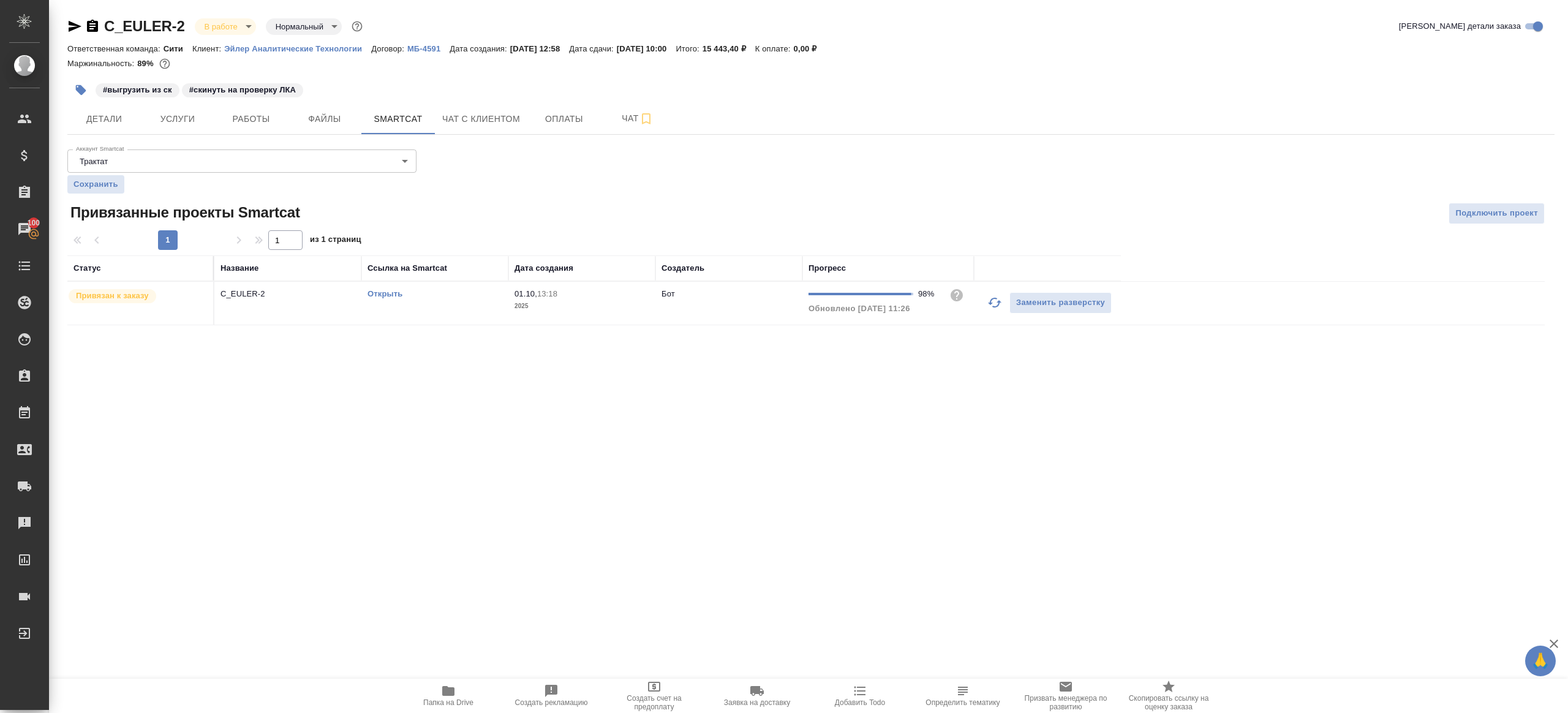
click at [394, 289] on link "Открыть" at bounding box center [385, 294] width 35 height 9
click at [254, 116] on span "Работы" at bounding box center [251, 119] width 59 height 16
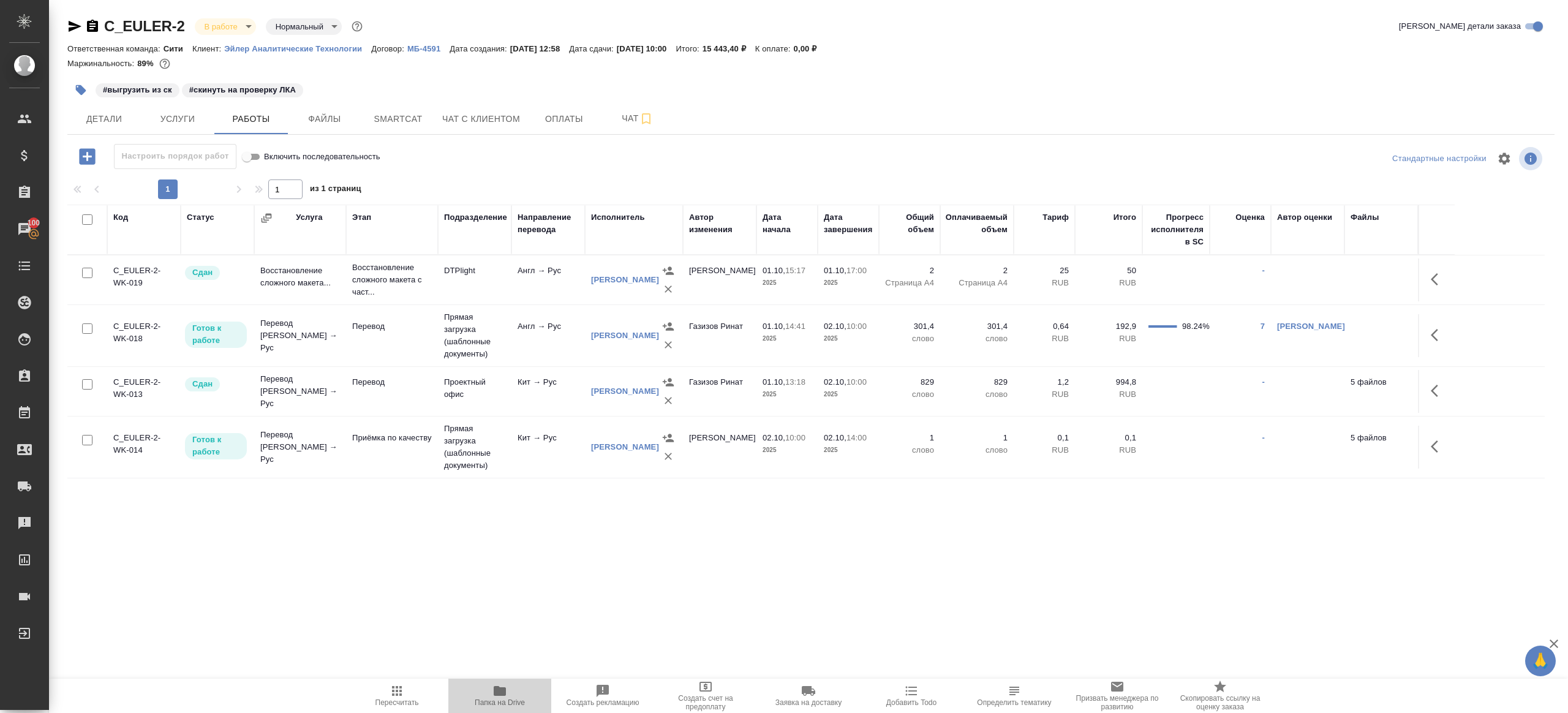
click at [483, 699] on span "Папка на Drive" at bounding box center [499, 702] width 51 height 9
click at [1437, 334] on icon "button" at bounding box center [1438, 334] width 15 height 15
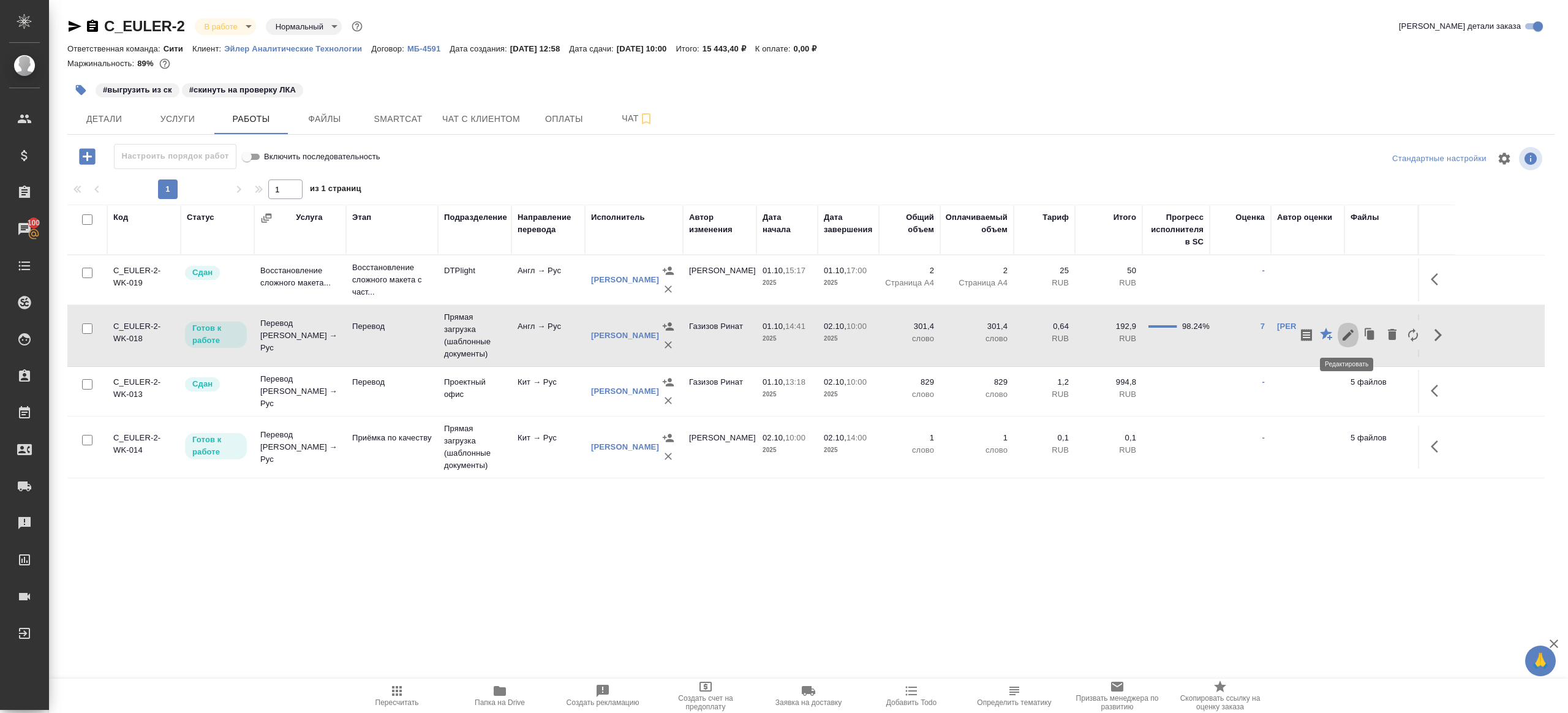
click at [1353, 336] on icon "button" at bounding box center [1348, 334] width 15 height 15
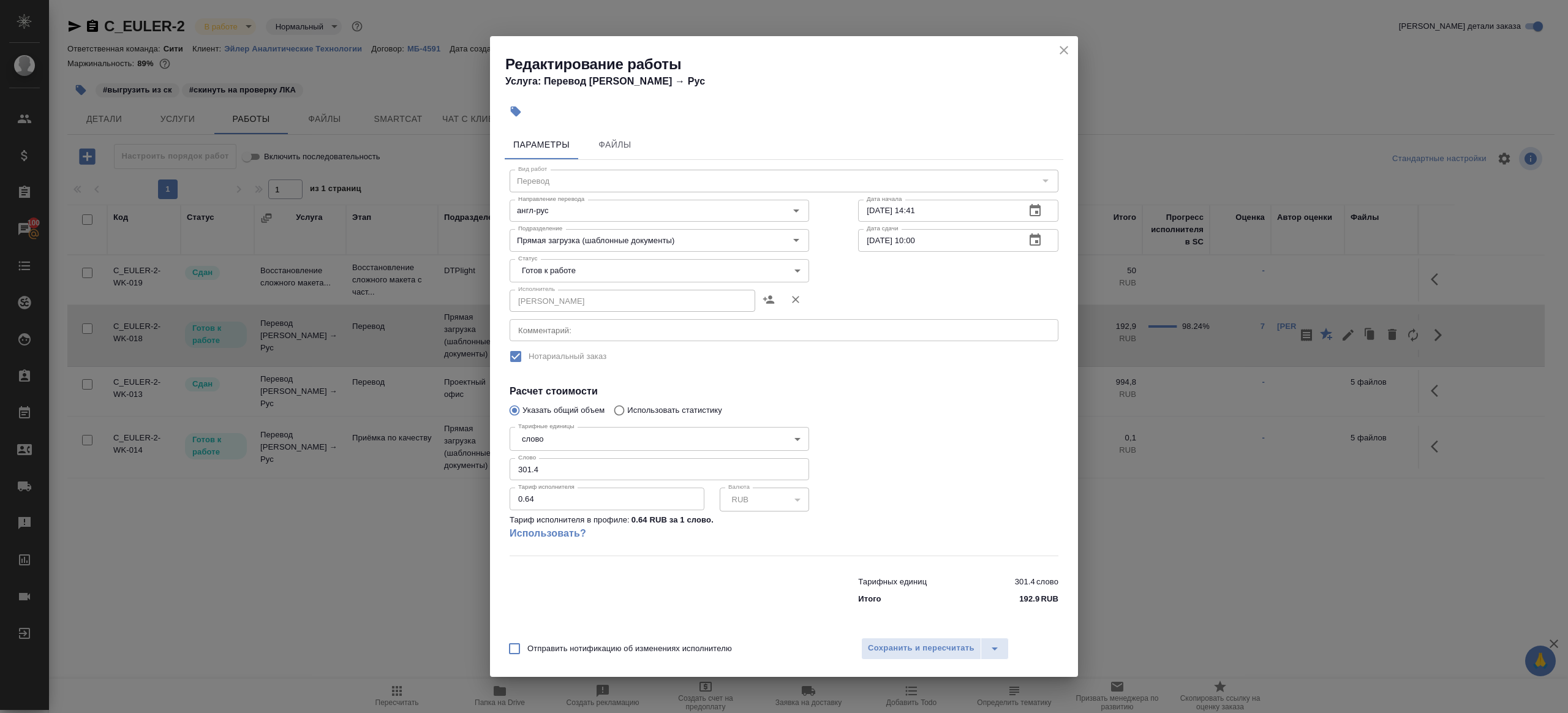
click at [544, 278] on body "🙏 .cls-1 fill:#fff; AWATERA [PERSON_NAME] Клиенты Спецификации Заказы 100 Чаты …" at bounding box center [784, 356] width 1568 height 713
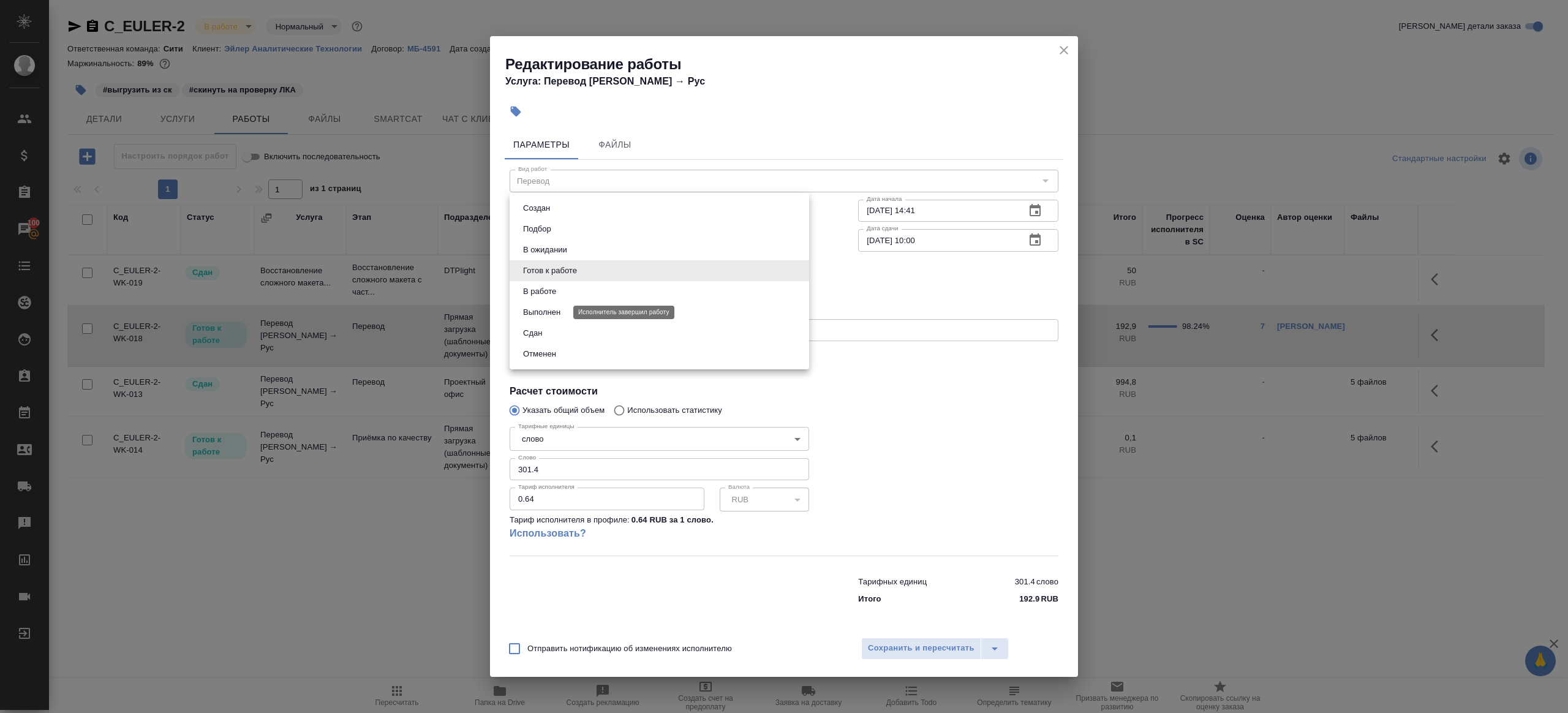
click at [551, 318] on button "Выполнен" at bounding box center [541, 312] width 44 height 13
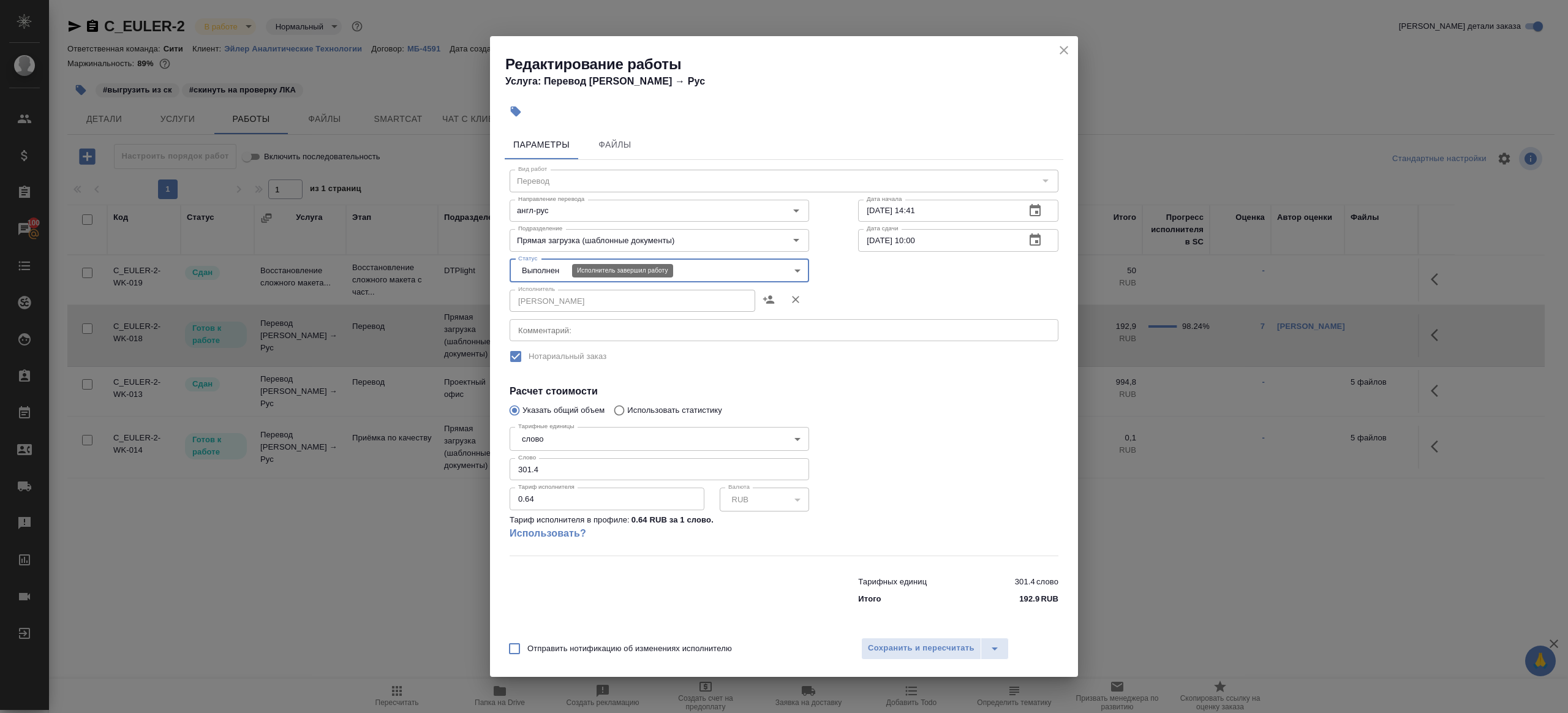
click at [544, 274] on body "🙏 .cls-1 fill:#fff; AWATERA [PERSON_NAME] Клиенты Спецификации Заказы 100 Чаты …" at bounding box center [784, 356] width 1568 height 713
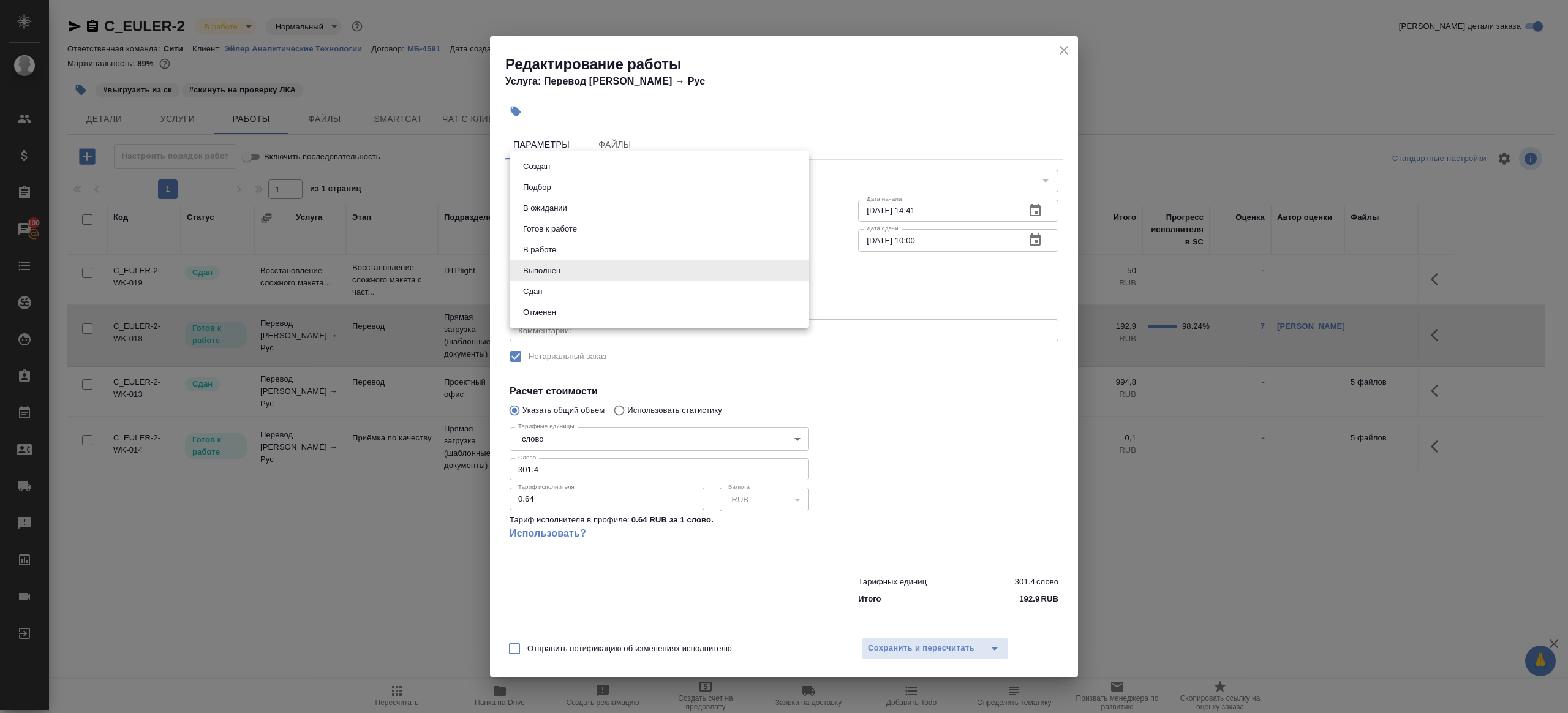
click at [554, 295] on li "Сдан" at bounding box center [659, 291] width 299 height 21
type input "closed"
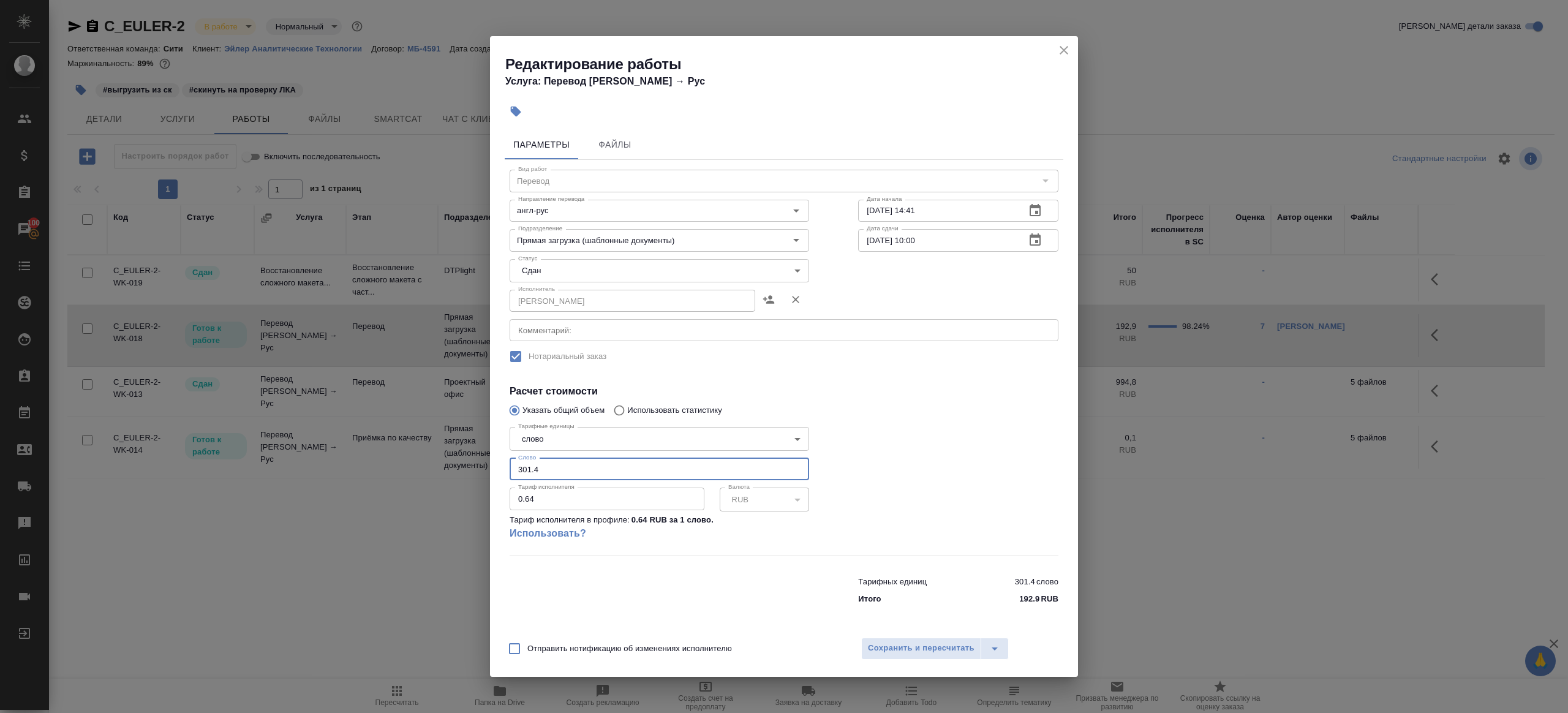
click at [581, 467] on input "301.4" at bounding box center [659, 469] width 299 height 22
paste input "242.65"
type input "242.65"
drag, startPoint x: 983, startPoint y: 523, endPoint x: 933, endPoint y: 624, distance: 112.7
click at [983, 523] on div at bounding box center [958, 488] width 250 height 182
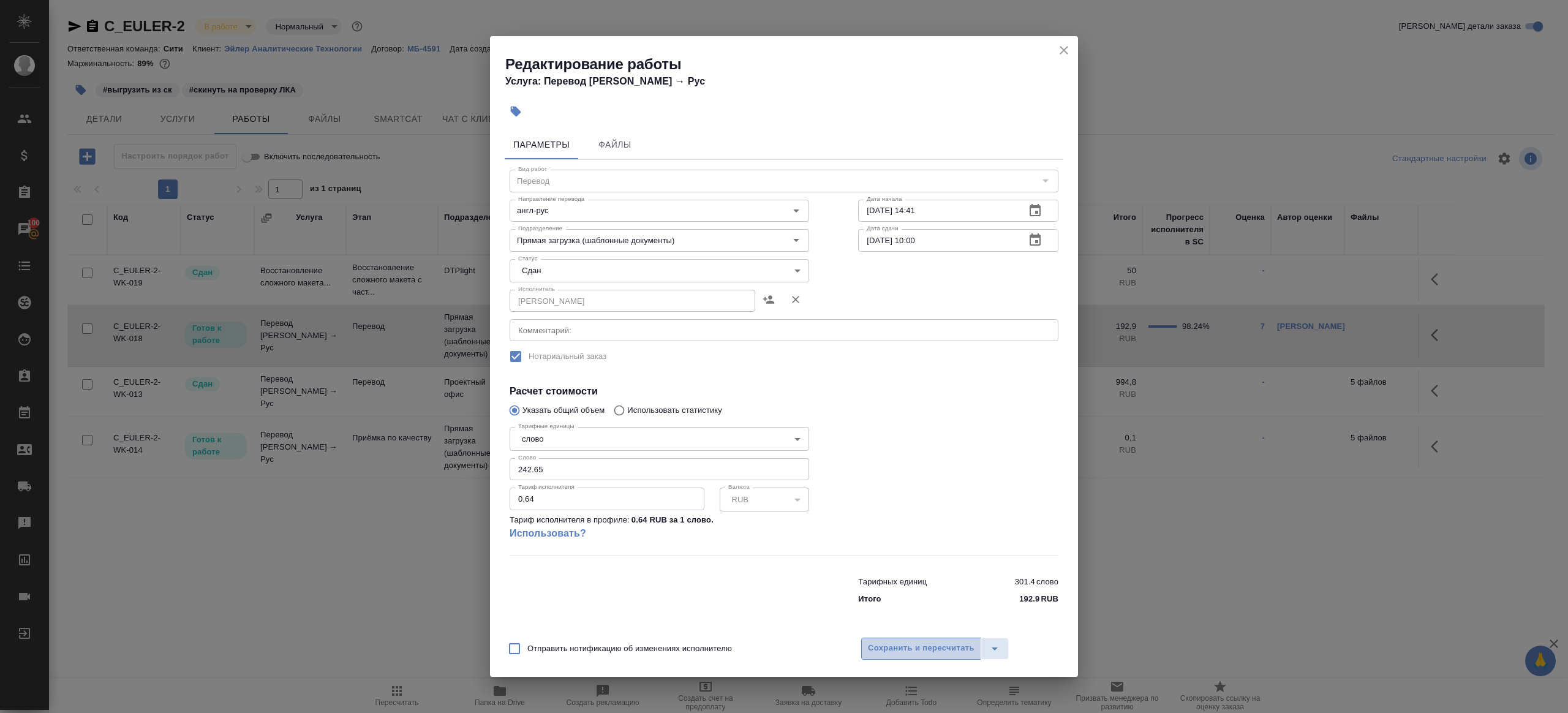
click at [924, 648] on span "Сохранить и пересчитать" at bounding box center [921, 648] width 107 height 14
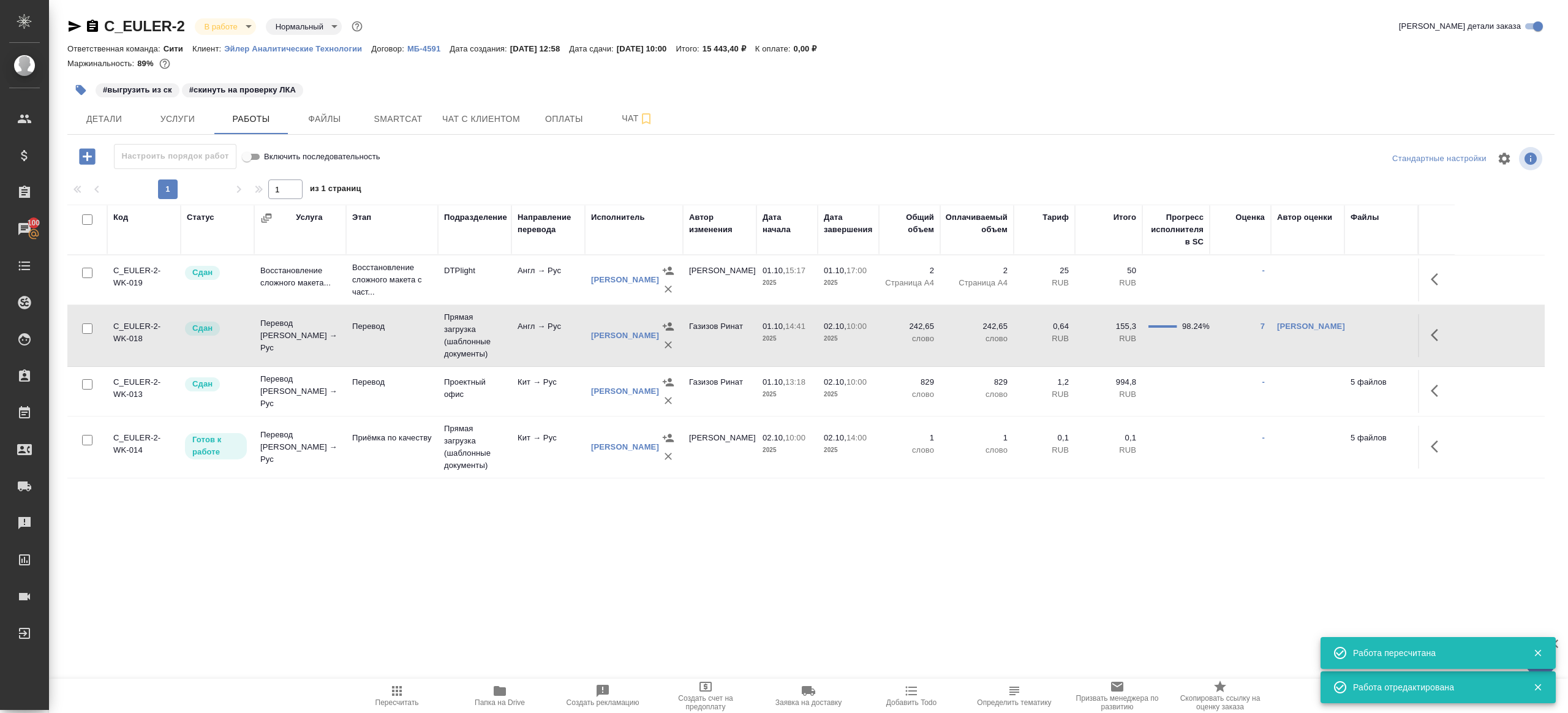
click at [78, 90] on icon "button" at bounding box center [81, 89] width 10 height 10
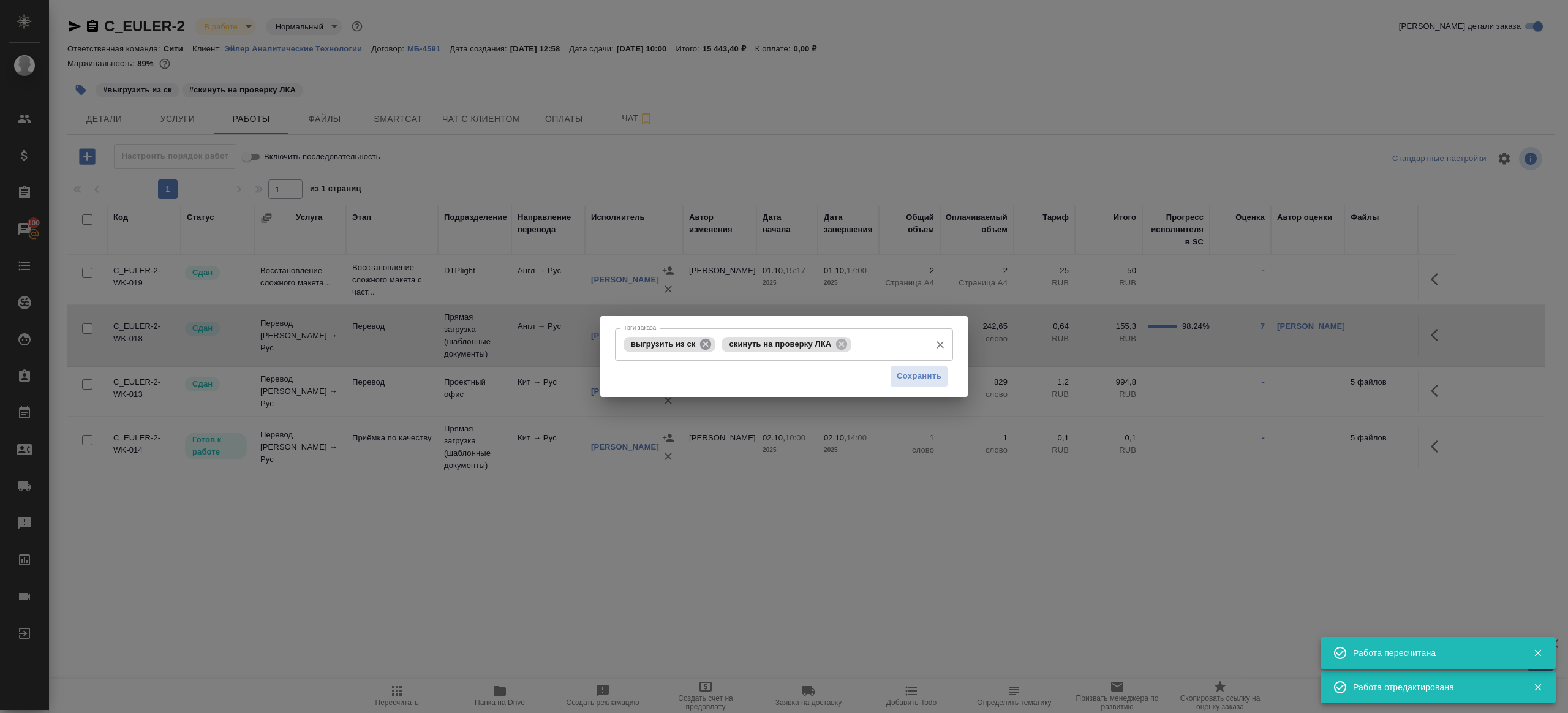
click at [712, 345] on icon at bounding box center [705, 344] width 13 height 13
click at [712, 345] on span "скинуть на проверку ЛКА" at bounding box center [682, 344] width 117 height 9
click at [740, 344] on icon at bounding box center [743, 344] width 13 height 13
click at [912, 378] on span "Сохранить" at bounding box center [919, 376] width 44 height 14
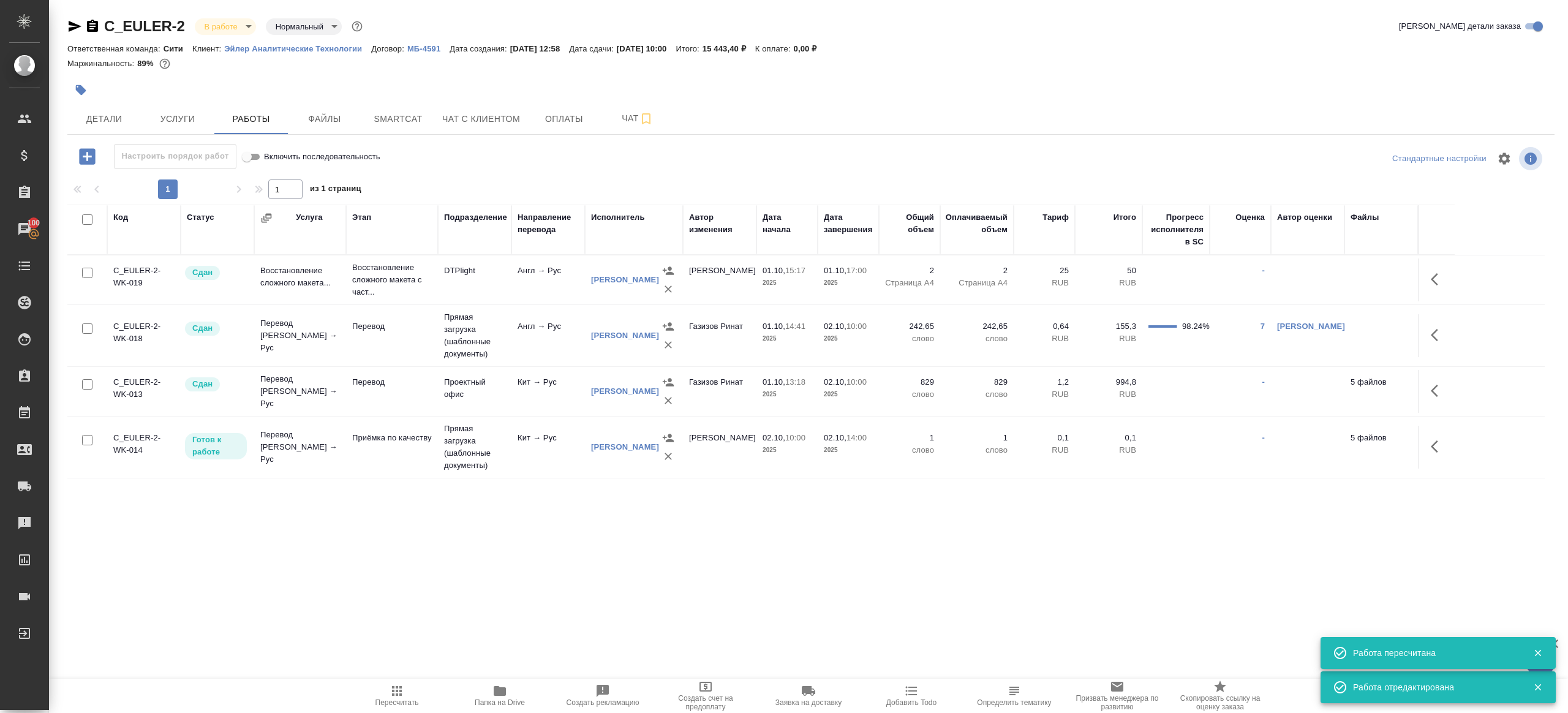
scroll to position [10, 0]
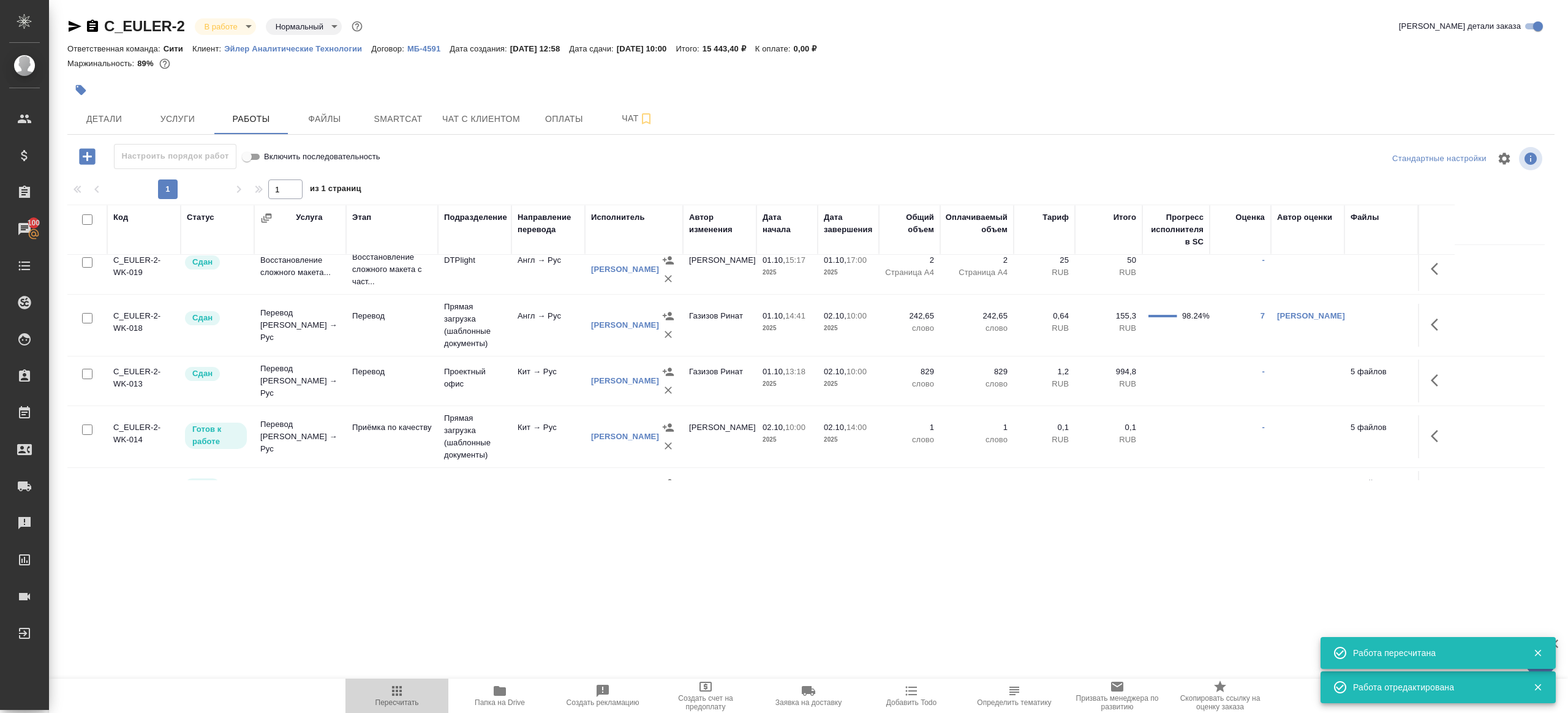
click at [401, 694] on icon "button" at bounding box center [397, 690] width 10 height 10
drag, startPoint x: 401, startPoint y: 693, endPoint x: 475, endPoint y: 554, distance: 157.5
click at [401, 693] on icon "button" at bounding box center [397, 690] width 15 height 15
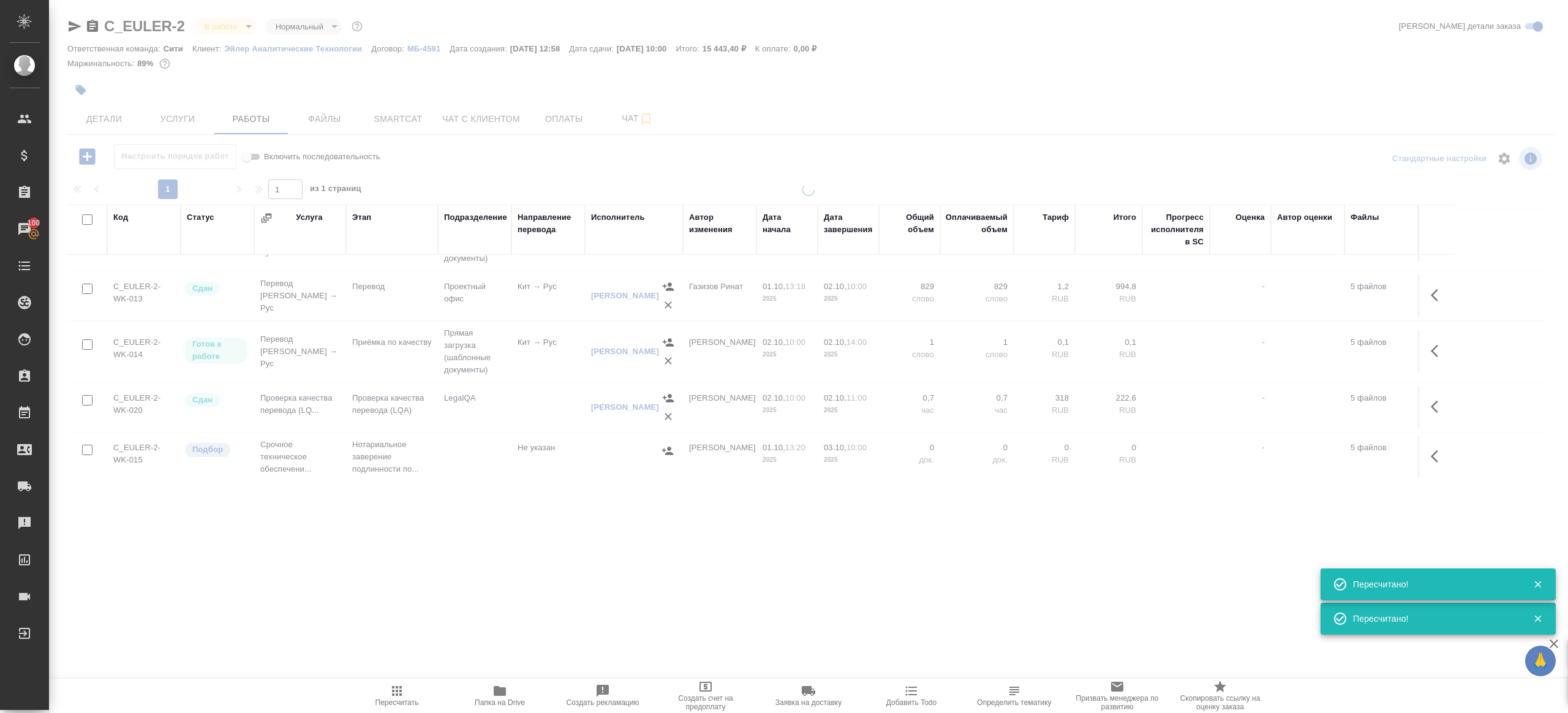
scroll to position [0, 0]
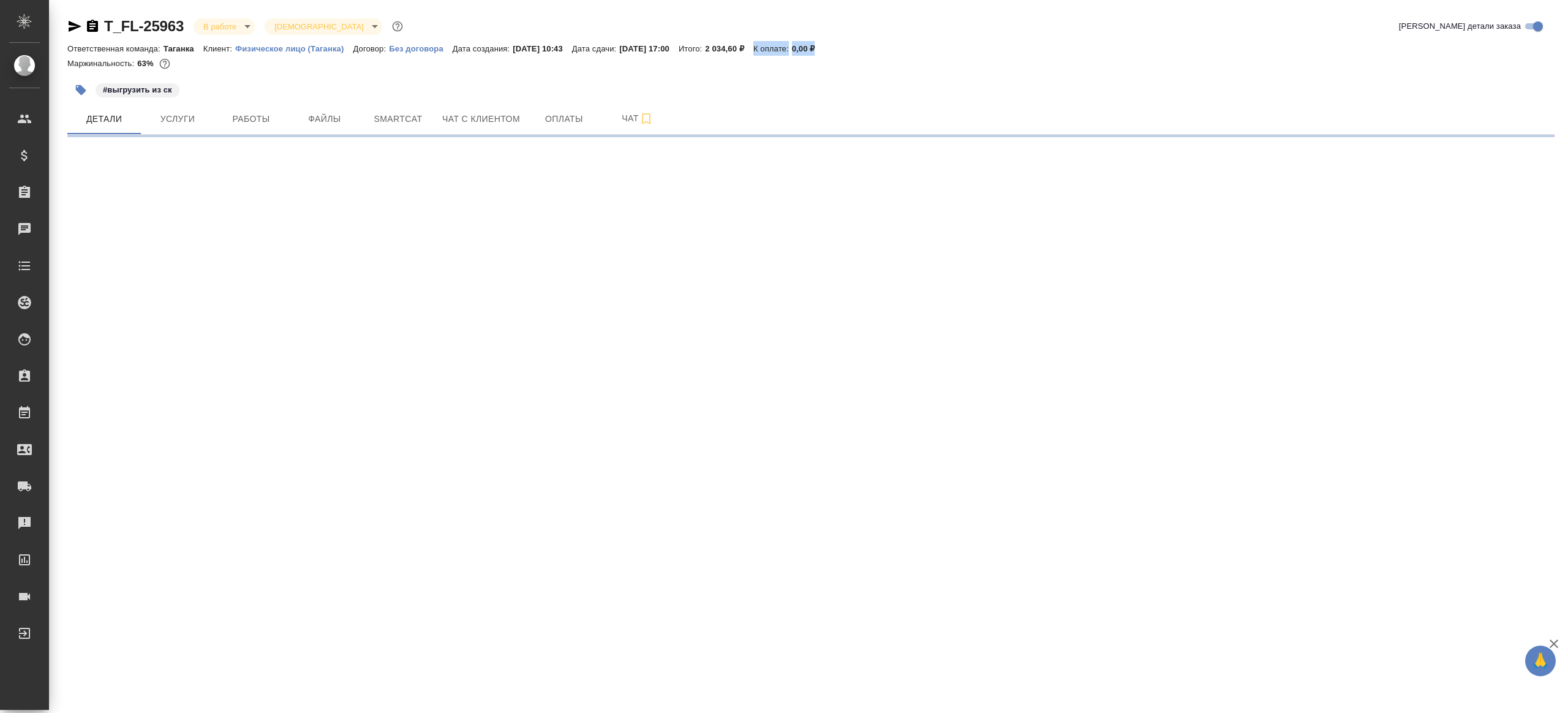
drag, startPoint x: 798, startPoint y: 47, endPoint x: 877, endPoint y: 51, distance: 79.1
click at [877, 51] on div "Ответственная команда: [PERSON_NAME]: Физическое лицо (Таганка) Договор: Без до…" at bounding box center [811, 48] width 1487 height 15
select select "RU"
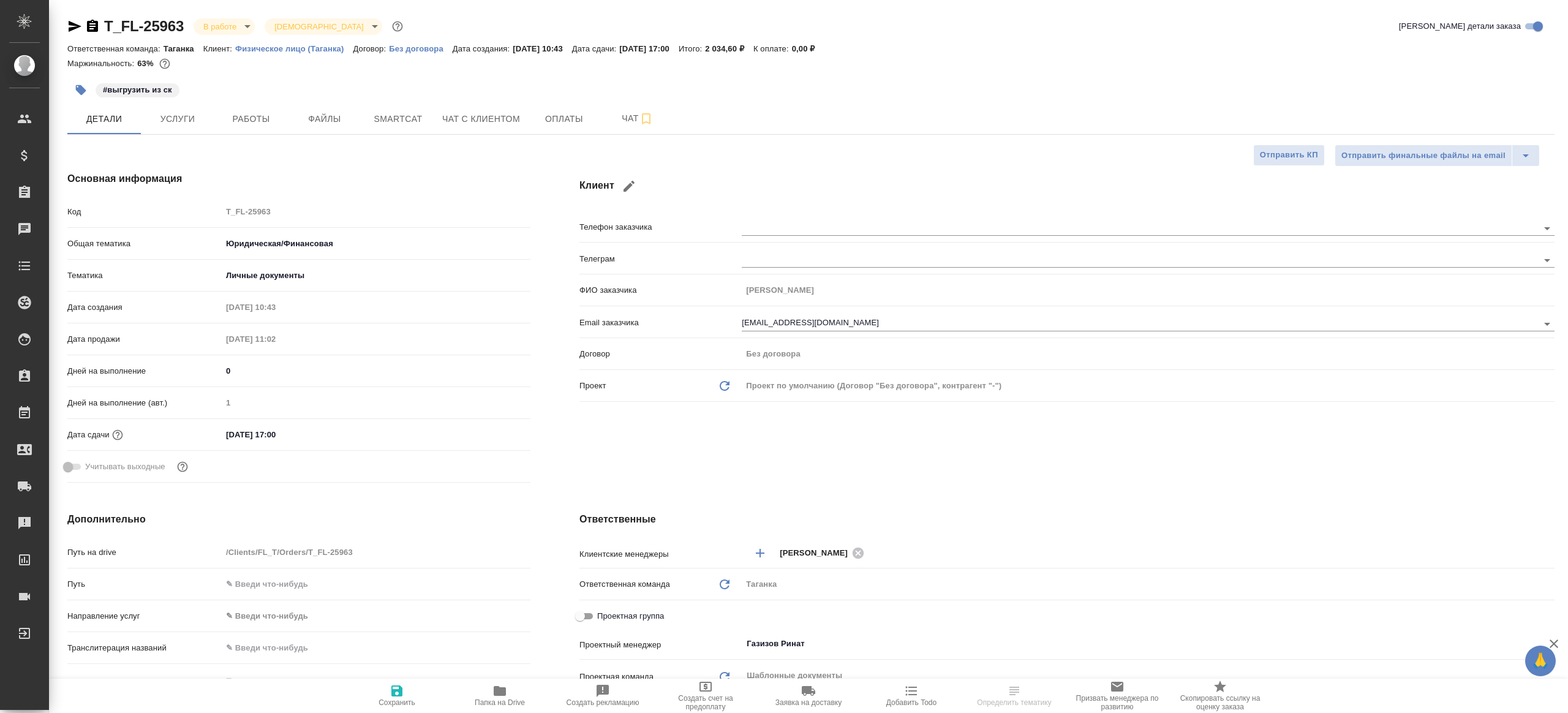
type textarea "x"
click at [259, 124] on span "Работы" at bounding box center [251, 119] width 59 height 16
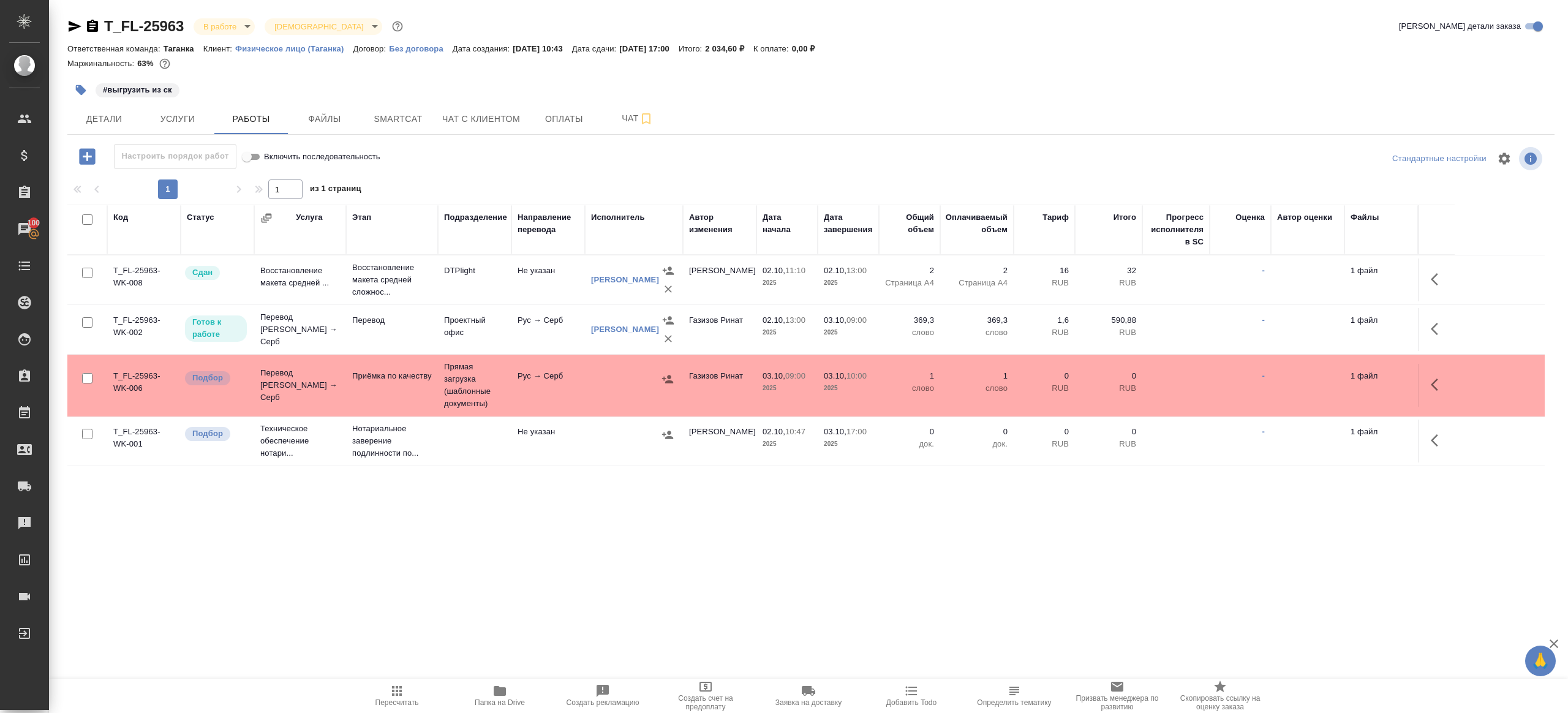
click at [394, 684] on icon "button" at bounding box center [397, 690] width 15 height 15
click at [523, 639] on div ".cls-1 fill:#fff; AWATERA [PERSON_NAME] Клиенты Спецификации Заказы 100 Чаты To…" at bounding box center [784, 356] width 1568 height 713
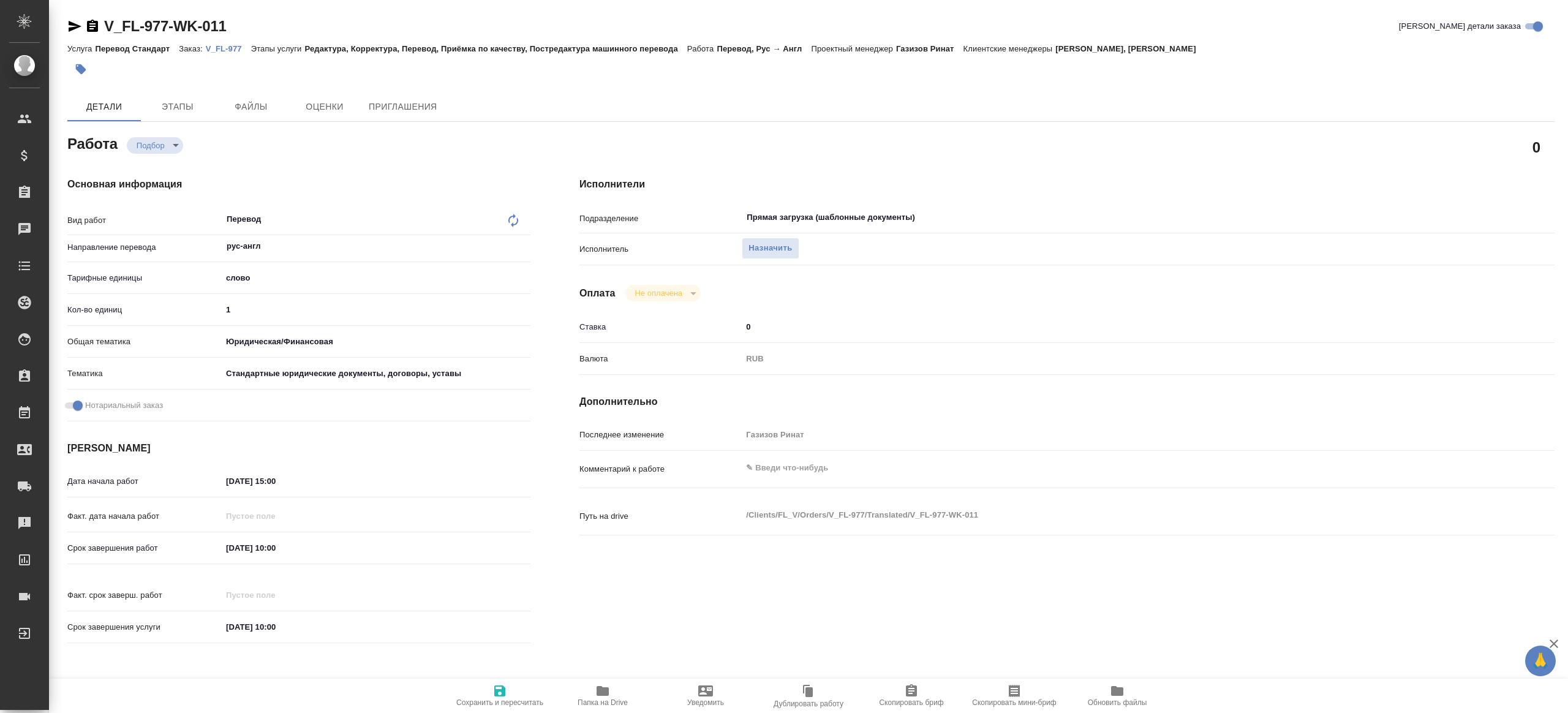
type textarea "x"
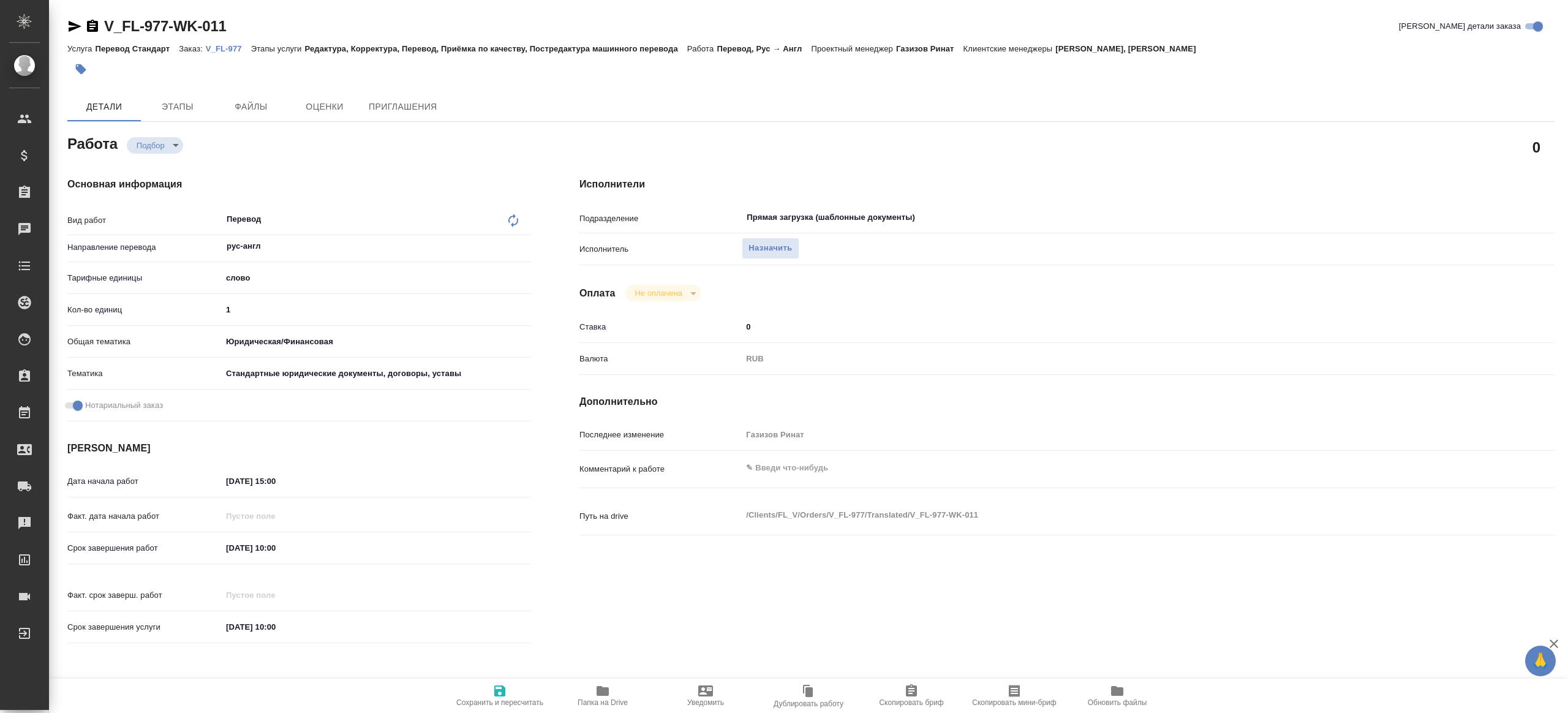
type textarea "x"
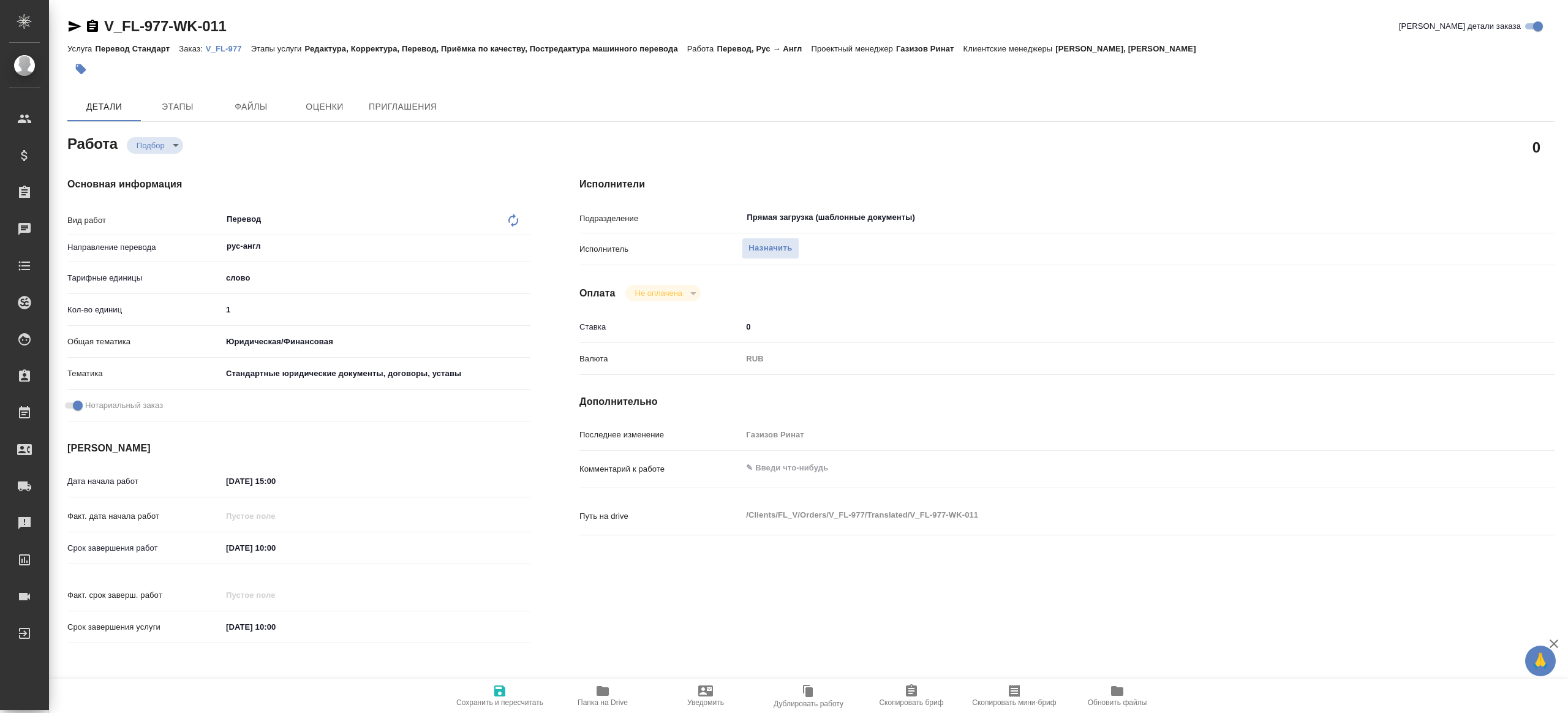
type textarea "x"
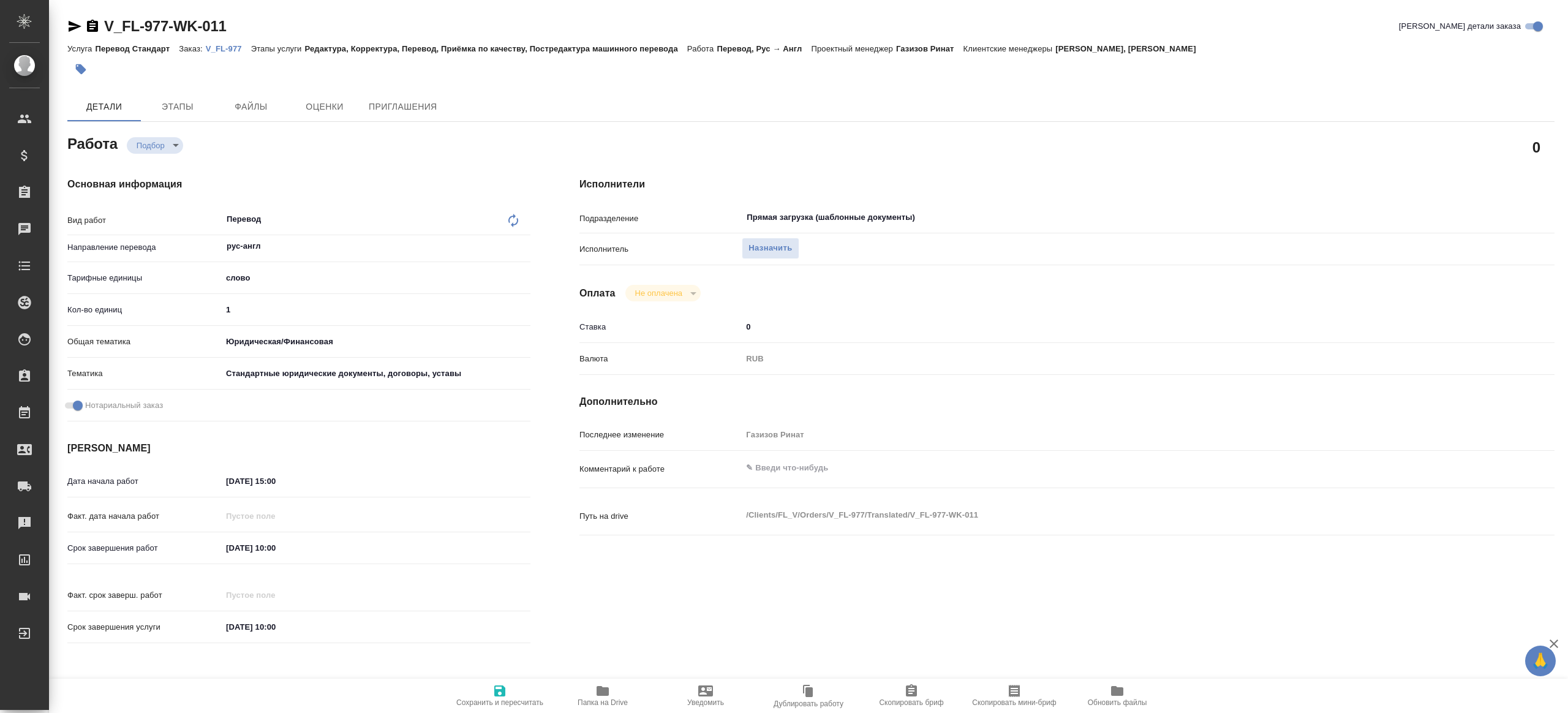
type textarea "x"
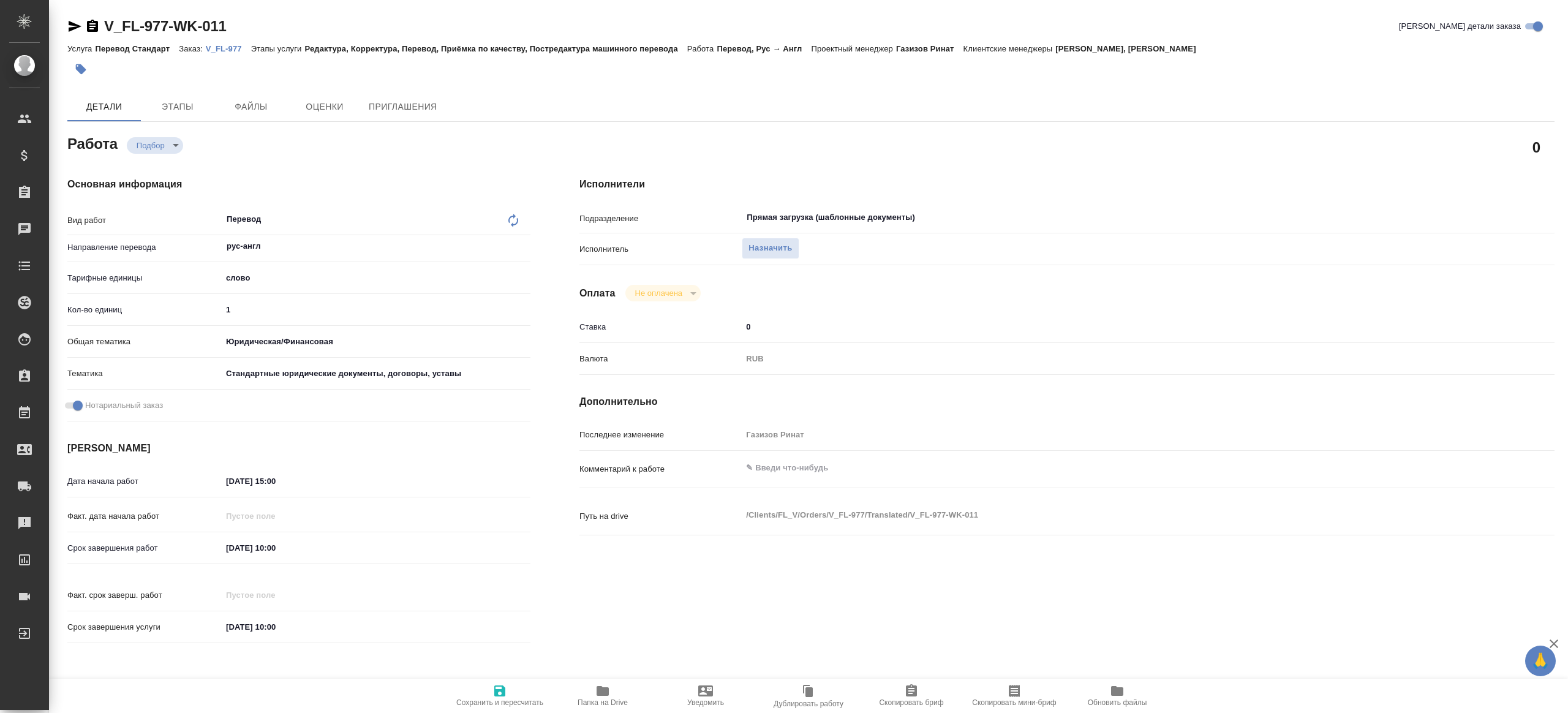
type textarea "x"
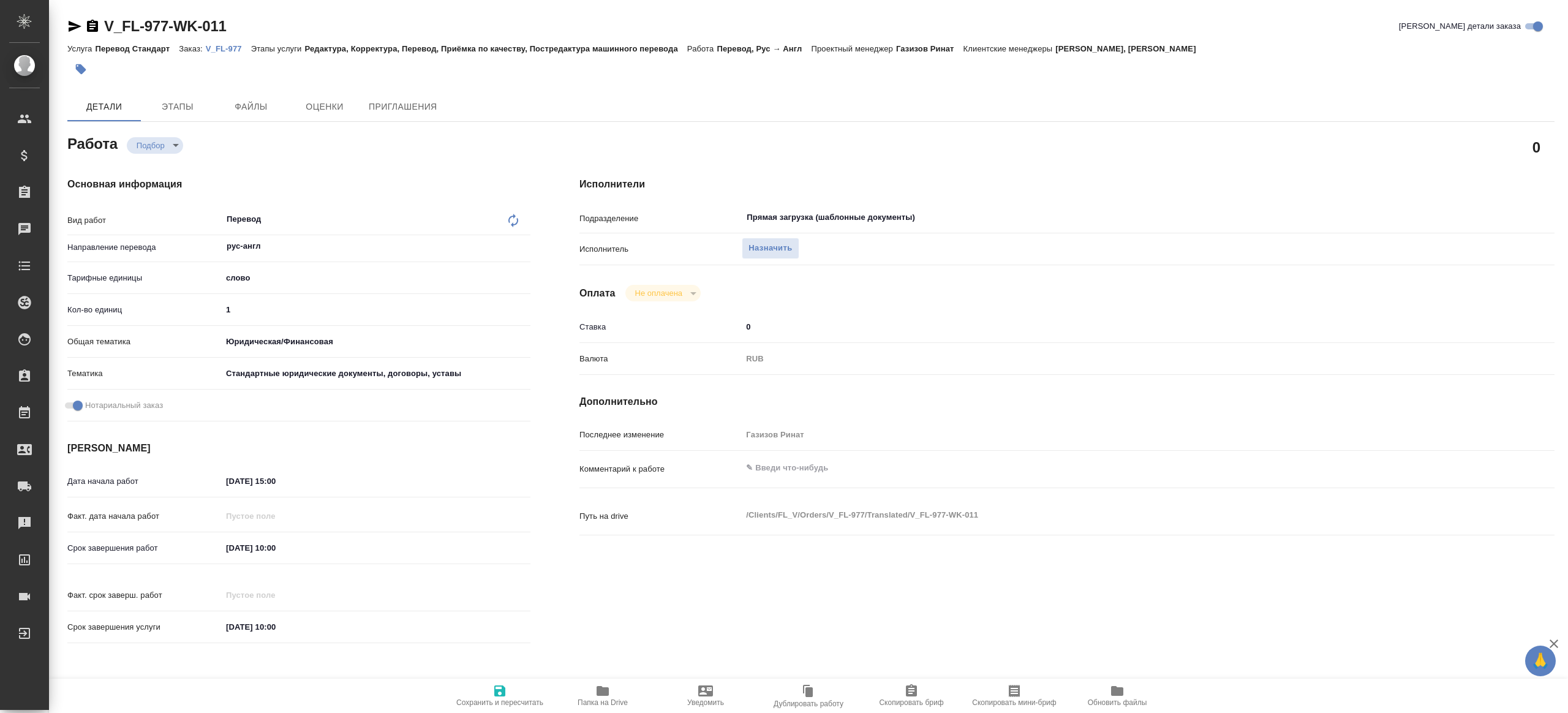
type textarea "x"
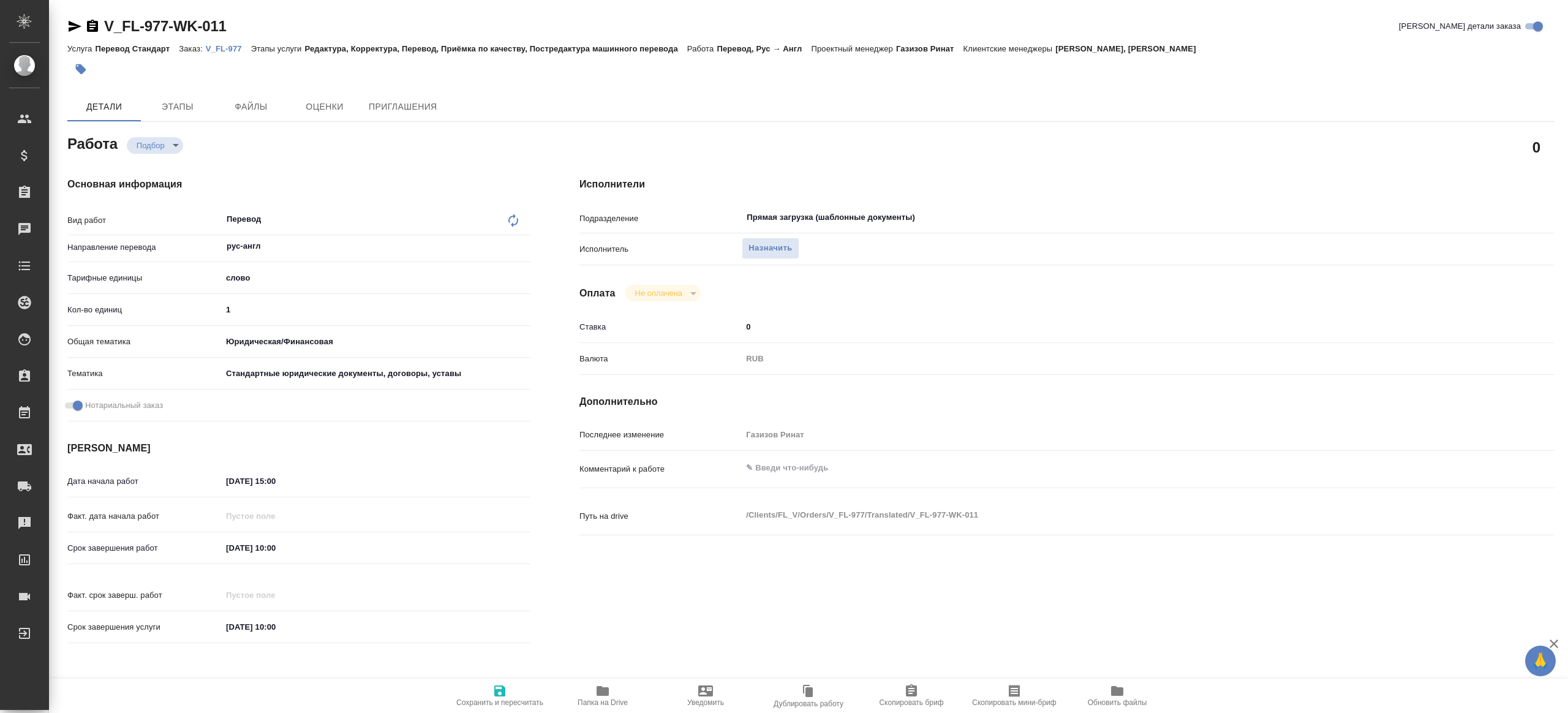
type textarea "x"
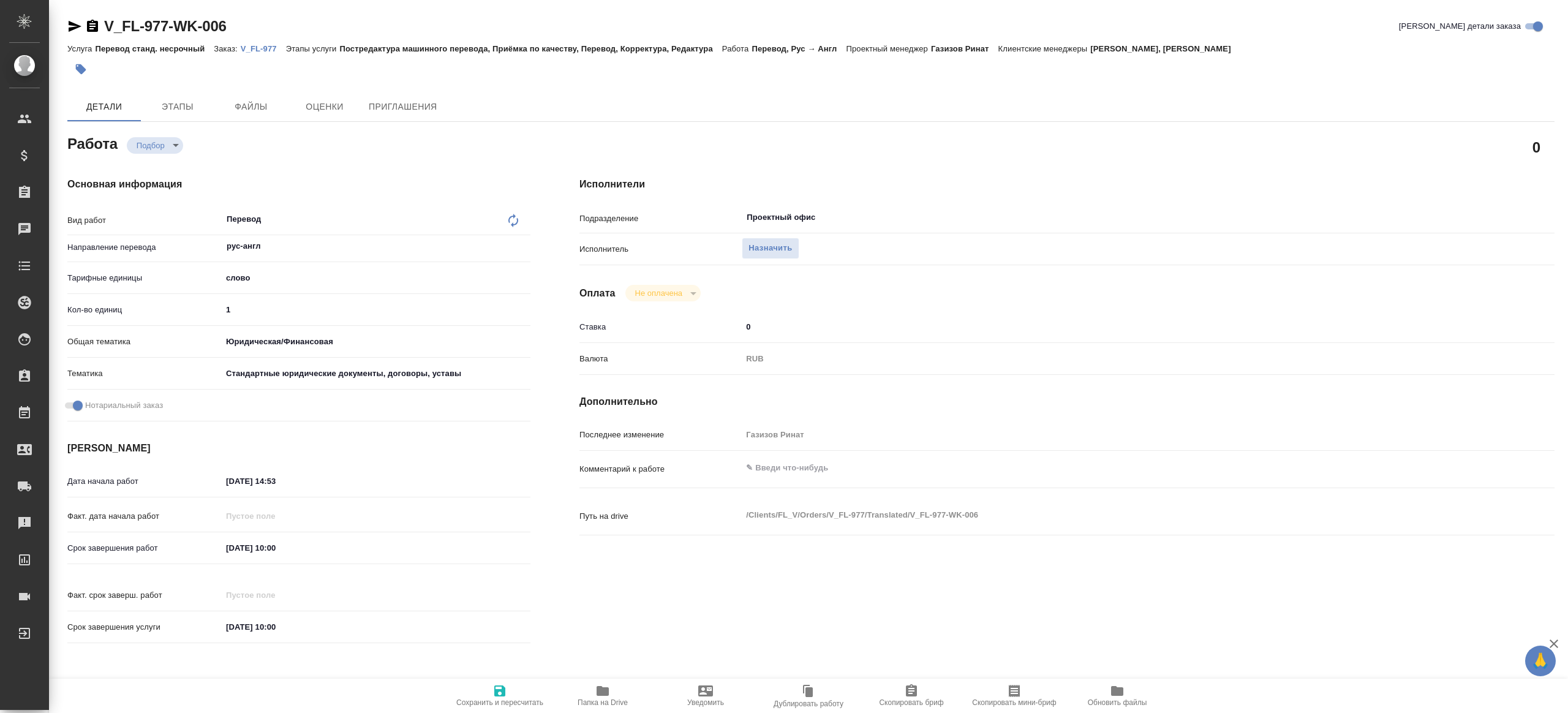
type textarea "x"
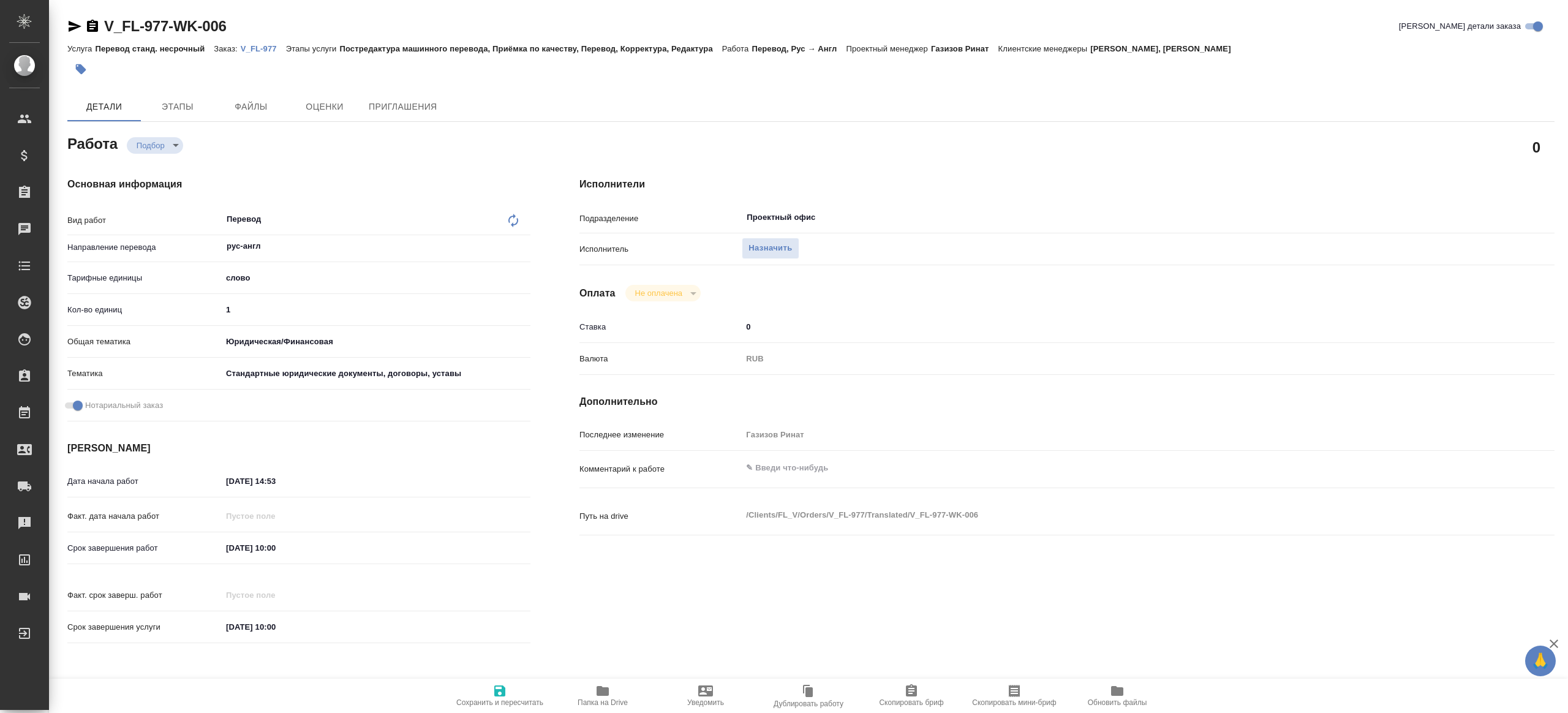
type textarea "x"
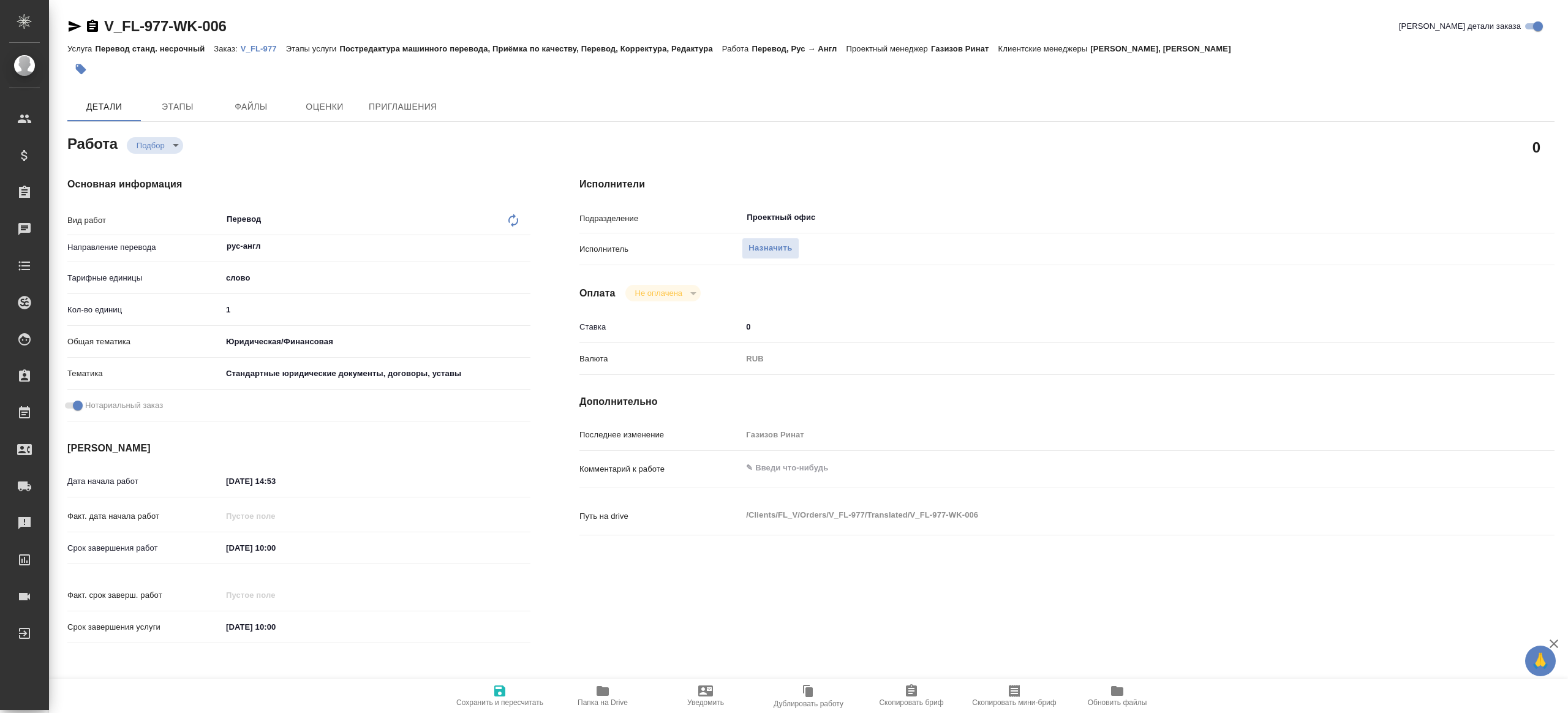
type textarea "x"
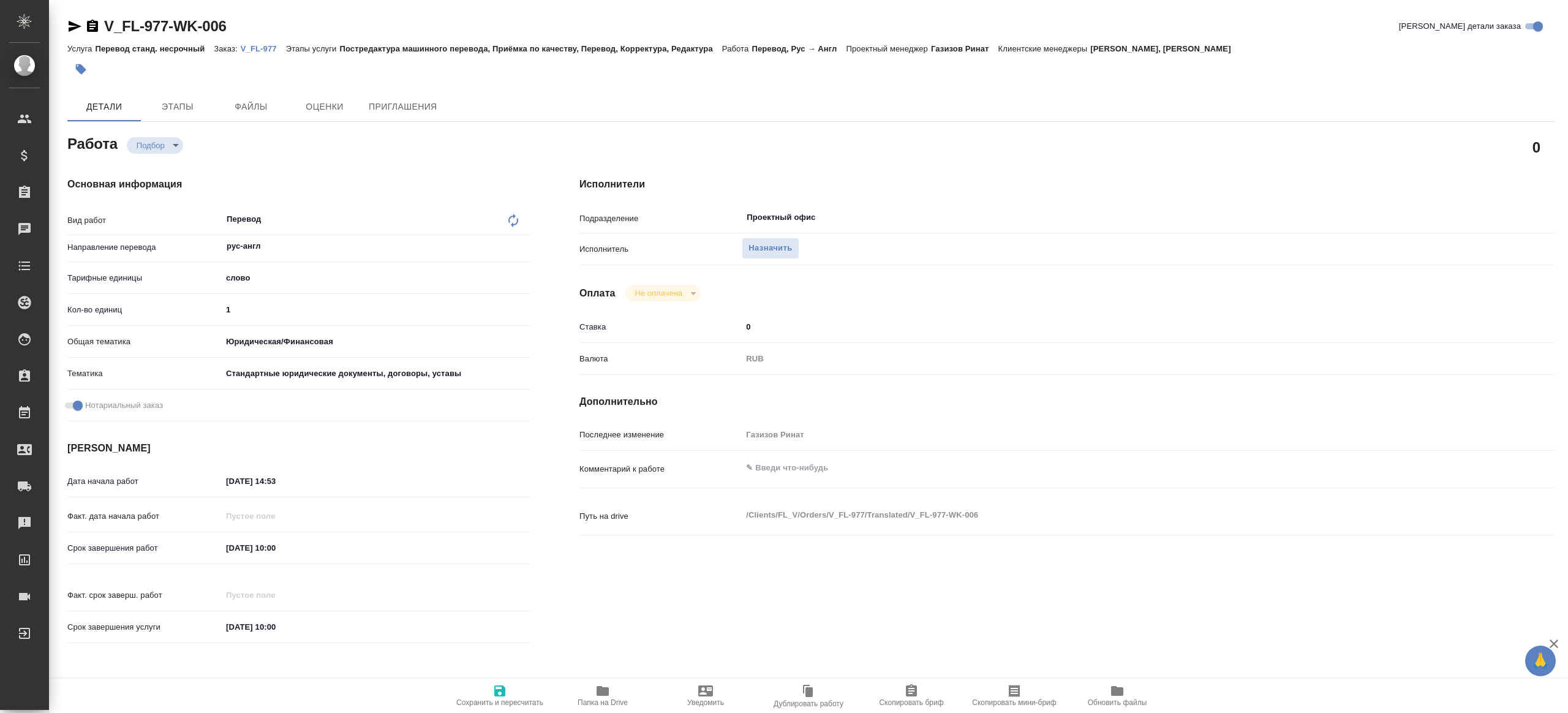
type textarea "x"
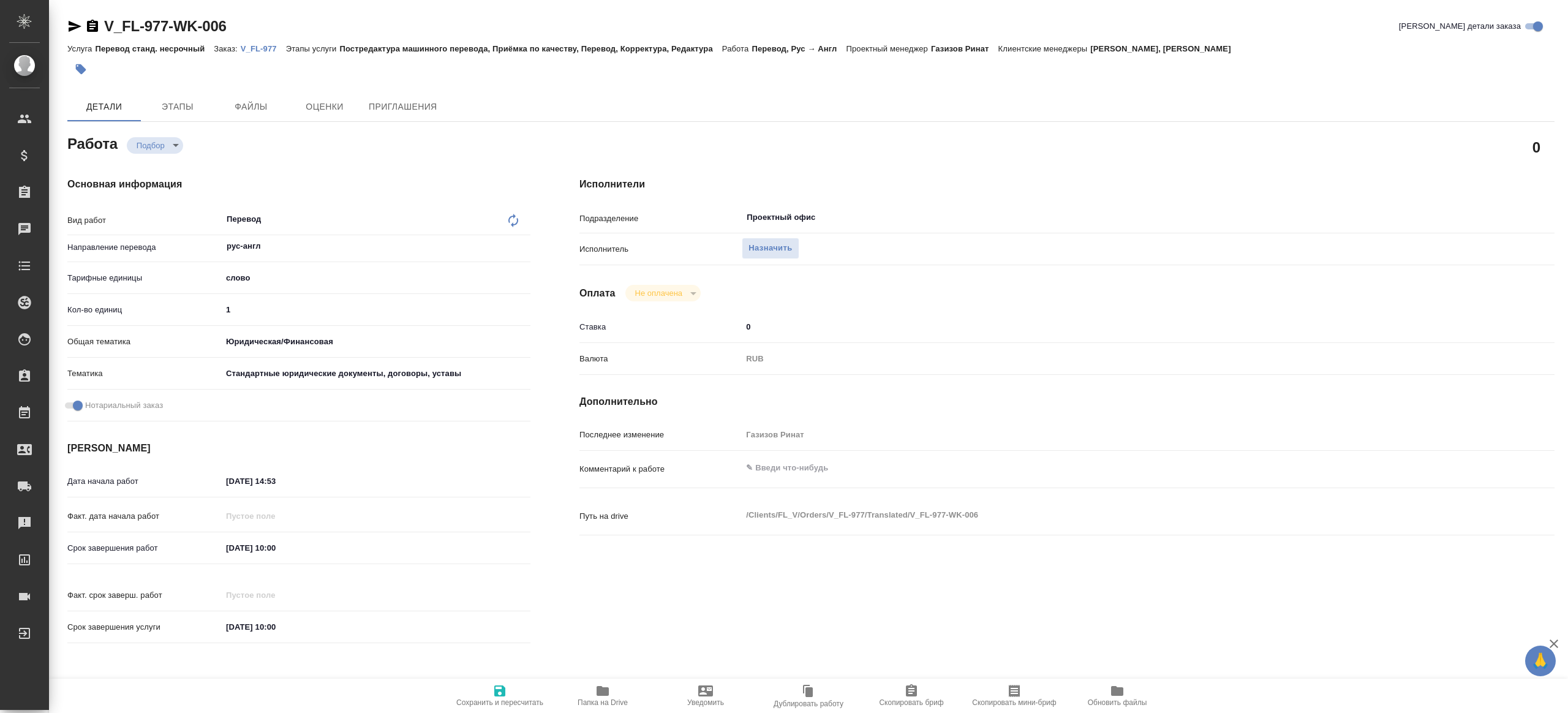
type textarea "x"
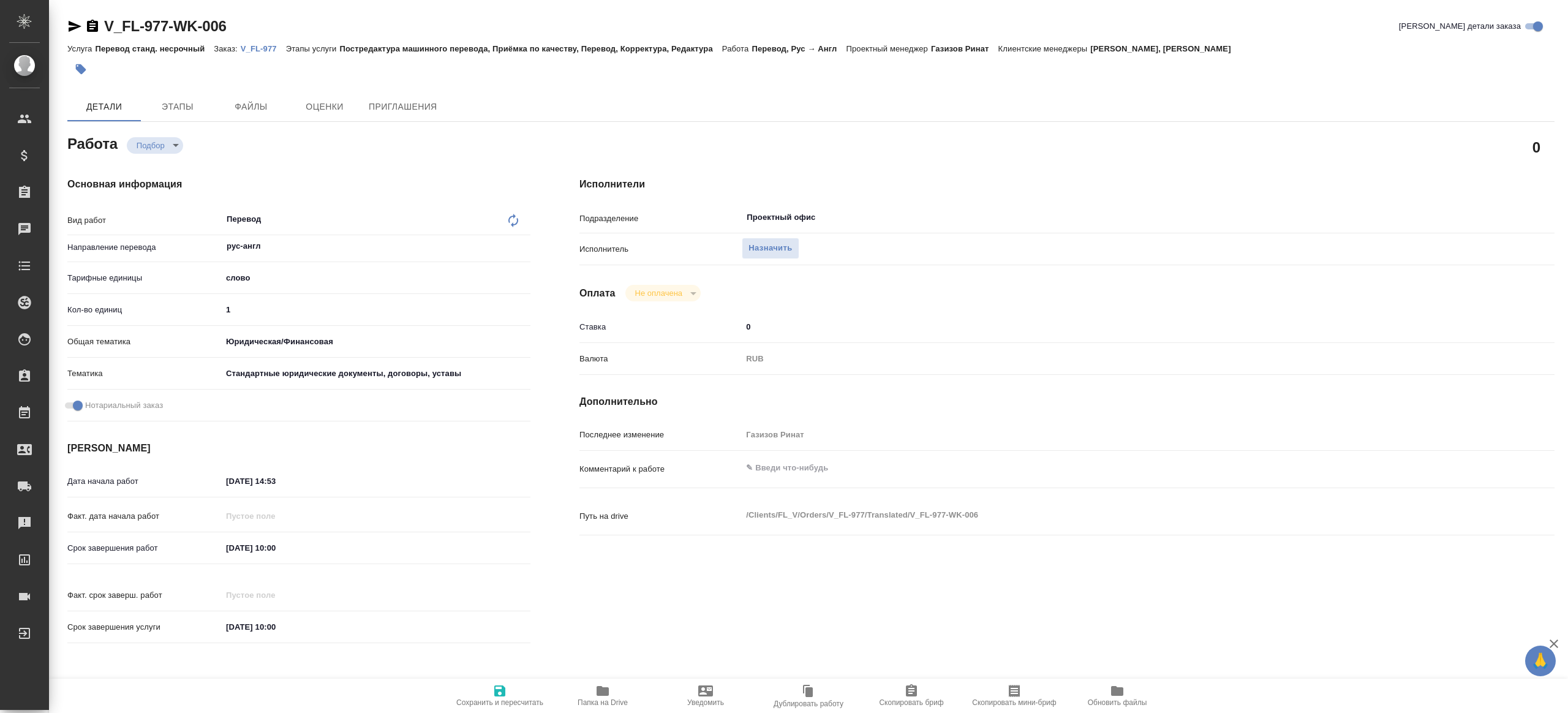
type textarea "x"
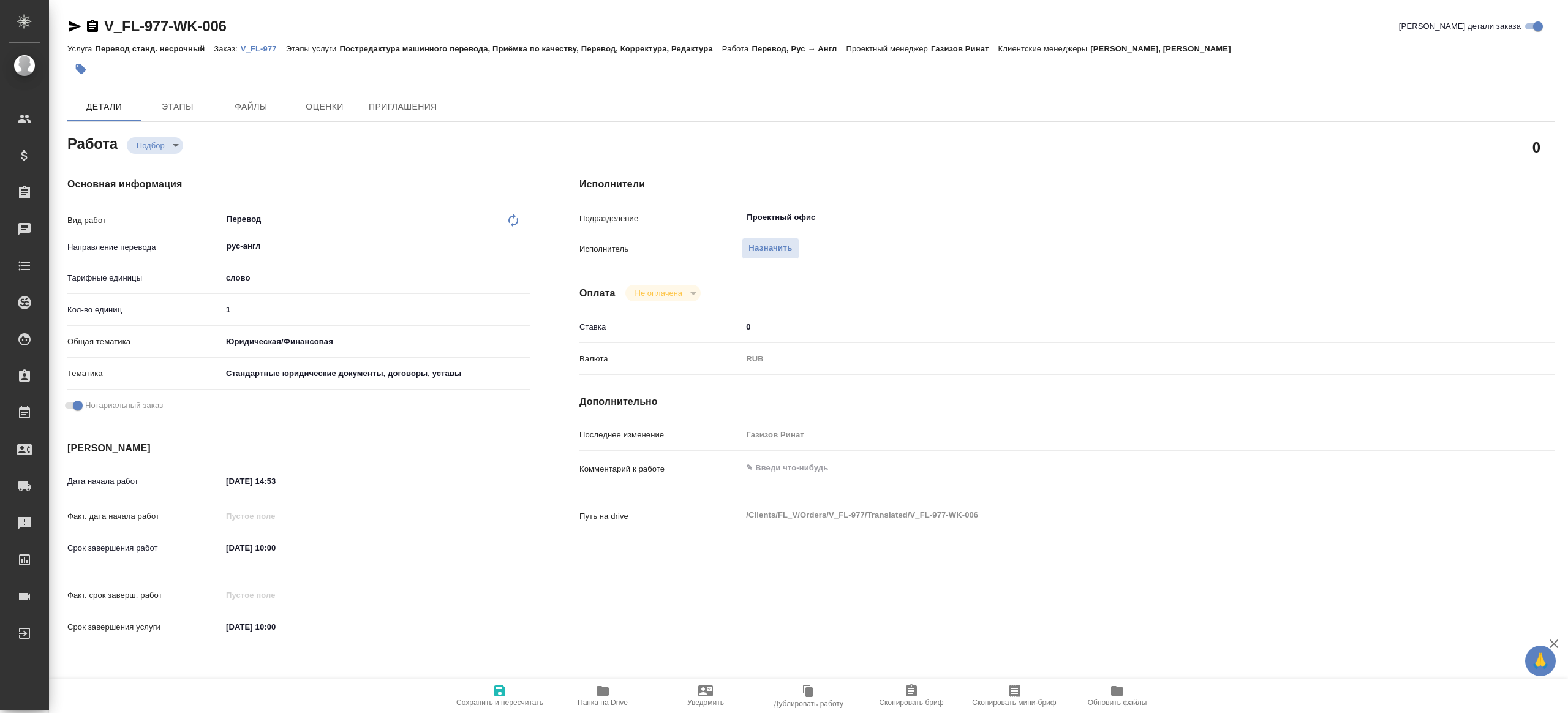
type textarea "x"
